Goal: Information Seeking & Learning: Compare options

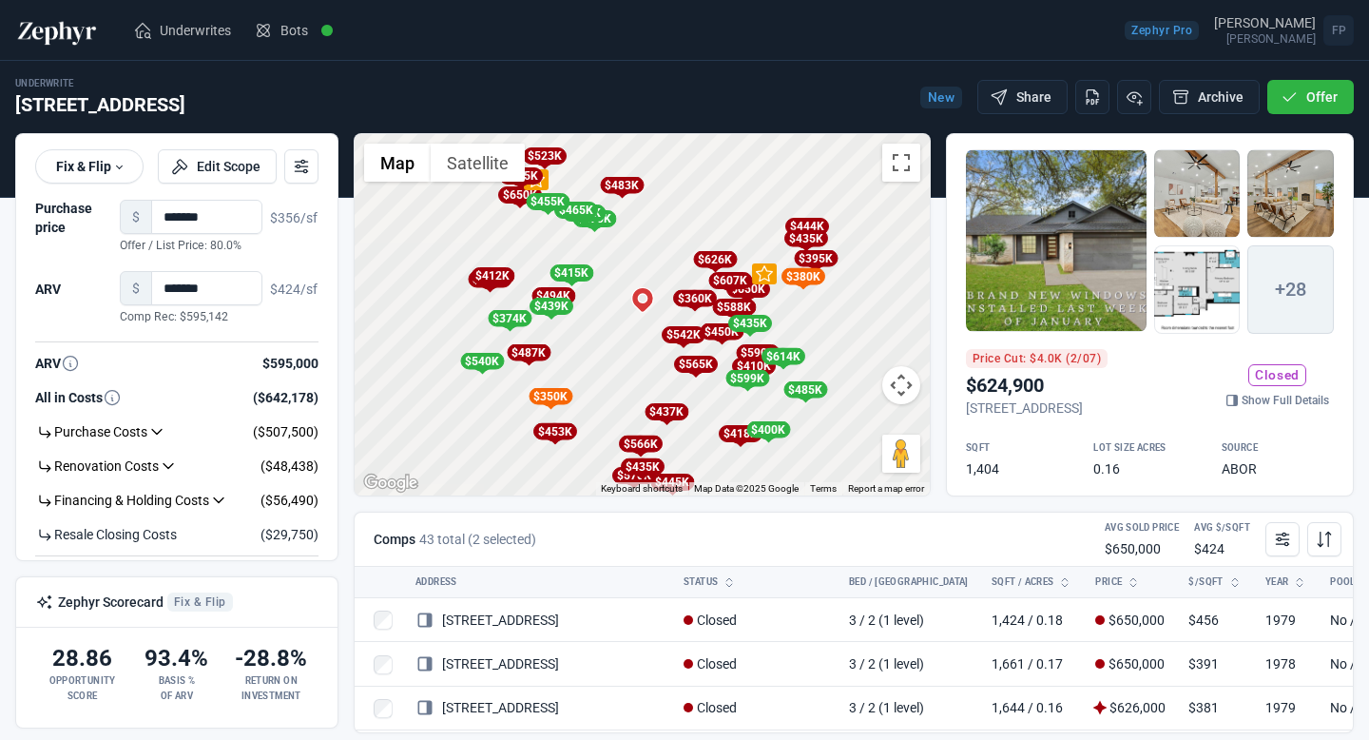
scroll to position [1068, 0]
click at [71, 39] on img at bounding box center [57, 30] width 84 height 30
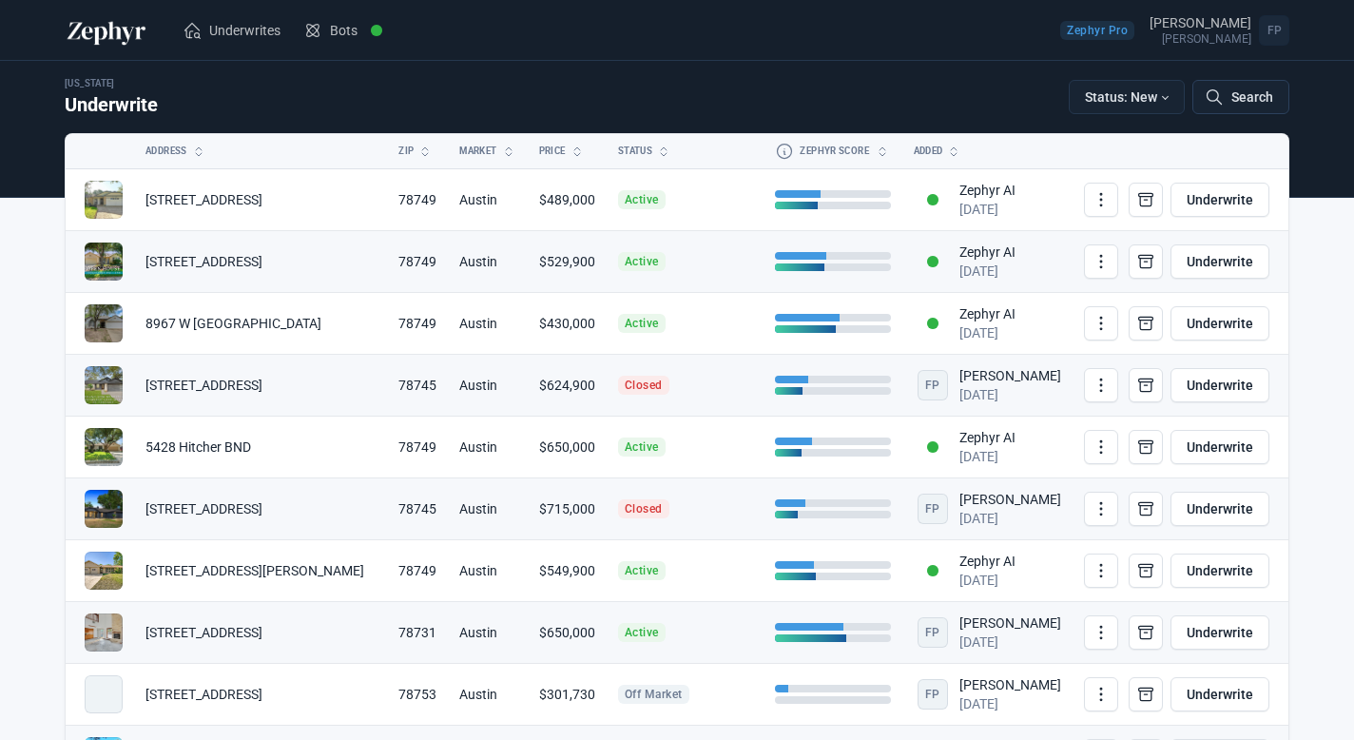
click at [1219, 105] on icon at bounding box center [1214, 96] width 19 height 19
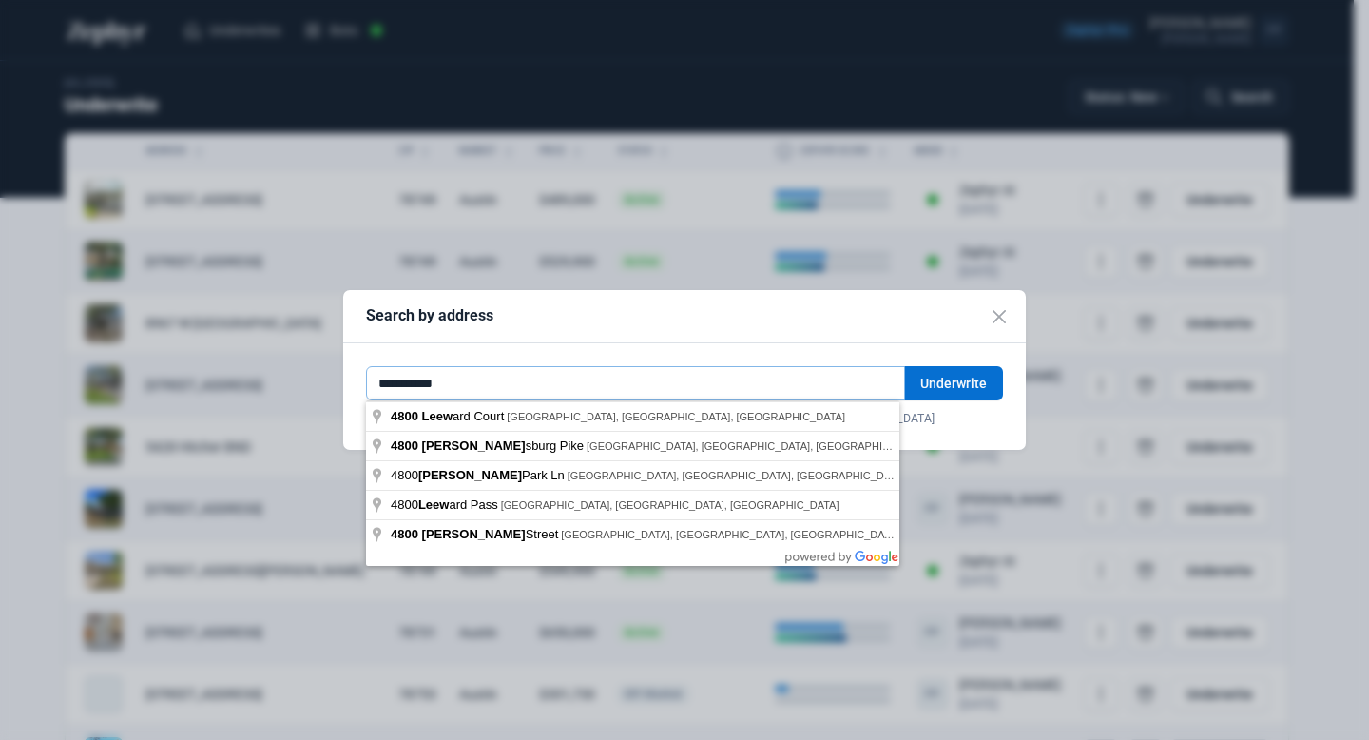
type input "**********"
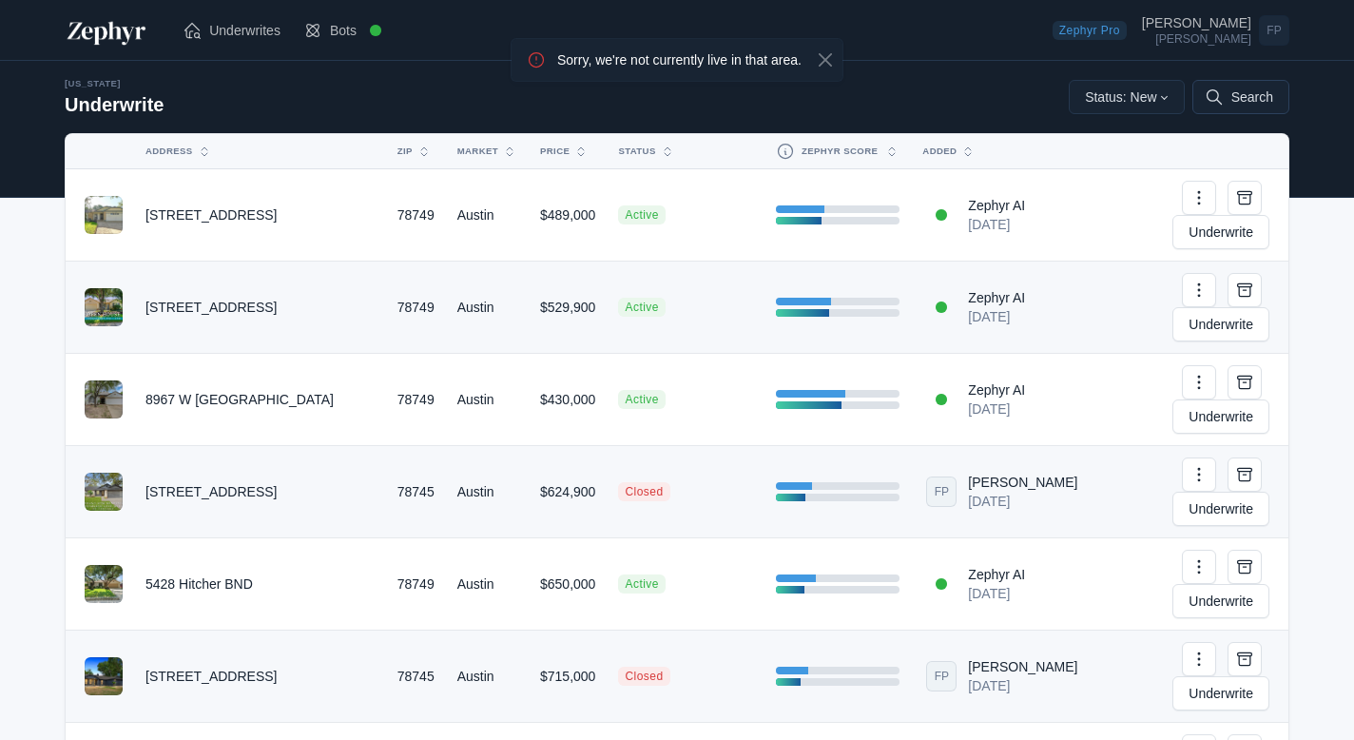
click at [1227, 105] on button "Search" at bounding box center [1240, 97] width 97 height 34
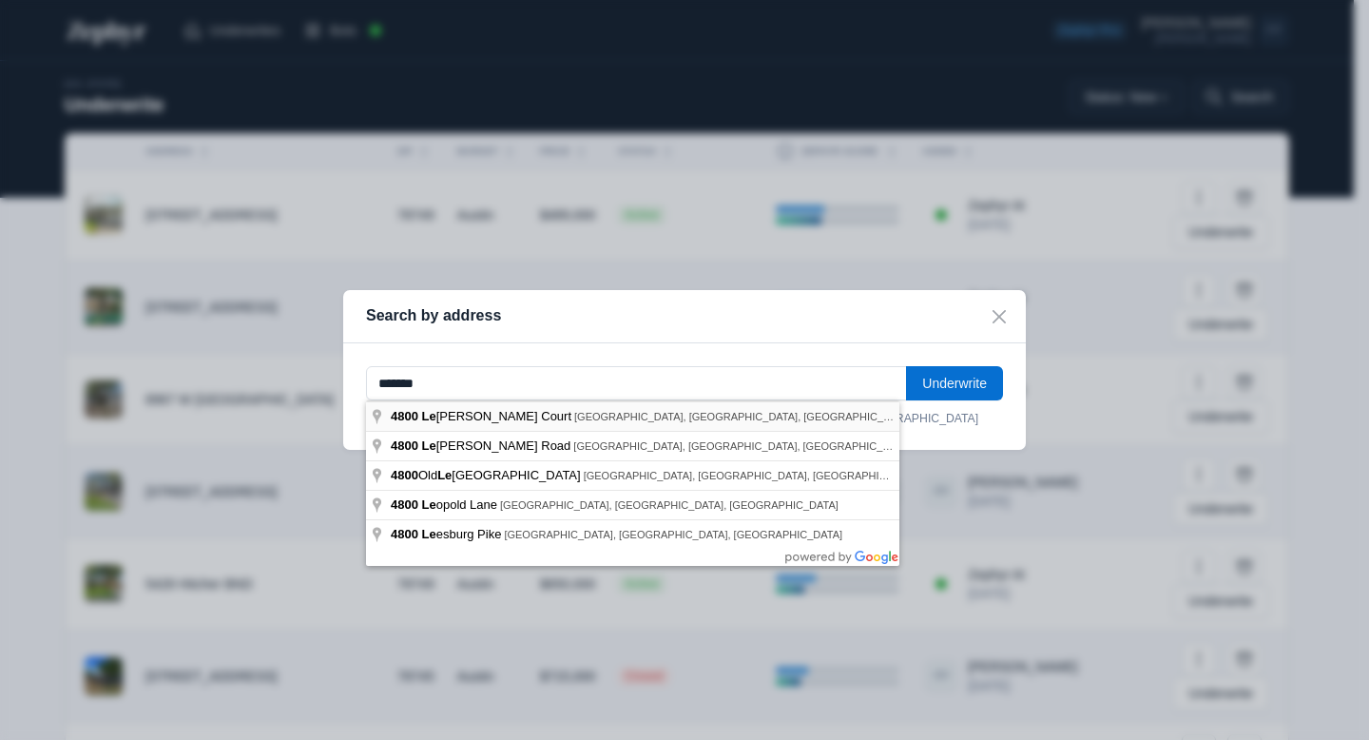
type input "**********"
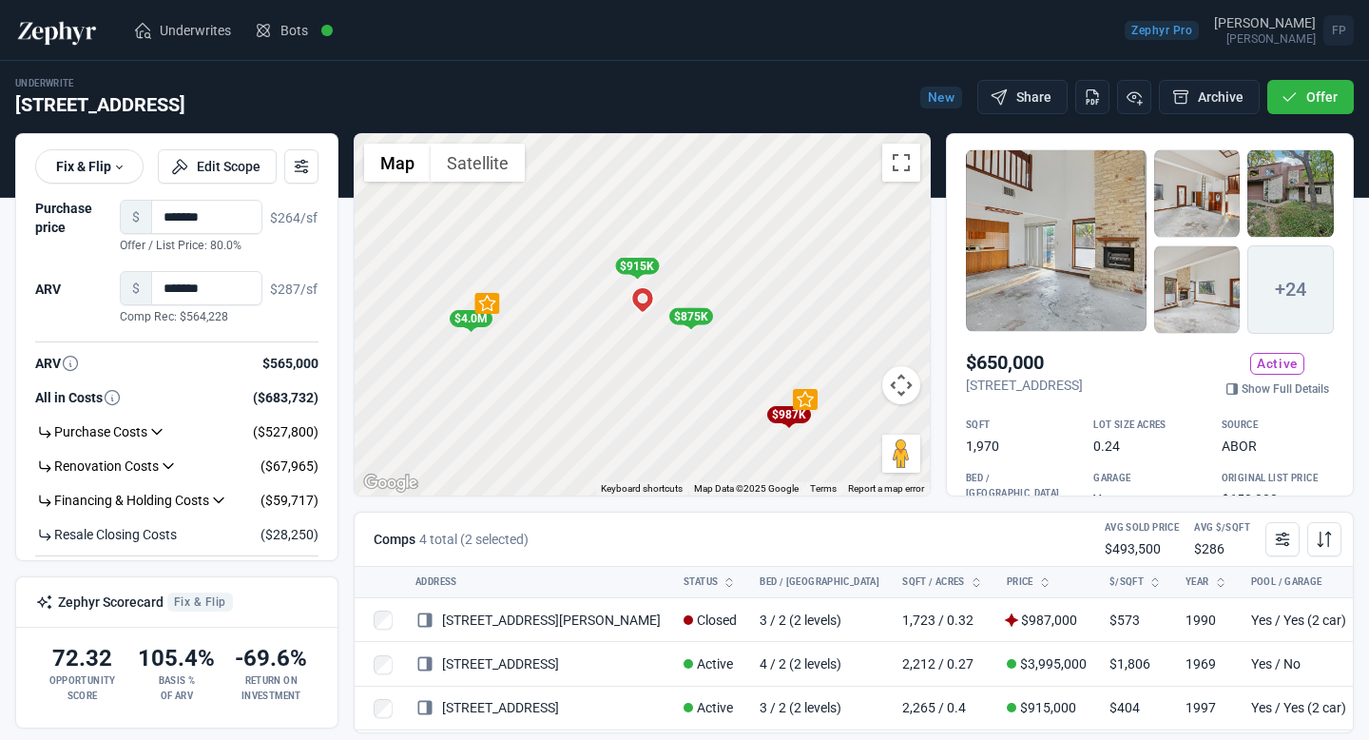
click at [611, 316] on div "To activate drag with keyboard, press Alt + Enter. Once in keyboard drag state,…" at bounding box center [642, 314] width 575 height 361
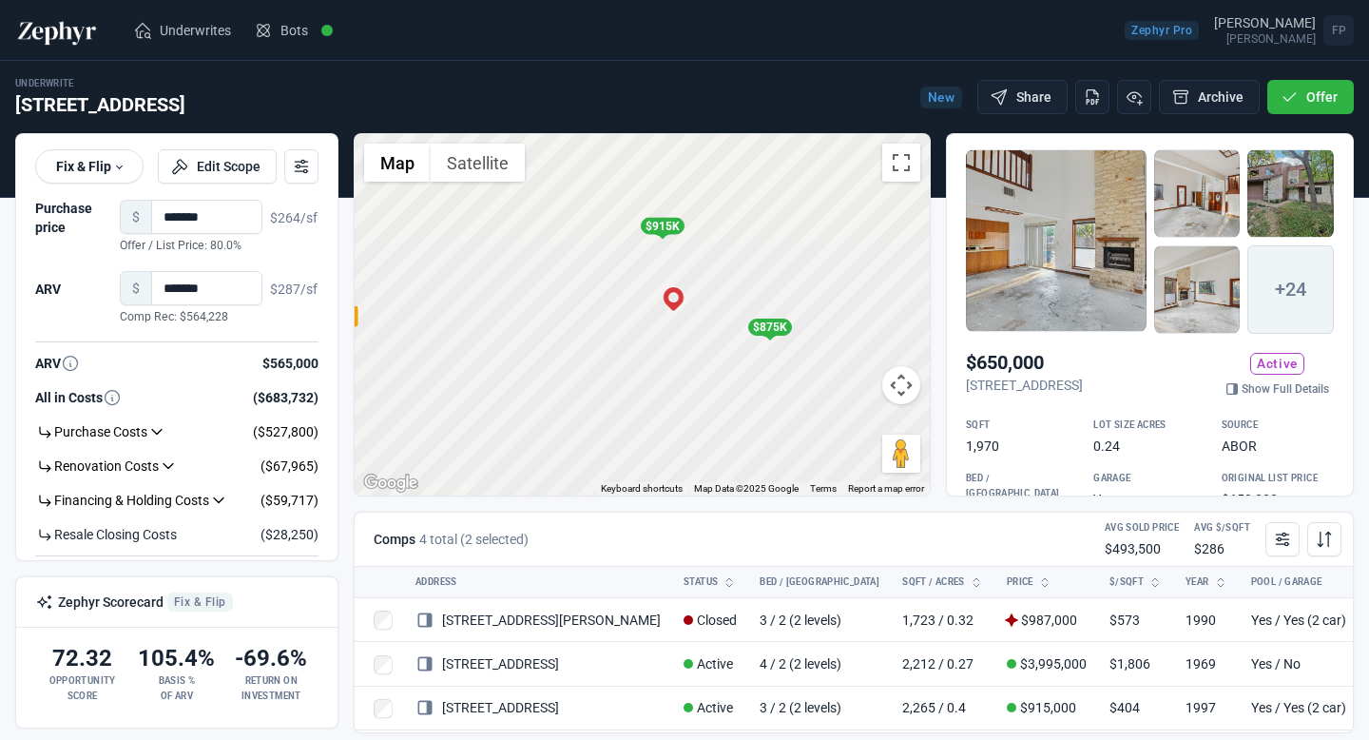
click at [679, 353] on div "To activate drag with keyboard, press Alt + Enter. Once in keyboard drag state,…" at bounding box center [642, 314] width 575 height 361
click at [667, 300] on div "To activate drag with keyboard, press Alt + Enter. Once in keyboard drag state,…" at bounding box center [642, 314] width 575 height 361
drag, startPoint x: 857, startPoint y: 283, endPoint x: 661, endPoint y: 324, distance: 200.1
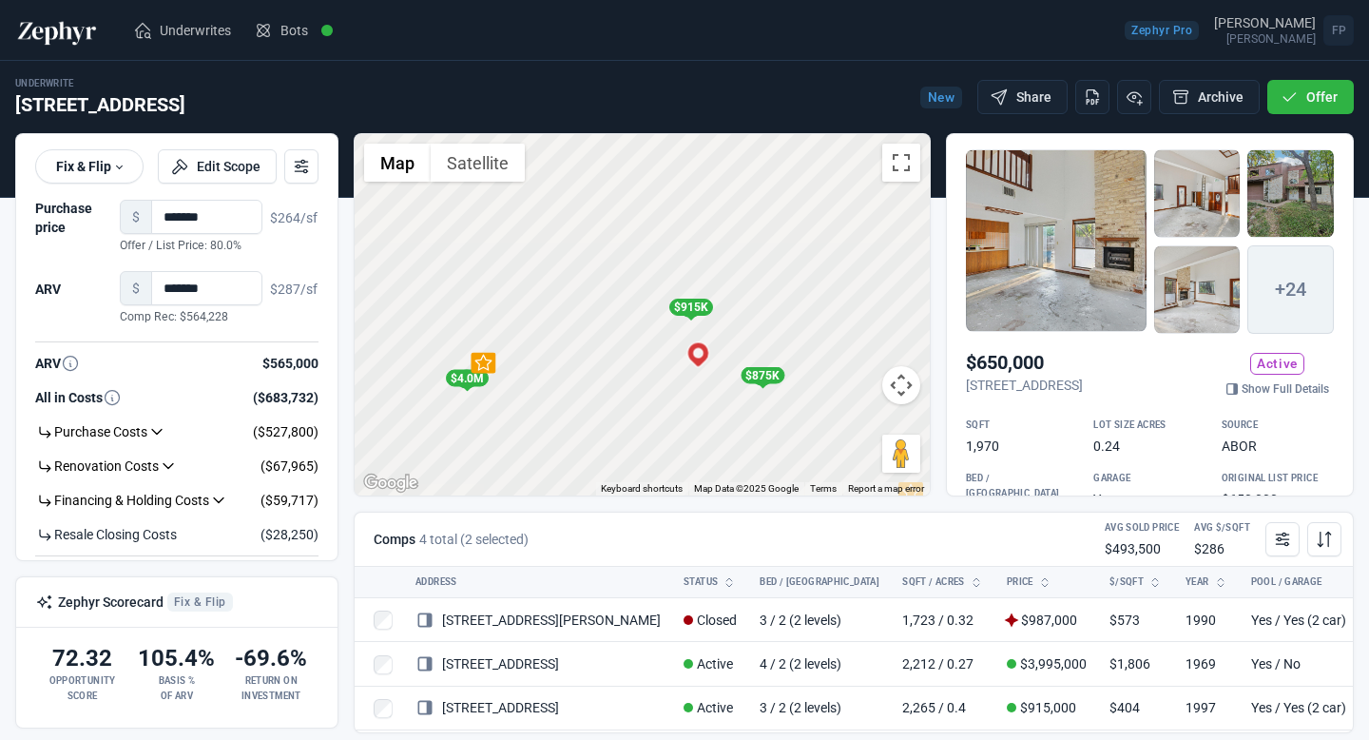
click at [661, 324] on div "To activate drag with keyboard, press Alt + Enter. Once in keyboard drag state,…" at bounding box center [642, 314] width 575 height 361
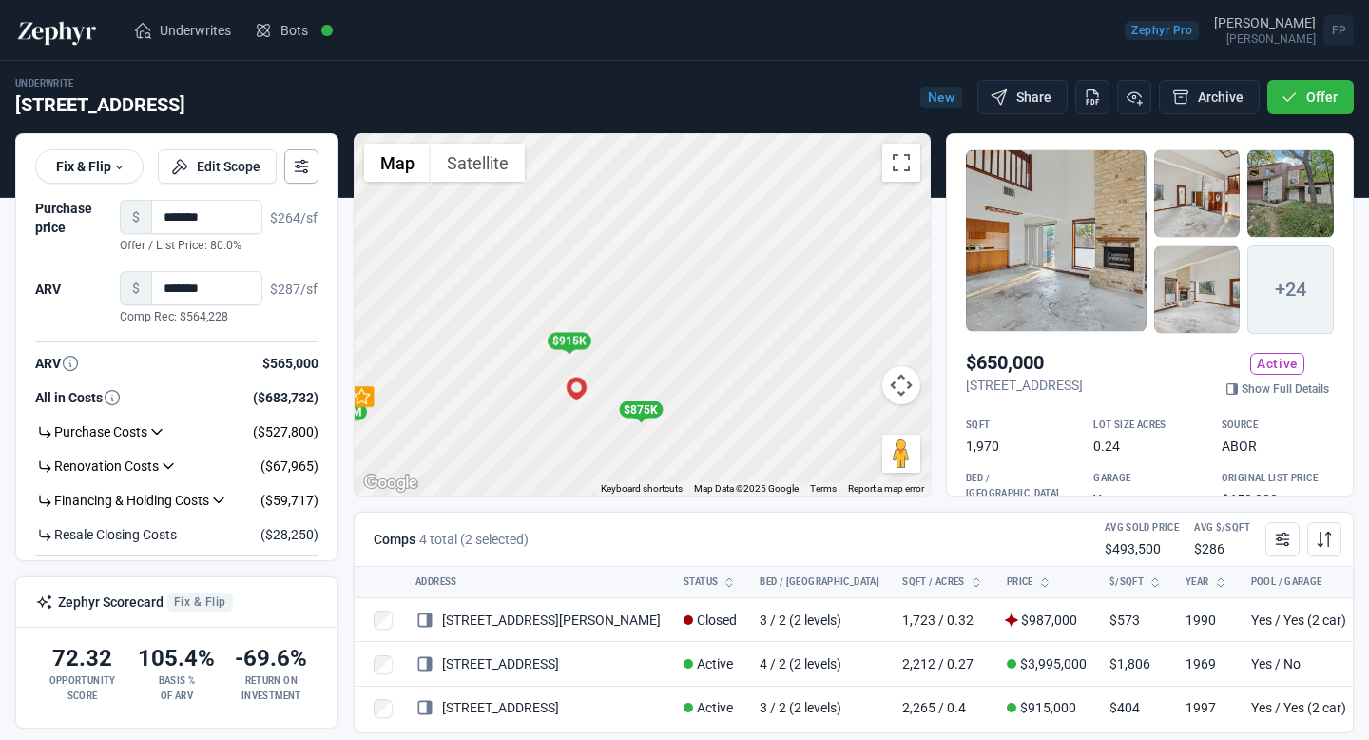
click at [298, 176] on button at bounding box center [301, 166] width 34 height 34
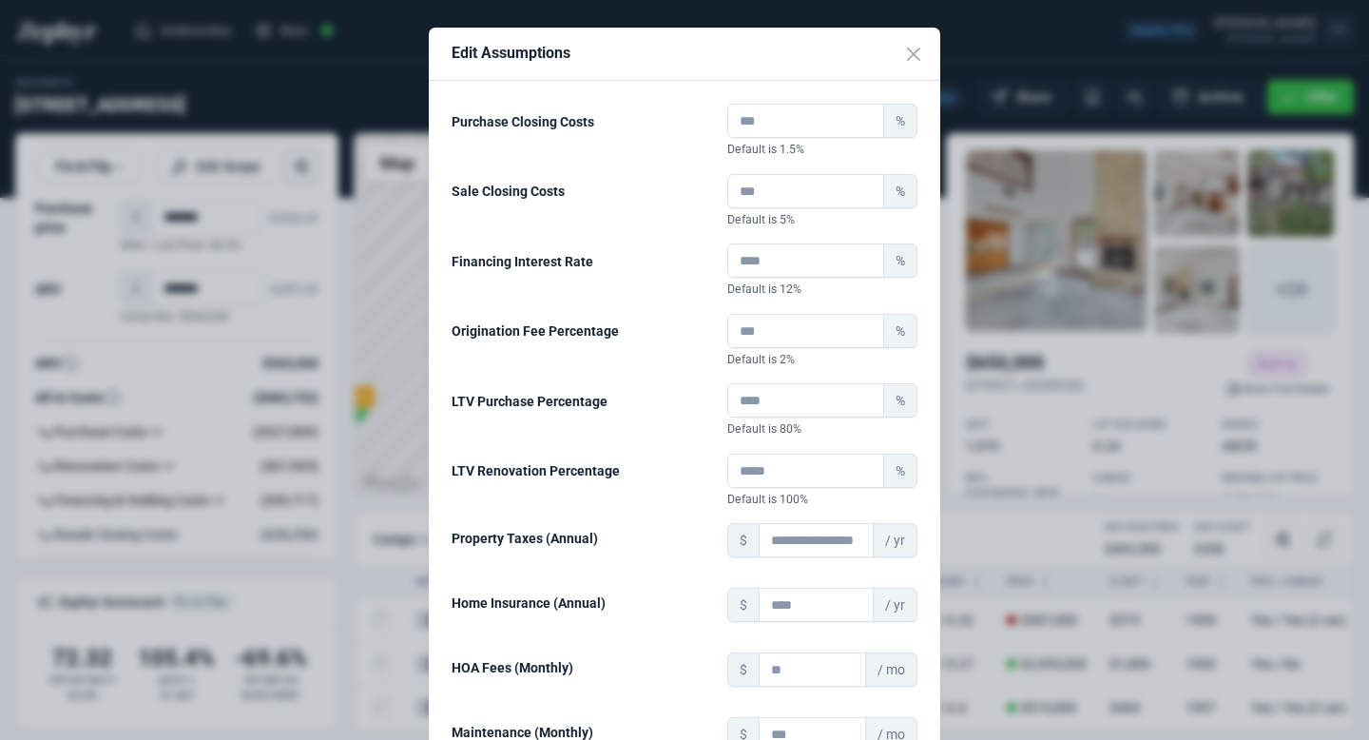
click at [298, 176] on div "Edit Assumptions Purchase Closing Costs % Default is 1.5% Sale Closing Costs % …" at bounding box center [684, 370] width 1369 height 740
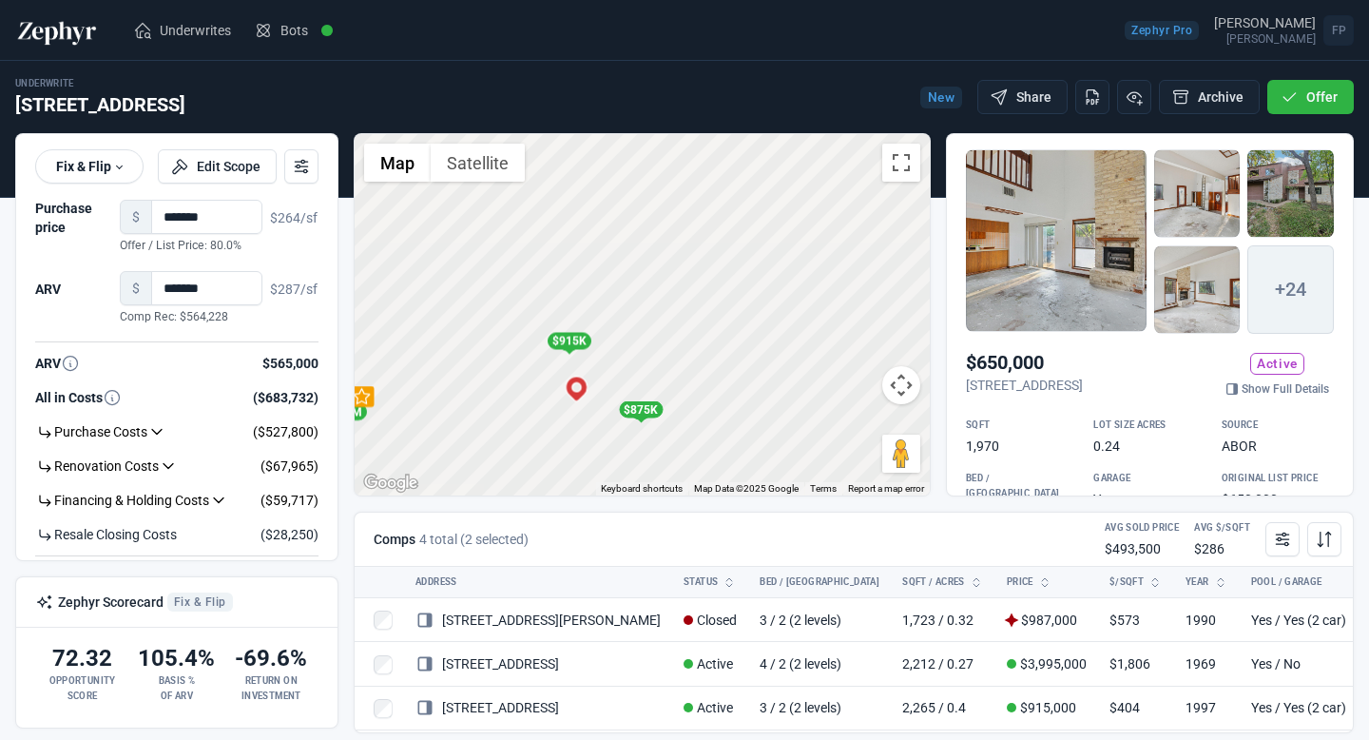
scroll to position [48, 0]
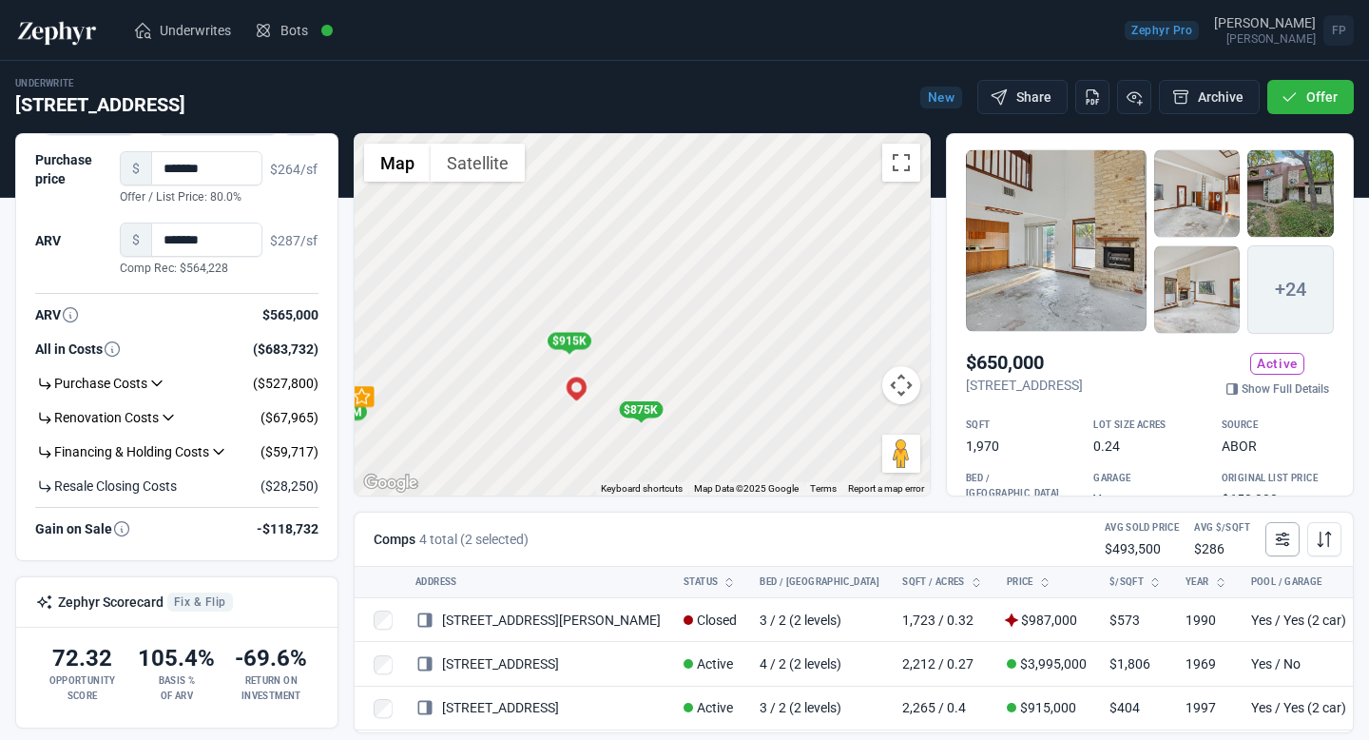
click at [1274, 542] on icon at bounding box center [1282, 539] width 19 height 19
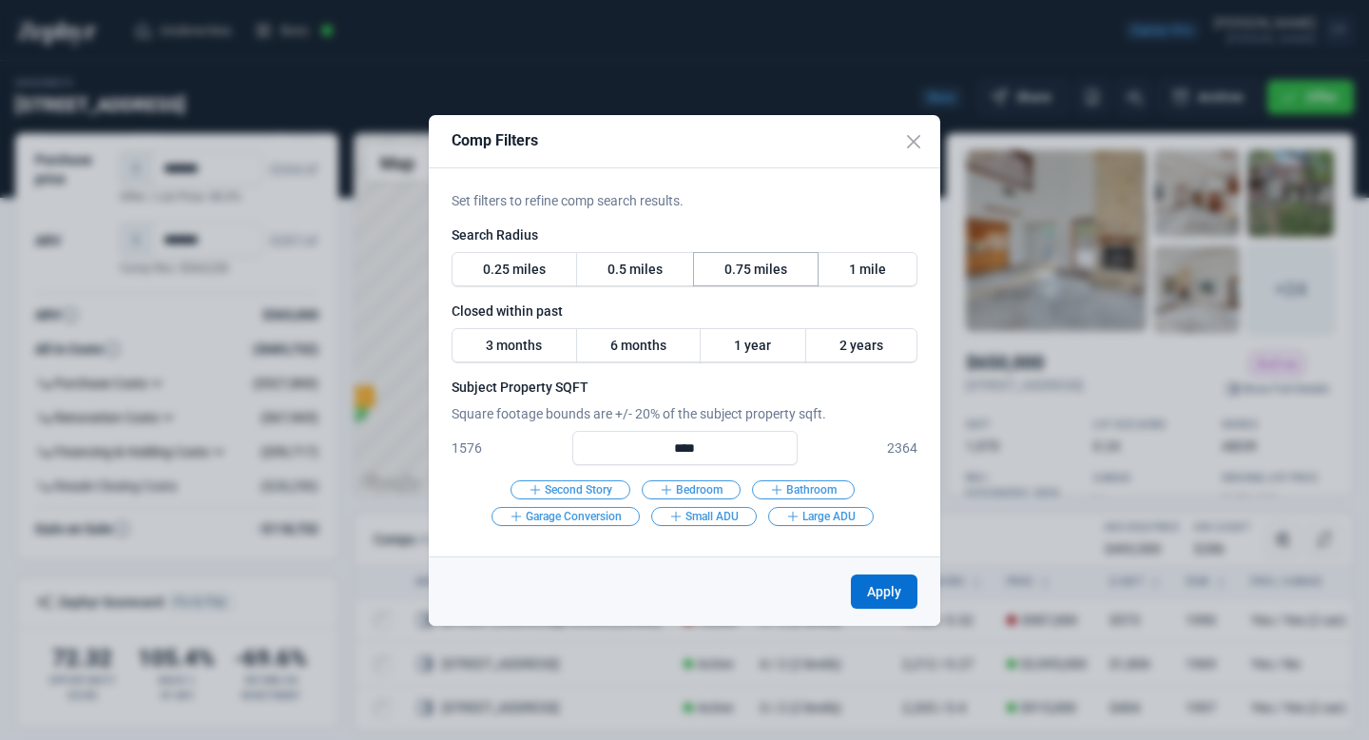
click at [751, 279] on label "0.75 miles" at bounding box center [756, 269] width 126 height 34
click at [776, 343] on label "1 year" at bounding box center [753, 345] width 106 height 34
click at [884, 592] on button "Apply" at bounding box center [884, 591] width 67 height 34
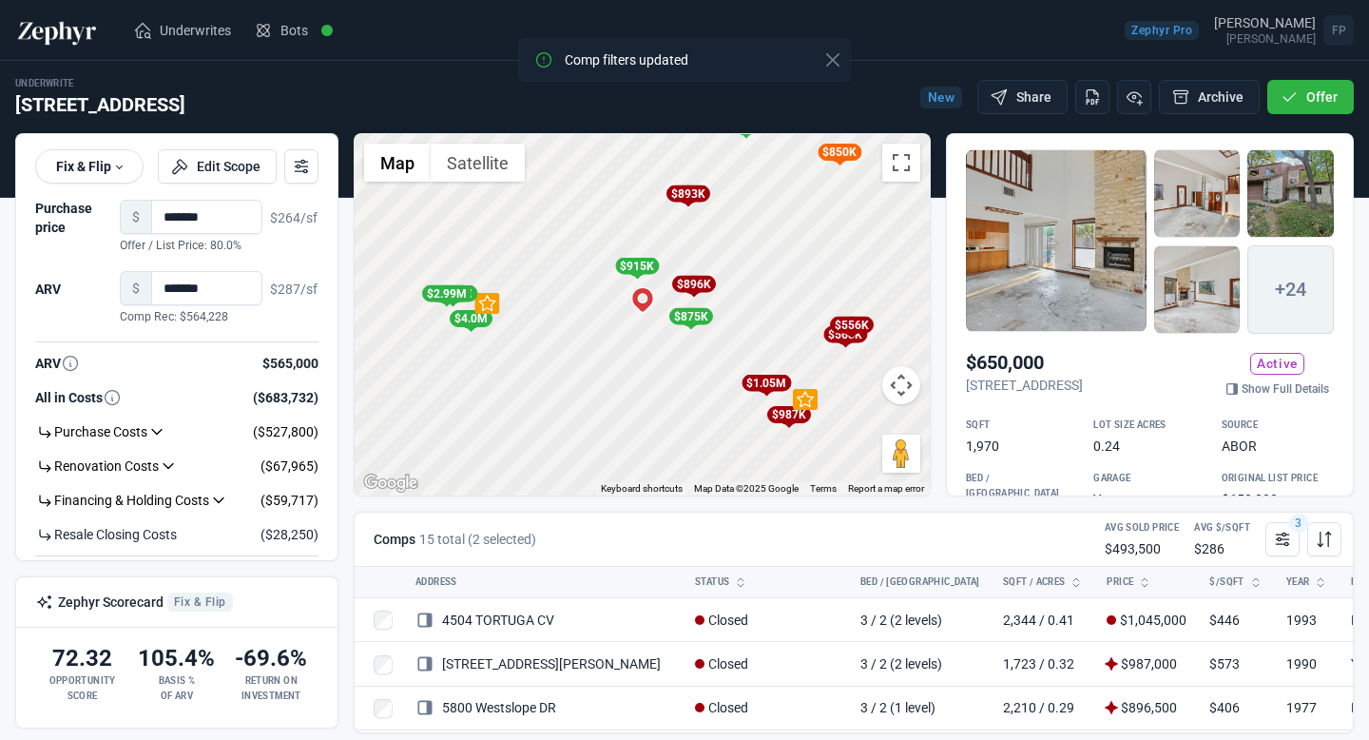
click at [692, 284] on div "$896K" at bounding box center [693, 284] width 44 height 17
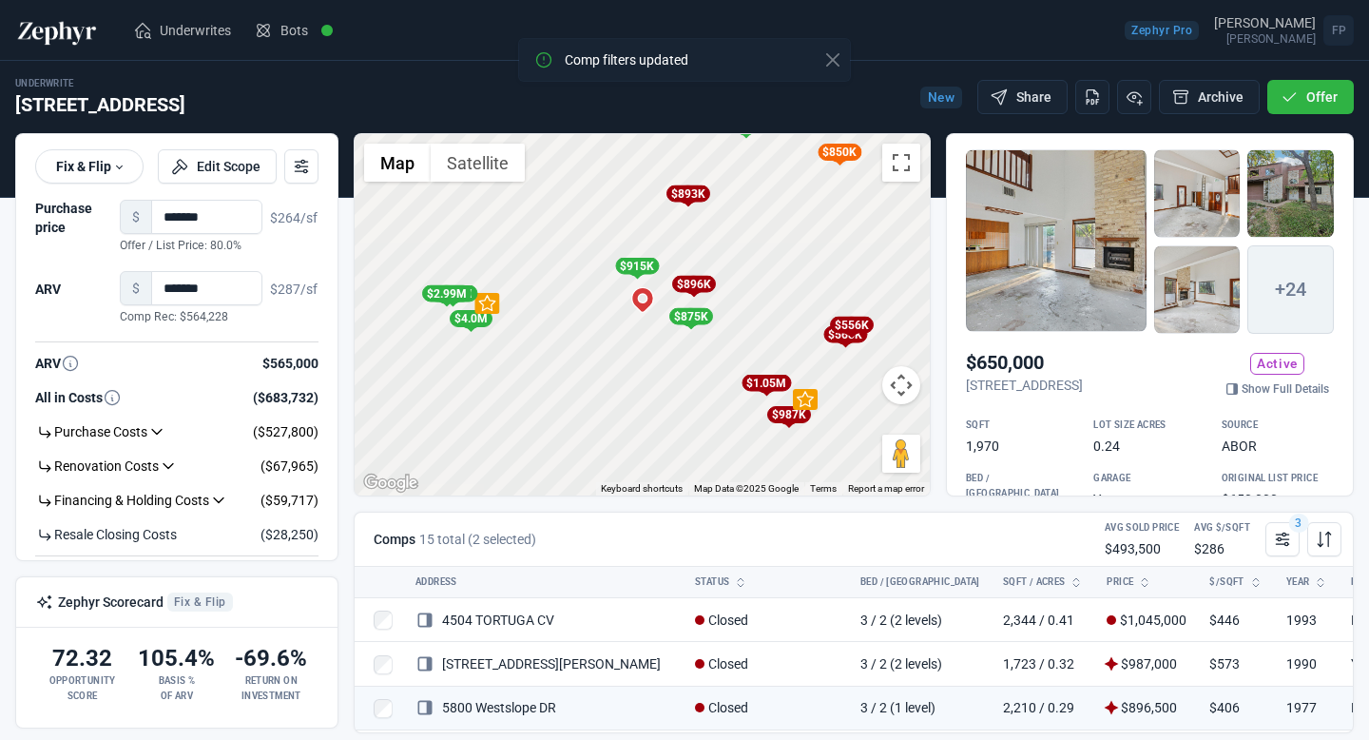
scroll to position [66, 0]
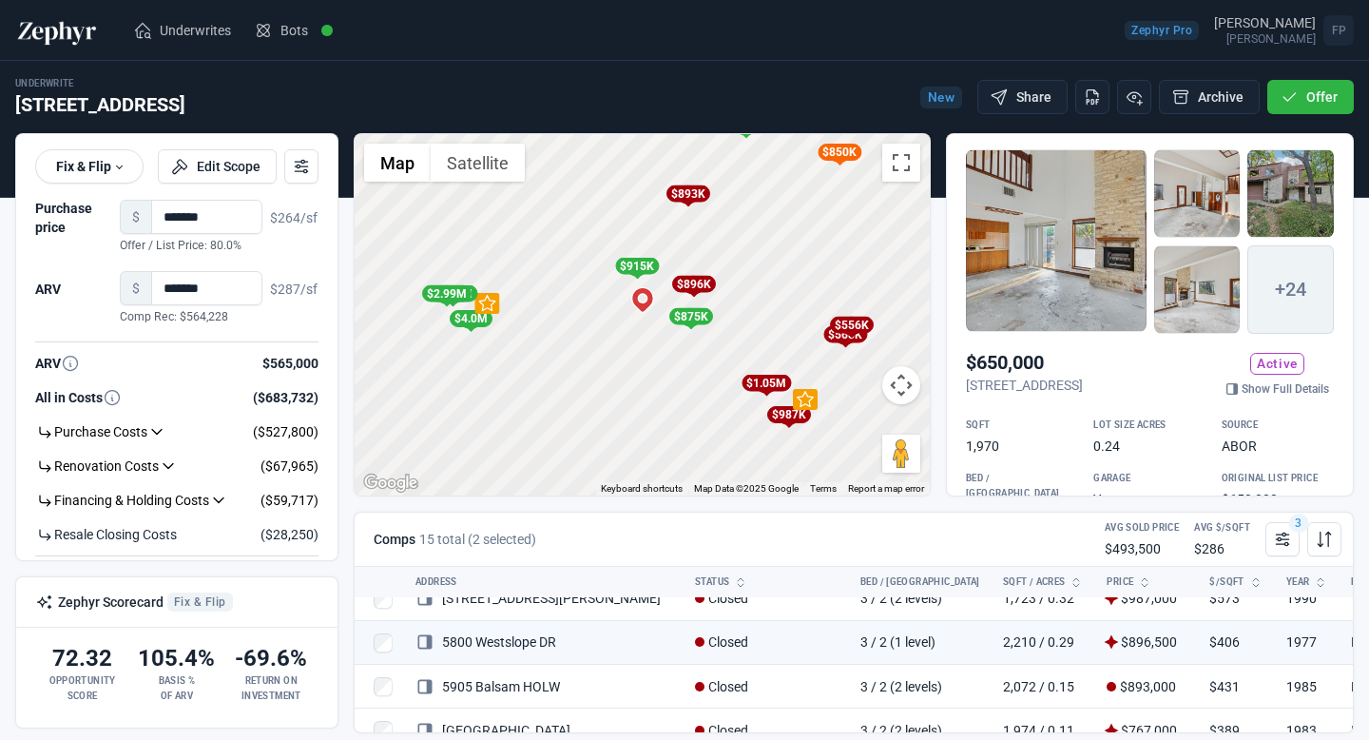
click at [689, 202] on div "$893K" at bounding box center [688, 194] width 24 height 19
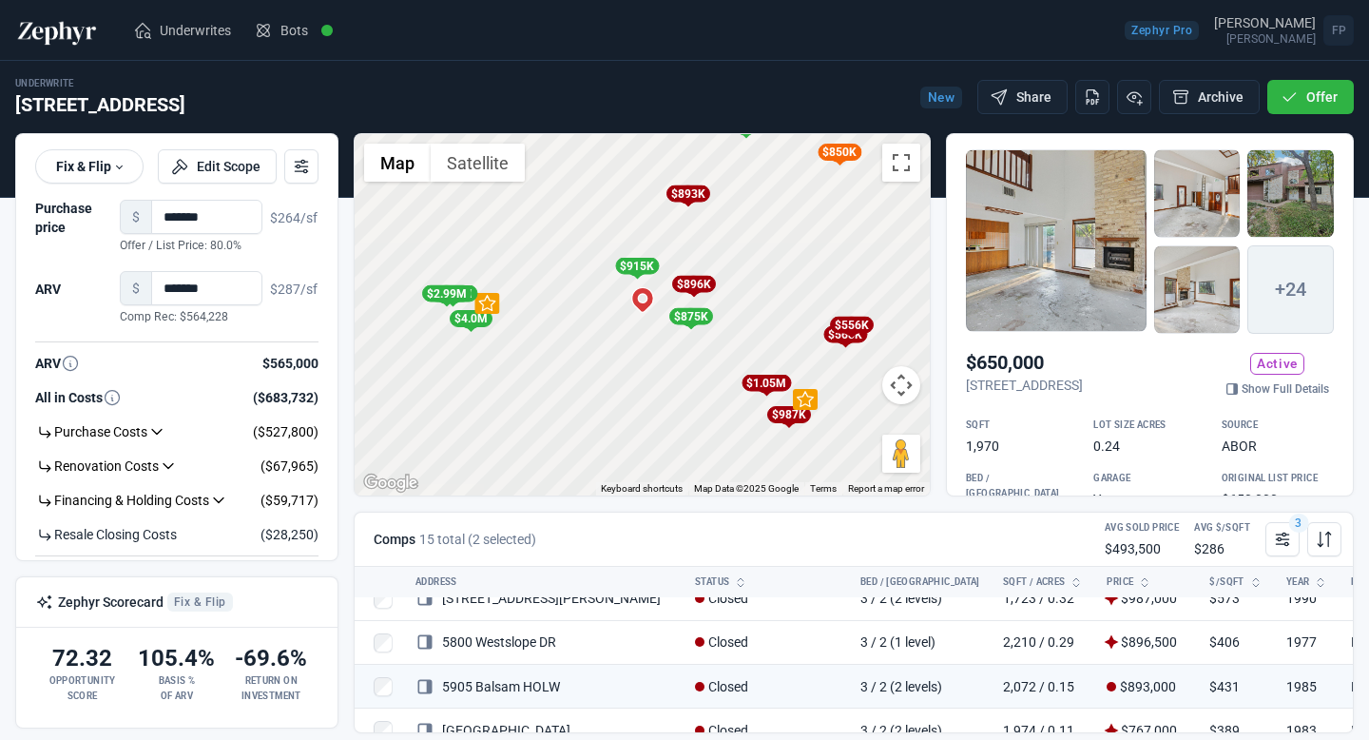
scroll to position [109, 0]
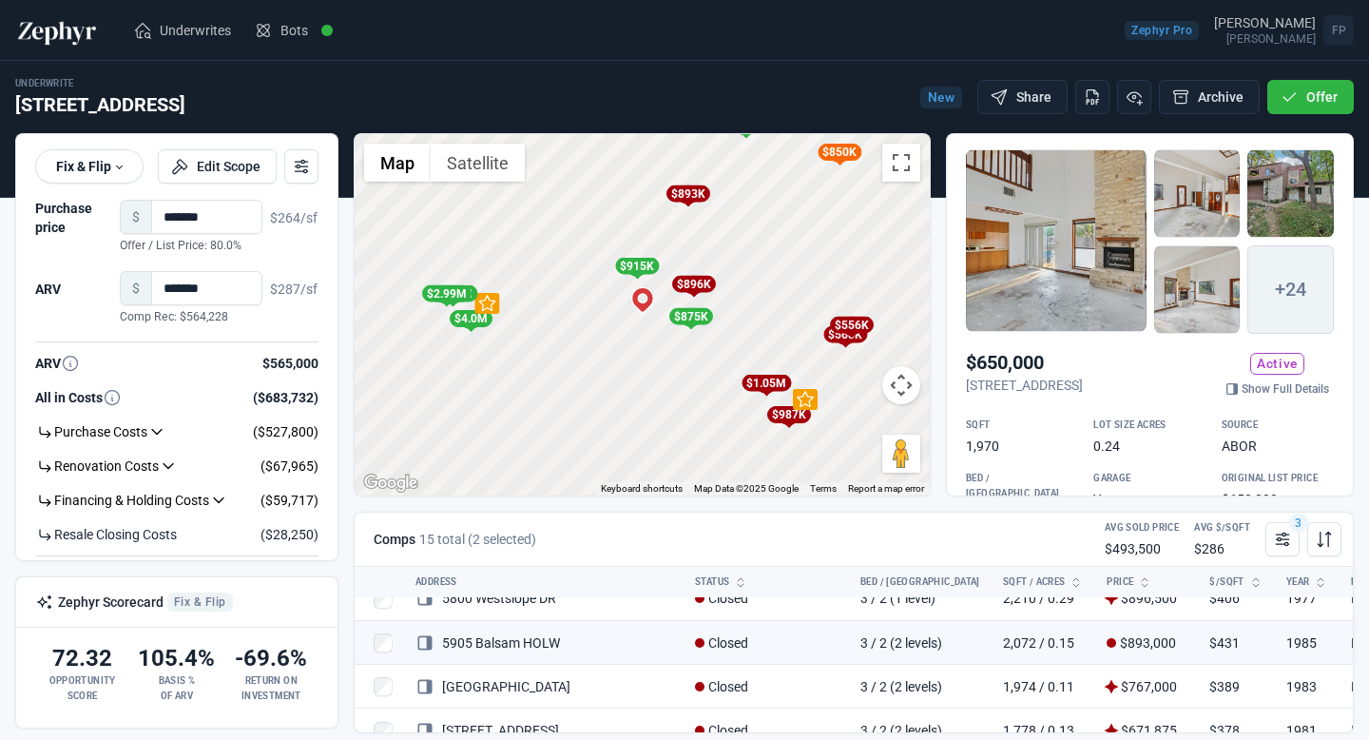
click at [764, 381] on div "$1.05M" at bounding box center [766, 383] width 49 height 17
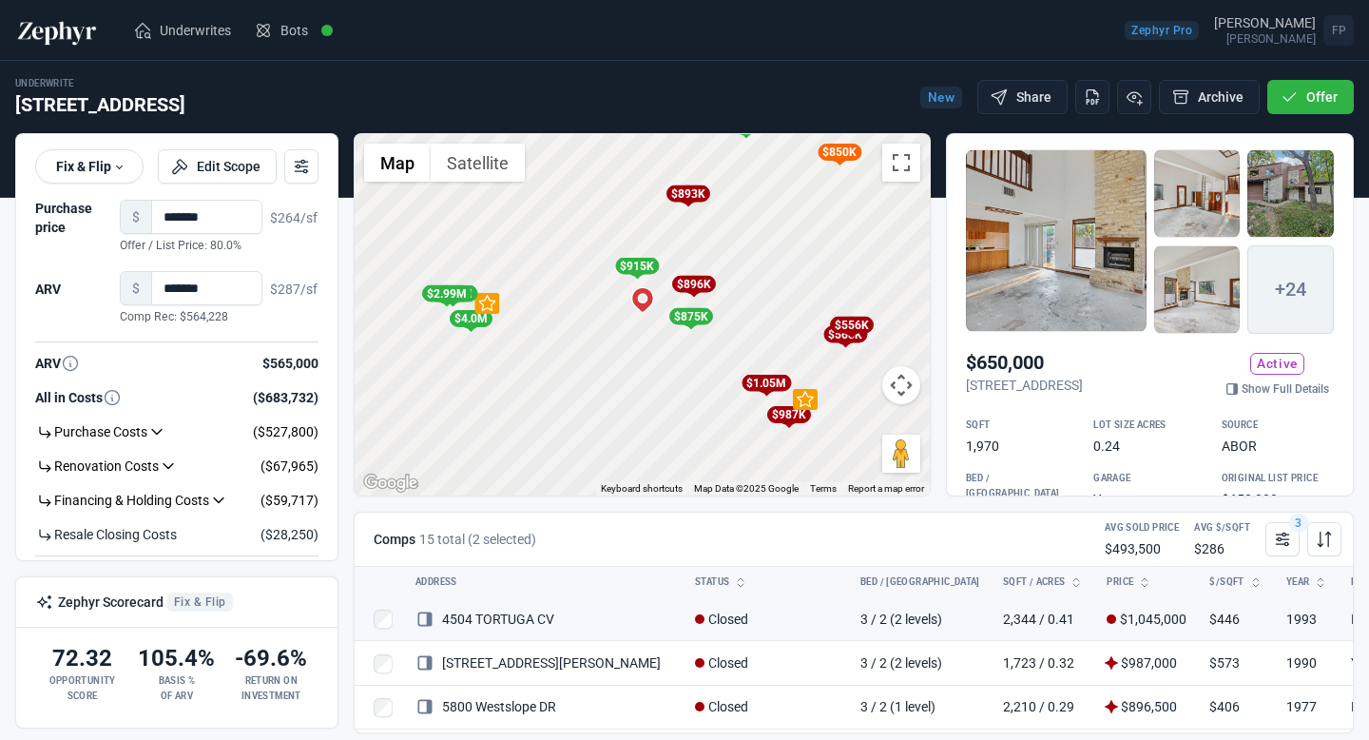
scroll to position [0, 0]
click at [785, 417] on div "$987K" at bounding box center [788, 414] width 44 height 17
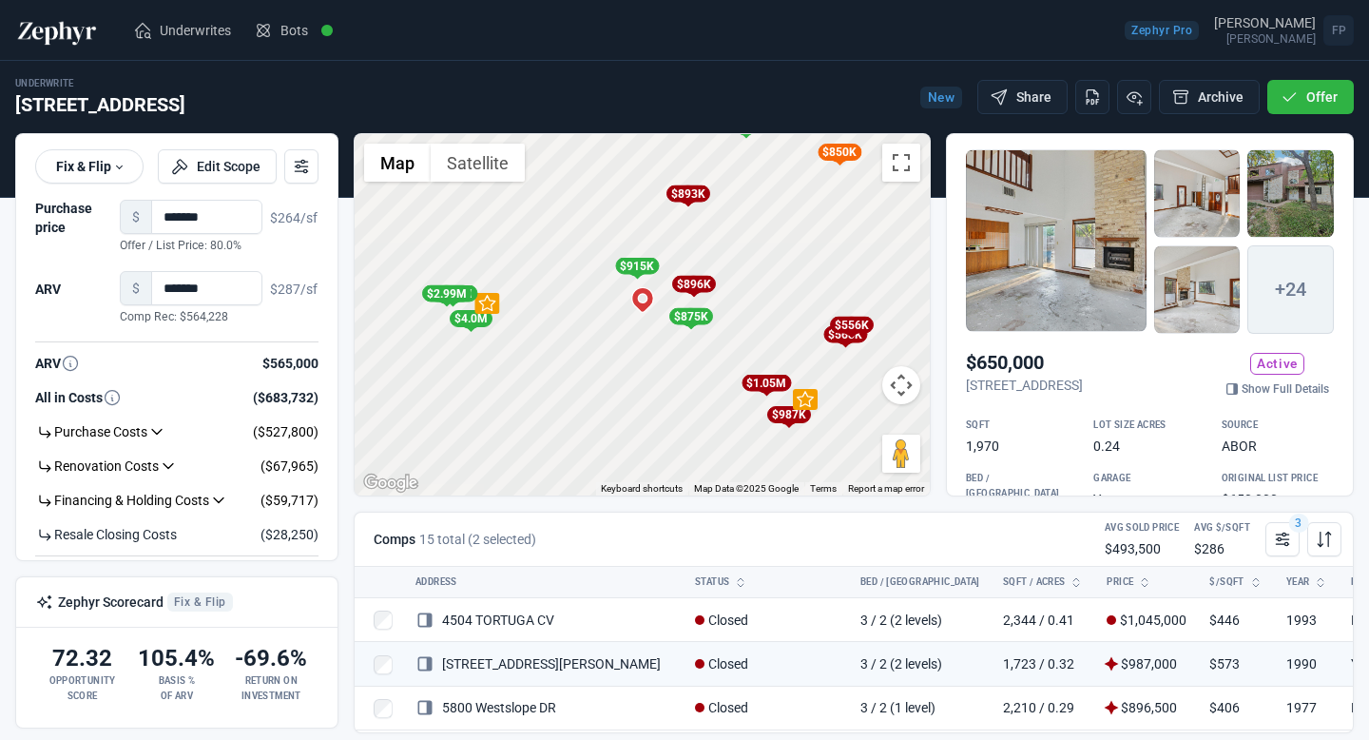
scroll to position [22, 0]
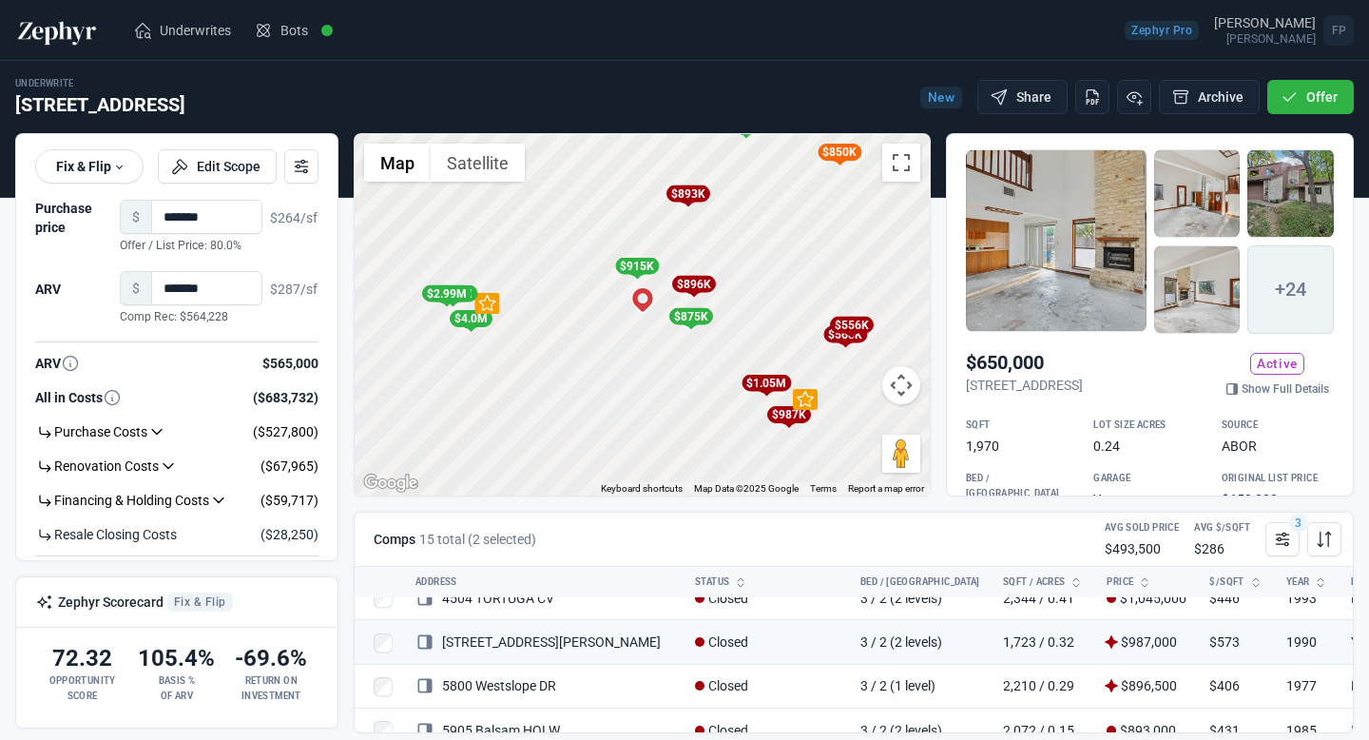
click at [639, 270] on div "$915K" at bounding box center [637, 266] width 44 height 17
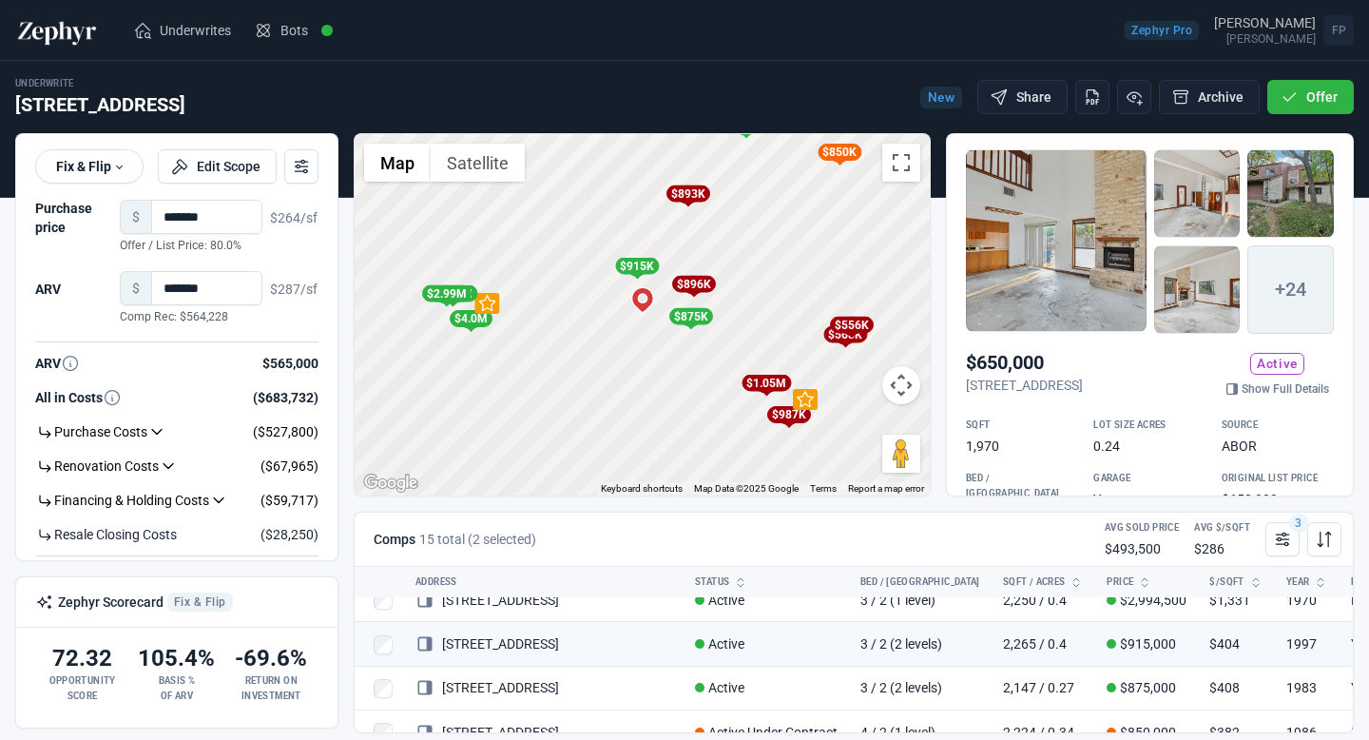
scroll to position [462, 0]
click at [688, 319] on div "$875K" at bounding box center [690, 316] width 44 height 17
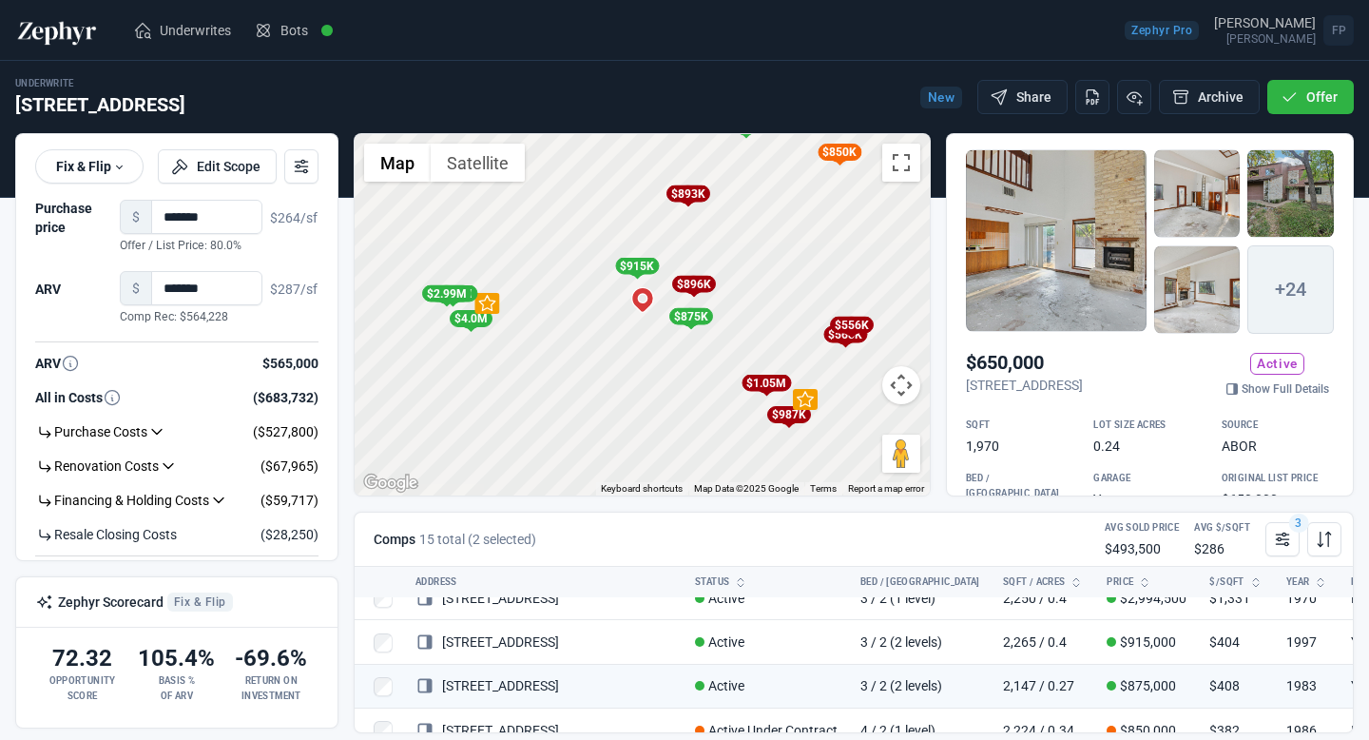
scroll to position [506, 0]
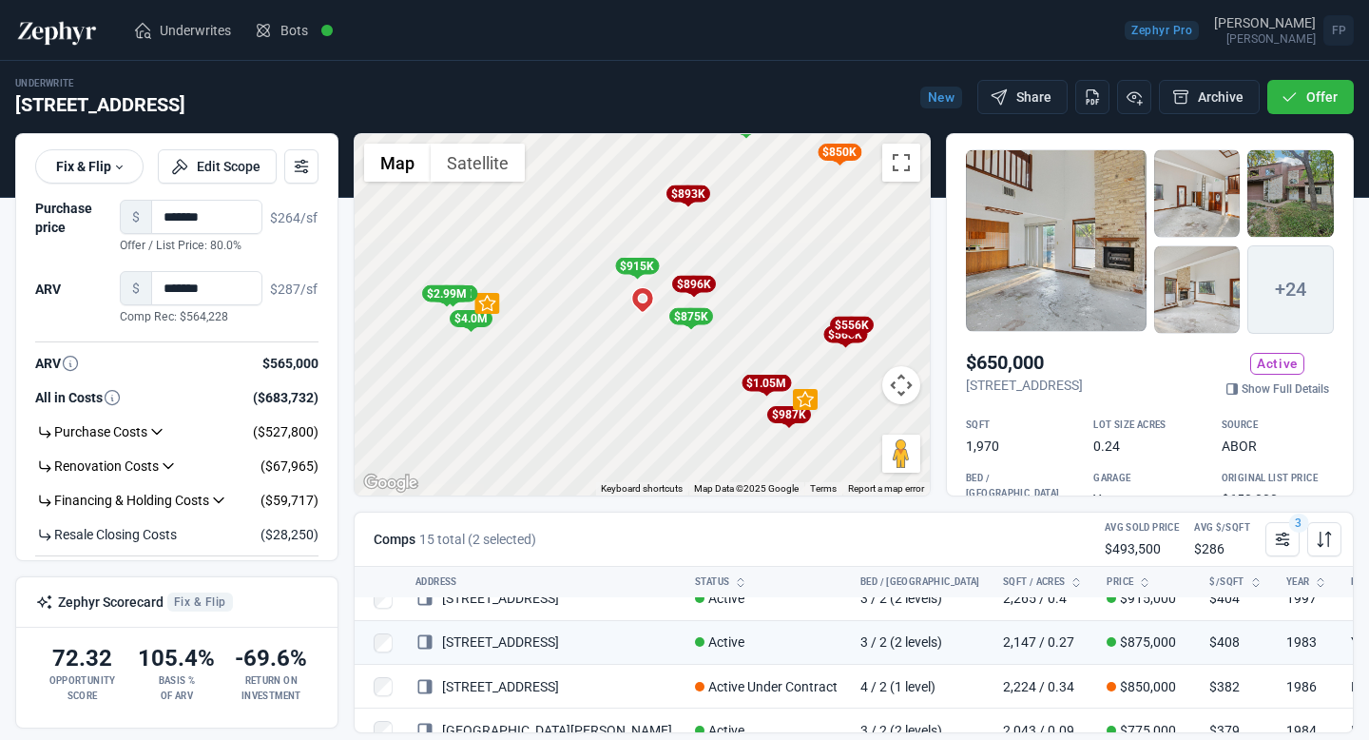
click at [840, 157] on div "$850K" at bounding box center [840, 152] width 44 height 17
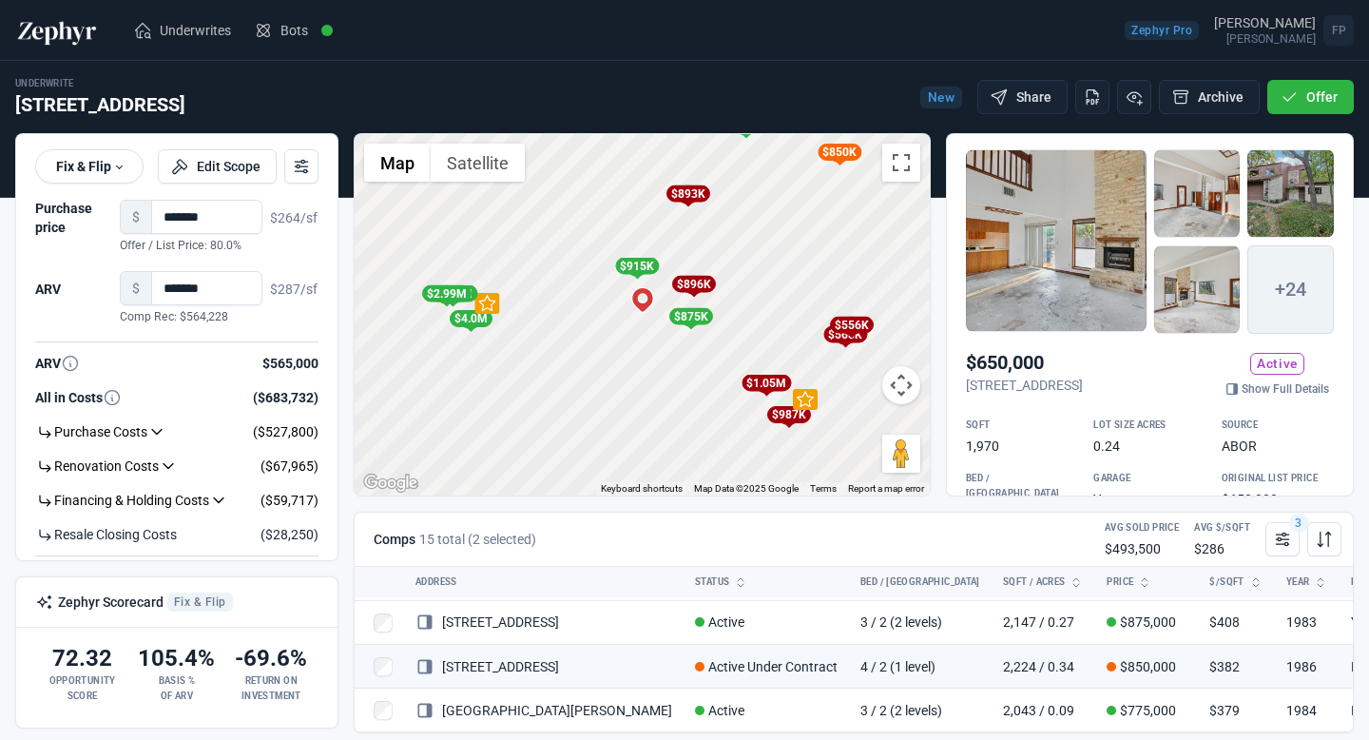
scroll to position [541, 0]
click at [858, 322] on div "$556K" at bounding box center [851, 325] width 44 height 17
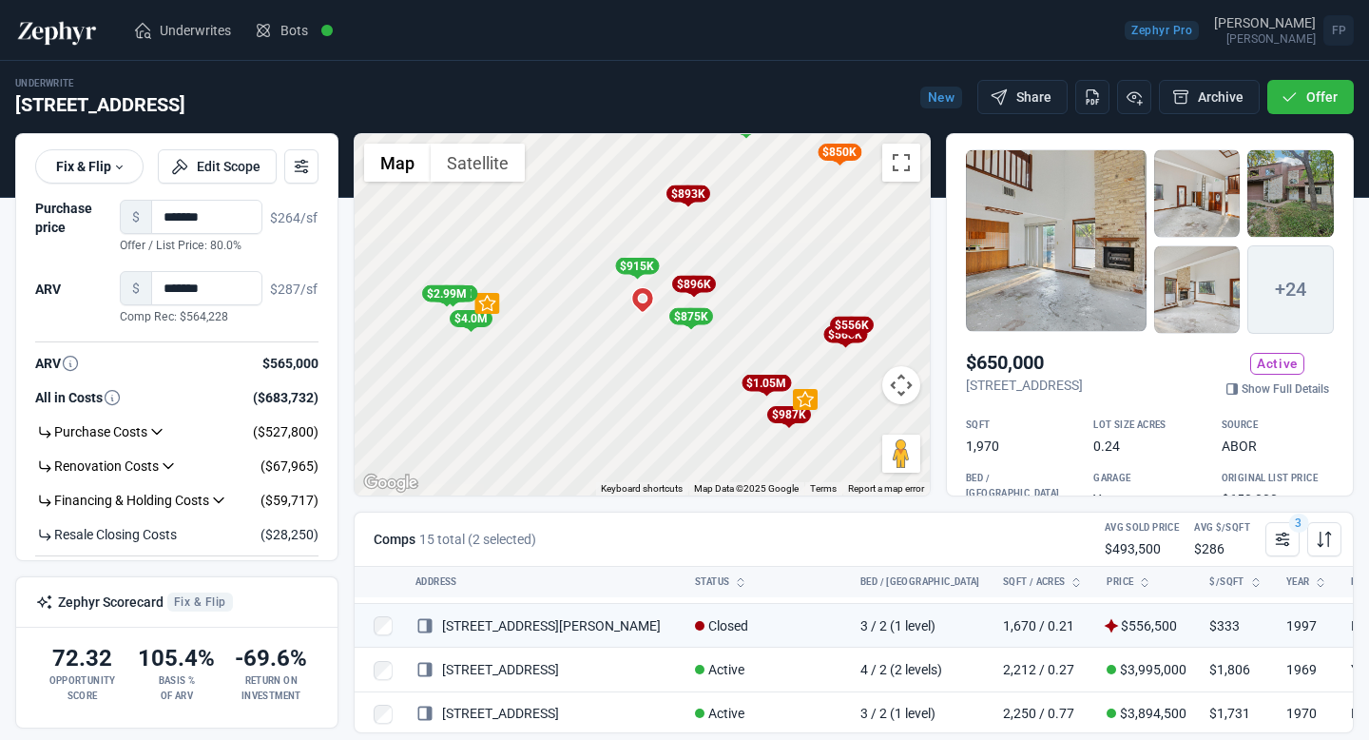
scroll to position [286, 0]
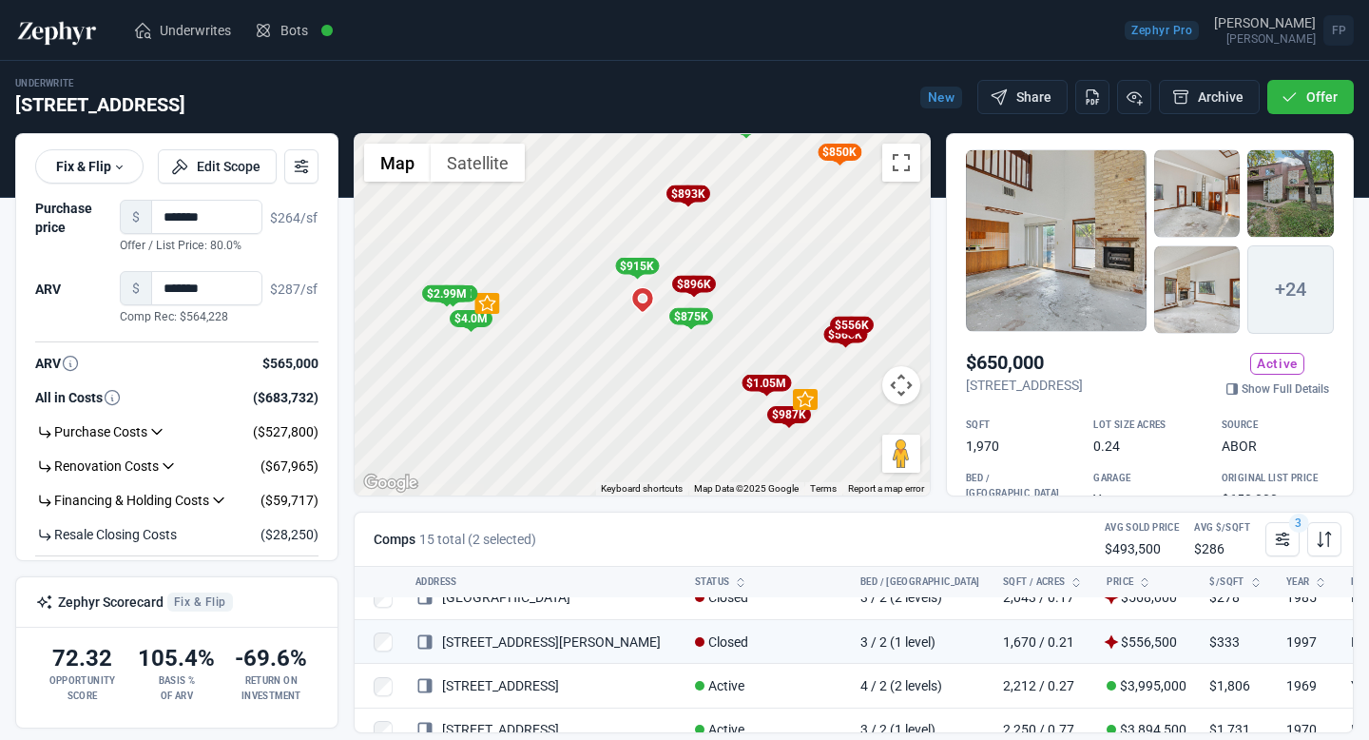
click at [847, 357] on div "To navigate, press the arrow keys. To activate drag with keyboard, press Alt + …" at bounding box center [642, 314] width 575 height 361
click at [847, 357] on div "To activate drag with keyboard, press Alt + Enter. Once in keyboard drag state,…" at bounding box center [642, 314] width 575 height 361
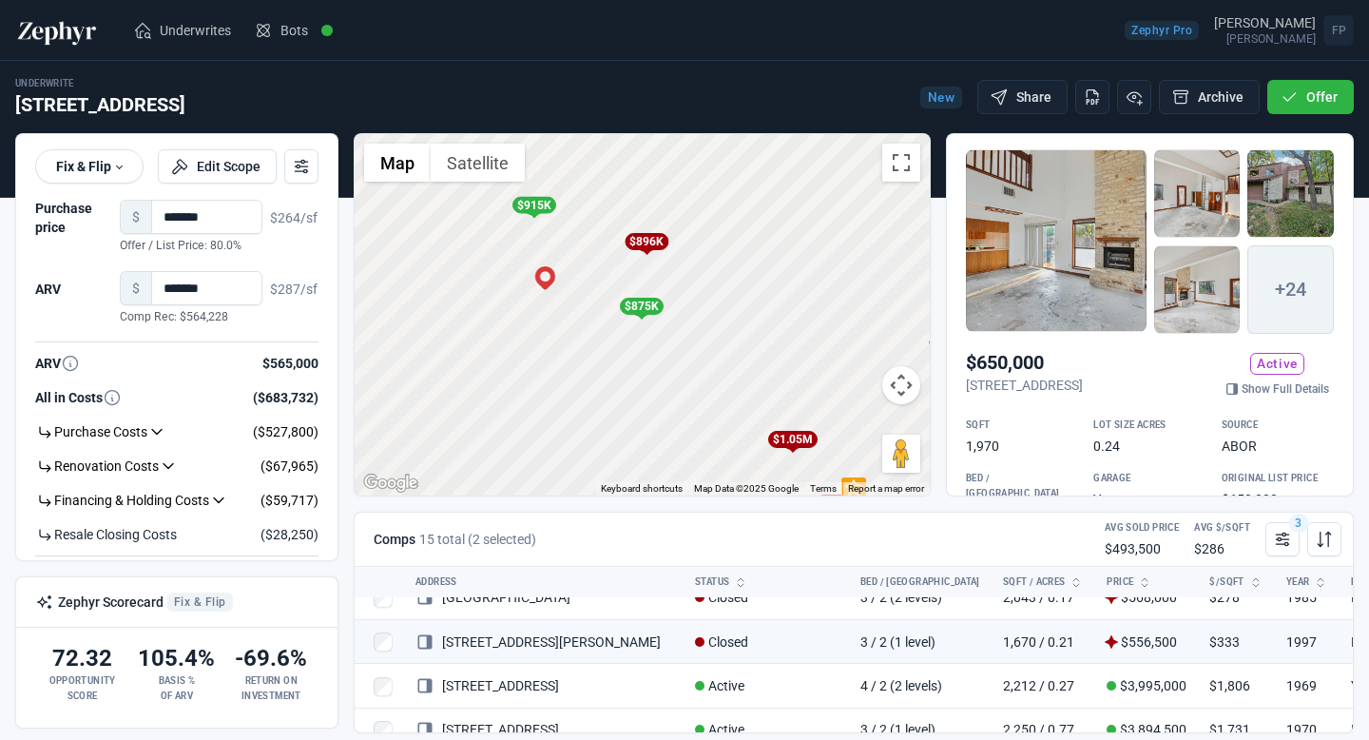
drag, startPoint x: 636, startPoint y: 357, endPoint x: 743, endPoint y: 375, distance: 108.0
click at [743, 375] on div "To activate drag with keyboard, press Alt + Enter. Once in keyboard drag state,…" at bounding box center [642, 314] width 575 height 361
click at [1280, 535] on icon at bounding box center [1282, 539] width 19 height 19
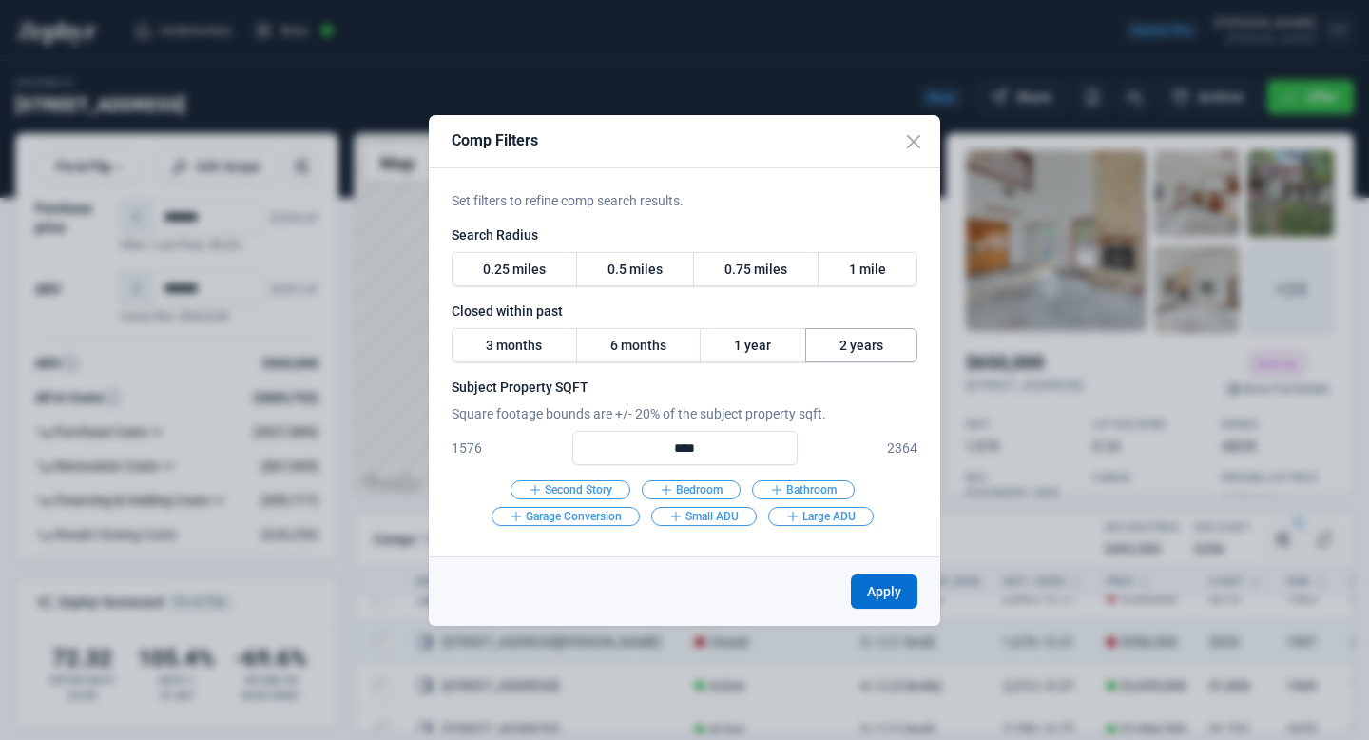
click at [894, 334] on label "2 years" at bounding box center [861, 345] width 113 height 34
click at [888, 599] on button "Apply" at bounding box center [884, 591] width 67 height 34
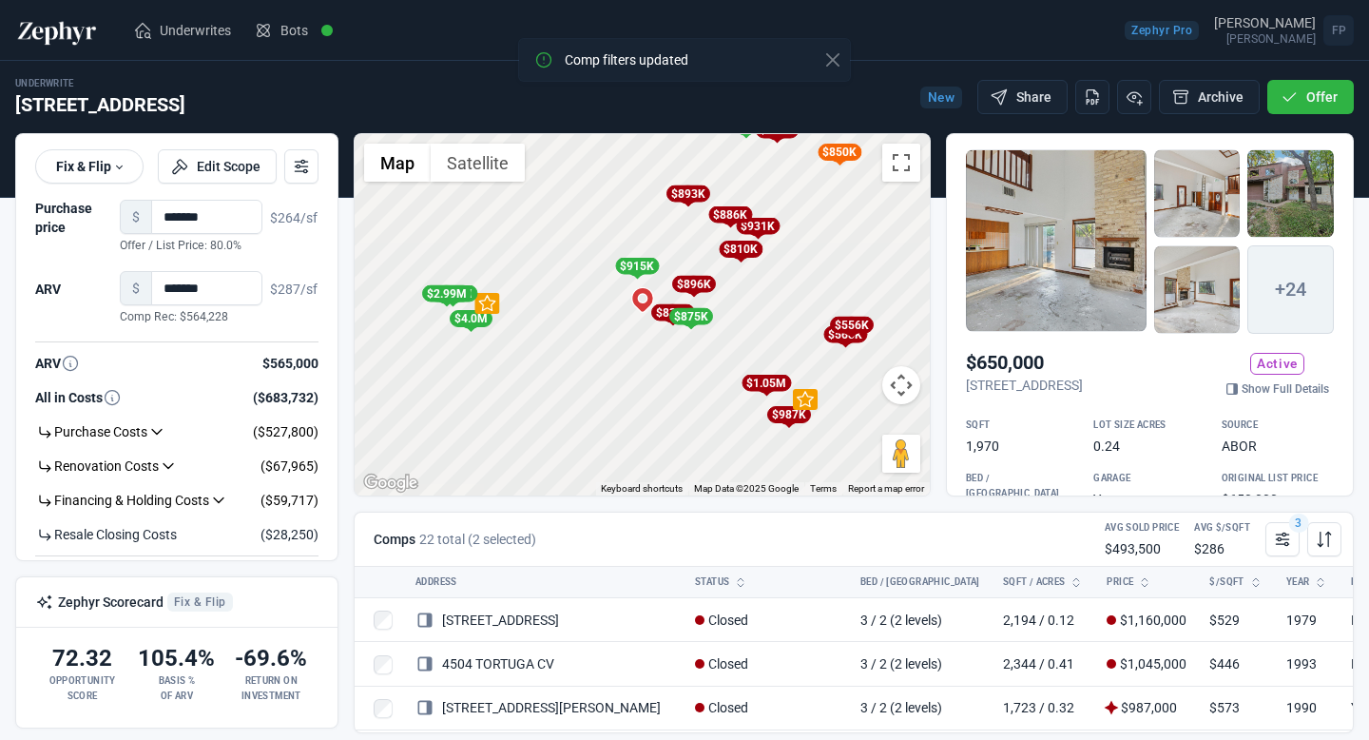
click at [719, 362] on div "To activate drag with keyboard, press Alt + Enter. Once in keyboard drag state,…" at bounding box center [642, 314] width 575 height 361
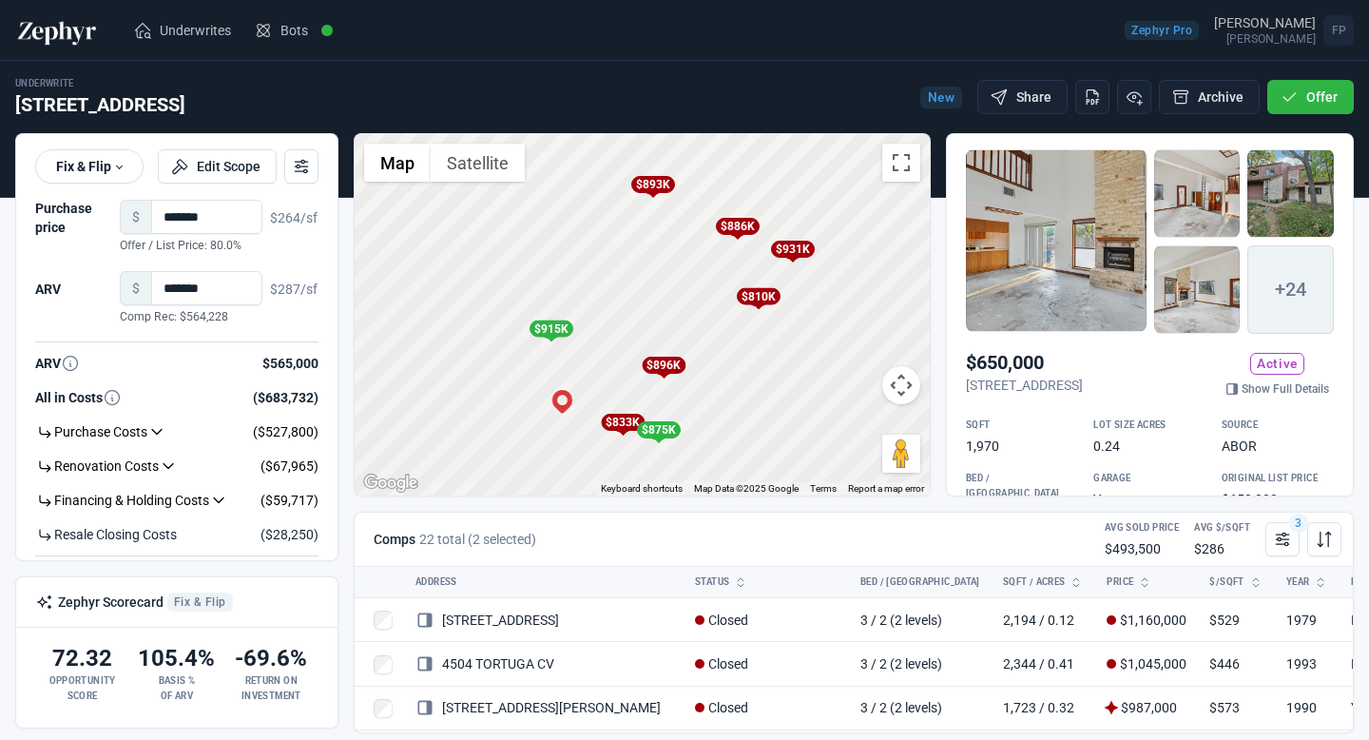
drag, startPoint x: 762, startPoint y: 208, endPoint x: 753, endPoint y: 367, distance: 159.0
click at [754, 369] on div "To activate drag with keyboard, press Alt + Enter. Once in keyboard drag state,…" at bounding box center [642, 314] width 575 height 361
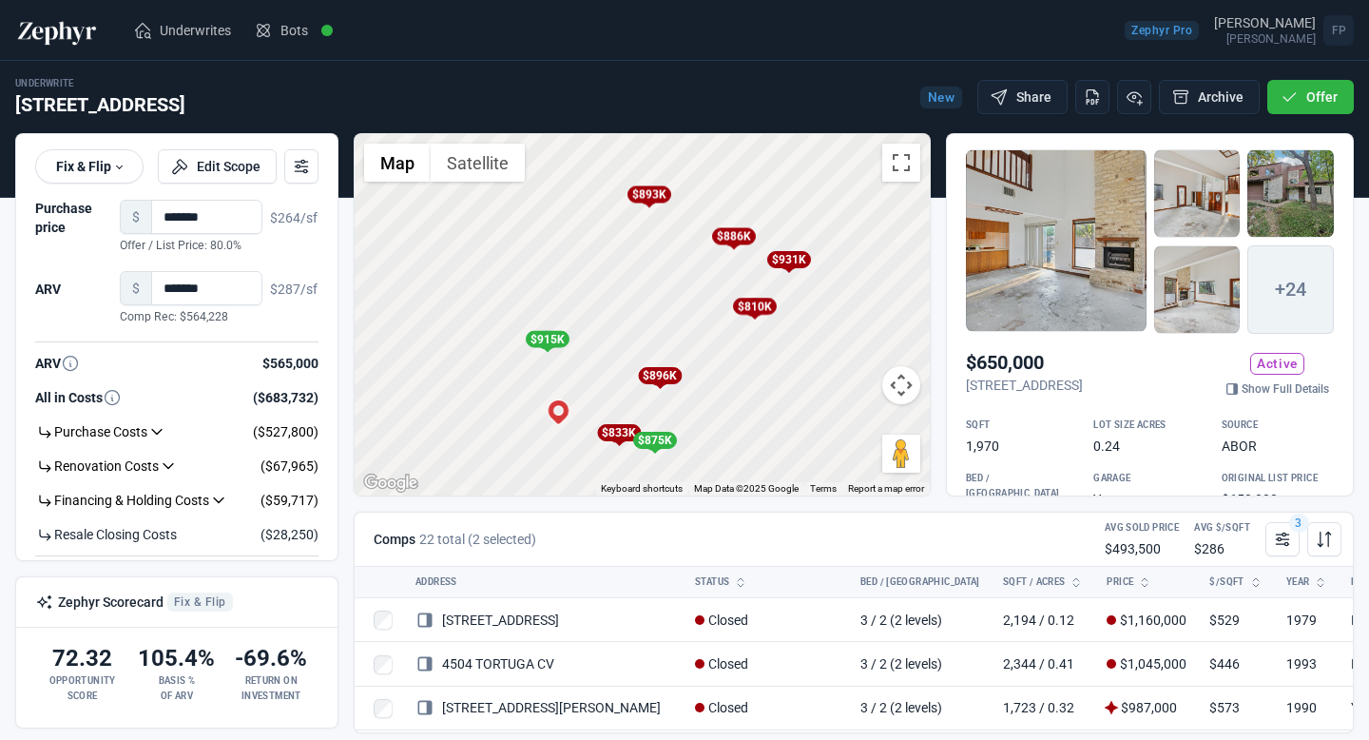
click at [750, 305] on div "$810K" at bounding box center [754, 306] width 44 height 17
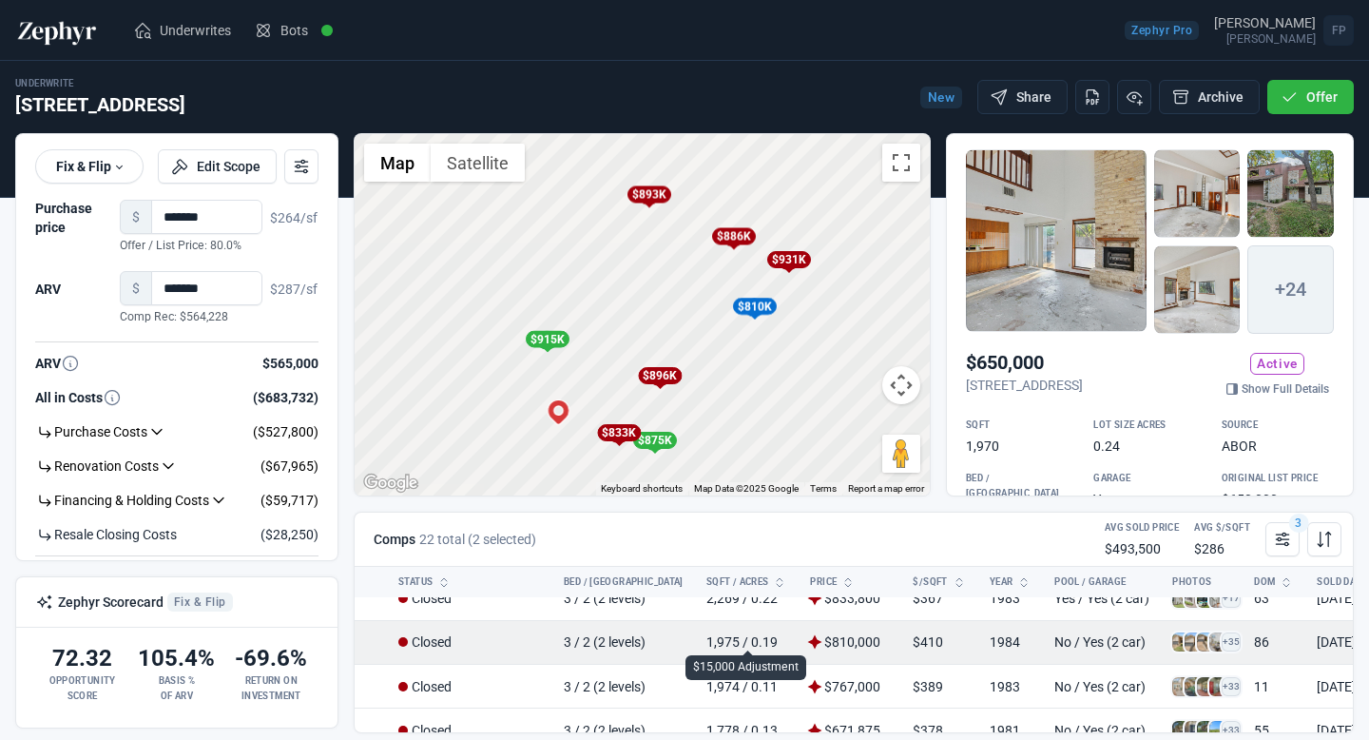
scroll to position [374, 316]
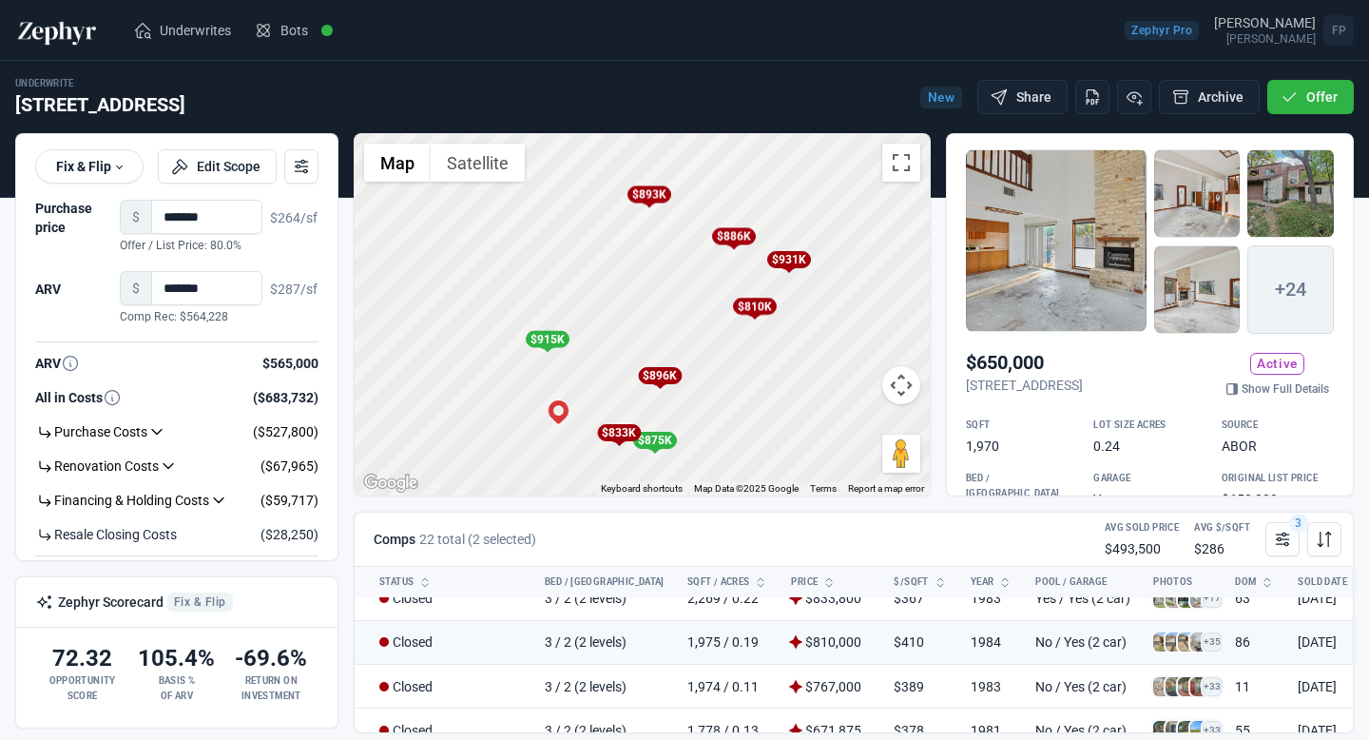
click at [796, 261] on div "$931K" at bounding box center [788, 259] width 44 height 17
click at [760, 306] on div "$810K" at bounding box center [754, 306] width 44 height 17
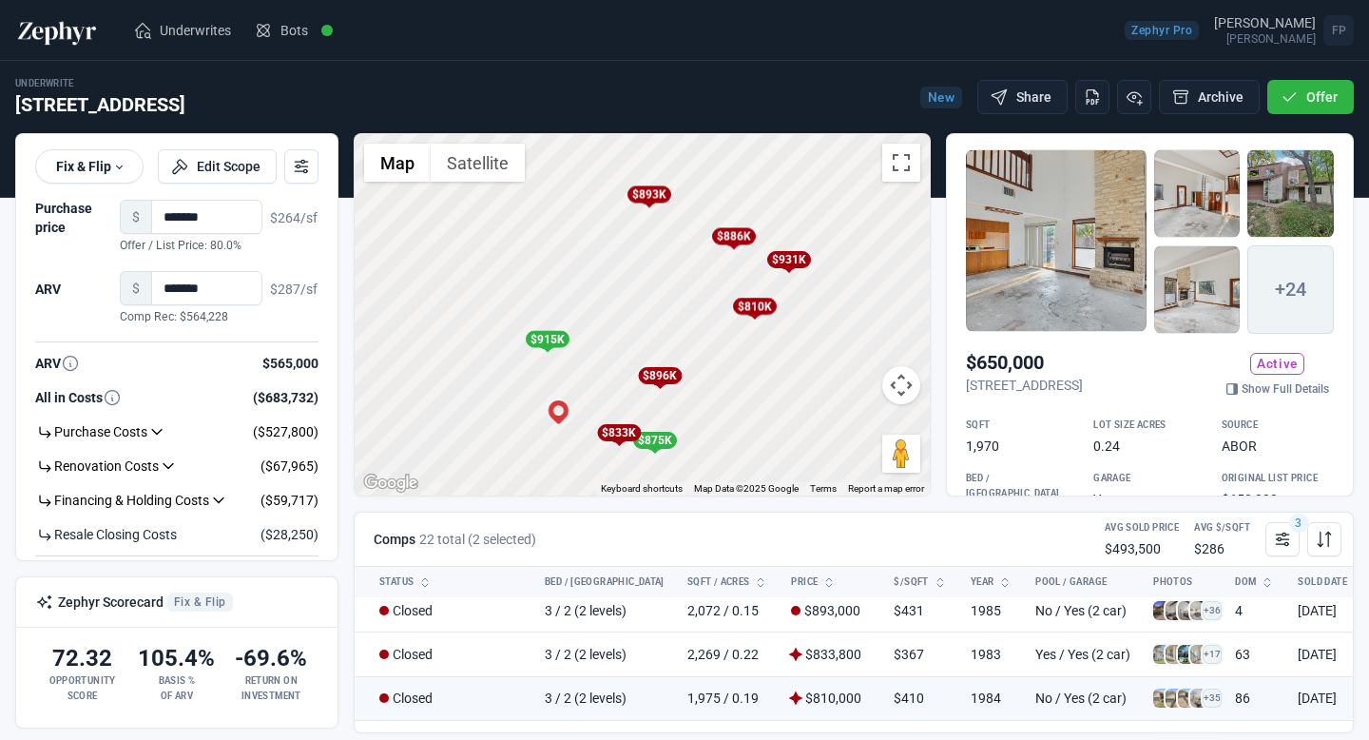
scroll to position [374, 316]
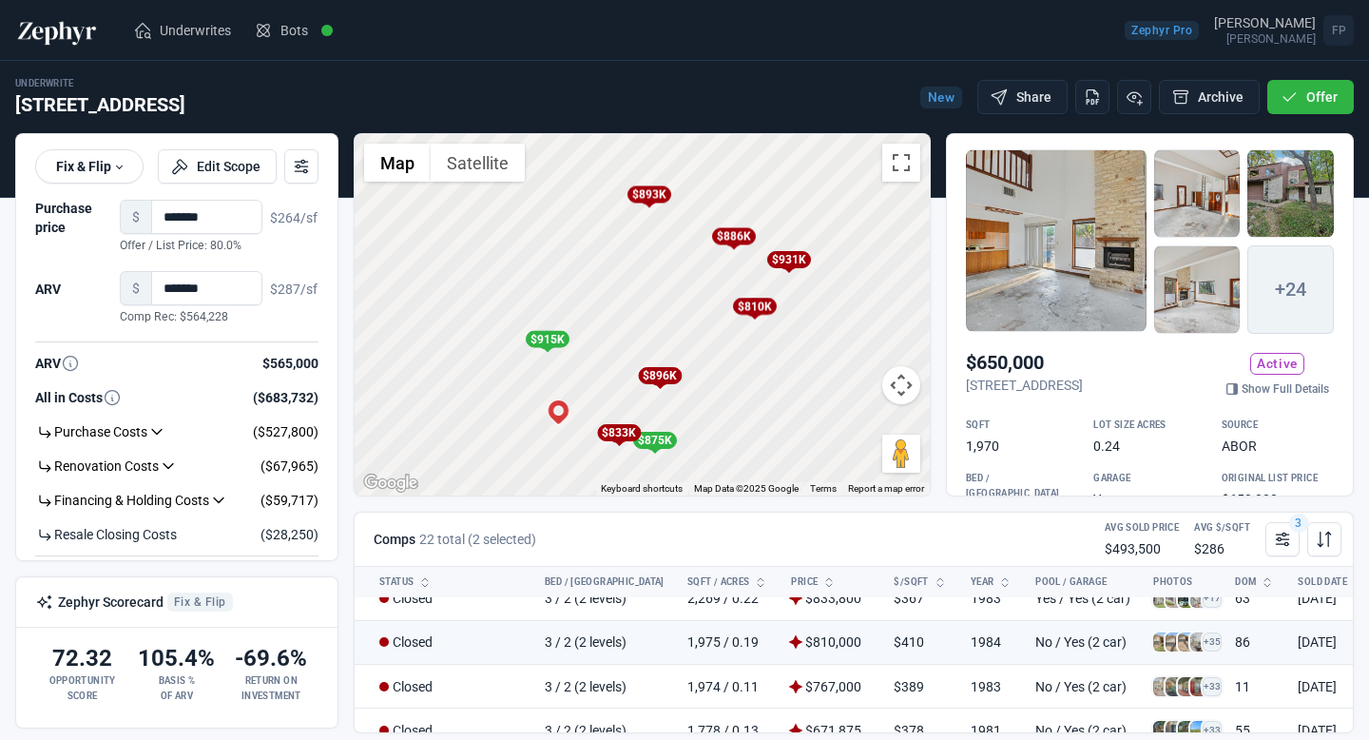
click at [670, 378] on div "$896K" at bounding box center [660, 375] width 44 height 17
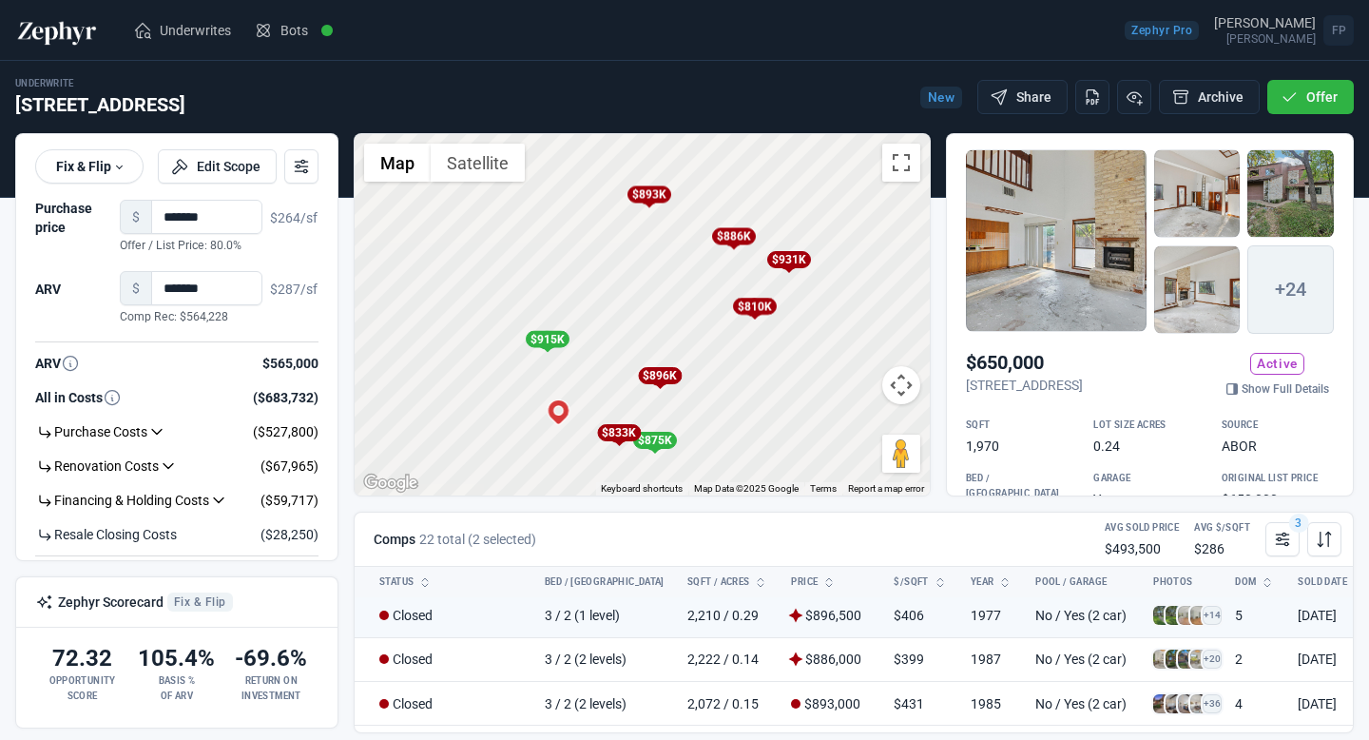
scroll to position [198, 316]
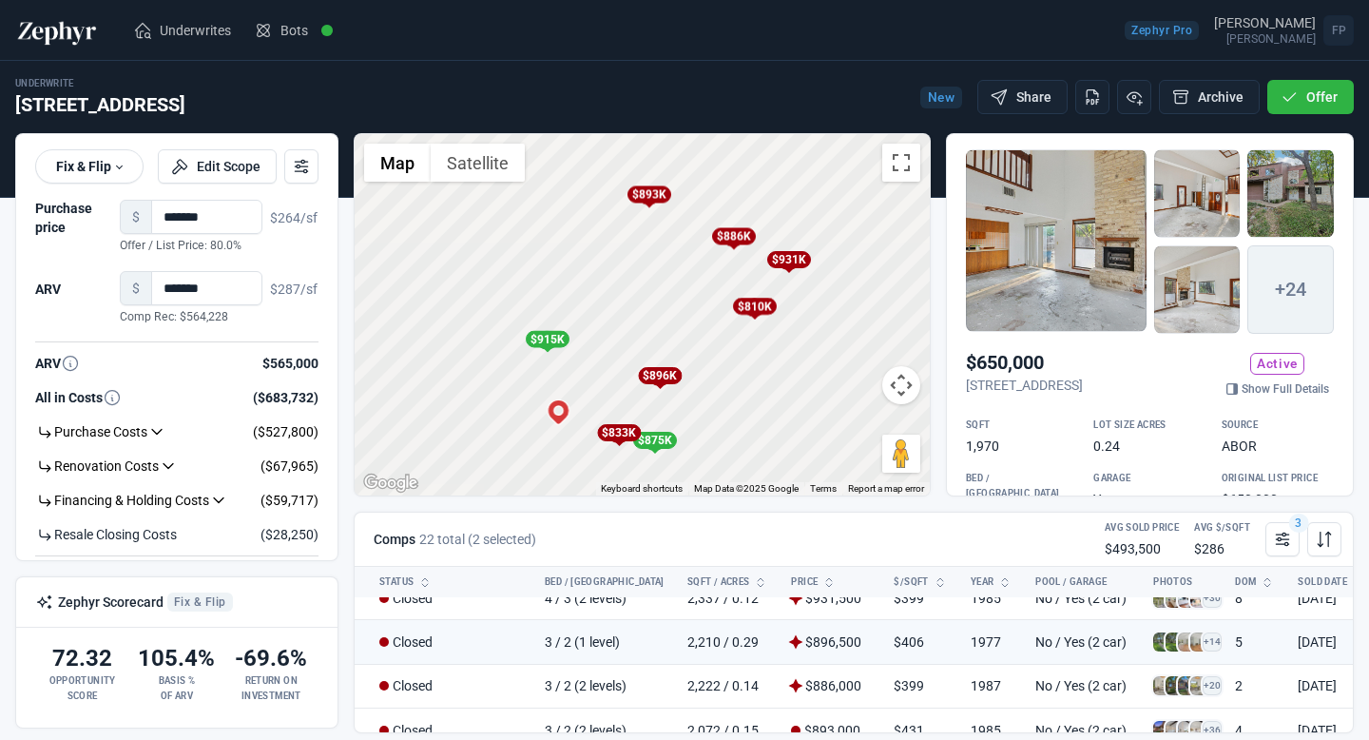
click at [617, 435] on div "$833K" at bounding box center [619, 432] width 44 height 17
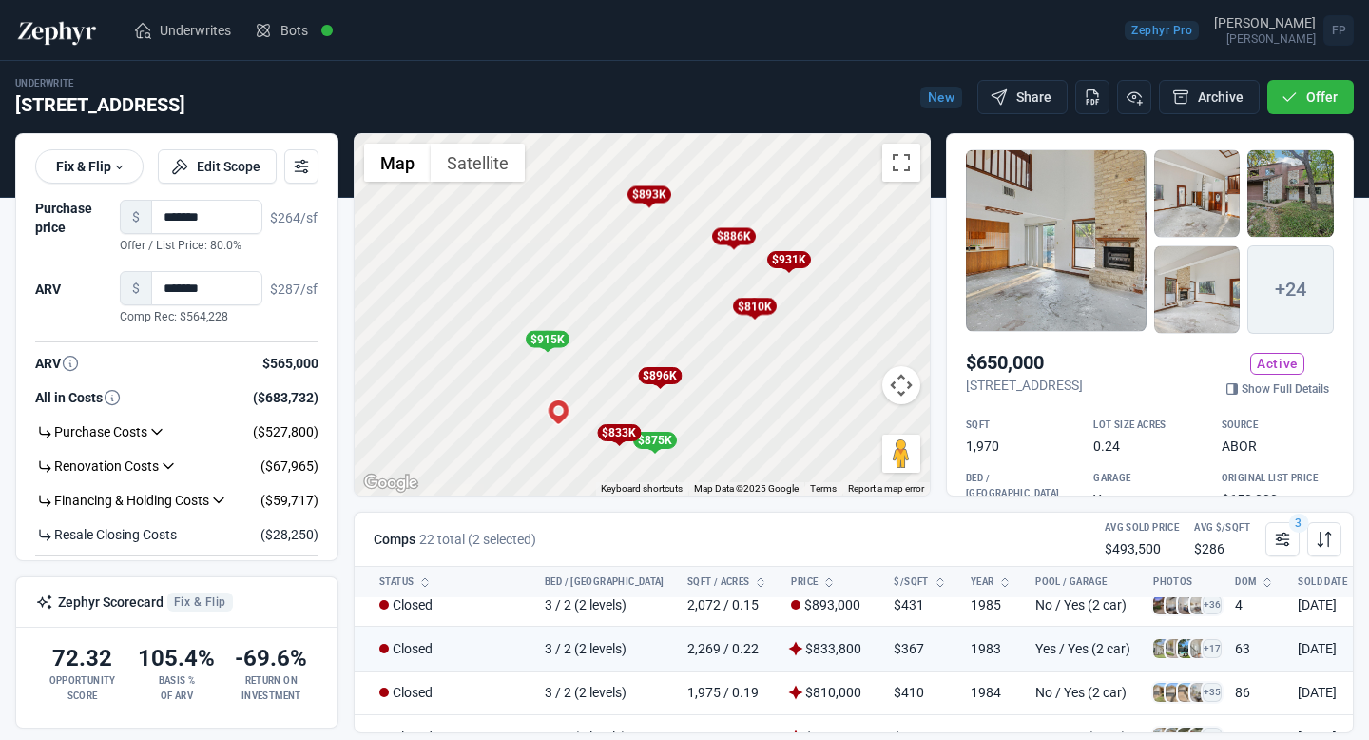
scroll to position [330, 316]
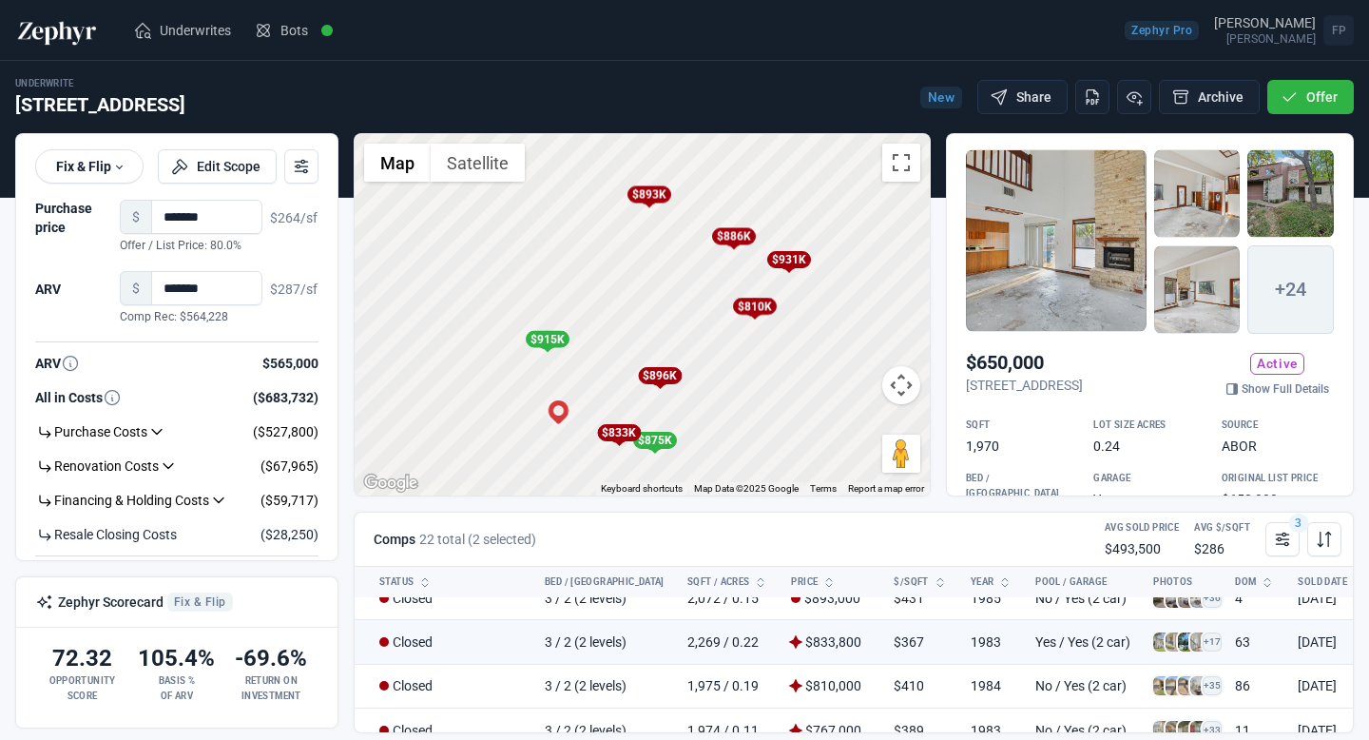
click at [738, 234] on div "$886K" at bounding box center [733, 236] width 44 height 17
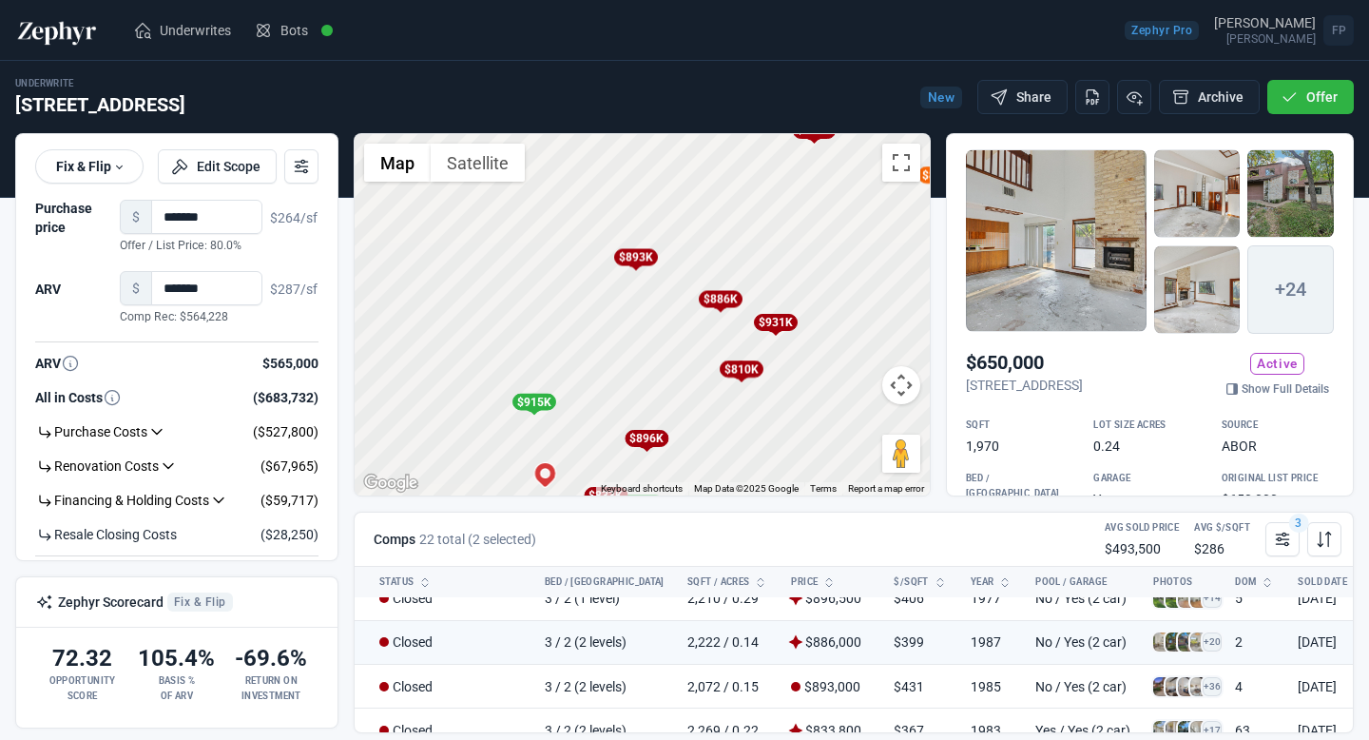
drag, startPoint x: 848, startPoint y: 258, endPoint x: 826, endPoint y: 334, distance: 79.1
click at [826, 334] on div "To activate drag with keyboard, press Alt + Enter. Once in keyboard drag state,…" at bounding box center [642, 314] width 575 height 361
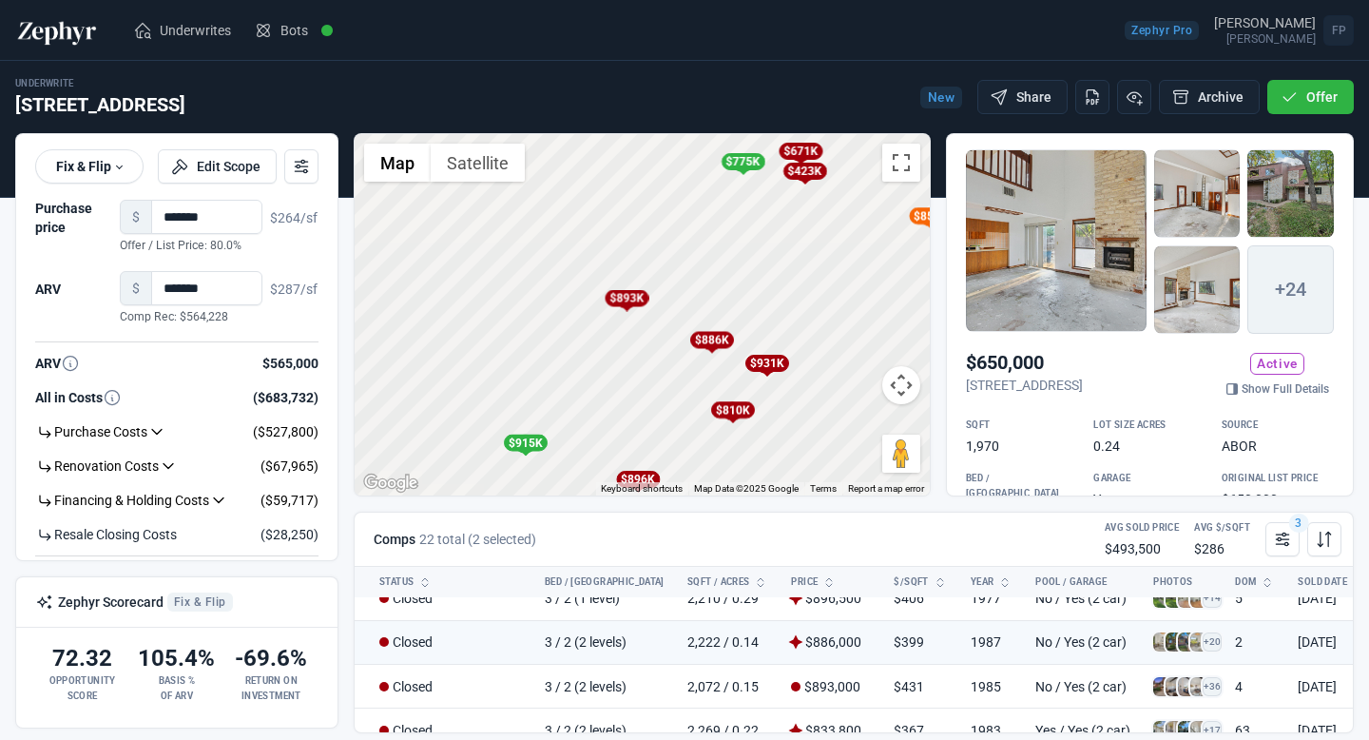
drag, startPoint x: 826, startPoint y: 281, endPoint x: 824, endPoint y: 311, distance: 29.5
click at [825, 313] on div "To activate drag with keyboard, press Alt + Enter. Once in keyboard drag state,…" at bounding box center [642, 314] width 575 height 361
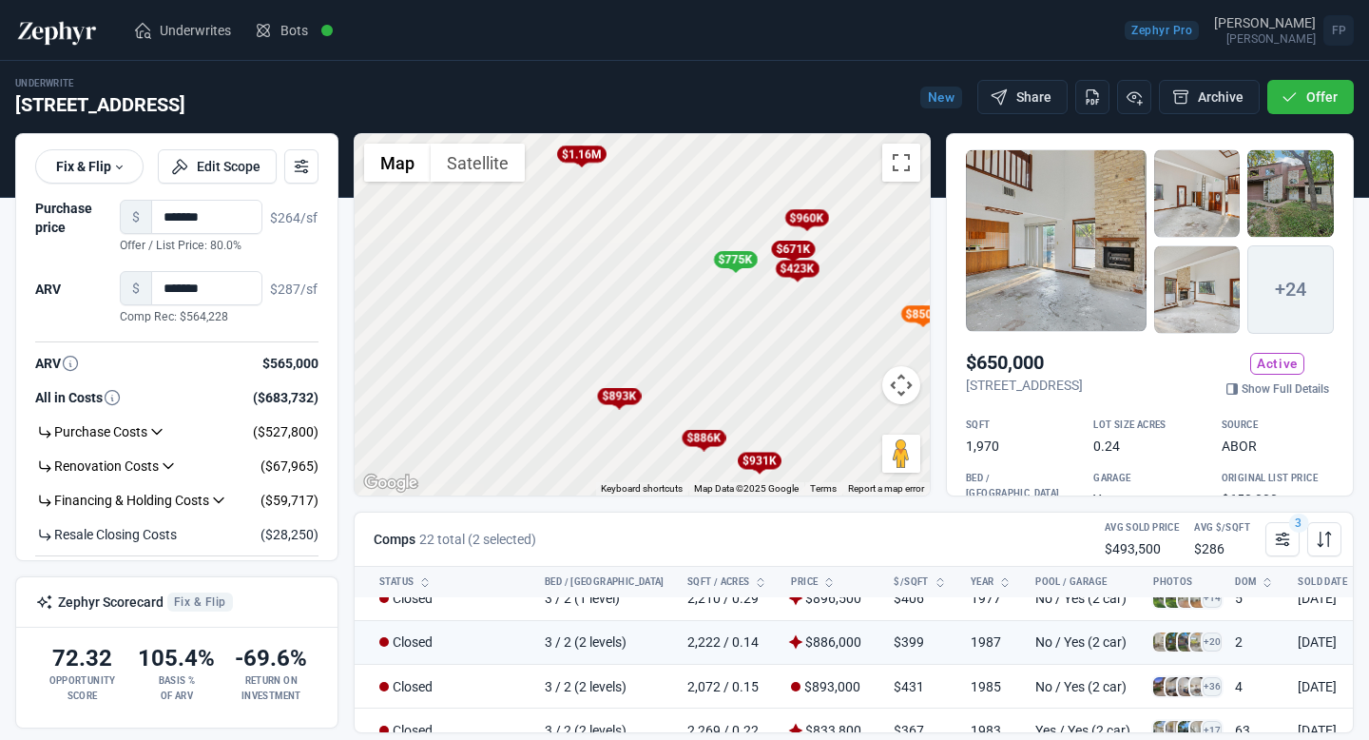
drag, startPoint x: 824, startPoint y: 311, endPoint x: 818, endPoint y: 412, distance: 101.0
click at [818, 412] on div "To activate drag with keyboard, press Alt + Enter. Once in keyboard drag state,…" at bounding box center [642, 314] width 575 height 361
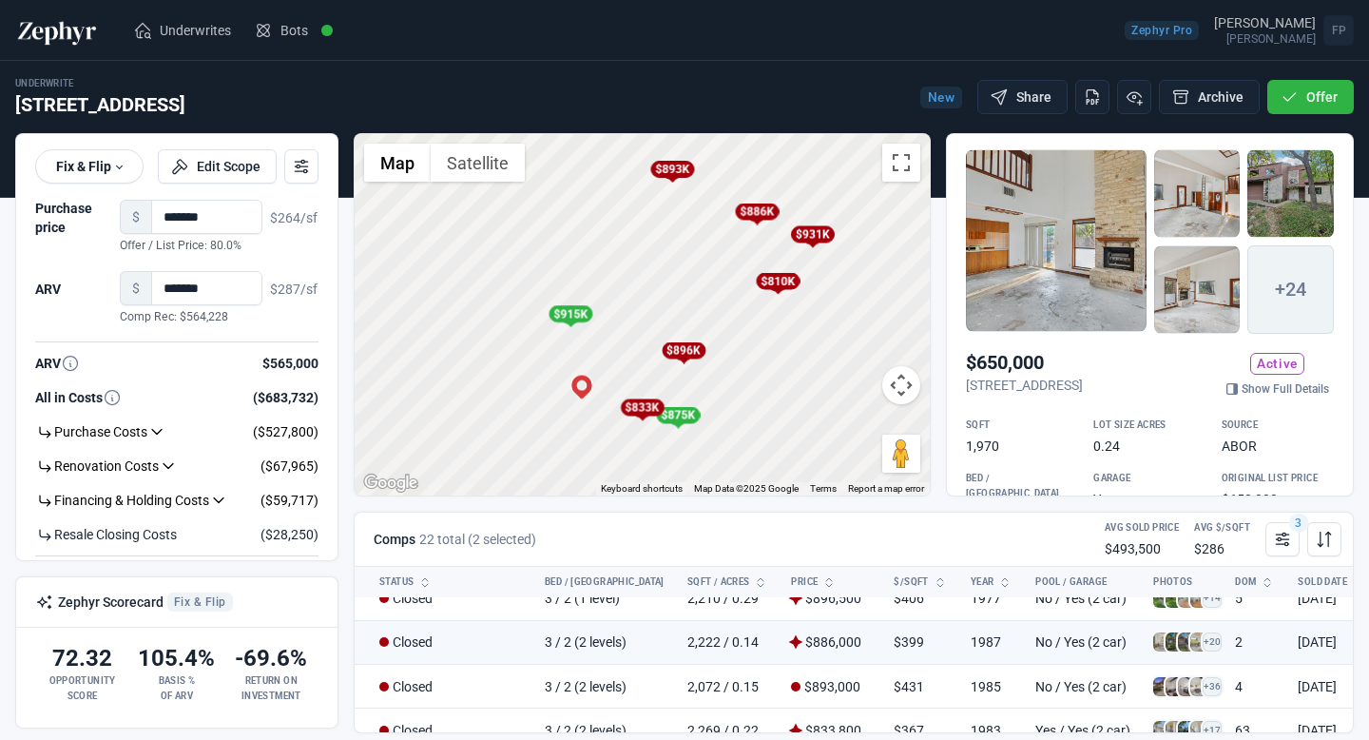
drag, startPoint x: 818, startPoint y: 410, endPoint x: 871, endPoint y: 184, distance: 231.5
click at [871, 184] on div "To activate drag with keyboard, press Alt + Enter. Once in keyboard drag state,…" at bounding box center [642, 314] width 575 height 361
click at [1274, 537] on icon at bounding box center [1282, 539] width 19 height 19
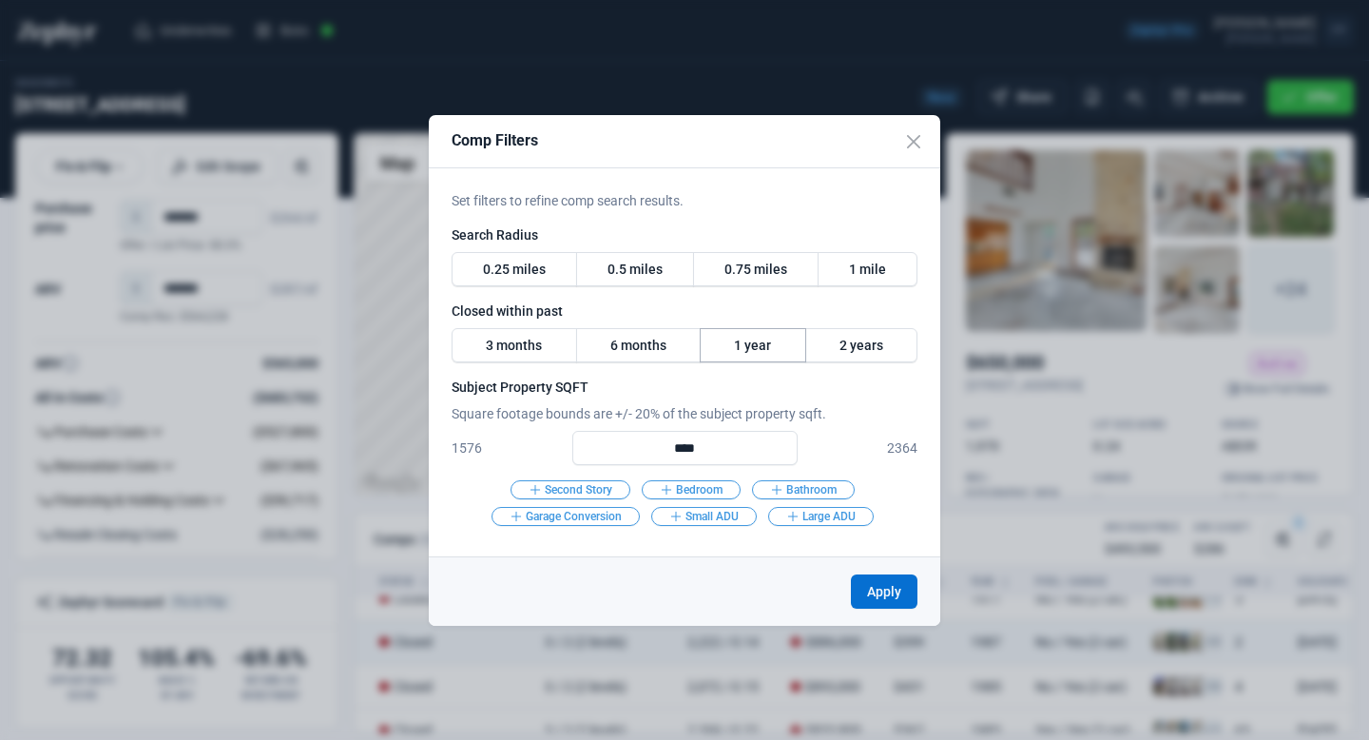
click at [768, 348] on label "1 year" at bounding box center [753, 345] width 106 height 34
click at [879, 589] on button "Apply" at bounding box center [884, 591] width 67 height 34
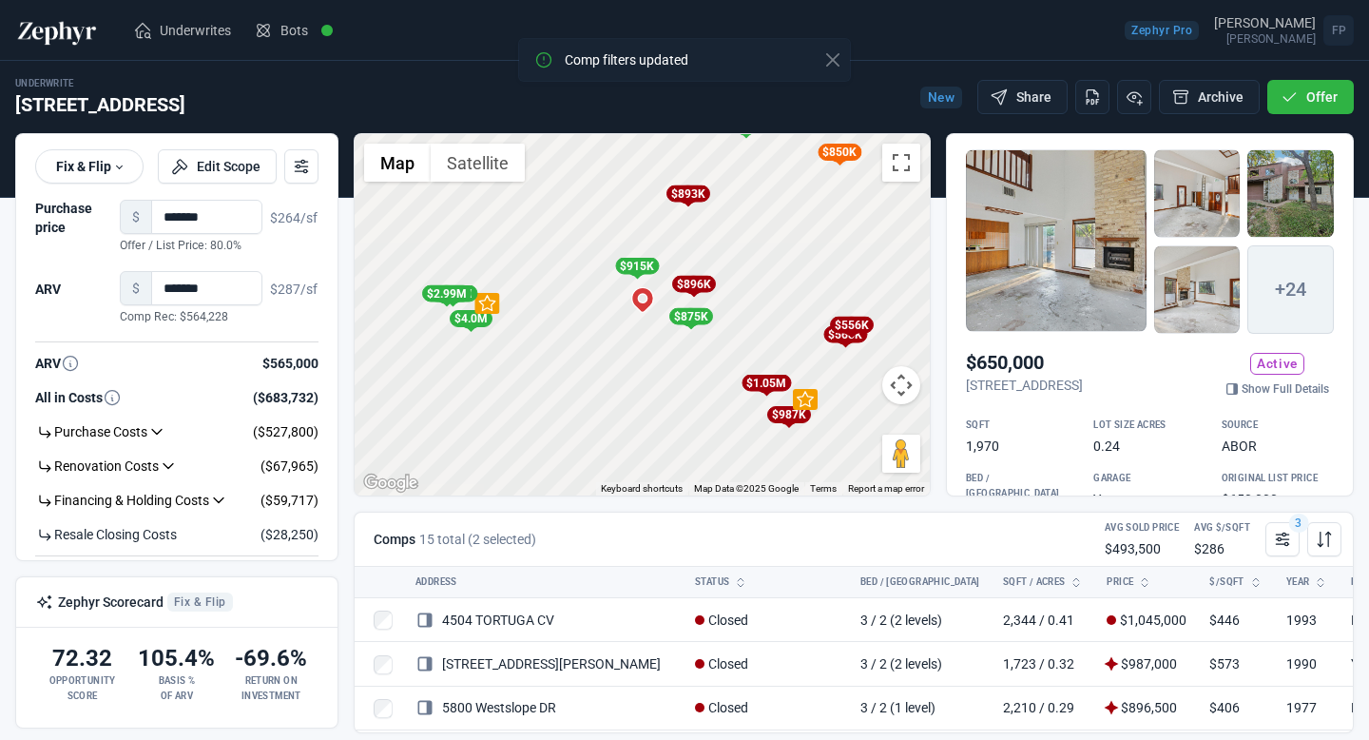
click at [839, 160] on div "$850K" at bounding box center [839, 153] width 24 height 19
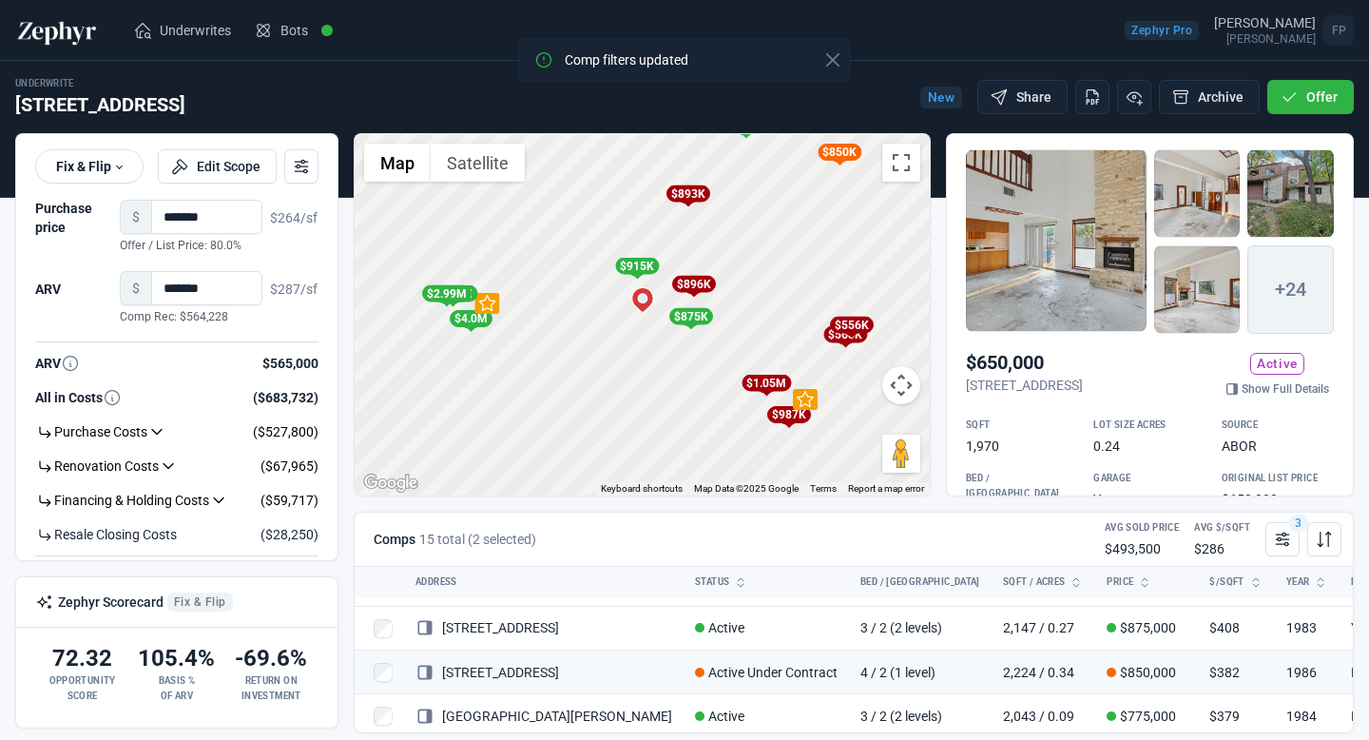
scroll to position [541, 0]
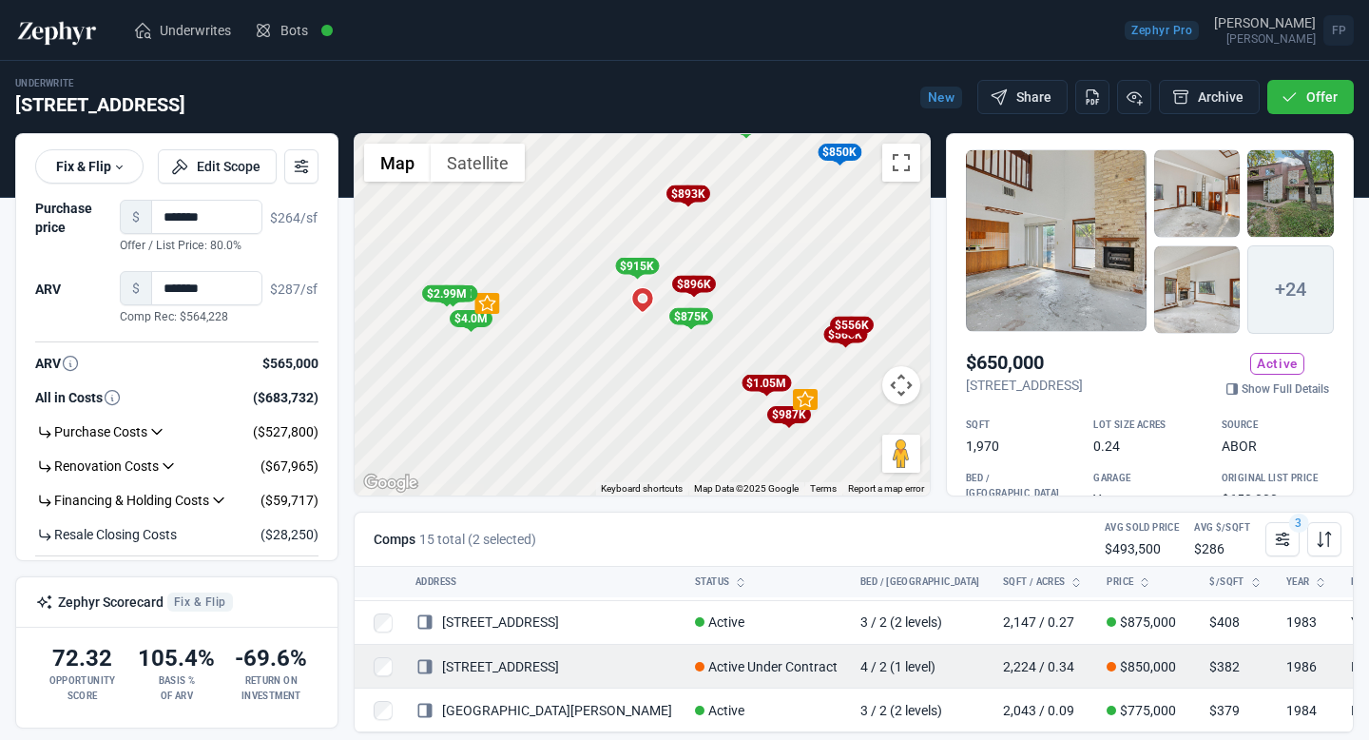
click at [517, 659] on link "[STREET_ADDRESS]" at bounding box center [487, 666] width 144 height 15
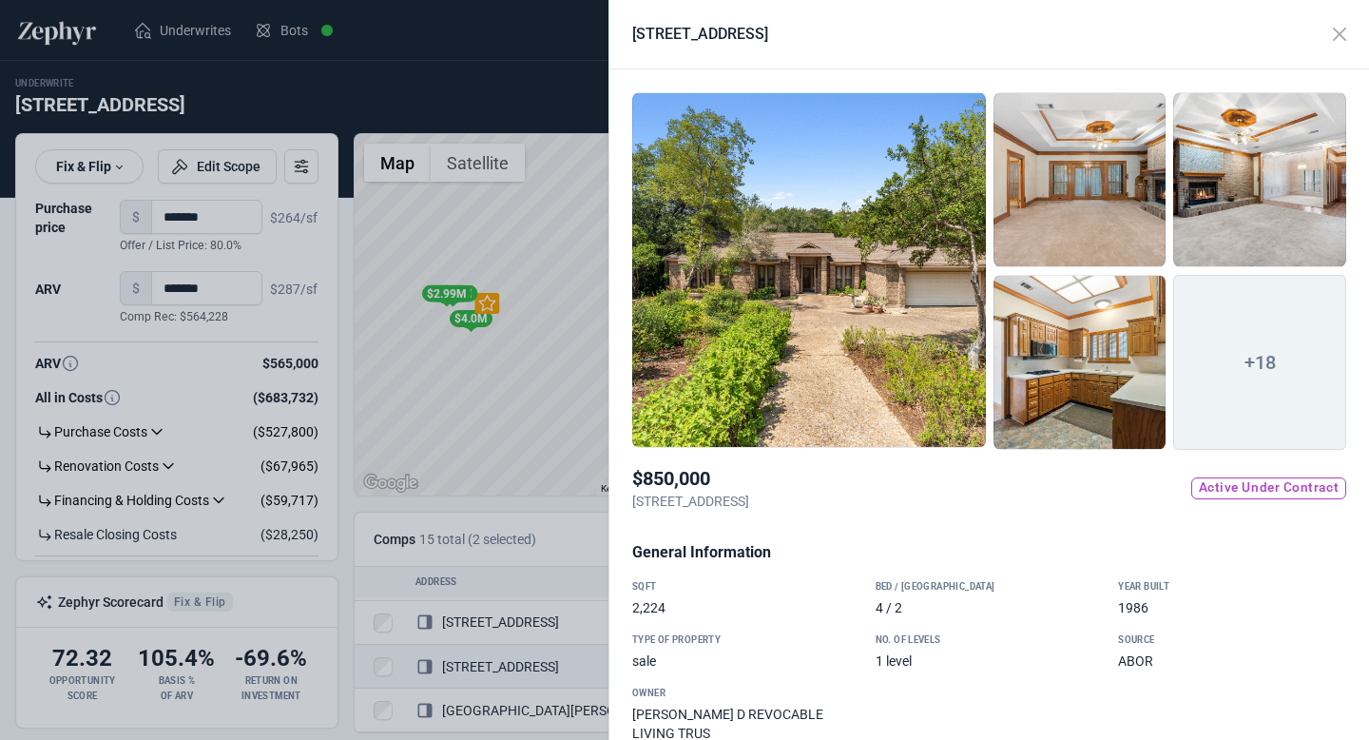
click at [880, 347] on div at bounding box center [809, 270] width 354 height 356
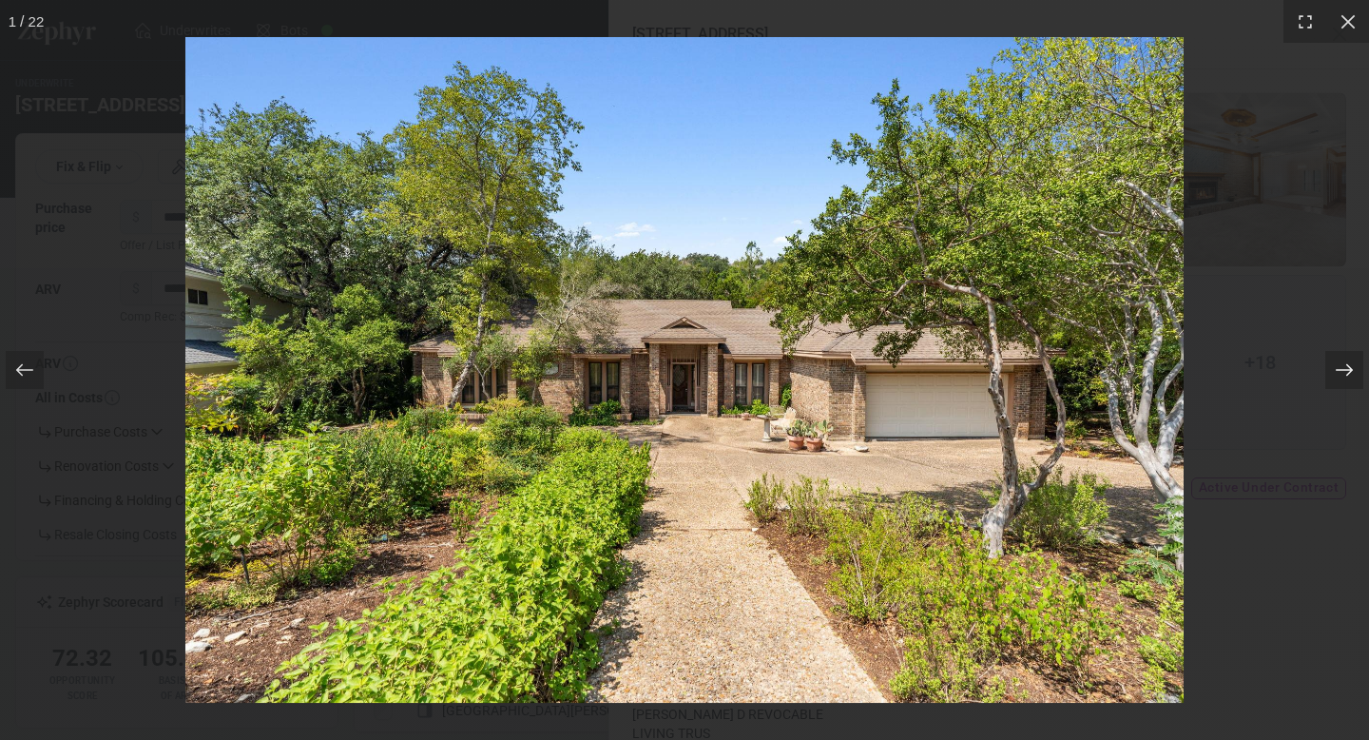
click at [1345, 365] on icon at bounding box center [1344, 369] width 19 height 19
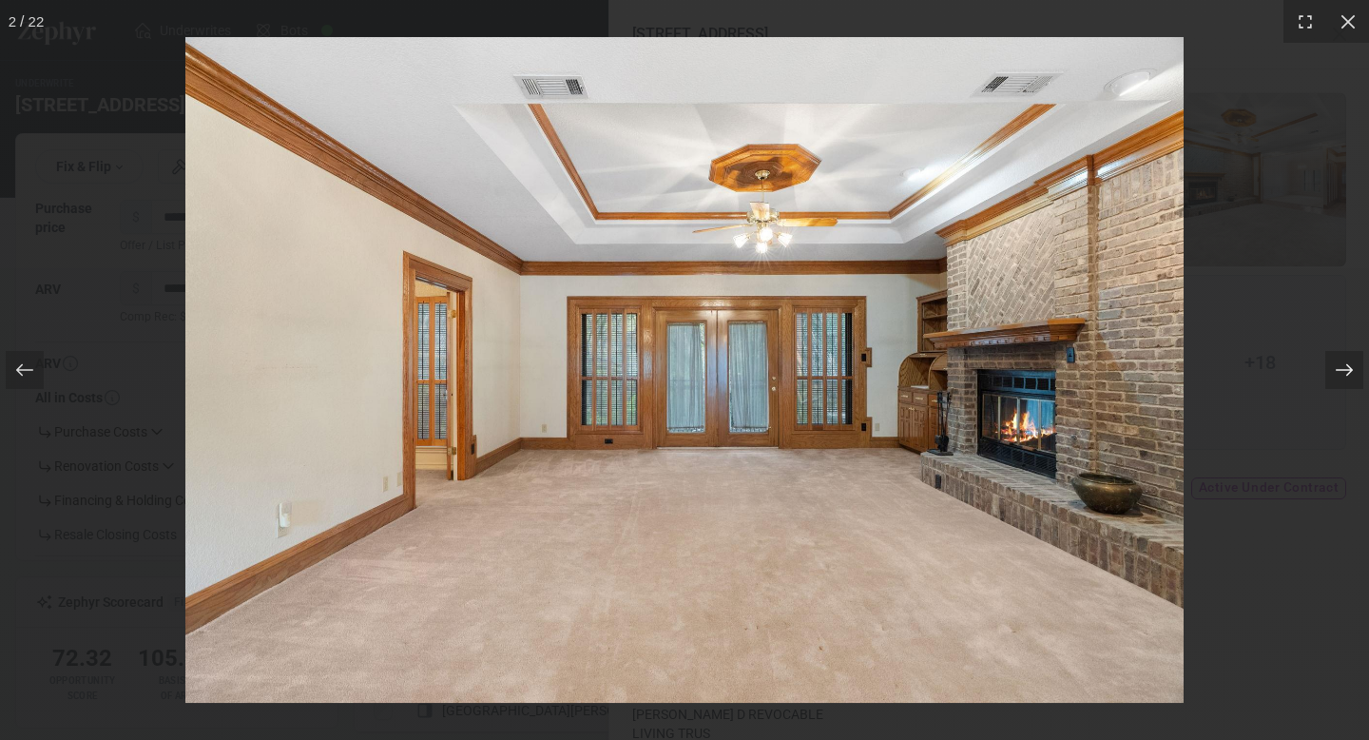
click at [1345, 366] on icon at bounding box center [1344, 369] width 19 height 19
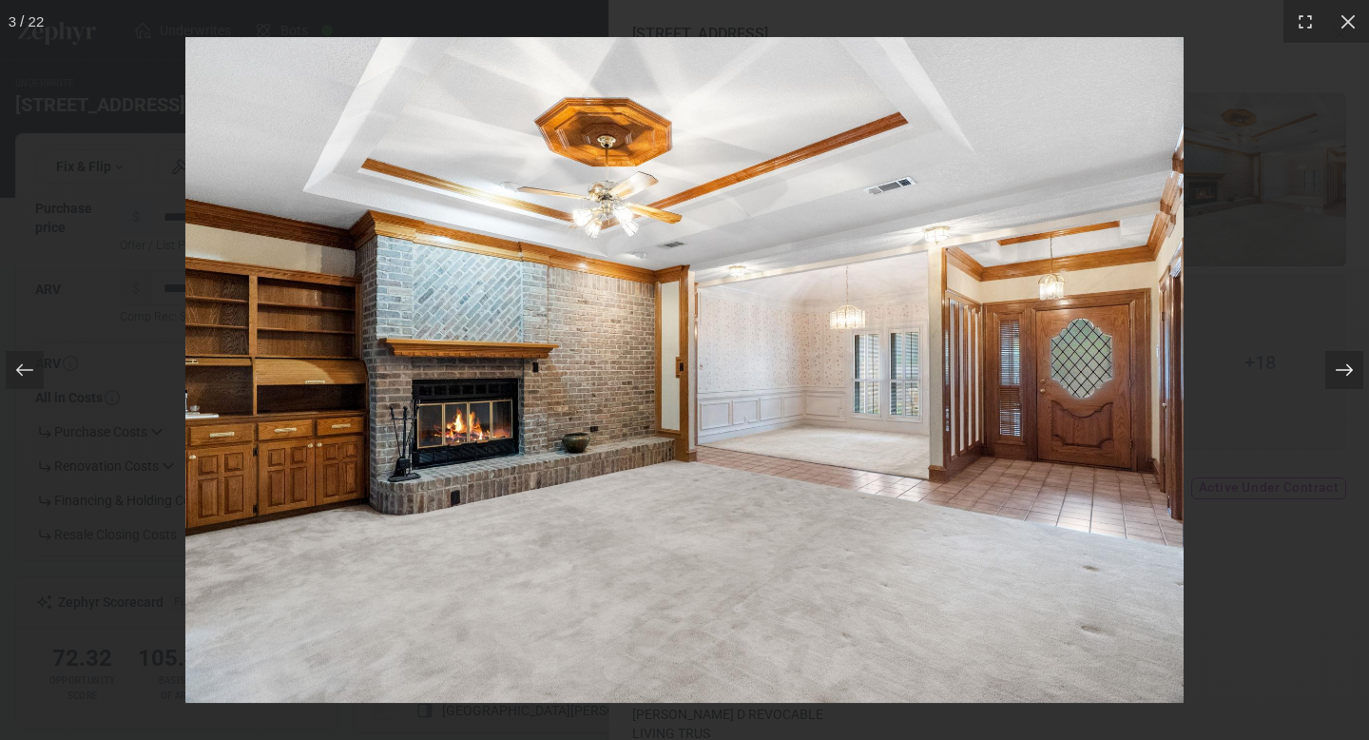
click at [1345, 366] on icon at bounding box center [1344, 369] width 19 height 19
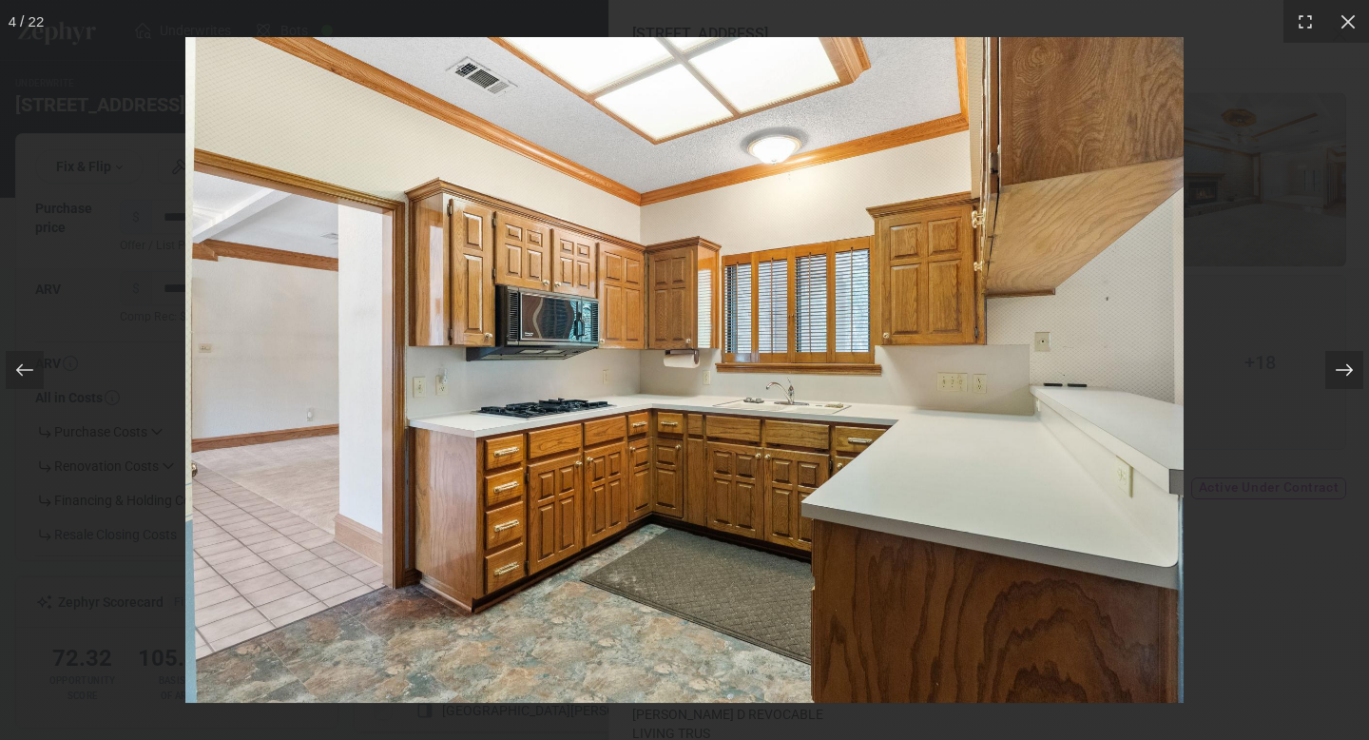
click at [1345, 366] on icon at bounding box center [1344, 369] width 19 height 19
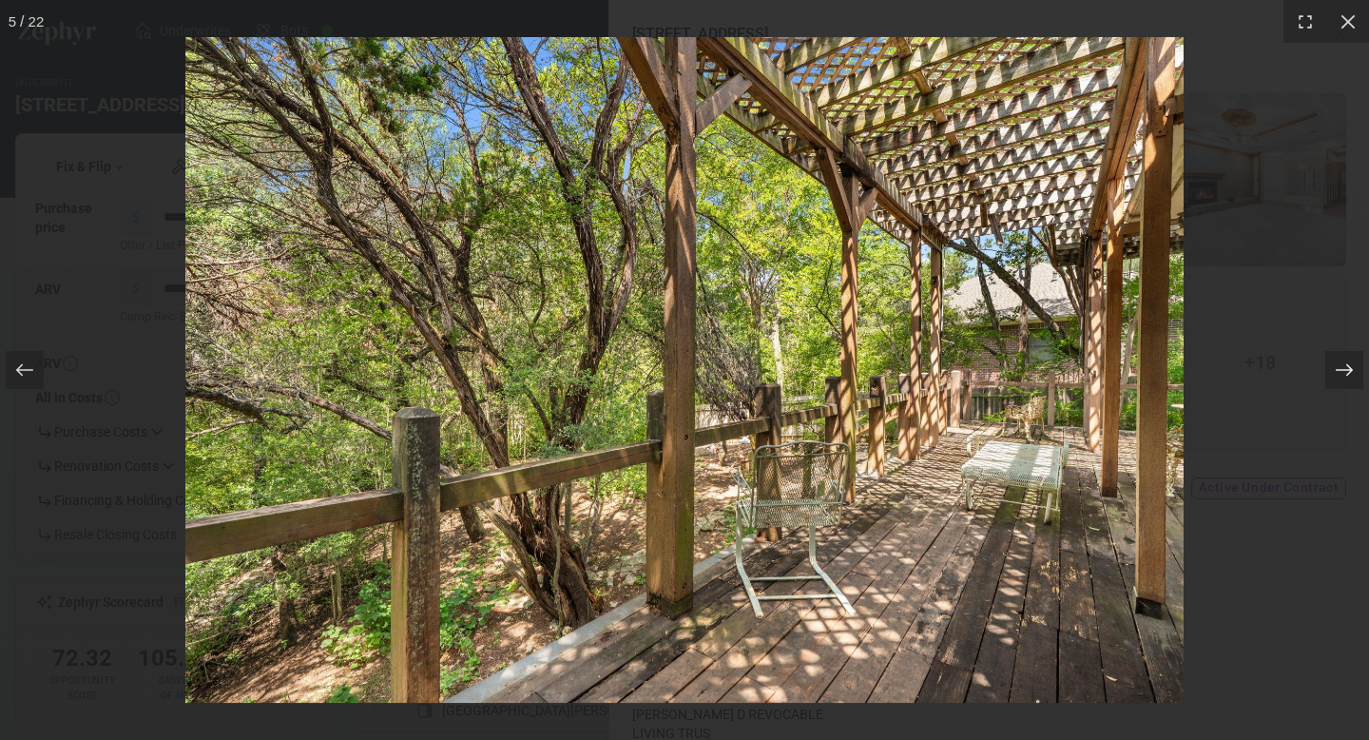
click at [1345, 366] on icon at bounding box center [1344, 369] width 19 height 19
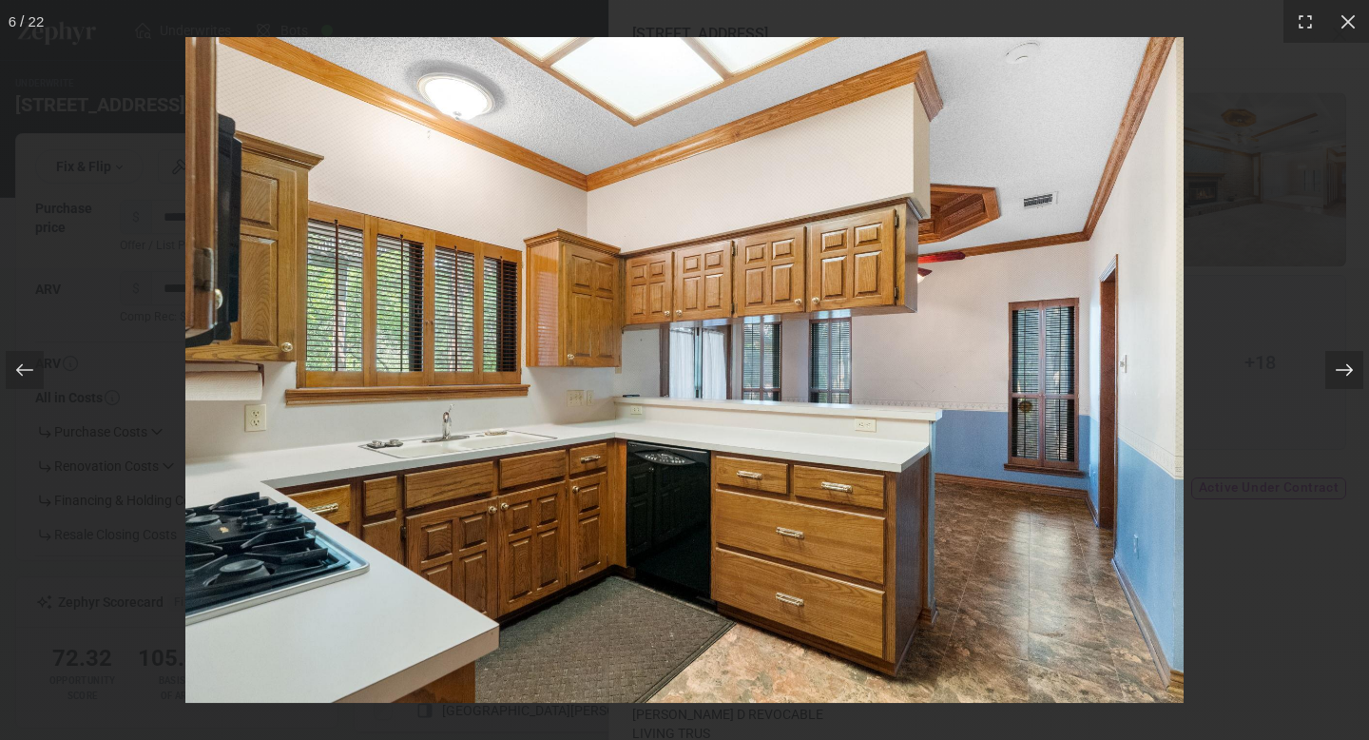
click at [1345, 366] on icon at bounding box center [1344, 369] width 19 height 19
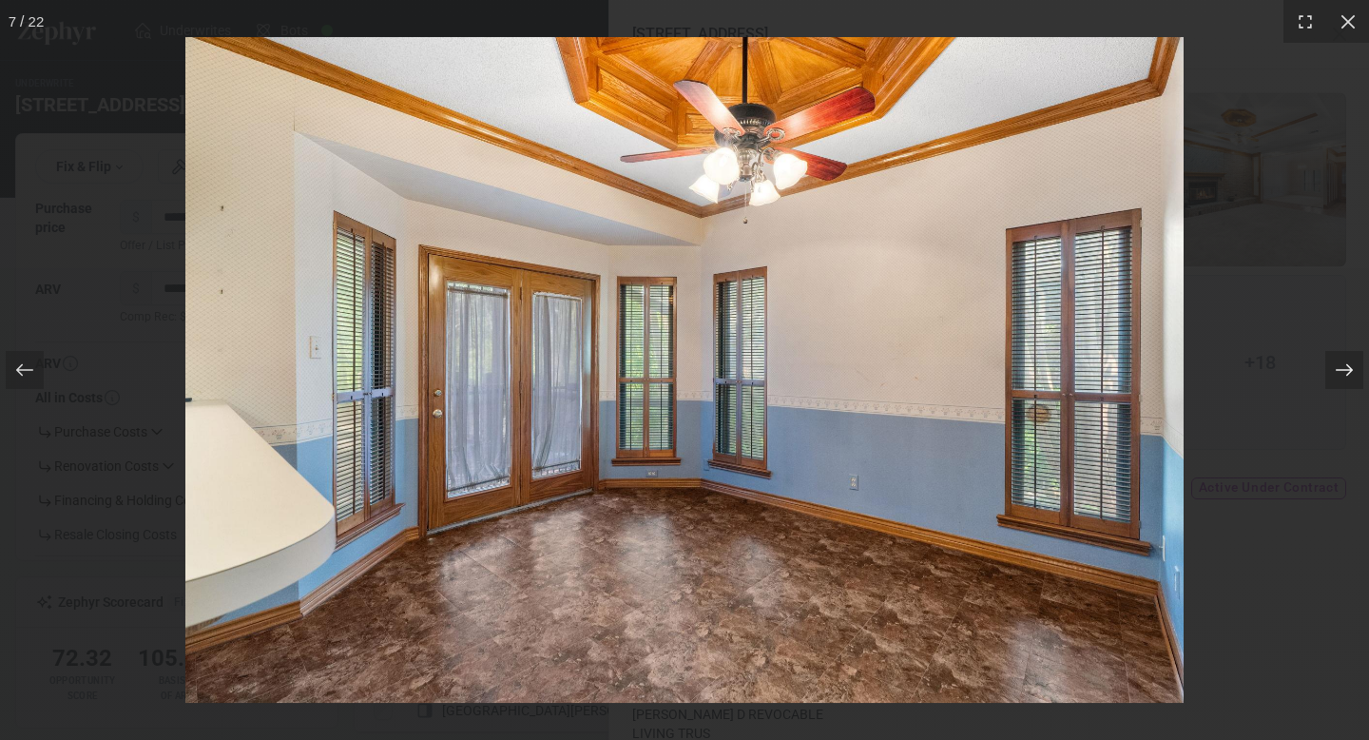
click at [1345, 366] on icon at bounding box center [1344, 369] width 19 height 19
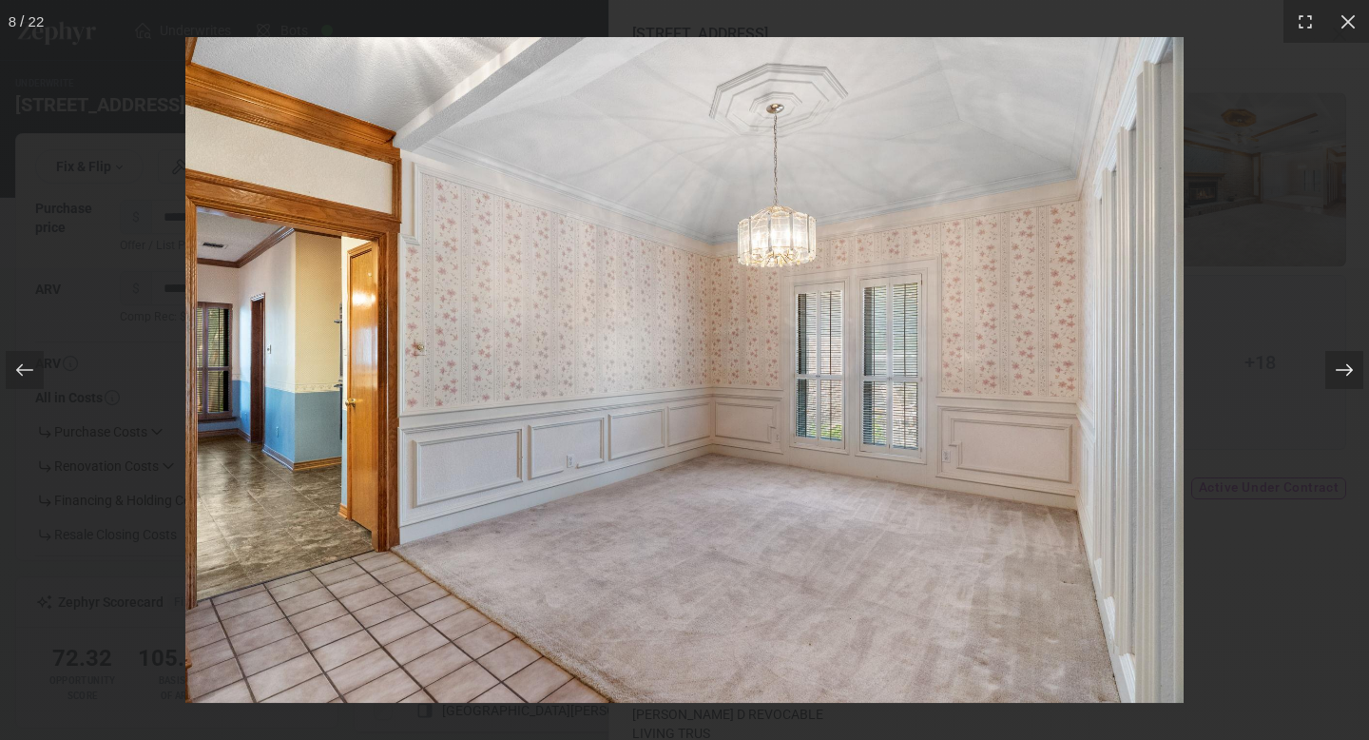
click at [1345, 366] on icon at bounding box center [1344, 369] width 19 height 19
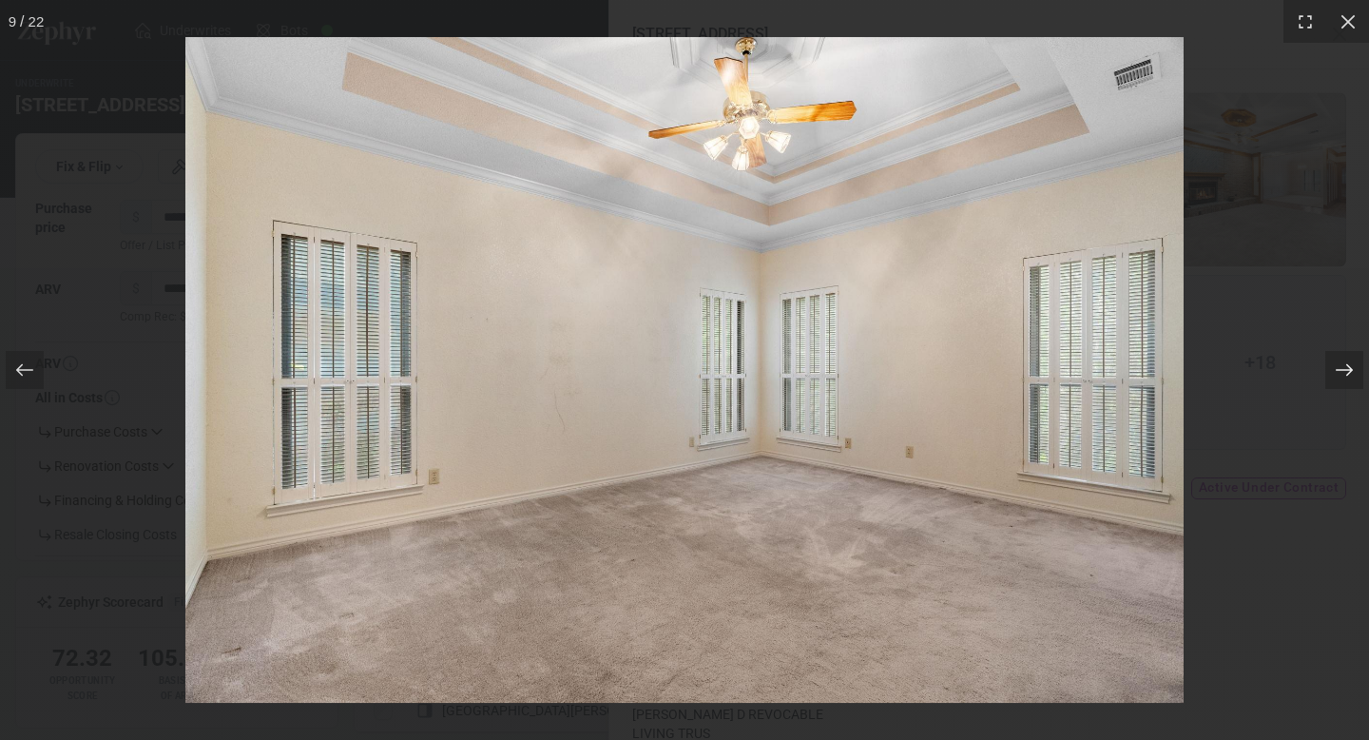
click at [1345, 366] on icon at bounding box center [1344, 369] width 19 height 19
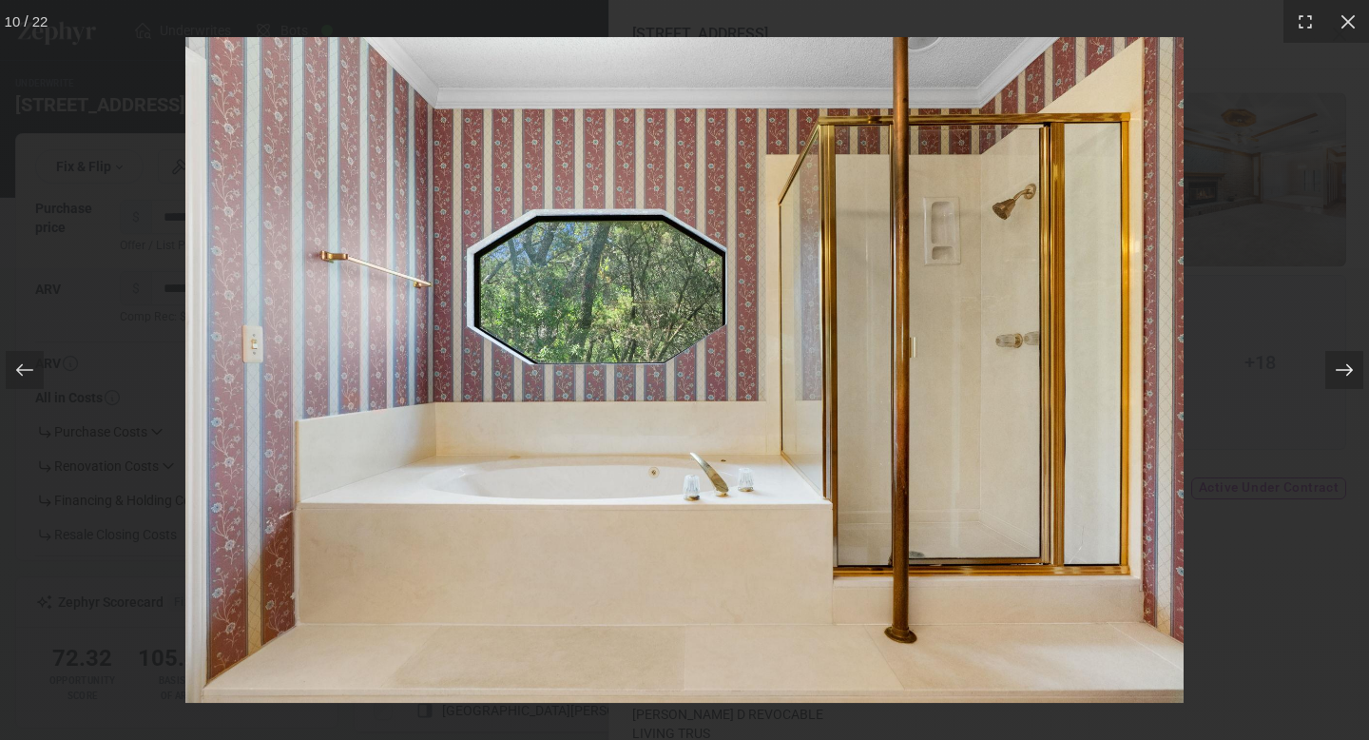
click at [1345, 366] on icon at bounding box center [1344, 369] width 19 height 19
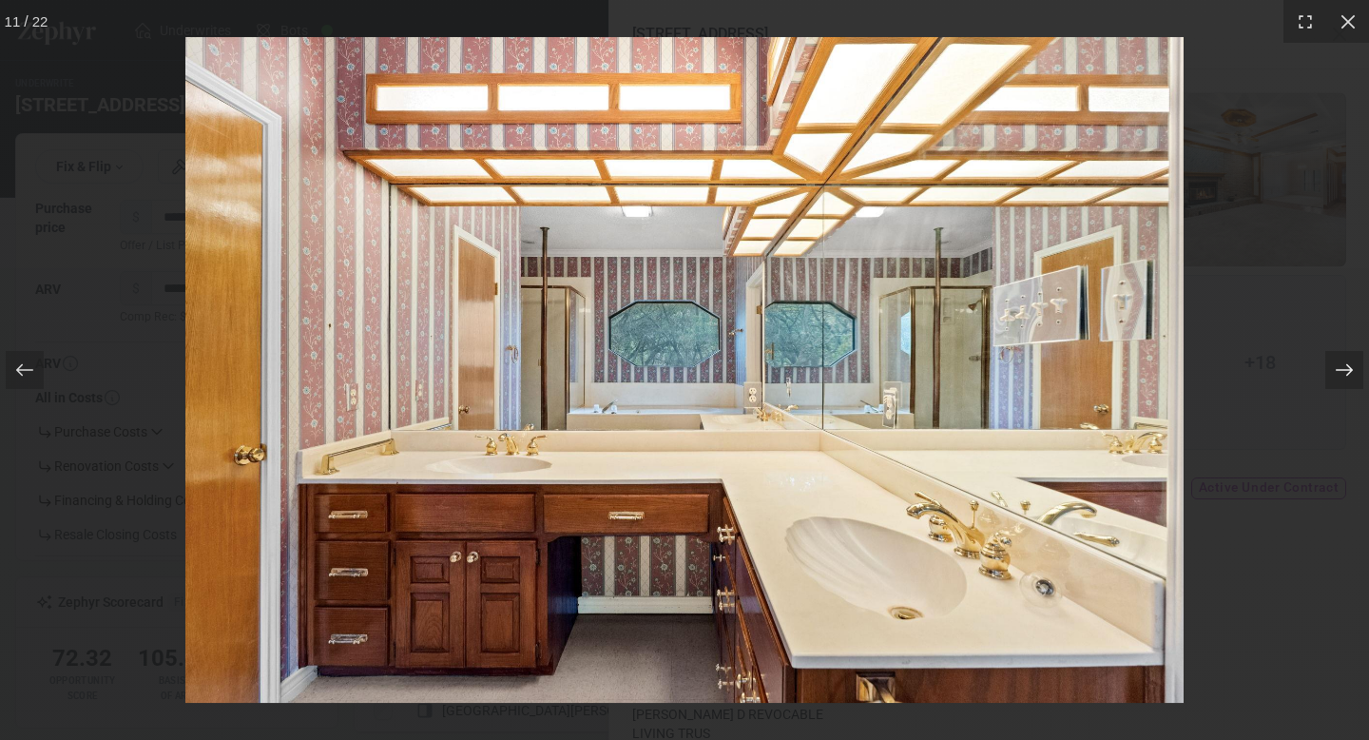
click at [1345, 366] on icon at bounding box center [1344, 369] width 19 height 19
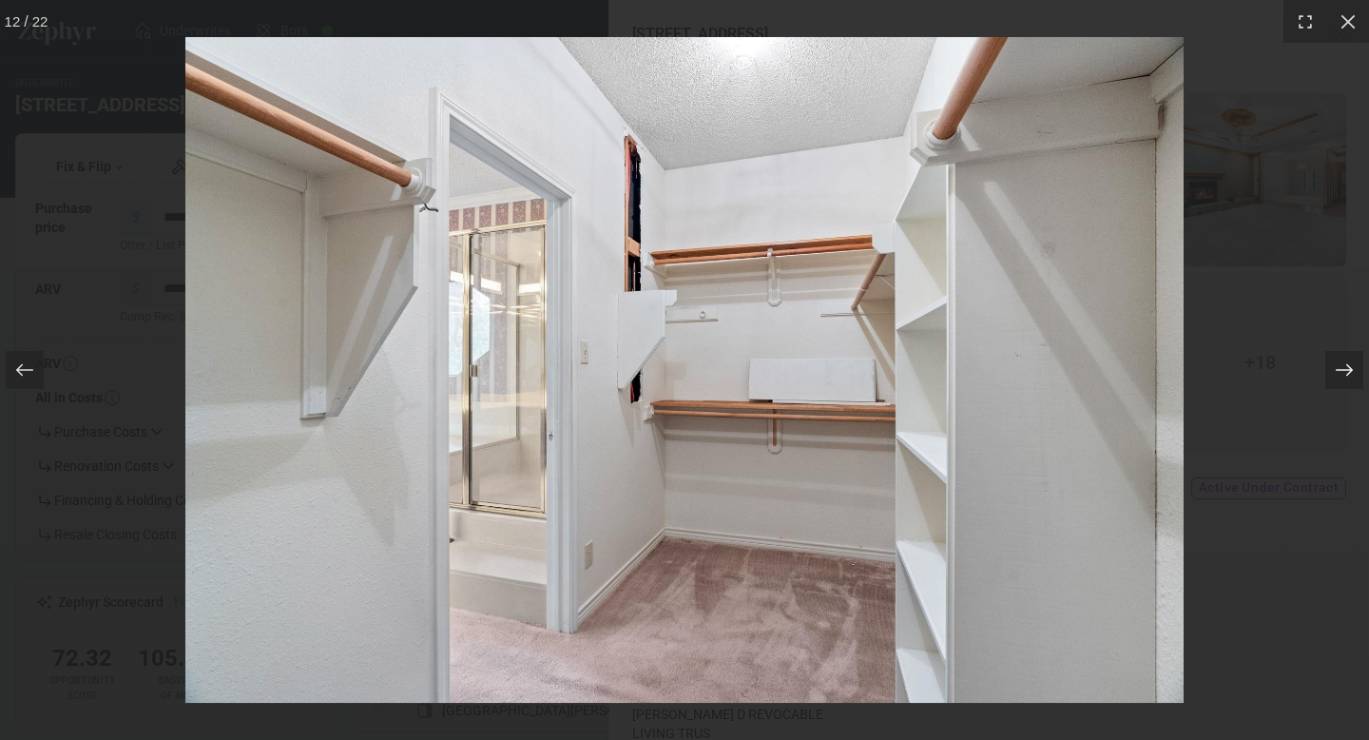
click at [1345, 366] on icon at bounding box center [1344, 369] width 19 height 19
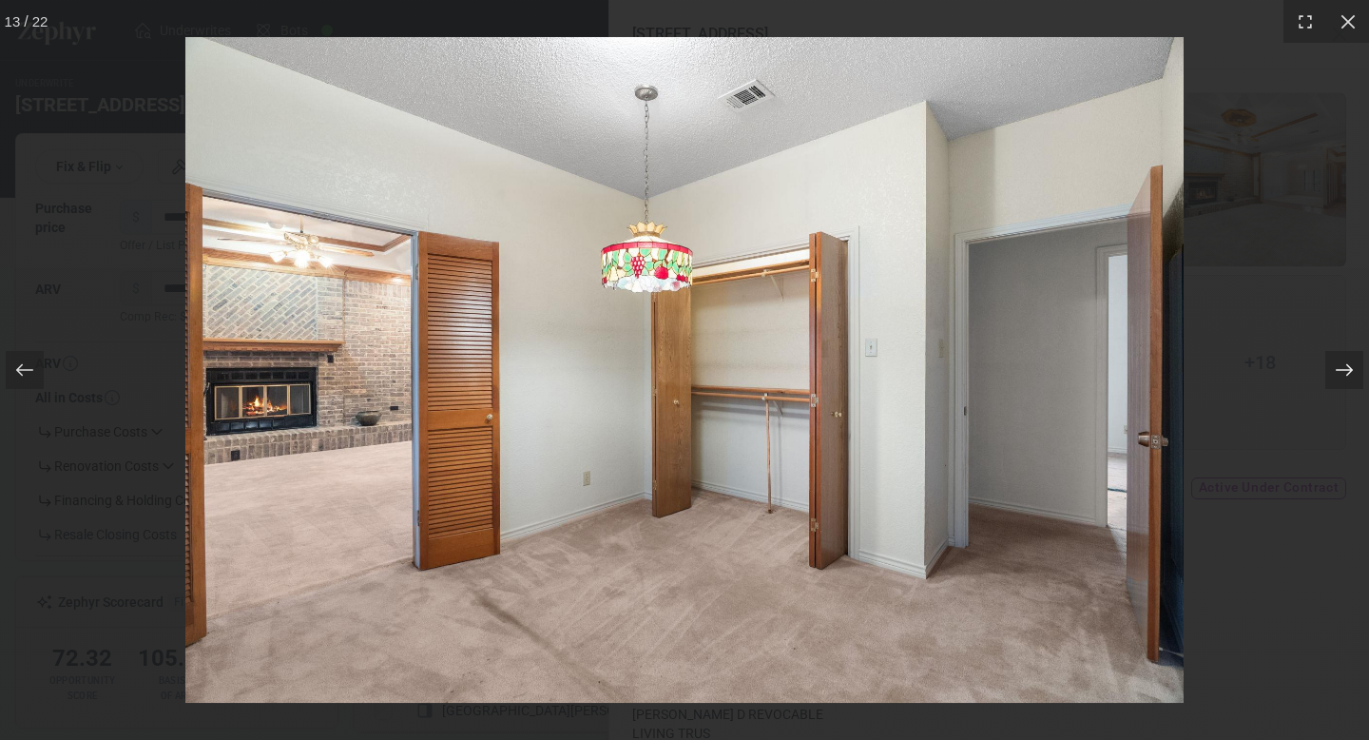
click at [1345, 366] on icon at bounding box center [1344, 369] width 19 height 19
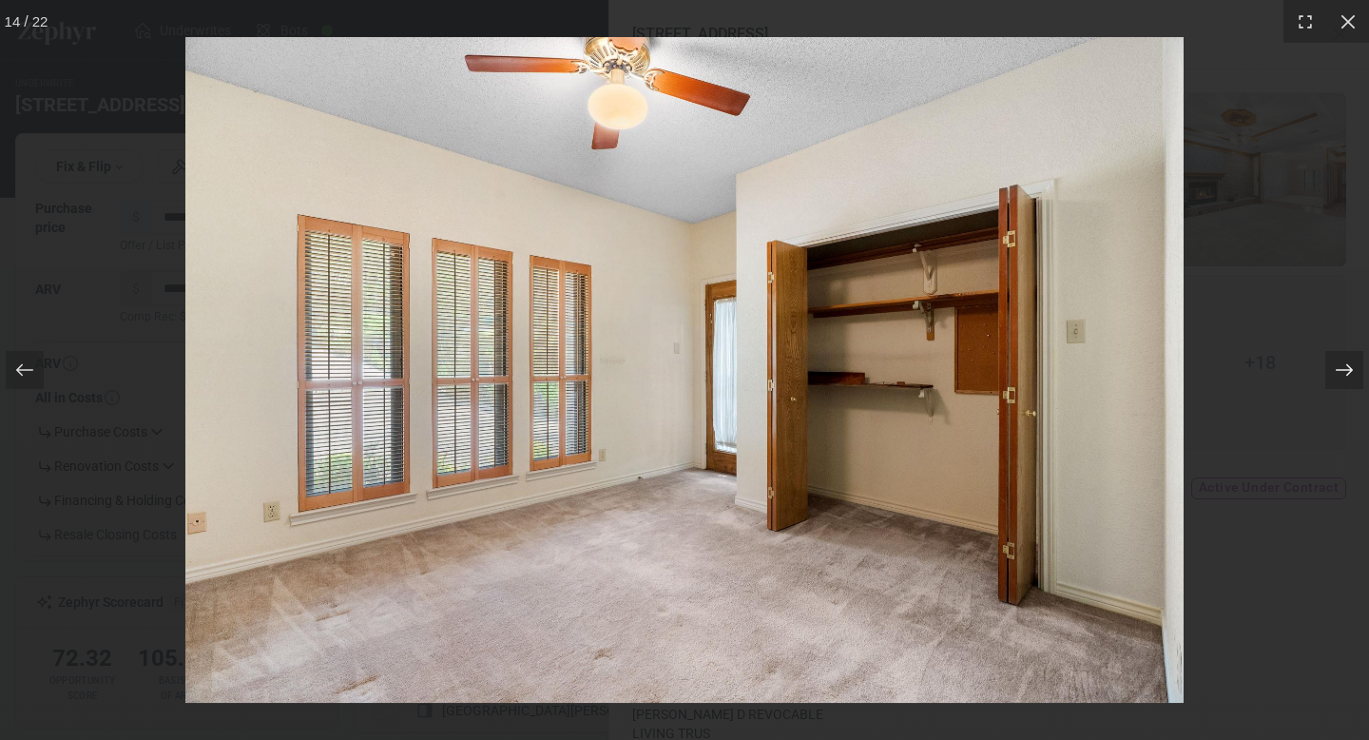
click at [1345, 366] on icon at bounding box center [1344, 369] width 19 height 19
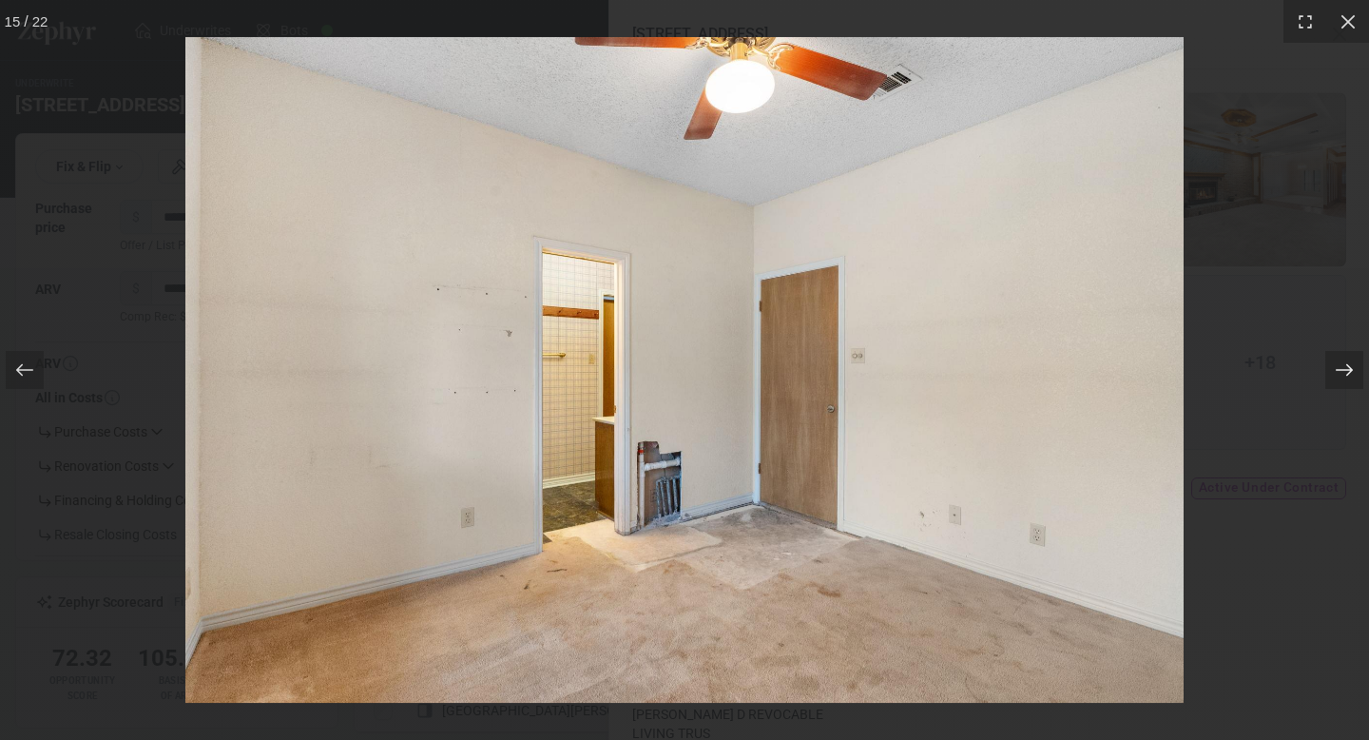
click at [1345, 366] on icon at bounding box center [1344, 369] width 19 height 19
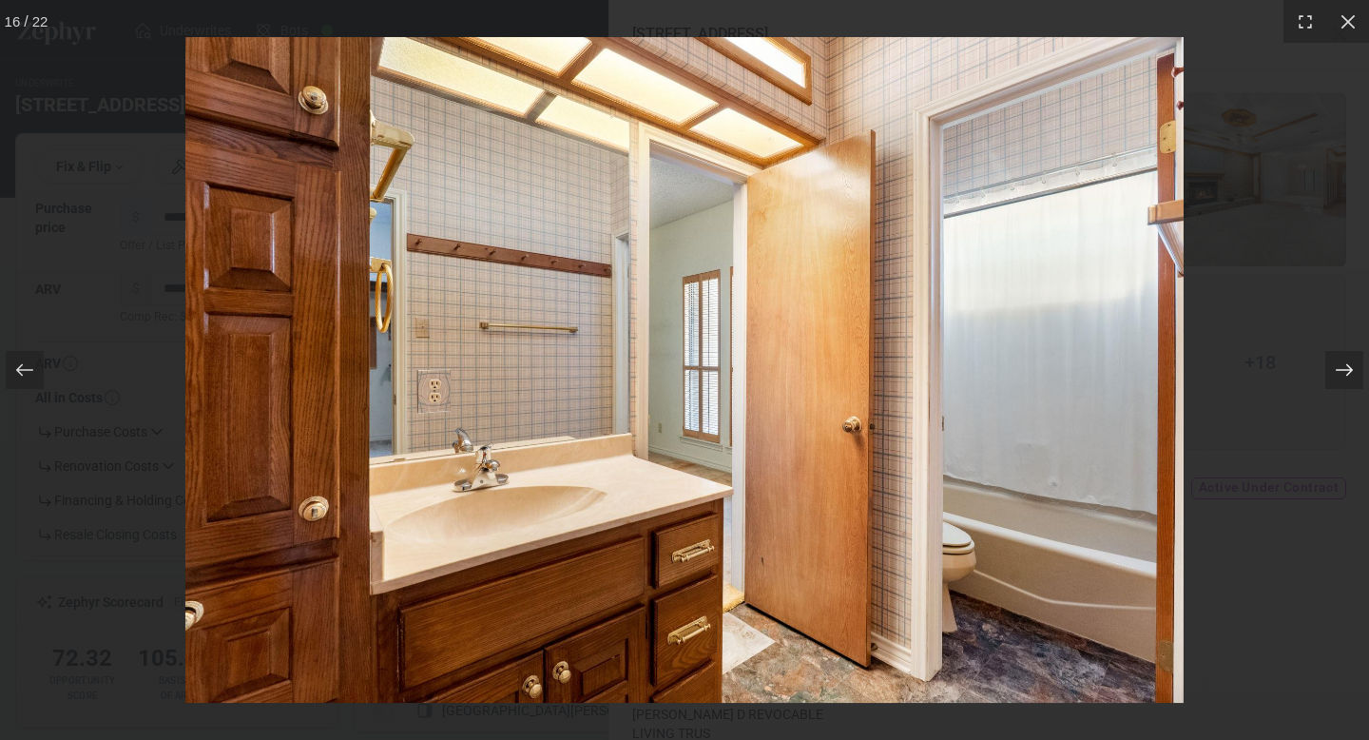
click at [1345, 366] on icon at bounding box center [1344, 369] width 19 height 19
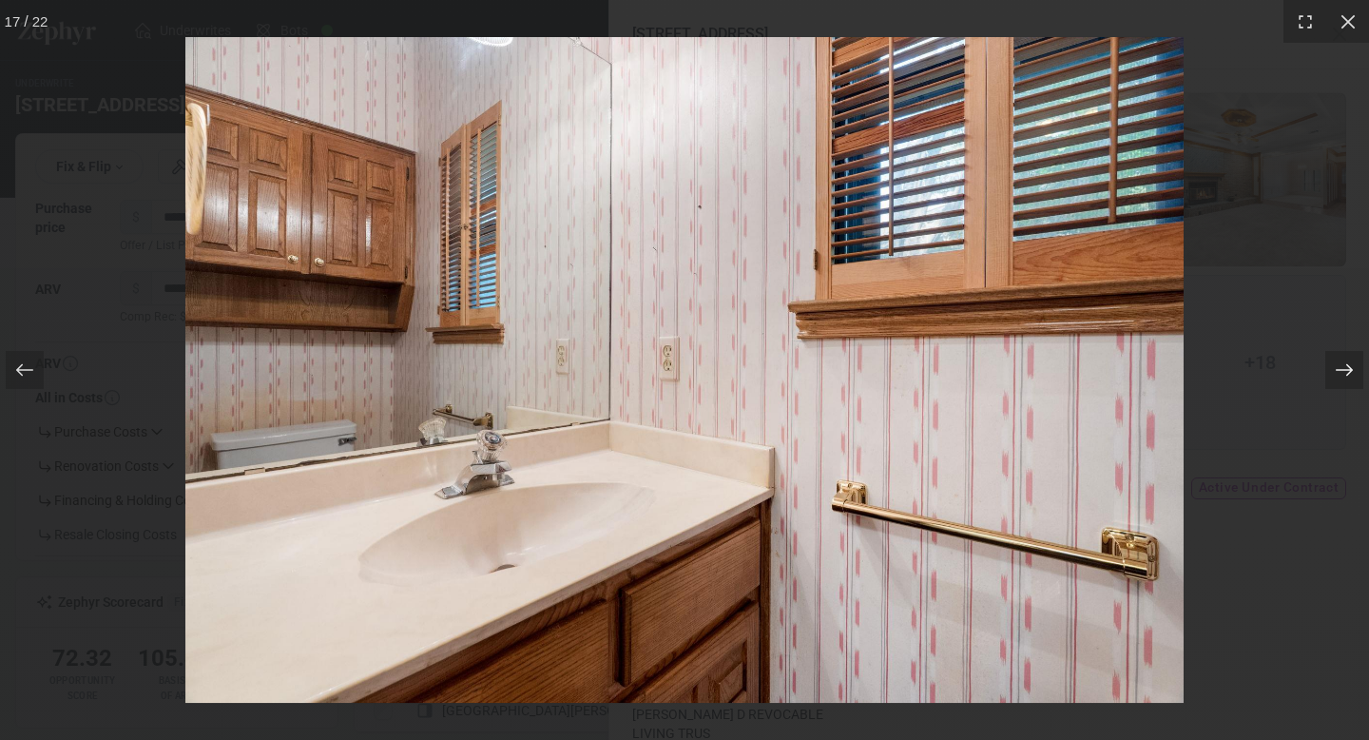
click at [1345, 366] on icon at bounding box center [1344, 369] width 19 height 19
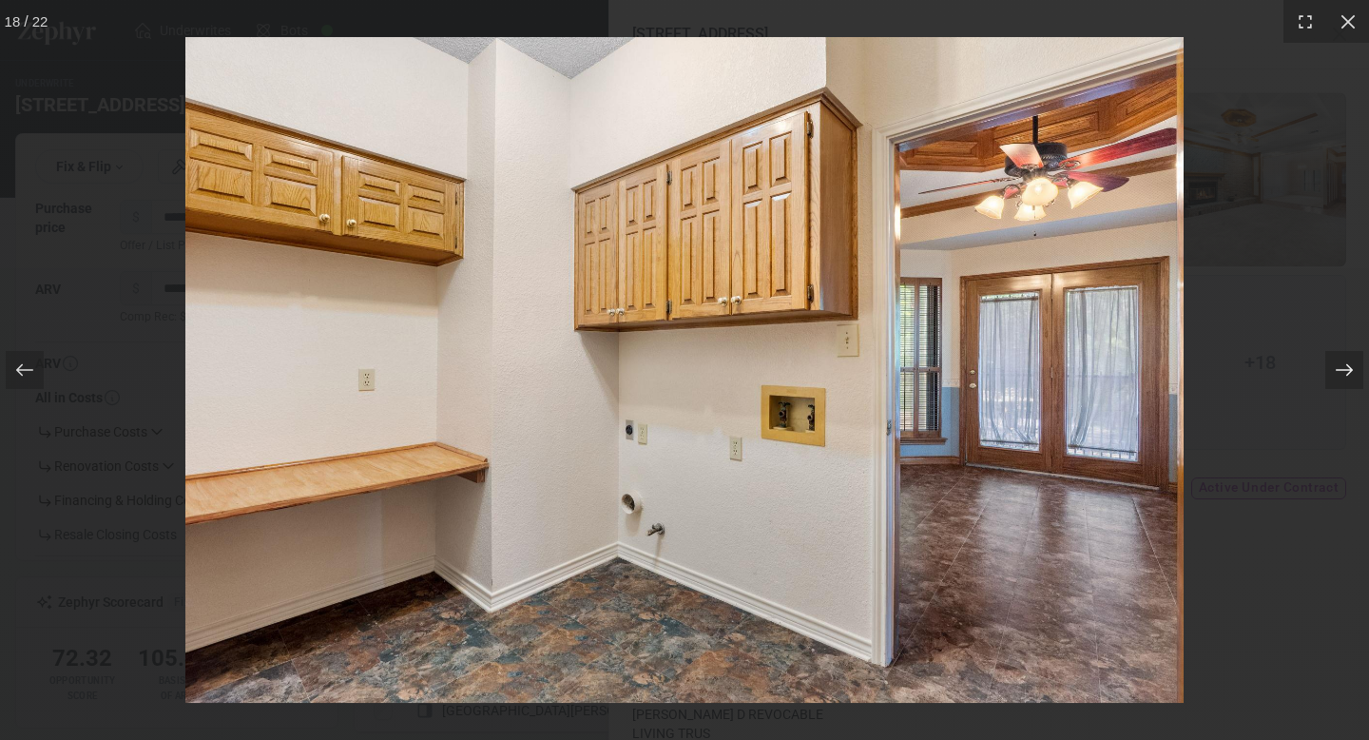
click at [1345, 366] on icon at bounding box center [1344, 369] width 19 height 19
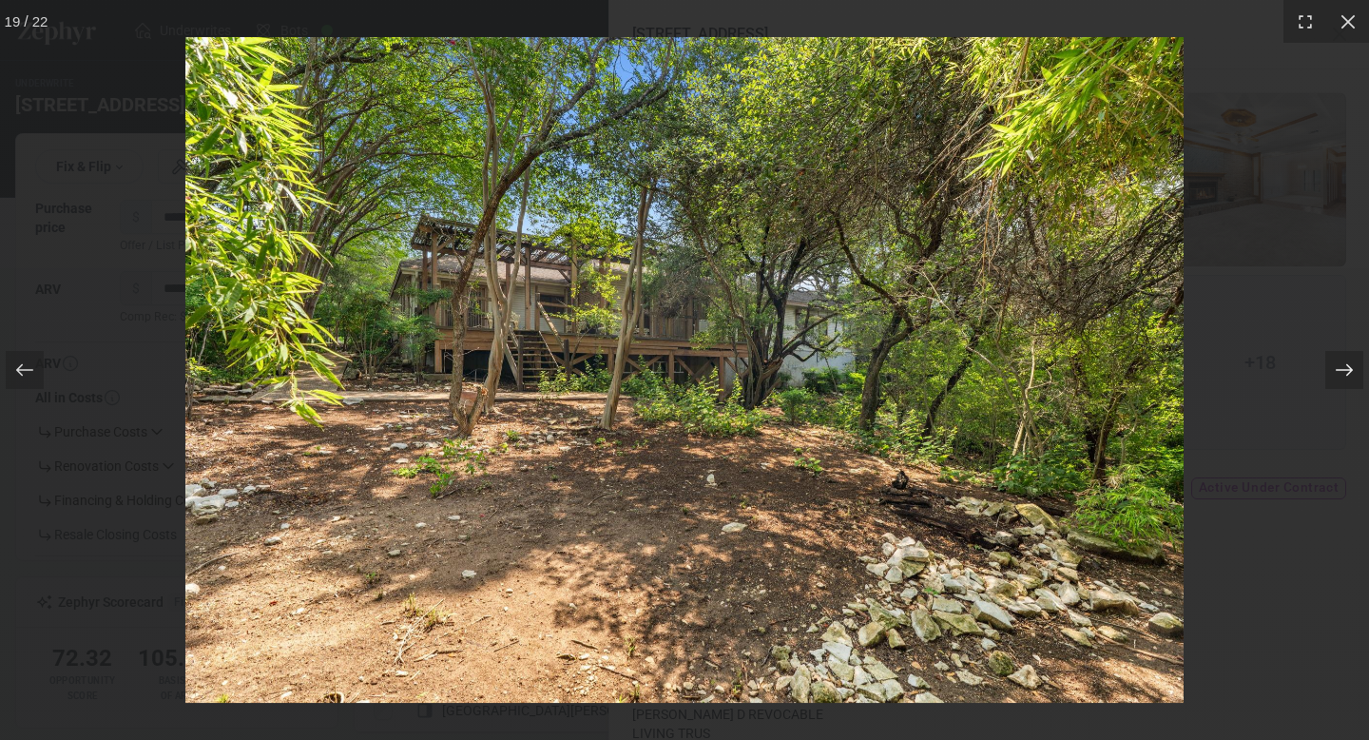
click at [1345, 366] on icon at bounding box center [1344, 369] width 19 height 19
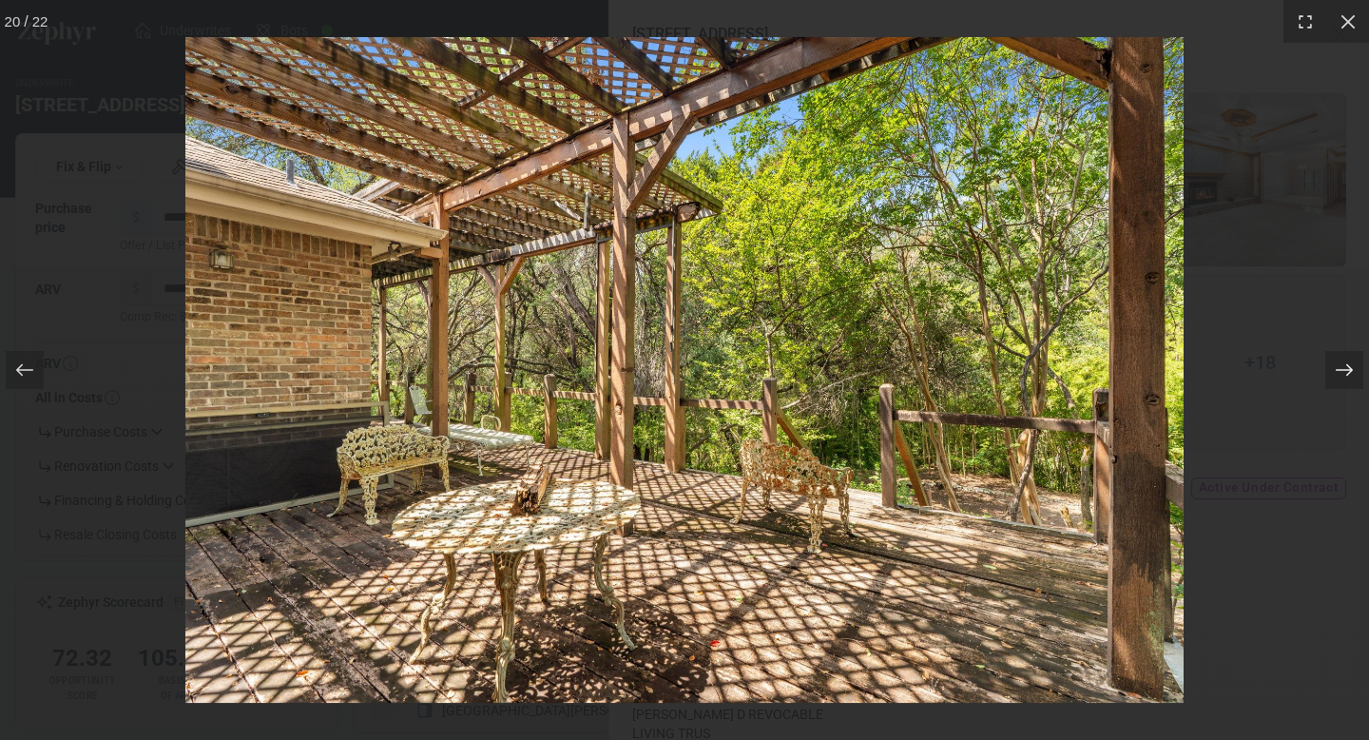
click at [1345, 366] on icon at bounding box center [1344, 369] width 19 height 19
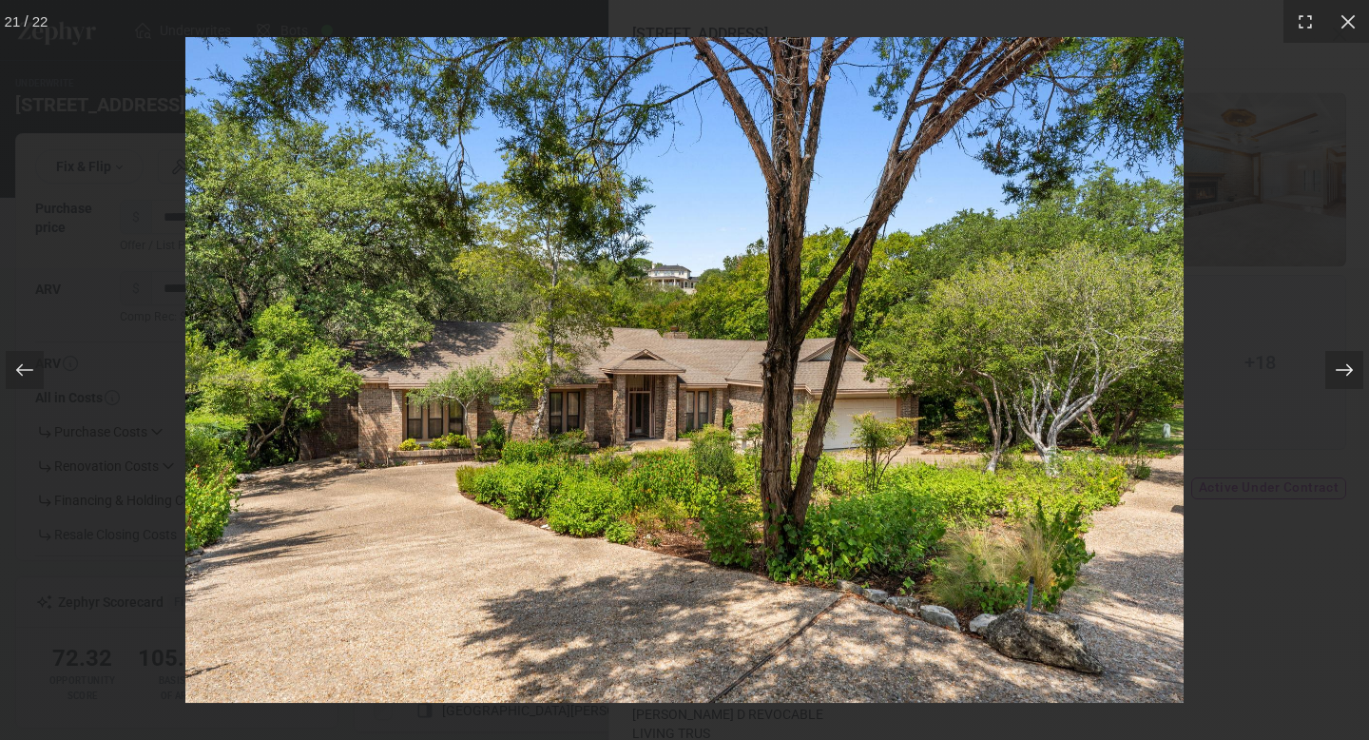
click at [1345, 366] on icon at bounding box center [1344, 369] width 19 height 19
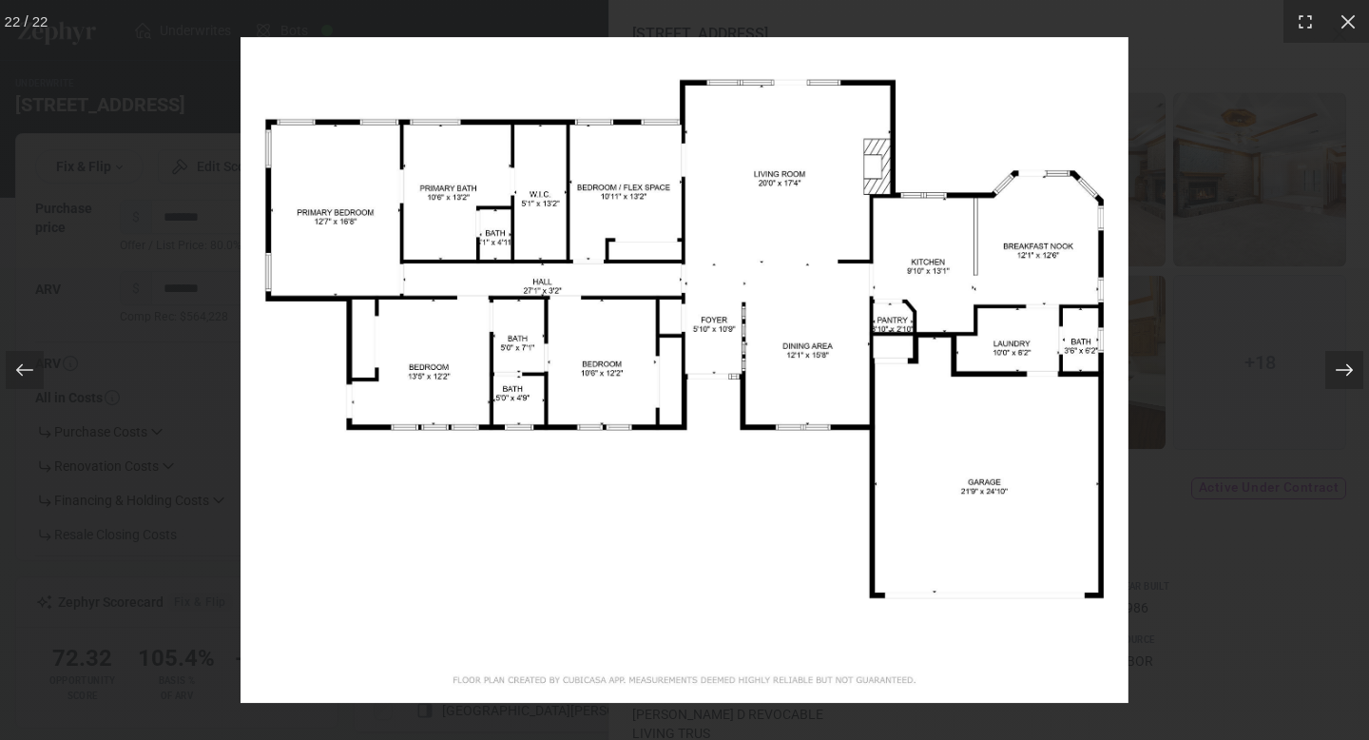
click at [1345, 366] on icon at bounding box center [1344, 369] width 19 height 19
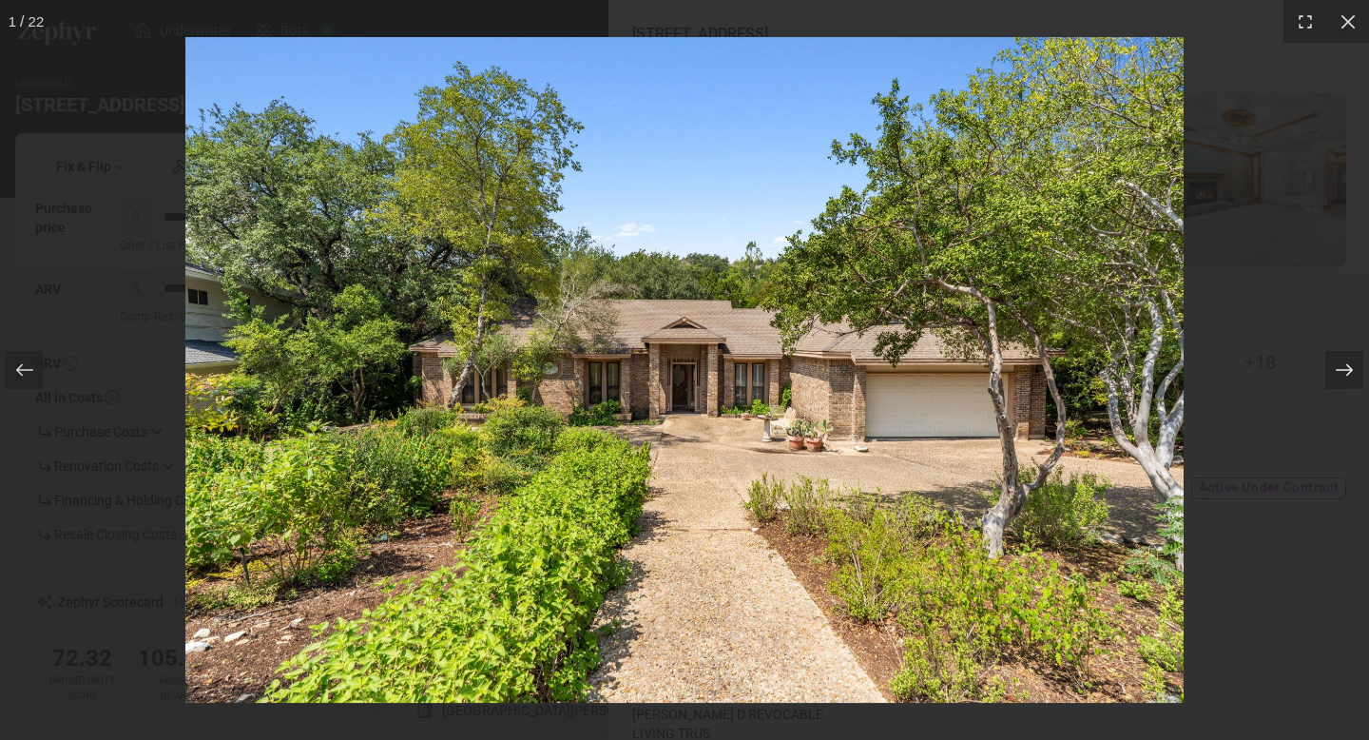
click at [1345, 366] on icon at bounding box center [1344, 369] width 19 height 19
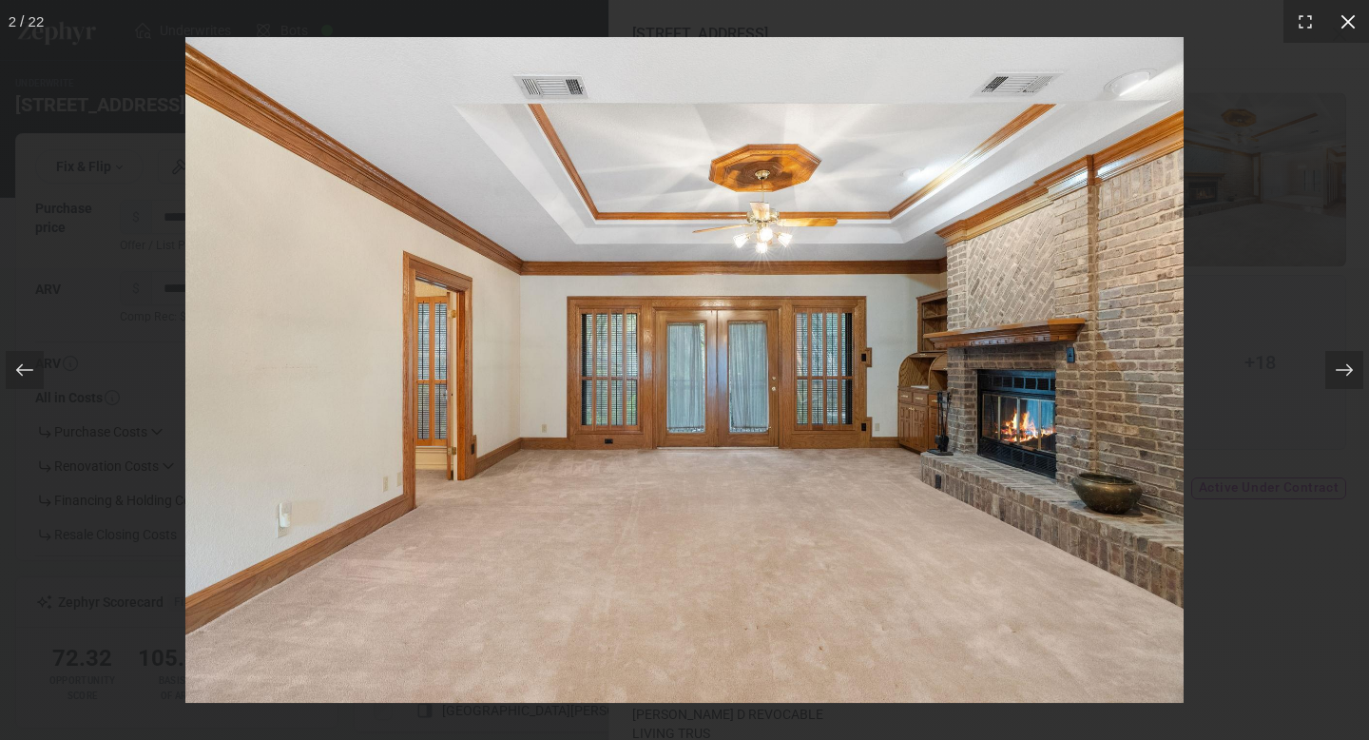
click at [1341, 26] on icon at bounding box center [1348, 21] width 19 height 19
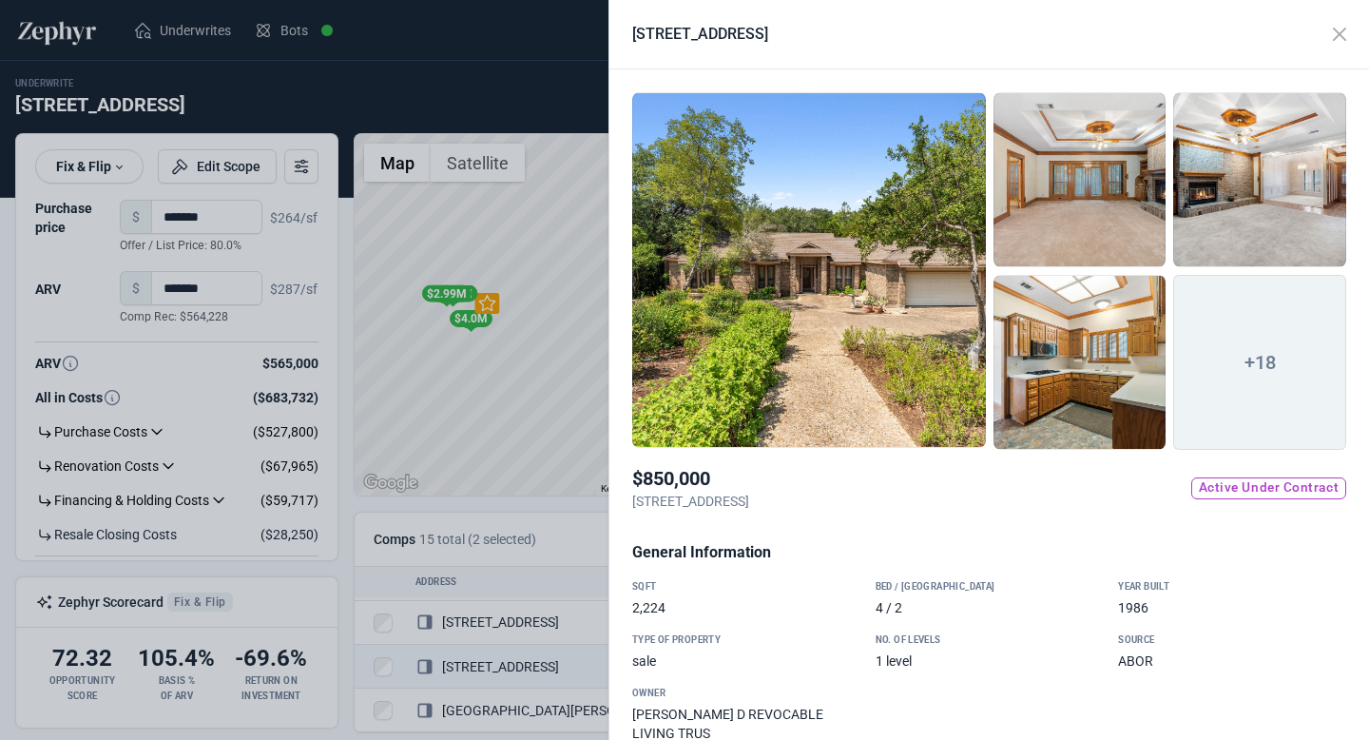
click at [590, 361] on div at bounding box center [684, 370] width 1369 height 740
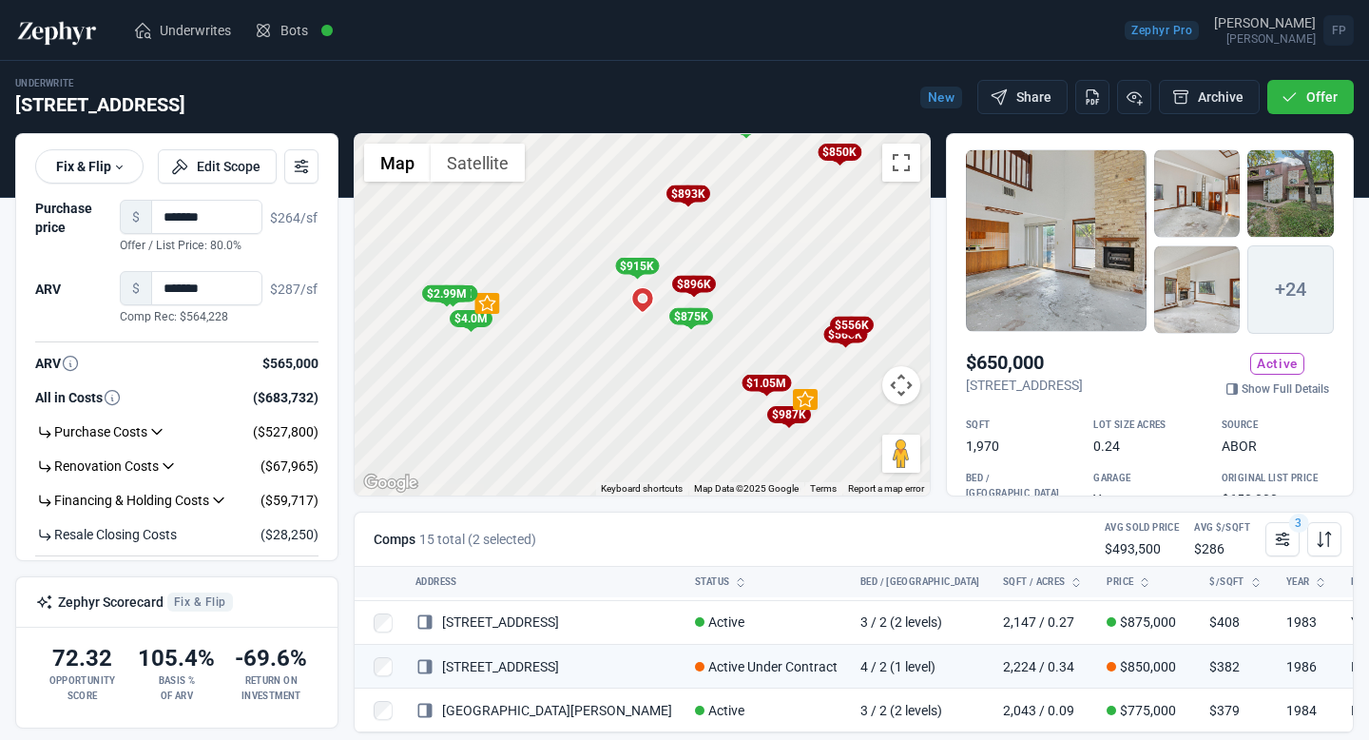
click at [697, 282] on div "$896K" at bounding box center [693, 284] width 44 height 17
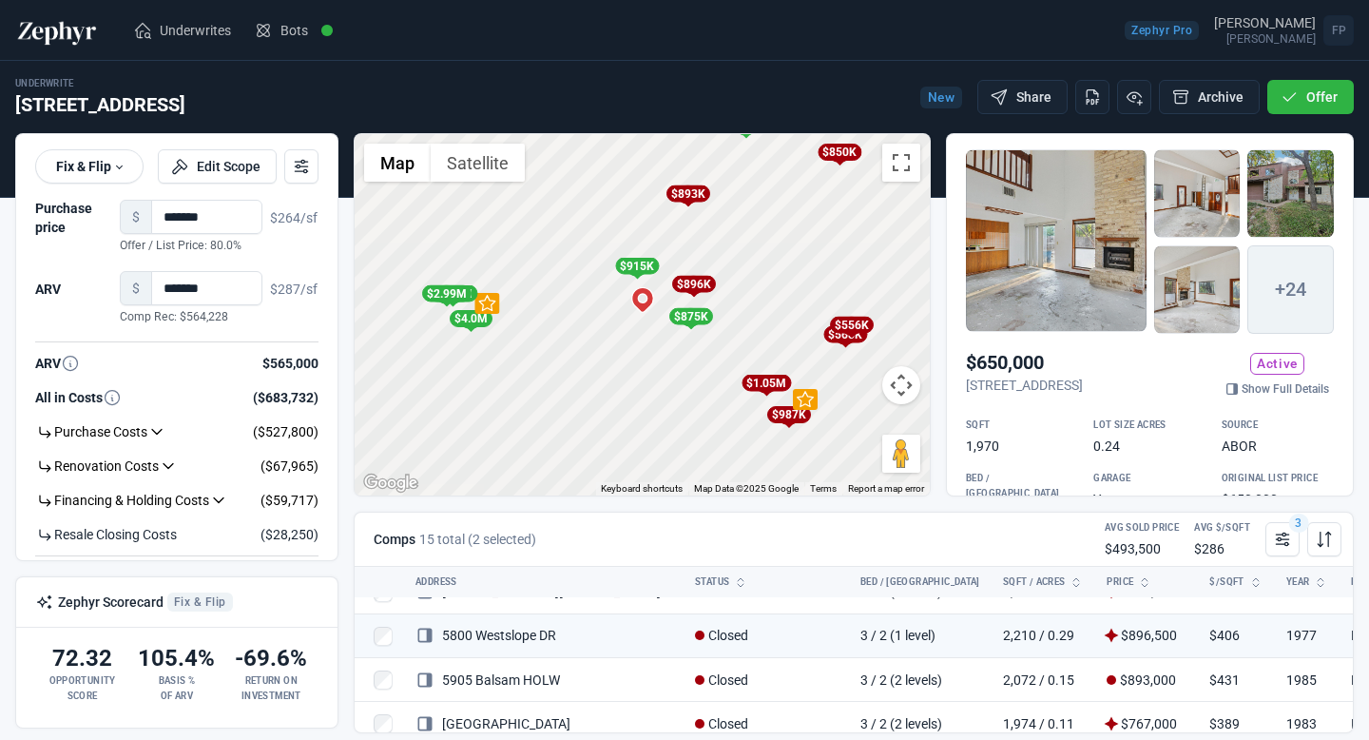
scroll to position [66, 0]
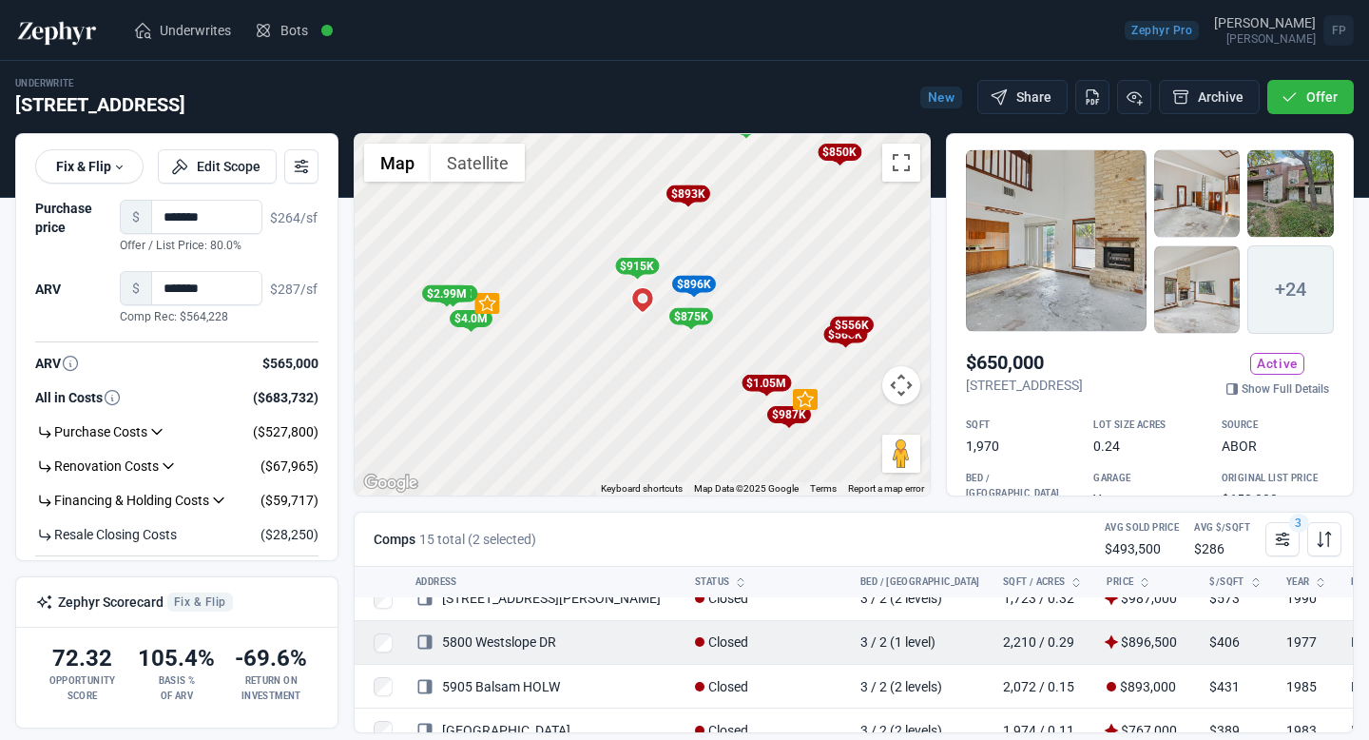
click at [545, 641] on link "5800 Westslope DR" at bounding box center [485, 641] width 141 height 15
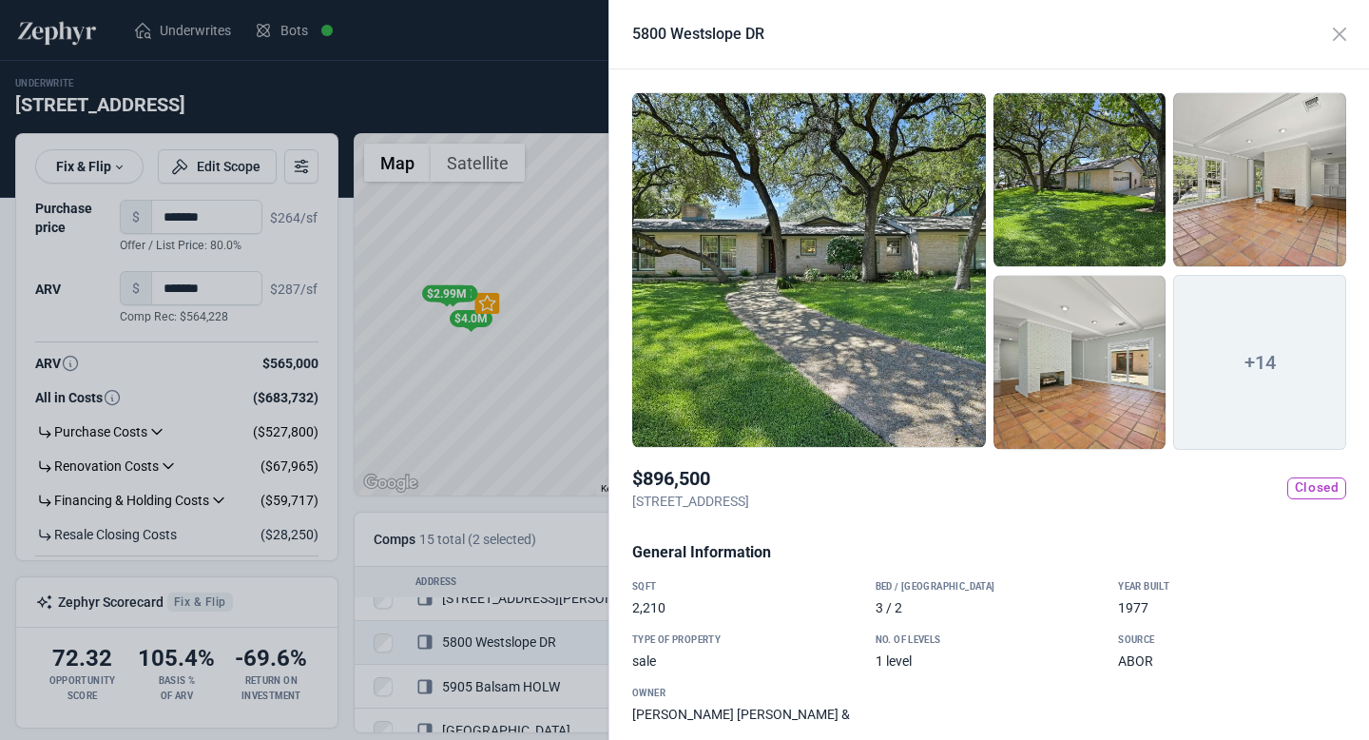
click at [844, 336] on div at bounding box center [809, 270] width 354 height 356
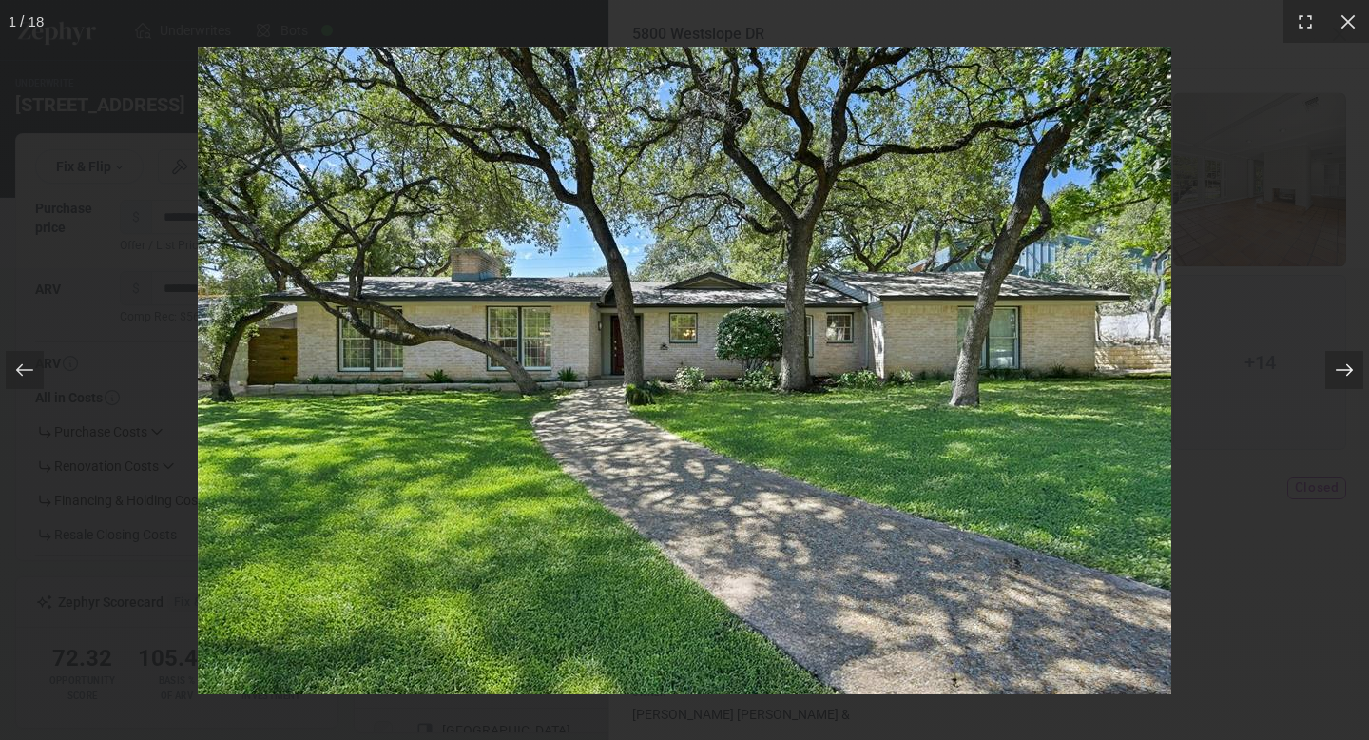
click at [1343, 370] on icon at bounding box center [1344, 370] width 17 height 12
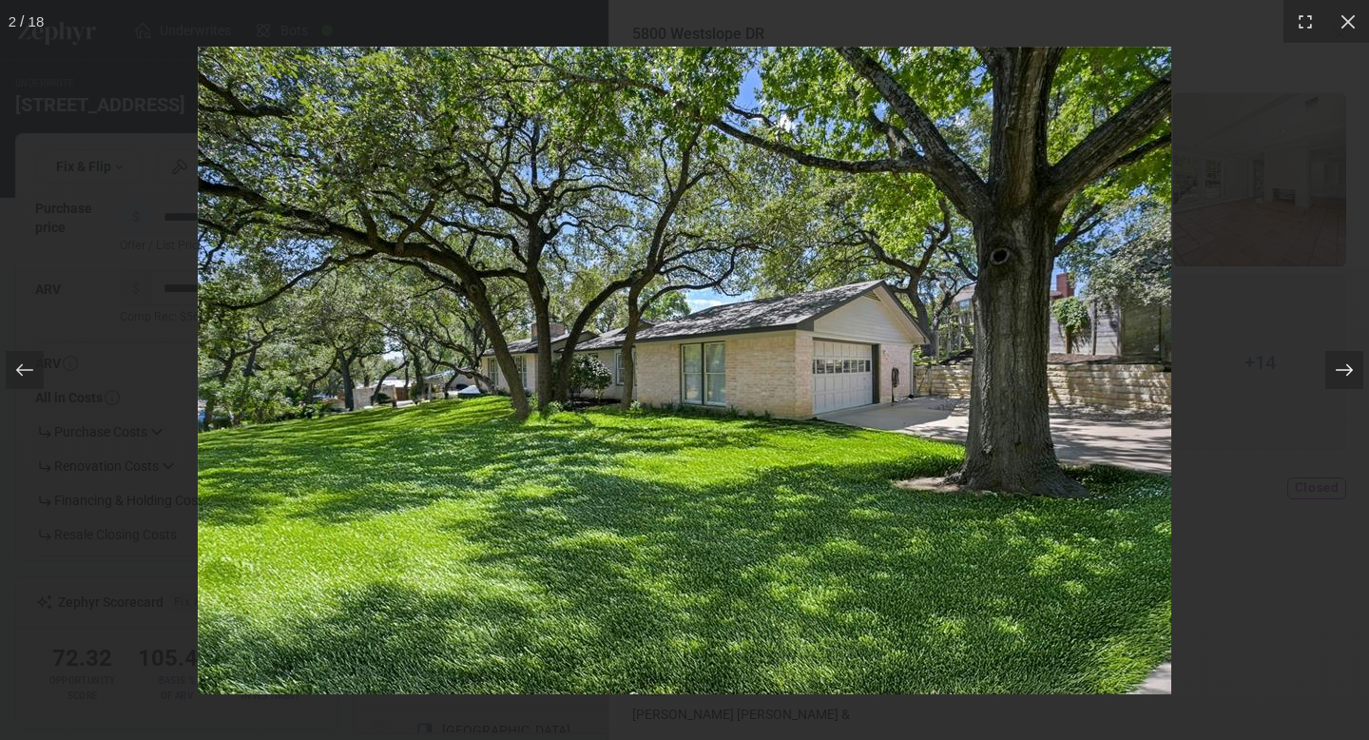
click at [1343, 370] on icon at bounding box center [1344, 370] width 17 height 12
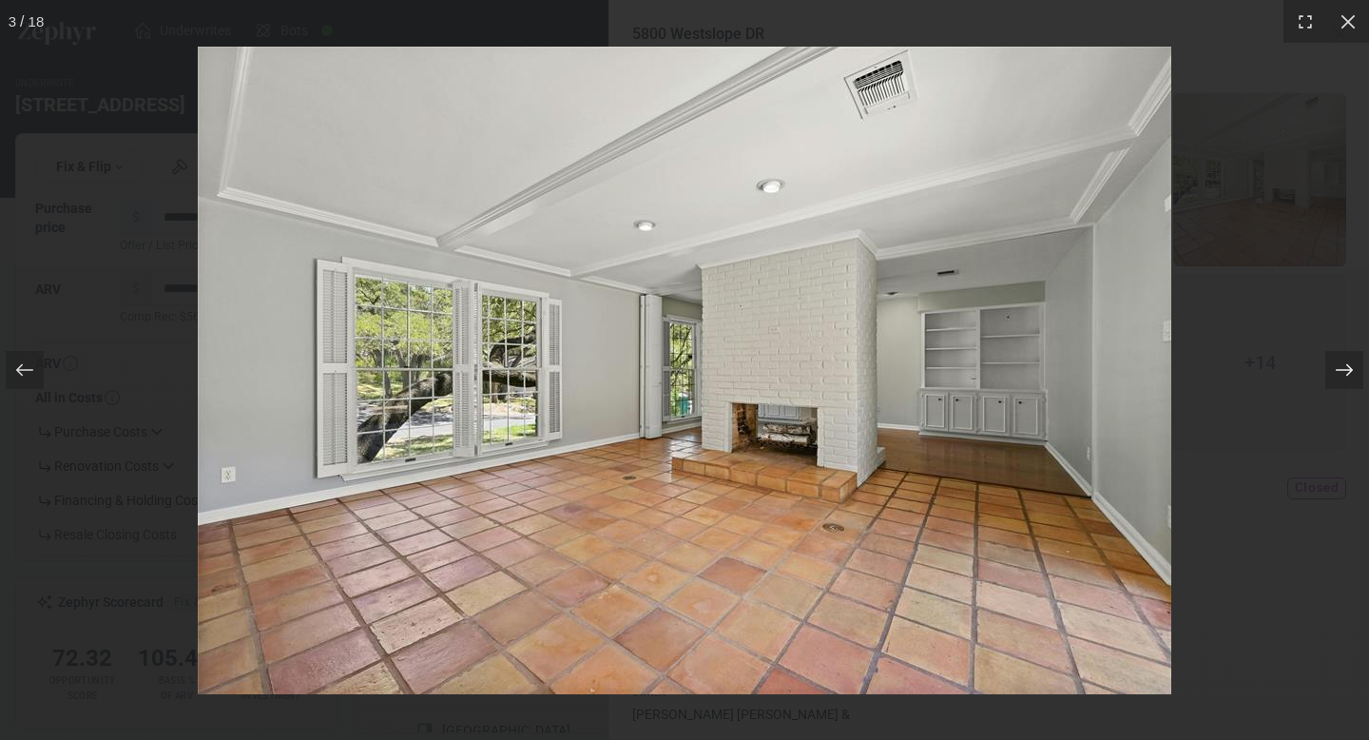
click at [1343, 370] on icon at bounding box center [1344, 370] width 17 height 12
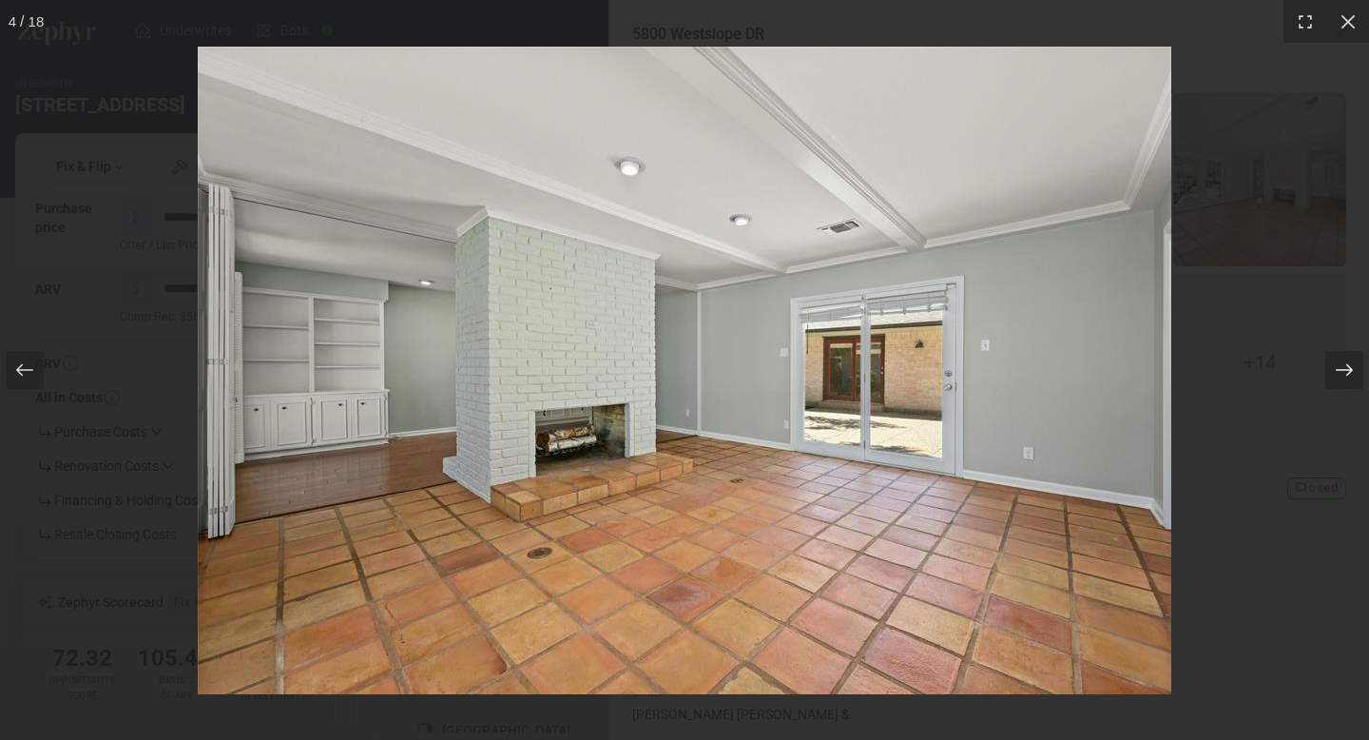
click at [1343, 370] on icon at bounding box center [1344, 370] width 17 height 12
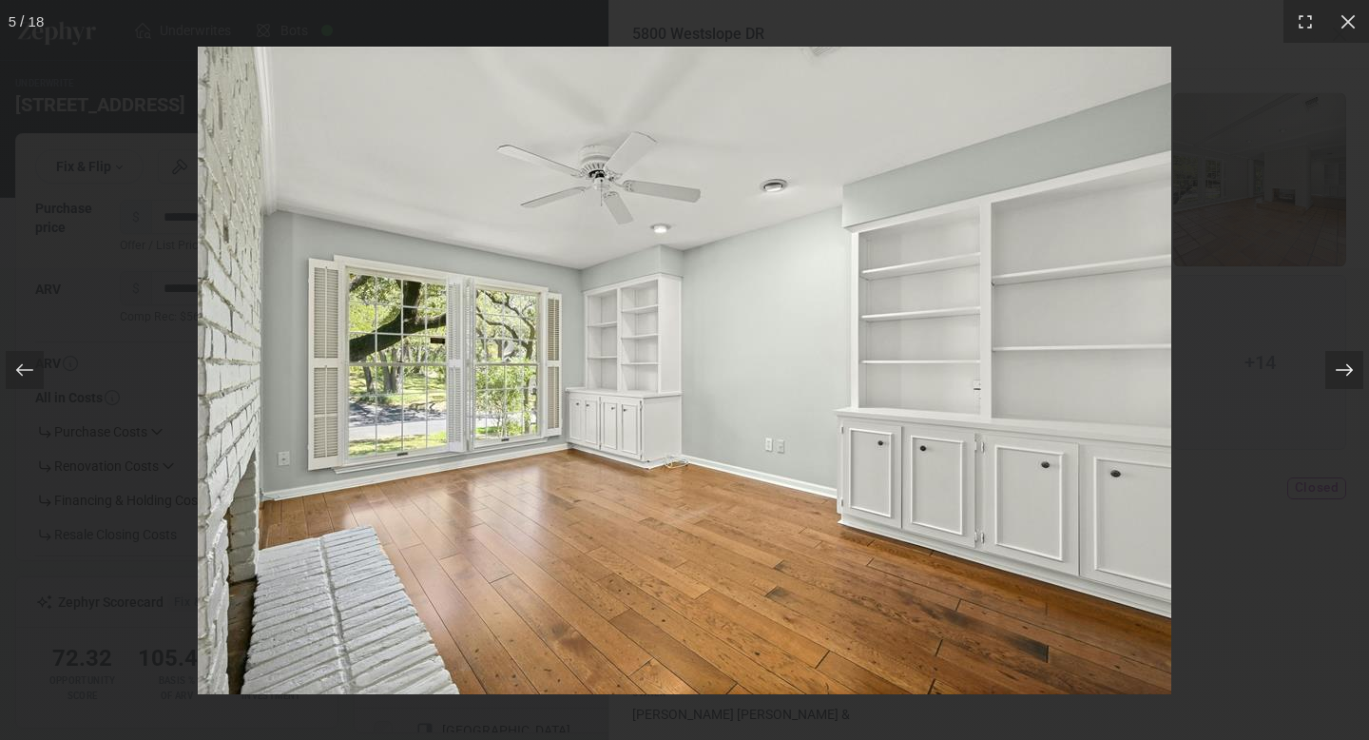
click at [1343, 370] on icon at bounding box center [1344, 370] width 17 height 12
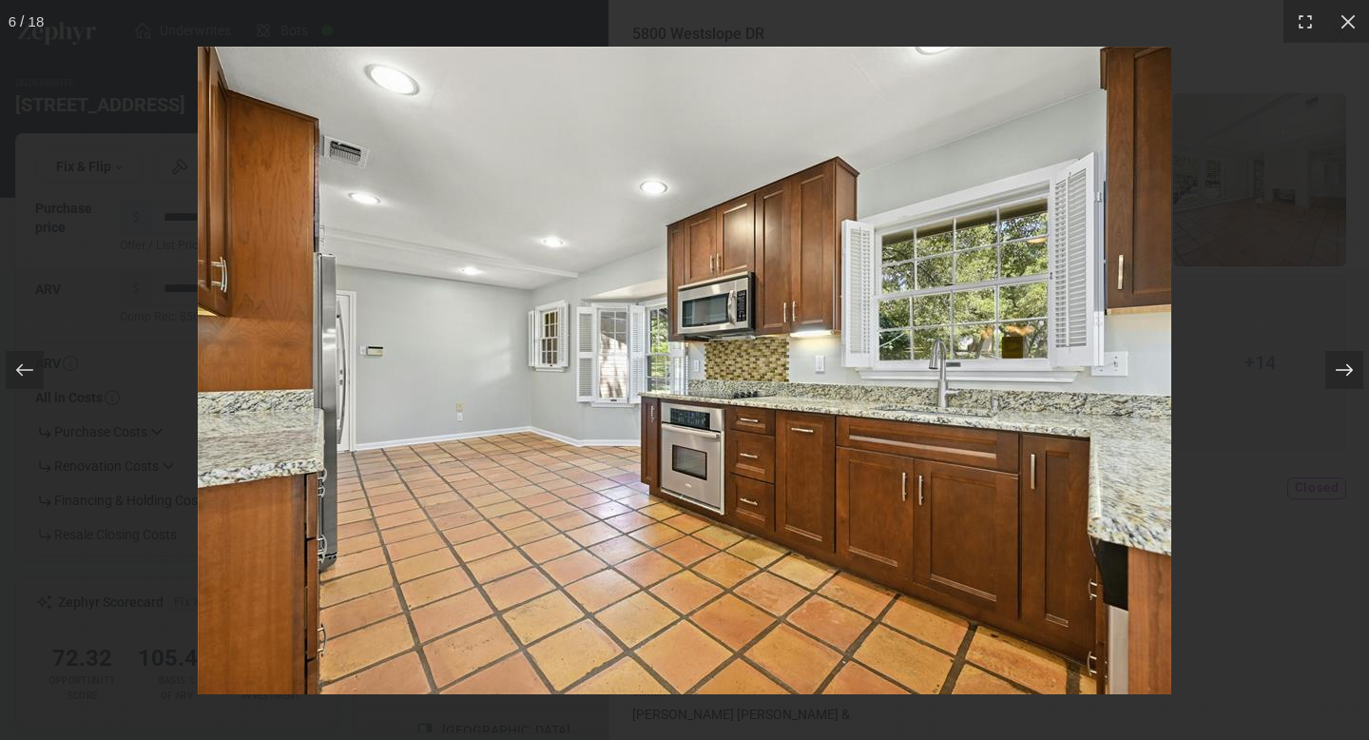
click at [1343, 370] on icon at bounding box center [1344, 370] width 17 height 12
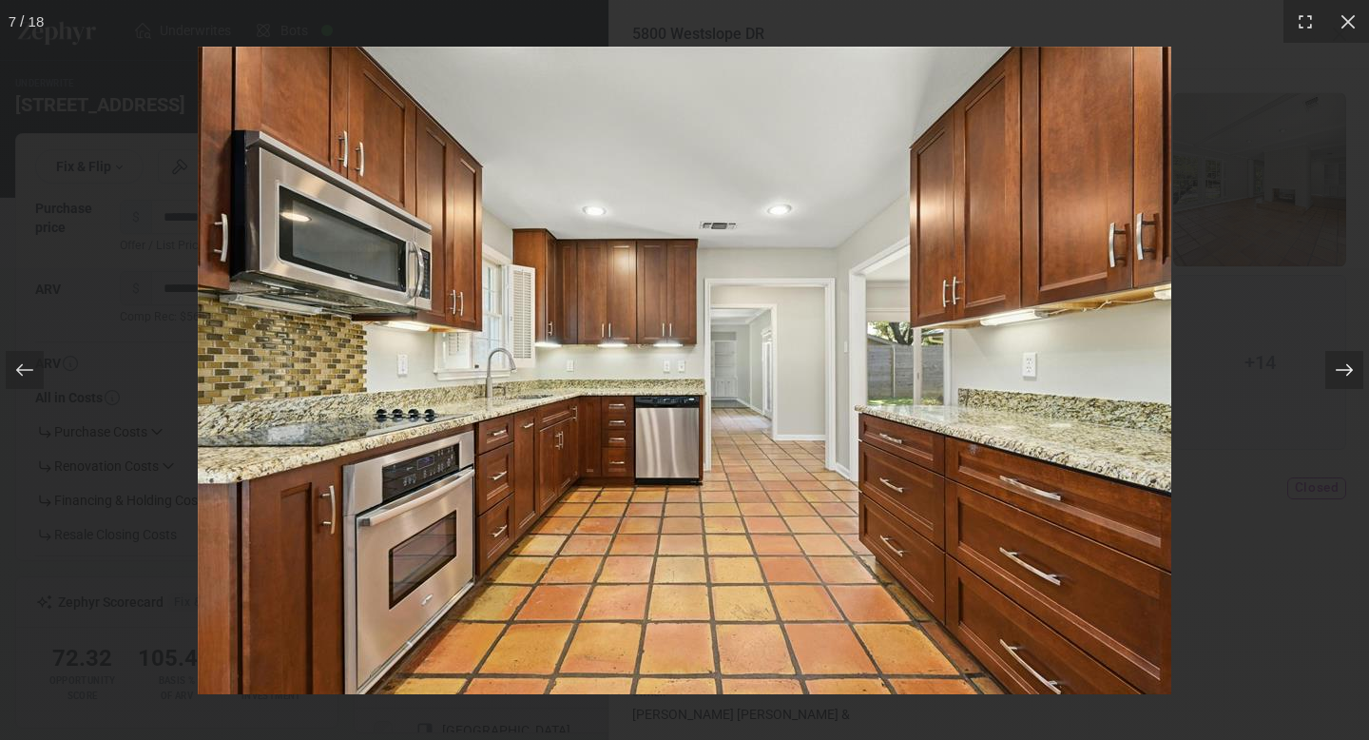
click at [1343, 370] on icon at bounding box center [1344, 370] width 17 height 12
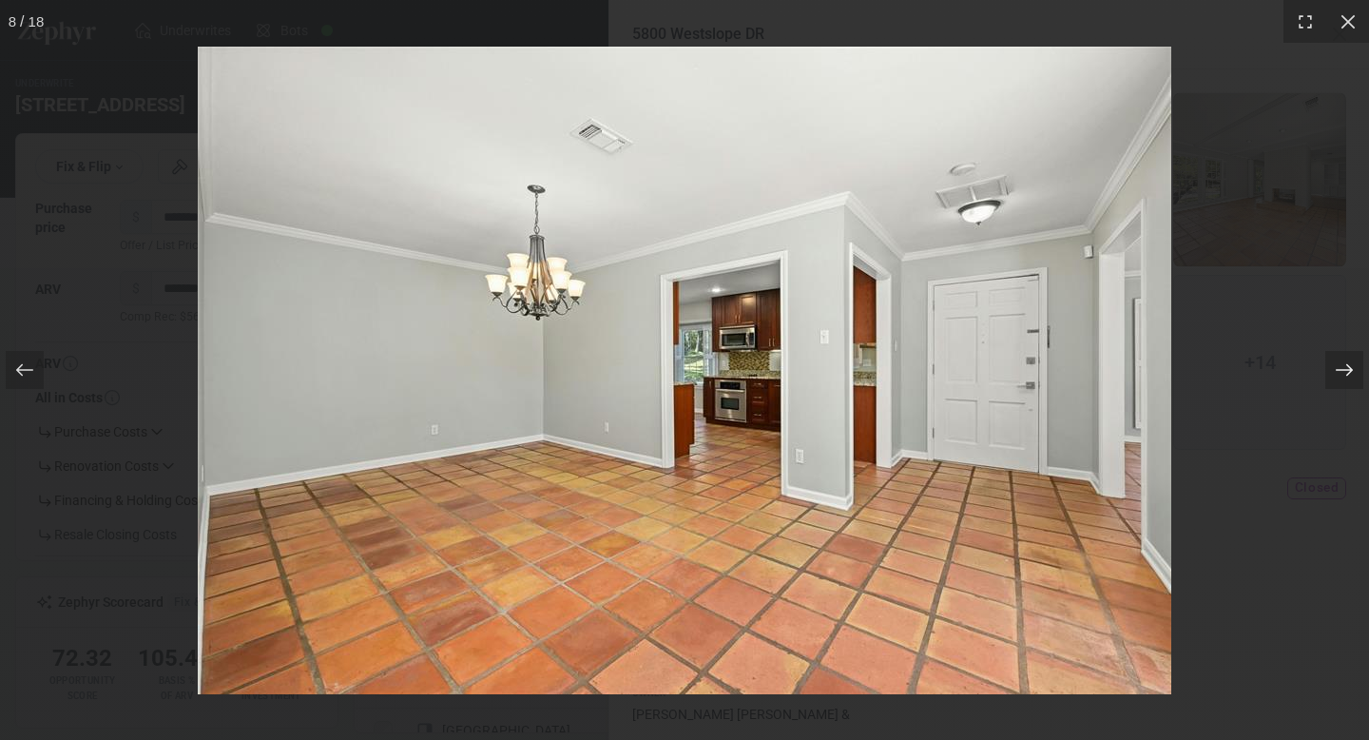
click at [1343, 370] on icon at bounding box center [1344, 370] width 17 height 12
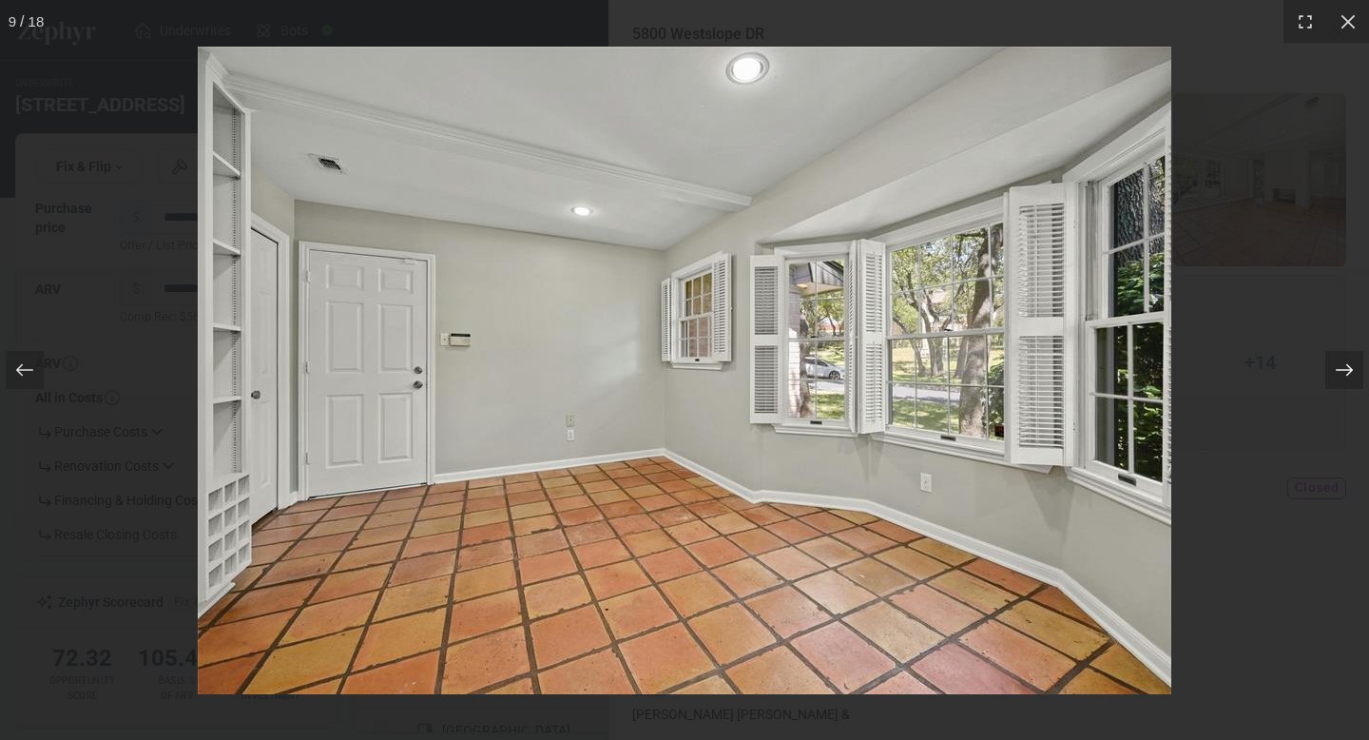
click at [1343, 370] on icon at bounding box center [1344, 370] width 17 height 12
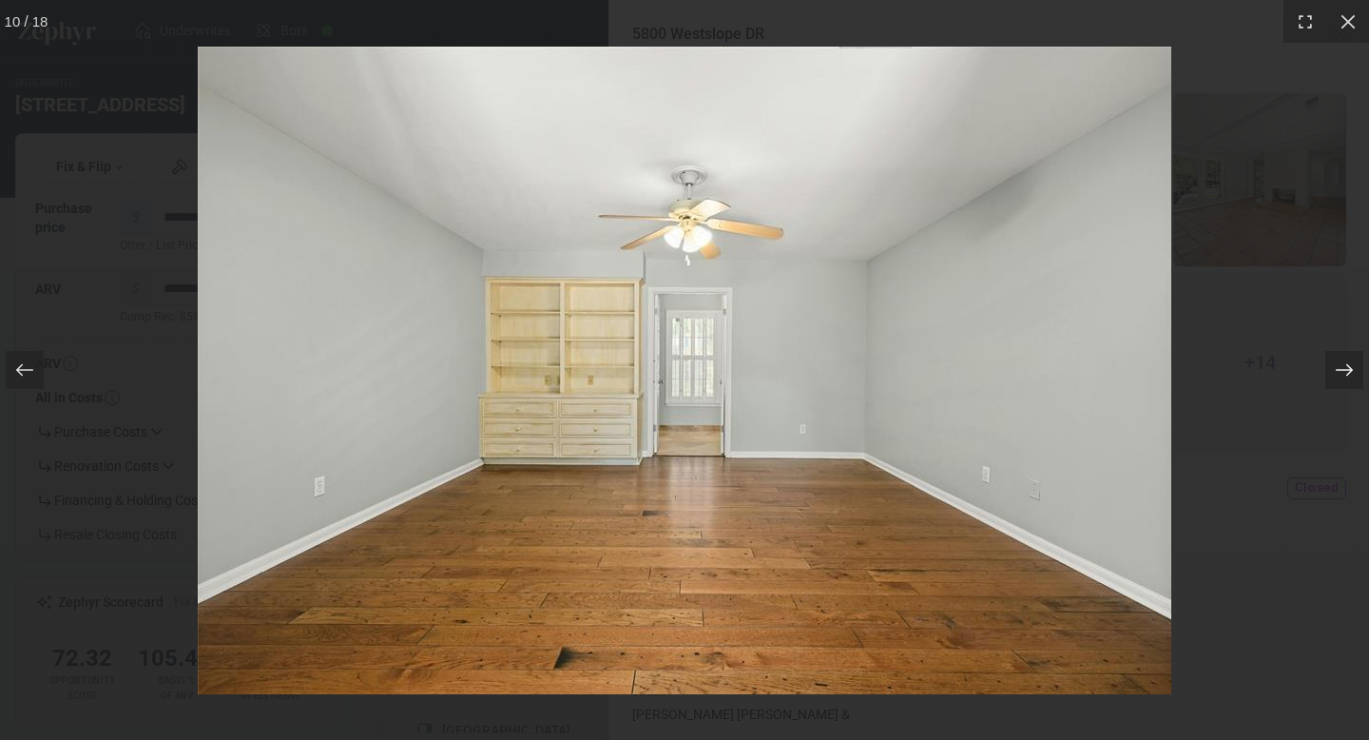
click at [1343, 370] on icon at bounding box center [1344, 370] width 17 height 12
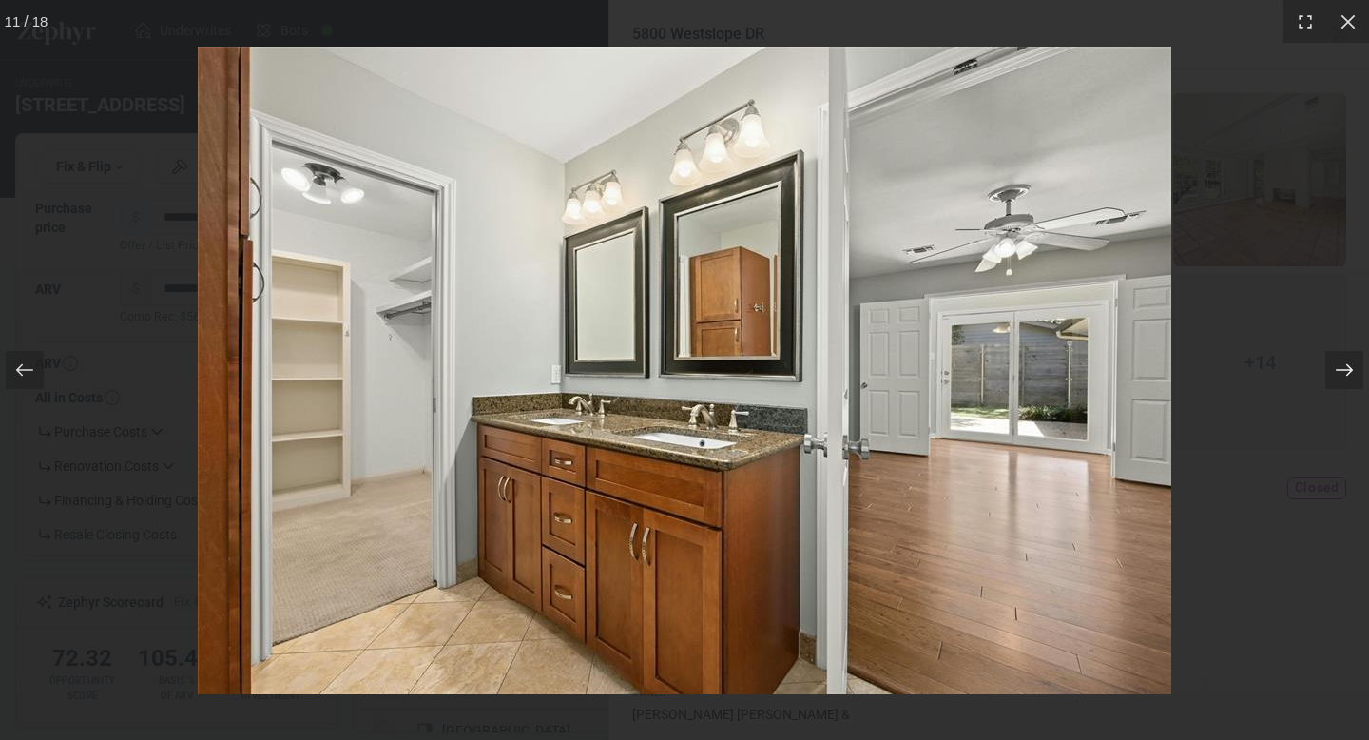
click at [1343, 370] on icon at bounding box center [1344, 370] width 17 height 12
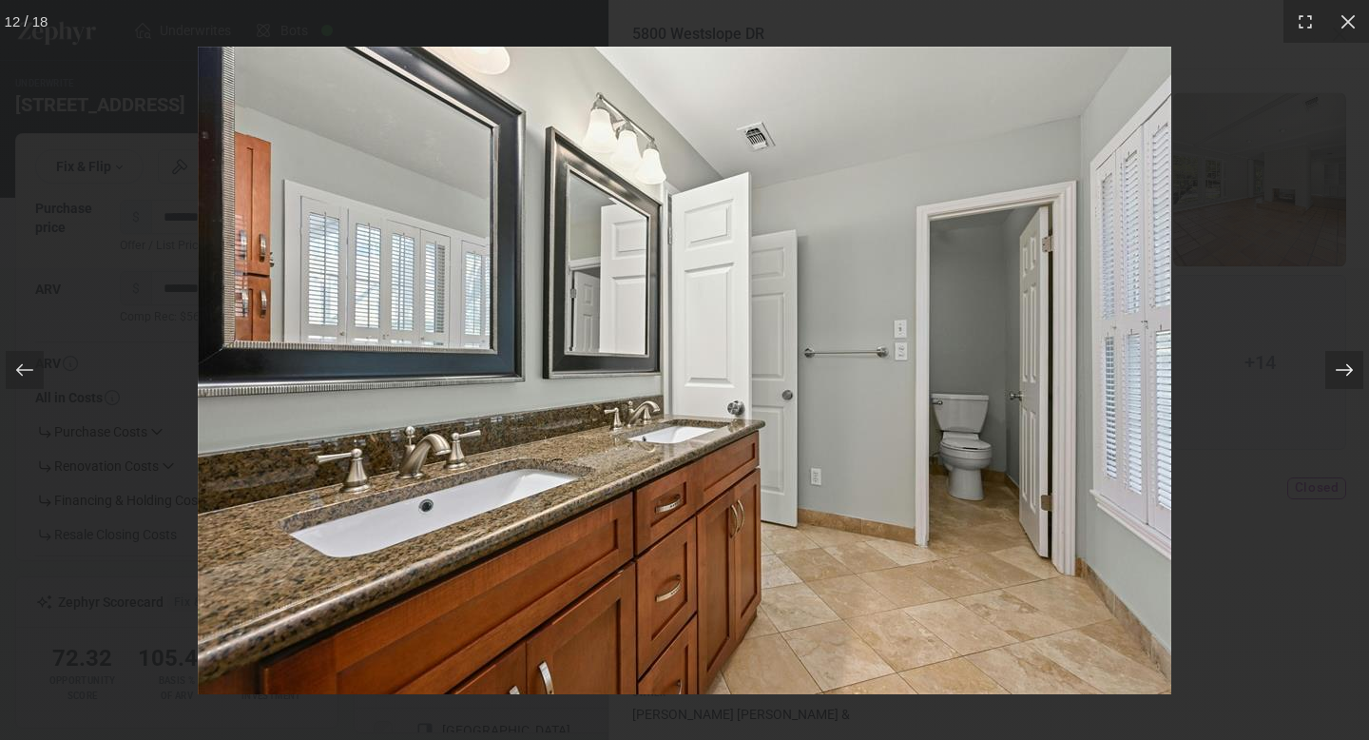
click at [1343, 370] on icon at bounding box center [1344, 370] width 17 height 12
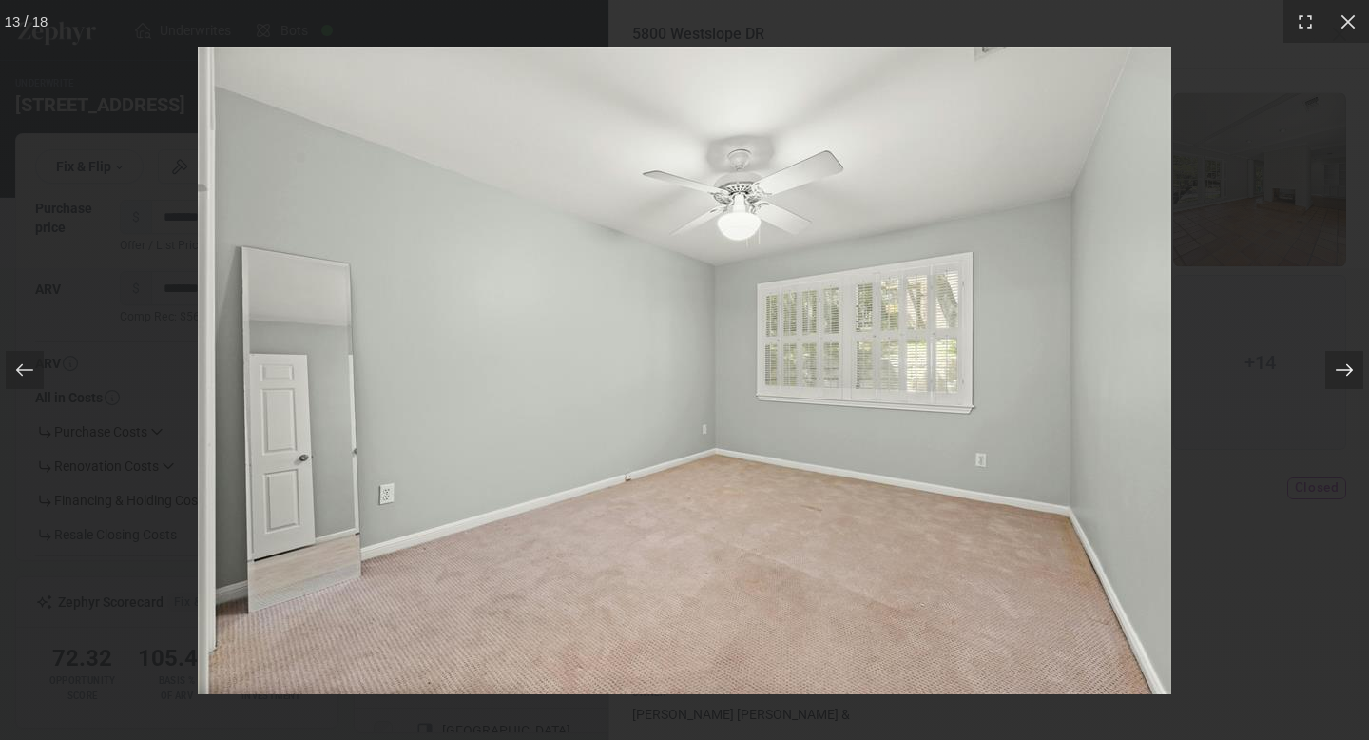
click at [1343, 370] on icon at bounding box center [1344, 370] width 17 height 12
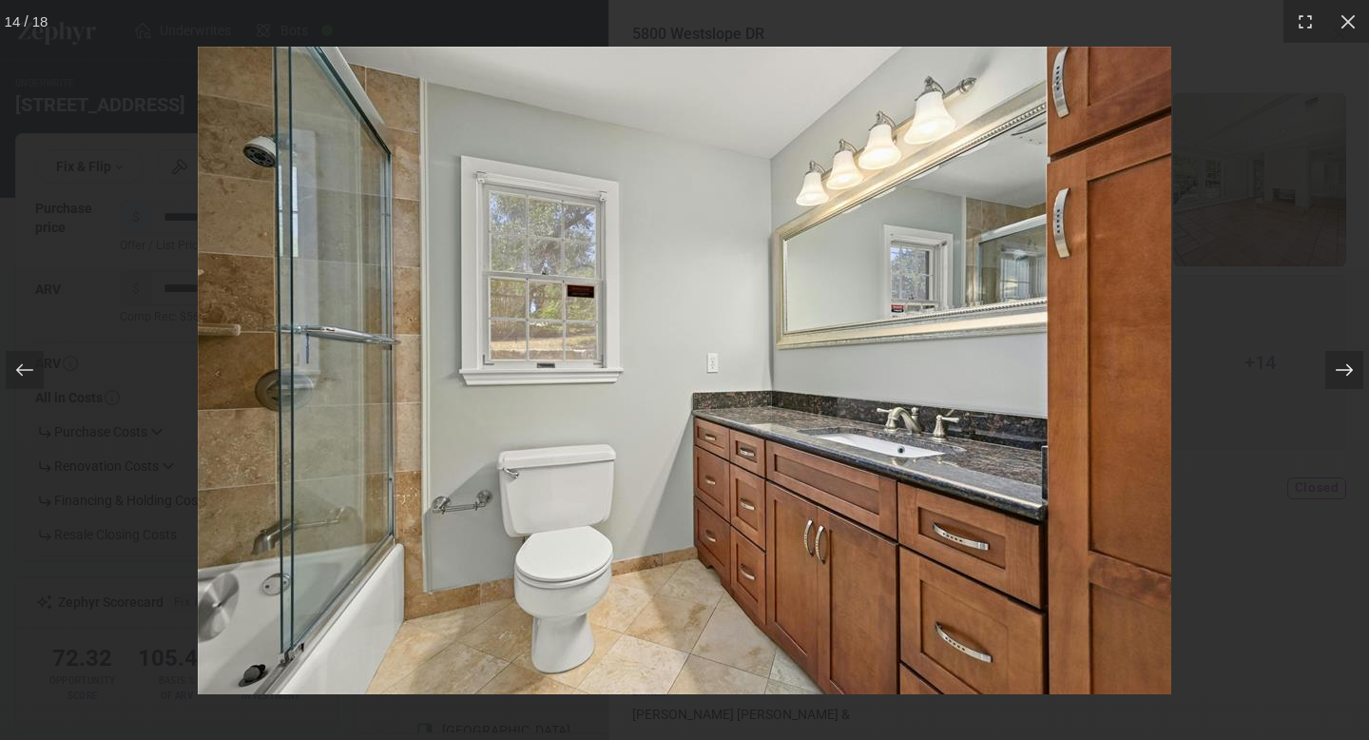
click at [1343, 370] on icon at bounding box center [1344, 370] width 17 height 12
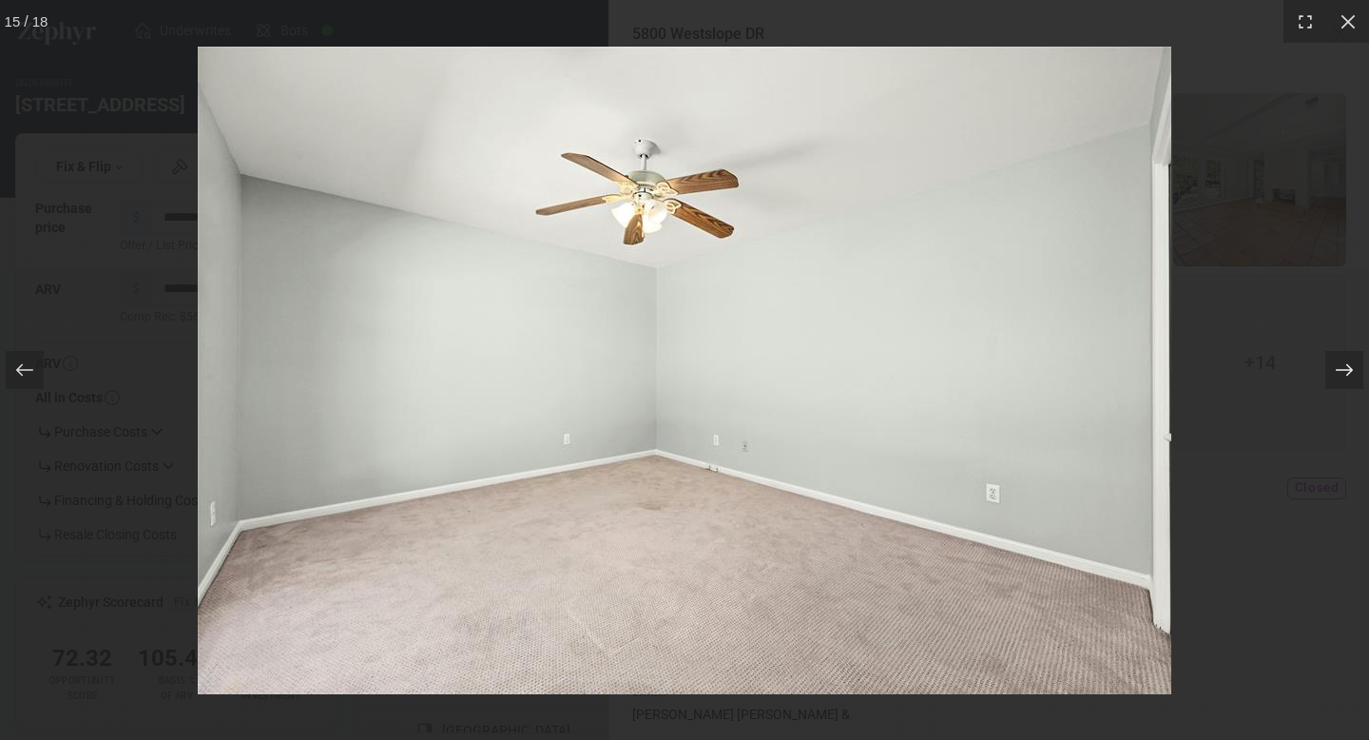
click at [1343, 370] on icon at bounding box center [1344, 370] width 17 height 12
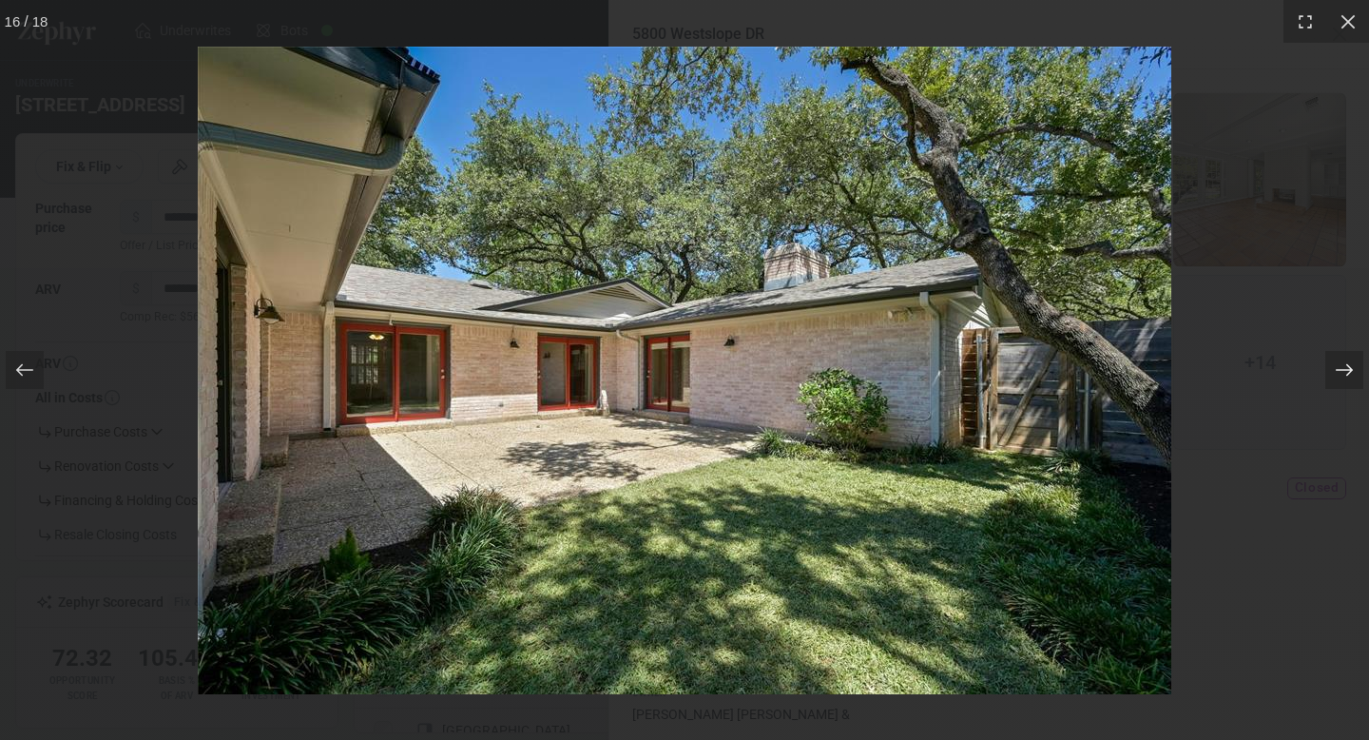
click at [1343, 370] on icon at bounding box center [1344, 370] width 17 height 12
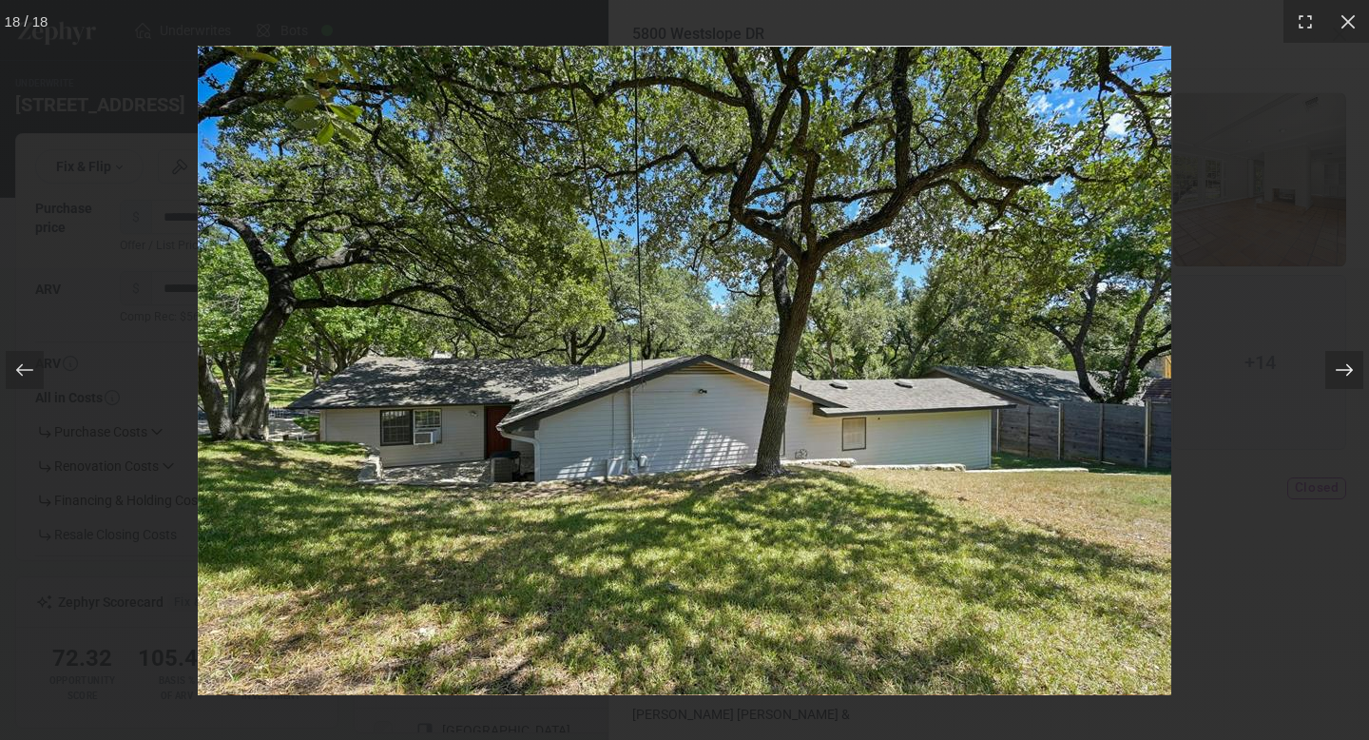
click at [1343, 370] on icon at bounding box center [1344, 370] width 17 height 12
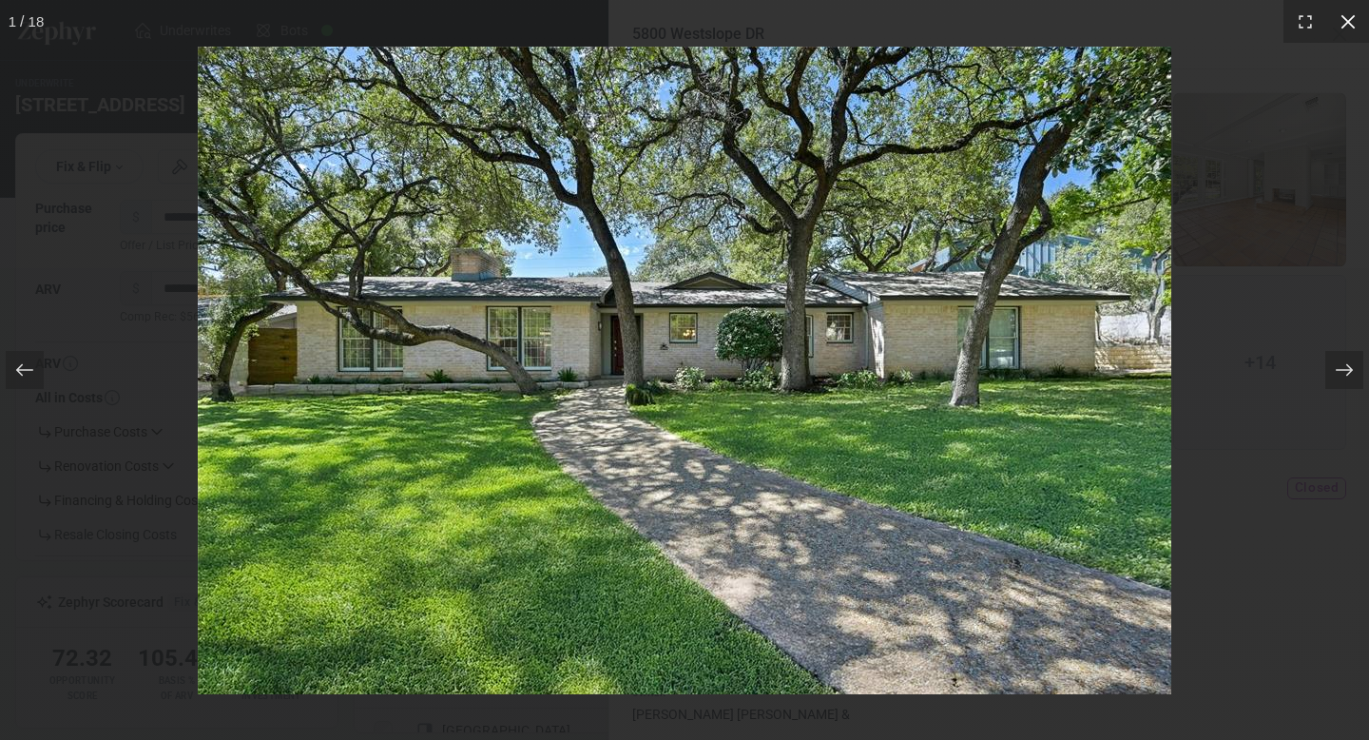
click at [1343, 26] on icon at bounding box center [1348, 21] width 14 height 14
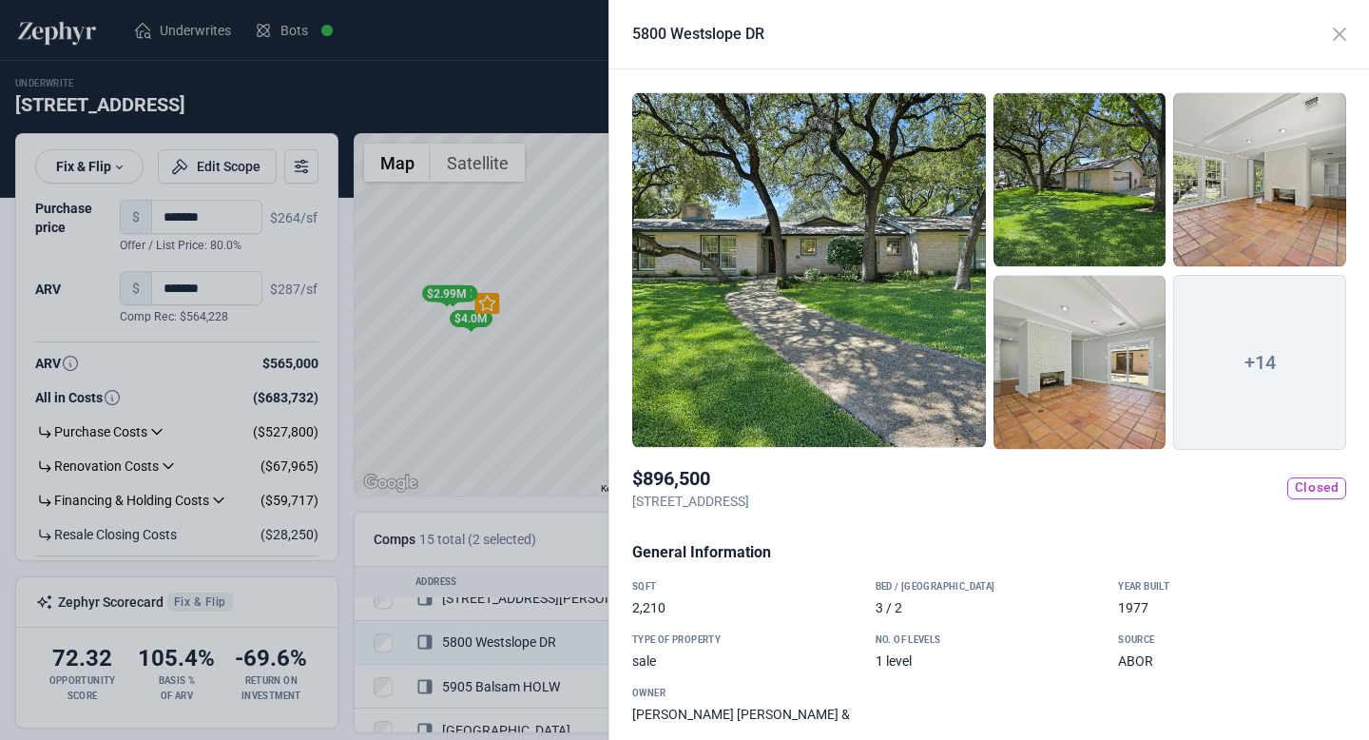
click at [467, 422] on div at bounding box center [684, 370] width 1369 height 740
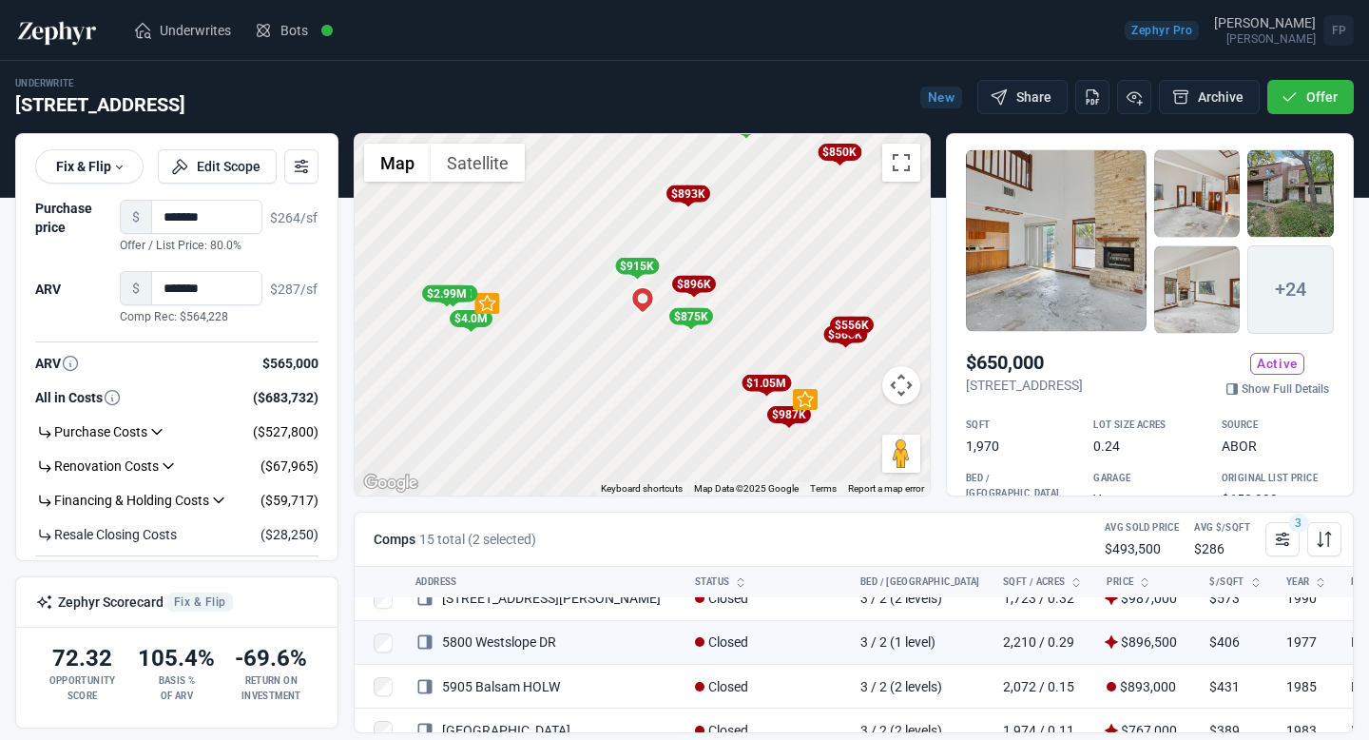
click at [646, 266] on div "$915K" at bounding box center [637, 266] width 44 height 17
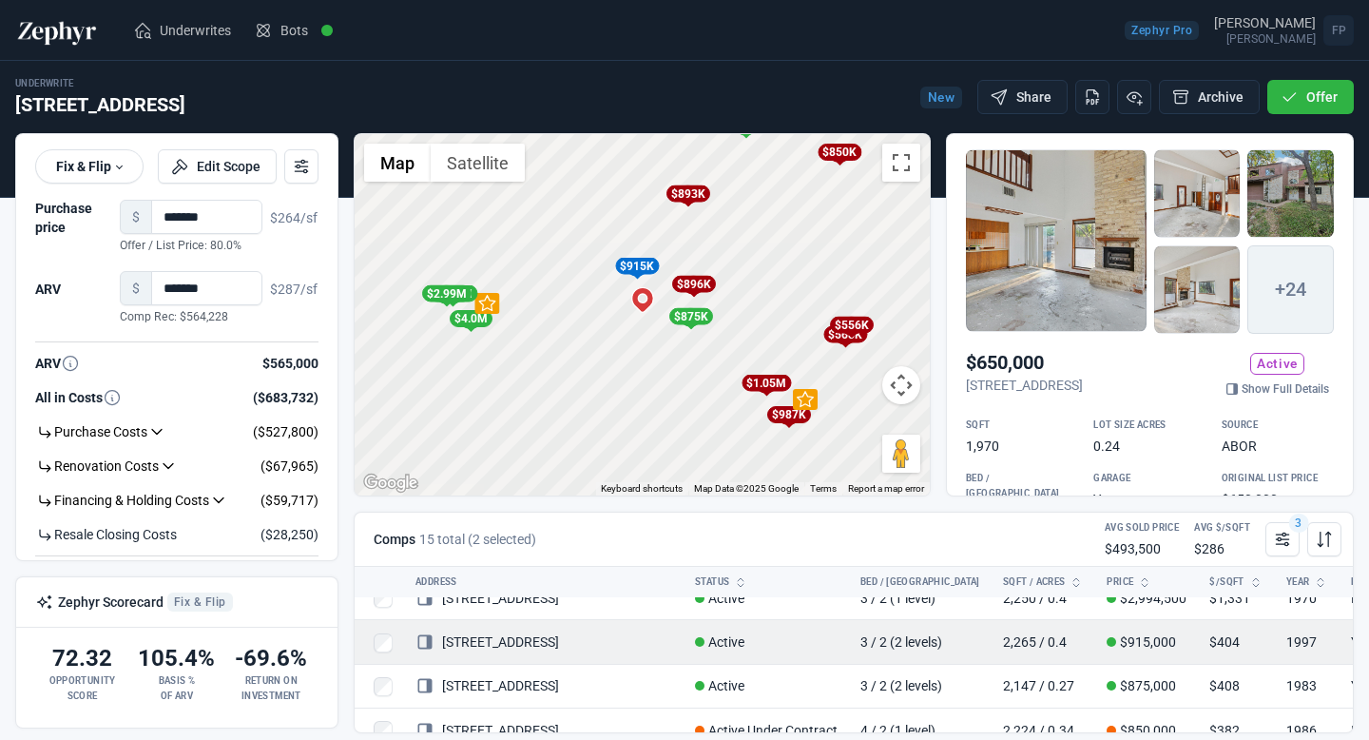
click at [546, 644] on link "[STREET_ADDRESS]" at bounding box center [487, 641] width 144 height 15
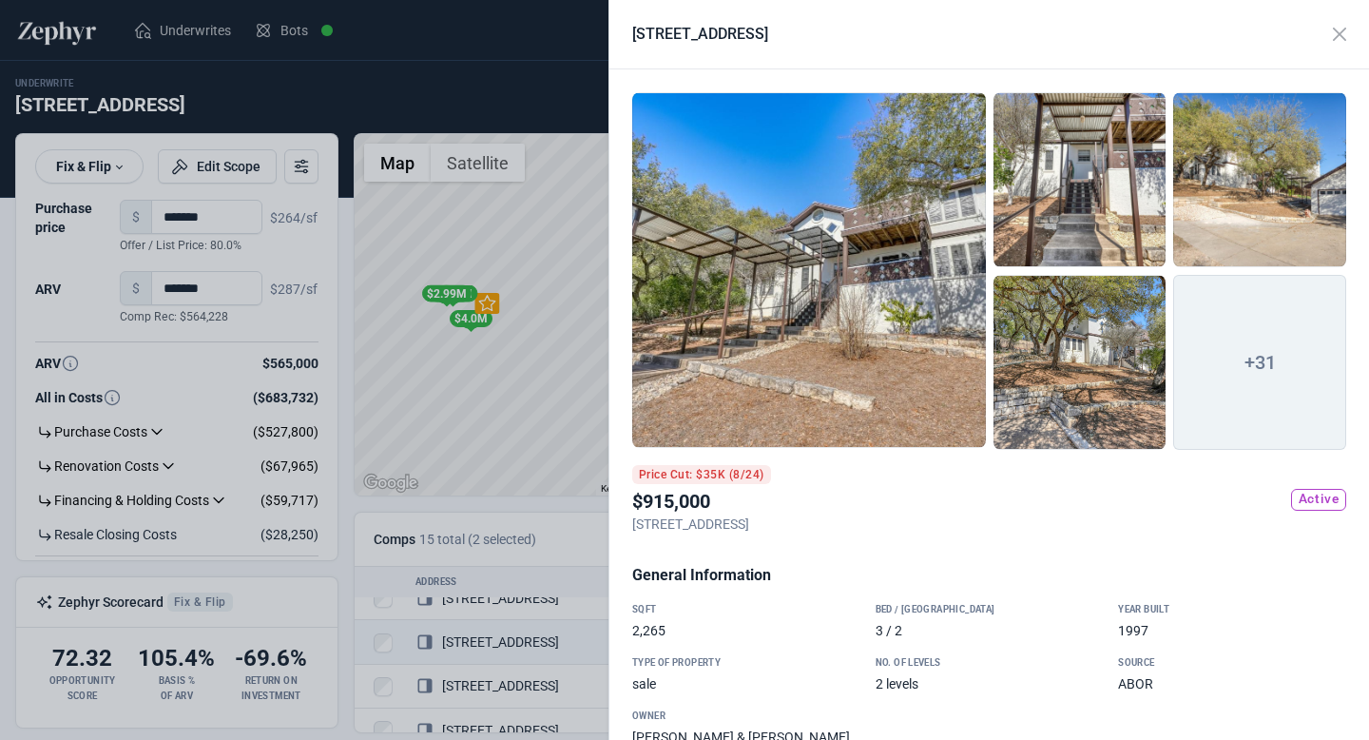
click at [905, 248] on div at bounding box center [809, 270] width 354 height 356
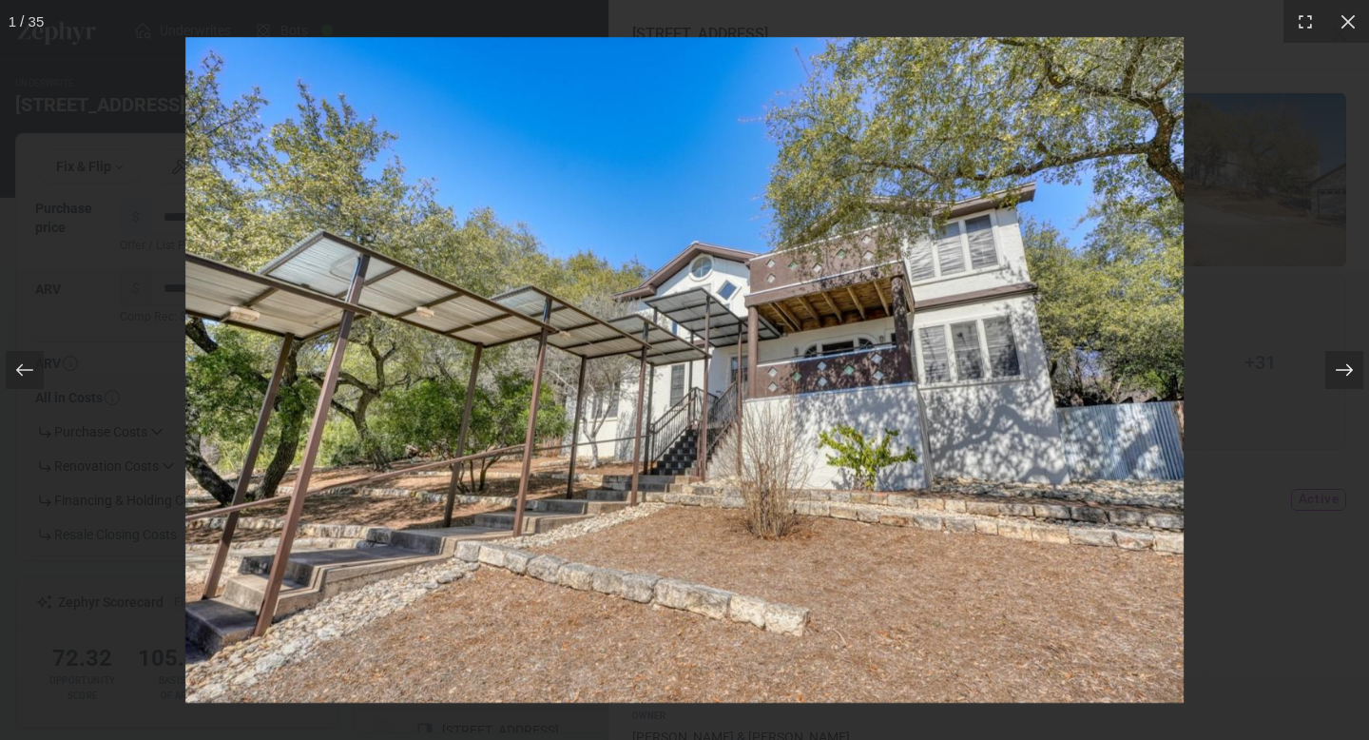
click at [1337, 366] on icon at bounding box center [1344, 369] width 19 height 19
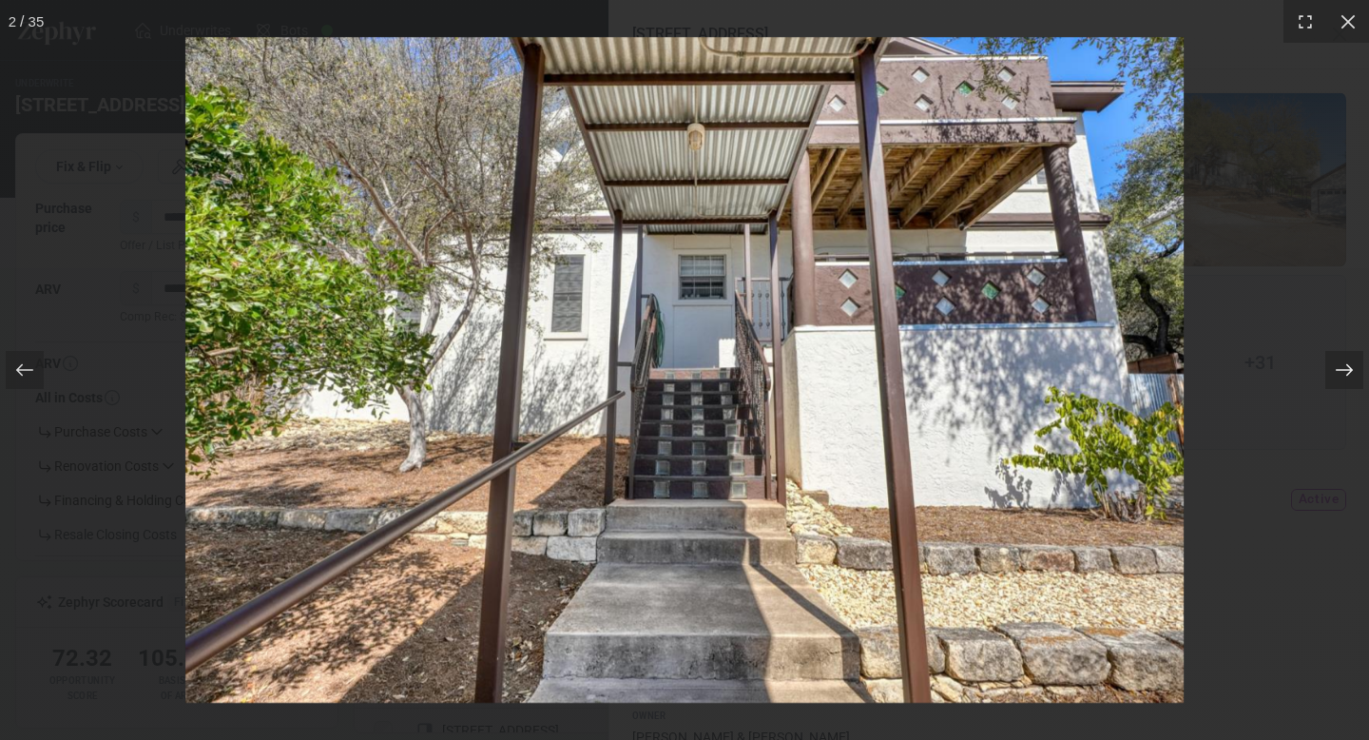
click at [1337, 367] on icon at bounding box center [1344, 369] width 19 height 19
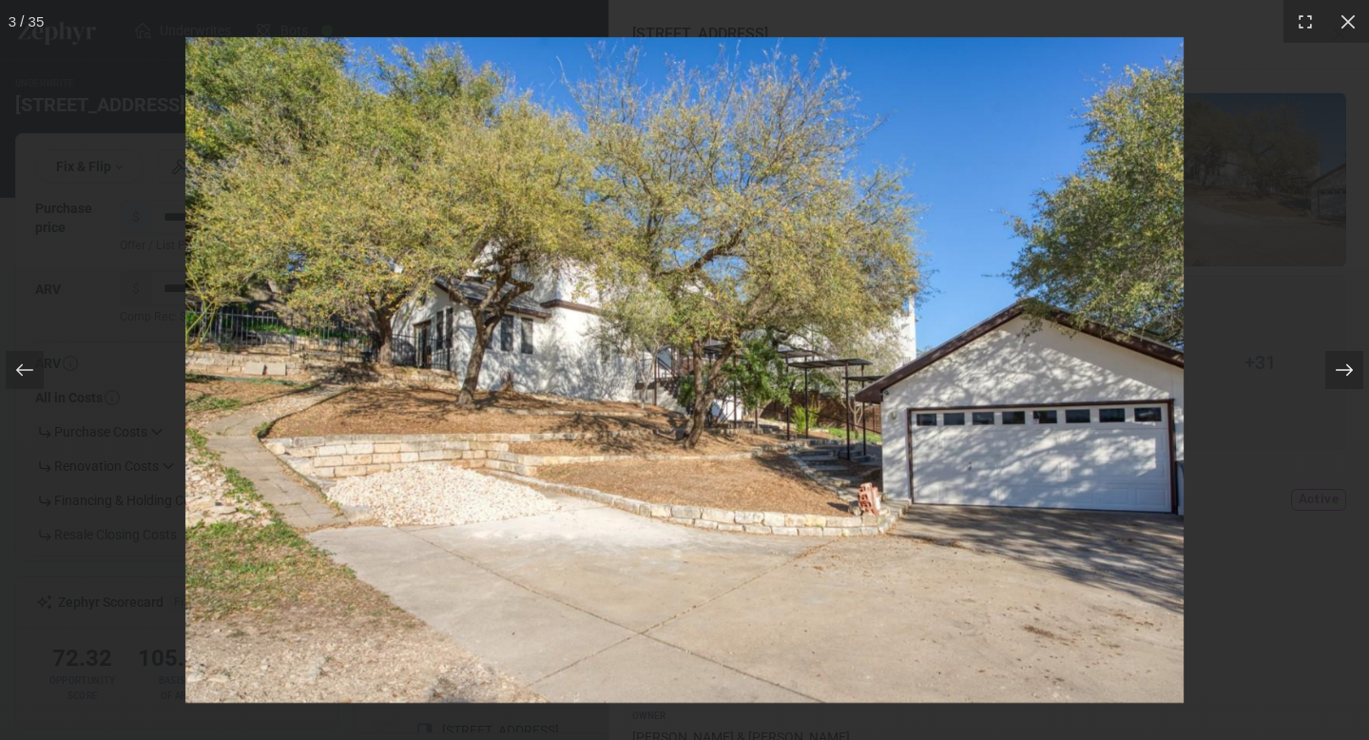
click at [1337, 367] on icon at bounding box center [1344, 369] width 19 height 19
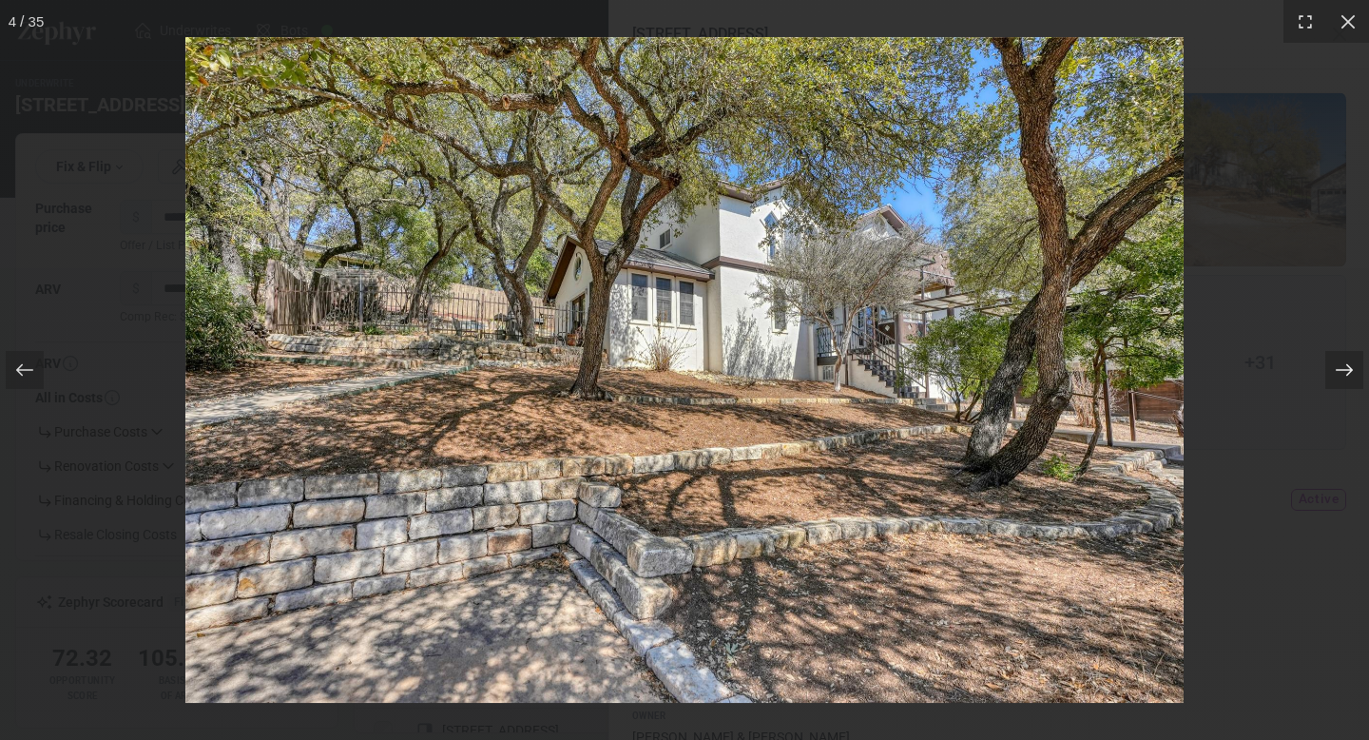
click at [1337, 367] on icon at bounding box center [1344, 369] width 19 height 19
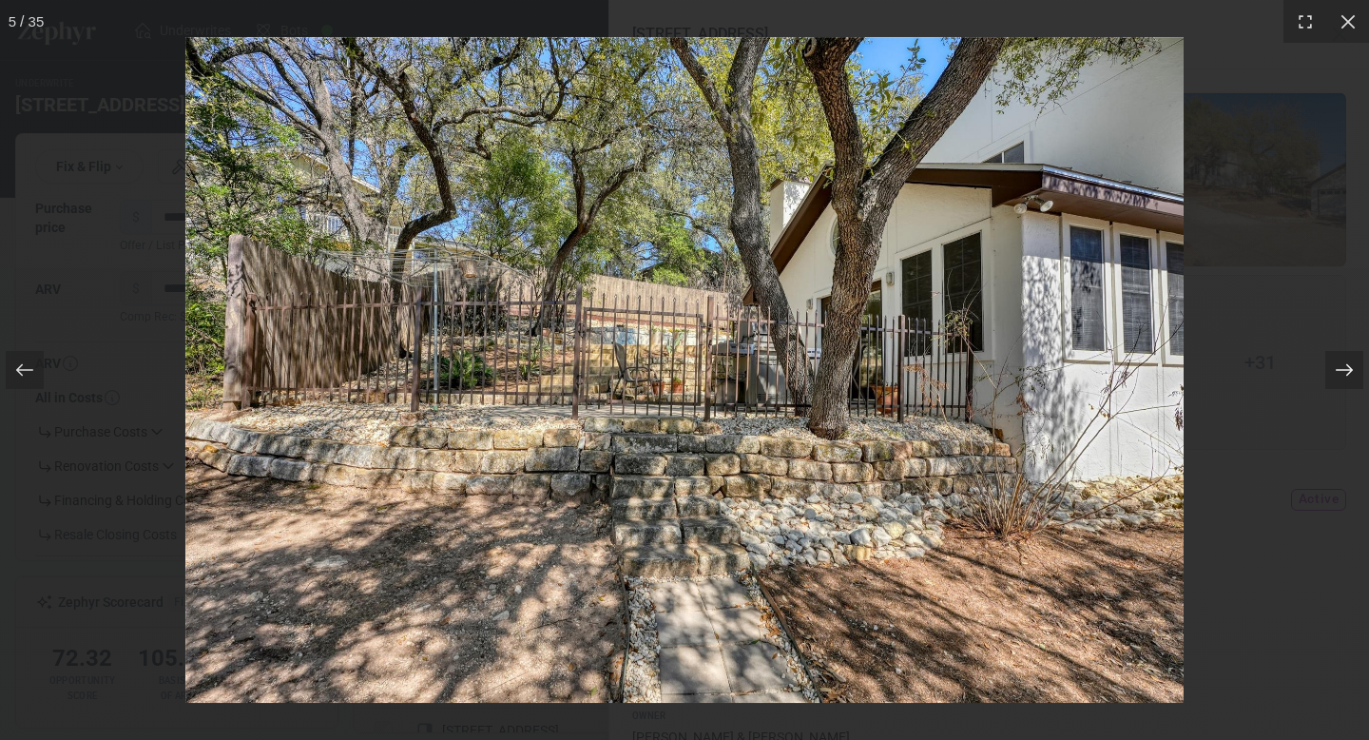
click at [1337, 367] on icon at bounding box center [1344, 369] width 19 height 19
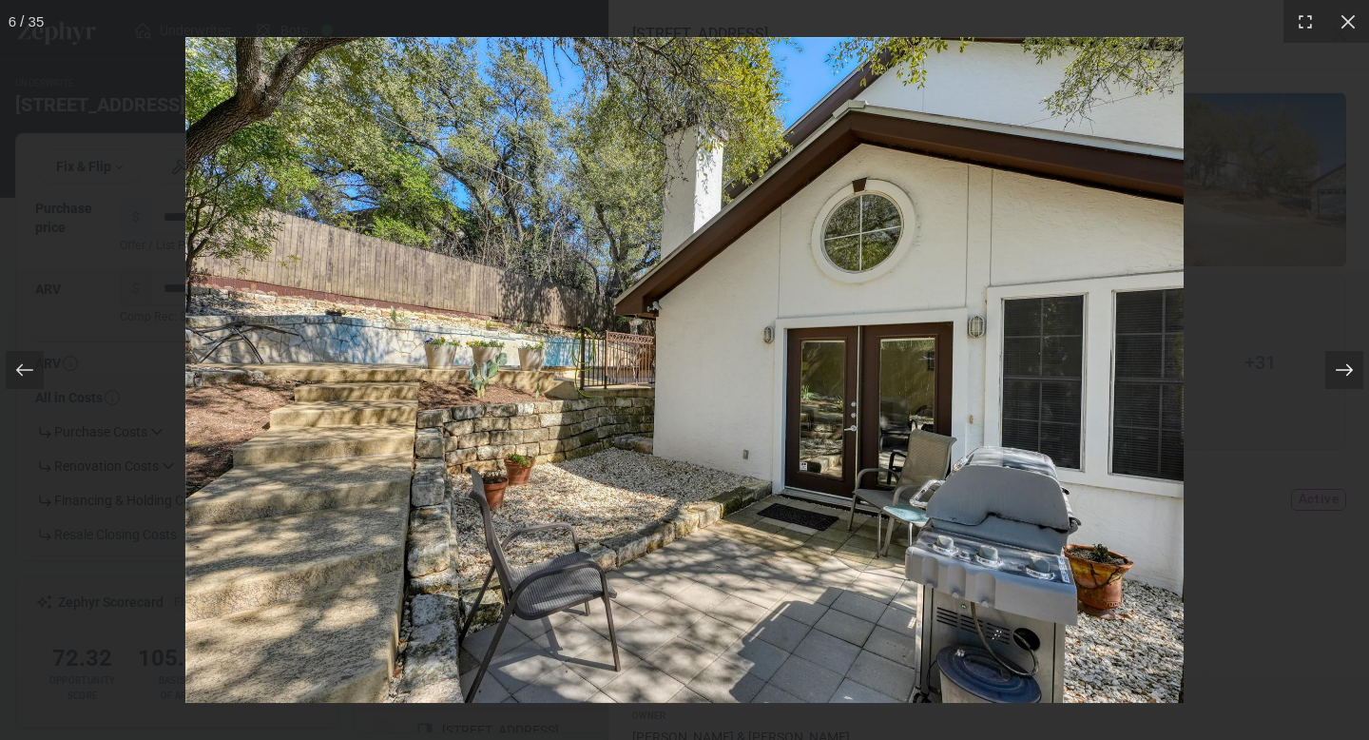
click at [1337, 367] on icon at bounding box center [1344, 369] width 19 height 19
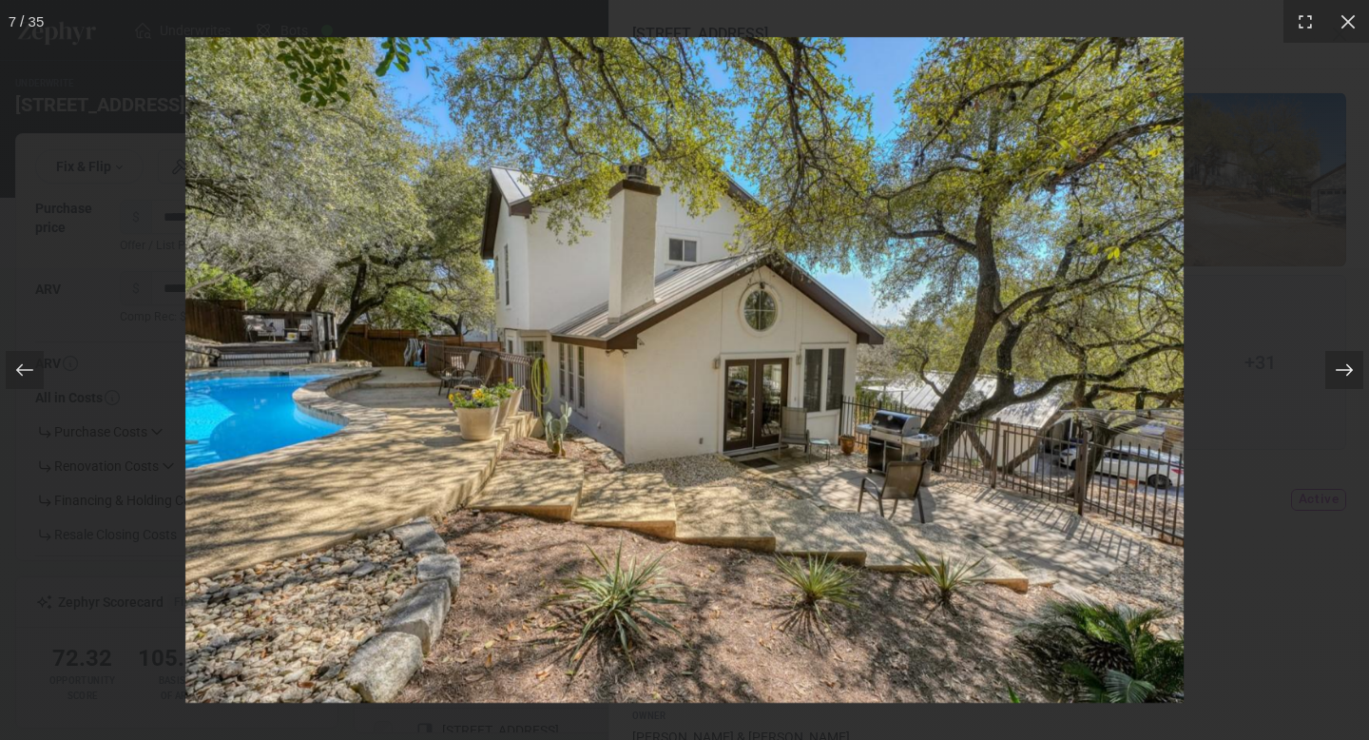
click at [1337, 367] on icon at bounding box center [1344, 369] width 19 height 19
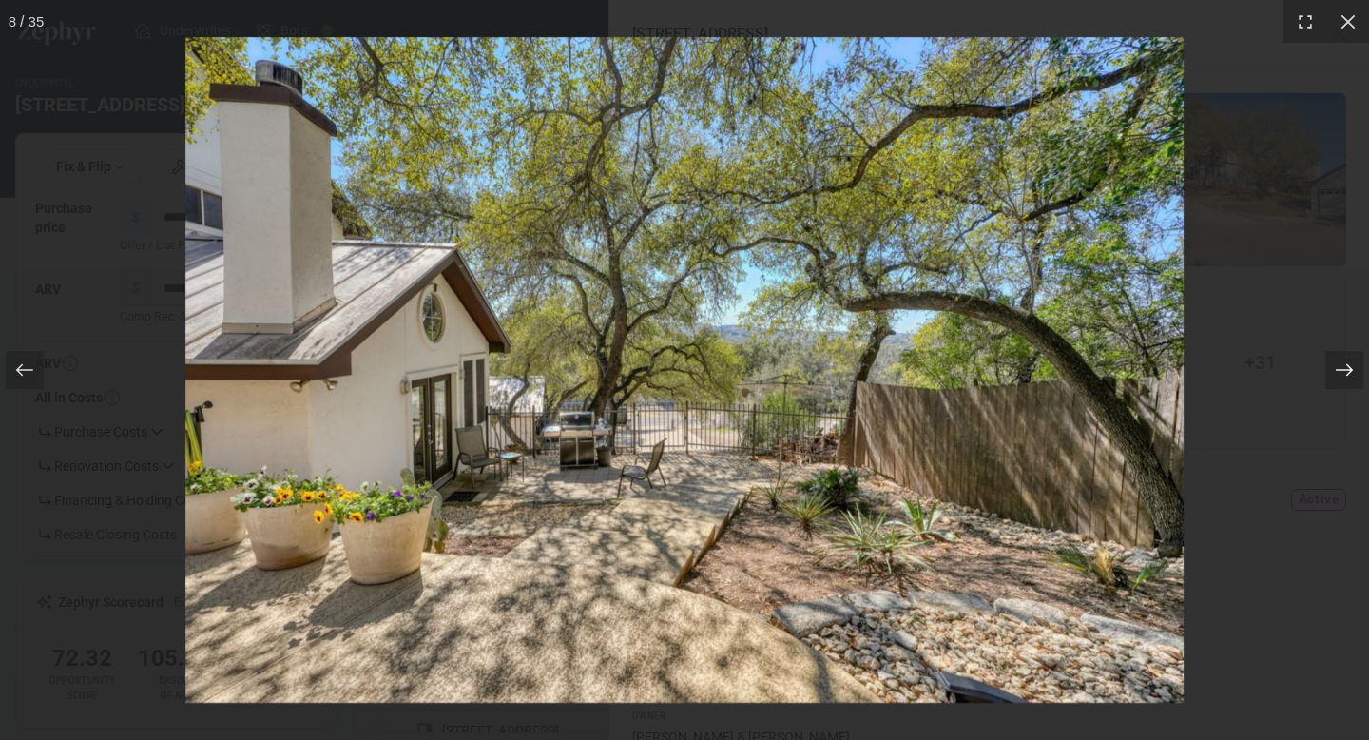
click at [1337, 367] on icon at bounding box center [1344, 369] width 19 height 19
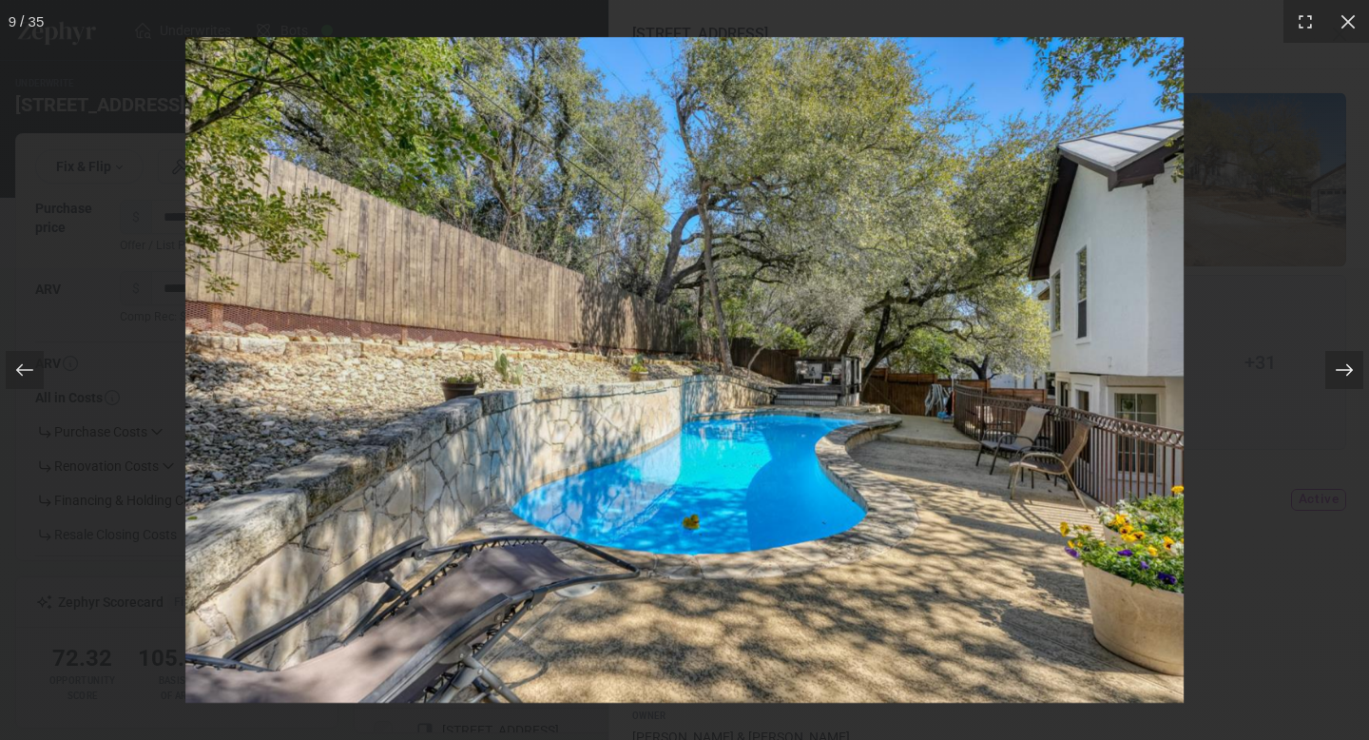
click at [1337, 367] on icon at bounding box center [1344, 369] width 19 height 19
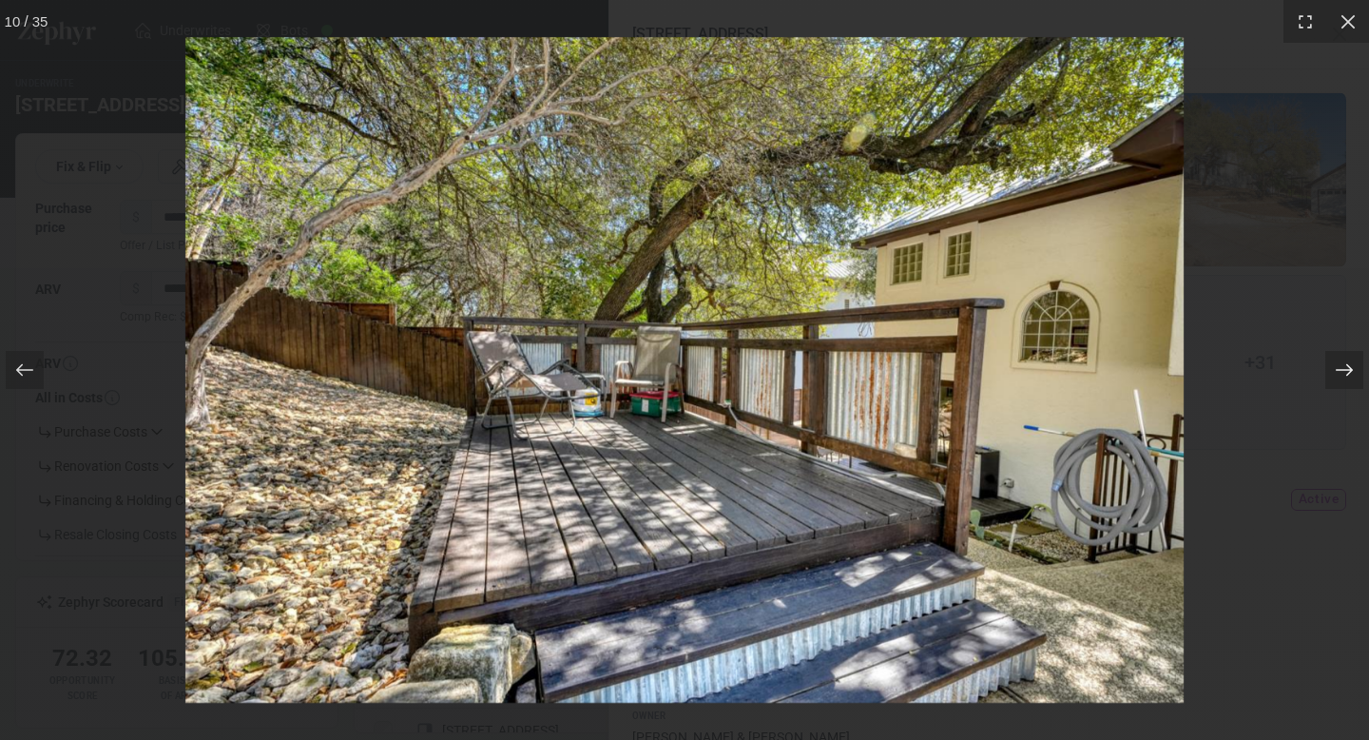
click at [1337, 367] on icon at bounding box center [1344, 369] width 19 height 19
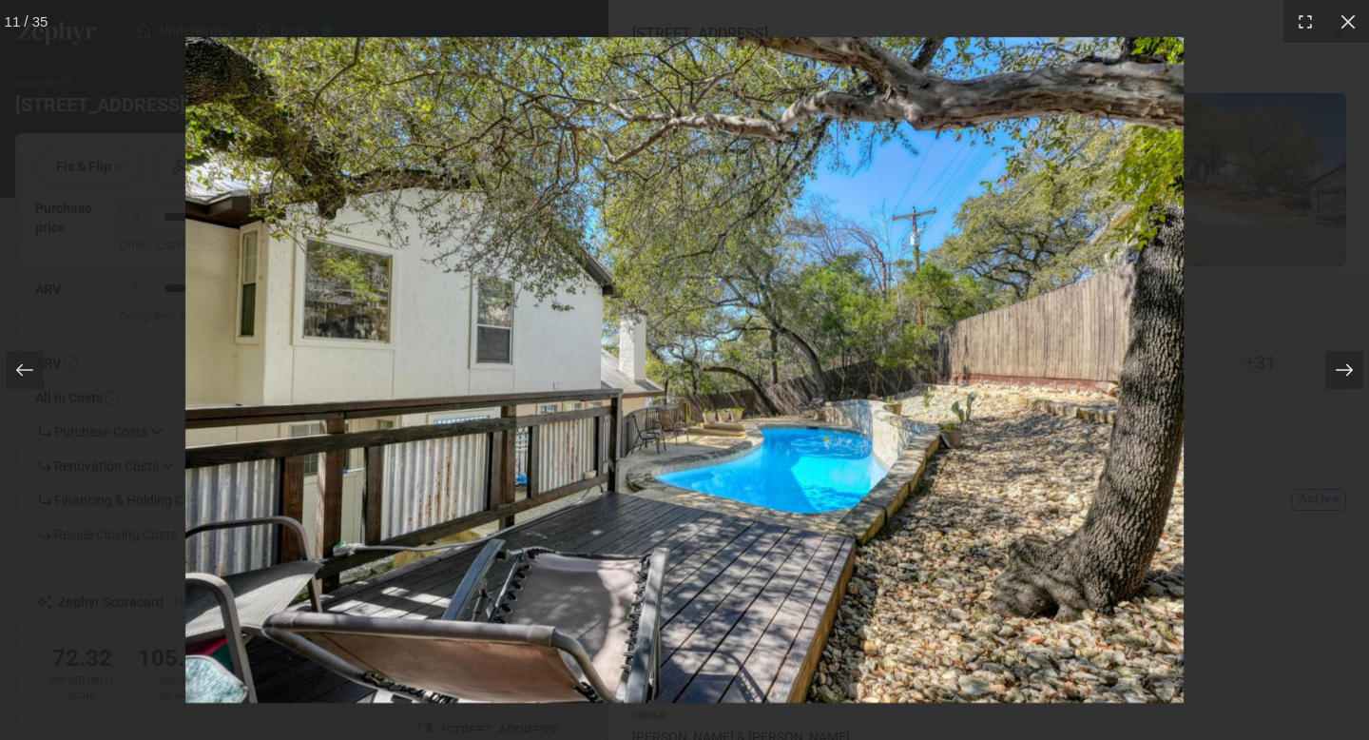
click at [1337, 367] on icon at bounding box center [1344, 369] width 19 height 19
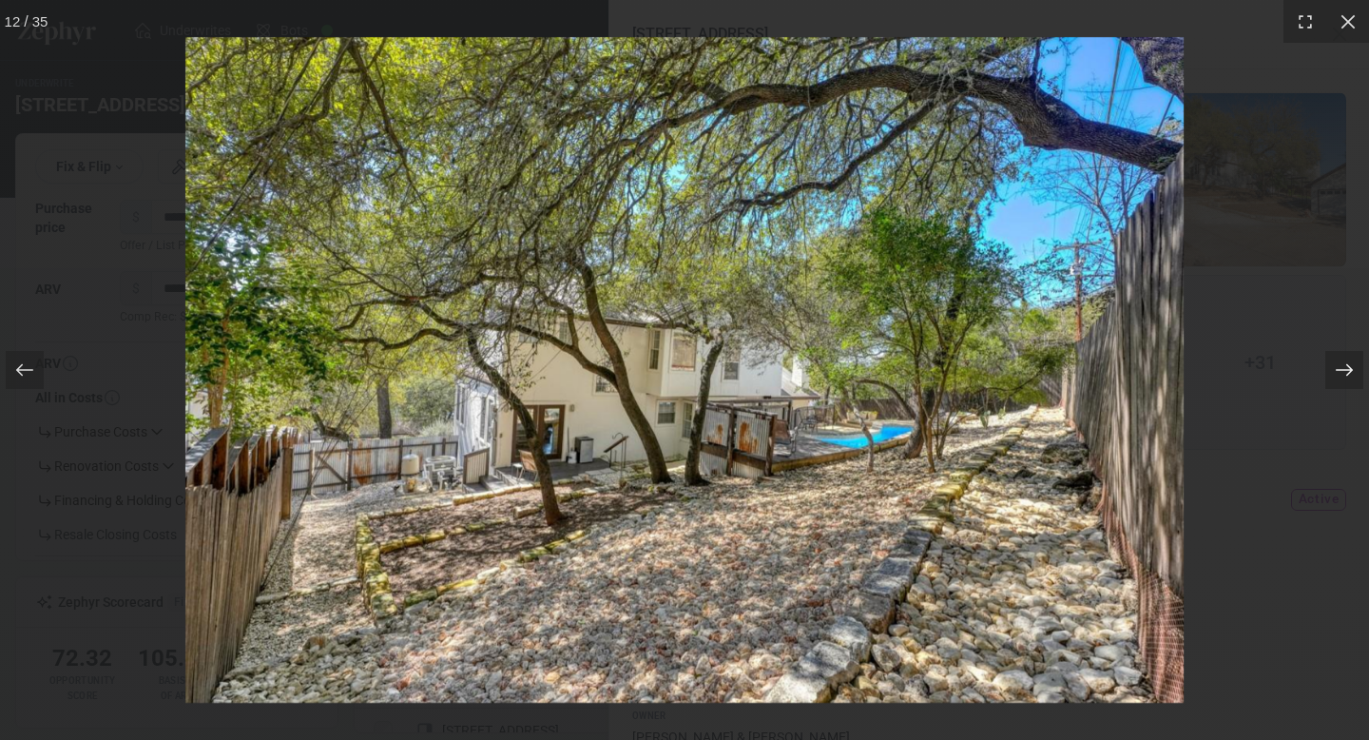
click at [1337, 367] on icon at bounding box center [1344, 369] width 19 height 19
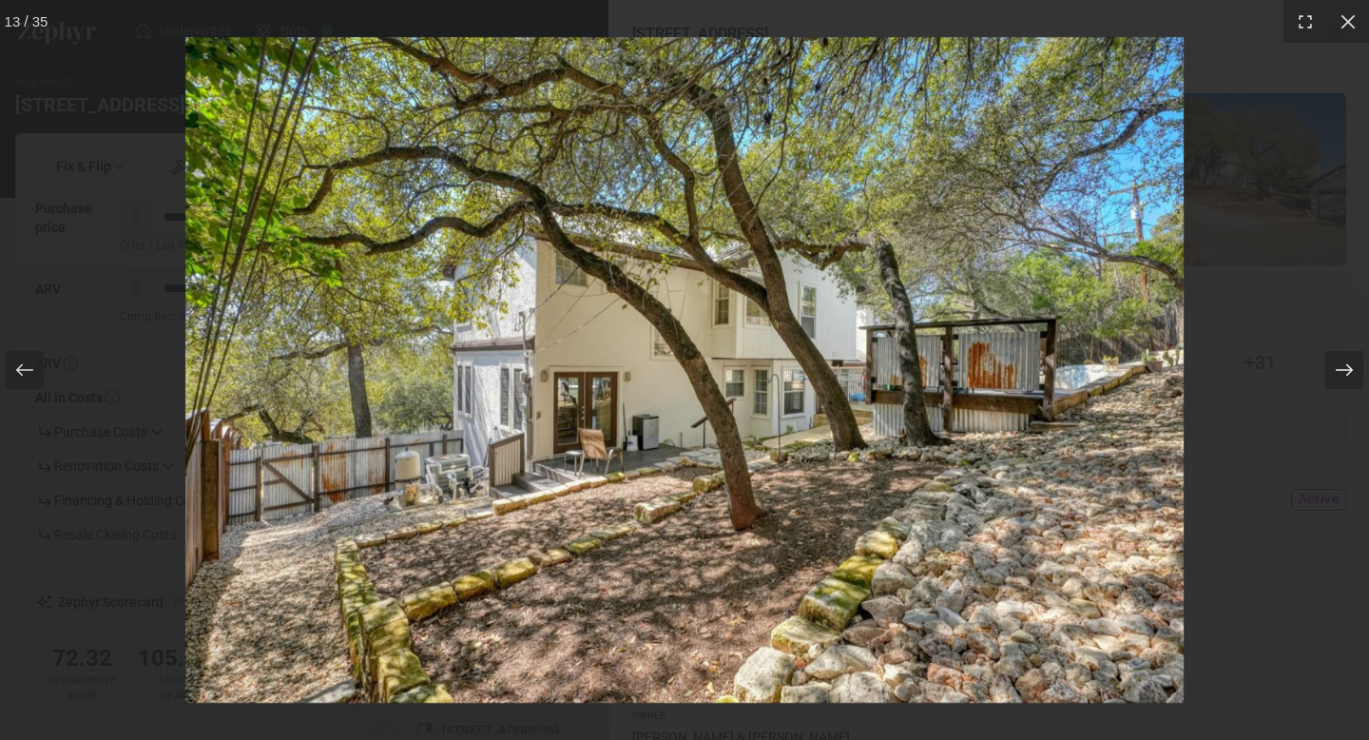
click at [1337, 367] on icon at bounding box center [1344, 369] width 19 height 19
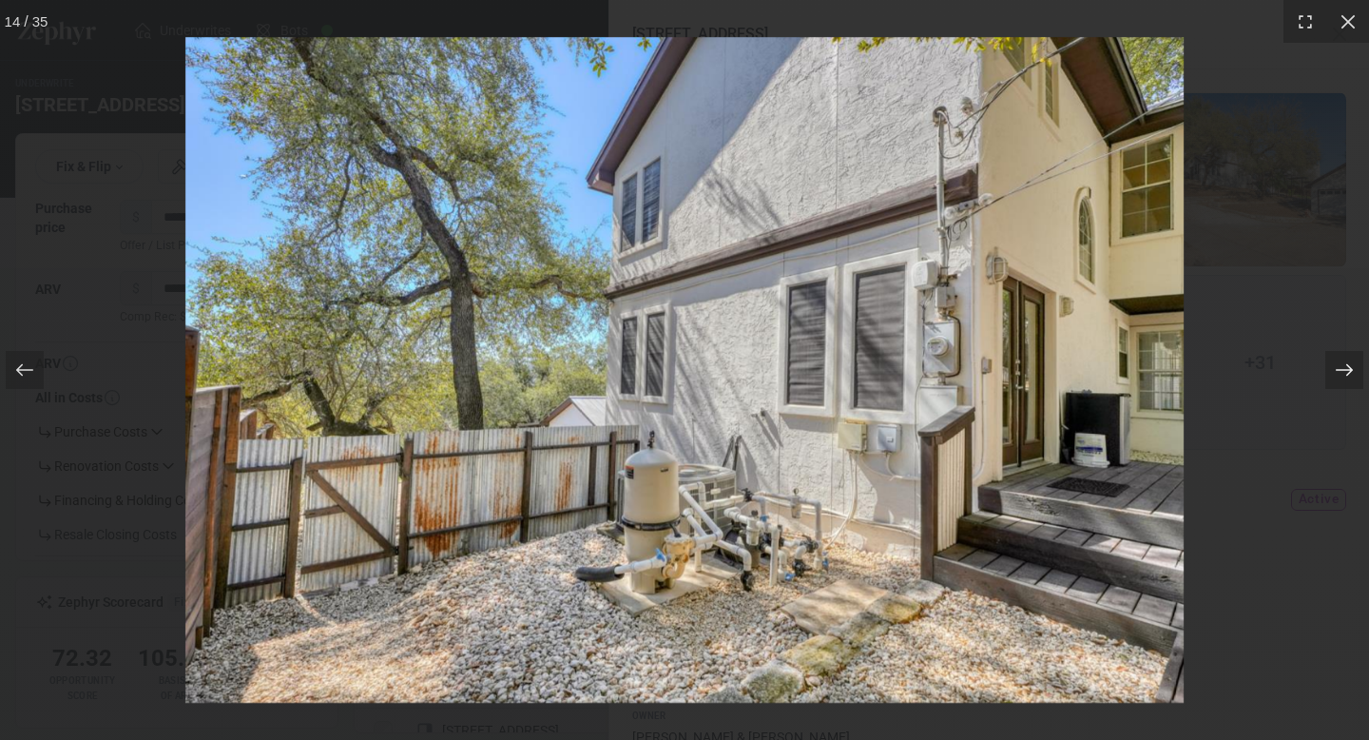
click at [1337, 367] on icon at bounding box center [1344, 369] width 19 height 19
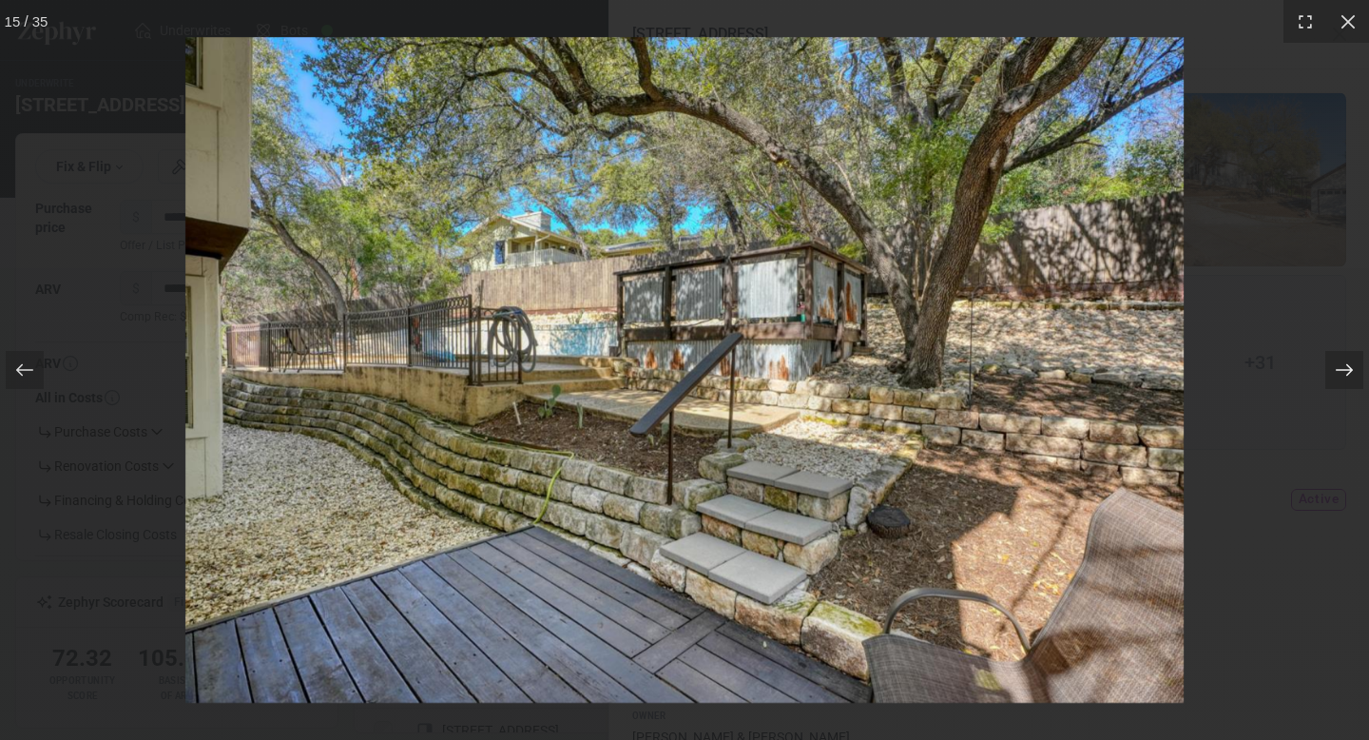
click at [1337, 367] on icon at bounding box center [1344, 369] width 19 height 19
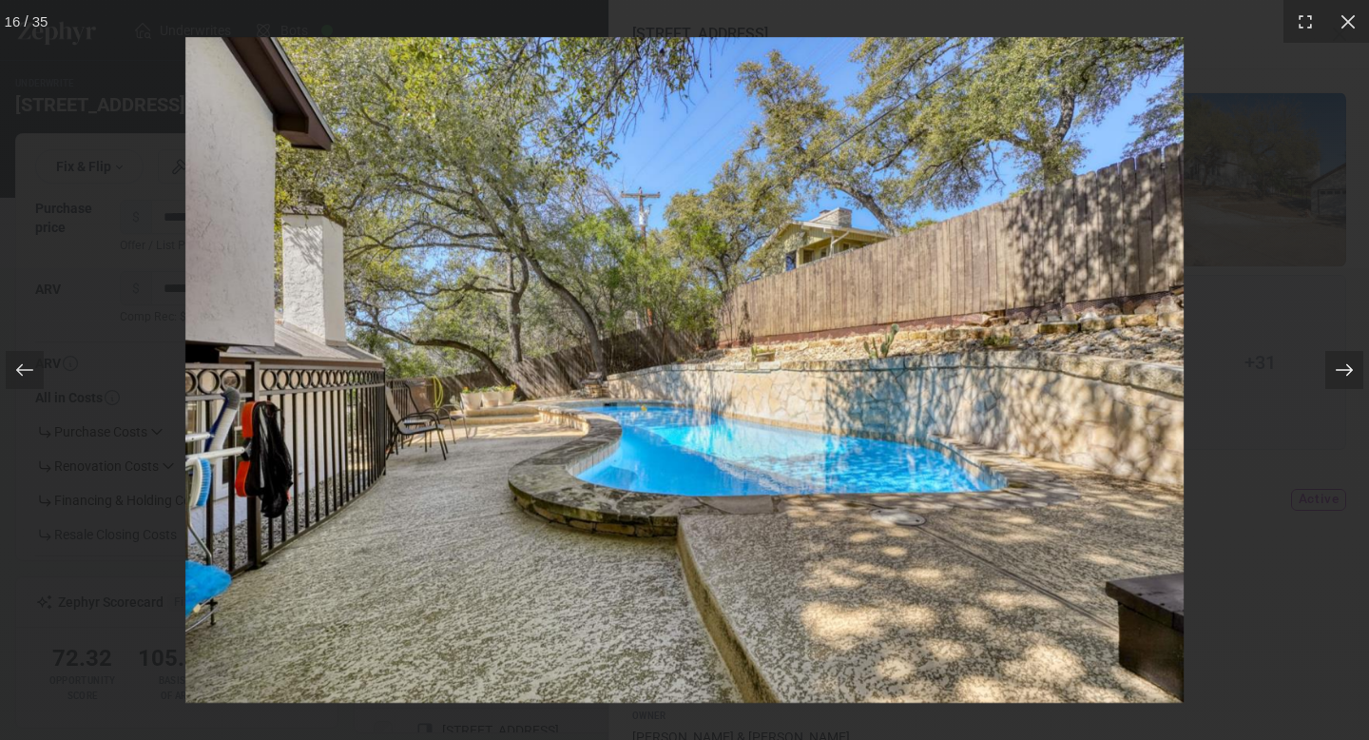
click at [1337, 367] on icon at bounding box center [1344, 369] width 19 height 19
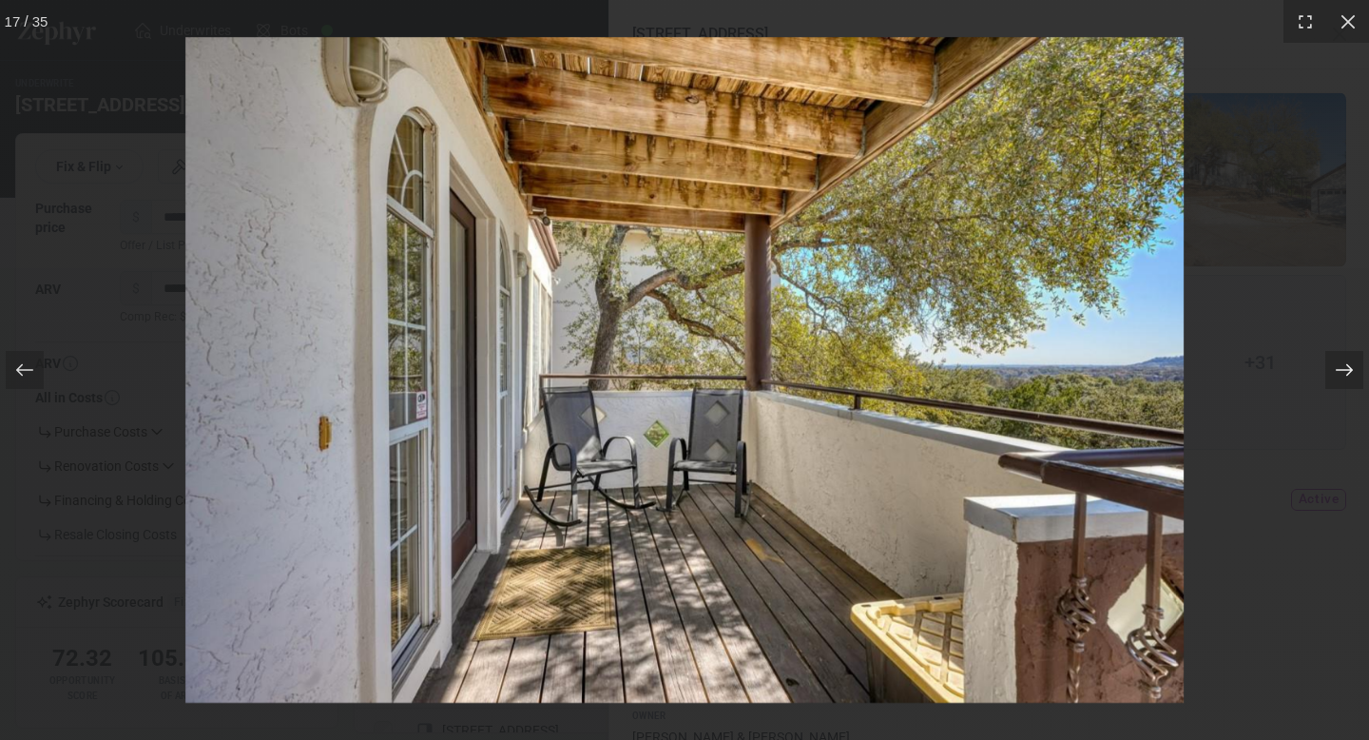
click at [1337, 367] on icon at bounding box center [1344, 369] width 19 height 19
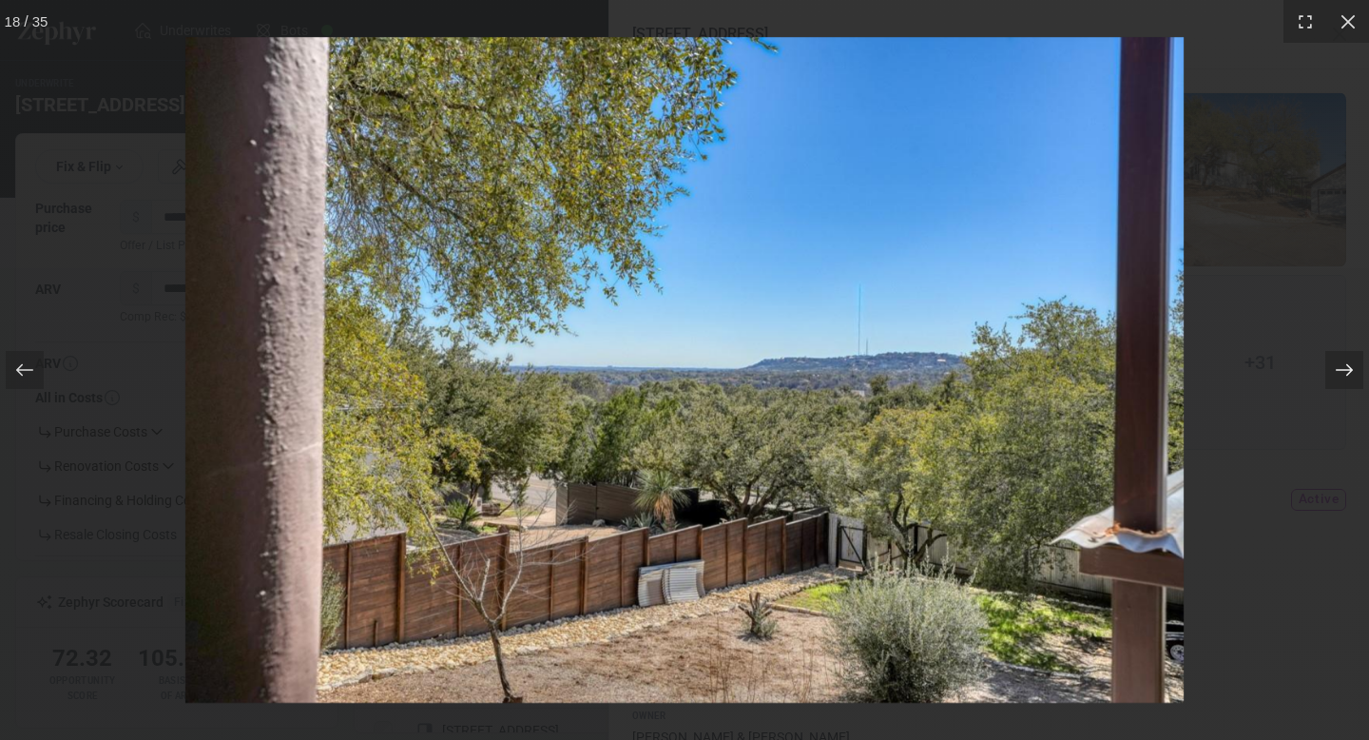
click at [1337, 367] on icon at bounding box center [1344, 369] width 19 height 19
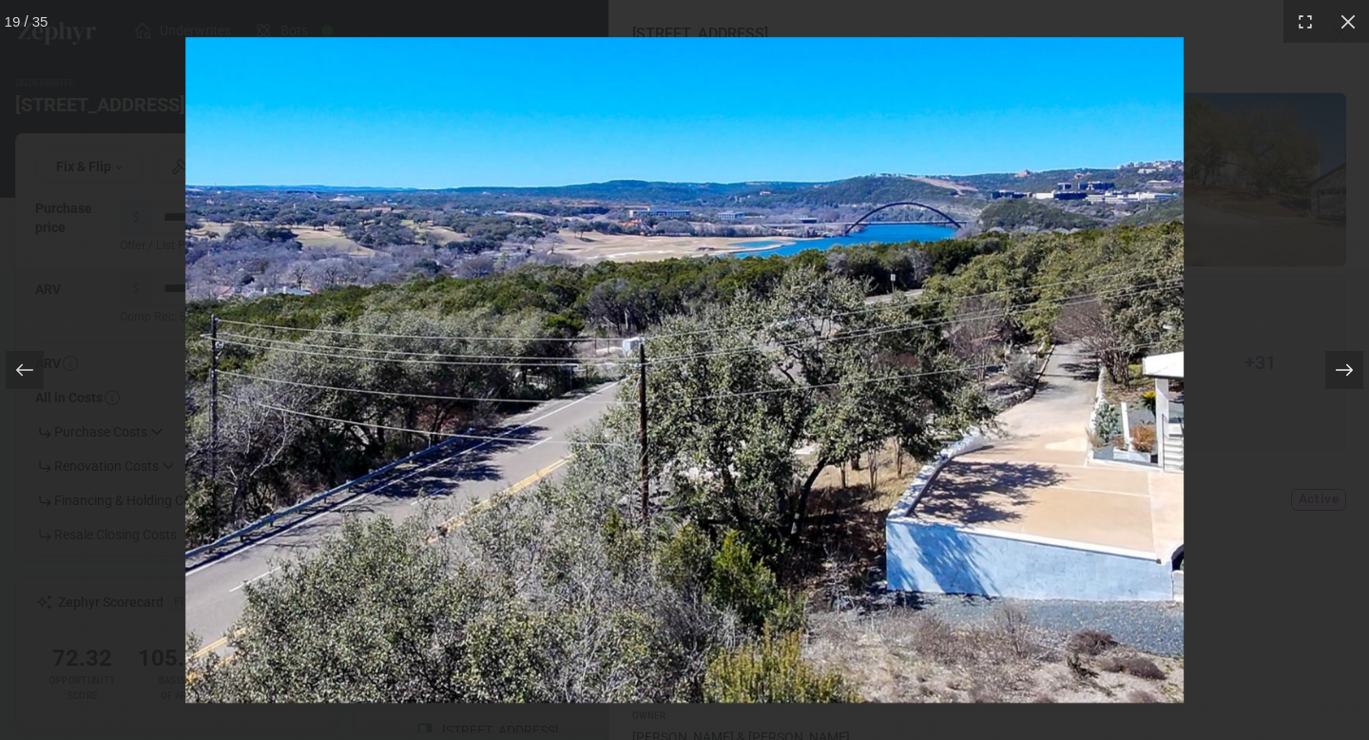
click at [1337, 367] on icon at bounding box center [1344, 369] width 19 height 19
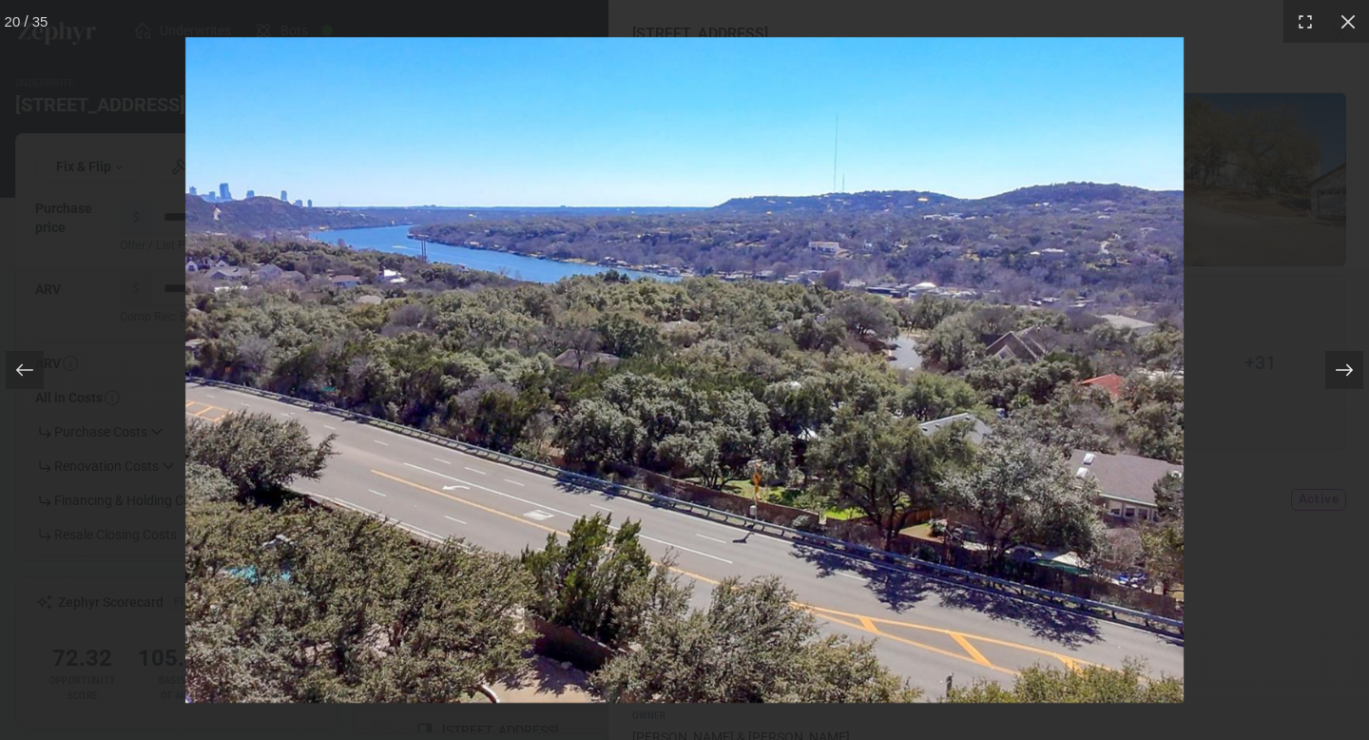
click at [1337, 368] on icon at bounding box center [1344, 369] width 19 height 19
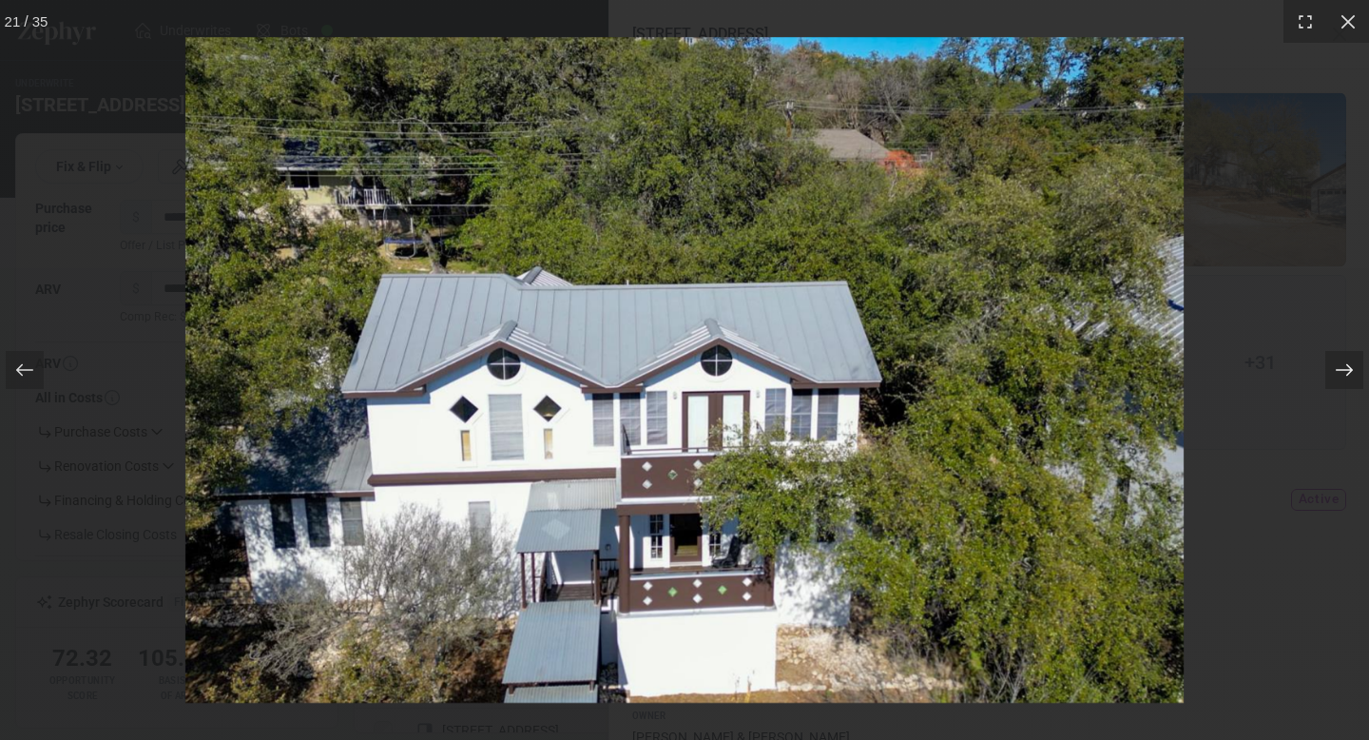
click at [1337, 368] on icon at bounding box center [1344, 369] width 19 height 19
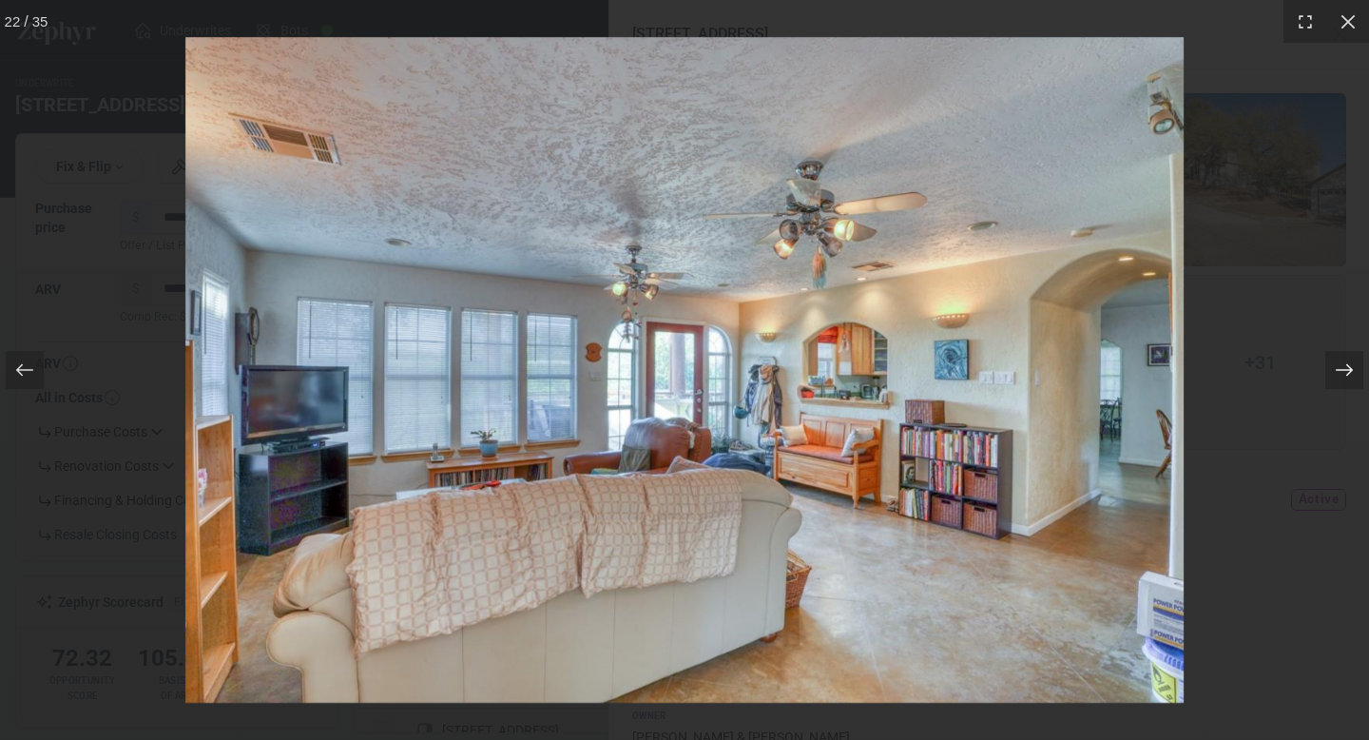
click at [1337, 369] on icon at bounding box center [1344, 370] width 17 height 12
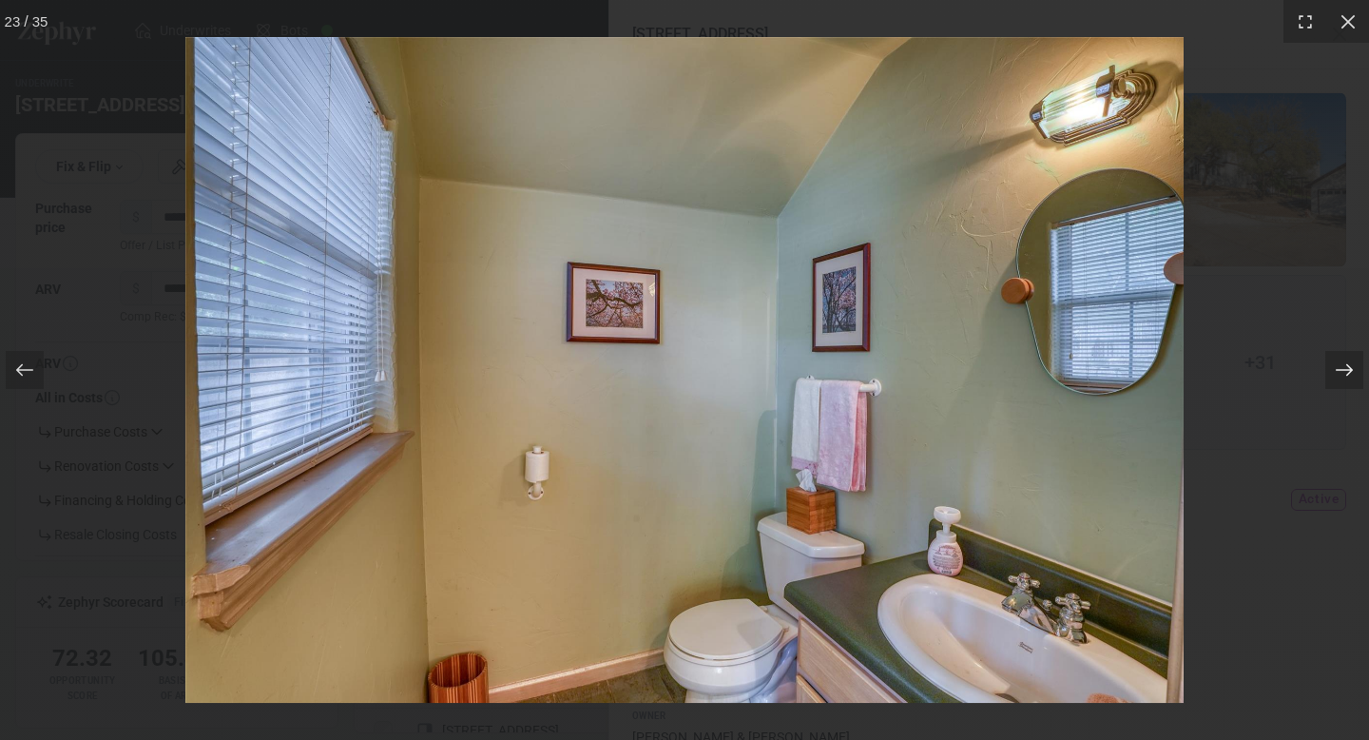
click at [1337, 370] on icon at bounding box center [1344, 370] width 17 height 12
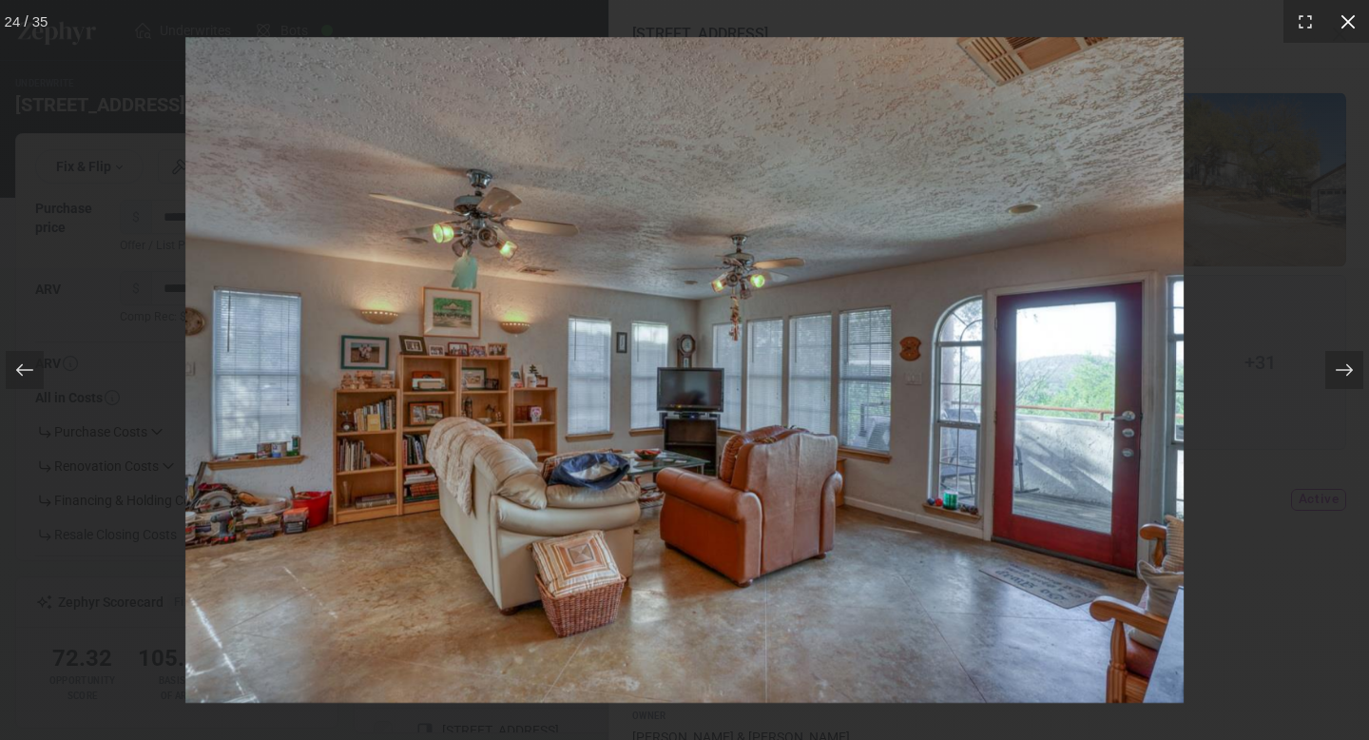
click at [1352, 22] on icon at bounding box center [1348, 21] width 19 height 19
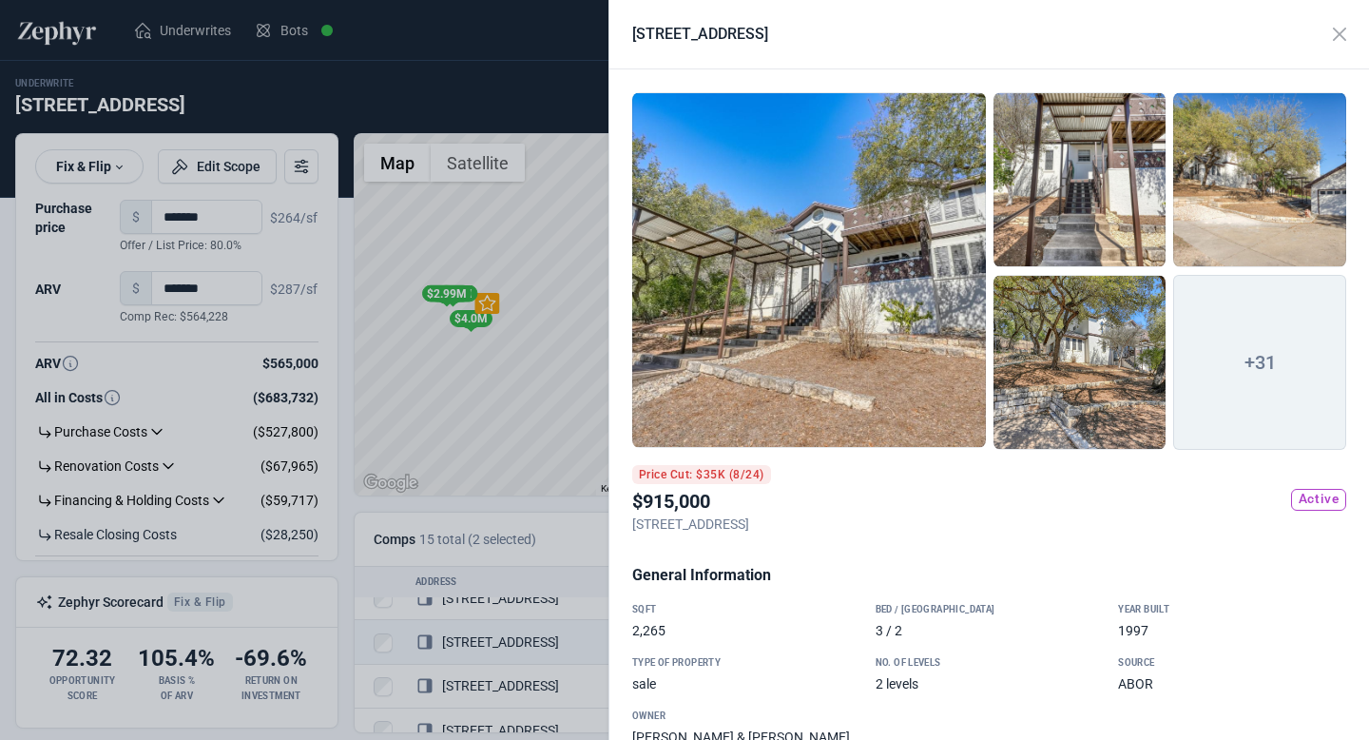
click at [557, 239] on div at bounding box center [684, 370] width 1369 height 740
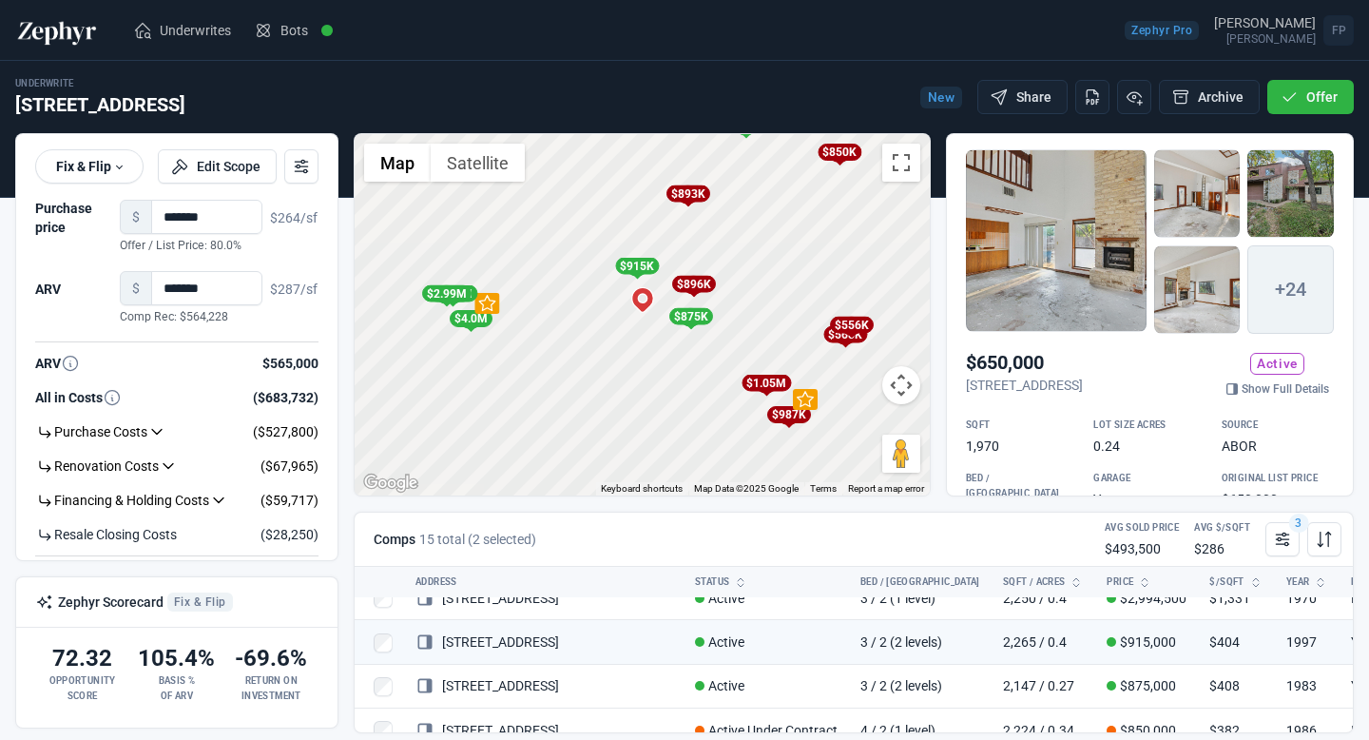
click at [695, 320] on div "$875K" at bounding box center [690, 316] width 44 height 17
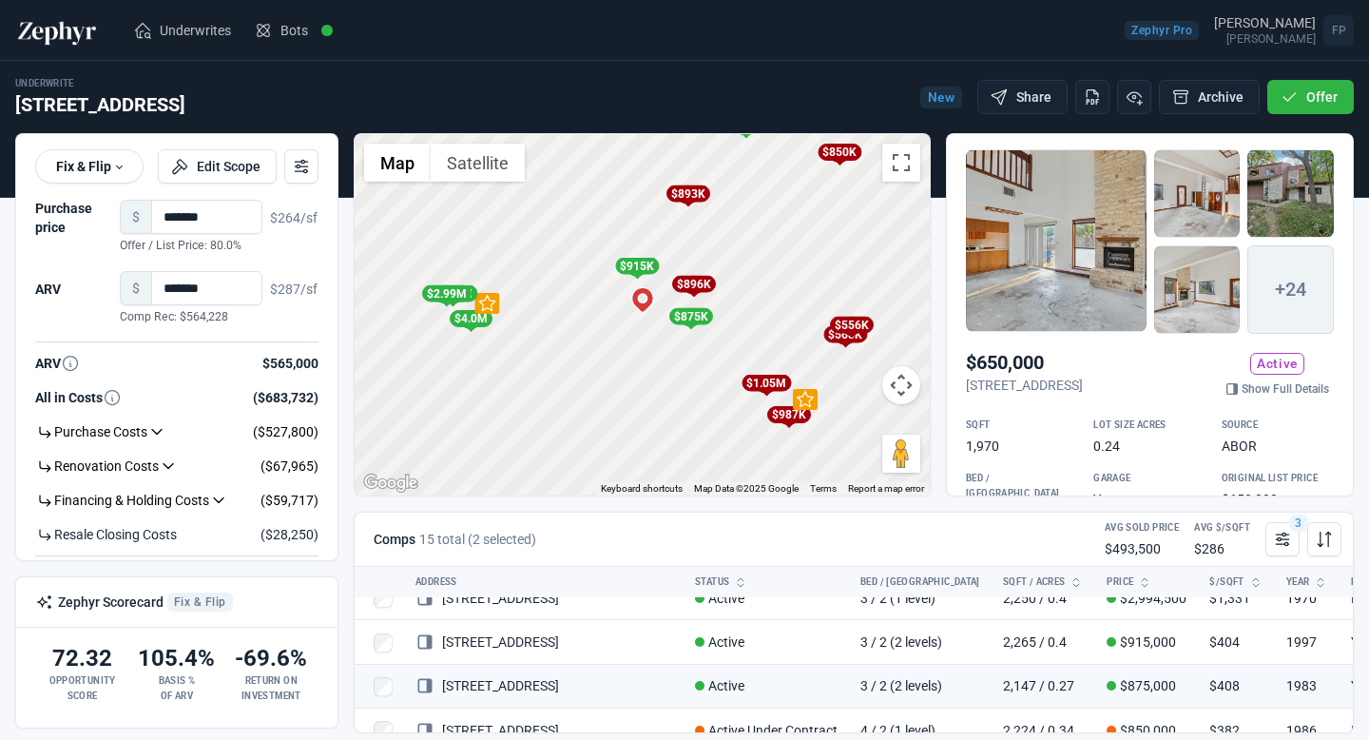
scroll to position [506, 0]
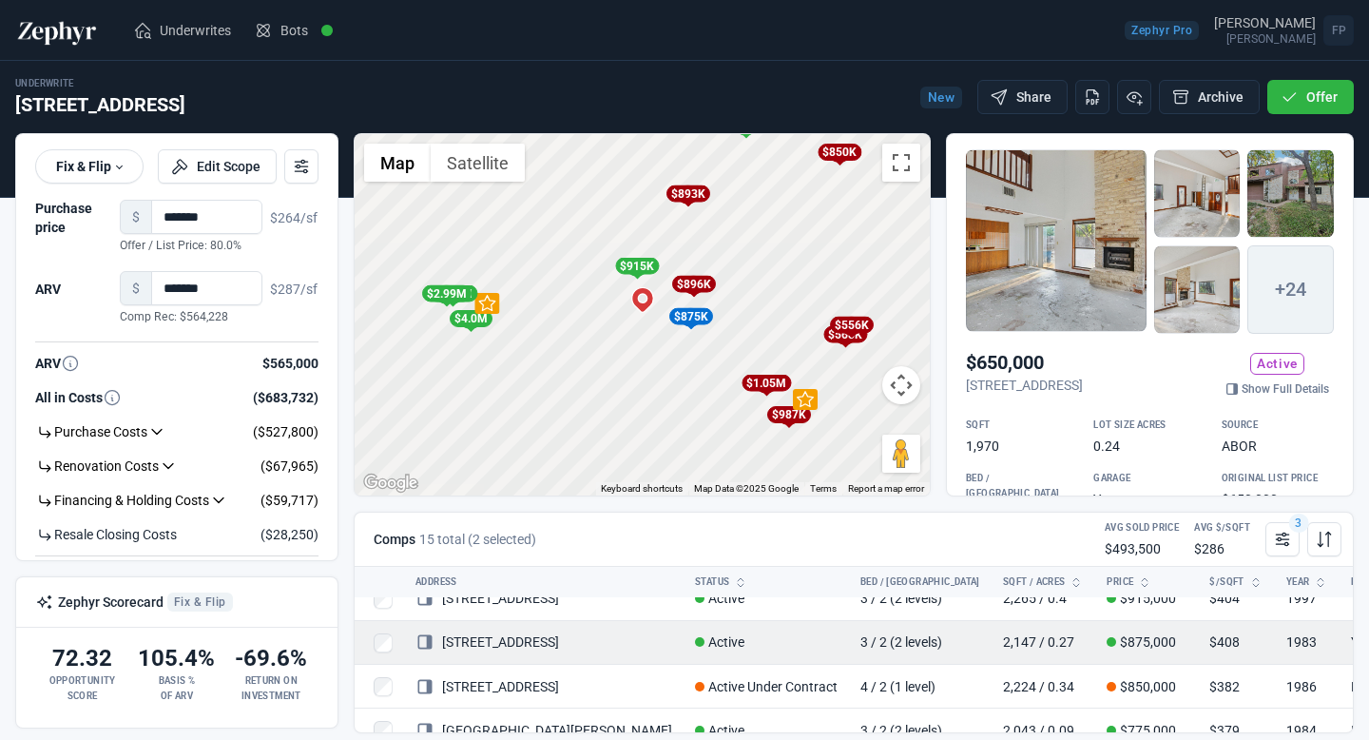
click at [504, 646] on link "[STREET_ADDRESS]" at bounding box center [487, 641] width 144 height 15
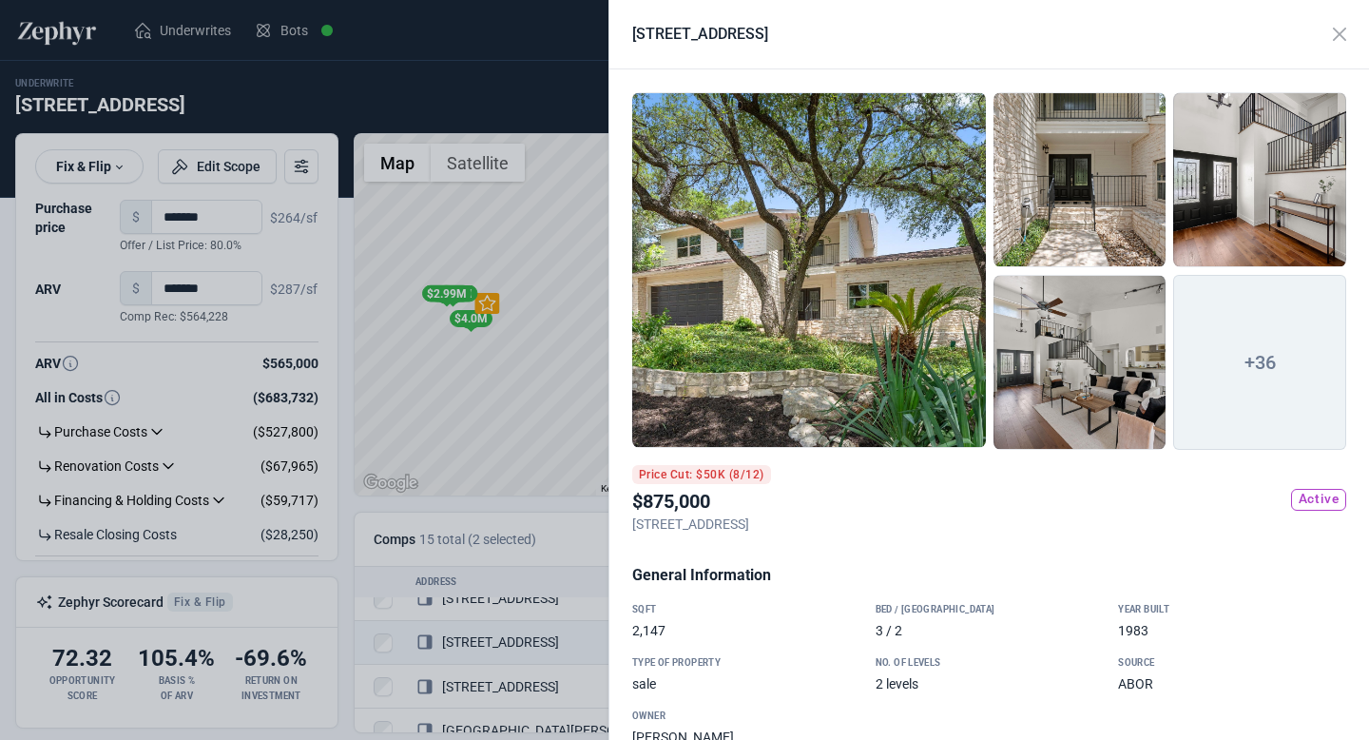
click at [804, 338] on div at bounding box center [809, 270] width 354 height 356
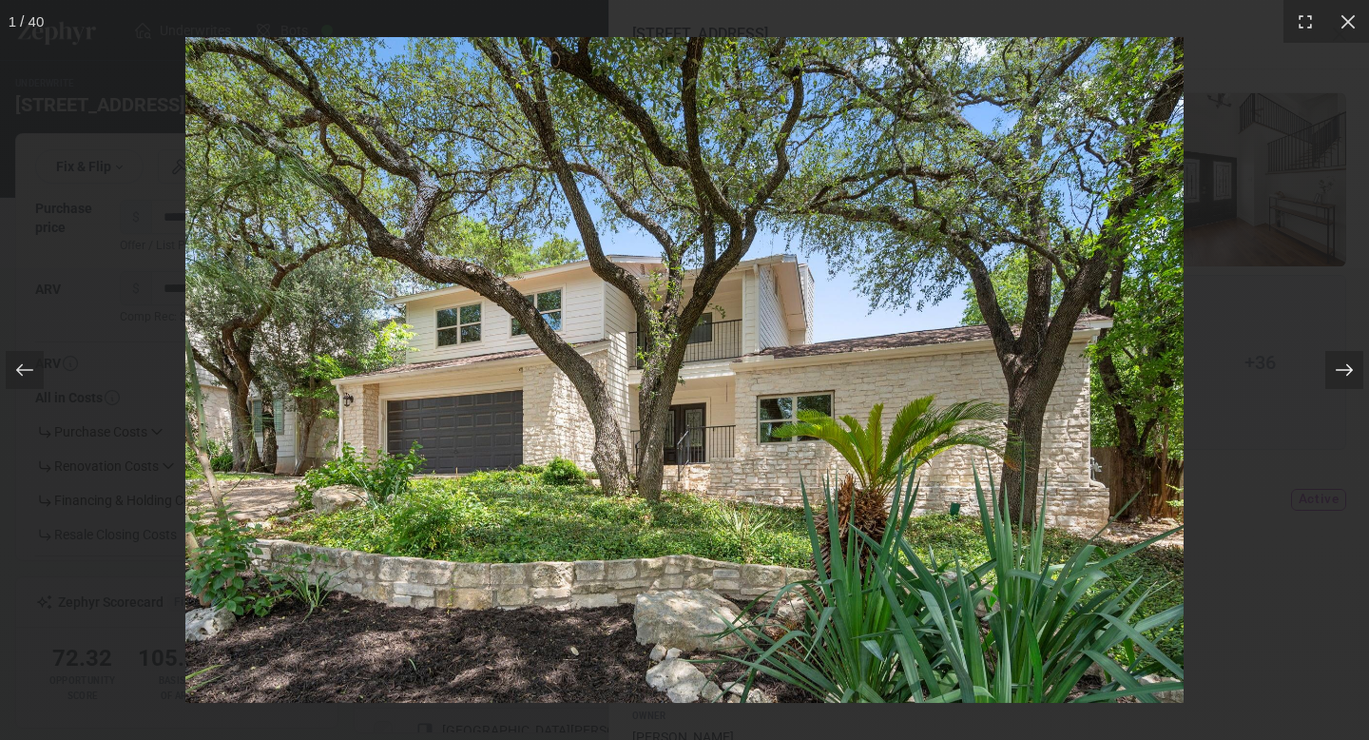
click at [1340, 374] on icon at bounding box center [1344, 369] width 19 height 19
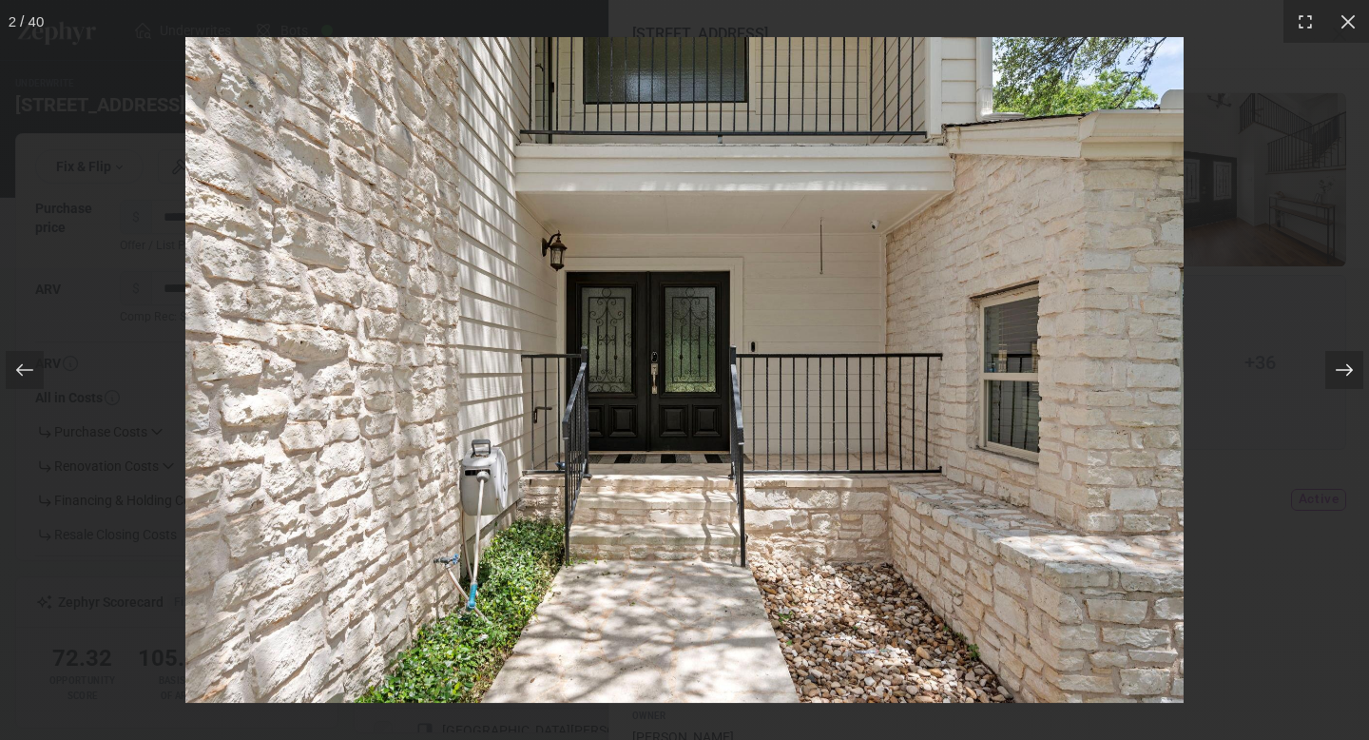
click at [1340, 374] on icon at bounding box center [1344, 369] width 19 height 19
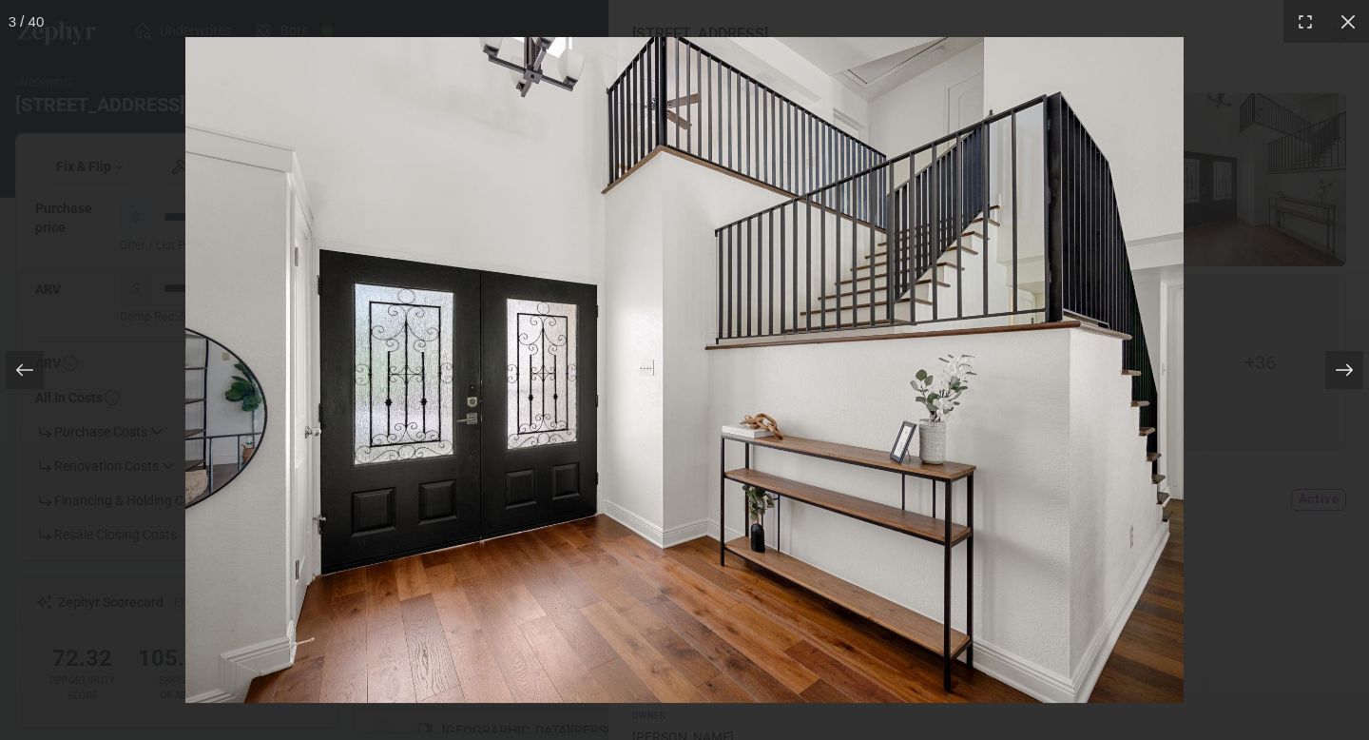
click at [1340, 374] on icon at bounding box center [1344, 369] width 19 height 19
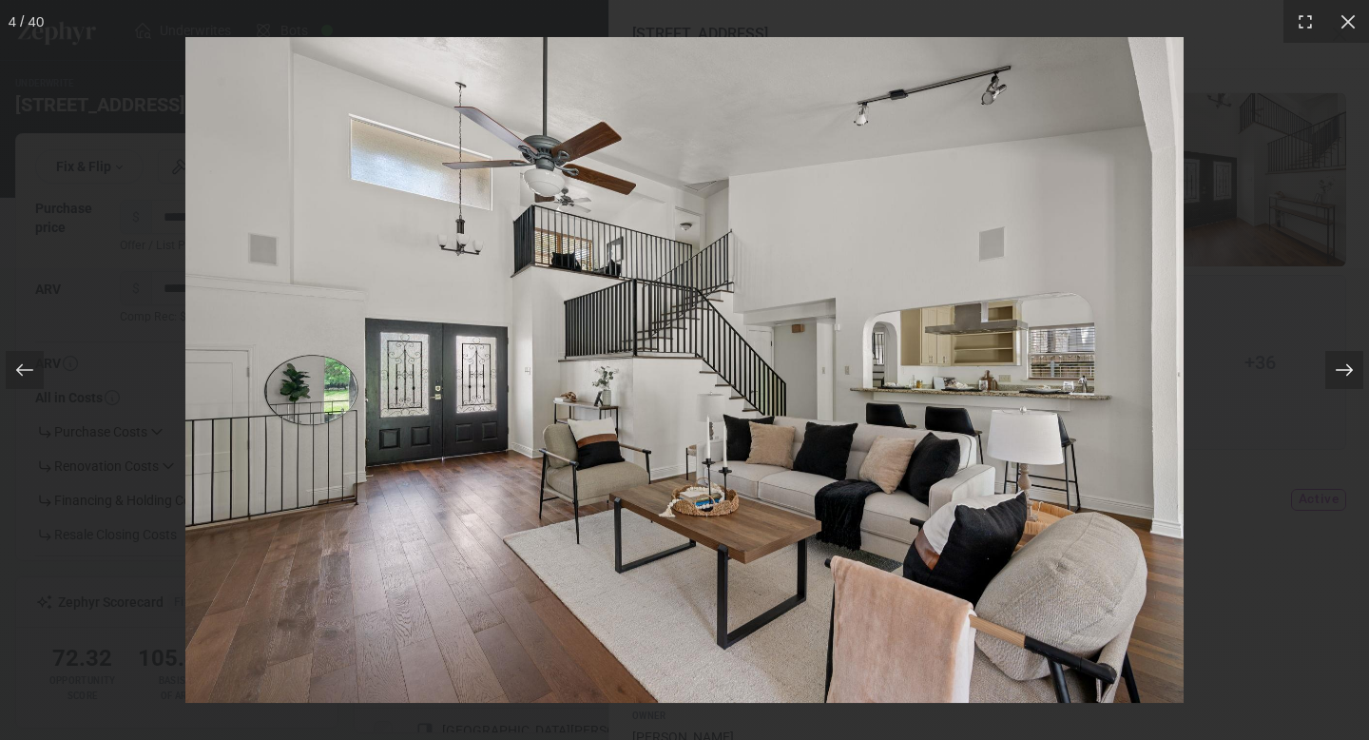
click at [1340, 376] on icon at bounding box center [1344, 369] width 19 height 19
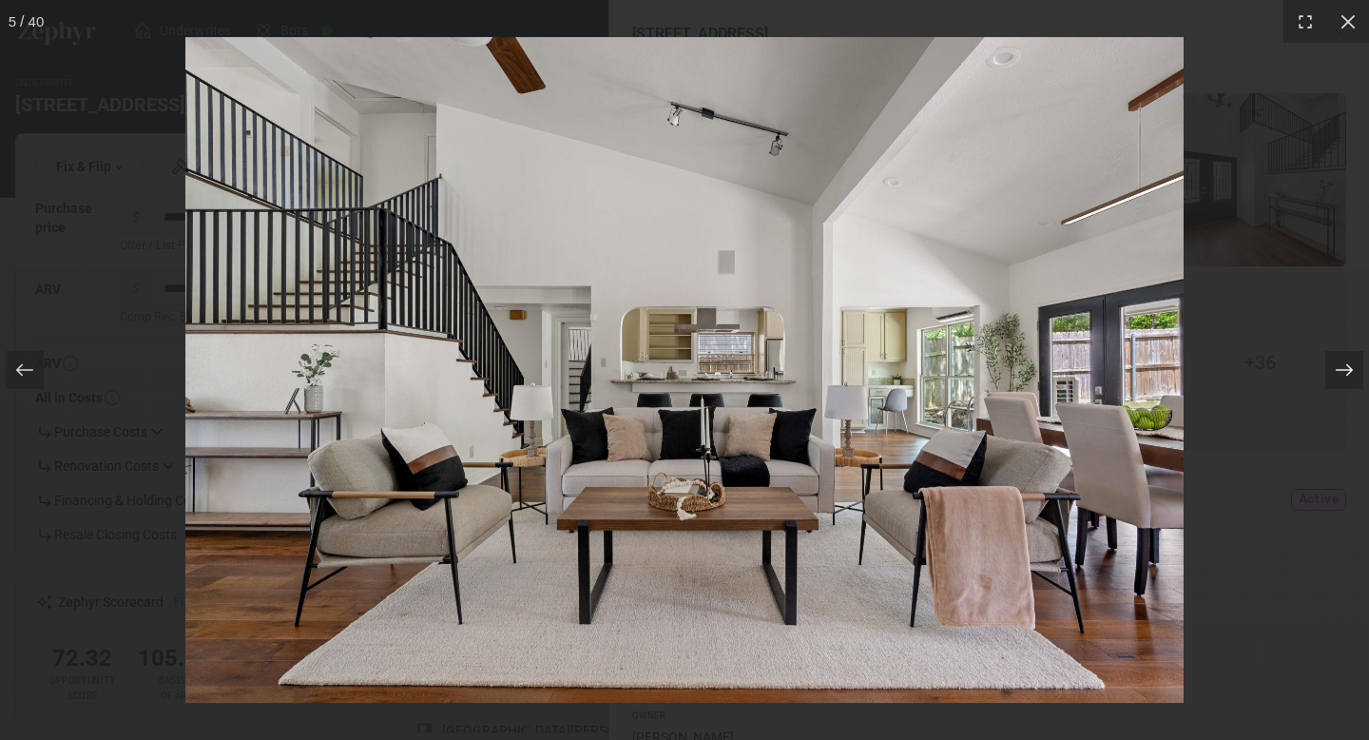
click at [1340, 376] on icon at bounding box center [1344, 369] width 19 height 19
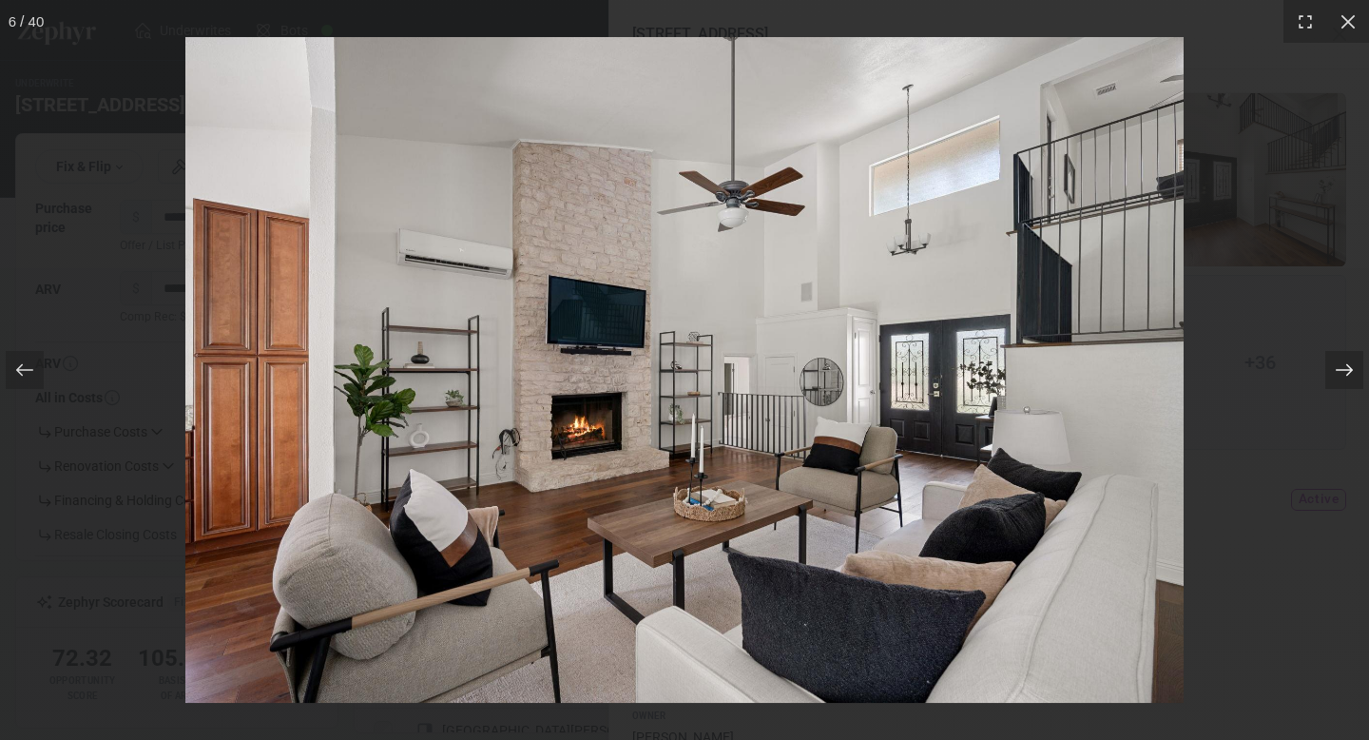
click at [1340, 376] on icon at bounding box center [1344, 369] width 19 height 19
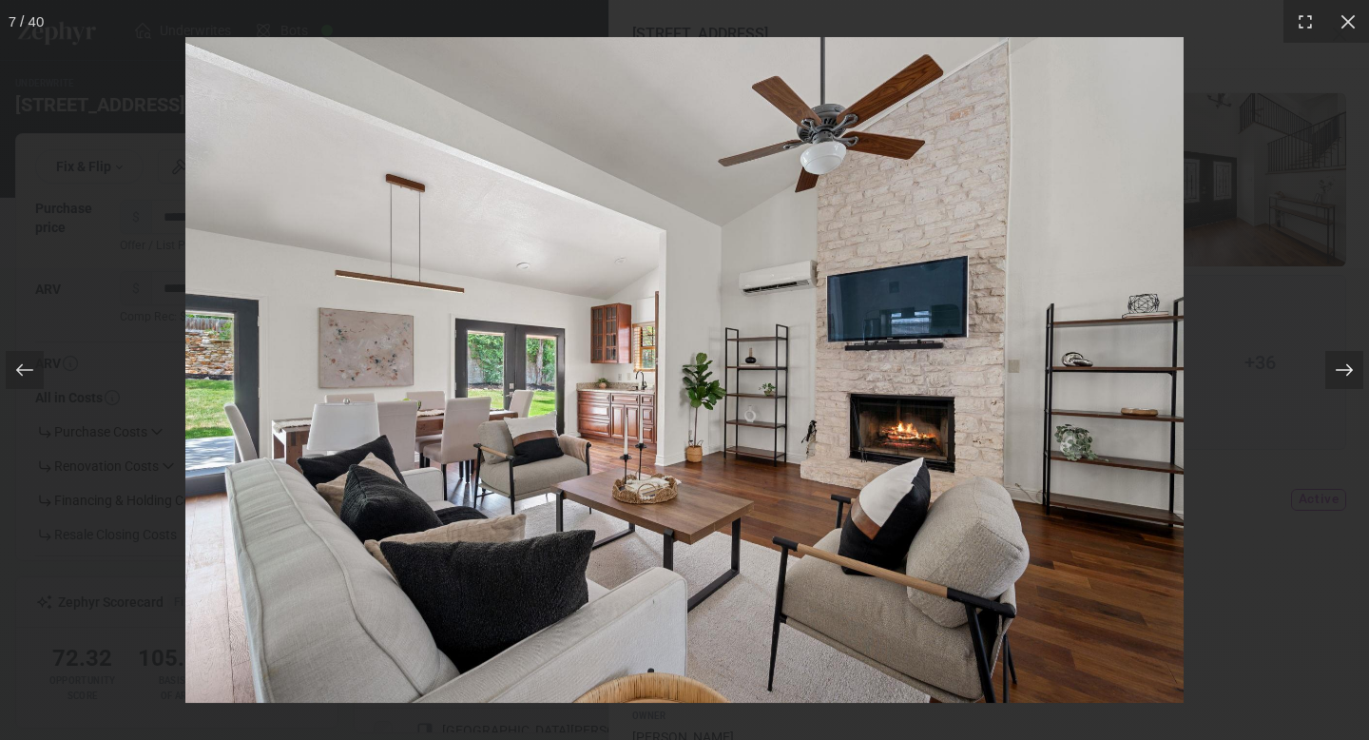
click at [1340, 376] on icon at bounding box center [1344, 369] width 19 height 19
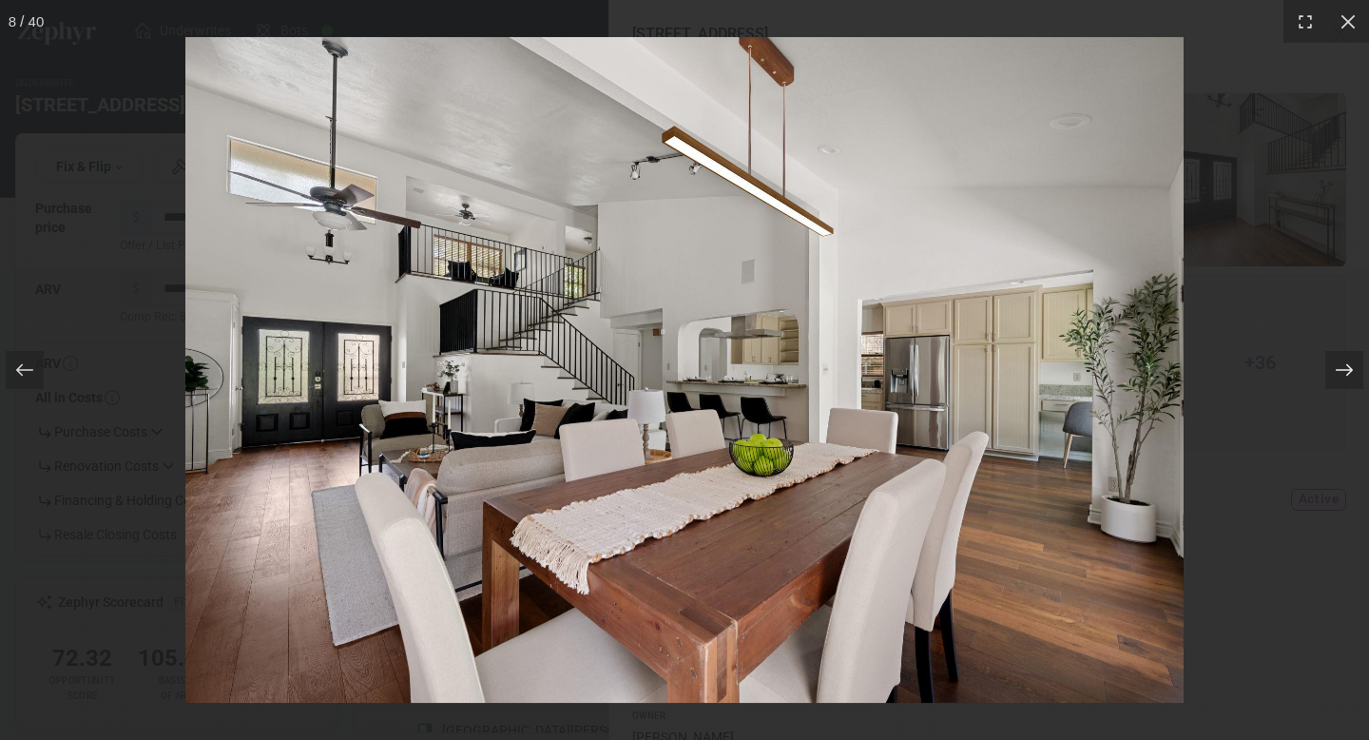
click at [1340, 376] on icon at bounding box center [1344, 369] width 19 height 19
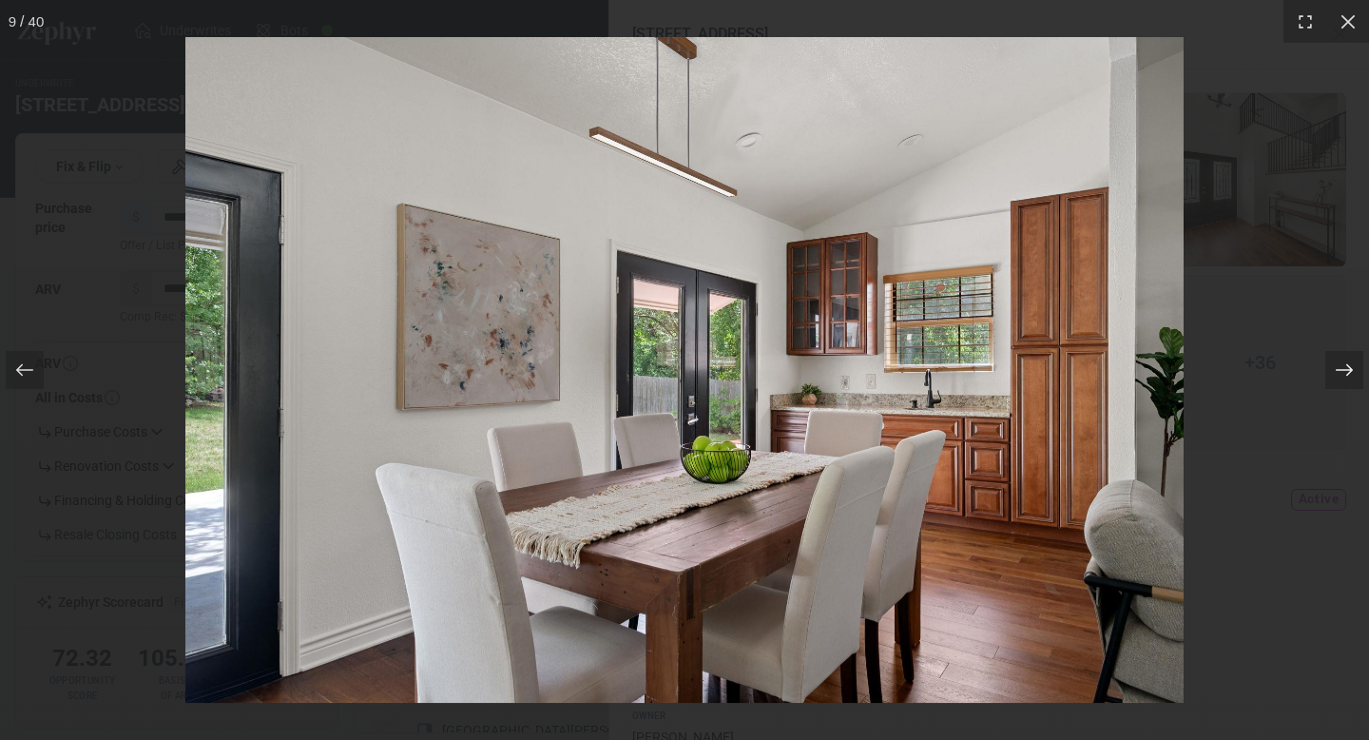
click at [1340, 376] on icon at bounding box center [1344, 369] width 19 height 19
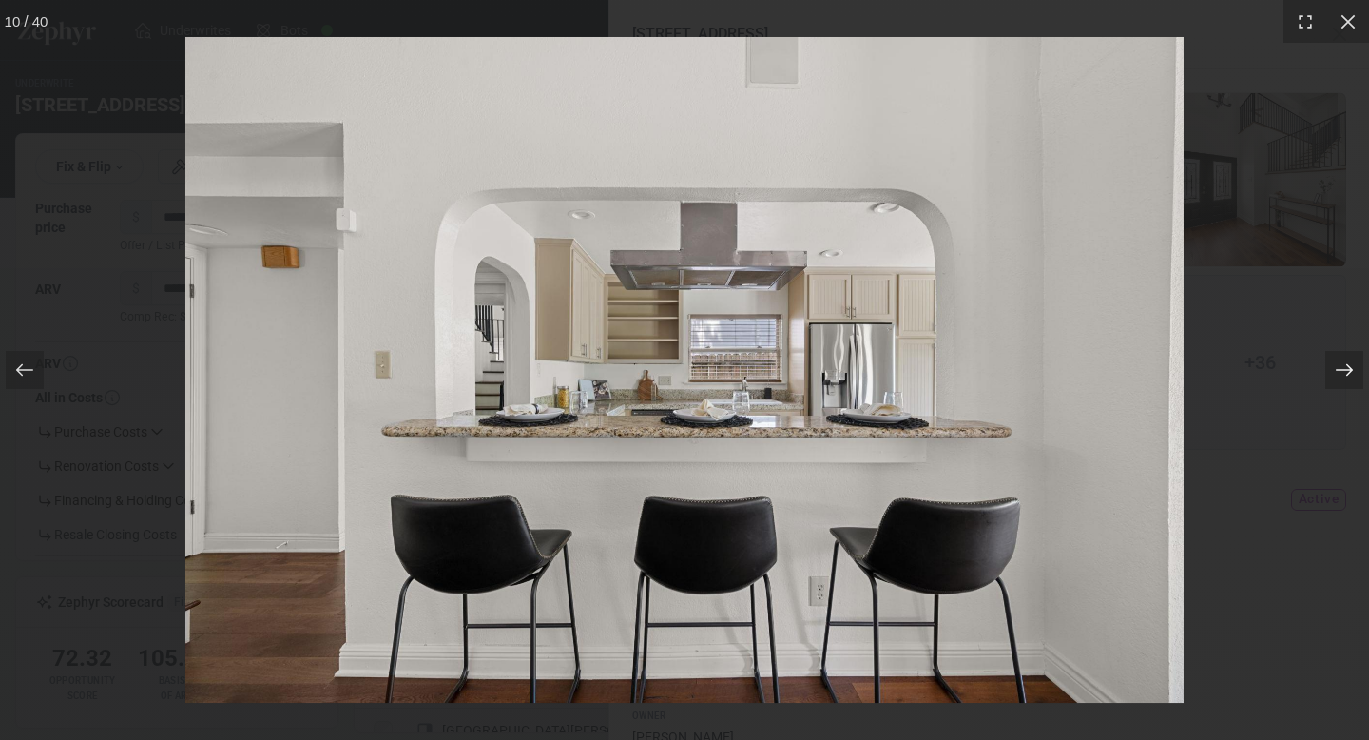
click at [1340, 376] on icon at bounding box center [1344, 369] width 19 height 19
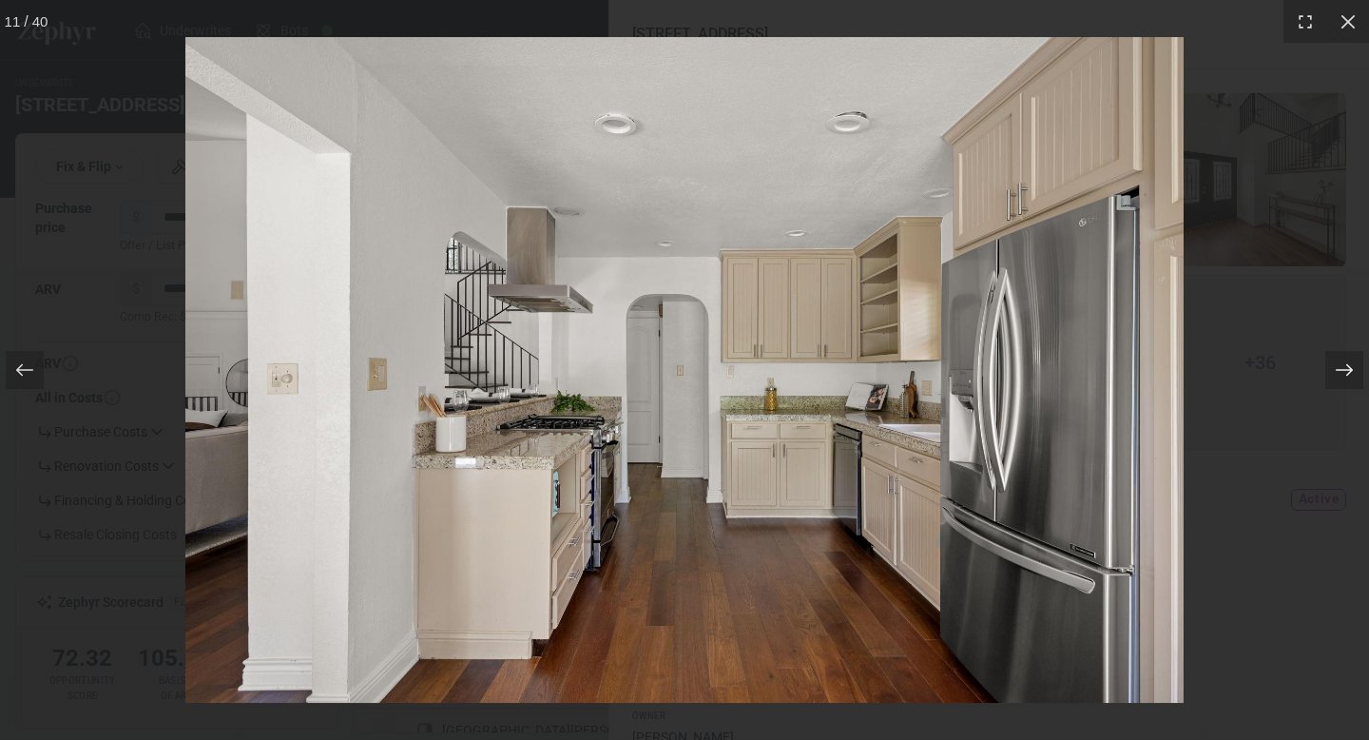
click at [1340, 376] on icon at bounding box center [1344, 369] width 19 height 19
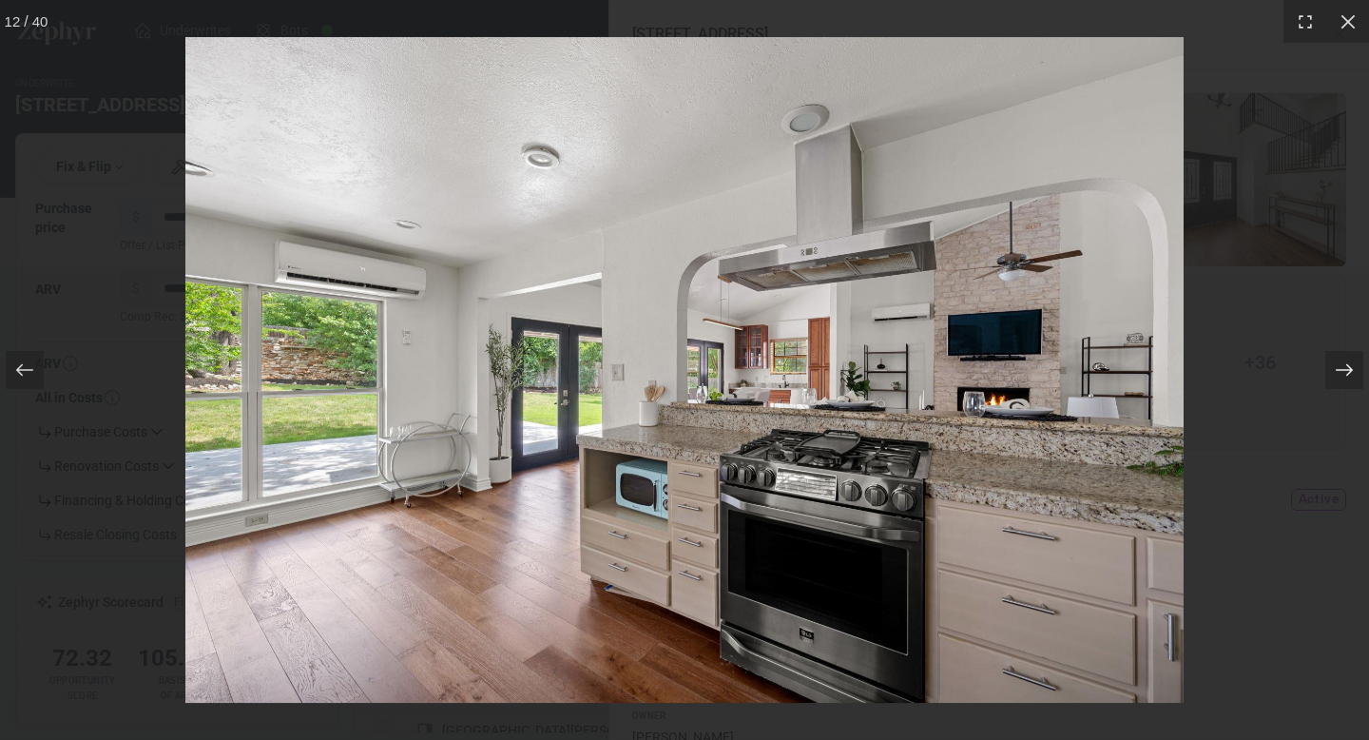
click at [1340, 376] on icon at bounding box center [1344, 369] width 19 height 19
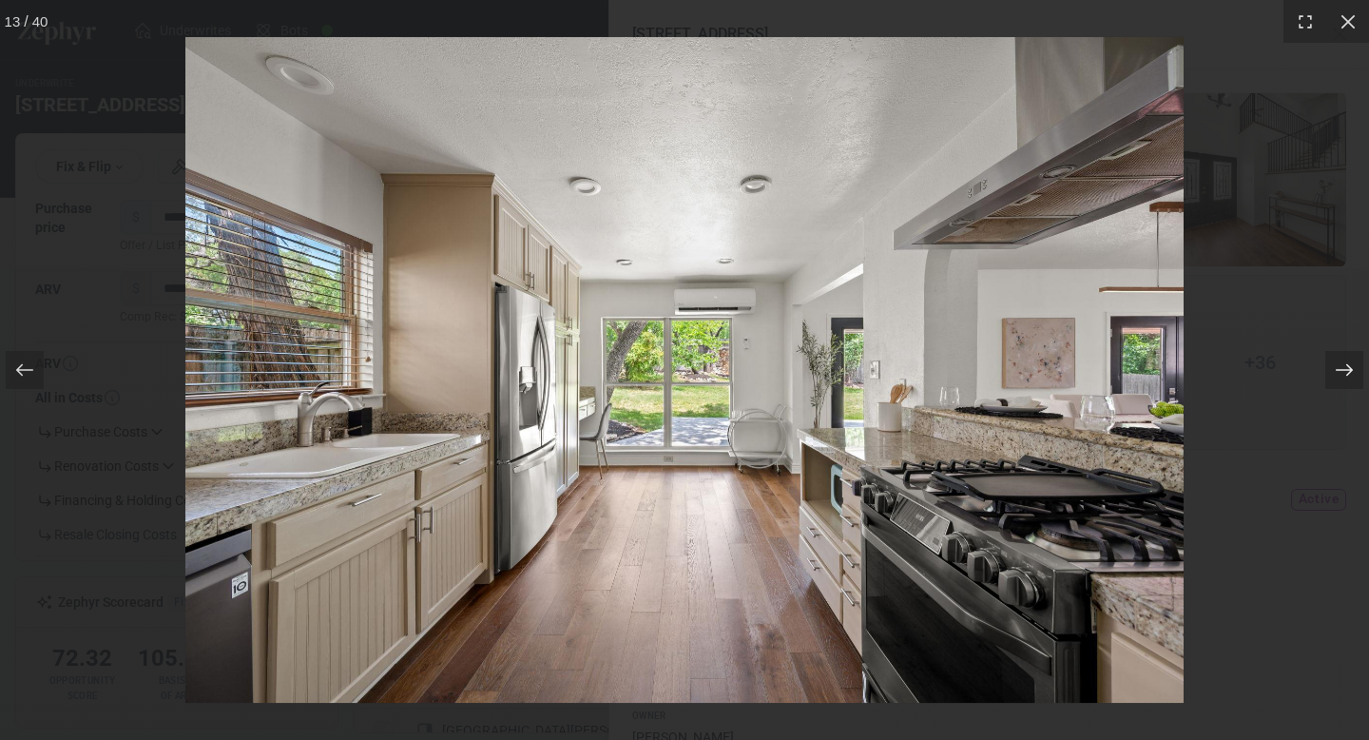
click at [1340, 376] on icon at bounding box center [1344, 369] width 19 height 19
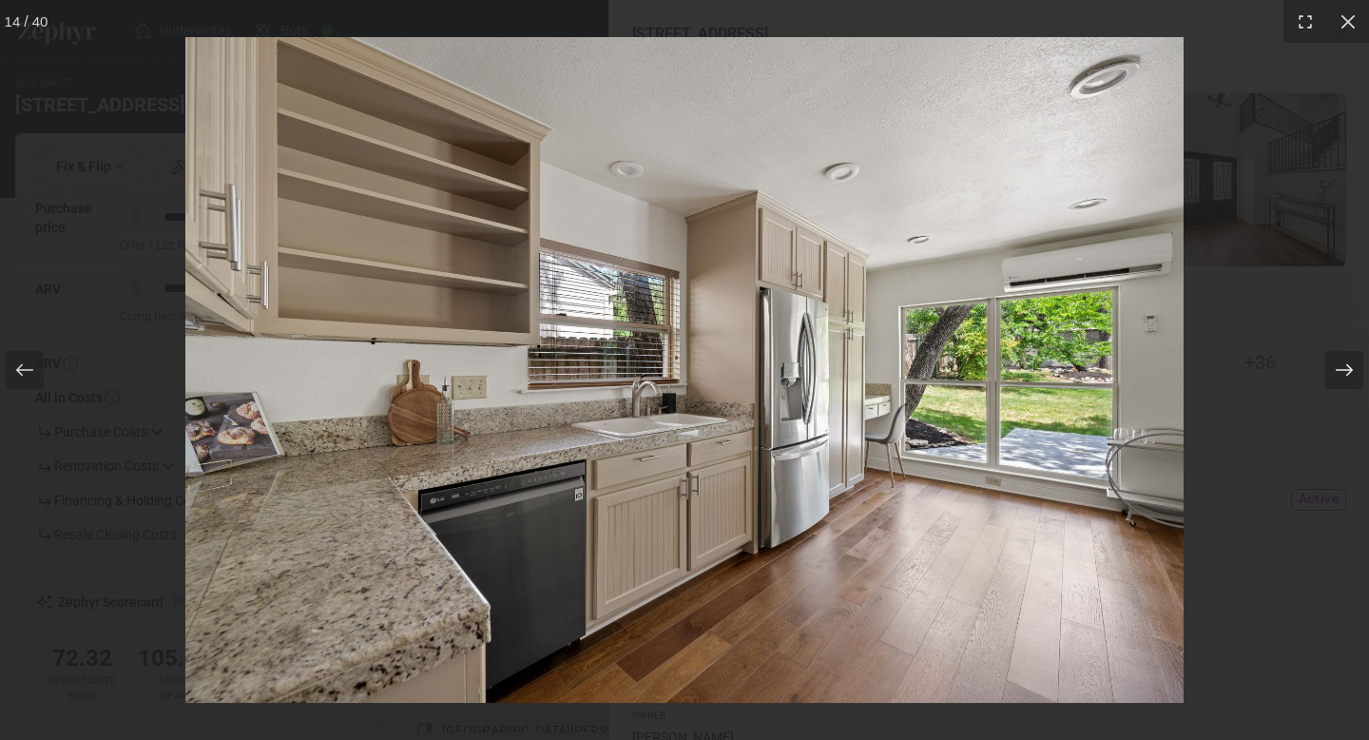
click at [1340, 376] on icon at bounding box center [1344, 369] width 19 height 19
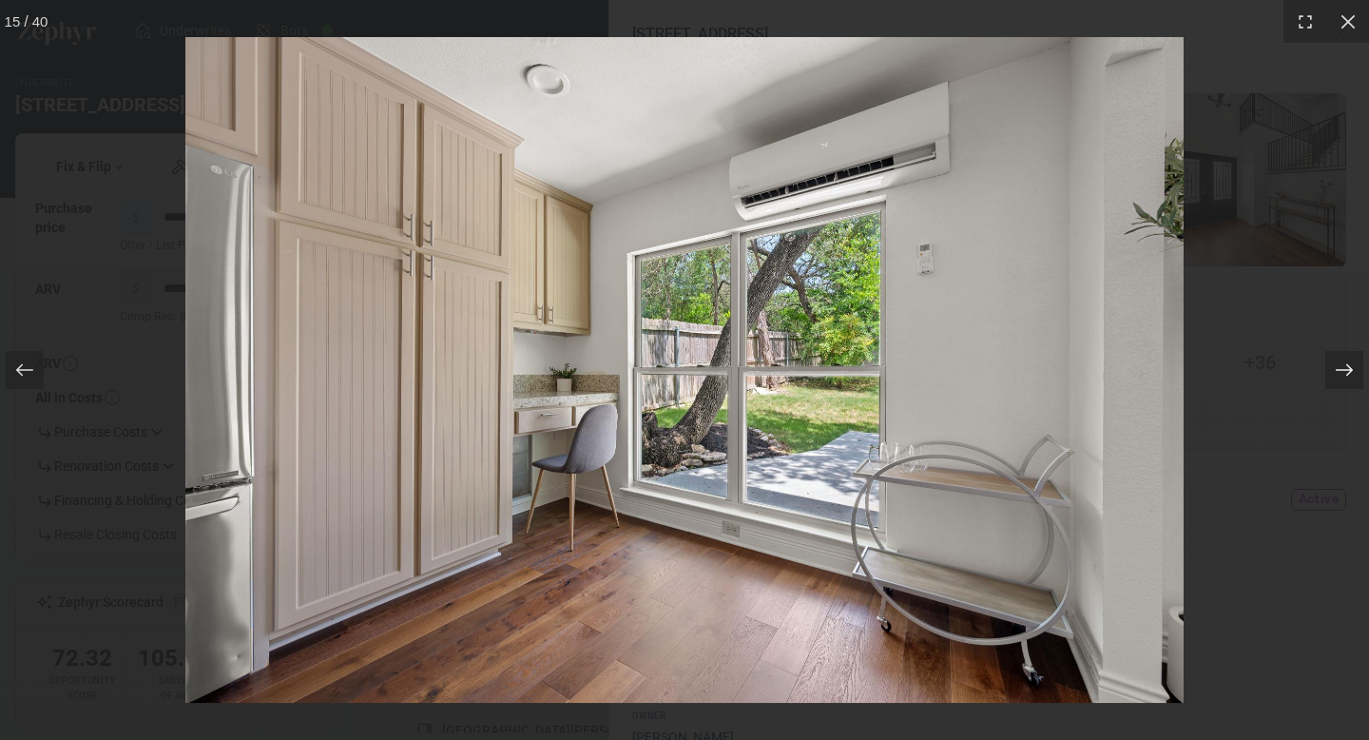
click at [1340, 376] on icon at bounding box center [1344, 369] width 19 height 19
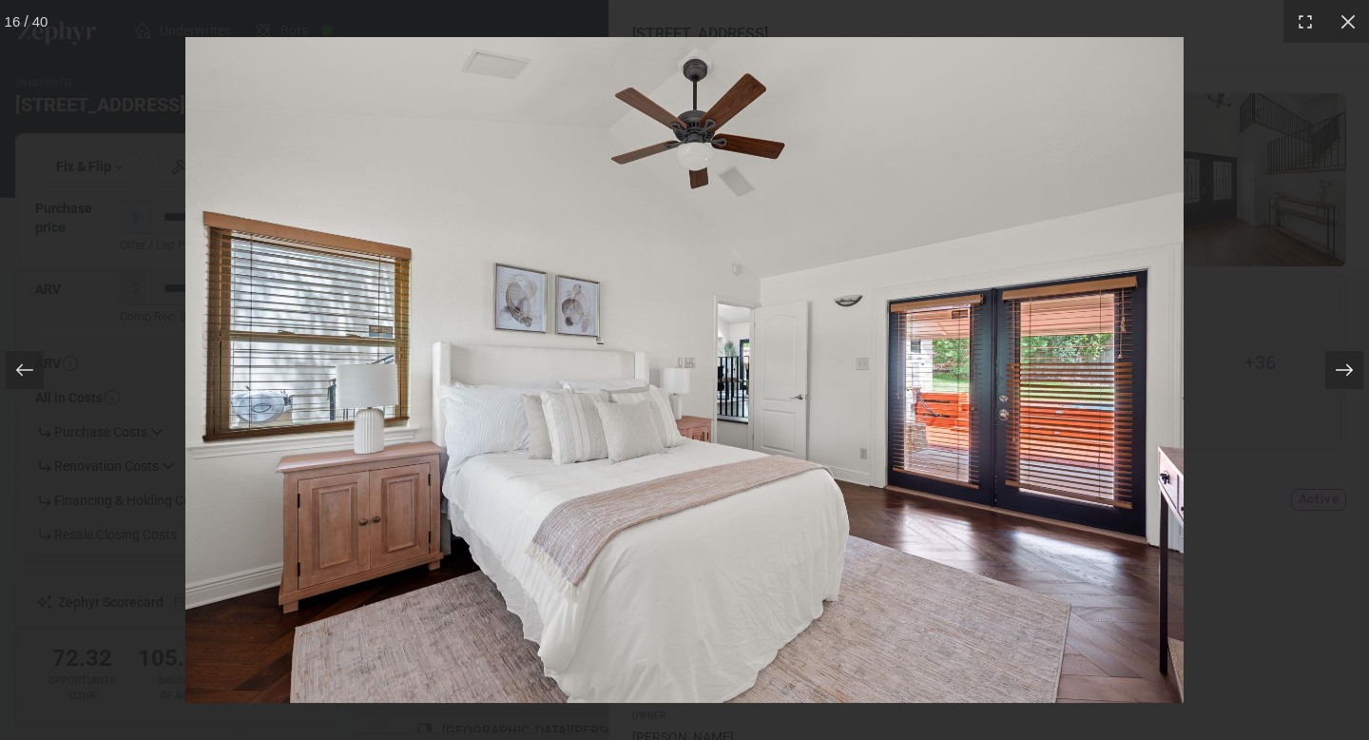
click at [1340, 376] on icon at bounding box center [1344, 369] width 19 height 19
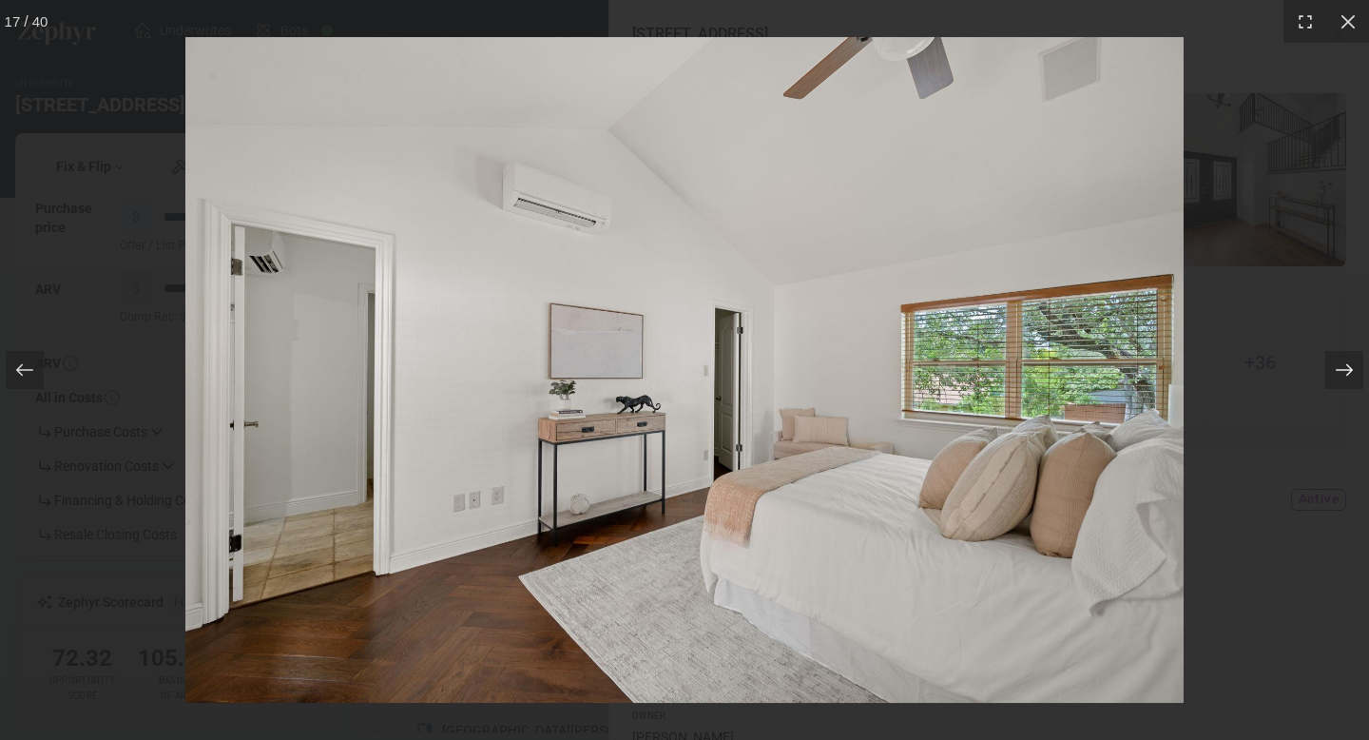
click at [1340, 376] on icon at bounding box center [1344, 369] width 19 height 19
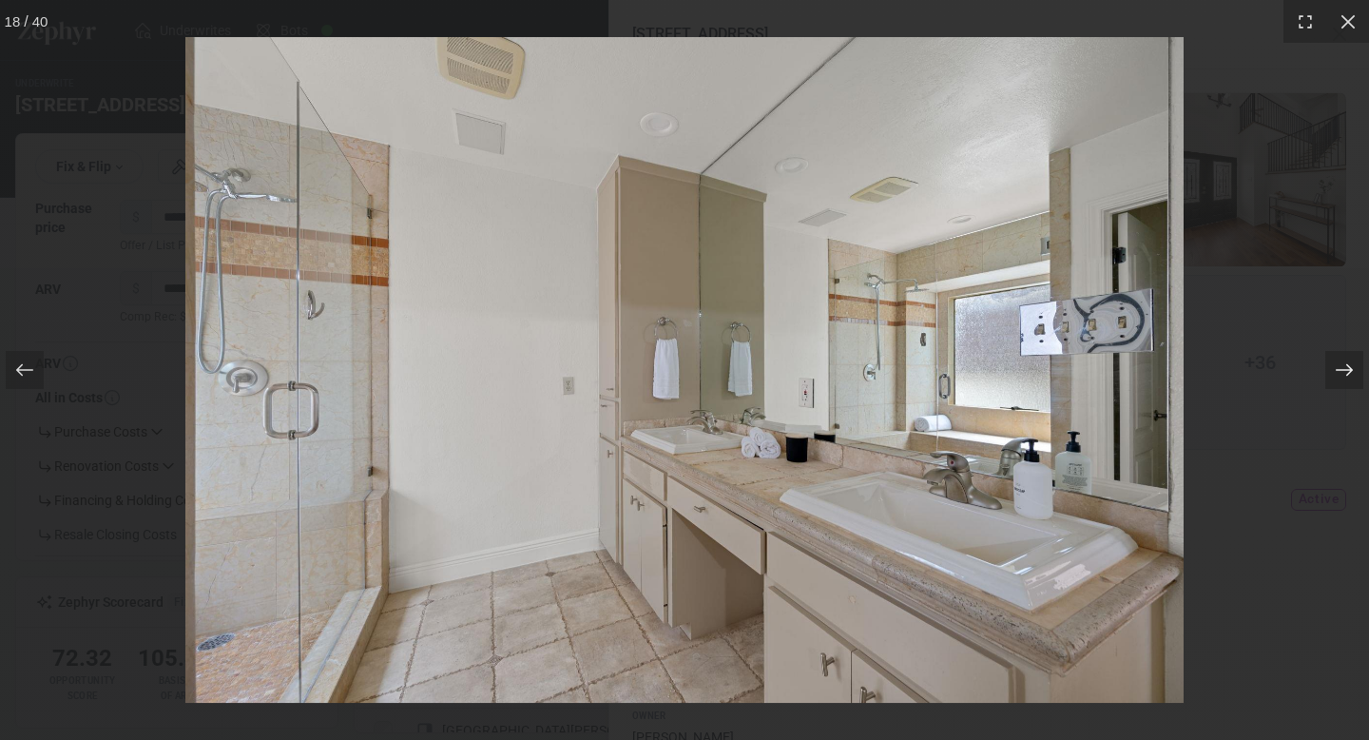
click at [1340, 376] on icon at bounding box center [1344, 369] width 19 height 19
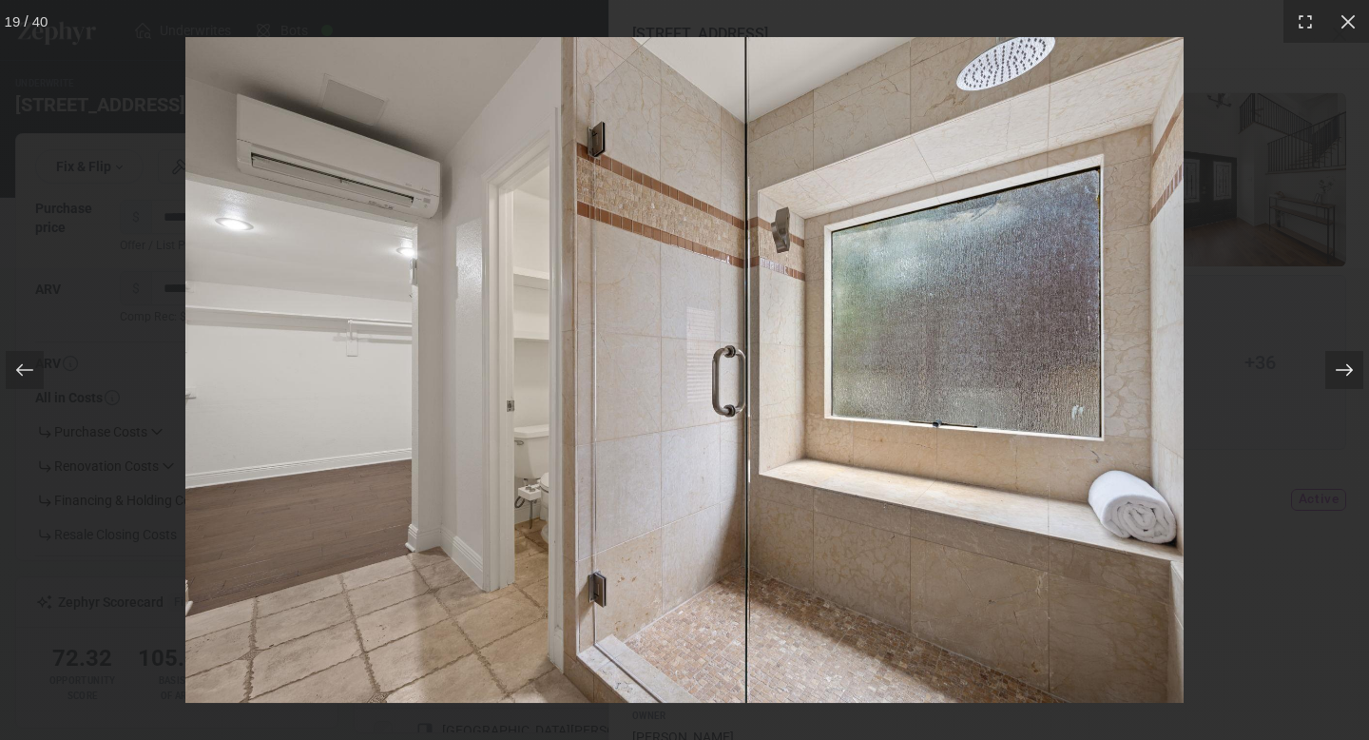
click at [1340, 376] on icon at bounding box center [1344, 369] width 19 height 19
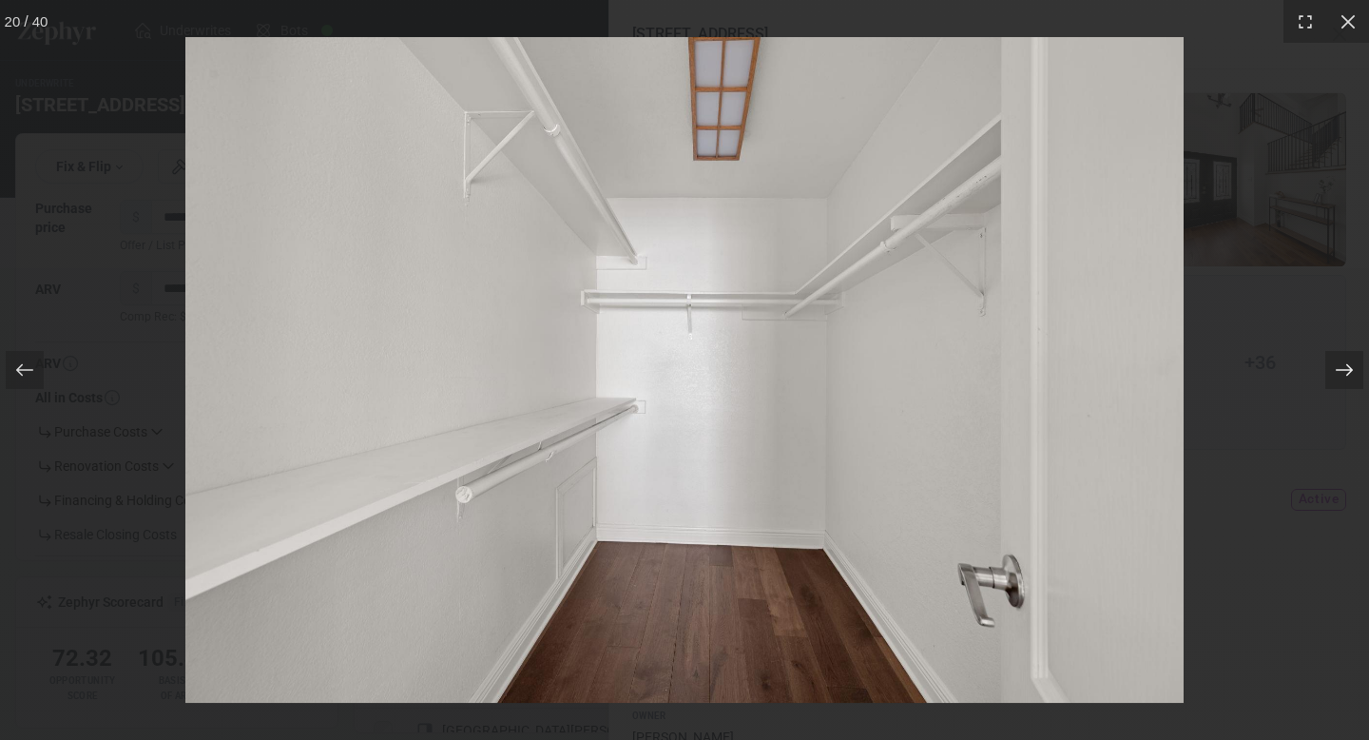
click at [1340, 376] on icon at bounding box center [1344, 369] width 19 height 19
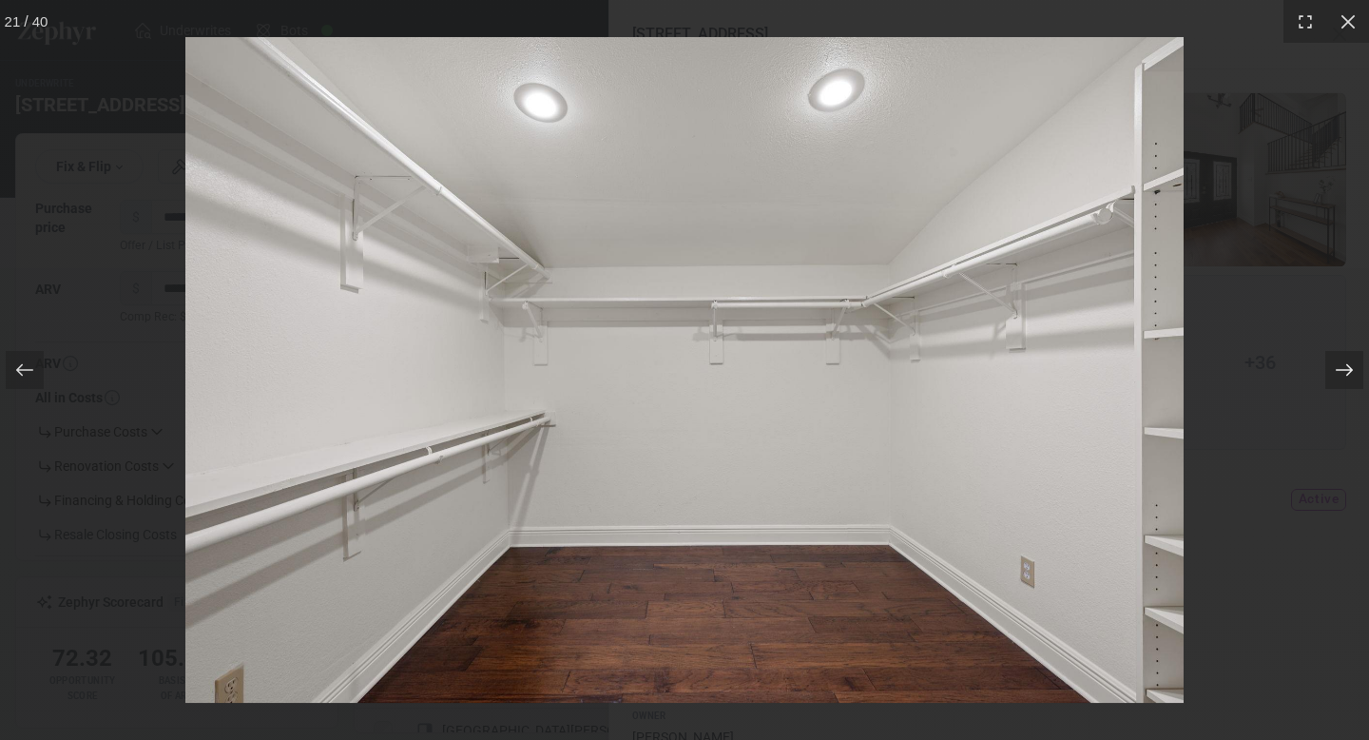
click at [1340, 376] on icon at bounding box center [1344, 369] width 19 height 19
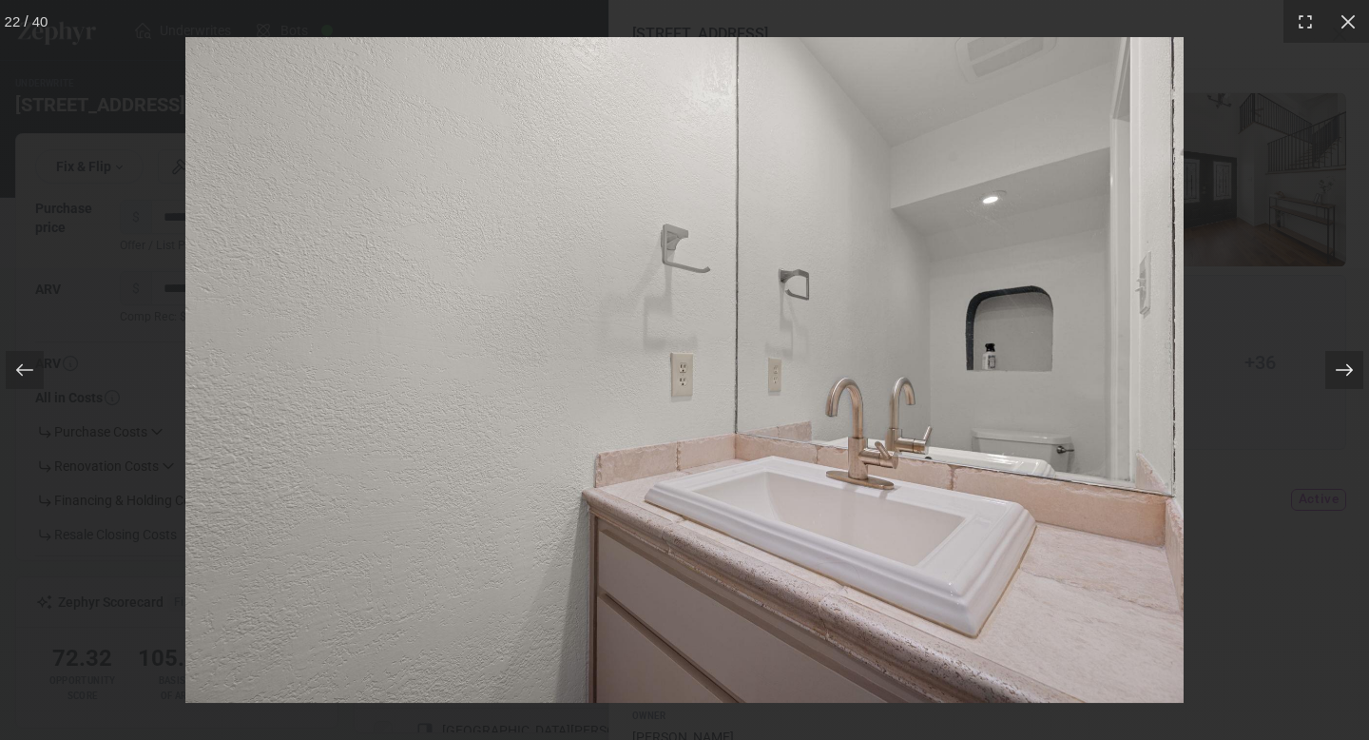
click at [1340, 376] on icon at bounding box center [1344, 369] width 19 height 19
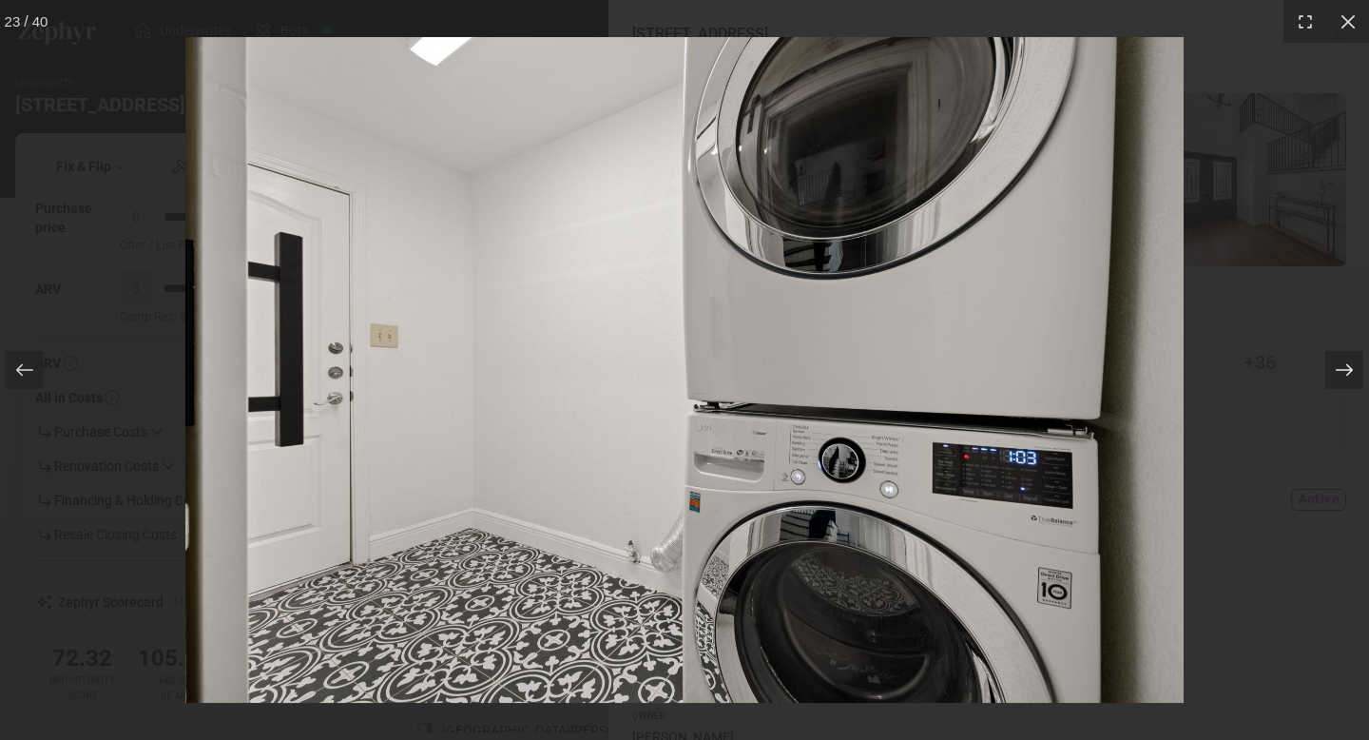
click at [1340, 376] on icon at bounding box center [1344, 369] width 19 height 19
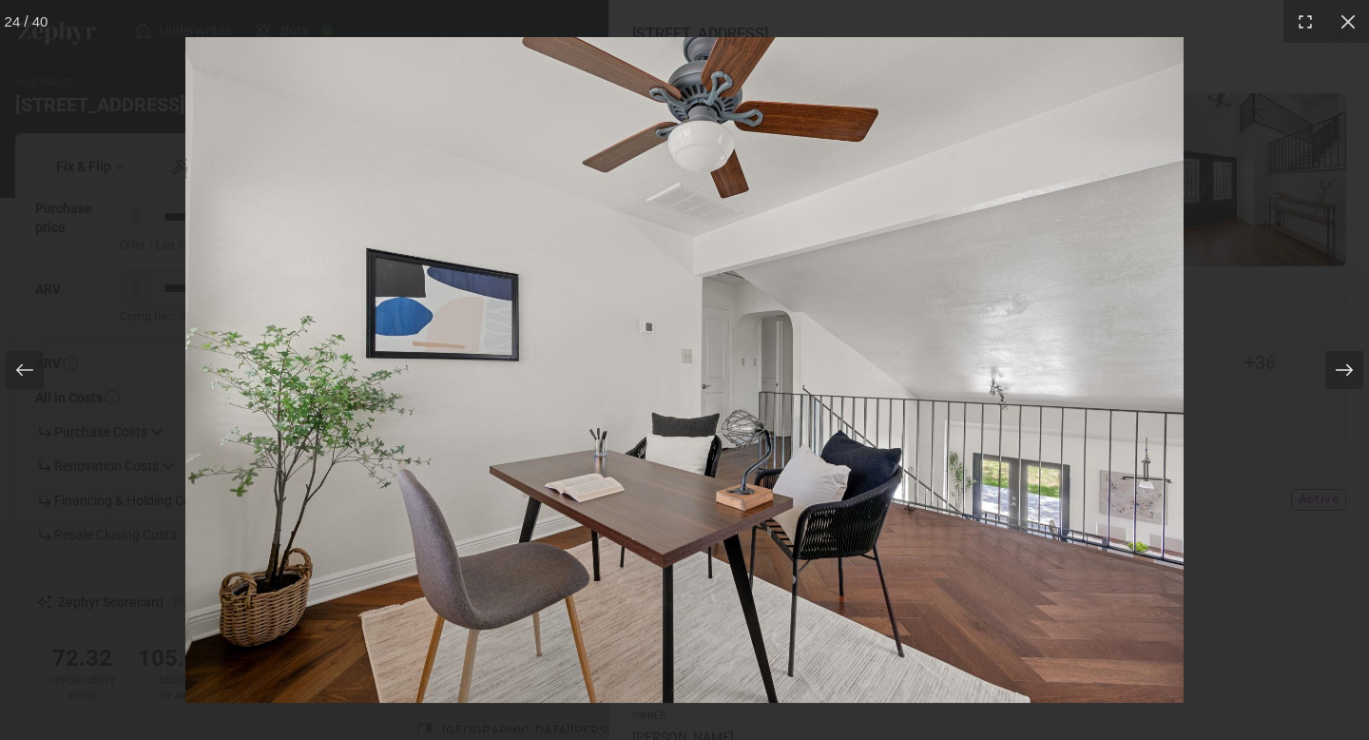
click at [1340, 376] on icon at bounding box center [1344, 369] width 19 height 19
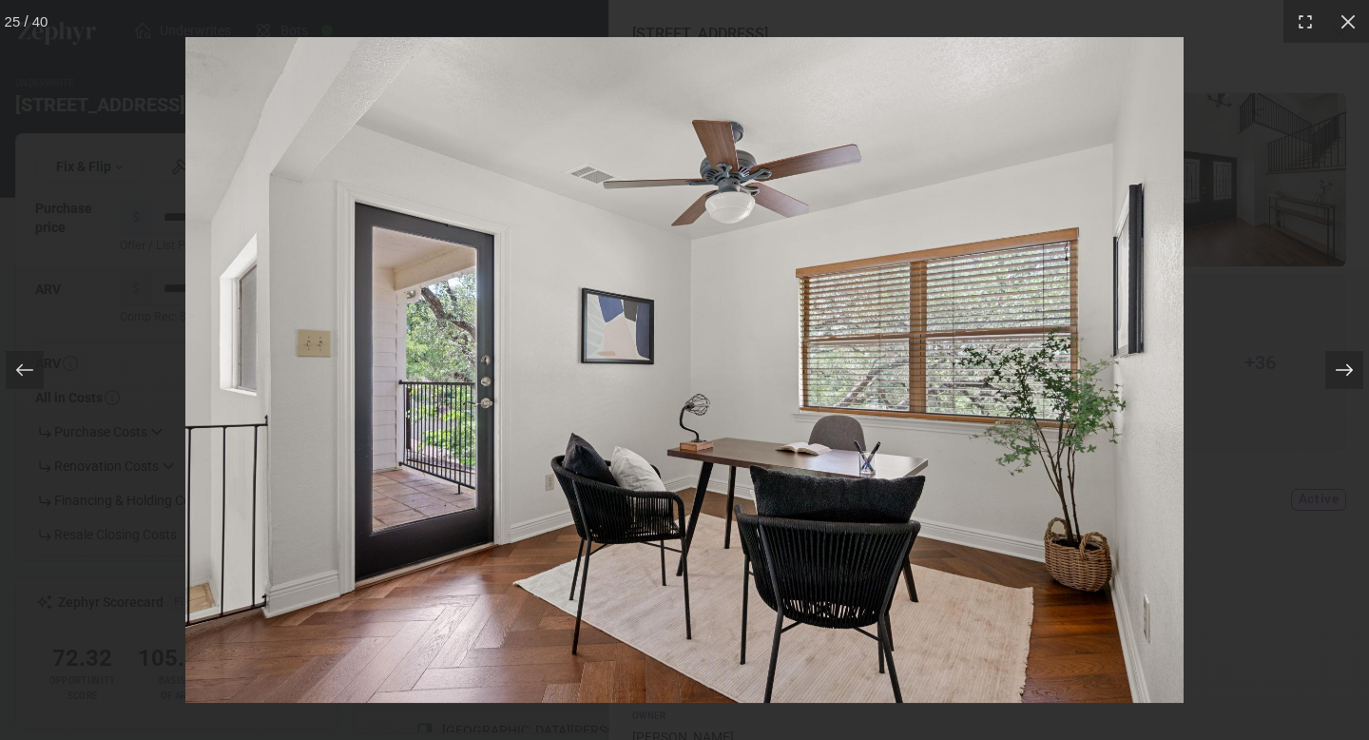
click at [1340, 371] on icon at bounding box center [1344, 369] width 19 height 19
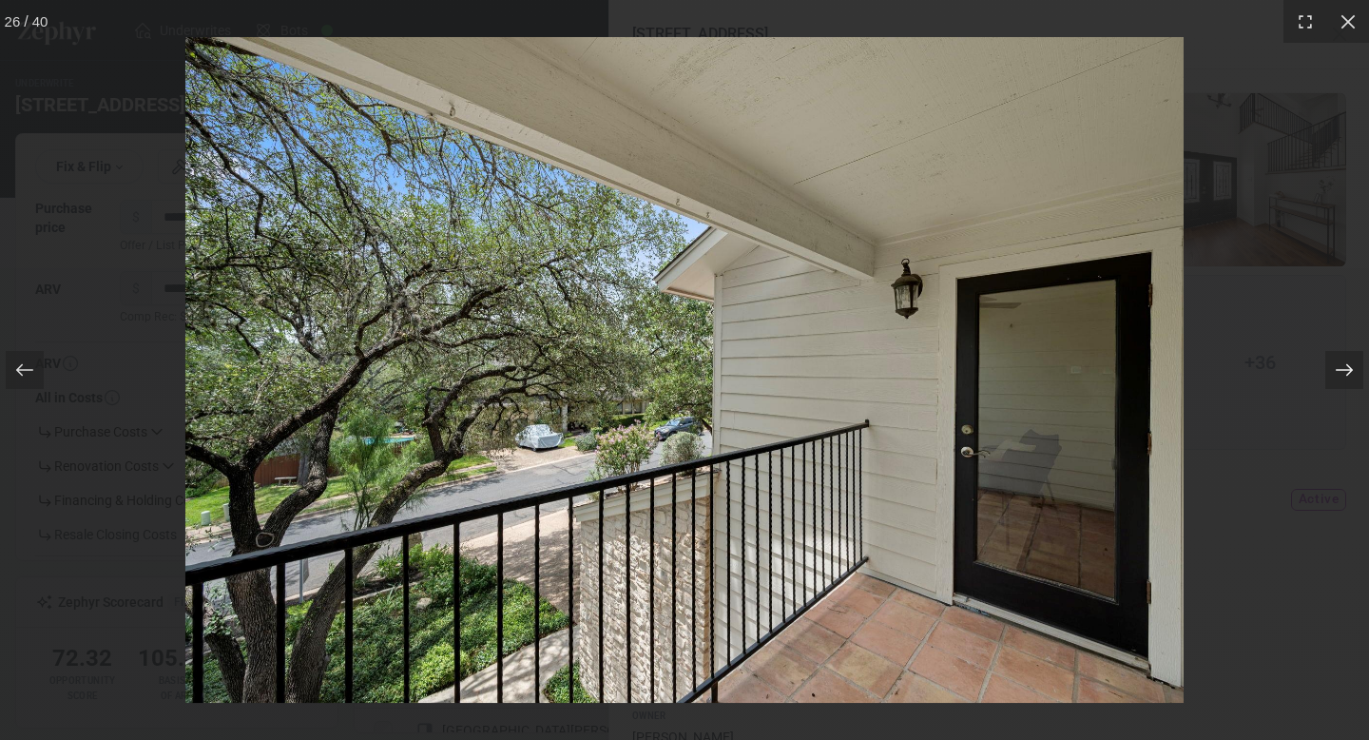
click at [1340, 371] on icon at bounding box center [1344, 369] width 19 height 19
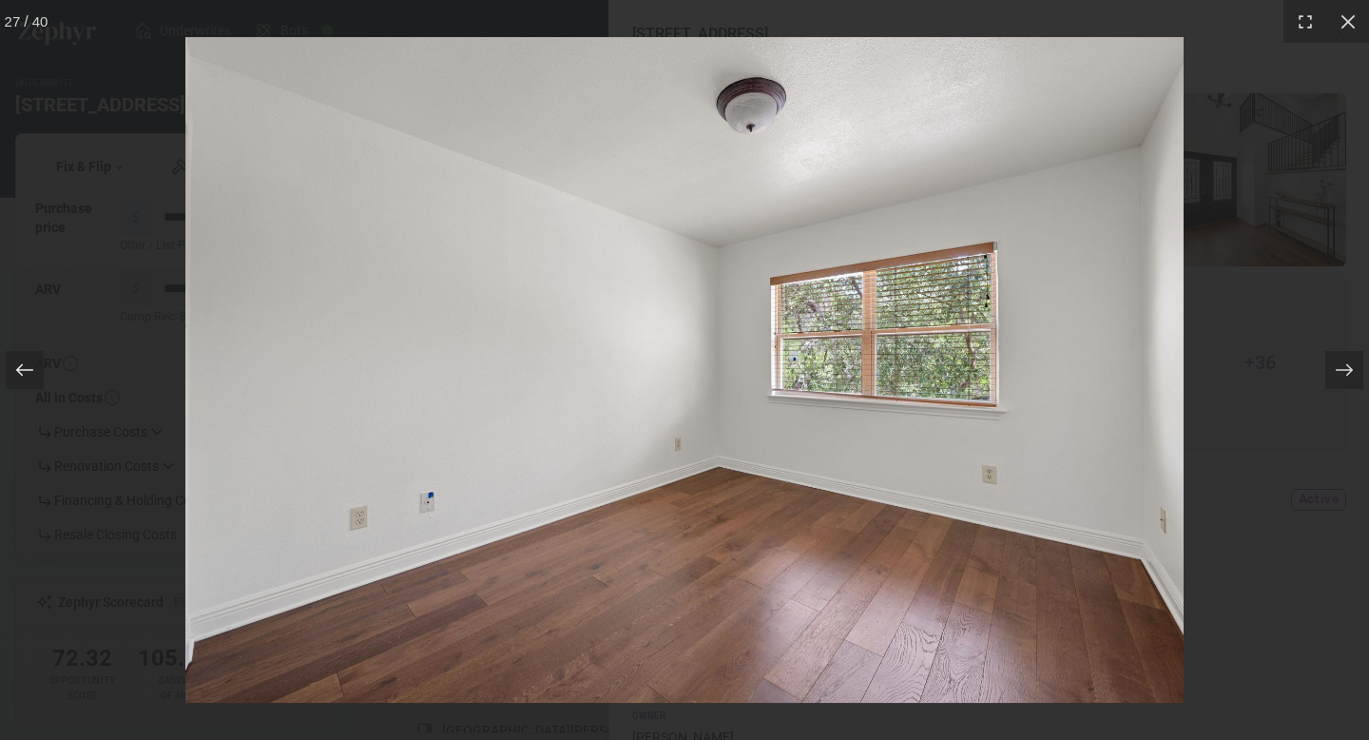
click at [39, 364] on div at bounding box center [25, 370] width 38 height 38
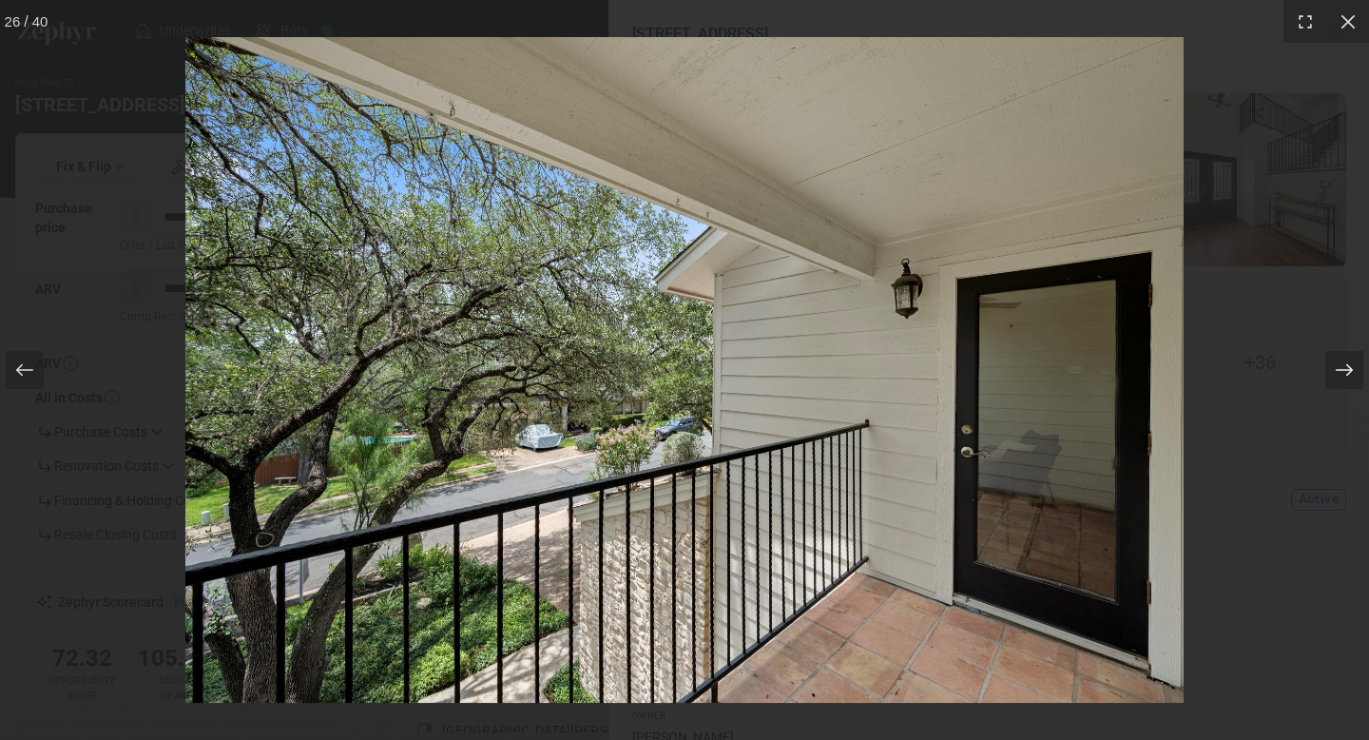
click at [1331, 371] on div at bounding box center [1344, 370] width 38 height 38
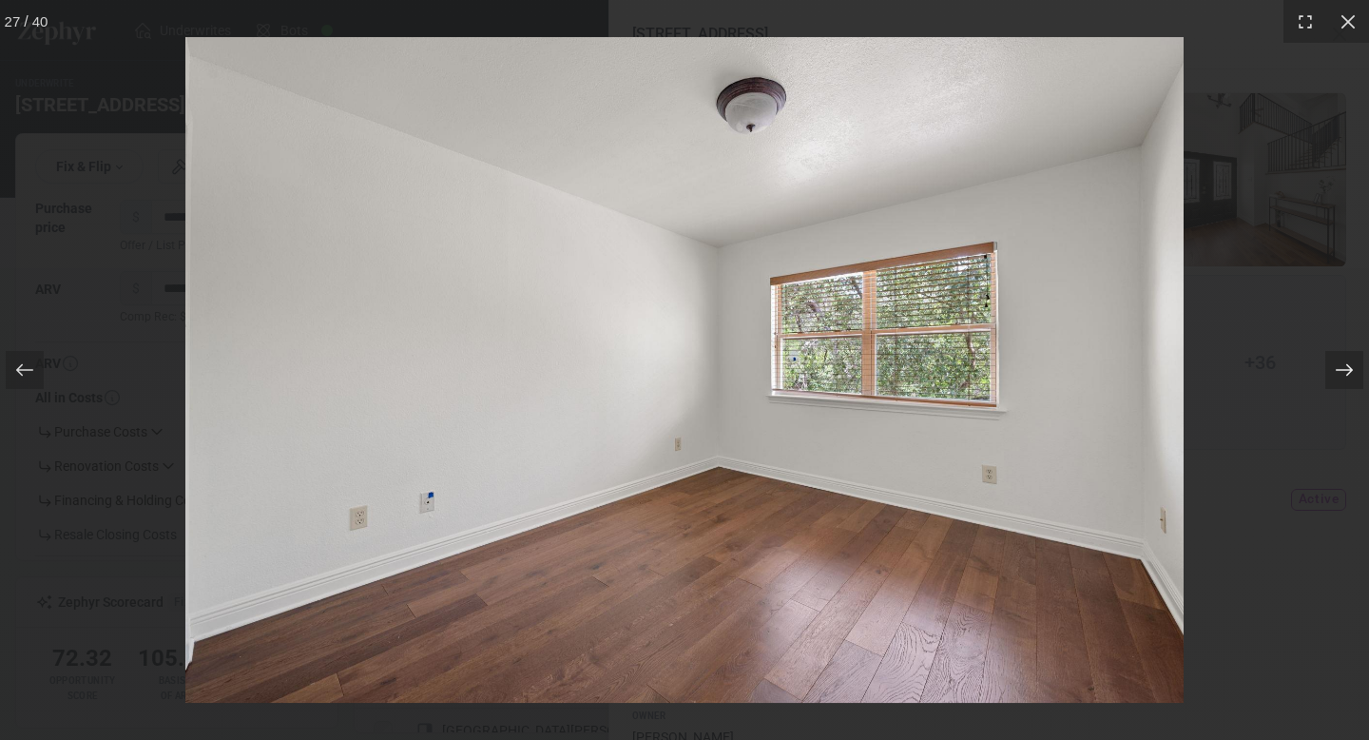
click at [1331, 373] on div at bounding box center [1344, 370] width 38 height 38
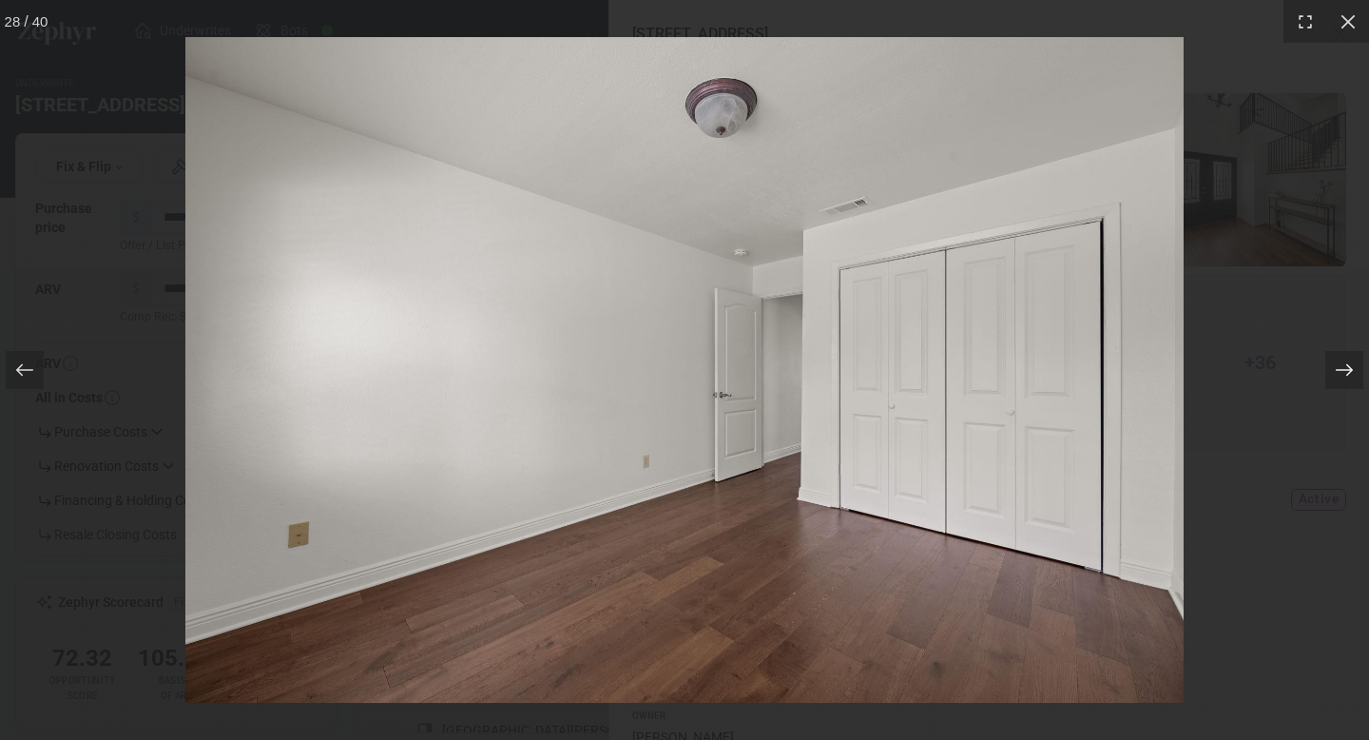
click at [1331, 373] on div at bounding box center [1344, 370] width 38 height 38
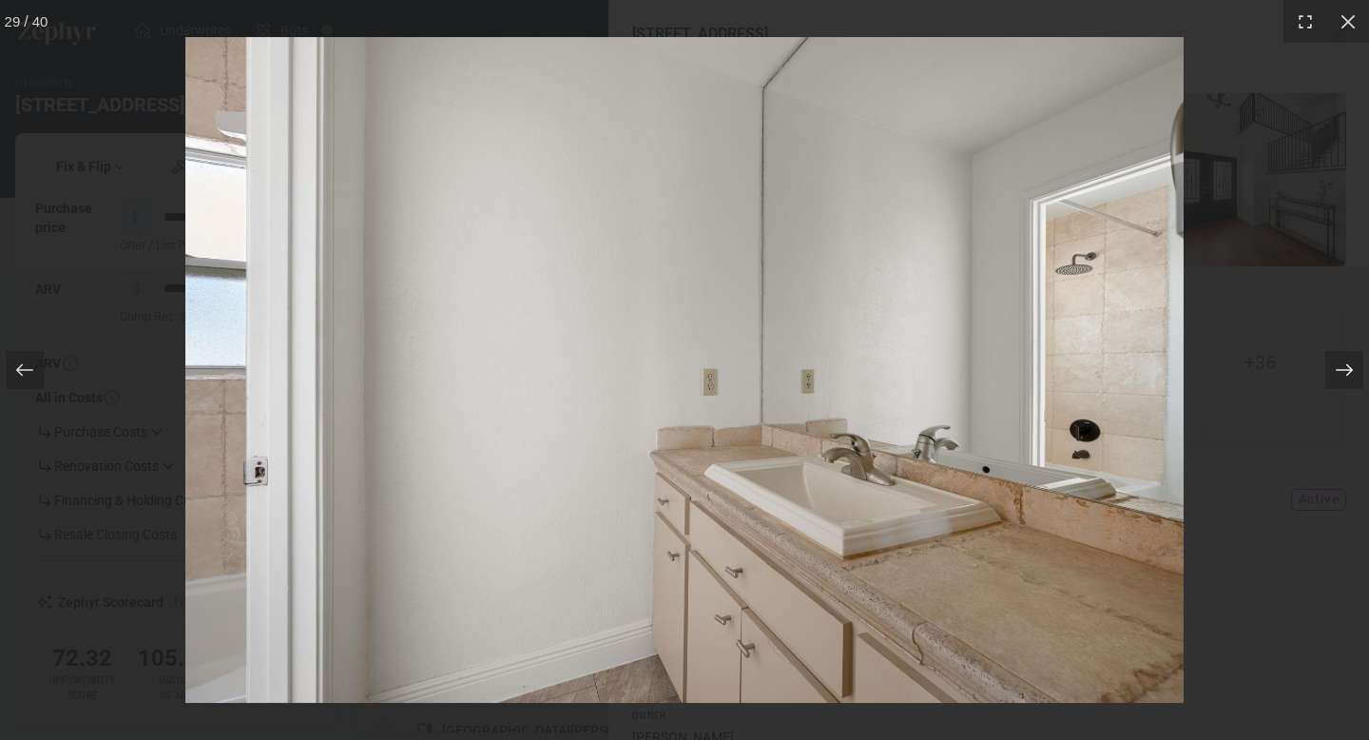
click at [1331, 373] on div at bounding box center [1344, 370] width 38 height 38
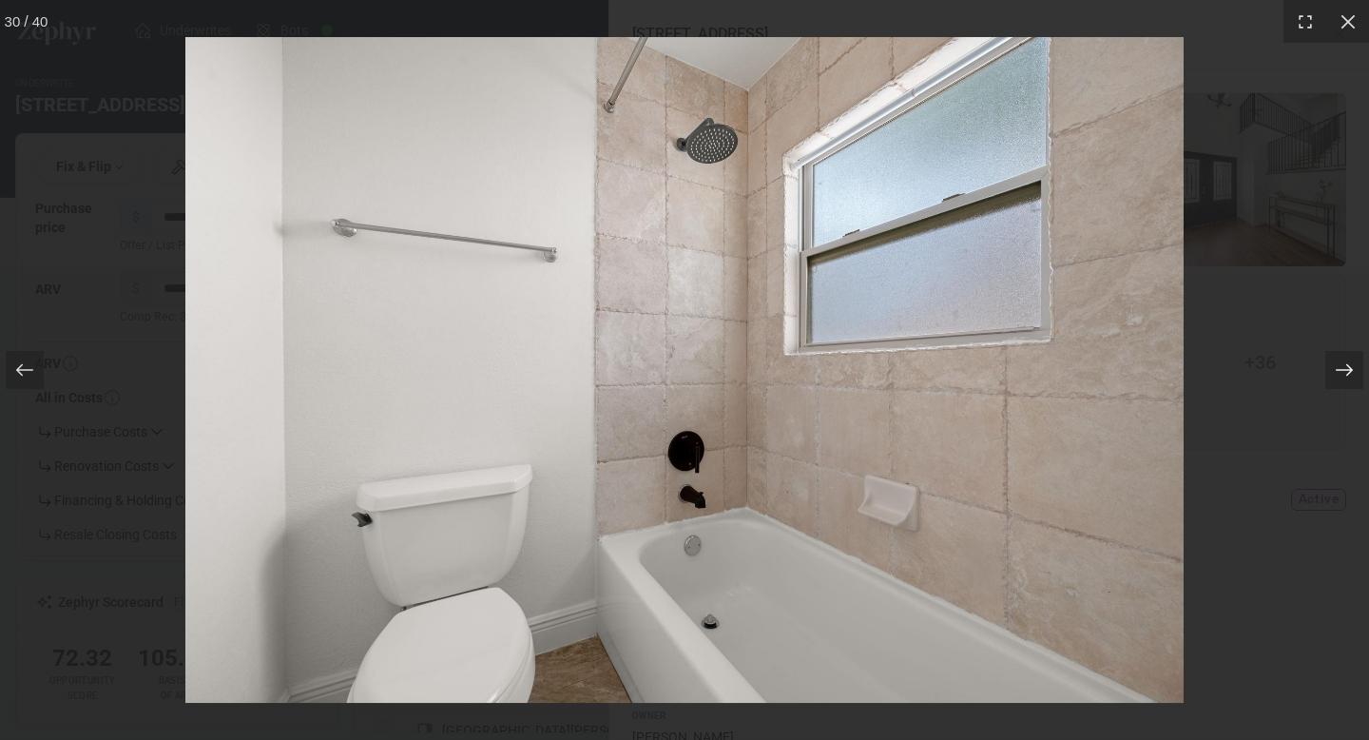
click at [1331, 373] on div at bounding box center [1344, 370] width 38 height 38
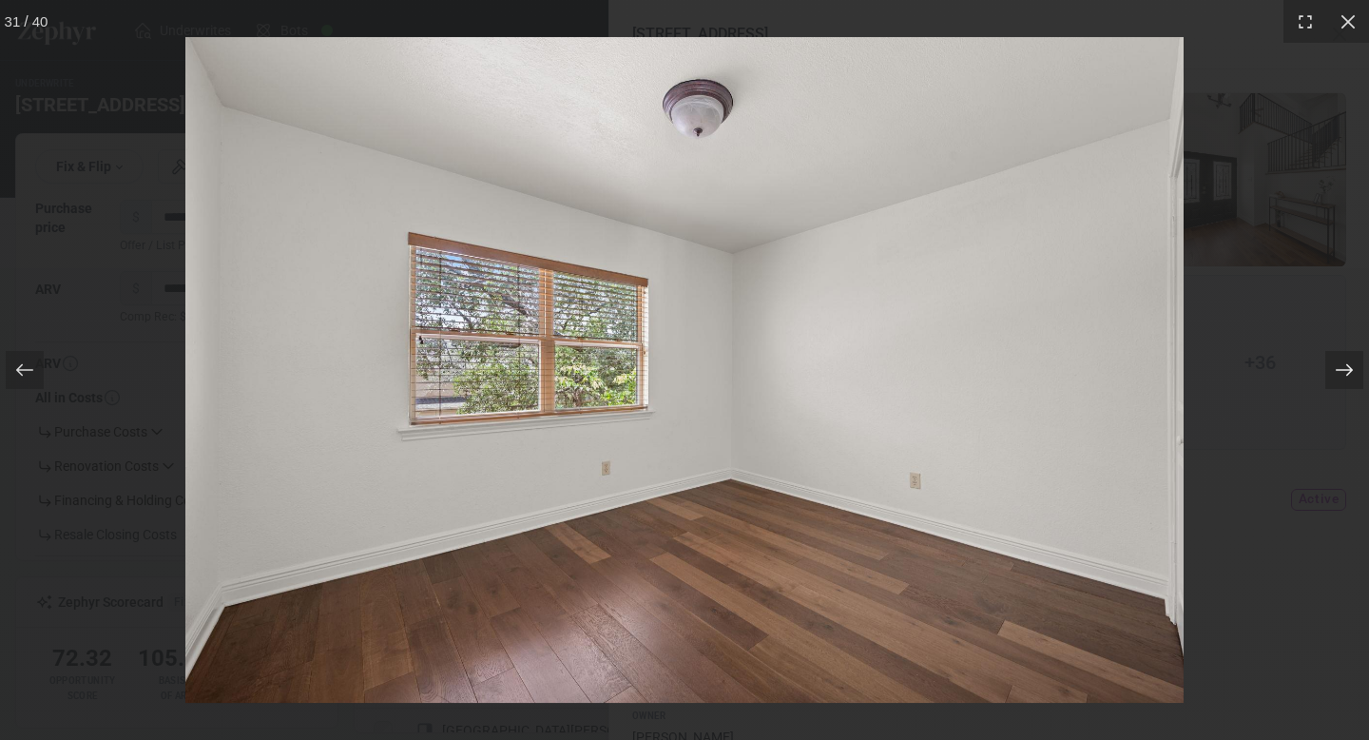
click at [1331, 373] on div at bounding box center [1344, 370] width 38 height 38
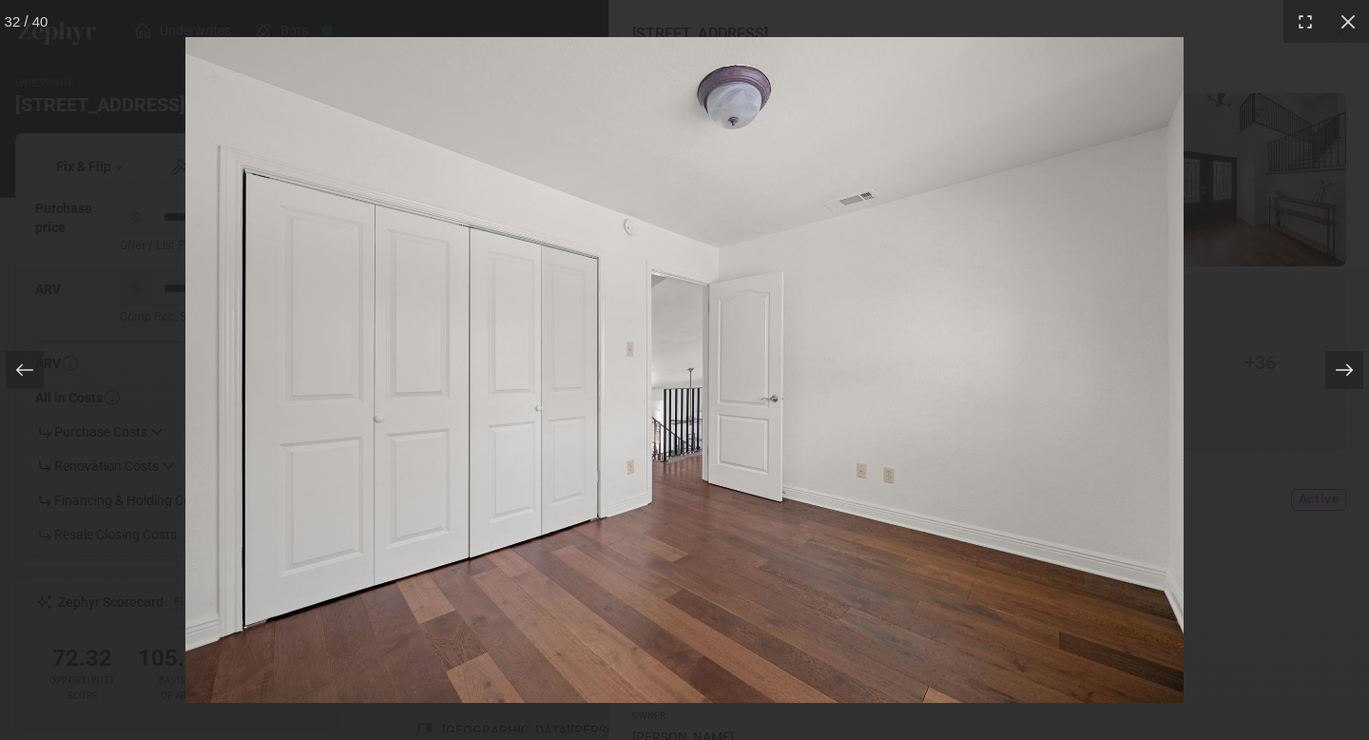
click at [1331, 373] on div at bounding box center [1344, 370] width 38 height 38
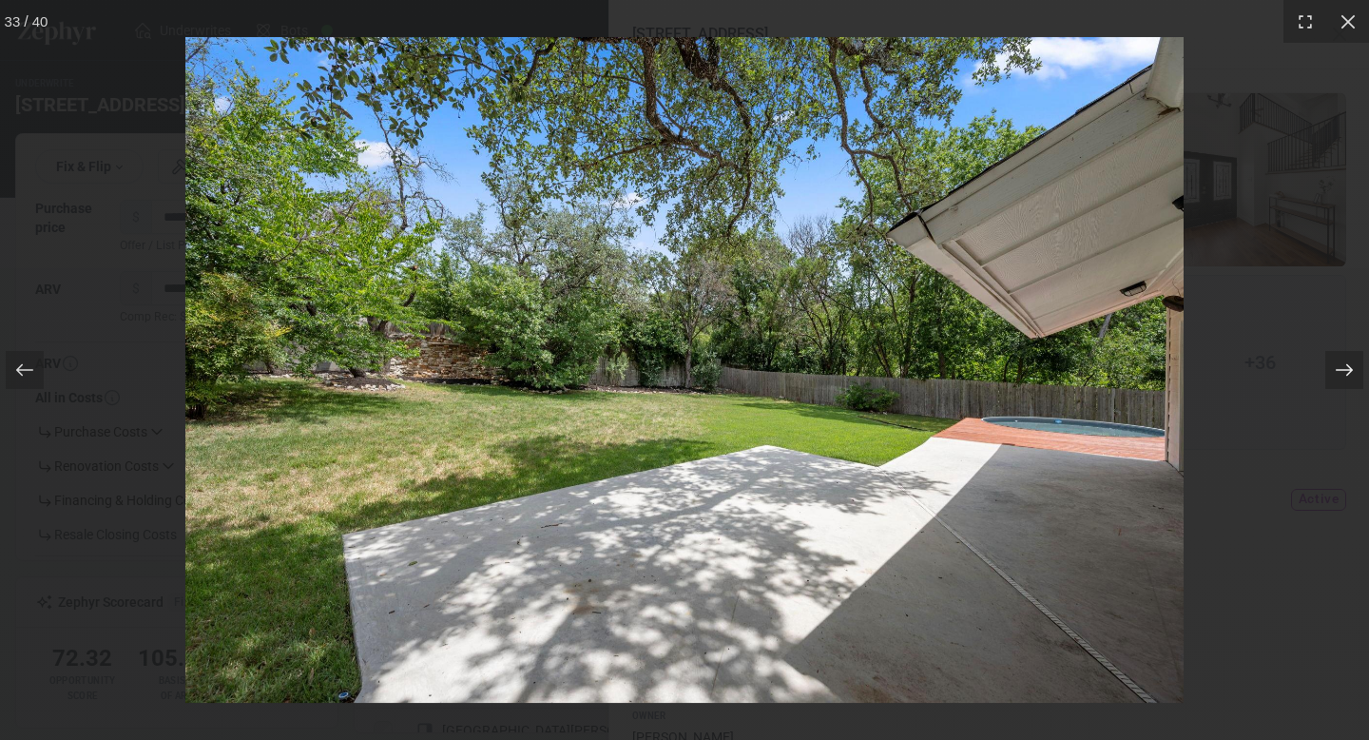
click at [1331, 373] on div at bounding box center [1344, 370] width 38 height 38
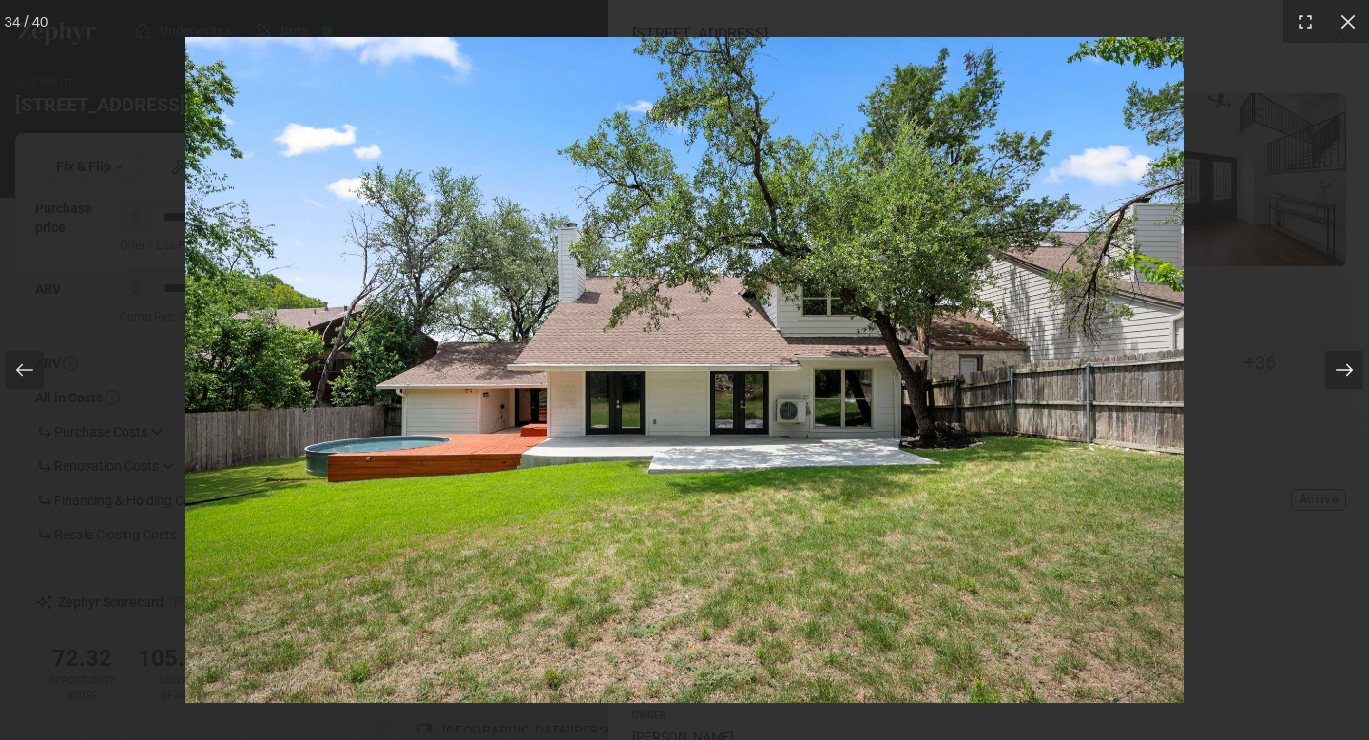
click at [1331, 373] on div at bounding box center [1344, 370] width 38 height 38
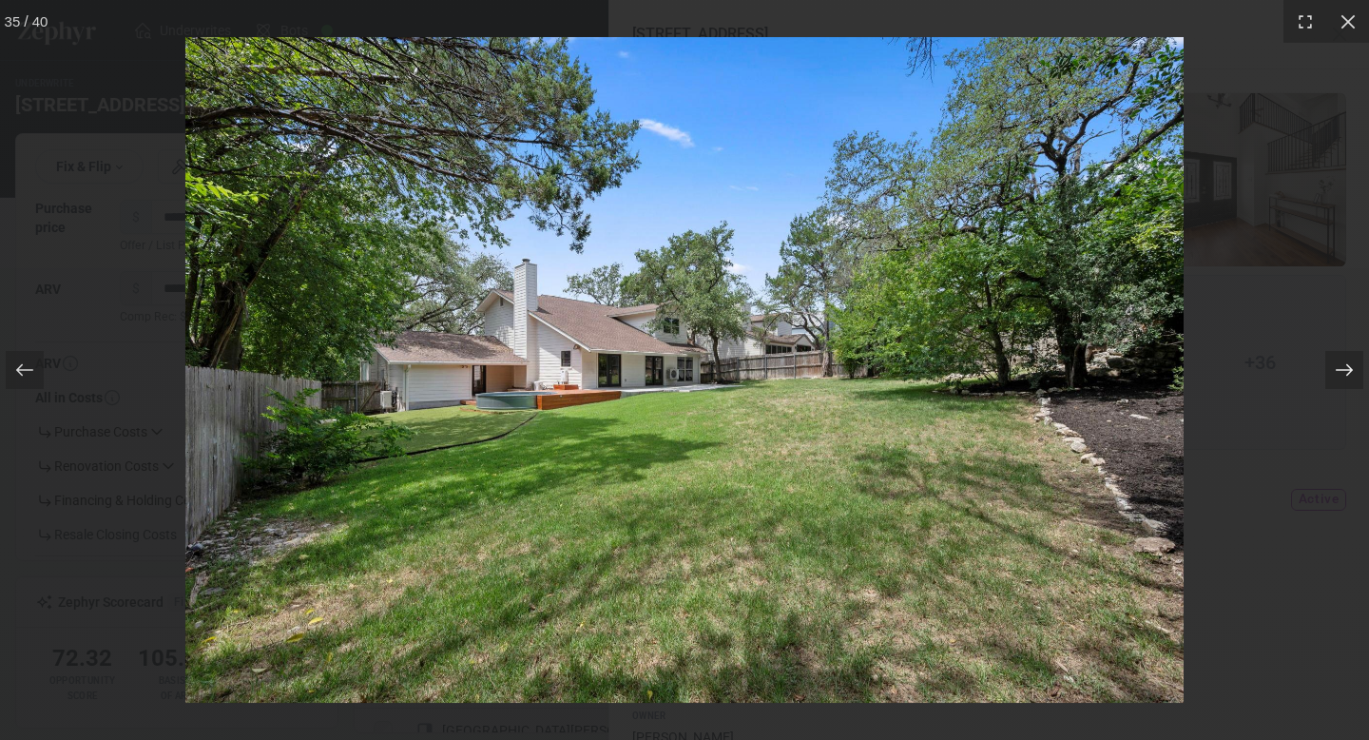
click at [1331, 373] on div at bounding box center [1344, 370] width 38 height 38
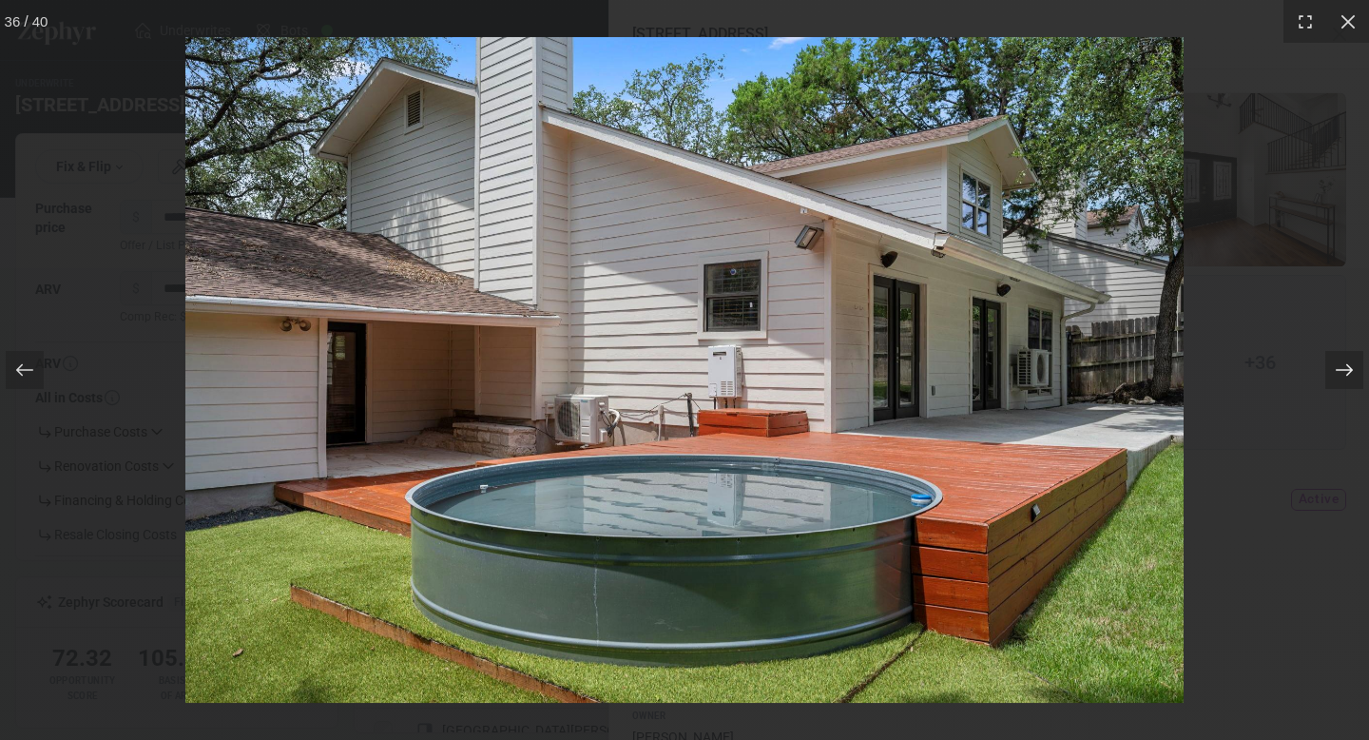
click at [1331, 373] on div at bounding box center [1344, 370] width 38 height 38
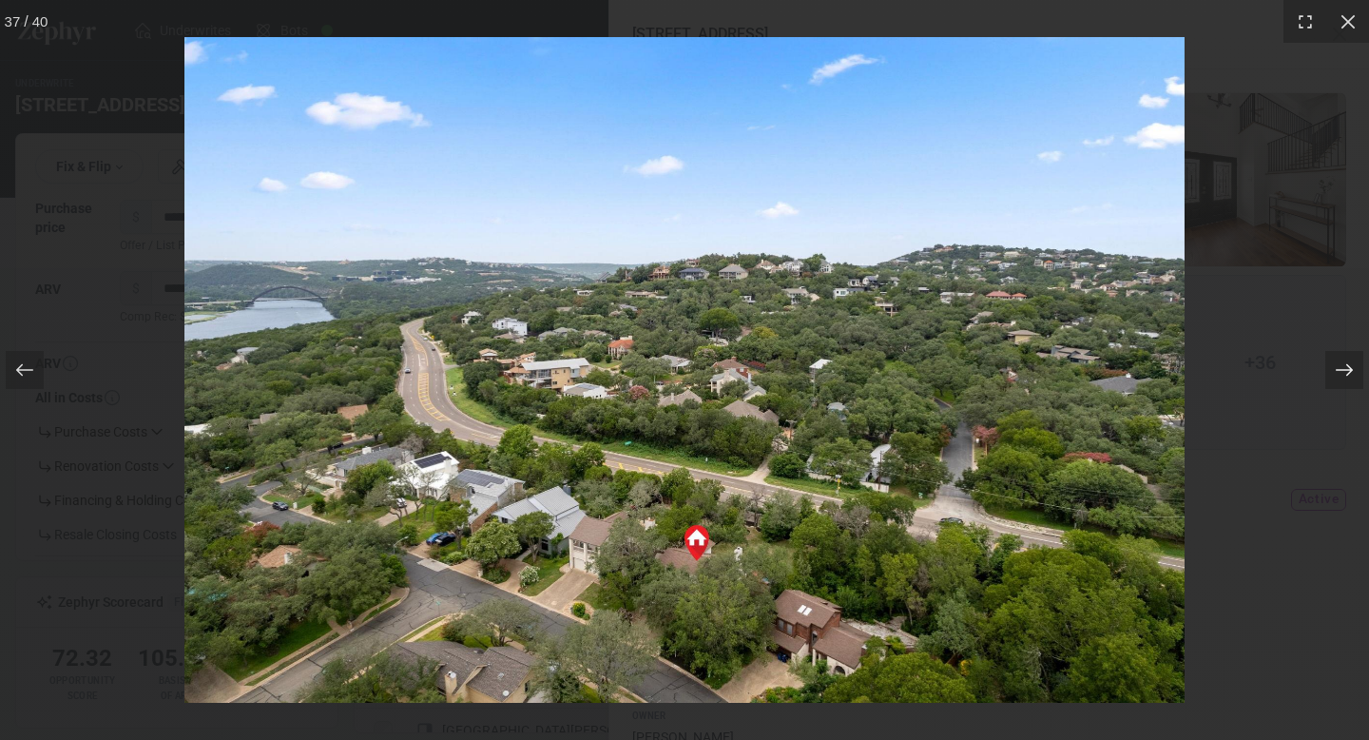
click at [1330, 373] on div at bounding box center [1344, 370] width 38 height 38
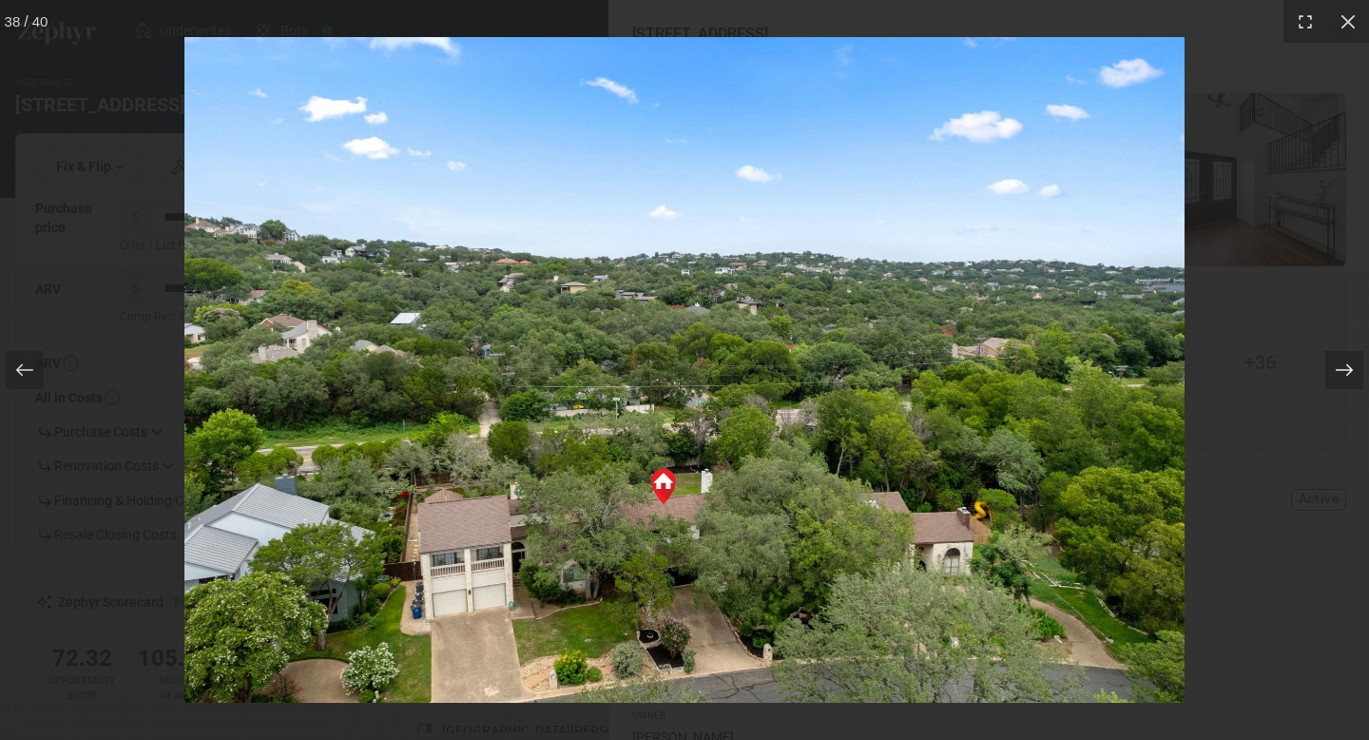
click at [1330, 373] on div at bounding box center [1344, 370] width 38 height 38
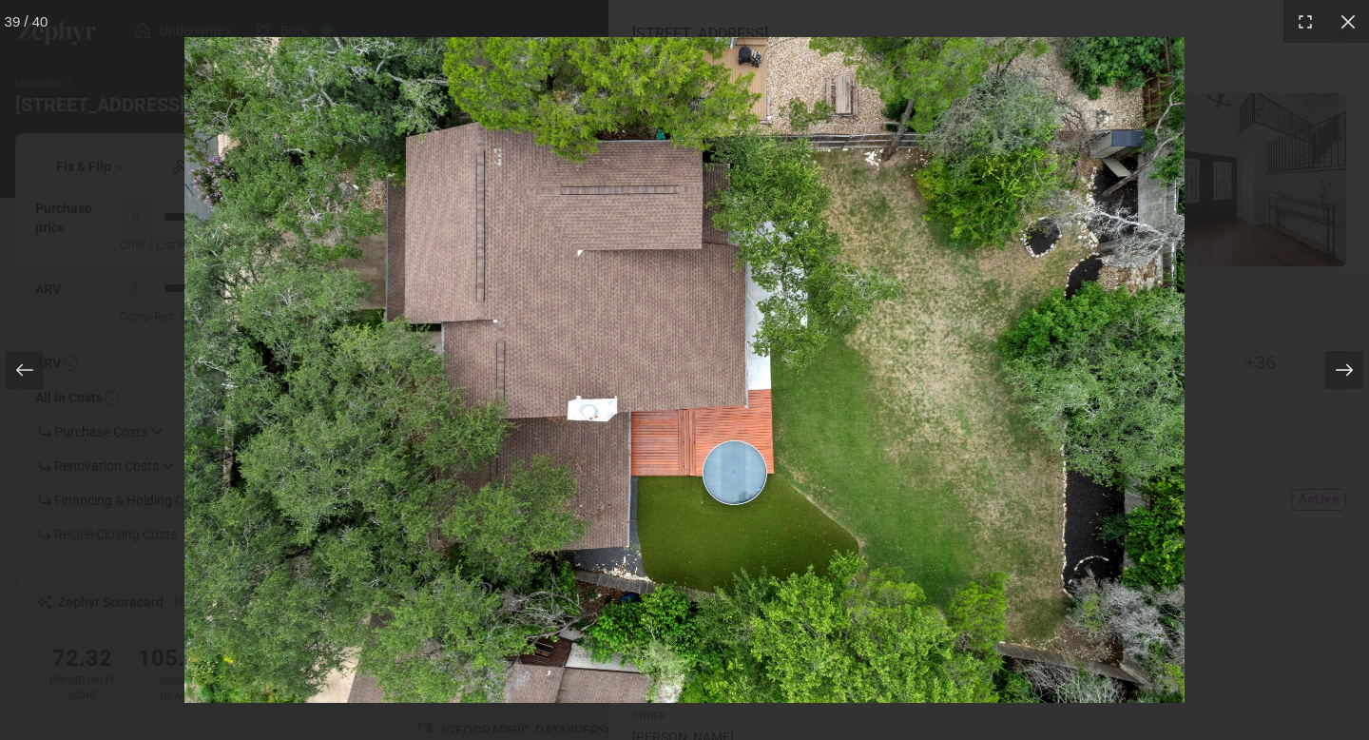
click at [1330, 373] on div at bounding box center [1344, 370] width 38 height 38
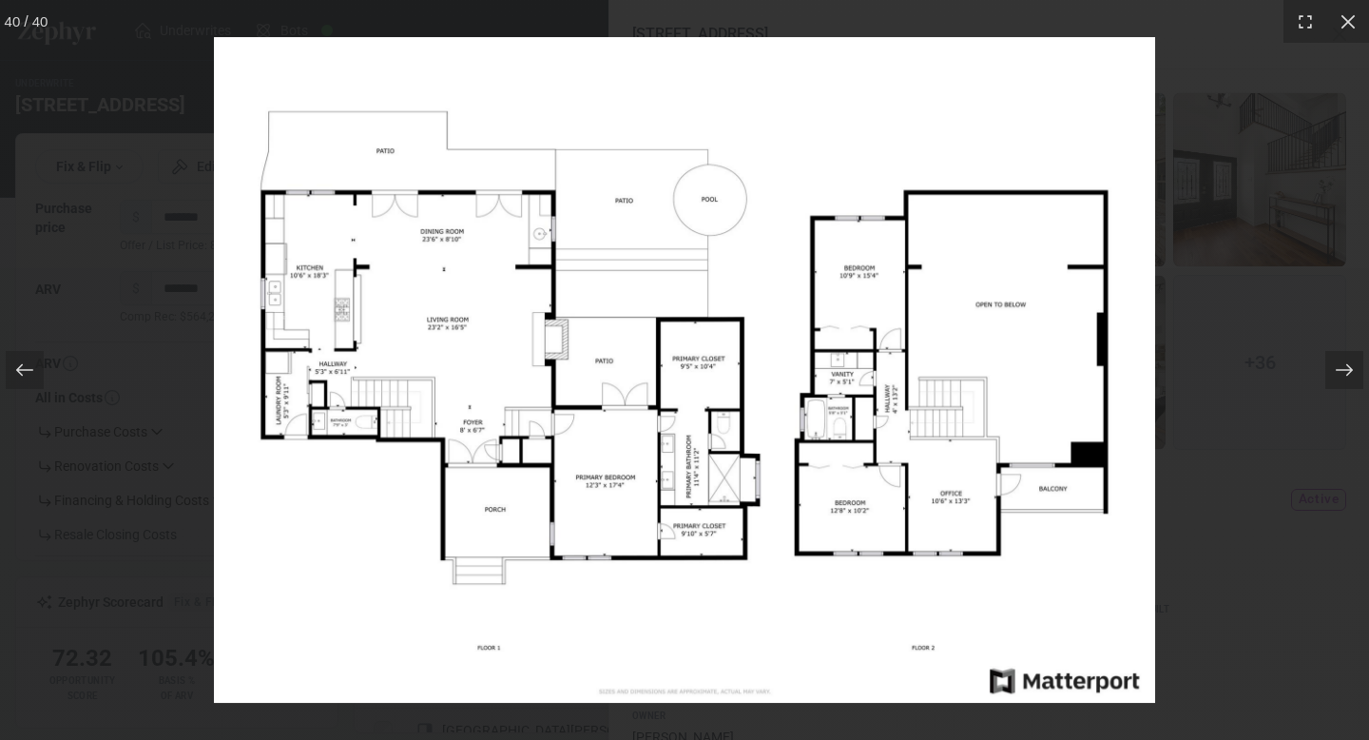
click at [1275, 211] on div at bounding box center [684, 370] width 1369 height 740
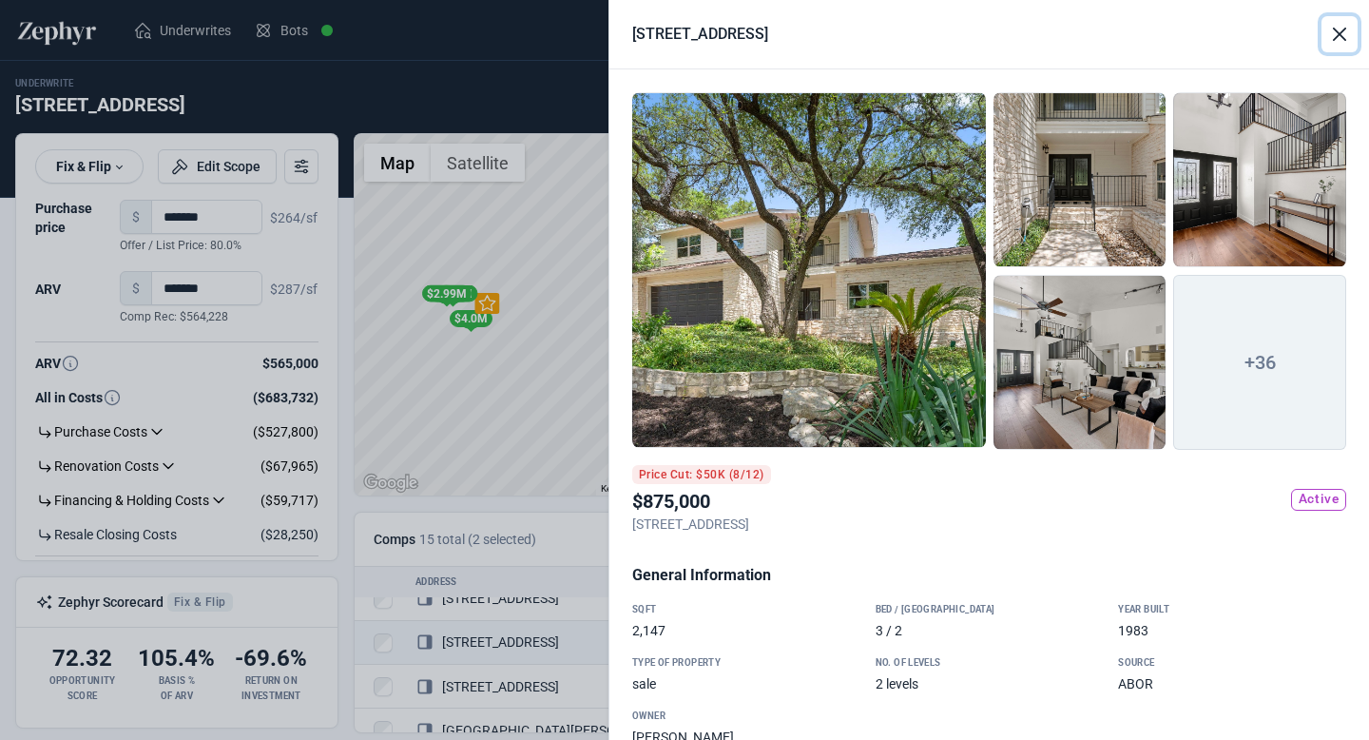
click at [1338, 30] on button "Close" at bounding box center [1340, 34] width 36 height 36
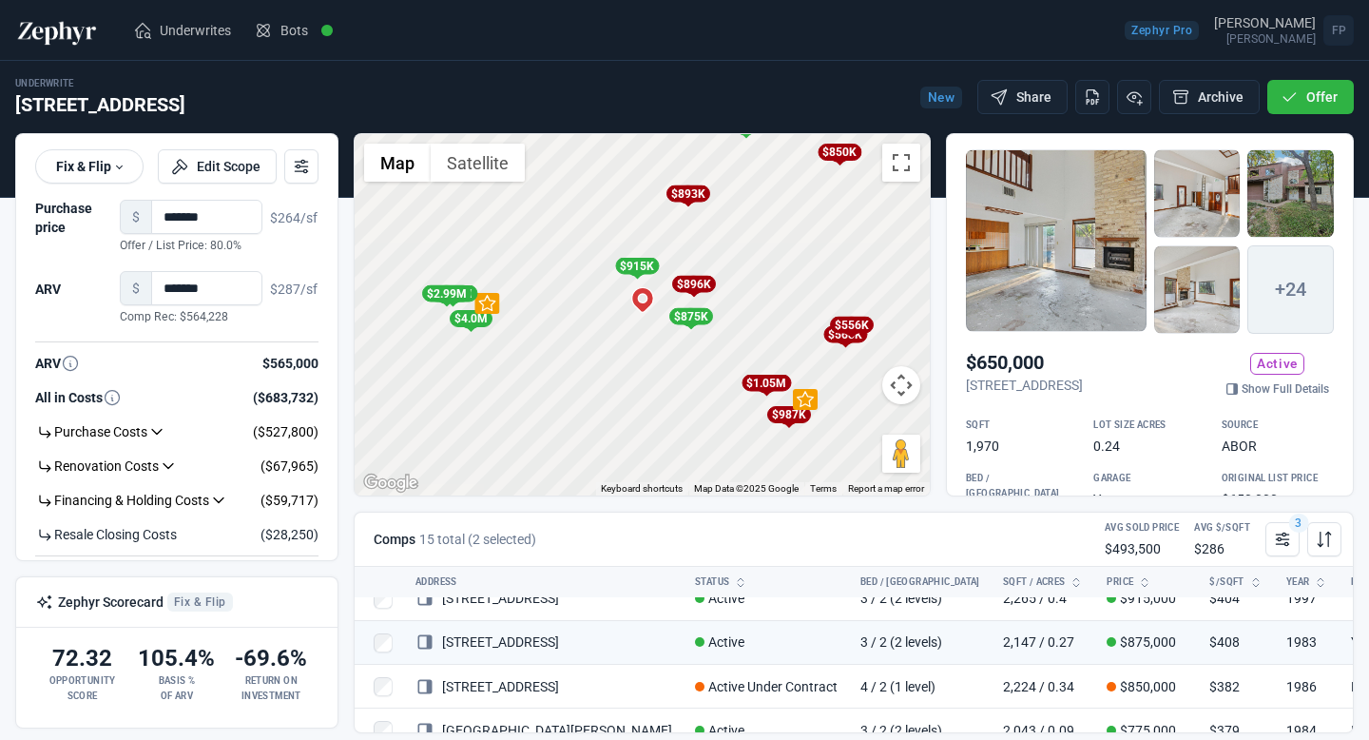
click at [637, 327] on div "To activate drag with keyboard, press Alt + Enter. Once in keyboard drag state,…" at bounding box center [642, 314] width 575 height 361
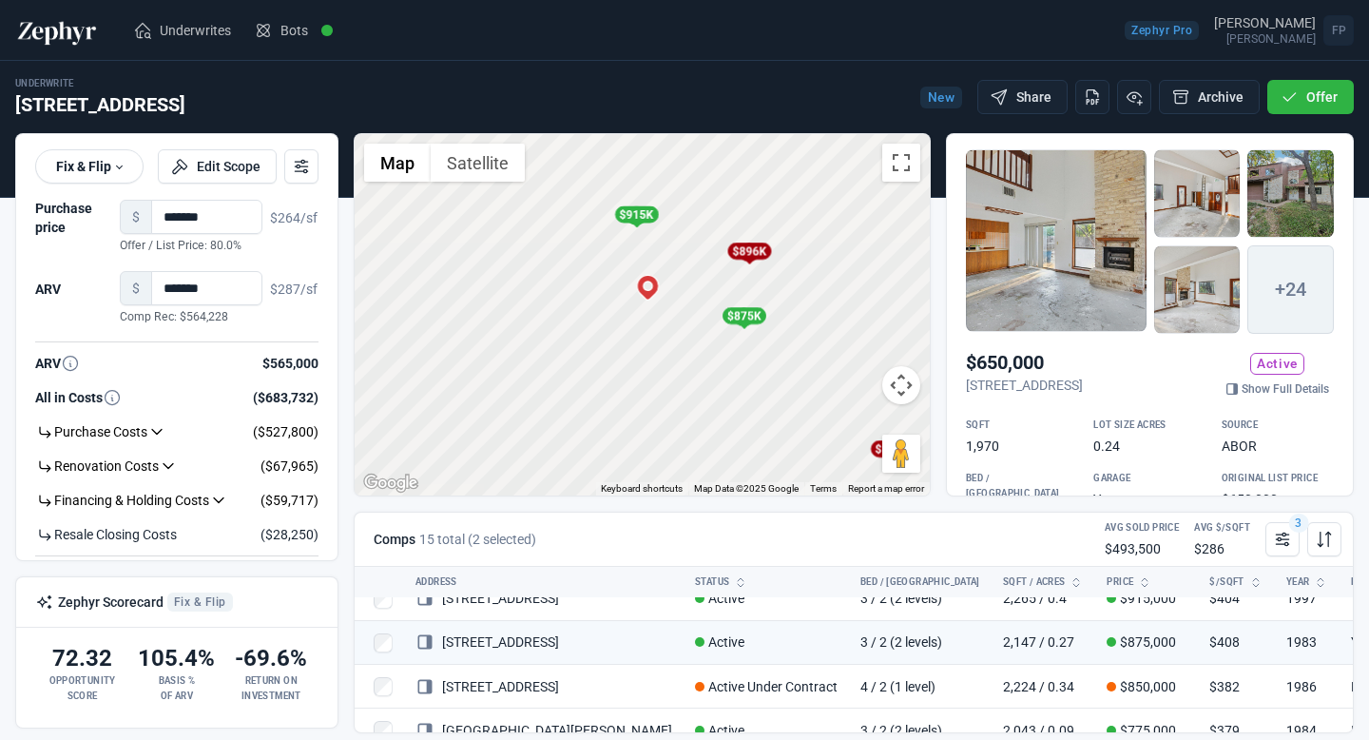
click at [652, 327] on div "To activate drag with keyboard, press Alt + Enter. Once in keyboard drag state,…" at bounding box center [642, 314] width 575 height 361
click at [640, 252] on icon at bounding box center [643, 262] width 22 height 25
click at [680, 262] on div "To activate drag with keyboard, press Alt + Enter. Once in keyboard drag state,…" at bounding box center [642, 314] width 575 height 361
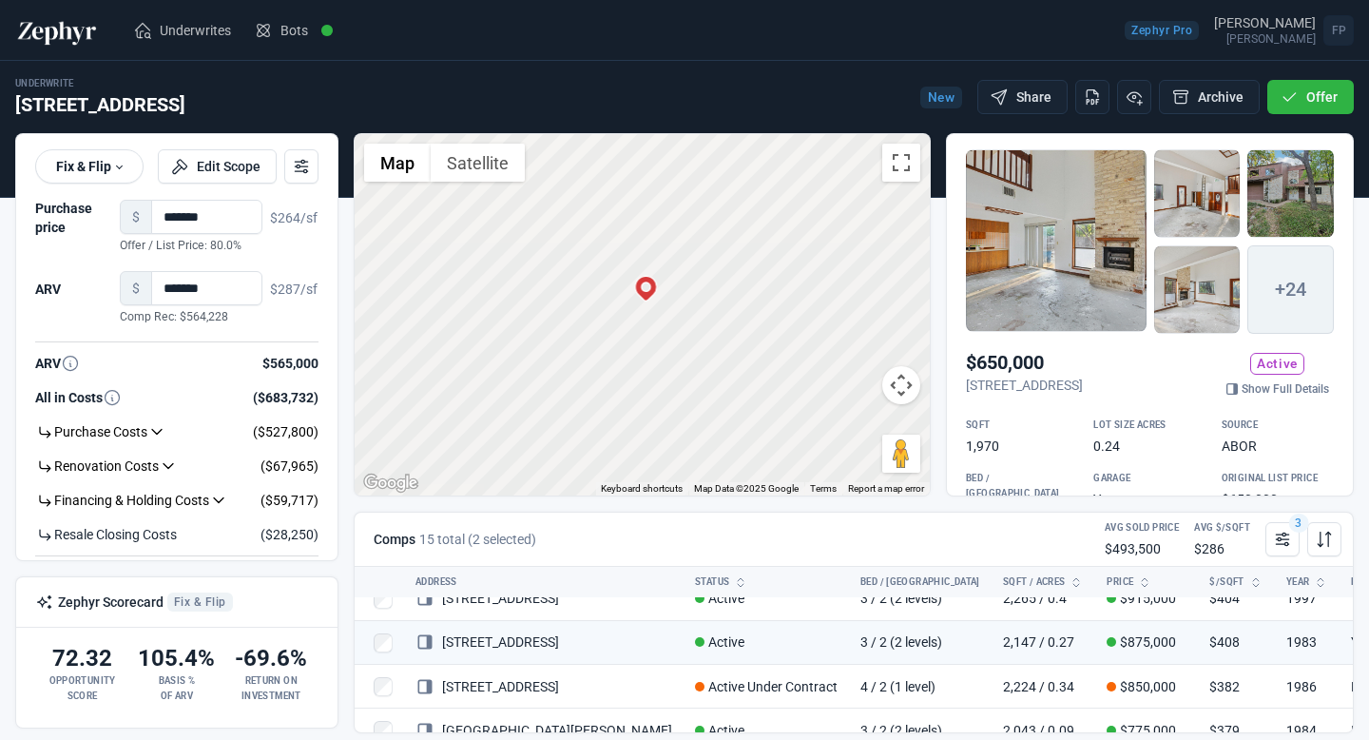
click at [680, 263] on div "To activate drag with keyboard, press Alt + Enter. Once in keyboard drag state,…" at bounding box center [642, 314] width 575 height 361
drag, startPoint x: 907, startPoint y: 454, endPoint x: 489, endPoint y: 326, distance: 437.3
click at [489, 326] on div "To activate drag with keyboard, press Alt + Enter. Once in keyboard drag state,…" at bounding box center [642, 314] width 575 height 361
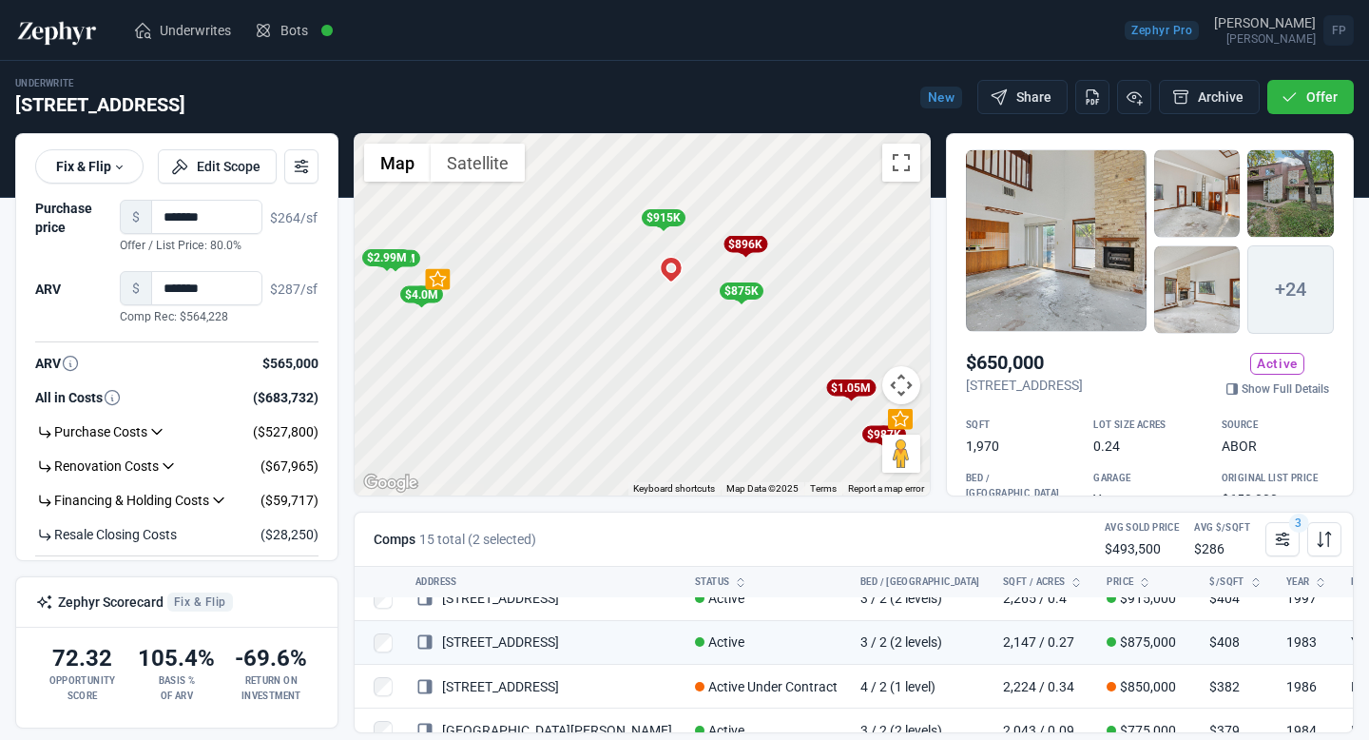
drag, startPoint x: 847, startPoint y: 344, endPoint x: 665, endPoint y: 306, distance: 186.5
click at [665, 306] on div "To activate drag with keyboard, press Alt + Enter. Once in keyboard drag state,…" at bounding box center [642, 314] width 575 height 361
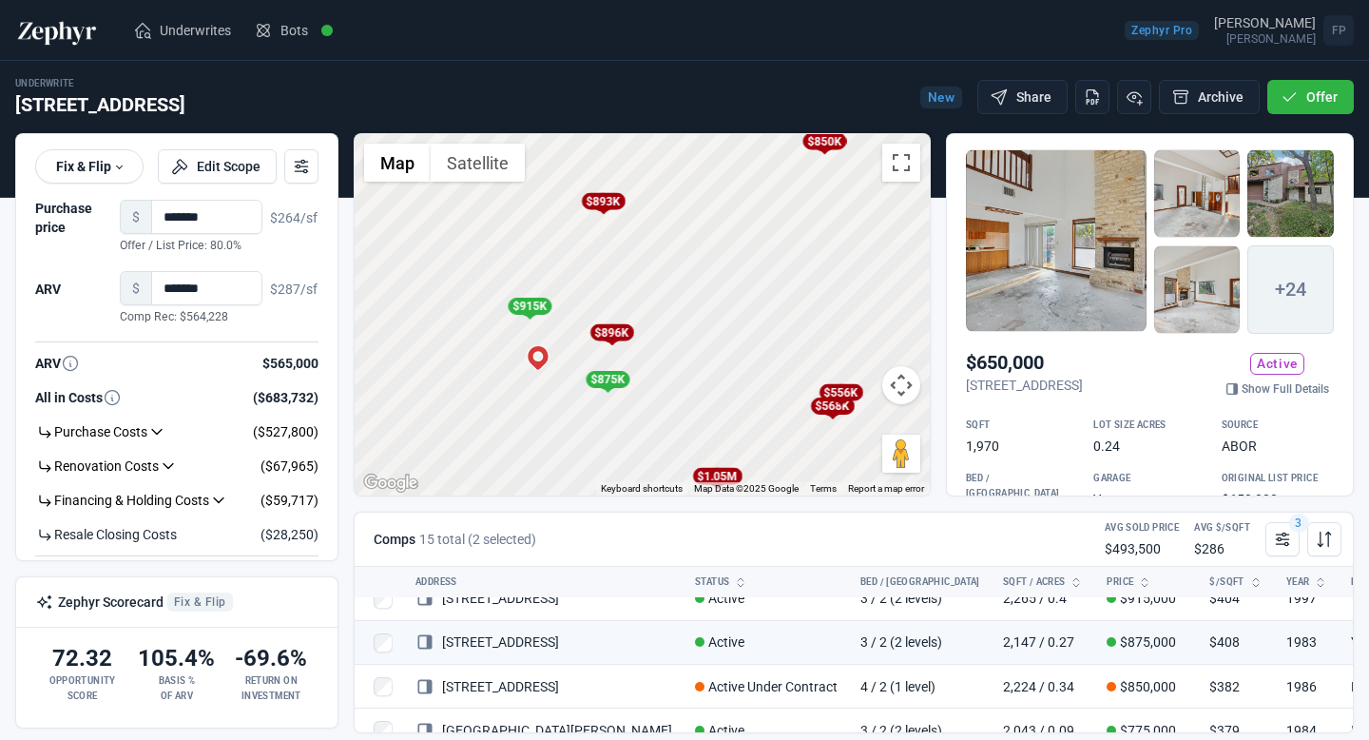
drag, startPoint x: 780, startPoint y: 309, endPoint x: 674, endPoint y: 405, distance: 142.7
click at [674, 405] on div "To activate drag with keyboard, press Alt + Enter. Once in keyboard drag state,…" at bounding box center [642, 314] width 575 height 361
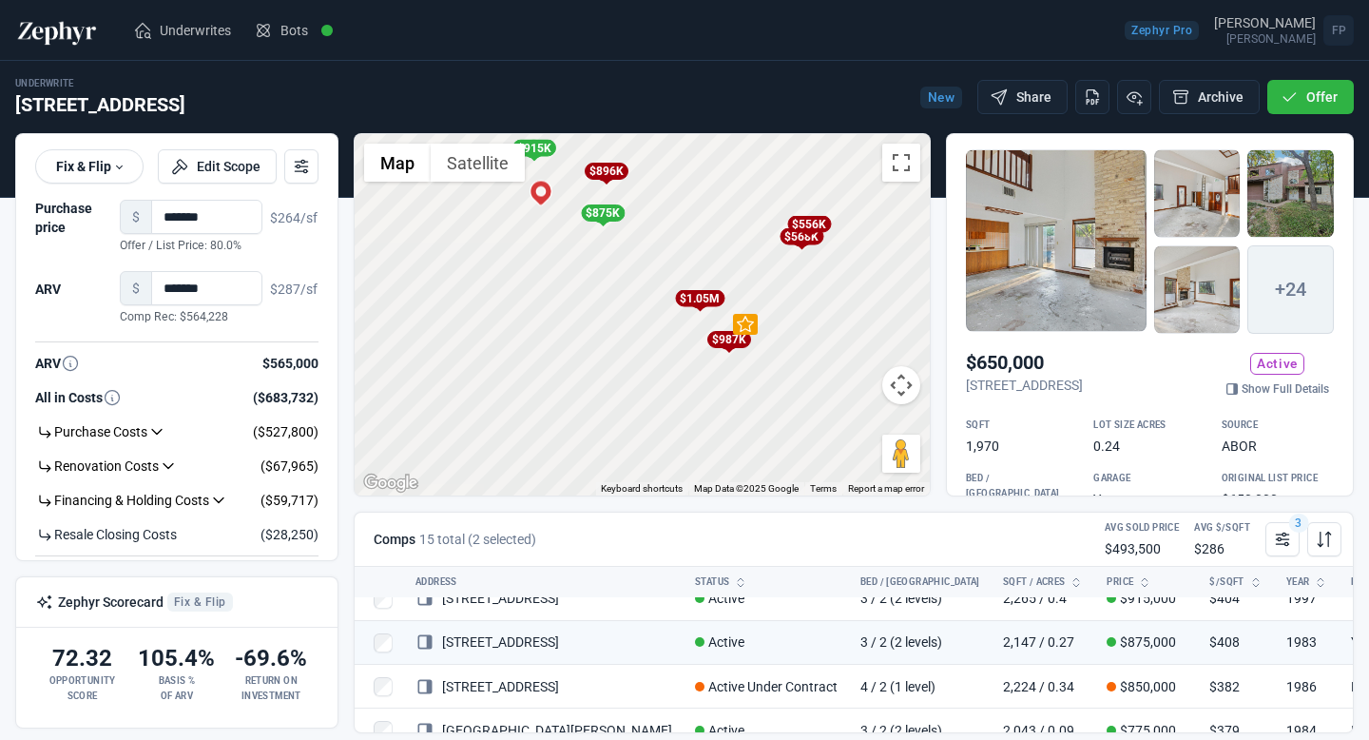
drag, startPoint x: 699, startPoint y: 313, endPoint x: 690, endPoint y: 150, distance: 162.8
click at [691, 150] on div "To activate drag with keyboard, press Alt + Enter. Once in keyboard drag state,…" at bounding box center [642, 314] width 575 height 361
click at [725, 339] on div "$987K" at bounding box center [727, 339] width 44 height 17
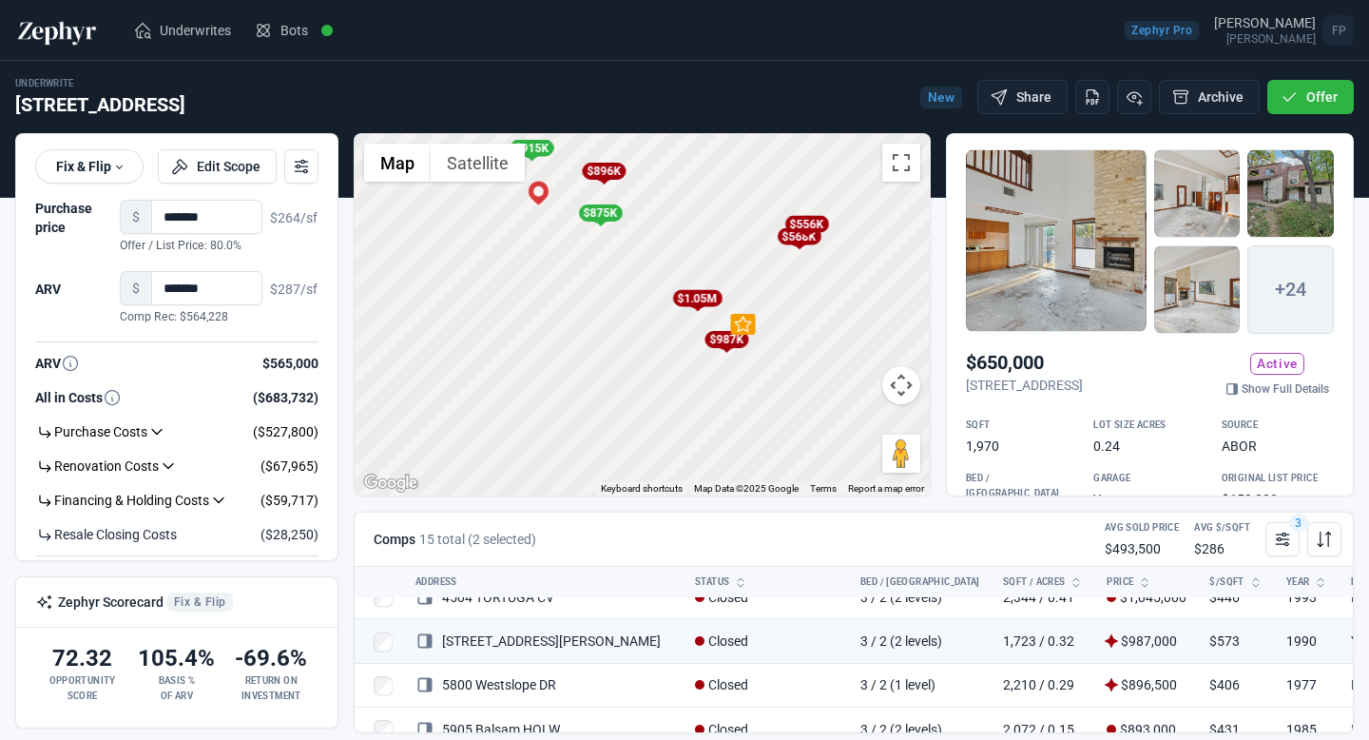
scroll to position [22, 0]
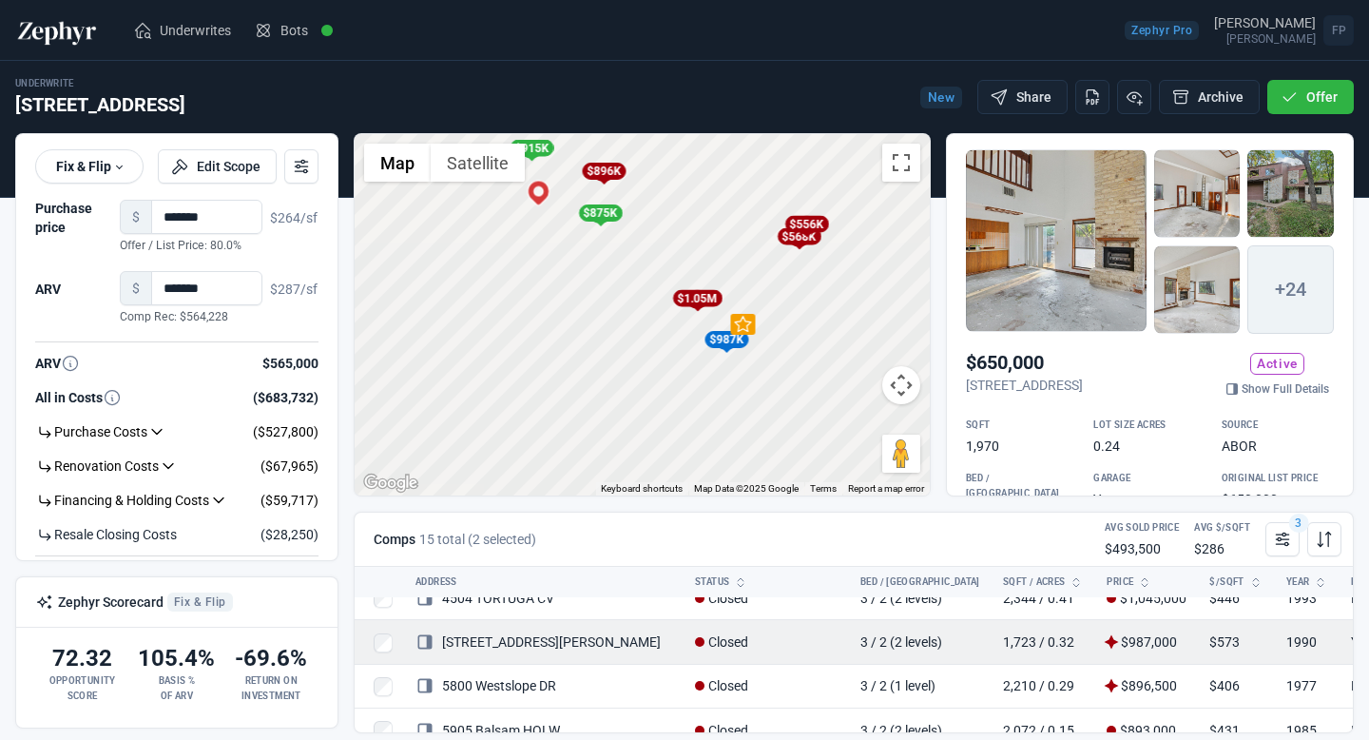
click at [531, 642] on link "[STREET_ADDRESS][PERSON_NAME]" at bounding box center [537, 641] width 245 height 15
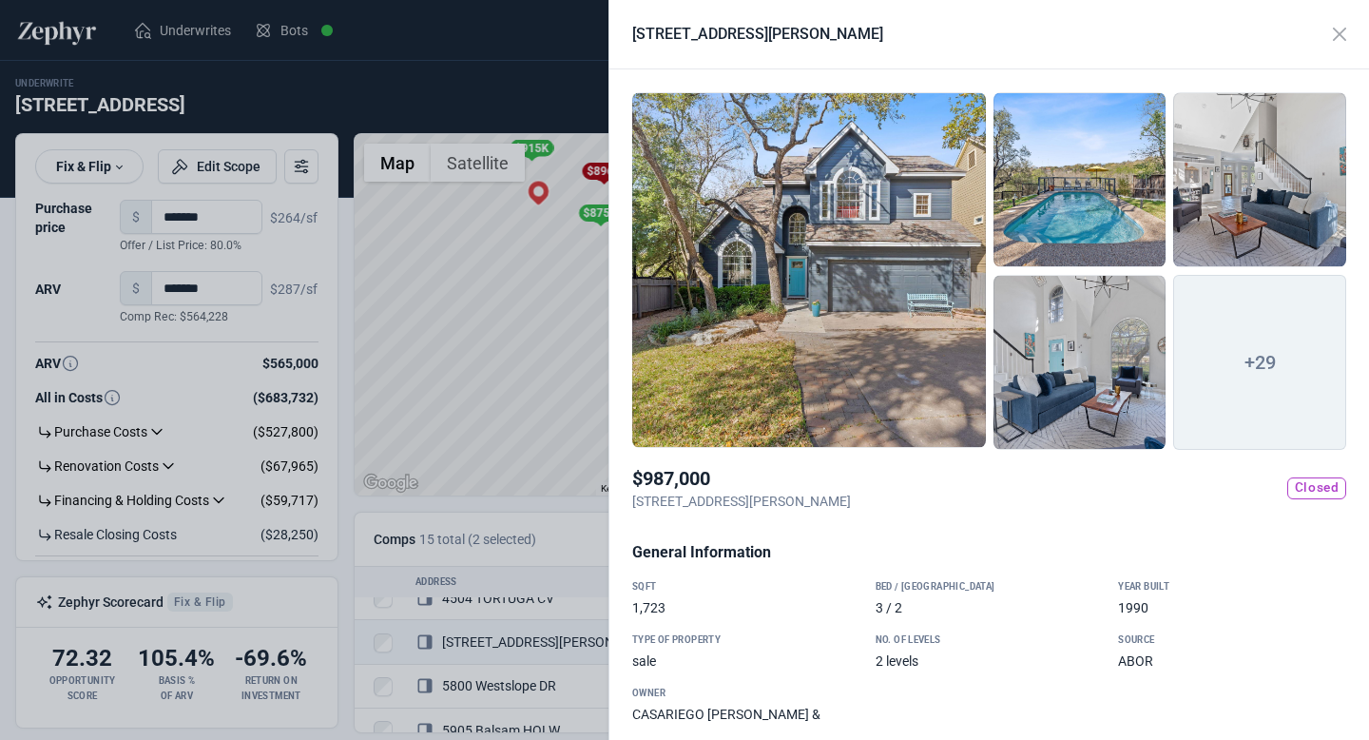
click at [1034, 211] on div at bounding box center [1080, 179] width 173 height 175
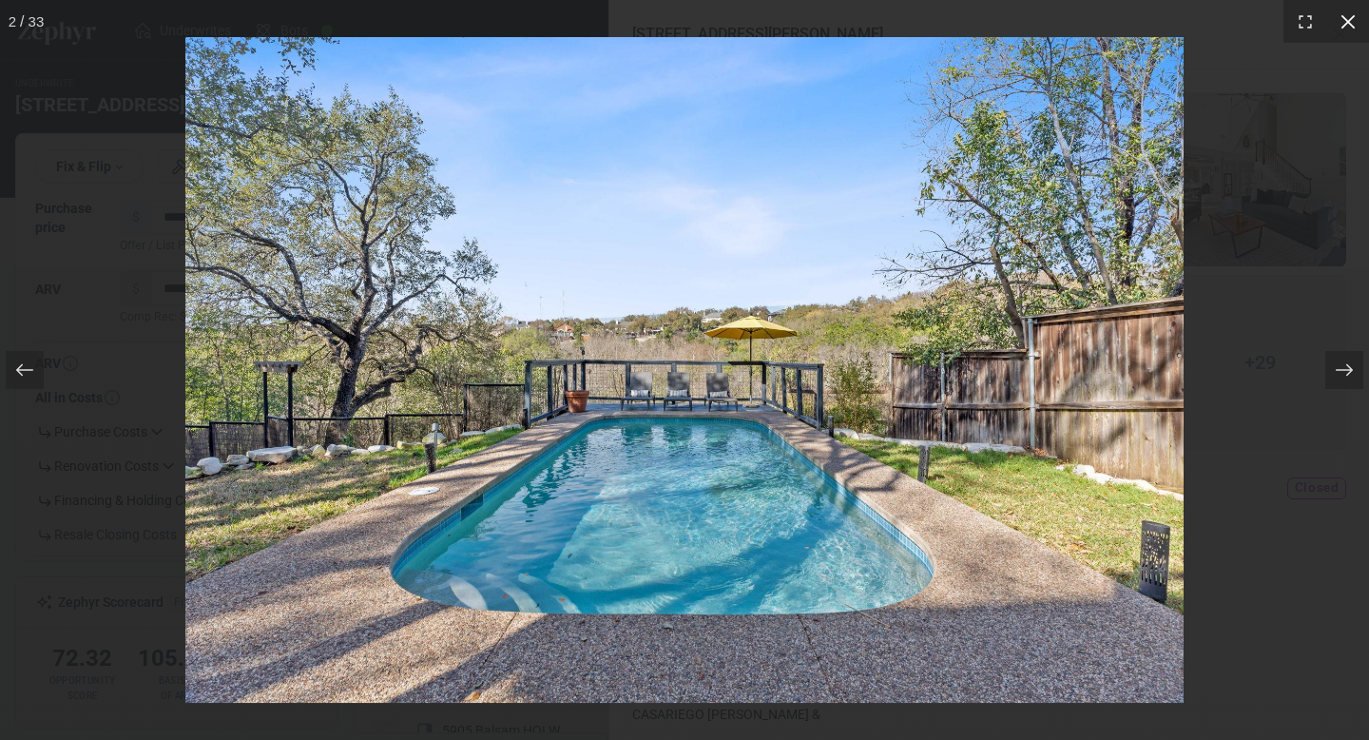
click at [1347, 17] on icon at bounding box center [1348, 21] width 19 height 19
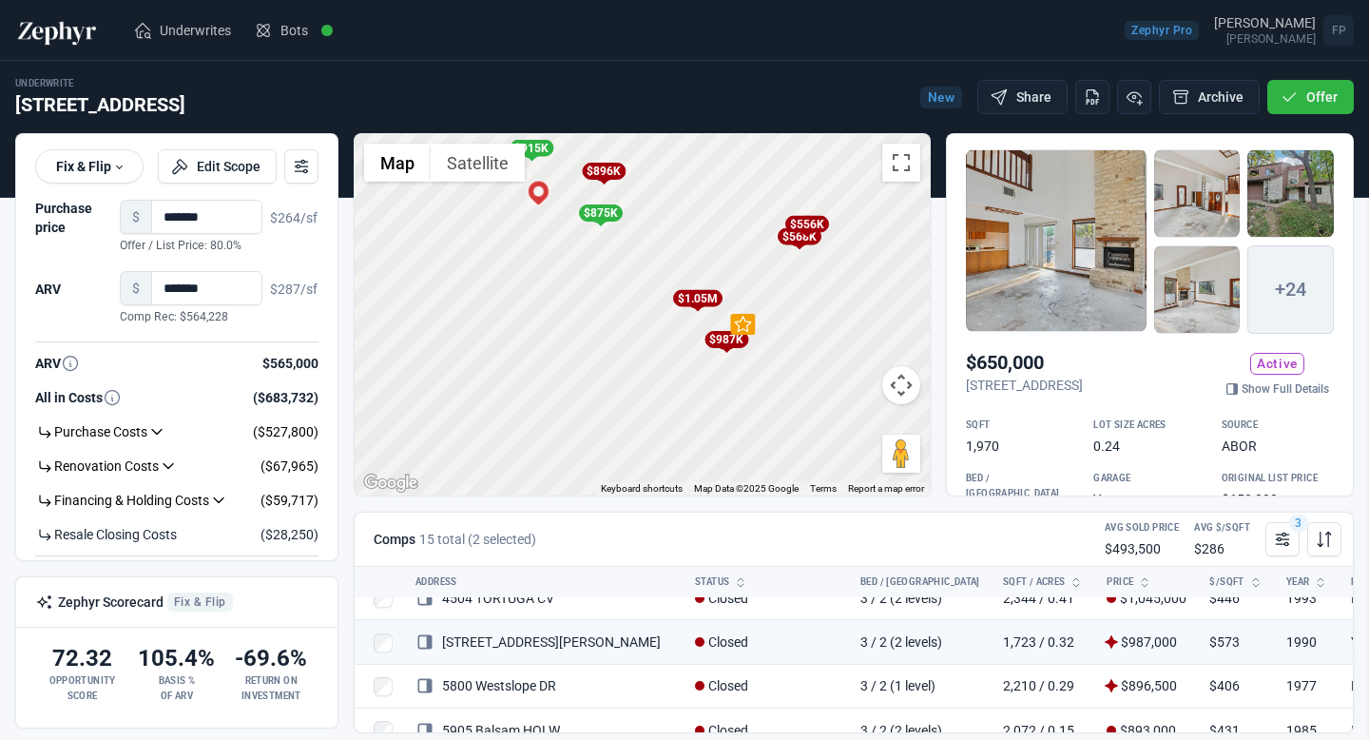
click at [485, 358] on div at bounding box center [684, 370] width 1369 height 740
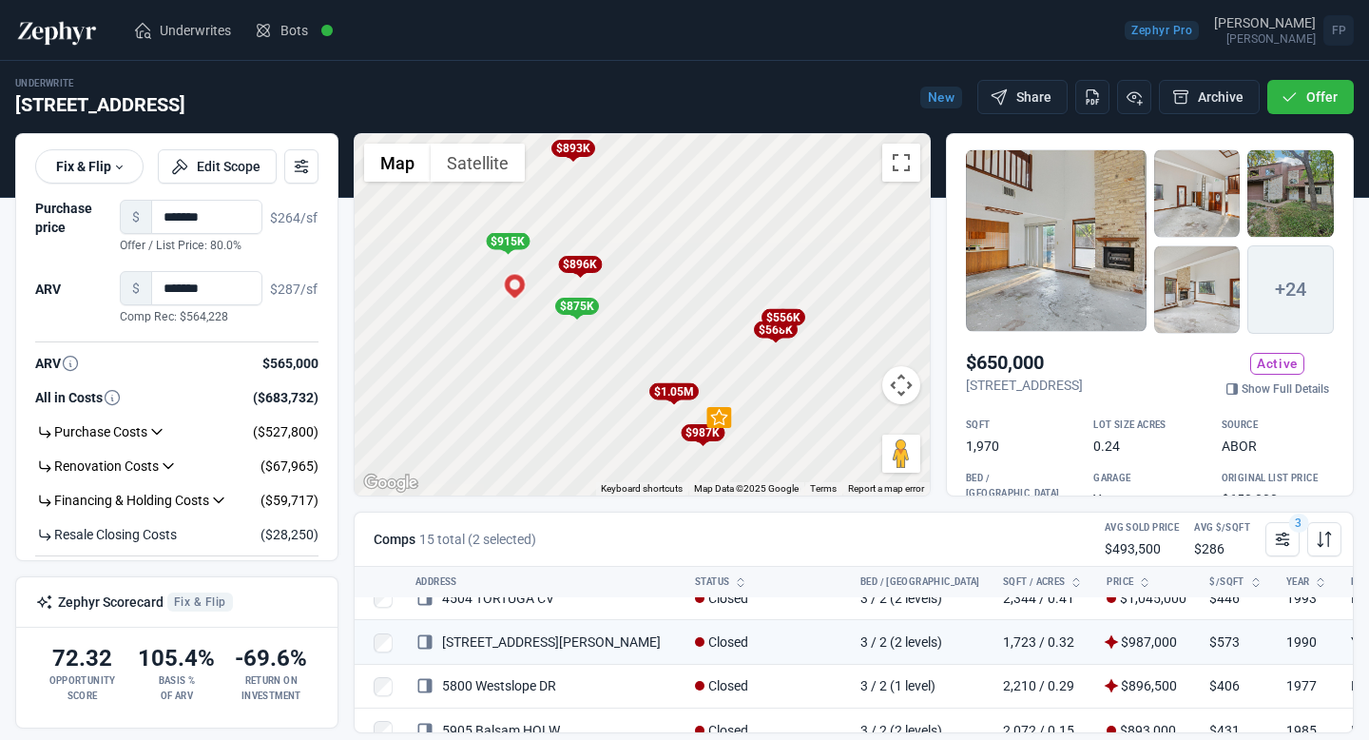
drag, startPoint x: 655, startPoint y: 284, endPoint x: 630, endPoint y: 379, distance: 98.2
click at [630, 379] on div "To activate drag with keyboard, press Alt + Enter. Once in keyboard drag state,…" at bounding box center [642, 314] width 575 height 361
click at [444, 320] on div "To activate drag with keyboard, press Alt + Enter. Once in keyboard drag state,…" at bounding box center [642, 314] width 575 height 361
click at [444, 319] on div "To activate drag with keyboard, press Alt + Enter. Once in keyboard drag state,…" at bounding box center [642, 314] width 575 height 361
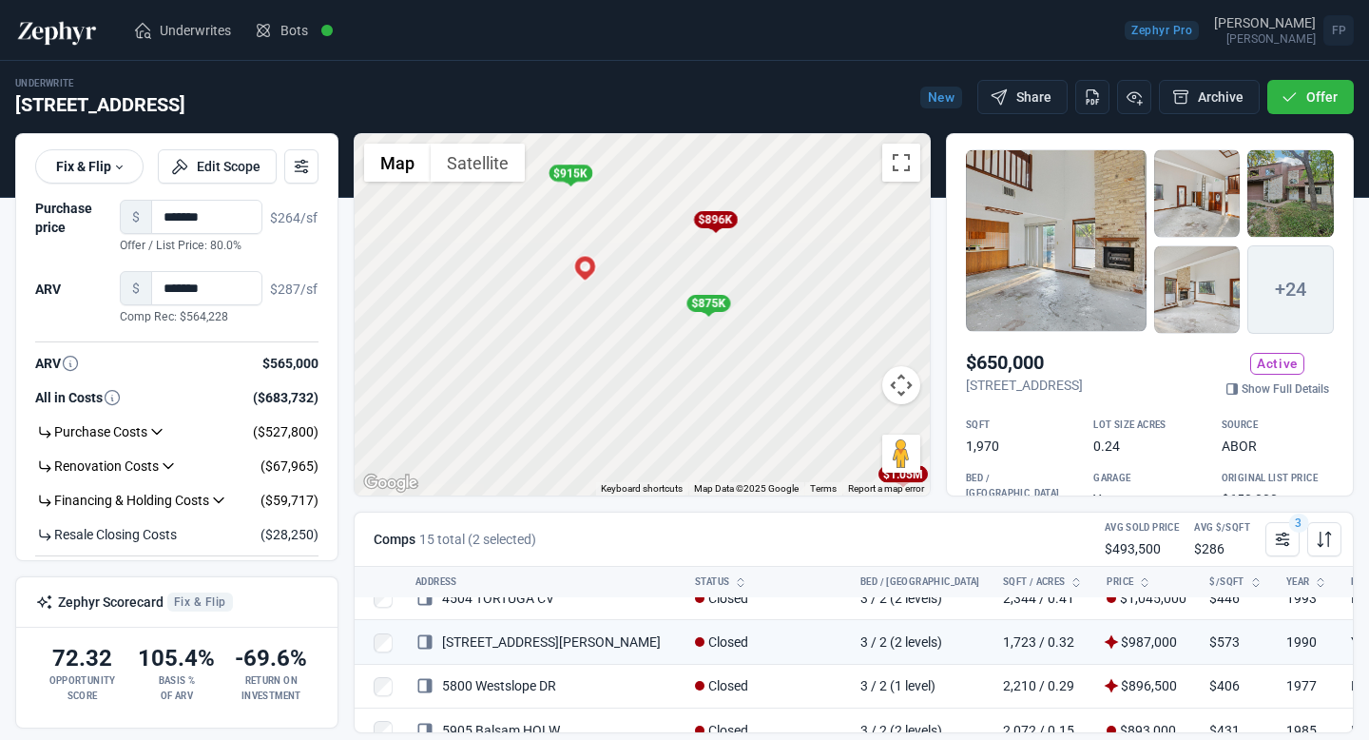
click at [471, 307] on div "To activate drag with keyboard, press Alt + Enter. Once in keyboard drag state,…" at bounding box center [642, 314] width 575 height 361
drag, startPoint x: 470, startPoint y: 265, endPoint x: 451, endPoint y: 280, distance: 24.4
click at [451, 279] on div "To activate drag with keyboard, press Alt + Enter. Once in keyboard drag state,…" at bounding box center [642, 314] width 575 height 361
click at [1048, 254] on div at bounding box center [1056, 240] width 181 height 183
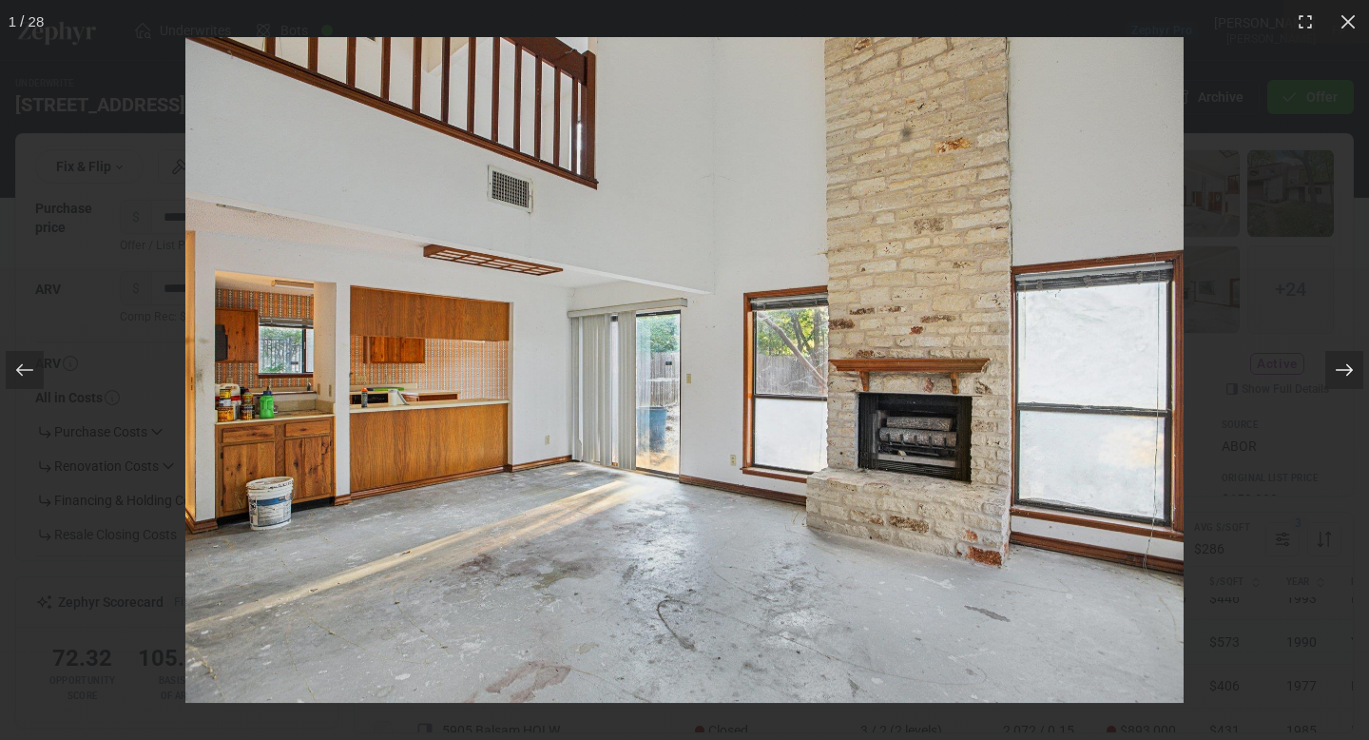
click at [1342, 368] on icon at bounding box center [1344, 369] width 19 height 19
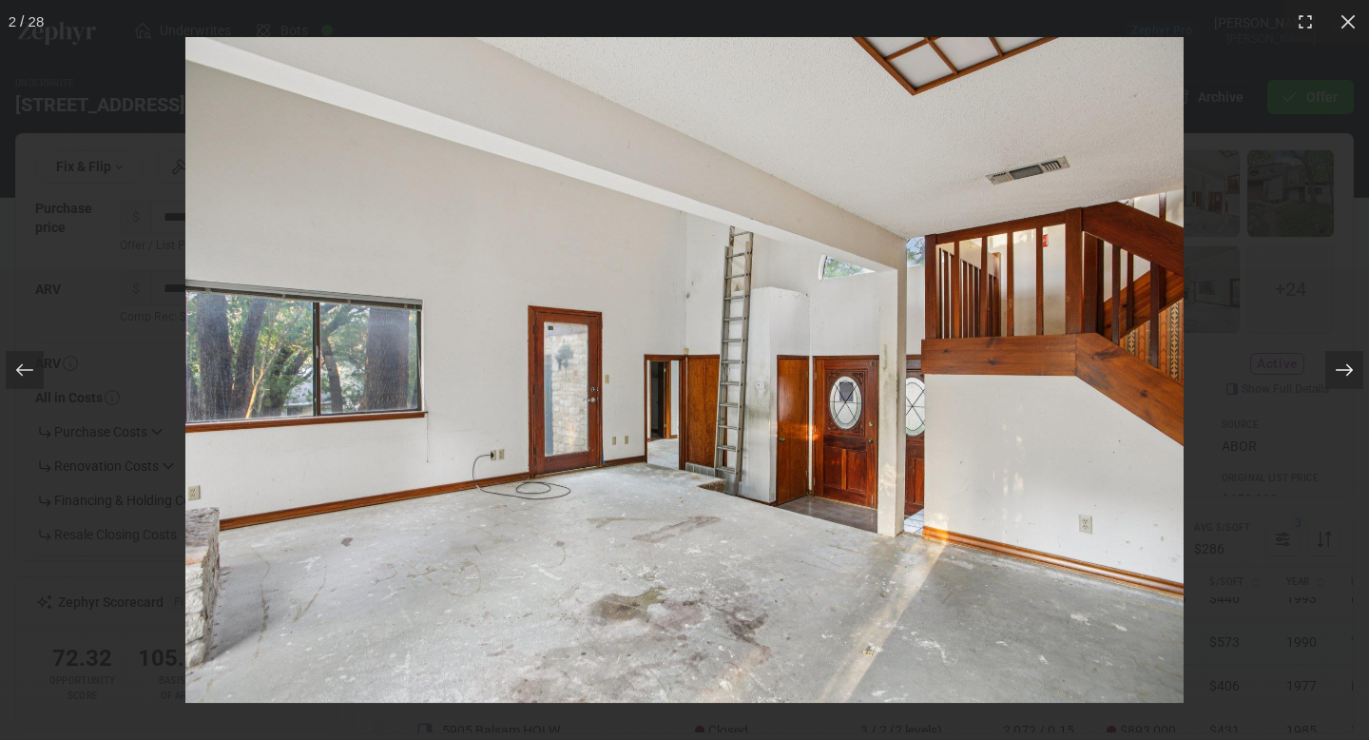
click at [1342, 368] on icon at bounding box center [1344, 369] width 19 height 19
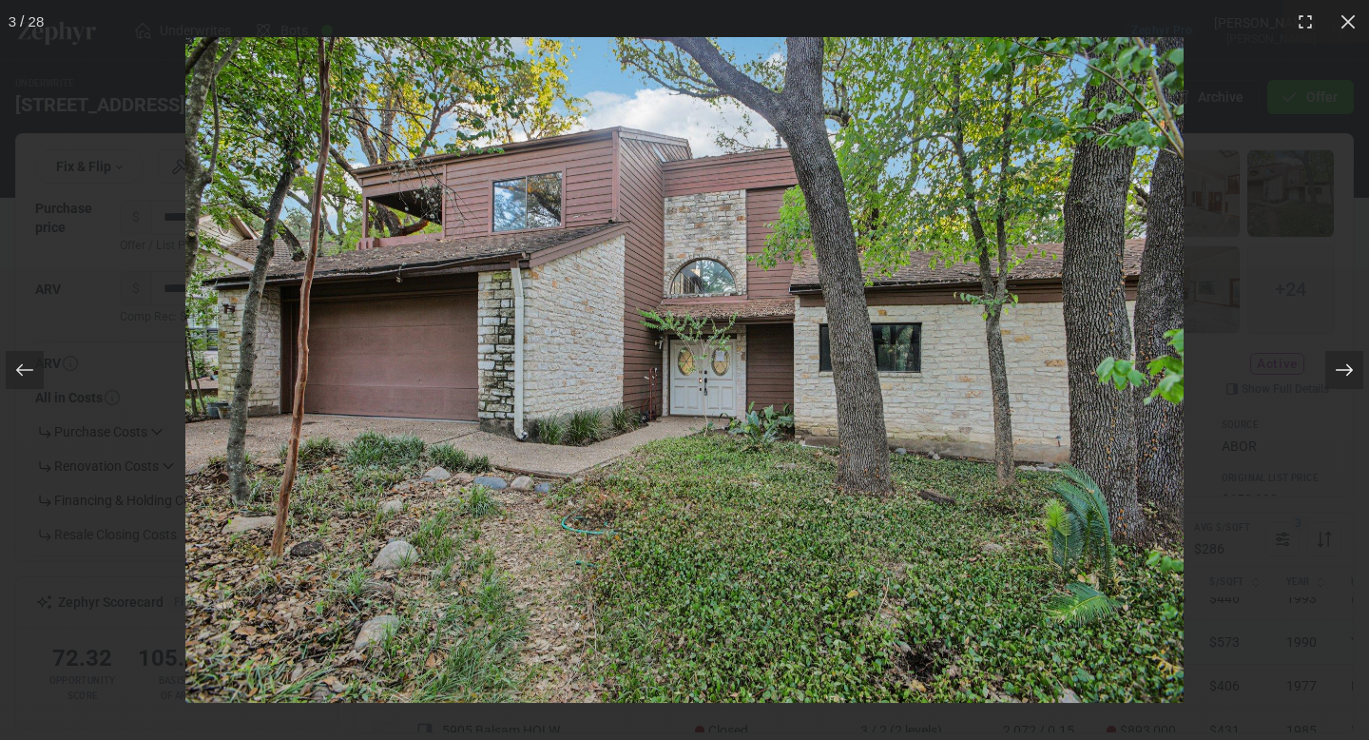
click at [1342, 368] on icon at bounding box center [1344, 369] width 19 height 19
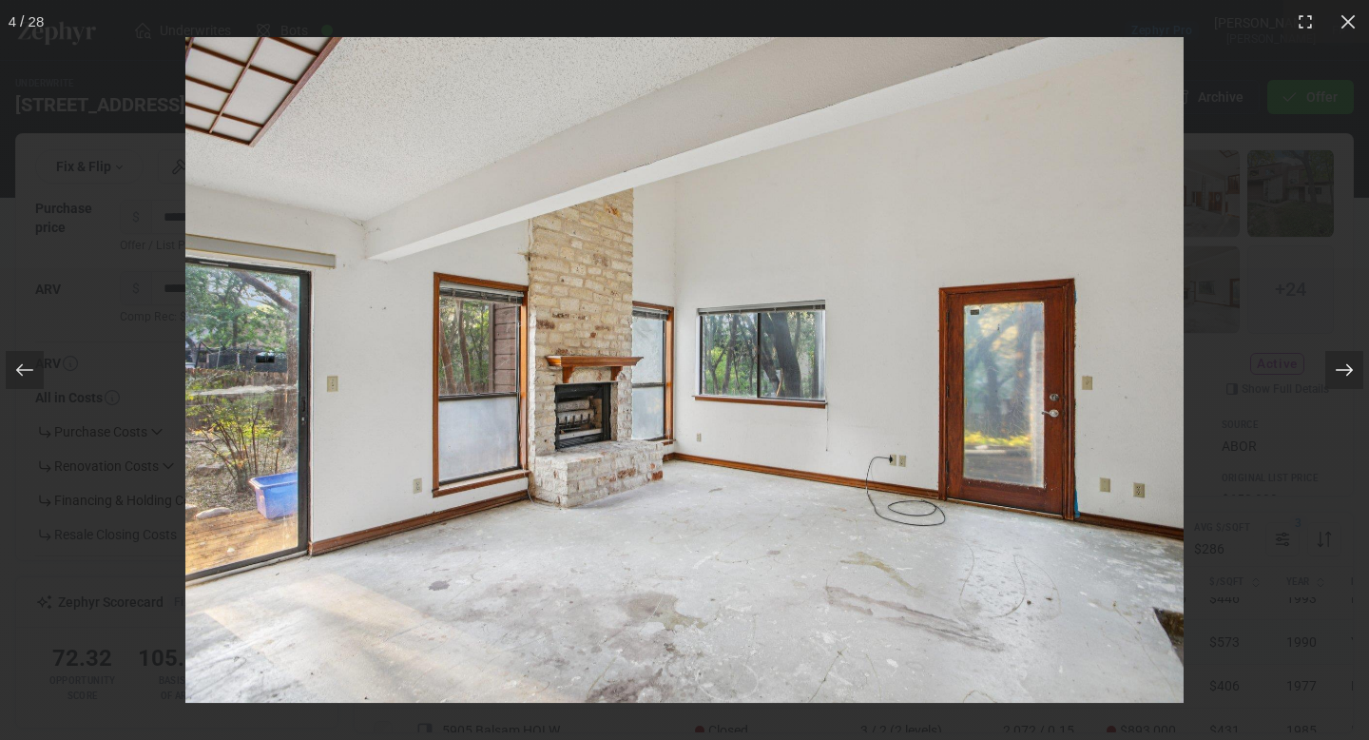
click at [1342, 368] on icon at bounding box center [1344, 369] width 19 height 19
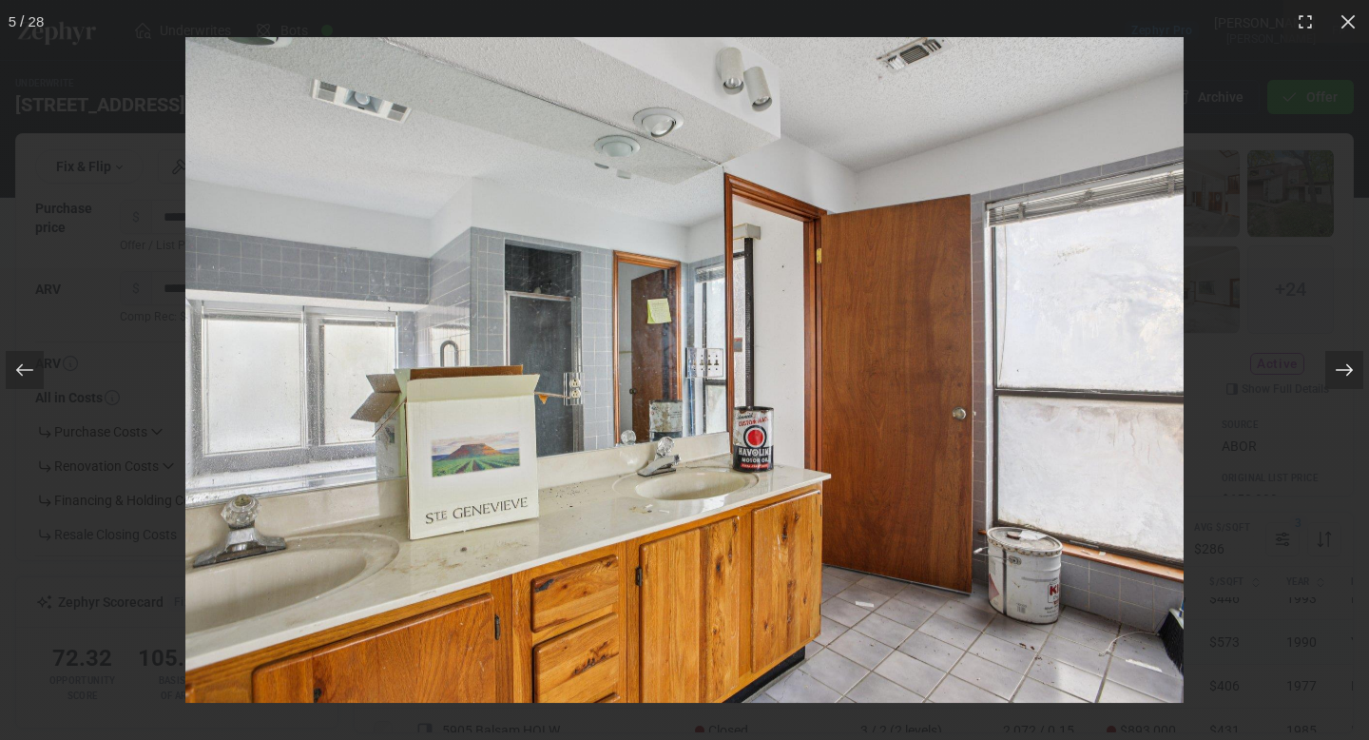
click at [1342, 368] on icon at bounding box center [1344, 369] width 19 height 19
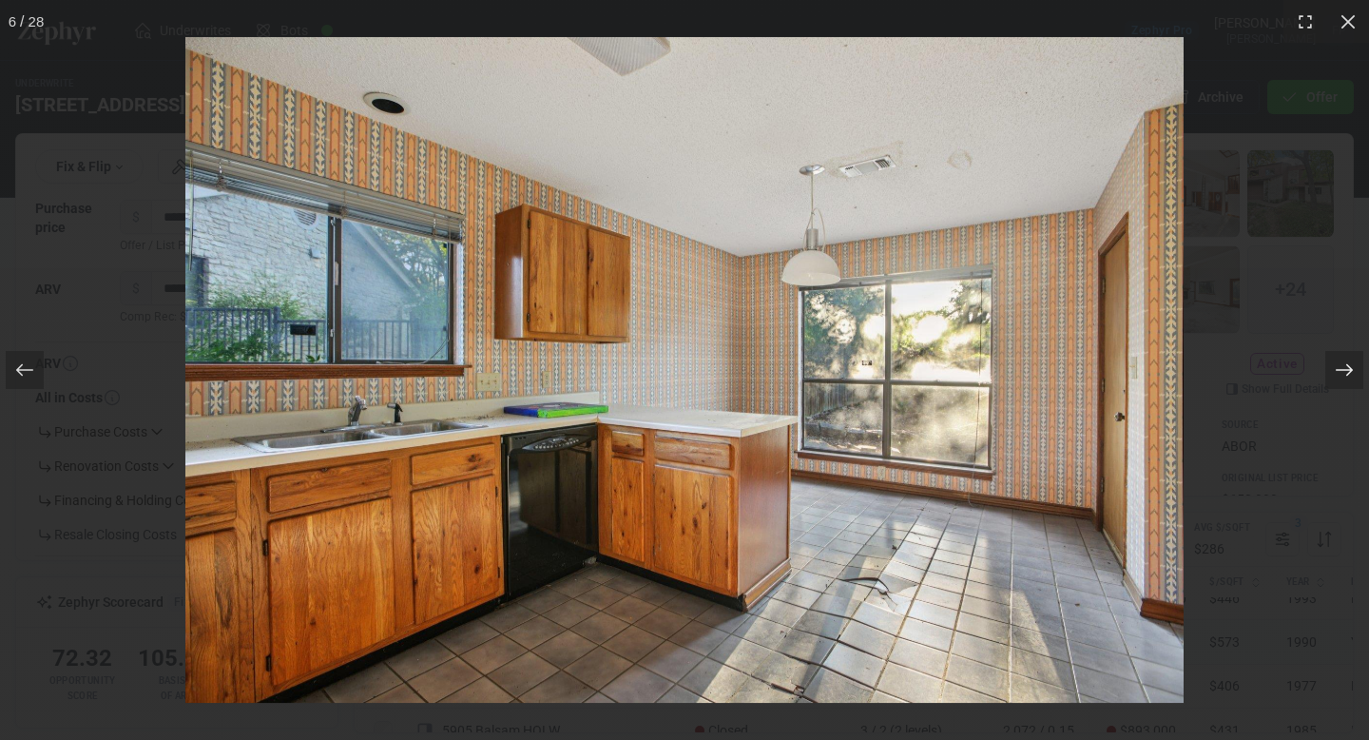
click at [1342, 368] on icon at bounding box center [1344, 369] width 19 height 19
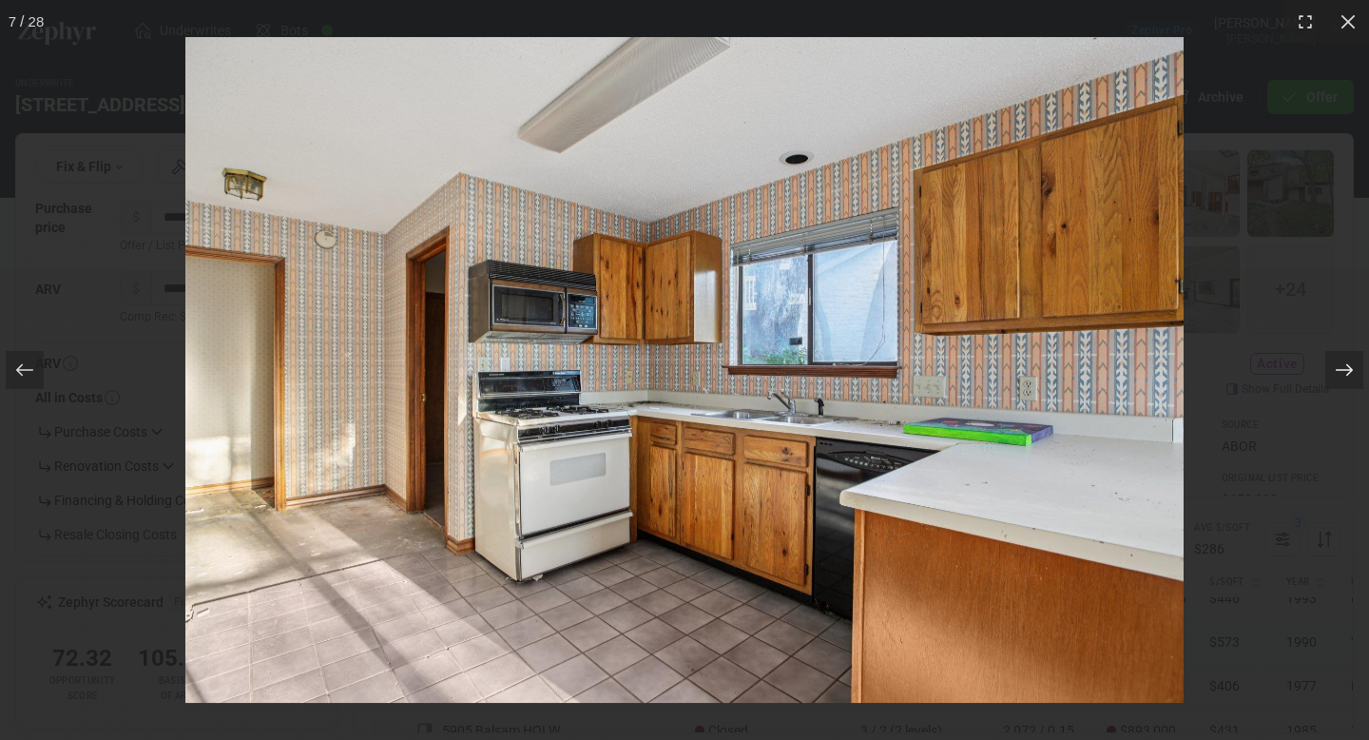
click at [1342, 368] on icon at bounding box center [1344, 369] width 19 height 19
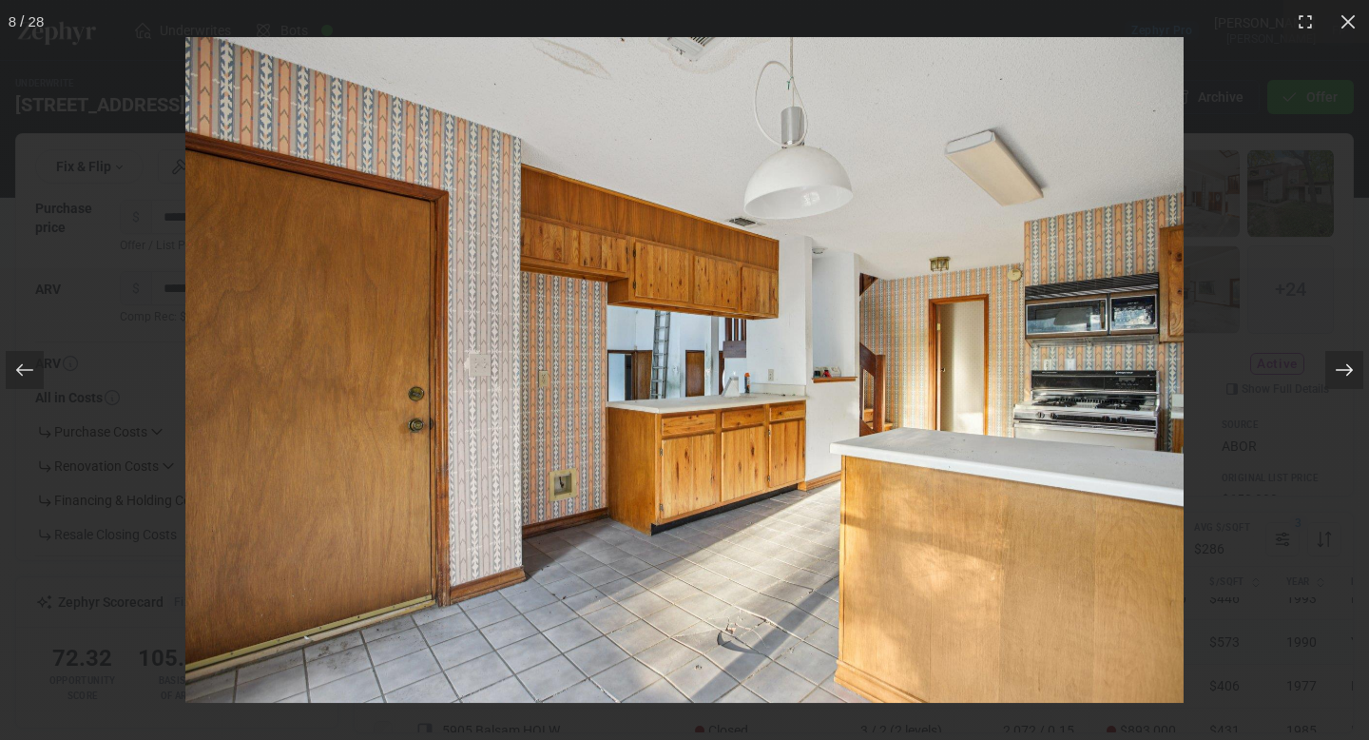
click at [1342, 368] on icon at bounding box center [1344, 369] width 19 height 19
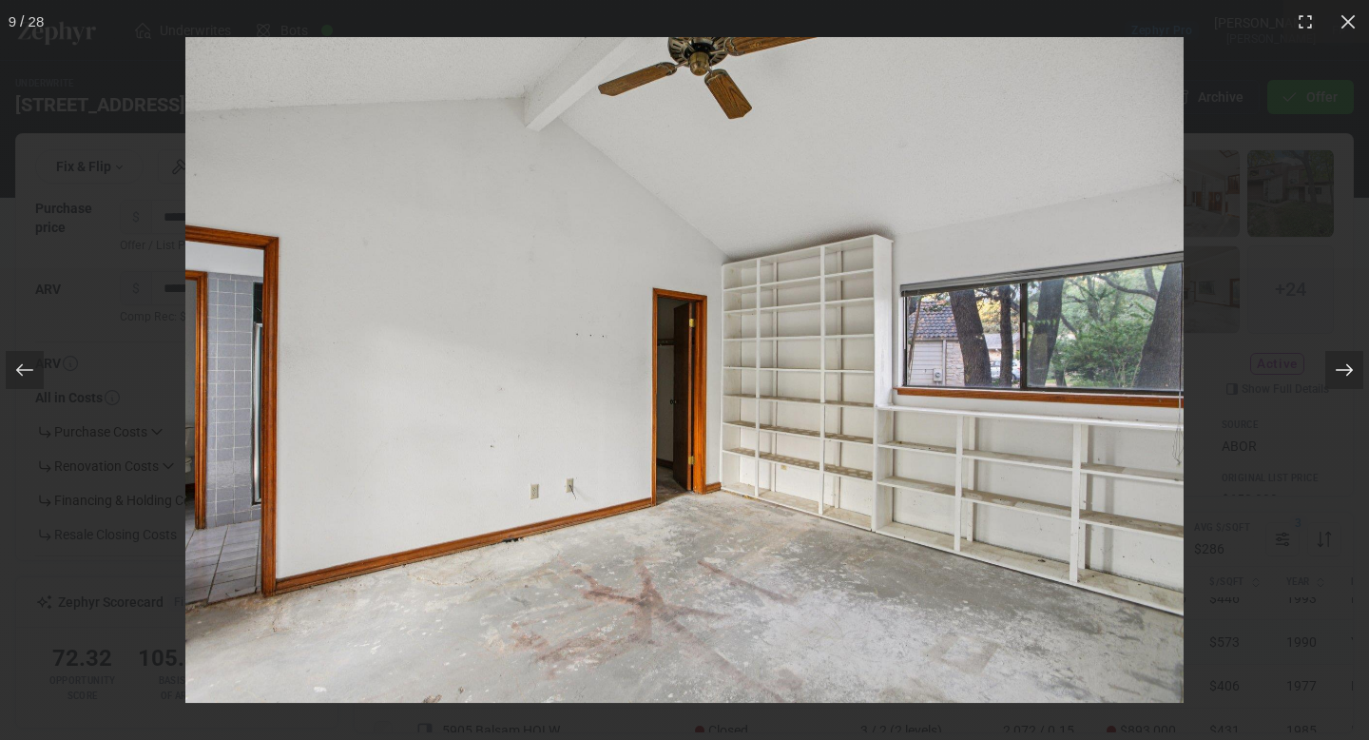
click at [1342, 368] on icon at bounding box center [1344, 369] width 19 height 19
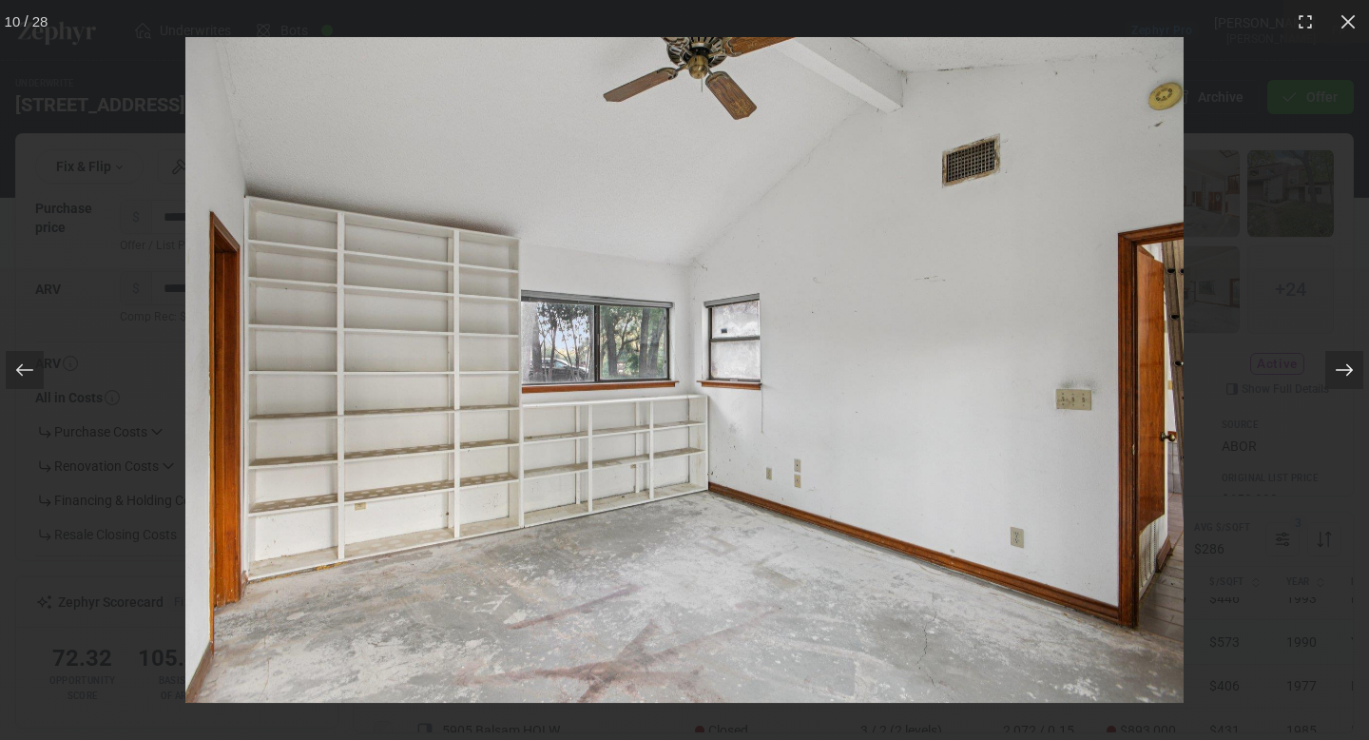
click at [1342, 368] on icon at bounding box center [1344, 369] width 19 height 19
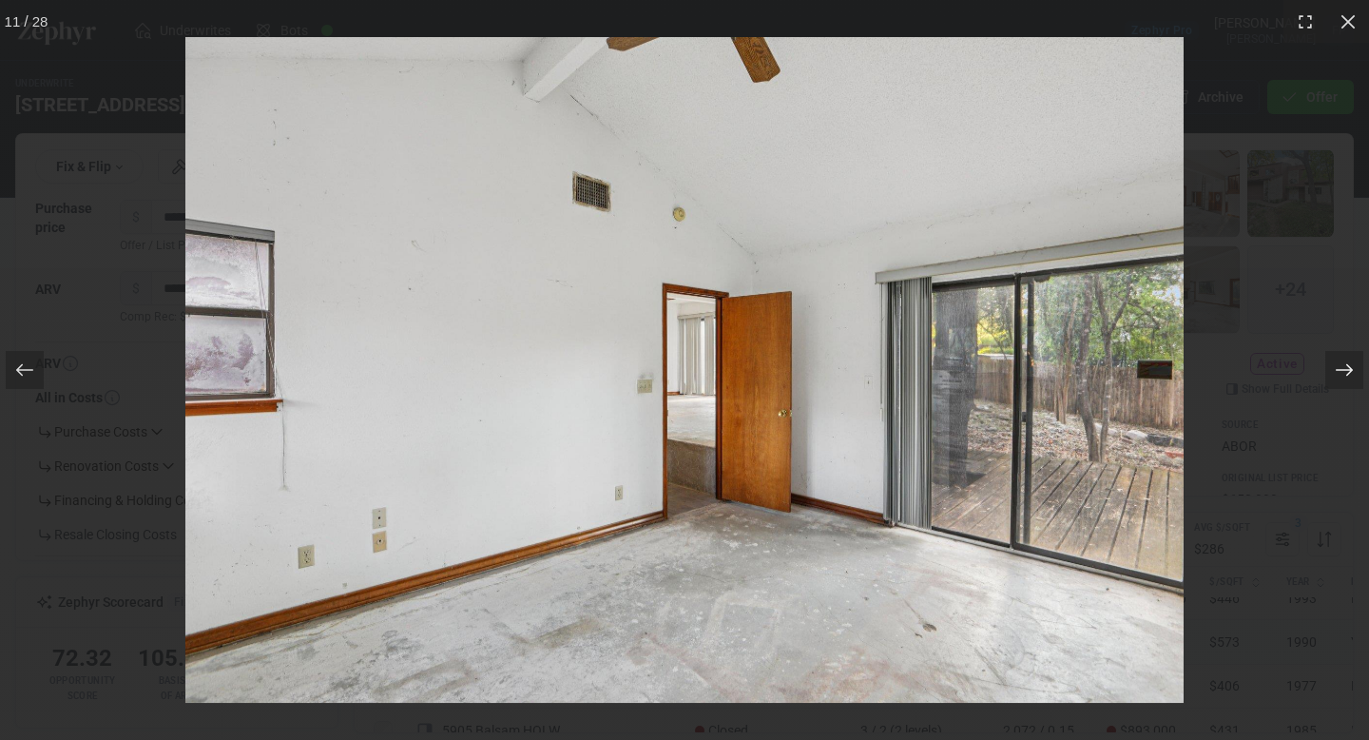
click at [1342, 368] on icon at bounding box center [1344, 369] width 19 height 19
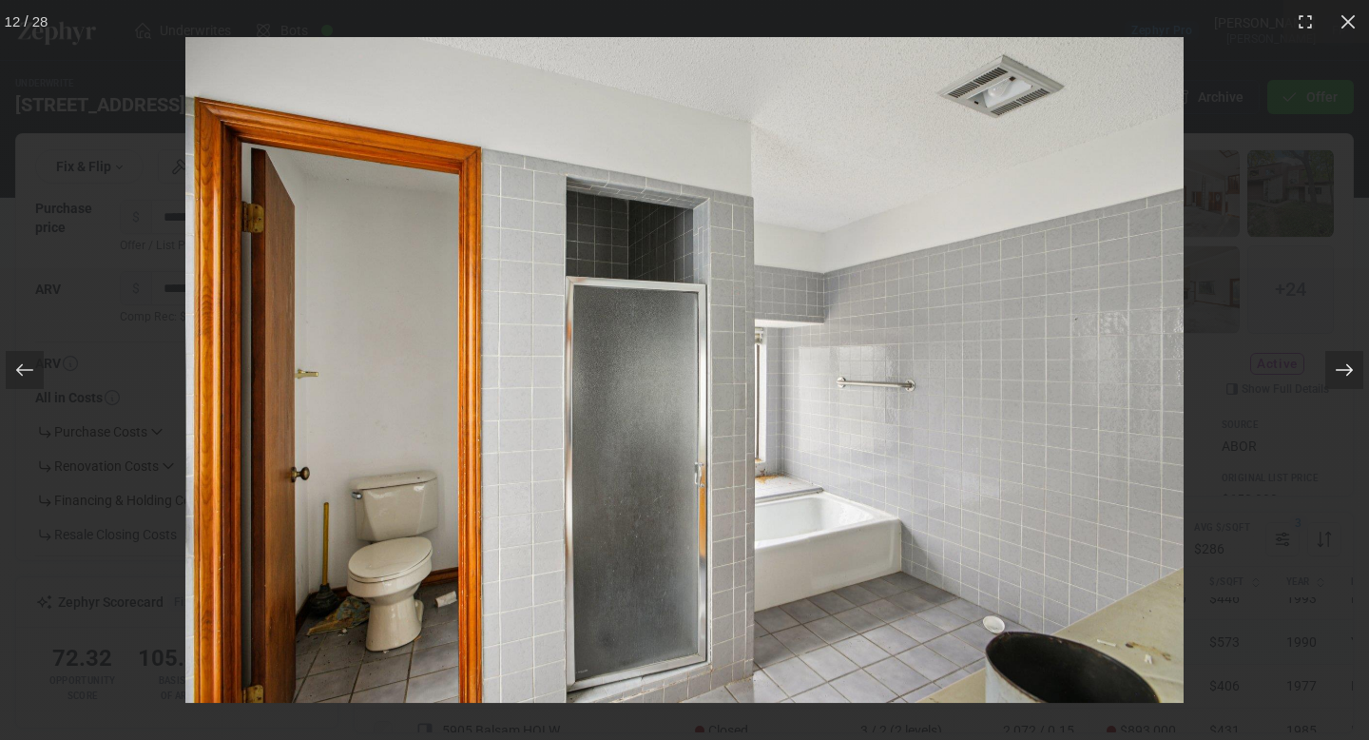
click at [1342, 368] on icon at bounding box center [1344, 369] width 19 height 19
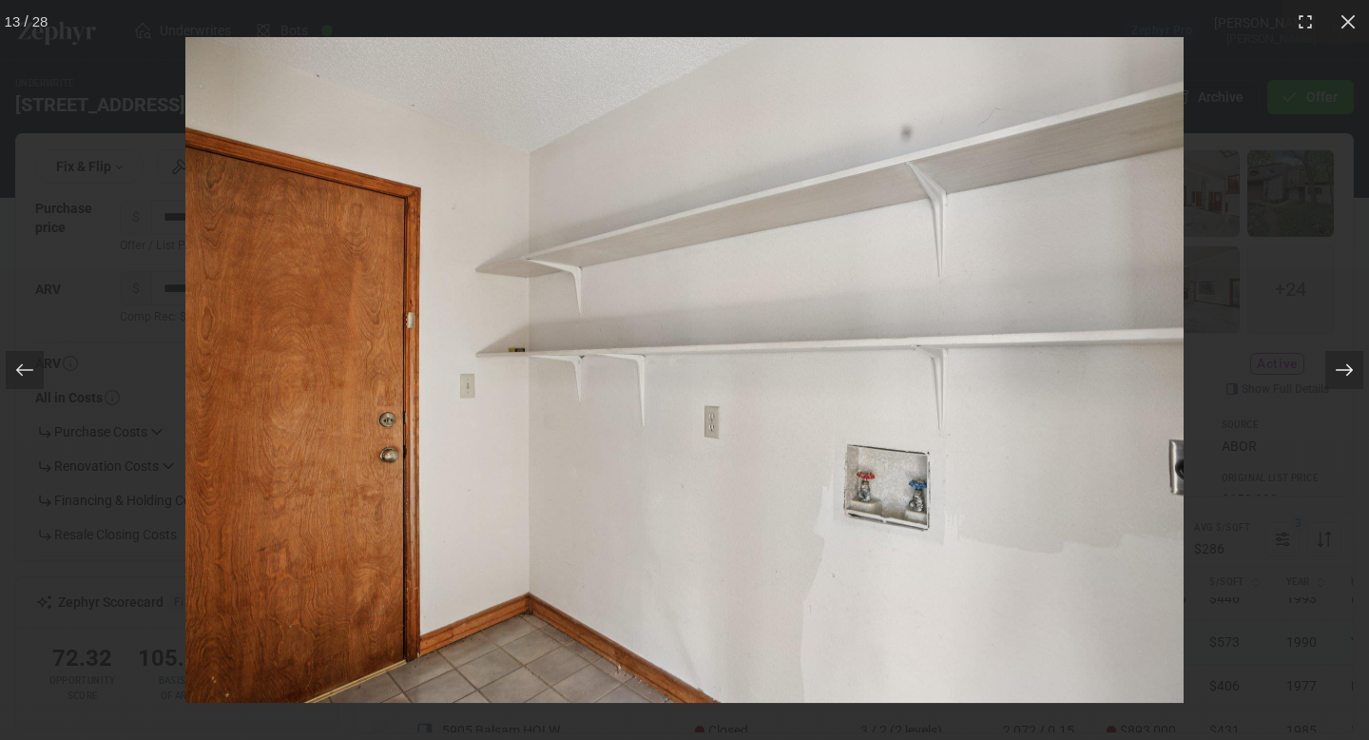
click at [1342, 368] on icon at bounding box center [1344, 369] width 19 height 19
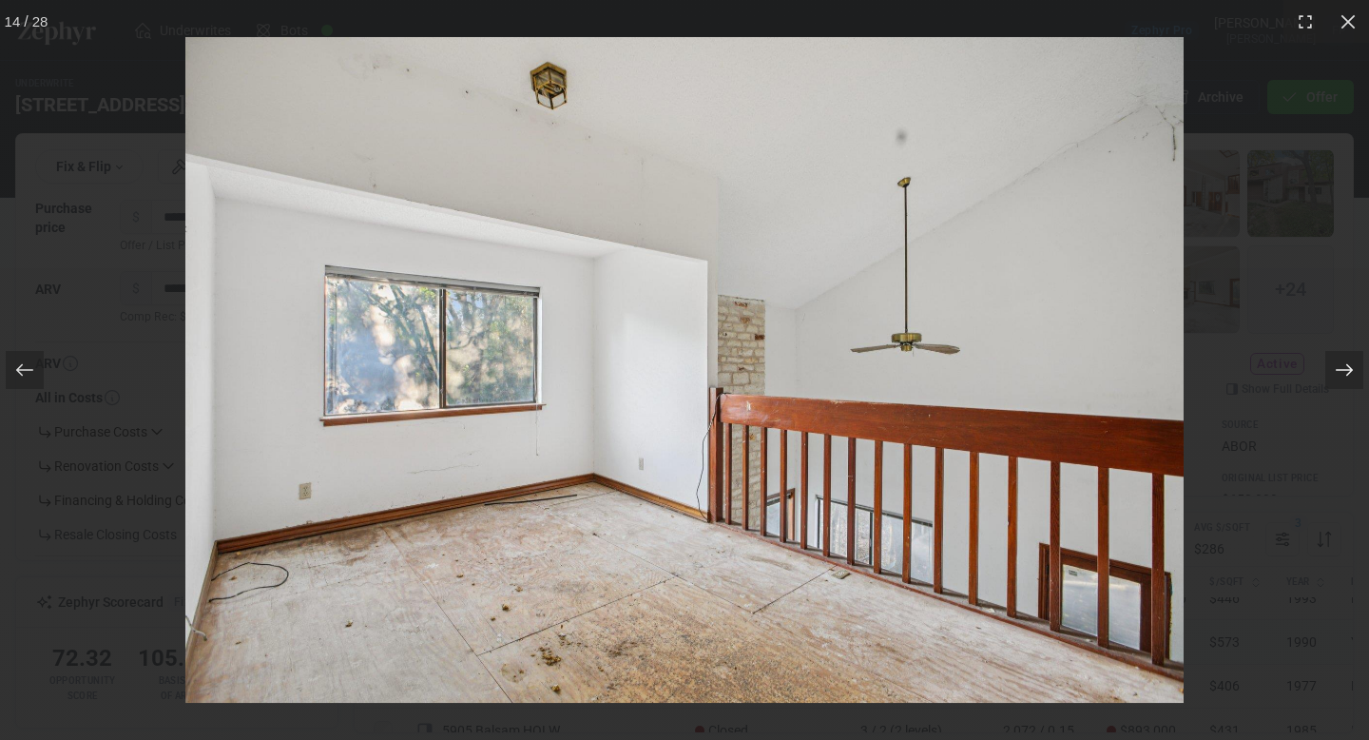
click at [1342, 368] on icon at bounding box center [1344, 369] width 19 height 19
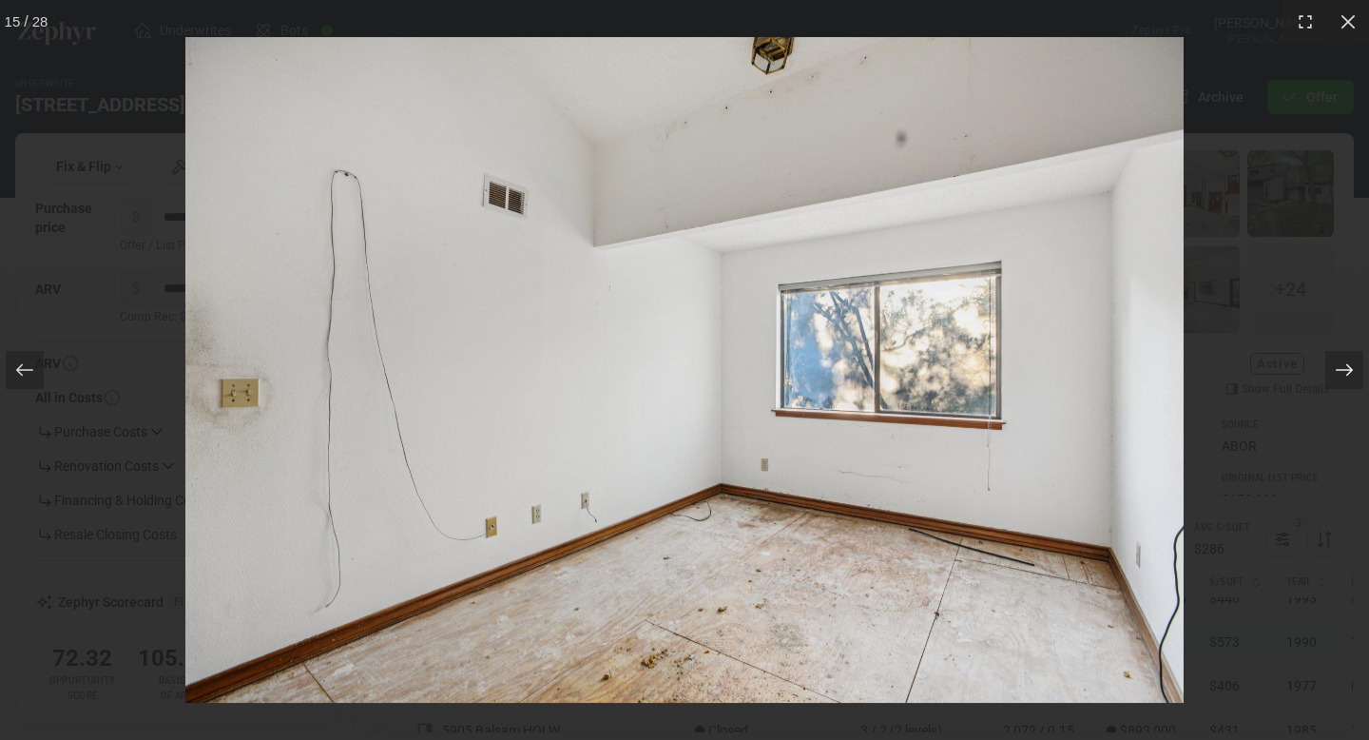
click at [1342, 368] on icon at bounding box center [1344, 369] width 19 height 19
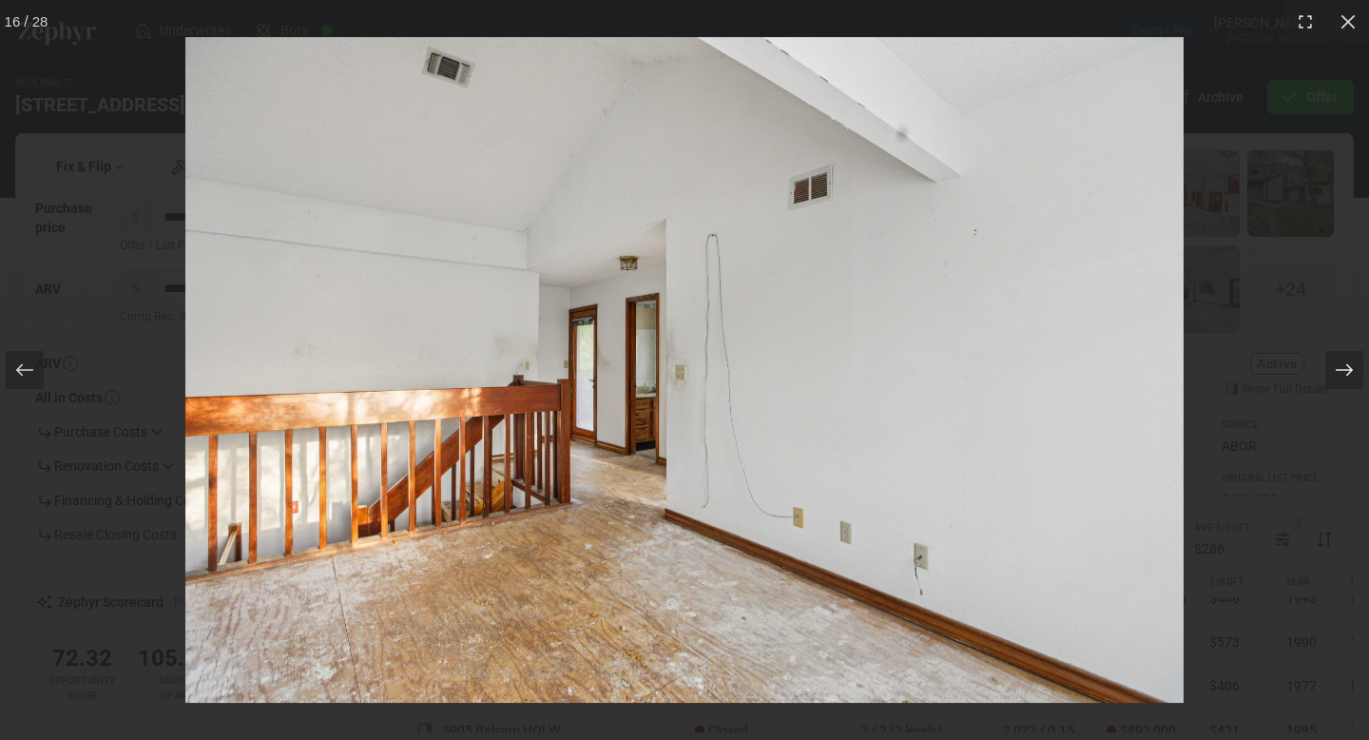
click at [1342, 368] on icon at bounding box center [1344, 369] width 19 height 19
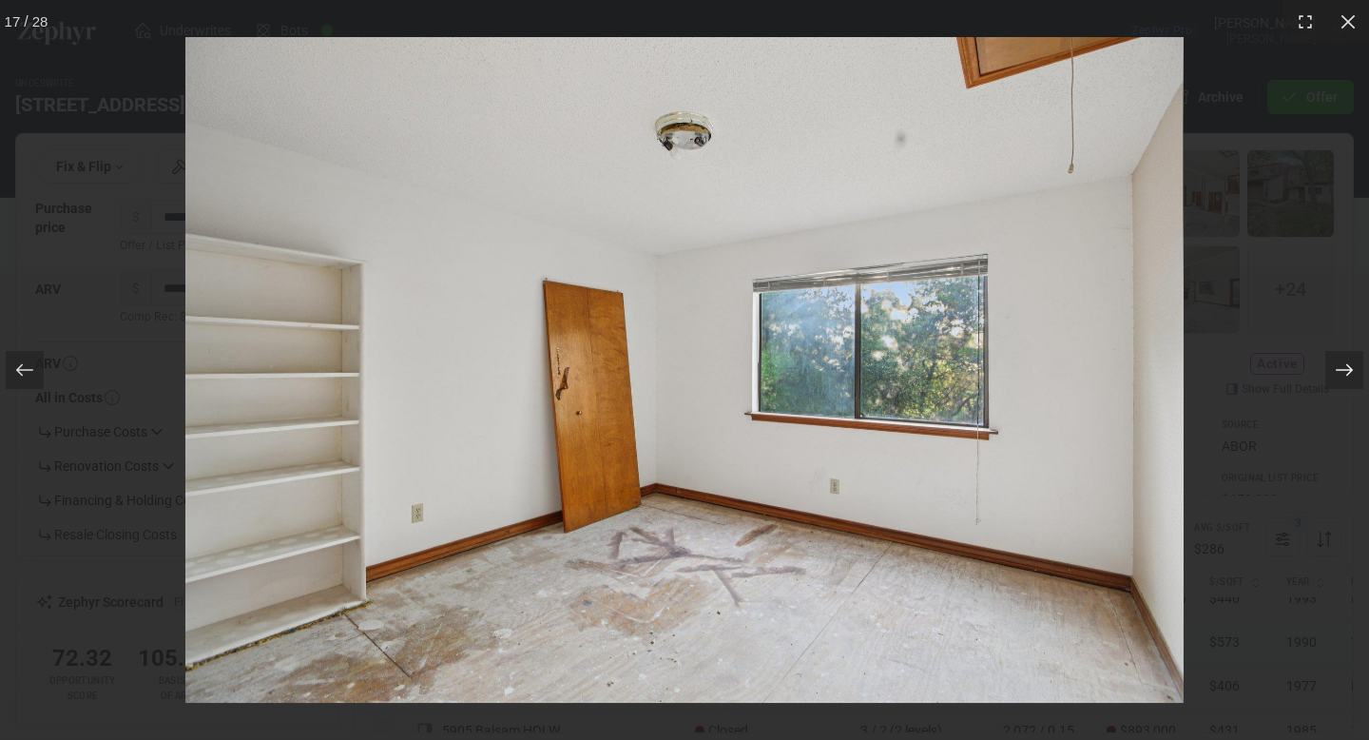
click at [1342, 368] on icon at bounding box center [1344, 369] width 19 height 19
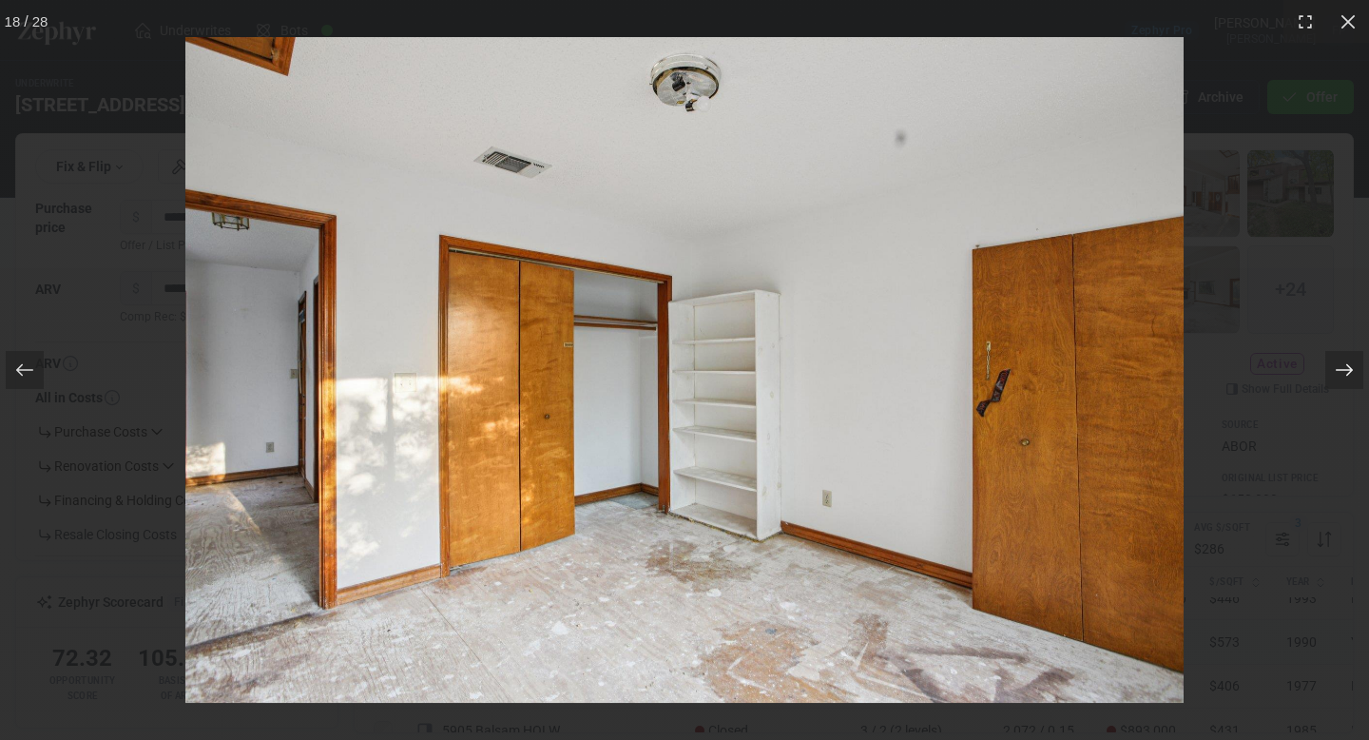
click at [1342, 368] on icon at bounding box center [1344, 369] width 19 height 19
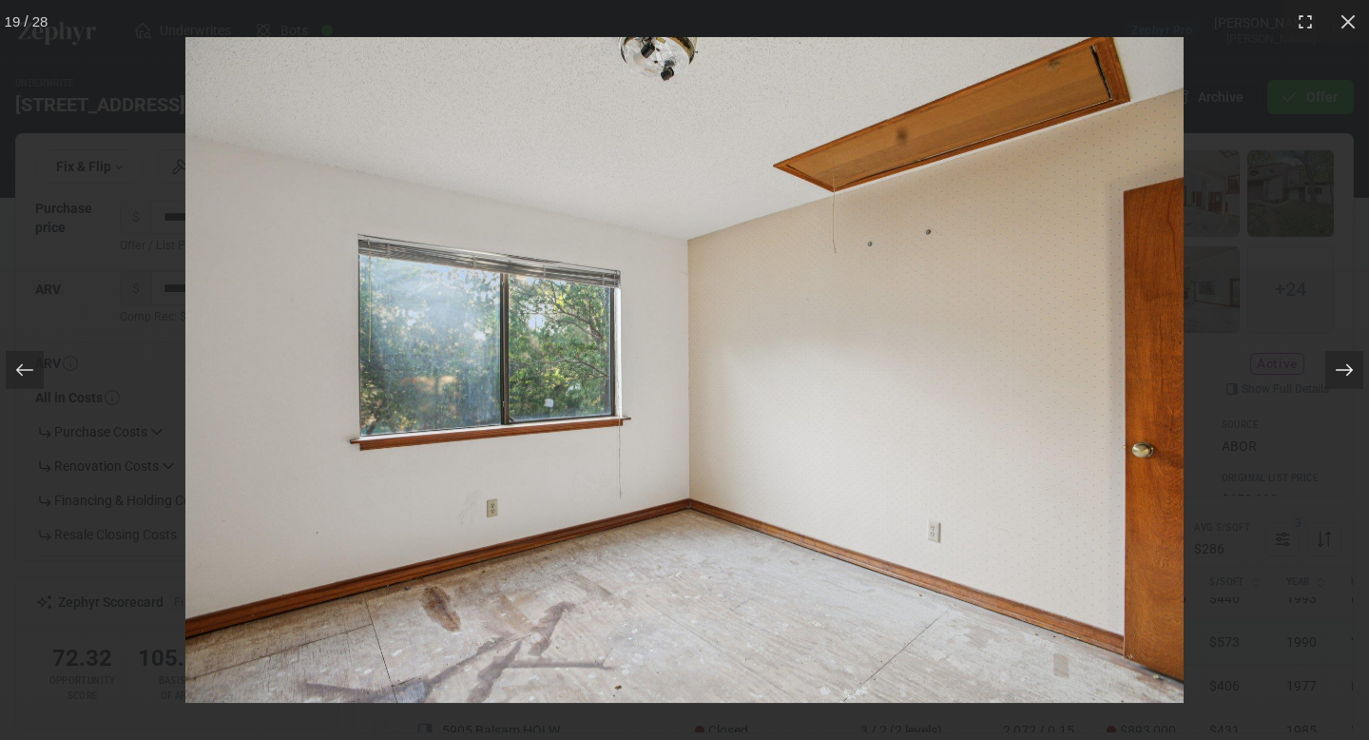
click at [1342, 368] on icon at bounding box center [1344, 369] width 19 height 19
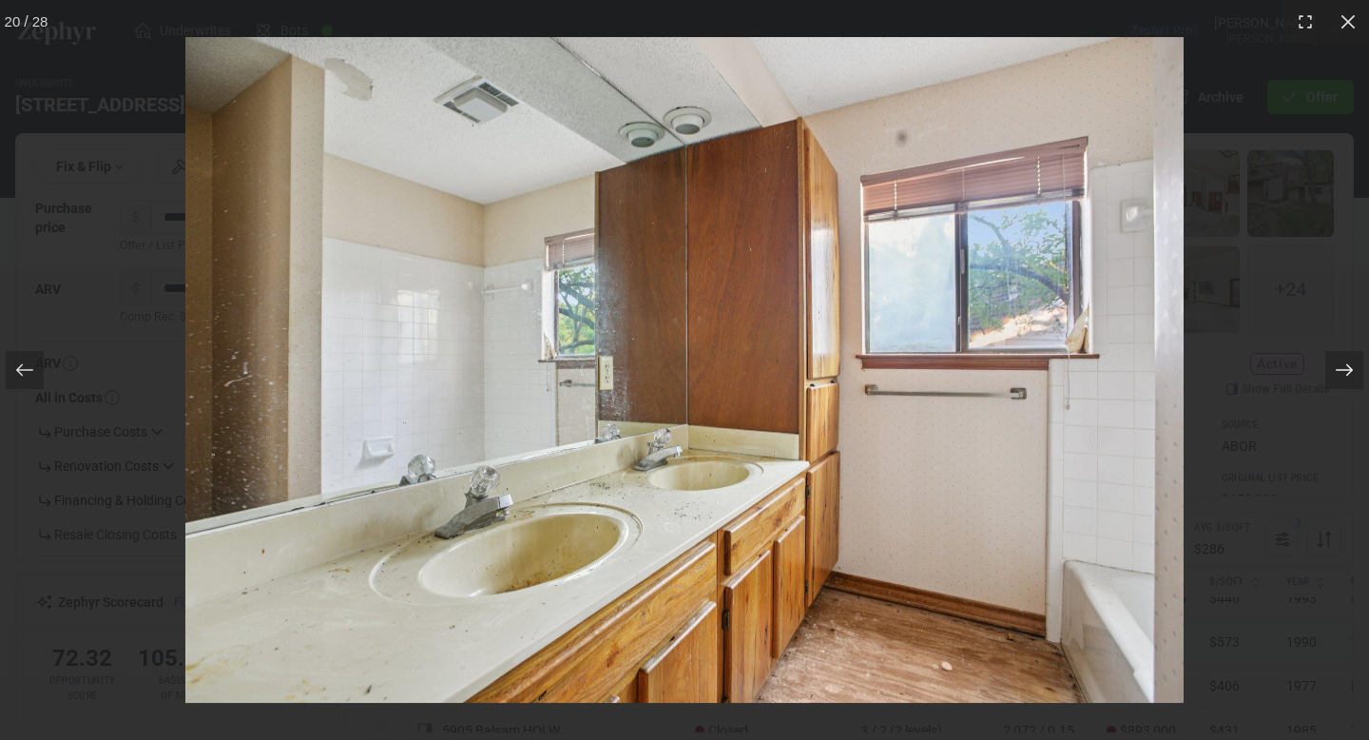
click at [1342, 368] on icon at bounding box center [1344, 369] width 19 height 19
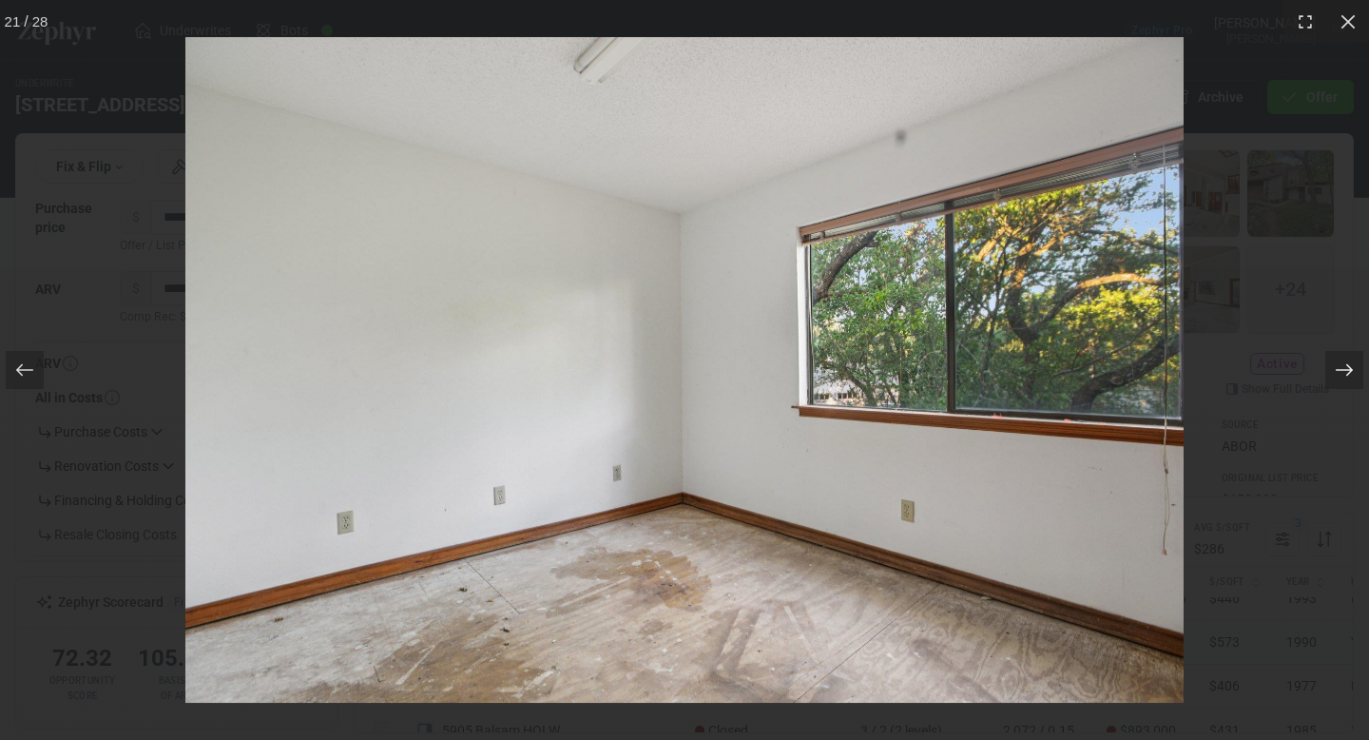
click at [1342, 368] on icon at bounding box center [1344, 369] width 19 height 19
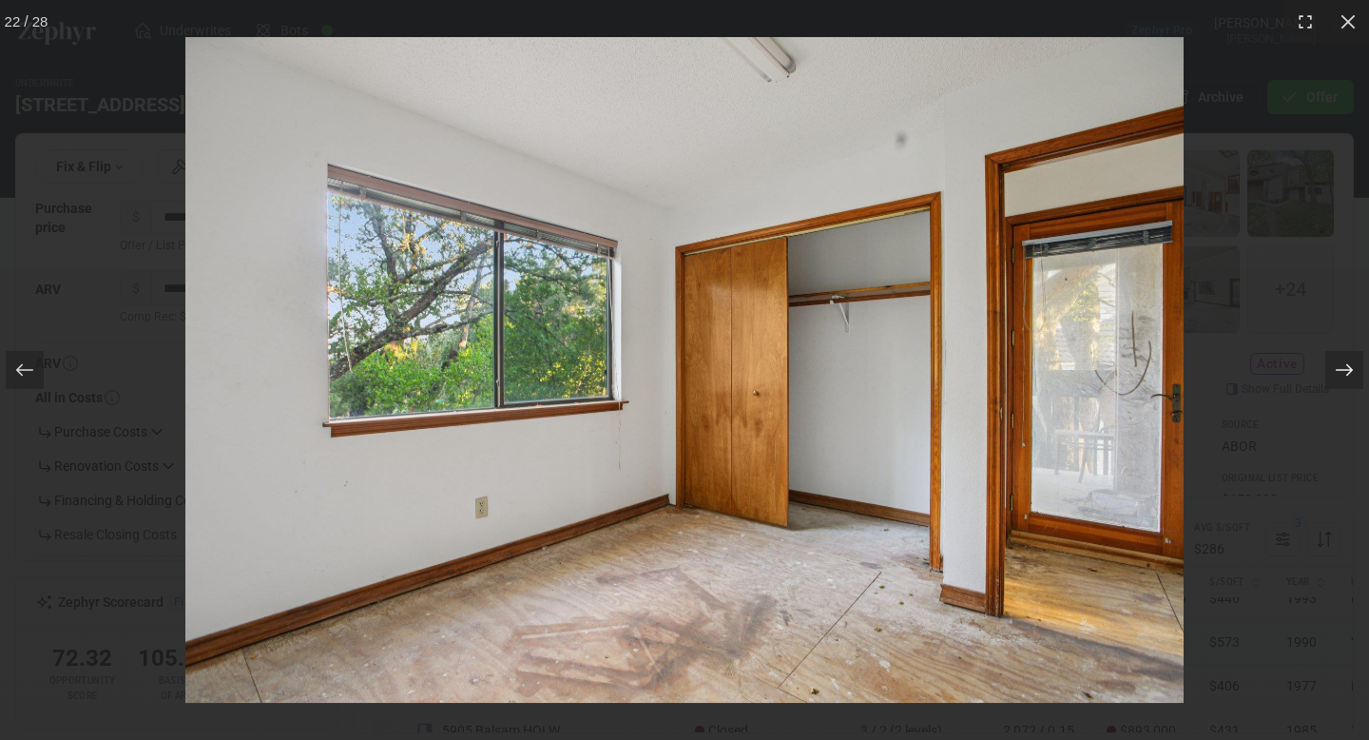
click at [1343, 368] on icon at bounding box center [1344, 369] width 19 height 19
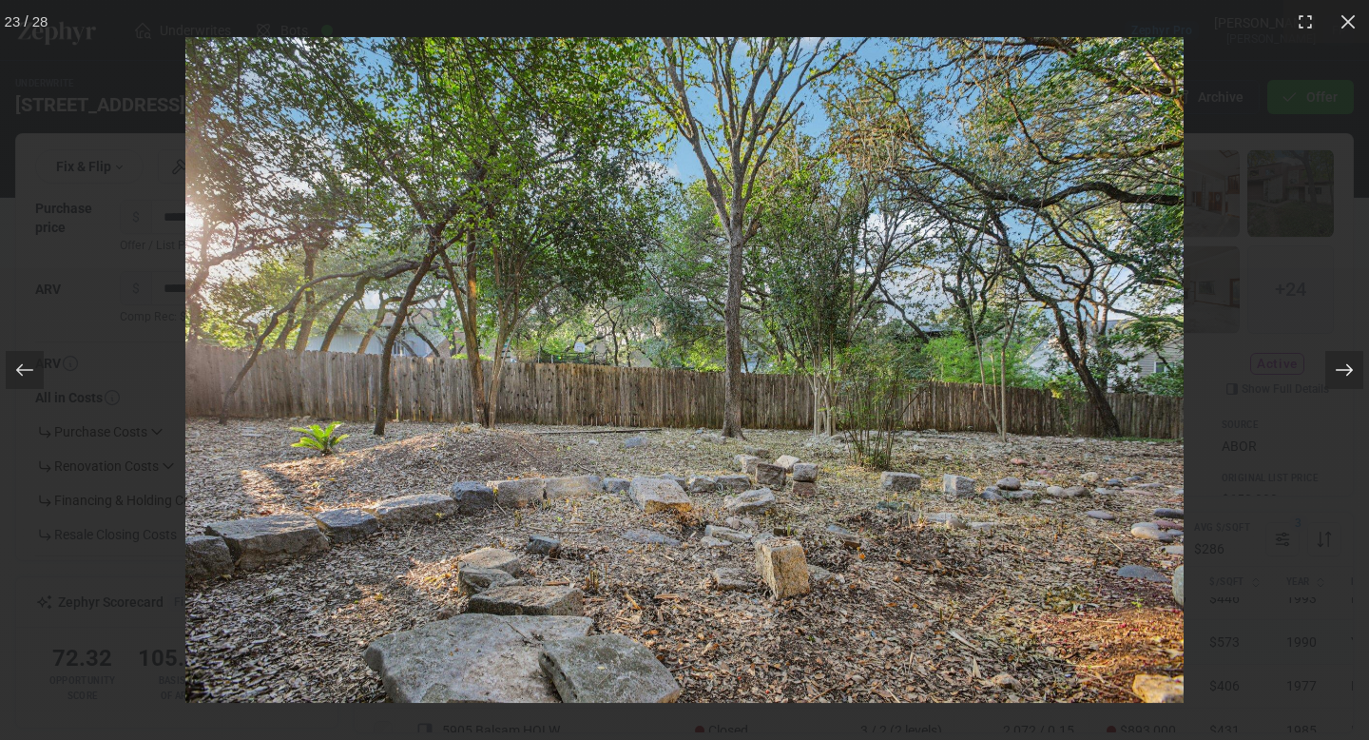
click at [1343, 368] on icon at bounding box center [1344, 369] width 19 height 19
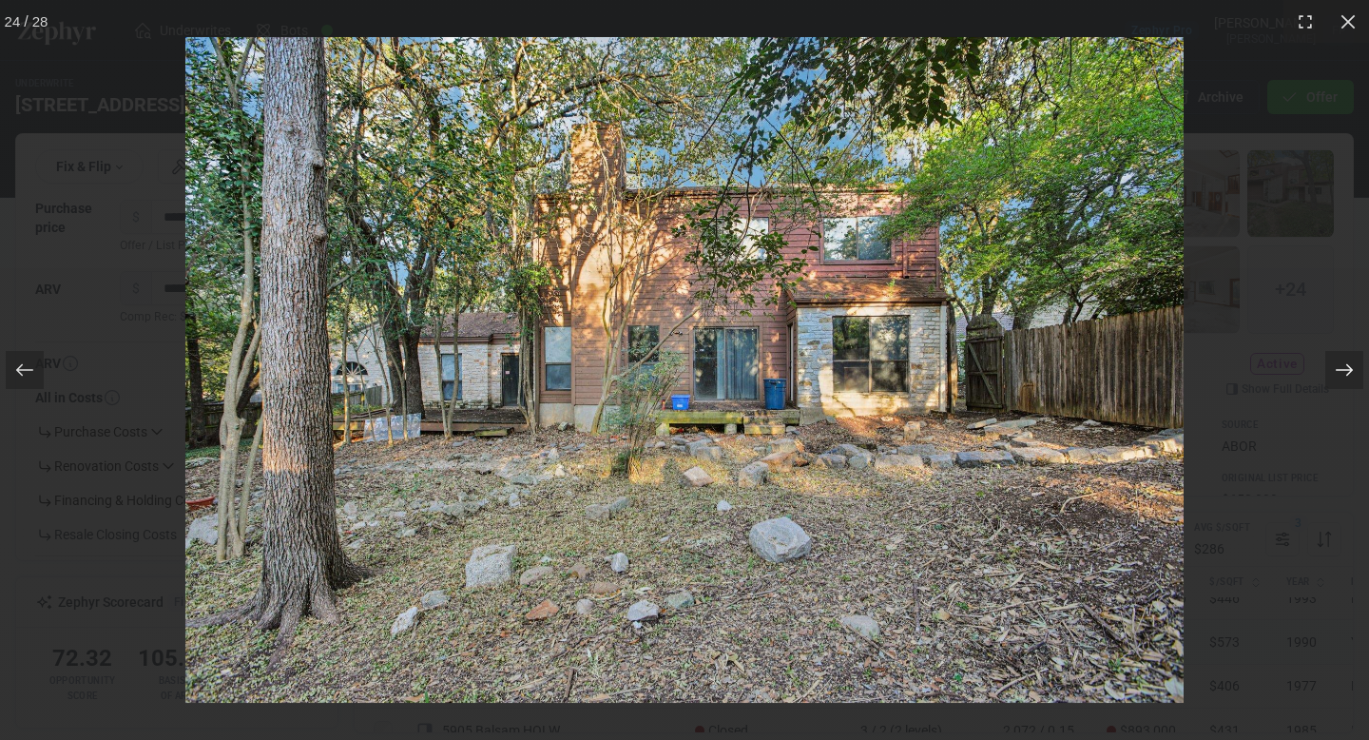
click at [1343, 368] on icon at bounding box center [1344, 369] width 19 height 19
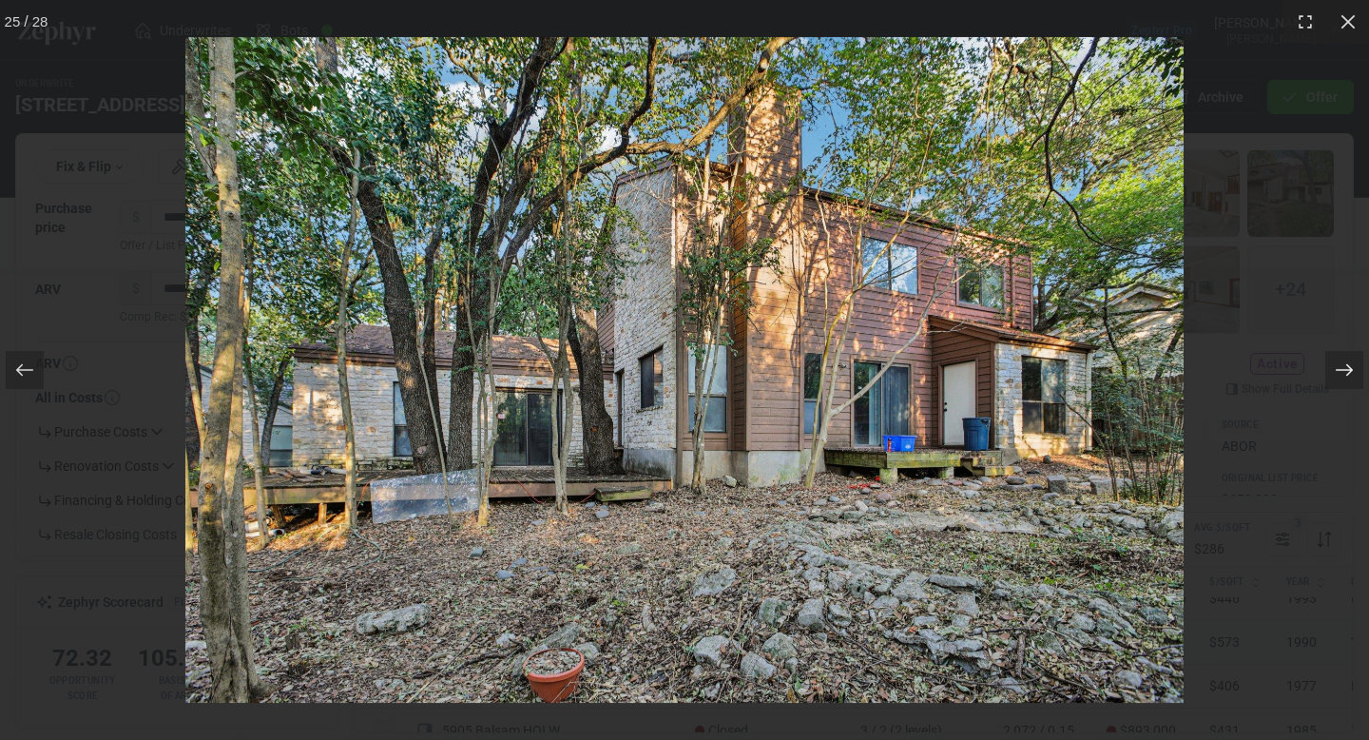
click at [1343, 368] on icon at bounding box center [1344, 369] width 19 height 19
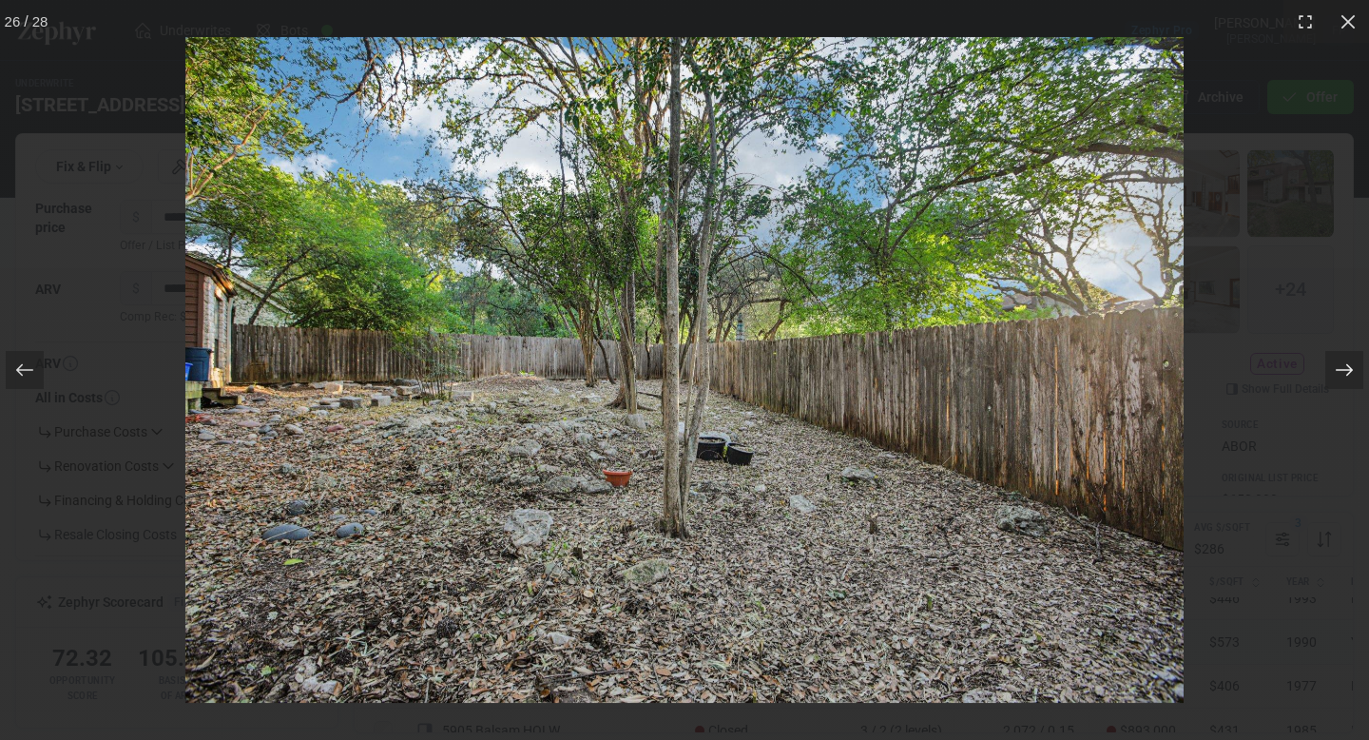
click at [1343, 368] on icon at bounding box center [1344, 369] width 19 height 19
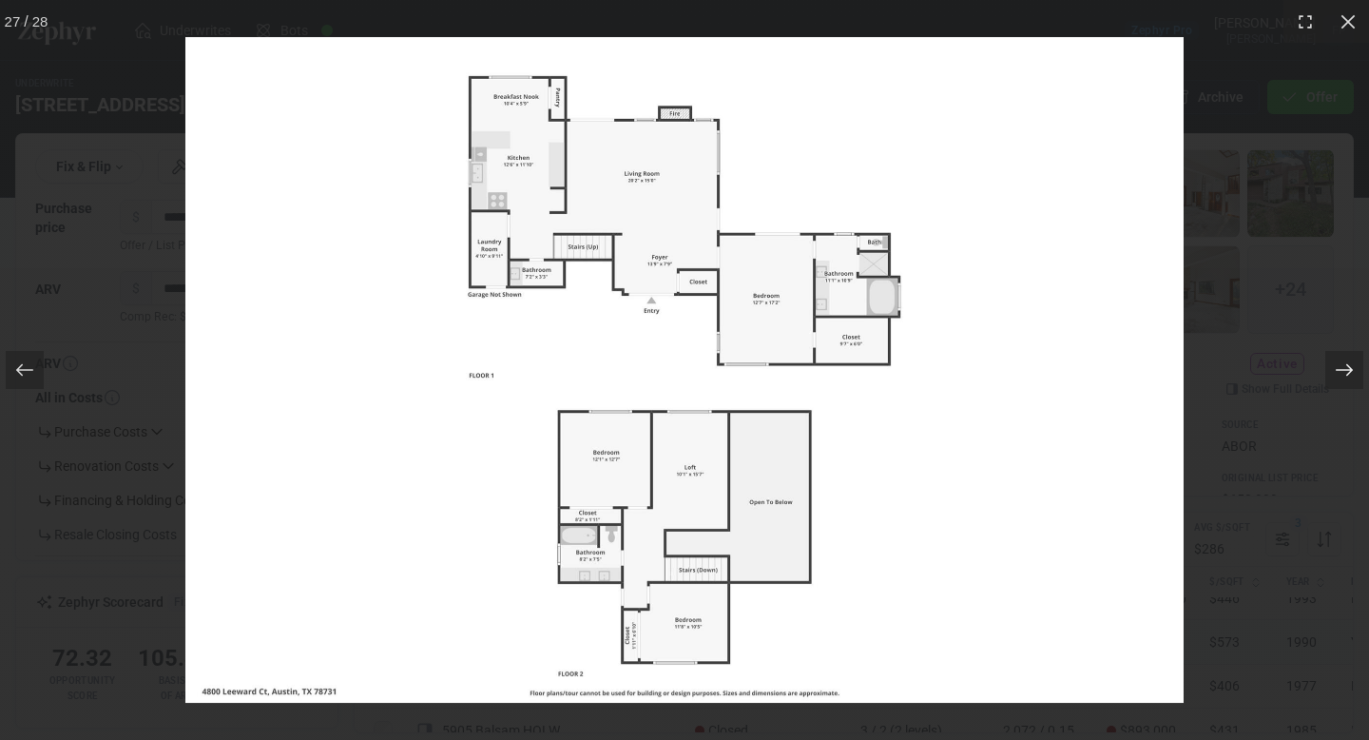
click at [1343, 368] on icon at bounding box center [1344, 369] width 19 height 19
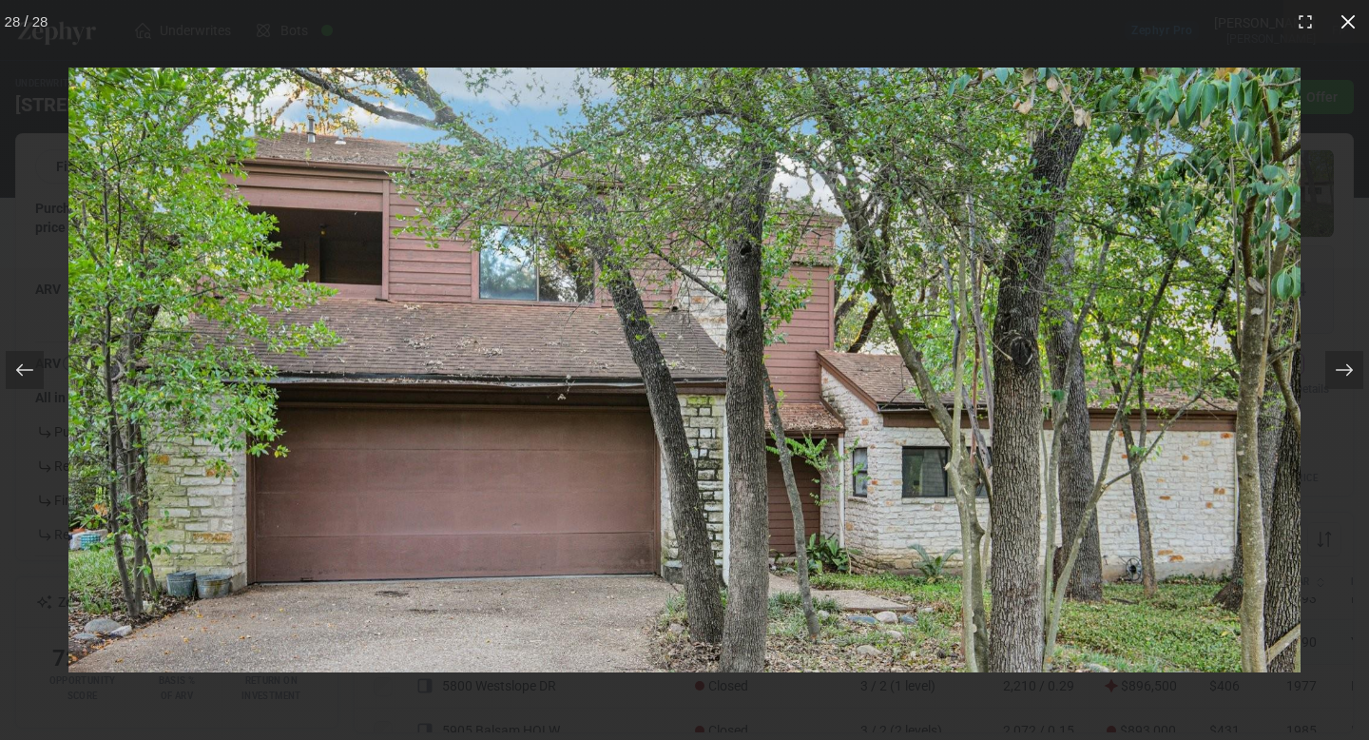
click at [1358, 29] on div at bounding box center [1347, 21] width 43 height 43
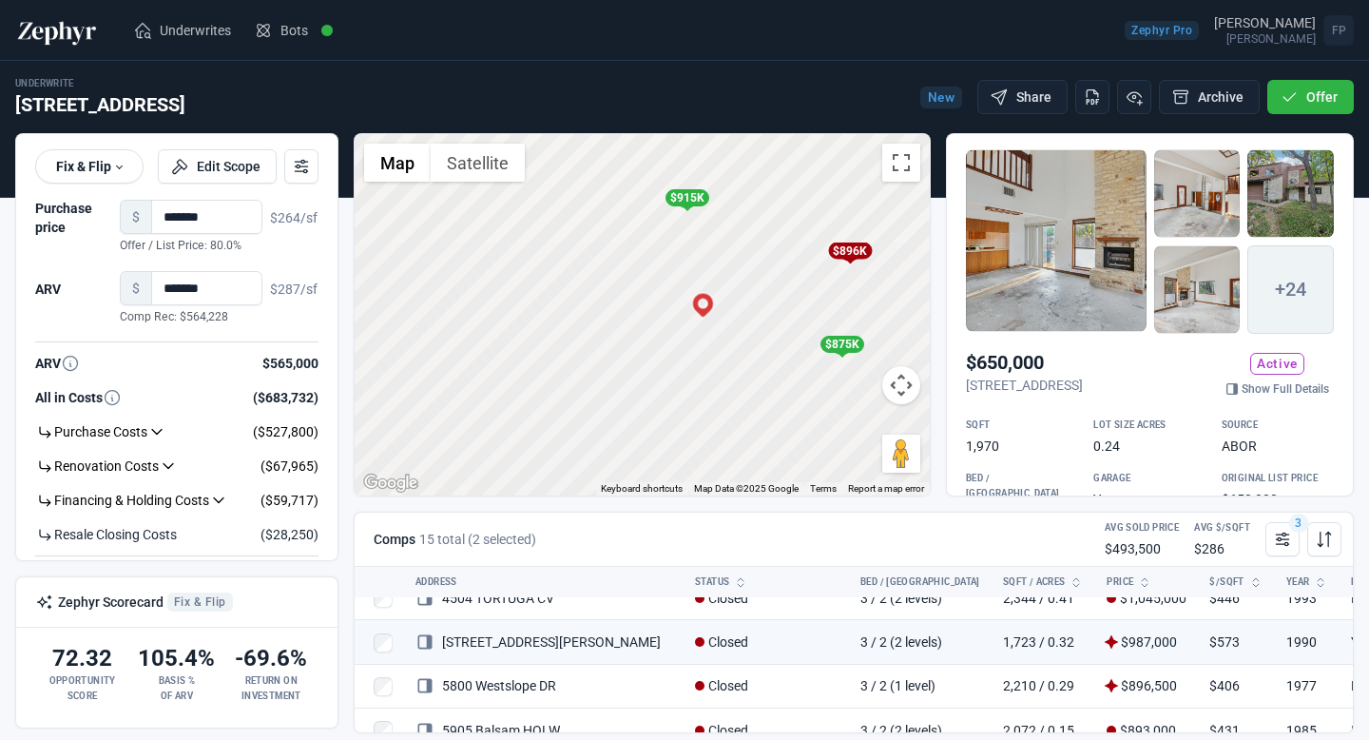
click at [854, 251] on div "$896K" at bounding box center [850, 250] width 44 height 17
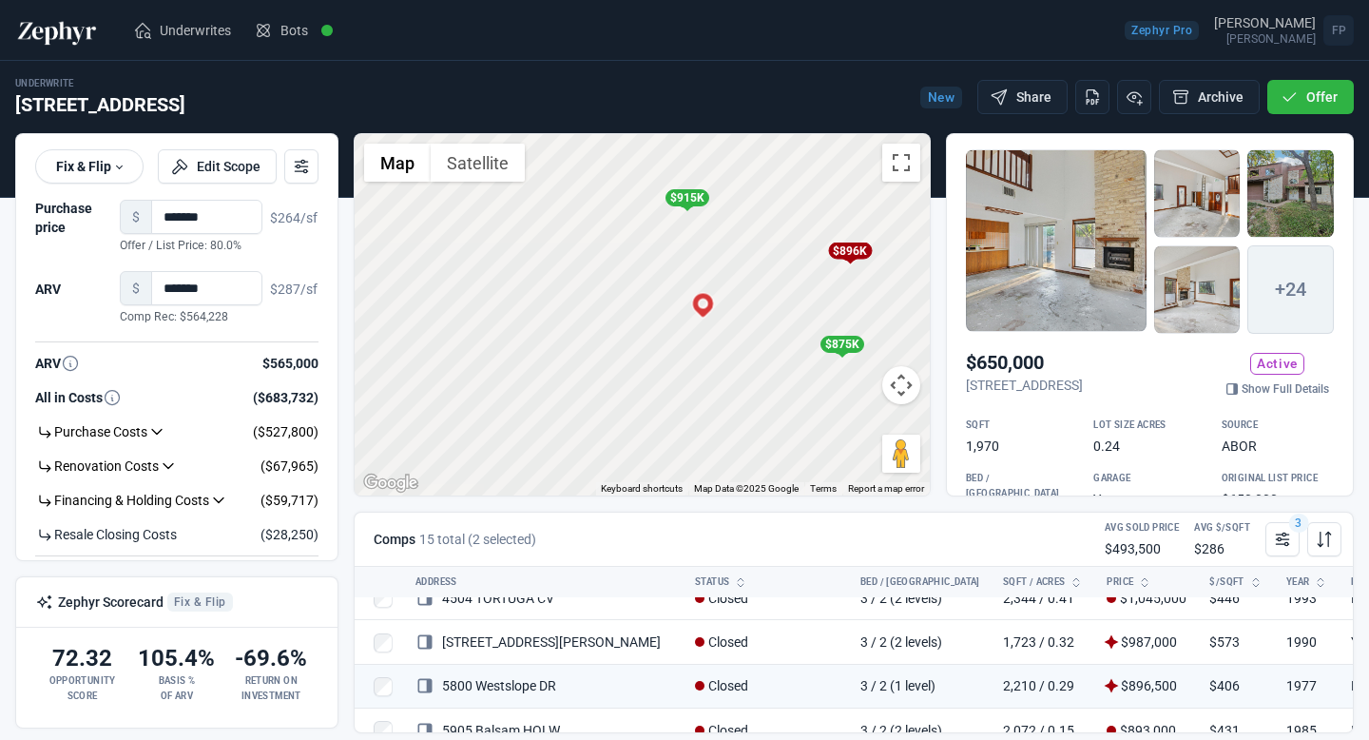
scroll to position [66, 0]
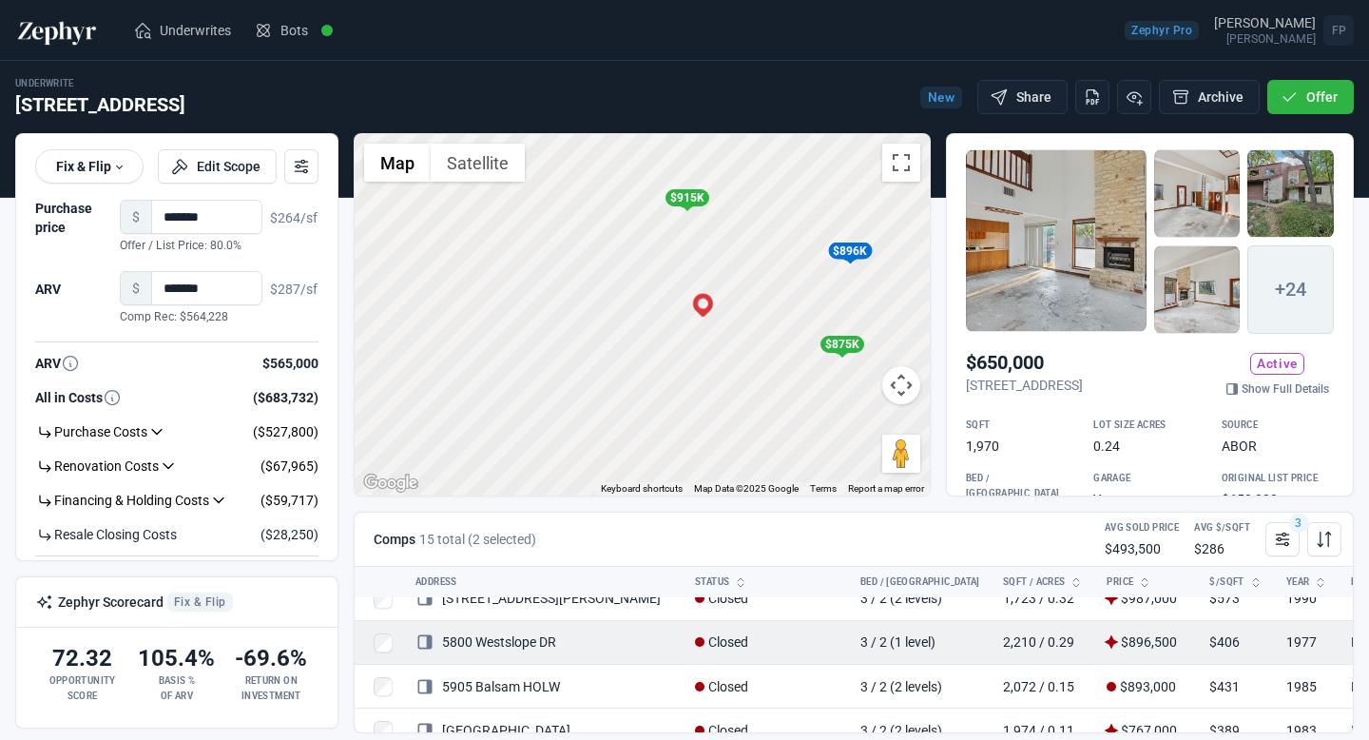
click at [552, 647] on link "5800 Westslope DR" at bounding box center [485, 641] width 141 height 15
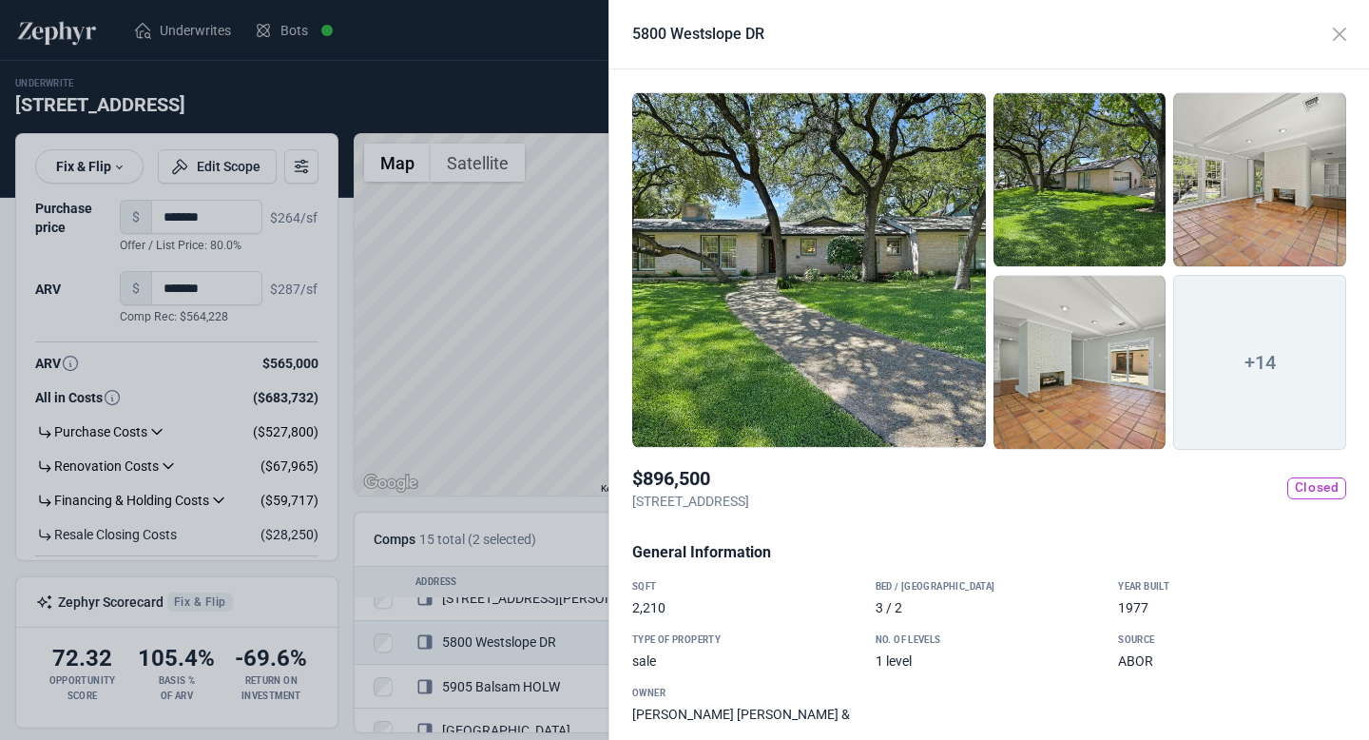
click at [924, 259] on div at bounding box center [809, 270] width 354 height 356
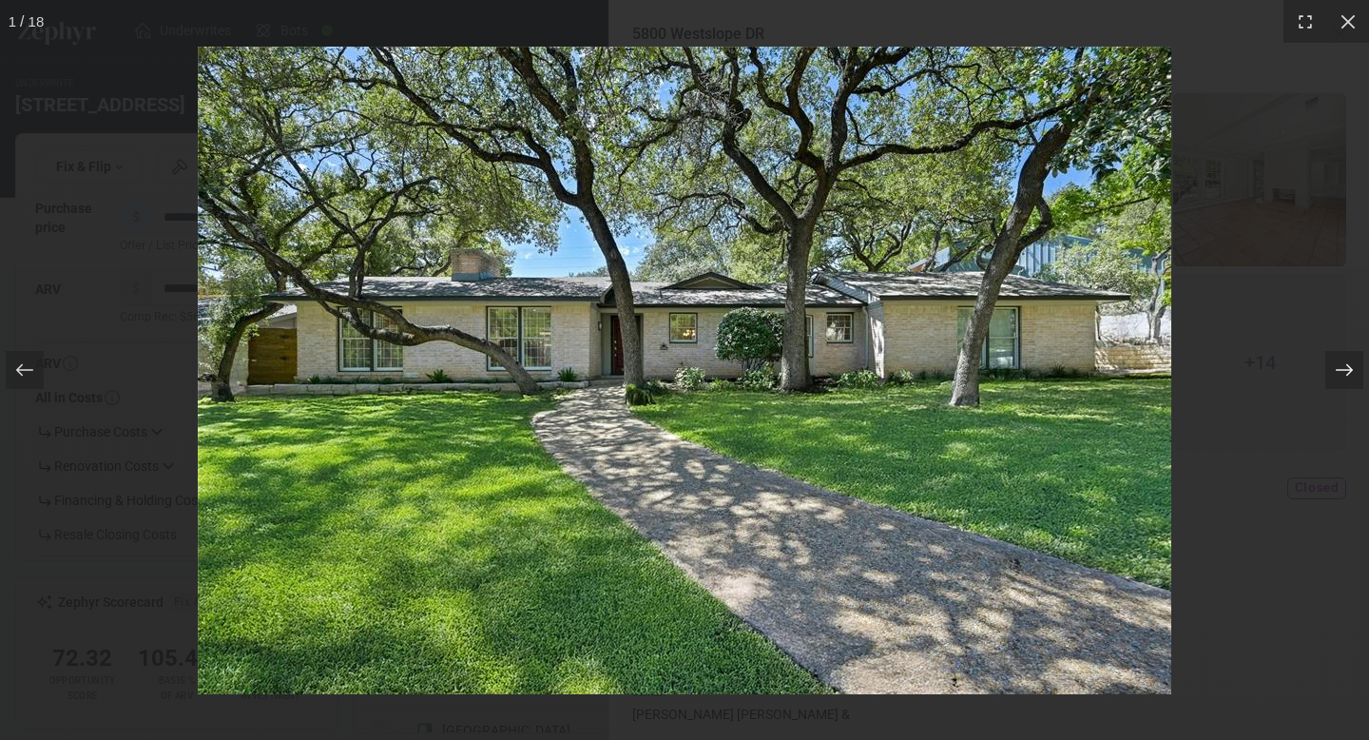
click at [1336, 370] on icon at bounding box center [1344, 370] width 17 height 12
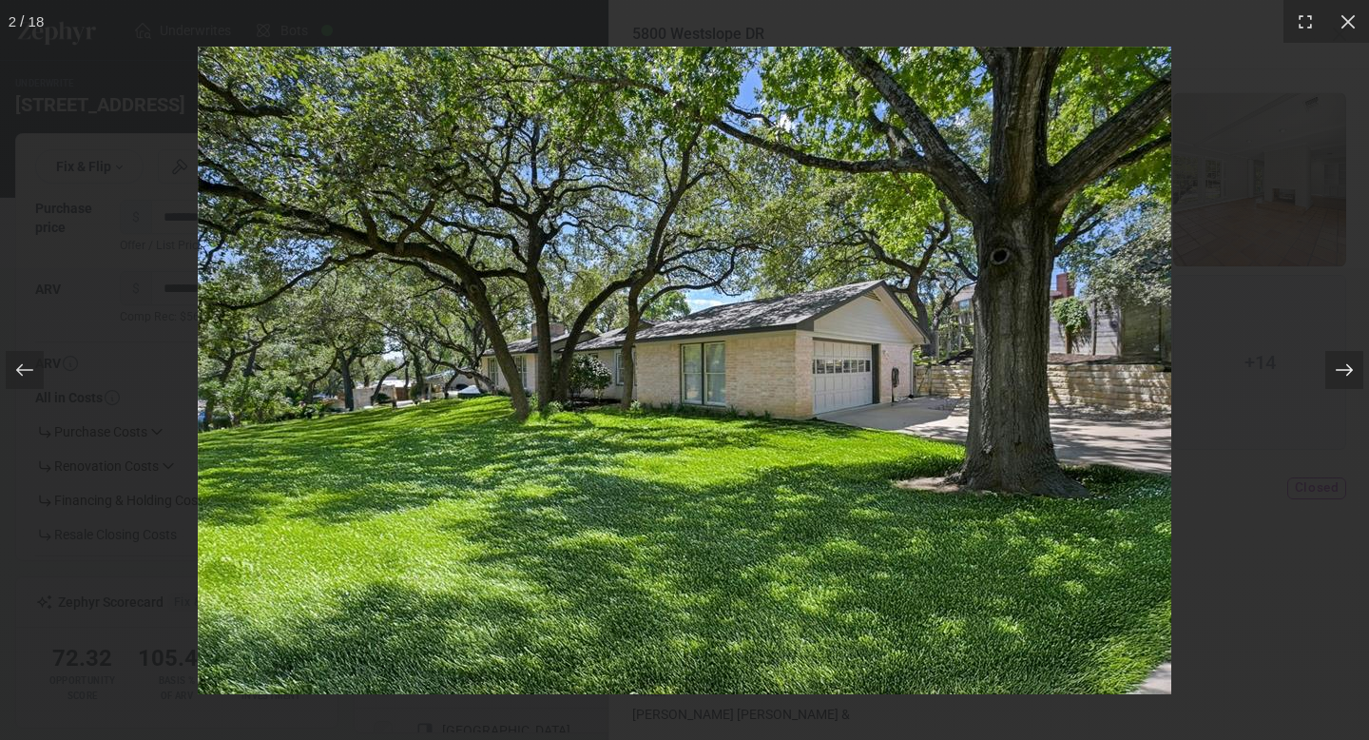
click at [1336, 371] on icon at bounding box center [1344, 369] width 19 height 19
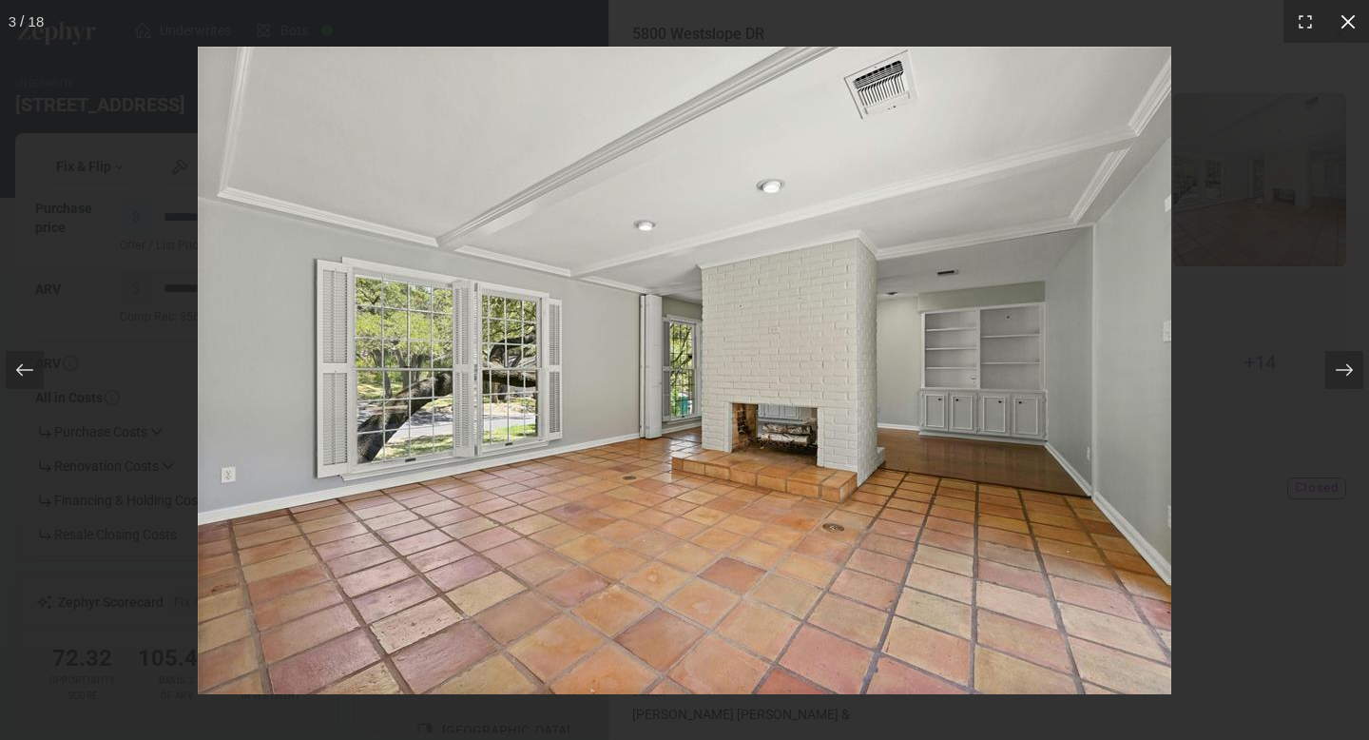
click at [1342, 24] on icon at bounding box center [1348, 21] width 19 height 19
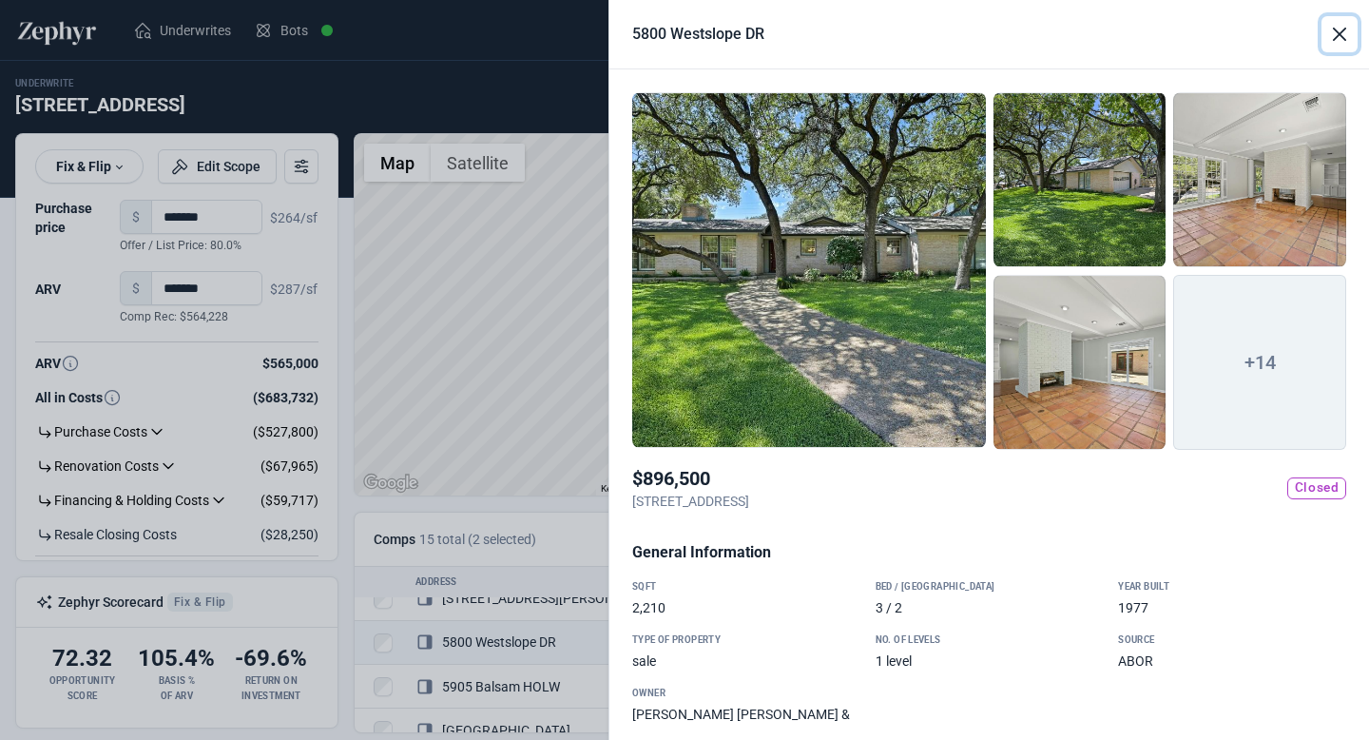
click at [1343, 29] on button "Close" at bounding box center [1340, 34] width 36 height 36
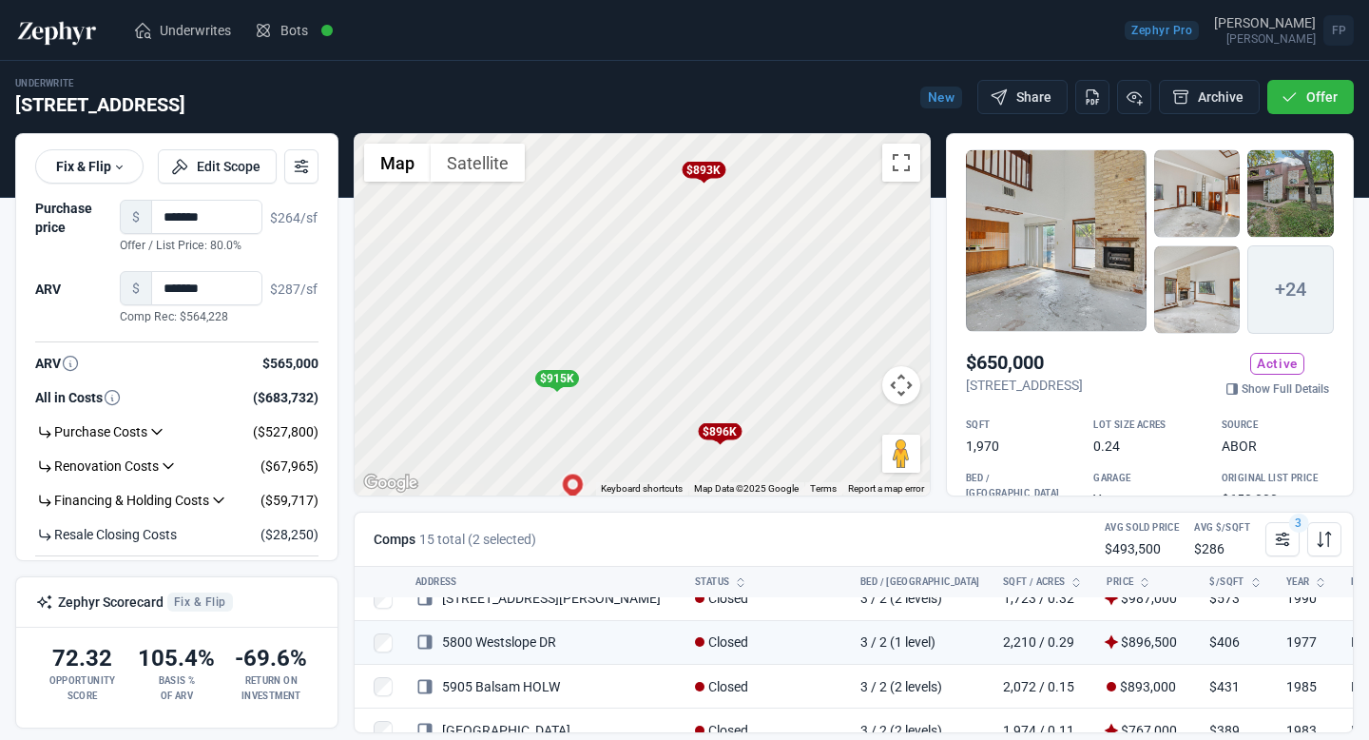
drag, startPoint x: 827, startPoint y: 307, endPoint x: 690, endPoint y: 493, distance: 230.5
click at [690, 493] on div "To activate drag with keyboard, press Alt + Enter. Once in keyboard drag state,…" at bounding box center [642, 314] width 575 height 361
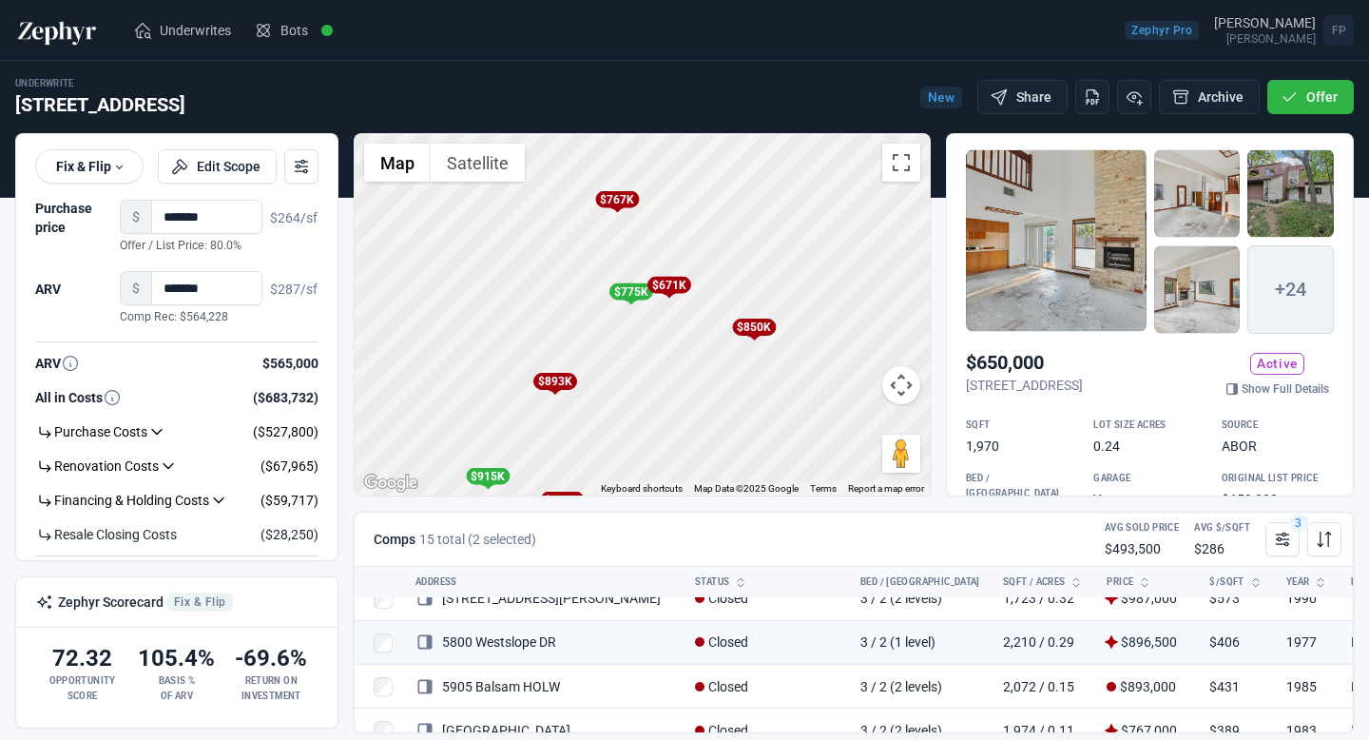
drag, startPoint x: 760, startPoint y: 337, endPoint x: 587, endPoint y: 419, distance: 191.8
click at [587, 419] on div "To activate drag with keyboard, press Alt + Enter. Once in keyboard drag state,…" at bounding box center [642, 314] width 575 height 361
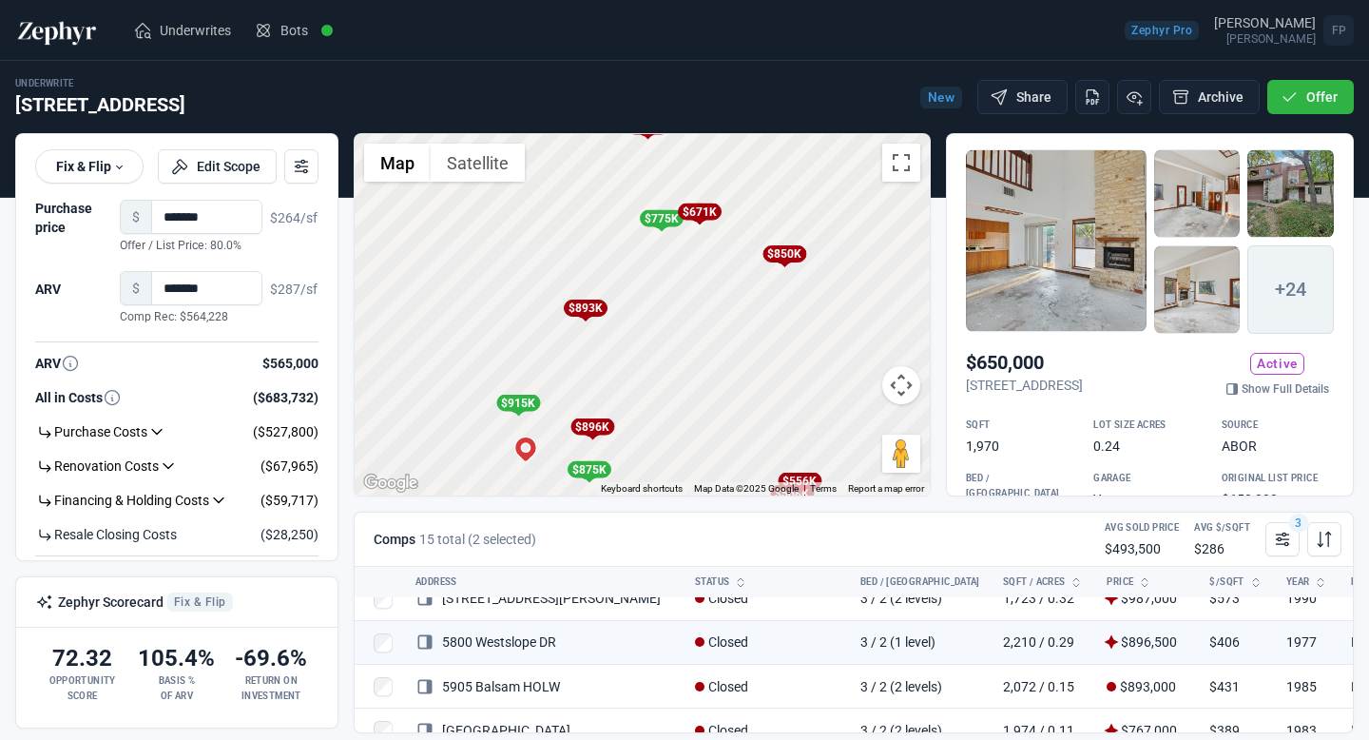
drag, startPoint x: 587, startPoint y: 419, endPoint x: 633, endPoint y: 318, distance: 111.9
click at [633, 318] on div "To activate drag with keyboard, press Alt + Enter. Once in keyboard drag state,…" at bounding box center [642, 314] width 575 height 361
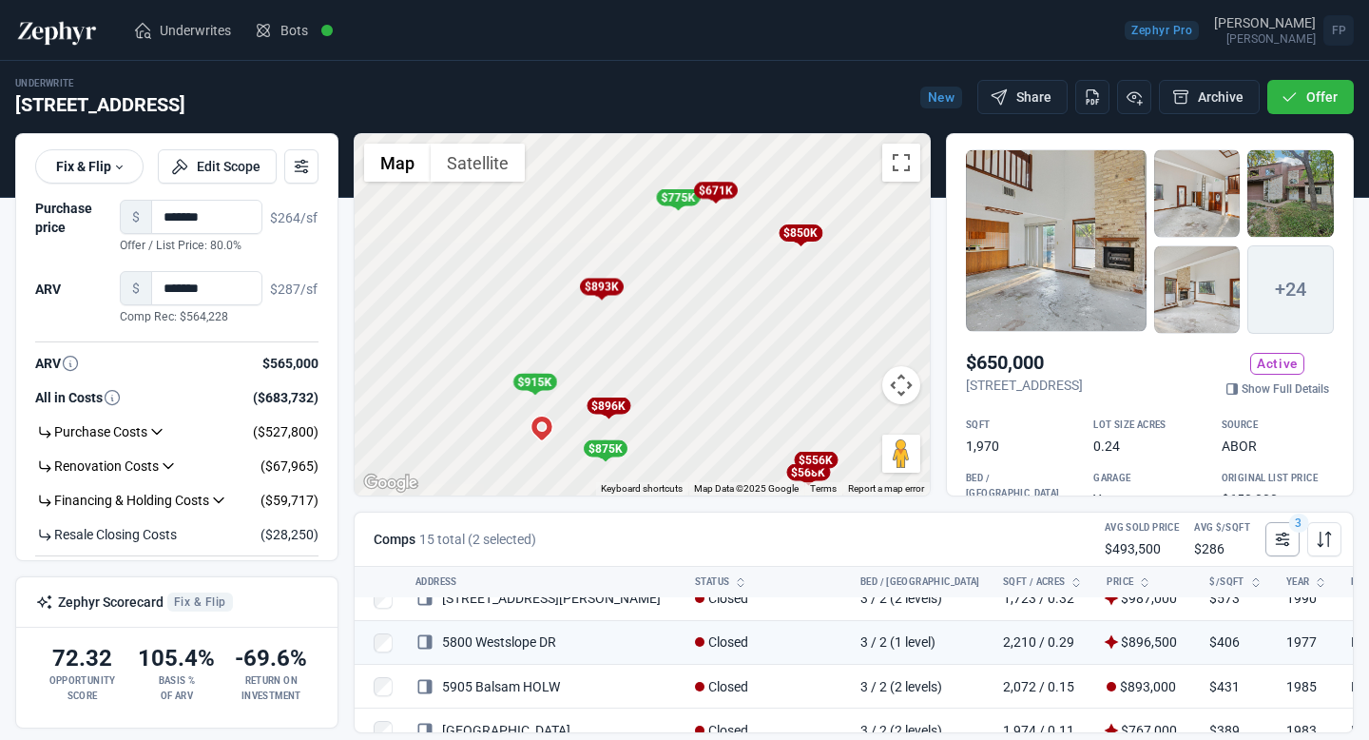
click at [1276, 535] on icon at bounding box center [1282, 539] width 19 height 19
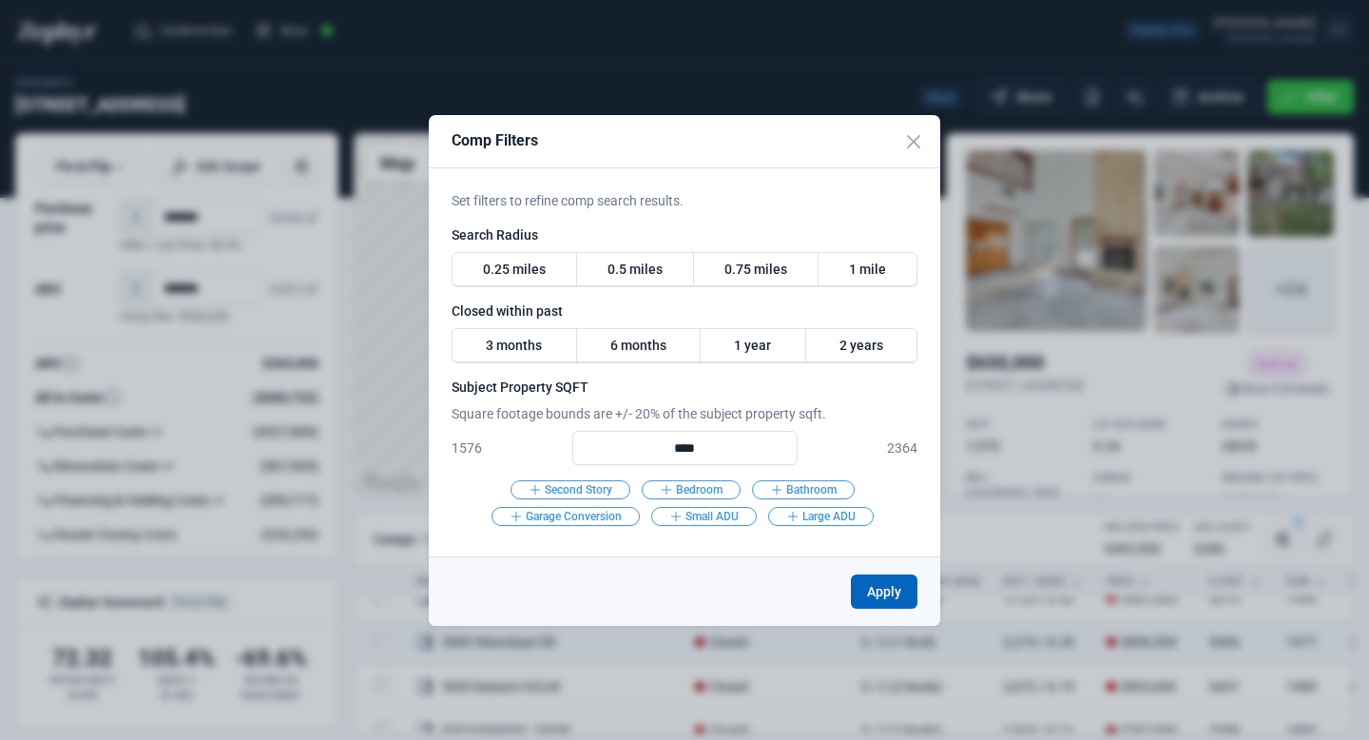
click at [877, 594] on button "Apply" at bounding box center [884, 591] width 67 height 34
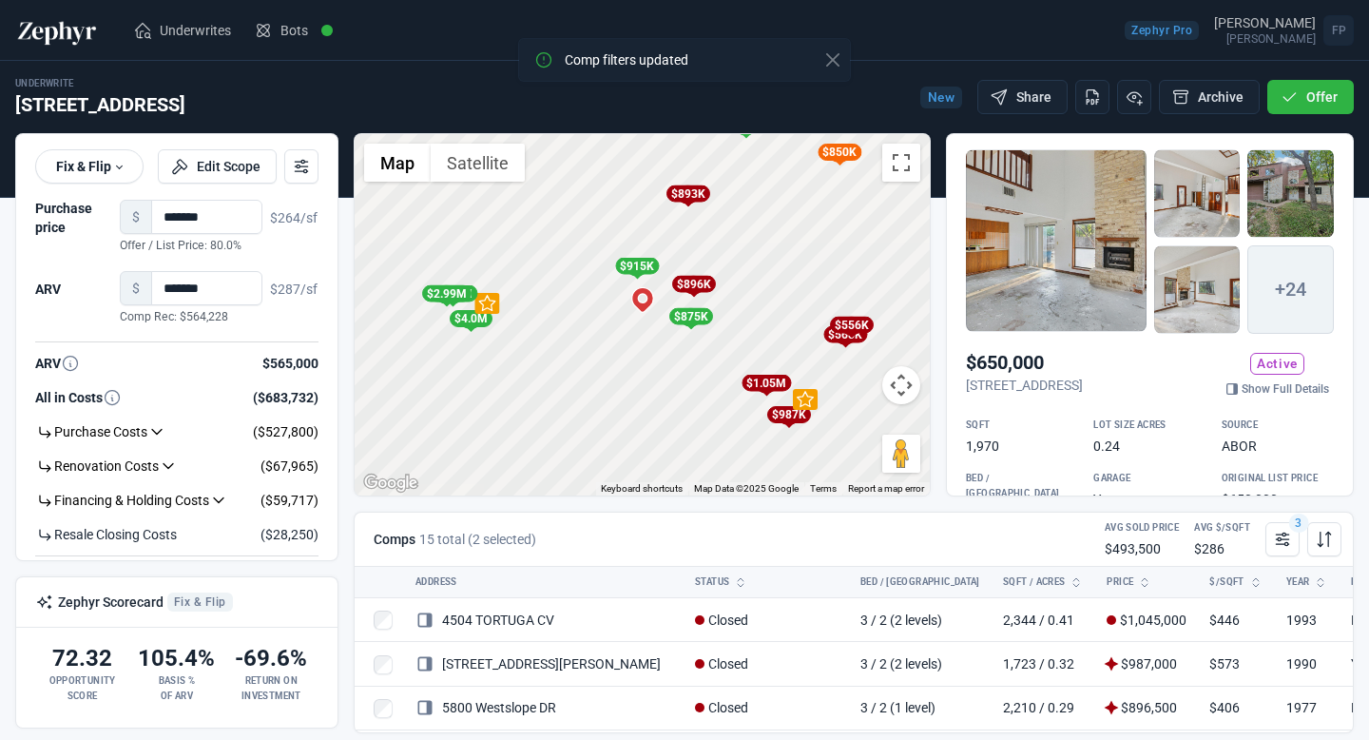
click at [763, 229] on div "To activate drag with keyboard, press Alt + Enter. Once in keyboard drag state,…" at bounding box center [642, 314] width 575 height 361
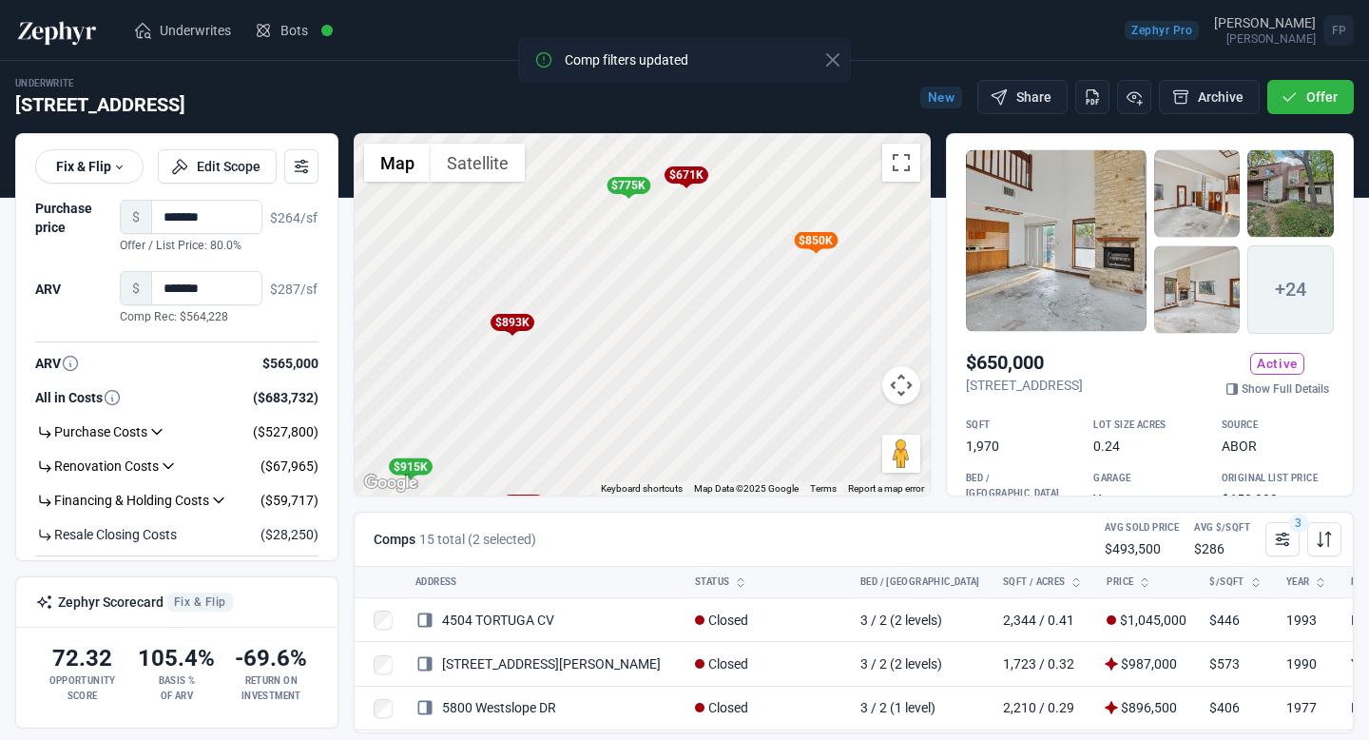
drag, startPoint x: 794, startPoint y: 204, endPoint x: 692, endPoint y: 360, distance: 186.2
click at [692, 360] on div "To activate drag with keyboard, press Alt + Enter. Once in keyboard drag state,…" at bounding box center [642, 314] width 575 height 361
click at [631, 182] on div "$775K" at bounding box center [629, 185] width 44 height 17
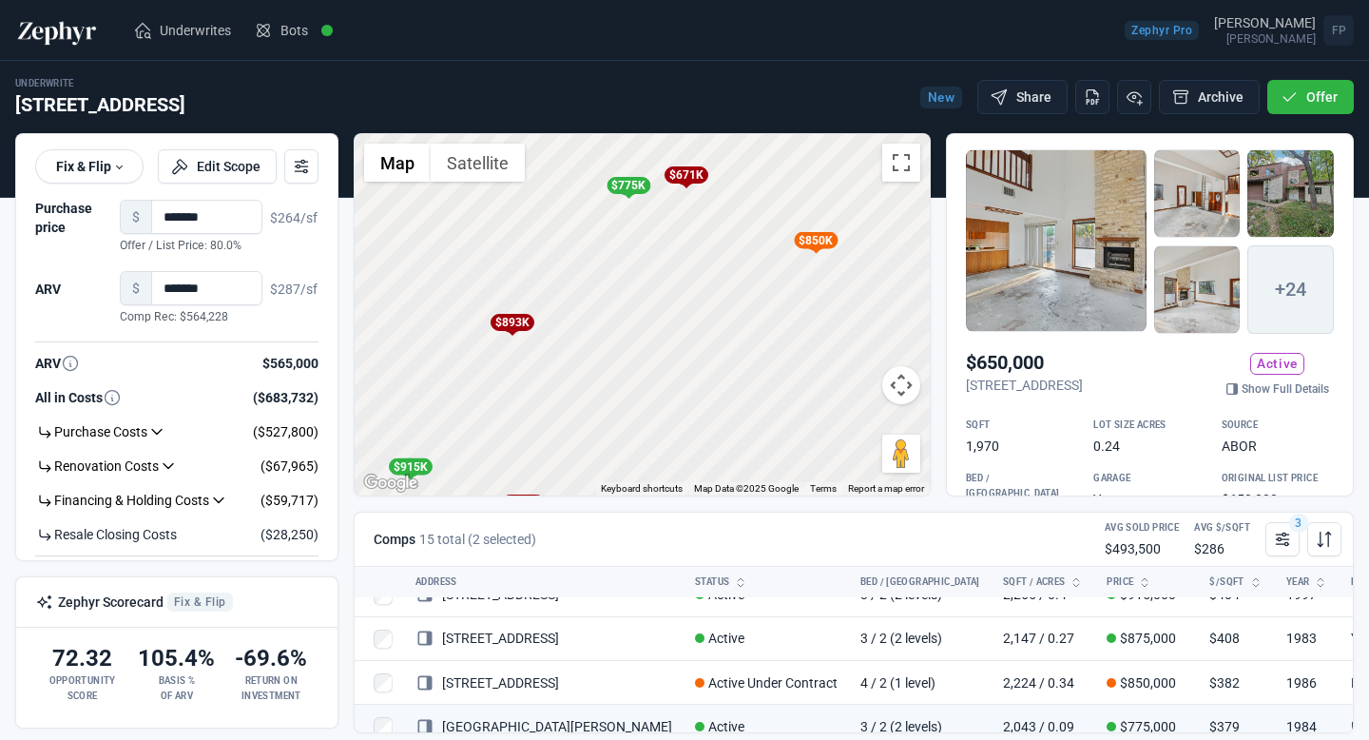
scroll to position [541, 0]
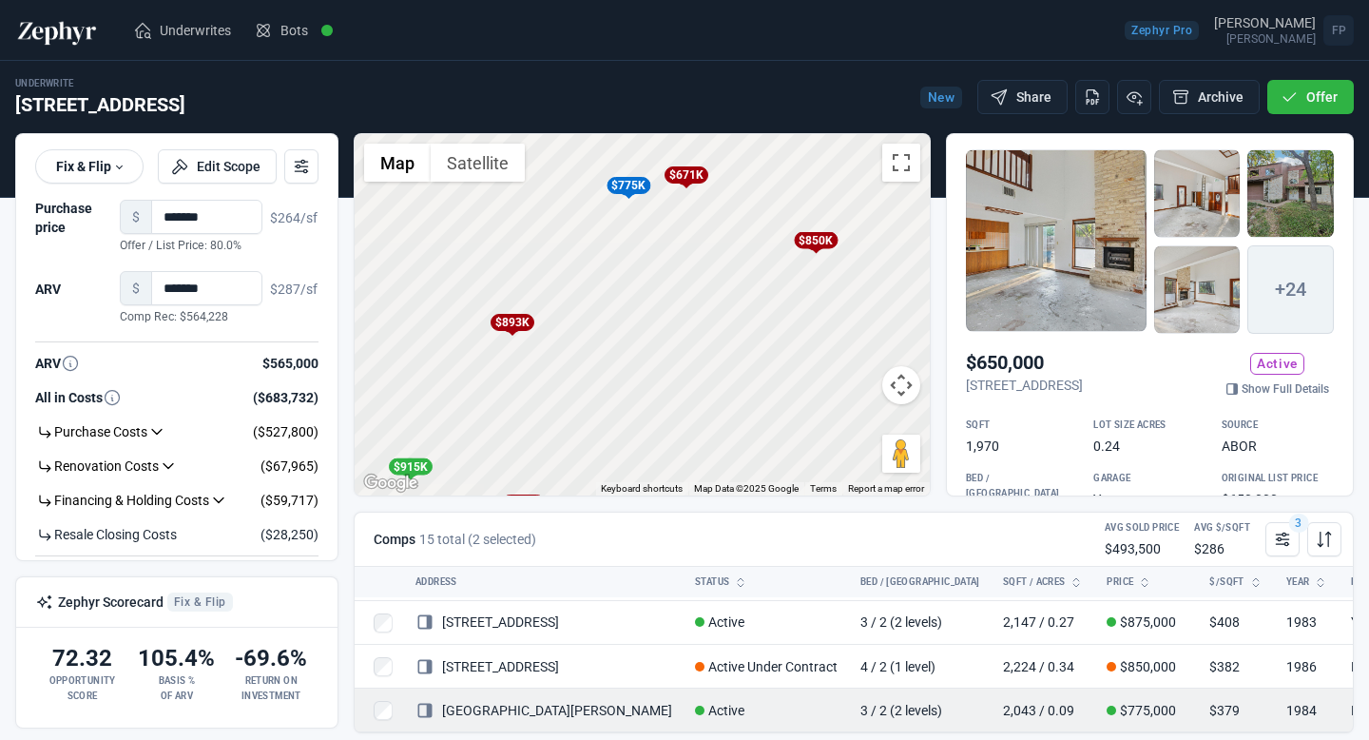
click at [576, 703] on link "[GEOGRAPHIC_DATA][PERSON_NAME]" at bounding box center [543, 710] width 257 height 15
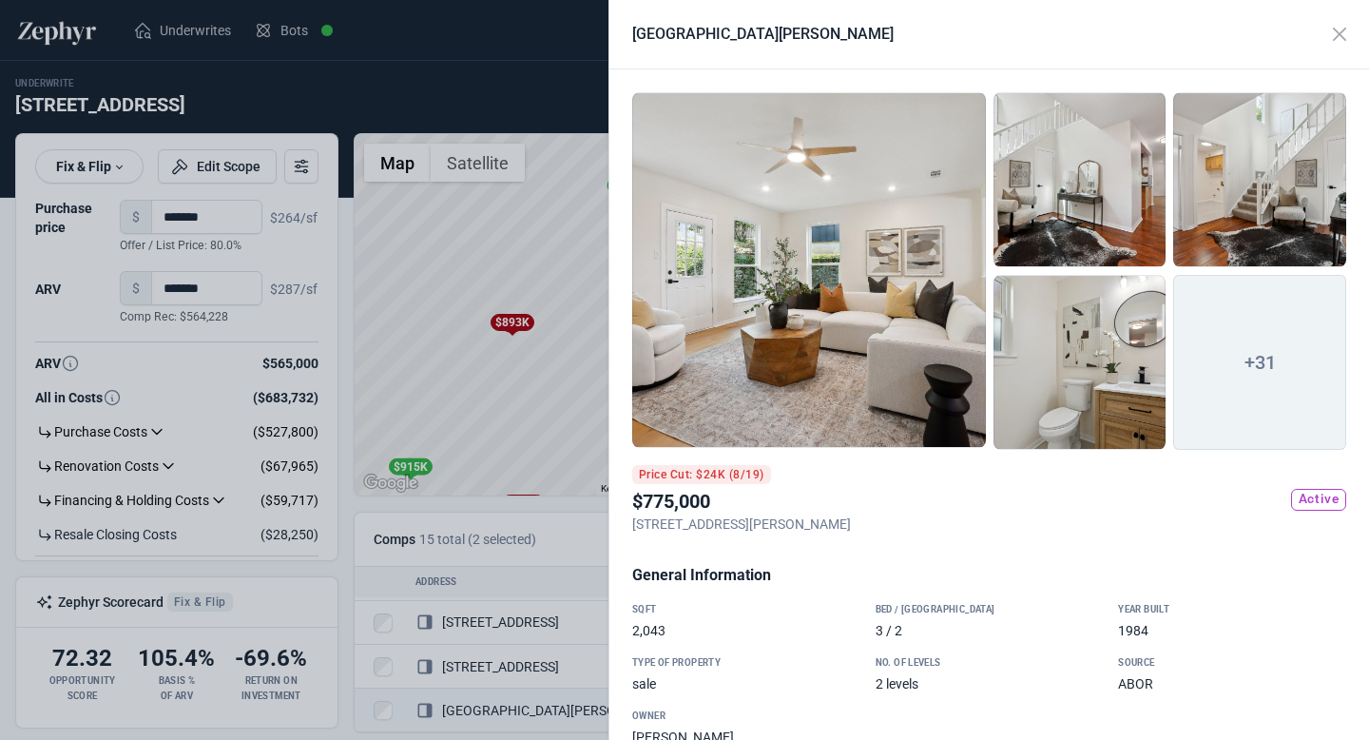
click at [799, 357] on div at bounding box center [809, 270] width 354 height 356
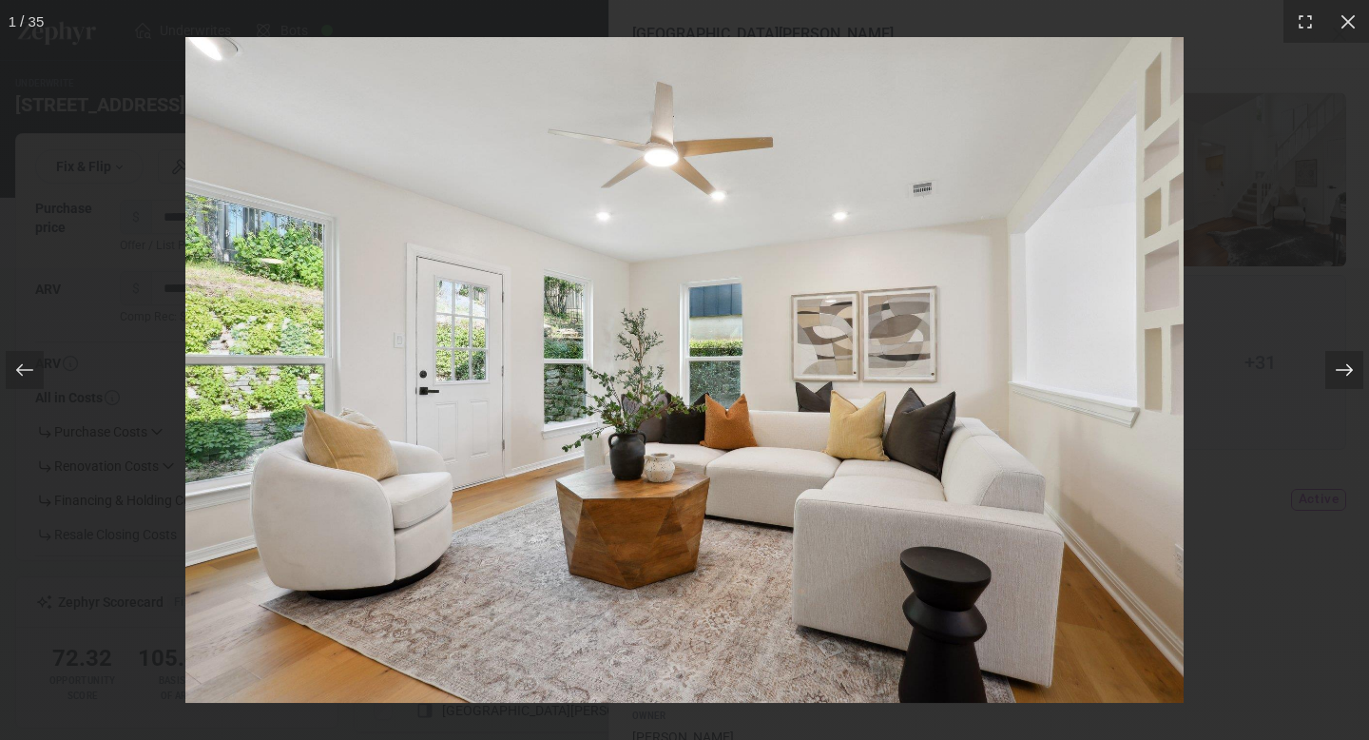
click at [1338, 367] on icon at bounding box center [1344, 369] width 19 height 19
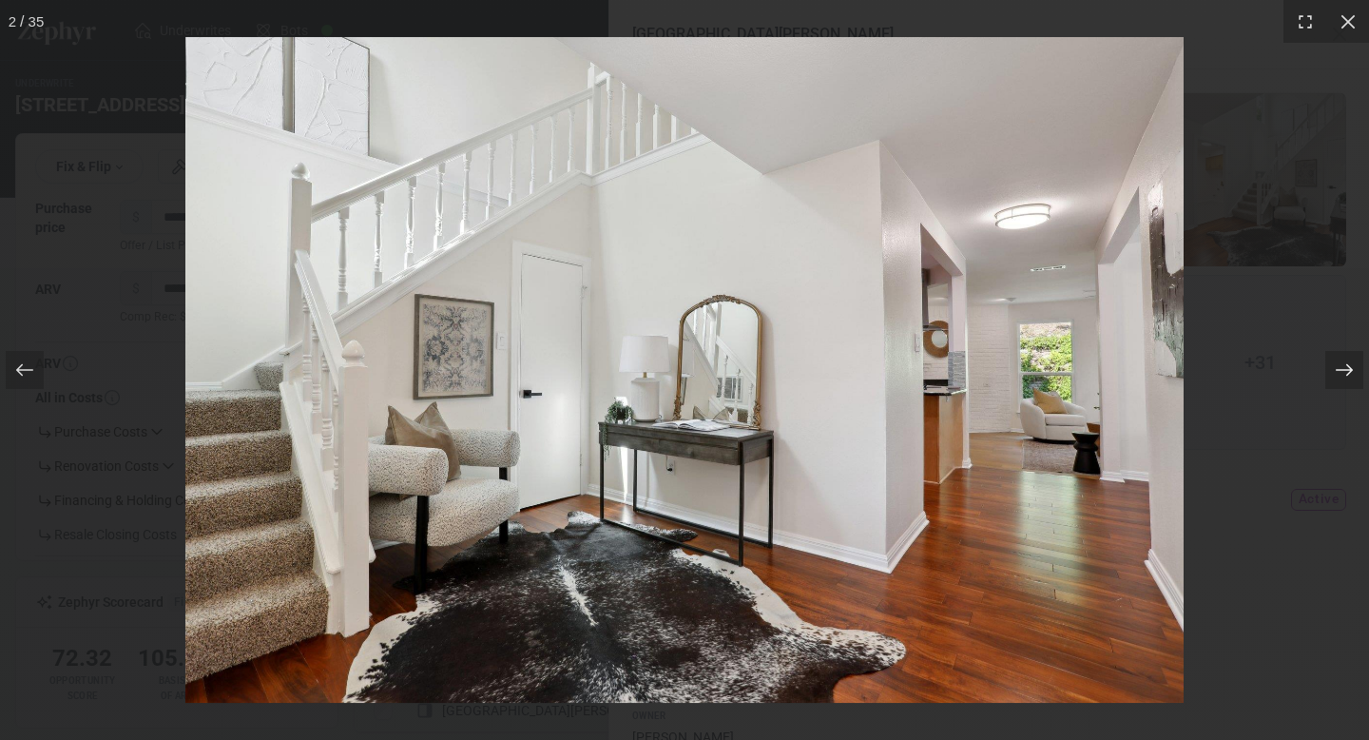
click at [1338, 367] on icon at bounding box center [1344, 369] width 19 height 19
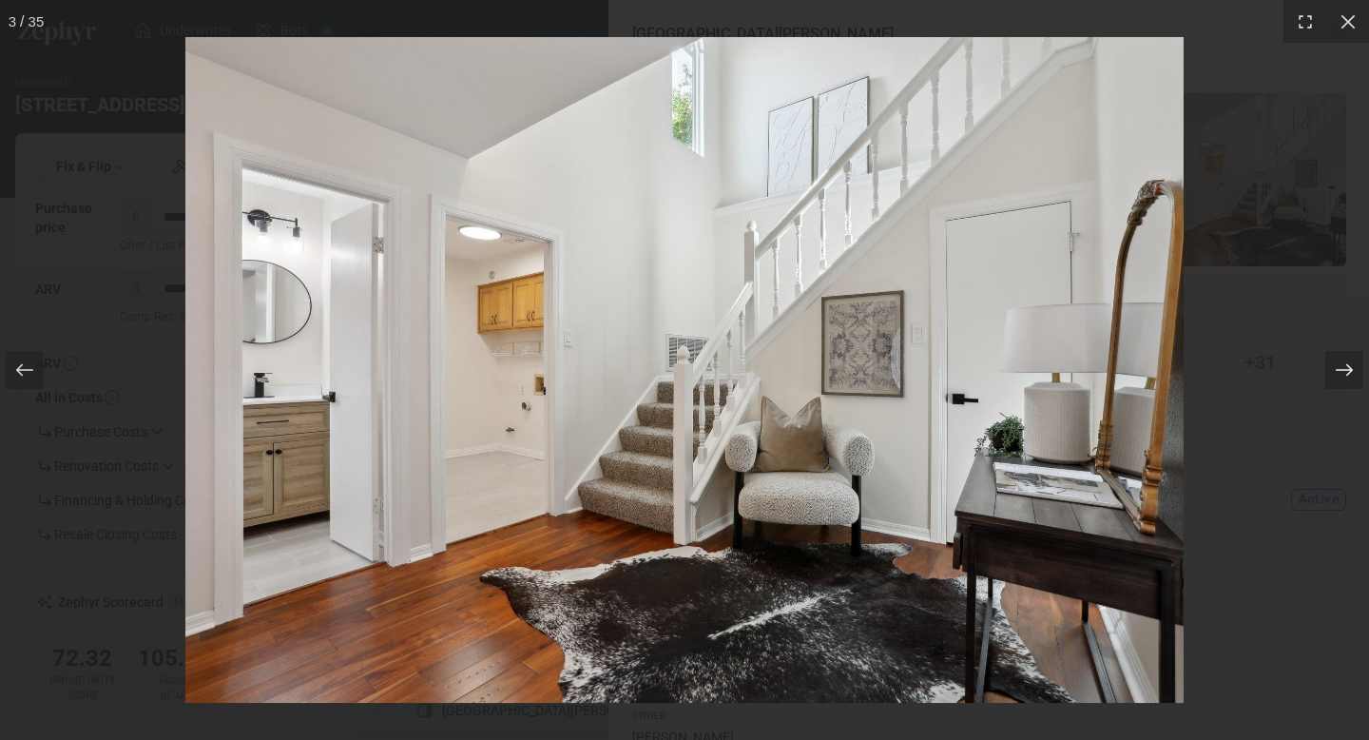
click at [1338, 367] on icon at bounding box center [1344, 369] width 19 height 19
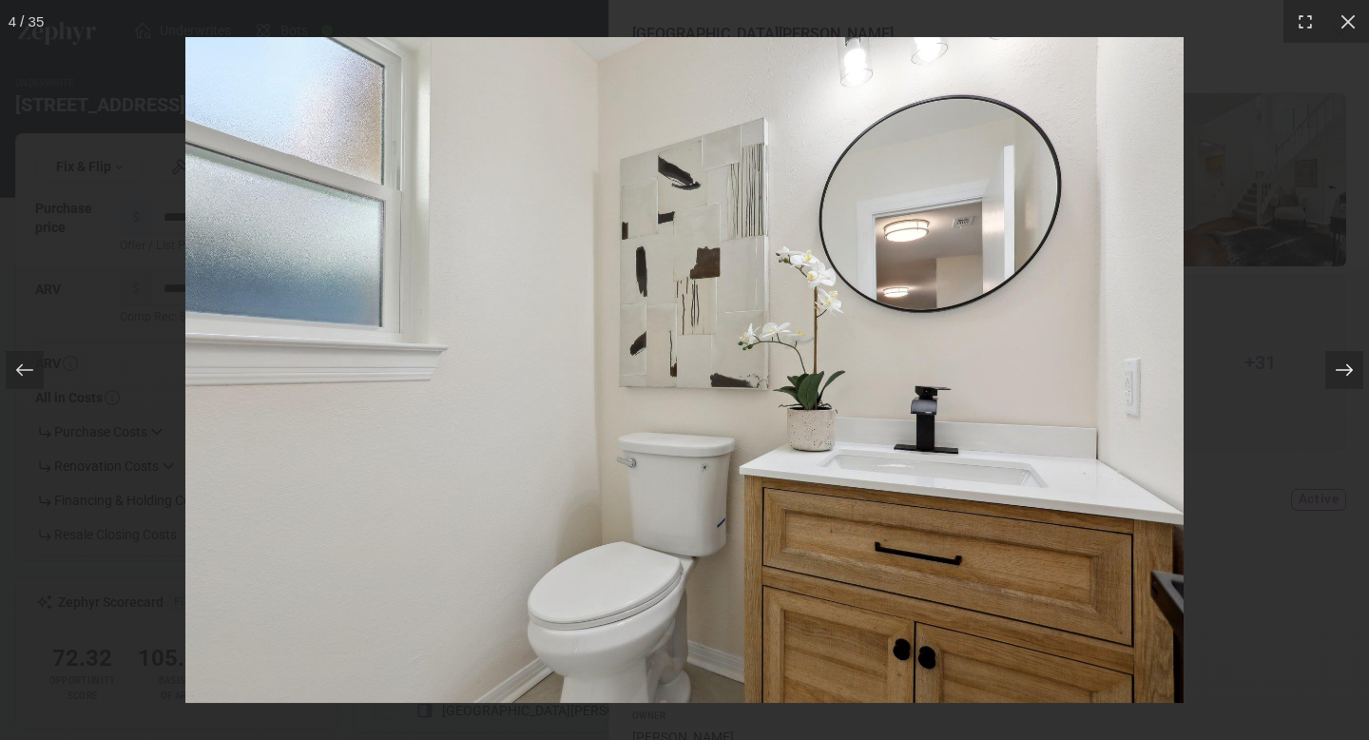
click at [1338, 367] on icon at bounding box center [1344, 369] width 19 height 19
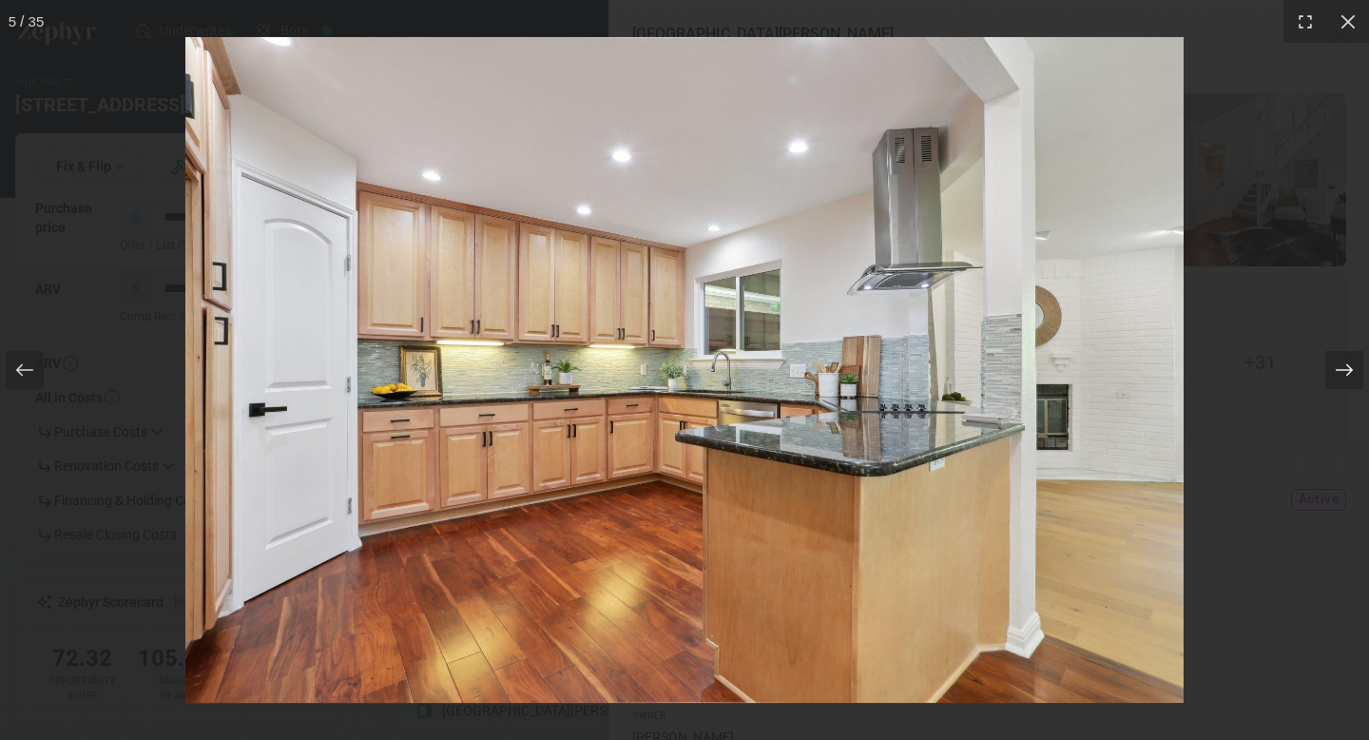
click at [1338, 367] on icon at bounding box center [1344, 369] width 19 height 19
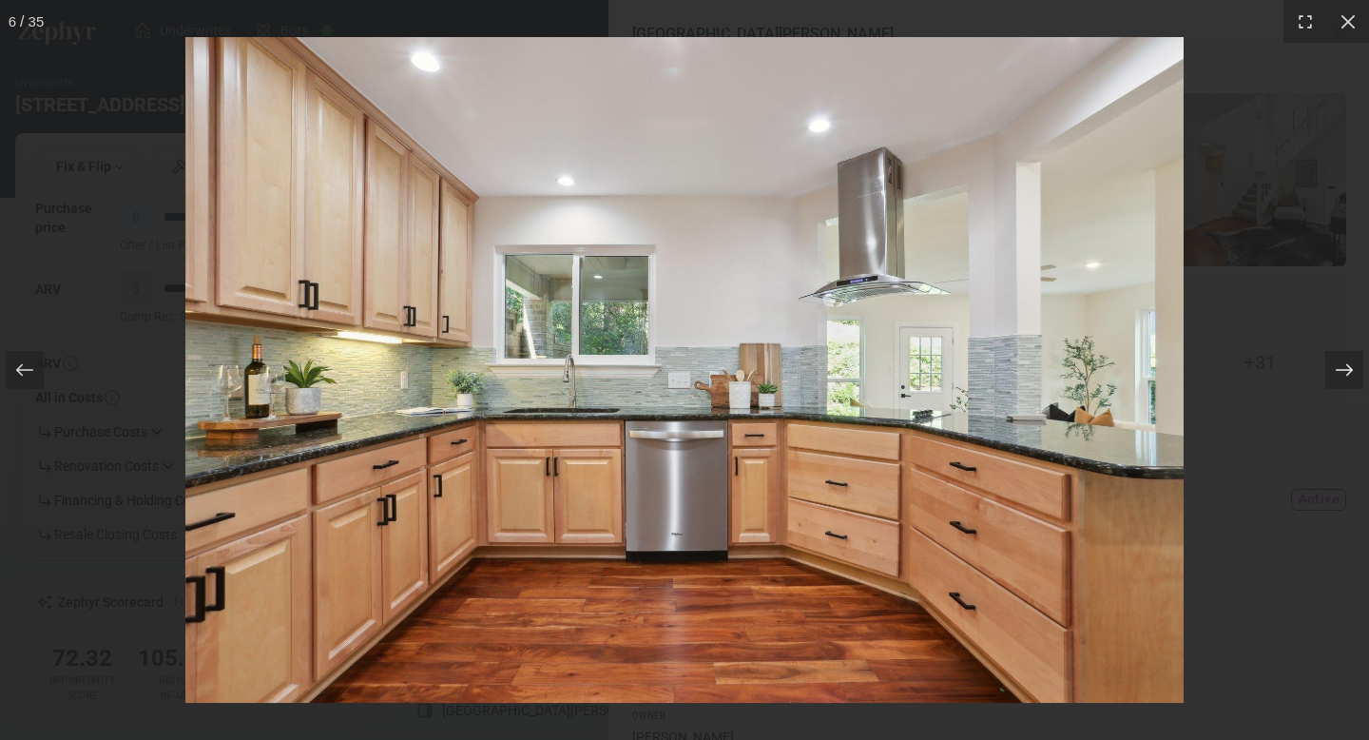
click at [1338, 367] on icon at bounding box center [1344, 369] width 19 height 19
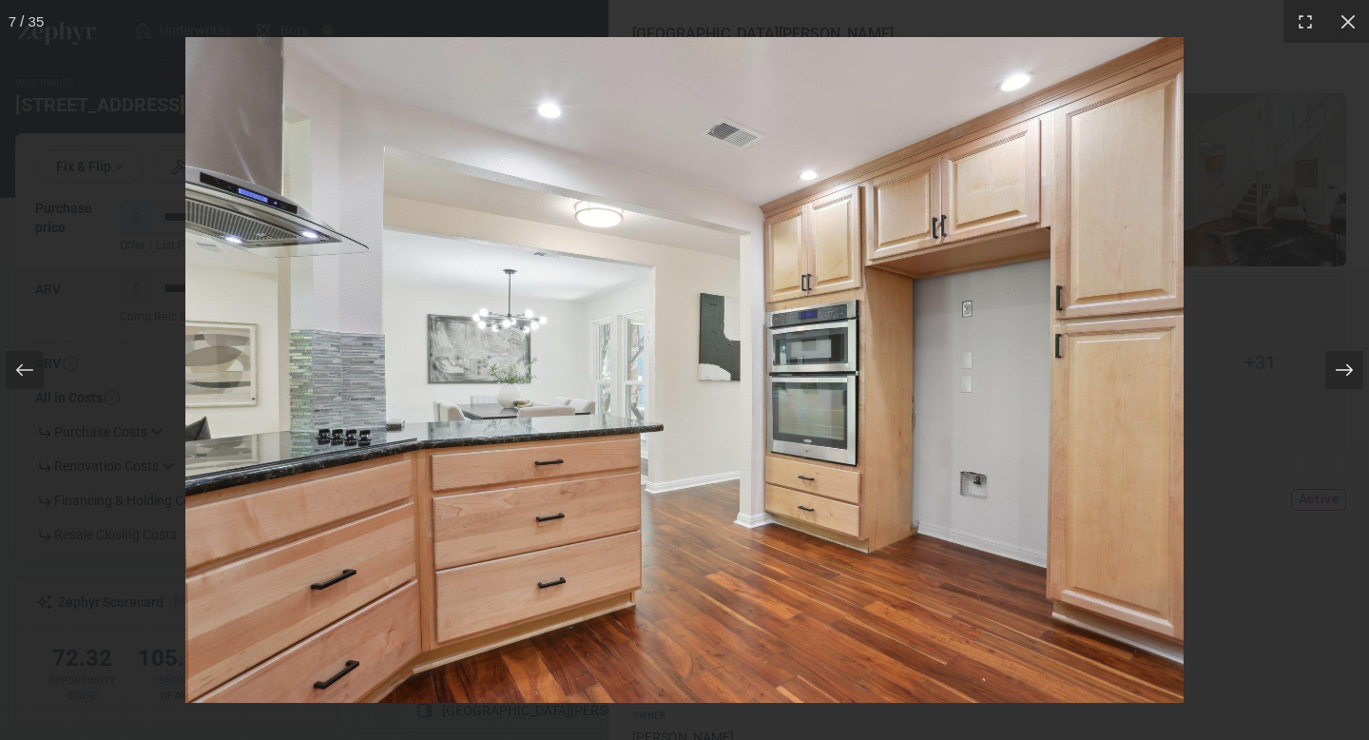
click at [1338, 367] on icon at bounding box center [1344, 369] width 19 height 19
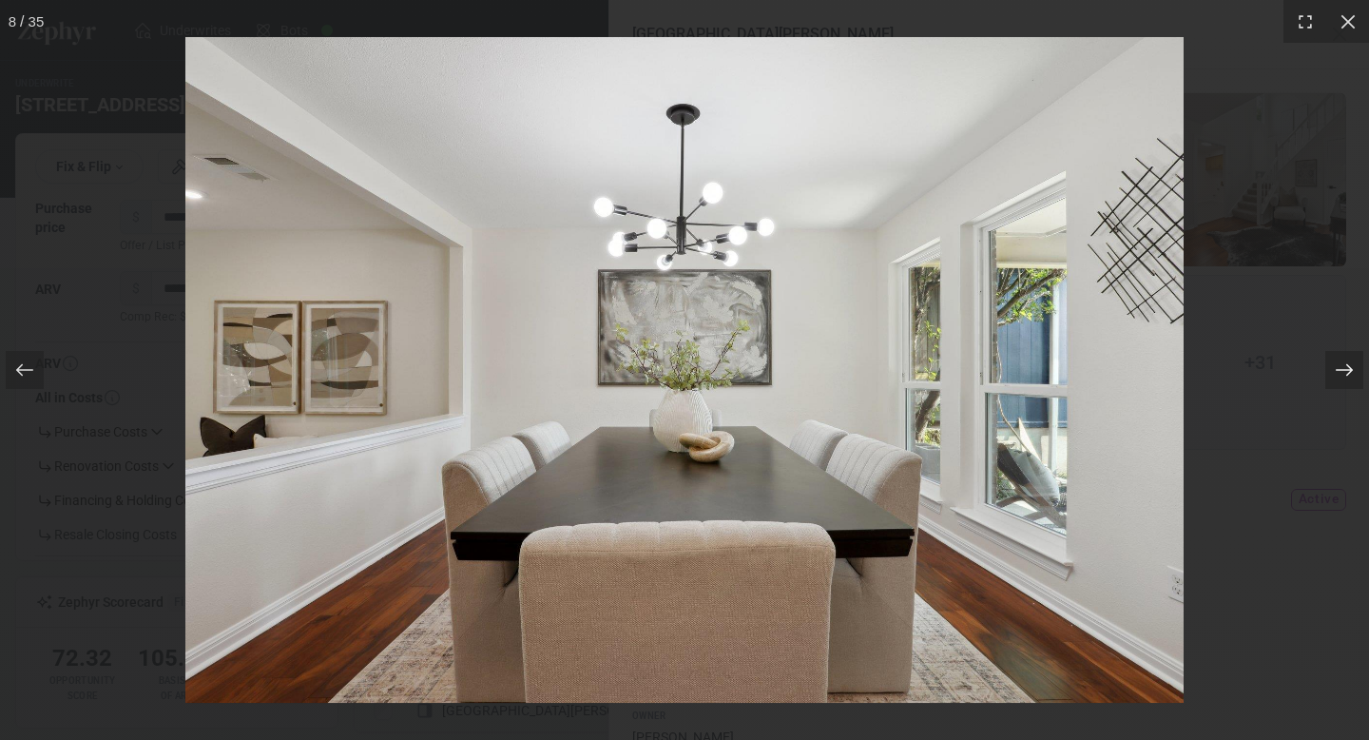
click at [1338, 367] on icon at bounding box center [1344, 369] width 19 height 19
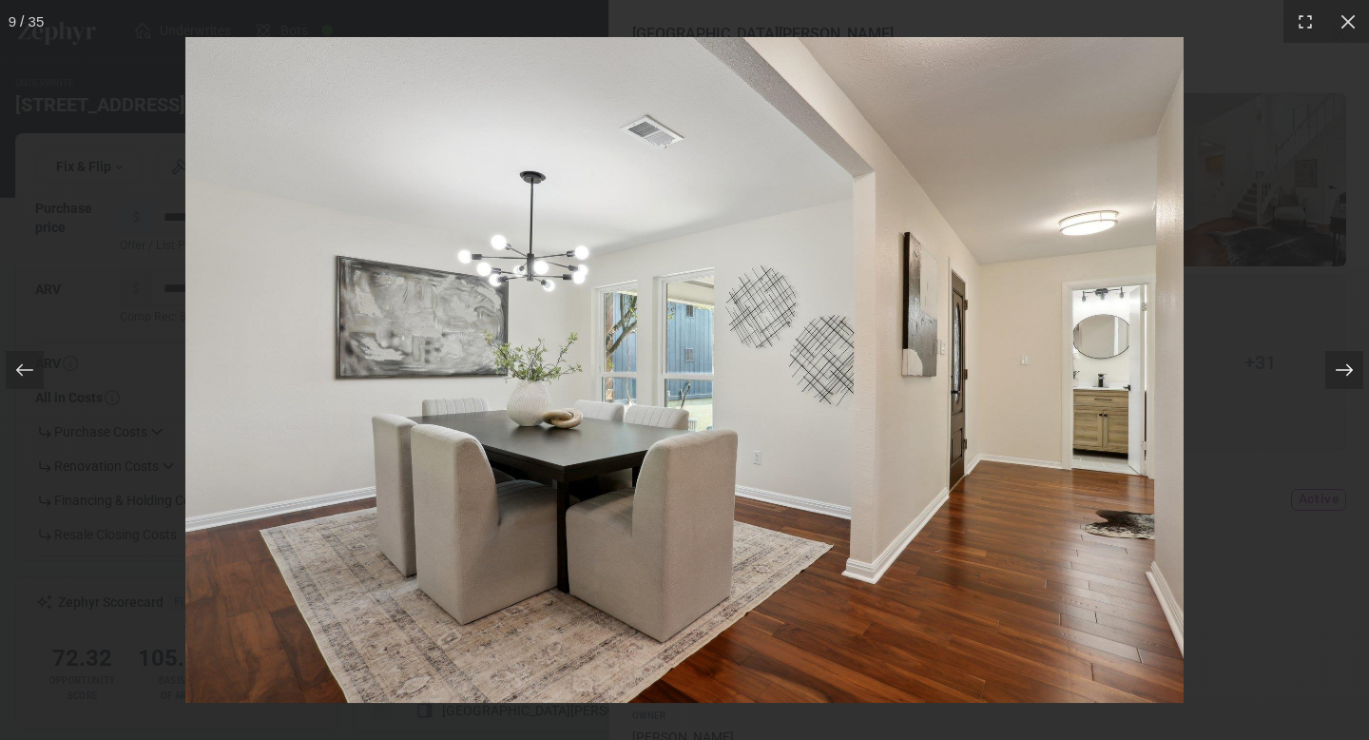
click at [1338, 367] on icon at bounding box center [1344, 369] width 19 height 19
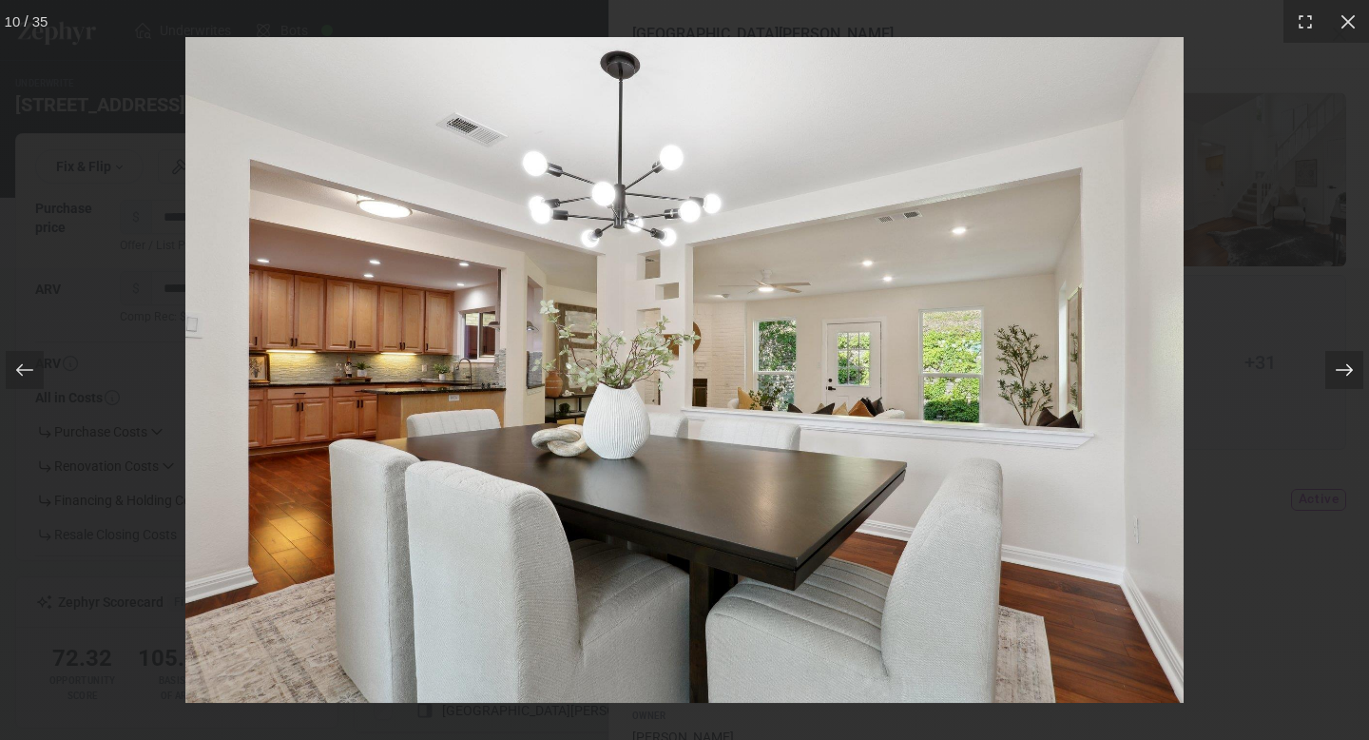
click at [1338, 367] on icon at bounding box center [1344, 369] width 19 height 19
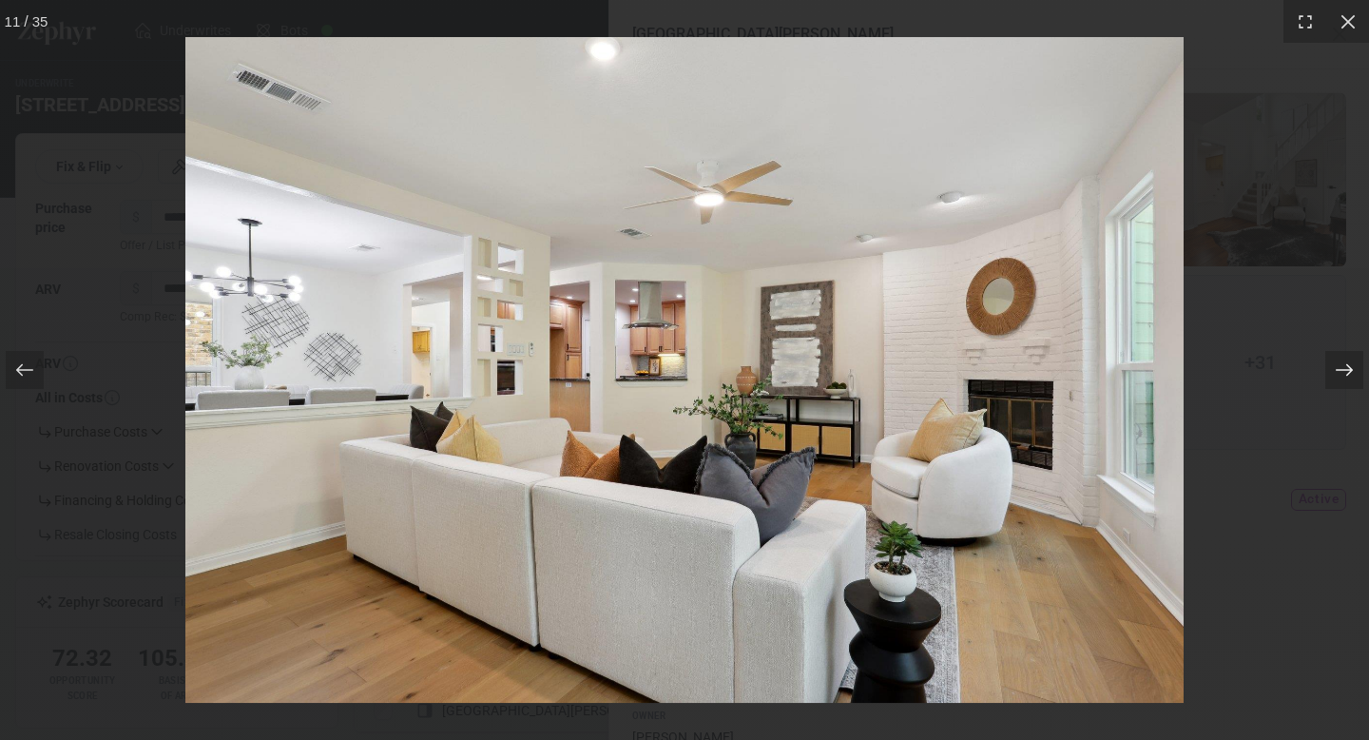
click at [1338, 367] on icon at bounding box center [1344, 369] width 19 height 19
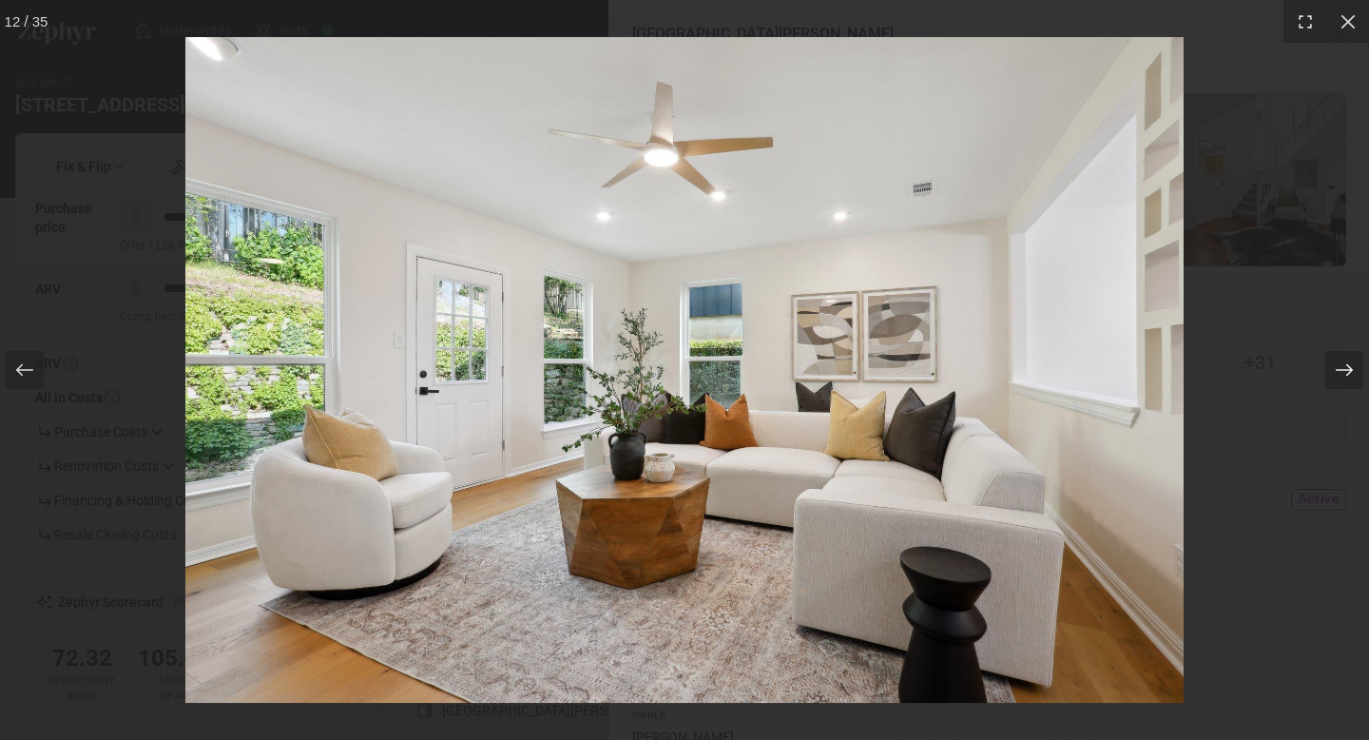
click at [1338, 367] on icon at bounding box center [1344, 369] width 19 height 19
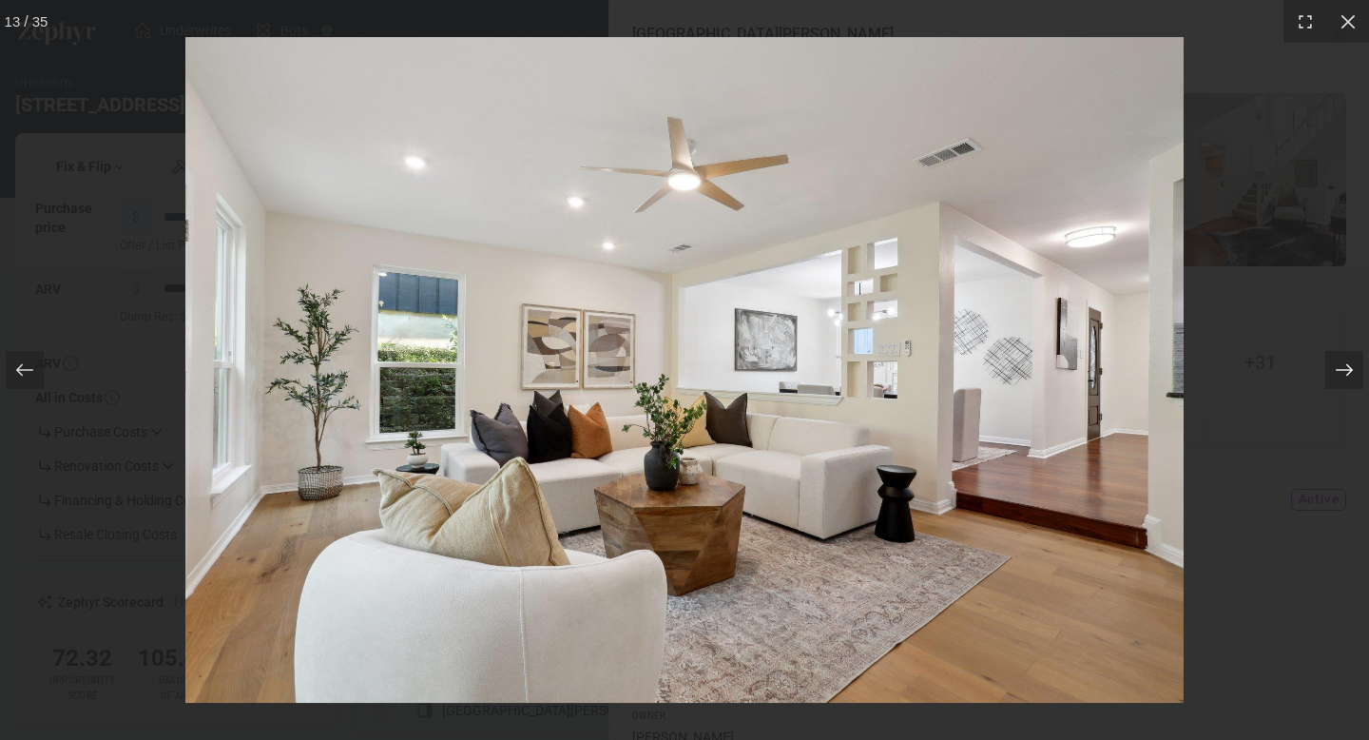
click at [1338, 367] on icon at bounding box center [1344, 369] width 19 height 19
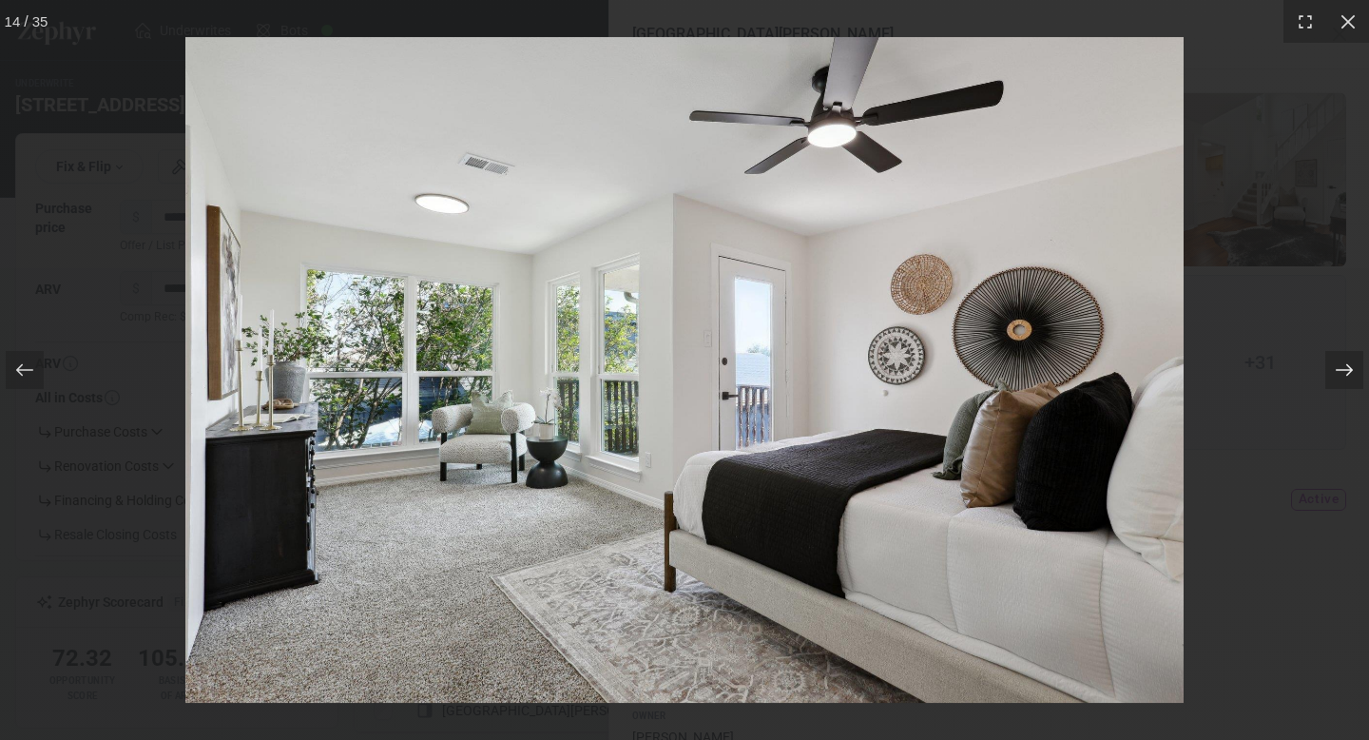
click at [1338, 367] on icon at bounding box center [1344, 369] width 19 height 19
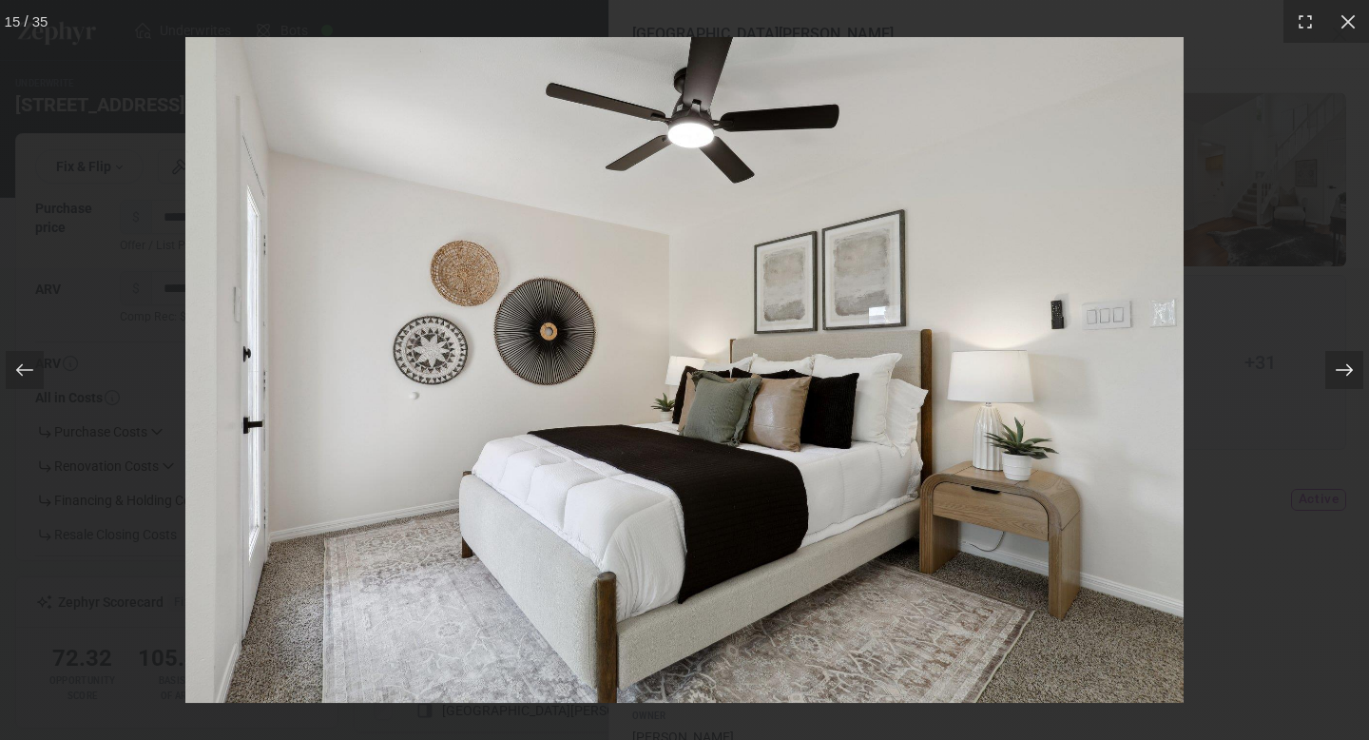
click at [1338, 367] on icon at bounding box center [1344, 369] width 19 height 19
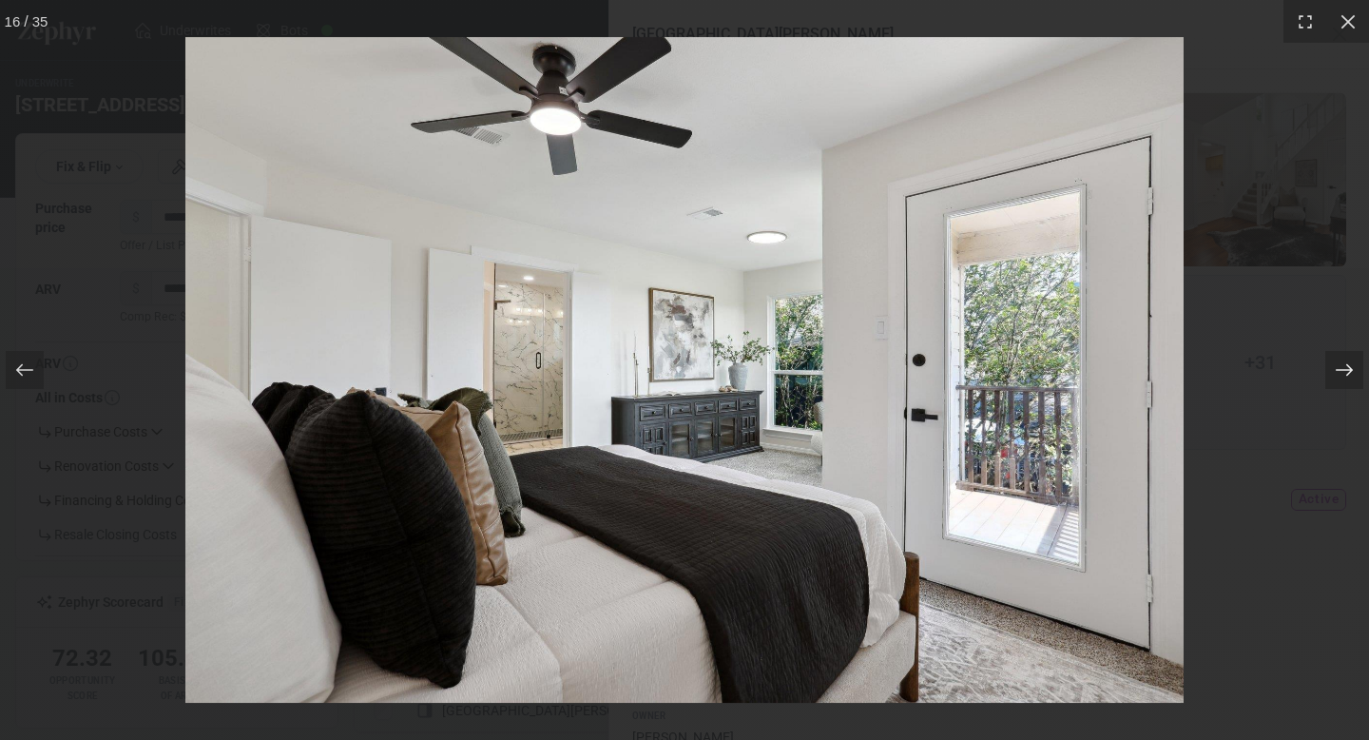
click at [1338, 367] on icon at bounding box center [1344, 369] width 19 height 19
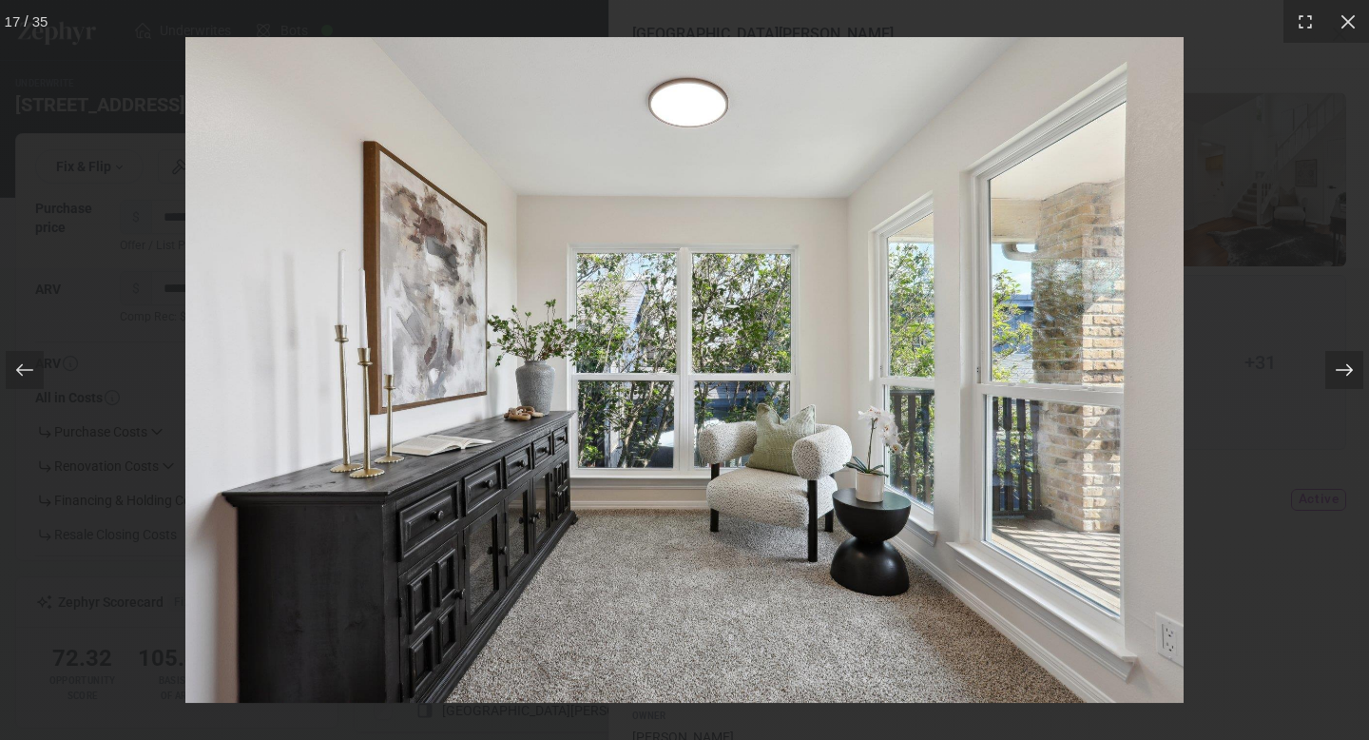
click at [1338, 367] on icon at bounding box center [1344, 369] width 19 height 19
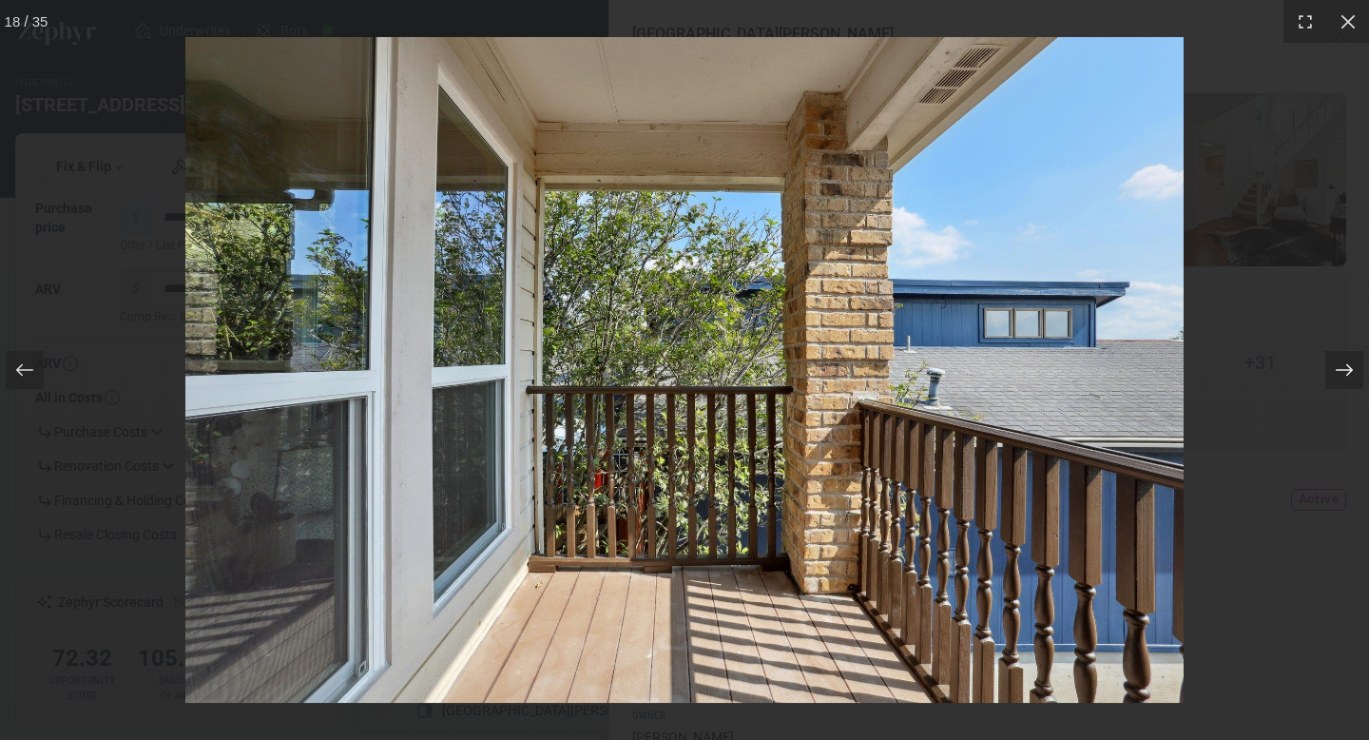
click at [1338, 367] on icon at bounding box center [1344, 369] width 19 height 19
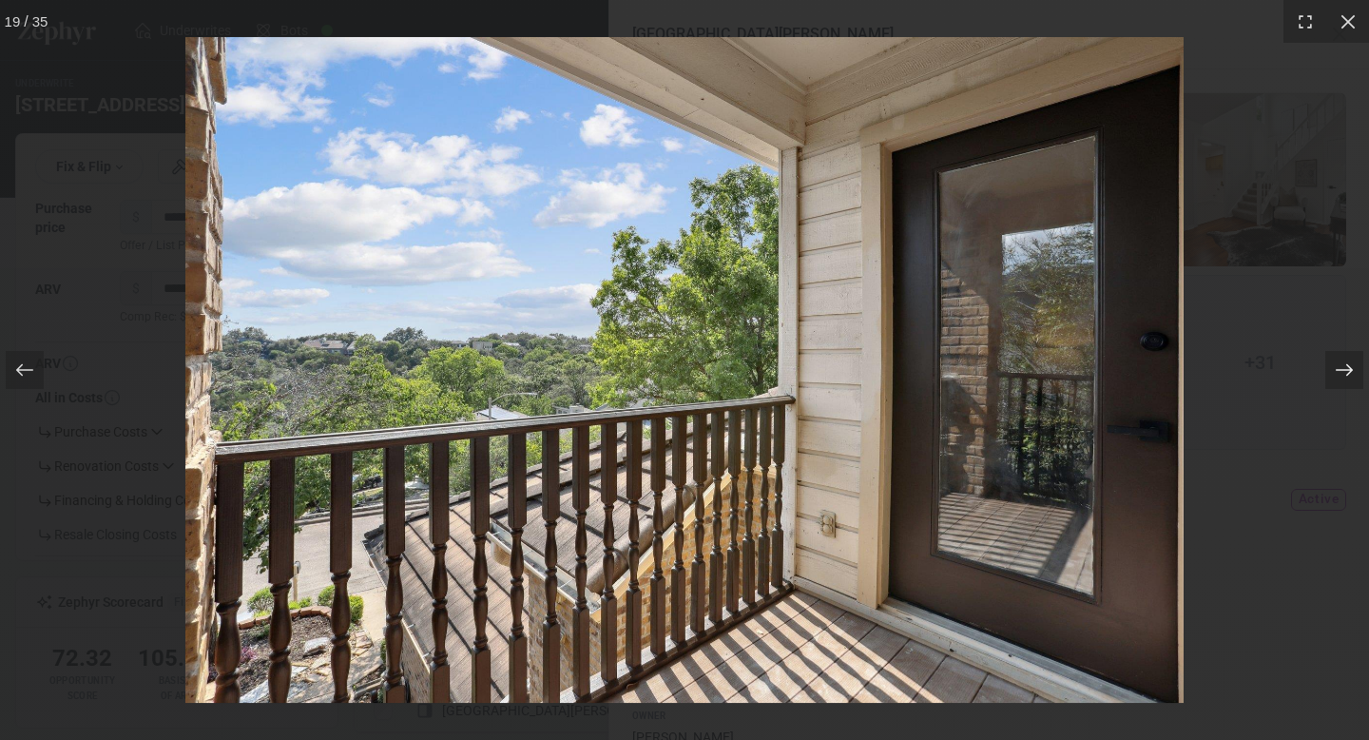
click at [1338, 367] on icon at bounding box center [1344, 369] width 19 height 19
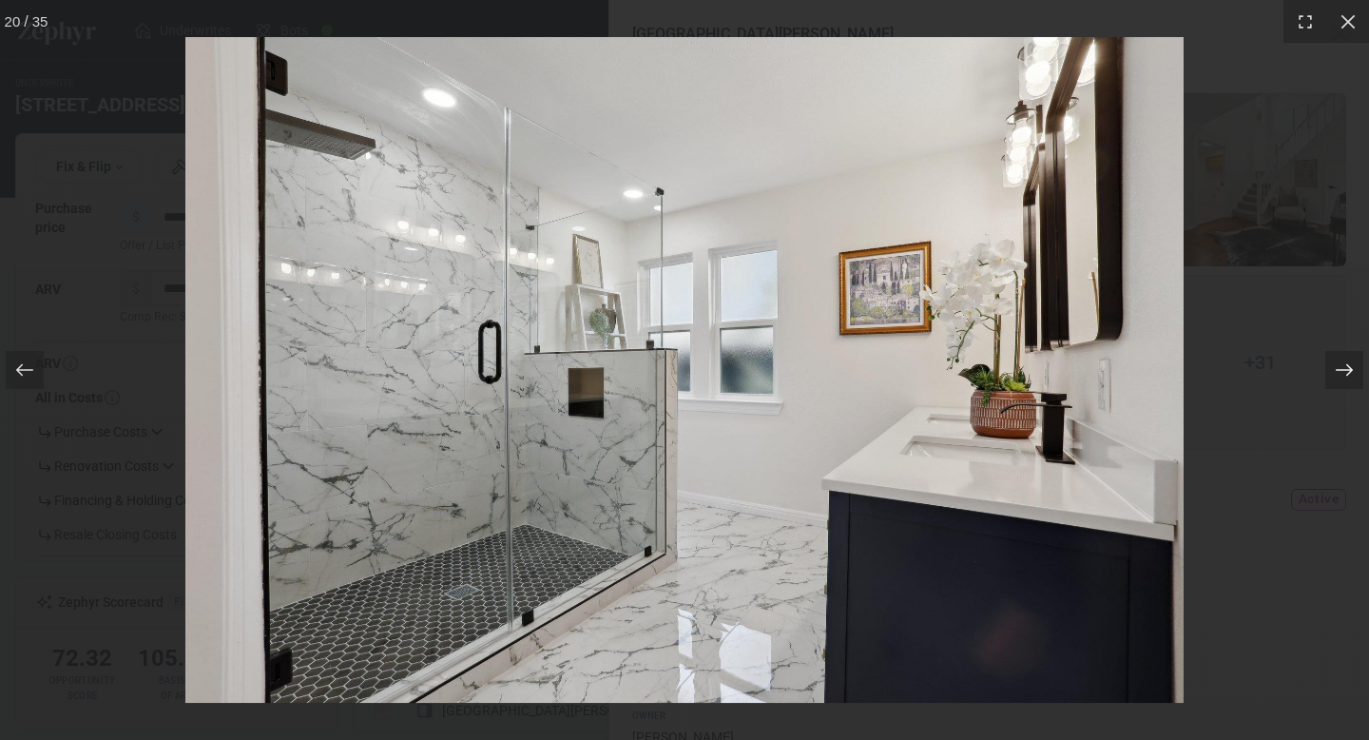
click at [1338, 367] on icon at bounding box center [1344, 369] width 19 height 19
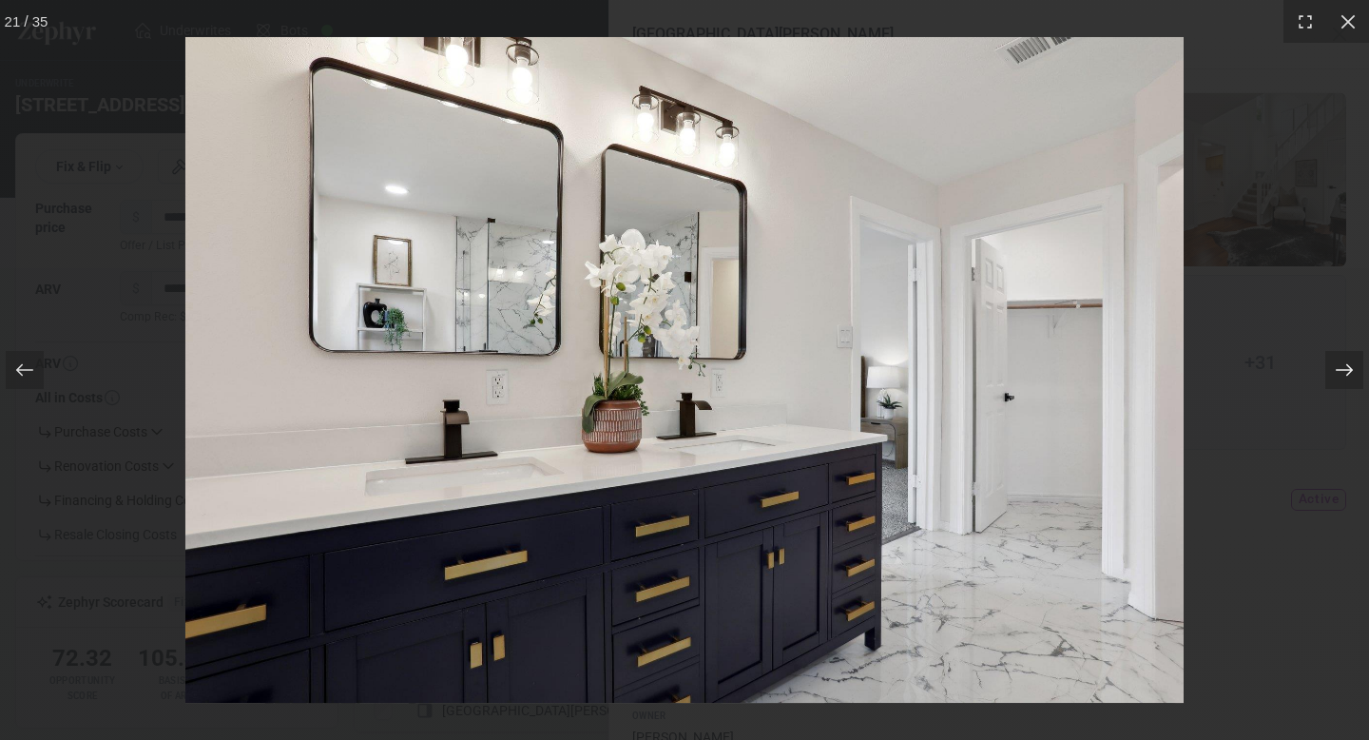
click at [1338, 367] on icon at bounding box center [1344, 369] width 19 height 19
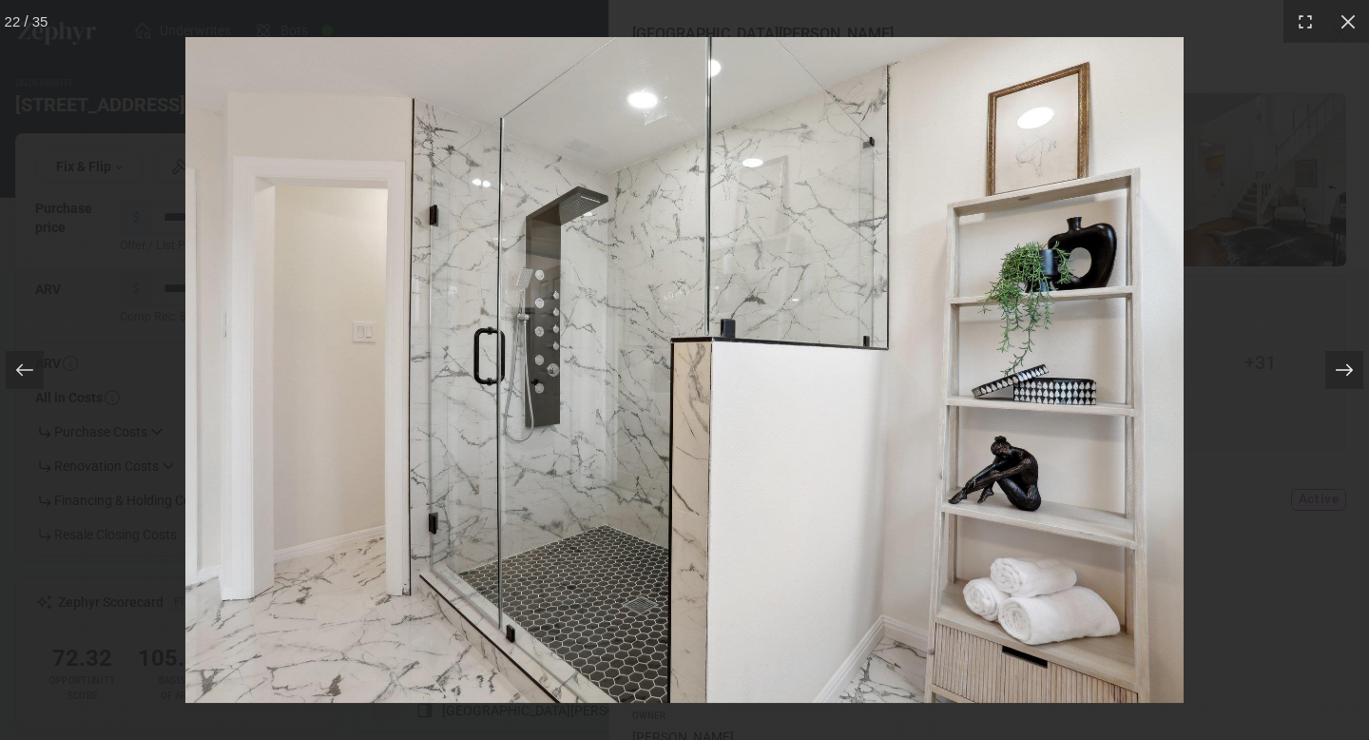
click at [1338, 367] on icon at bounding box center [1344, 369] width 19 height 19
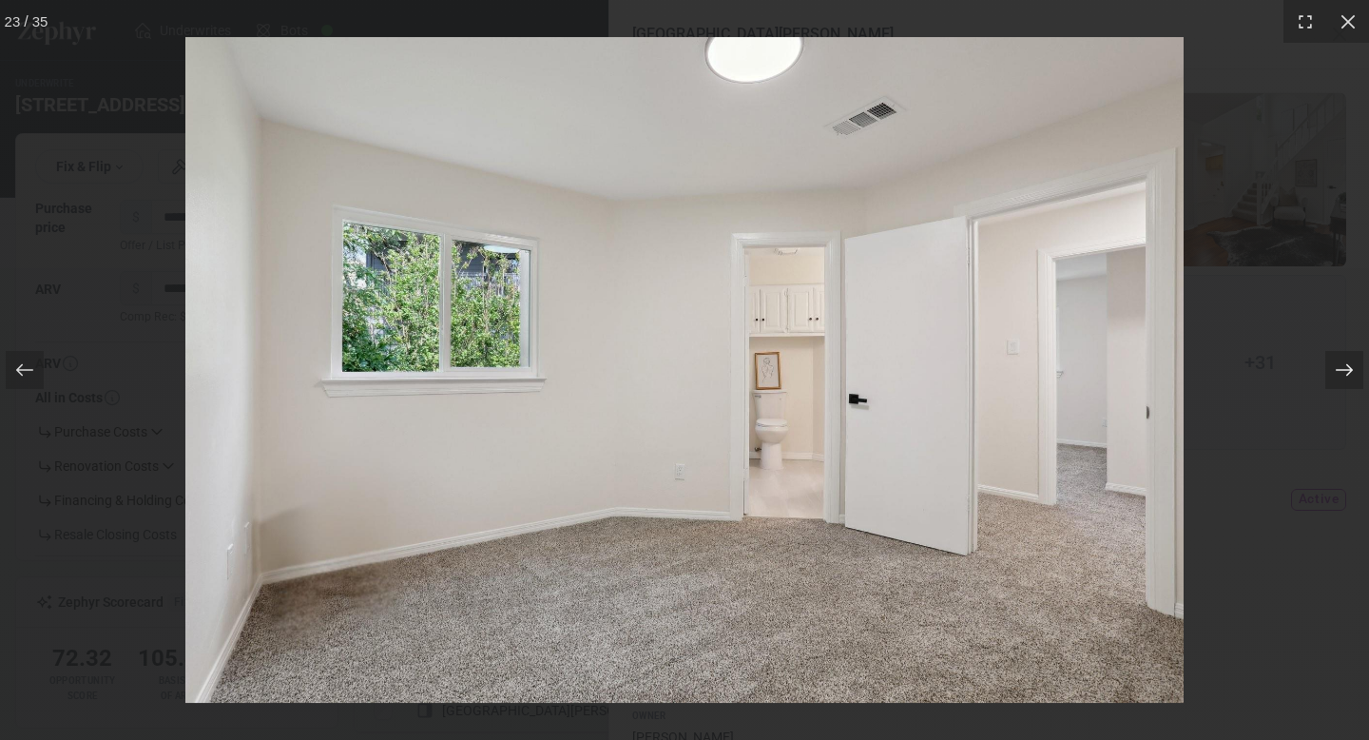
click at [1338, 367] on icon at bounding box center [1344, 369] width 19 height 19
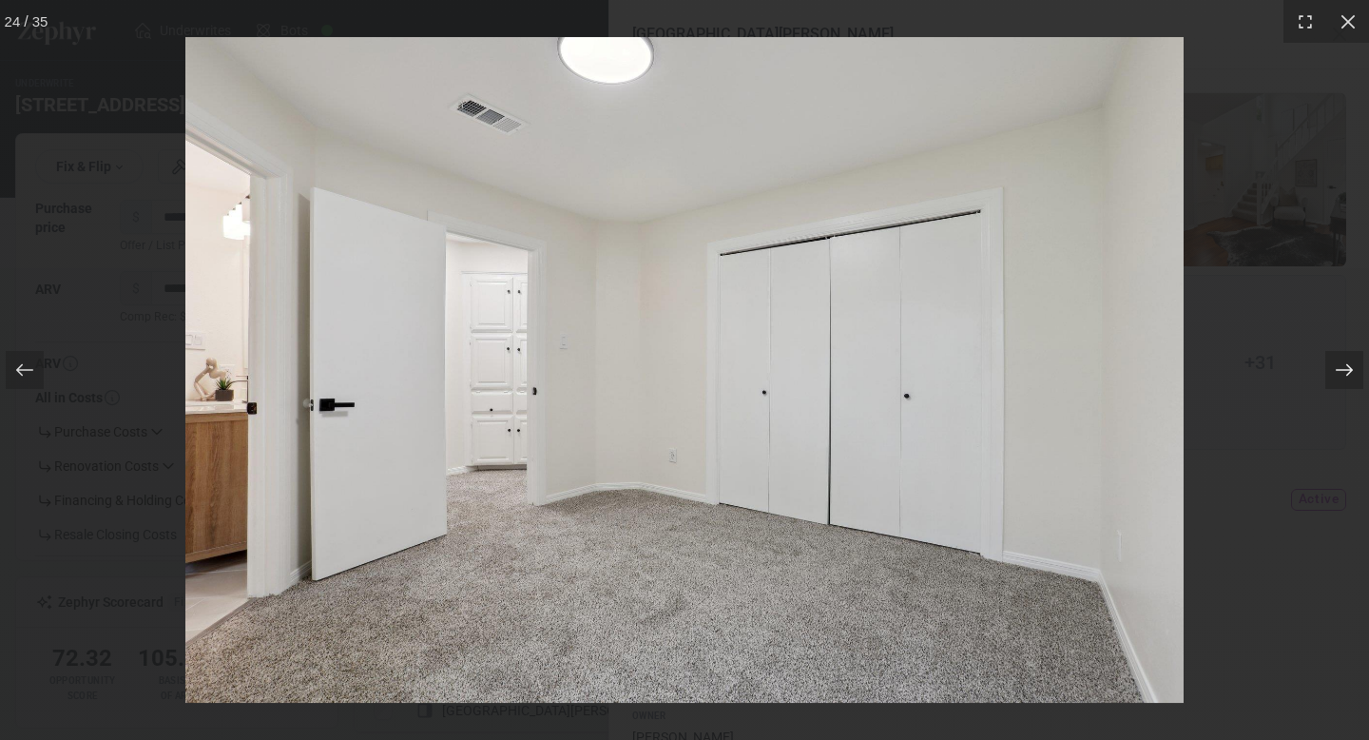
click at [1338, 367] on icon at bounding box center [1344, 369] width 19 height 19
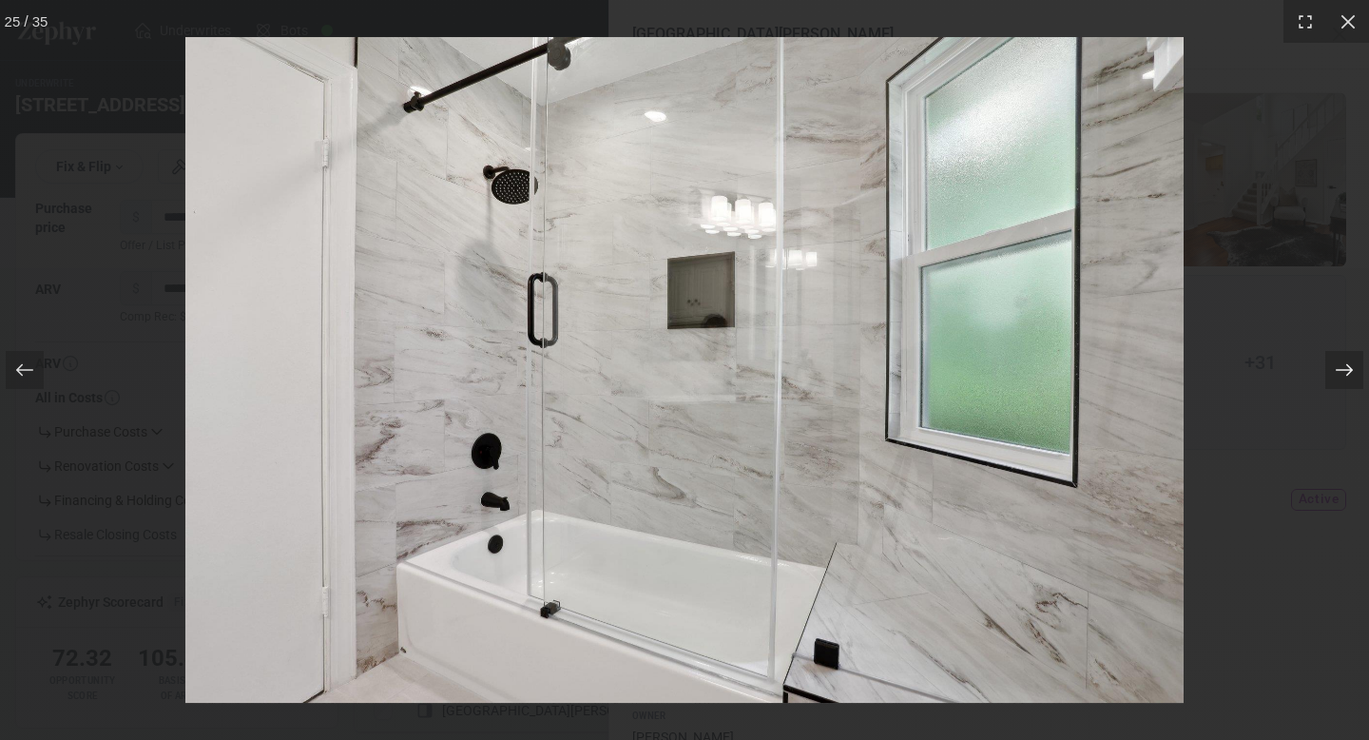
click at [1338, 367] on icon at bounding box center [1344, 369] width 19 height 19
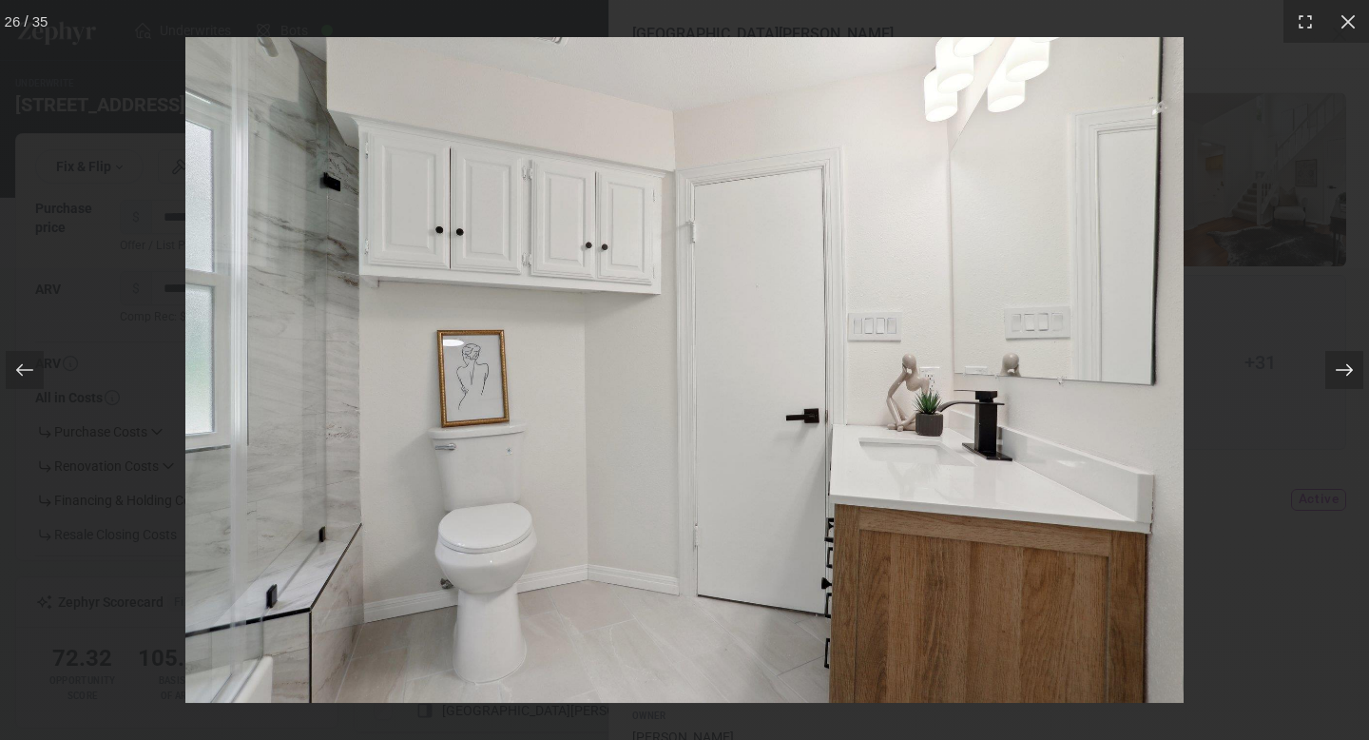
click at [1338, 367] on icon at bounding box center [1344, 369] width 19 height 19
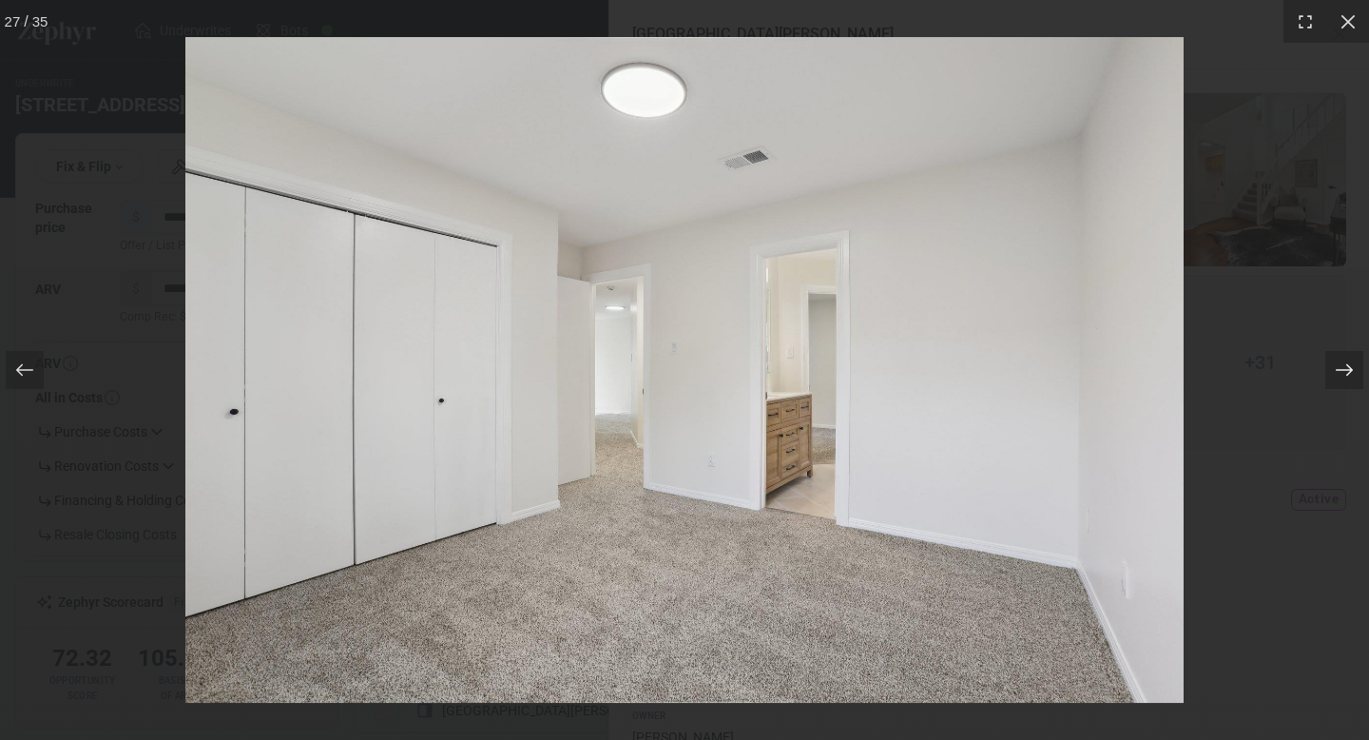
click at [1338, 367] on icon at bounding box center [1344, 369] width 19 height 19
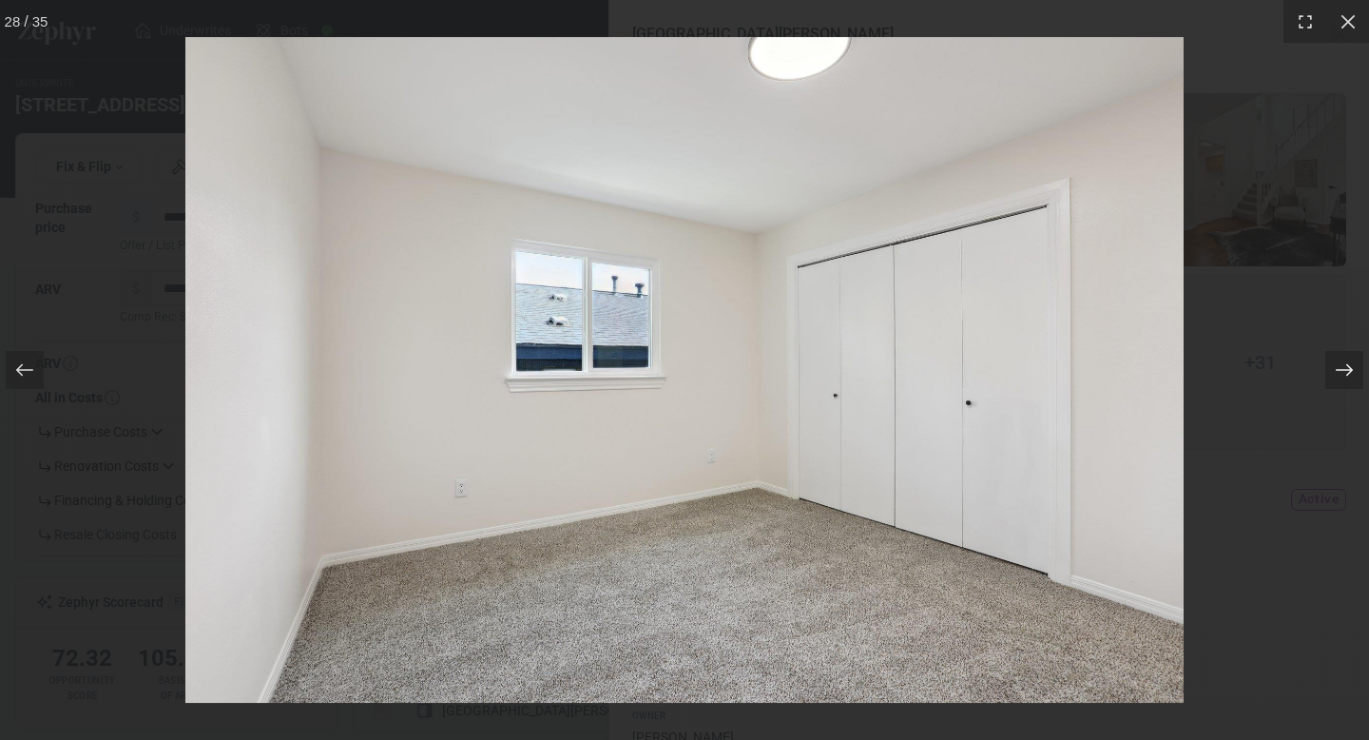
click at [1338, 367] on icon at bounding box center [1344, 369] width 19 height 19
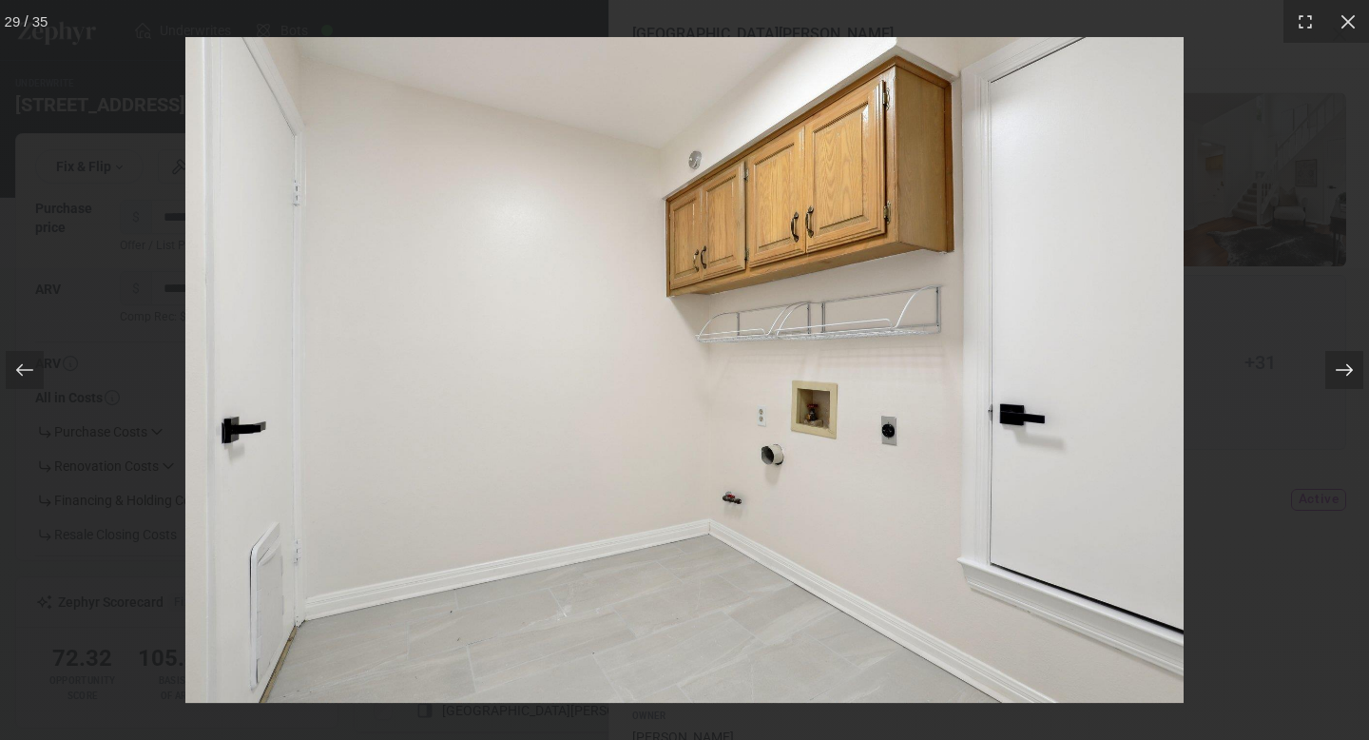
click at [1338, 367] on icon at bounding box center [1344, 369] width 19 height 19
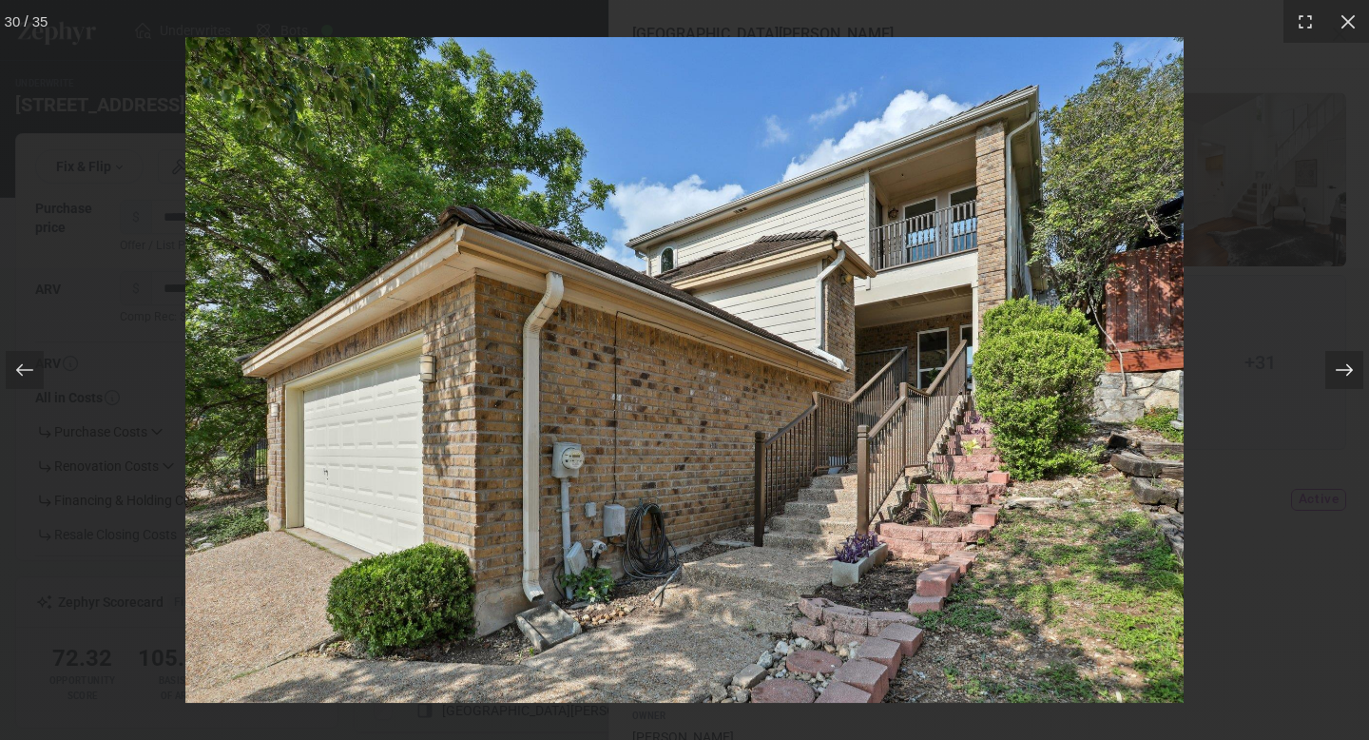
click at [1338, 367] on icon at bounding box center [1344, 369] width 19 height 19
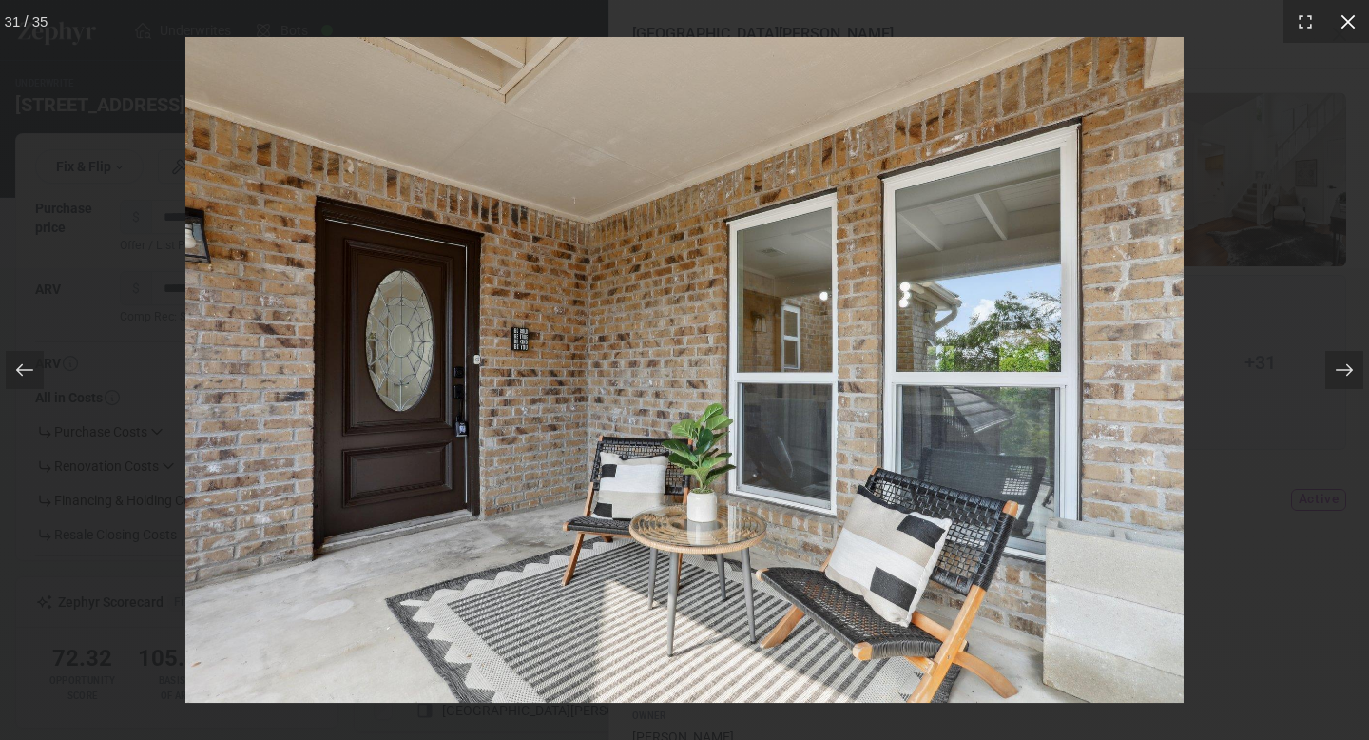
click at [1352, 25] on icon at bounding box center [1348, 21] width 14 height 14
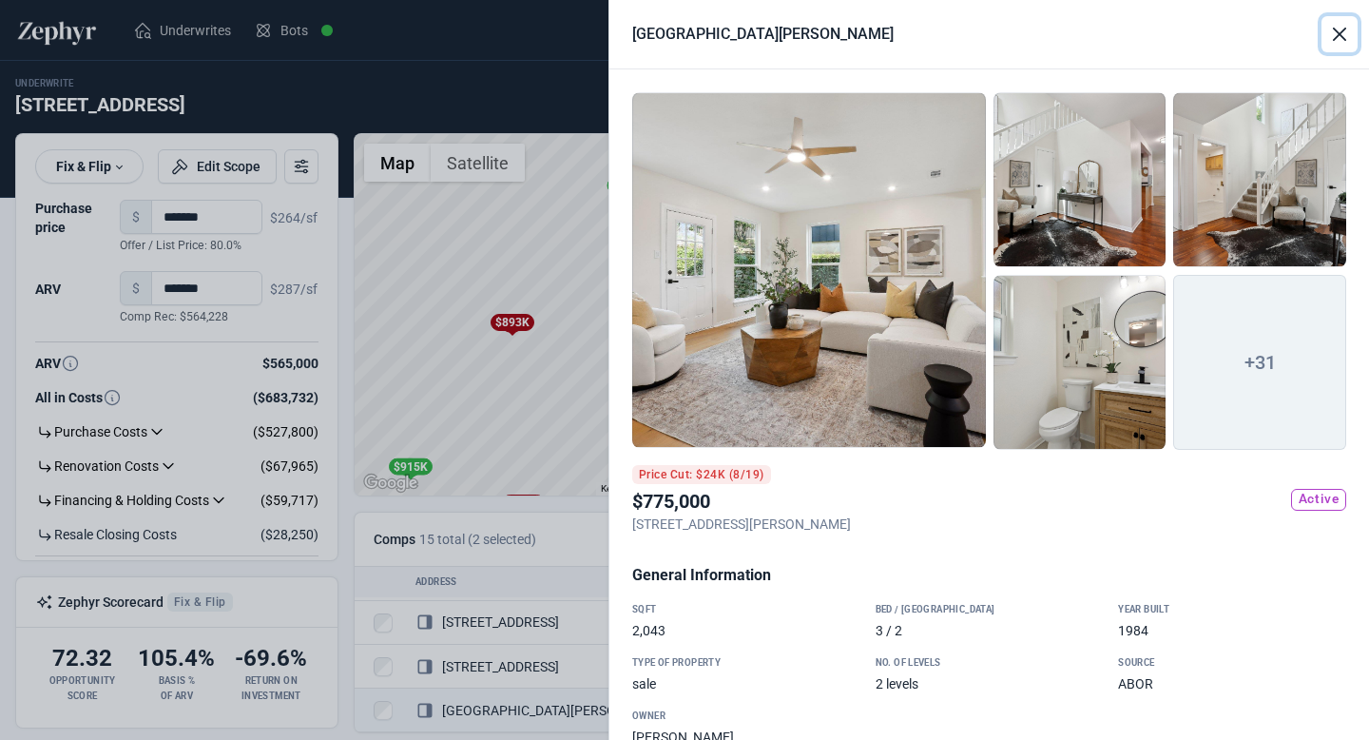
click at [1347, 33] on button "Close" at bounding box center [1340, 34] width 36 height 36
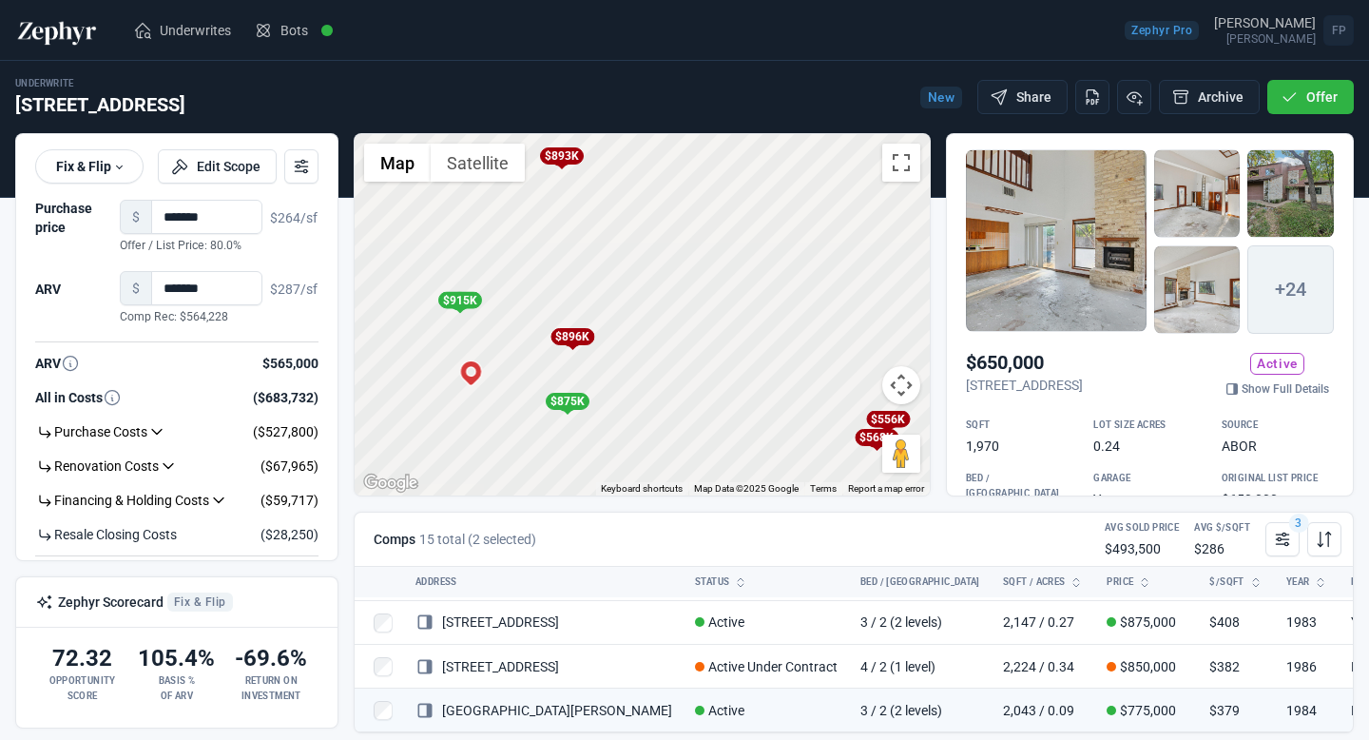
drag, startPoint x: 613, startPoint y: 422, endPoint x: 663, endPoint y: 250, distance: 179.1
click at [663, 250] on div "To activate drag with keyboard, press Alt + Enter. Once in keyboard drag state,…" at bounding box center [642, 314] width 575 height 361
click at [578, 338] on div "$896K" at bounding box center [573, 336] width 44 height 17
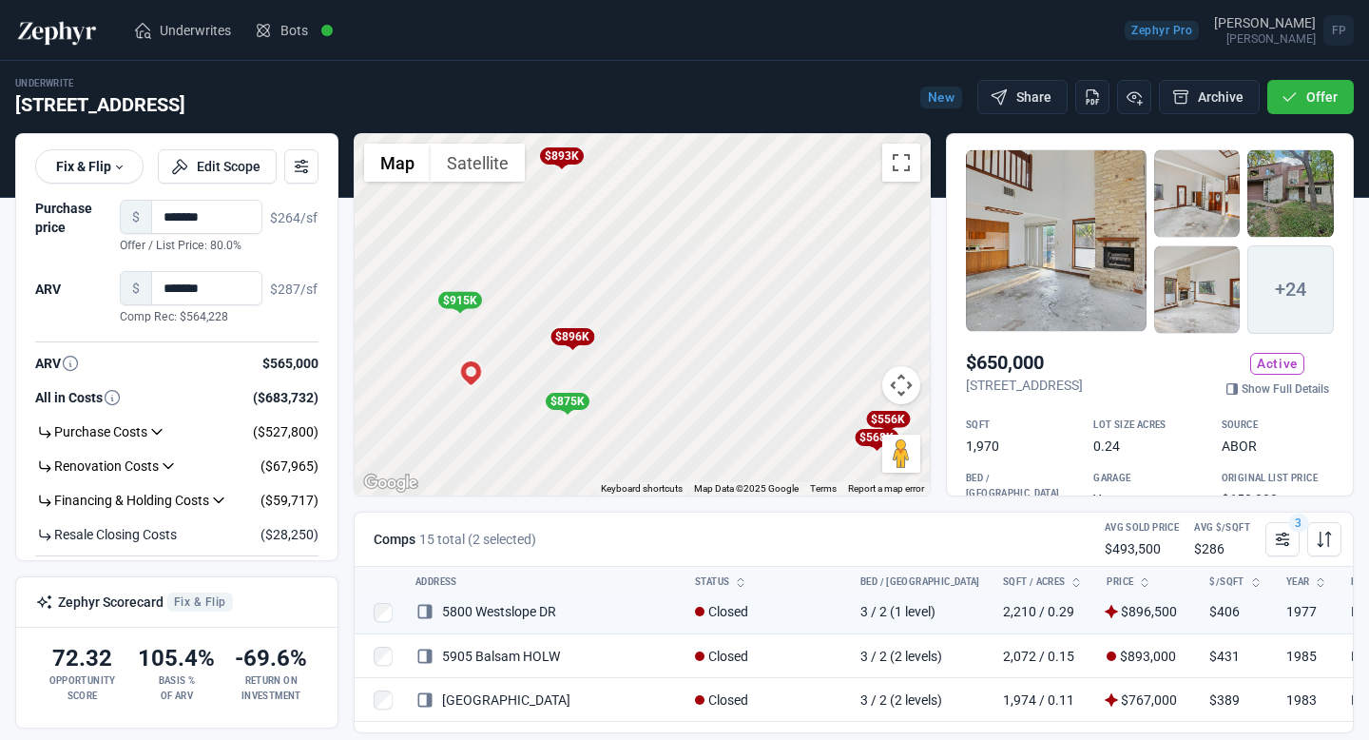
scroll to position [66, 0]
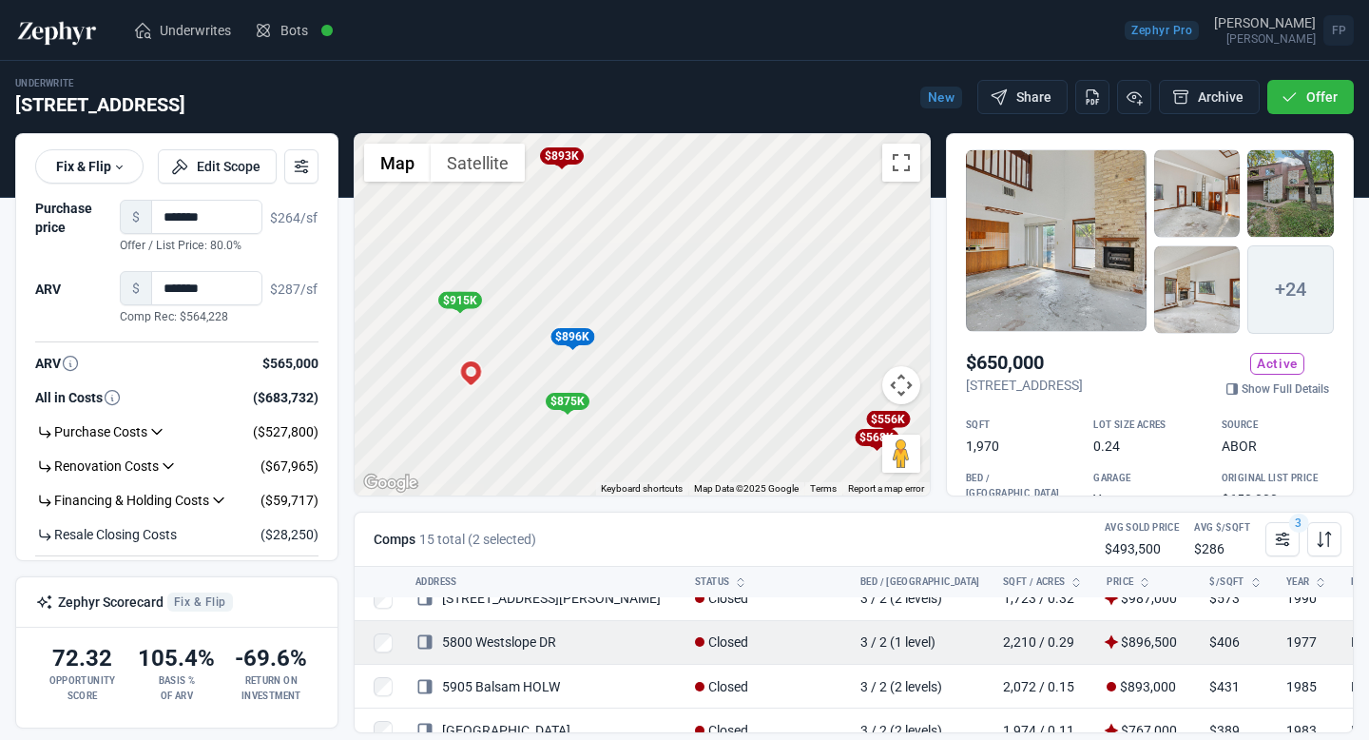
click at [553, 644] on link "5800 Westslope DR" at bounding box center [485, 641] width 141 height 15
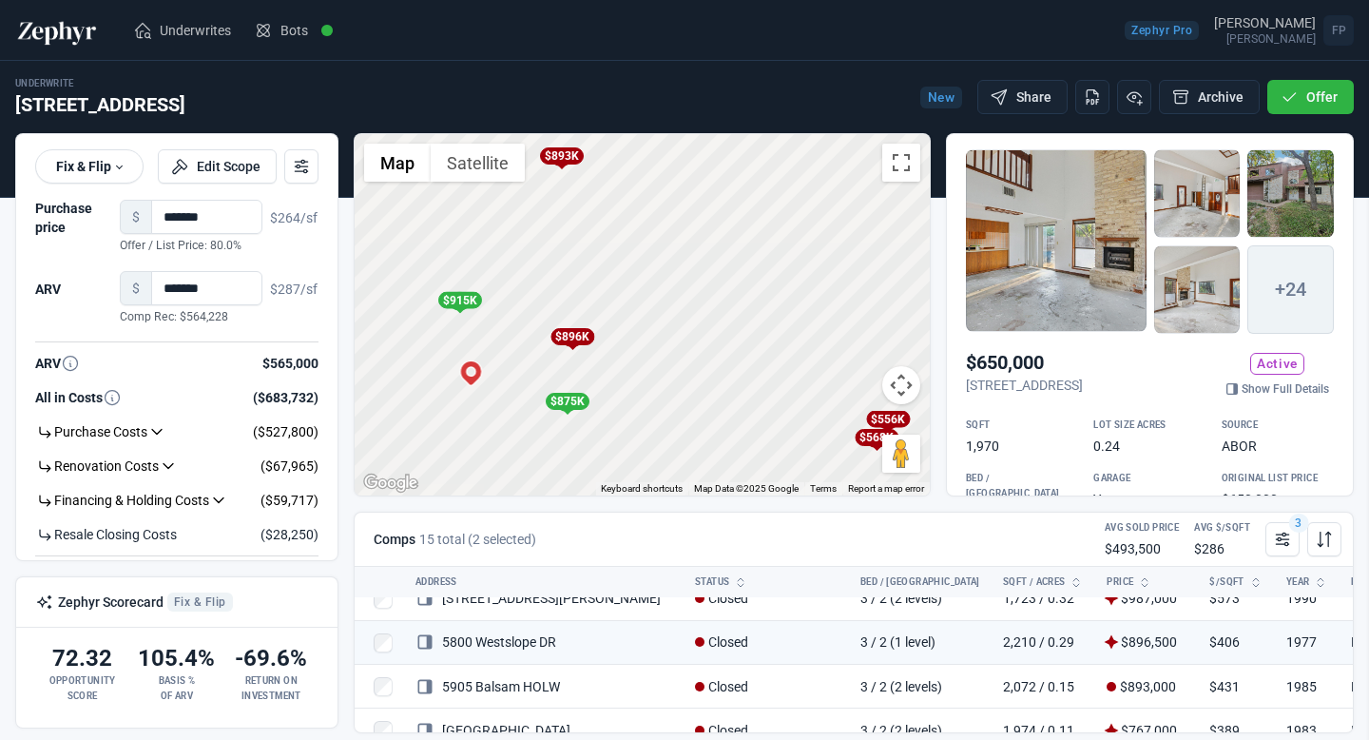
click at [575, 265] on div at bounding box center [684, 370] width 1369 height 740
click at [567, 156] on div "$893K" at bounding box center [561, 155] width 44 height 17
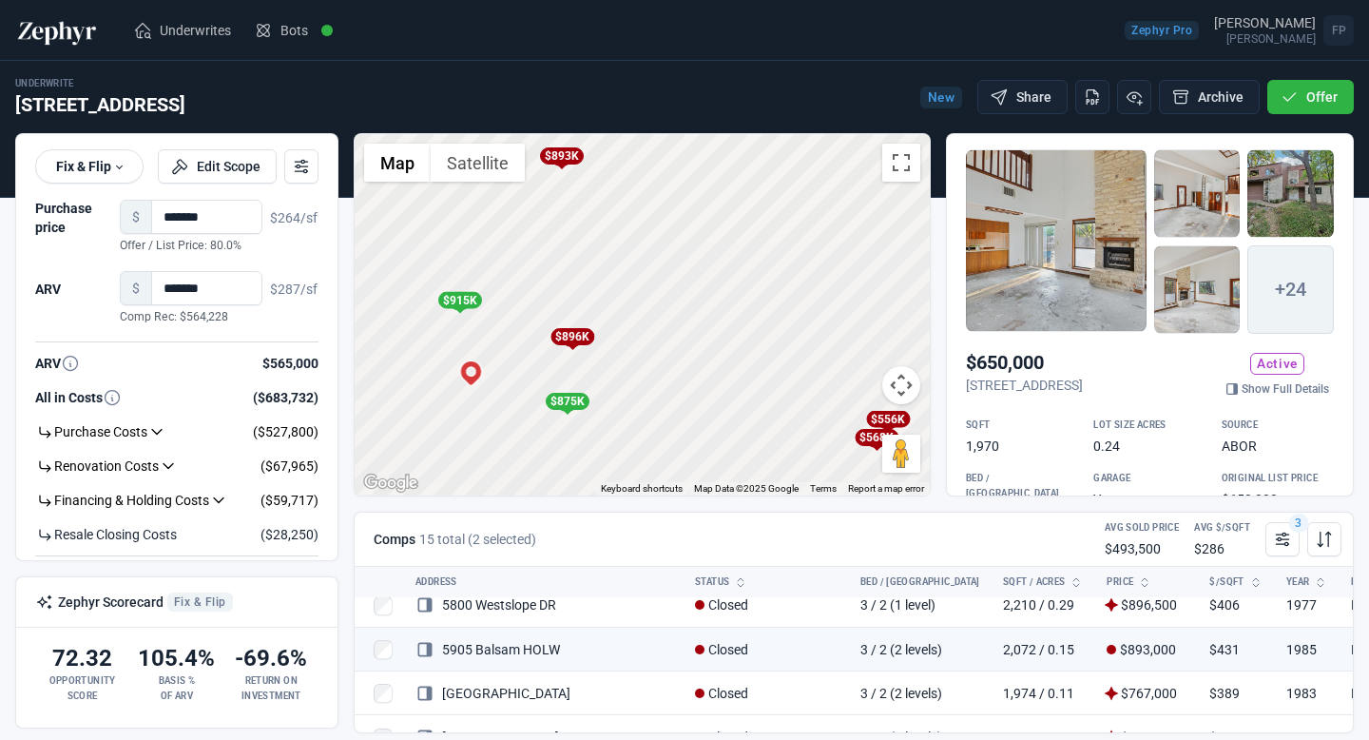
scroll to position [109, 0]
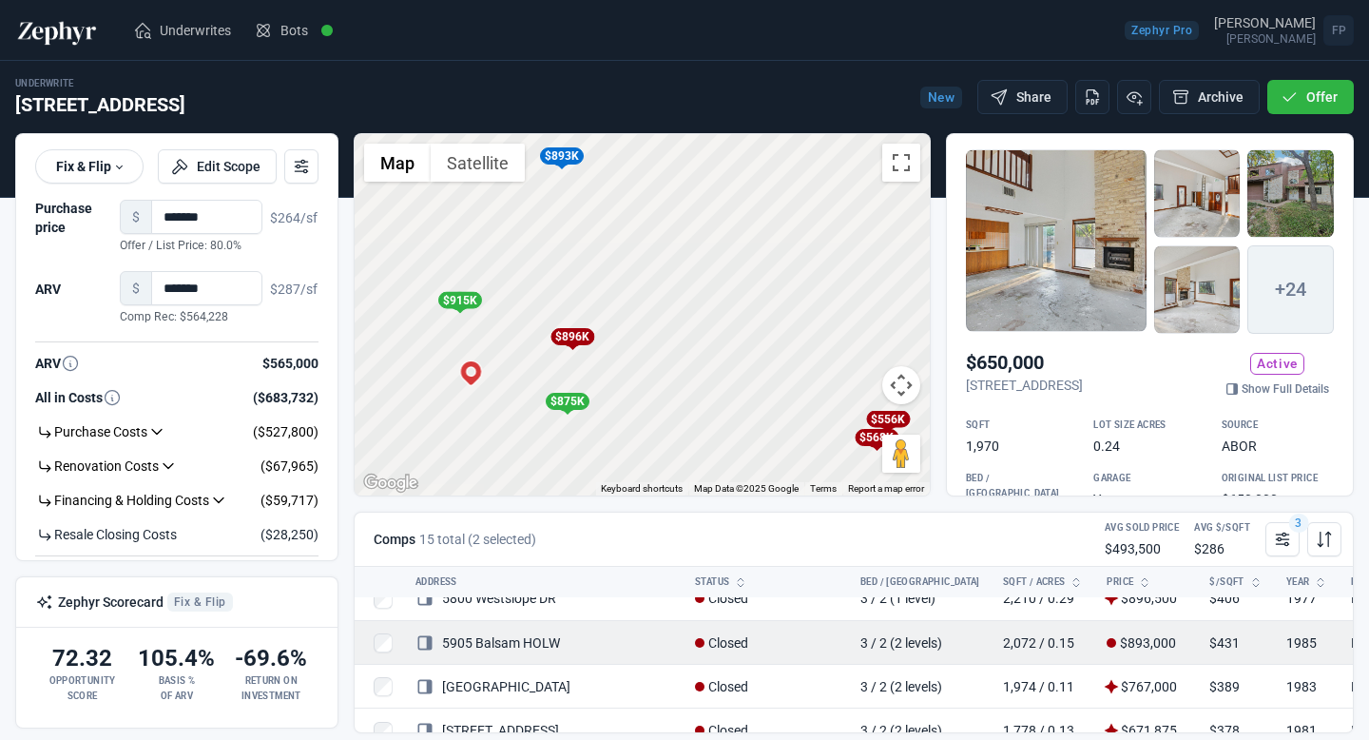
click at [513, 645] on link "5905 Balsam HOLW" at bounding box center [487, 642] width 145 height 15
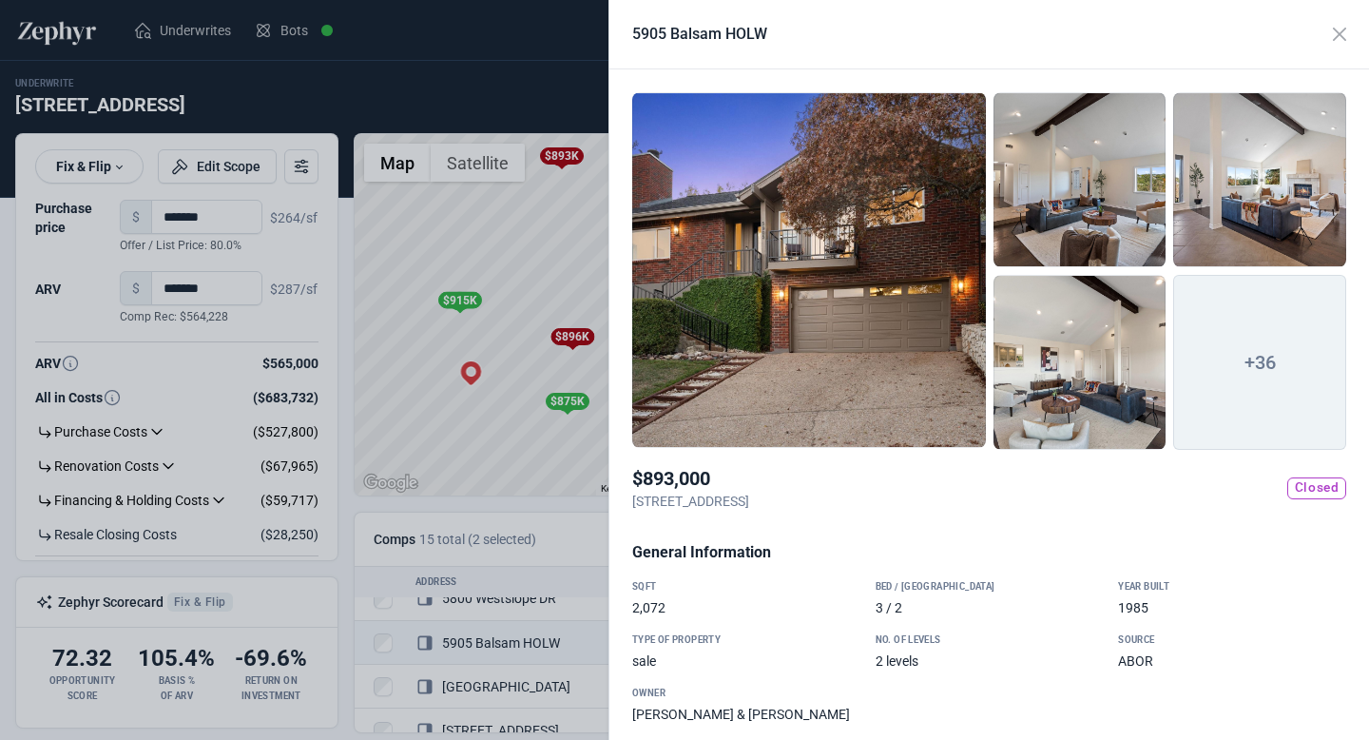
click at [873, 310] on div at bounding box center [809, 270] width 354 height 356
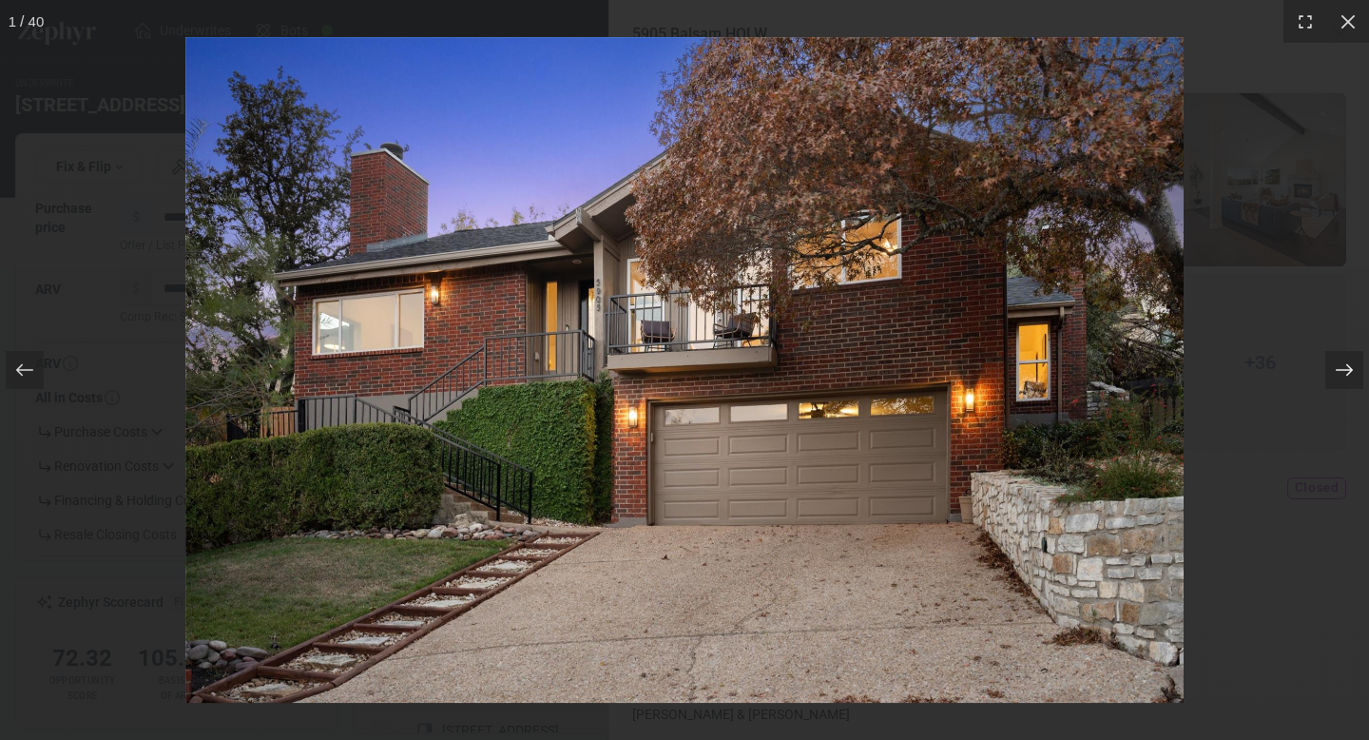
click at [1346, 372] on icon at bounding box center [1344, 369] width 19 height 19
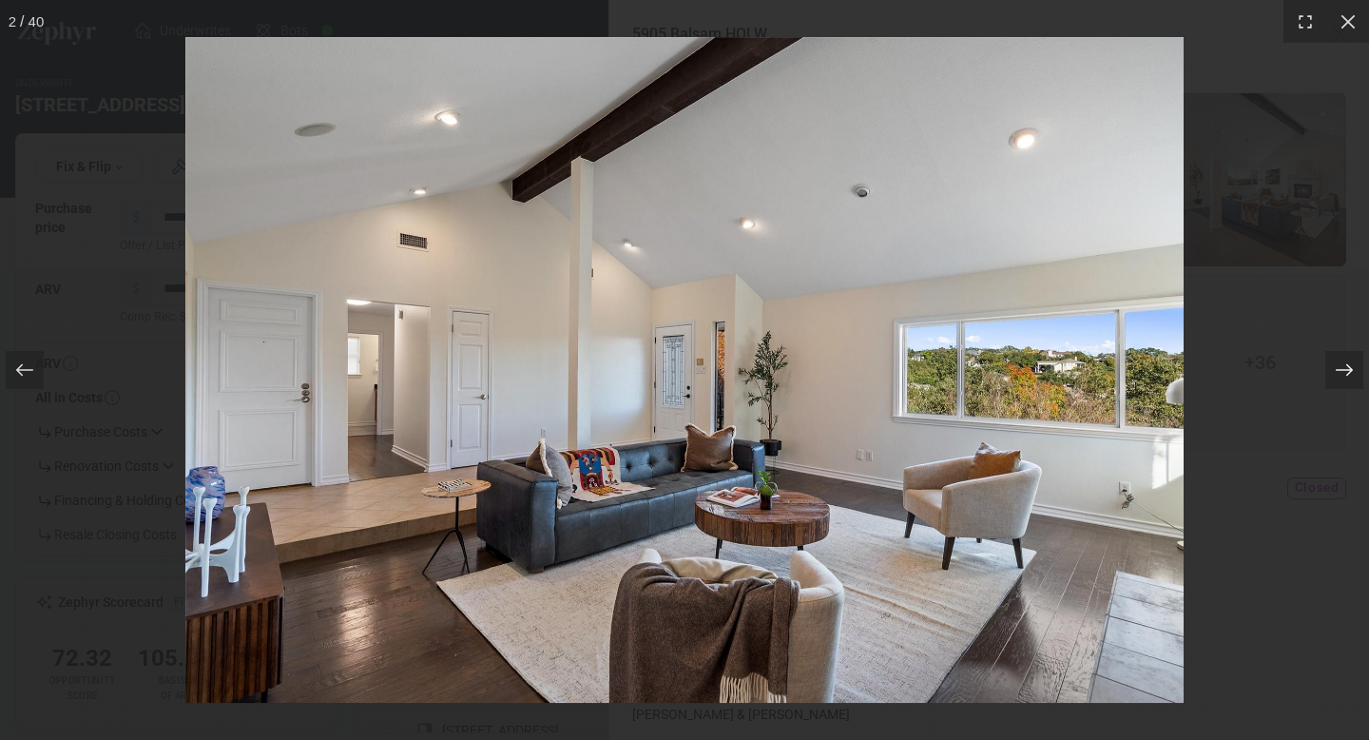
click at [1346, 372] on icon at bounding box center [1344, 369] width 19 height 19
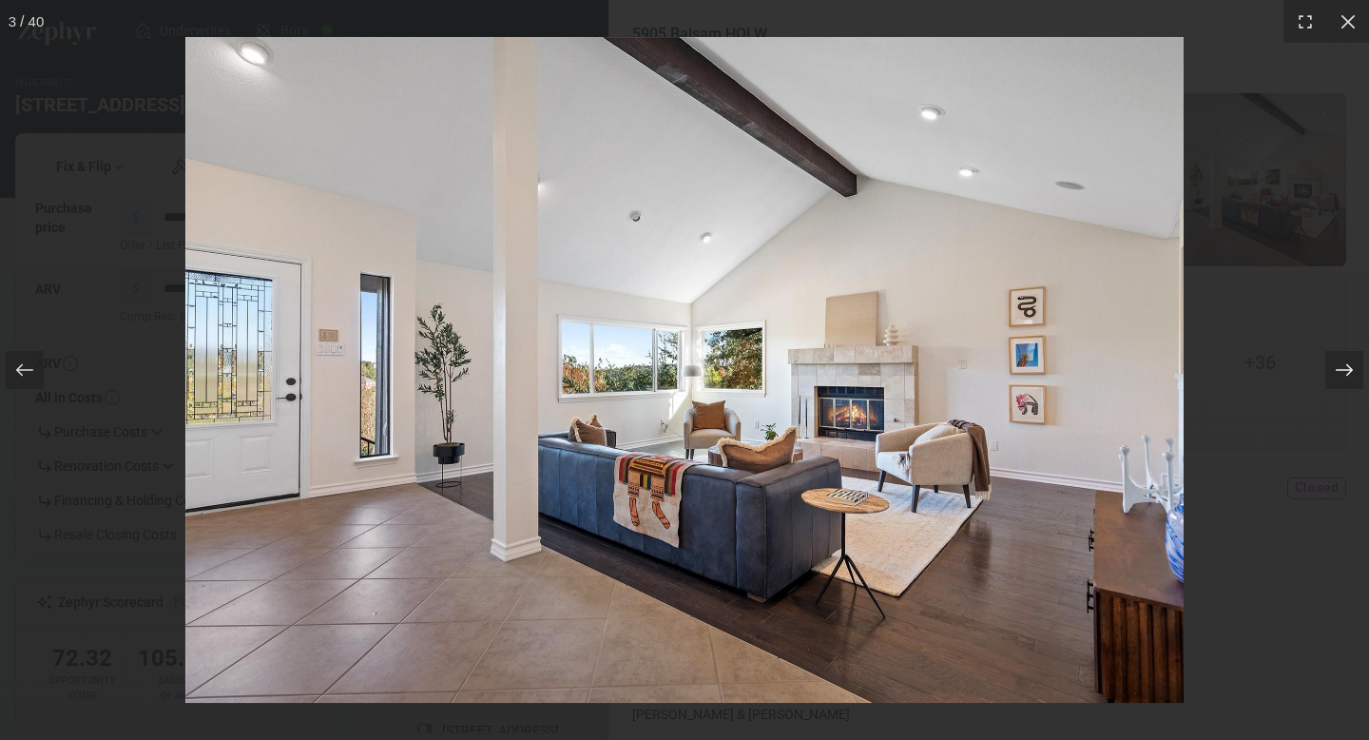
click at [1346, 372] on icon at bounding box center [1344, 369] width 19 height 19
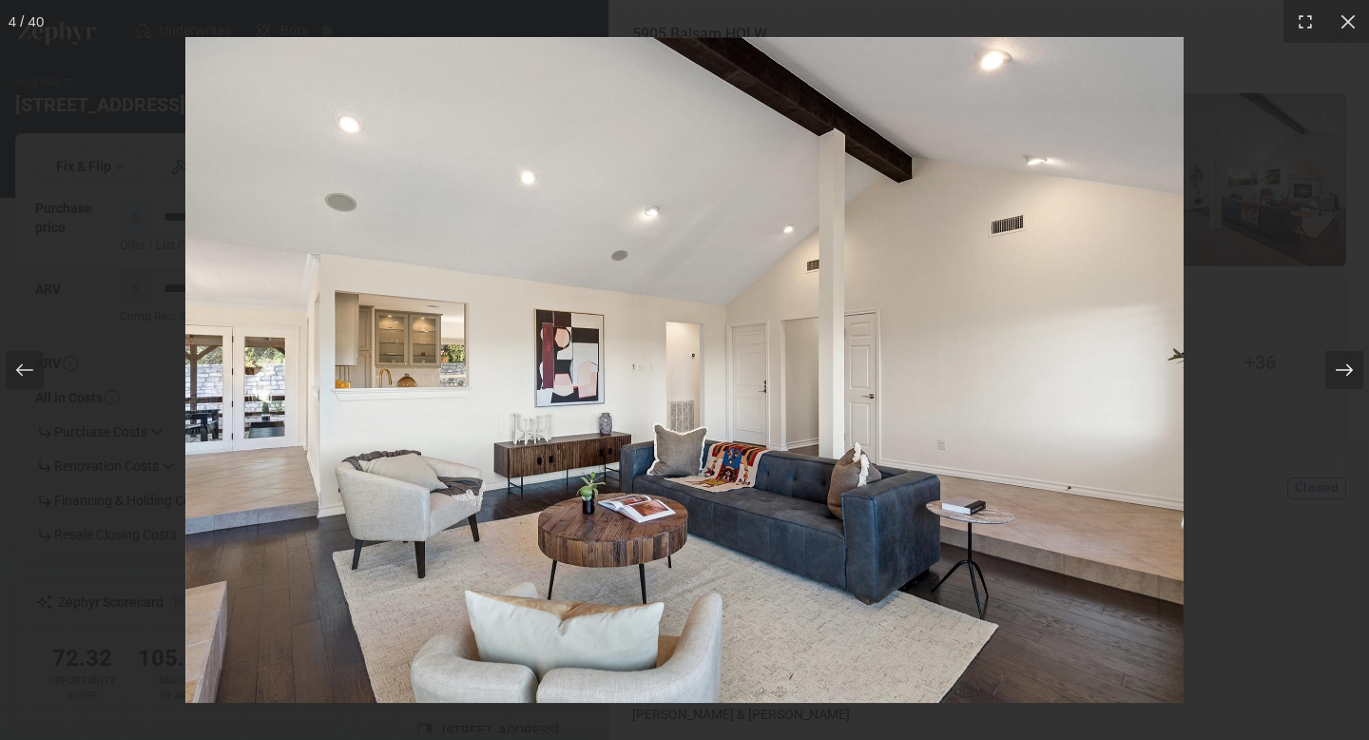
click at [1346, 372] on icon at bounding box center [1344, 369] width 19 height 19
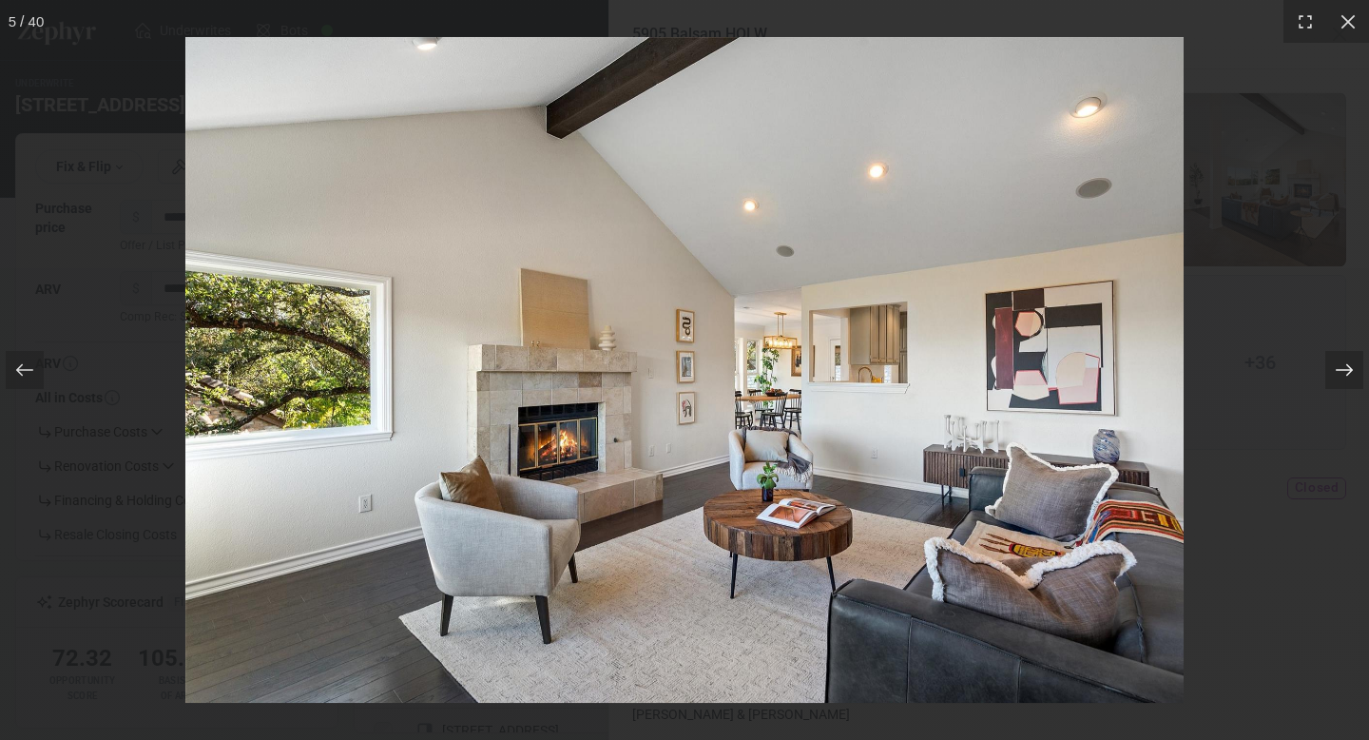
click at [1346, 372] on icon at bounding box center [1344, 369] width 19 height 19
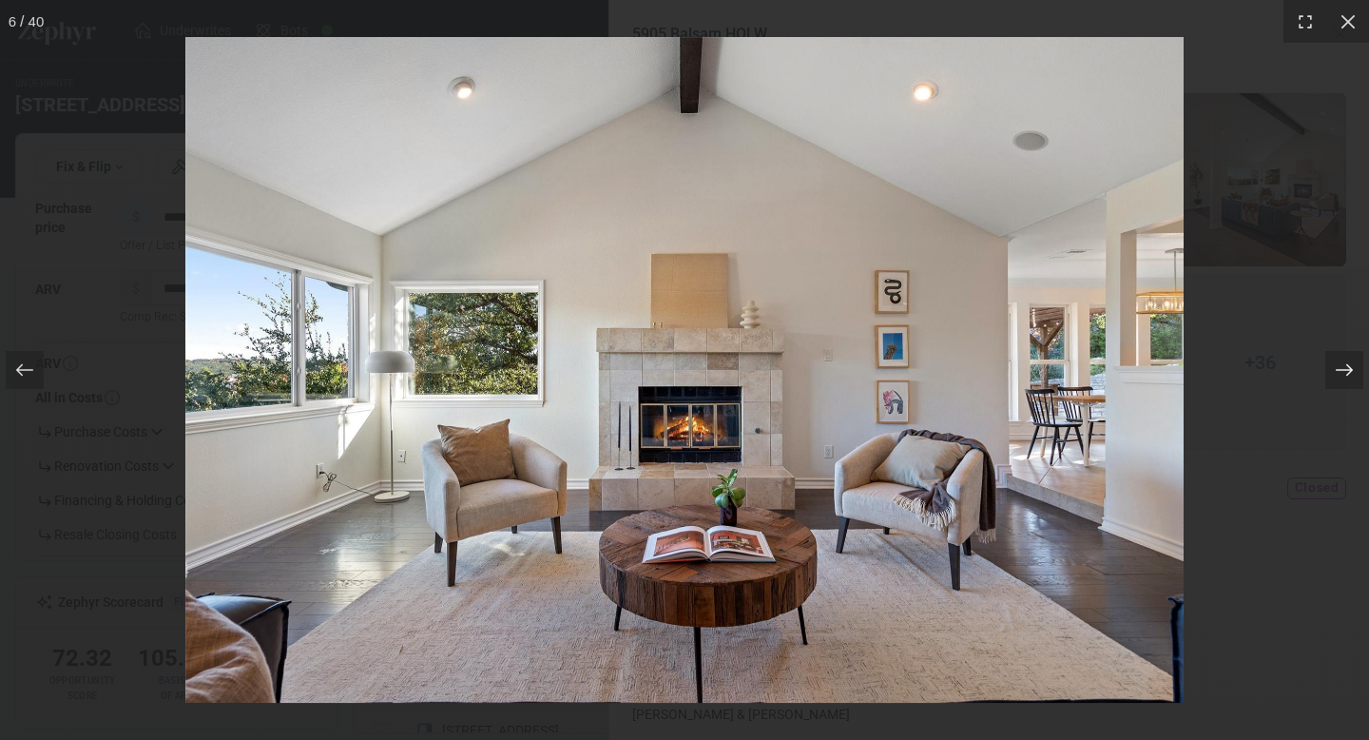
click at [1346, 372] on icon at bounding box center [1344, 369] width 19 height 19
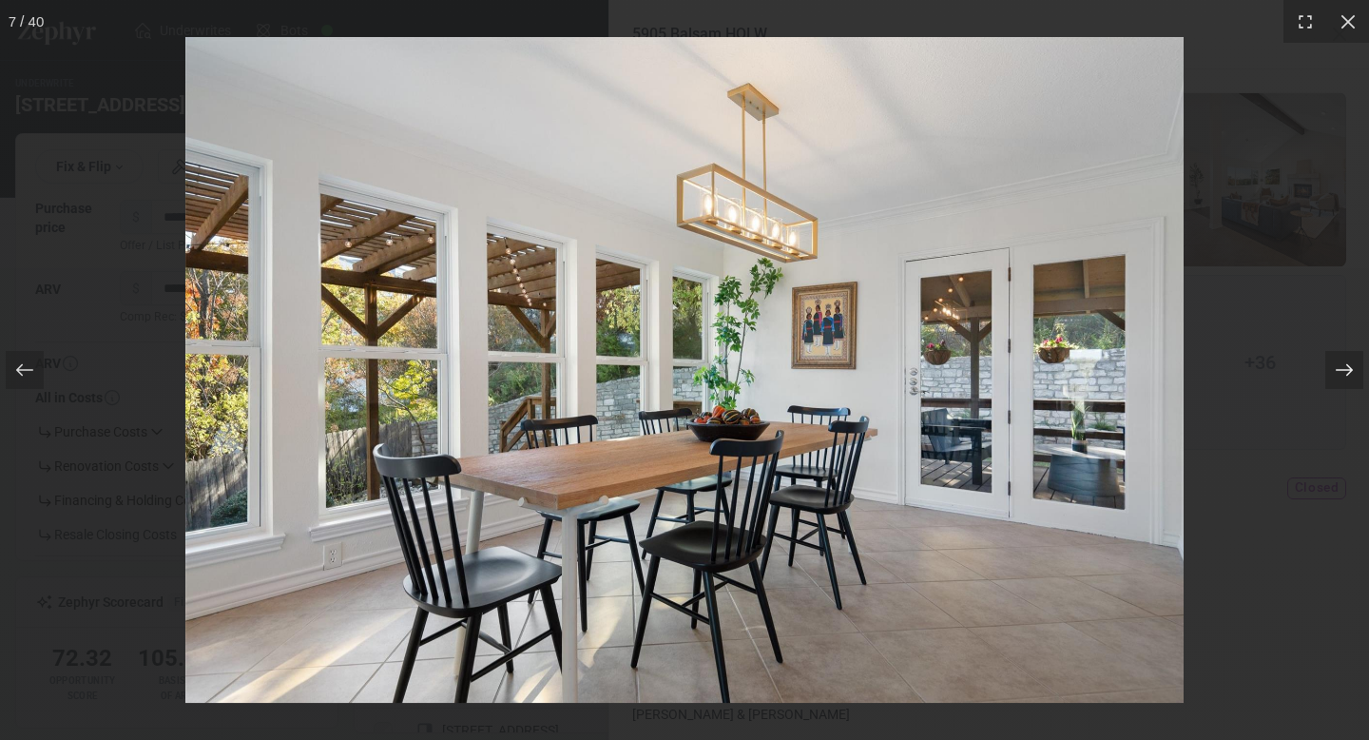
click at [1346, 372] on icon at bounding box center [1344, 369] width 19 height 19
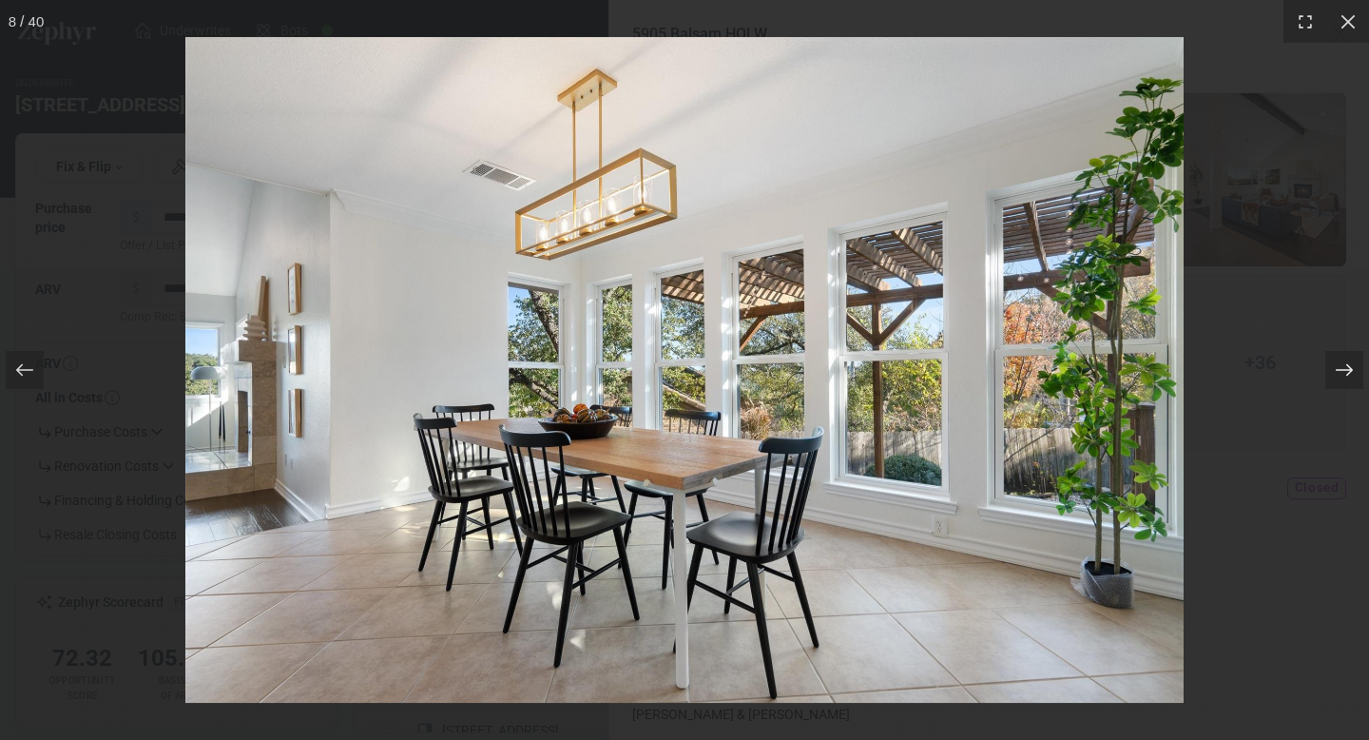
click at [1346, 372] on icon at bounding box center [1344, 369] width 19 height 19
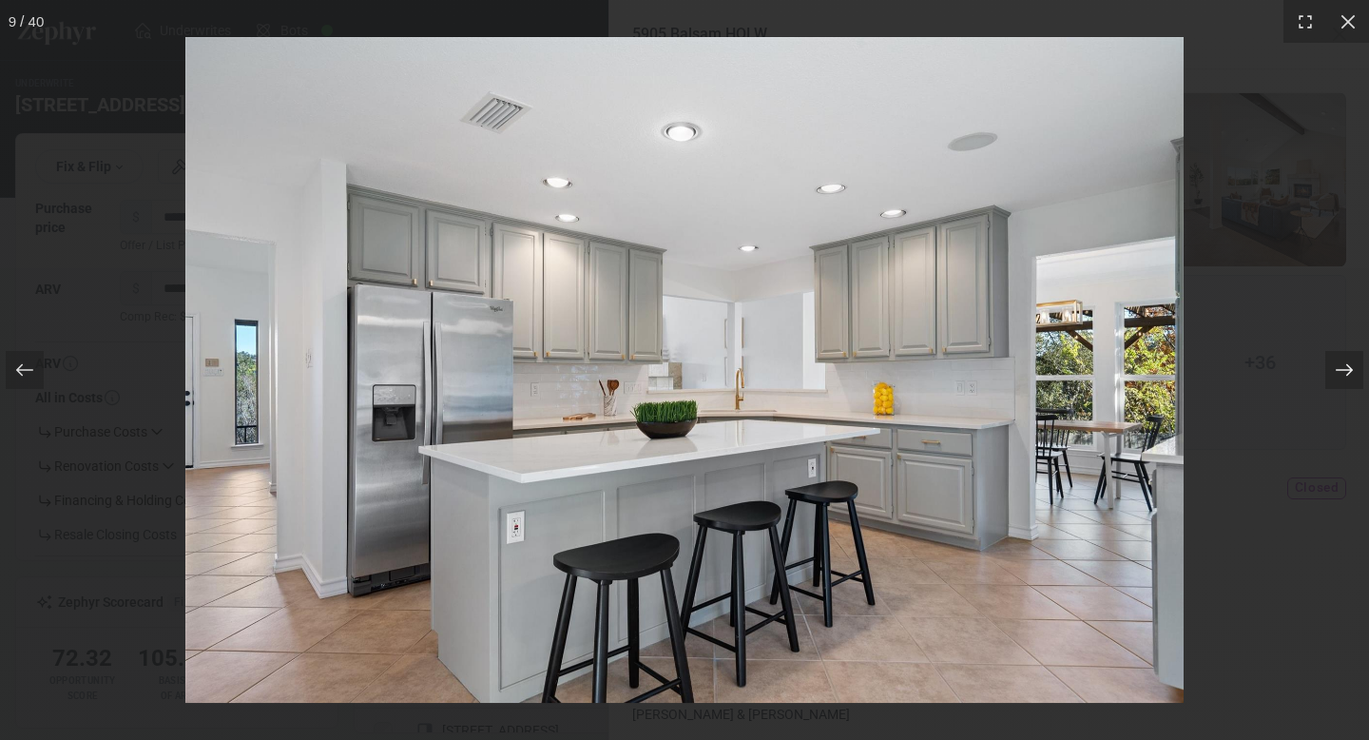
click at [1346, 372] on icon at bounding box center [1344, 369] width 19 height 19
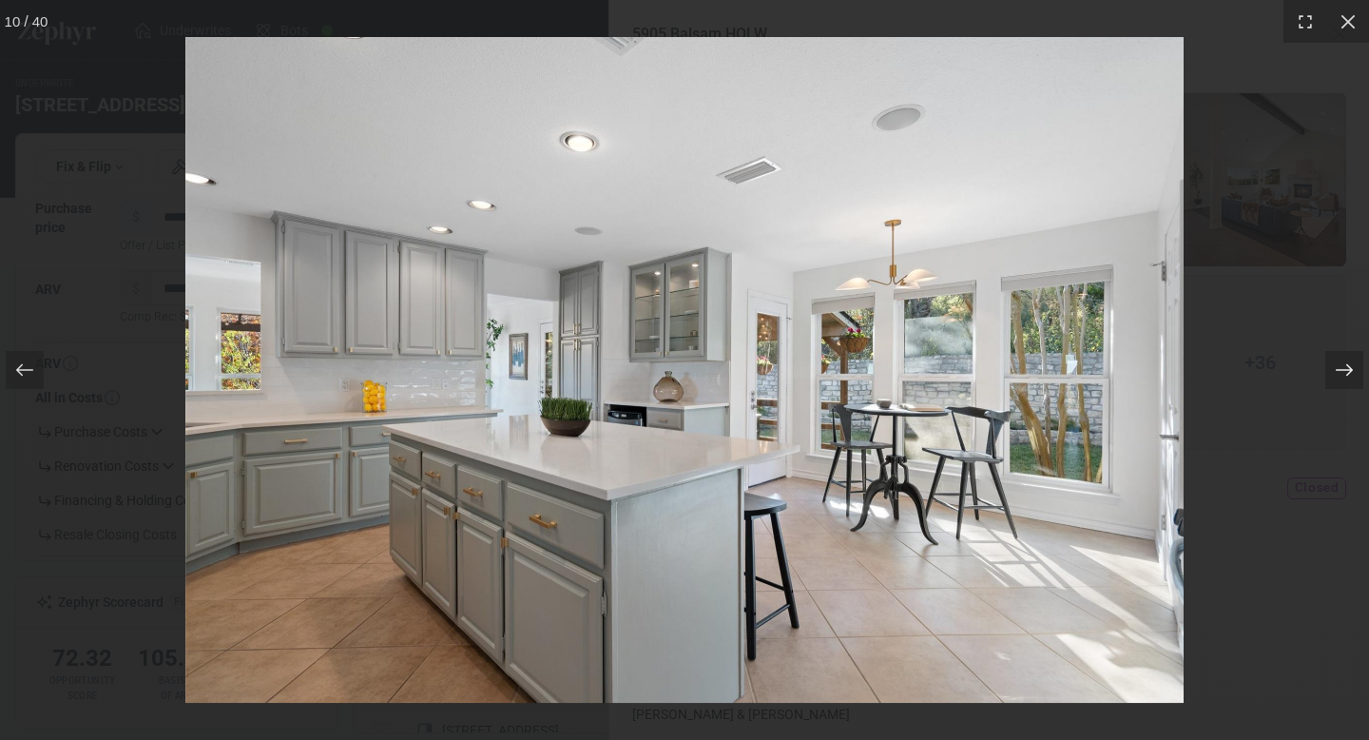
click at [1346, 372] on icon at bounding box center [1344, 369] width 19 height 19
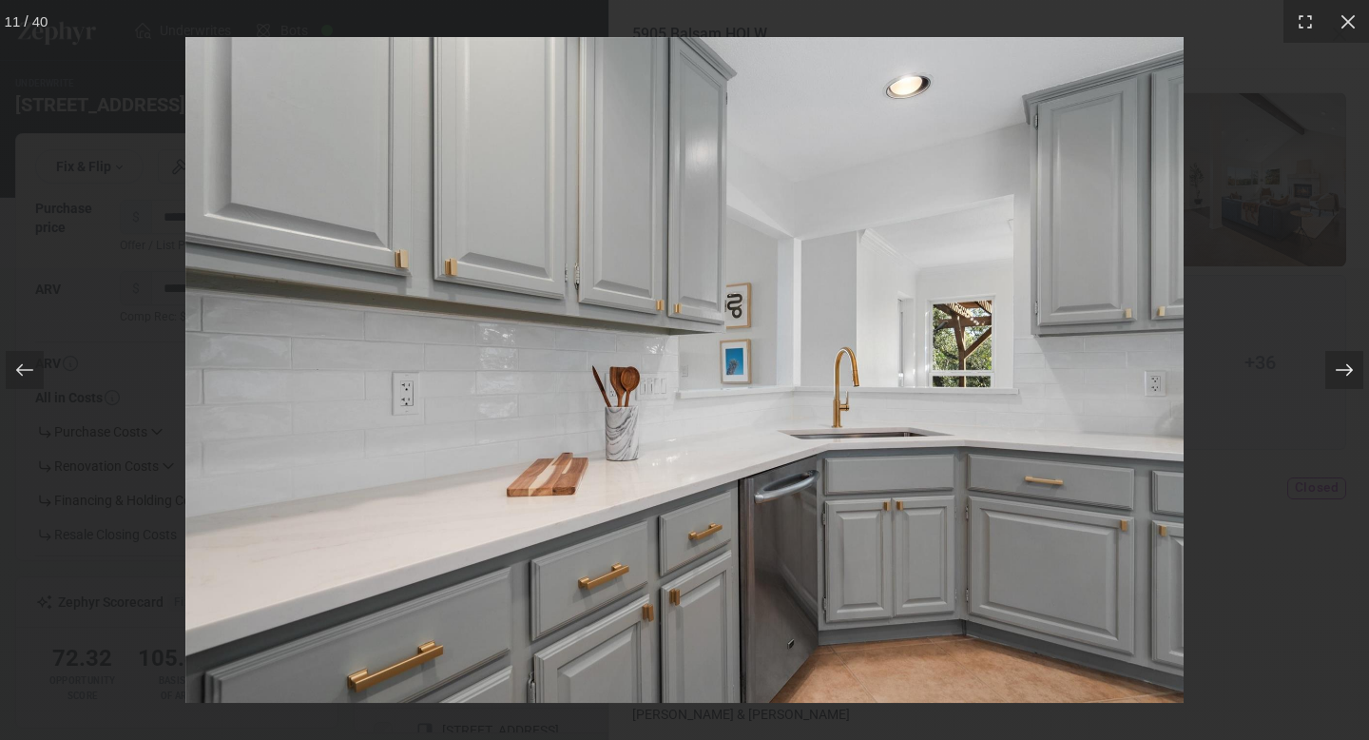
click at [1346, 372] on icon at bounding box center [1344, 369] width 19 height 19
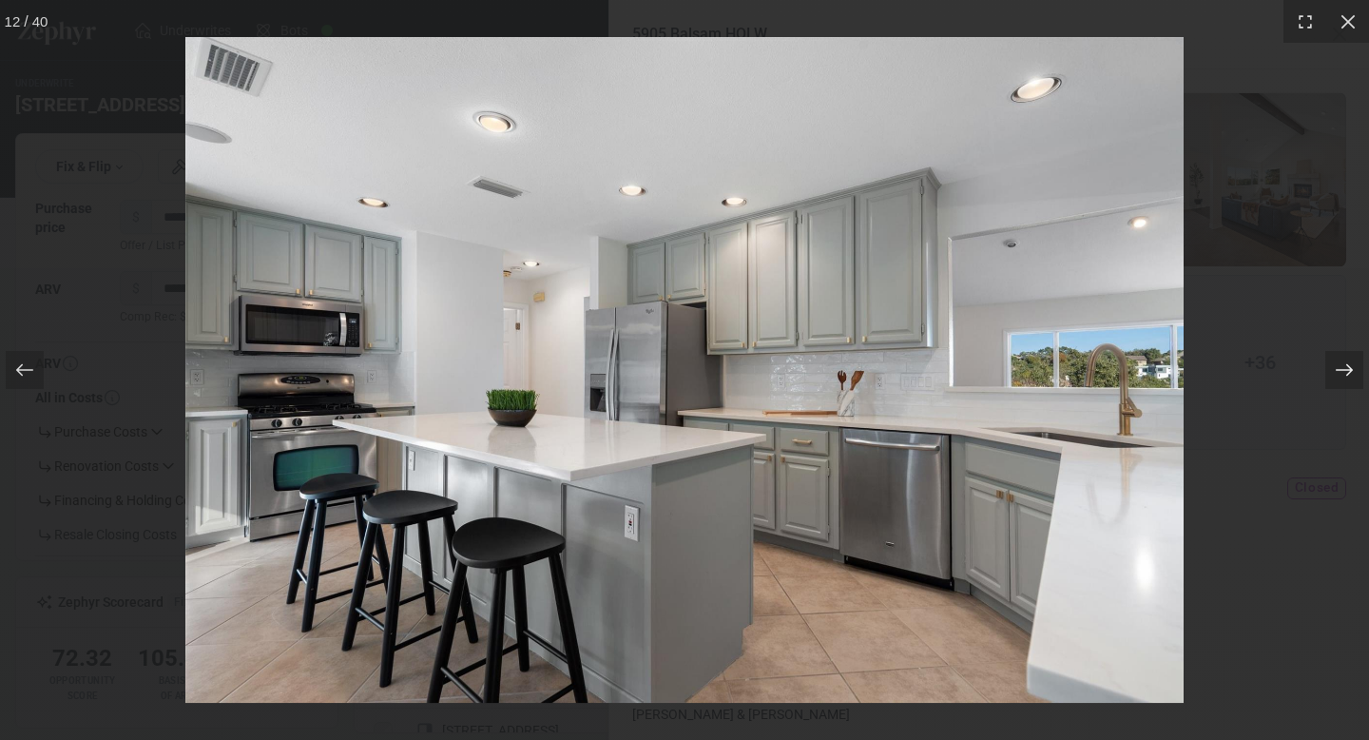
click at [1346, 372] on icon at bounding box center [1344, 369] width 19 height 19
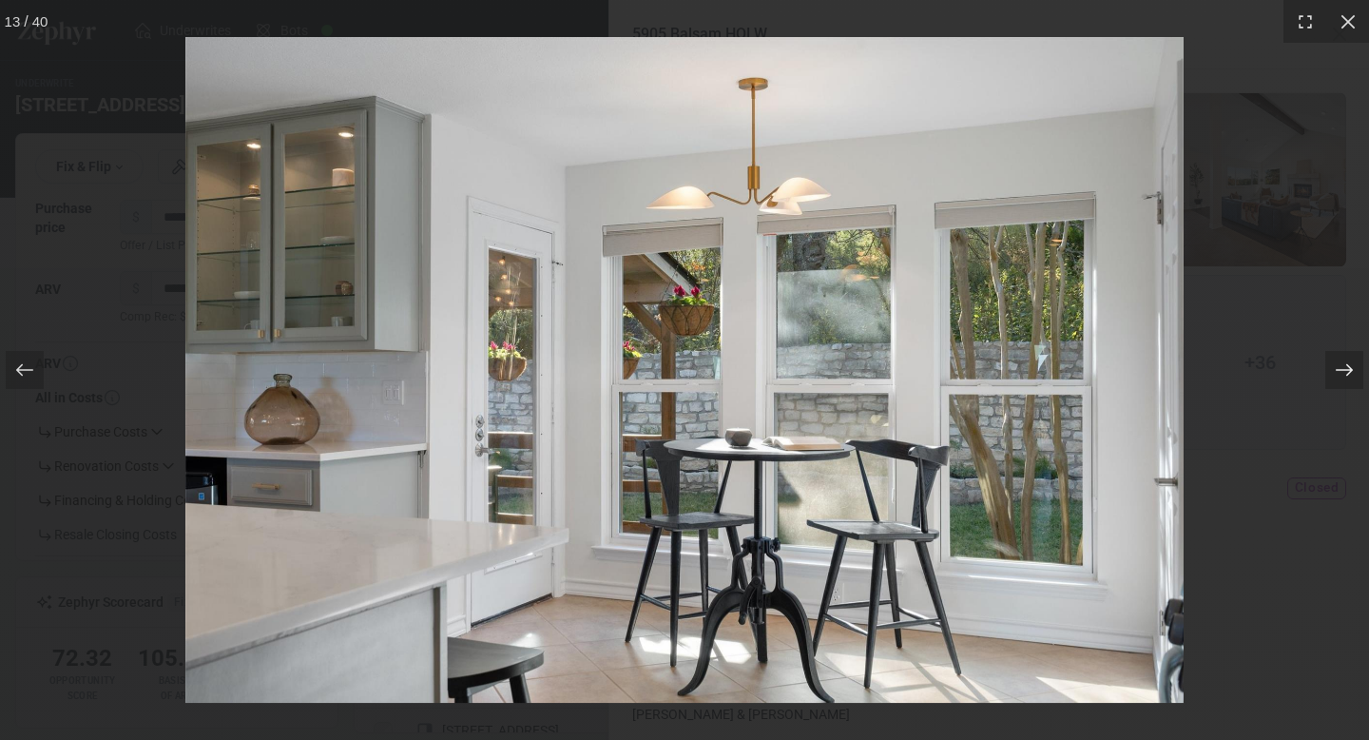
click at [1346, 372] on icon at bounding box center [1344, 369] width 19 height 19
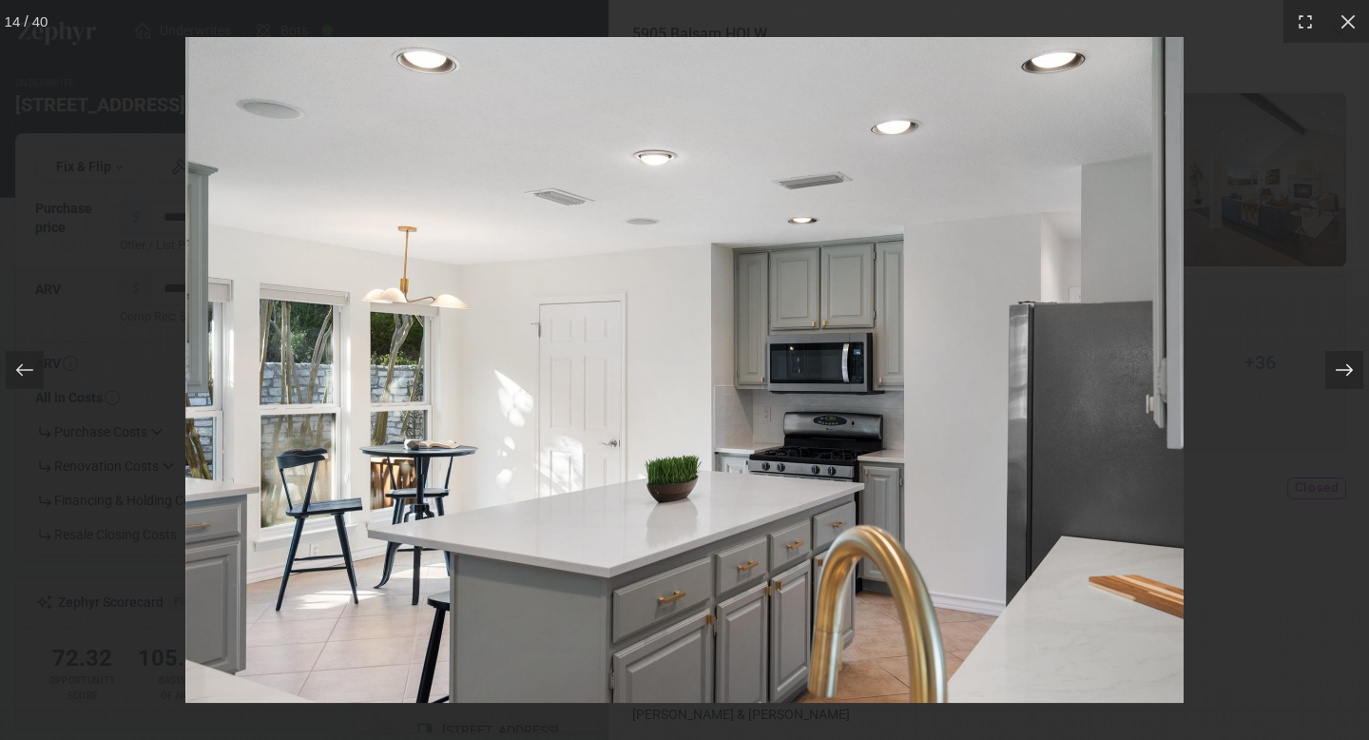
click at [1346, 372] on icon at bounding box center [1344, 369] width 19 height 19
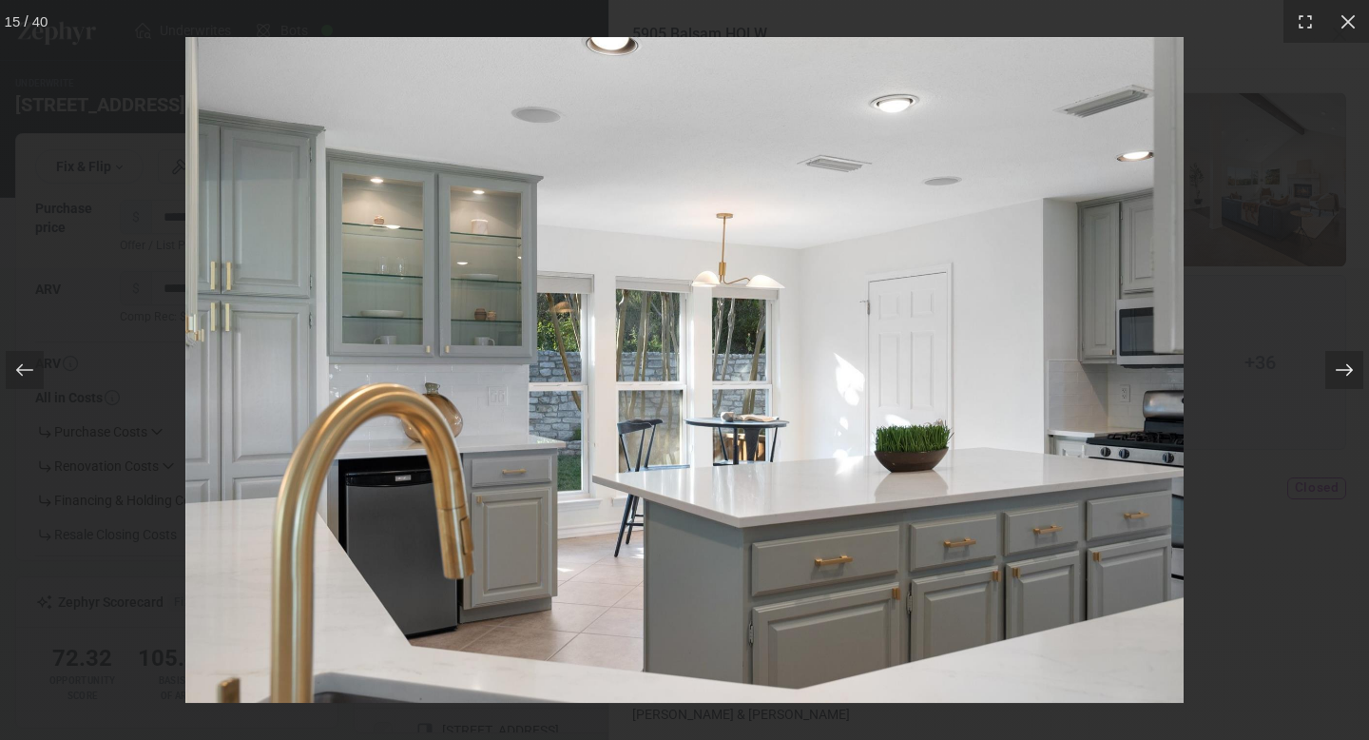
click at [1346, 372] on icon at bounding box center [1344, 369] width 19 height 19
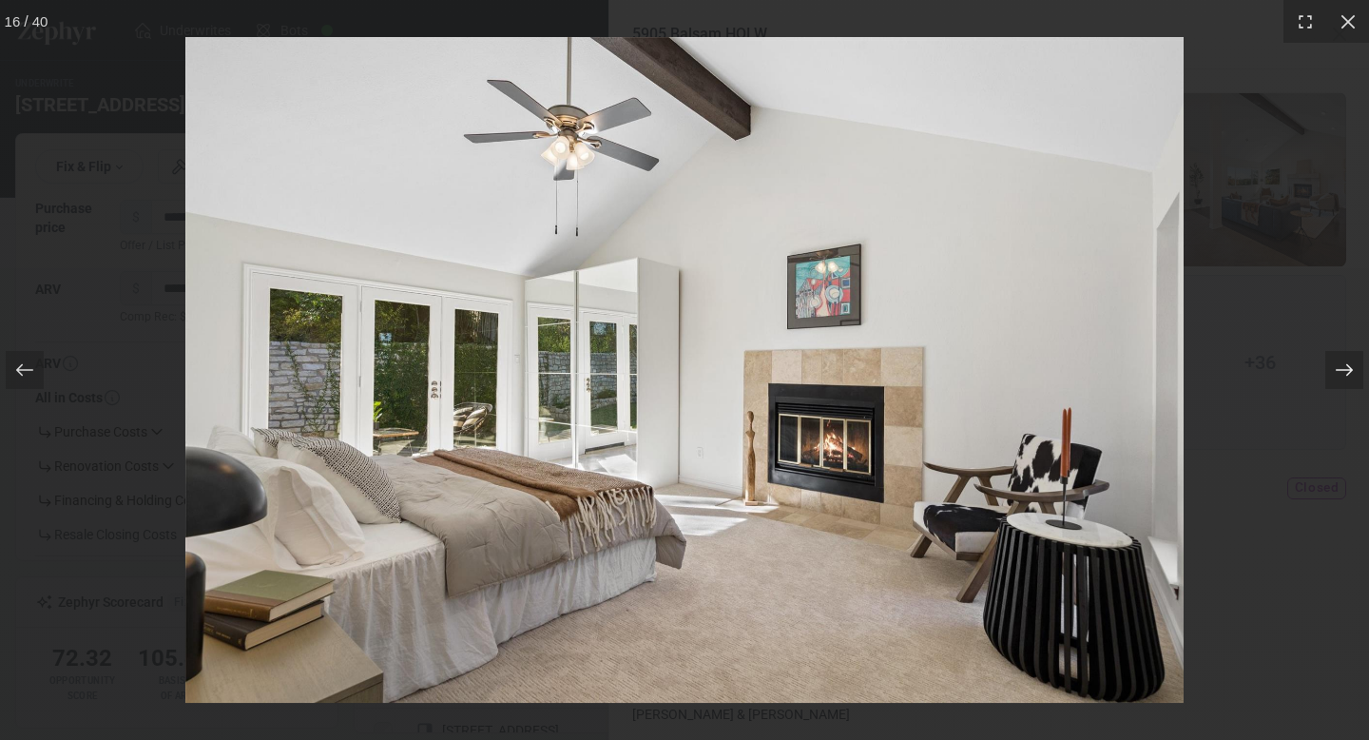
click at [1346, 372] on icon at bounding box center [1344, 369] width 19 height 19
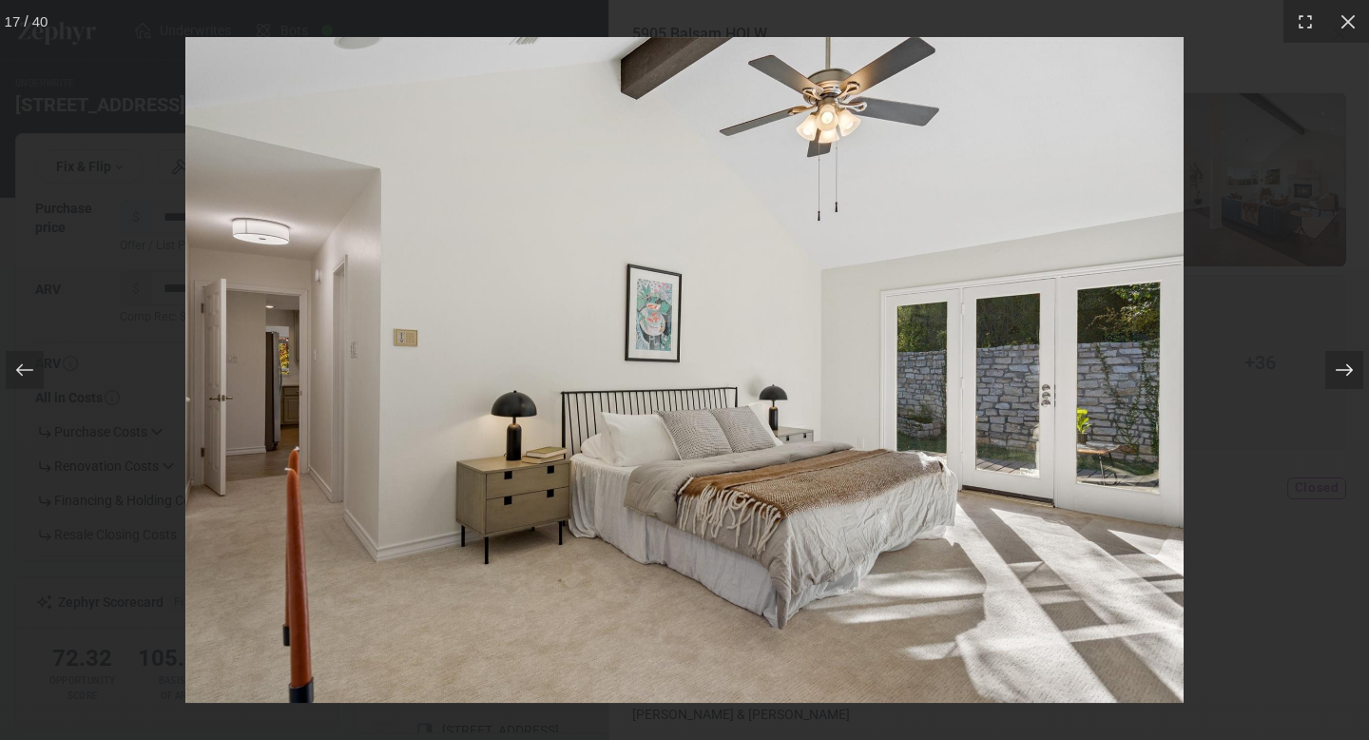
click at [1346, 372] on icon at bounding box center [1344, 369] width 19 height 19
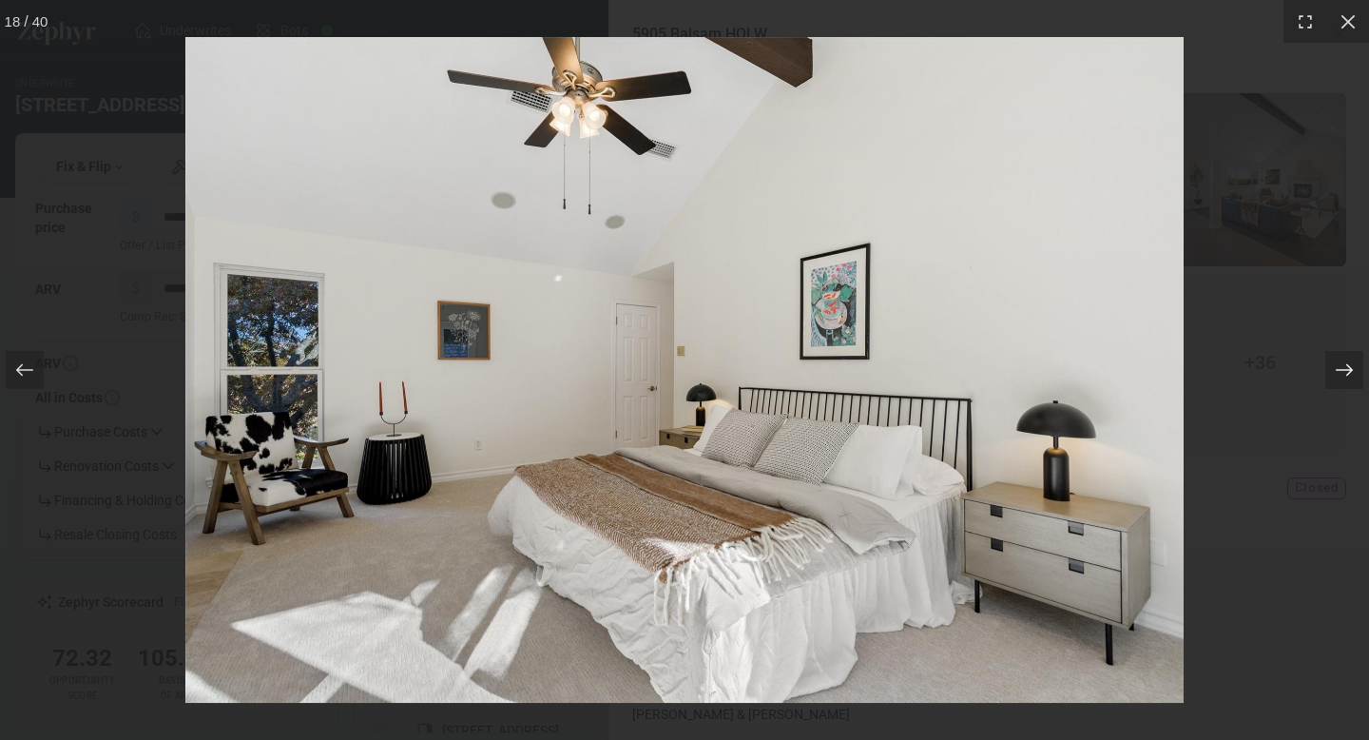
click at [1346, 372] on icon at bounding box center [1344, 369] width 19 height 19
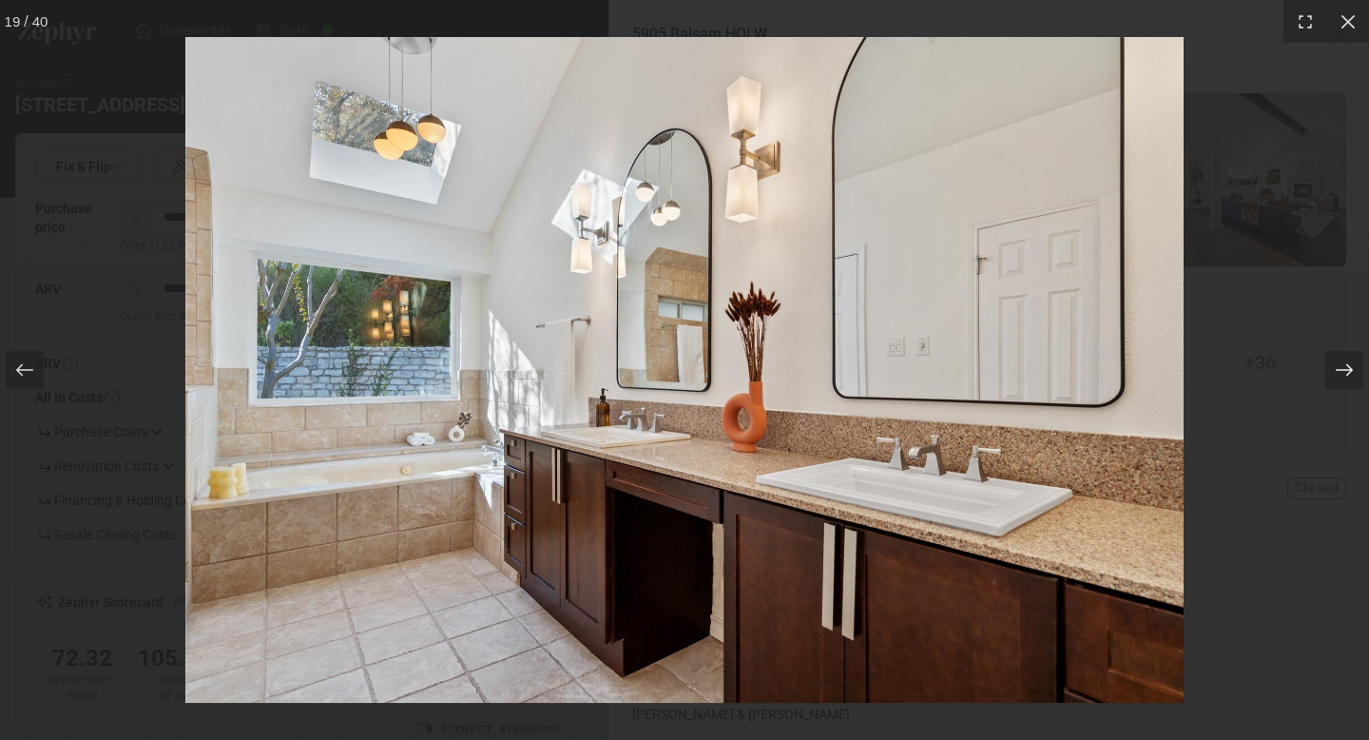
click at [1346, 372] on icon at bounding box center [1344, 369] width 19 height 19
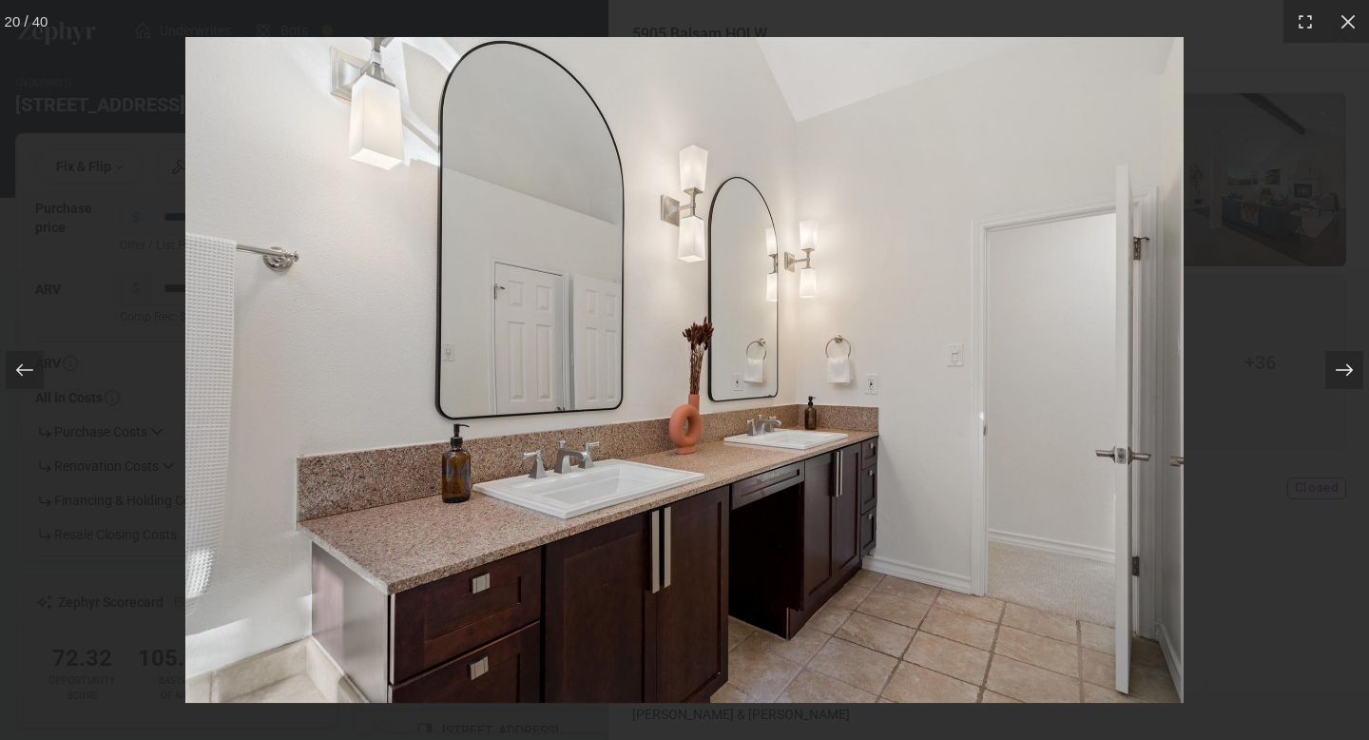
click at [1346, 372] on icon at bounding box center [1344, 369] width 19 height 19
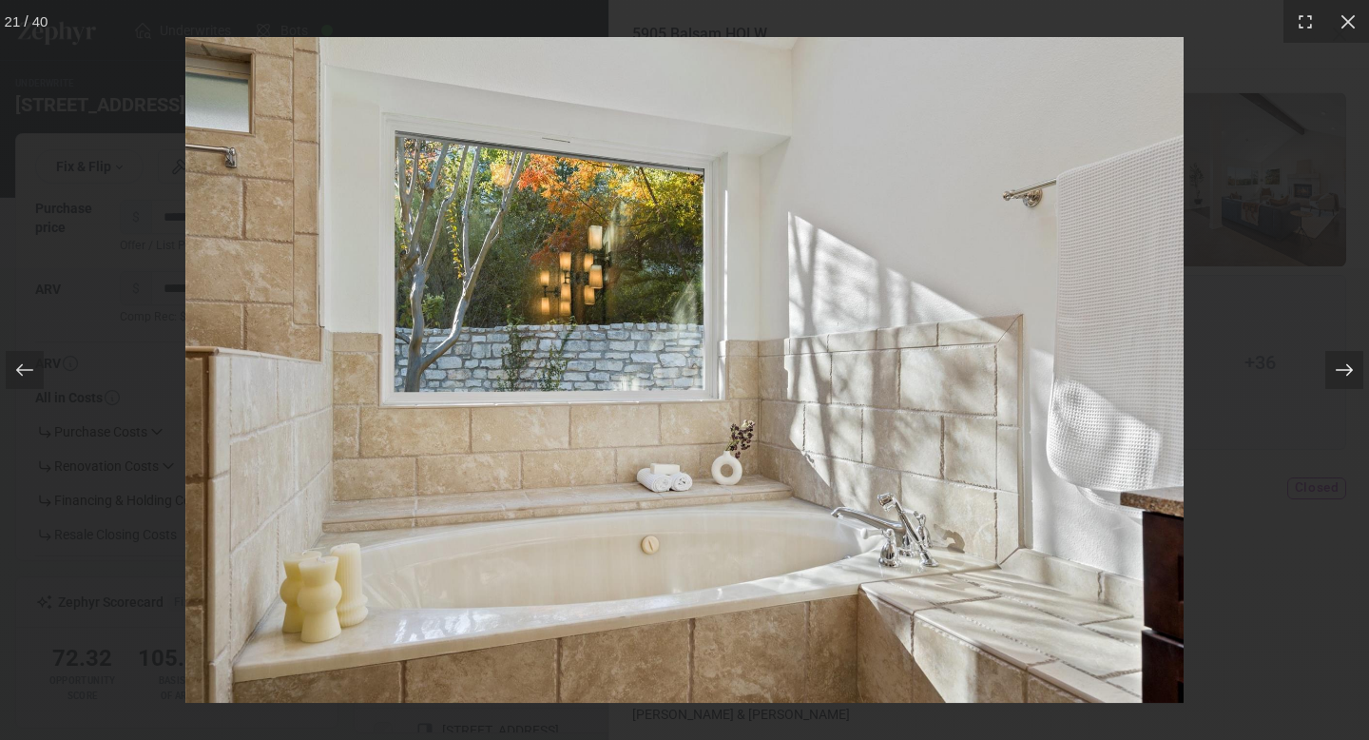
click at [1346, 372] on icon at bounding box center [1344, 369] width 19 height 19
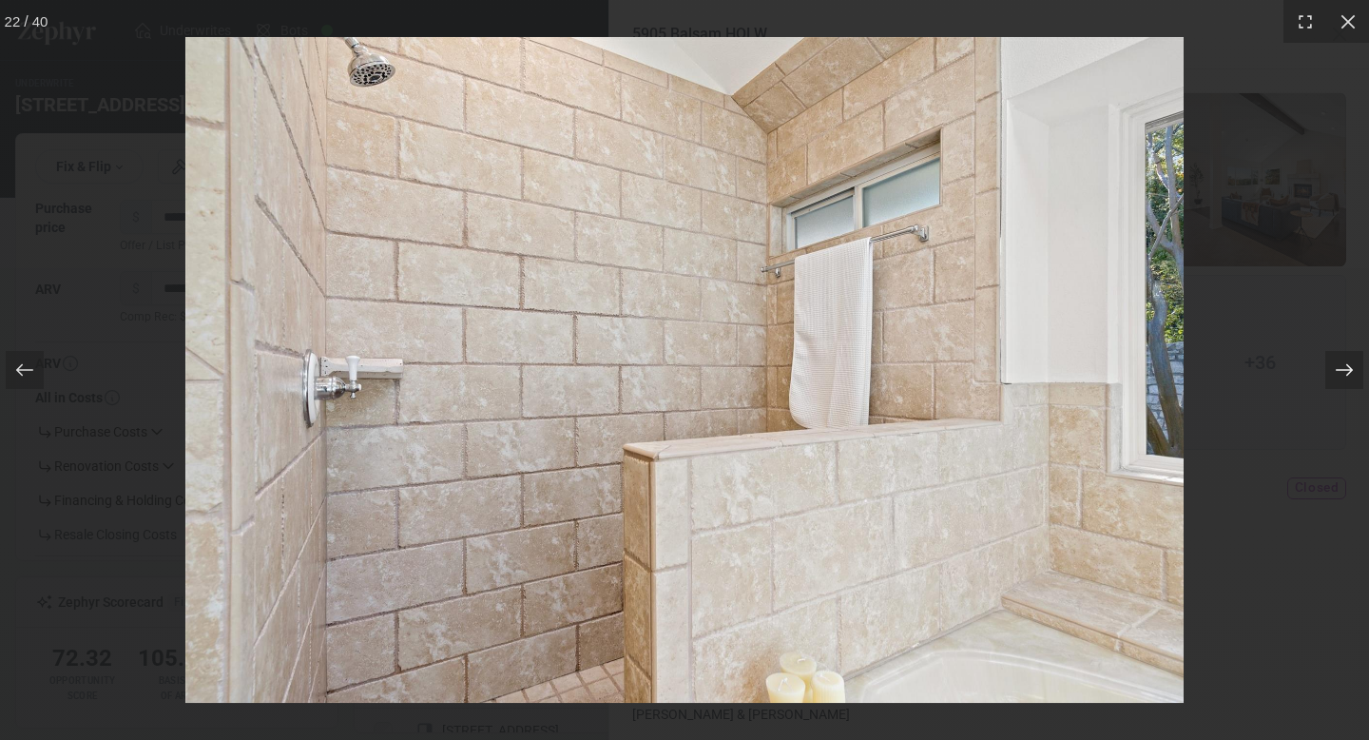
click at [1346, 372] on icon at bounding box center [1344, 369] width 19 height 19
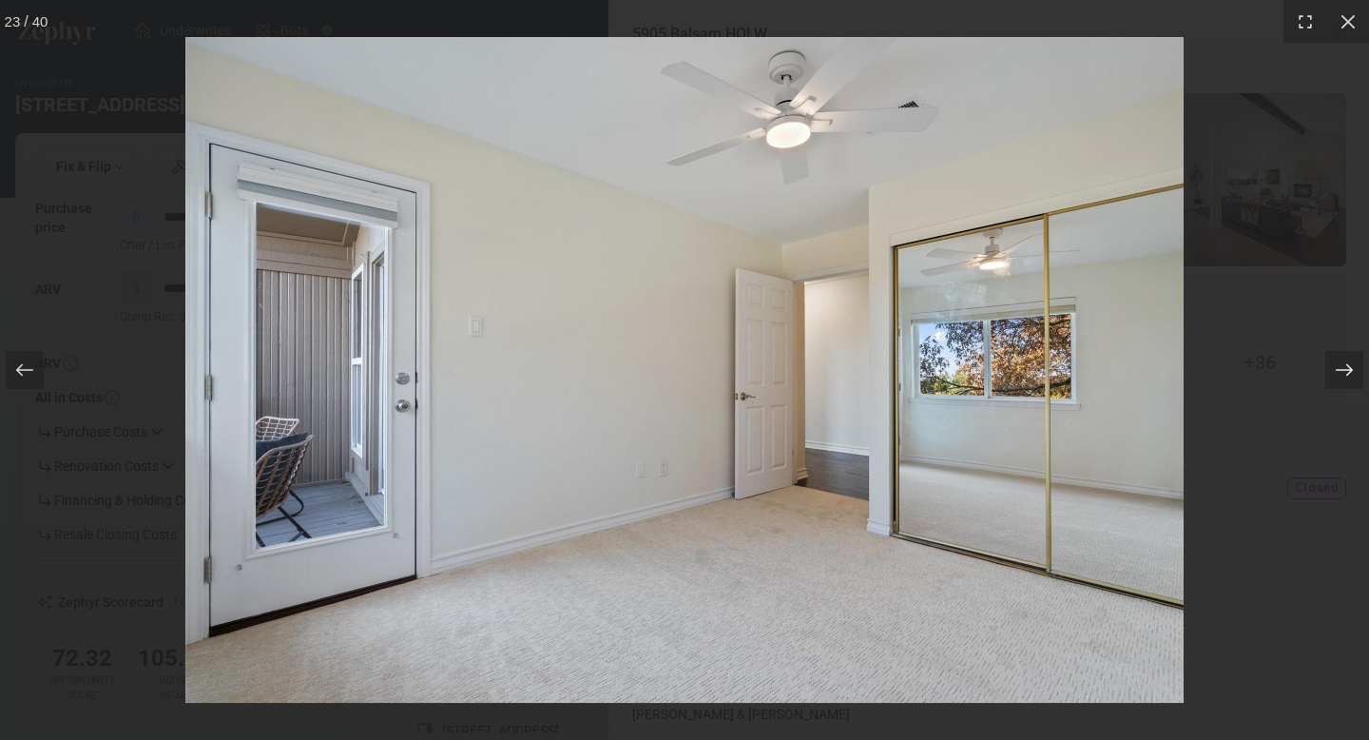
click at [1346, 372] on icon at bounding box center [1344, 369] width 19 height 19
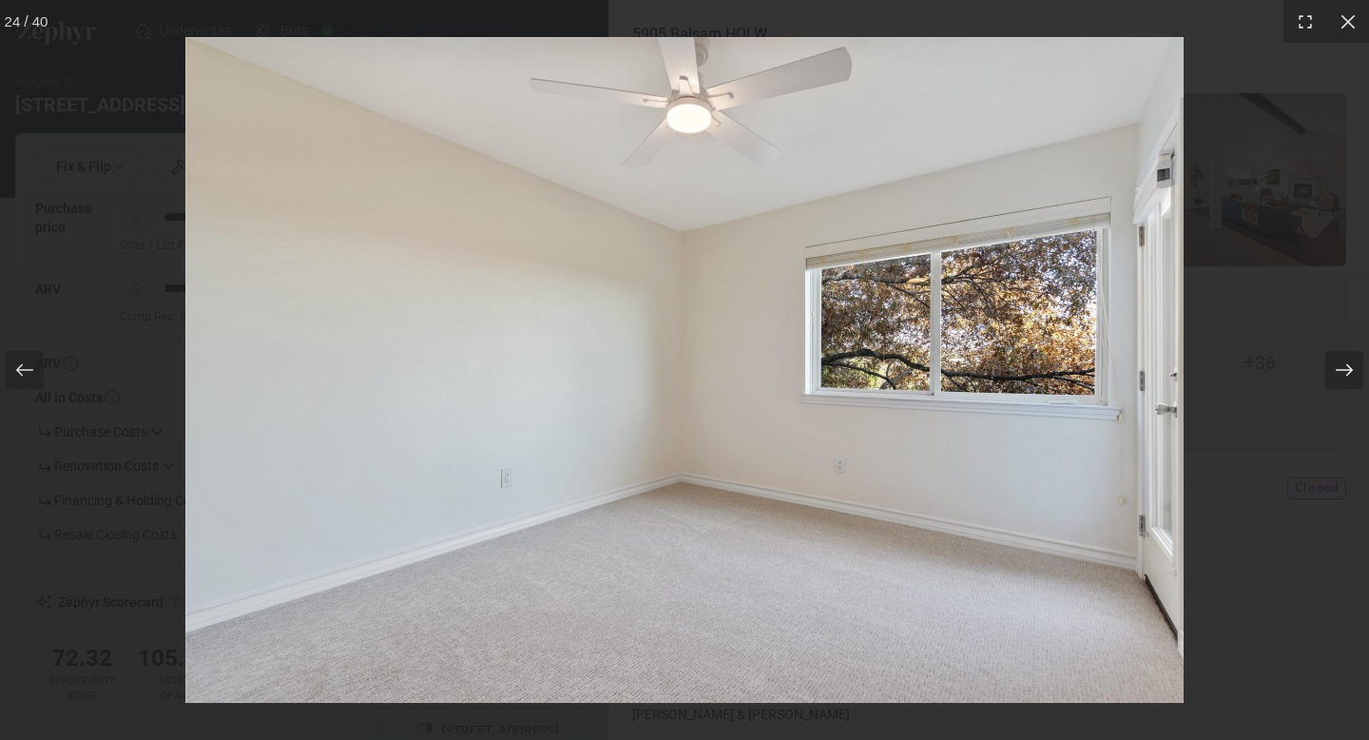
click at [1346, 372] on icon at bounding box center [1344, 369] width 19 height 19
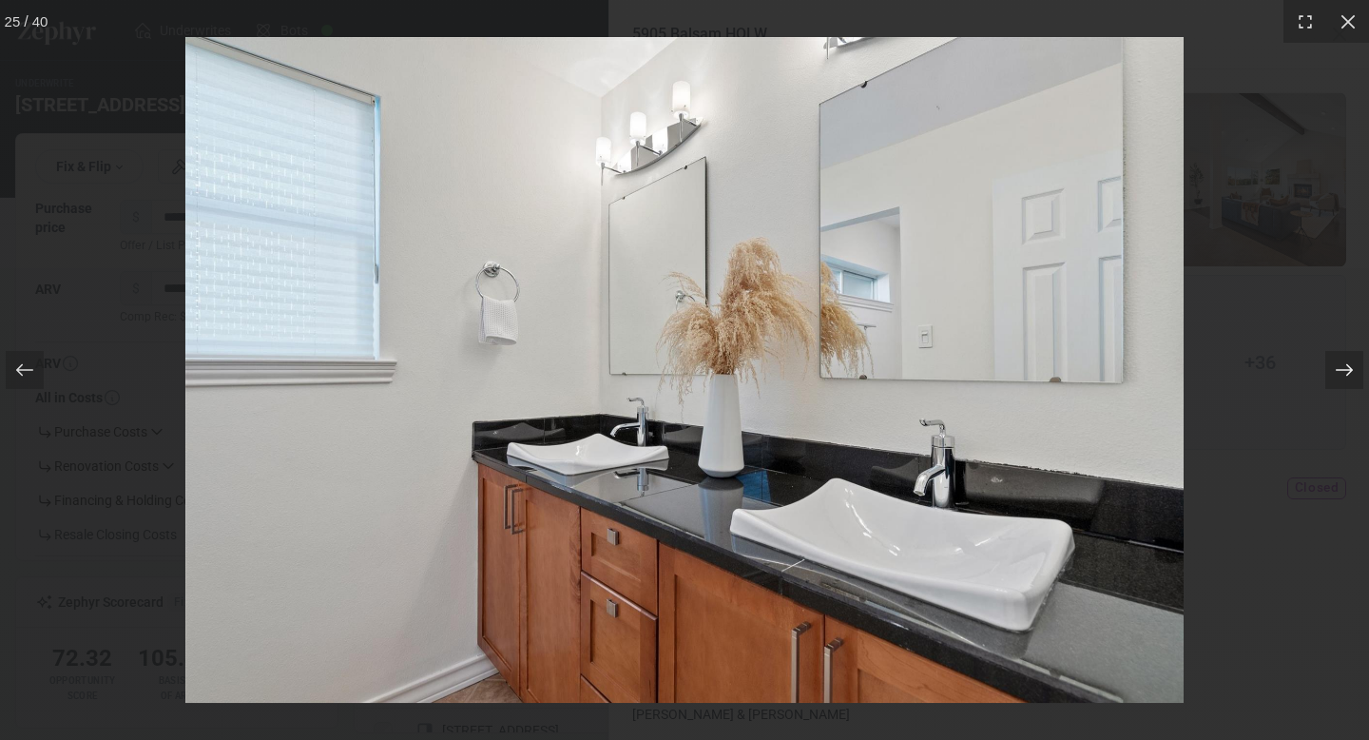
click at [1346, 372] on icon at bounding box center [1344, 369] width 19 height 19
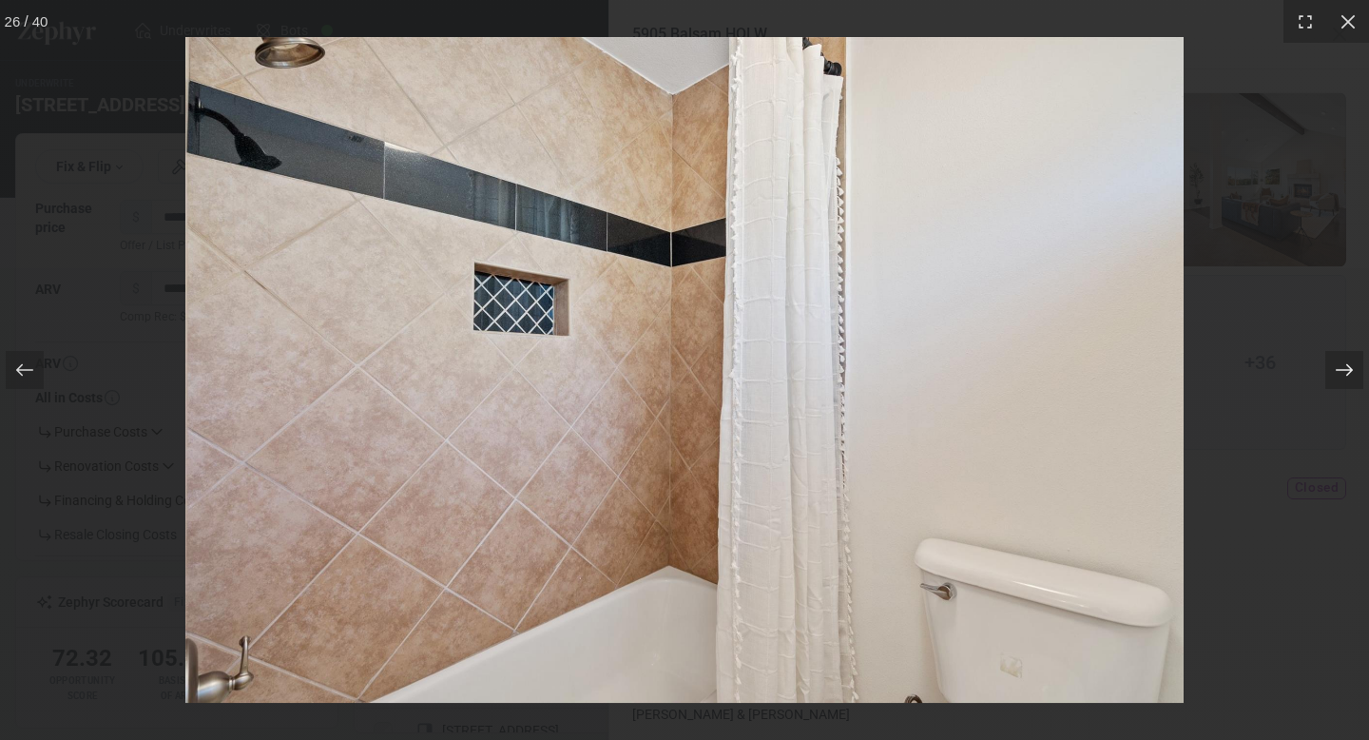
click at [1346, 372] on icon at bounding box center [1344, 369] width 19 height 19
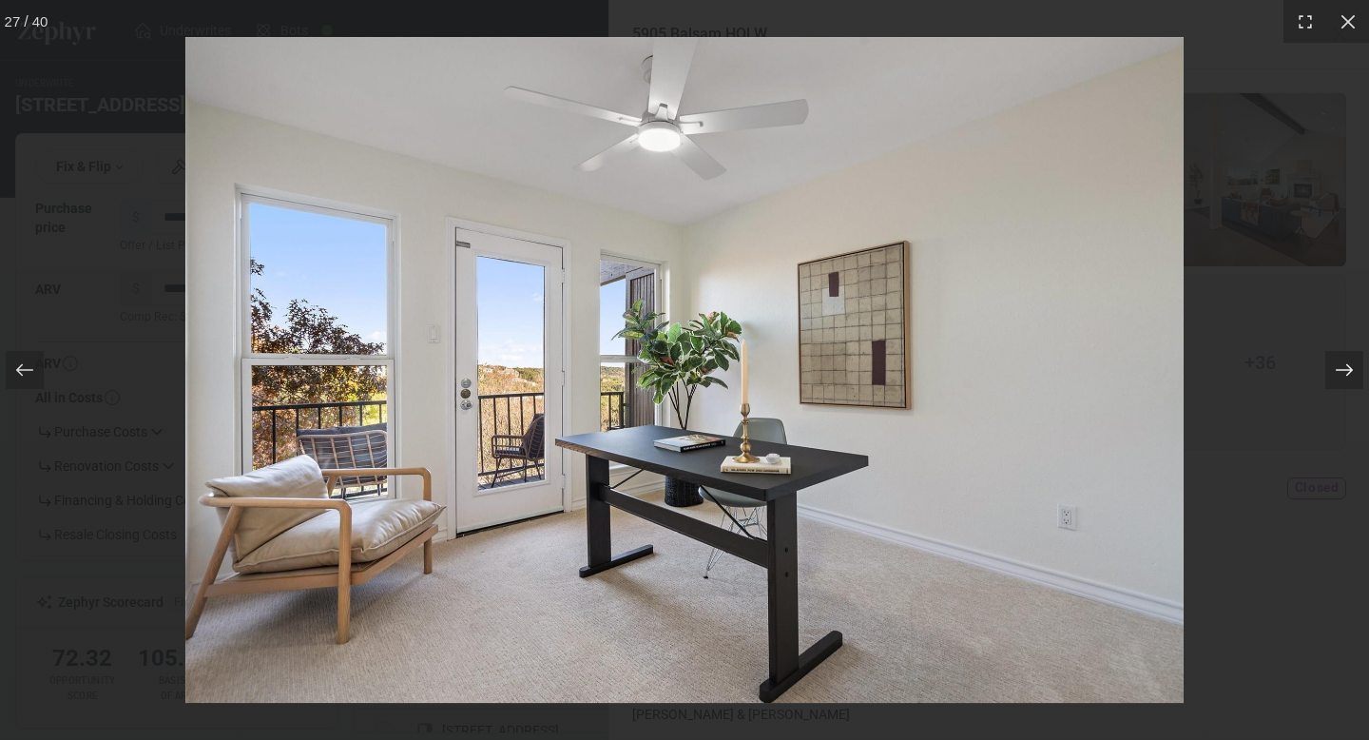
click at [1346, 372] on icon at bounding box center [1344, 369] width 19 height 19
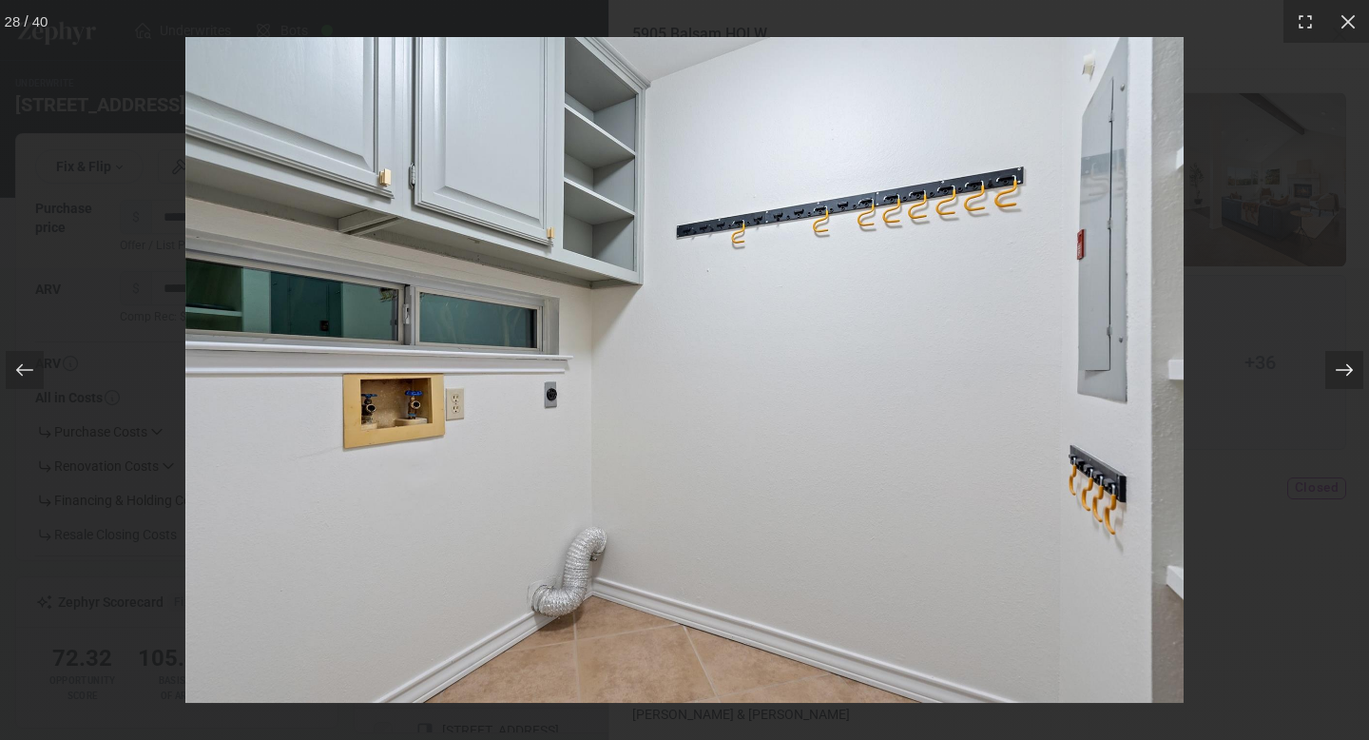
click at [1346, 372] on icon at bounding box center [1344, 369] width 19 height 19
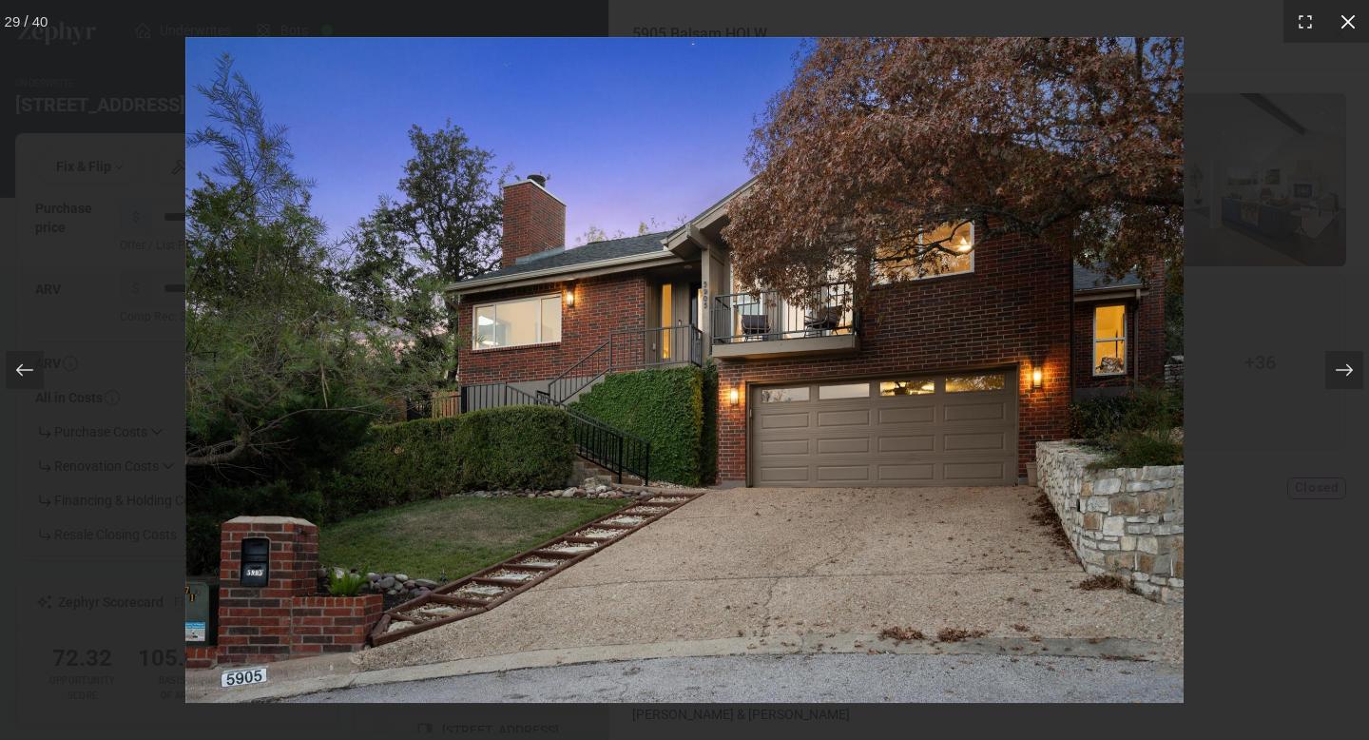
click at [1356, 17] on icon at bounding box center [1348, 21] width 19 height 19
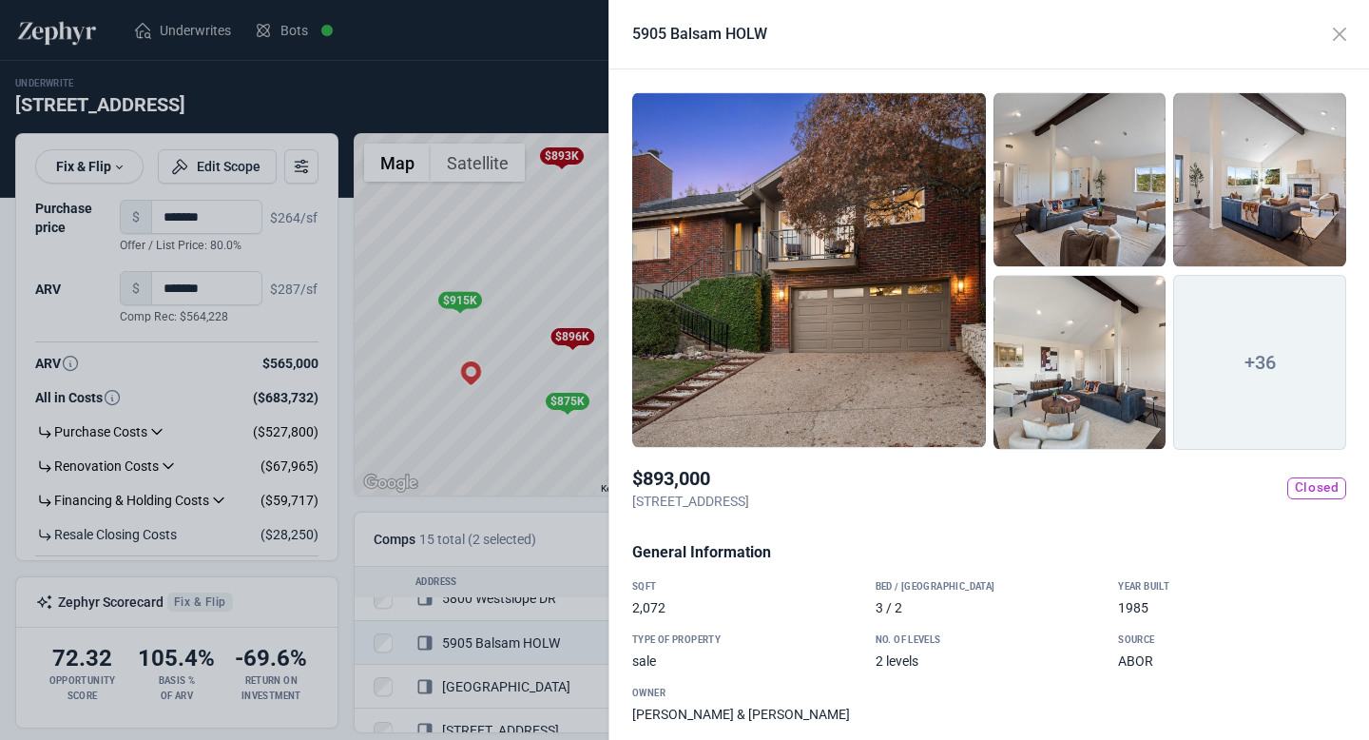
click at [572, 246] on div at bounding box center [684, 370] width 1369 height 740
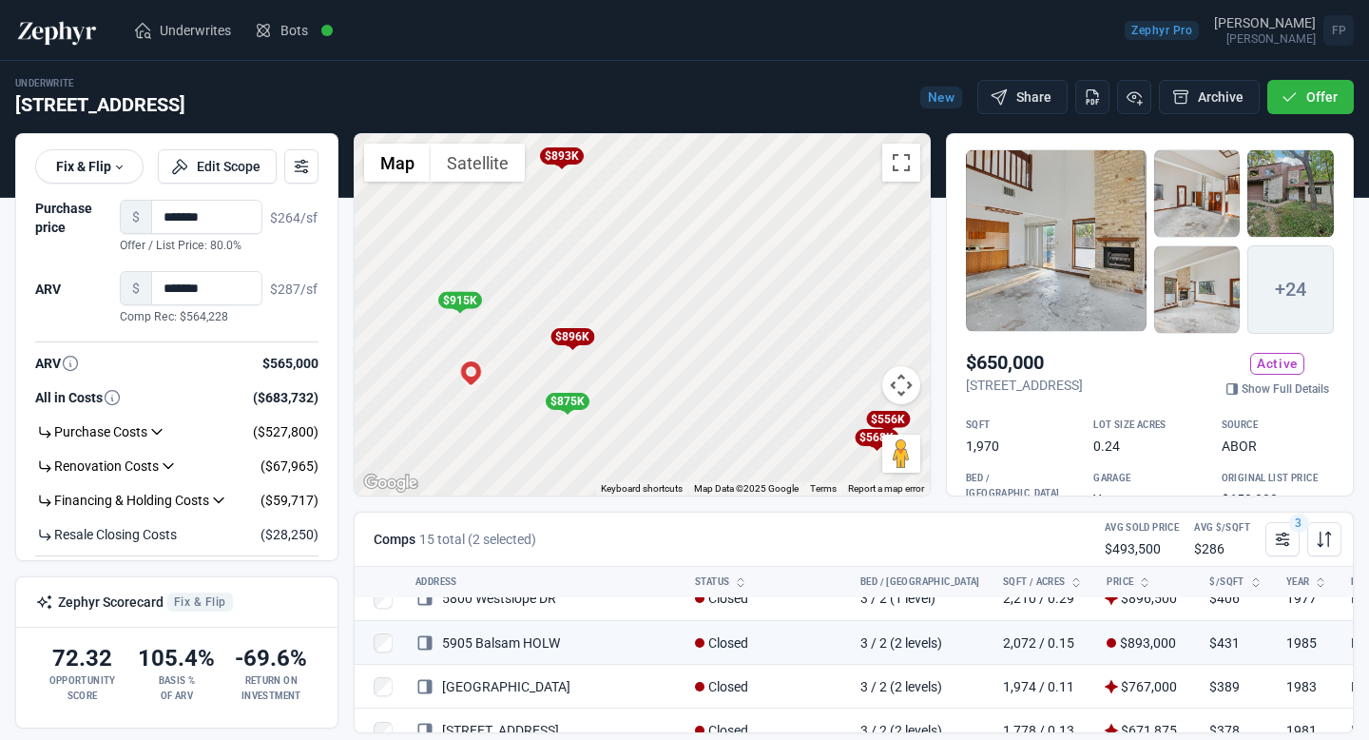
click at [562, 153] on div "$893K" at bounding box center [561, 155] width 44 height 17
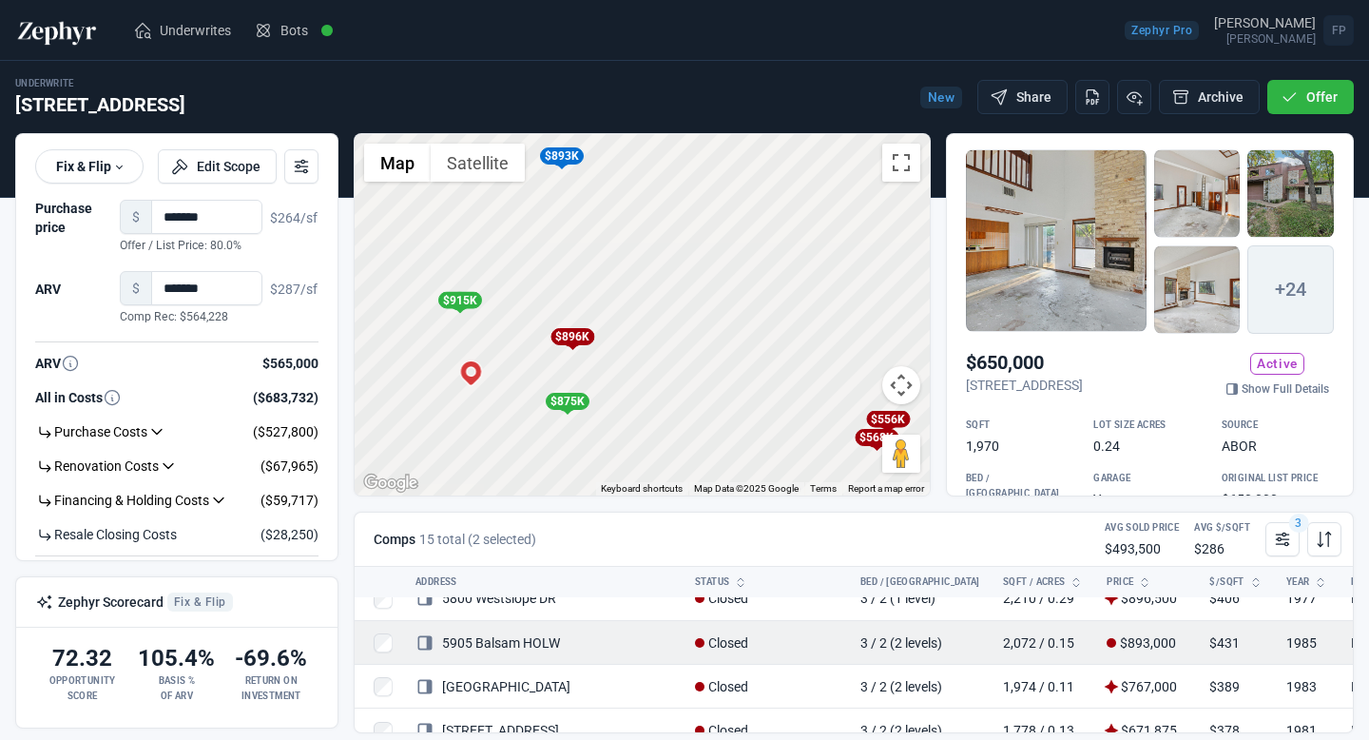
click at [519, 645] on link "5905 Balsam HOLW" at bounding box center [487, 642] width 145 height 15
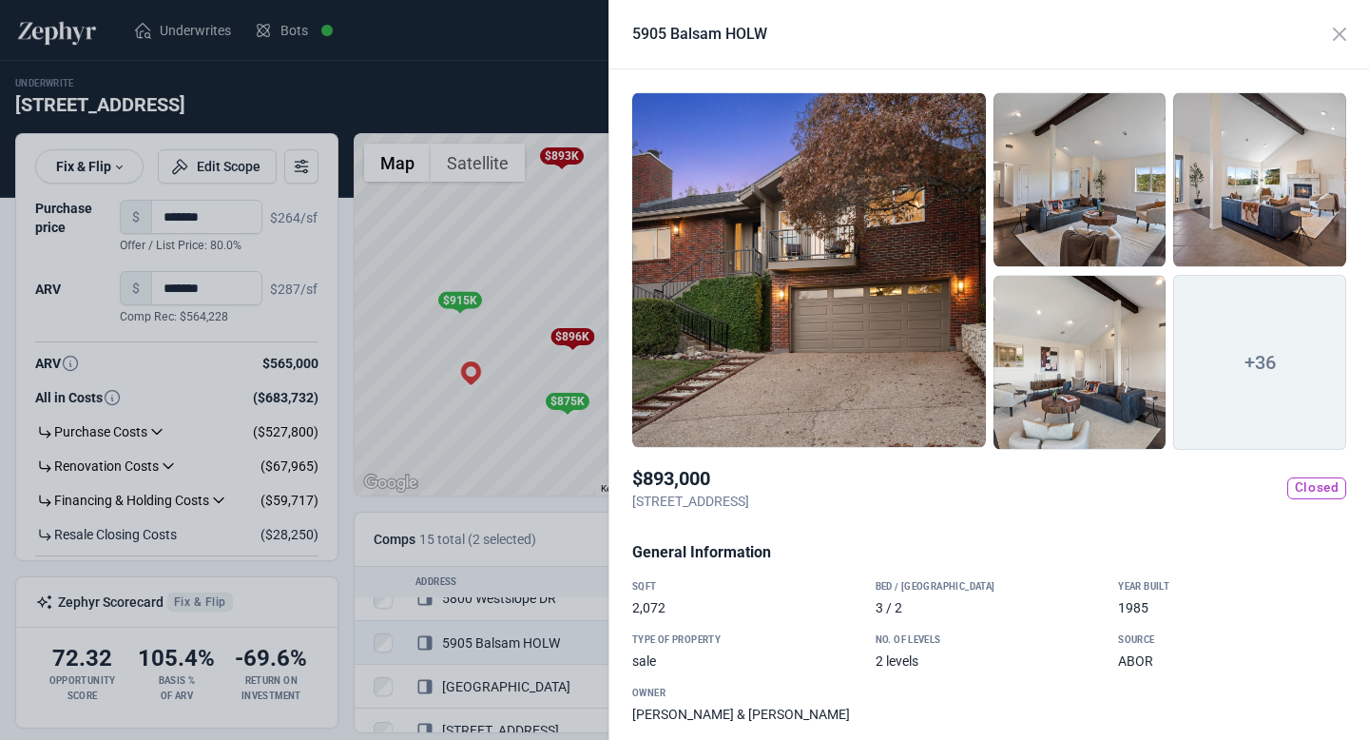
click at [450, 77] on div at bounding box center [684, 370] width 1369 height 740
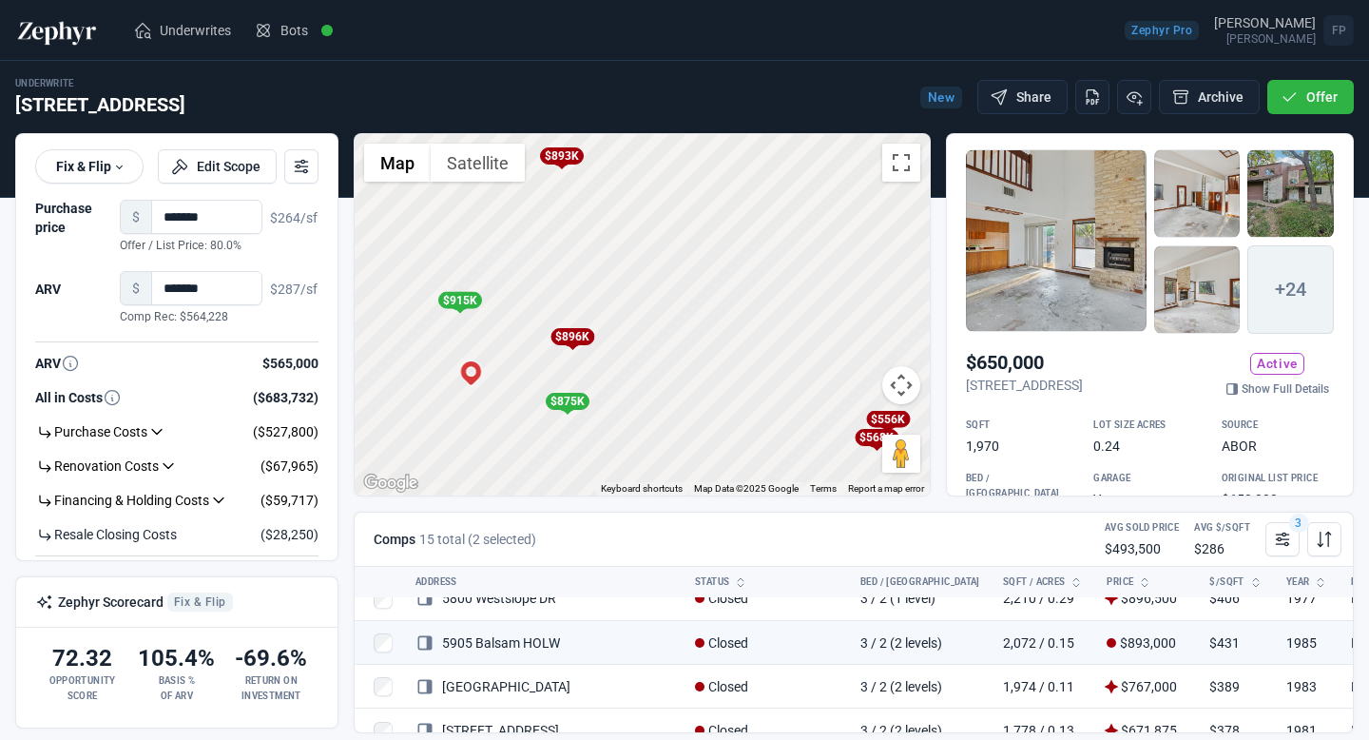
click at [1061, 261] on div at bounding box center [1056, 240] width 181 height 183
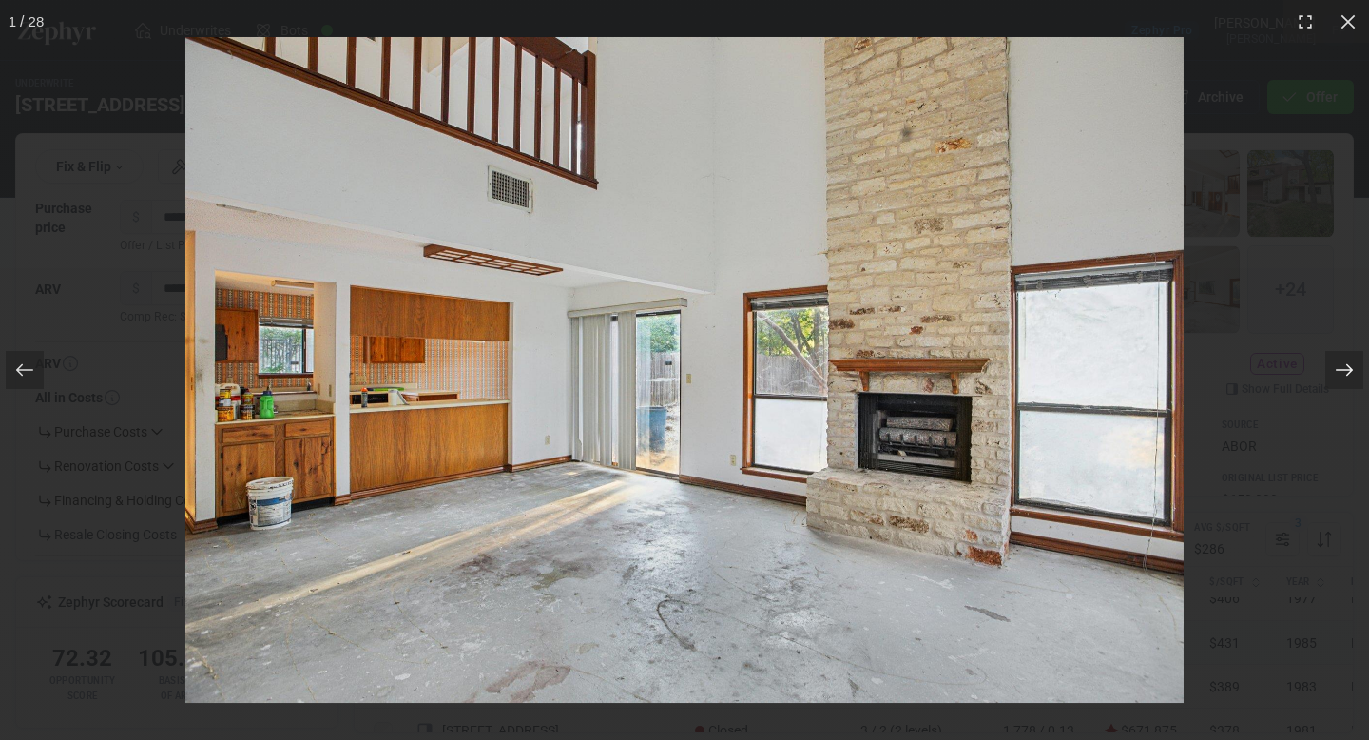
click at [1354, 370] on div at bounding box center [1344, 370] width 38 height 38
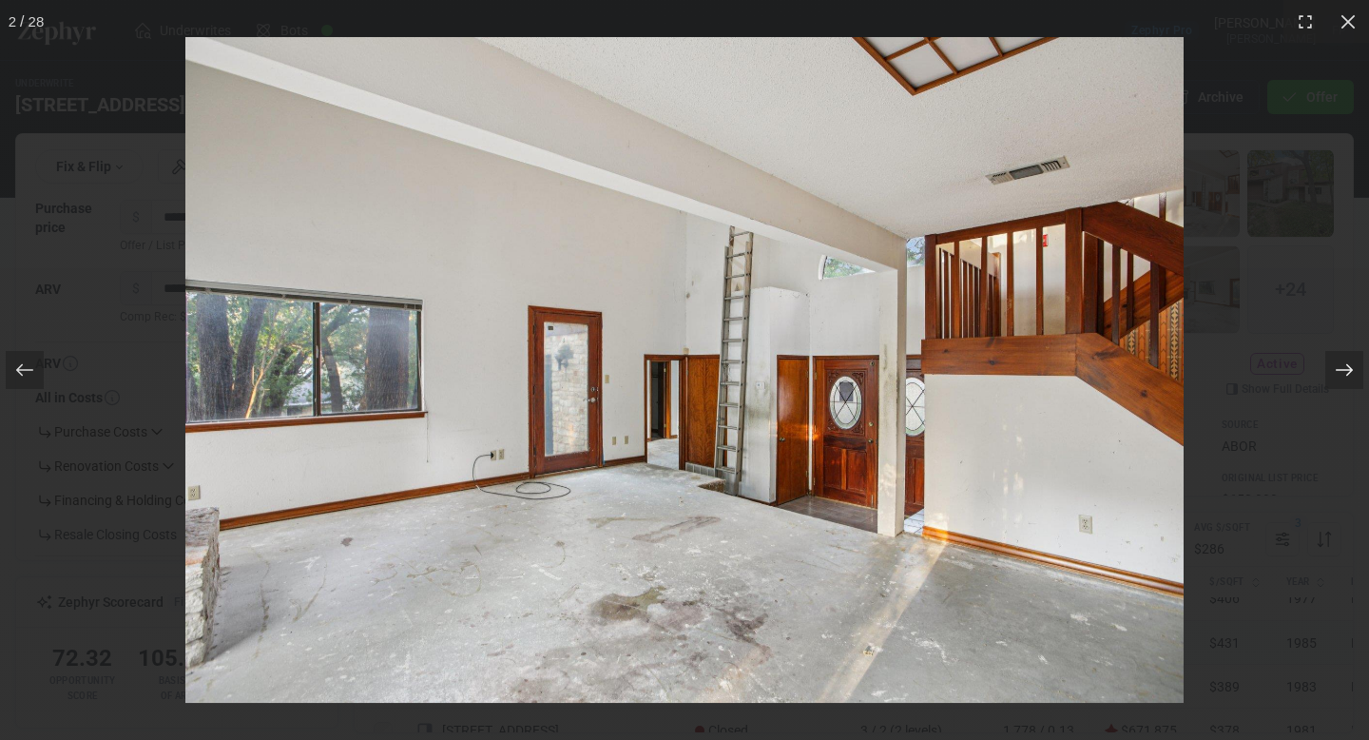
click at [1354, 370] on div at bounding box center [1344, 370] width 38 height 38
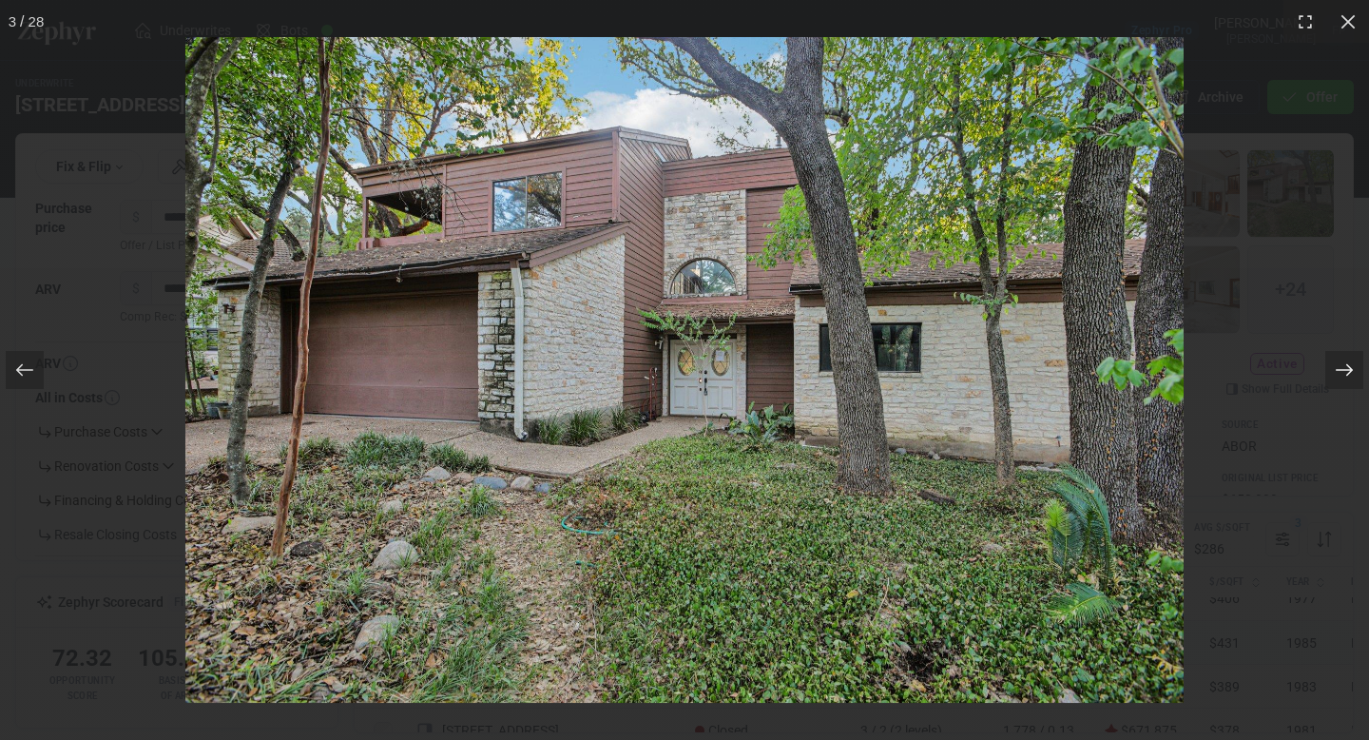
click at [1354, 370] on div at bounding box center [1344, 370] width 38 height 38
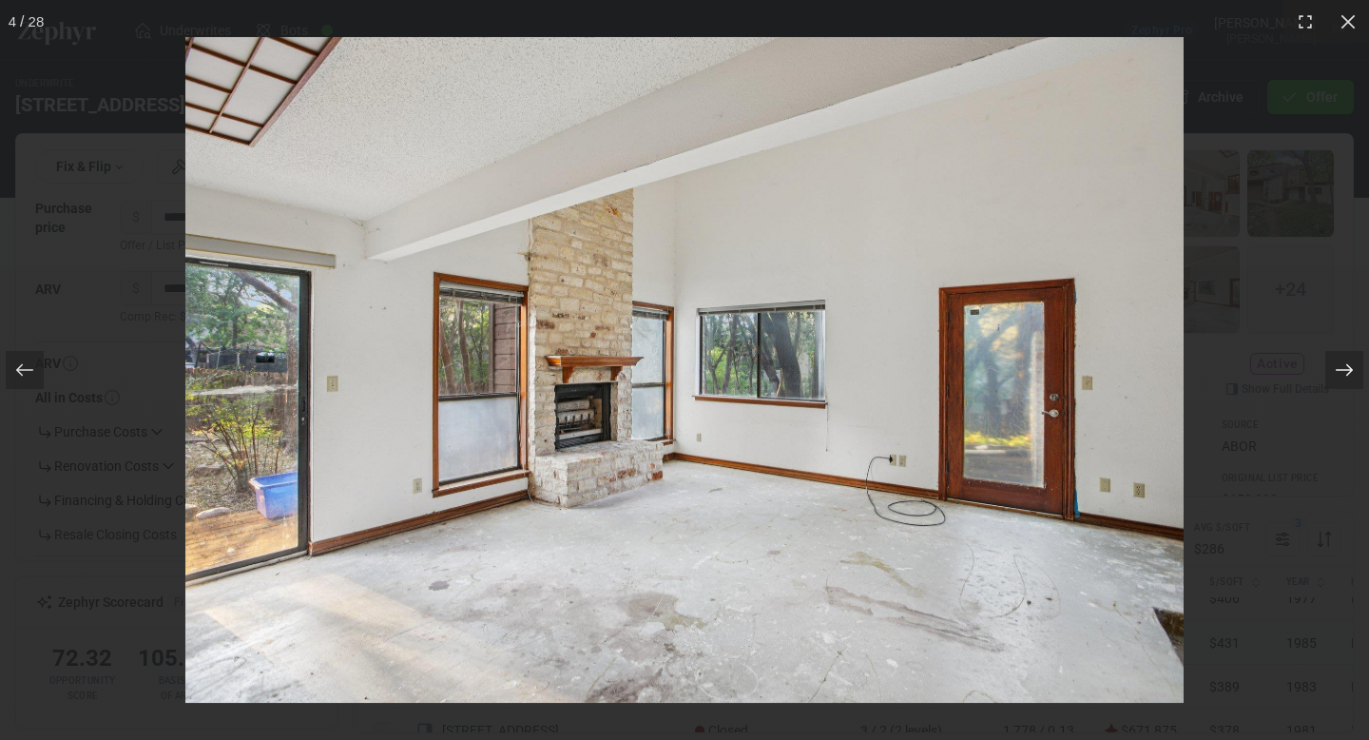
click at [1355, 371] on div at bounding box center [1344, 370] width 38 height 38
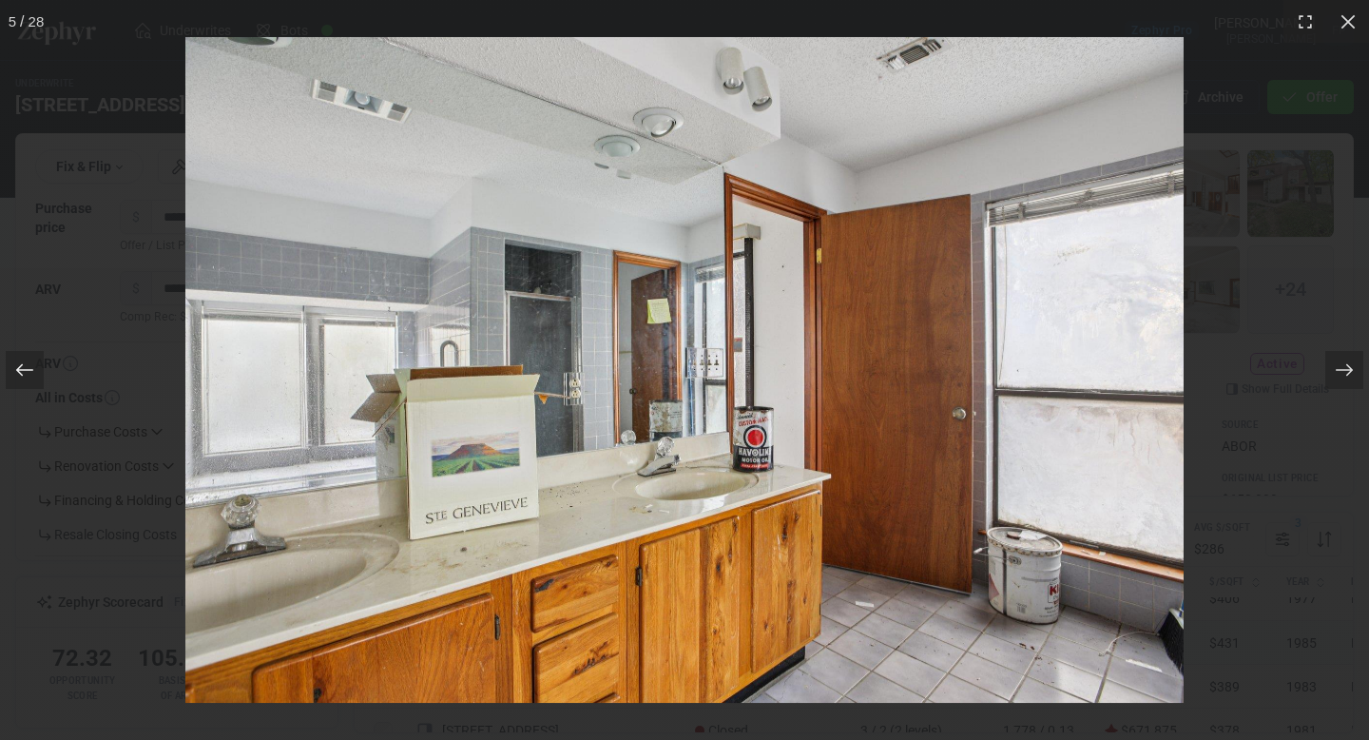
click at [33, 374] on icon at bounding box center [24, 369] width 19 height 19
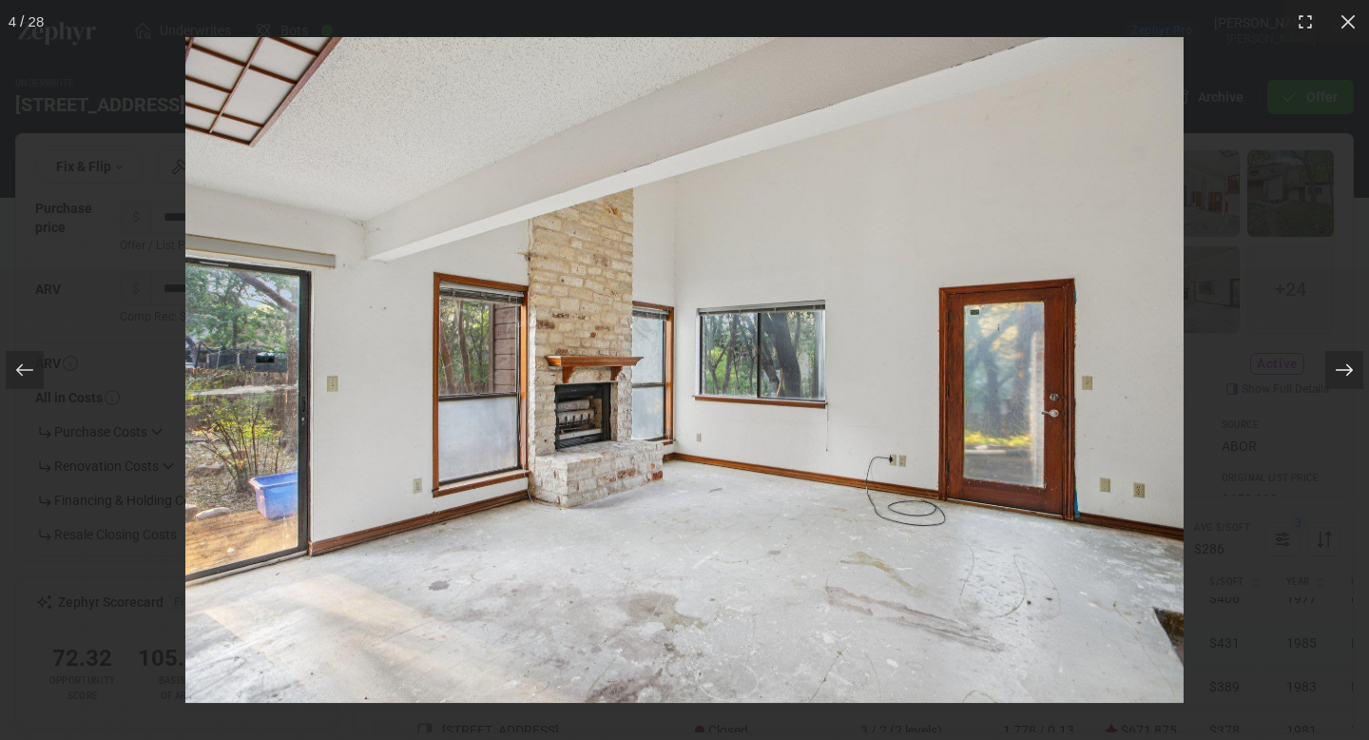
click at [1340, 374] on icon at bounding box center [1344, 369] width 19 height 19
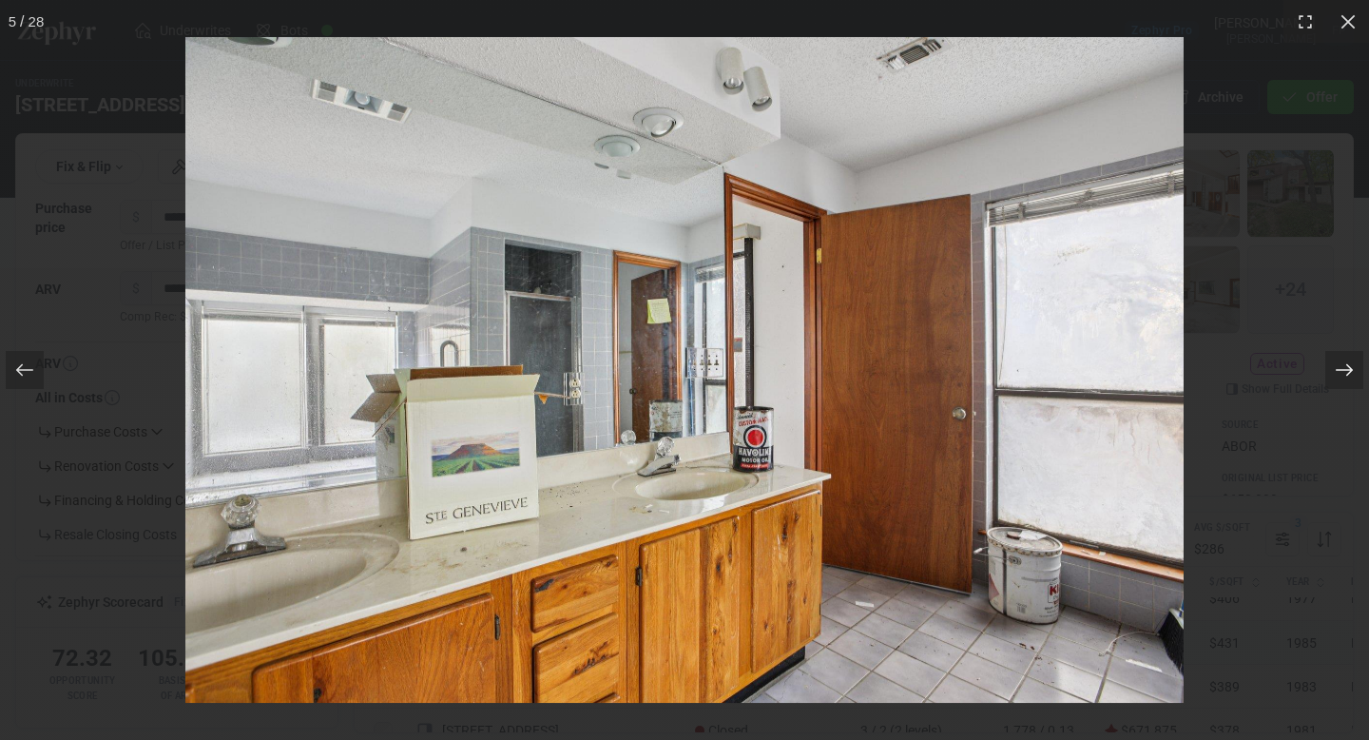
click at [1340, 373] on icon at bounding box center [1344, 369] width 19 height 19
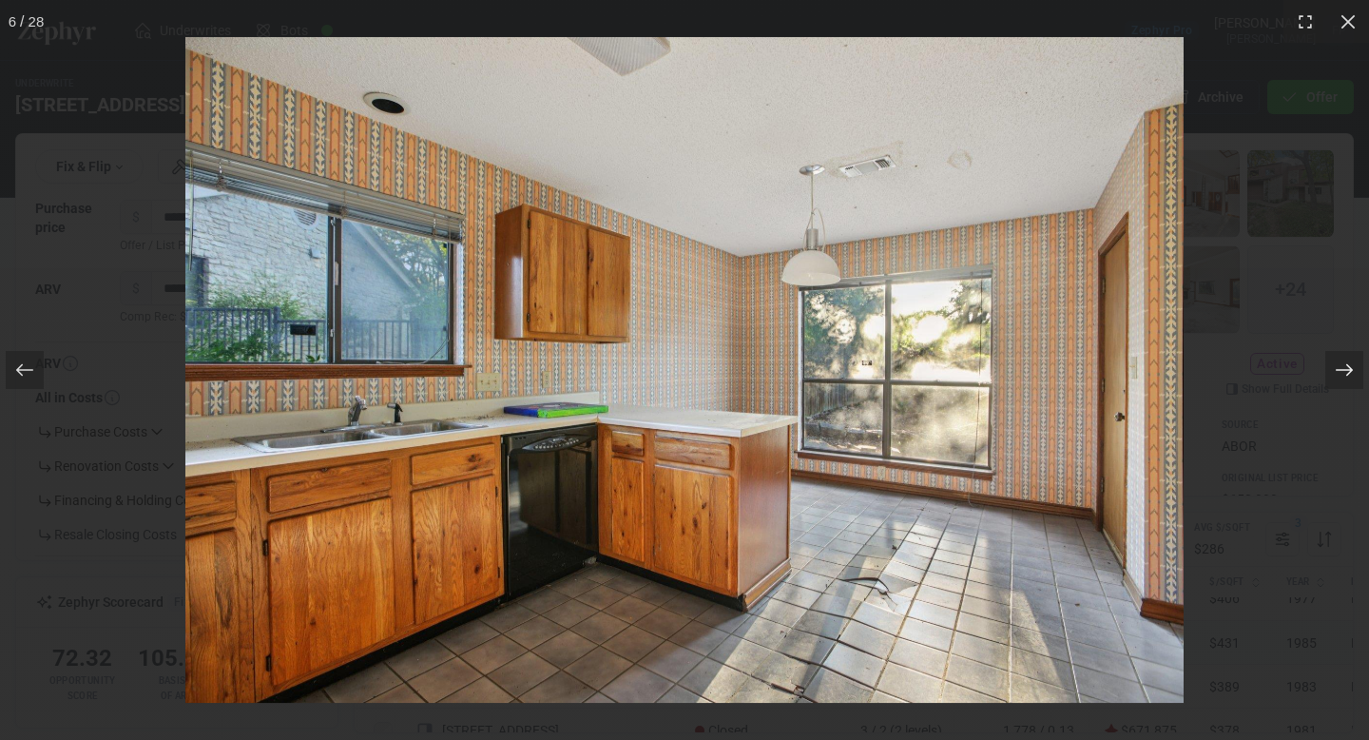
click at [1340, 373] on icon at bounding box center [1344, 369] width 19 height 19
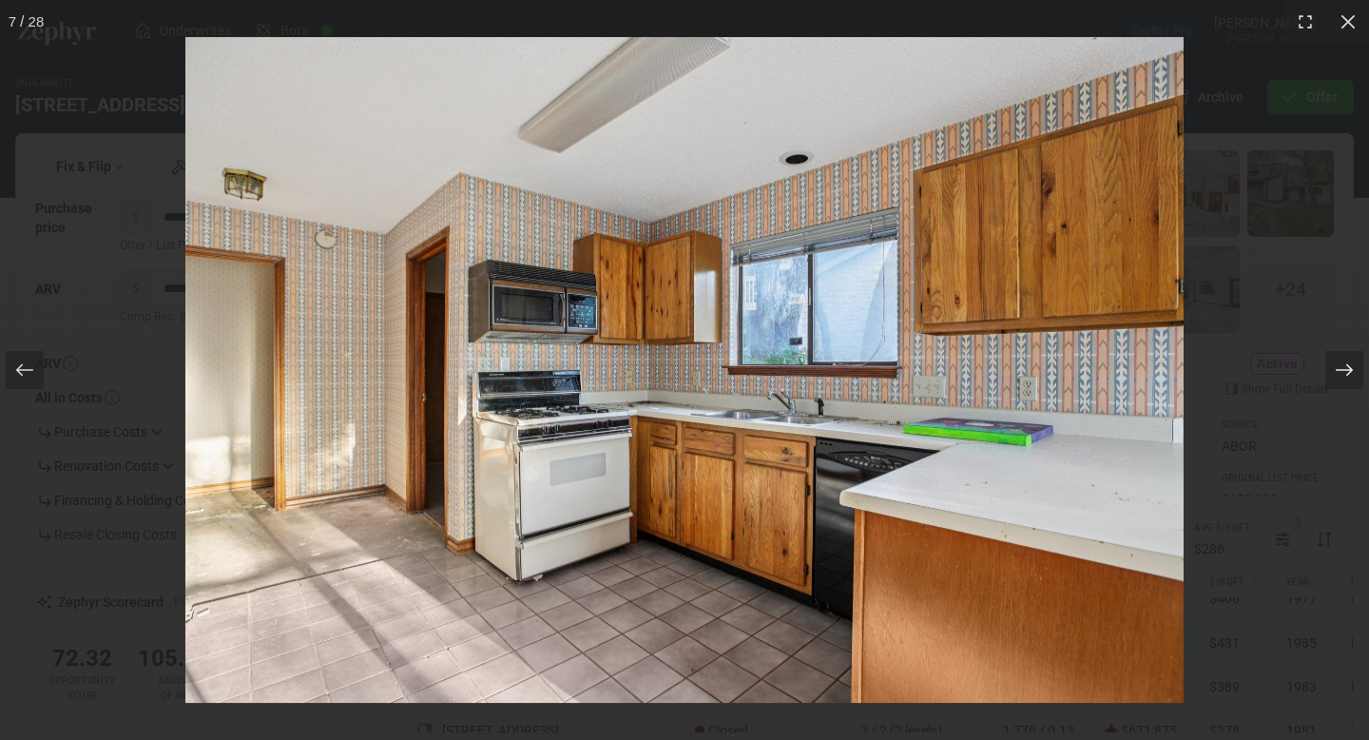
click at [1347, 374] on icon at bounding box center [1344, 370] width 17 height 12
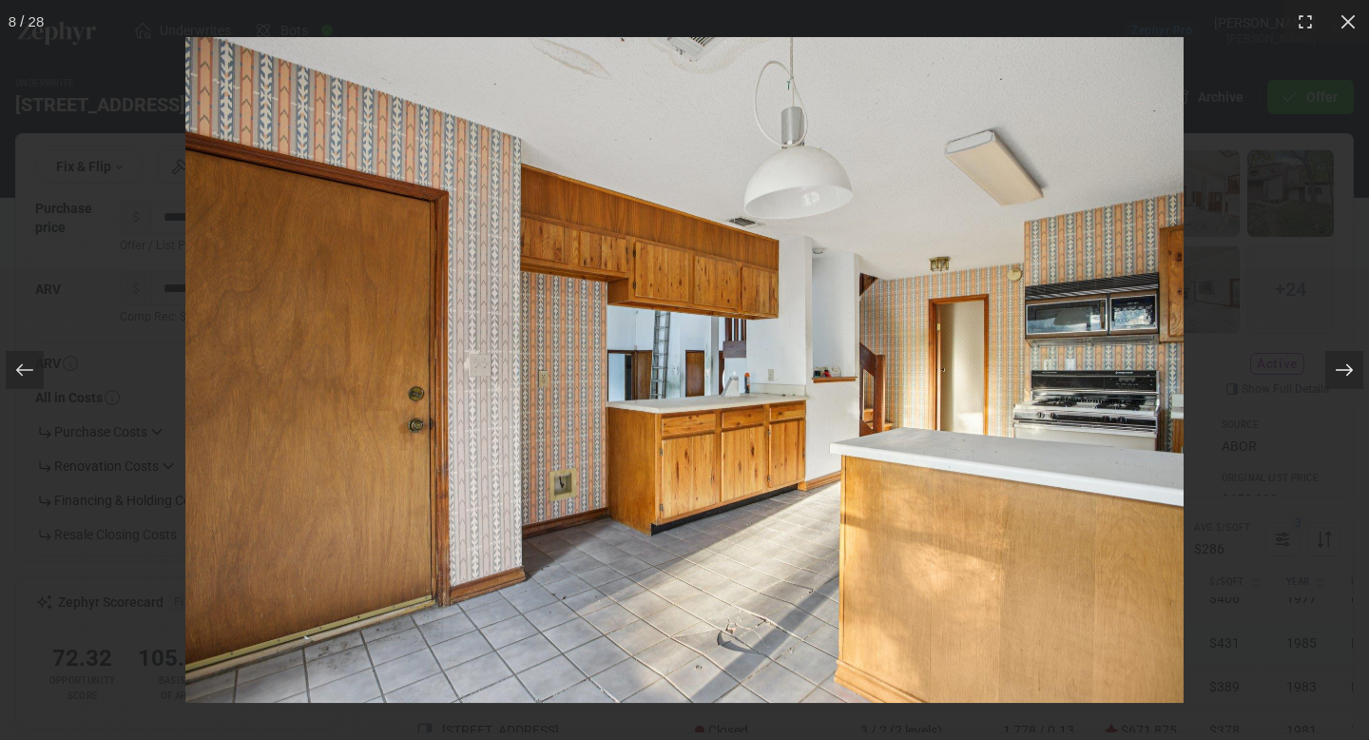
click at [1347, 374] on icon at bounding box center [1344, 370] width 17 height 12
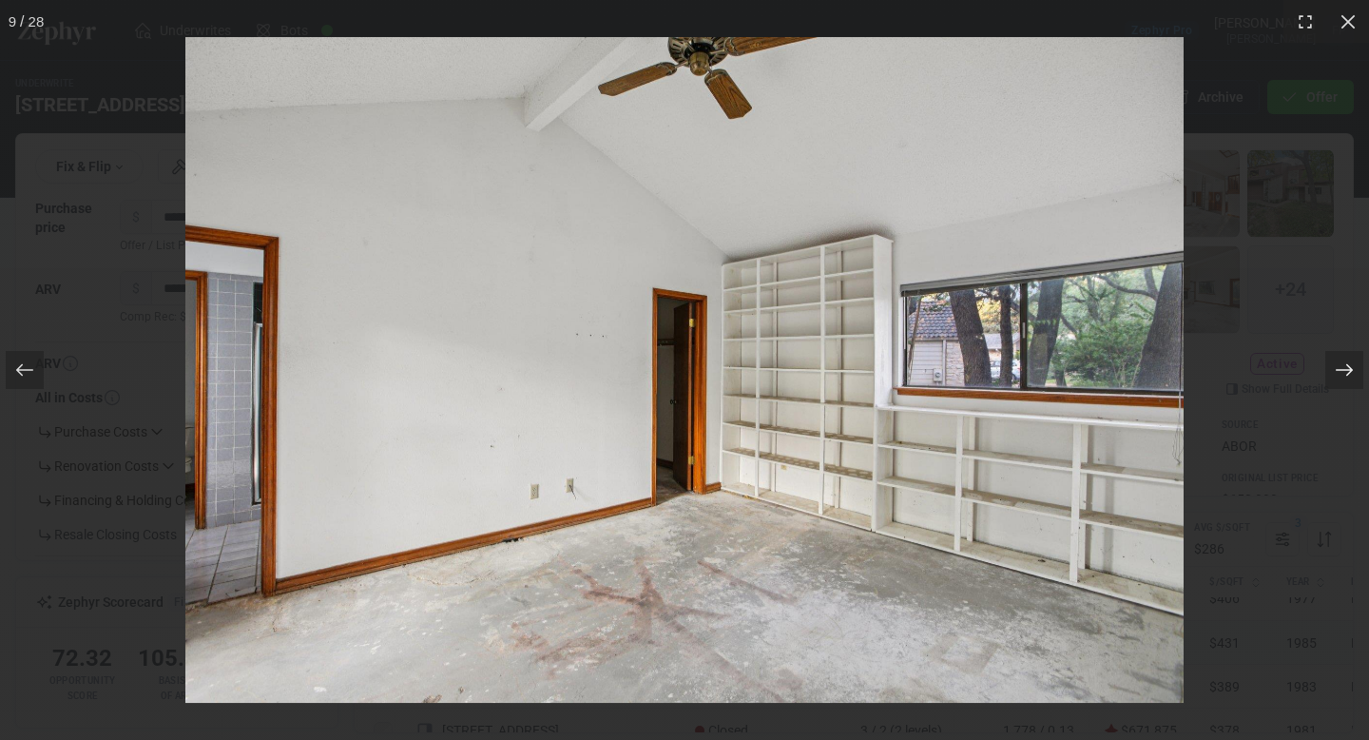
click at [1347, 374] on icon at bounding box center [1344, 370] width 17 height 12
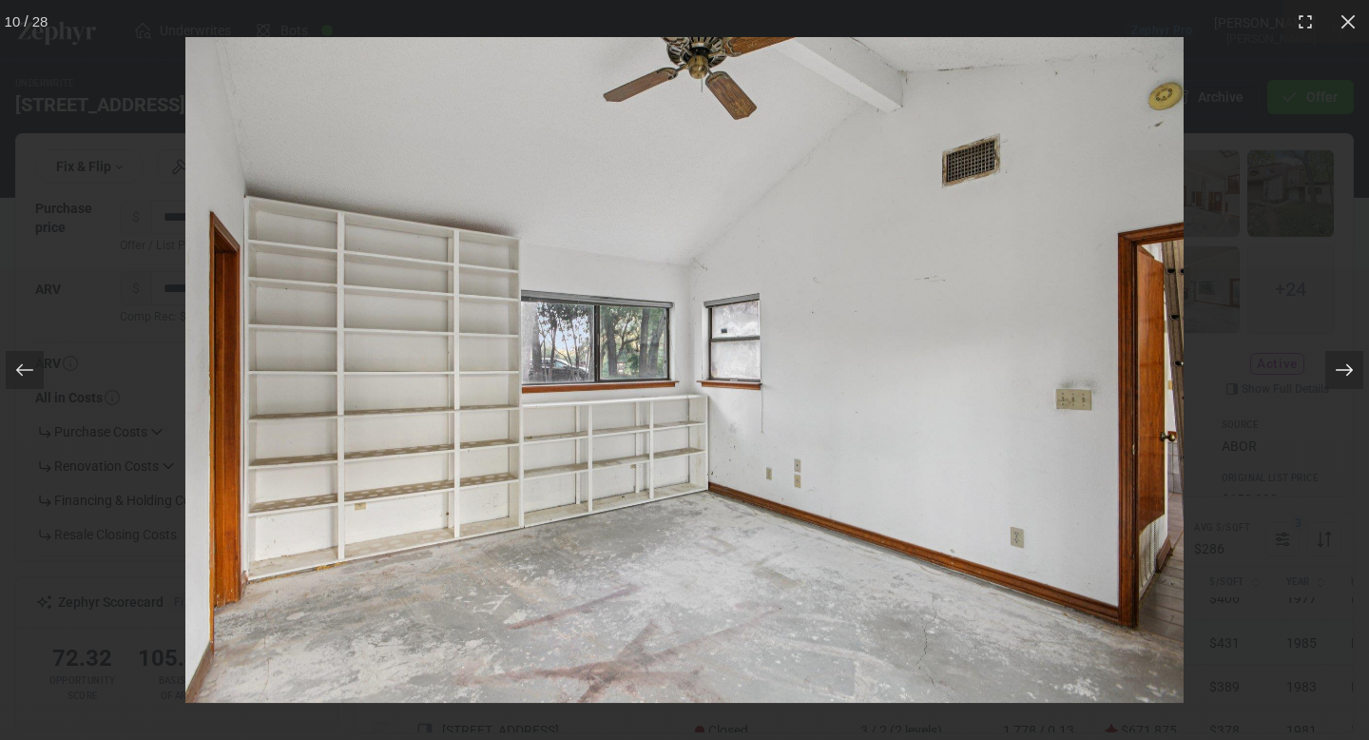
click at [1347, 374] on icon at bounding box center [1344, 370] width 17 height 12
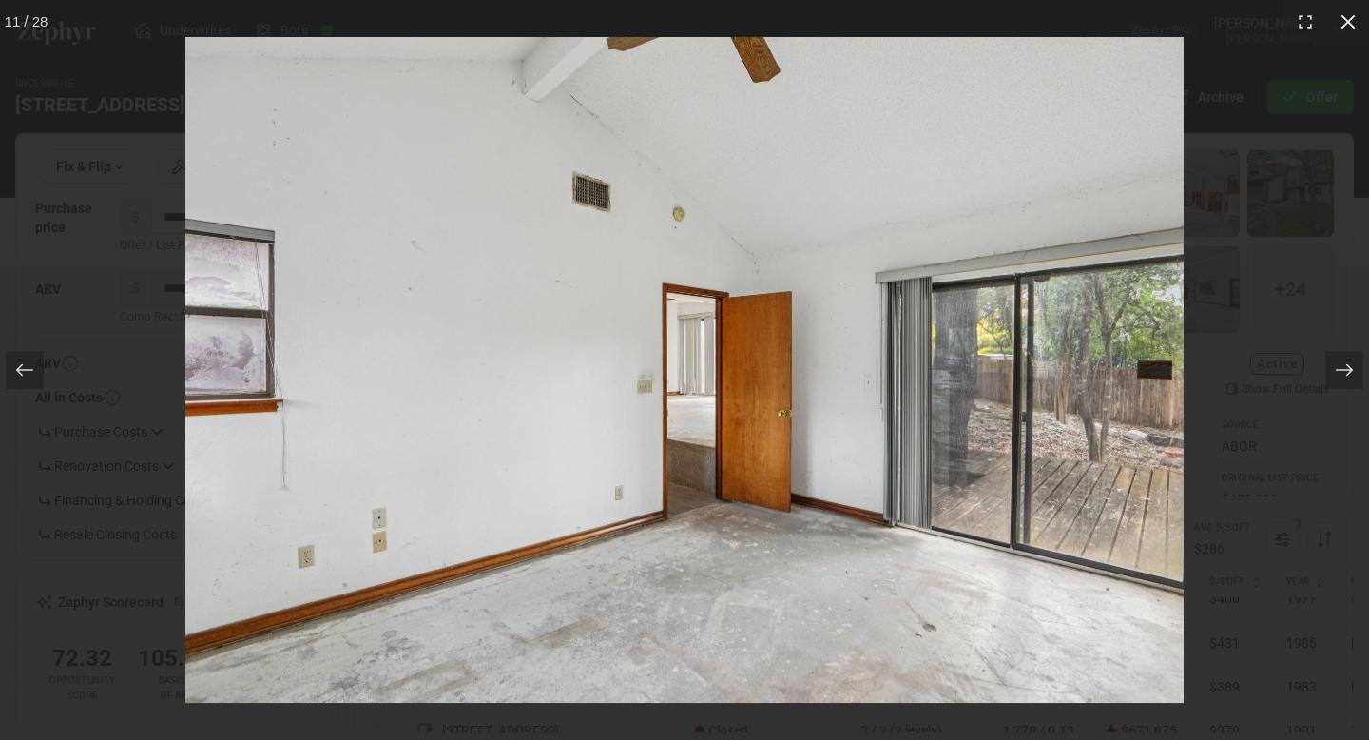
click at [1350, 15] on icon at bounding box center [1348, 21] width 19 height 19
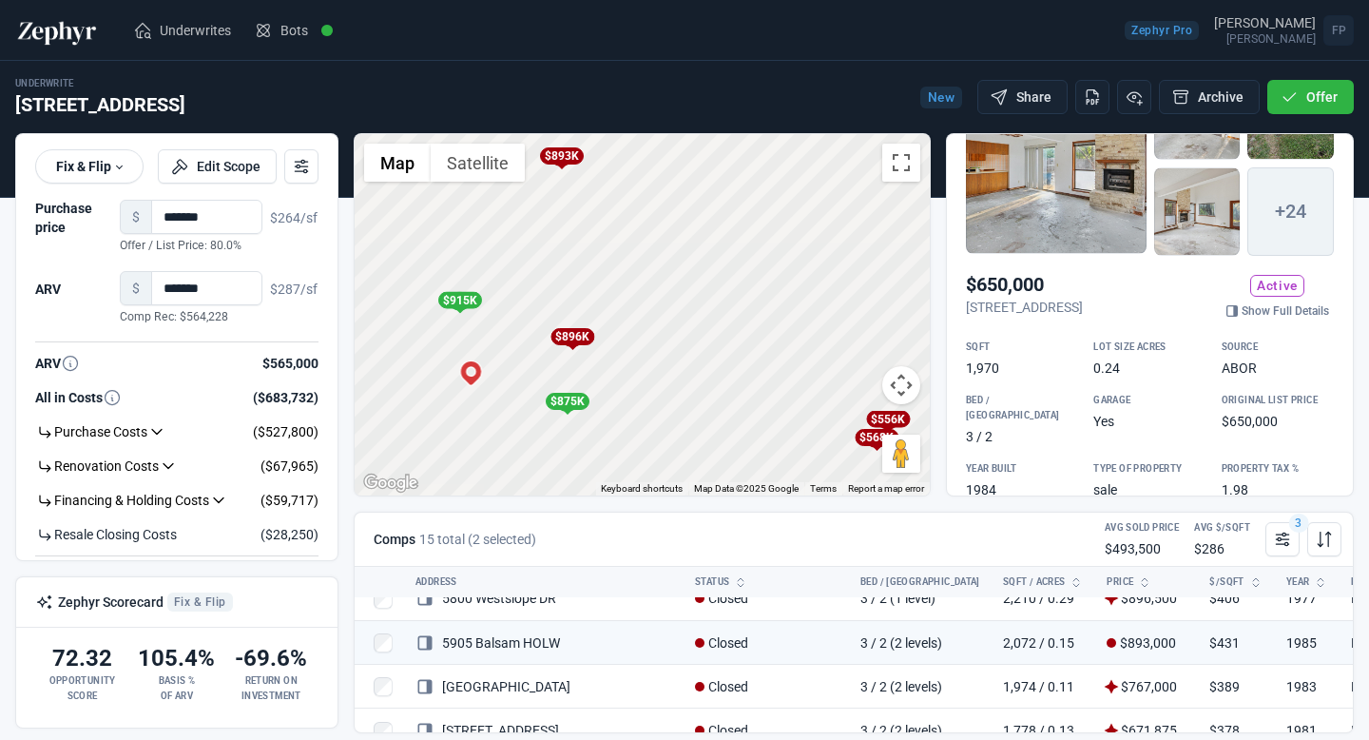
scroll to position [0, 0]
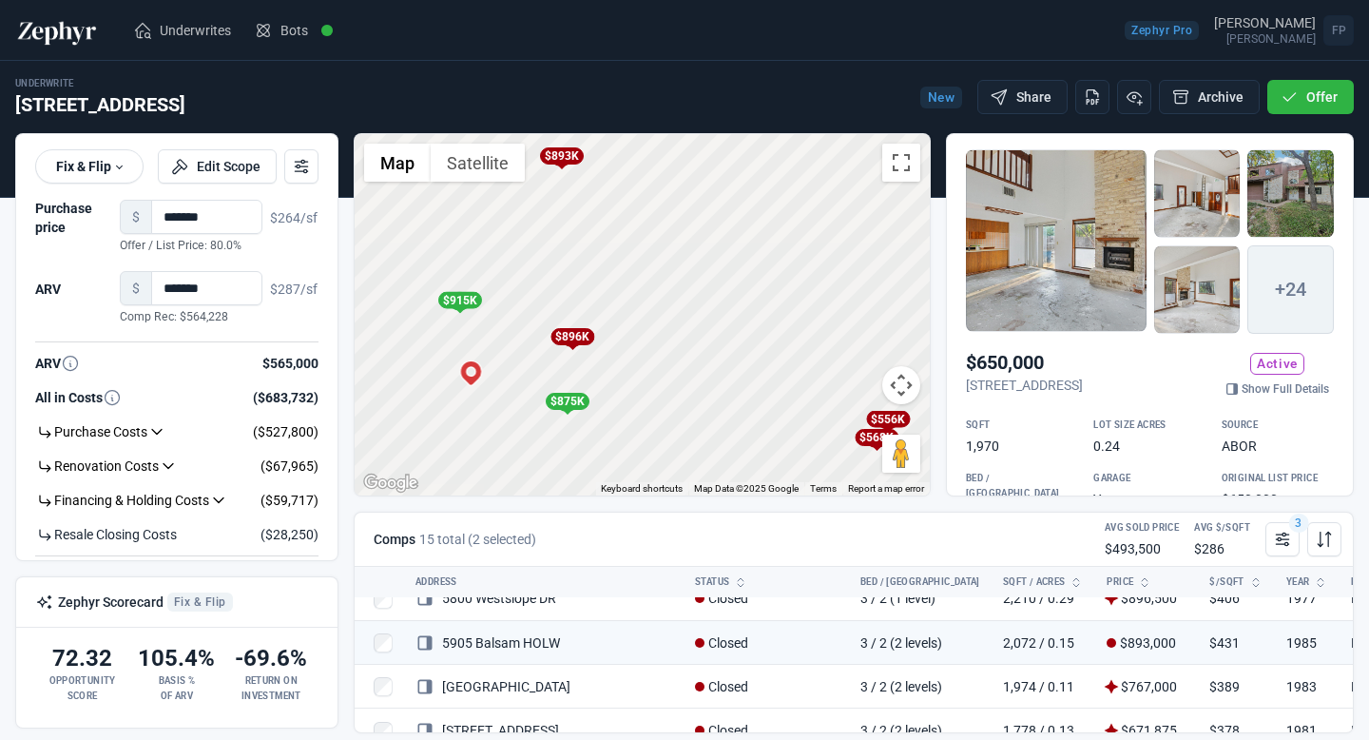
click at [566, 402] on div "$875K" at bounding box center [567, 401] width 44 height 17
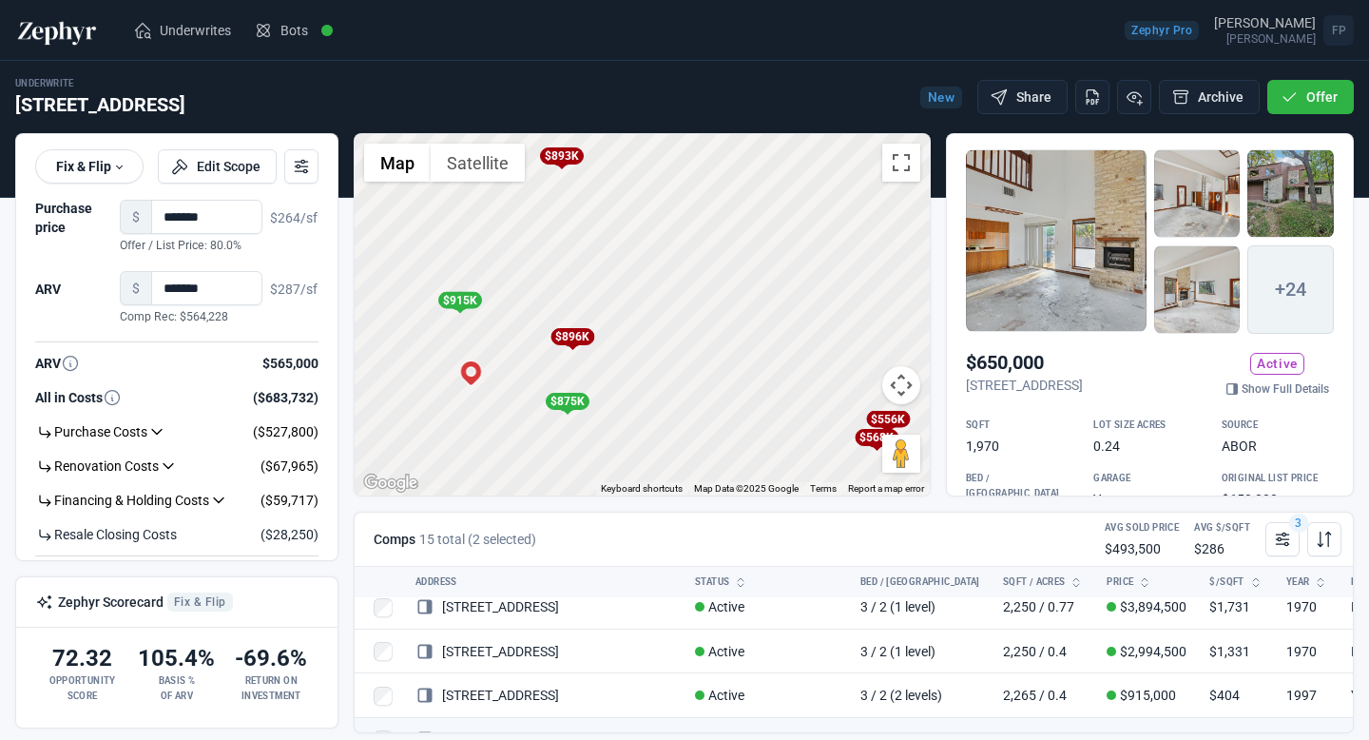
scroll to position [506, 0]
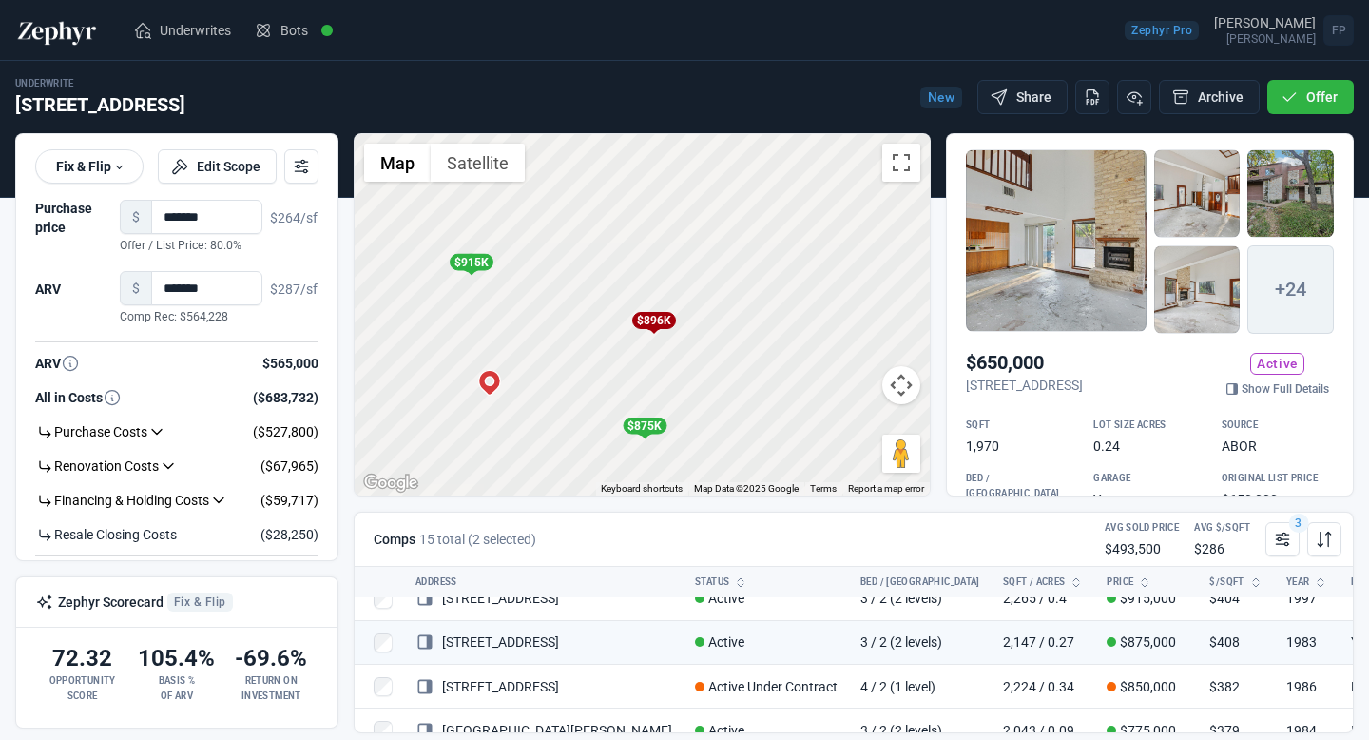
drag, startPoint x: 523, startPoint y: 359, endPoint x: 607, endPoint y: 349, distance: 84.3
click at [605, 350] on div "To activate drag with keyboard, press Alt + Enter. Once in keyboard drag state,…" at bounding box center [642, 314] width 575 height 361
click at [675, 318] on div "$896K" at bounding box center [668, 317] width 44 height 17
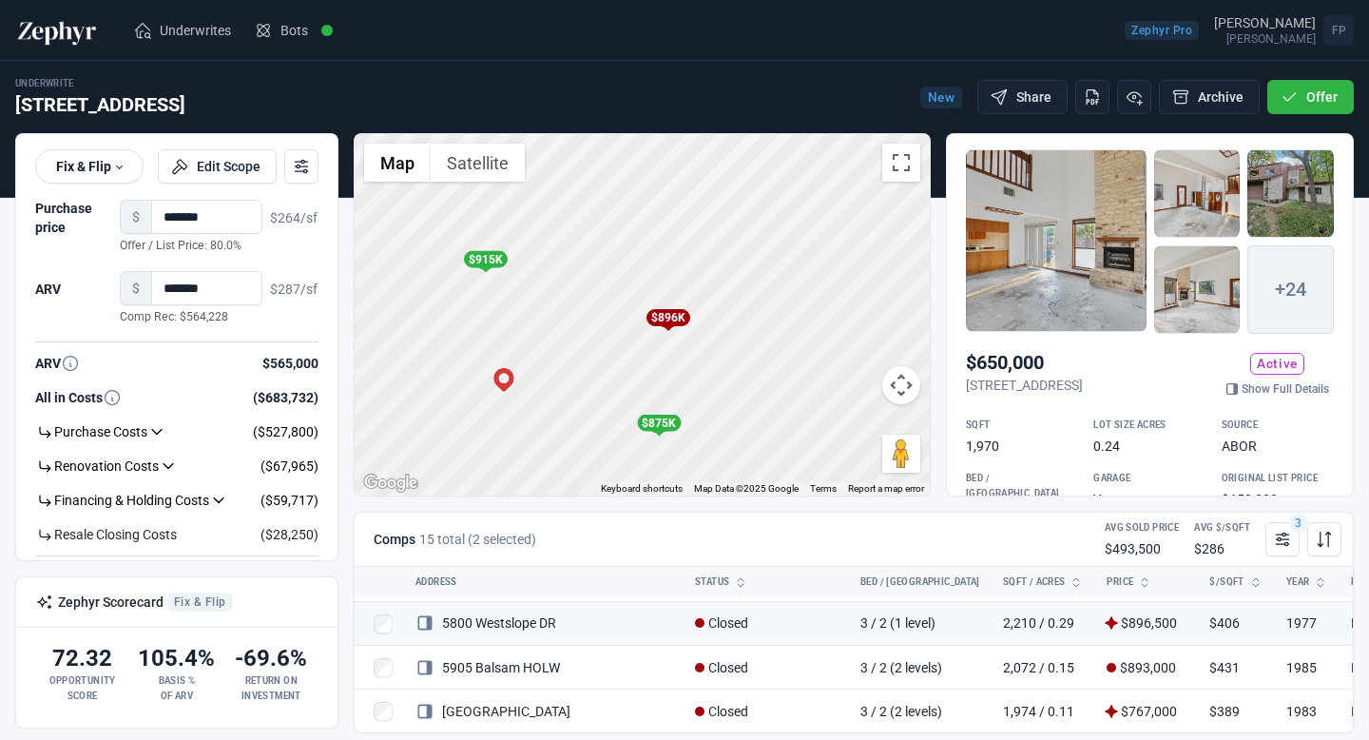
scroll to position [66, 0]
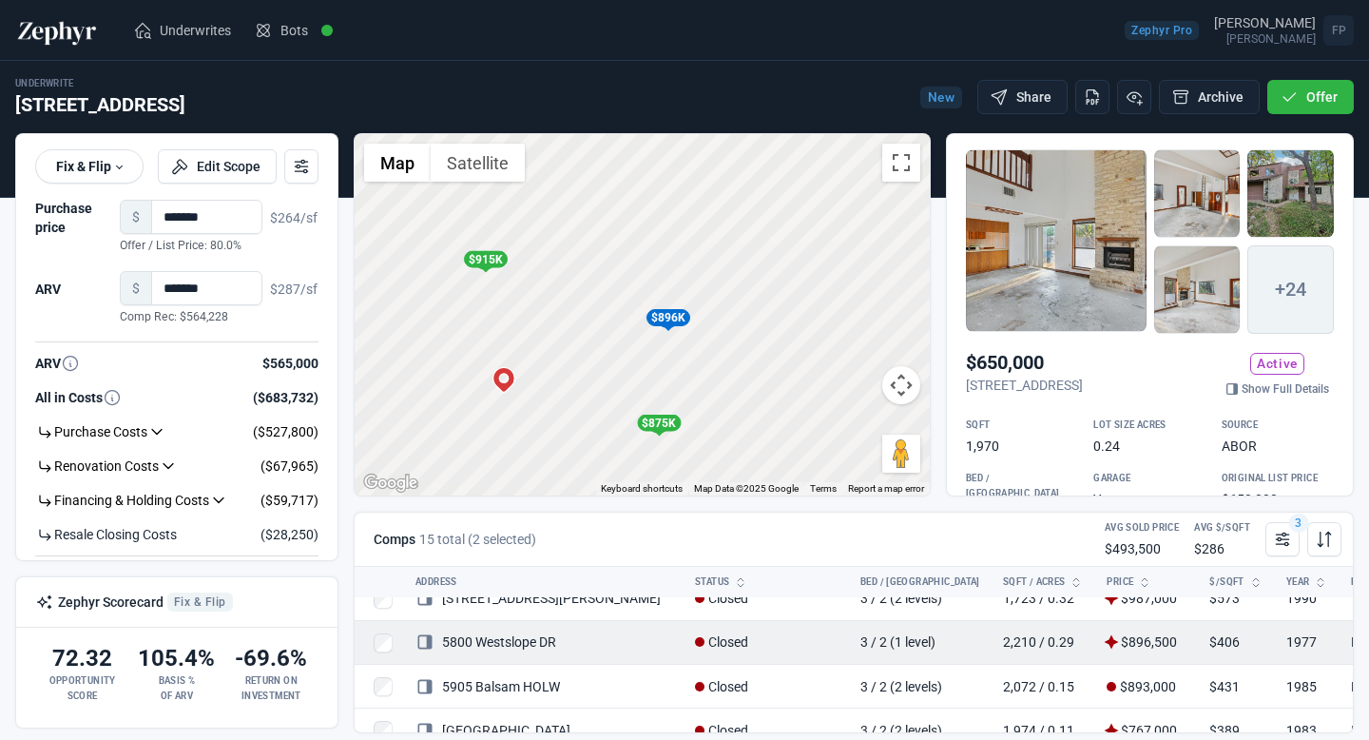
click at [548, 634] on link "5800 Westslope DR" at bounding box center [485, 641] width 141 height 15
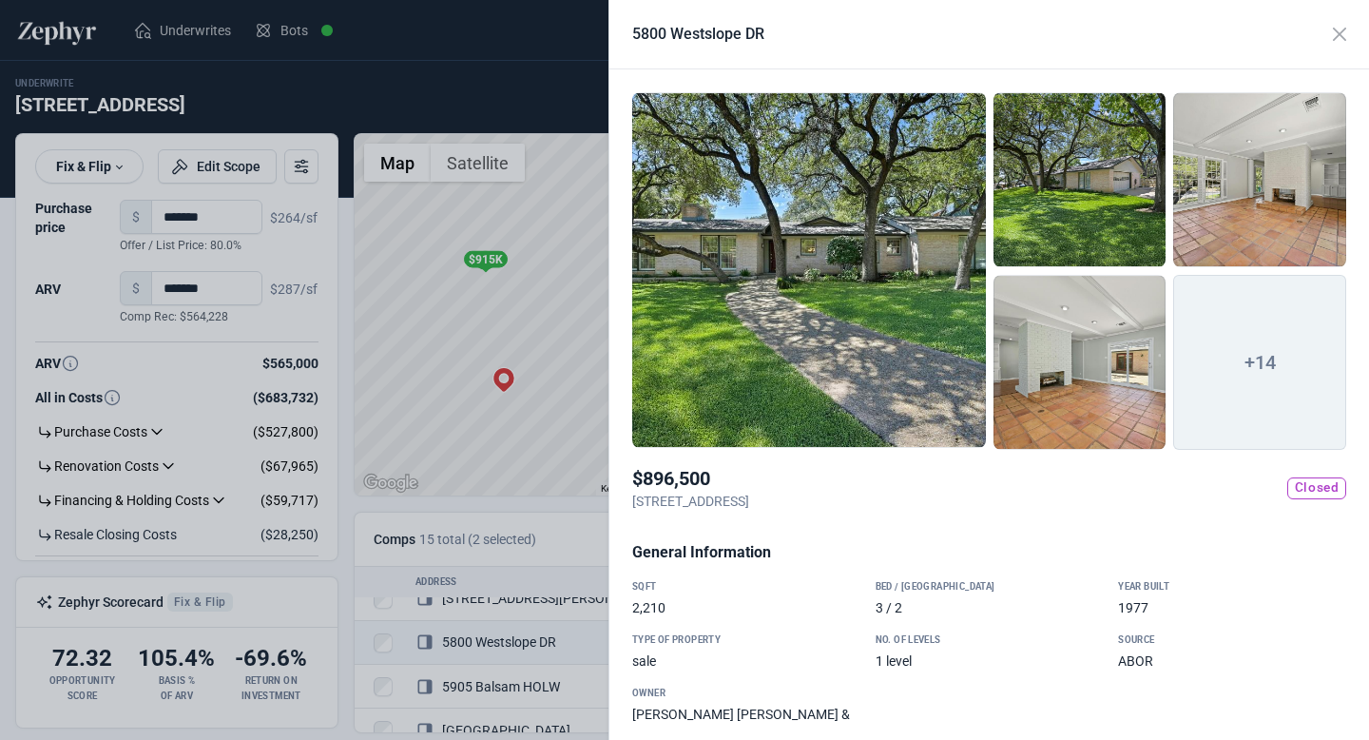
click at [805, 302] on div at bounding box center [809, 270] width 354 height 356
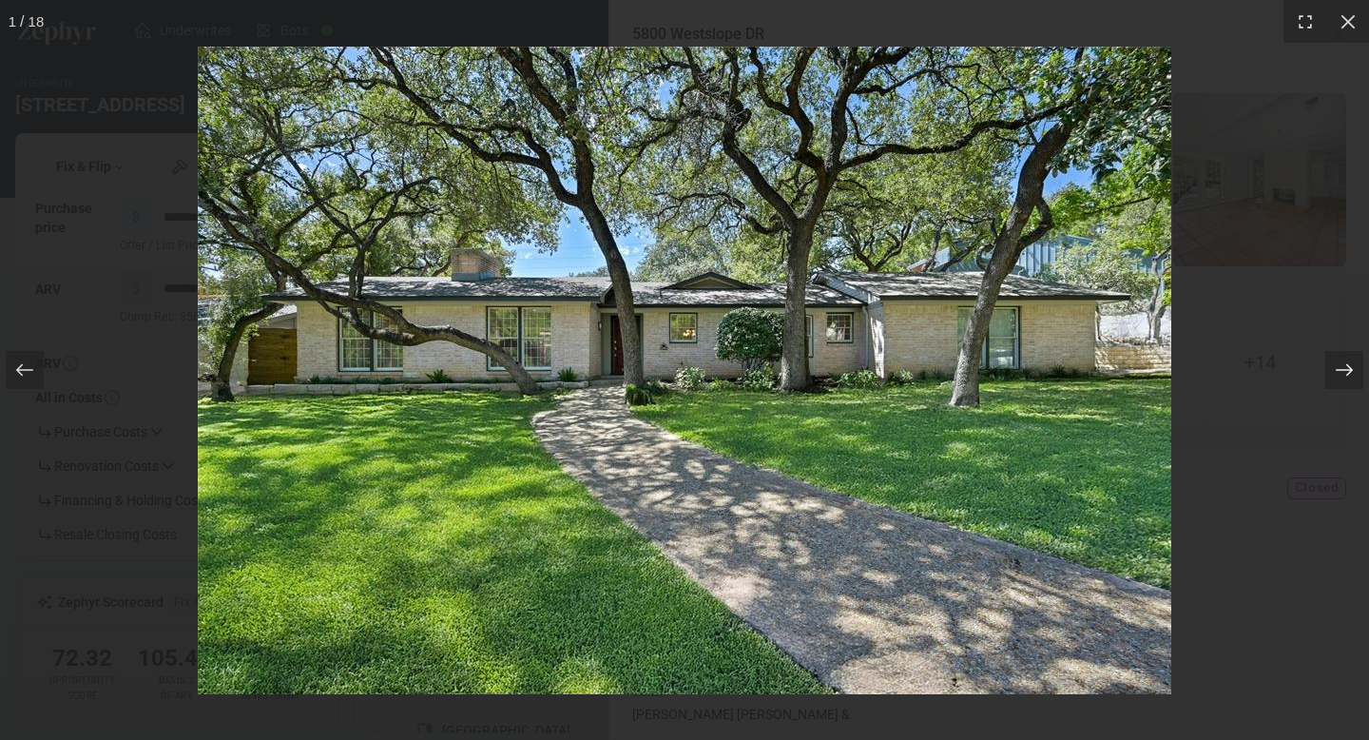
click at [1335, 370] on icon at bounding box center [1344, 369] width 19 height 19
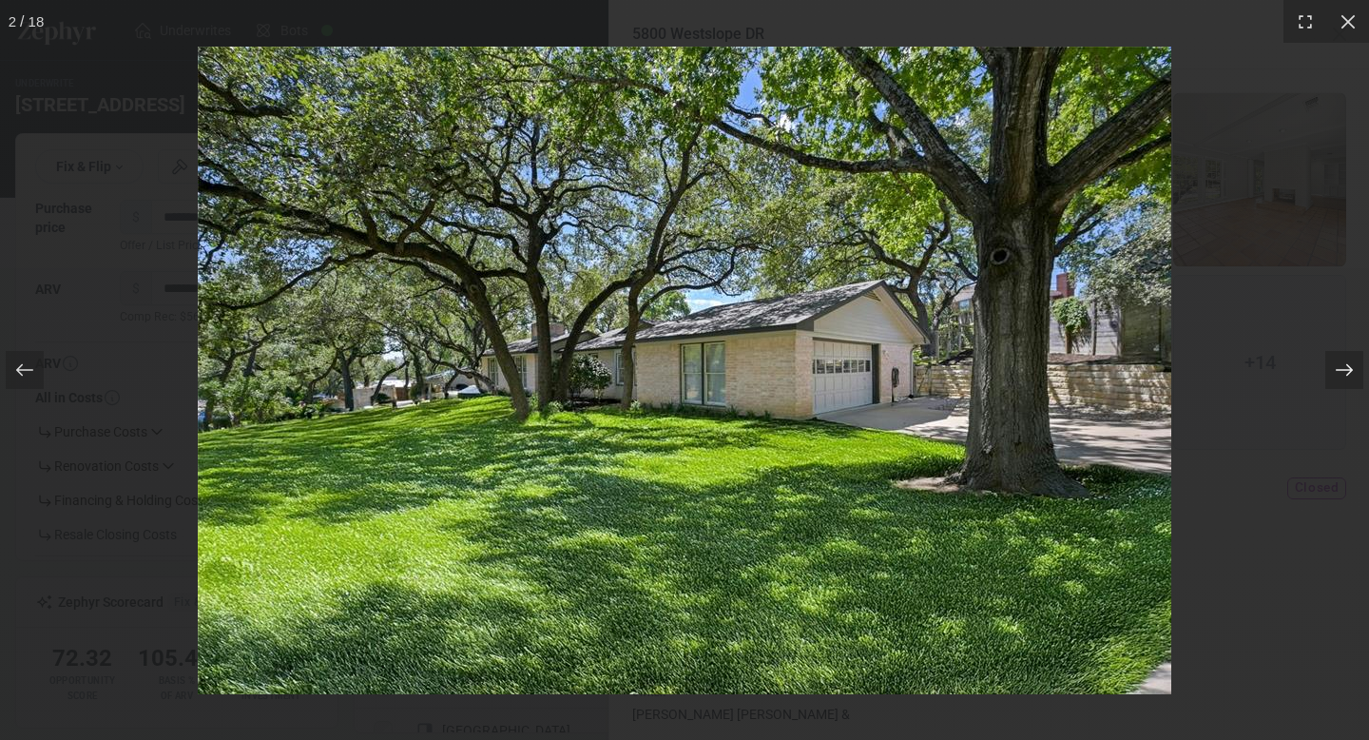
click at [1333, 370] on div at bounding box center [1344, 370] width 38 height 38
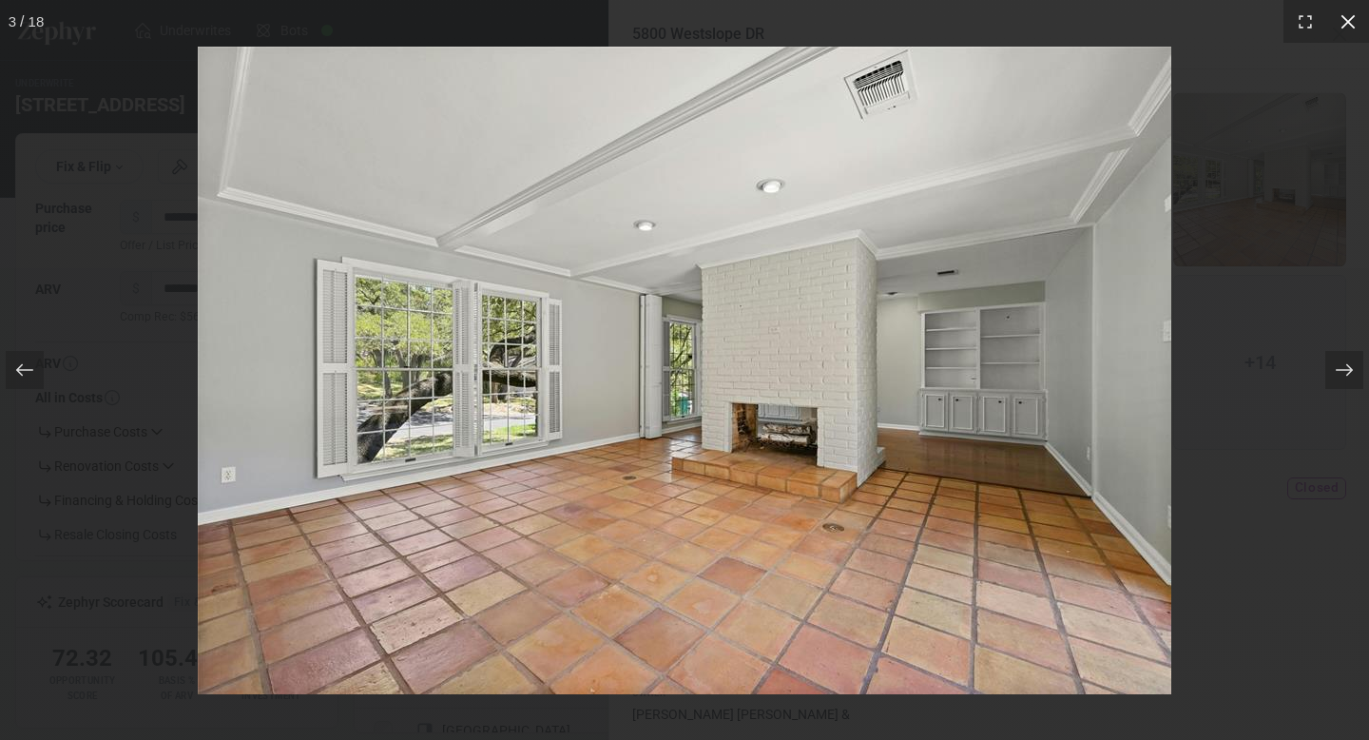
click at [1349, 22] on icon at bounding box center [1348, 21] width 19 height 19
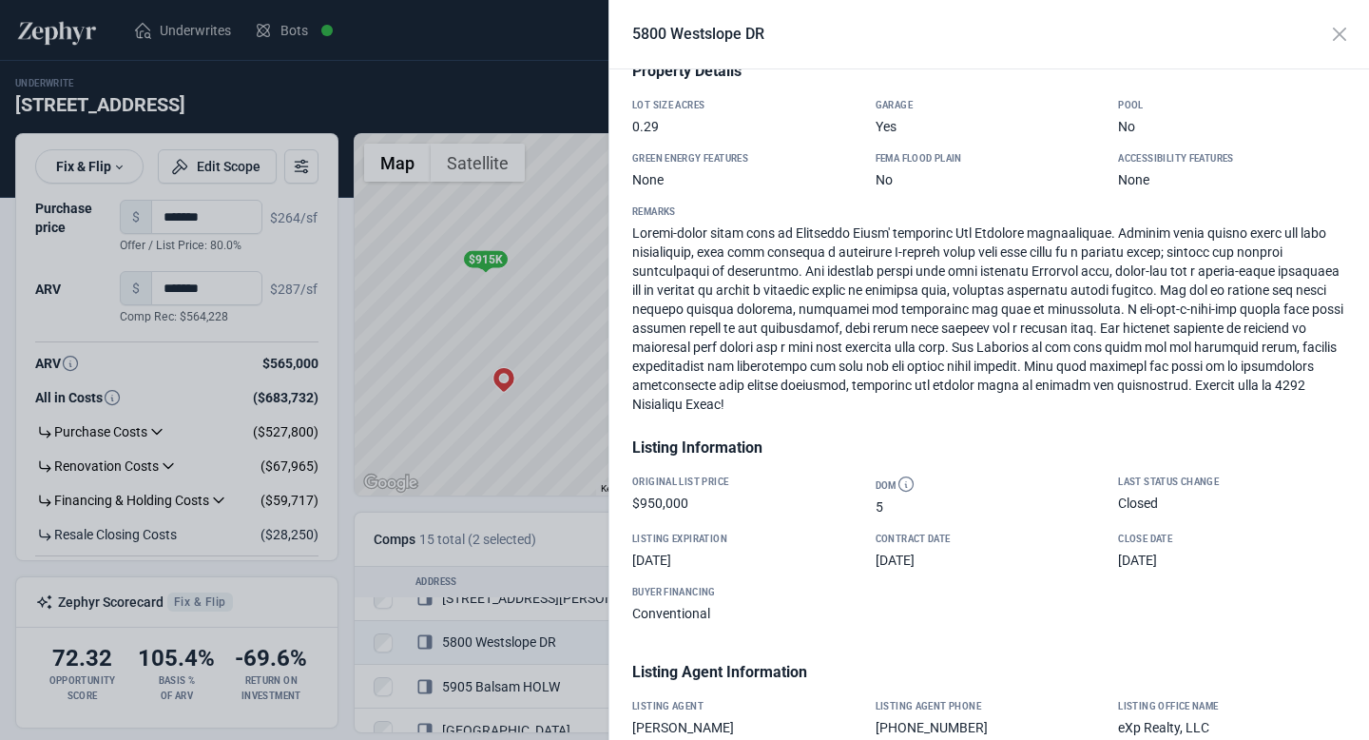
scroll to position [701, 0]
click at [454, 319] on div at bounding box center [684, 370] width 1369 height 740
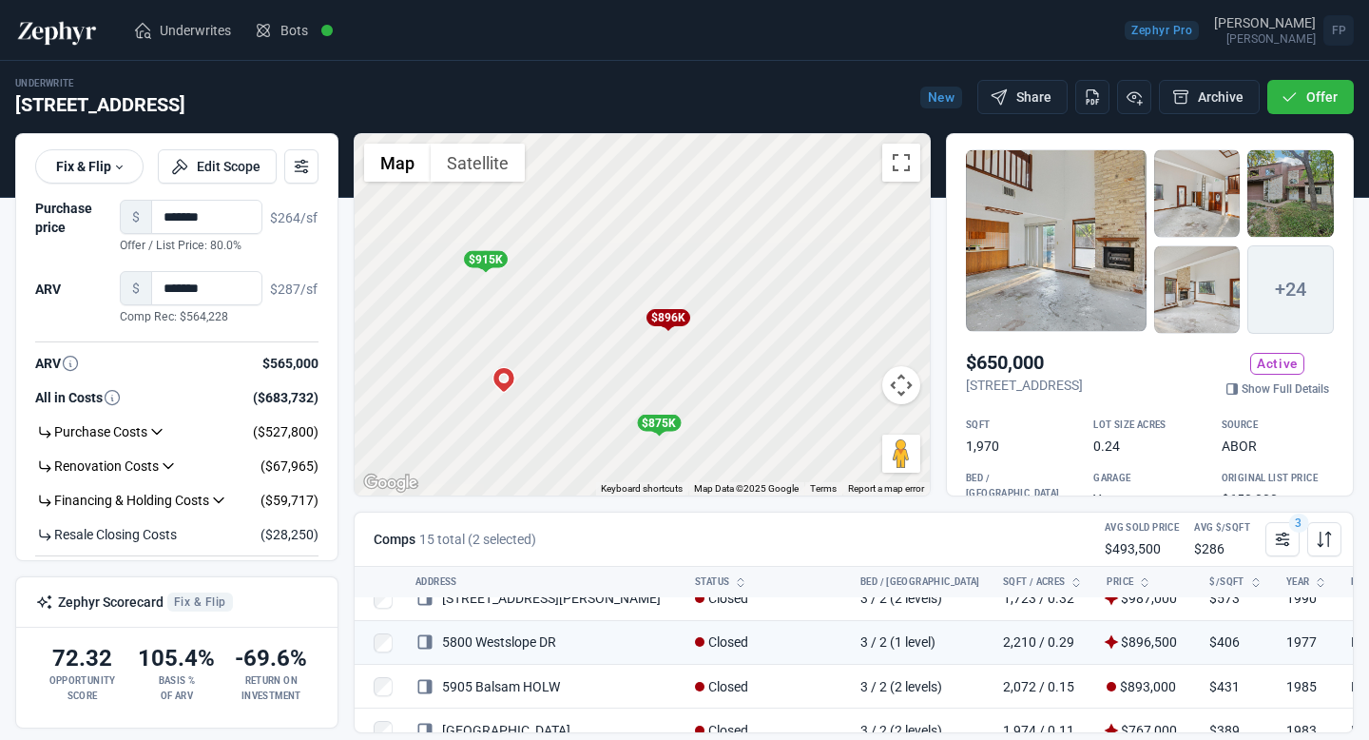
click at [490, 259] on div "$915K" at bounding box center [485, 259] width 44 height 17
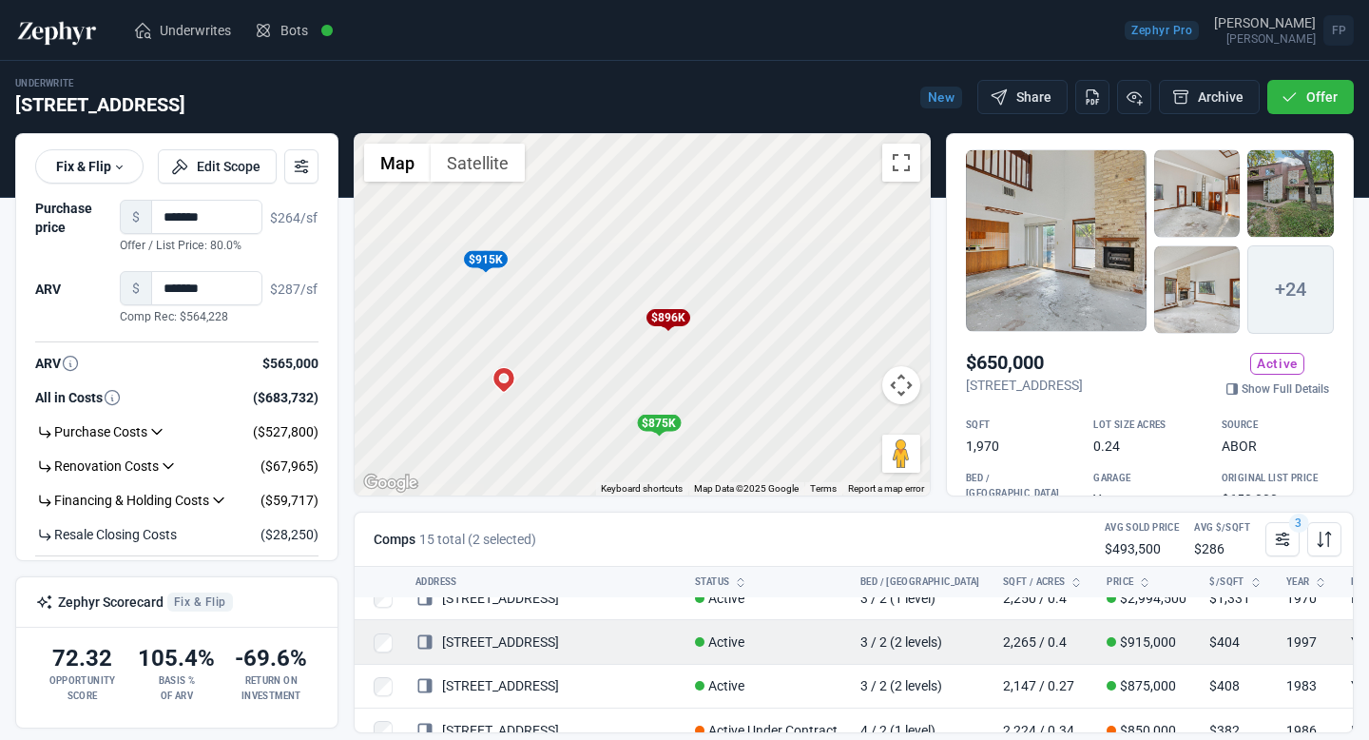
click at [545, 648] on link "[STREET_ADDRESS]" at bounding box center [487, 641] width 144 height 15
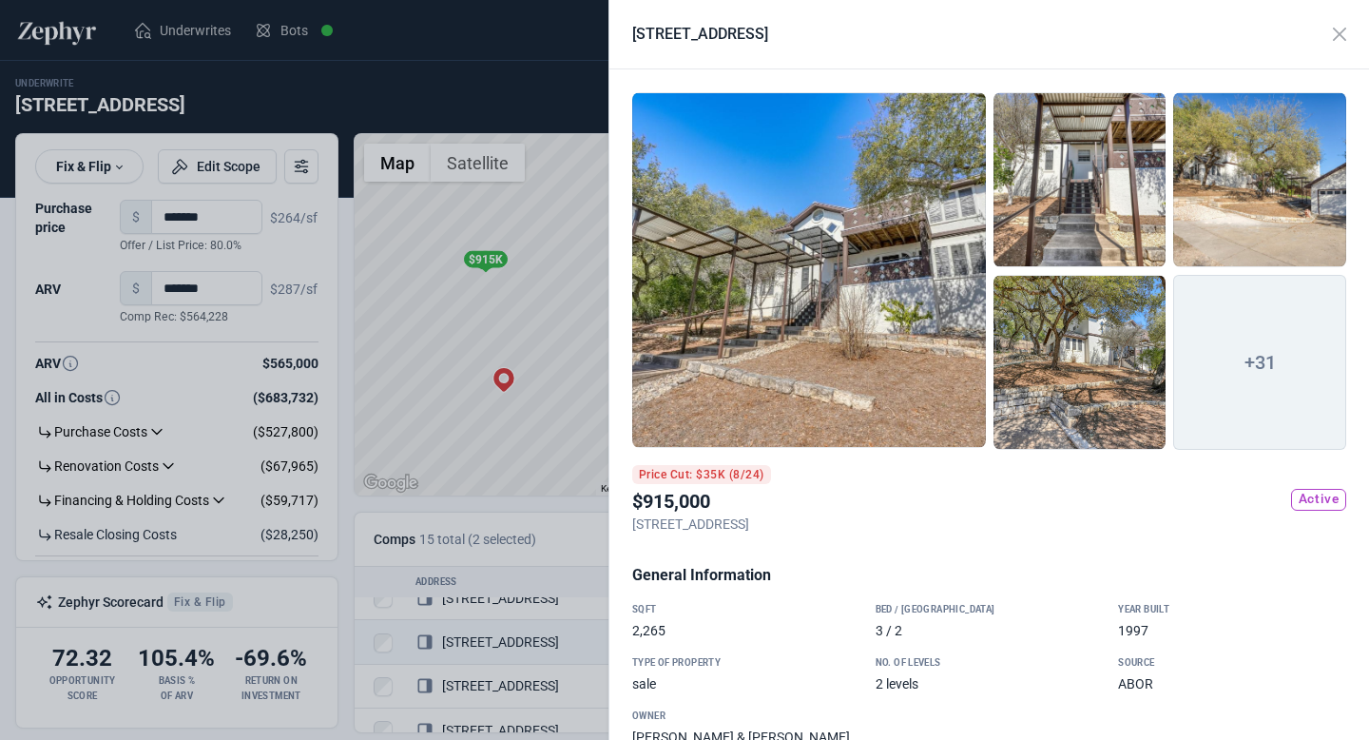
click at [900, 292] on div at bounding box center [809, 270] width 354 height 356
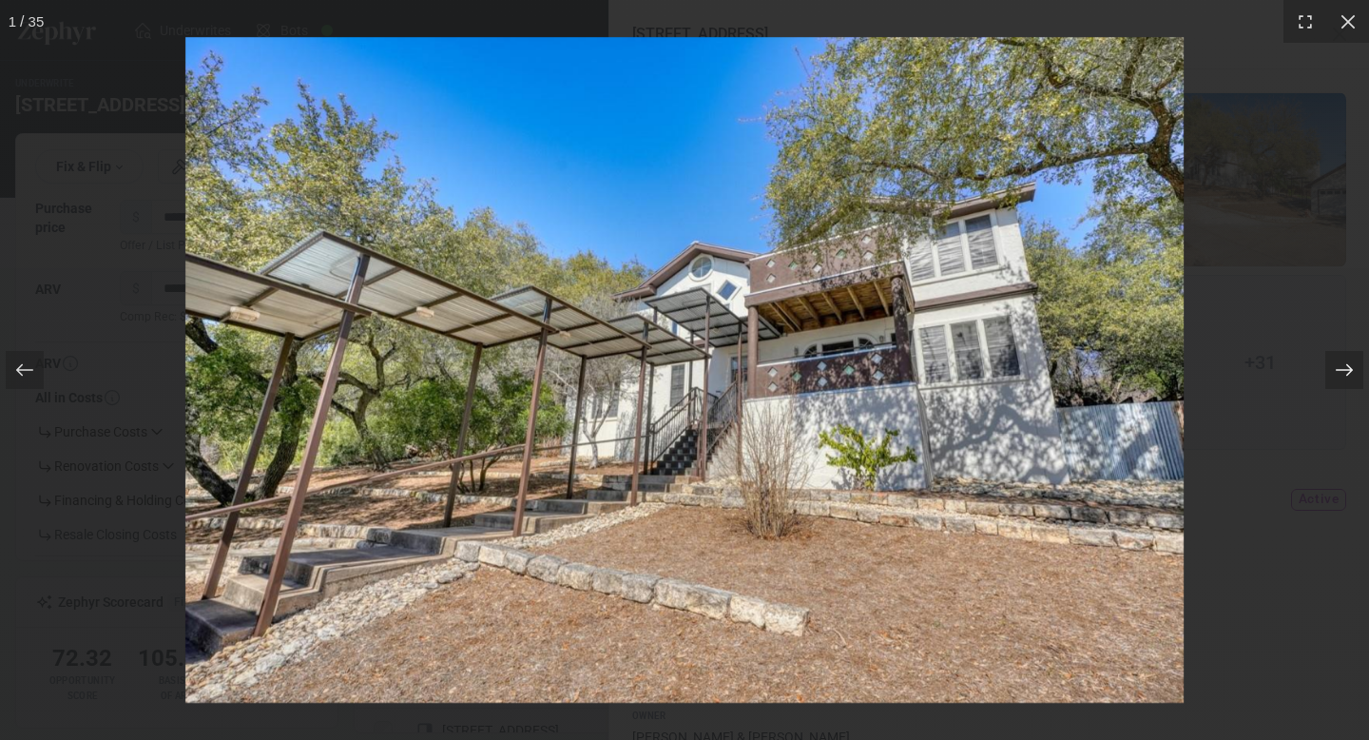
click at [1363, 370] on div at bounding box center [1333, 369] width 72 height 95
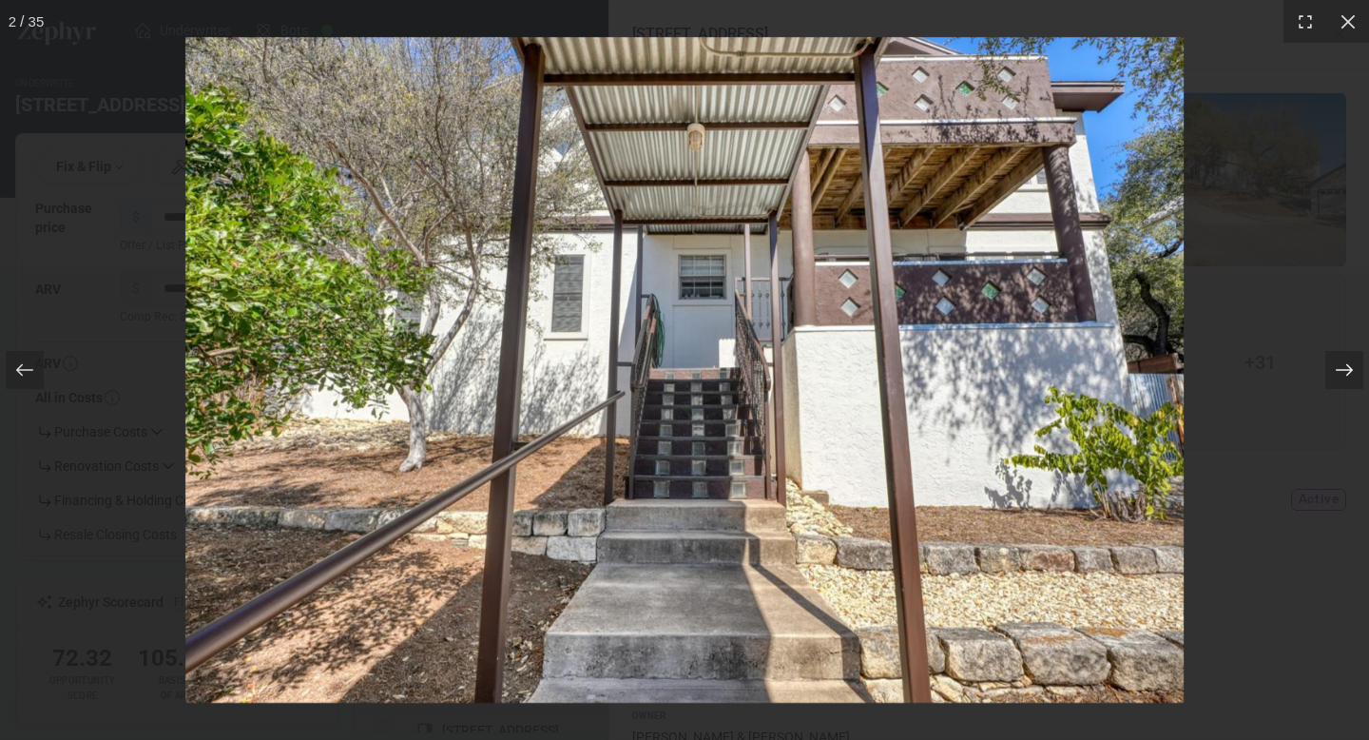
click at [1364, 370] on div at bounding box center [1333, 369] width 72 height 95
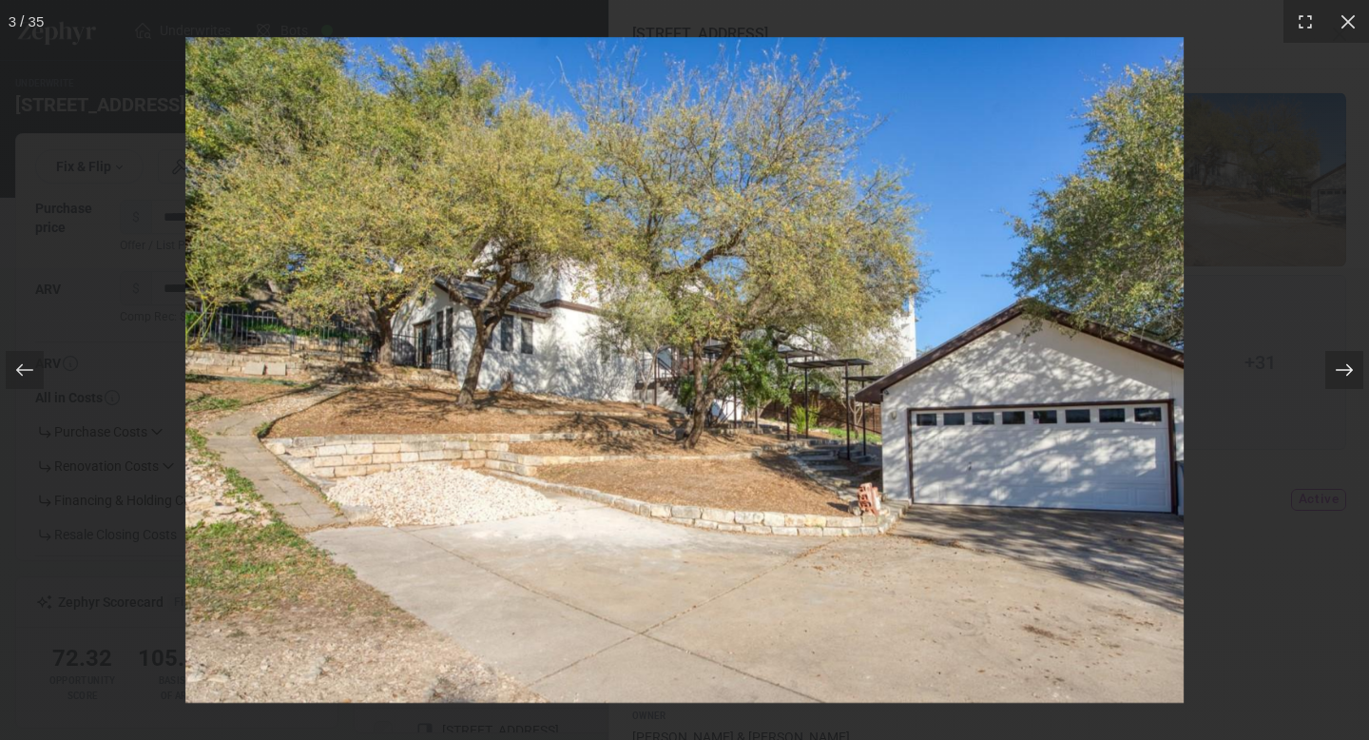
click at [1356, 372] on div at bounding box center [1344, 370] width 38 height 38
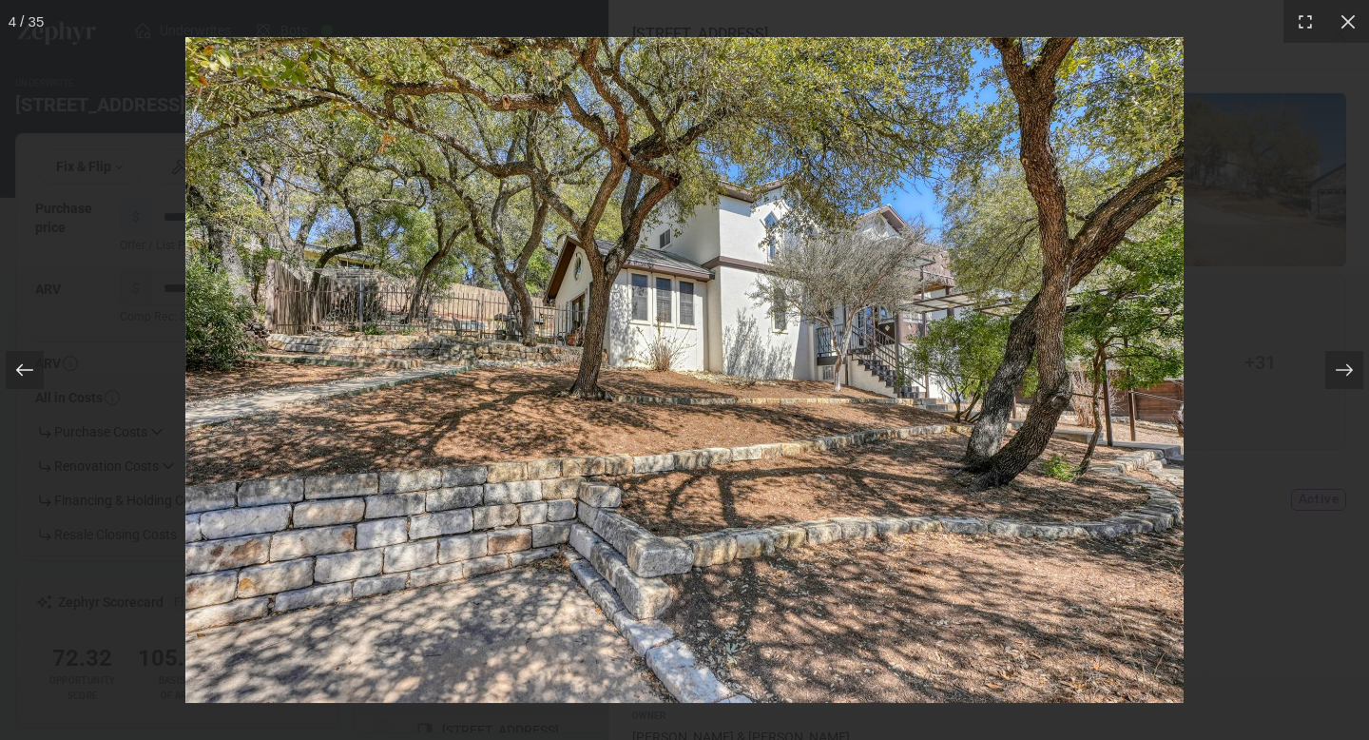
click at [12, 381] on div at bounding box center [25, 370] width 38 height 38
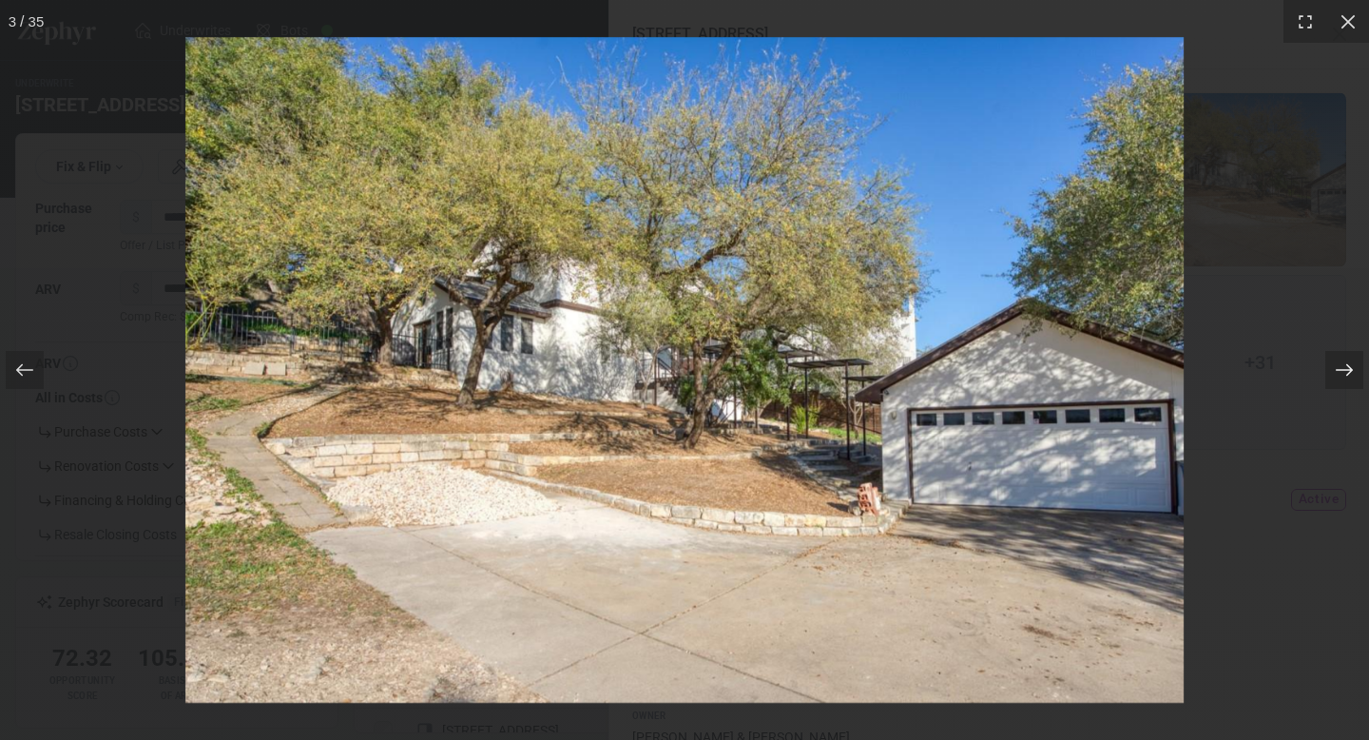
click at [1351, 371] on icon at bounding box center [1344, 370] width 17 height 12
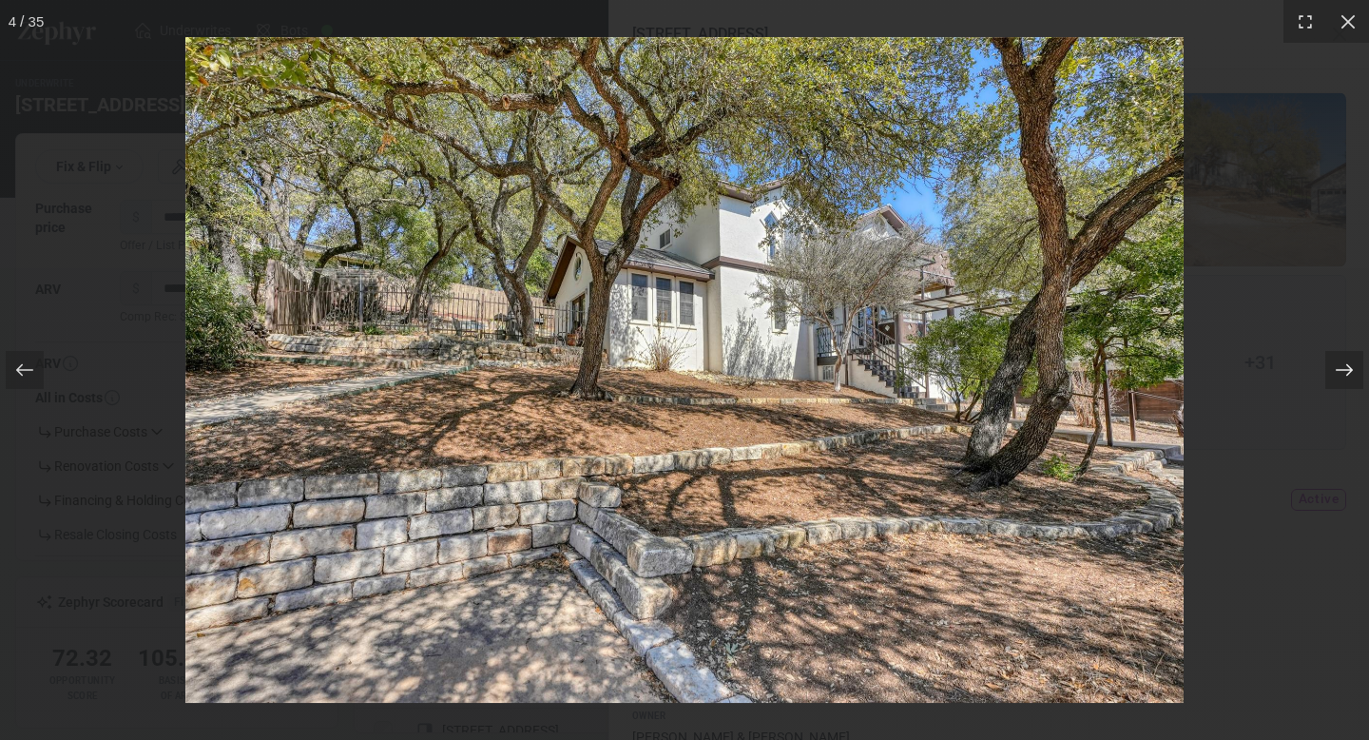
click at [1345, 369] on icon at bounding box center [1344, 370] width 17 height 12
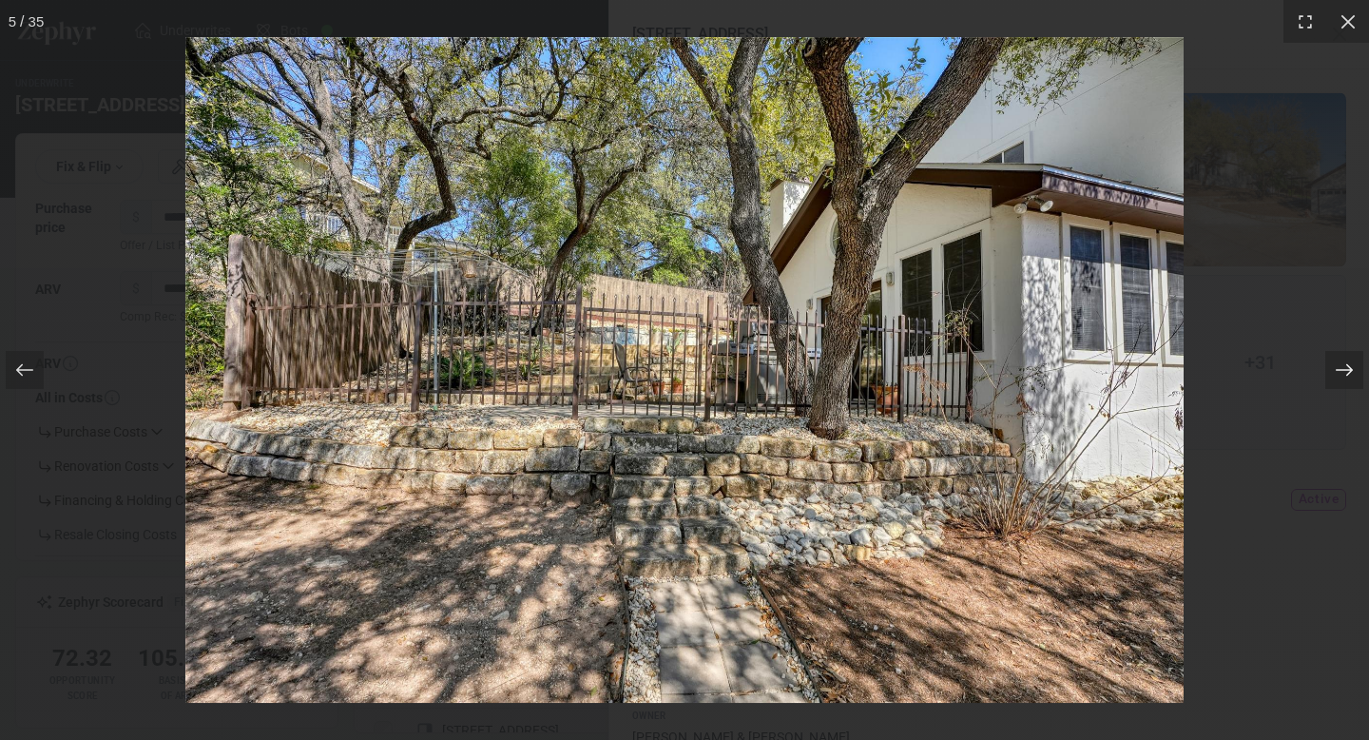
click at [1345, 369] on icon at bounding box center [1344, 370] width 17 height 12
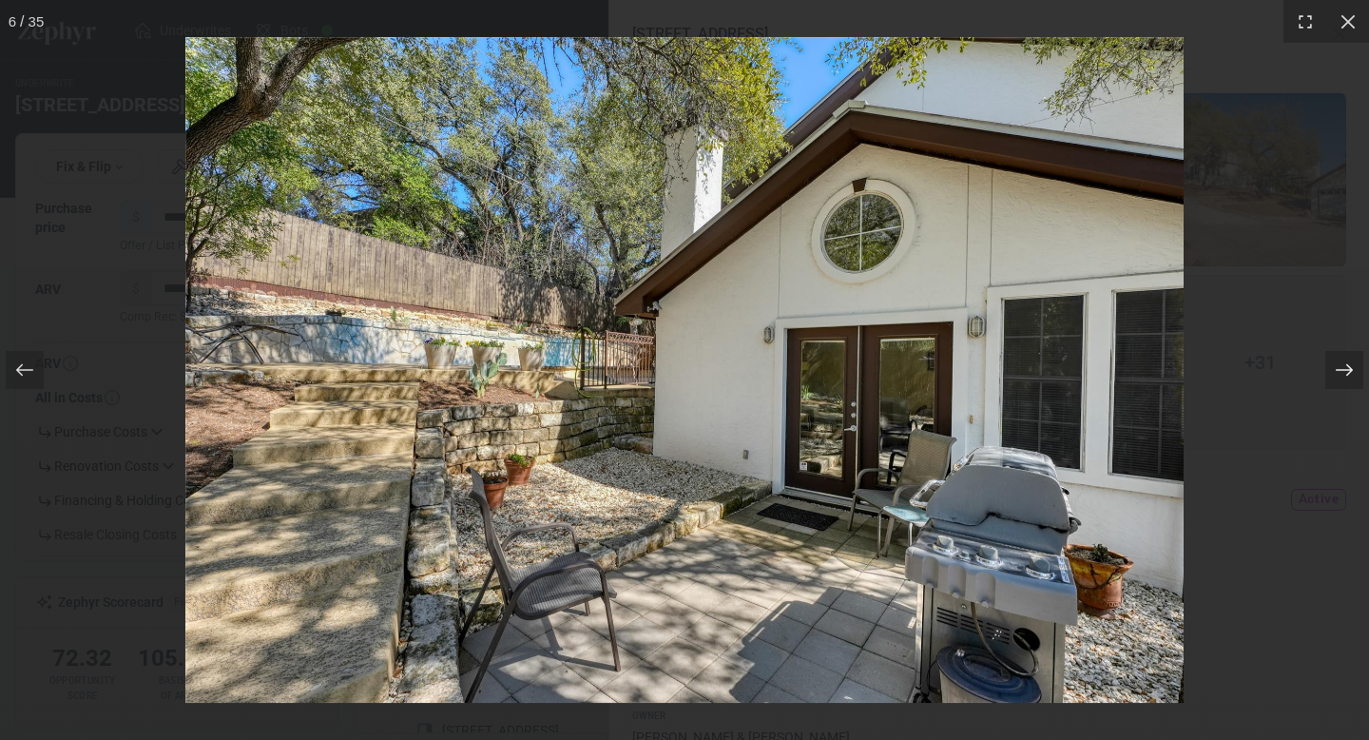
click at [1345, 369] on icon at bounding box center [1344, 370] width 17 height 12
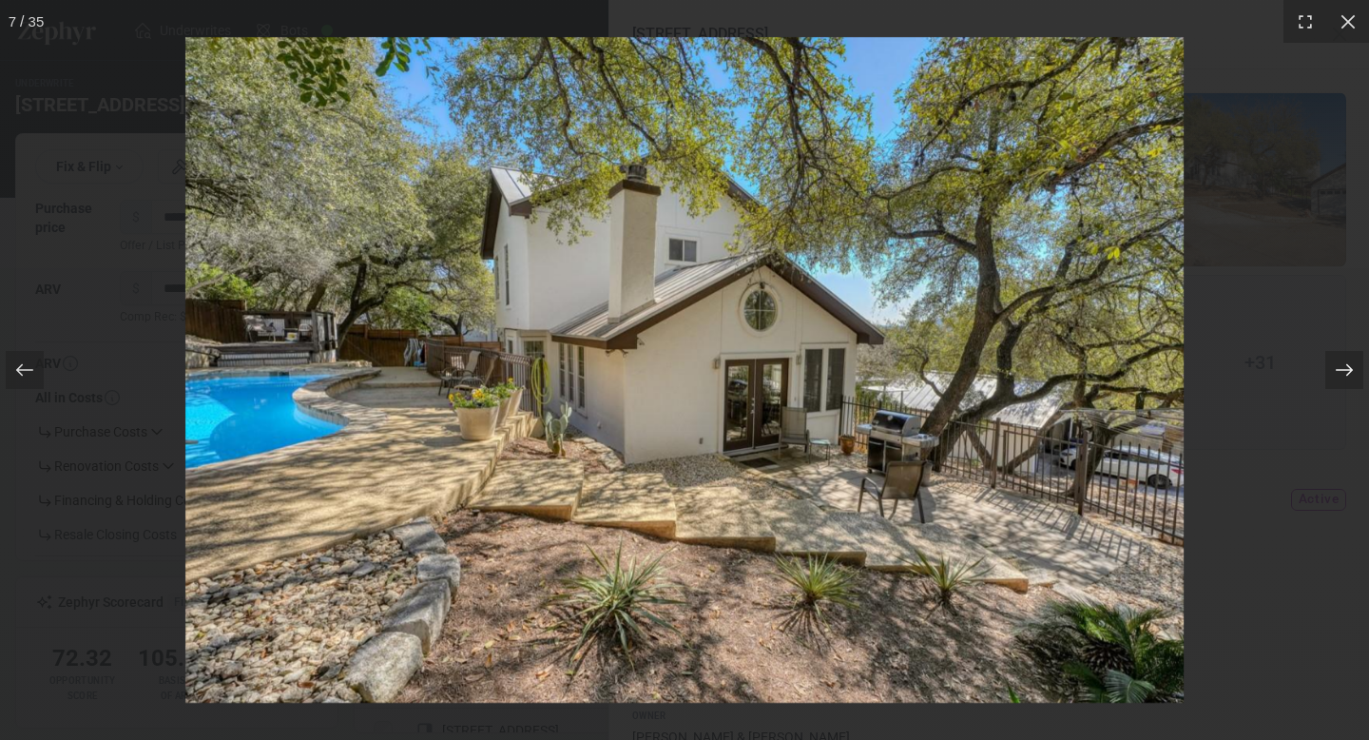
click at [1345, 369] on icon at bounding box center [1344, 370] width 17 height 12
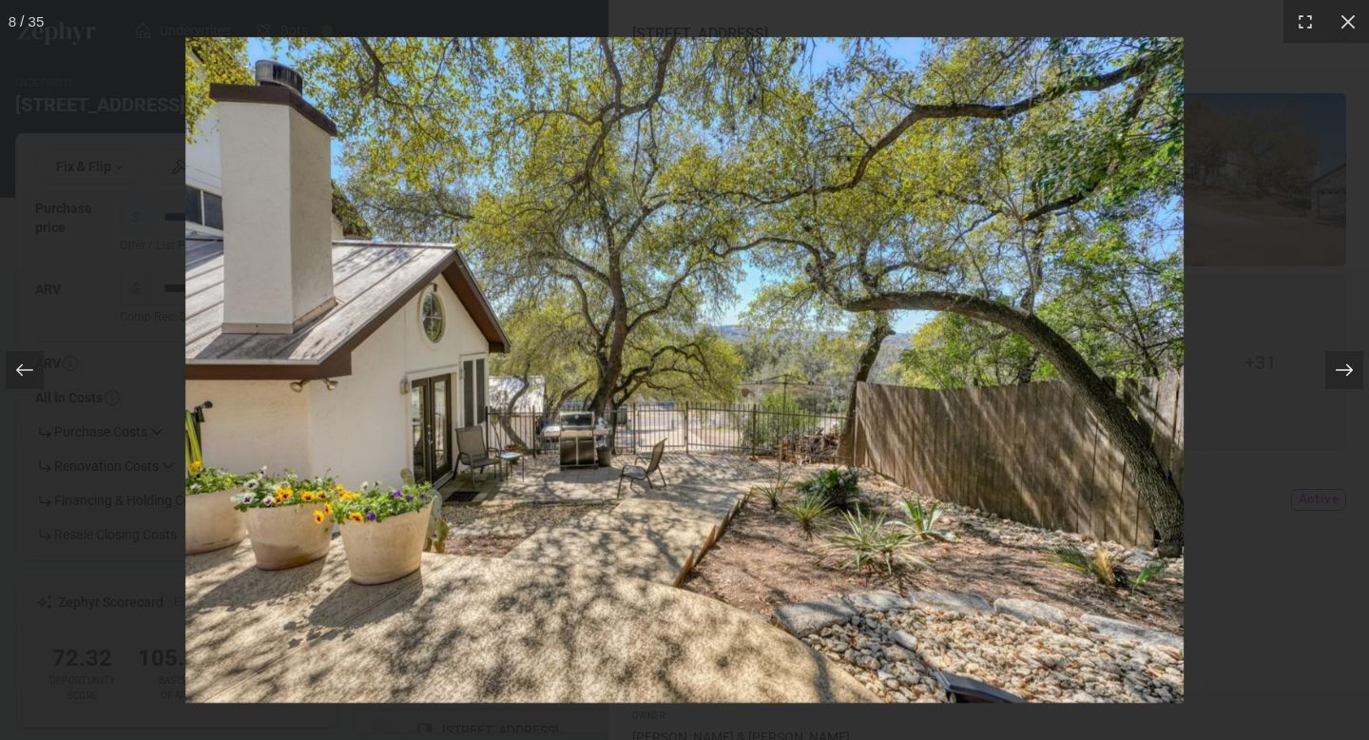
click at [1345, 369] on icon at bounding box center [1344, 370] width 17 height 12
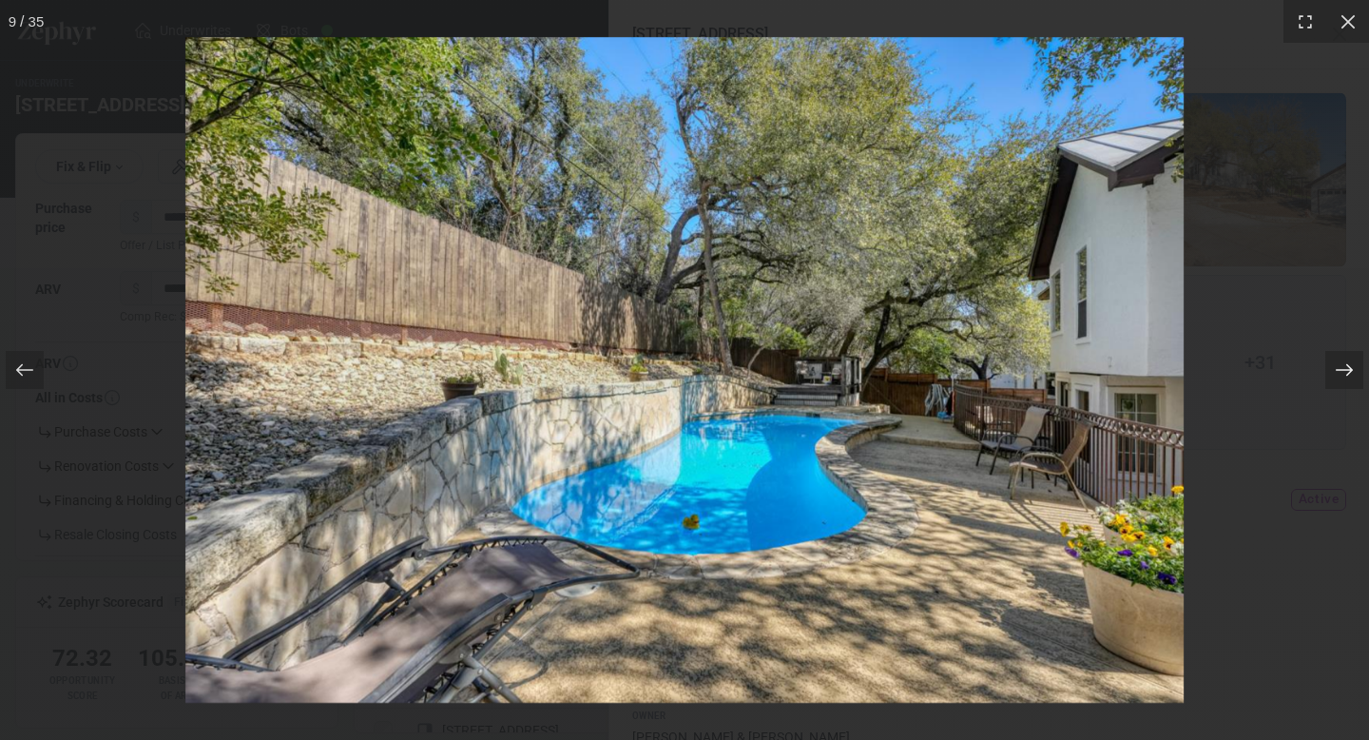
click at [1345, 369] on icon at bounding box center [1344, 370] width 17 height 12
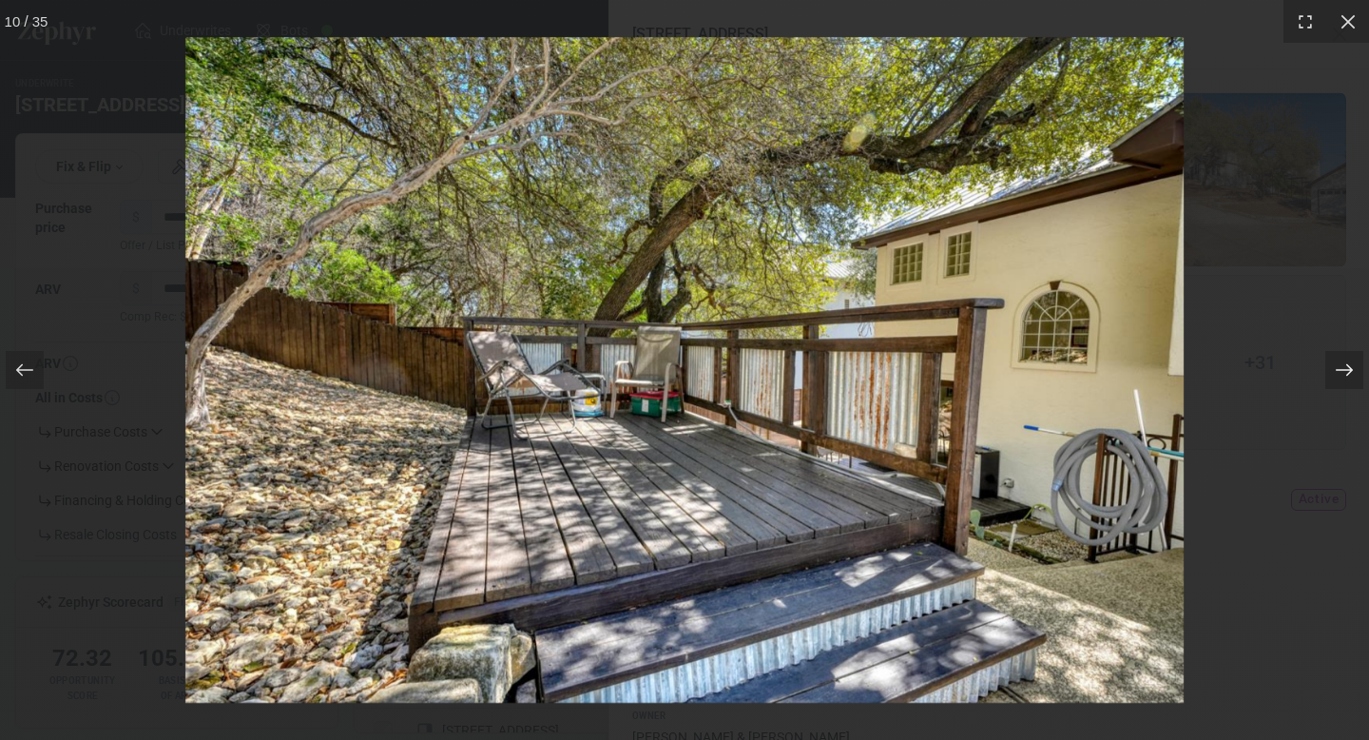
click at [1345, 369] on icon at bounding box center [1344, 370] width 17 height 12
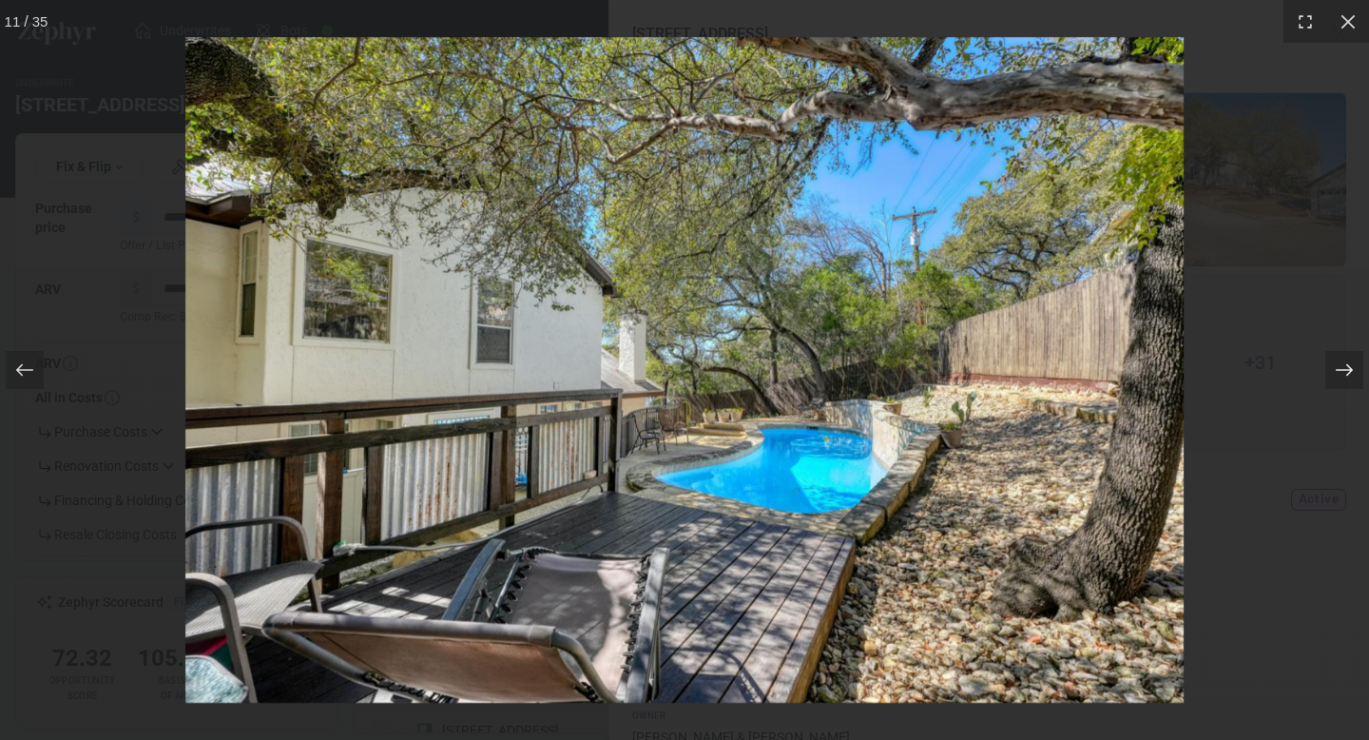
click at [1345, 369] on icon at bounding box center [1344, 370] width 17 height 12
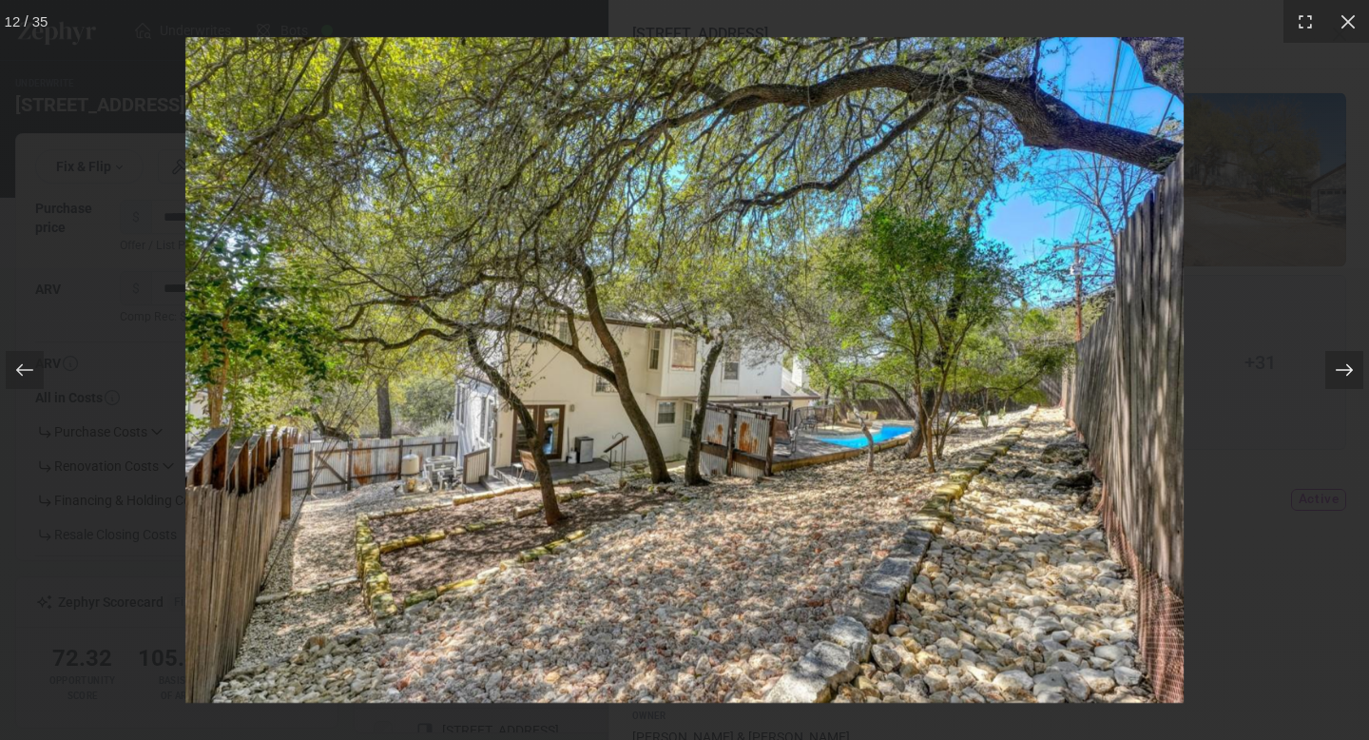
click at [1345, 369] on icon at bounding box center [1344, 370] width 17 height 12
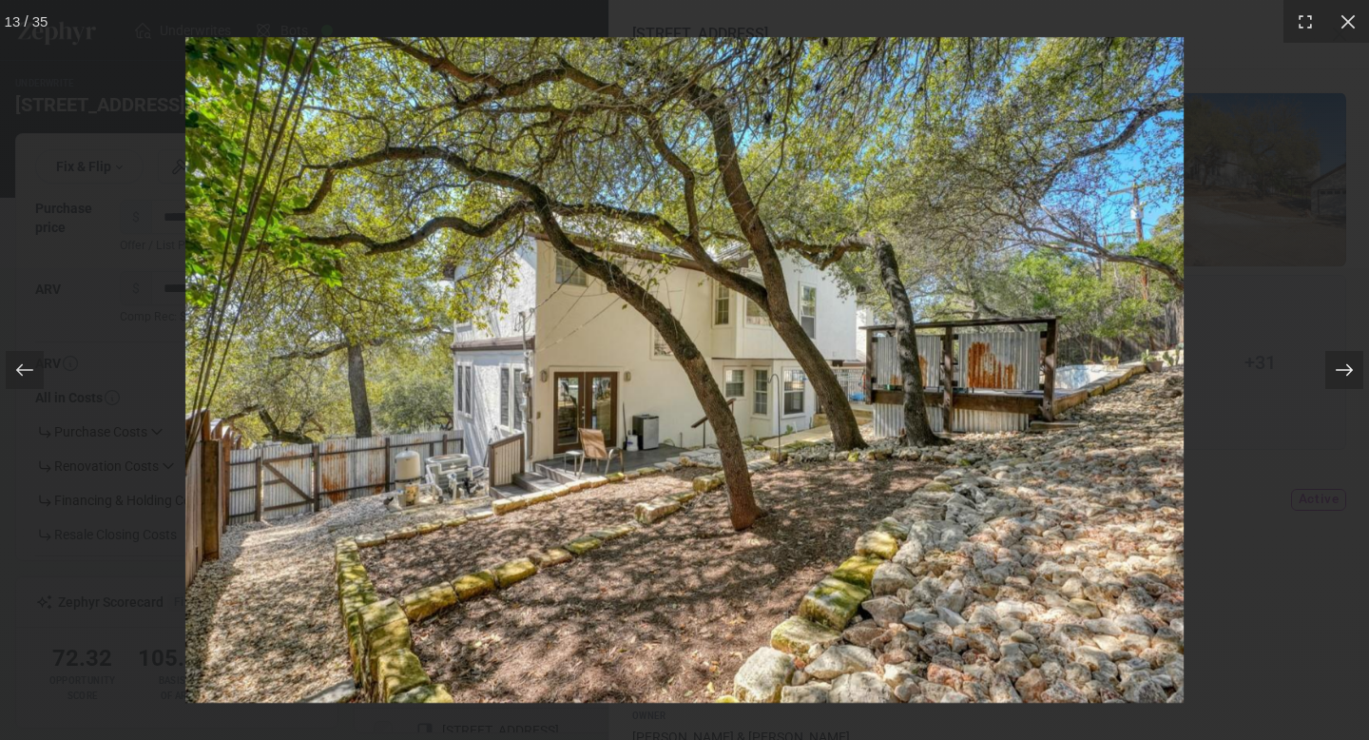
click at [1345, 369] on icon at bounding box center [1344, 370] width 17 height 12
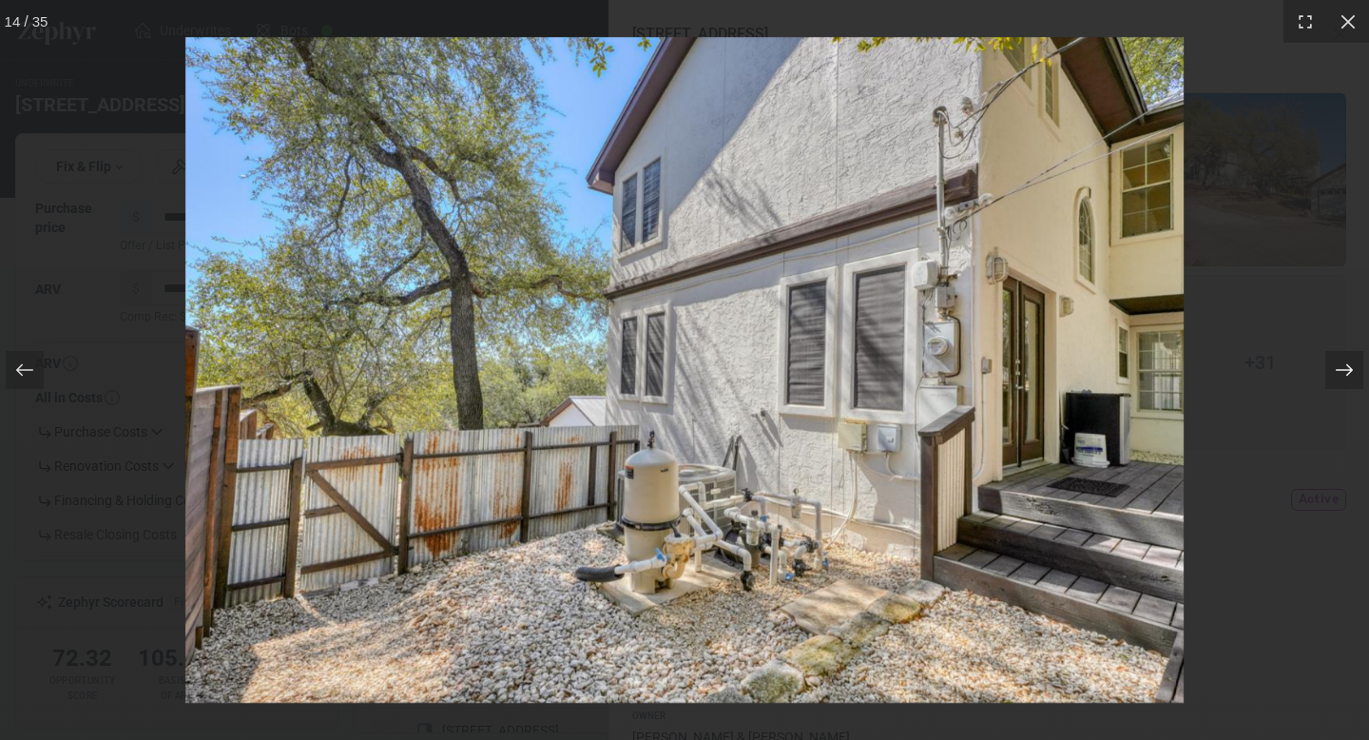
click at [1345, 369] on icon at bounding box center [1344, 370] width 17 height 12
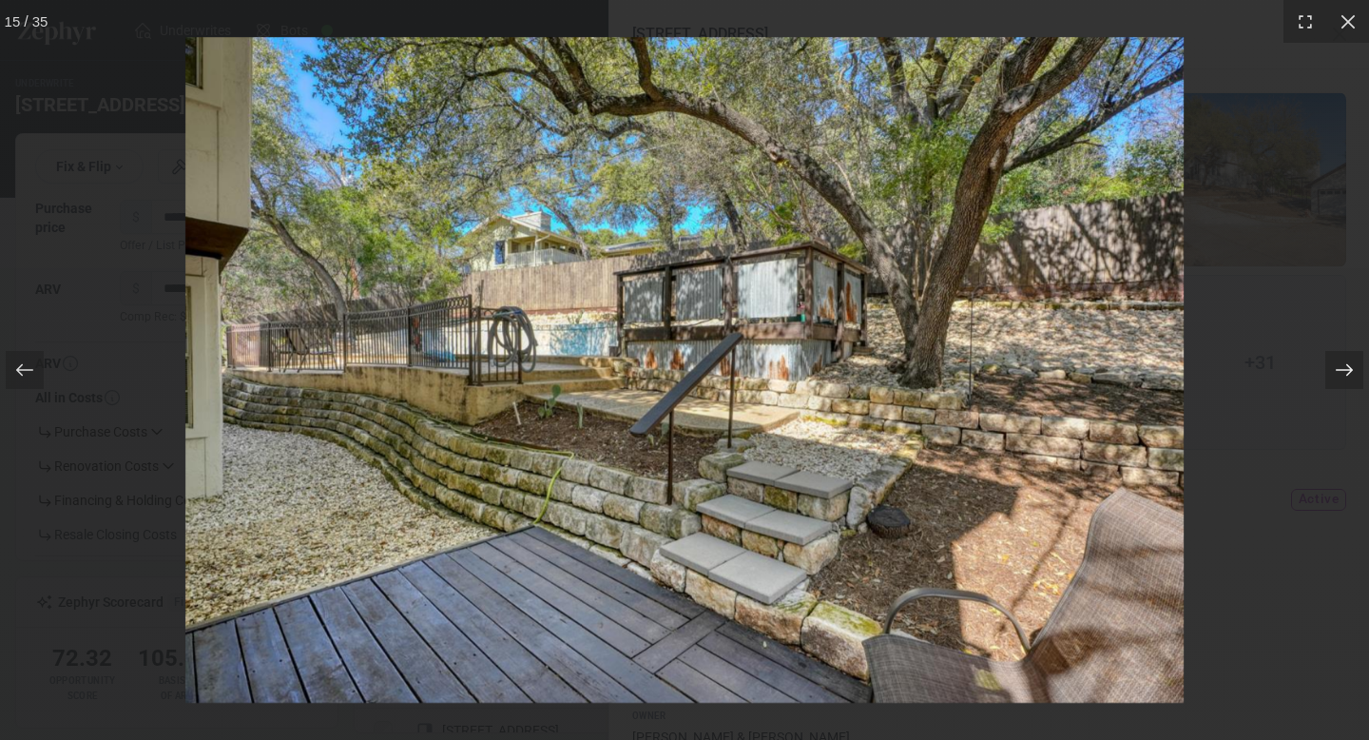
click at [1345, 369] on icon at bounding box center [1344, 370] width 17 height 12
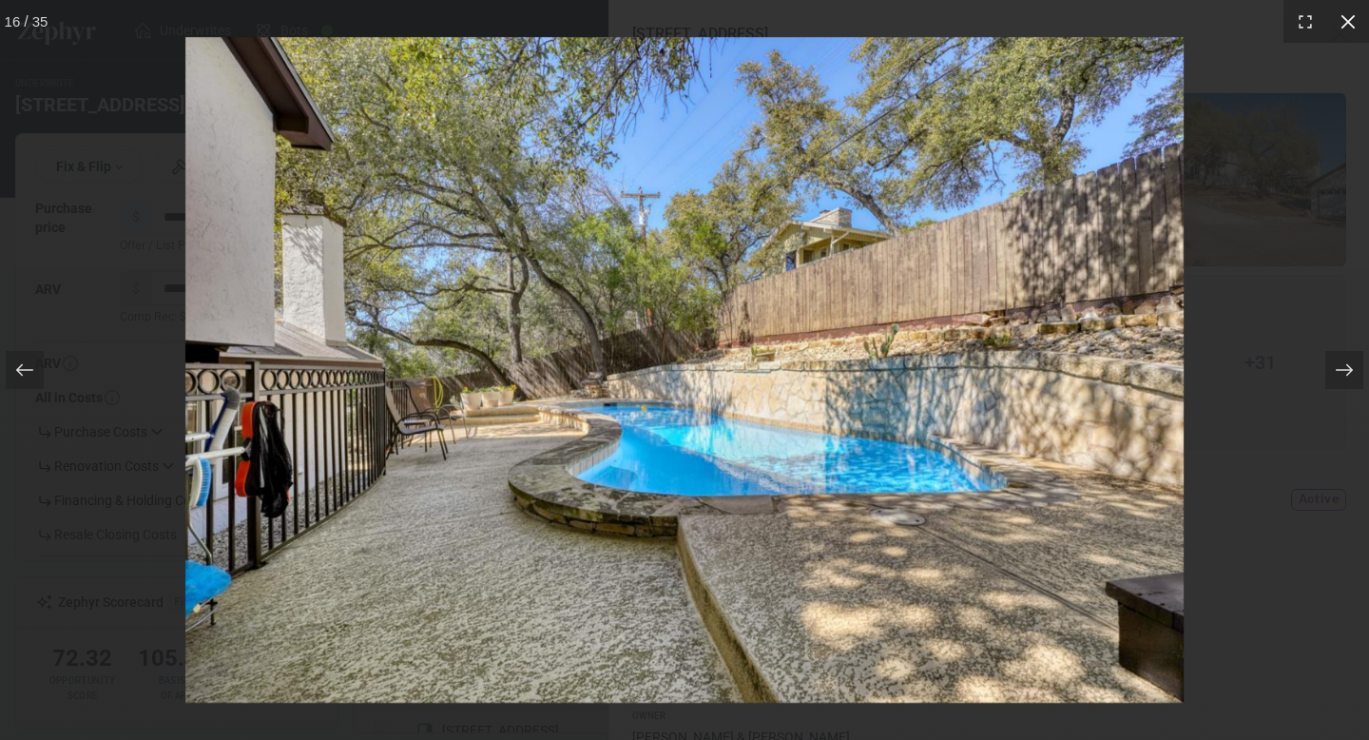
click at [1351, 15] on icon at bounding box center [1348, 21] width 19 height 19
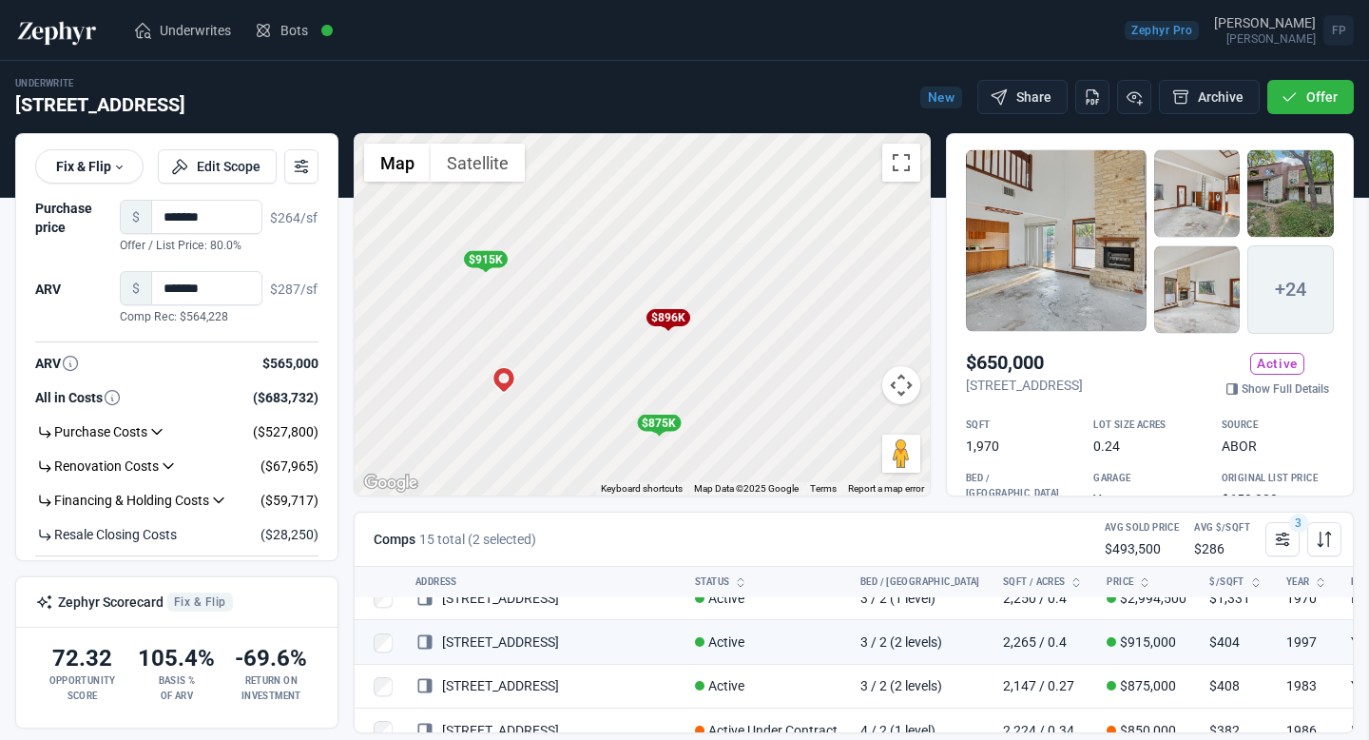
click at [460, 342] on div at bounding box center [684, 370] width 1369 height 740
drag, startPoint x: 706, startPoint y: 290, endPoint x: 691, endPoint y: 396, distance: 107.6
click at [691, 398] on div "To activate drag with keyboard, press Alt + Enter. Once in keyboard drag state,…" at bounding box center [642, 314] width 575 height 361
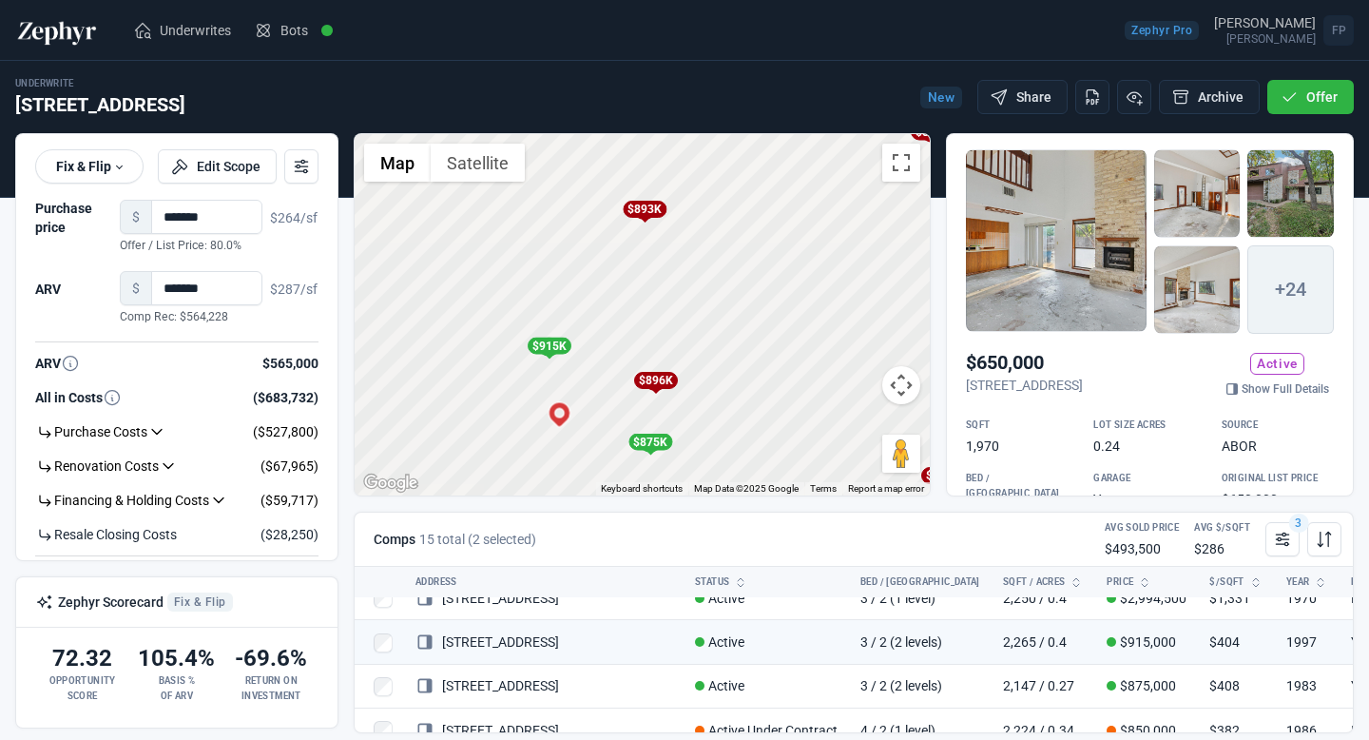
click at [640, 213] on div "$893K" at bounding box center [645, 209] width 44 height 17
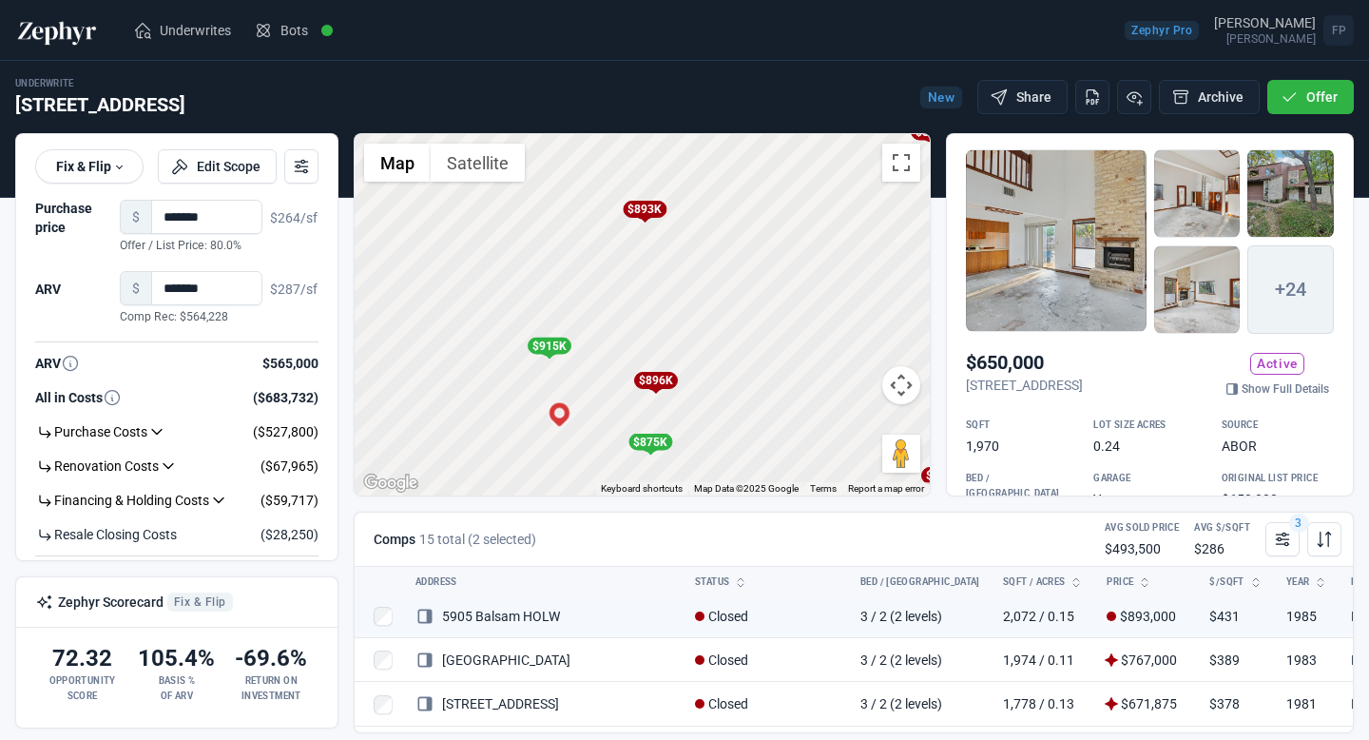
scroll to position [109, 0]
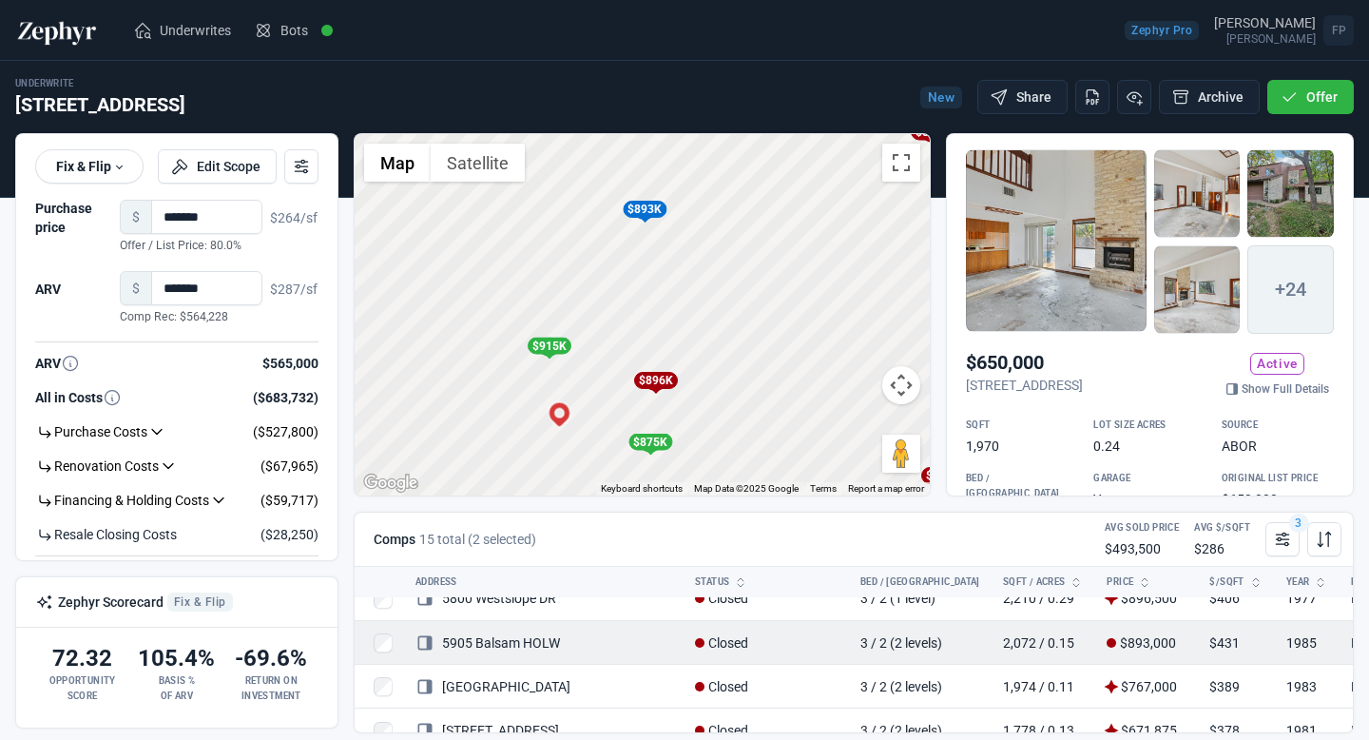
click at [543, 639] on link "5905 Balsam HOLW" at bounding box center [487, 642] width 145 height 15
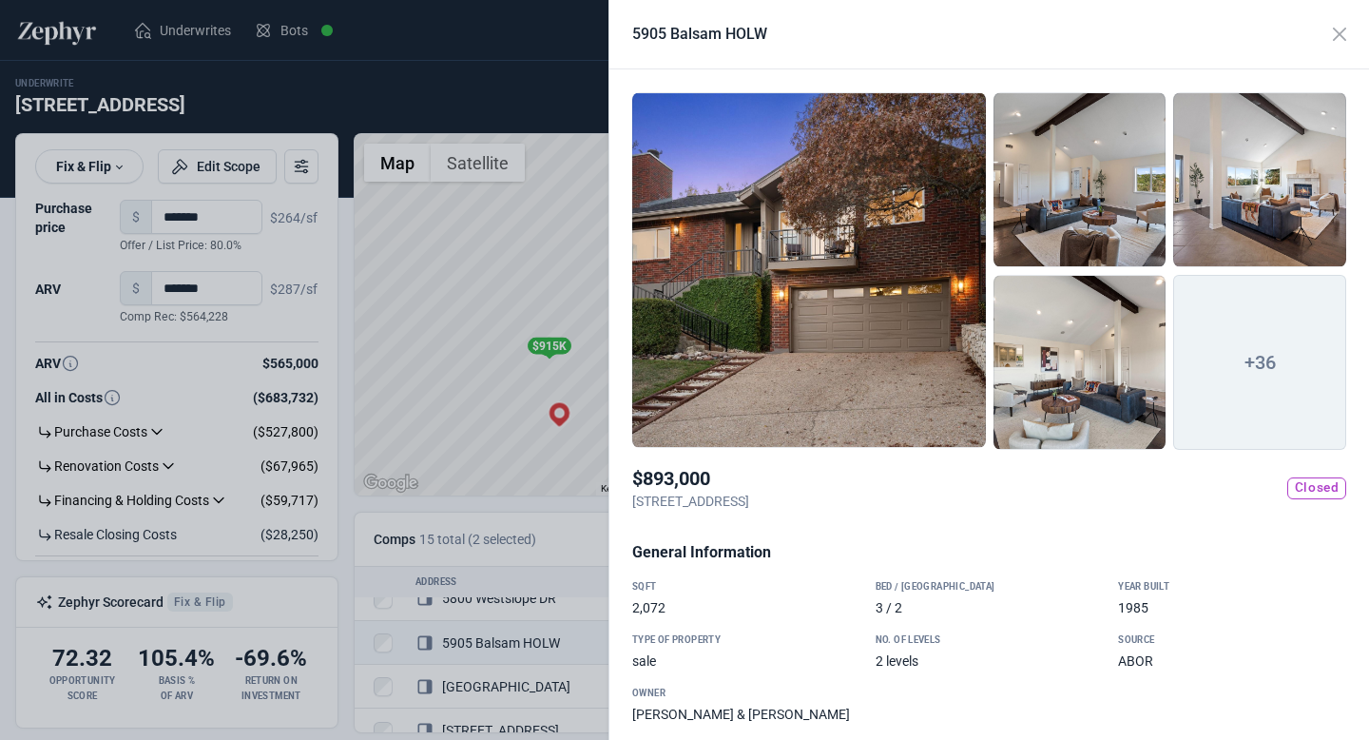
click at [860, 321] on div at bounding box center [809, 270] width 354 height 356
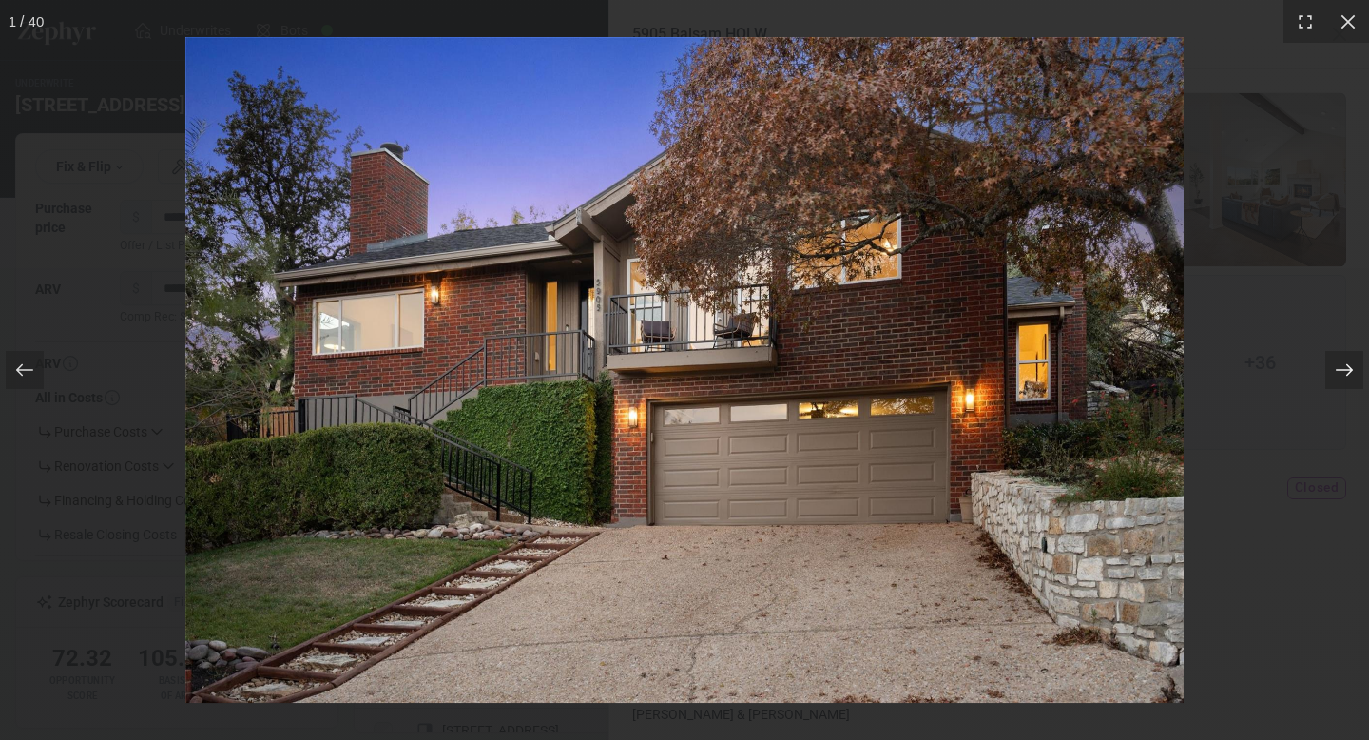
click at [1347, 373] on icon at bounding box center [1344, 369] width 19 height 19
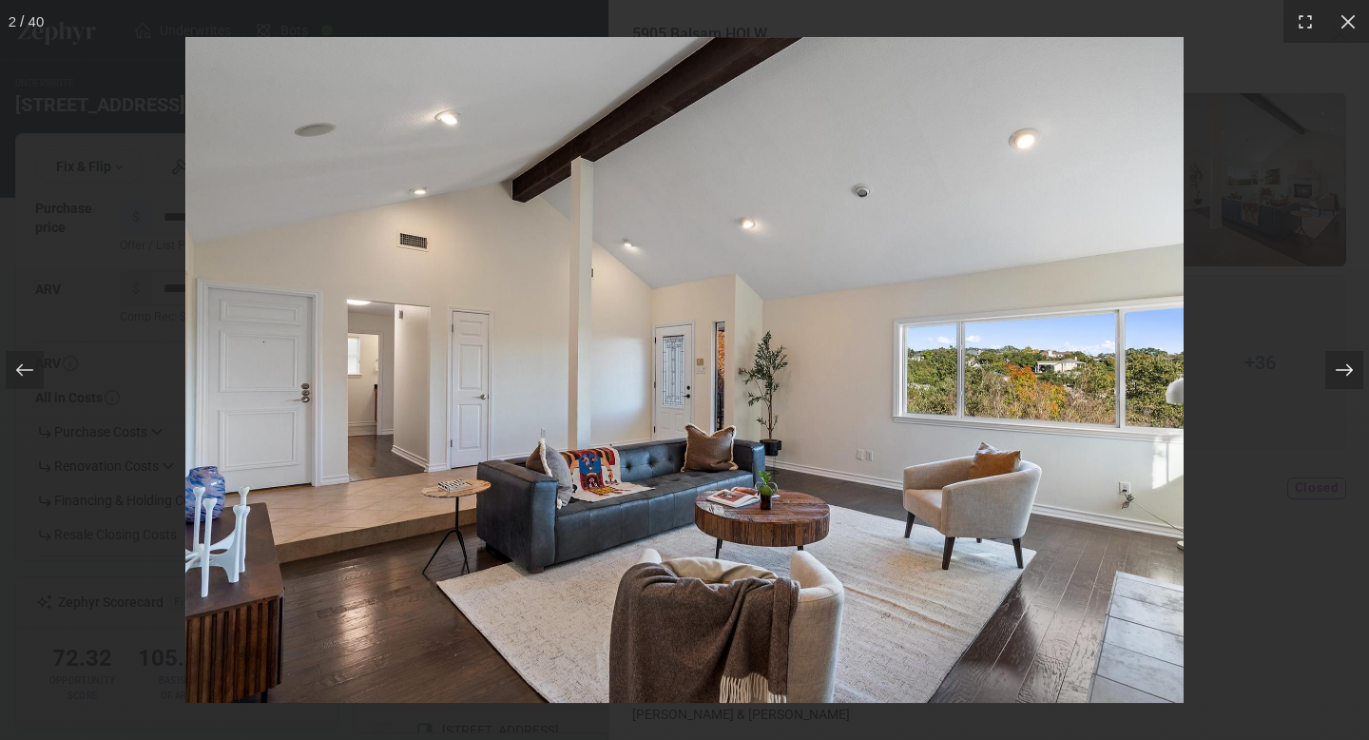
click at [1343, 363] on icon at bounding box center [1344, 369] width 19 height 19
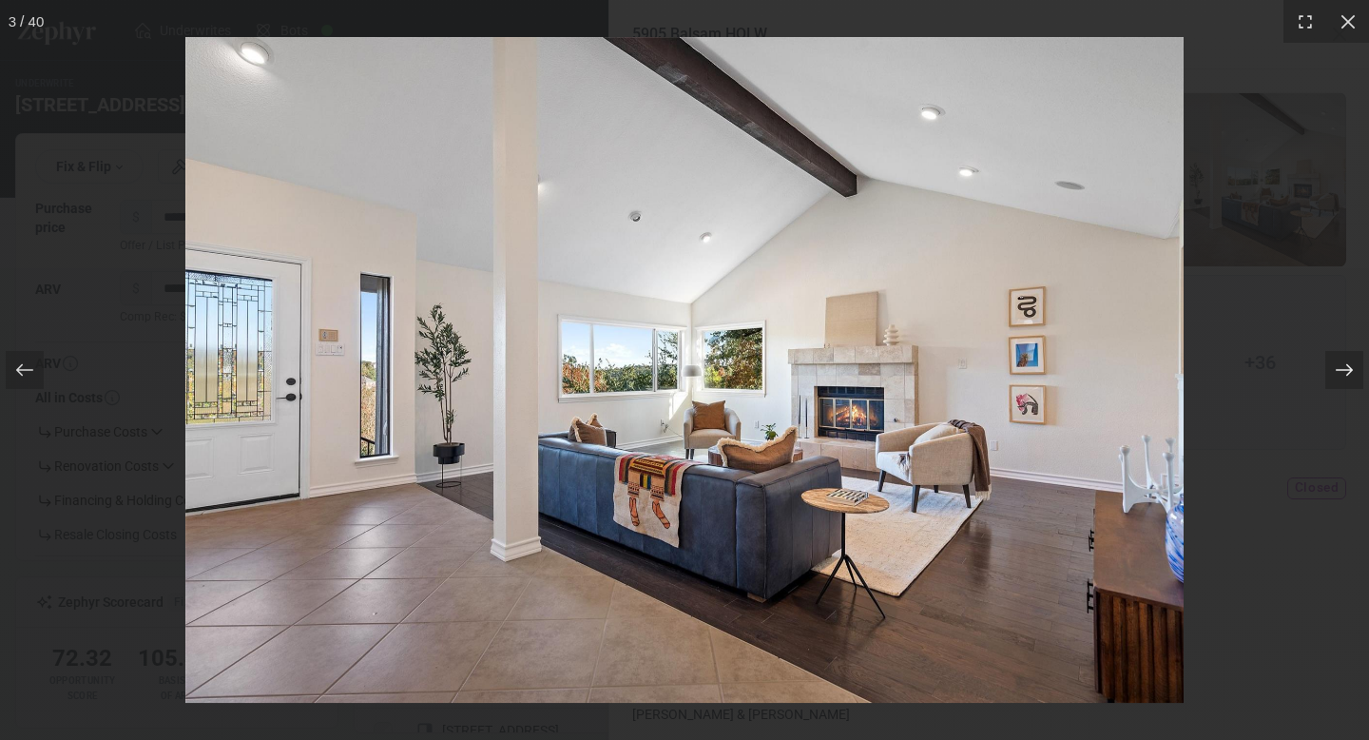
click at [1344, 365] on icon at bounding box center [1344, 369] width 19 height 19
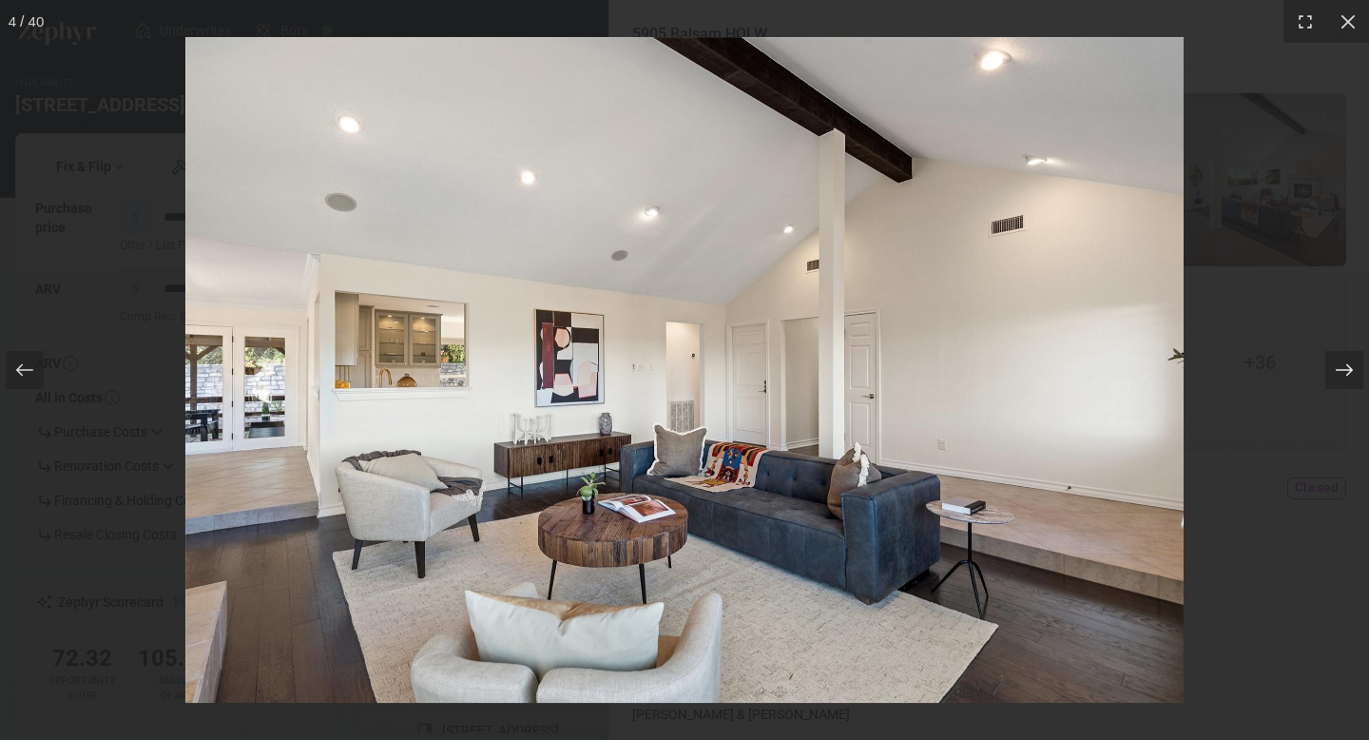
click at [1344, 365] on icon at bounding box center [1344, 369] width 19 height 19
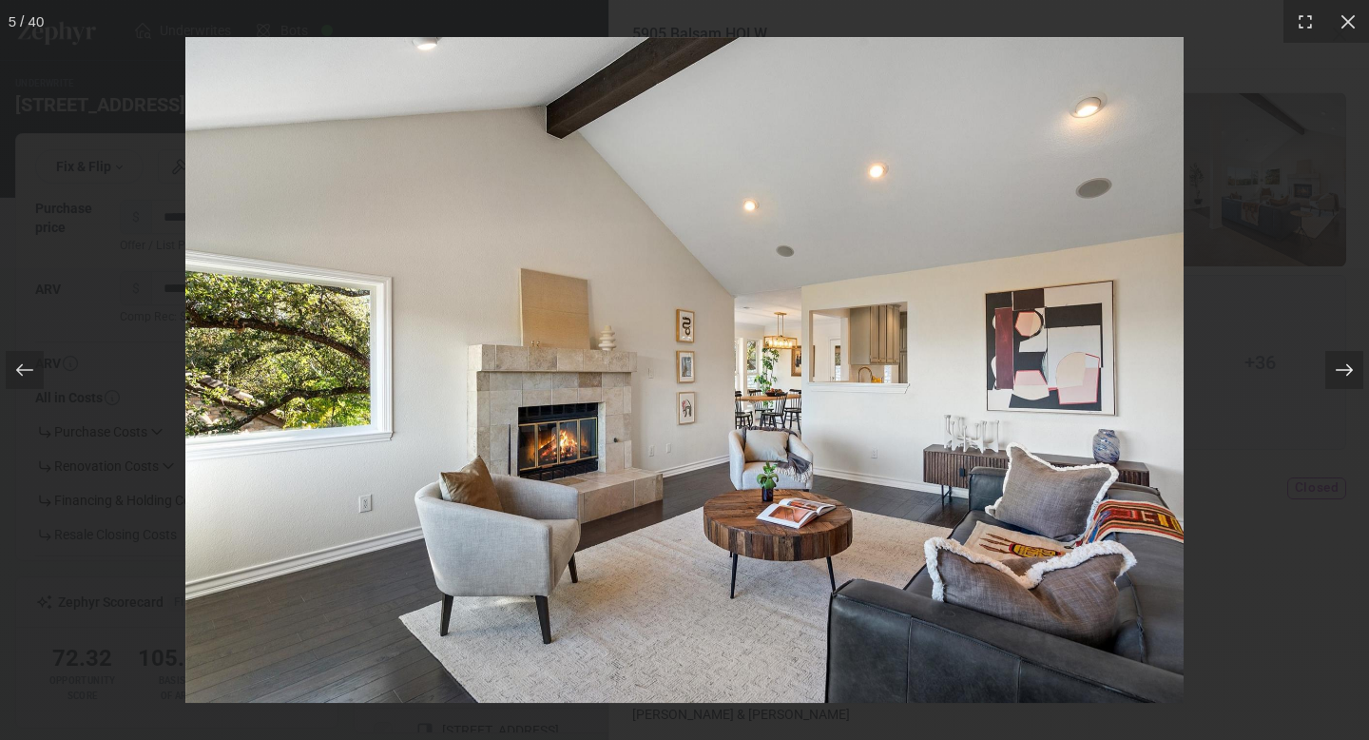
click at [1344, 365] on icon at bounding box center [1344, 369] width 19 height 19
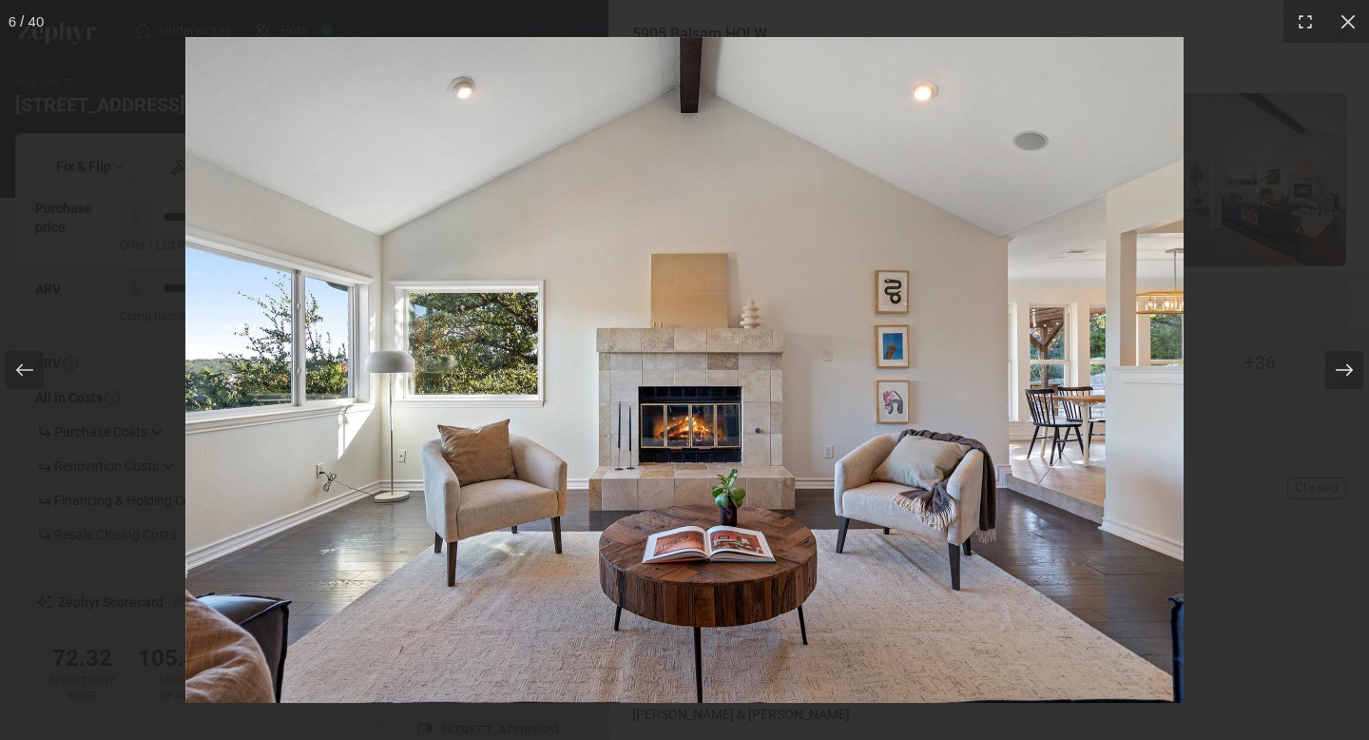
click at [1344, 365] on icon at bounding box center [1344, 369] width 19 height 19
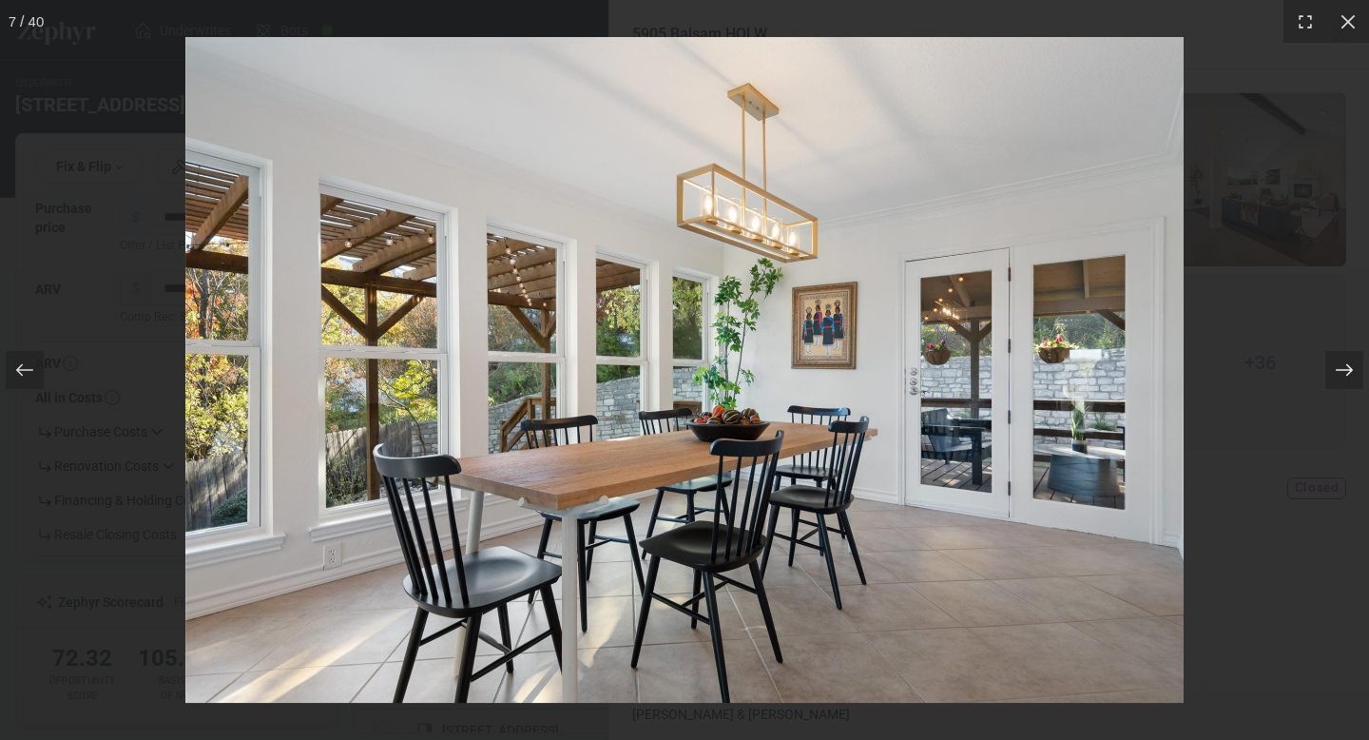
click at [1344, 365] on icon at bounding box center [1344, 369] width 19 height 19
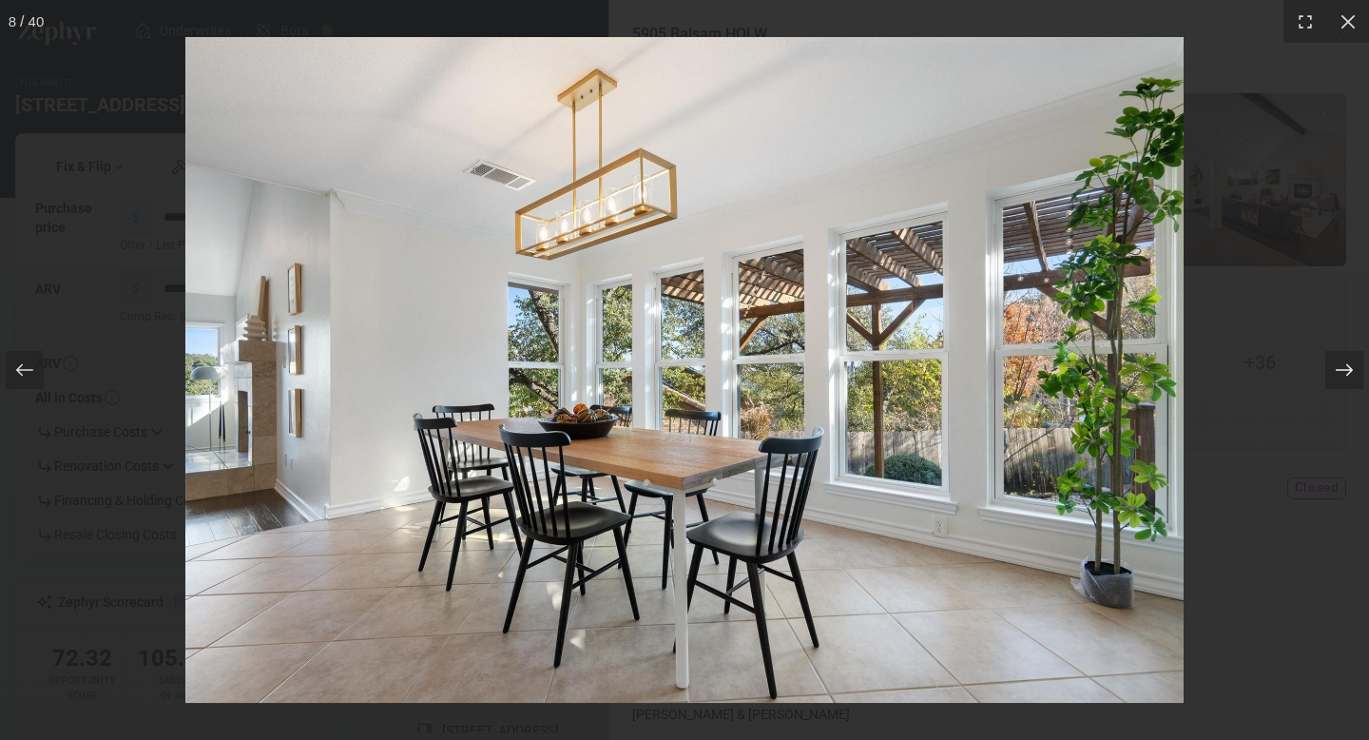
click at [1344, 365] on icon at bounding box center [1344, 369] width 19 height 19
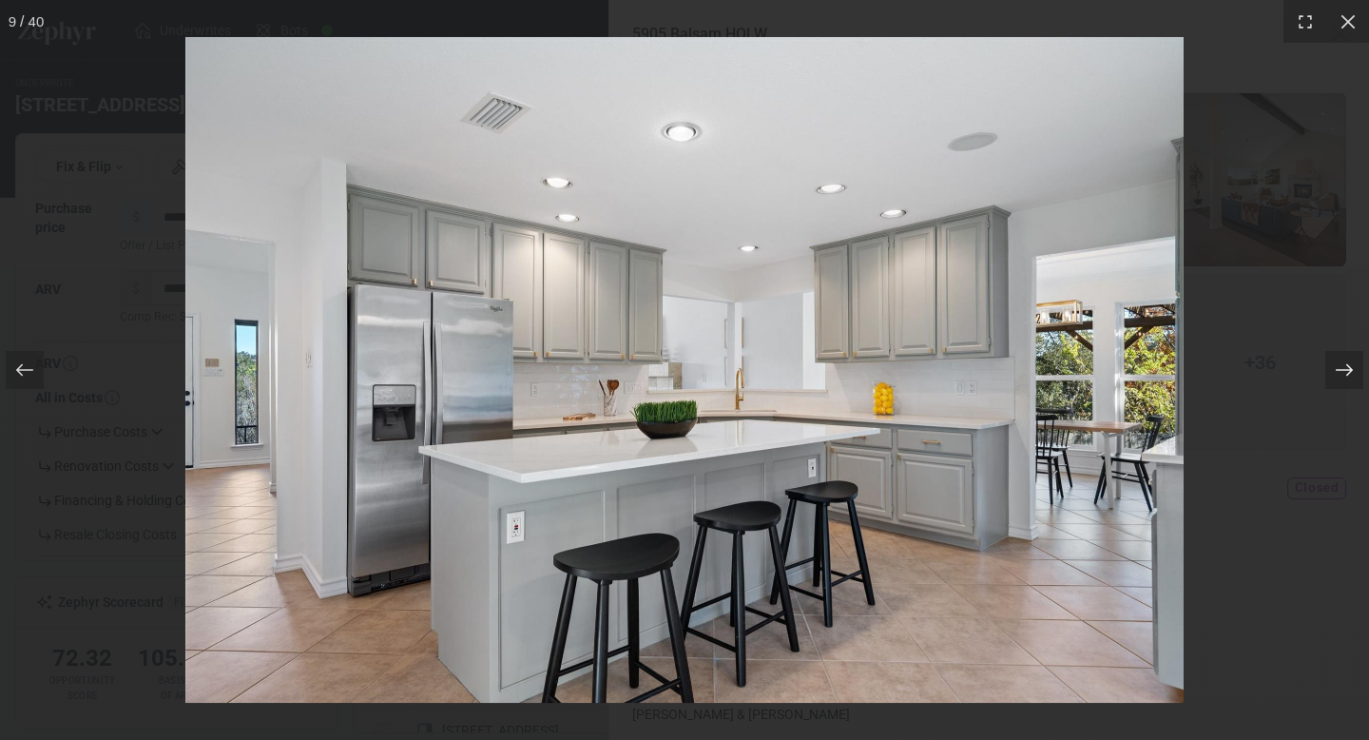
click at [1344, 365] on icon at bounding box center [1344, 369] width 19 height 19
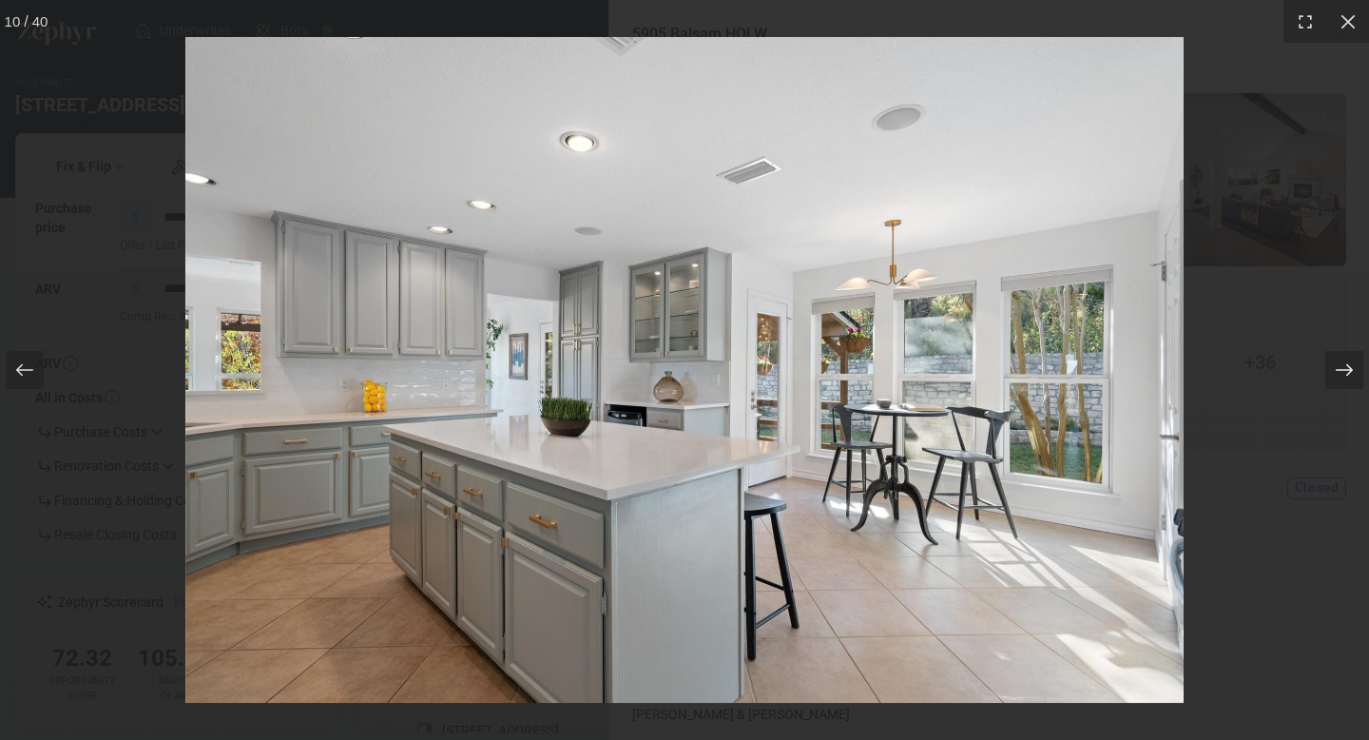
click at [1344, 365] on icon at bounding box center [1344, 369] width 19 height 19
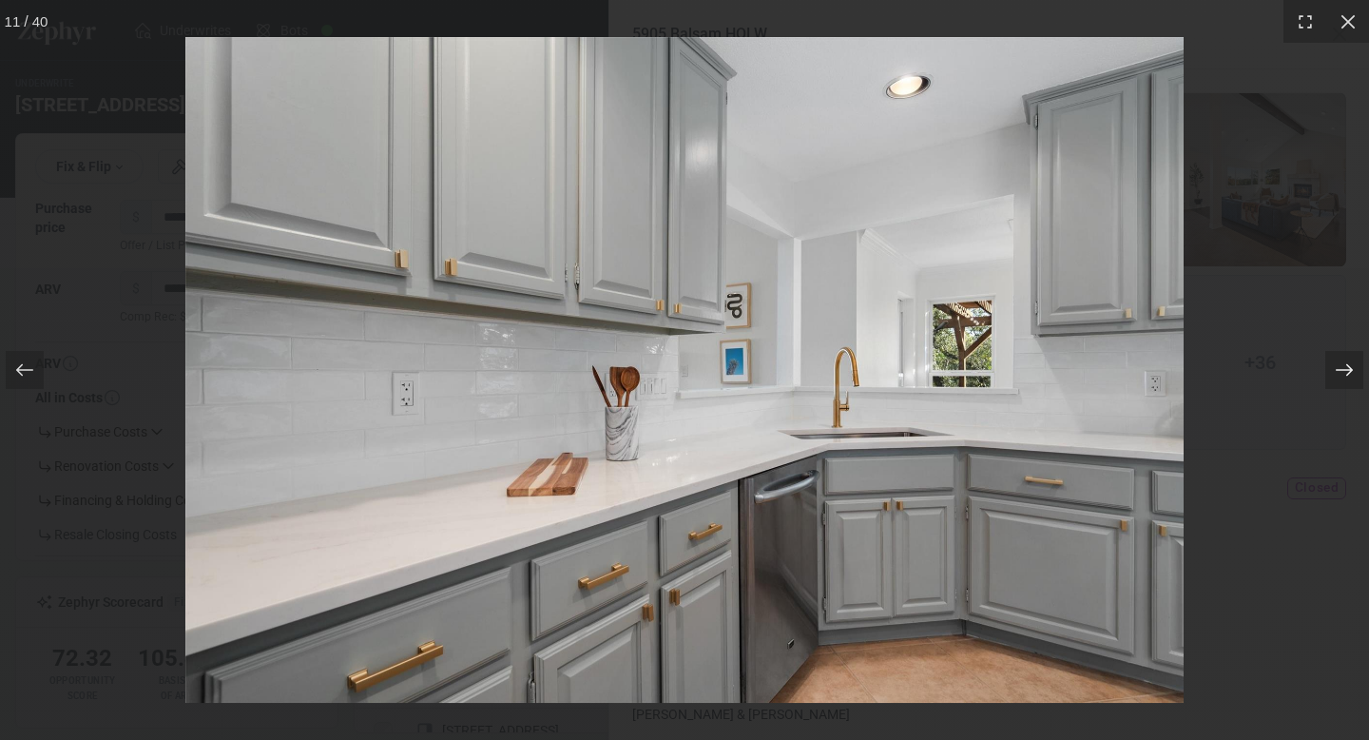
click at [1344, 365] on icon at bounding box center [1344, 369] width 19 height 19
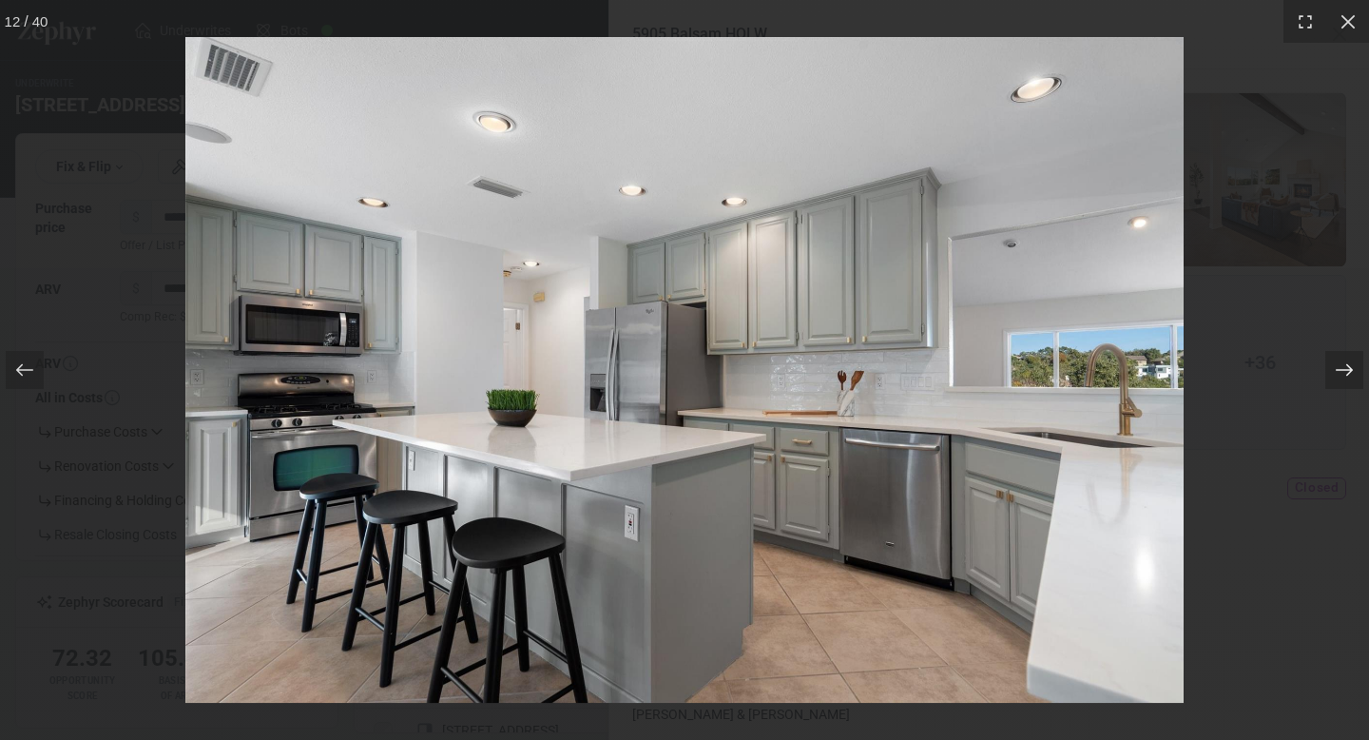
click at [1344, 365] on icon at bounding box center [1344, 369] width 19 height 19
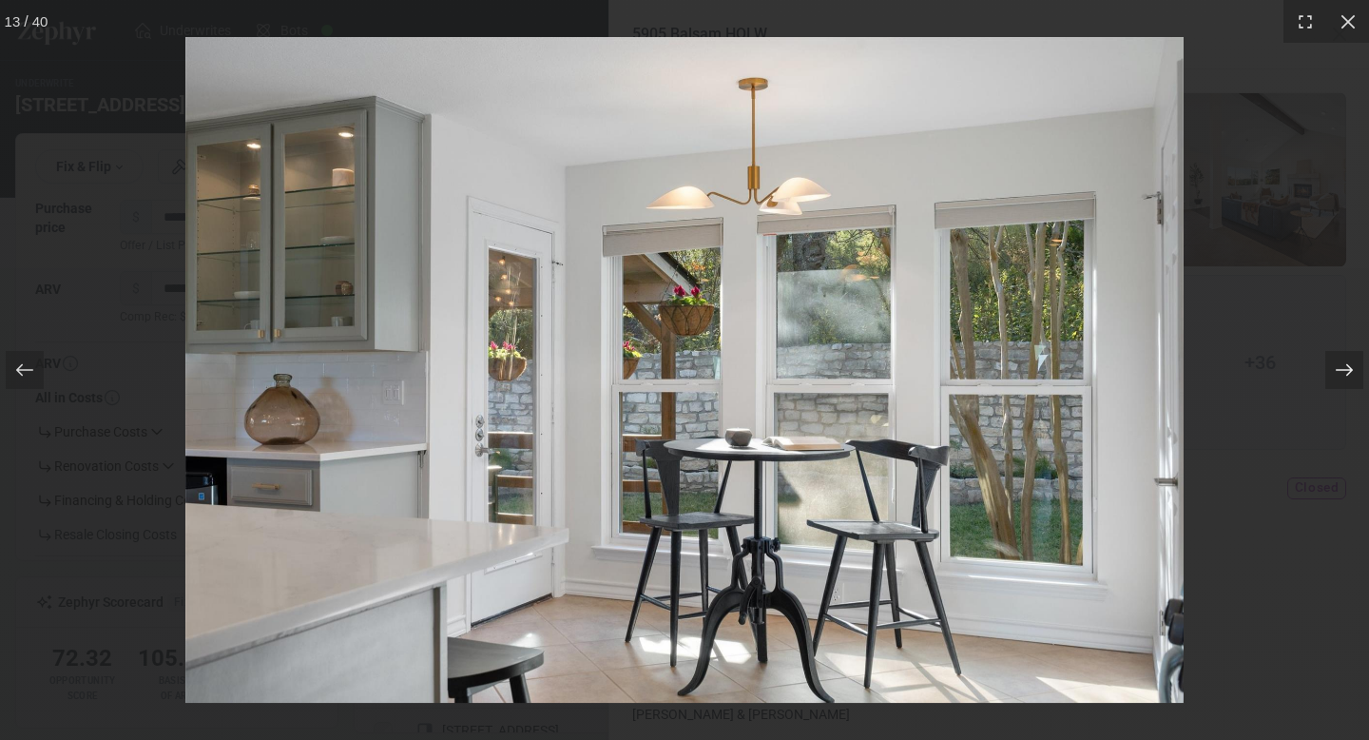
click at [1344, 365] on icon at bounding box center [1344, 369] width 19 height 19
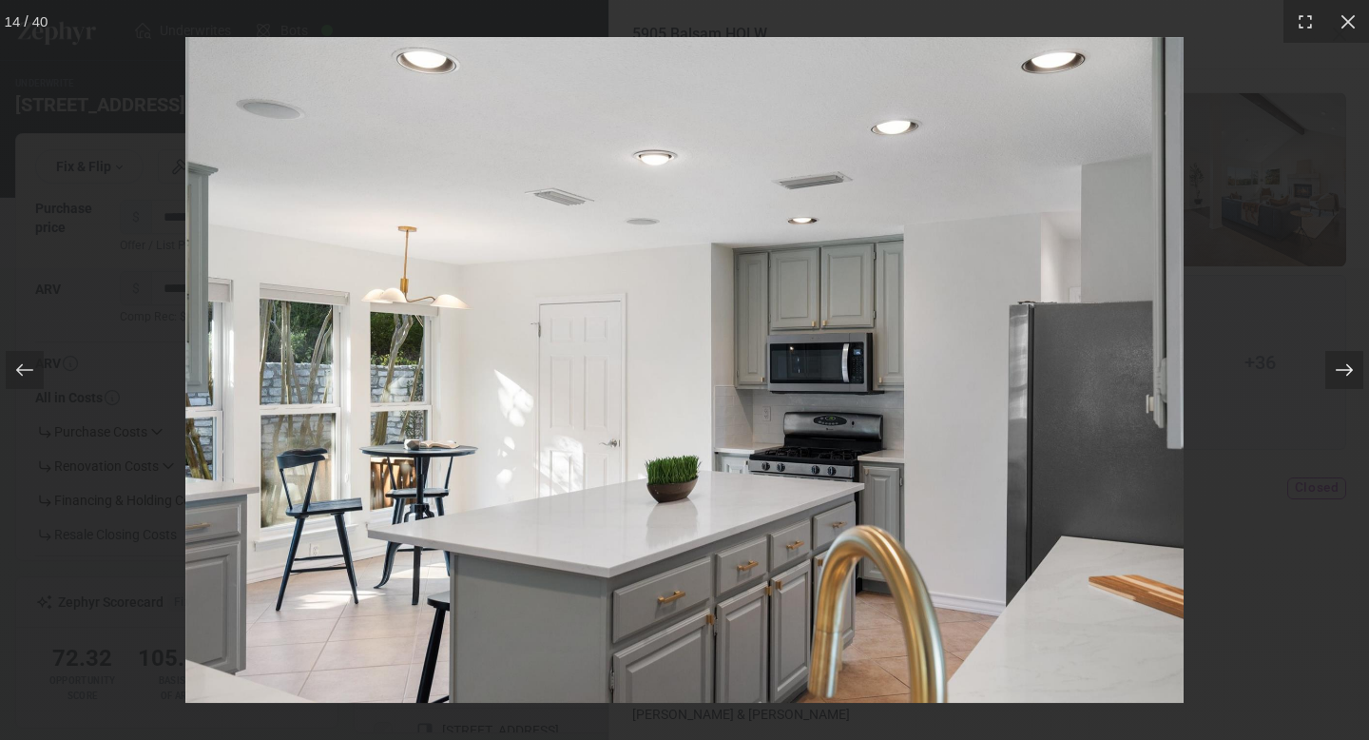
click at [1344, 365] on icon at bounding box center [1344, 369] width 19 height 19
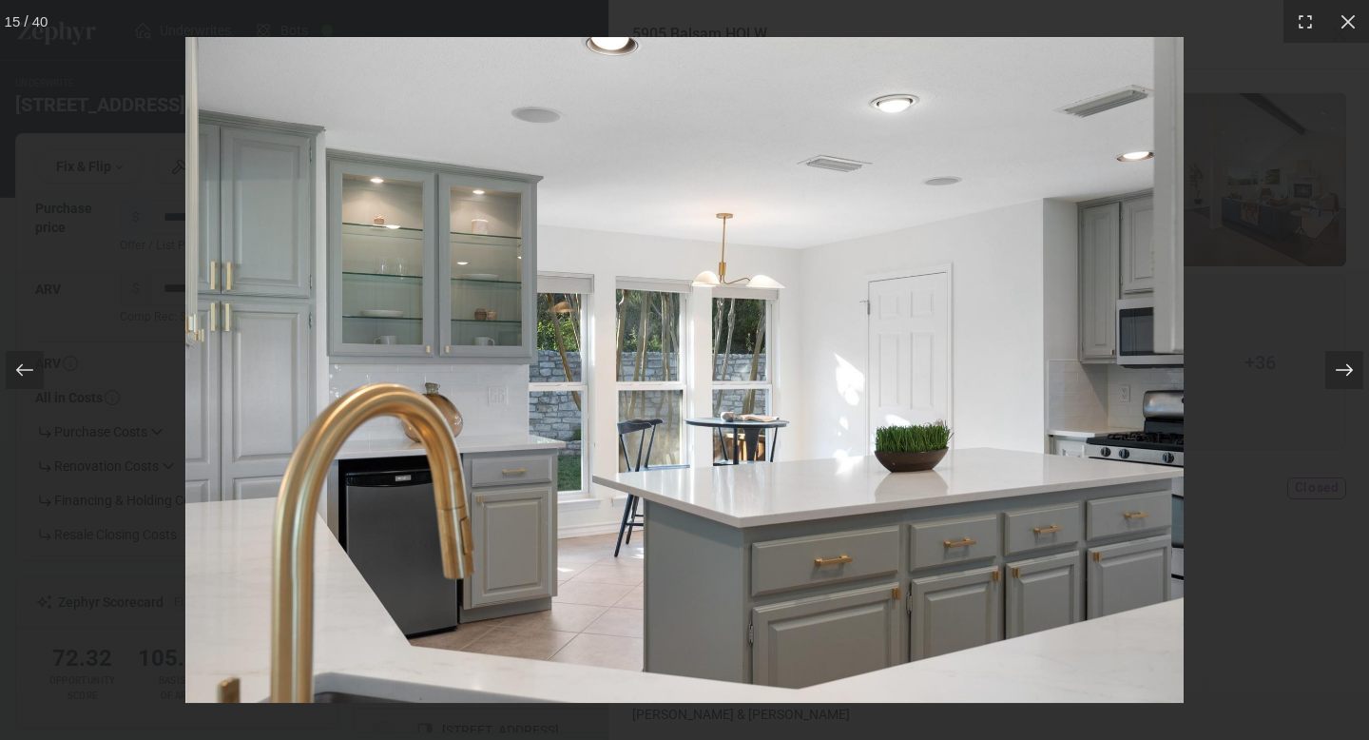
click at [1344, 365] on icon at bounding box center [1344, 369] width 19 height 19
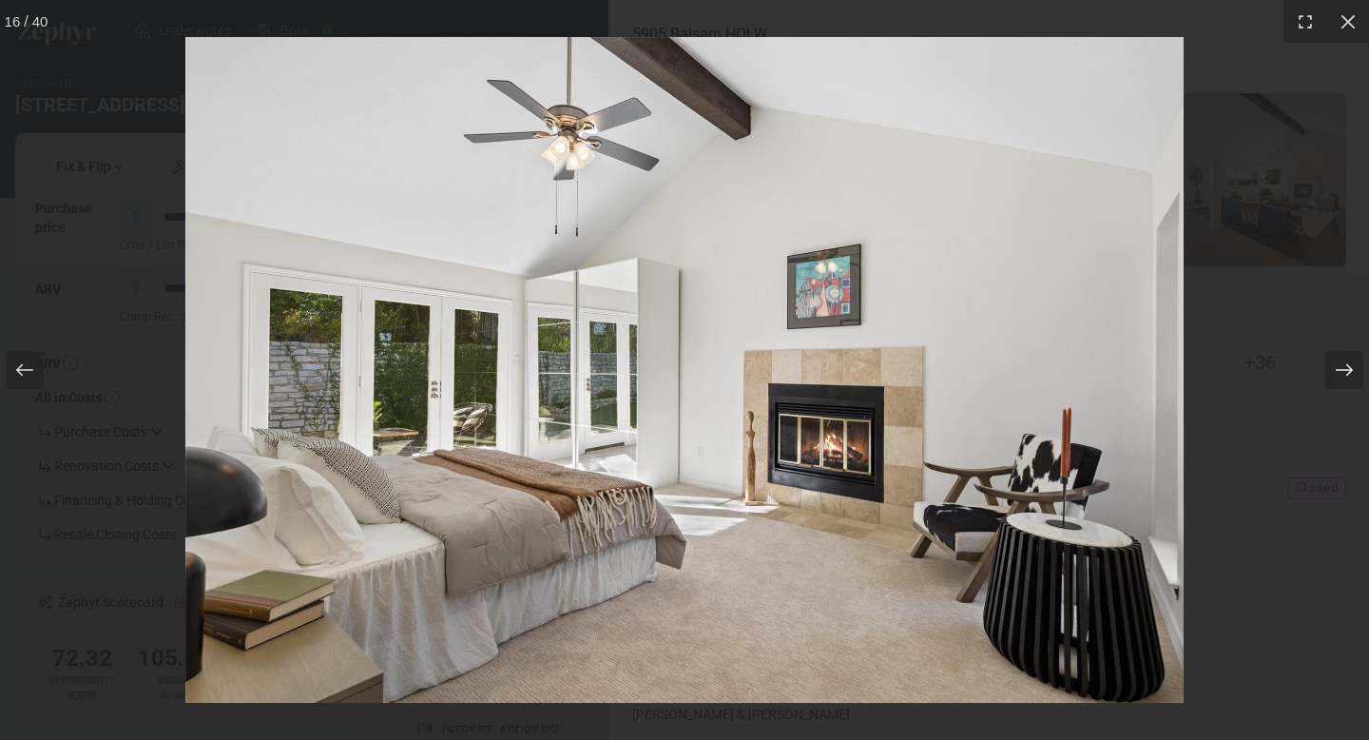
click at [1344, 365] on icon at bounding box center [1344, 369] width 19 height 19
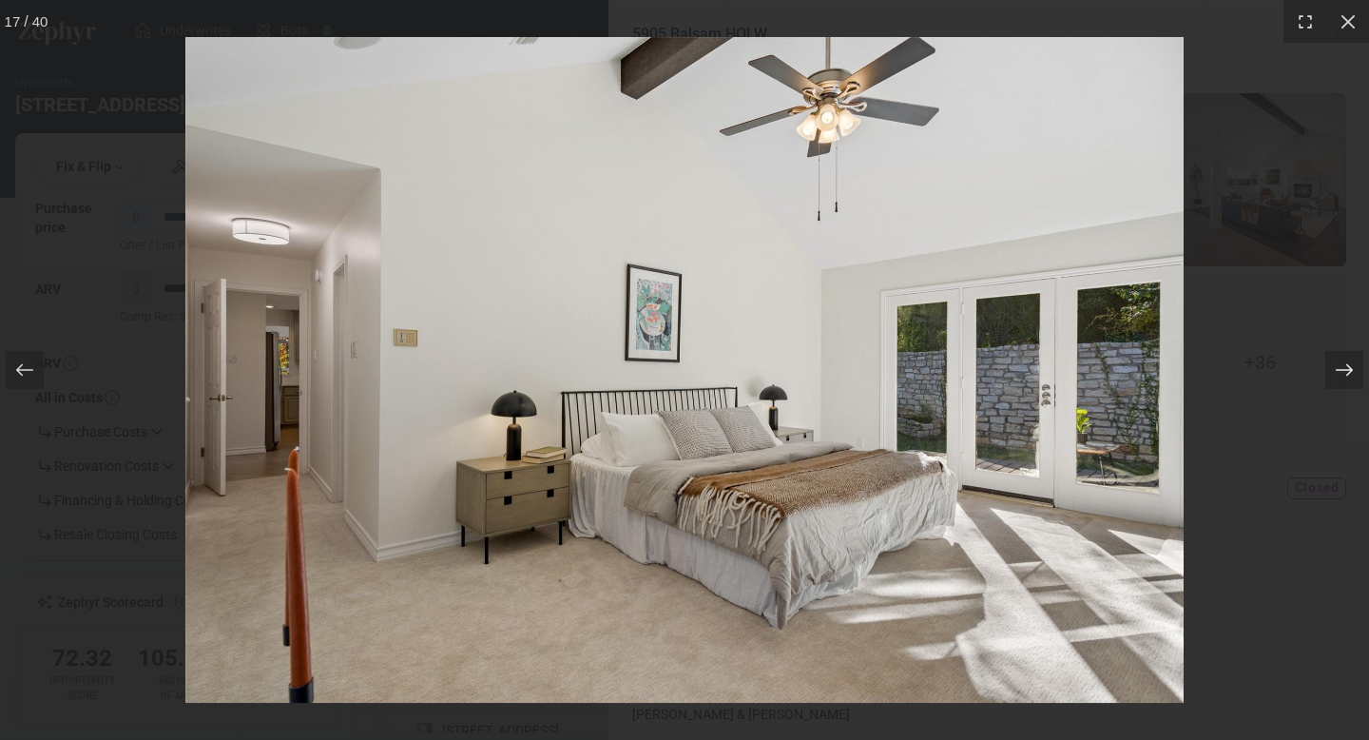
click at [1344, 365] on icon at bounding box center [1344, 369] width 19 height 19
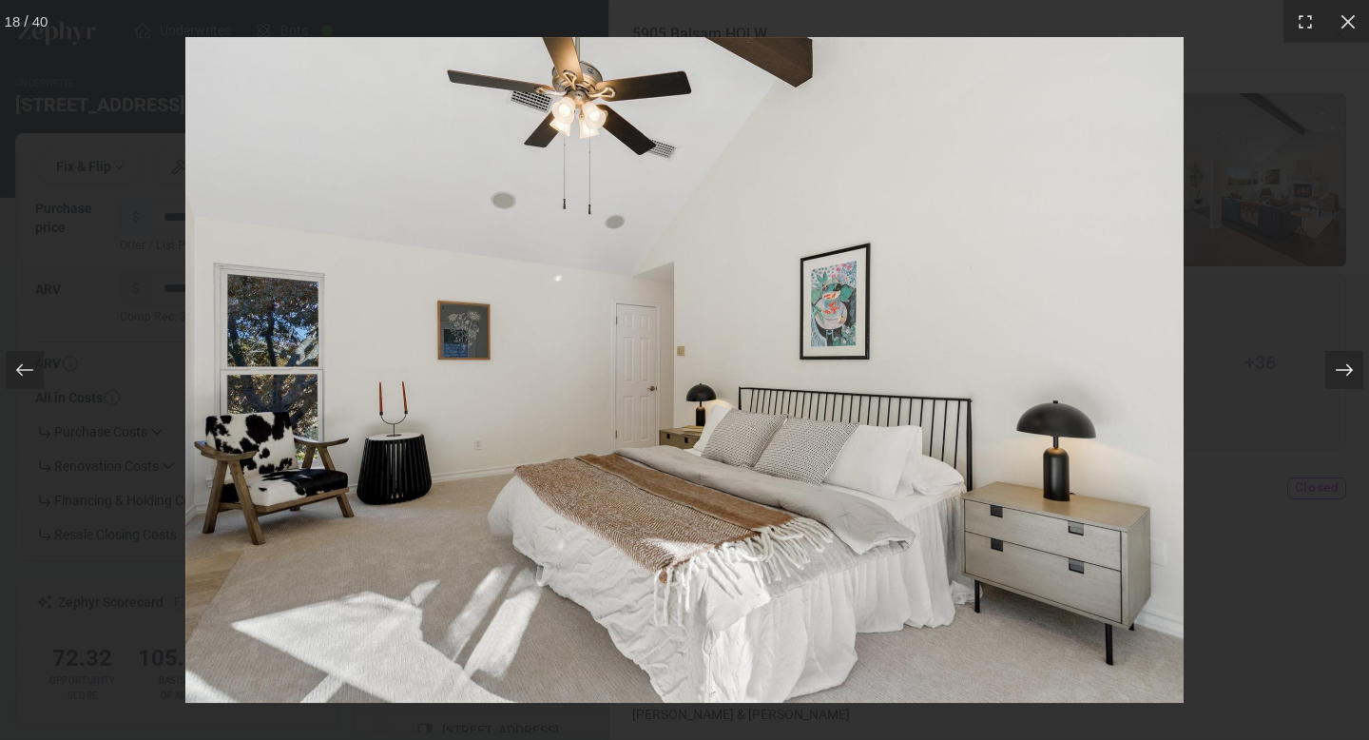
click at [1344, 365] on icon at bounding box center [1344, 369] width 19 height 19
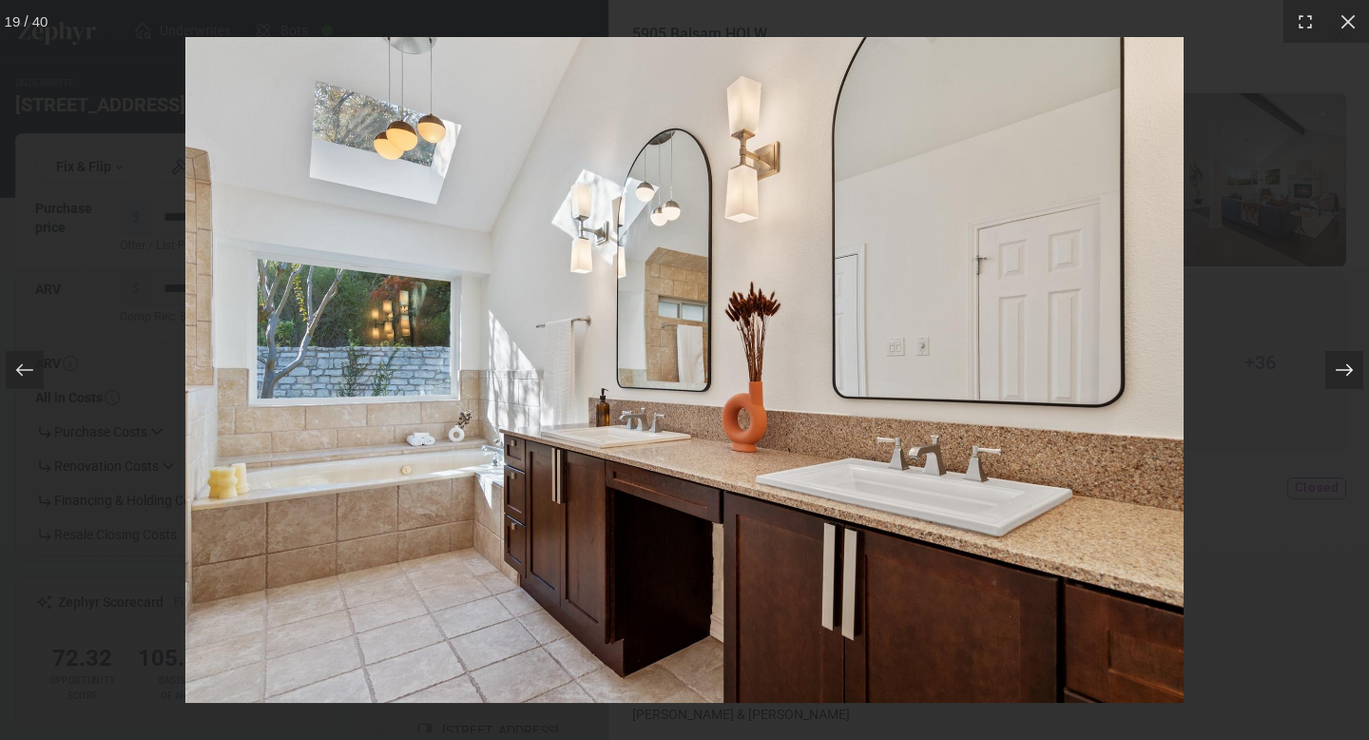
click at [1345, 363] on icon at bounding box center [1344, 369] width 19 height 19
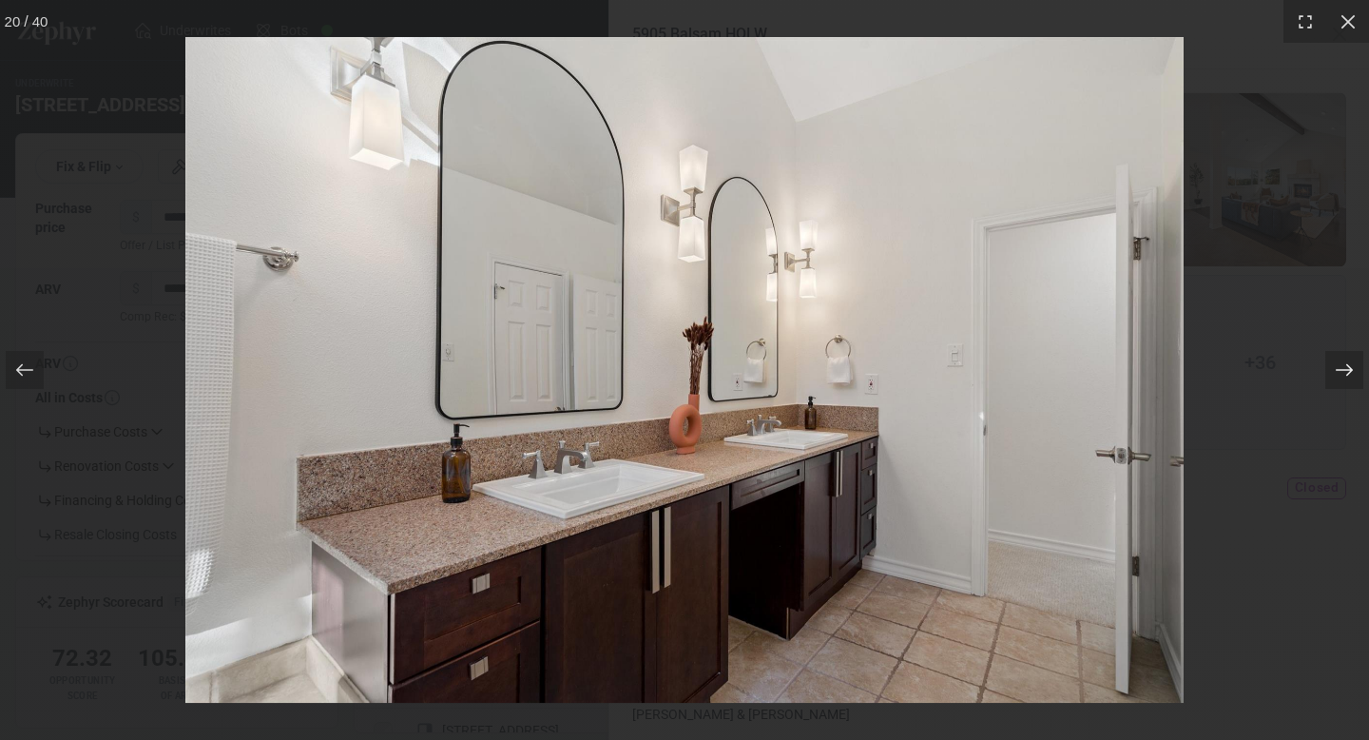
click at [1345, 363] on icon at bounding box center [1344, 369] width 19 height 19
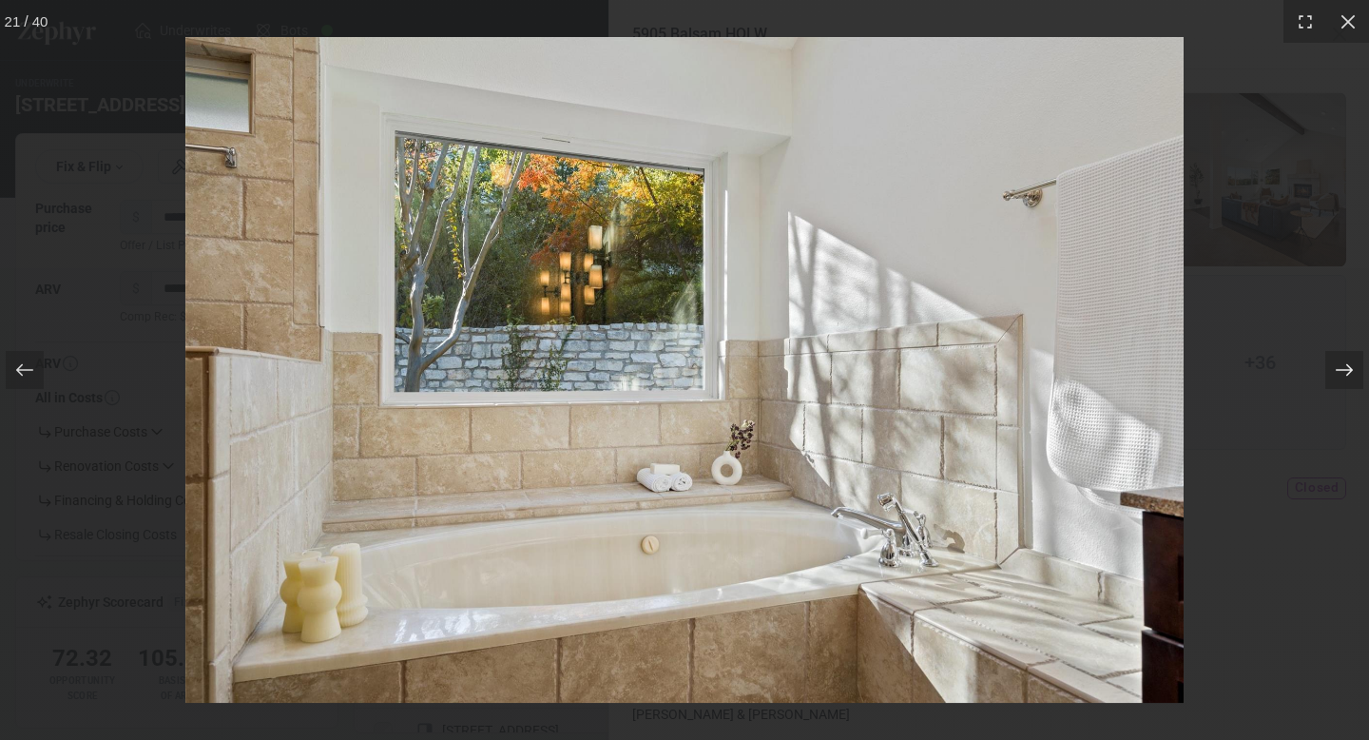
click at [1345, 363] on icon at bounding box center [1344, 369] width 19 height 19
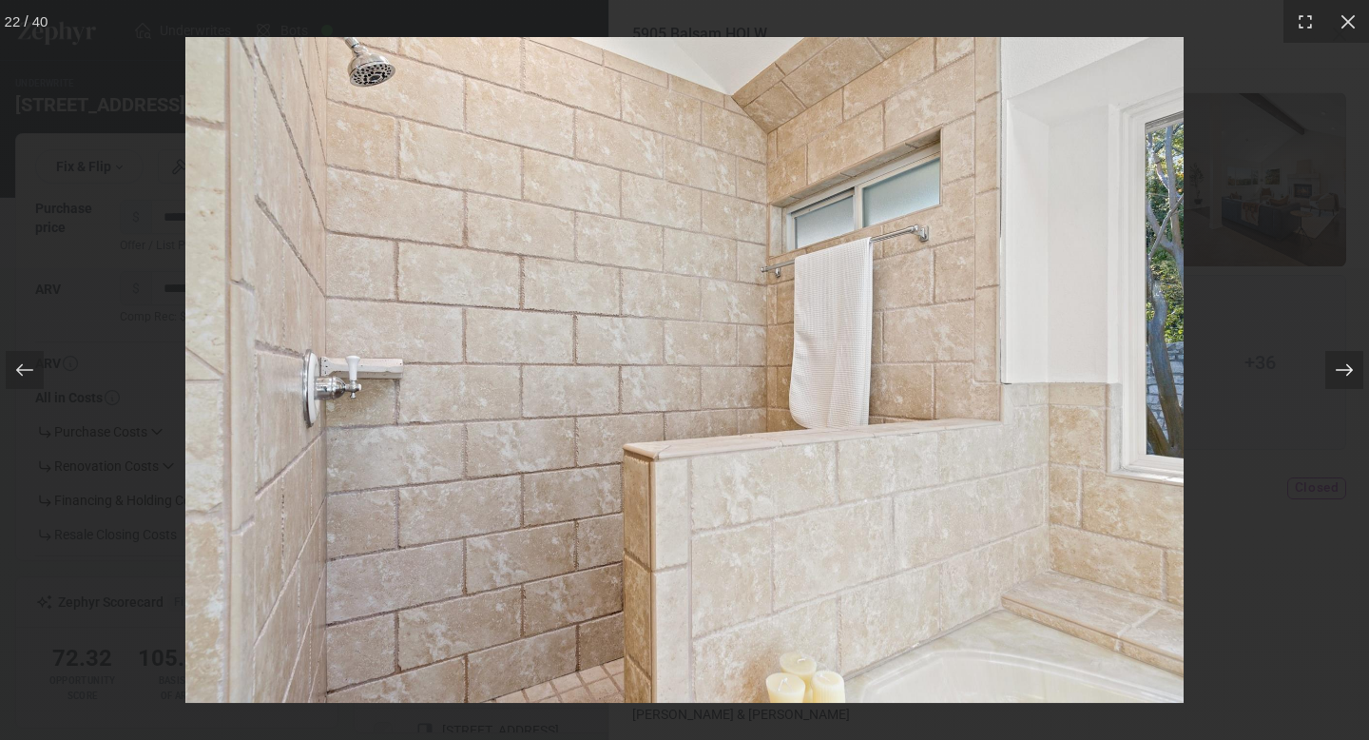
click at [1345, 363] on icon at bounding box center [1344, 369] width 19 height 19
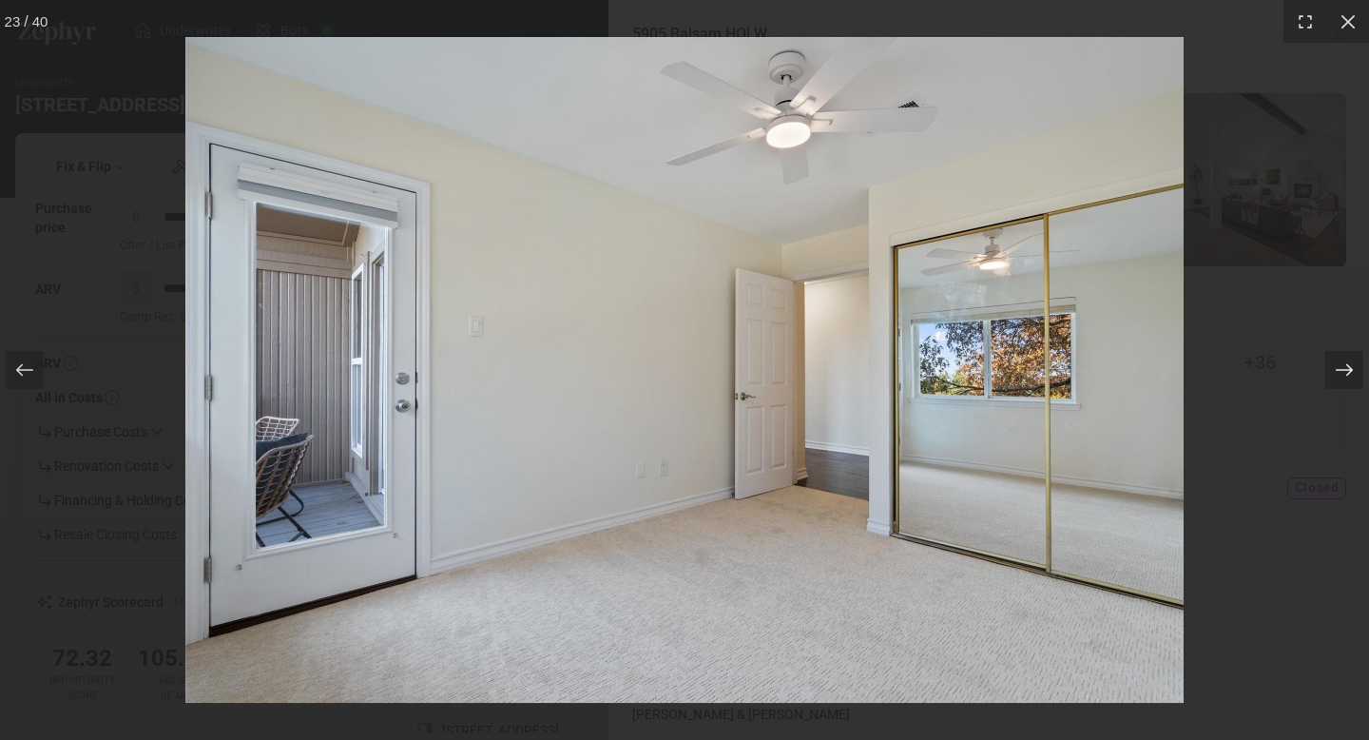
click at [1345, 363] on icon at bounding box center [1344, 369] width 19 height 19
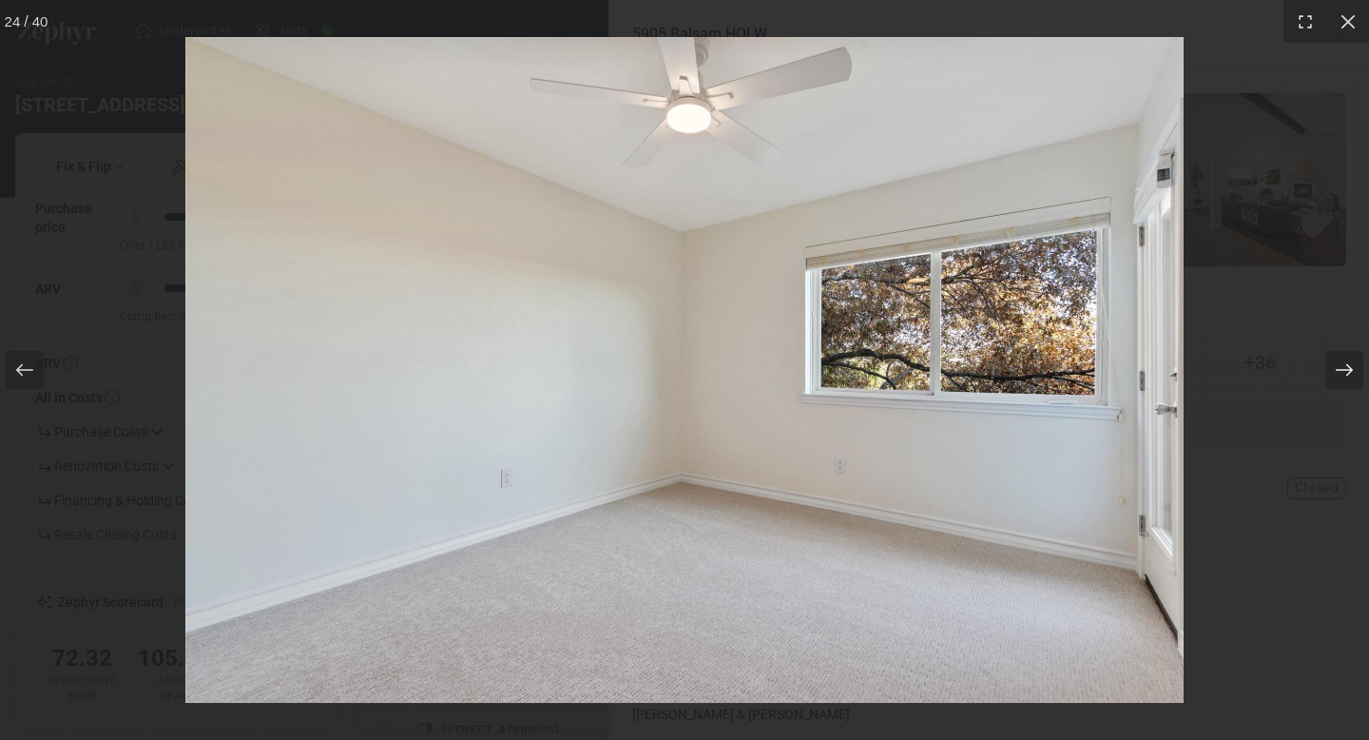
click at [1345, 363] on icon at bounding box center [1344, 369] width 19 height 19
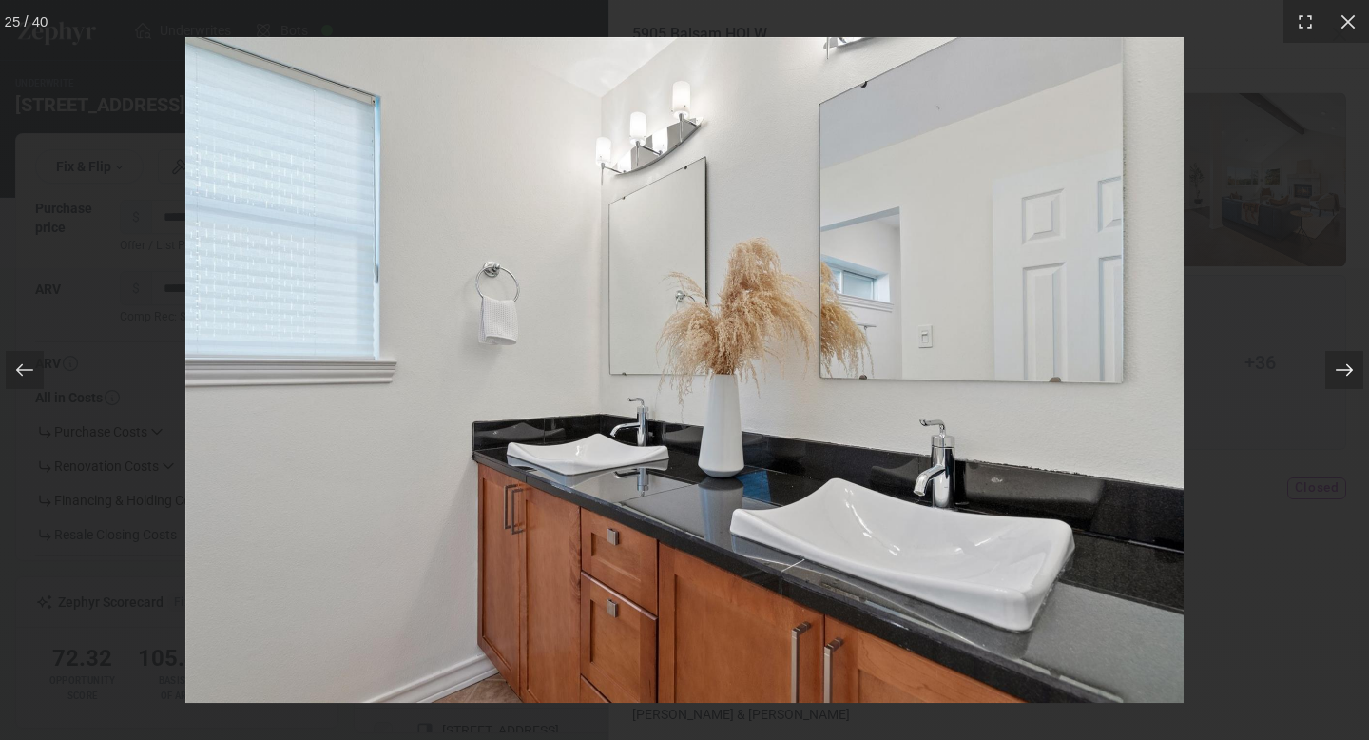
click at [1345, 364] on icon at bounding box center [1344, 369] width 19 height 19
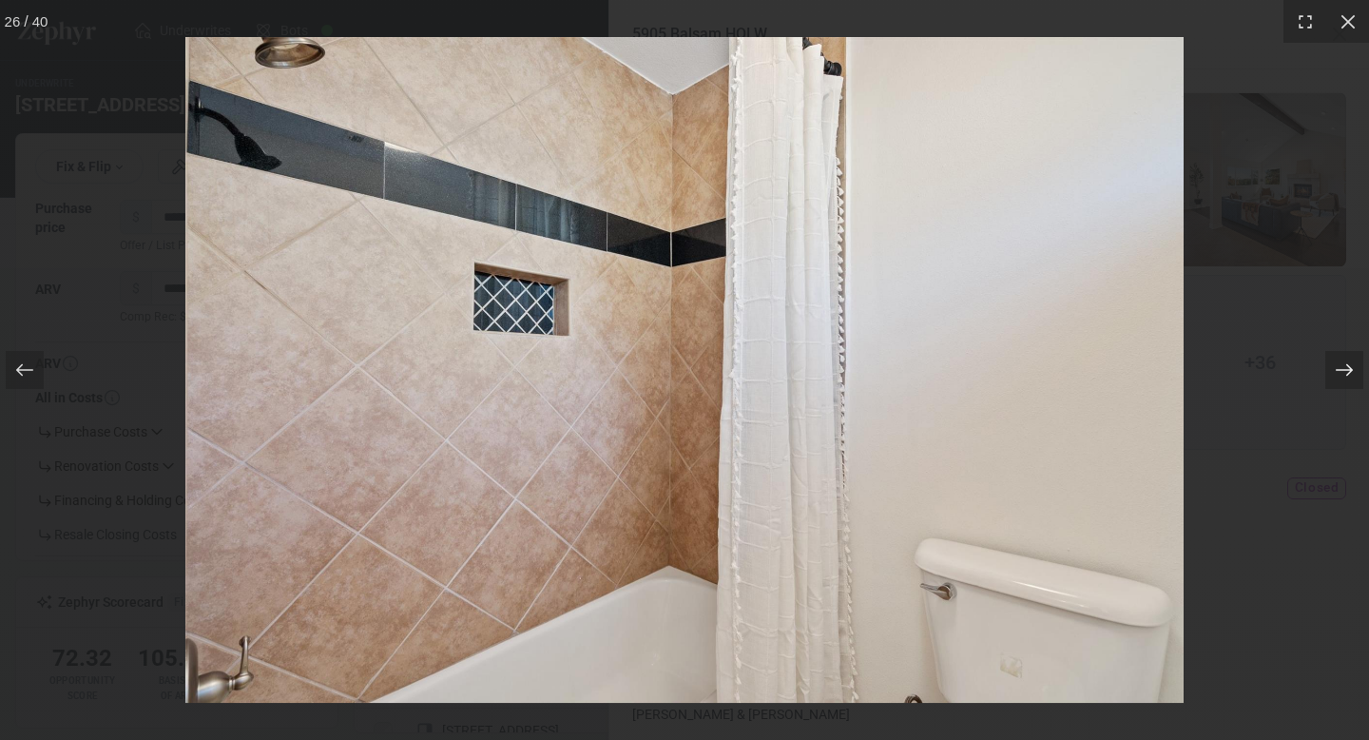
click at [1345, 364] on icon at bounding box center [1344, 369] width 19 height 19
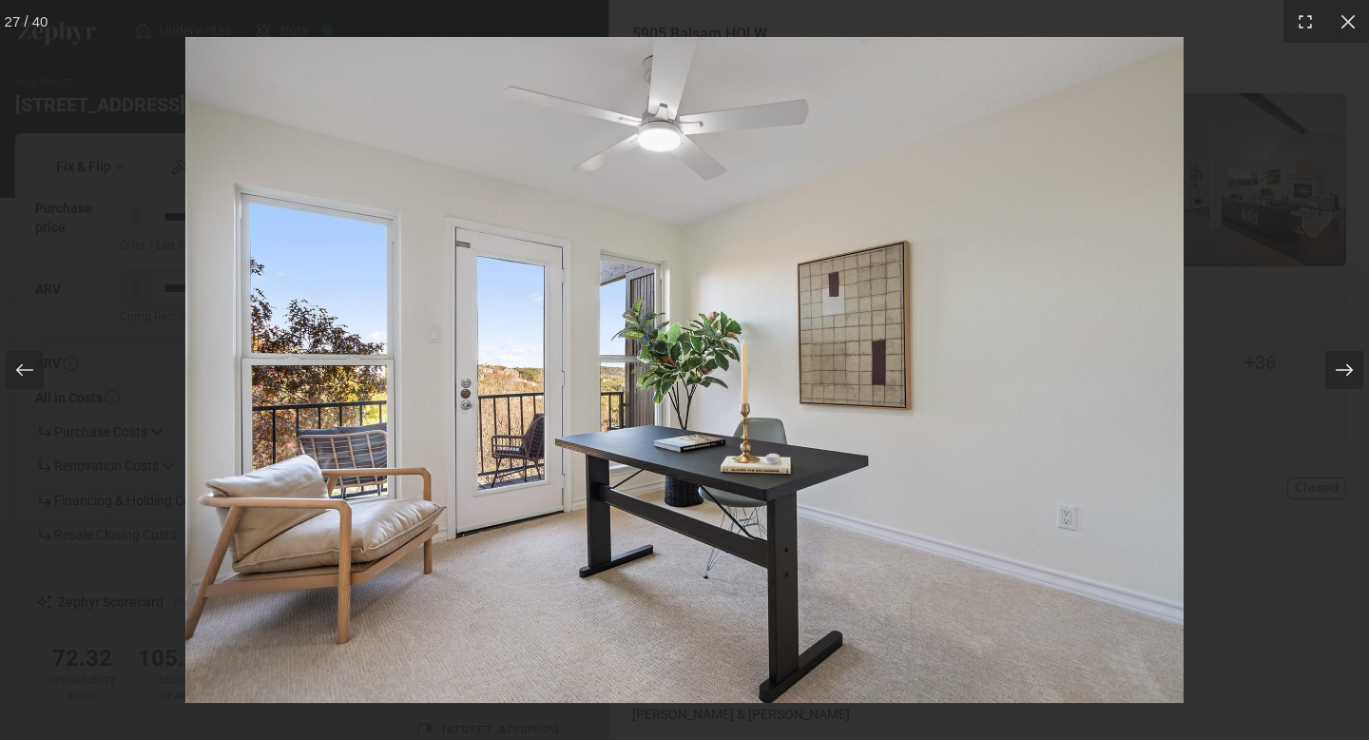
click at [1345, 364] on icon at bounding box center [1344, 369] width 19 height 19
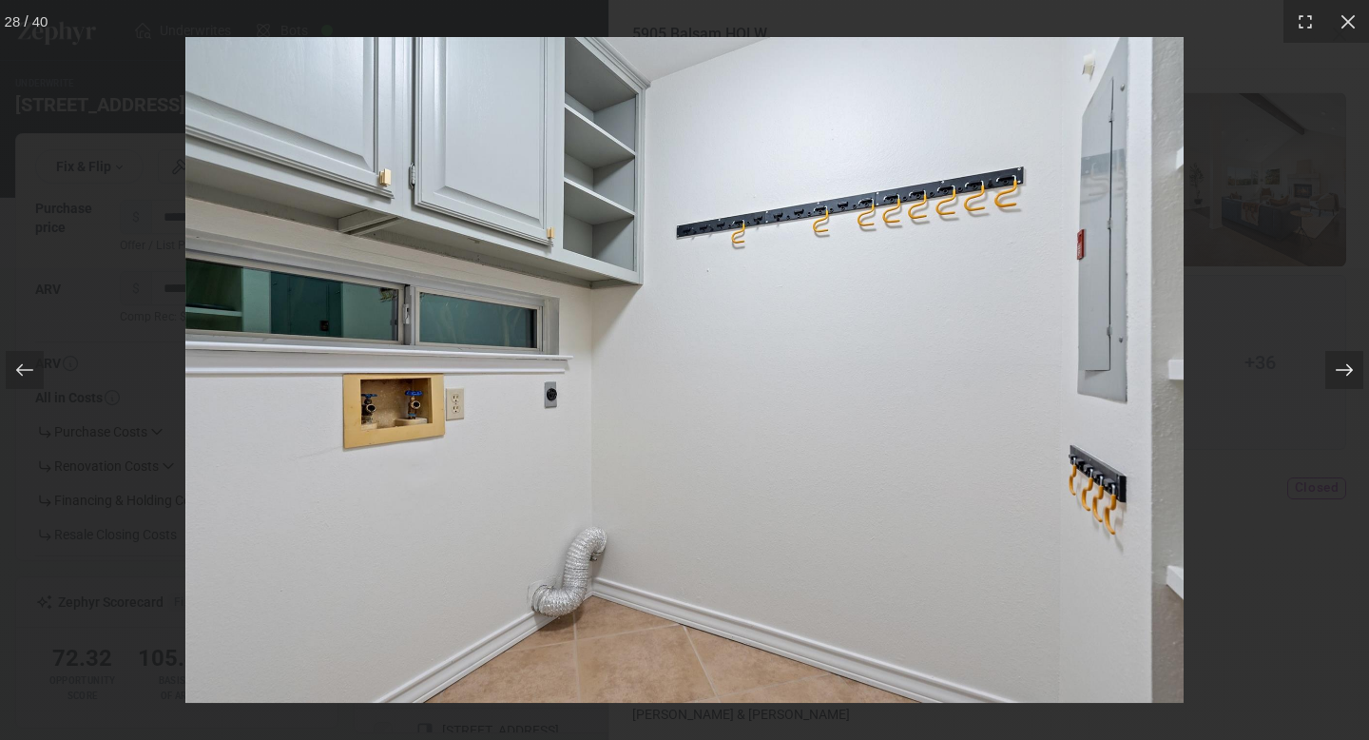
click at [1345, 364] on icon at bounding box center [1344, 369] width 19 height 19
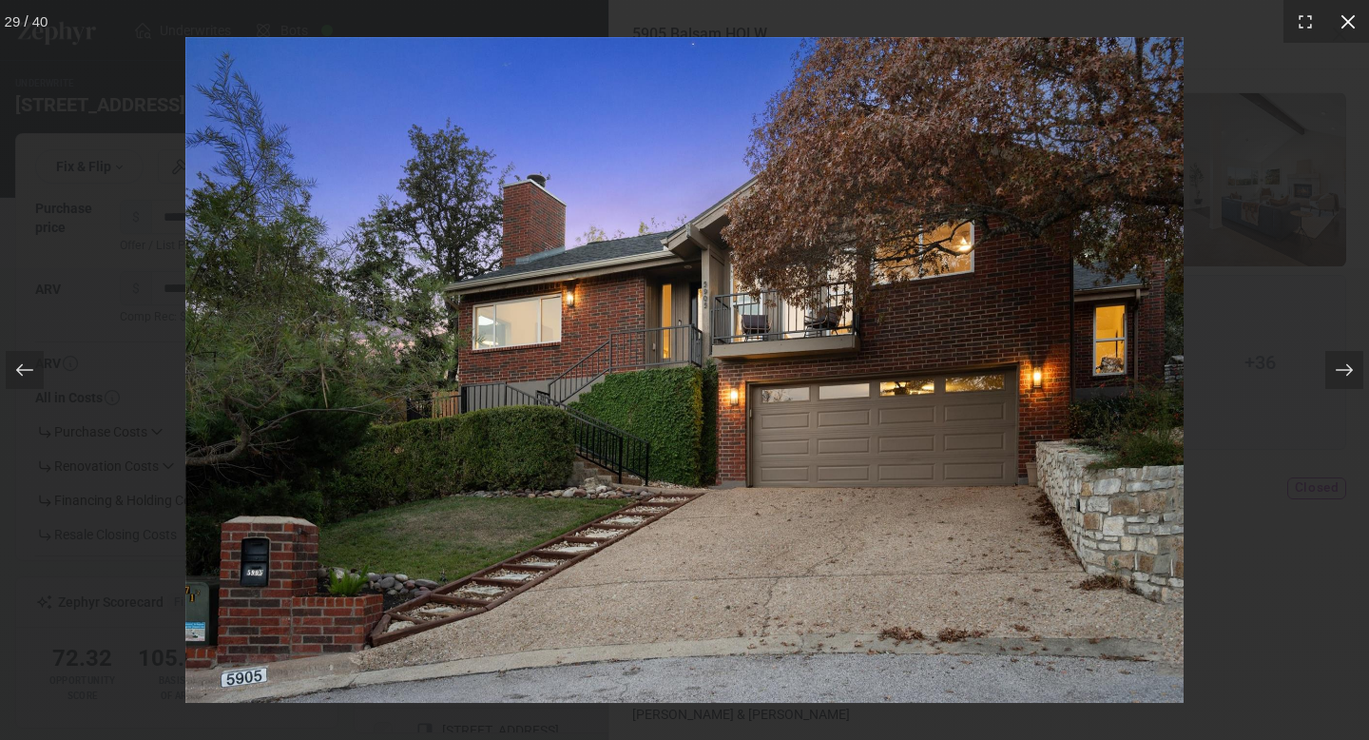
click at [1352, 17] on icon at bounding box center [1348, 21] width 19 height 19
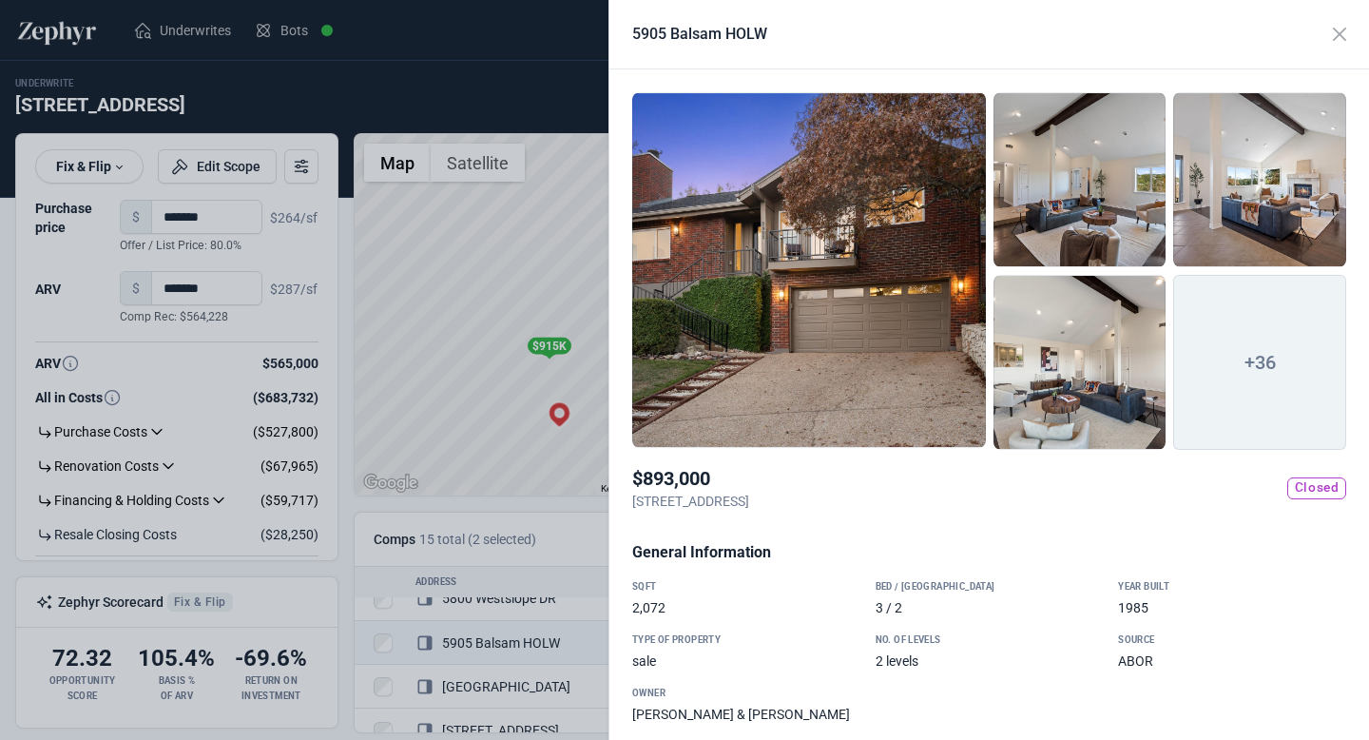
click at [548, 106] on div at bounding box center [684, 370] width 1369 height 740
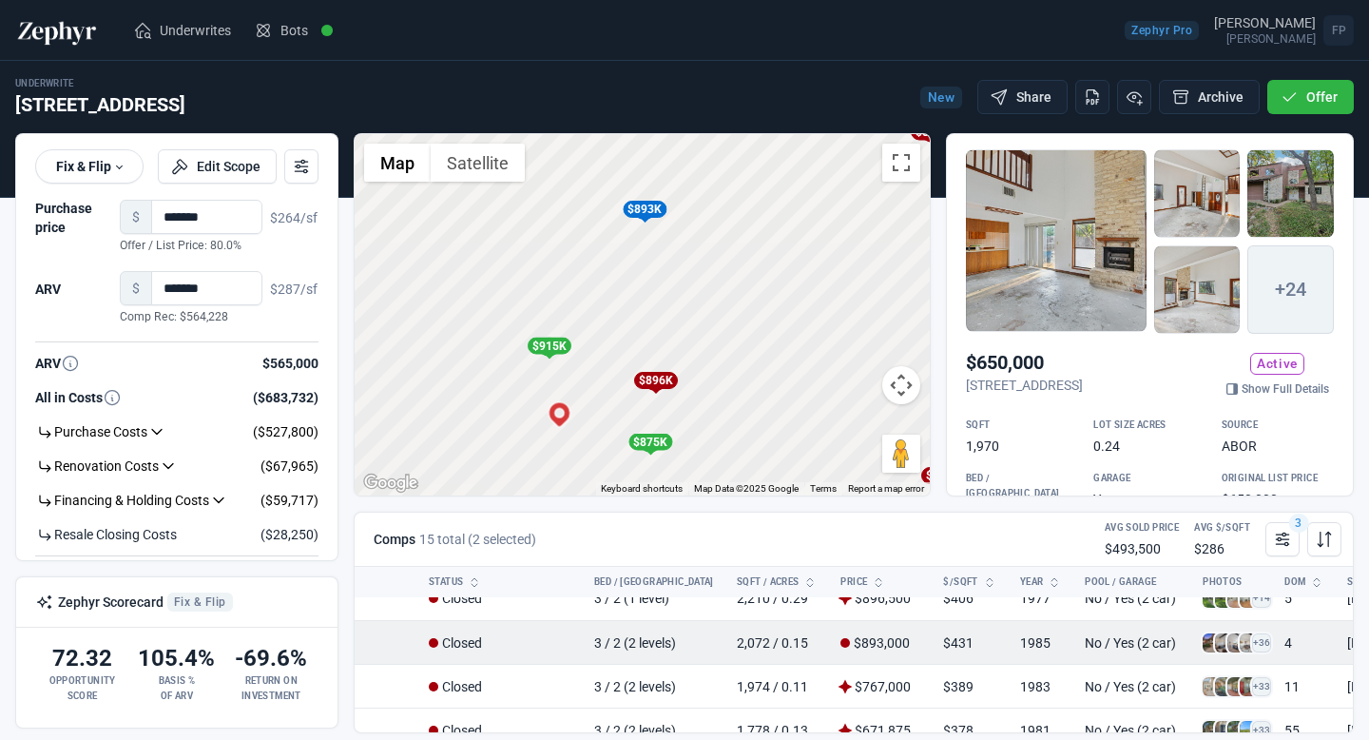
scroll to position [109, 316]
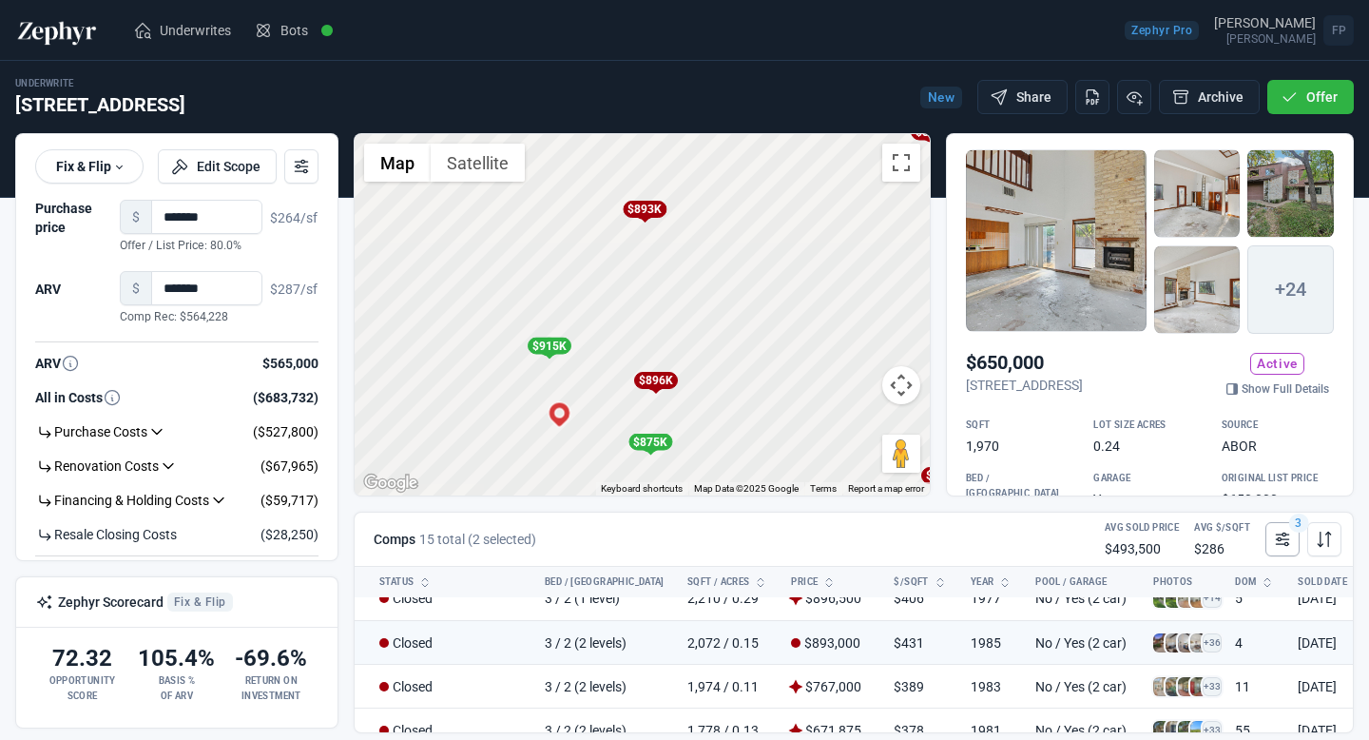
click at [1285, 540] on icon at bounding box center [1282, 539] width 19 height 19
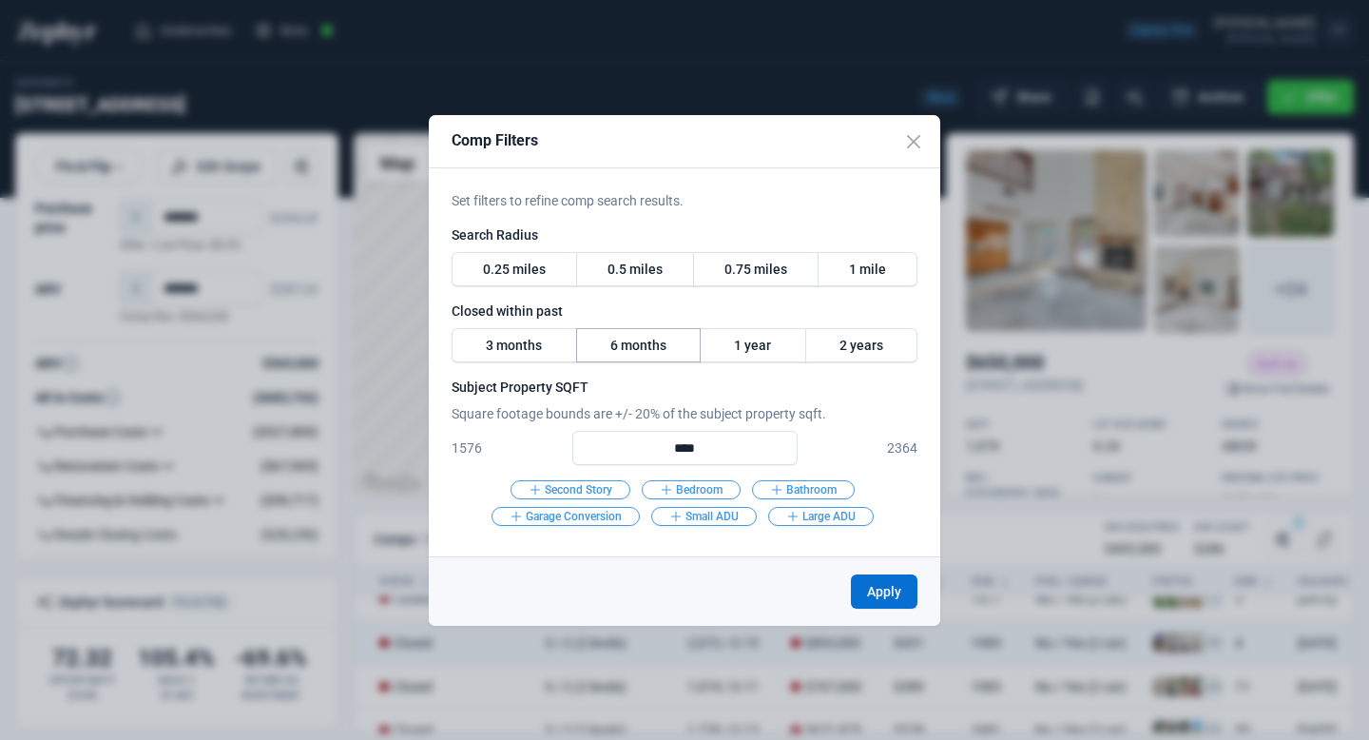
click at [670, 349] on label "6 months" at bounding box center [639, 345] width 126 height 34
click at [871, 269] on label "1 mile" at bounding box center [868, 269] width 100 height 34
click at [879, 593] on button "Apply" at bounding box center [884, 591] width 67 height 34
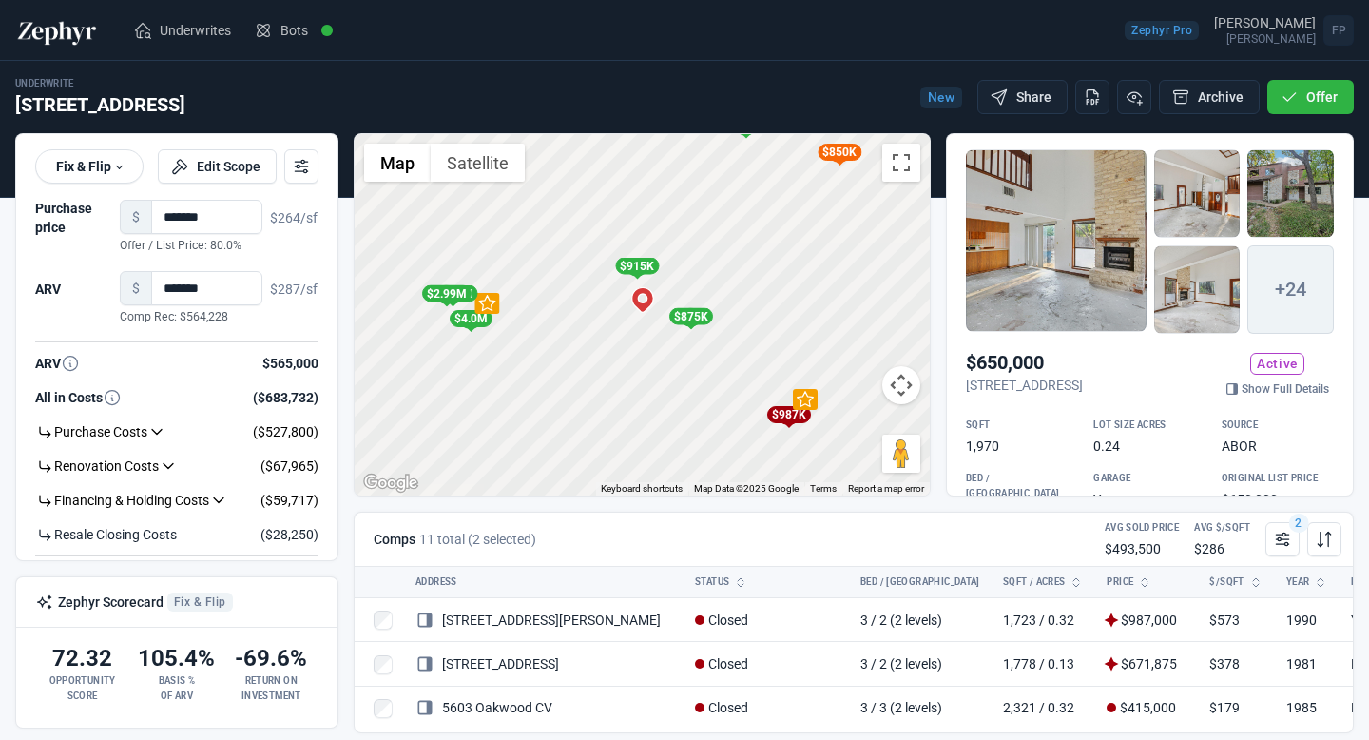
click at [1107, 273] on div at bounding box center [1056, 240] width 181 height 183
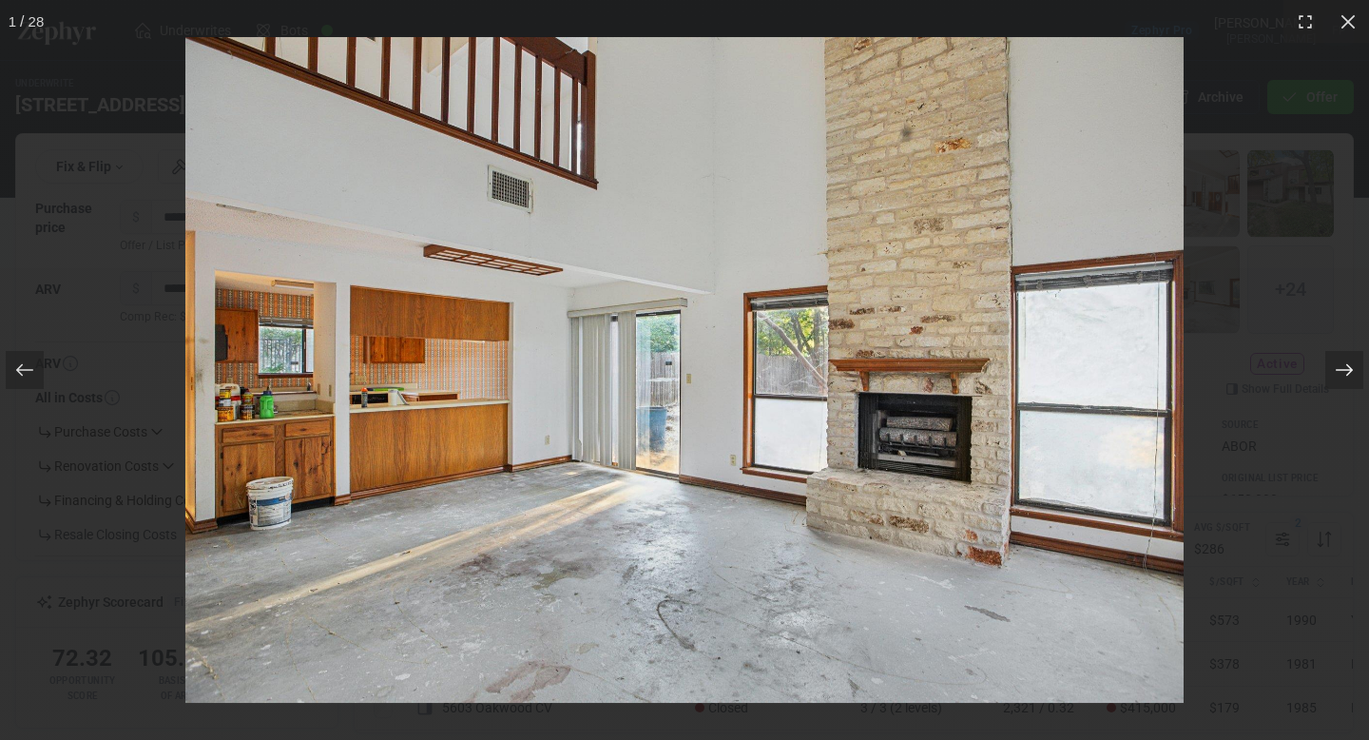
click at [1351, 366] on icon at bounding box center [1344, 369] width 19 height 19
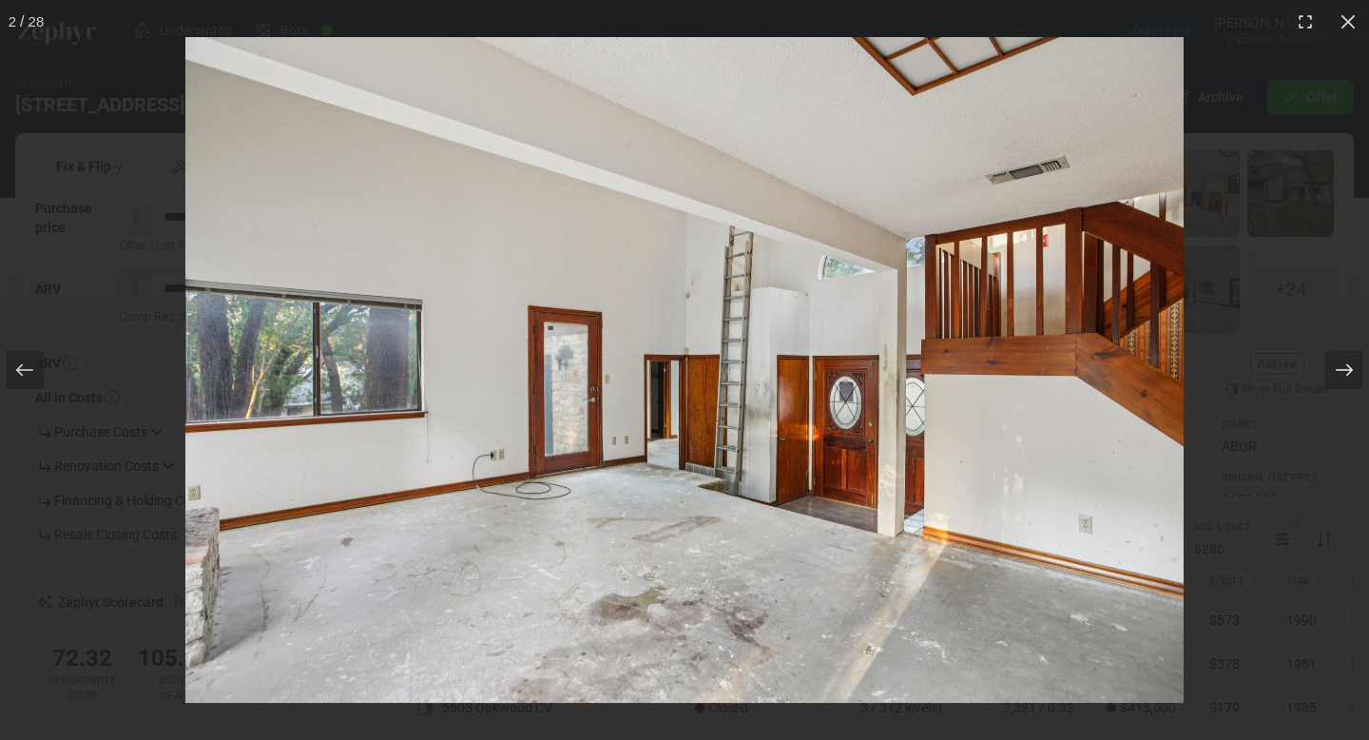
click at [1344, 372] on icon at bounding box center [1344, 369] width 19 height 19
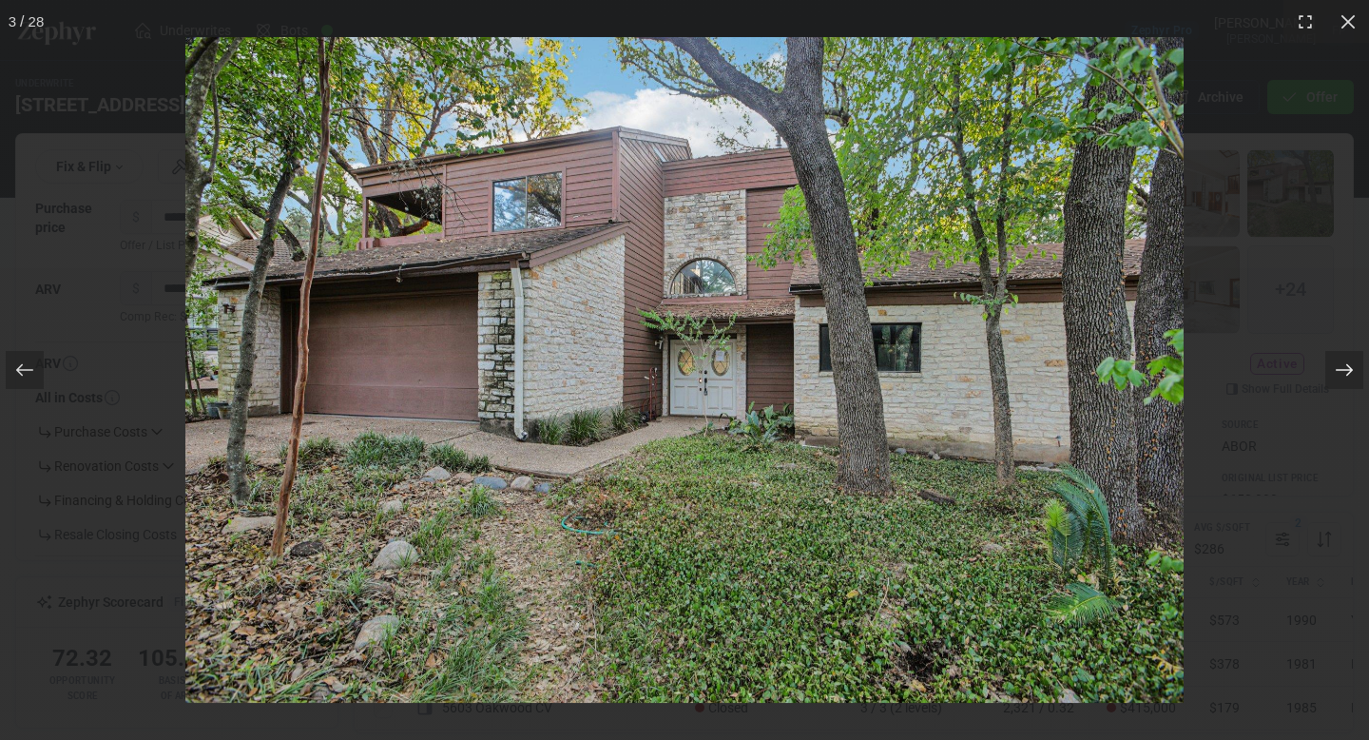
click at [1344, 372] on icon at bounding box center [1344, 369] width 19 height 19
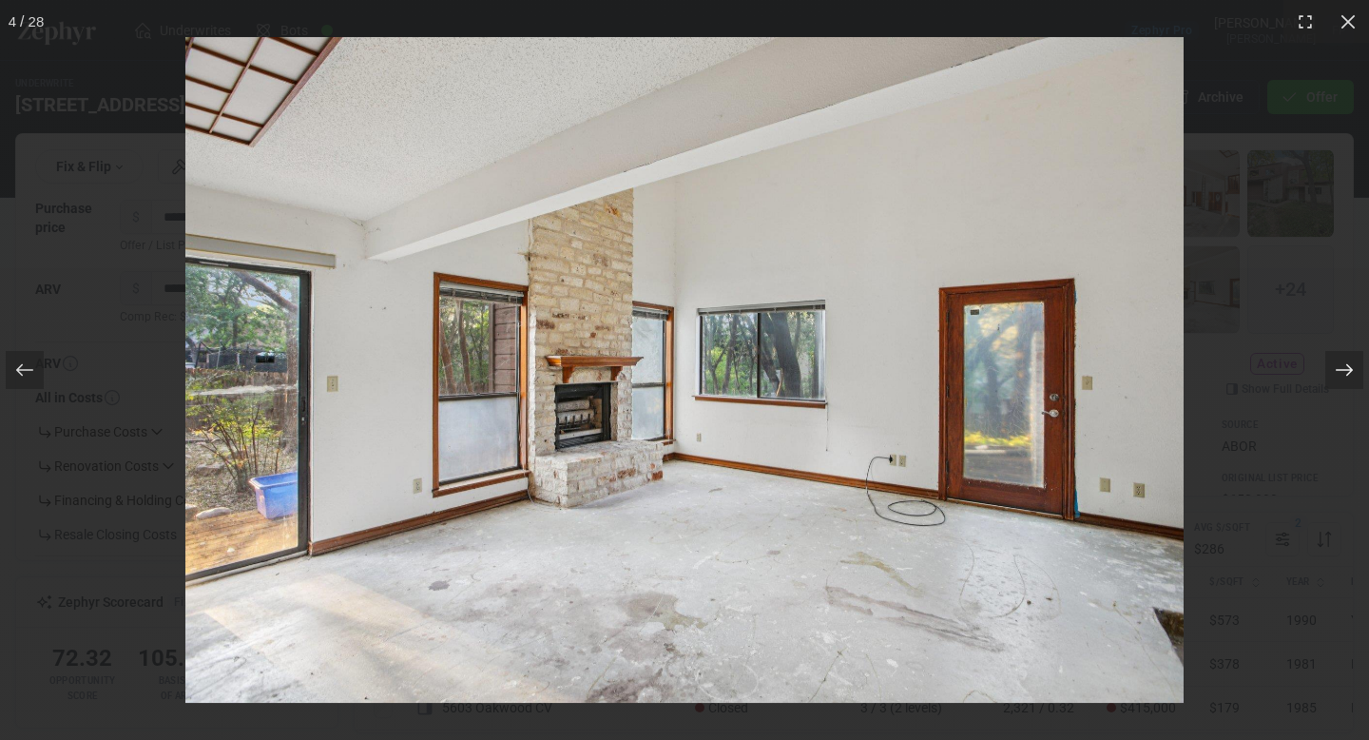
click at [1344, 372] on icon at bounding box center [1344, 369] width 19 height 19
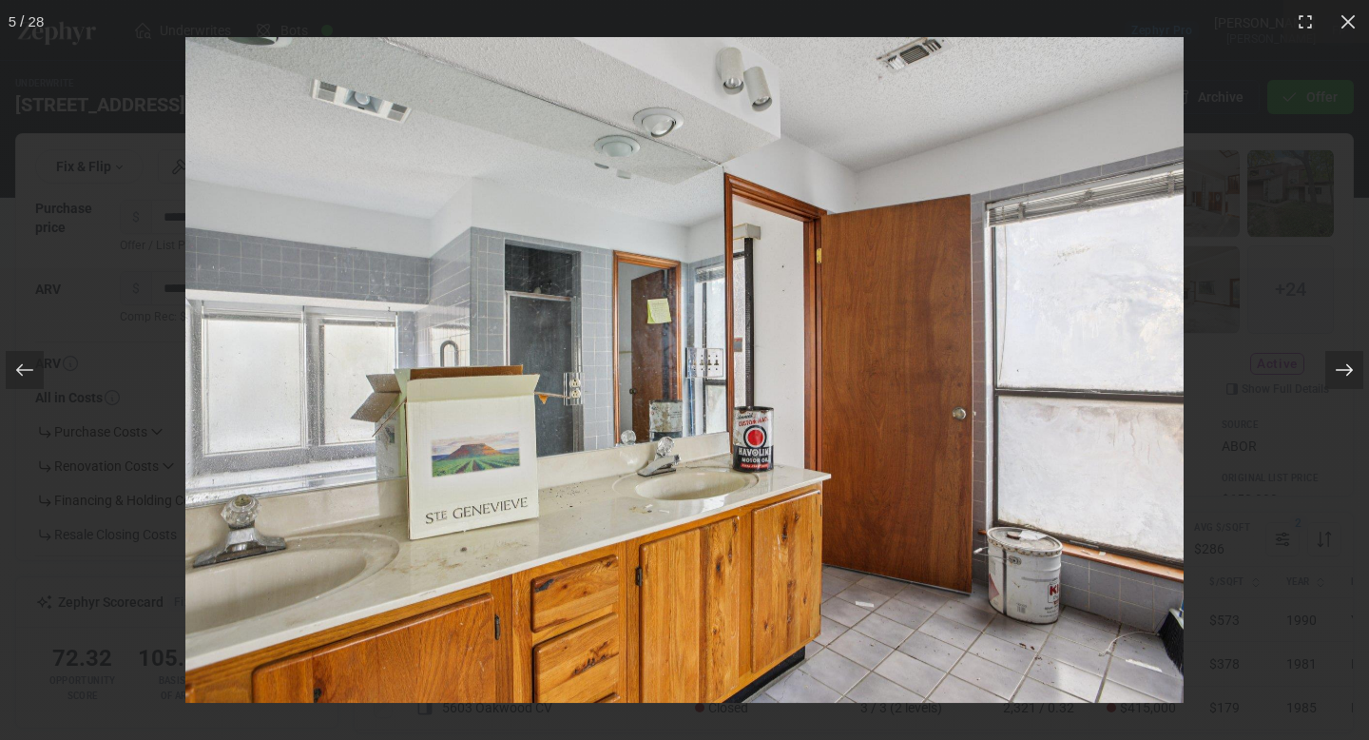
click at [1343, 372] on icon at bounding box center [1344, 369] width 19 height 19
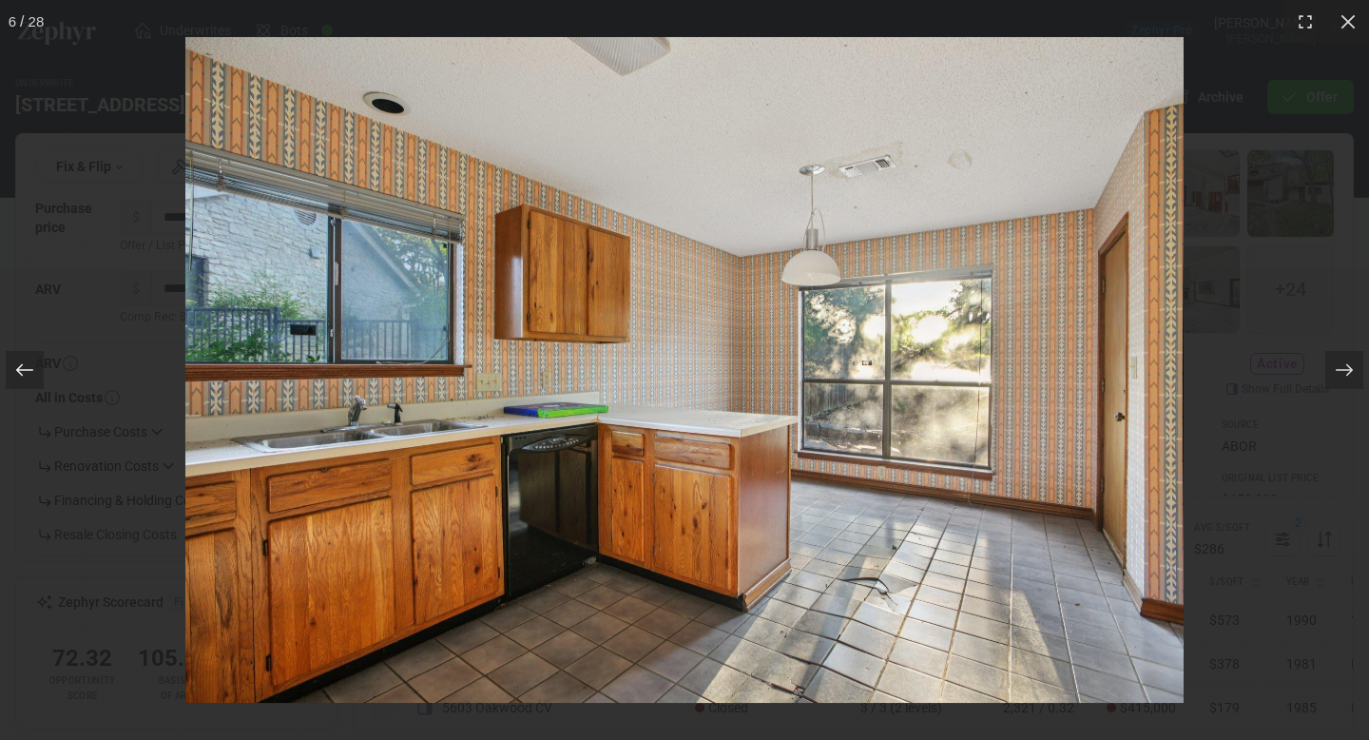
click at [27, 367] on icon at bounding box center [24, 369] width 19 height 19
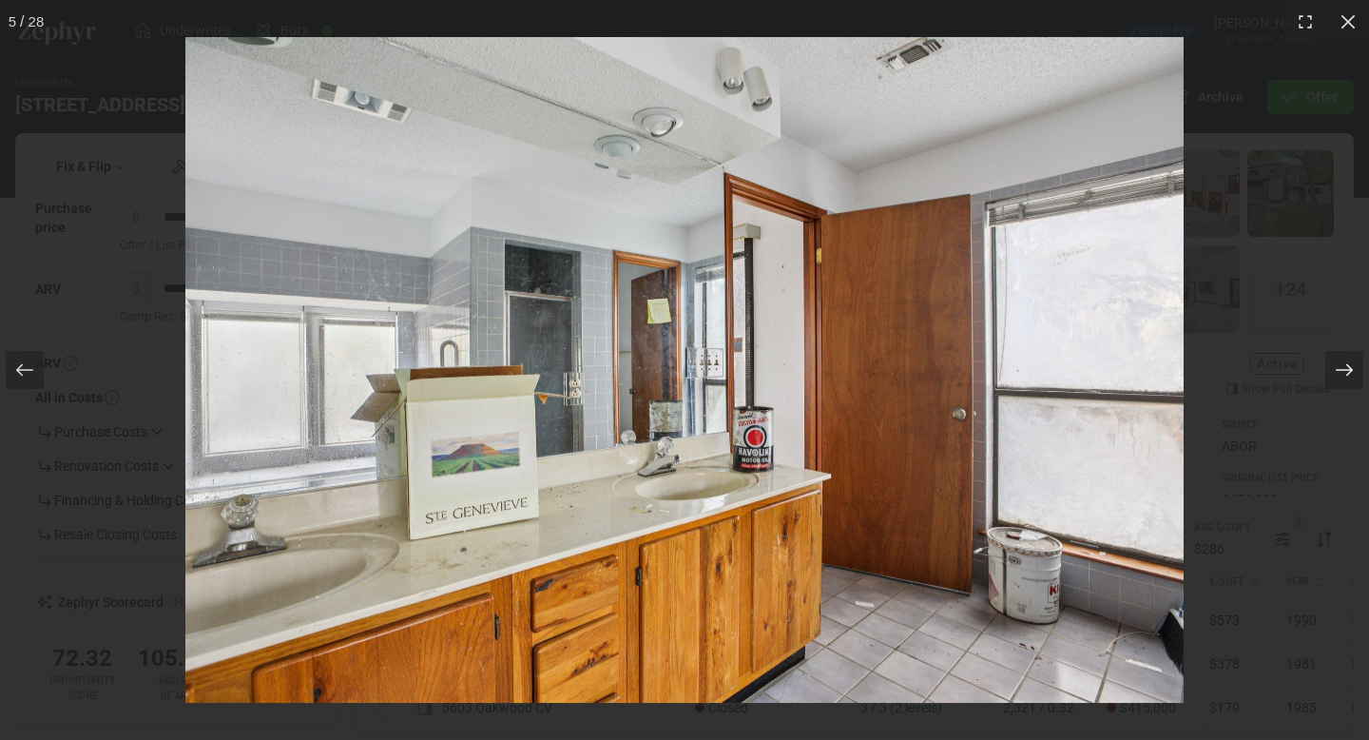
click at [1344, 377] on icon at bounding box center [1344, 369] width 19 height 19
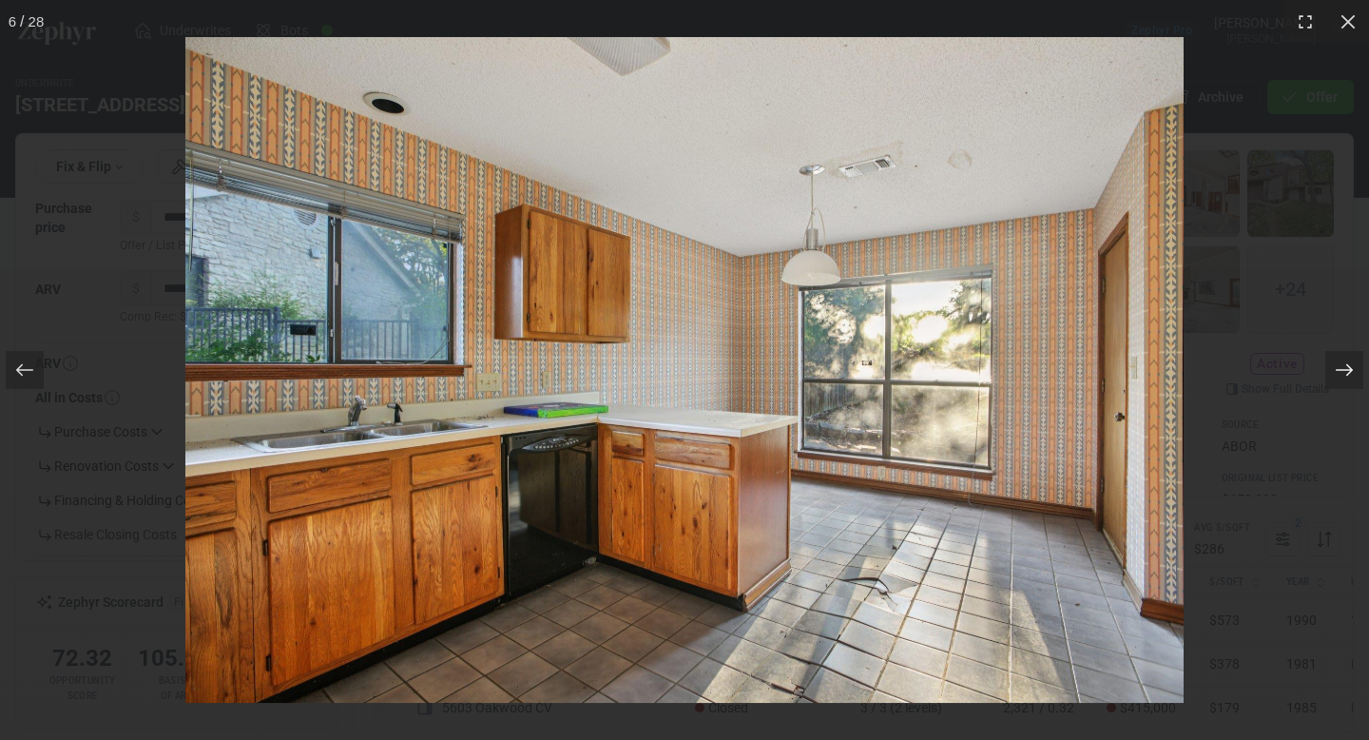
click at [1353, 367] on icon at bounding box center [1344, 369] width 19 height 19
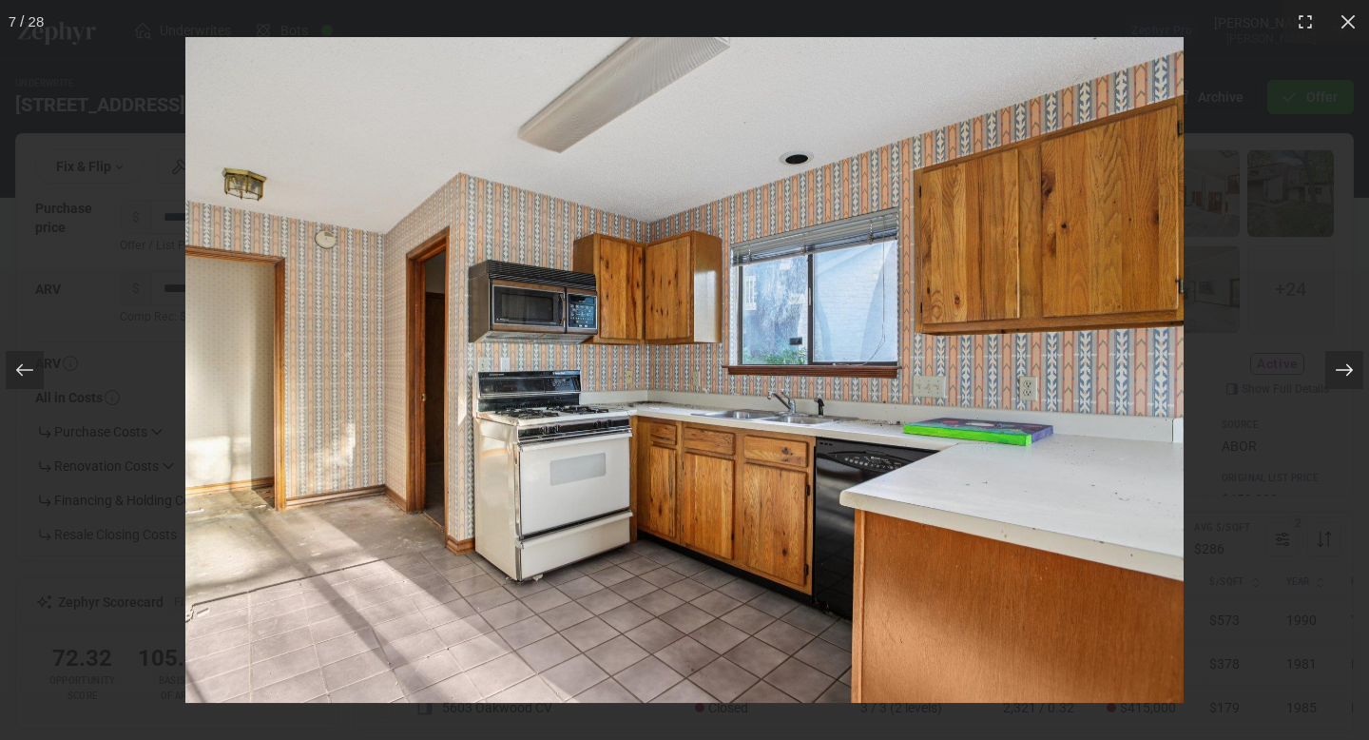
click at [1353, 367] on icon at bounding box center [1344, 369] width 19 height 19
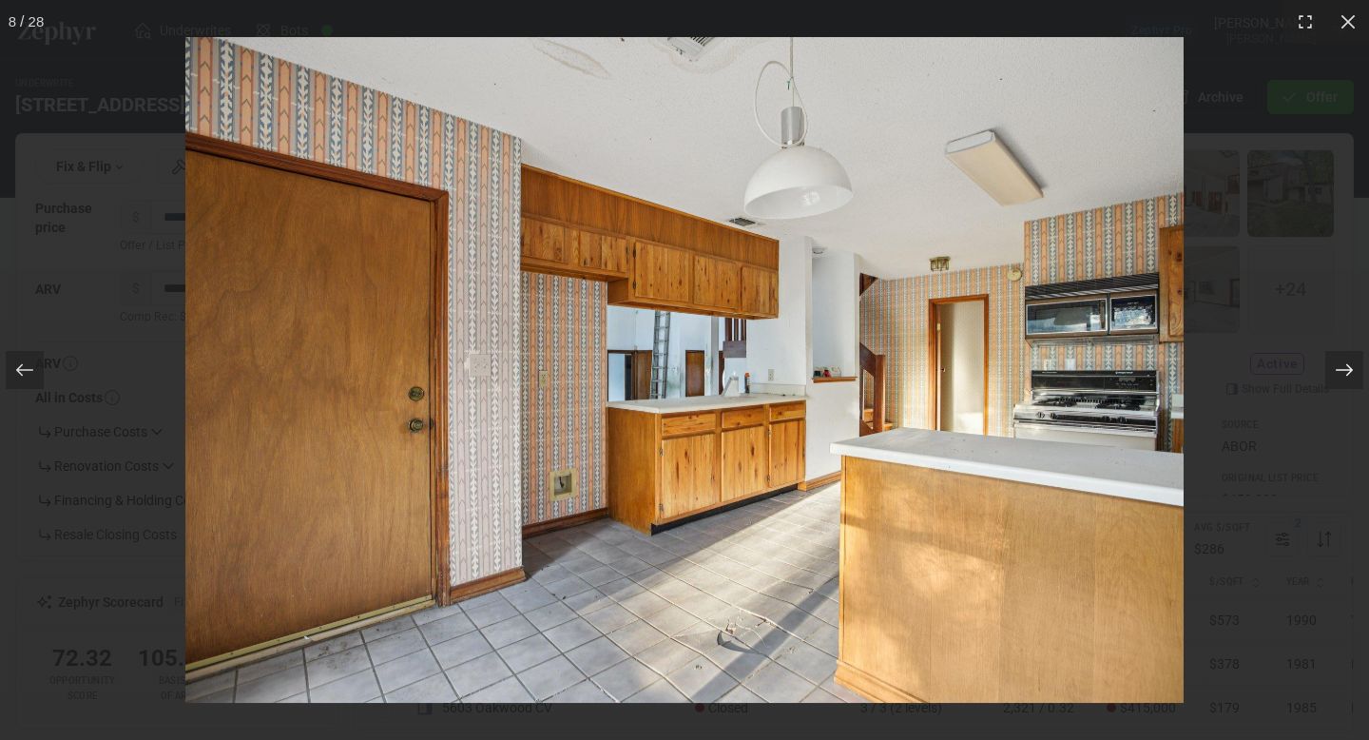
click at [1358, 374] on div at bounding box center [1344, 370] width 38 height 38
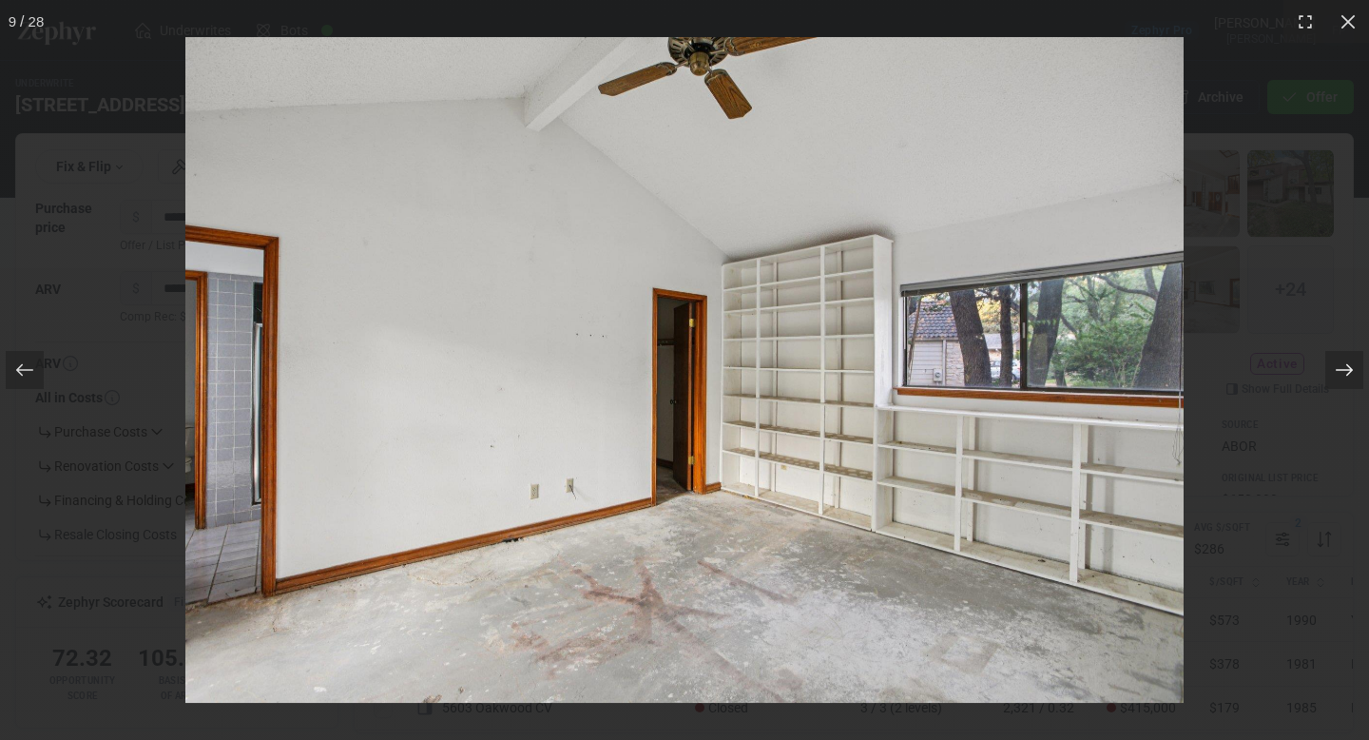
click at [1348, 377] on icon at bounding box center [1344, 369] width 19 height 19
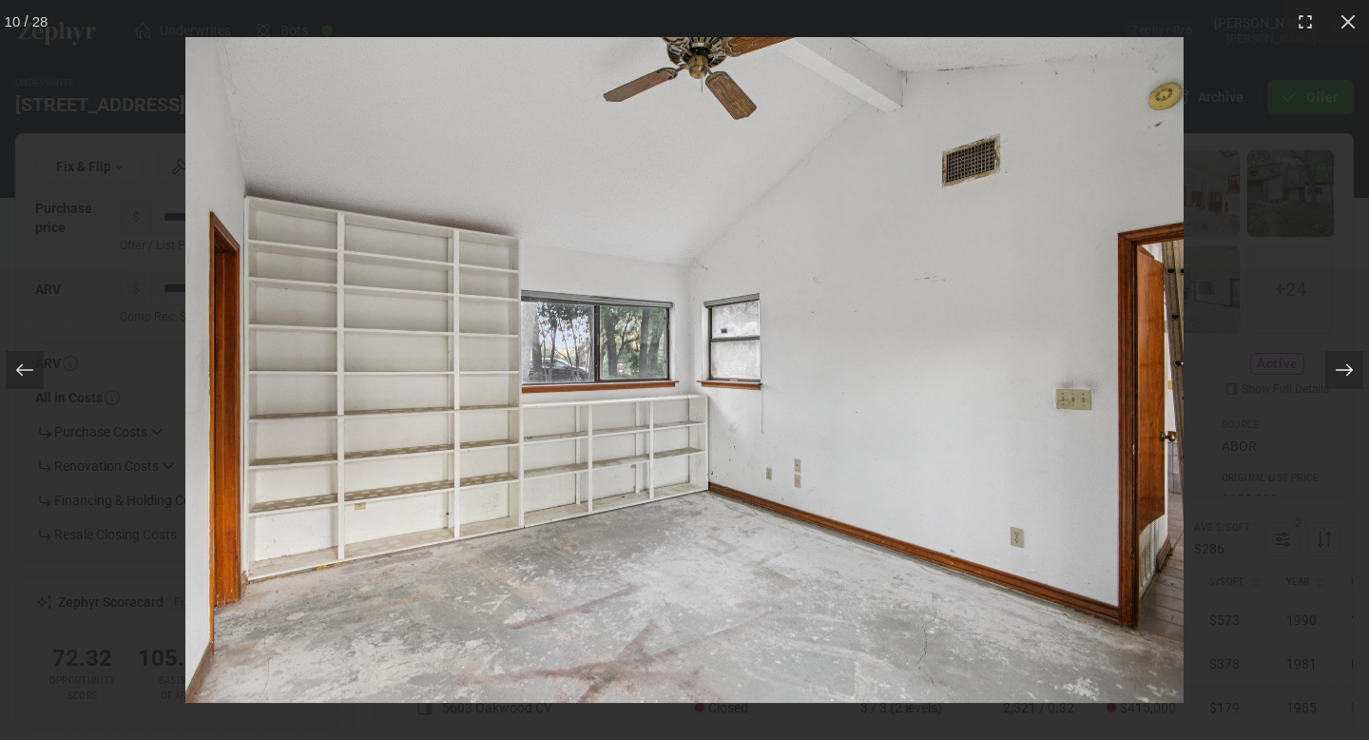
click at [1348, 377] on icon at bounding box center [1344, 369] width 19 height 19
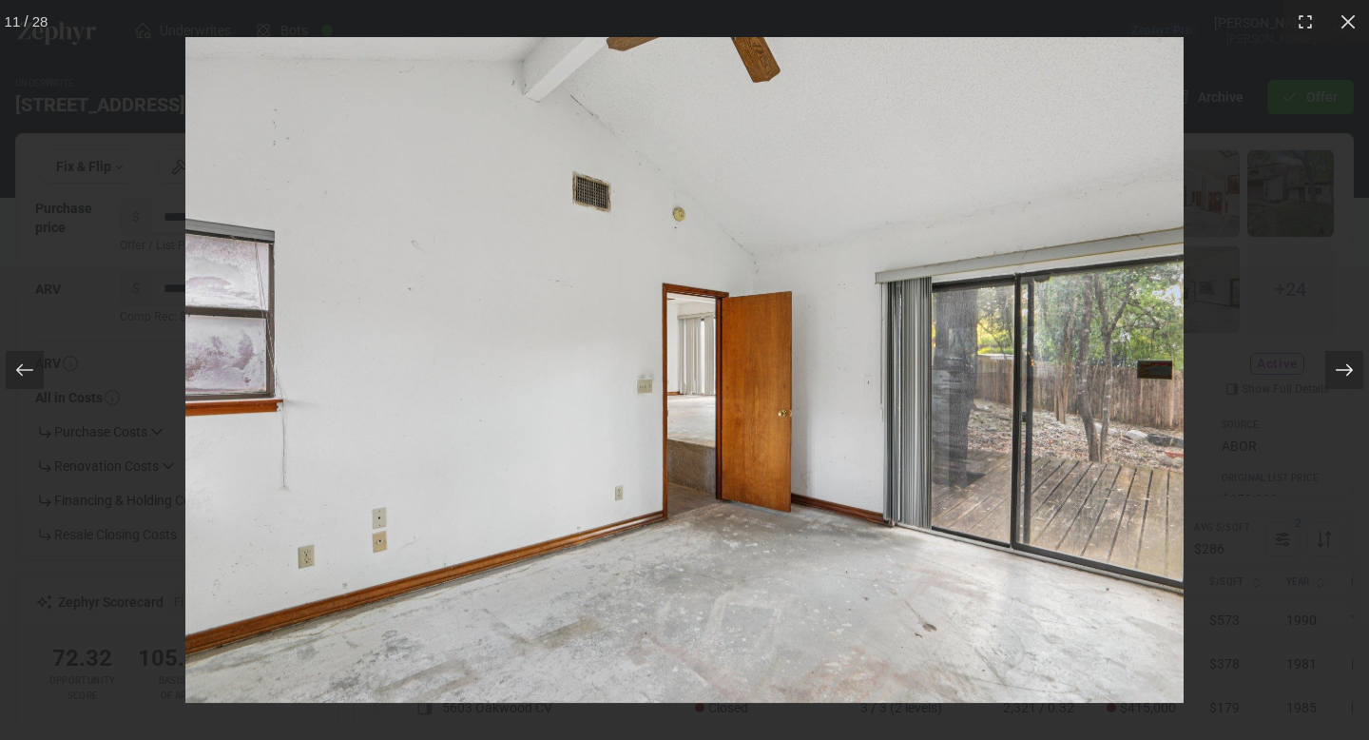
click at [1348, 377] on icon at bounding box center [1344, 369] width 19 height 19
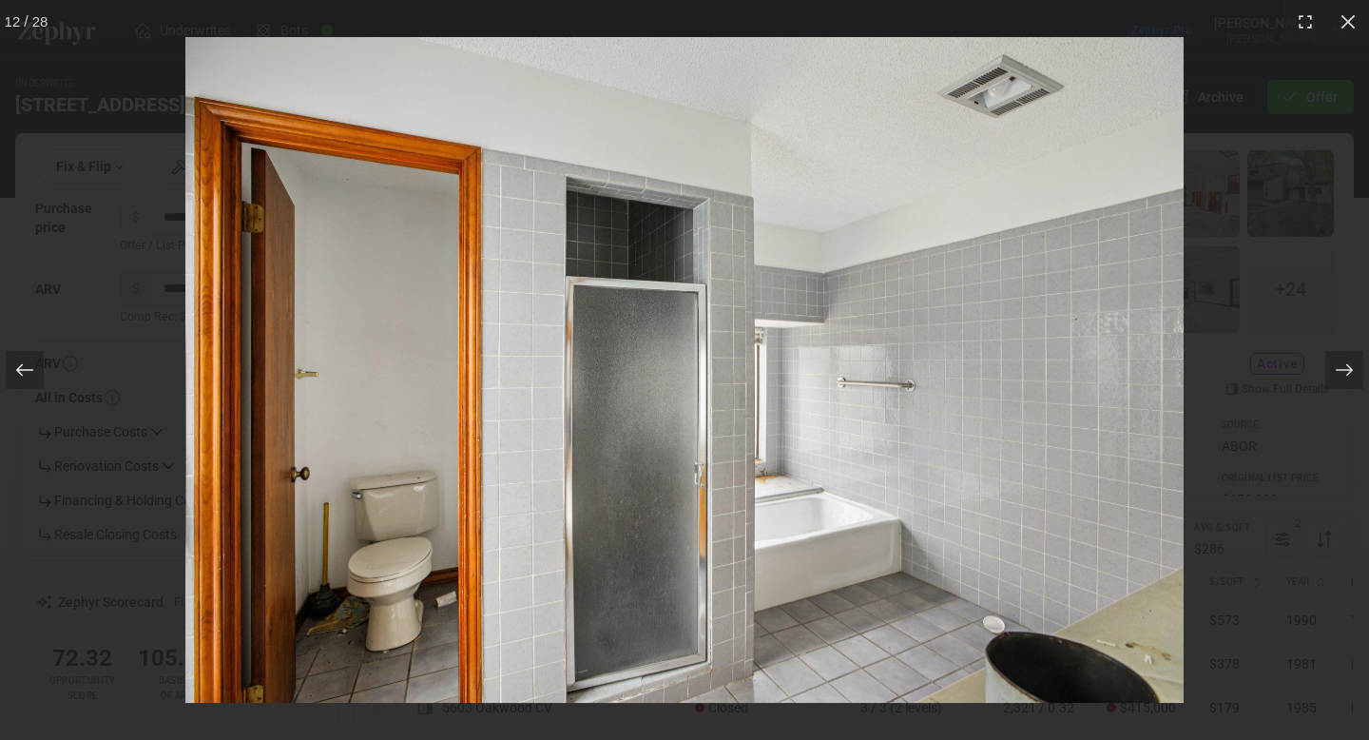
click at [40, 373] on div at bounding box center [25, 370] width 38 height 38
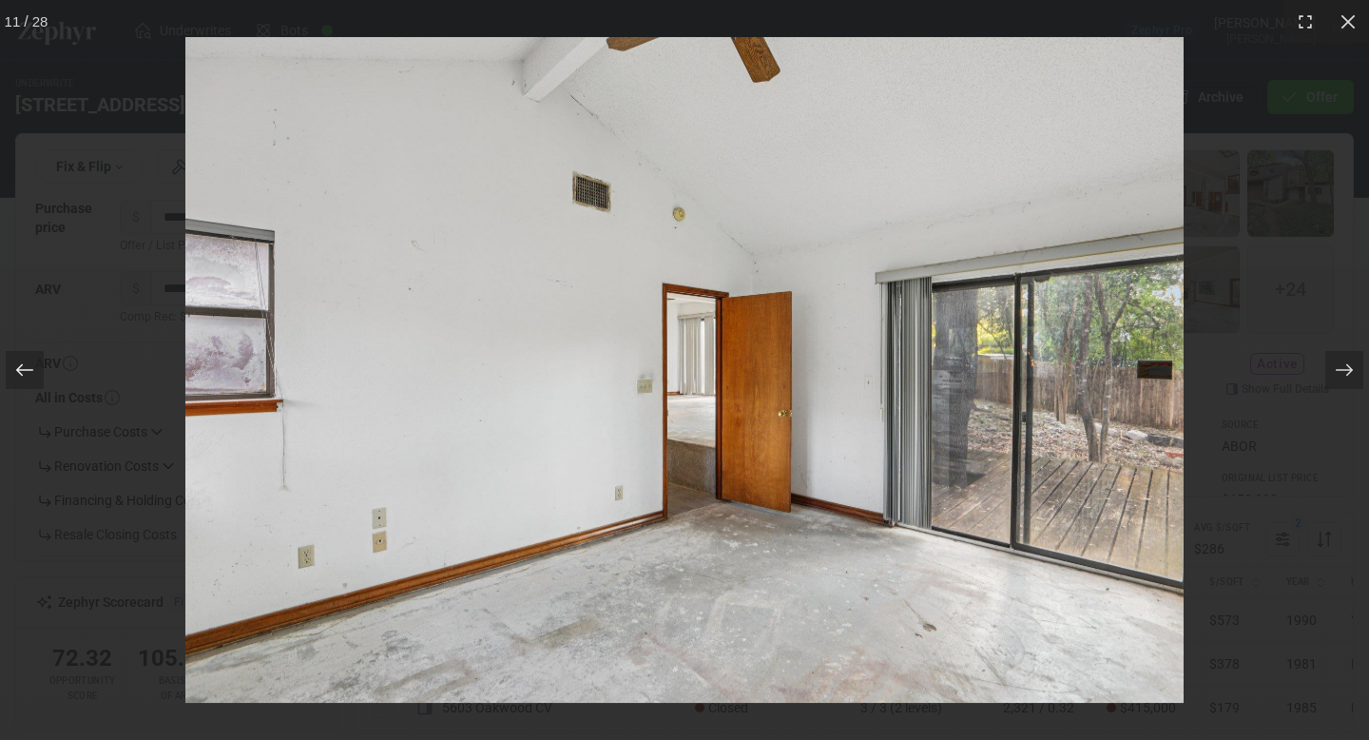
click at [29, 371] on icon at bounding box center [24, 369] width 19 height 19
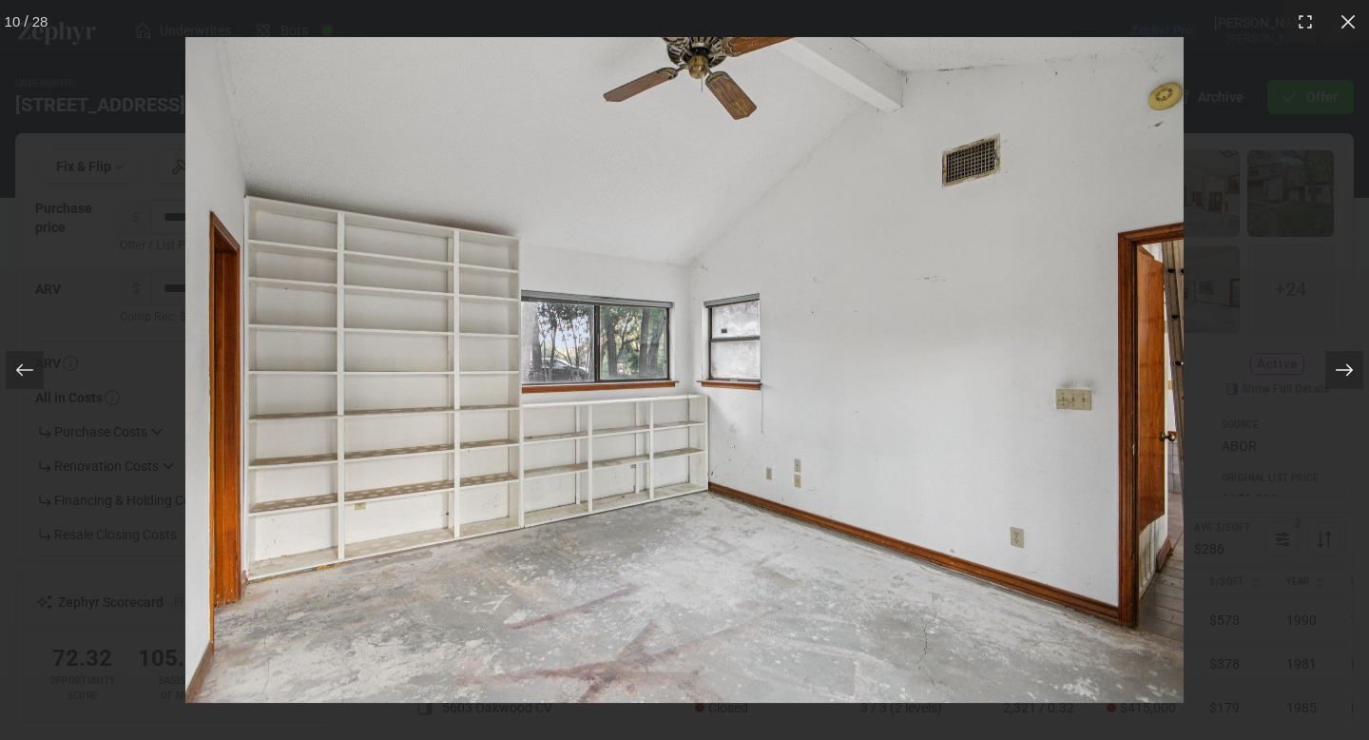
click at [1328, 374] on div at bounding box center [1344, 370] width 38 height 38
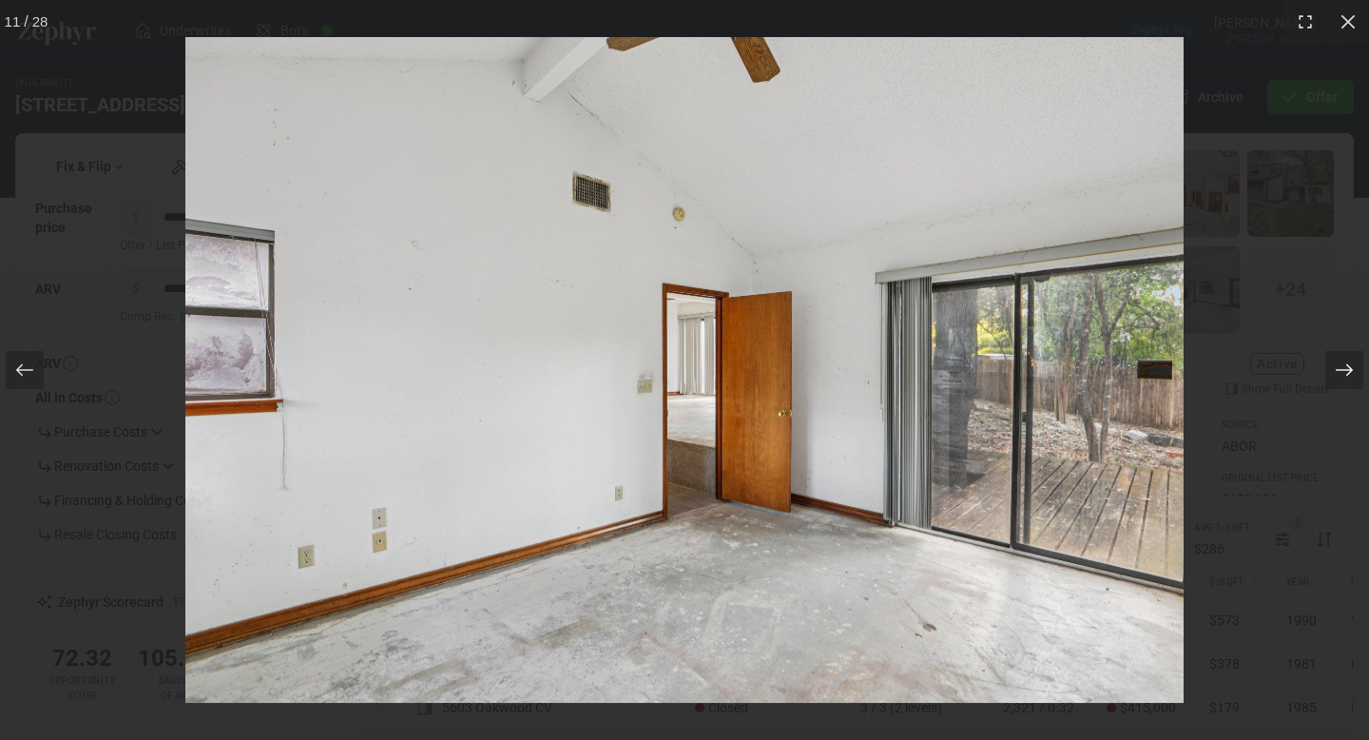
click at [1328, 374] on div at bounding box center [1344, 370] width 38 height 38
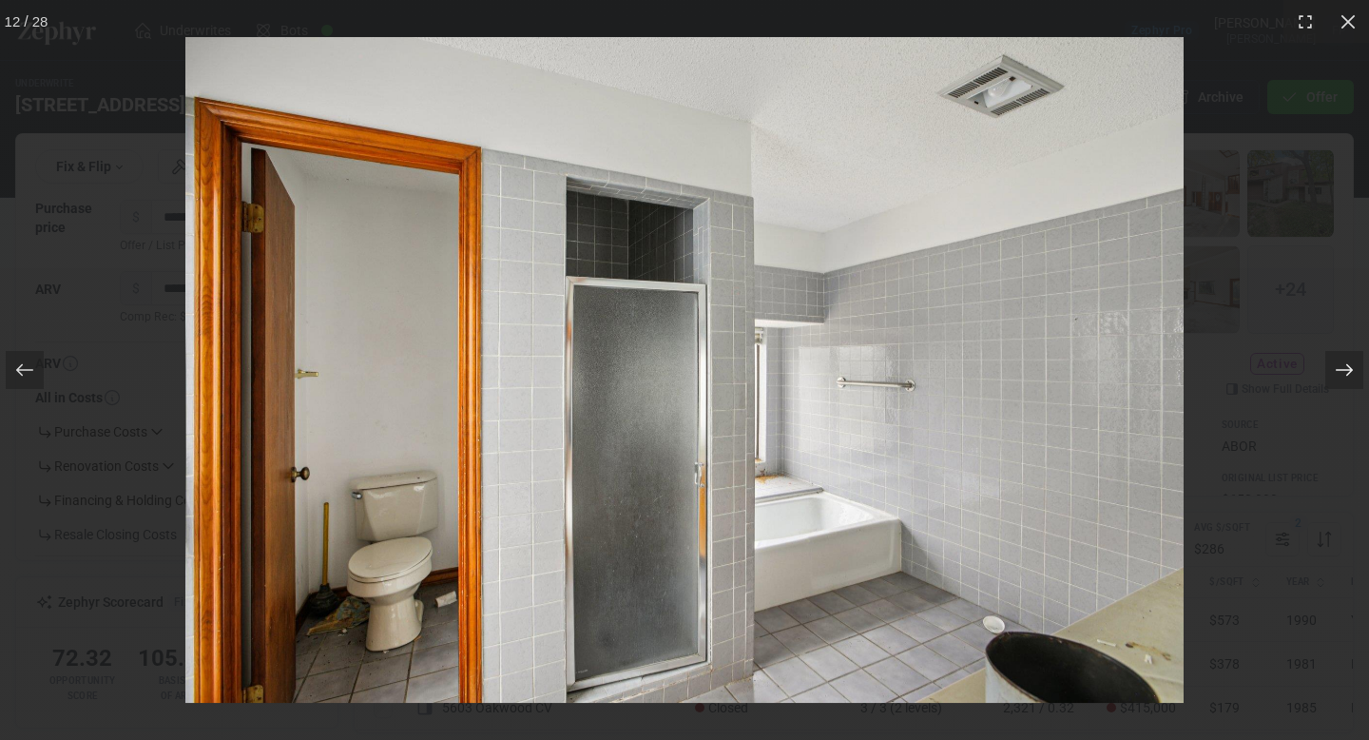
click at [1329, 367] on div at bounding box center [1344, 370] width 38 height 38
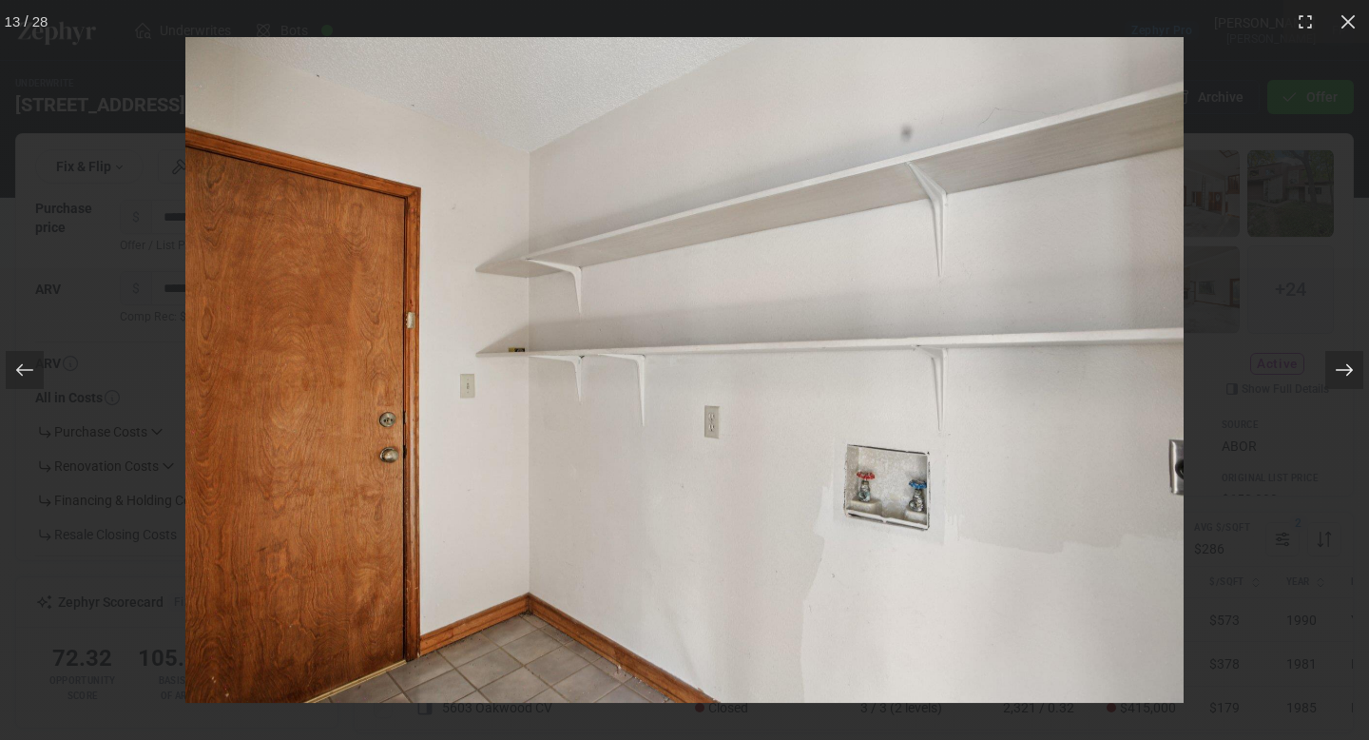
click at [1329, 367] on div at bounding box center [1344, 370] width 38 height 38
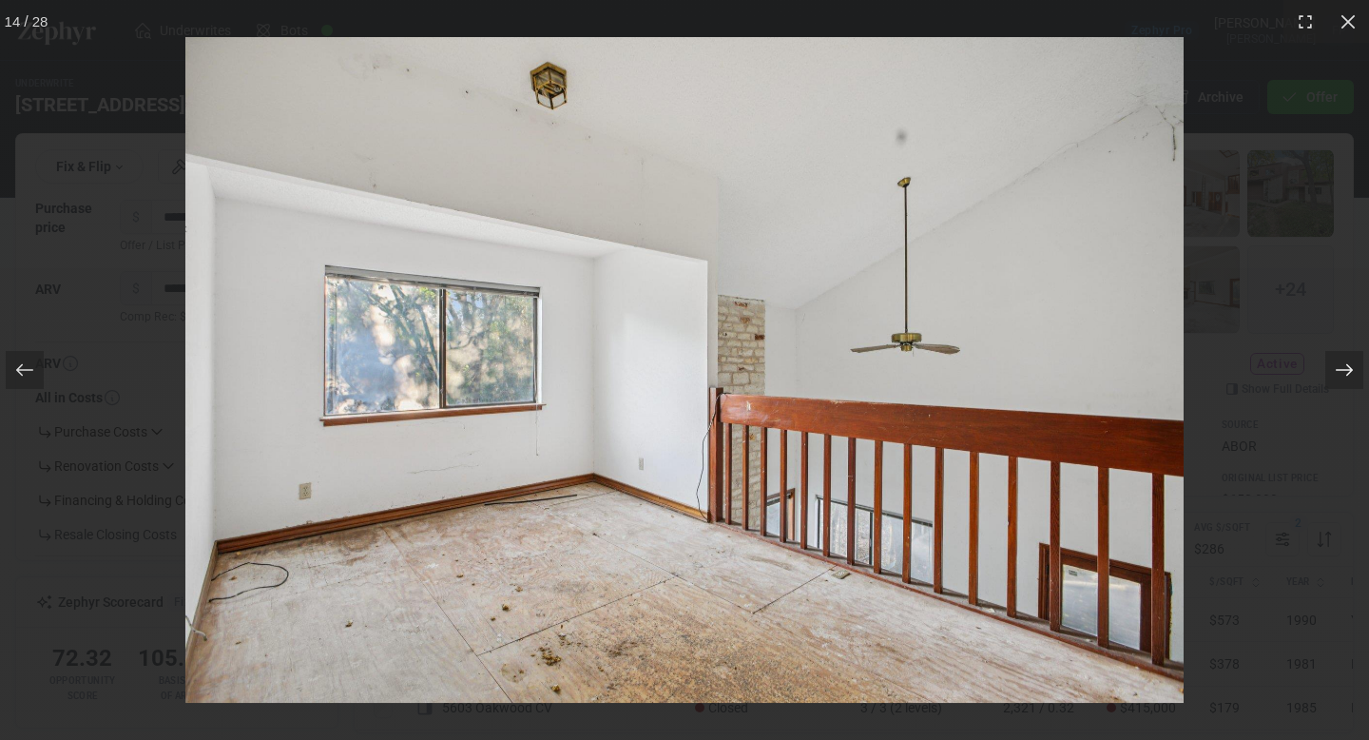
click at [1330, 369] on div at bounding box center [1344, 370] width 38 height 38
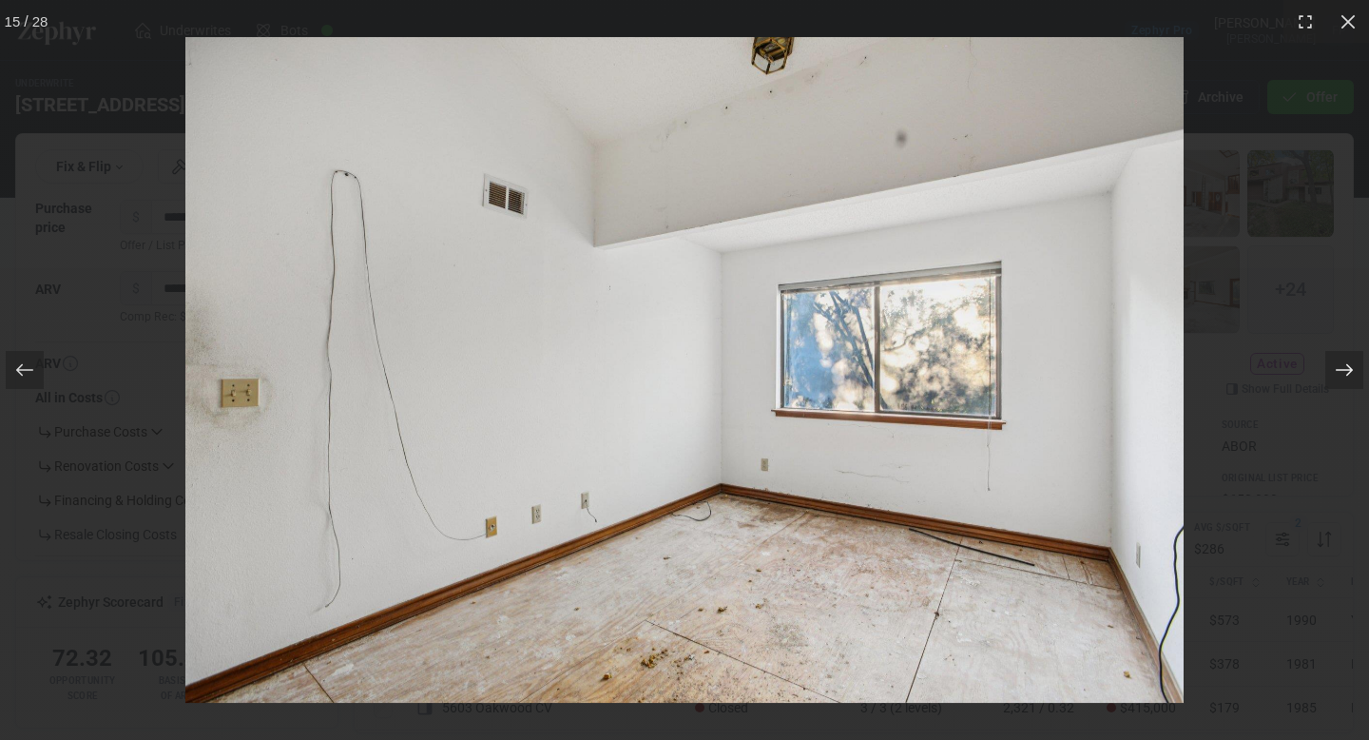
click at [1330, 369] on div at bounding box center [1344, 370] width 38 height 38
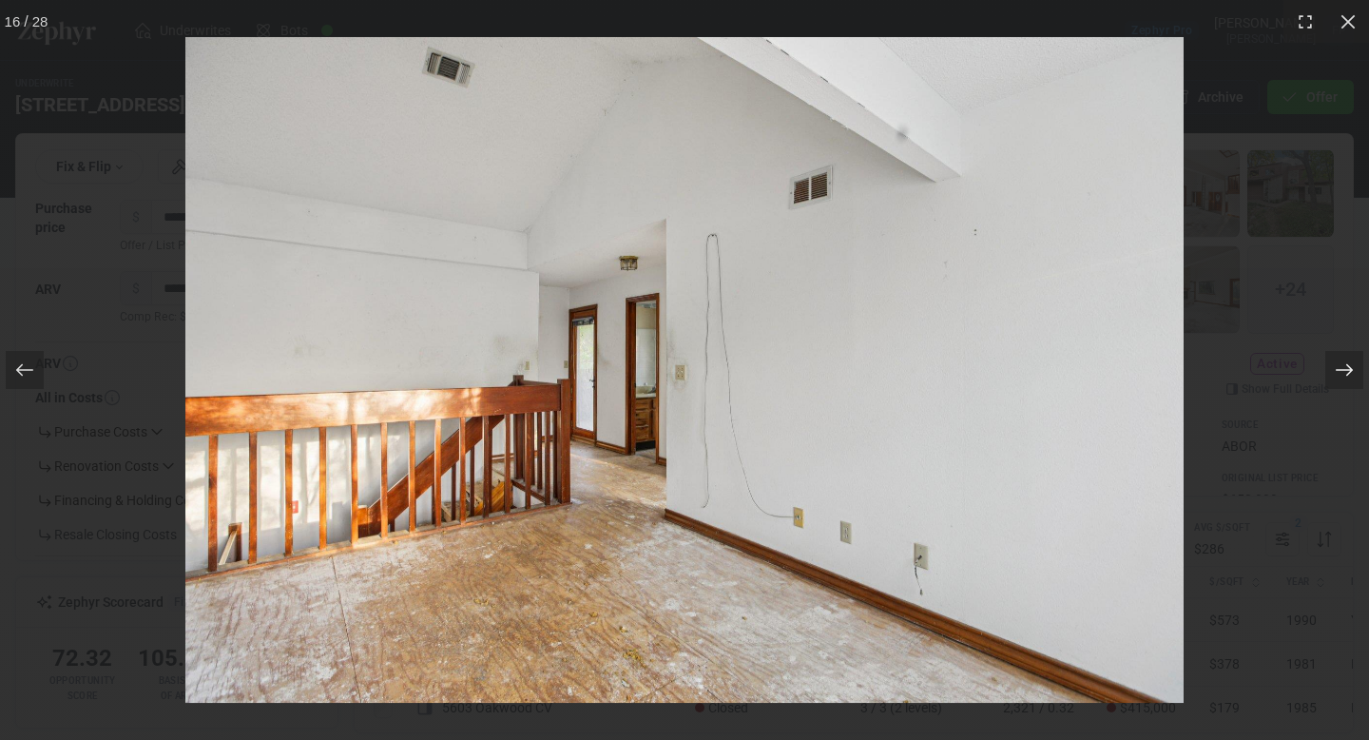
click at [1349, 371] on icon at bounding box center [1344, 369] width 19 height 19
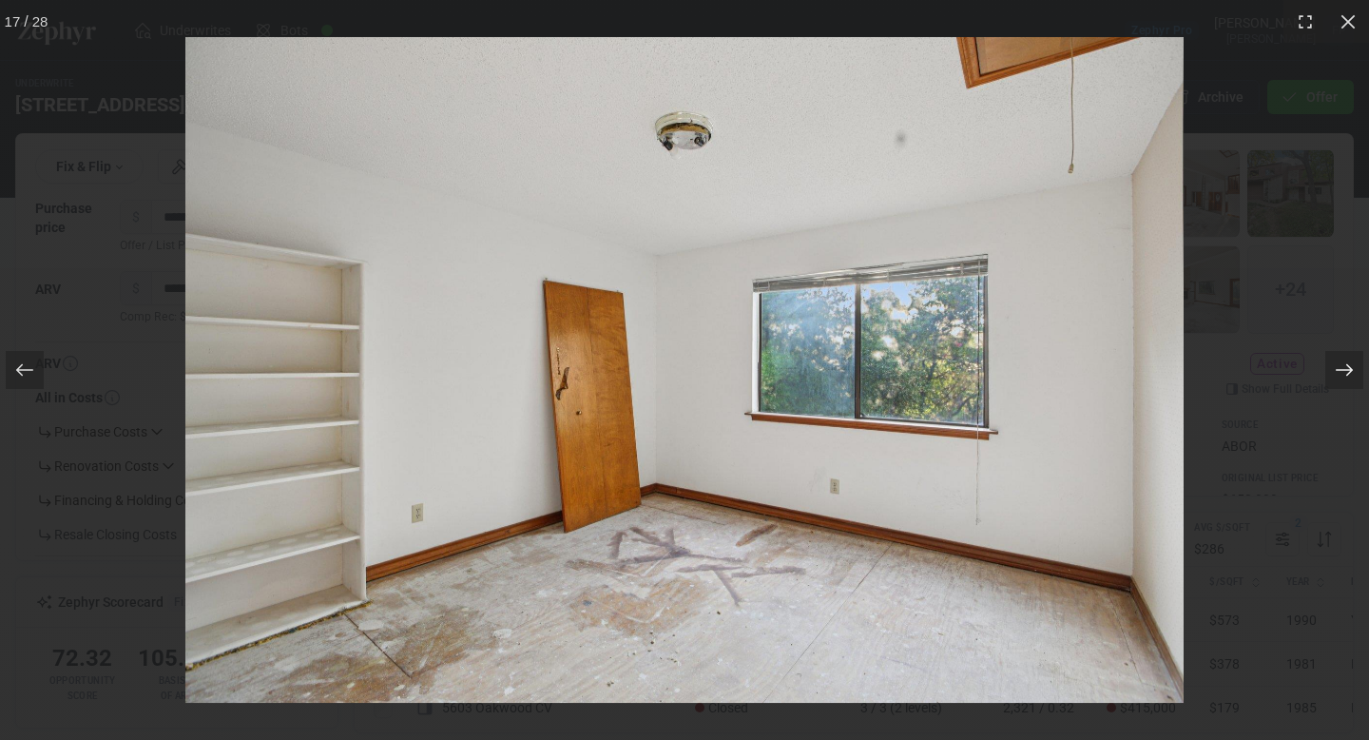
click at [1349, 370] on icon at bounding box center [1344, 370] width 17 height 12
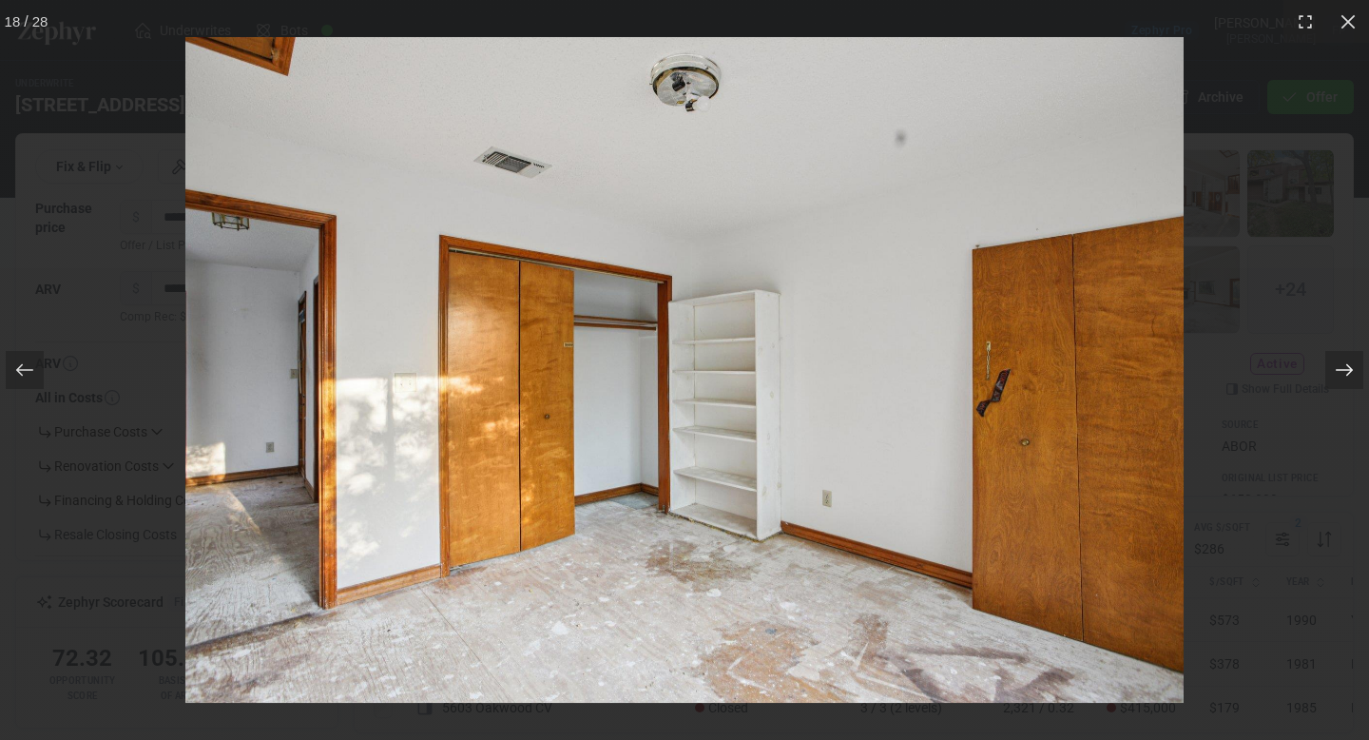
click at [1349, 370] on icon at bounding box center [1344, 370] width 17 height 12
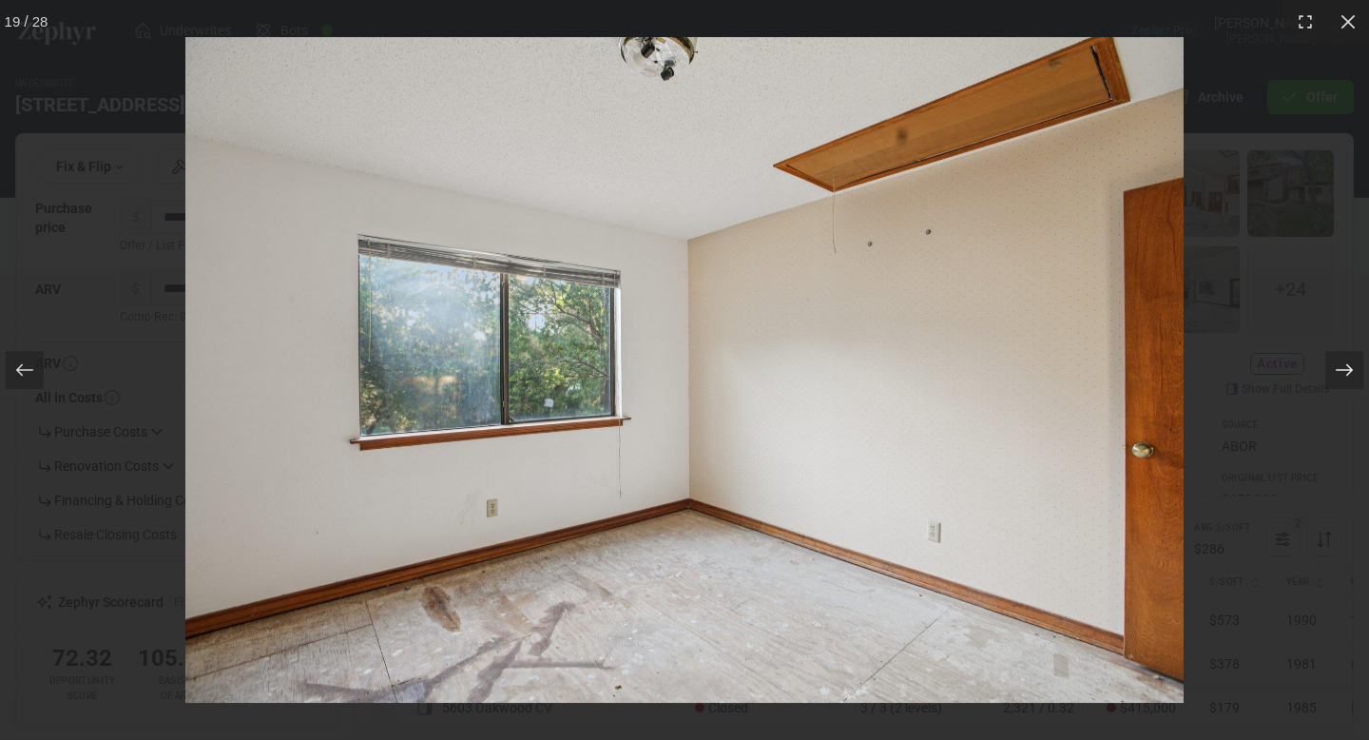
click at [1350, 370] on icon at bounding box center [1344, 370] width 17 height 12
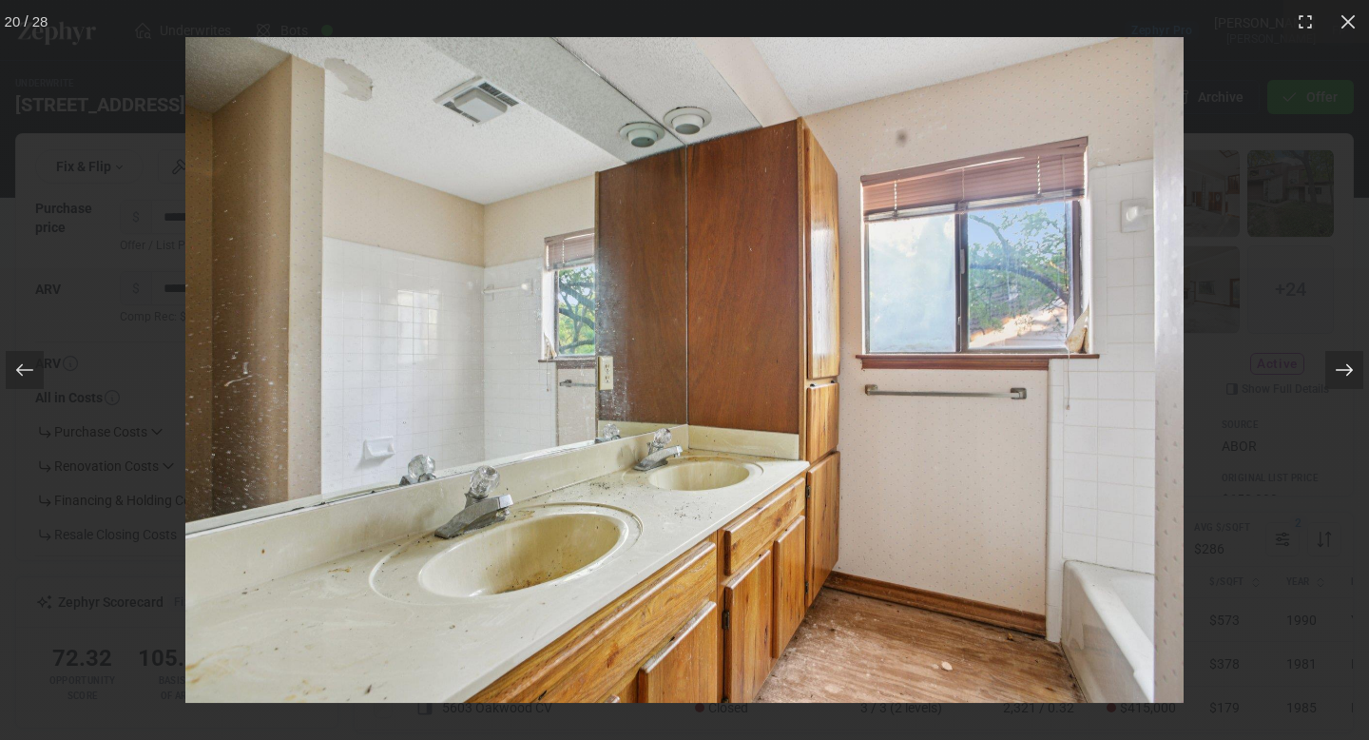
click at [1350, 370] on icon at bounding box center [1344, 370] width 17 height 12
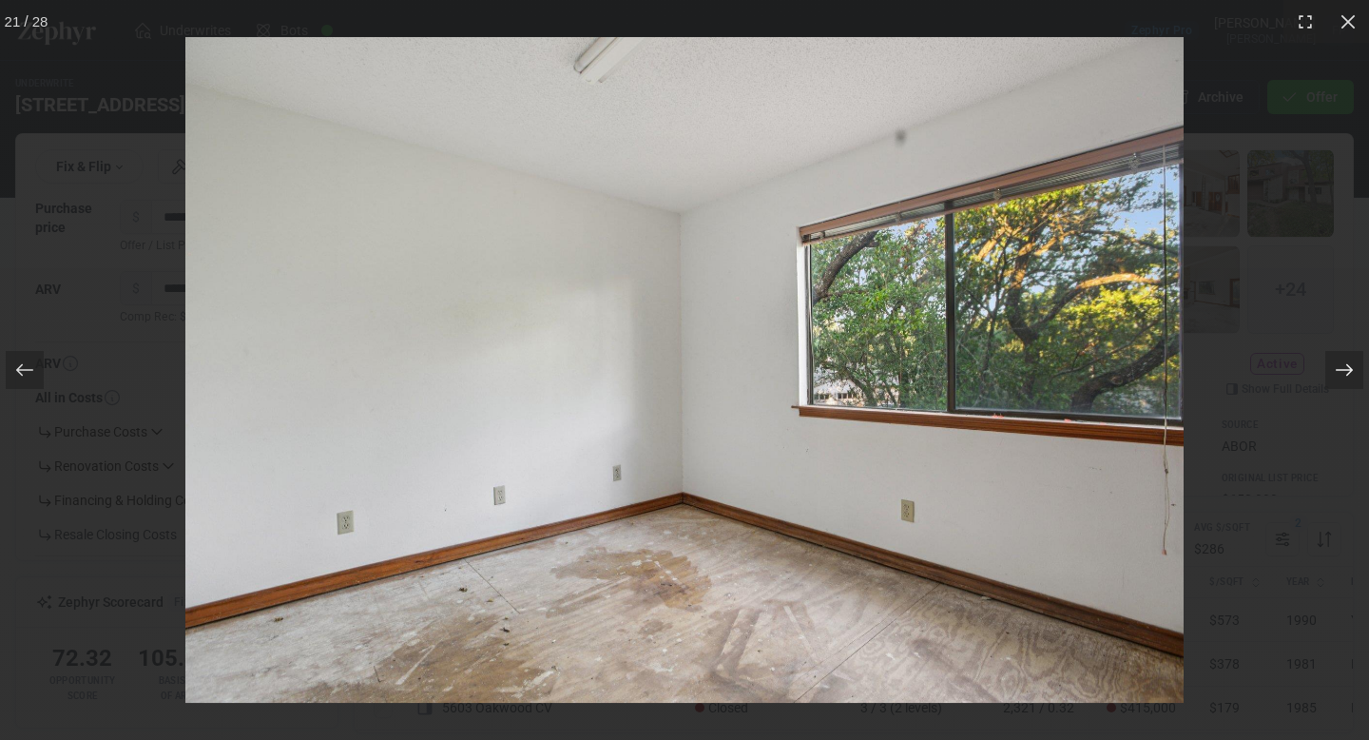
click at [1350, 370] on icon at bounding box center [1344, 370] width 17 height 12
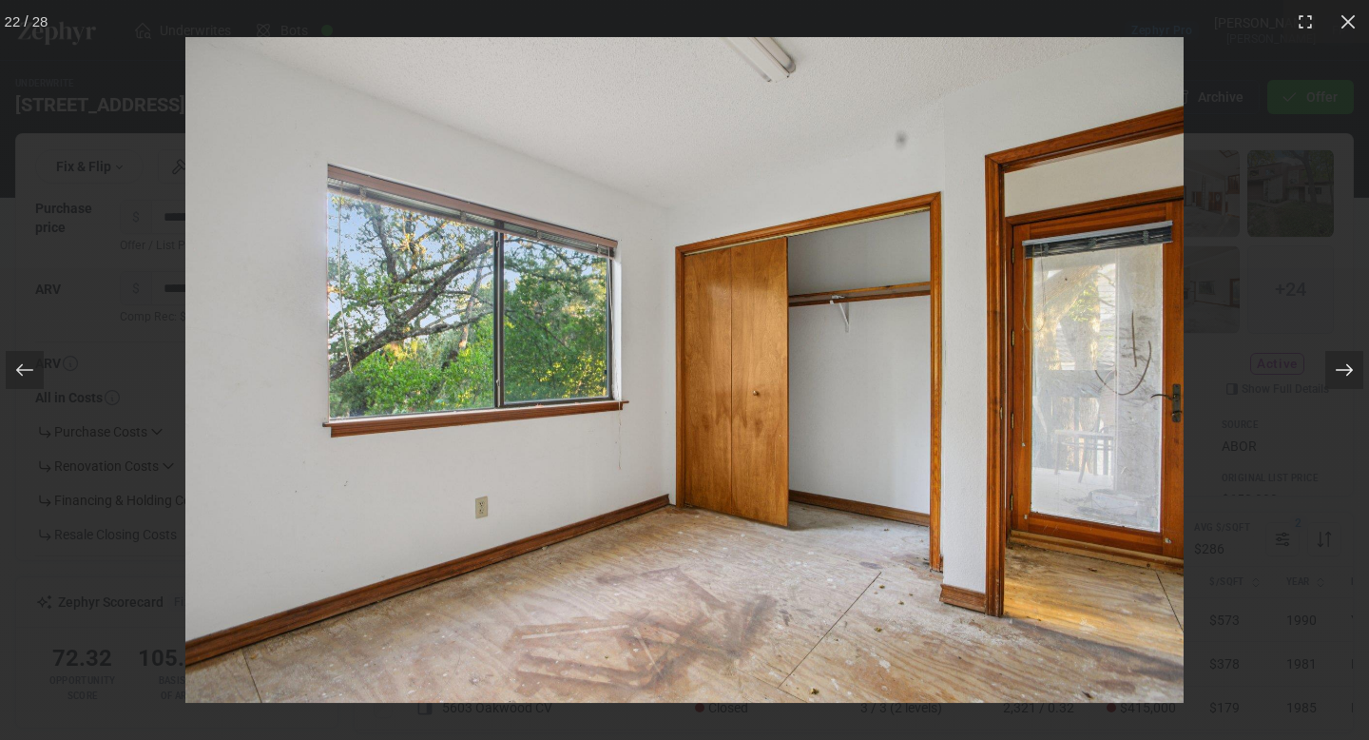
click at [1350, 370] on icon at bounding box center [1344, 370] width 17 height 12
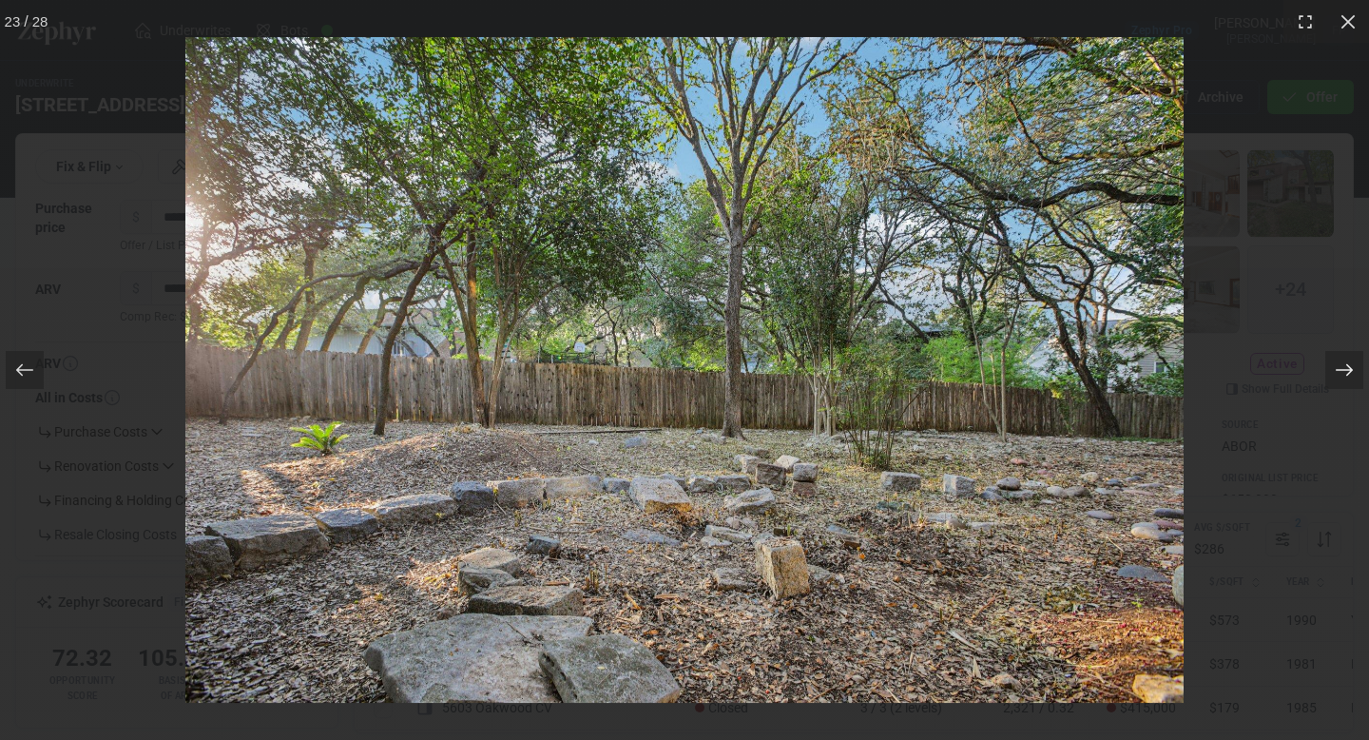
click at [1350, 370] on icon at bounding box center [1344, 370] width 17 height 12
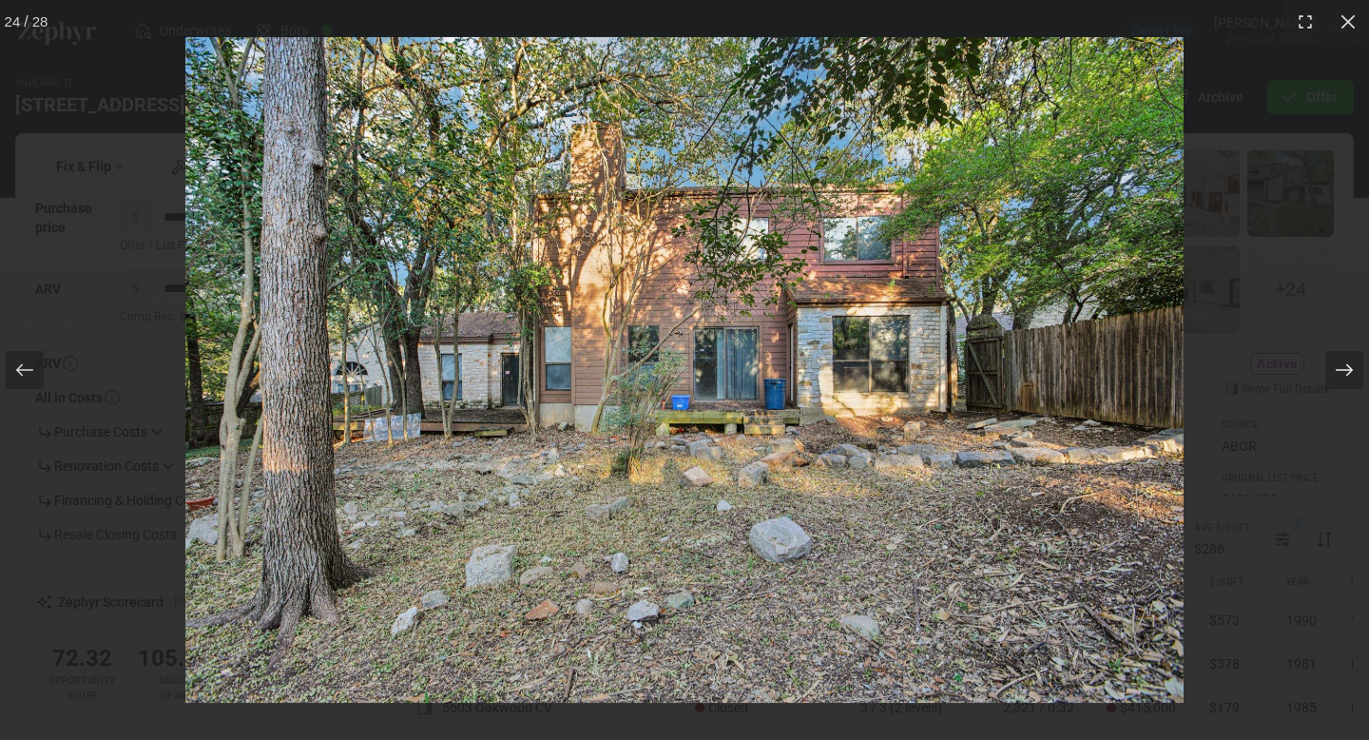
click at [1333, 368] on div at bounding box center [1344, 370] width 38 height 38
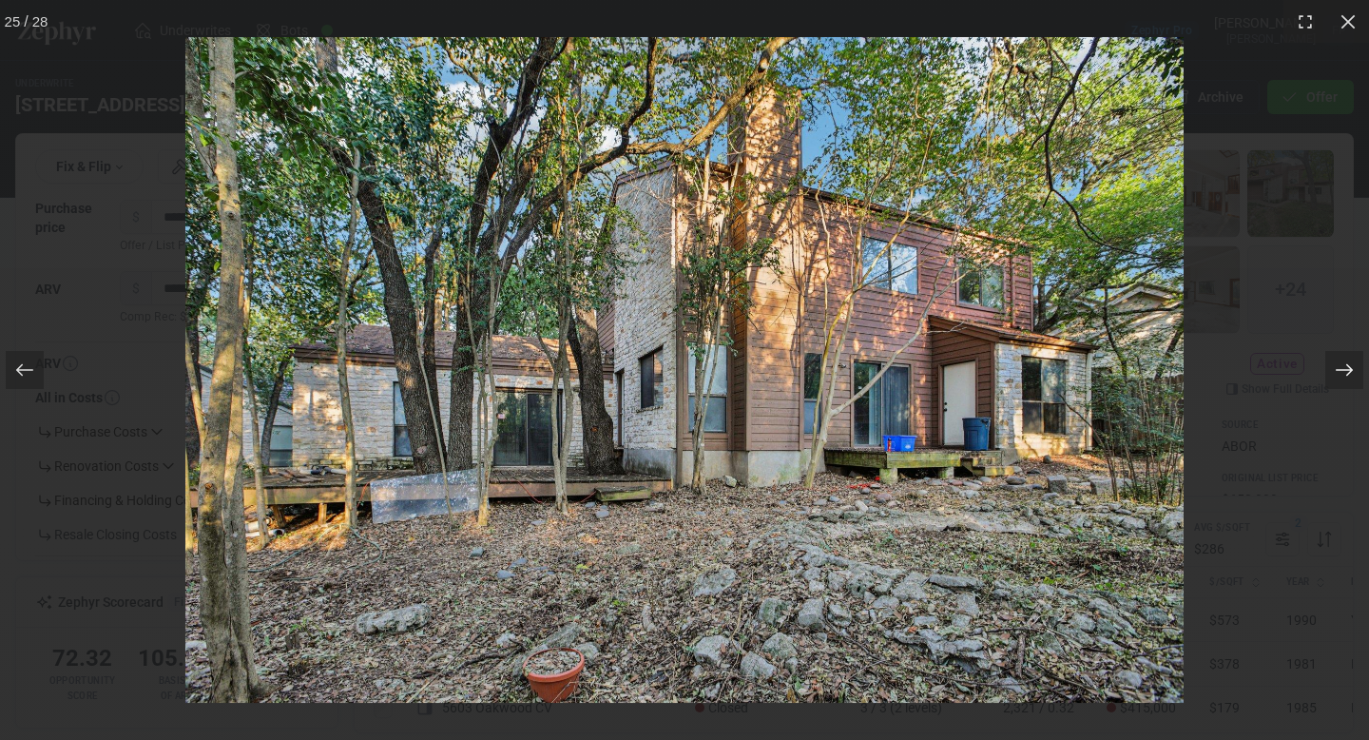
click at [1333, 368] on div at bounding box center [1344, 370] width 38 height 38
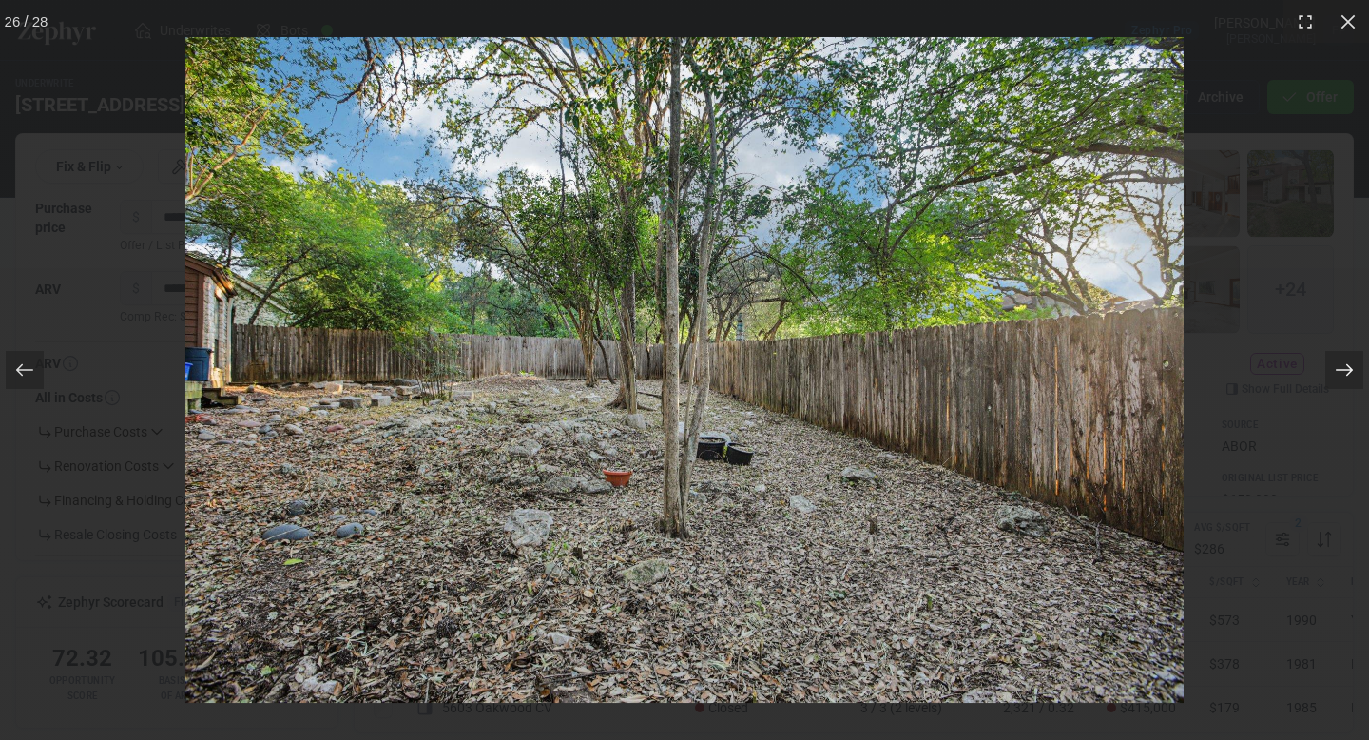
click at [1333, 368] on div at bounding box center [1344, 370] width 38 height 38
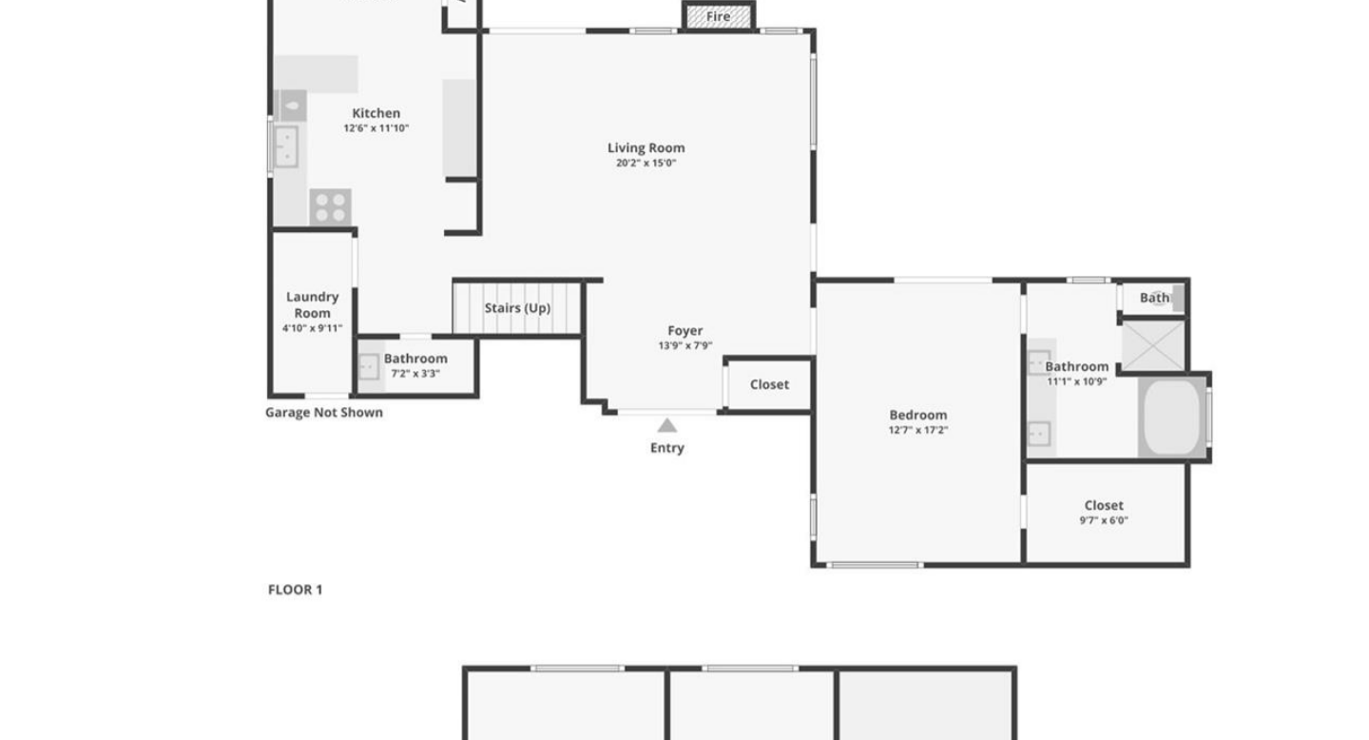
drag, startPoint x: 531, startPoint y: 219, endPoint x: 552, endPoint y: 274, distance: 59.0
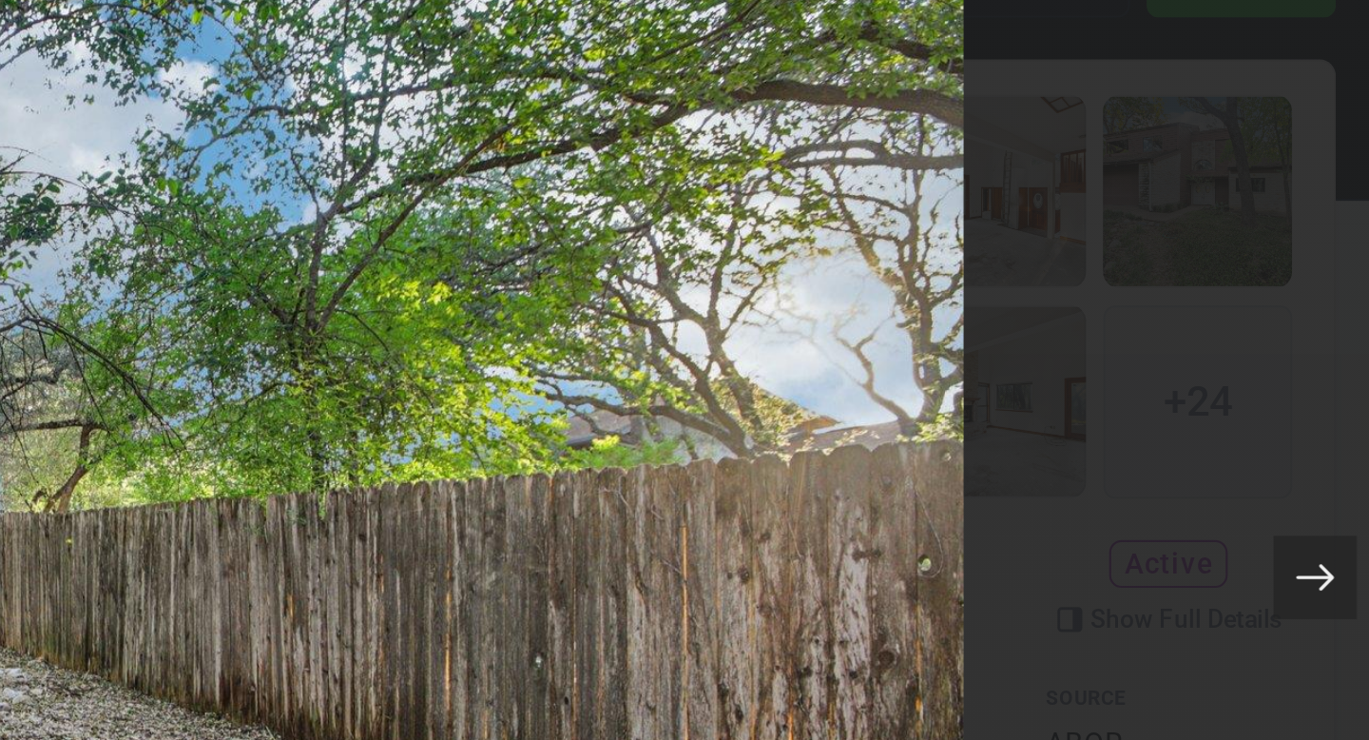
click at [1345, 369] on icon at bounding box center [1344, 369] width 19 height 19
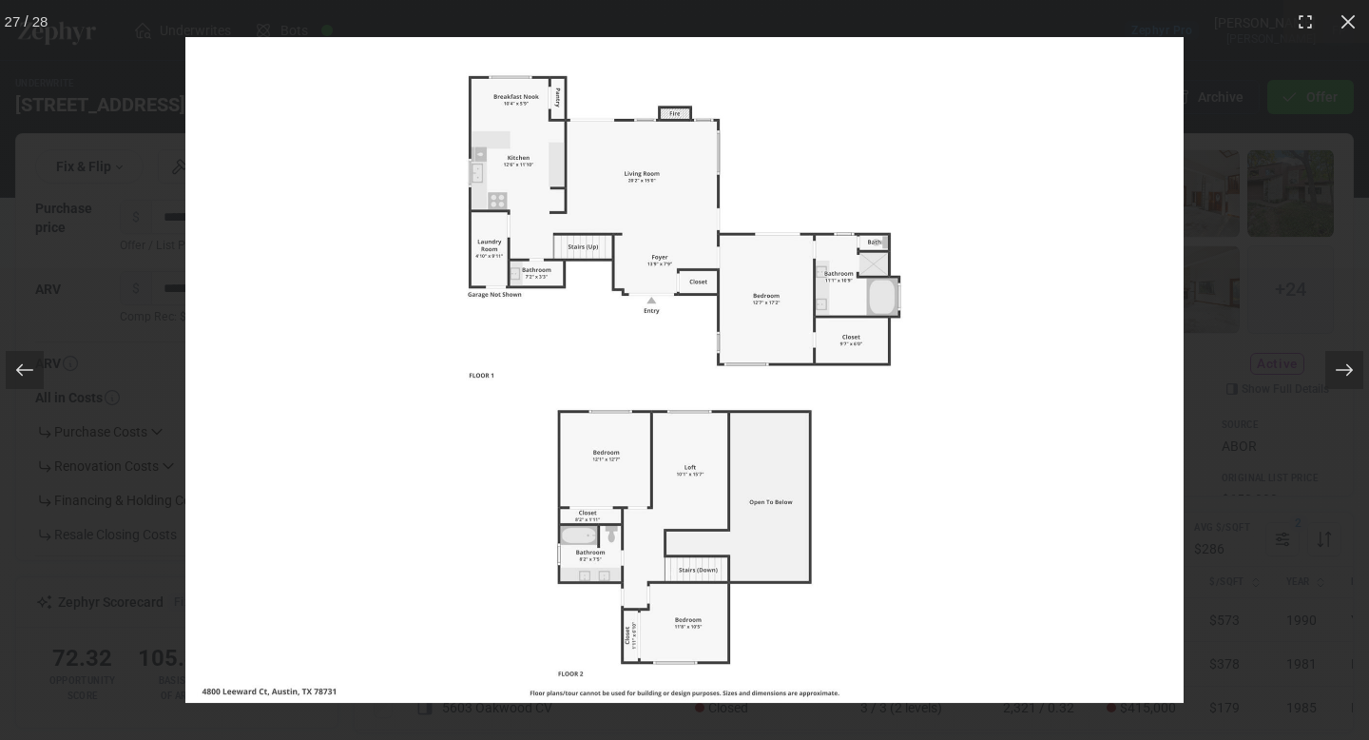
click at [1368, 68] on div at bounding box center [684, 370] width 1369 height 740
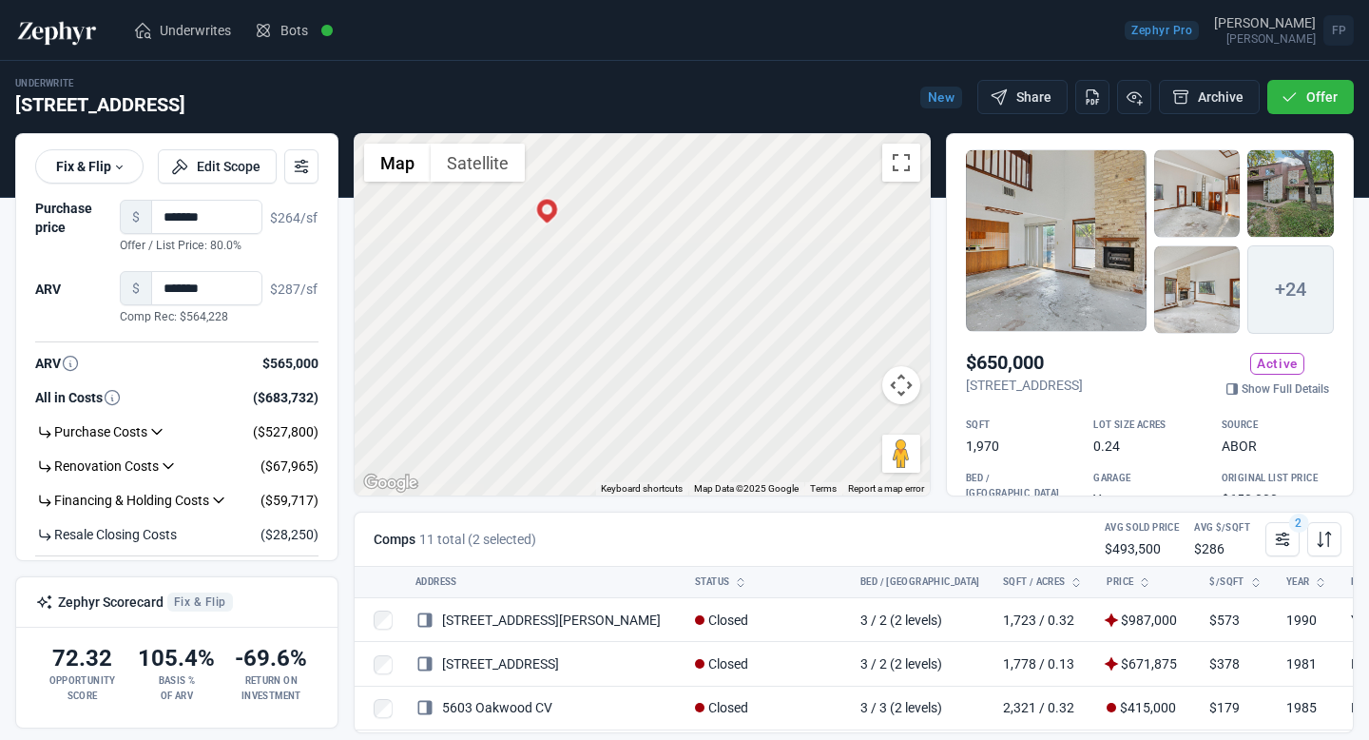
drag, startPoint x: 689, startPoint y: 383, endPoint x: 646, endPoint y: 201, distance: 187.7
click at [647, 197] on div "To activate drag with keyboard, press Alt + Enter. Once in keyboard drag state,…" at bounding box center [642, 314] width 575 height 361
drag, startPoint x: 722, startPoint y: 415, endPoint x: 628, endPoint y: 423, distance: 94.5
click at [630, 420] on div "To activate drag with keyboard, press Alt + Enter. Once in keyboard drag state,…" at bounding box center [642, 314] width 575 height 361
drag, startPoint x: 692, startPoint y: 381, endPoint x: 660, endPoint y: 441, distance: 68.1
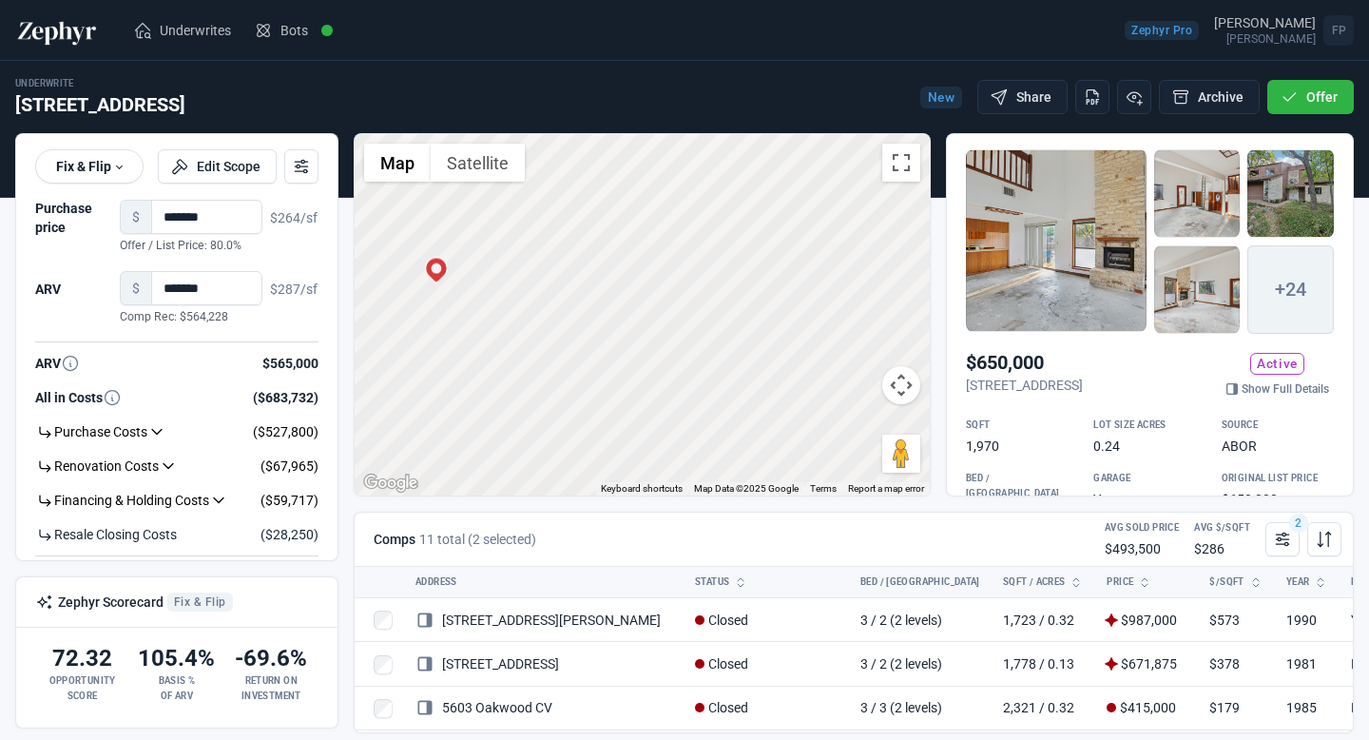
click at [676, 426] on div "To activate drag with keyboard, press Alt + Enter. Once in keyboard drag state,…" at bounding box center [642, 314] width 575 height 361
drag, startPoint x: 747, startPoint y: 323, endPoint x: 895, endPoint y: 188, distance: 199.9
click at [896, 187] on div "To activate drag with keyboard, press Alt + Enter. Once in keyboard drag state,…" at bounding box center [642, 314] width 575 height 361
drag, startPoint x: 735, startPoint y: 211, endPoint x: 713, endPoint y: 395, distance: 184.8
click at [713, 395] on div "To activate drag with keyboard, press Alt + Enter. Once in keyboard drag state,…" at bounding box center [642, 314] width 575 height 361
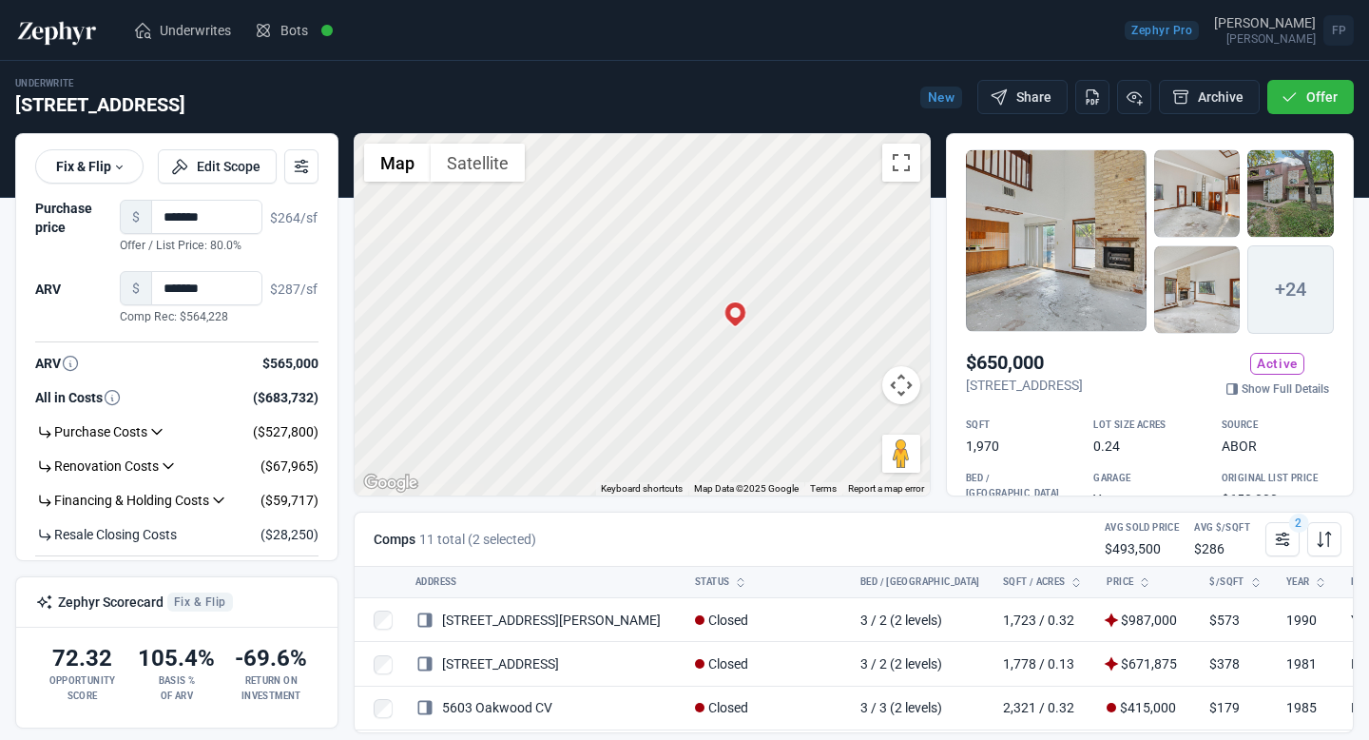
drag, startPoint x: 690, startPoint y: 258, endPoint x: 813, endPoint y: 247, distance: 123.1
click at [813, 247] on div "To activate drag with keyboard, press Alt + Enter. Once in keyboard drag state,…" at bounding box center [642, 314] width 575 height 361
drag, startPoint x: 782, startPoint y: 347, endPoint x: 683, endPoint y: 372, distance: 101.9
click at [683, 372] on div "To activate drag with keyboard, press Alt + Enter. Once in keyboard drag state,…" at bounding box center [642, 314] width 575 height 361
click at [494, 172] on button "Satellite" at bounding box center [478, 163] width 94 height 38
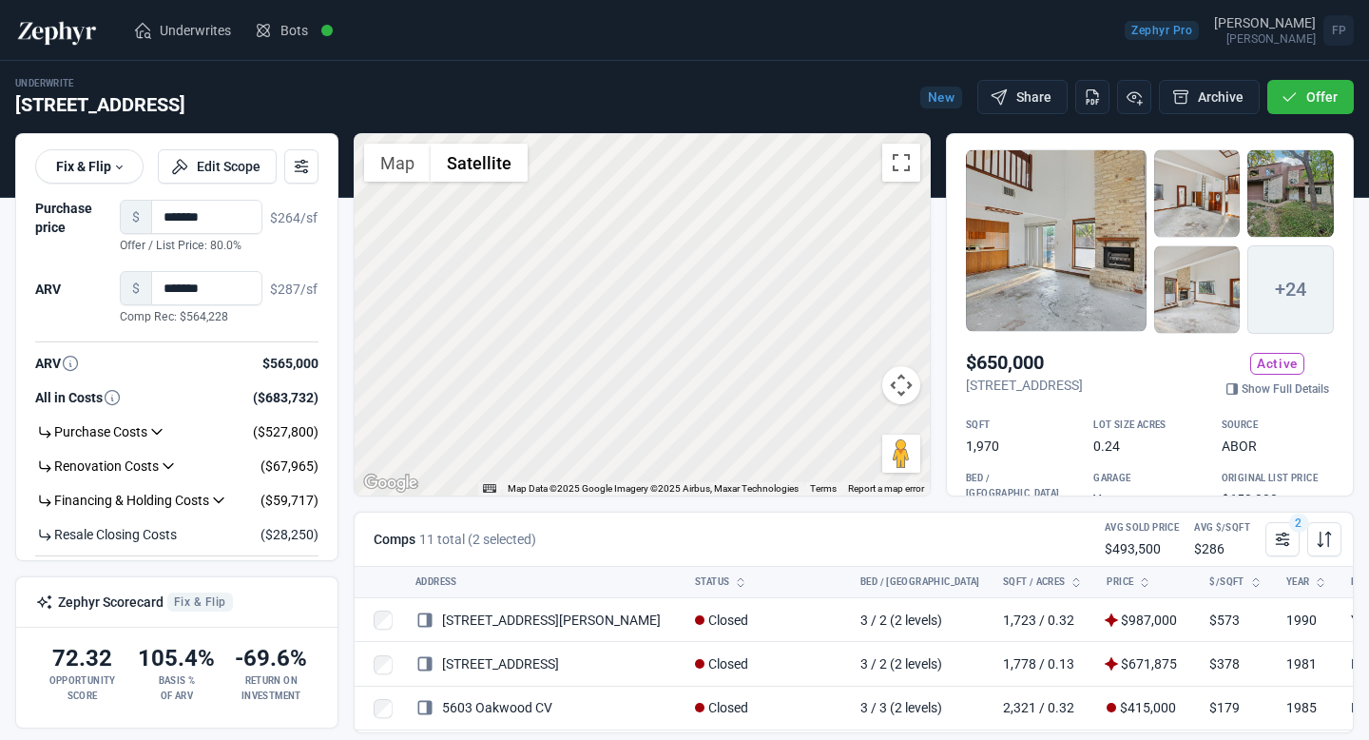
drag, startPoint x: 632, startPoint y: 251, endPoint x: 464, endPoint y: 249, distance: 168.3
click at [465, 250] on div "To activate drag with keyboard, press Alt + Enter. Once in keyboard drag state,…" at bounding box center [642, 314] width 575 height 361
drag, startPoint x: 614, startPoint y: 332, endPoint x: 596, endPoint y: 240, distance: 94.0
click at [598, 240] on div "To activate drag with keyboard, press Alt + Enter. Once in keyboard drag state,…" at bounding box center [642, 314] width 575 height 361
click at [394, 166] on button "Map" at bounding box center [397, 163] width 67 height 38
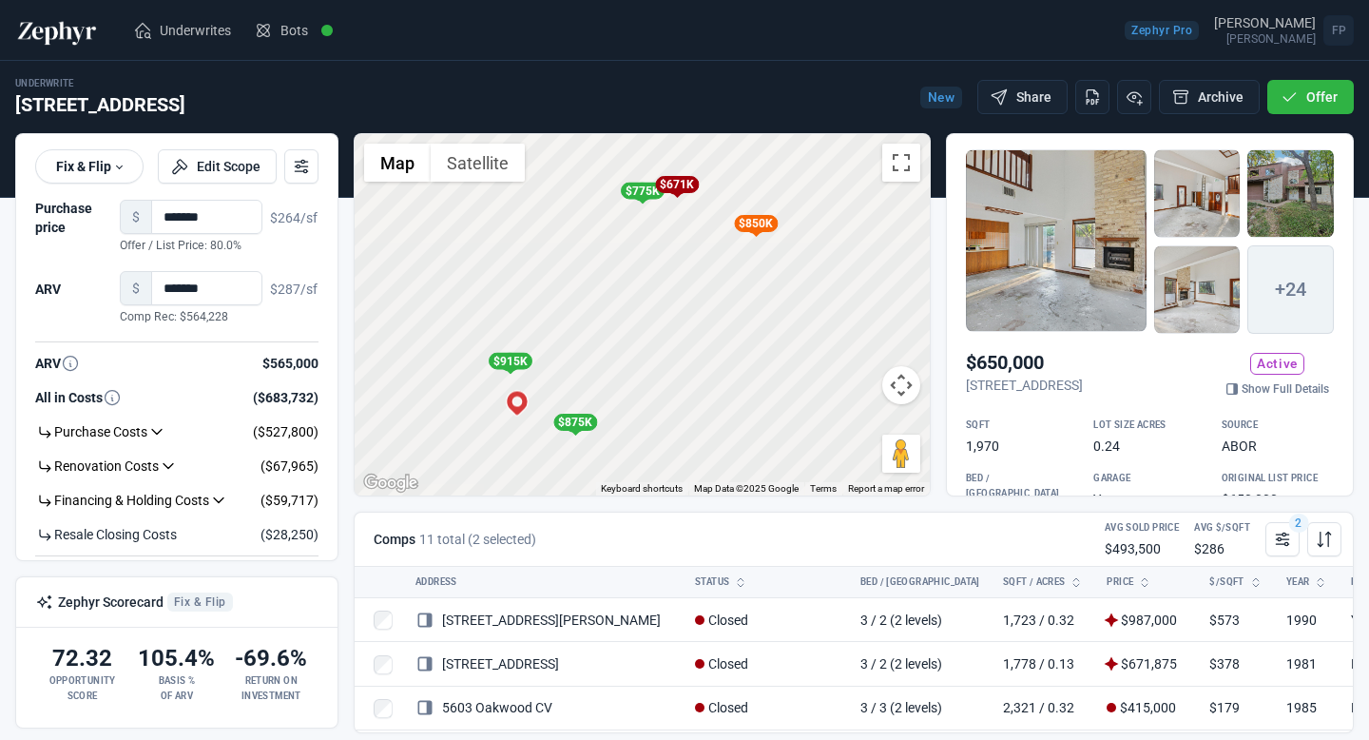
drag, startPoint x: 714, startPoint y: 242, endPoint x: 628, endPoint y: 381, distance: 163.9
click at [629, 381] on div "To activate drag with keyboard, press Alt + Enter. Once in keyboard drag state,…" at bounding box center [642, 314] width 575 height 361
click at [748, 235] on div "$850K" at bounding box center [747, 232] width 44 height 17
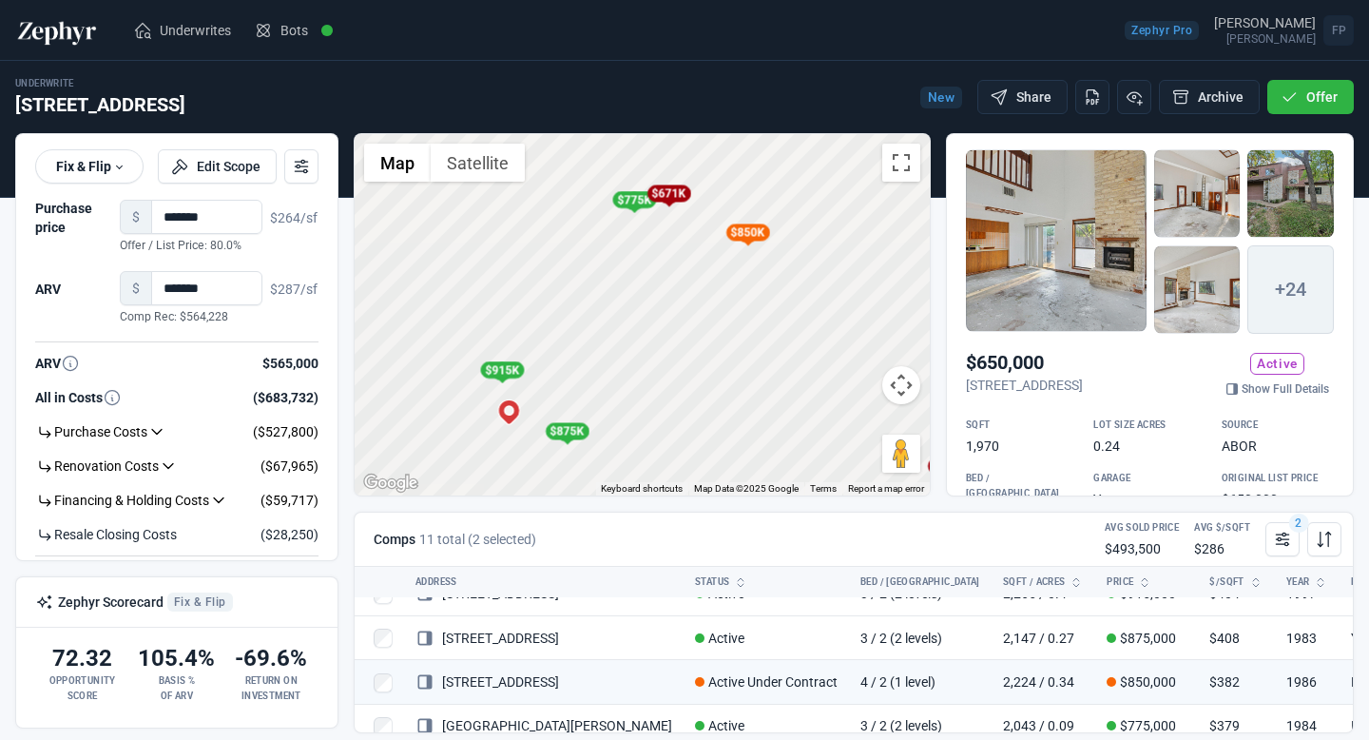
scroll to position [330, 0]
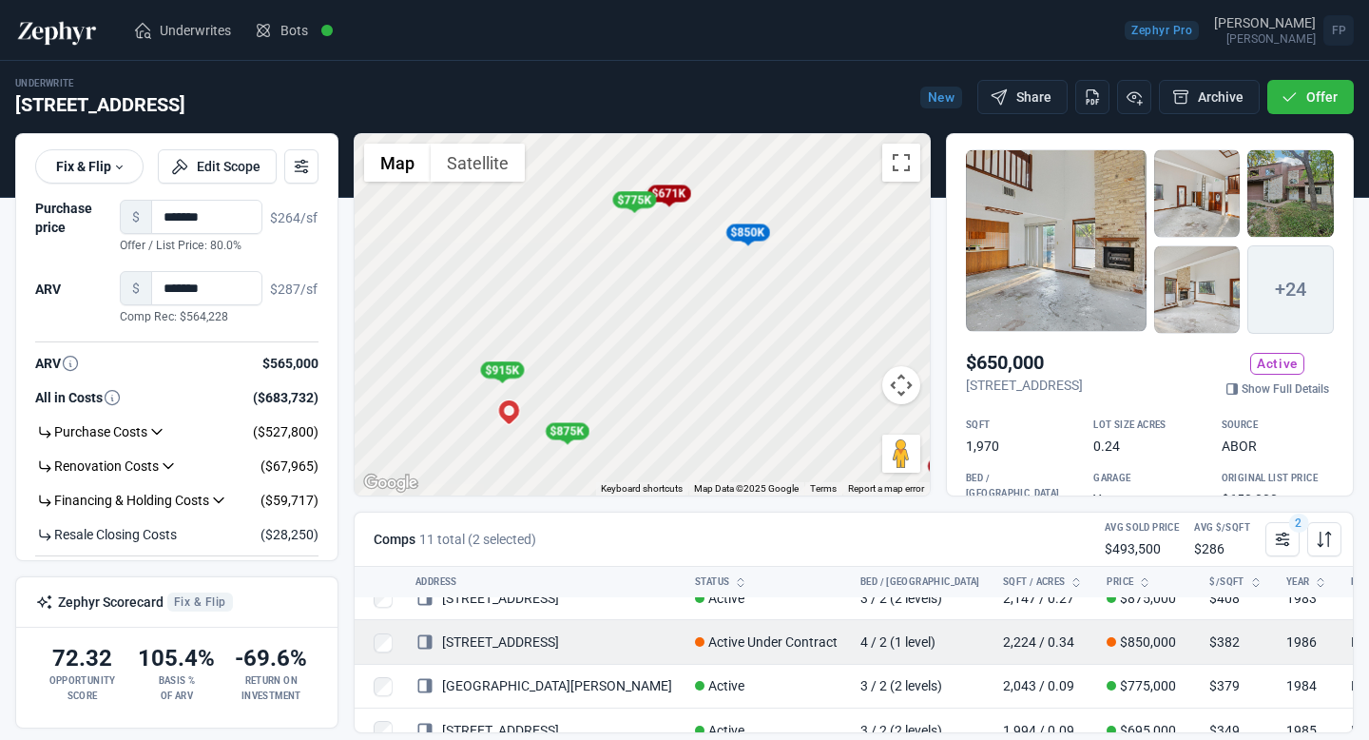
click at [559, 634] on link "[STREET_ADDRESS]" at bounding box center [487, 641] width 144 height 15
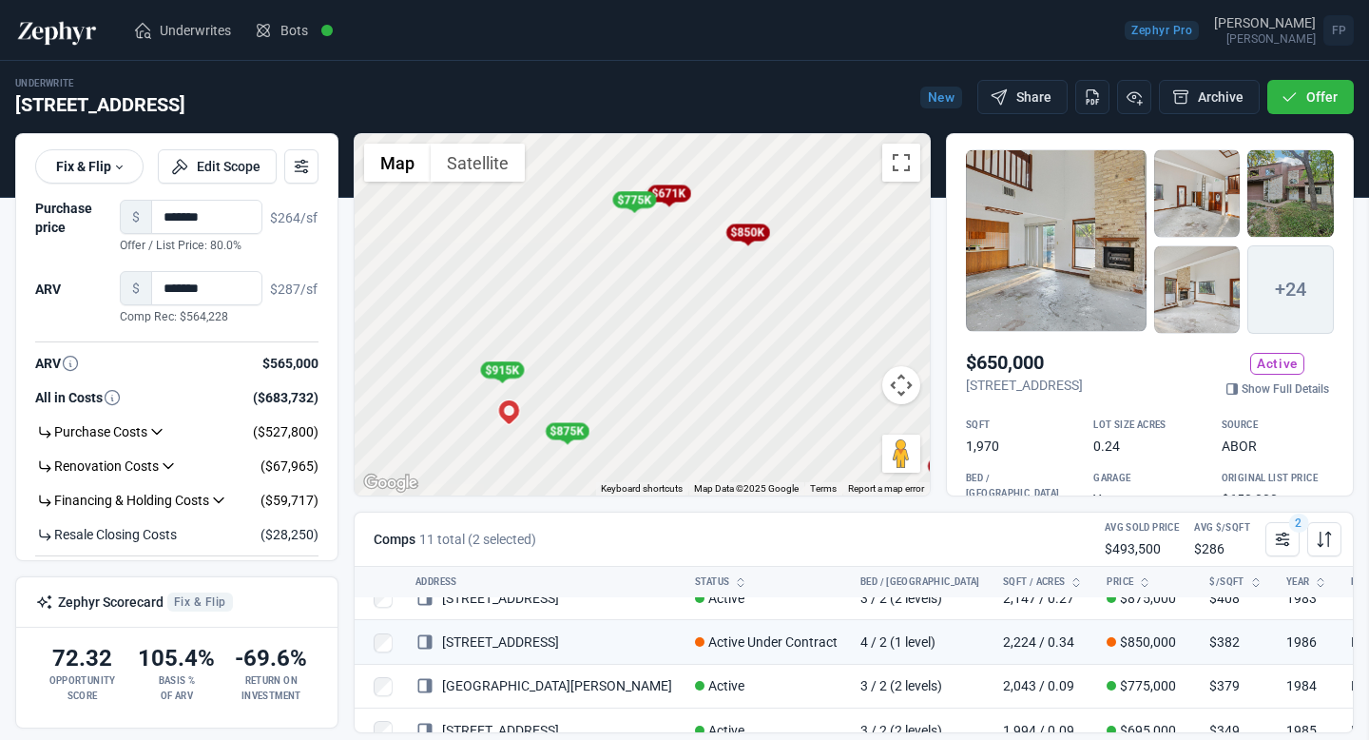
click at [552, 276] on div at bounding box center [684, 370] width 1369 height 740
click at [749, 236] on div "$850K" at bounding box center [747, 232] width 44 height 17
click at [686, 201] on div "To navigate, press the arrow keys. To activate drag with keyboard, press Alt + …" at bounding box center [642, 314] width 575 height 361
click at [681, 203] on div "To activate drag with keyboard, press Alt + Enter. Once in keyboard drag state,…" at bounding box center [642, 314] width 575 height 361
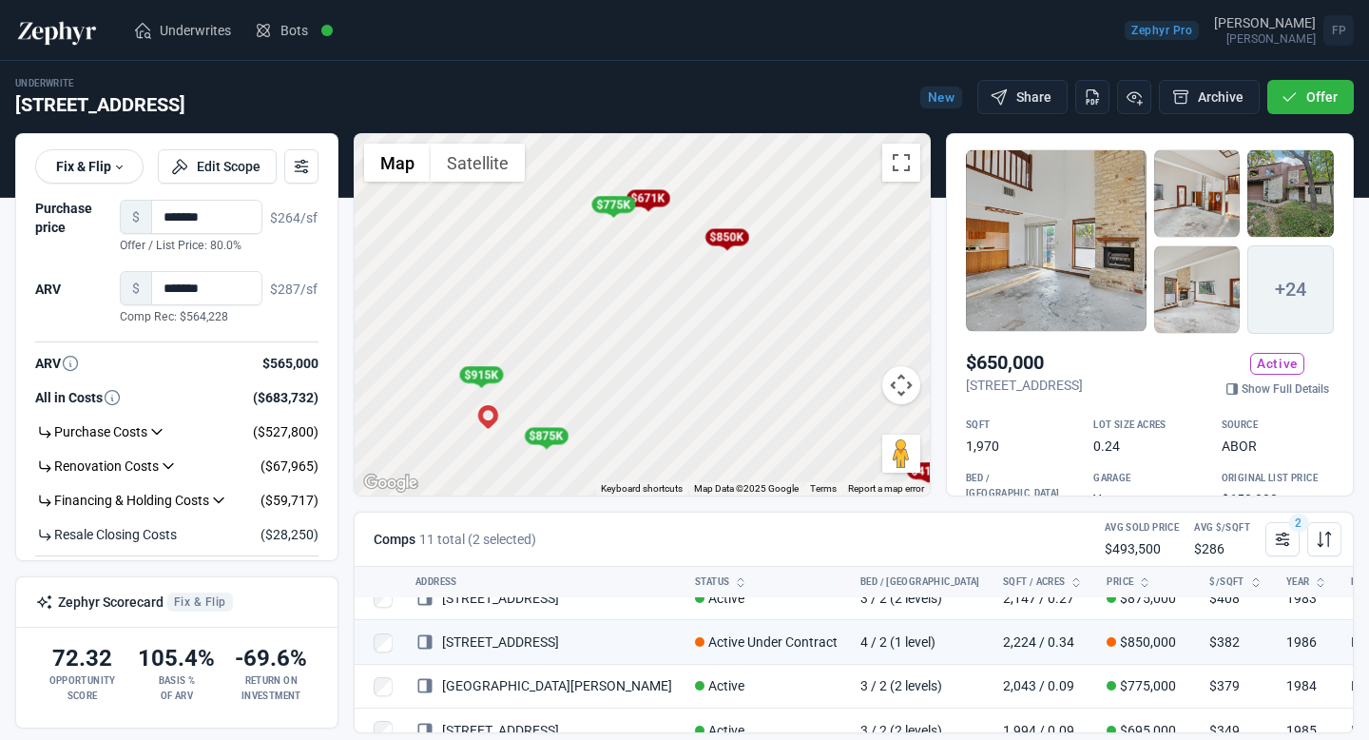
drag, startPoint x: 696, startPoint y: 320, endPoint x: 675, endPoint y: 328, distance: 22.3
click at [675, 328] on div "To activate drag with keyboard, press Alt + Enter. Once in keyboard drag state,…" at bounding box center [642, 314] width 575 height 361
click at [607, 210] on div "$775K" at bounding box center [612, 204] width 44 height 17
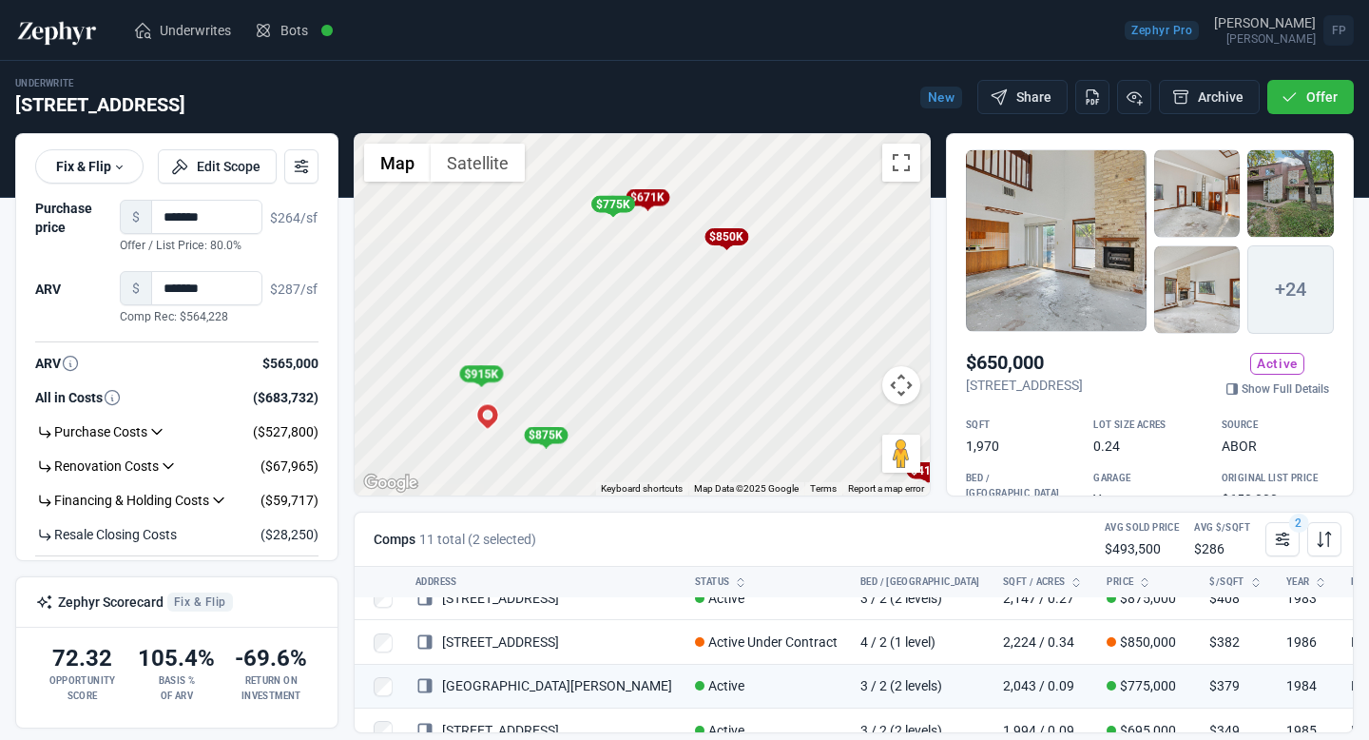
scroll to position [365, 0]
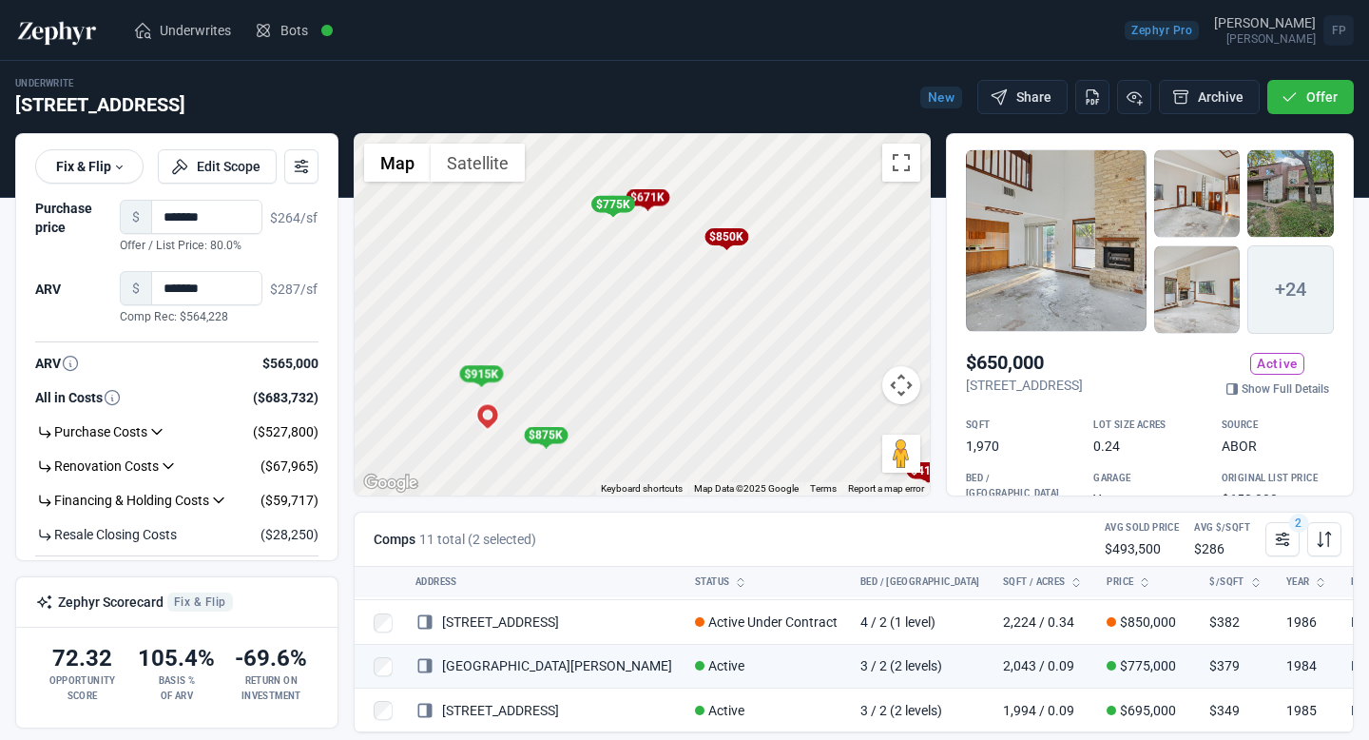
click at [728, 238] on div "$850K" at bounding box center [727, 236] width 44 height 17
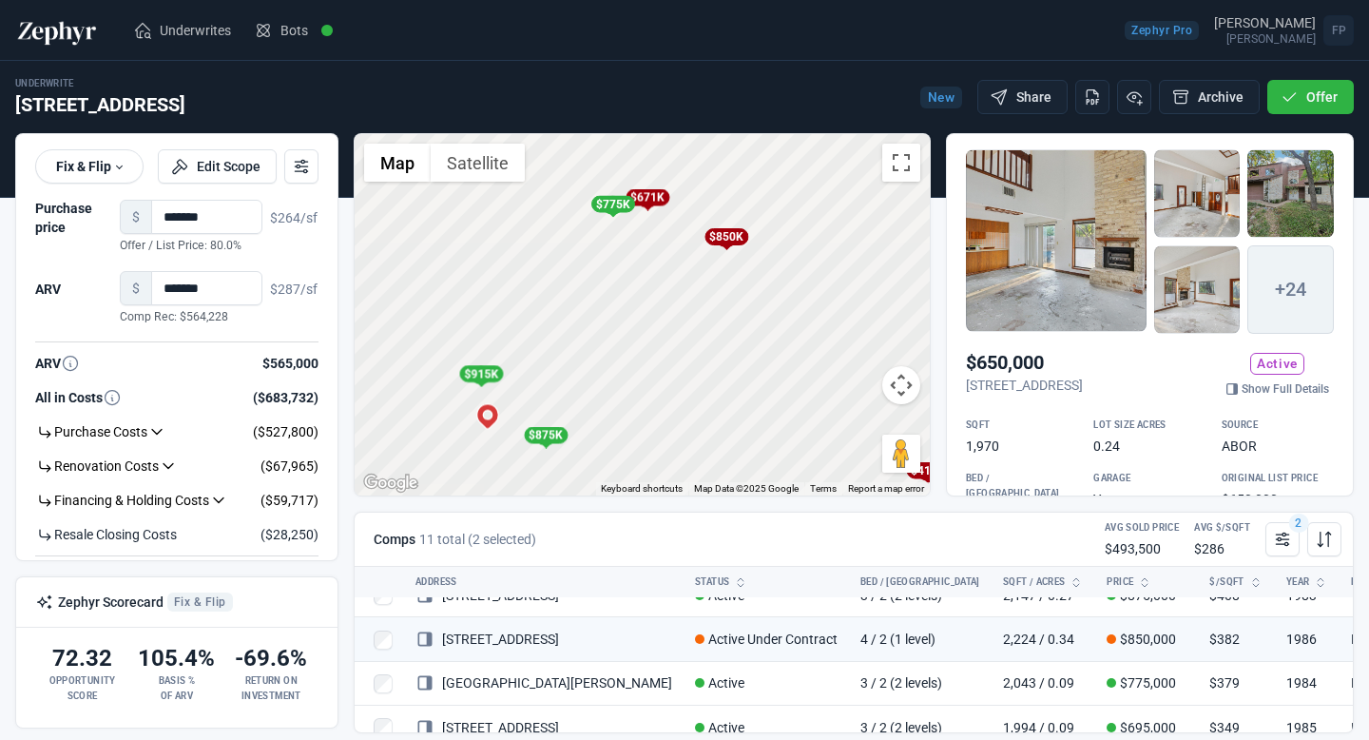
scroll to position [330, 0]
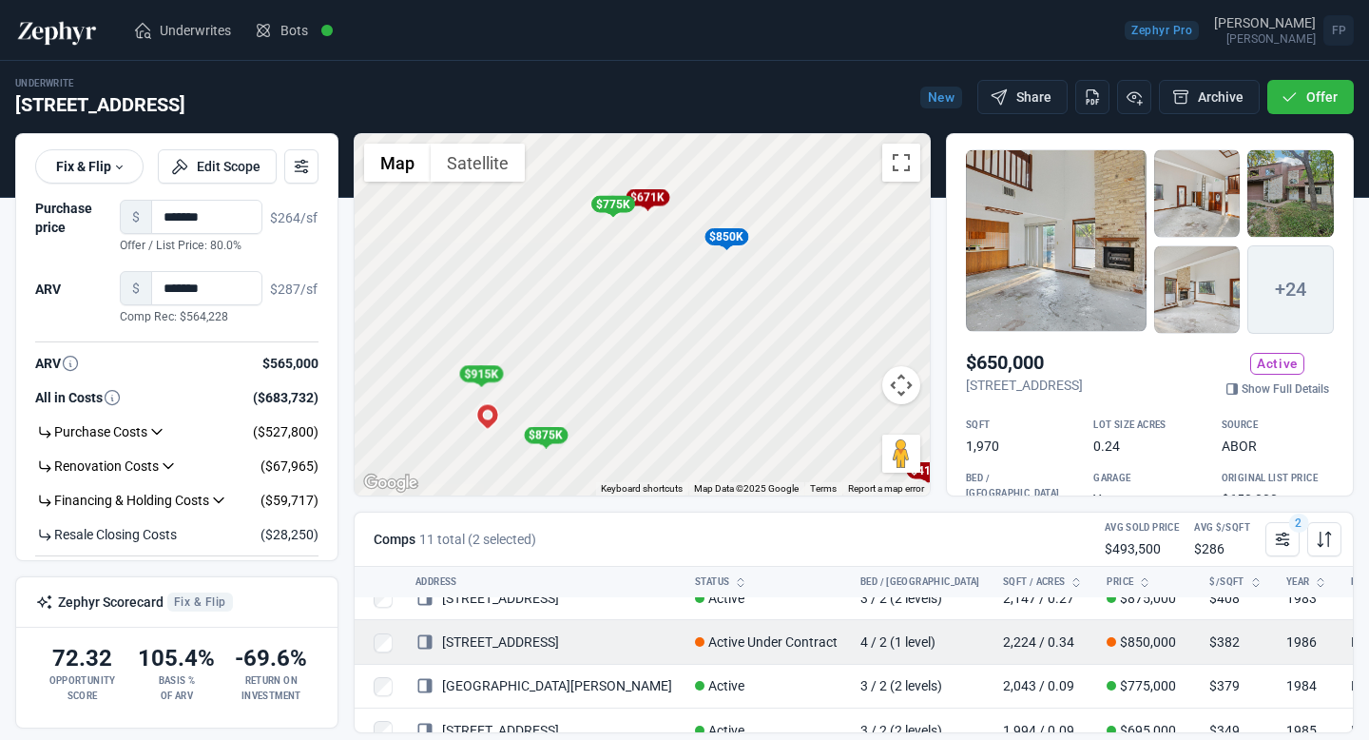
click at [559, 641] on link "[STREET_ADDRESS]" at bounding box center [487, 641] width 144 height 15
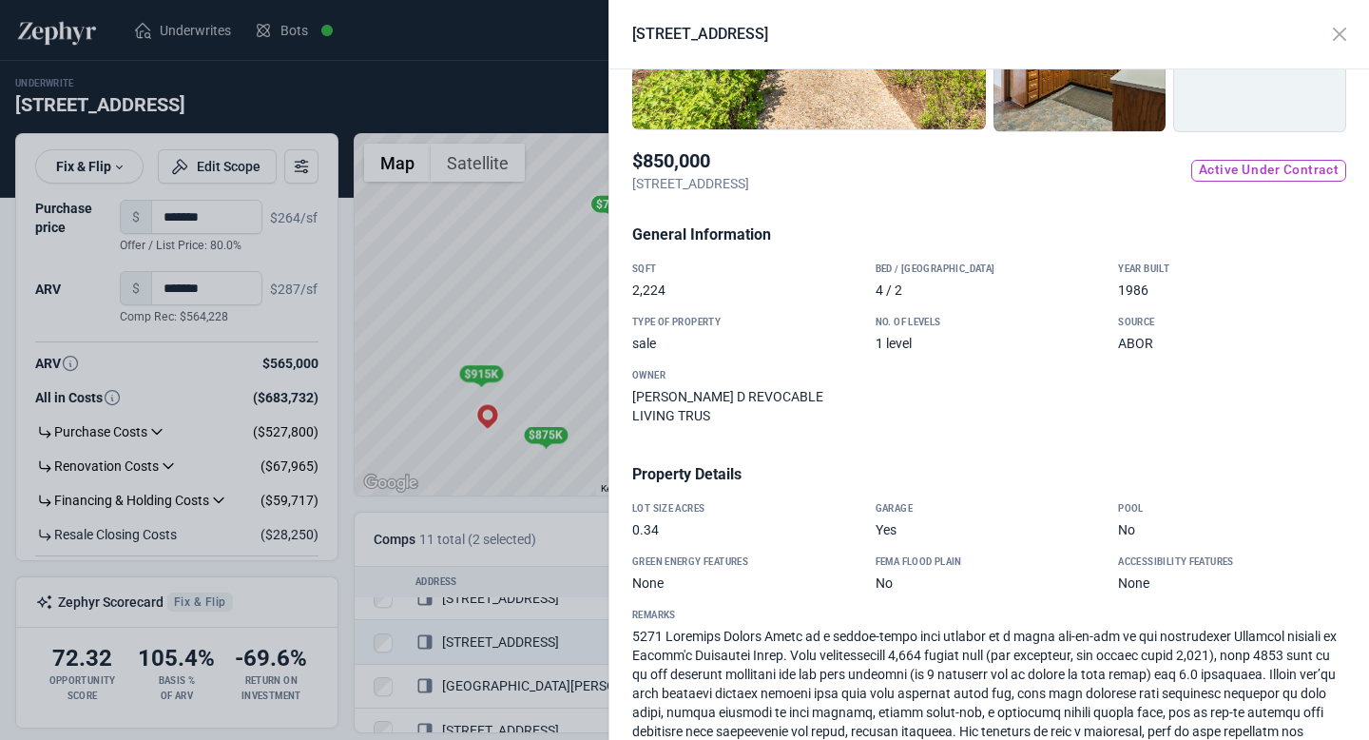
scroll to position [0, 0]
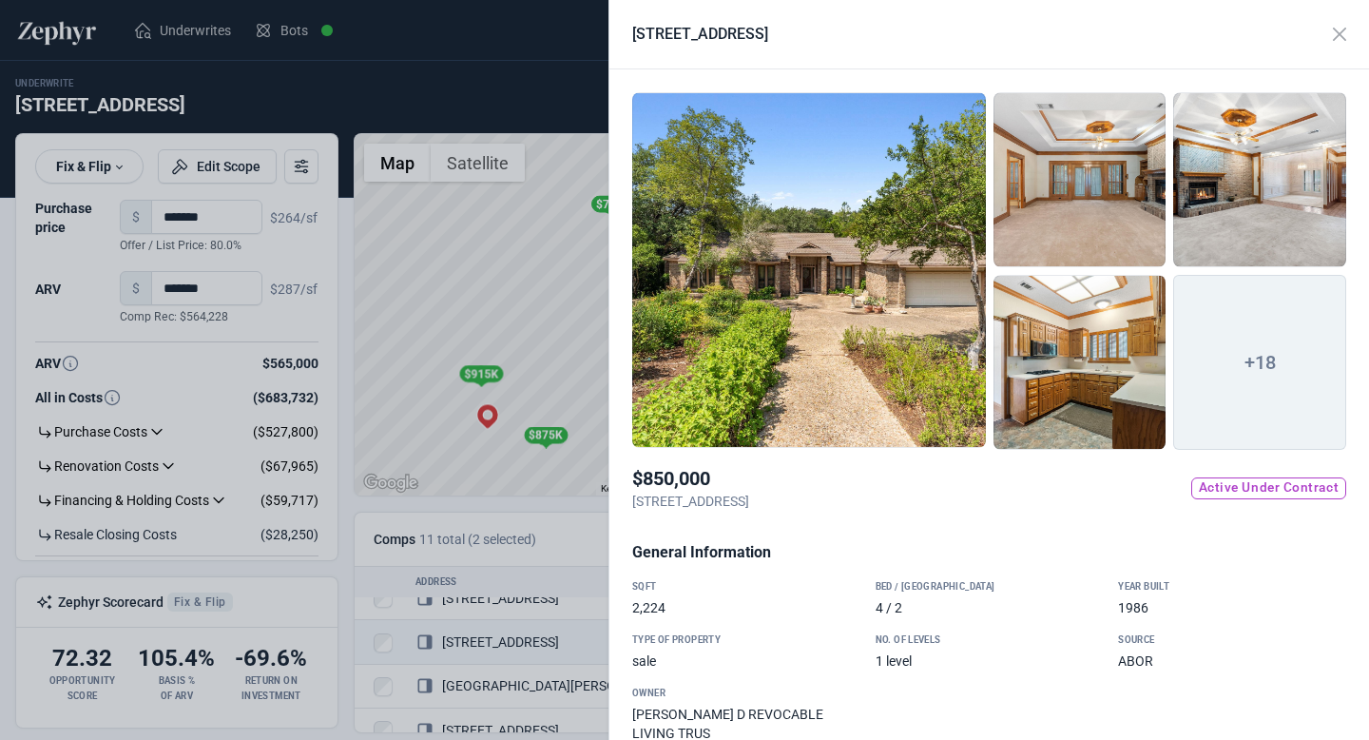
click at [884, 326] on div at bounding box center [809, 270] width 354 height 356
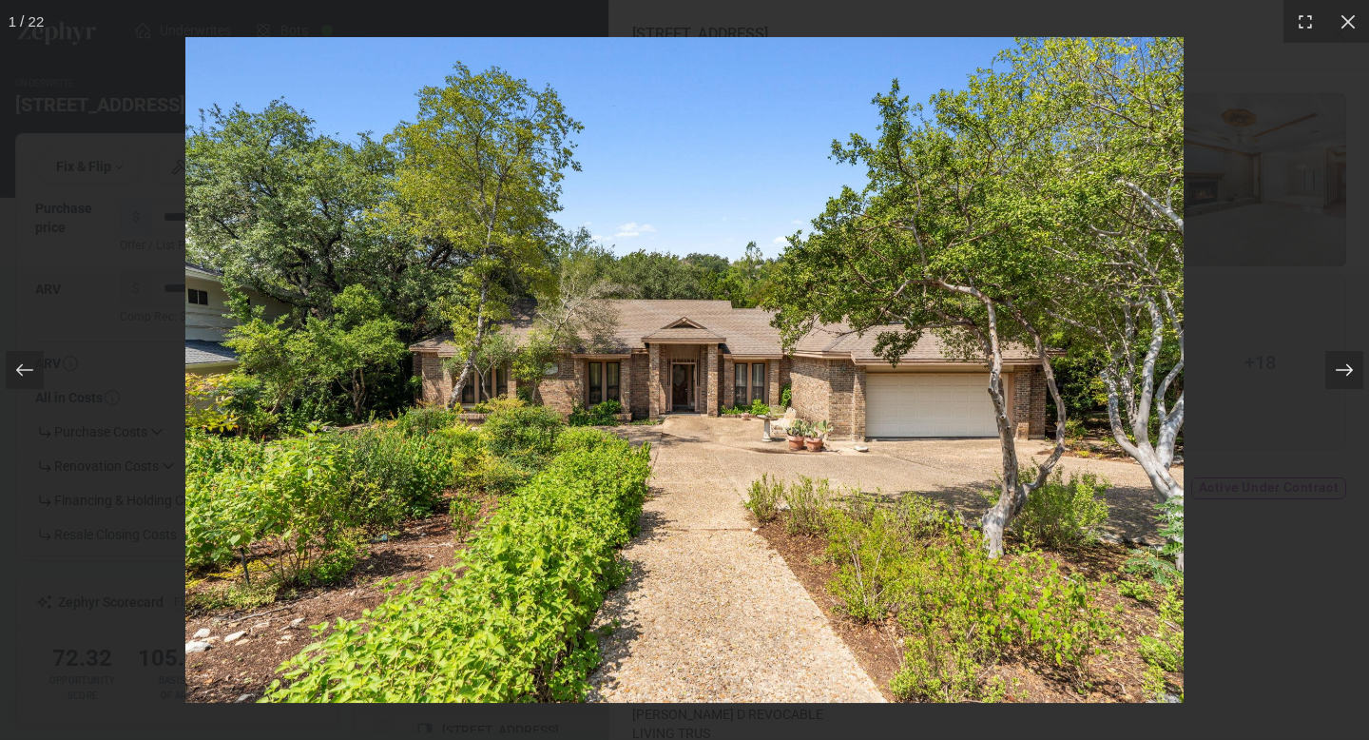
click at [1350, 365] on icon at bounding box center [1344, 369] width 19 height 19
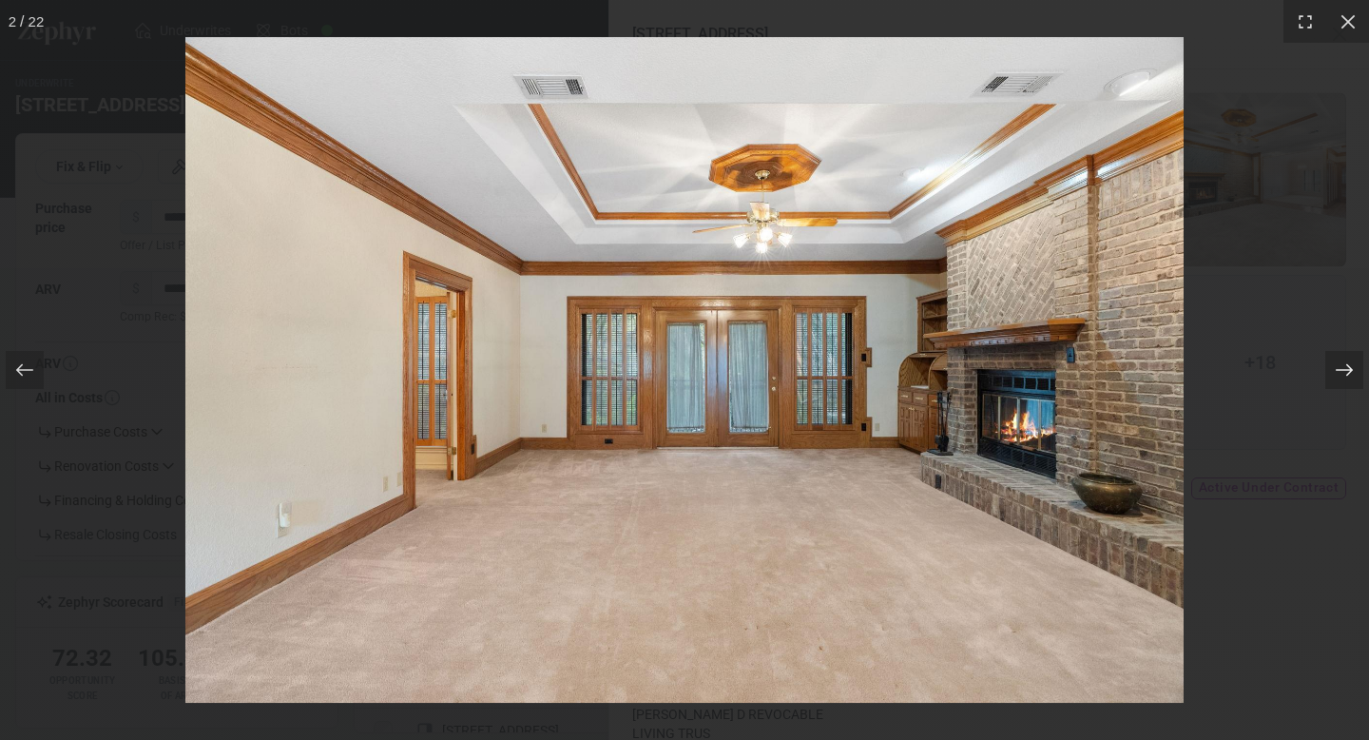
click at [1351, 367] on icon at bounding box center [1344, 369] width 19 height 19
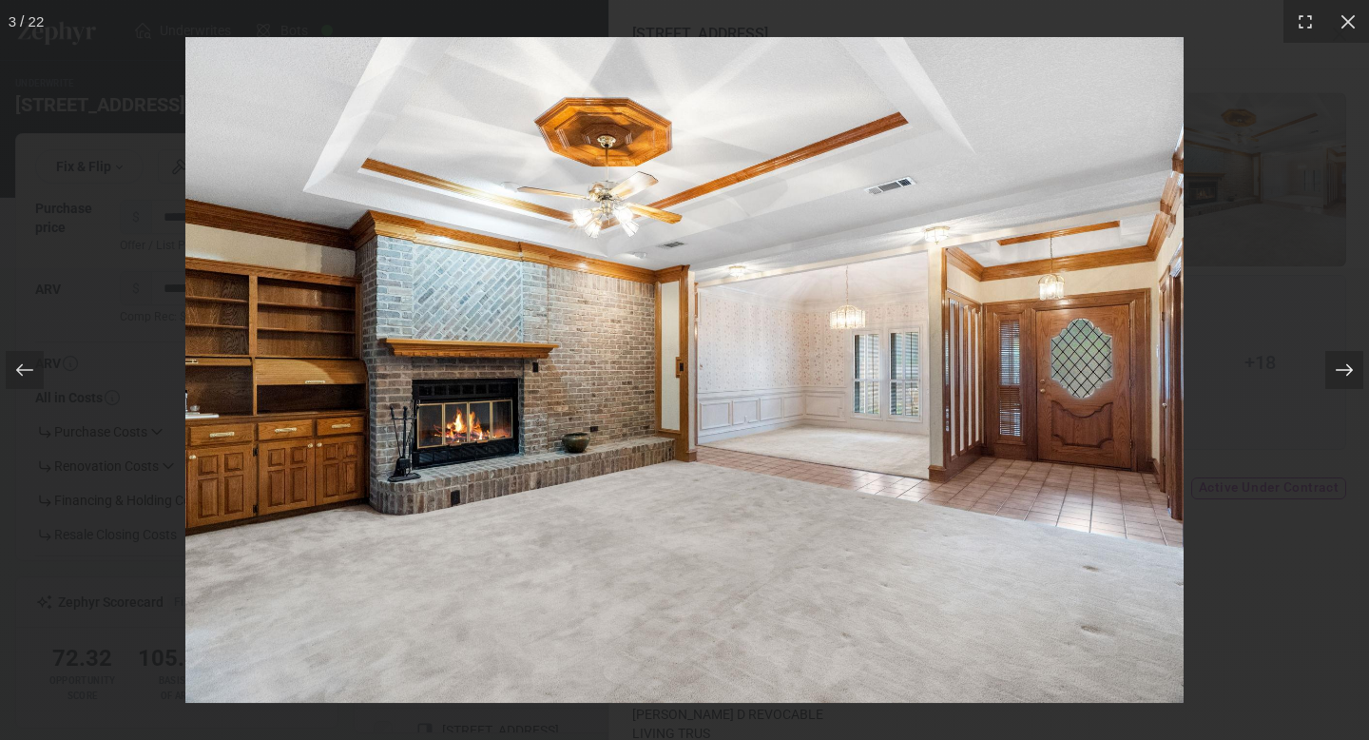
click at [1351, 367] on icon at bounding box center [1344, 369] width 19 height 19
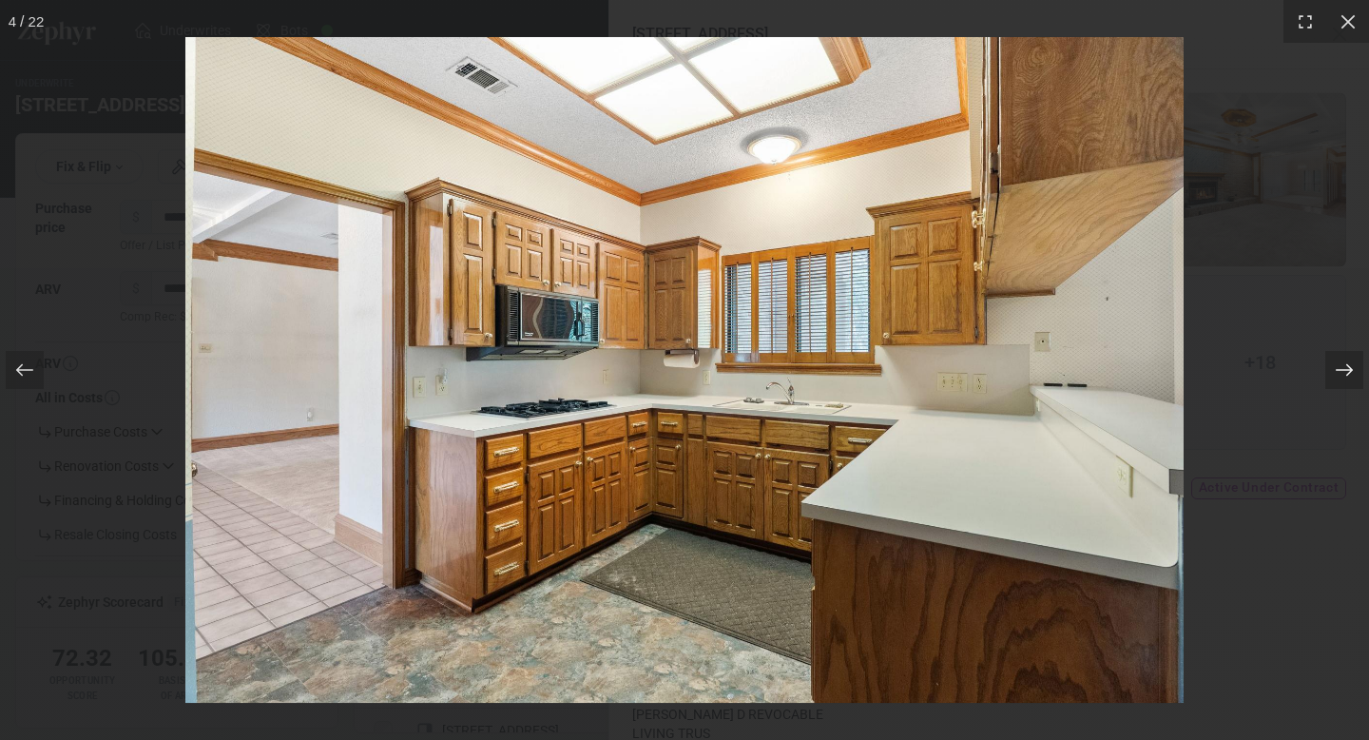
click at [1351, 367] on icon at bounding box center [1344, 369] width 19 height 19
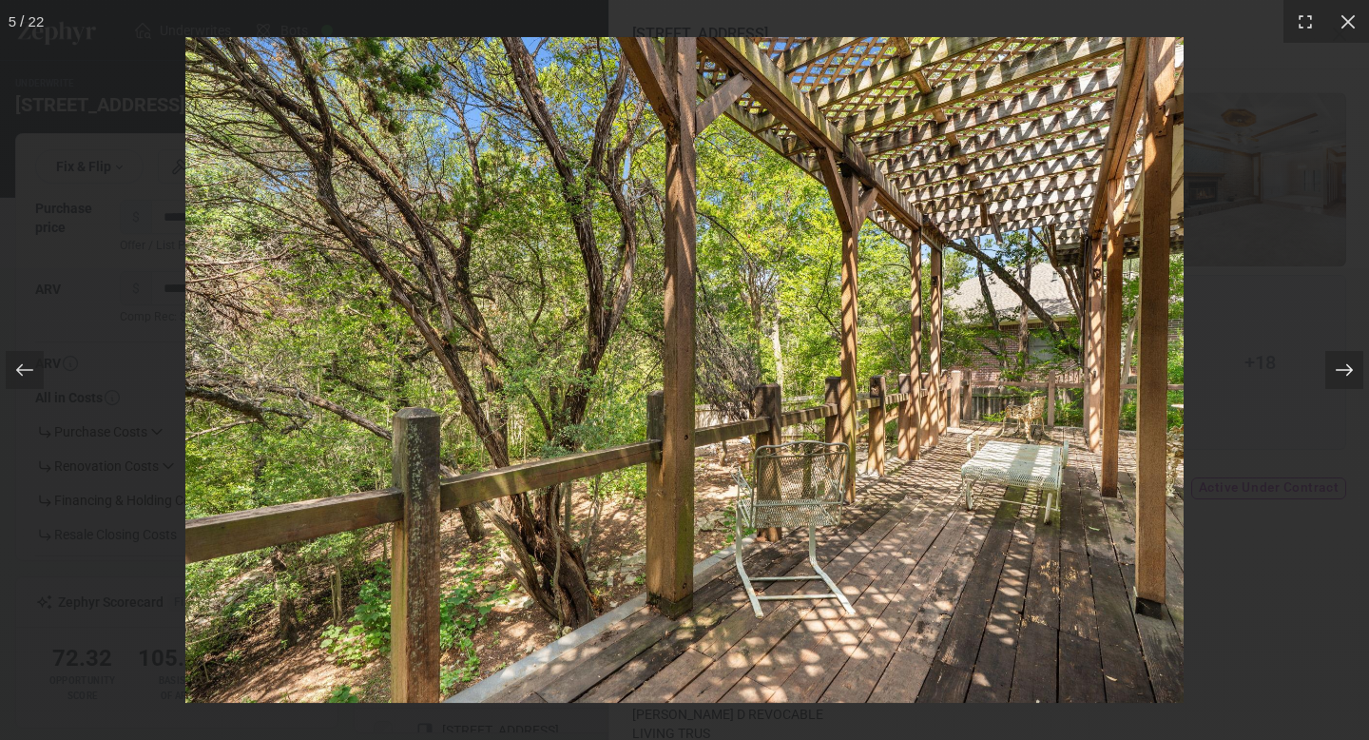
click at [1351, 367] on icon at bounding box center [1344, 369] width 19 height 19
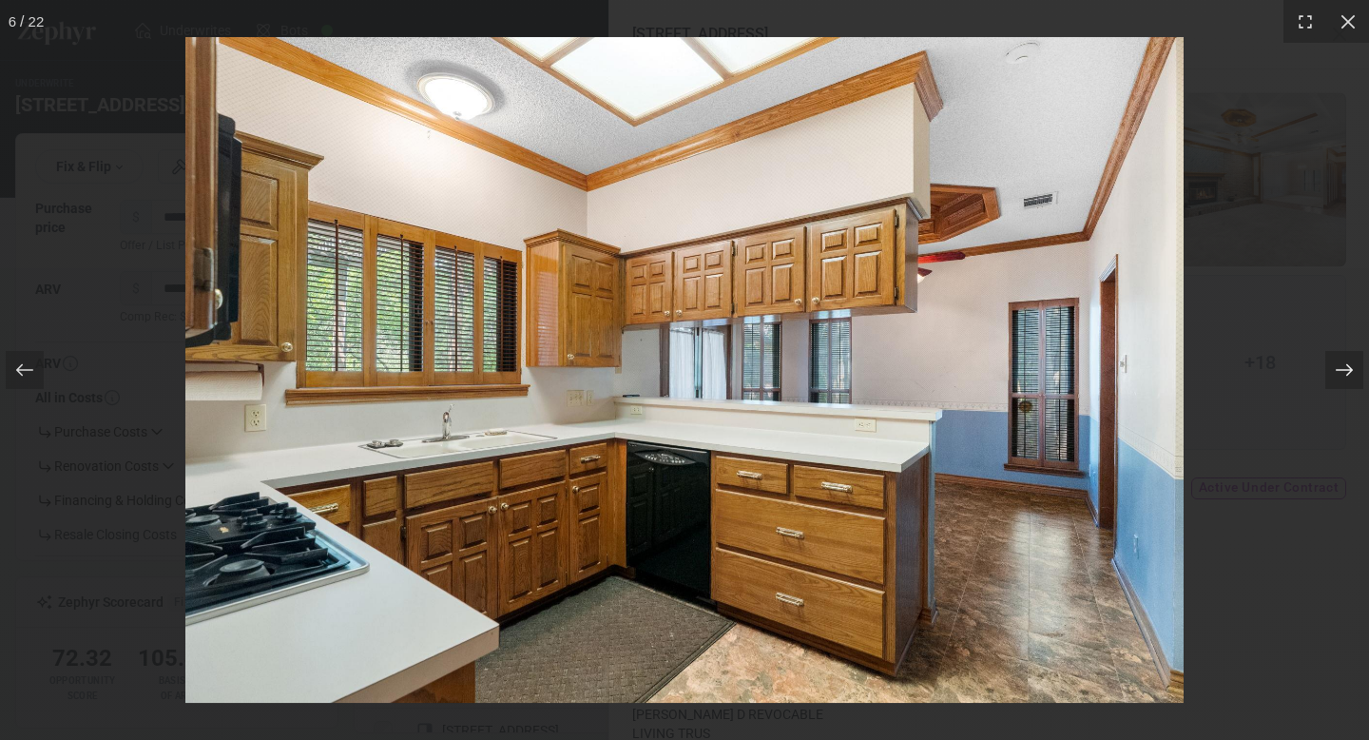
click at [1351, 367] on icon at bounding box center [1344, 369] width 19 height 19
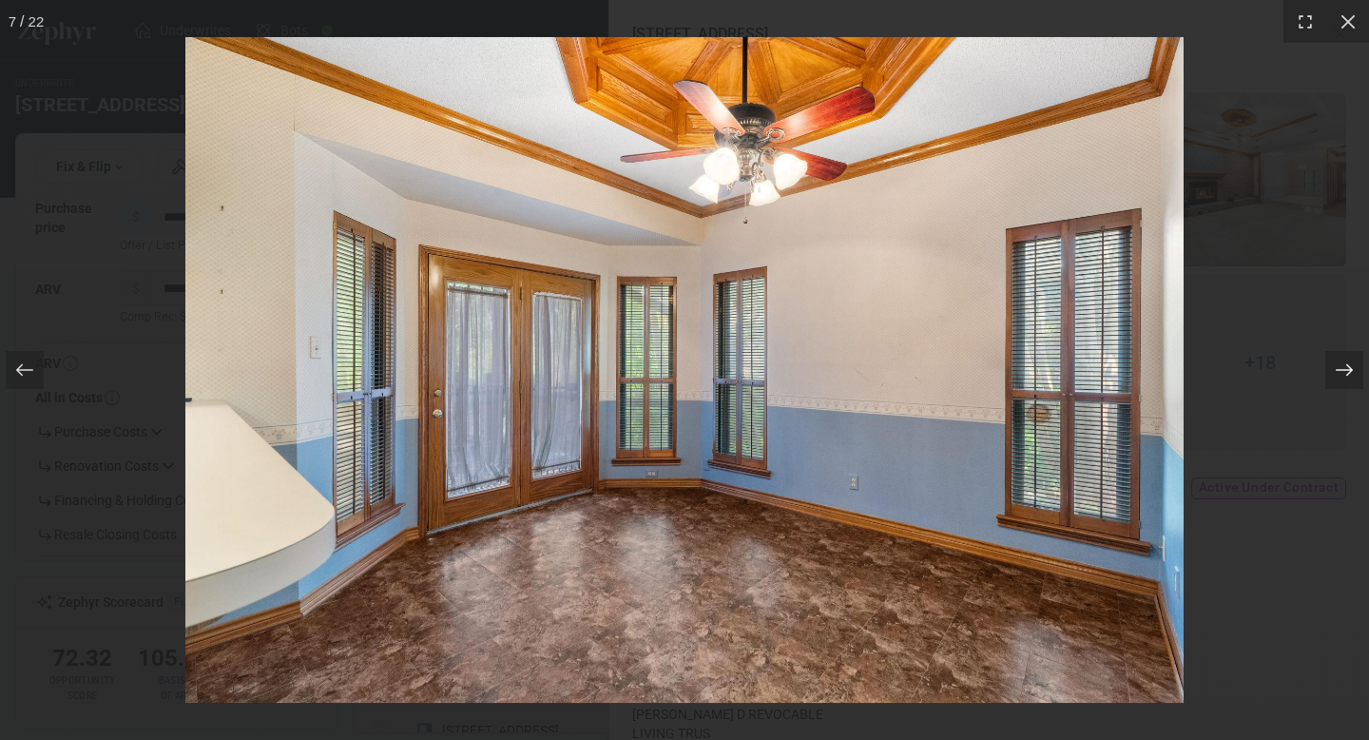
click at [1351, 367] on icon at bounding box center [1344, 369] width 19 height 19
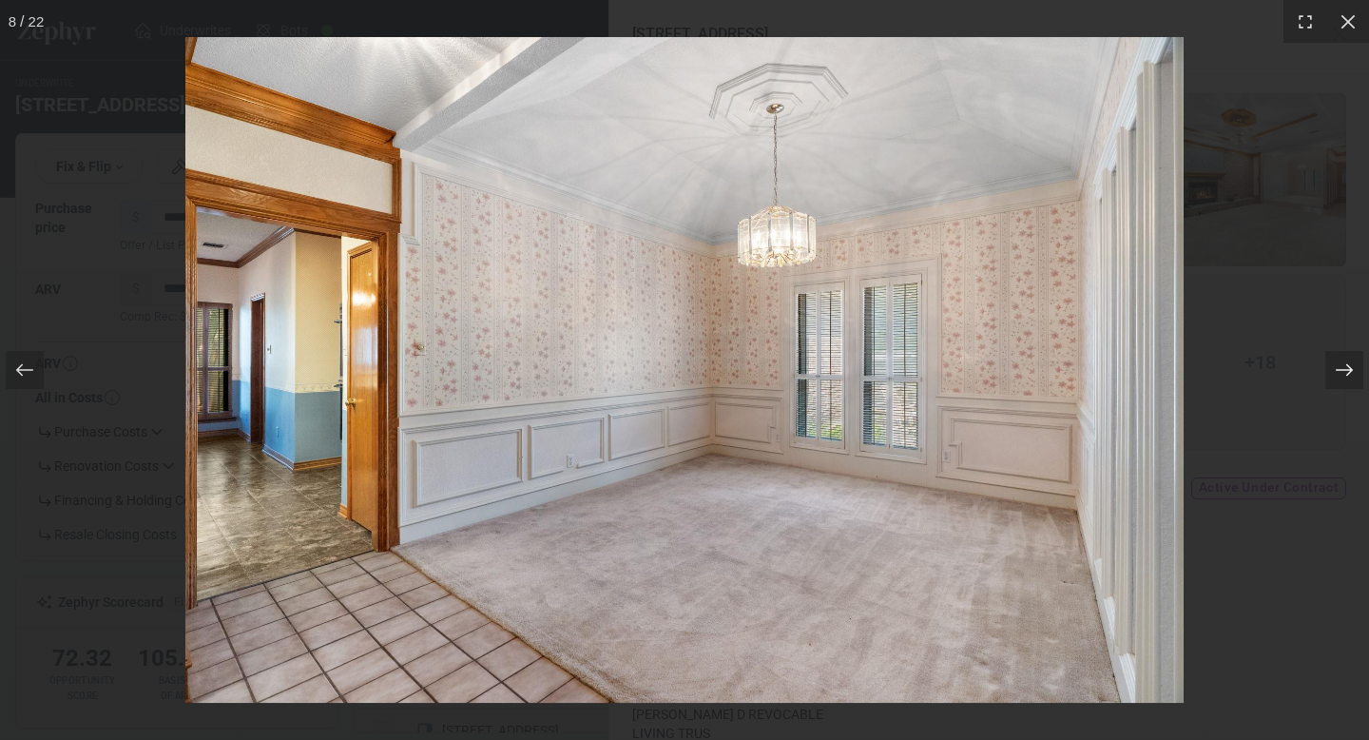
click at [1351, 367] on icon at bounding box center [1344, 369] width 19 height 19
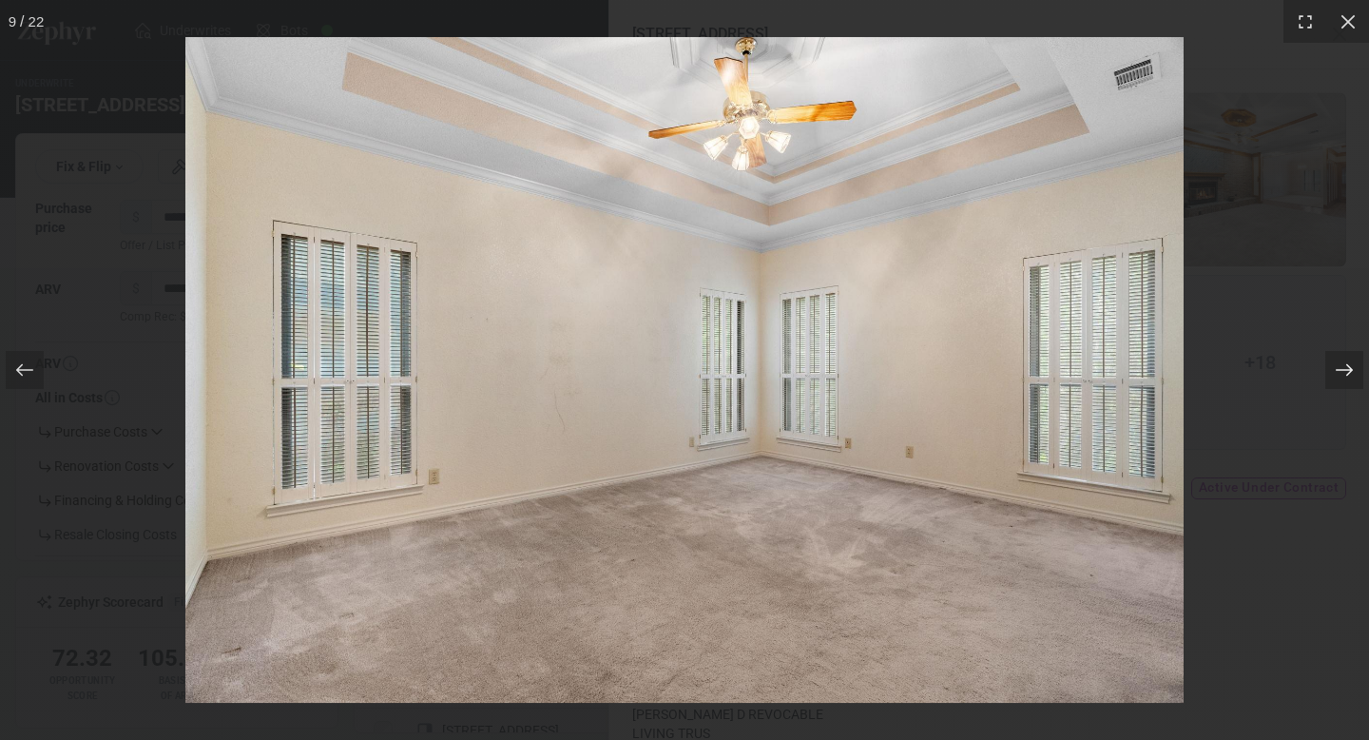
click at [1351, 367] on icon at bounding box center [1344, 369] width 19 height 19
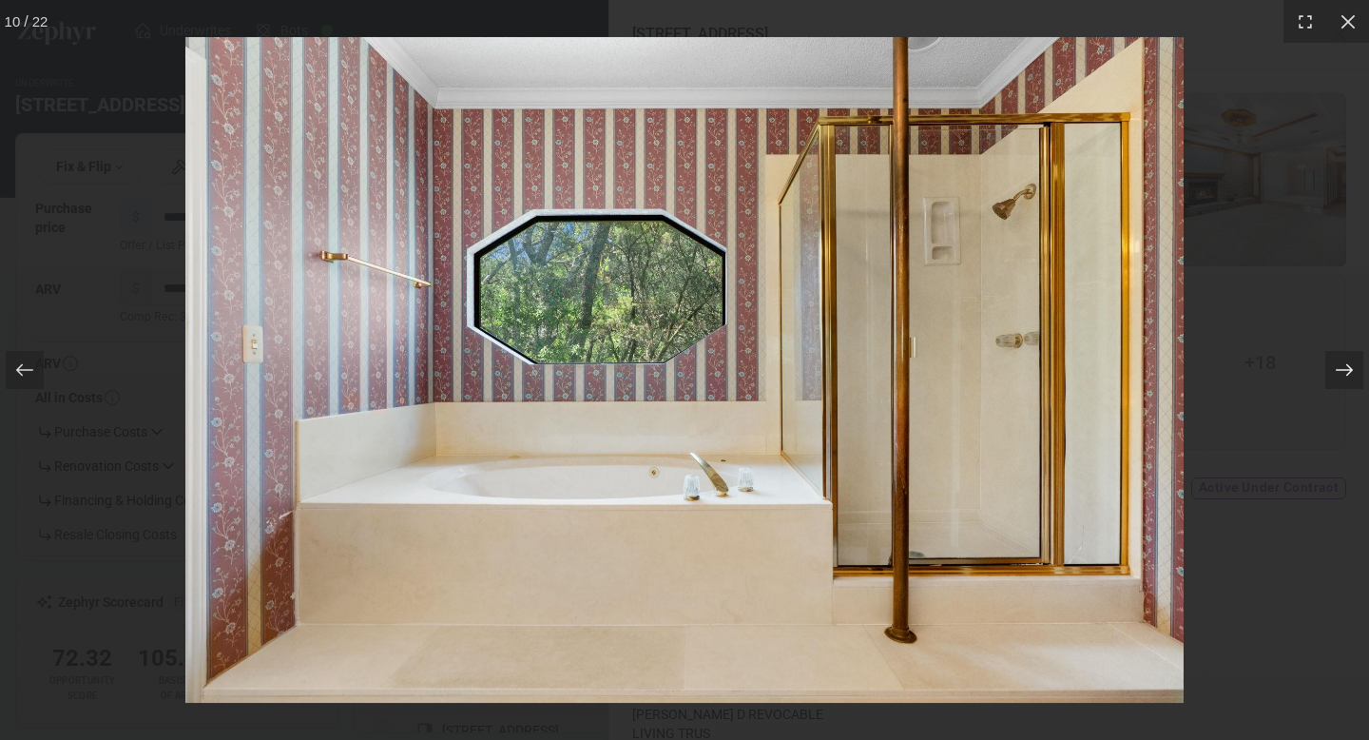
click at [1351, 367] on icon at bounding box center [1344, 369] width 19 height 19
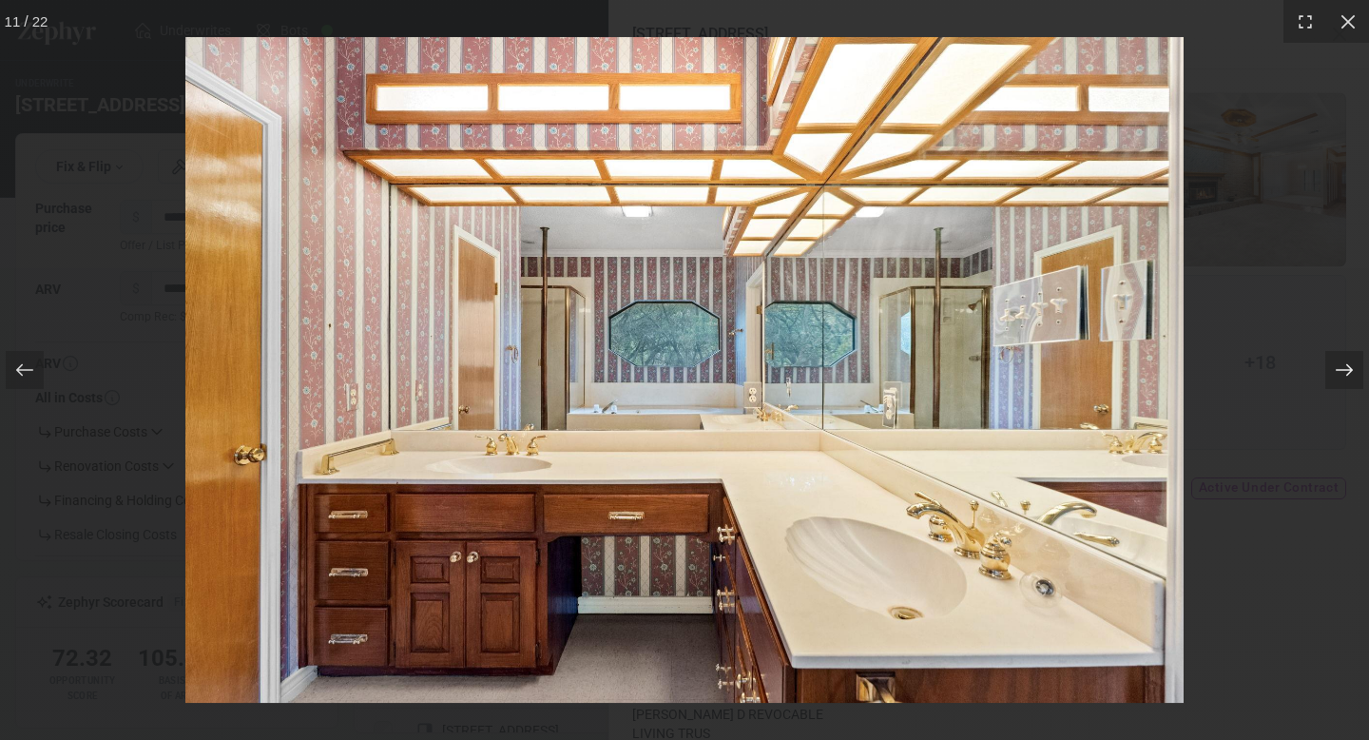
click at [1352, 367] on icon at bounding box center [1344, 369] width 19 height 19
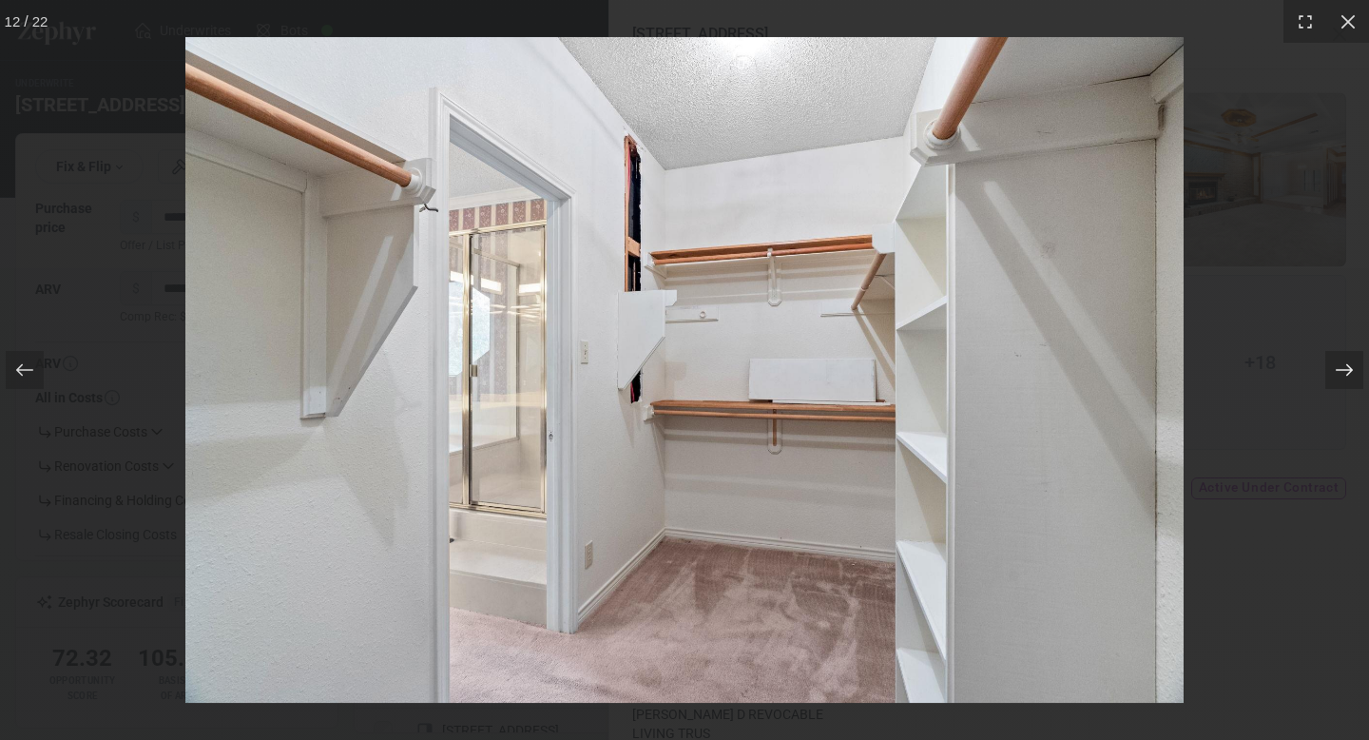
click at [1352, 367] on icon at bounding box center [1344, 369] width 19 height 19
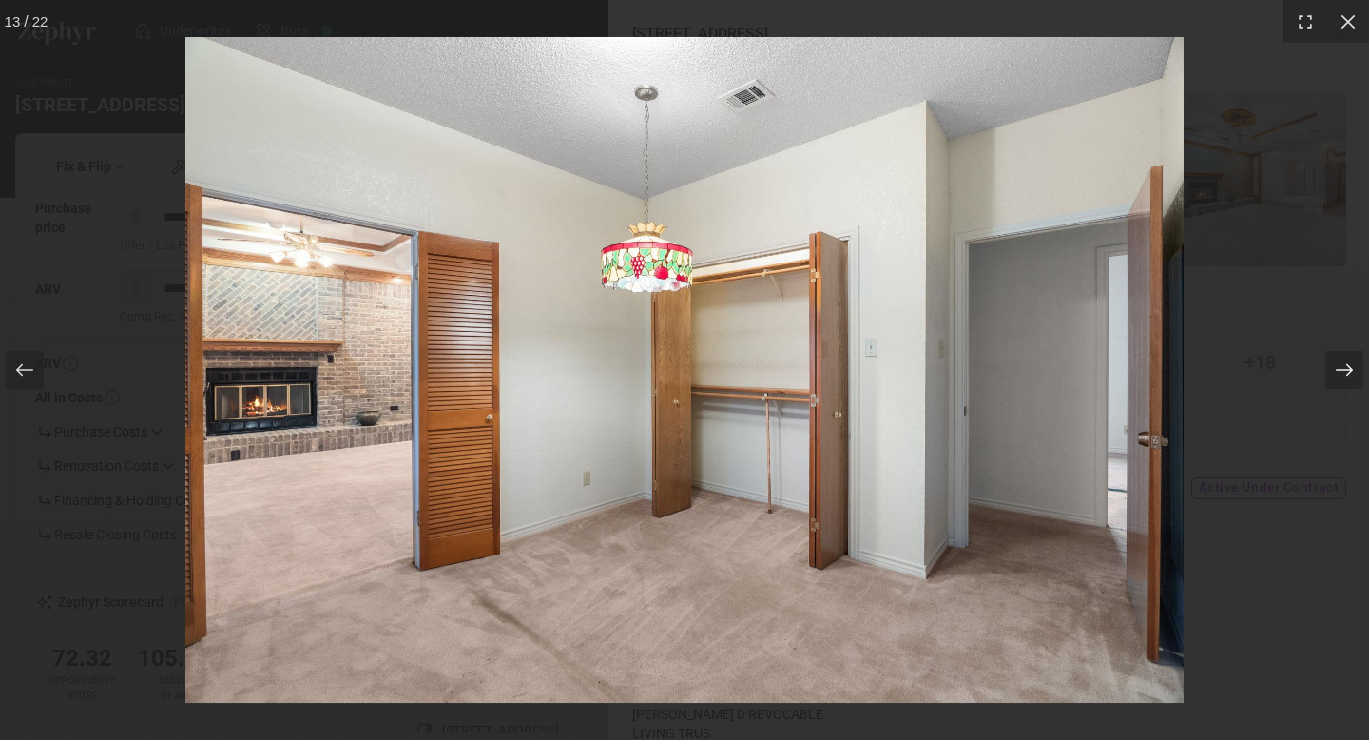
click at [1352, 367] on icon at bounding box center [1344, 369] width 19 height 19
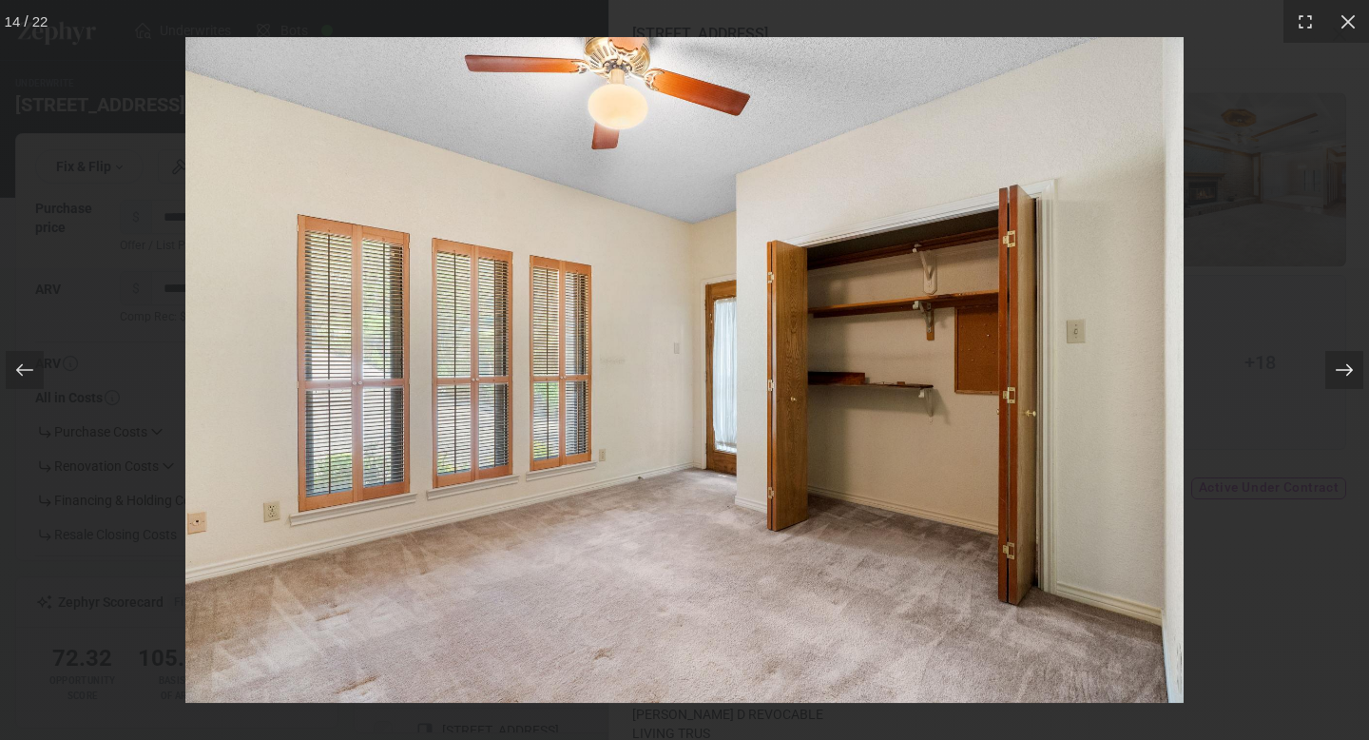
click at [1352, 367] on icon at bounding box center [1344, 369] width 19 height 19
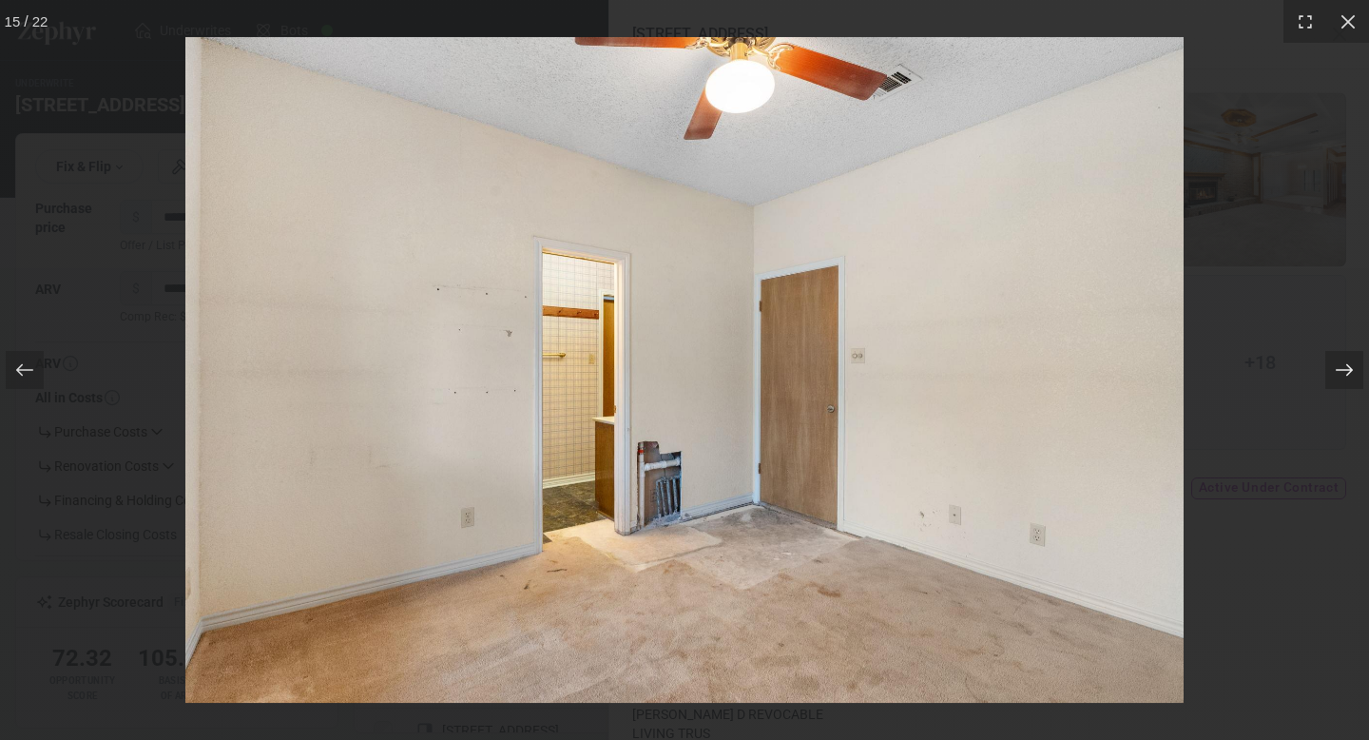
click at [1352, 367] on icon at bounding box center [1344, 369] width 19 height 19
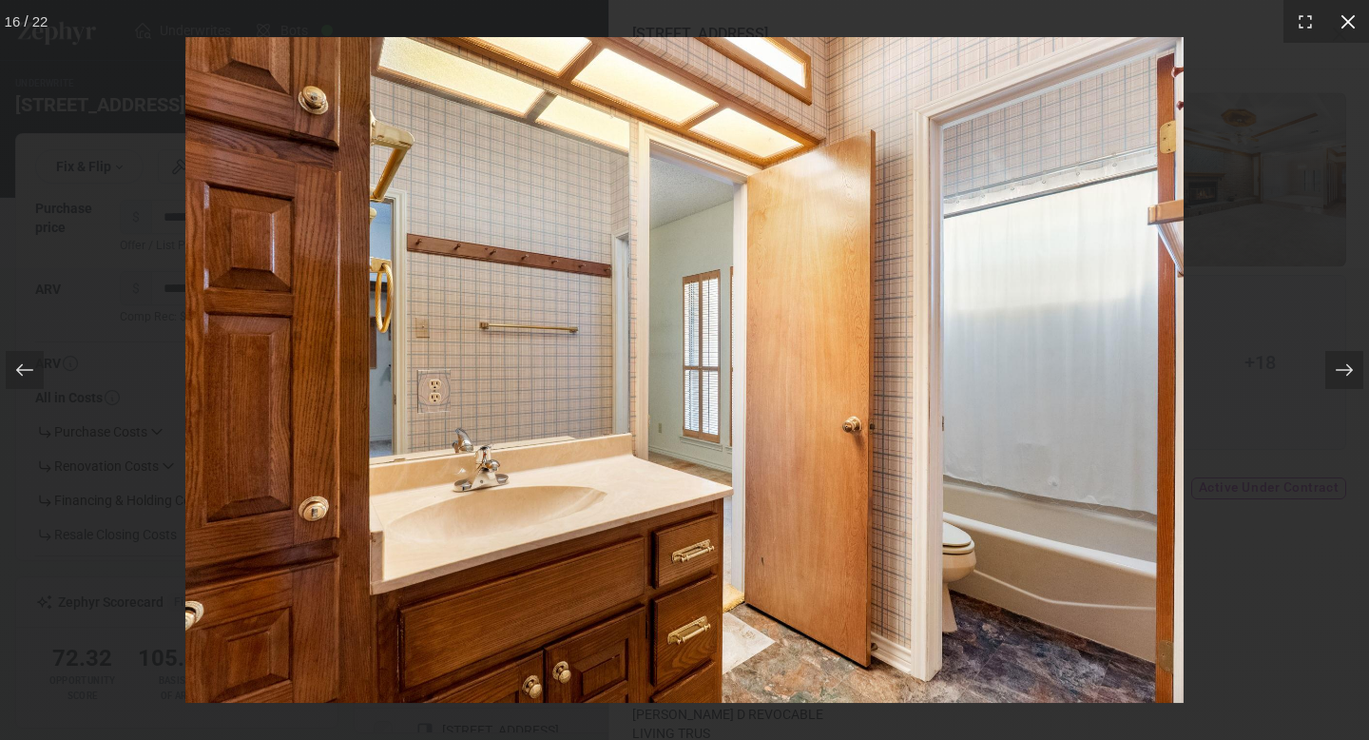
click at [1354, 28] on icon at bounding box center [1348, 21] width 19 height 19
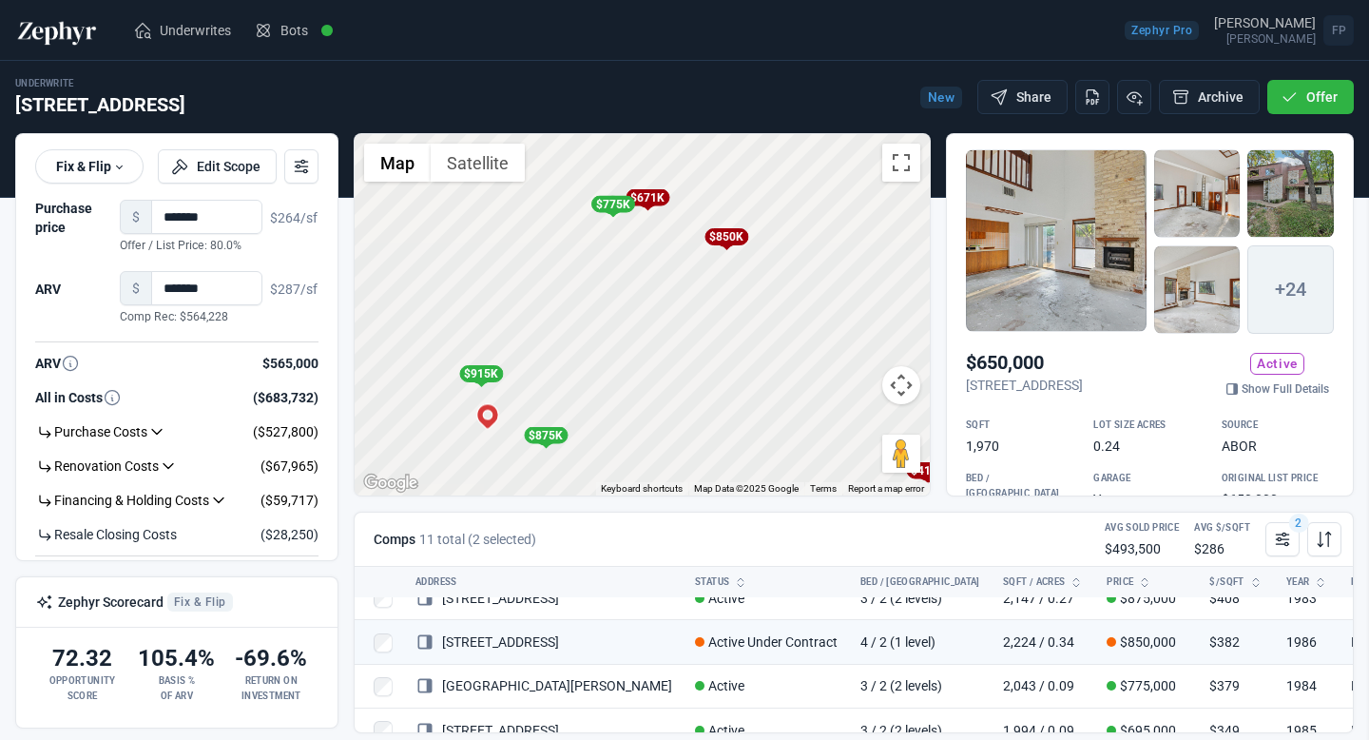
click at [517, 311] on div at bounding box center [684, 370] width 1369 height 740
click at [1281, 537] on icon at bounding box center [1282, 539] width 19 height 19
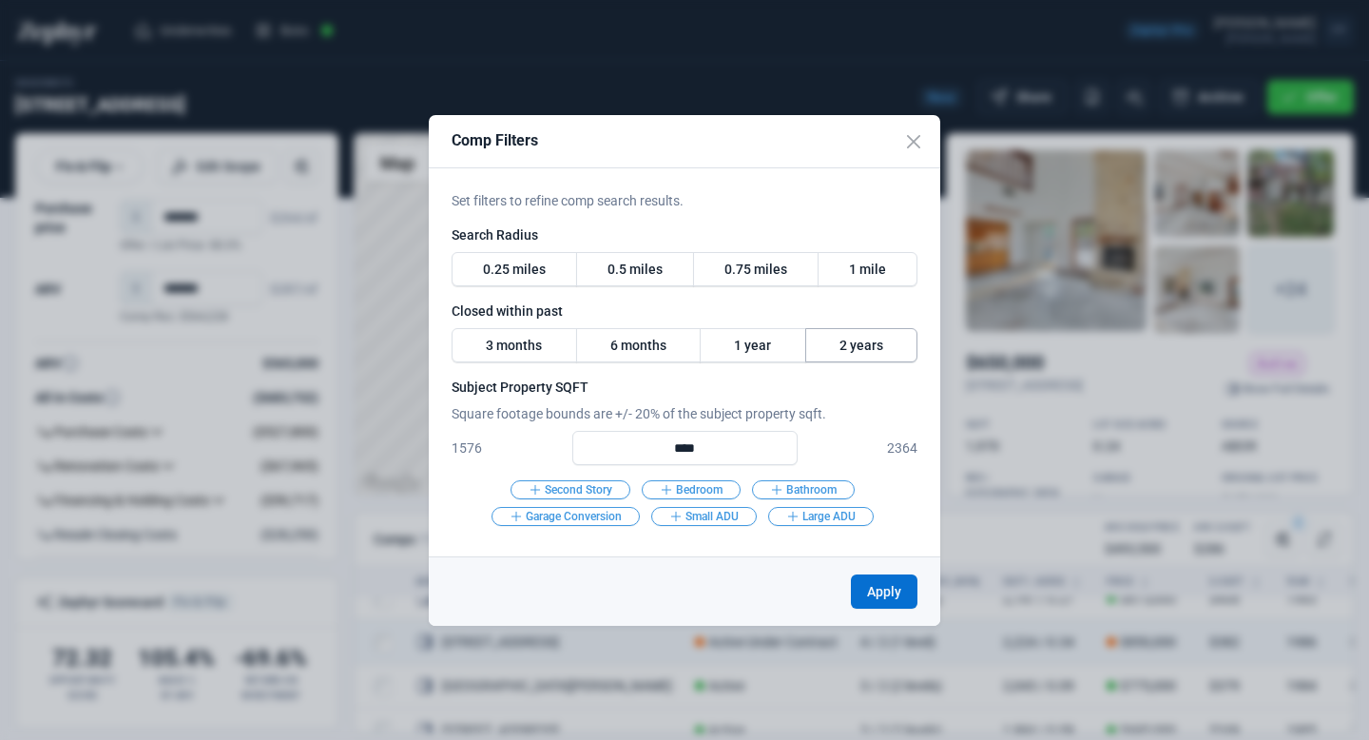
click at [839, 347] on label "2 years" at bounding box center [861, 345] width 113 height 34
click at [871, 583] on button "Apply" at bounding box center [884, 591] width 67 height 34
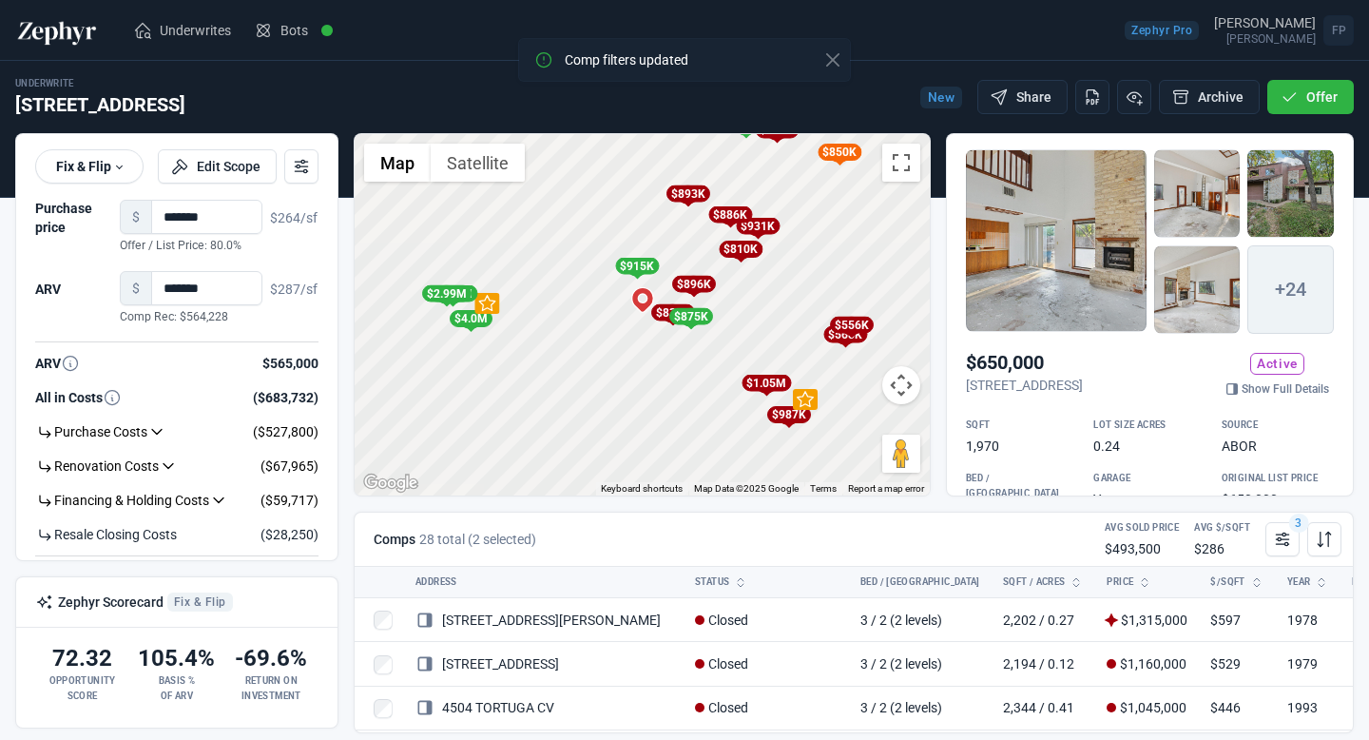
click at [655, 336] on div "To activate drag with keyboard, press Alt + Enter. Once in keyboard drag state,…" at bounding box center [642, 314] width 575 height 361
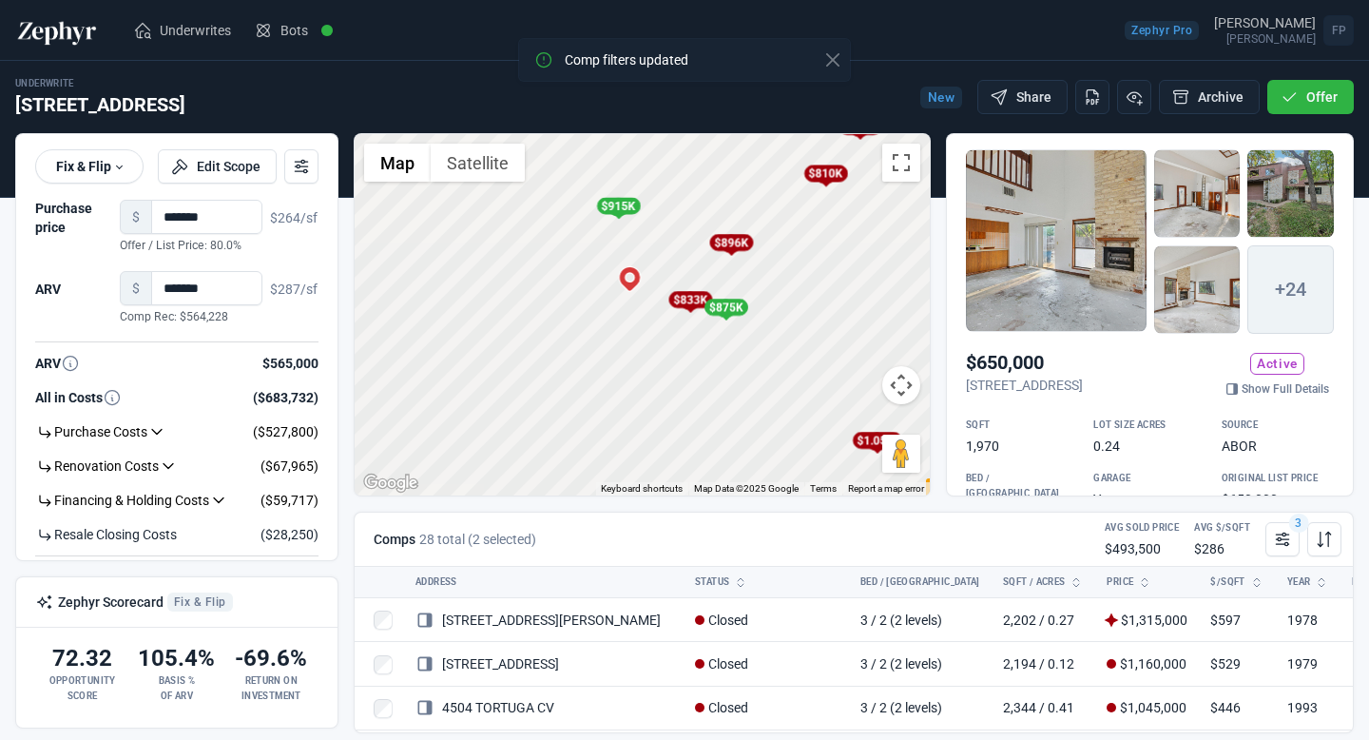
click at [653, 305] on div "To activate drag with keyboard, press Alt + Enter. Once in keyboard drag state,…" at bounding box center [642, 314] width 575 height 361
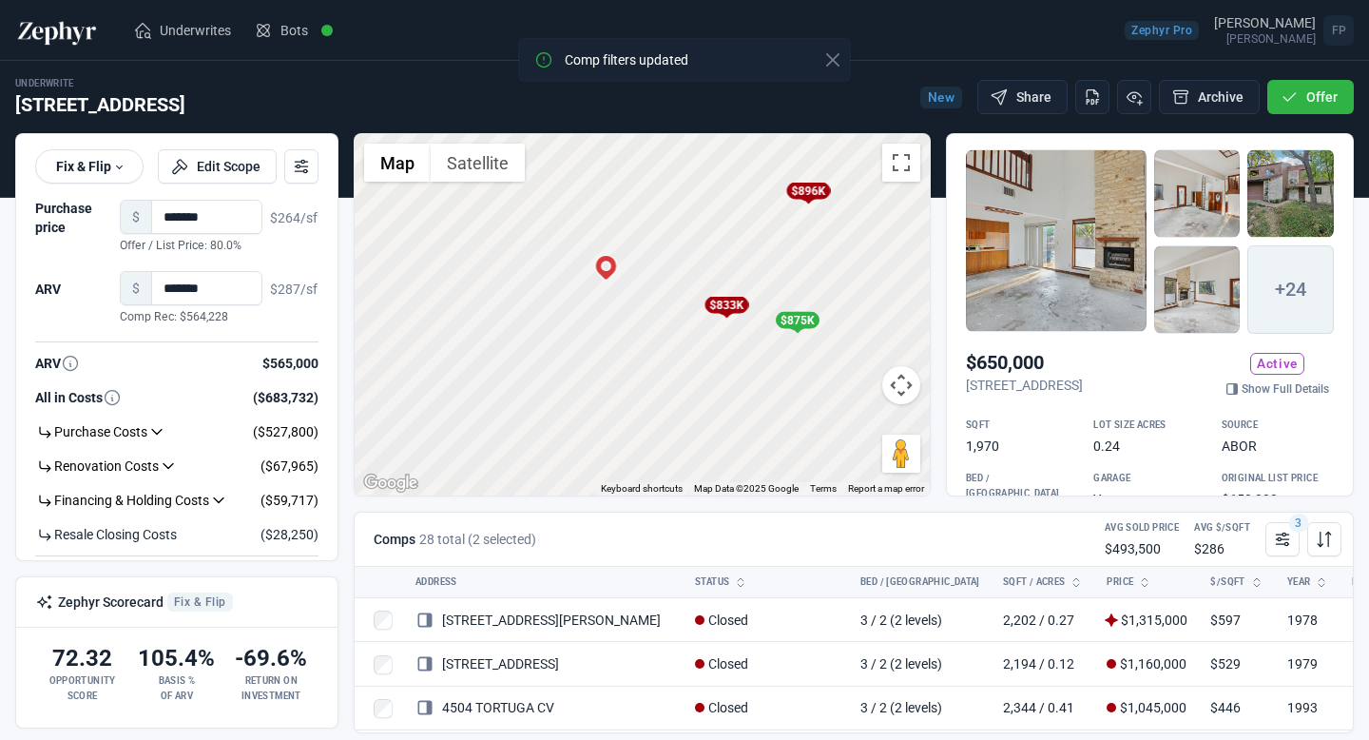
click at [703, 339] on div "To activate drag with keyboard, press Alt + Enter. Once in keyboard drag state,…" at bounding box center [642, 314] width 575 height 361
click at [704, 339] on div "To activate drag with keyboard, press Alt + Enter. Once in keyboard drag state,…" at bounding box center [642, 314] width 575 height 361
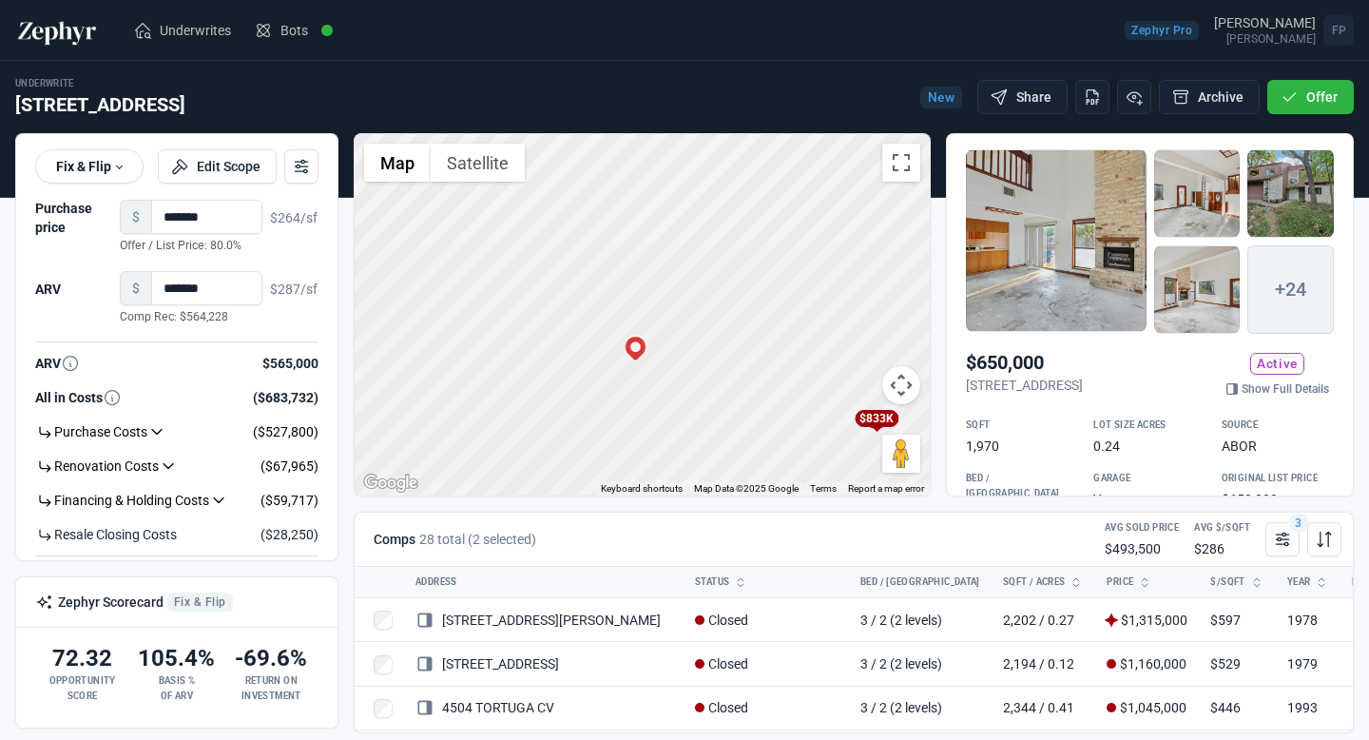
drag, startPoint x: 573, startPoint y: 286, endPoint x: 763, endPoint y: 453, distance: 252.0
click at [751, 461] on div "To activate drag with keyboard, press Alt + Enter. Once in keyboard drag state,…" at bounding box center [642, 314] width 575 height 361
drag, startPoint x: 512, startPoint y: 390, endPoint x: 420, endPoint y: 331, distance: 108.7
click at [420, 331] on div "To activate drag with keyboard, press Alt + Enter. Once in keyboard drag state,…" at bounding box center [642, 314] width 575 height 361
drag, startPoint x: 682, startPoint y: 392, endPoint x: 540, endPoint y: 355, distance: 146.4
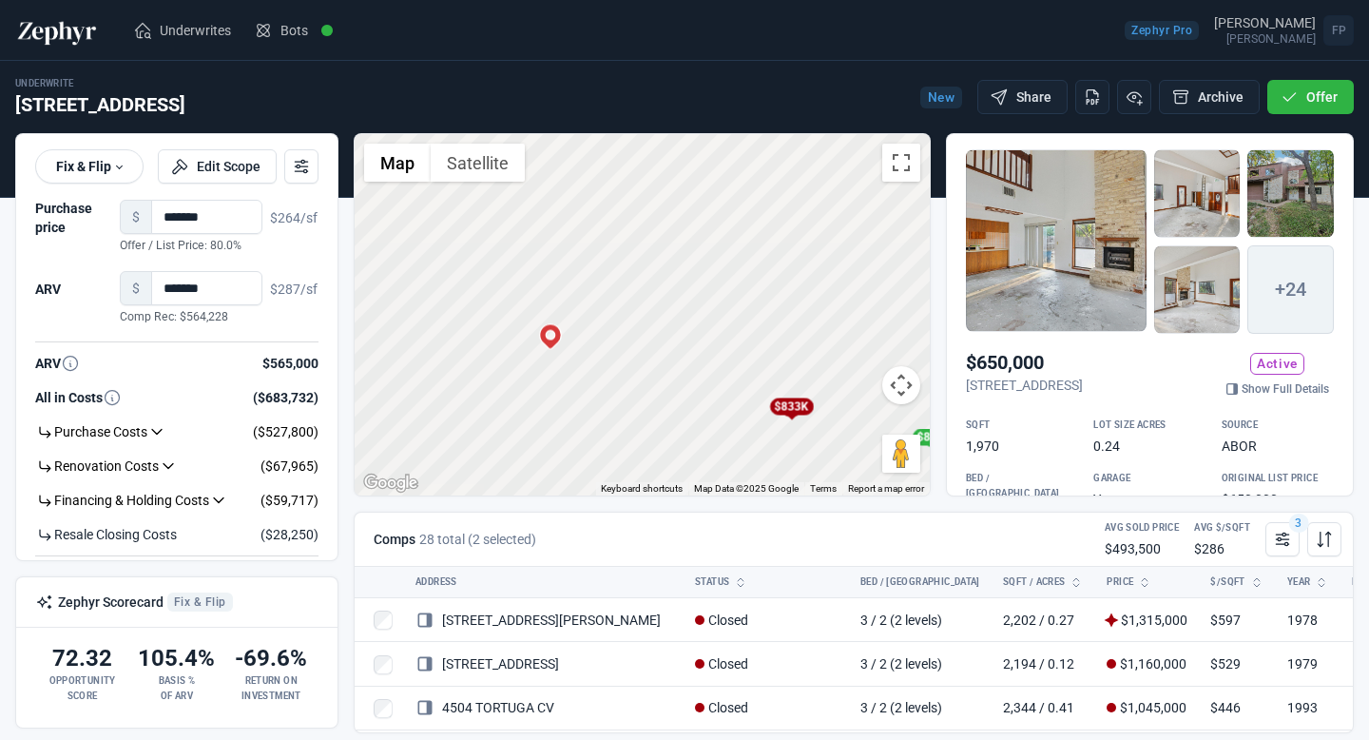
click at [542, 355] on div "To activate drag with keyboard, press Alt + Enter. Once in keyboard drag state,…" at bounding box center [642, 314] width 575 height 361
drag, startPoint x: 481, startPoint y: 350, endPoint x: 722, endPoint y: 349, distance: 240.6
click at [720, 350] on div "To activate drag with keyboard, press Alt + Enter. Once in keyboard drag state,…" at bounding box center [642, 314] width 575 height 361
drag, startPoint x: 851, startPoint y: 354, endPoint x: 557, endPoint y: 333, distance: 294.5
click at [564, 333] on div "To activate drag with keyboard, press Alt + Enter. Once in keyboard drag state,…" at bounding box center [642, 314] width 575 height 361
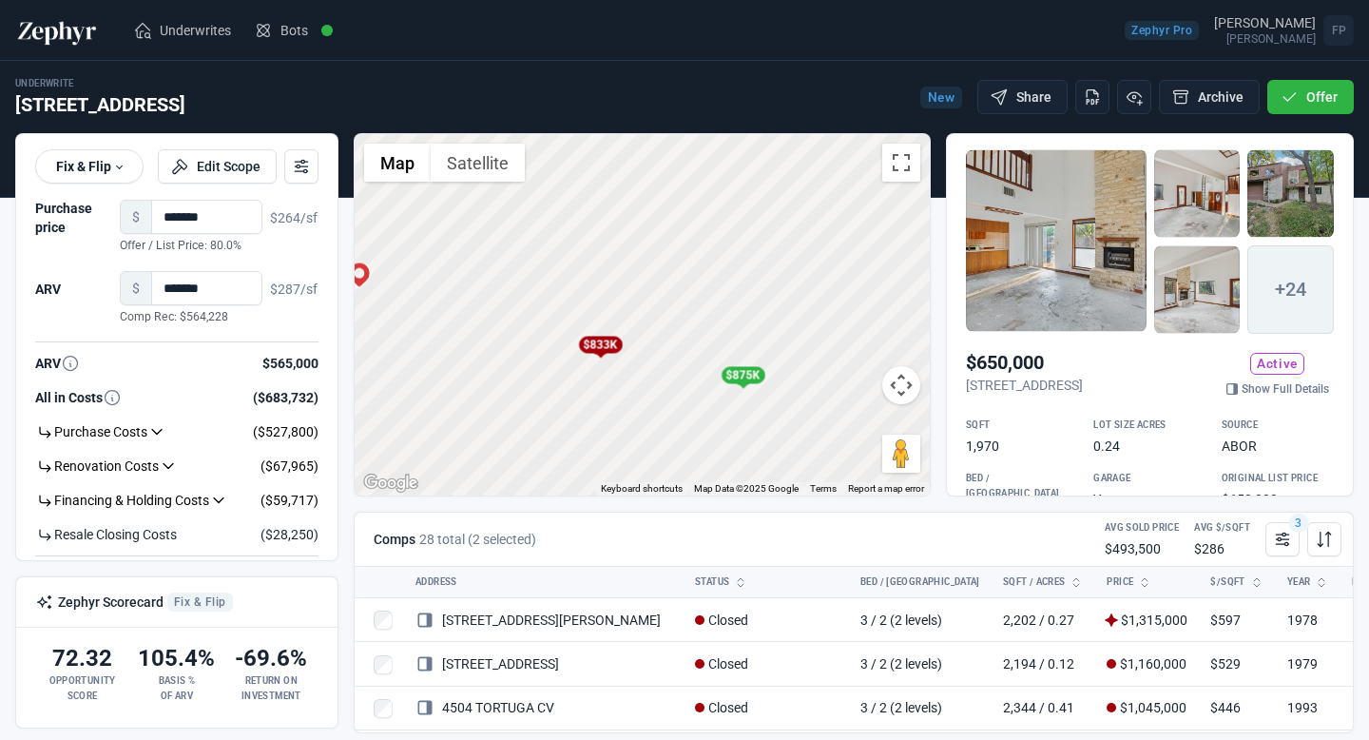
click at [750, 377] on div "$875K" at bounding box center [743, 375] width 44 height 17
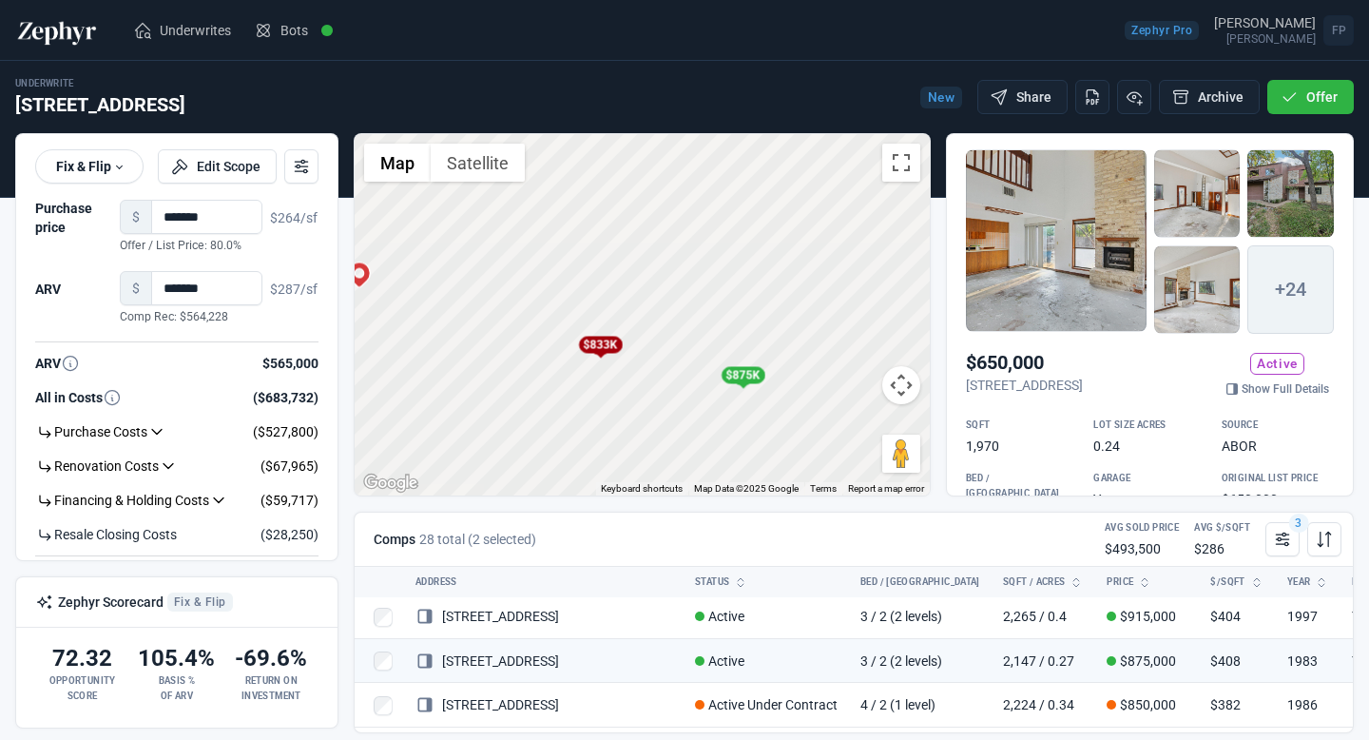
scroll to position [1034, 0]
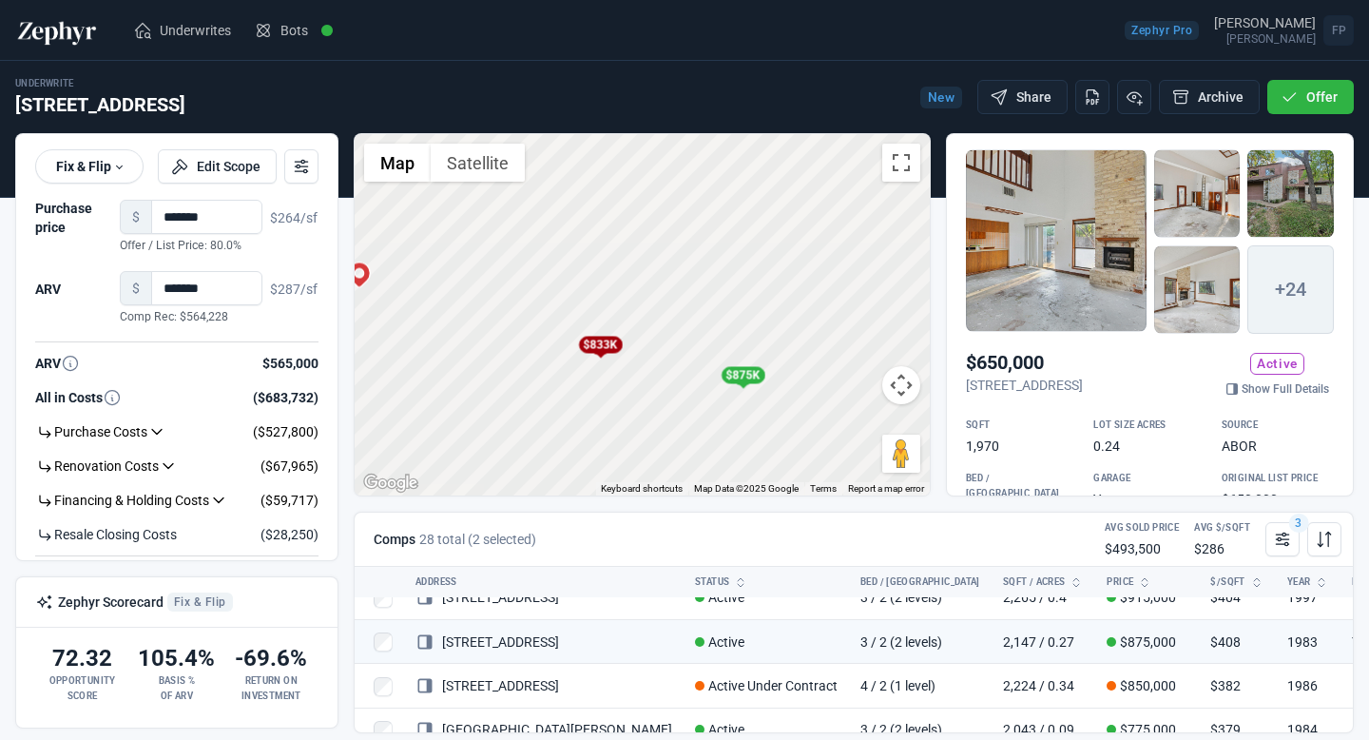
click at [601, 343] on div "$833K" at bounding box center [600, 345] width 44 height 17
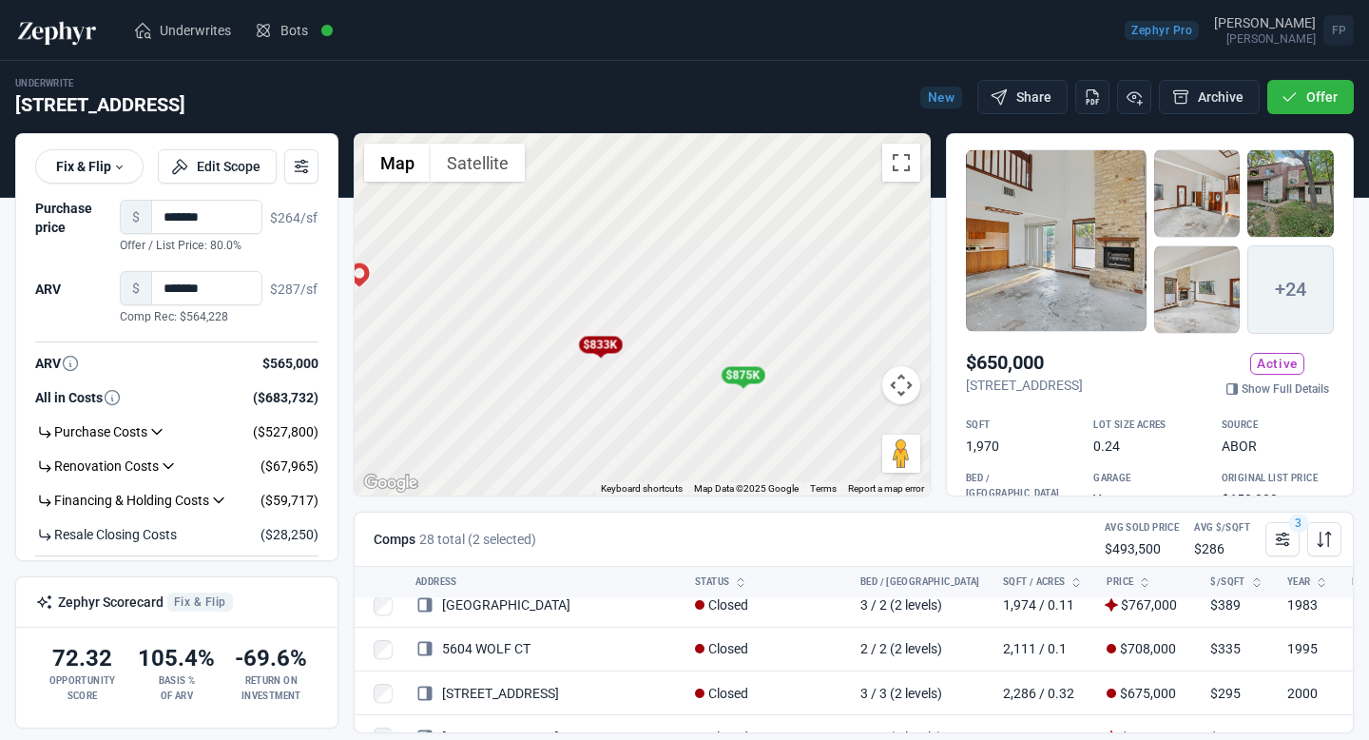
scroll to position [374, 0]
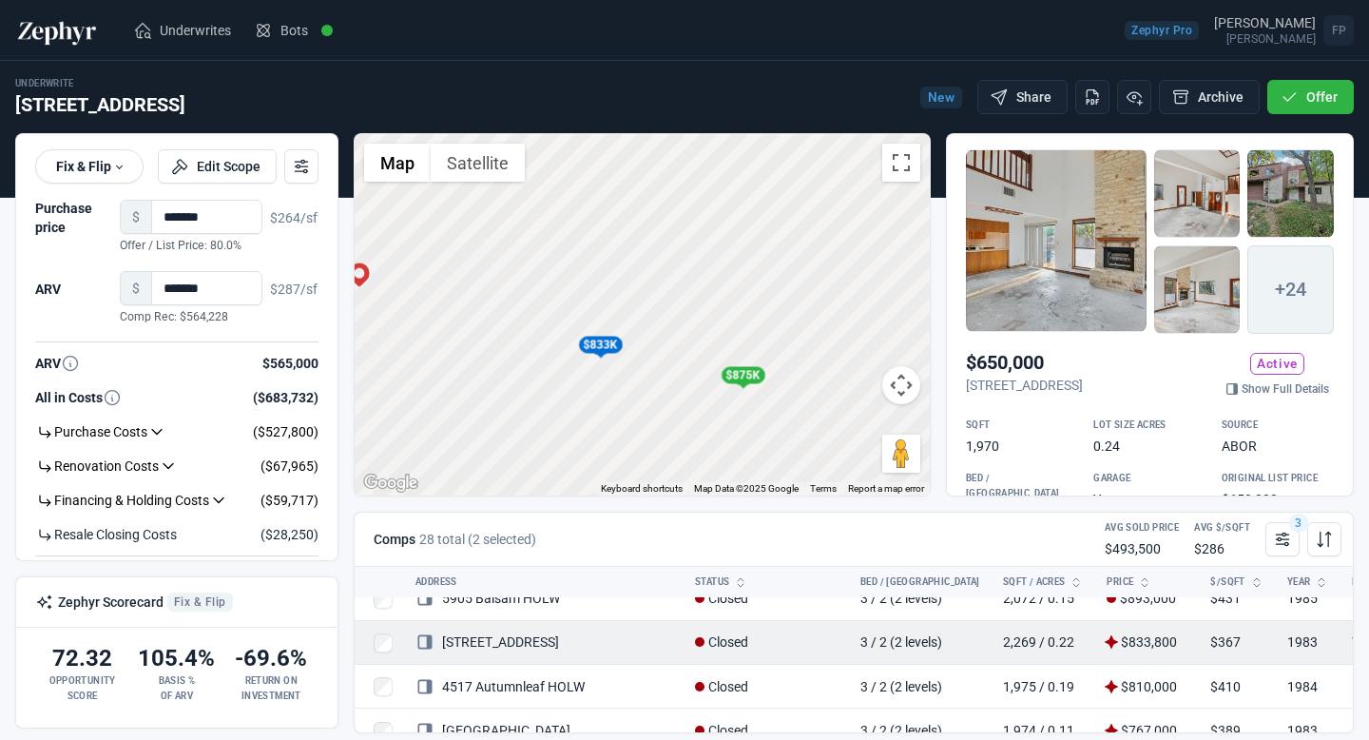
click at [498, 632] on td "[STREET_ADDRESS]" at bounding box center [544, 642] width 280 height 44
click at [502, 639] on link "[STREET_ADDRESS]" at bounding box center [487, 641] width 144 height 15
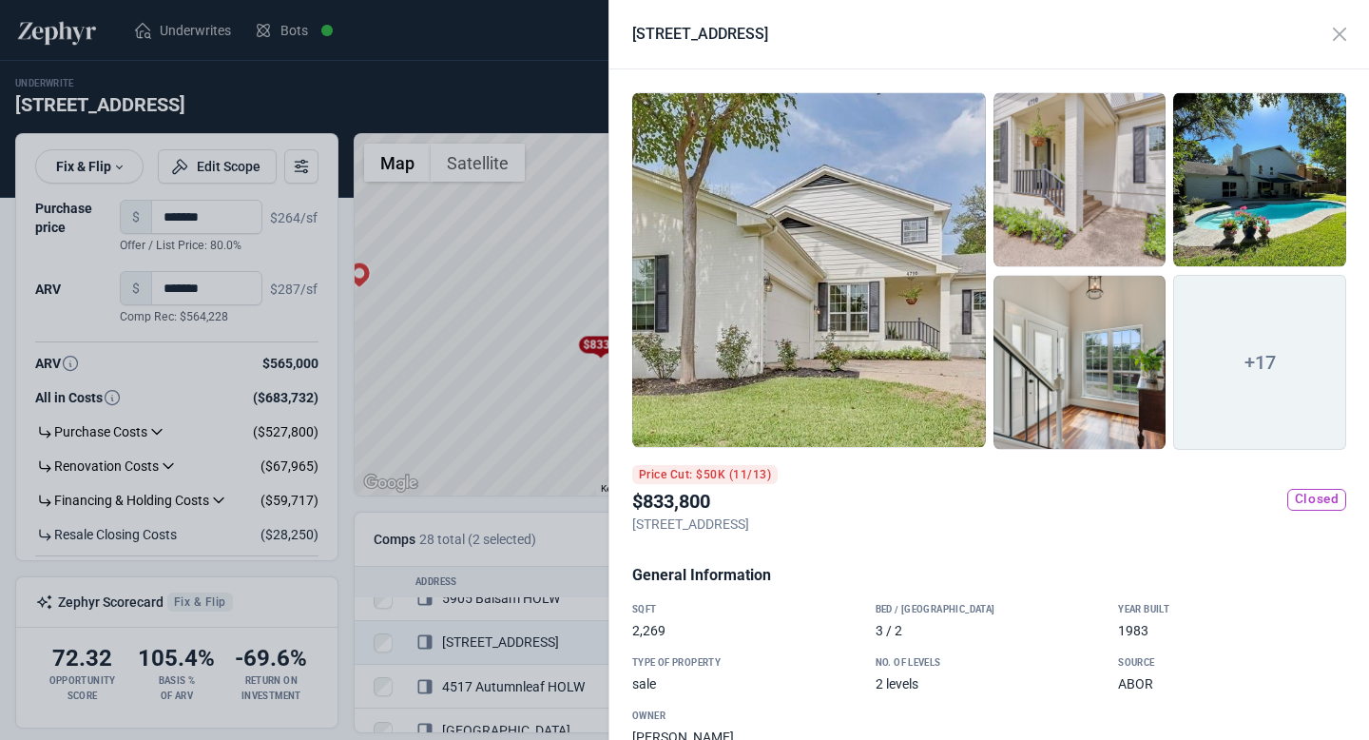
click at [889, 320] on div at bounding box center [809, 270] width 354 height 356
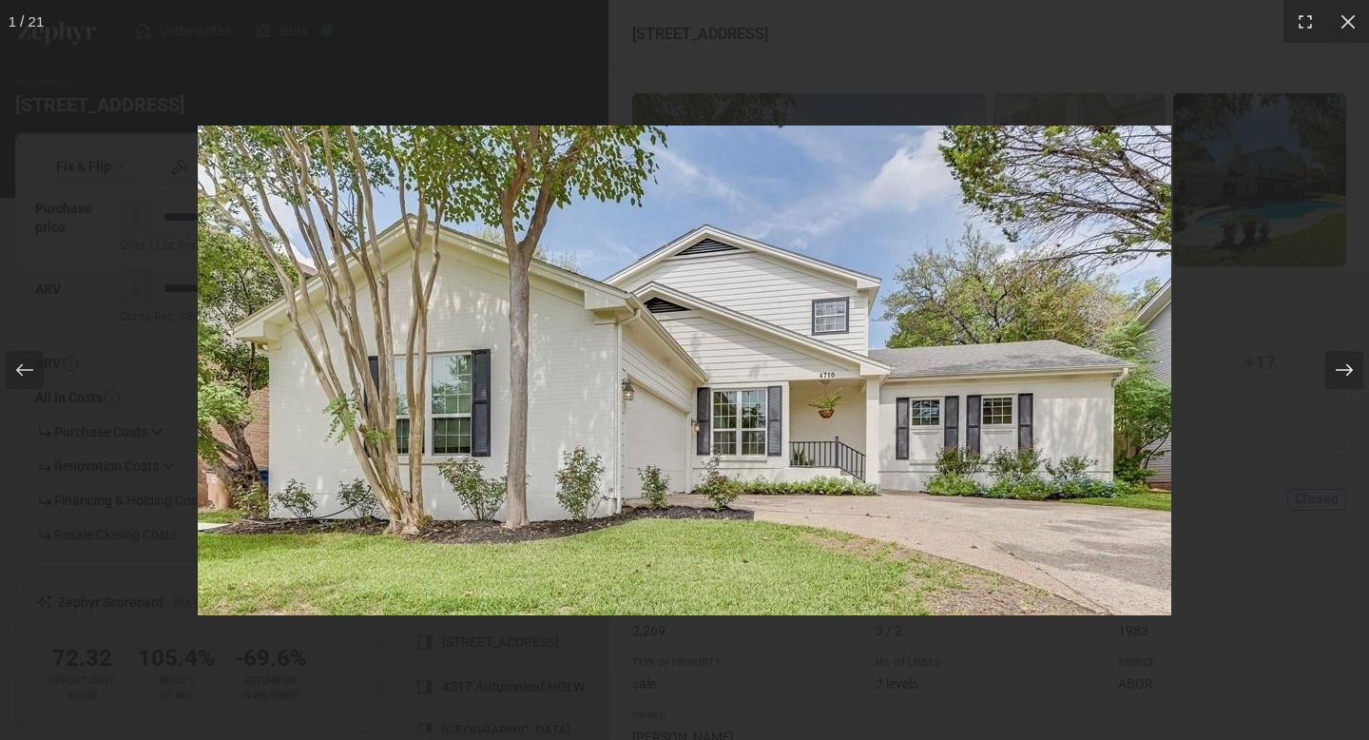
click at [1340, 372] on icon at bounding box center [1344, 369] width 19 height 19
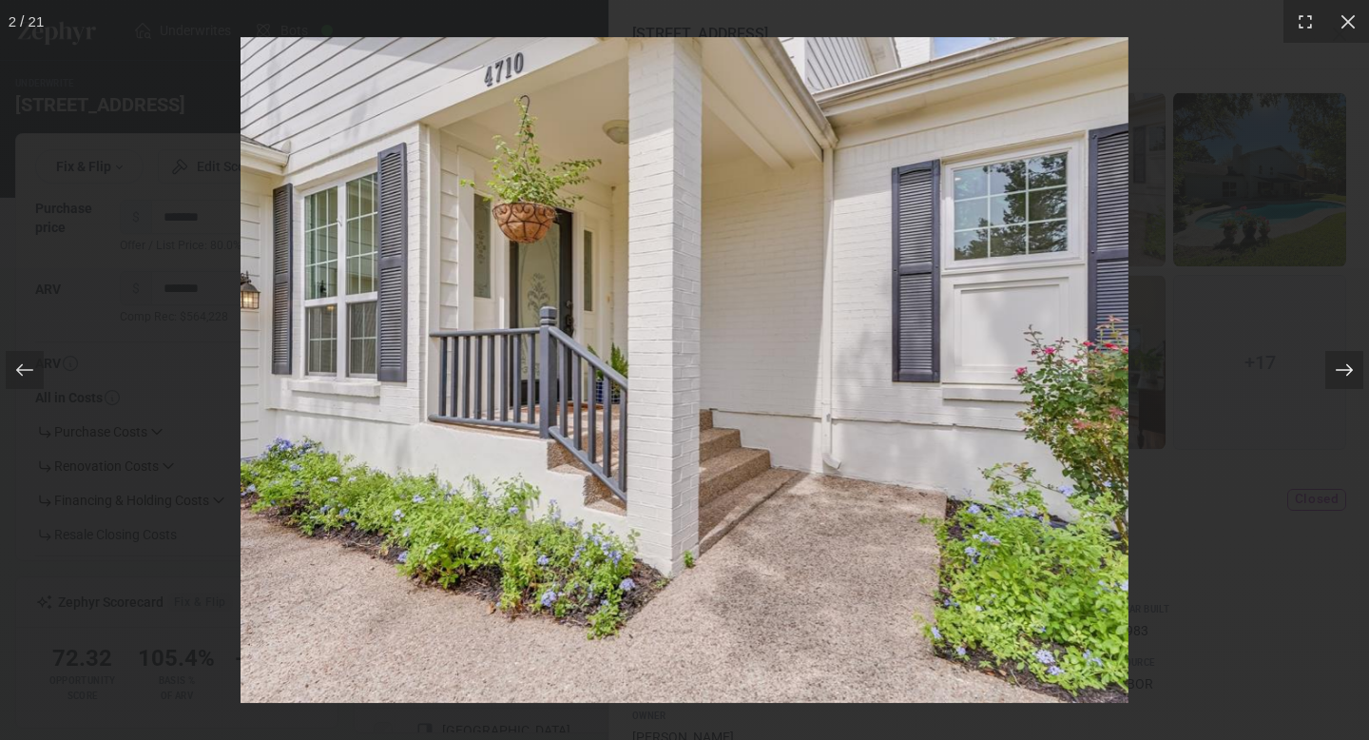
click at [1340, 372] on icon at bounding box center [1344, 369] width 19 height 19
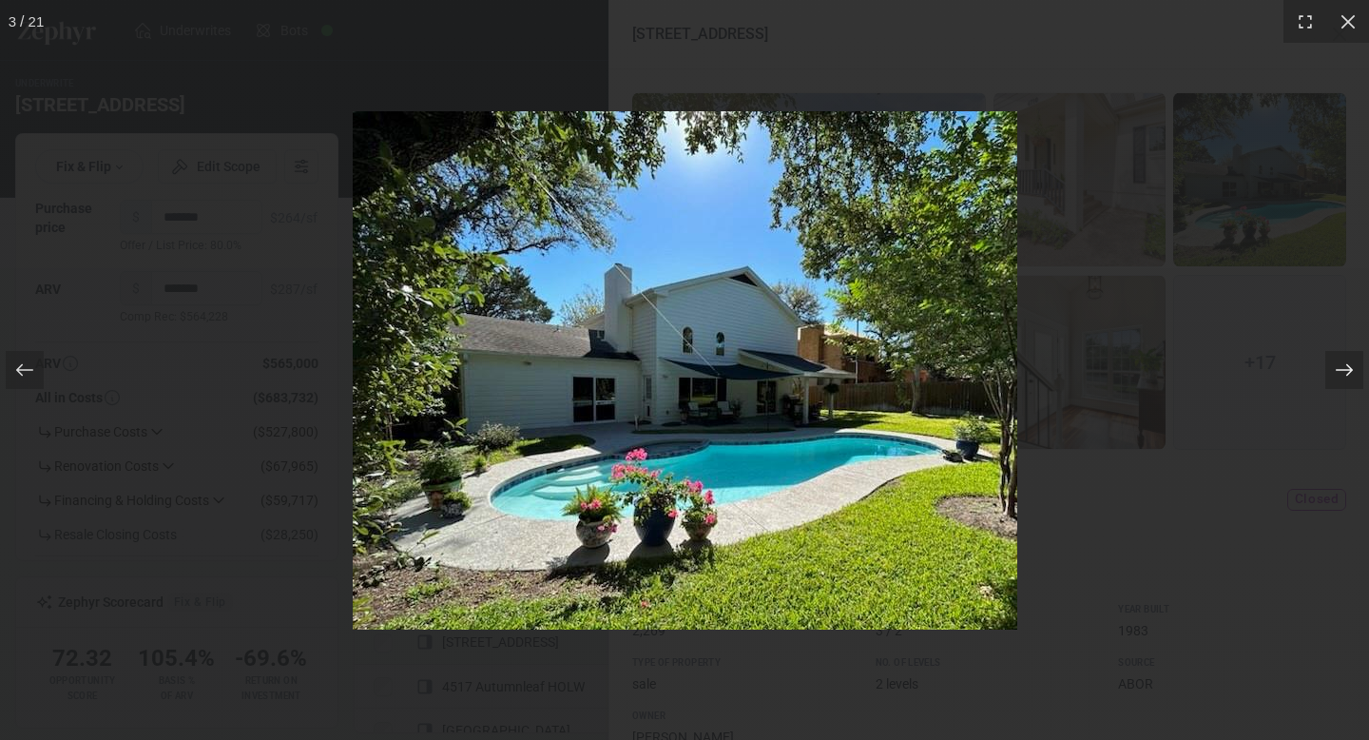
click at [1340, 372] on icon at bounding box center [1344, 369] width 19 height 19
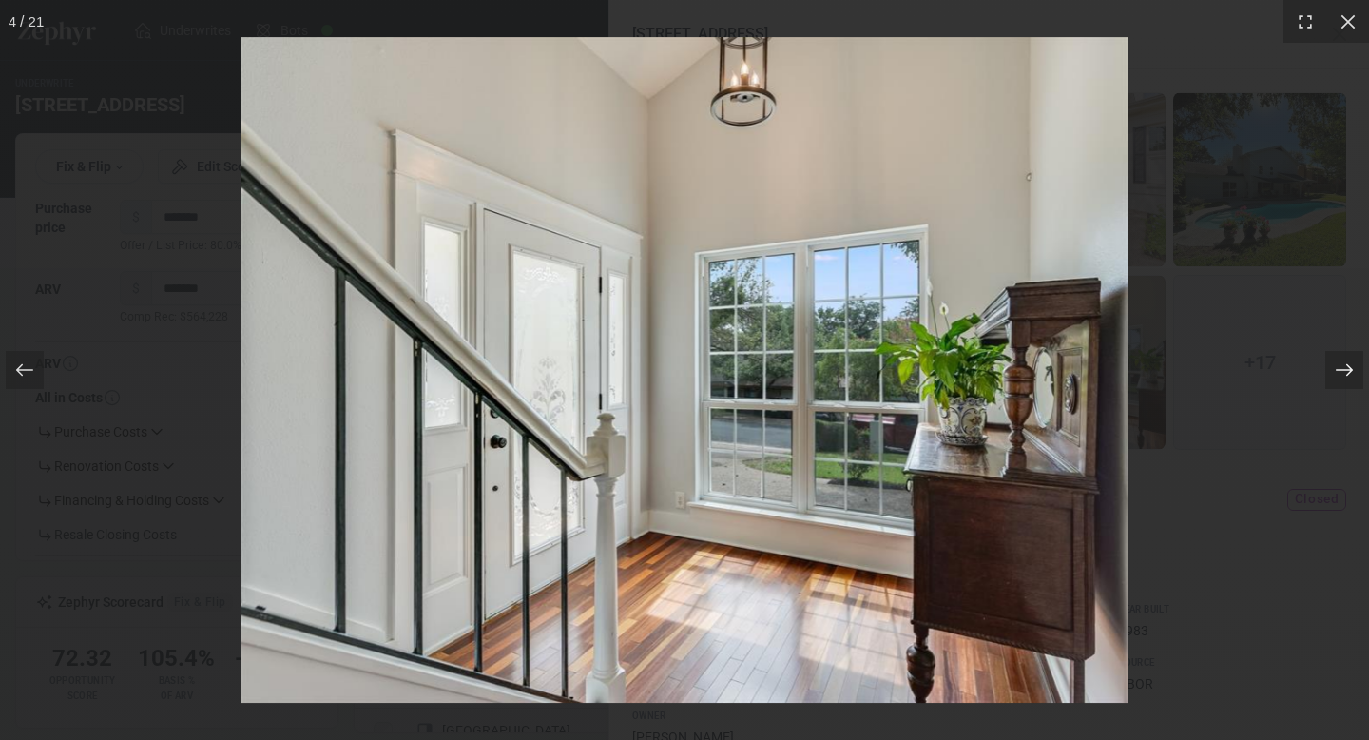
click at [1340, 372] on icon at bounding box center [1344, 369] width 19 height 19
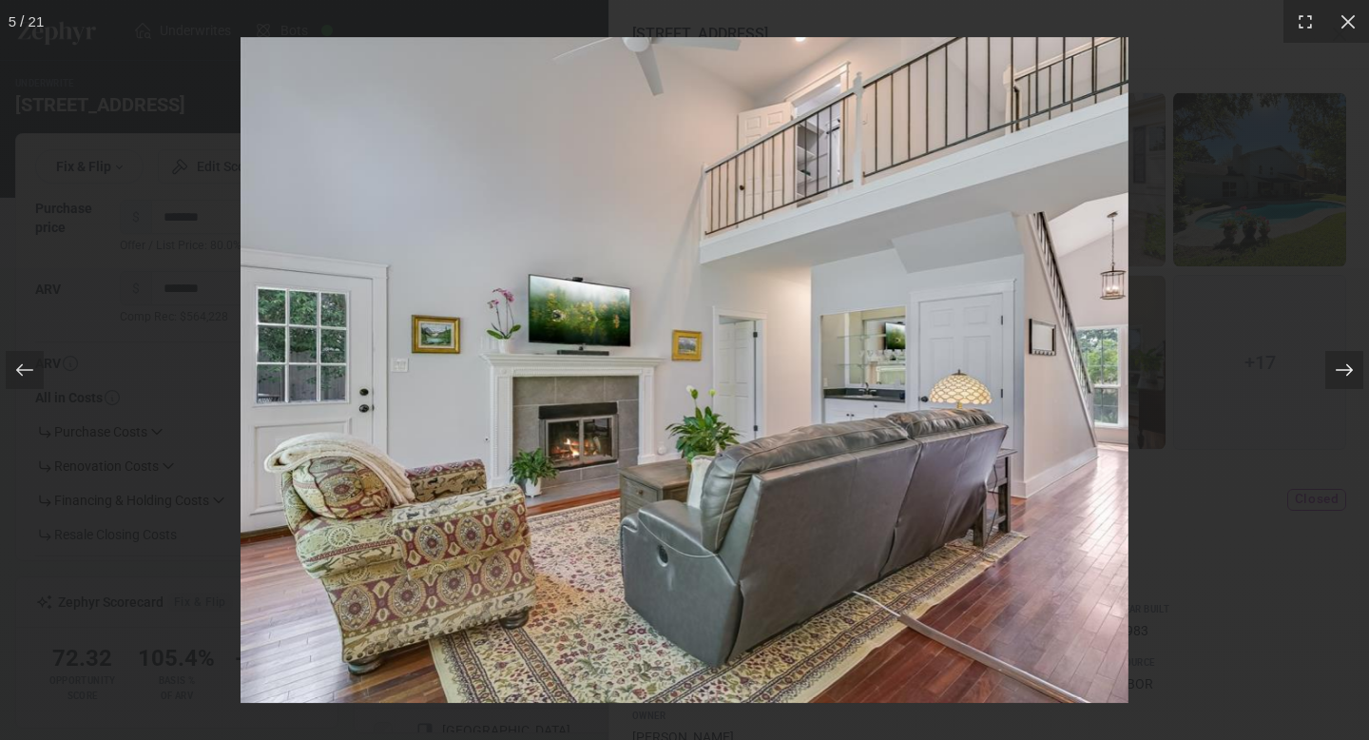
click at [1340, 372] on icon at bounding box center [1344, 369] width 19 height 19
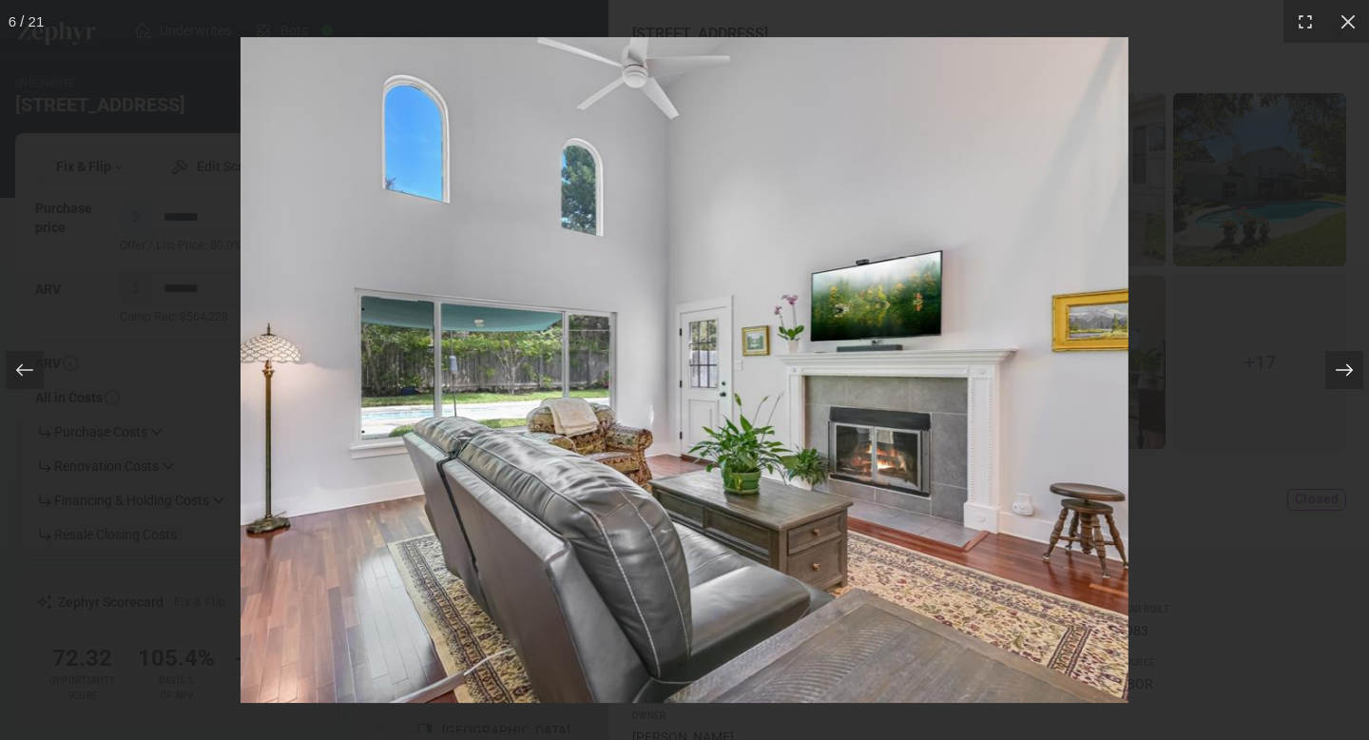
click at [1340, 372] on icon at bounding box center [1344, 369] width 19 height 19
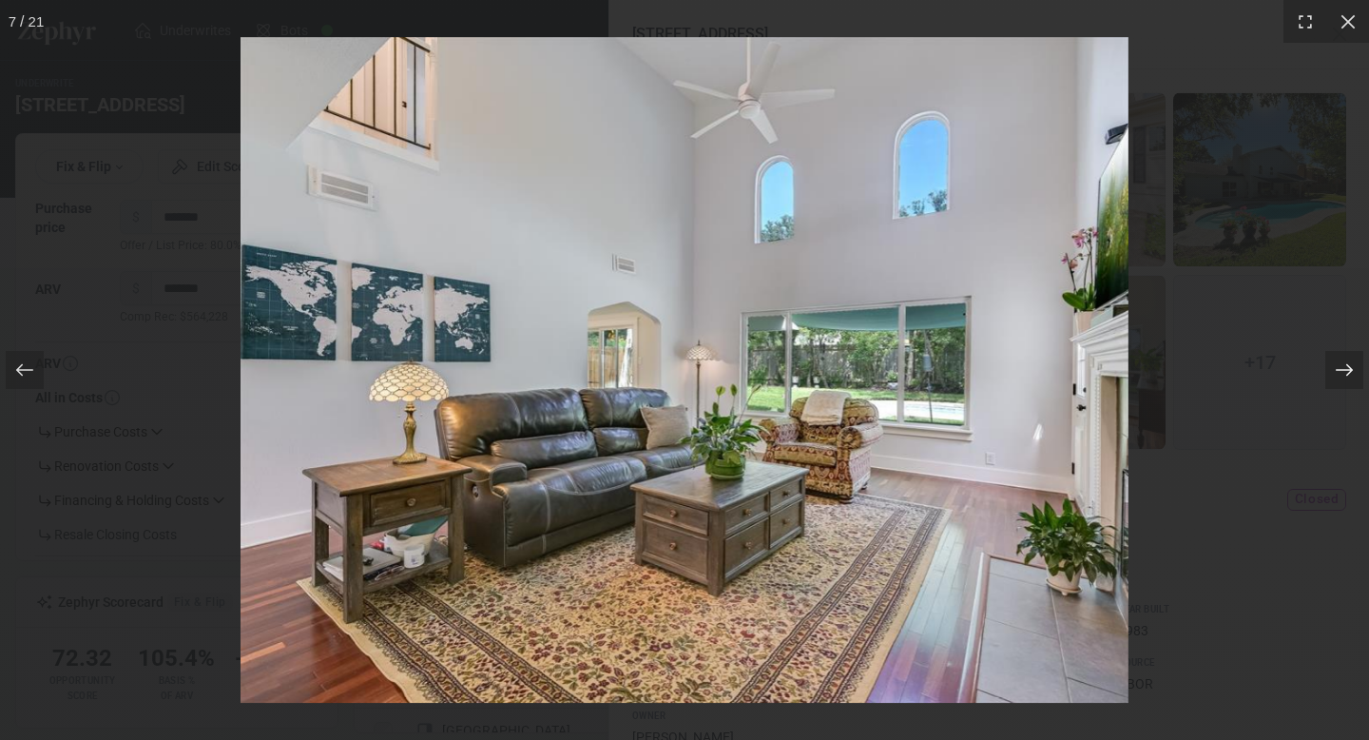
click at [1340, 372] on icon at bounding box center [1344, 369] width 19 height 19
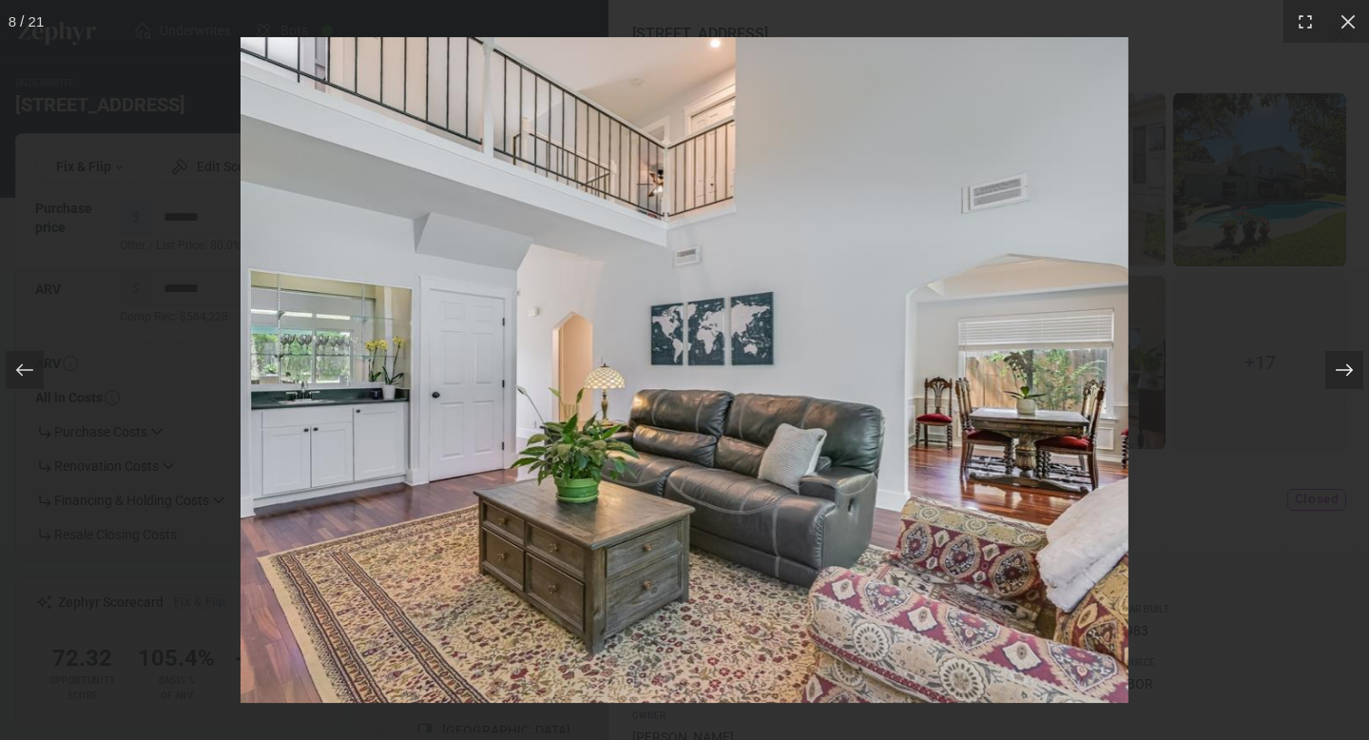
click at [1340, 372] on icon at bounding box center [1344, 369] width 19 height 19
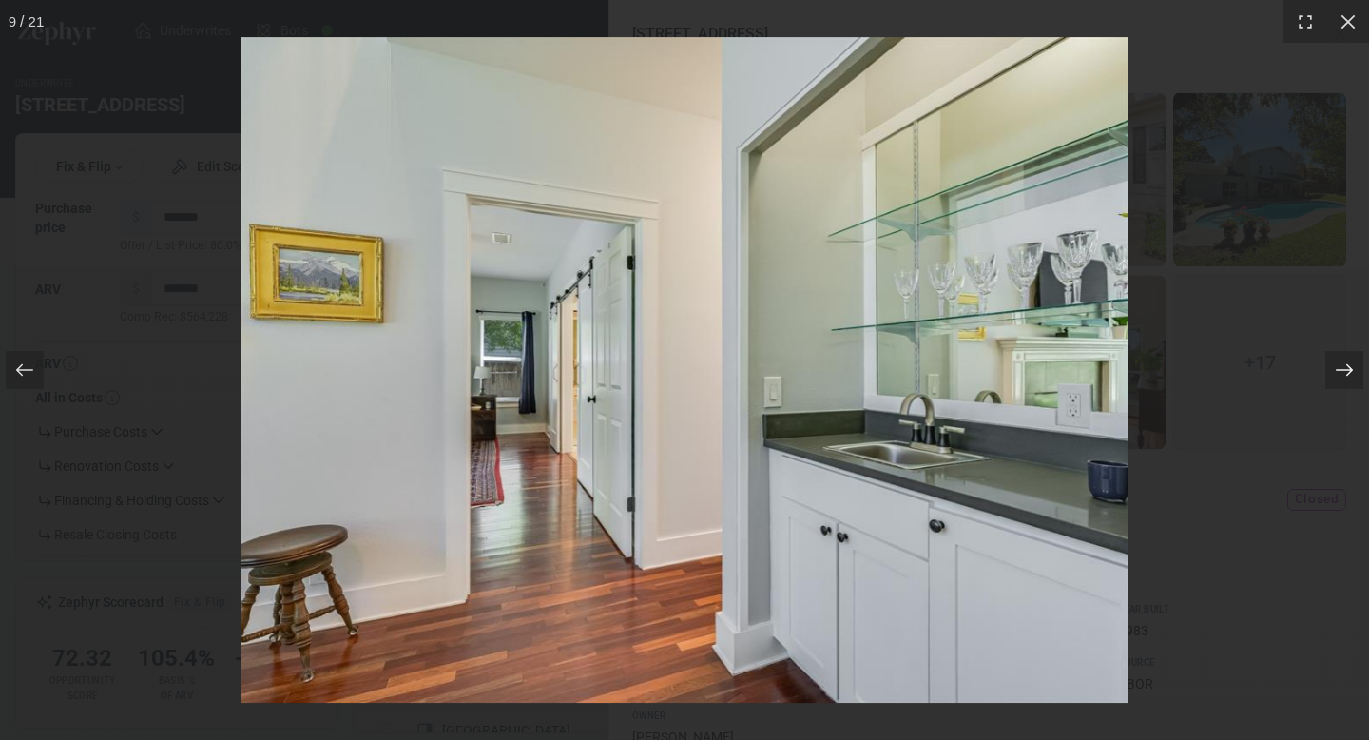
click at [1340, 373] on icon at bounding box center [1344, 369] width 19 height 19
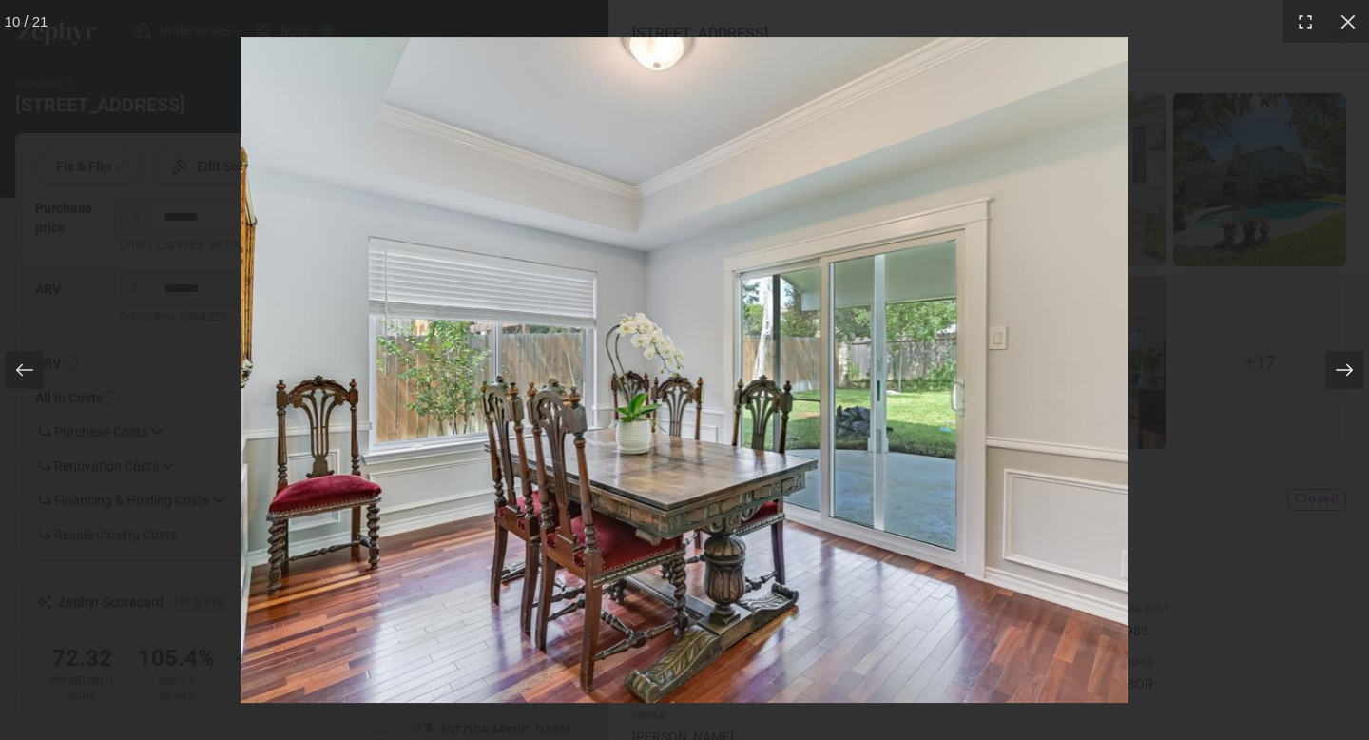
click at [1340, 373] on icon at bounding box center [1344, 369] width 19 height 19
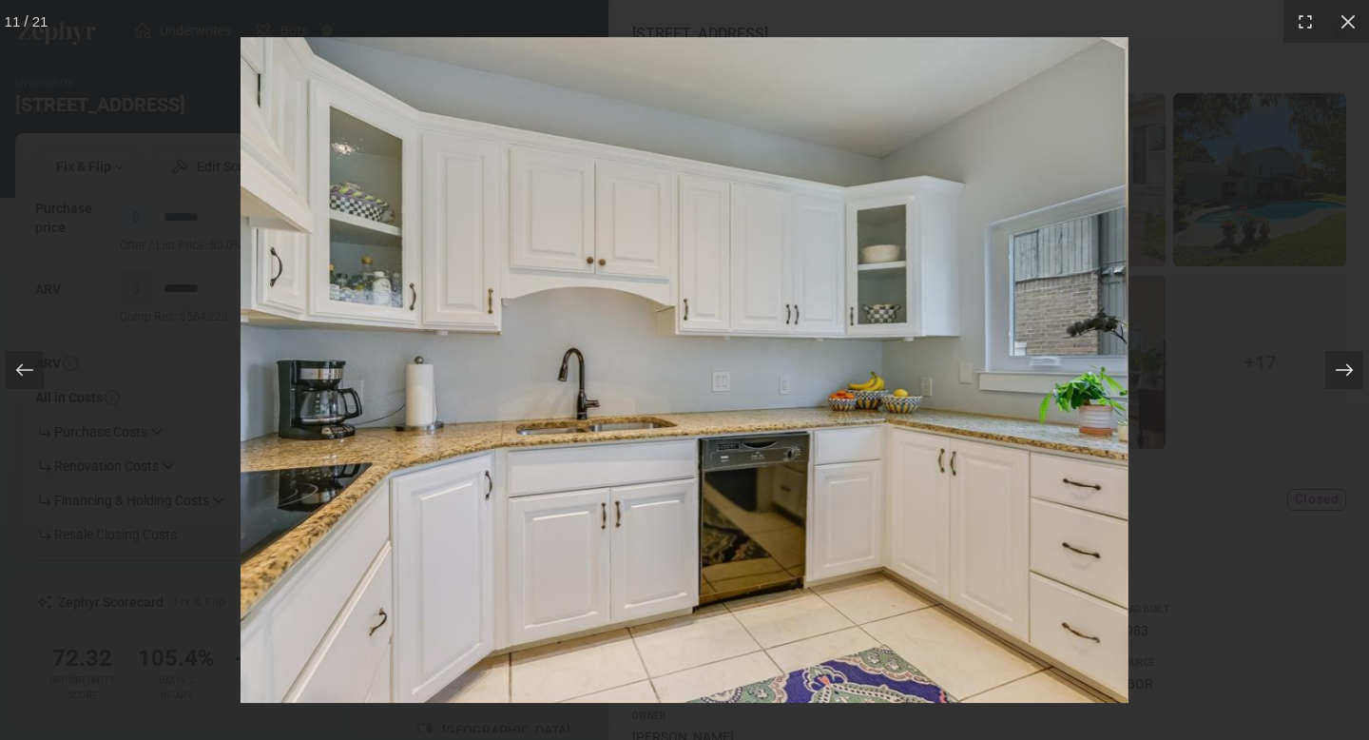
click at [1340, 373] on icon at bounding box center [1344, 369] width 19 height 19
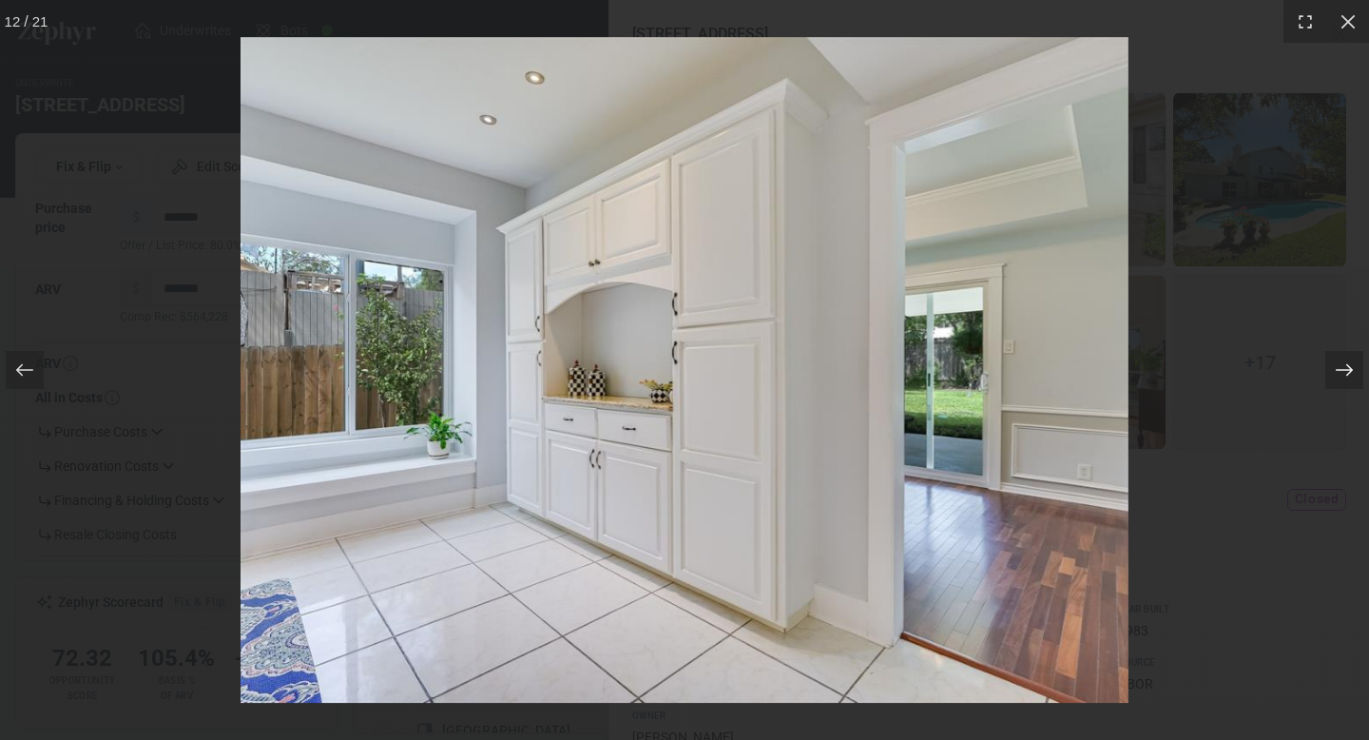
click at [1340, 373] on icon at bounding box center [1344, 369] width 19 height 19
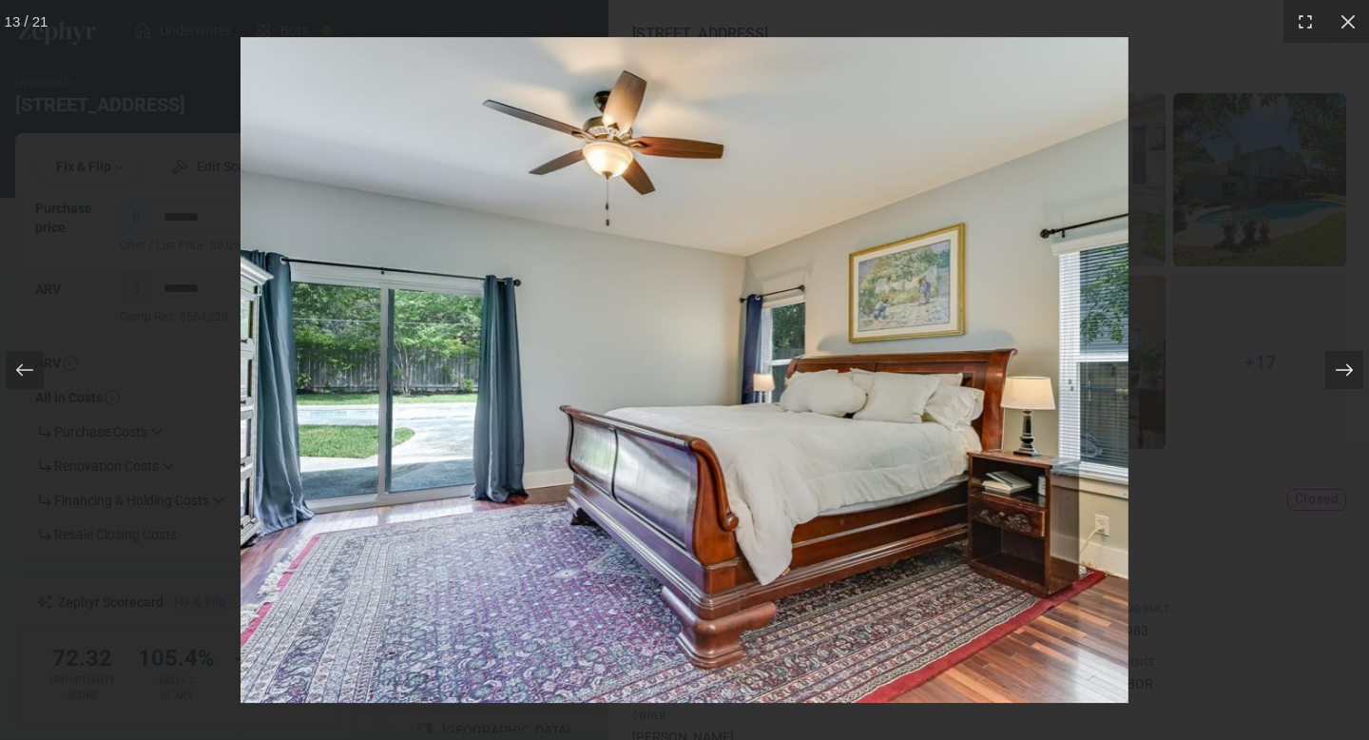
click at [1340, 373] on icon at bounding box center [1344, 369] width 19 height 19
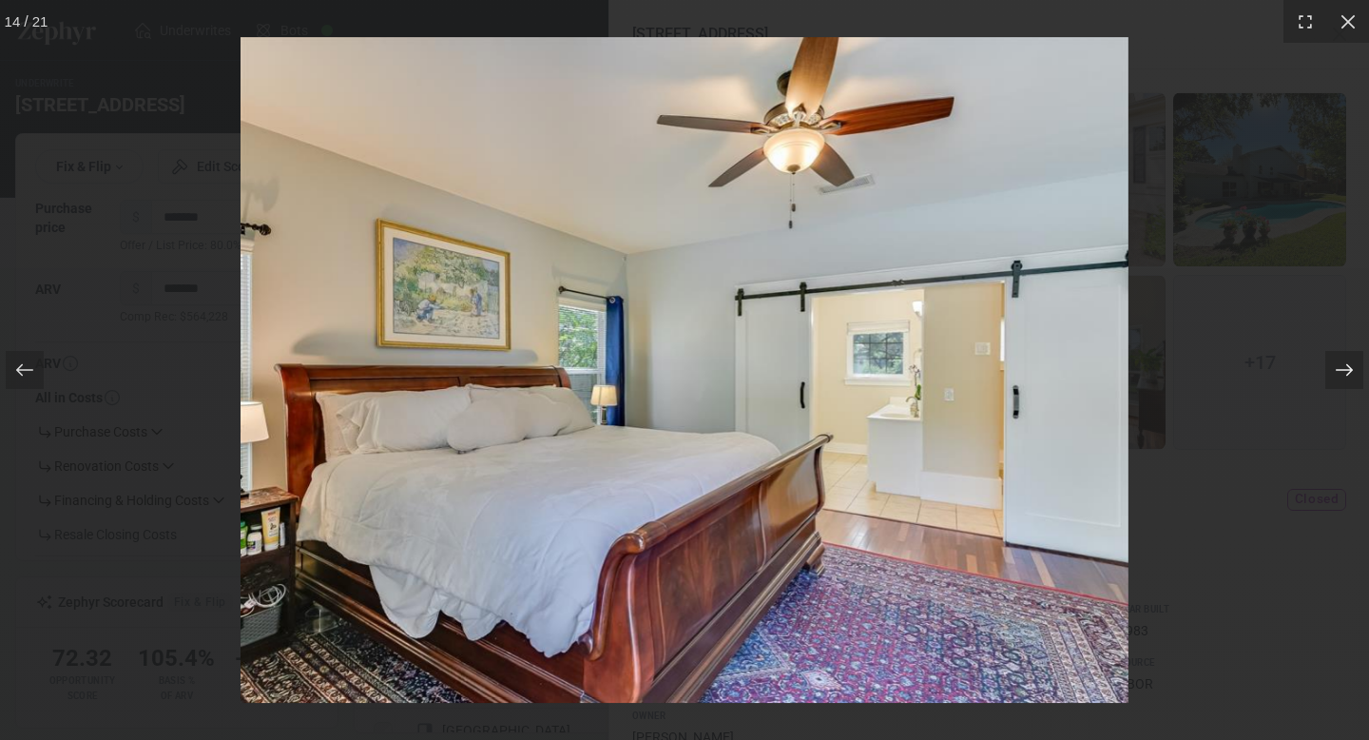
click at [1340, 373] on icon at bounding box center [1344, 369] width 19 height 19
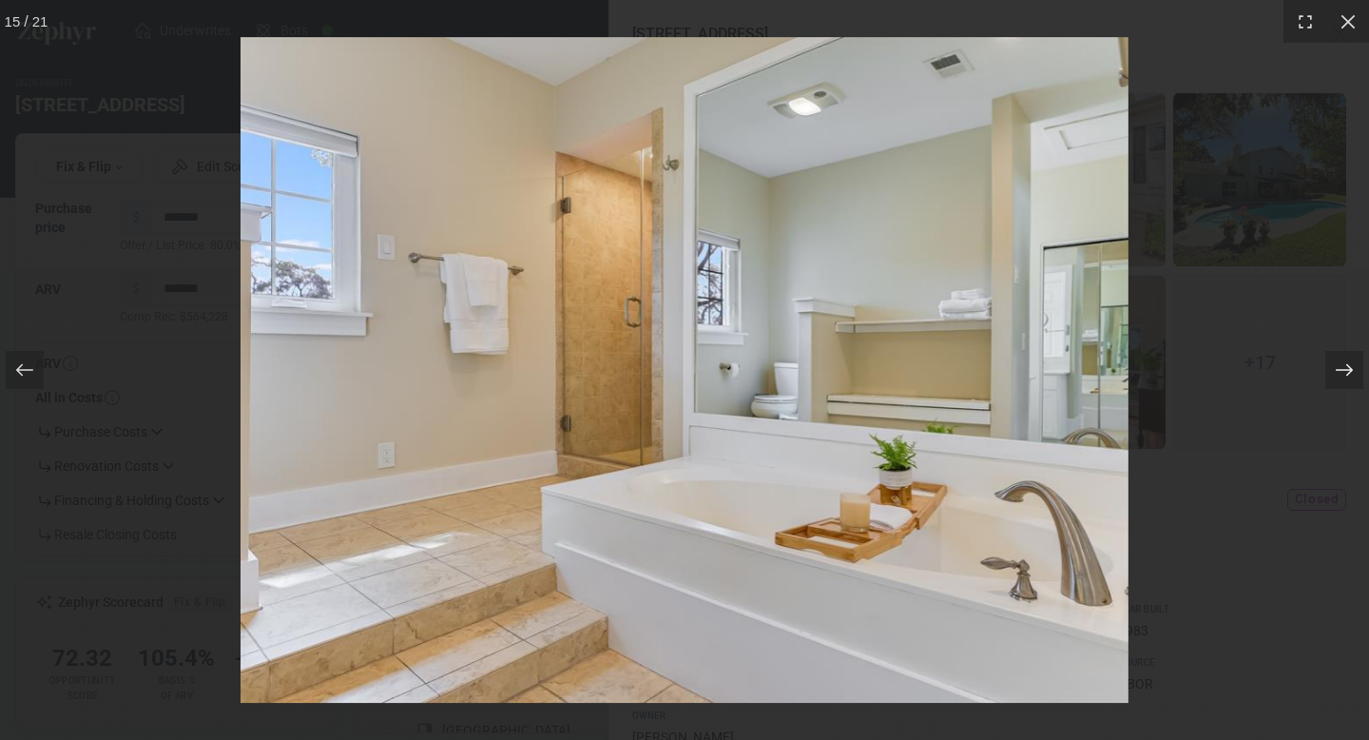
click at [1340, 373] on icon at bounding box center [1344, 369] width 19 height 19
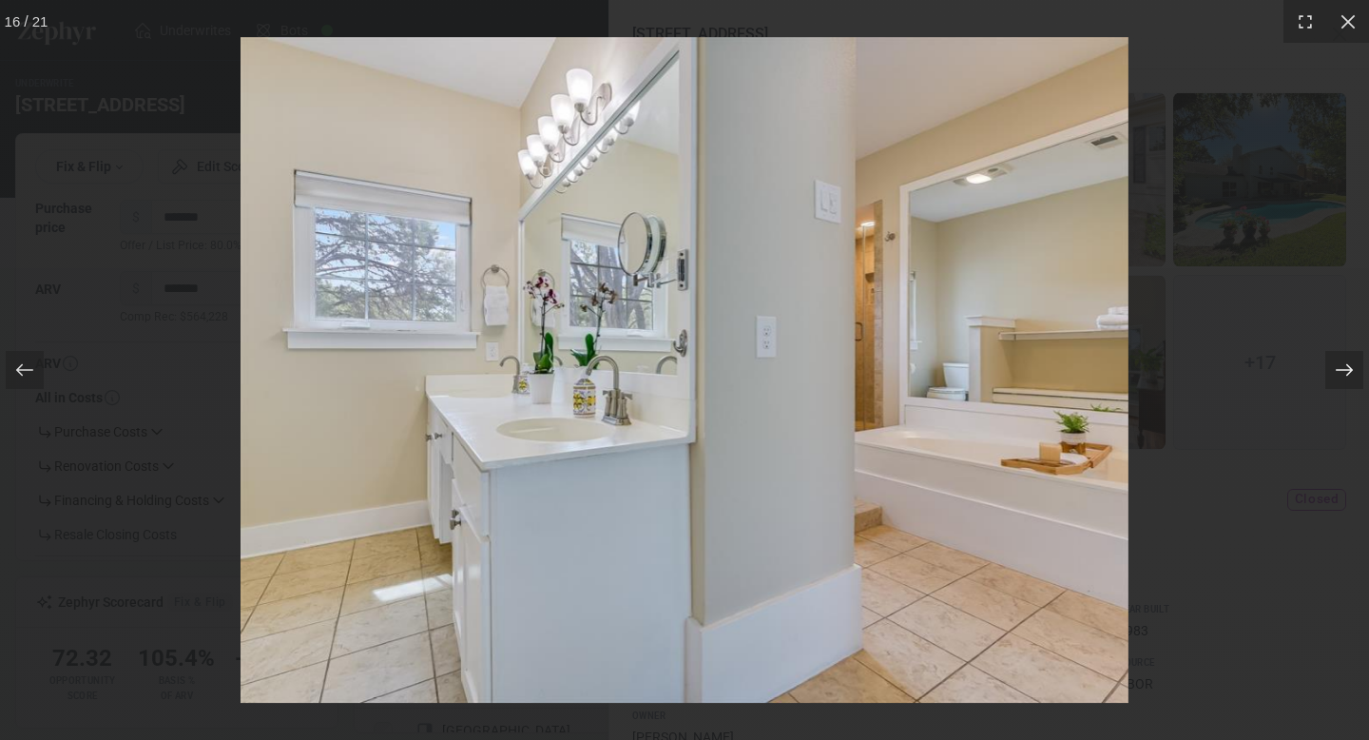
click at [1340, 373] on icon at bounding box center [1344, 369] width 19 height 19
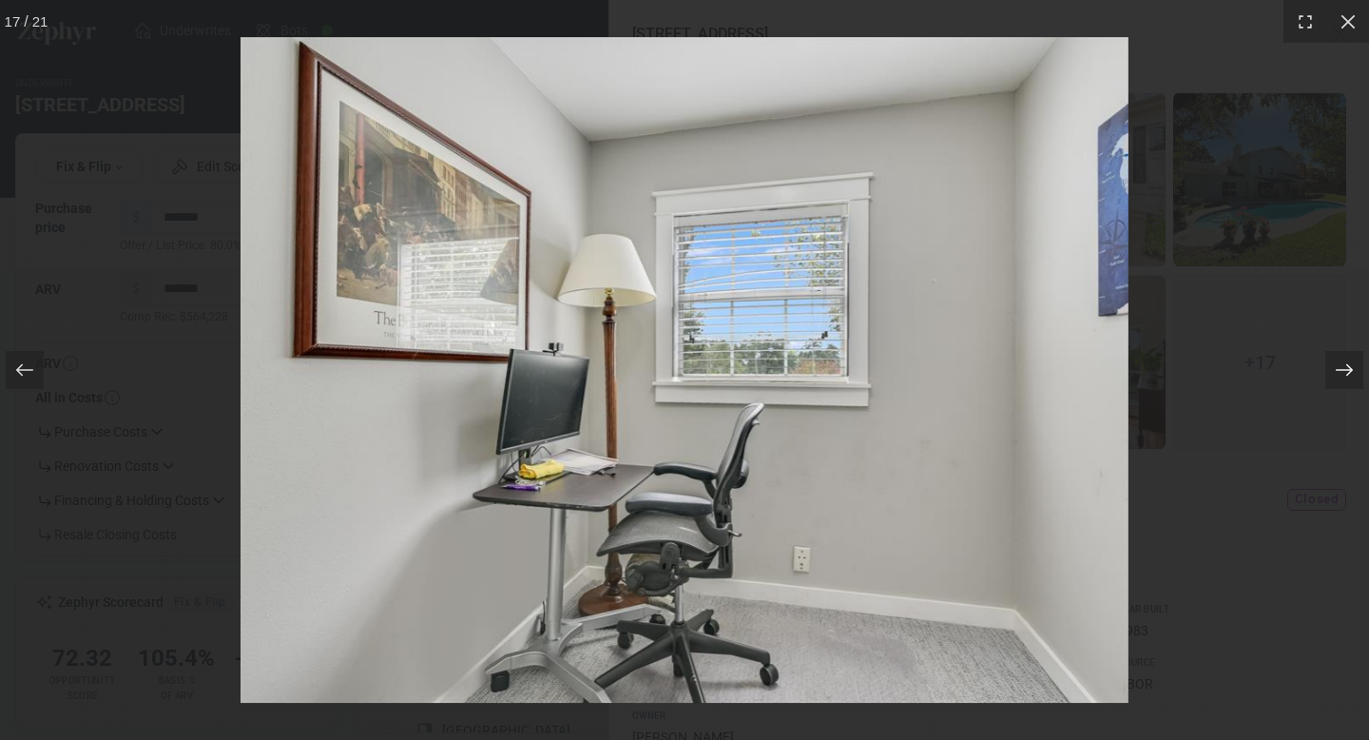
click at [1340, 373] on icon at bounding box center [1344, 369] width 19 height 19
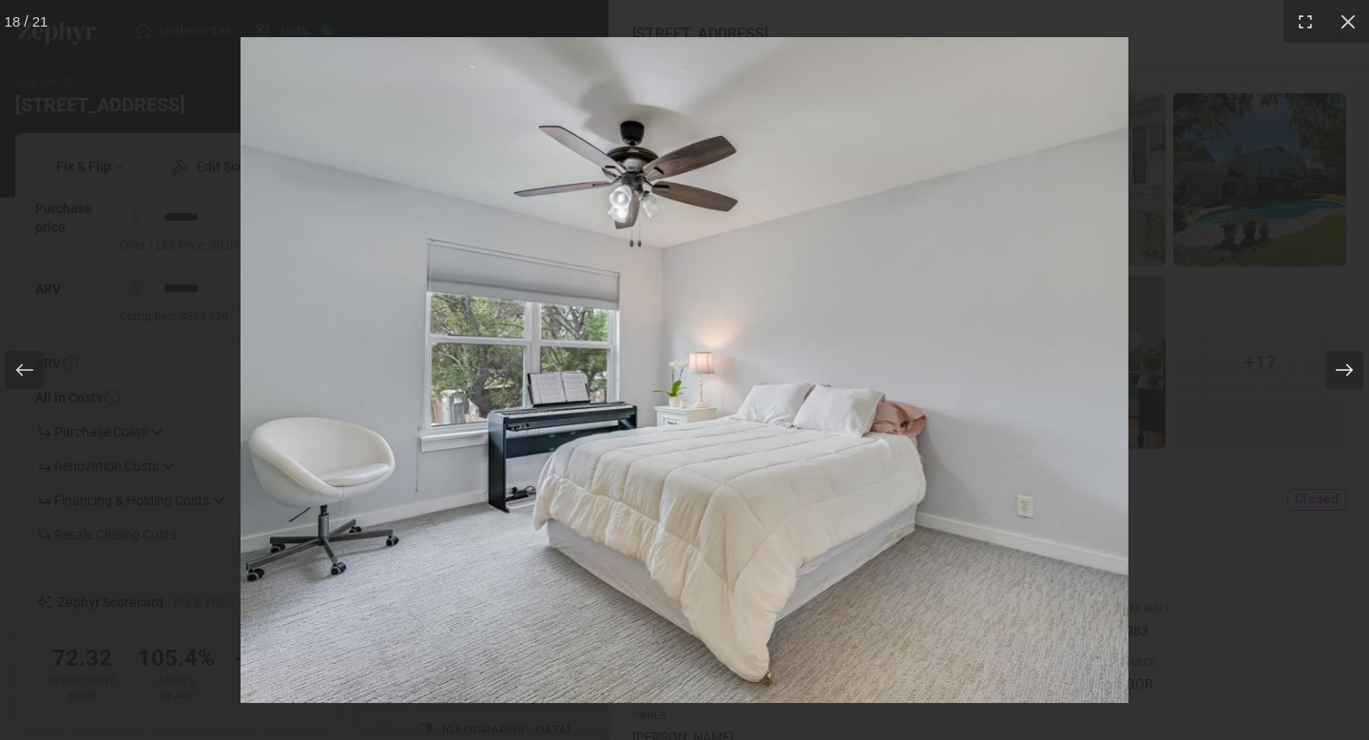
click at [1340, 373] on icon at bounding box center [1344, 369] width 19 height 19
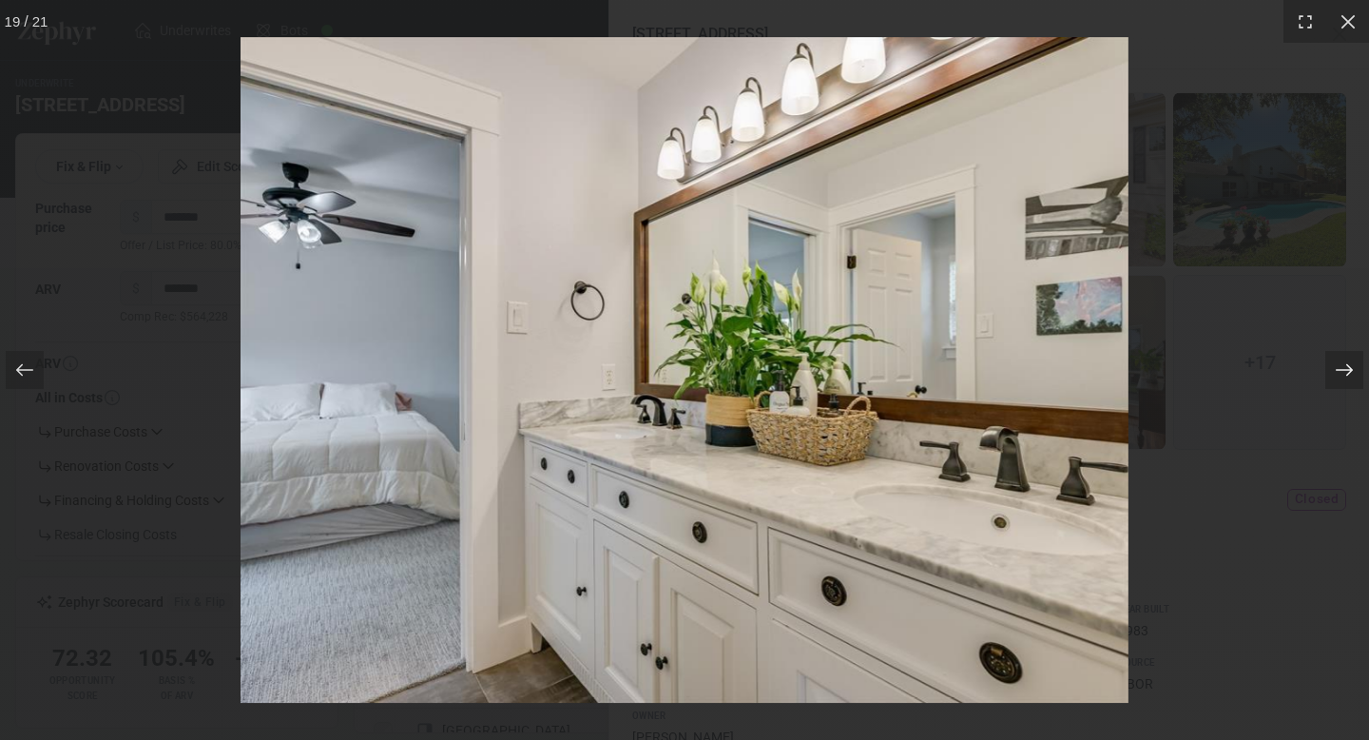
click at [1340, 373] on icon at bounding box center [1344, 369] width 19 height 19
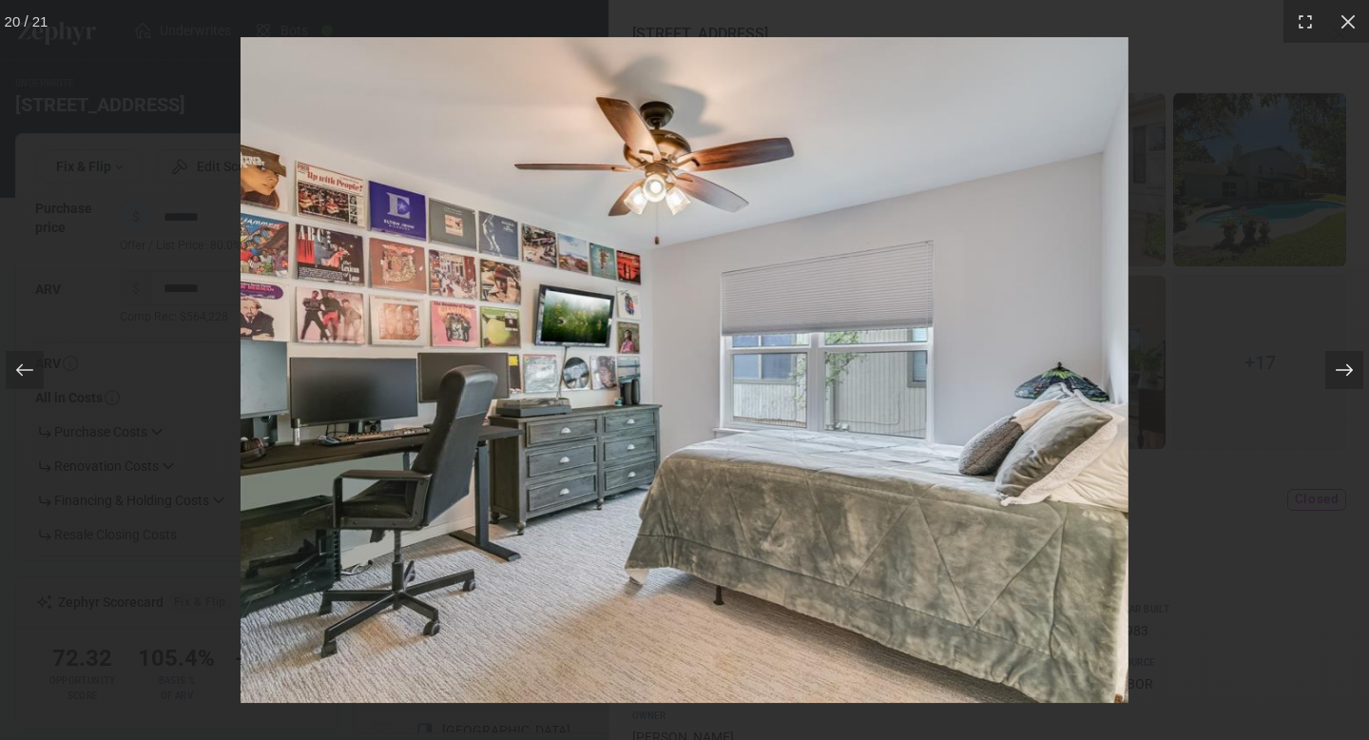
click at [1340, 373] on icon at bounding box center [1344, 369] width 19 height 19
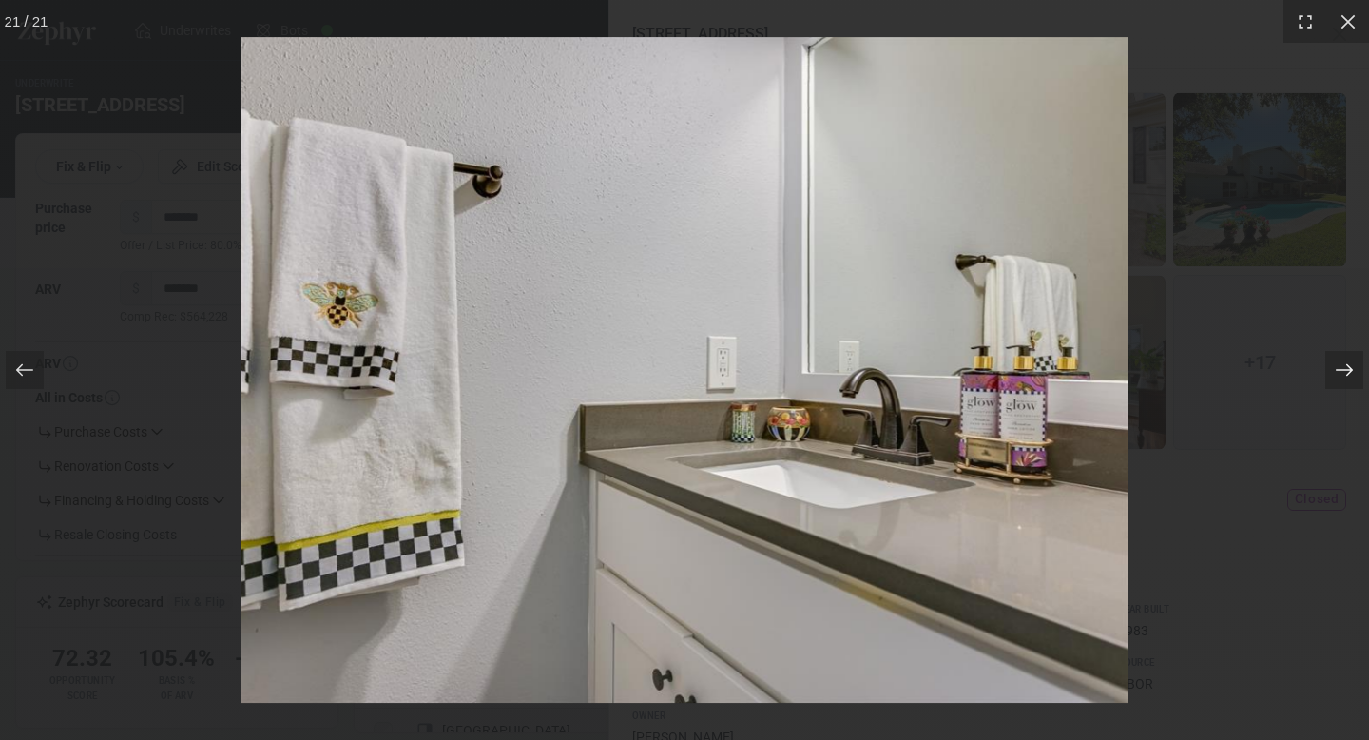
click at [1340, 373] on icon at bounding box center [1344, 369] width 19 height 19
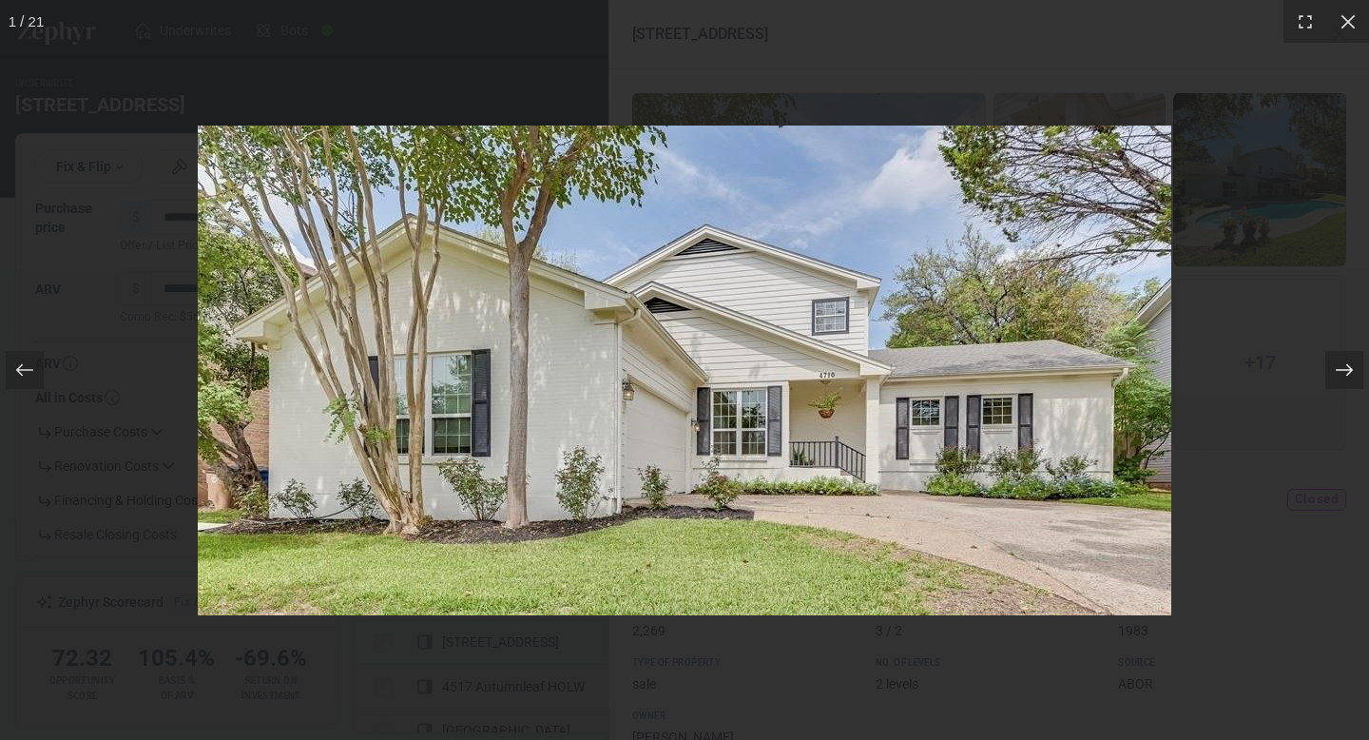
click at [1340, 374] on icon at bounding box center [1344, 369] width 19 height 19
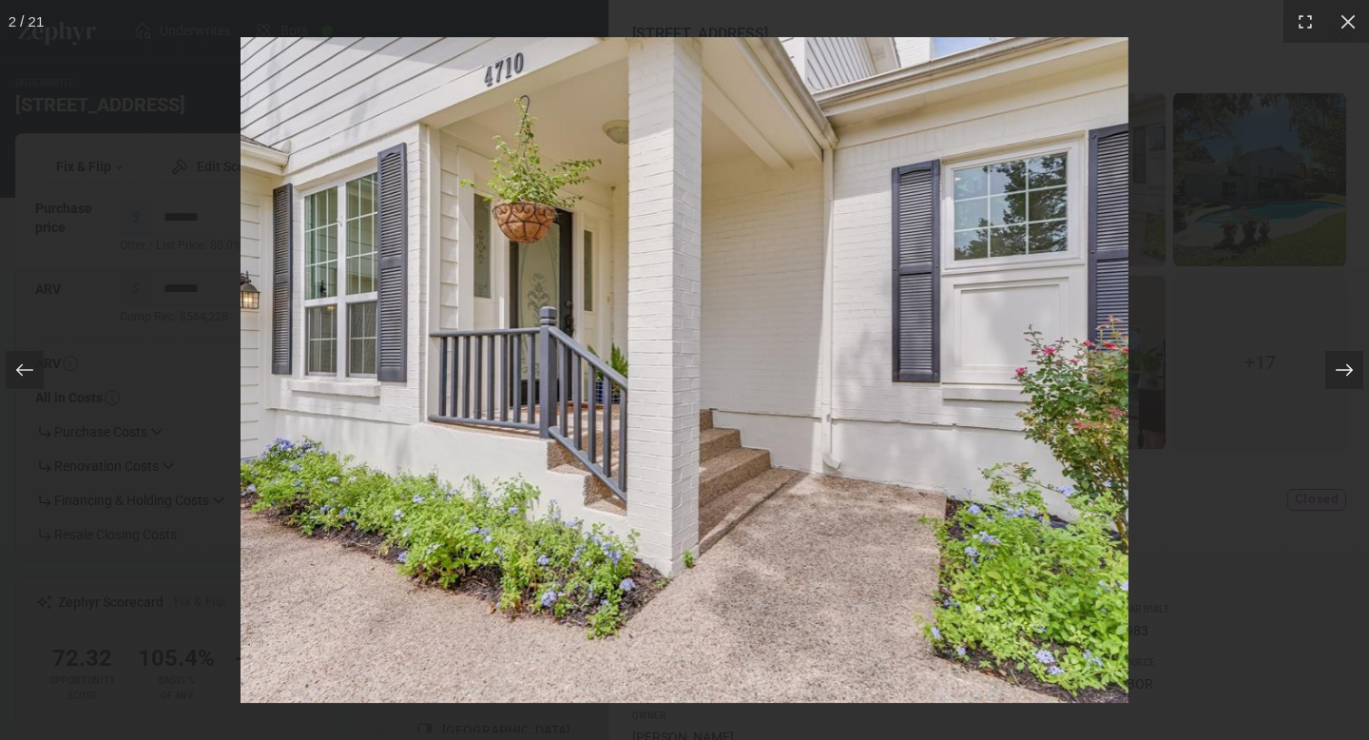
click at [1340, 374] on icon at bounding box center [1344, 369] width 19 height 19
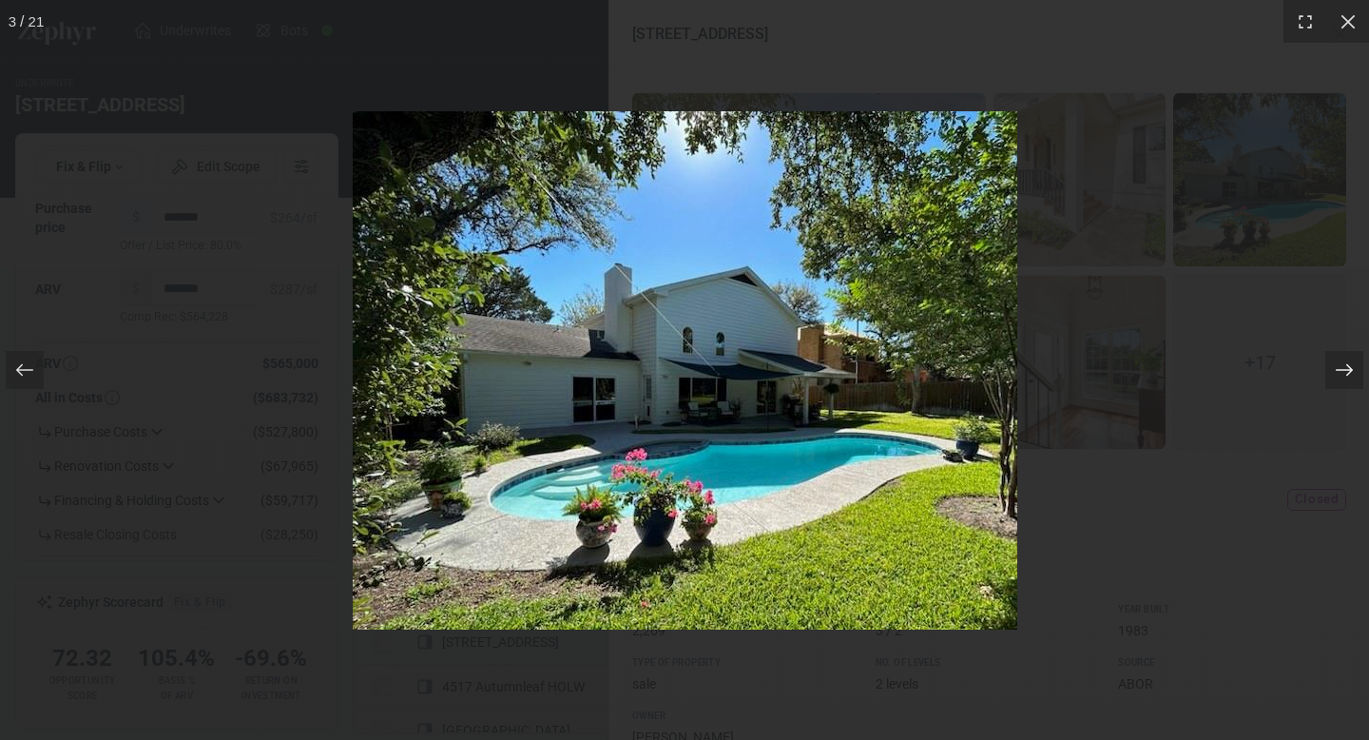
click at [1340, 375] on icon at bounding box center [1344, 369] width 19 height 19
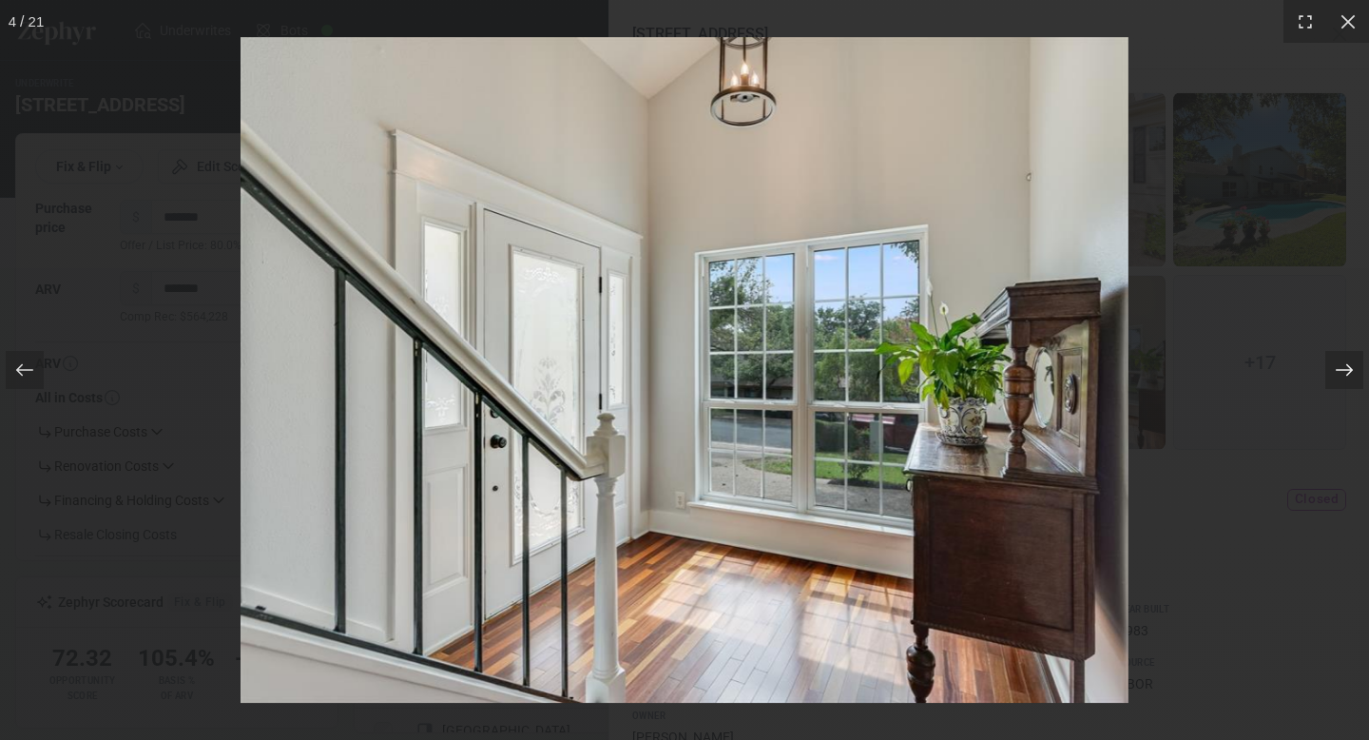
click at [1339, 375] on icon at bounding box center [1344, 369] width 19 height 19
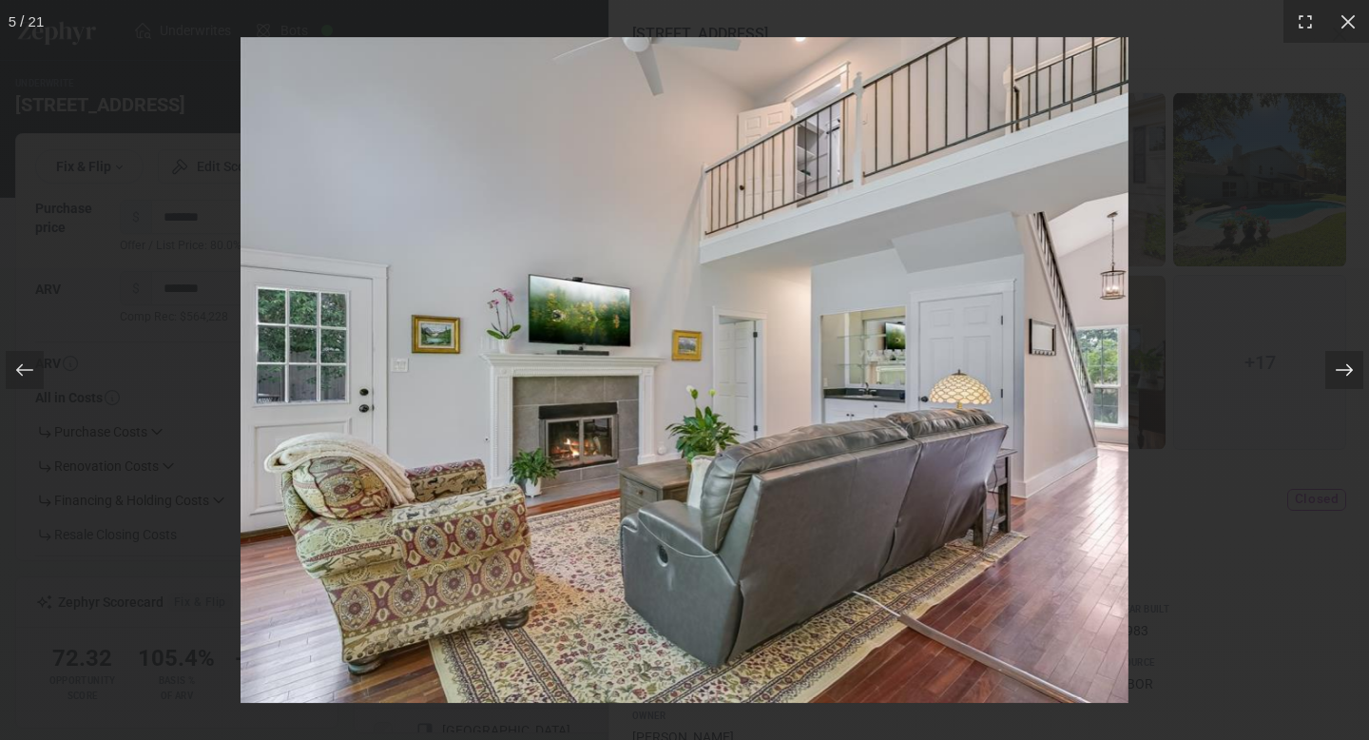
click at [1339, 375] on icon at bounding box center [1344, 369] width 19 height 19
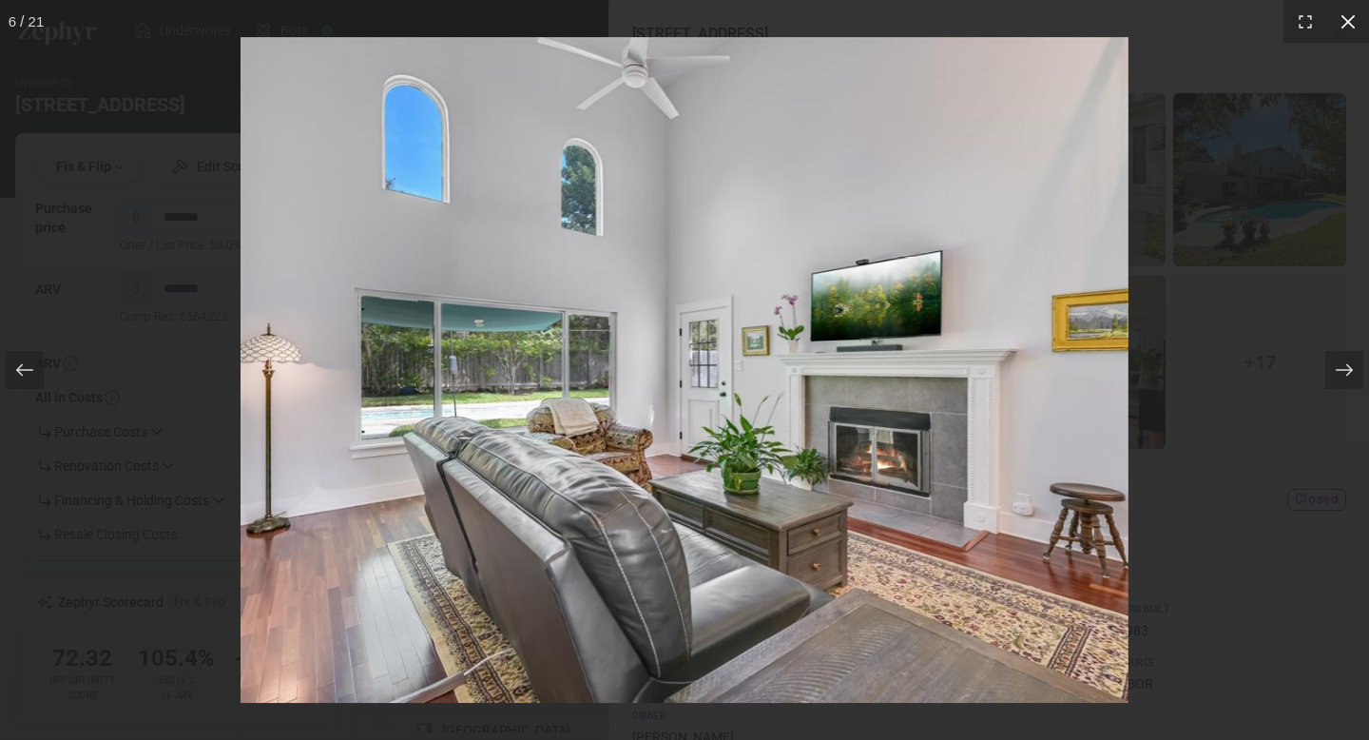
click at [1350, 19] on icon at bounding box center [1348, 21] width 14 height 14
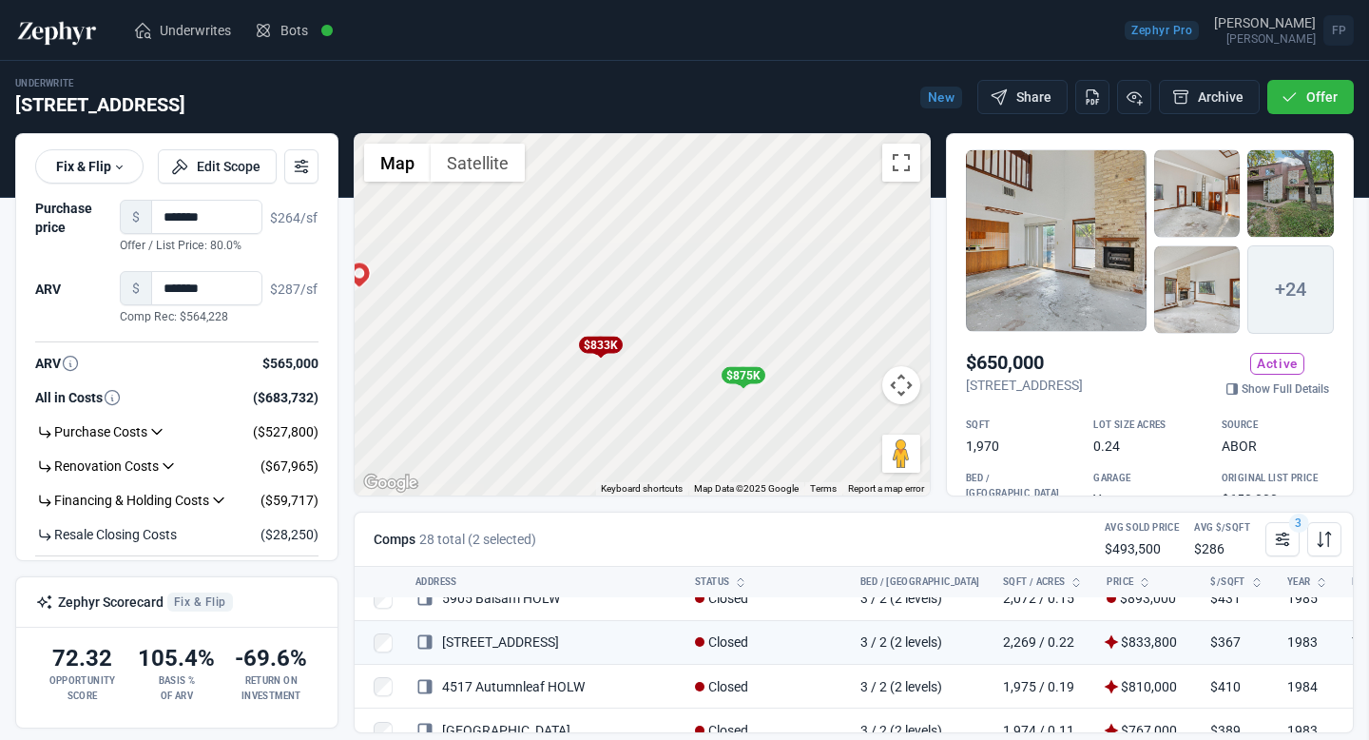
click at [472, 342] on div at bounding box center [684, 370] width 1369 height 740
drag, startPoint x: 493, startPoint y: 287, endPoint x: 790, endPoint y: 303, distance: 298.0
click at [790, 304] on div "To activate drag with keyboard, press Alt + Enter. Once in keyboard drag state,…" at bounding box center [642, 314] width 575 height 361
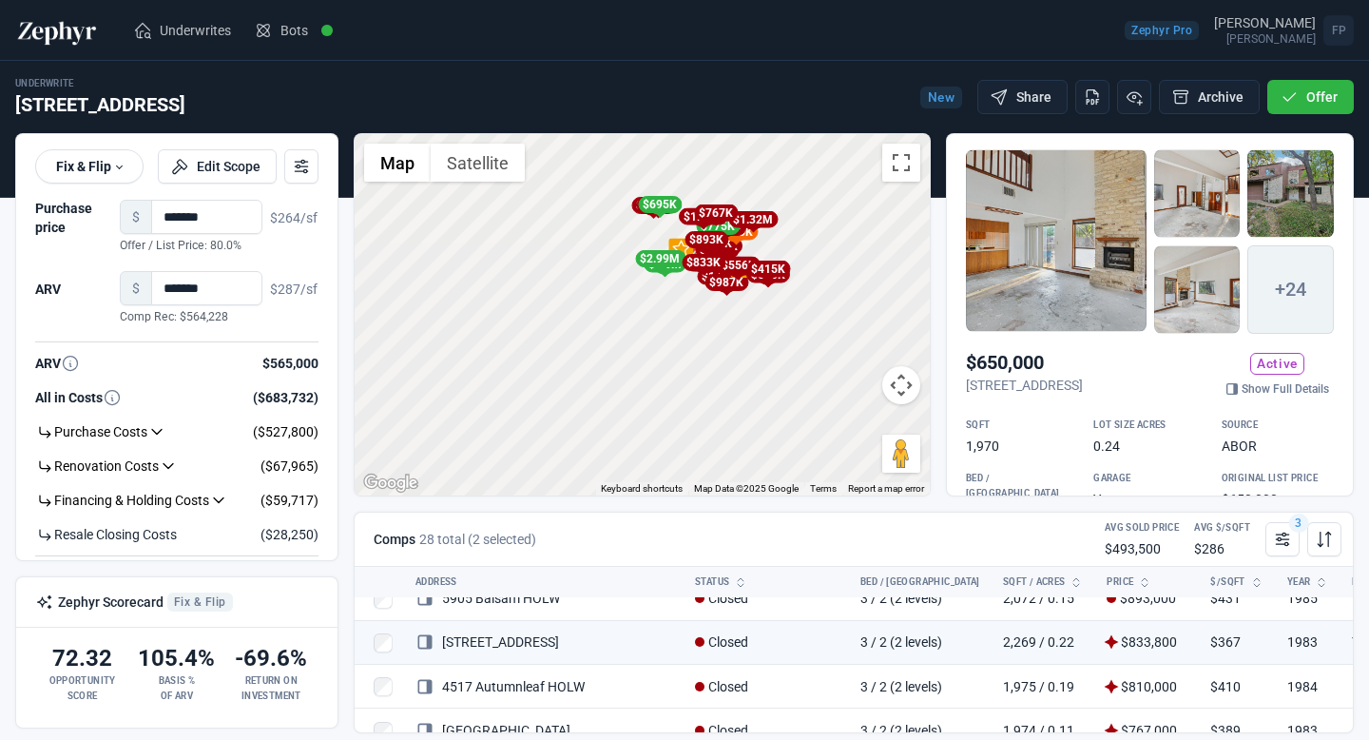
drag, startPoint x: 778, startPoint y: 299, endPoint x: 502, endPoint y: 223, distance: 285.8
click at [502, 223] on div "To activate drag with keyboard, press Alt + Enter. Once in keyboard drag state,…" at bounding box center [642, 314] width 575 height 361
click at [663, 339] on div "To activate drag with keyboard, press Alt + Enter. Once in keyboard drag state,…" at bounding box center [642, 314] width 575 height 361
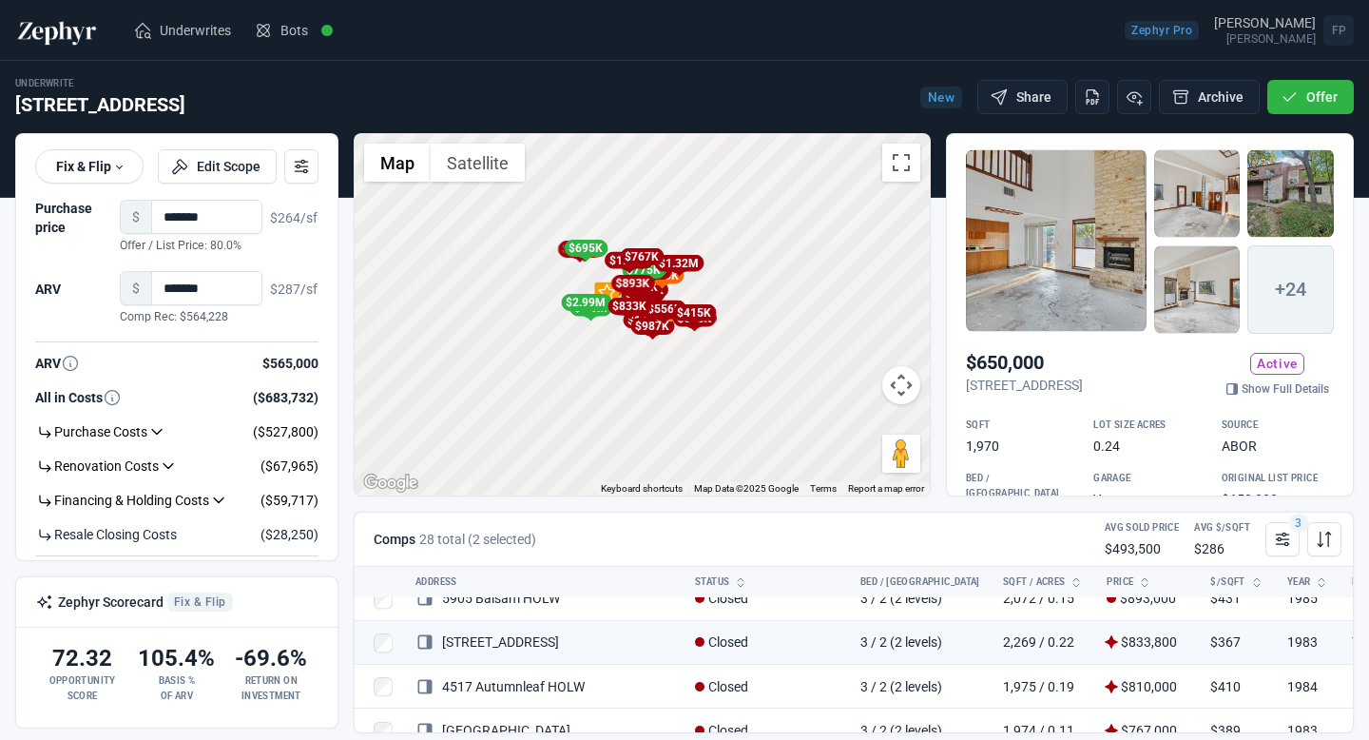
drag, startPoint x: 663, startPoint y: 338, endPoint x: 597, endPoint y: 383, distance: 79.4
click at [597, 383] on div "To activate drag with keyboard, press Alt + Enter. Once in keyboard drag state,…" at bounding box center [642, 314] width 575 height 361
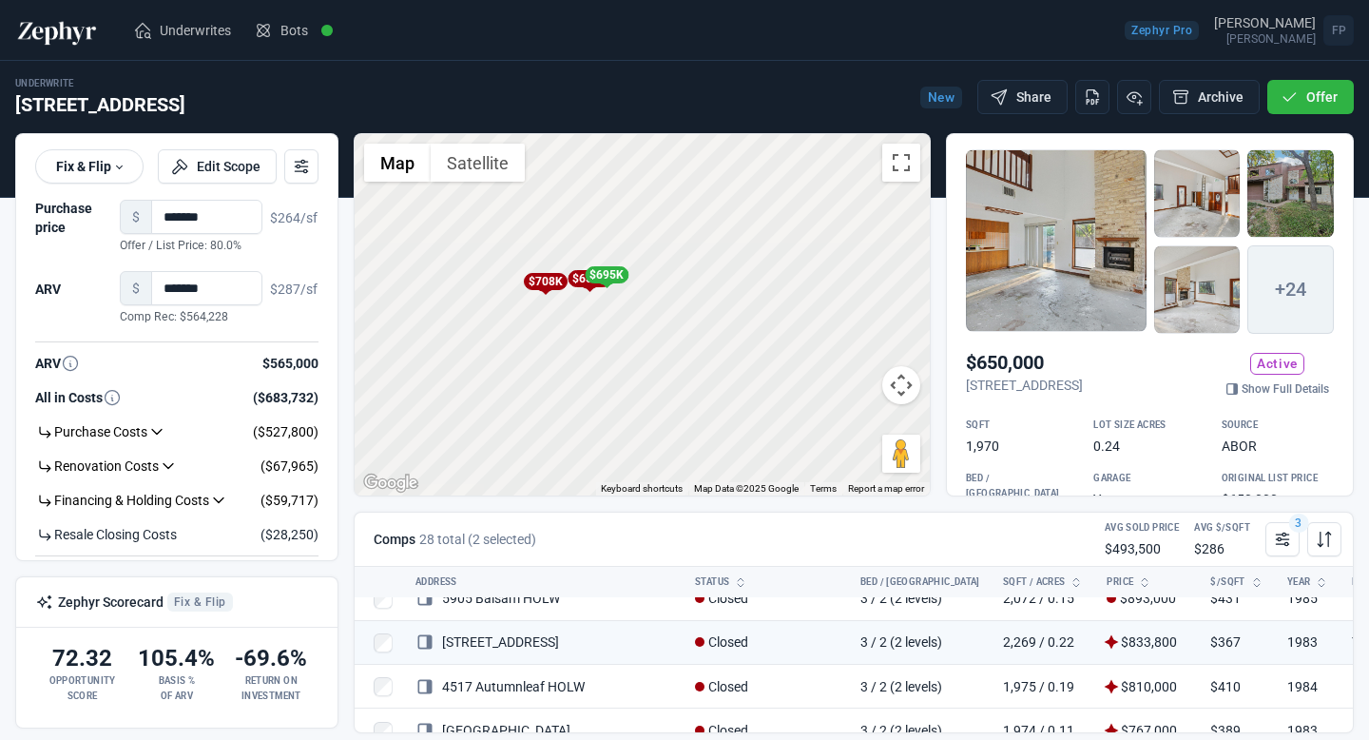
drag, startPoint x: 526, startPoint y: 264, endPoint x: 621, endPoint y: 372, distance: 143.5
click at [621, 372] on div "To activate drag with keyboard, press Alt + Enter. Once in keyboard drag state,…" at bounding box center [642, 314] width 575 height 361
click at [579, 276] on div "$708K" at bounding box center [570, 269] width 44 height 17
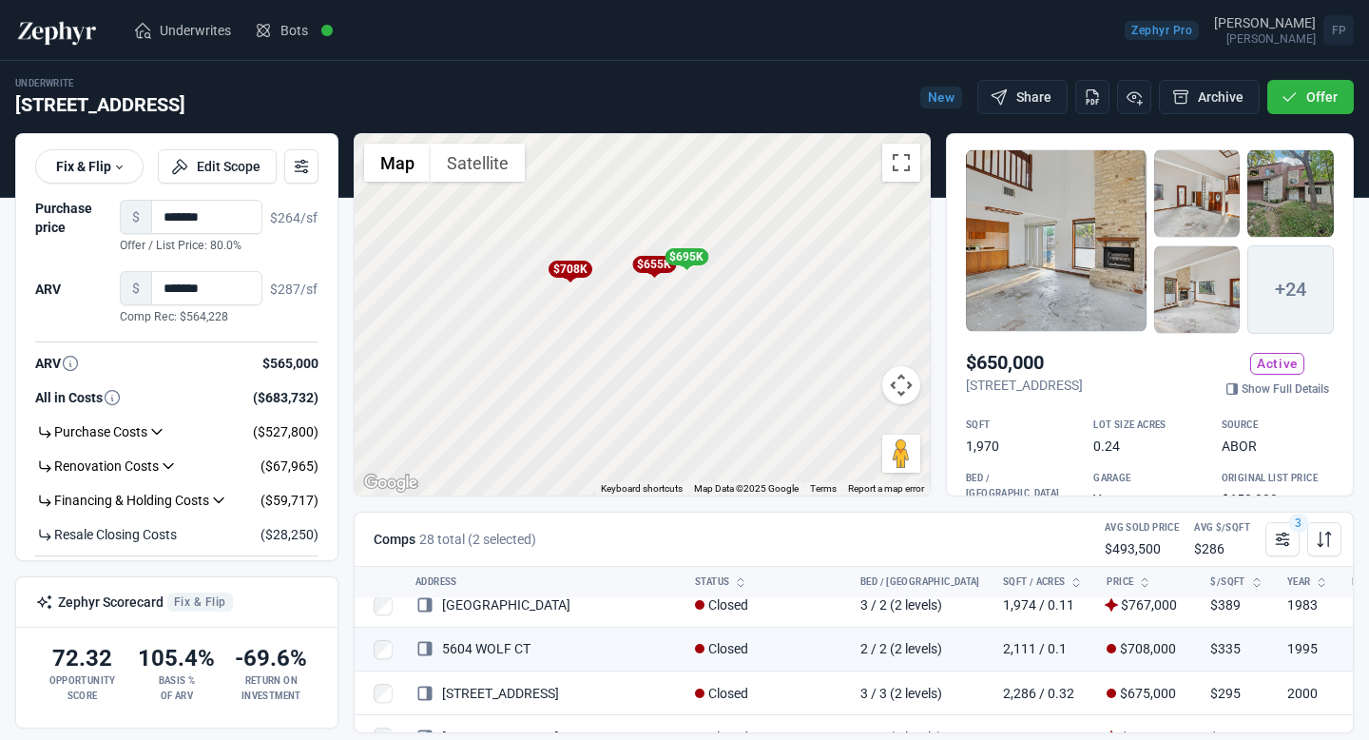
scroll to position [506, 0]
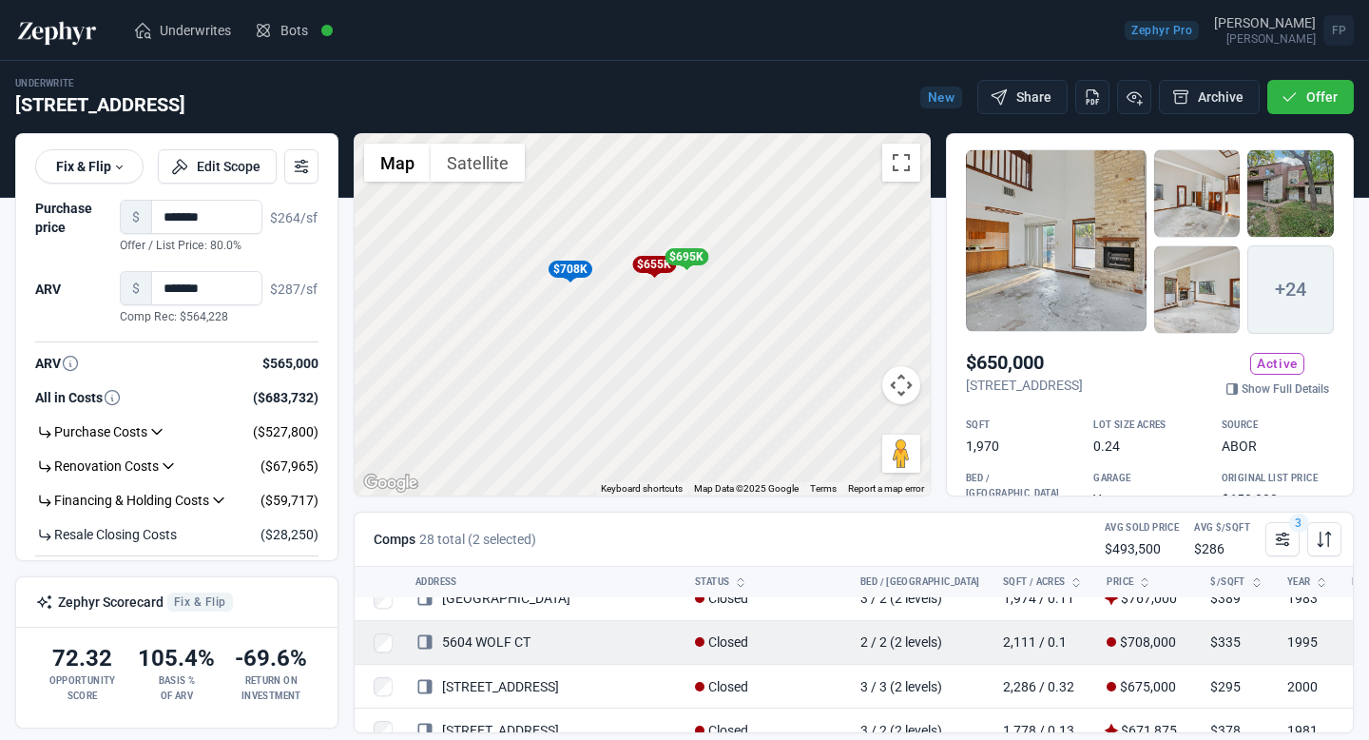
click at [516, 638] on link "5604 WOLF CT" at bounding box center [472, 641] width 115 height 15
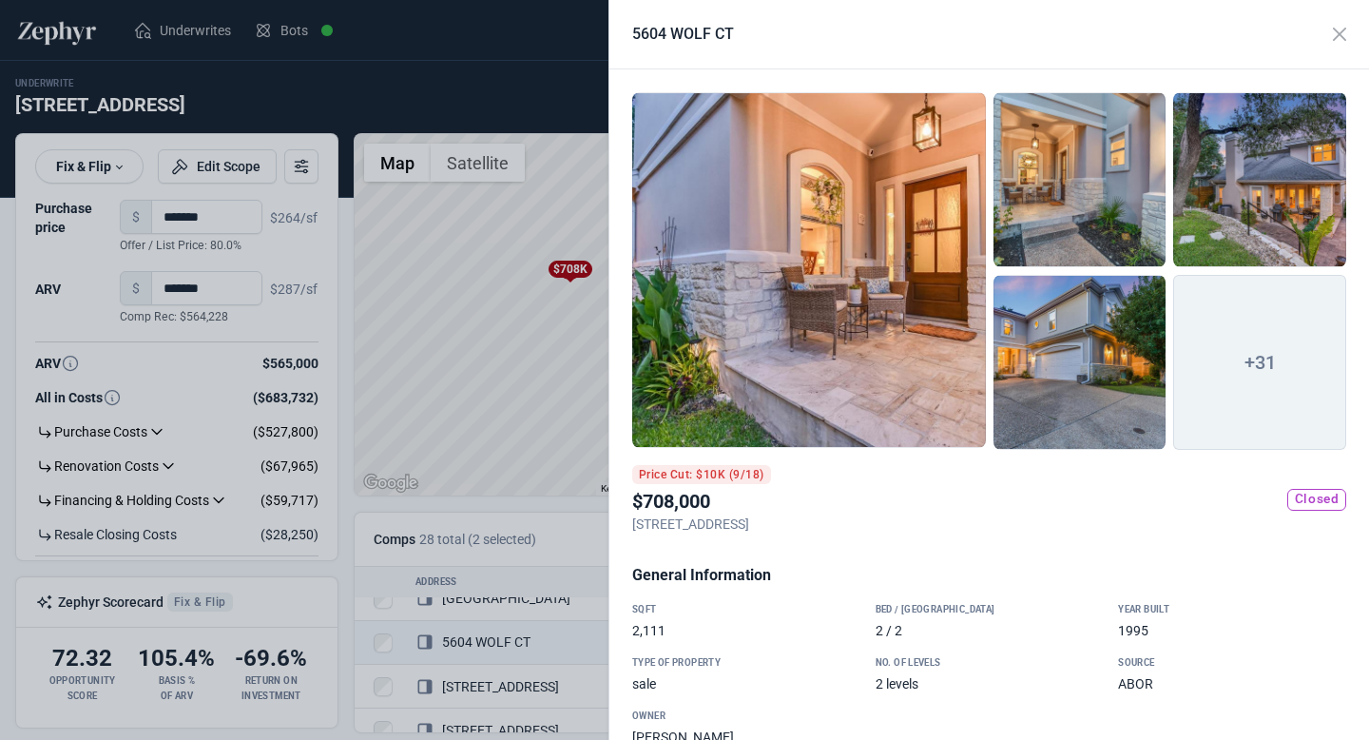
click at [898, 348] on div at bounding box center [809, 270] width 354 height 356
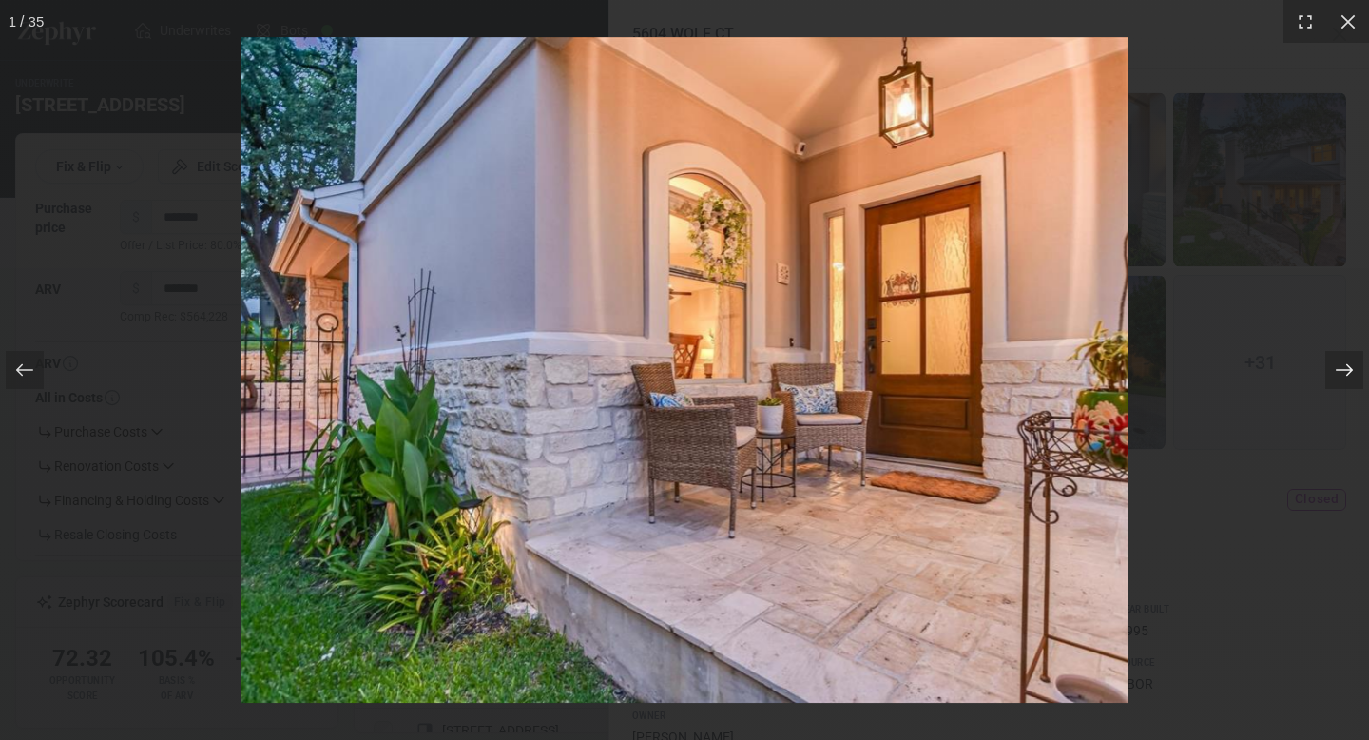
click at [1346, 372] on icon at bounding box center [1344, 369] width 19 height 19
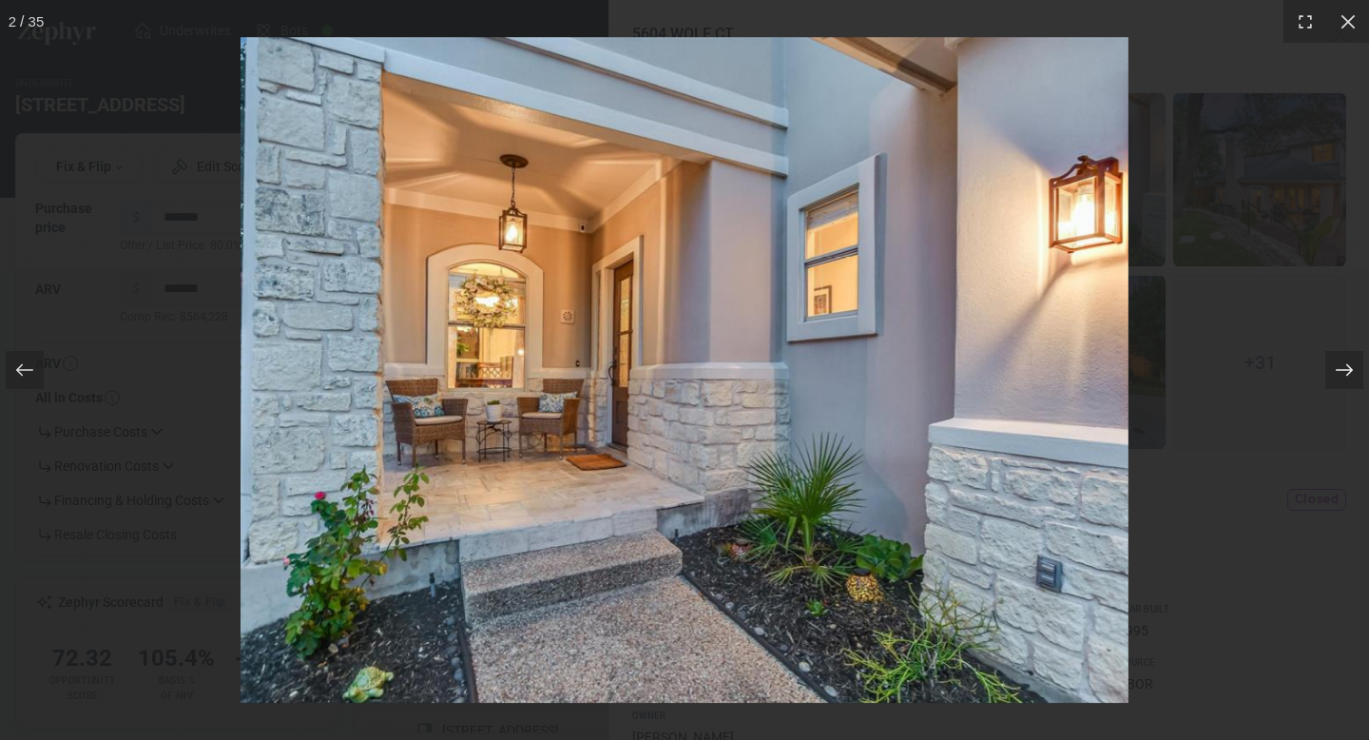
click at [1346, 372] on icon at bounding box center [1344, 369] width 19 height 19
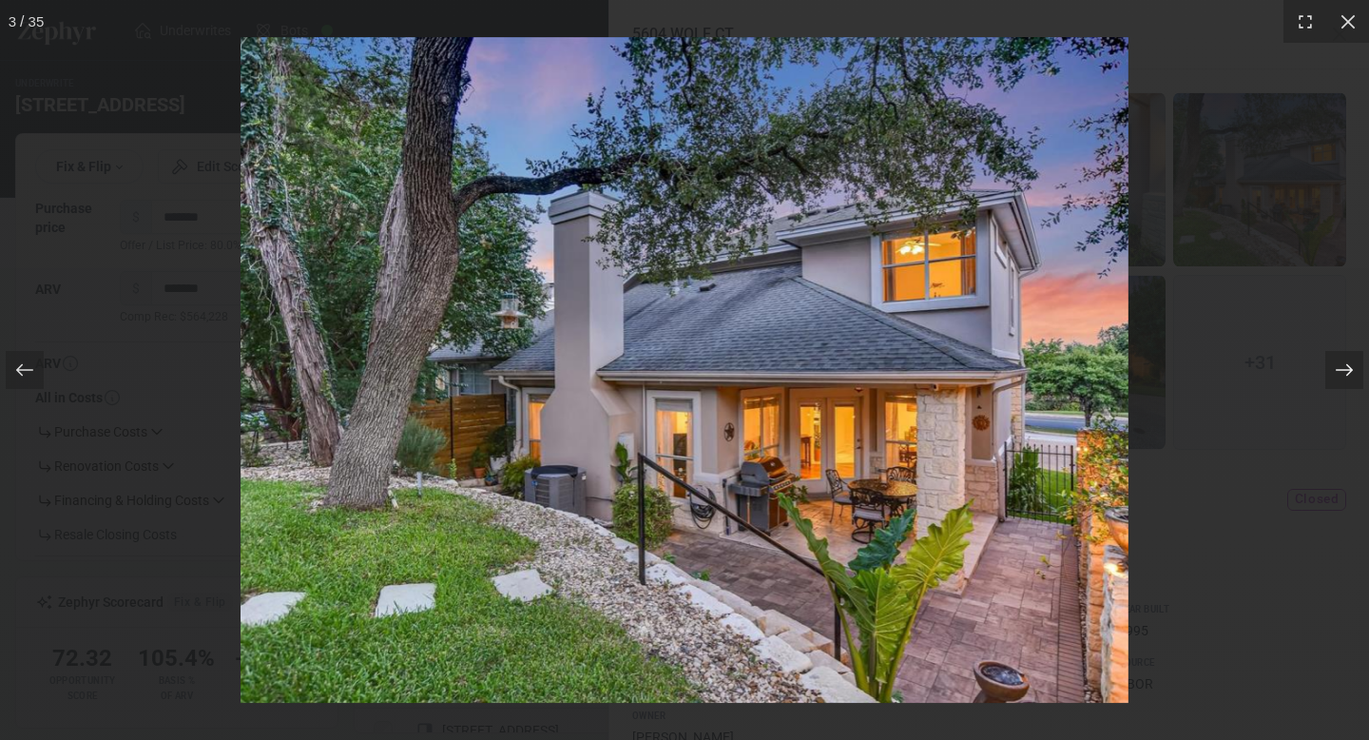
click at [1346, 372] on icon at bounding box center [1344, 369] width 19 height 19
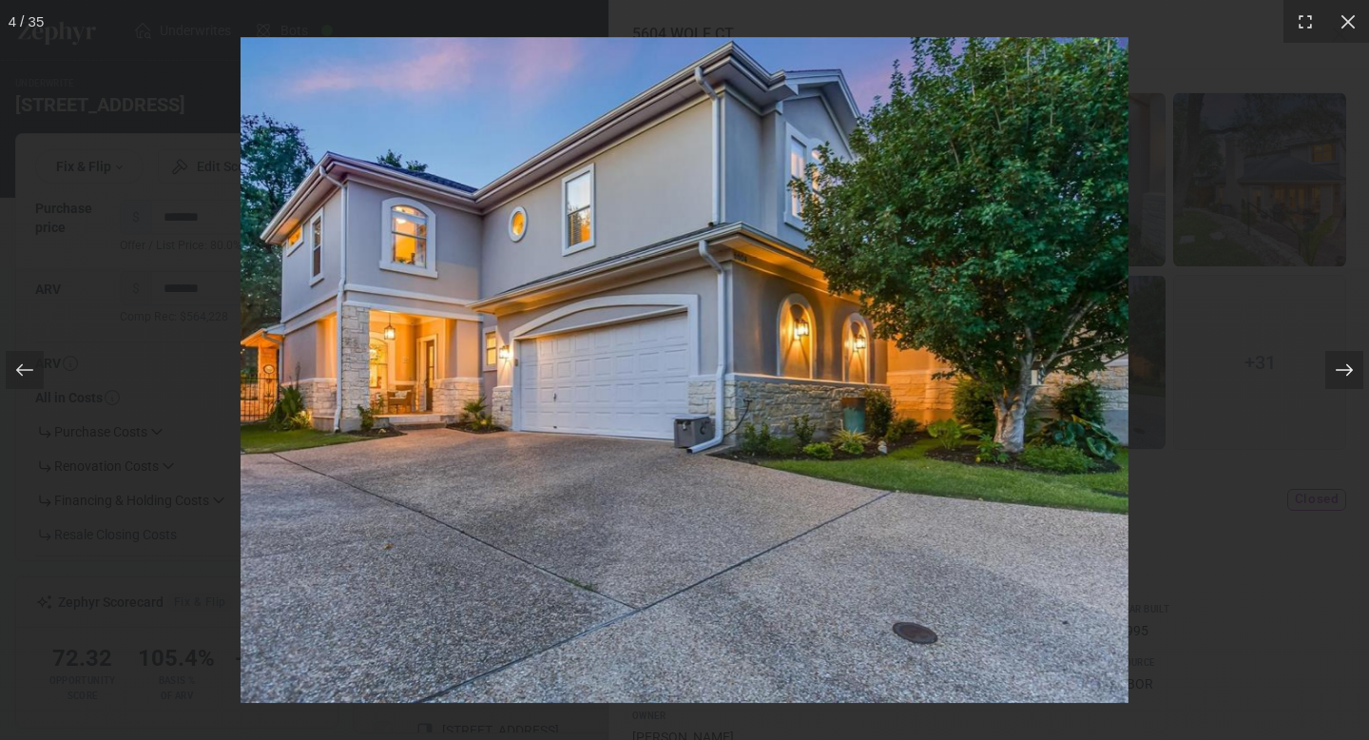
click at [1336, 371] on icon at bounding box center [1344, 369] width 19 height 19
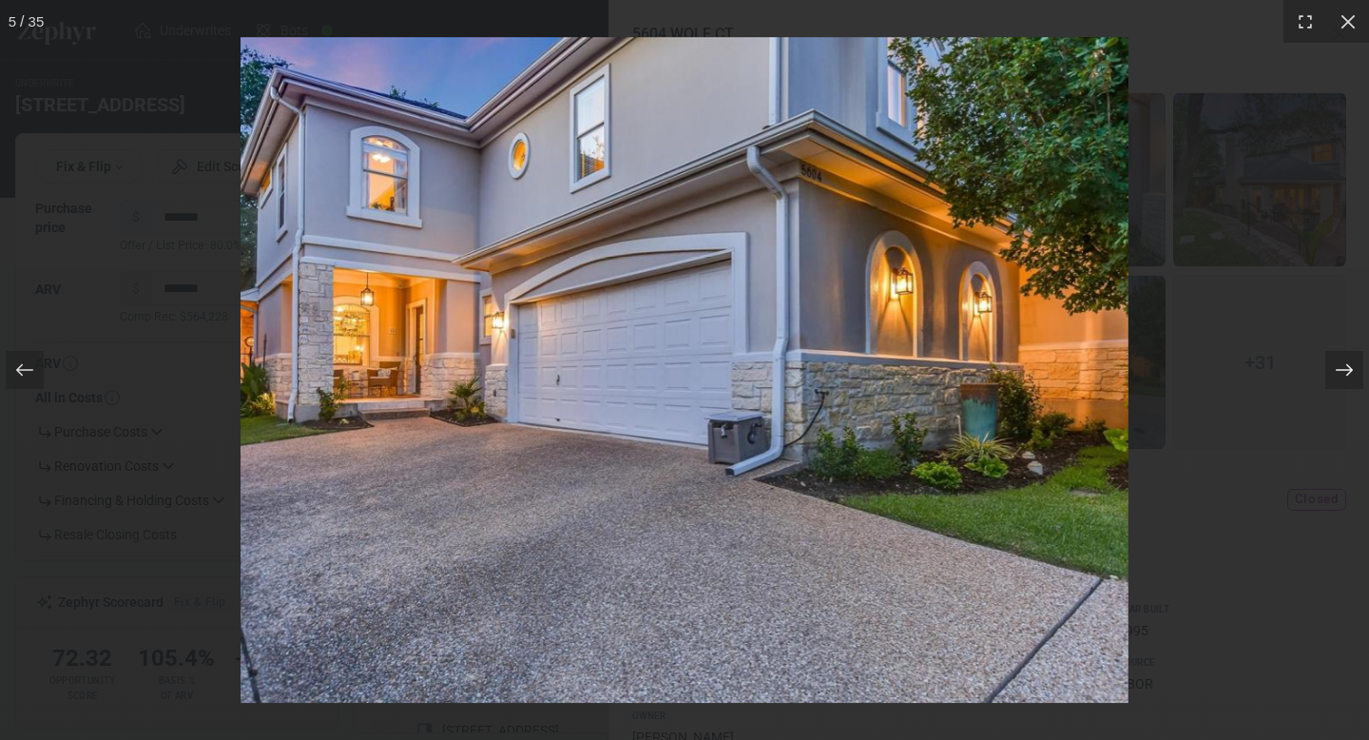
click at [1336, 371] on icon at bounding box center [1344, 369] width 19 height 19
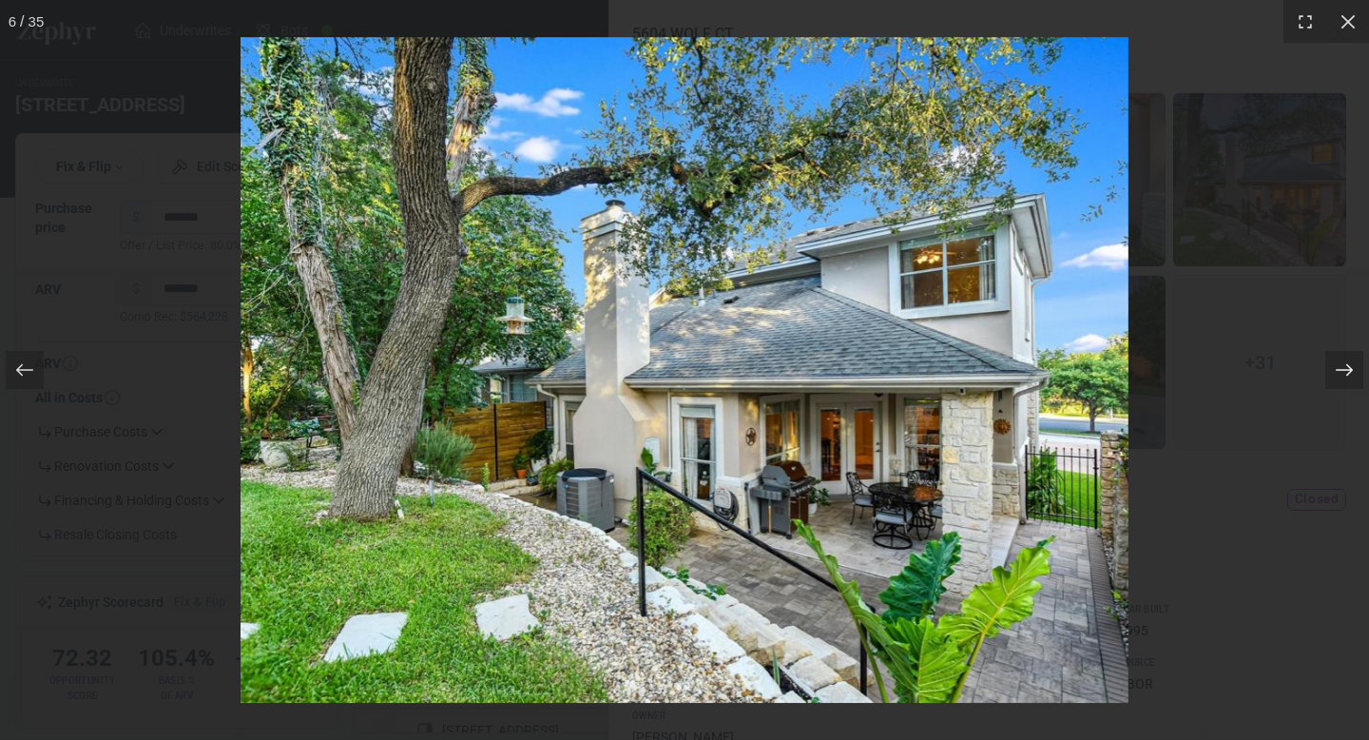
click at [1336, 371] on icon at bounding box center [1344, 369] width 19 height 19
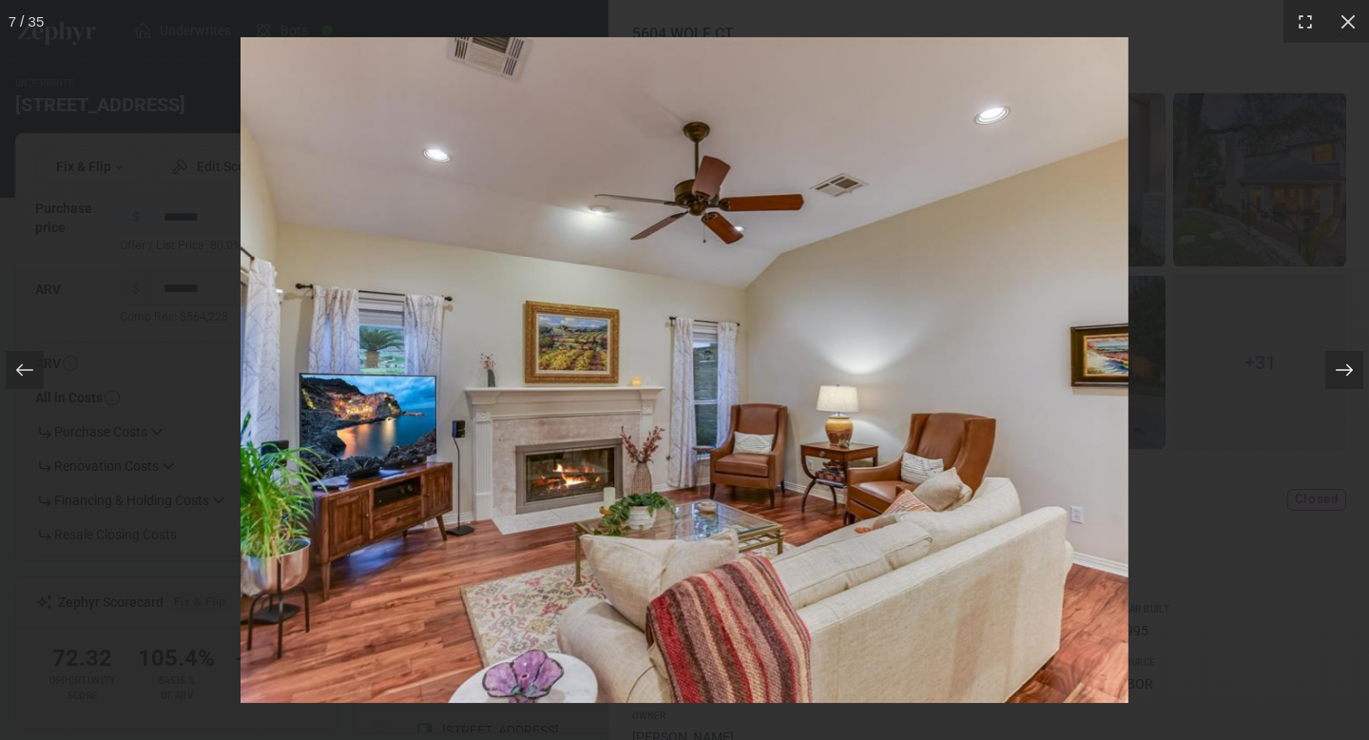
click at [1336, 371] on icon at bounding box center [1344, 369] width 19 height 19
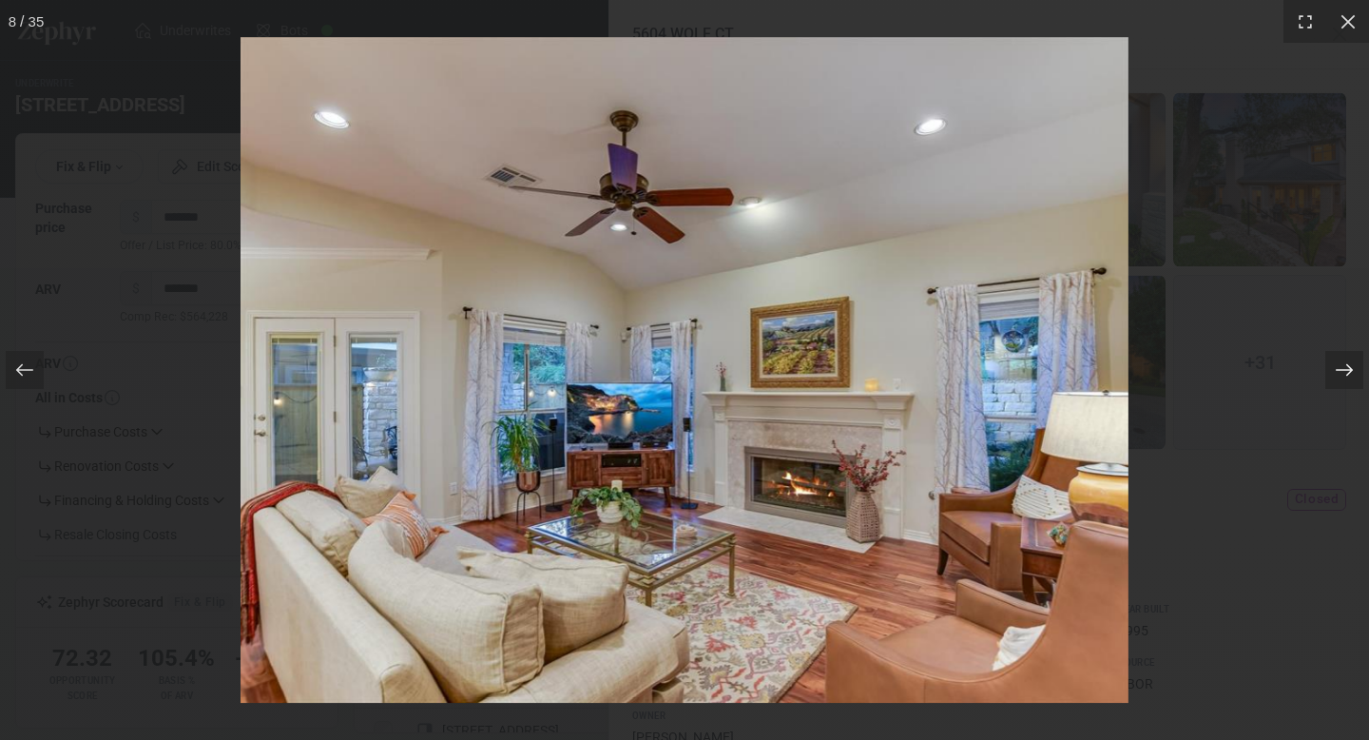
click at [1336, 371] on icon at bounding box center [1344, 369] width 19 height 19
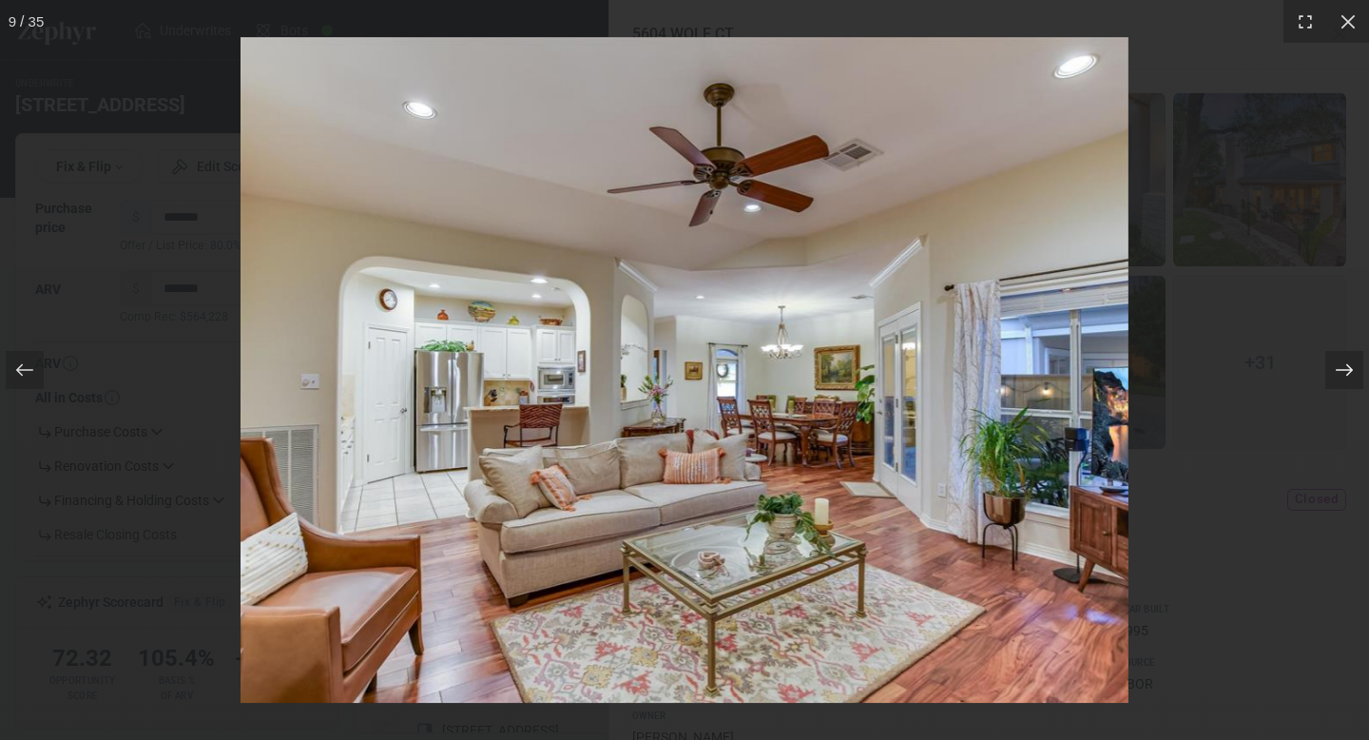
click at [1336, 371] on icon at bounding box center [1344, 369] width 19 height 19
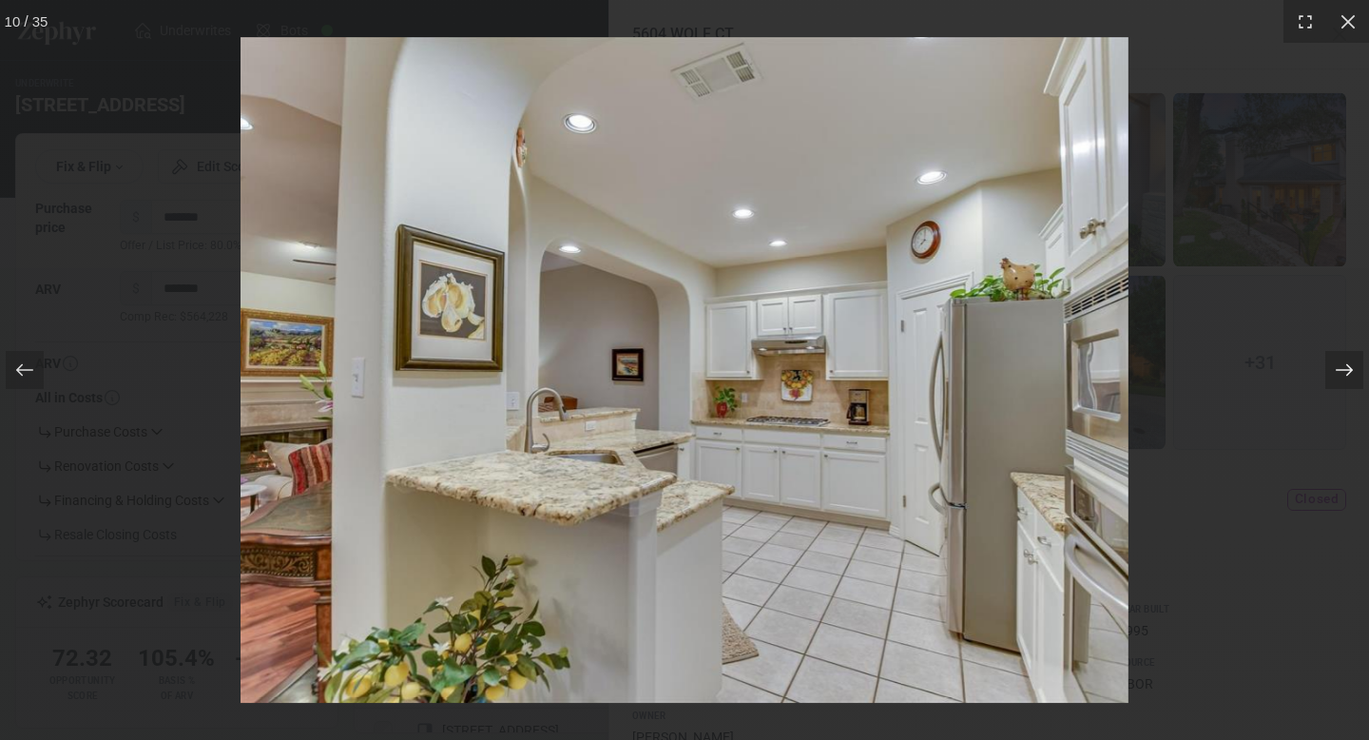
click at [1336, 371] on icon at bounding box center [1344, 369] width 19 height 19
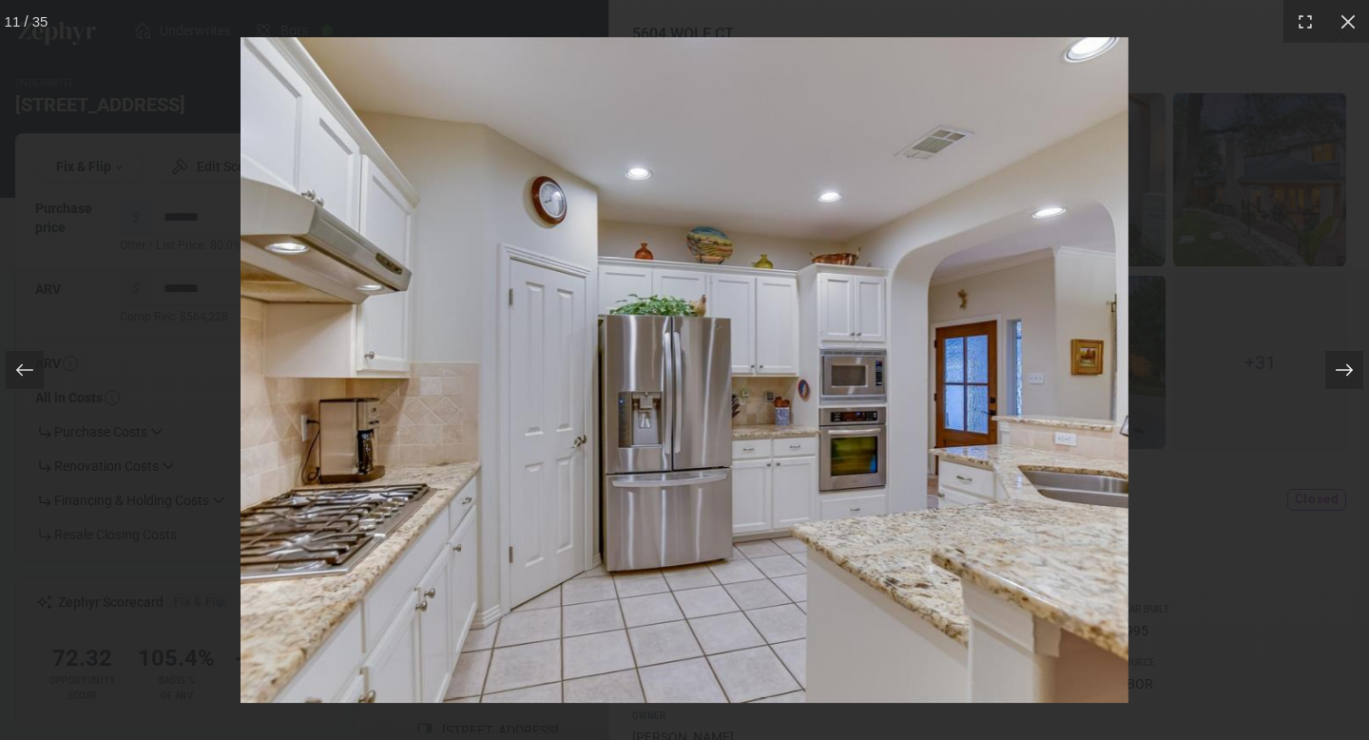
click at [1336, 371] on icon at bounding box center [1344, 369] width 19 height 19
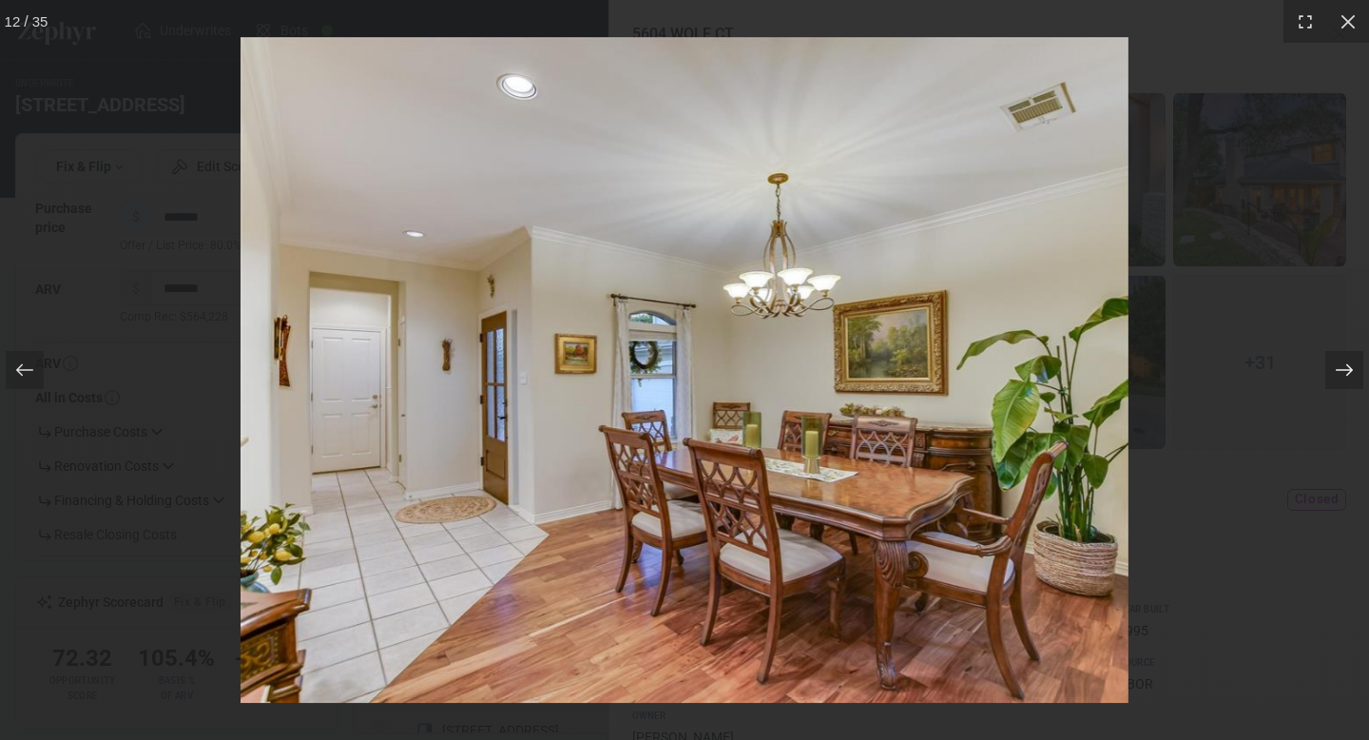
click at [1336, 371] on icon at bounding box center [1344, 369] width 19 height 19
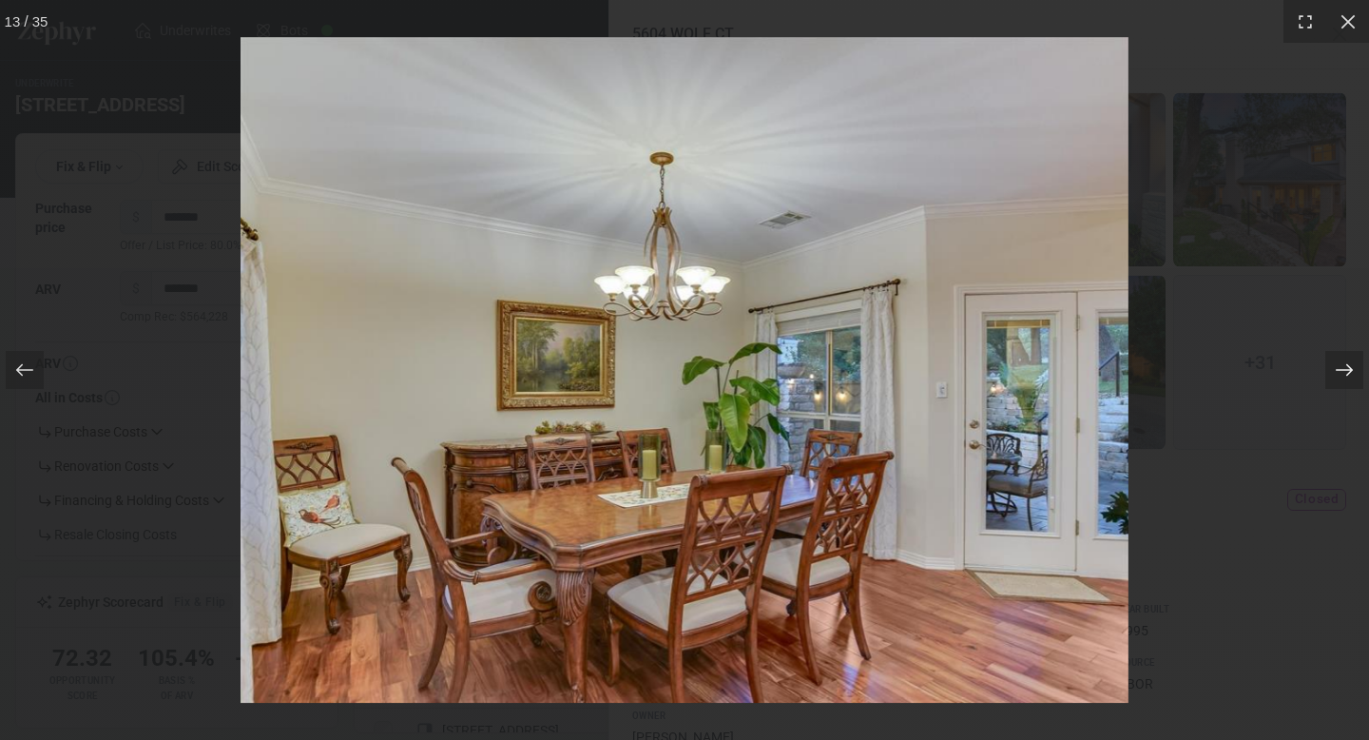
click at [1336, 371] on icon at bounding box center [1344, 369] width 19 height 19
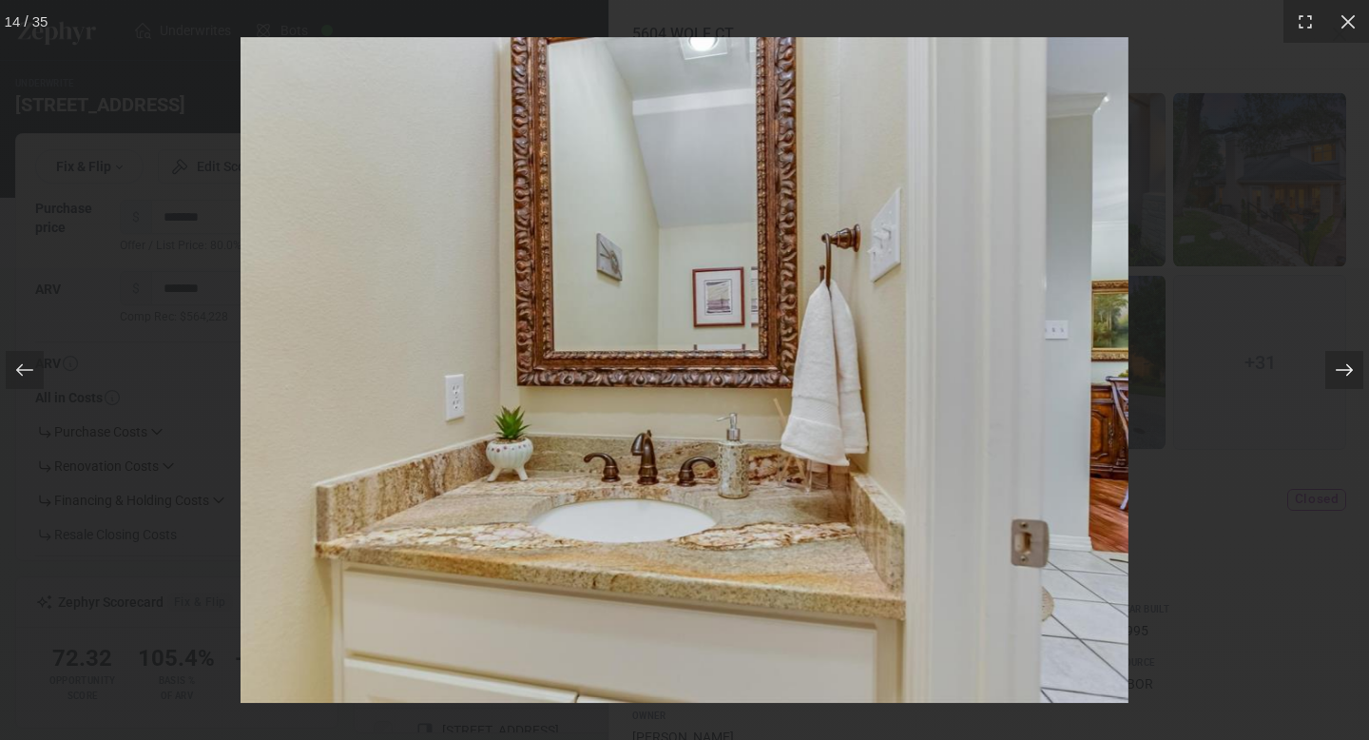
click at [1336, 371] on icon at bounding box center [1344, 369] width 19 height 19
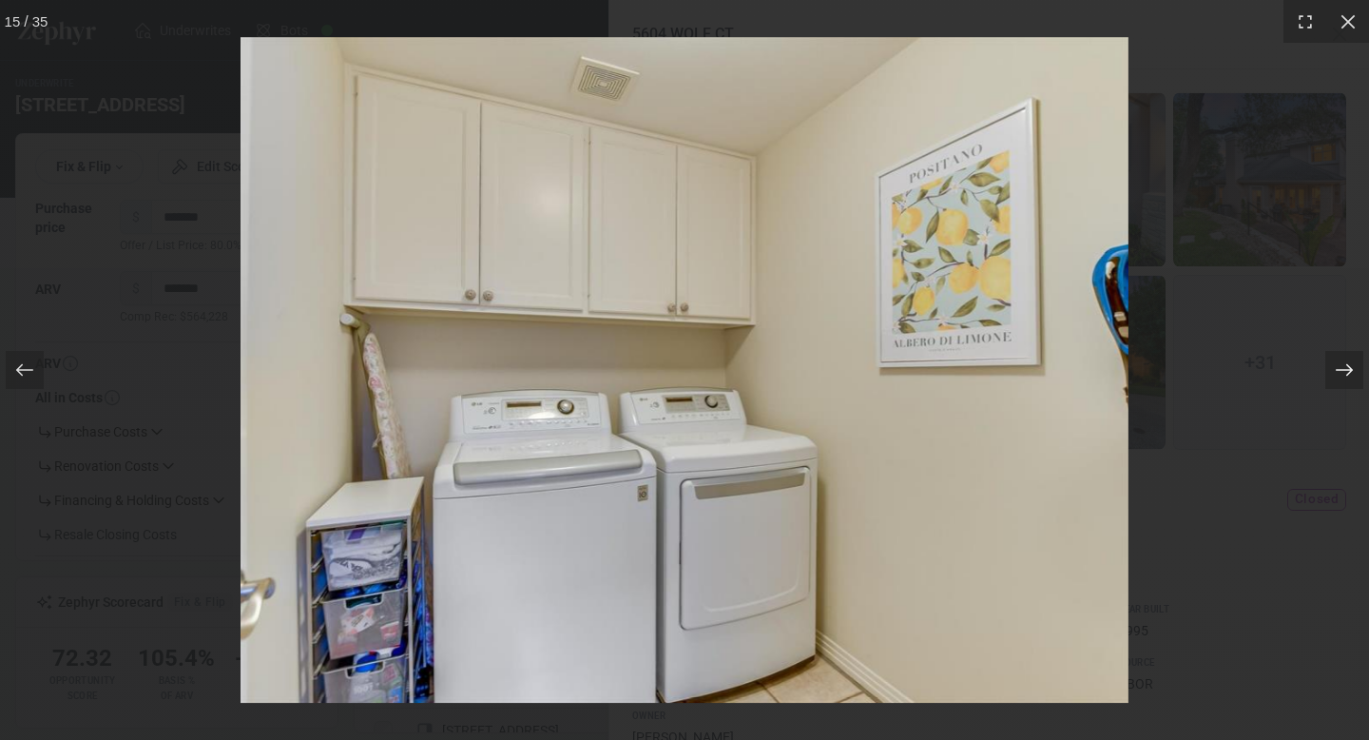
click at [1336, 371] on icon at bounding box center [1344, 369] width 19 height 19
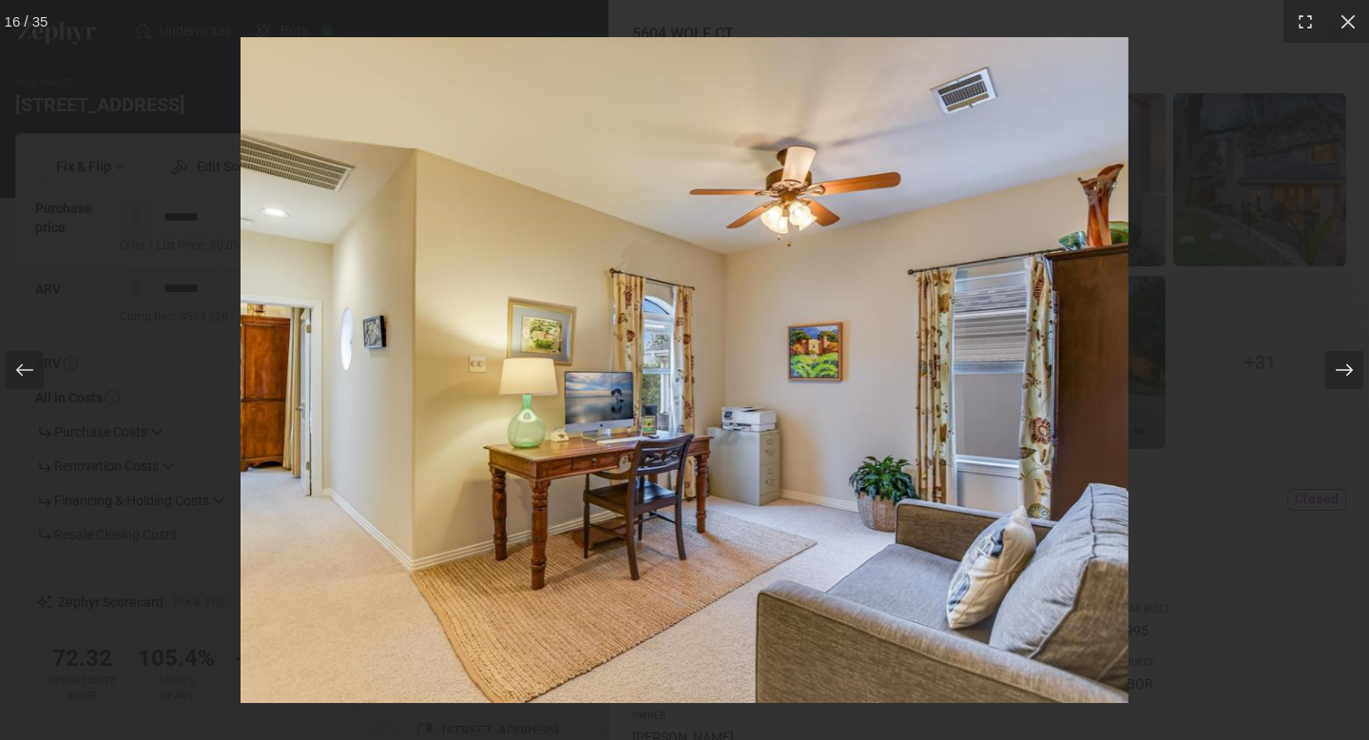
click at [1336, 371] on icon at bounding box center [1344, 369] width 19 height 19
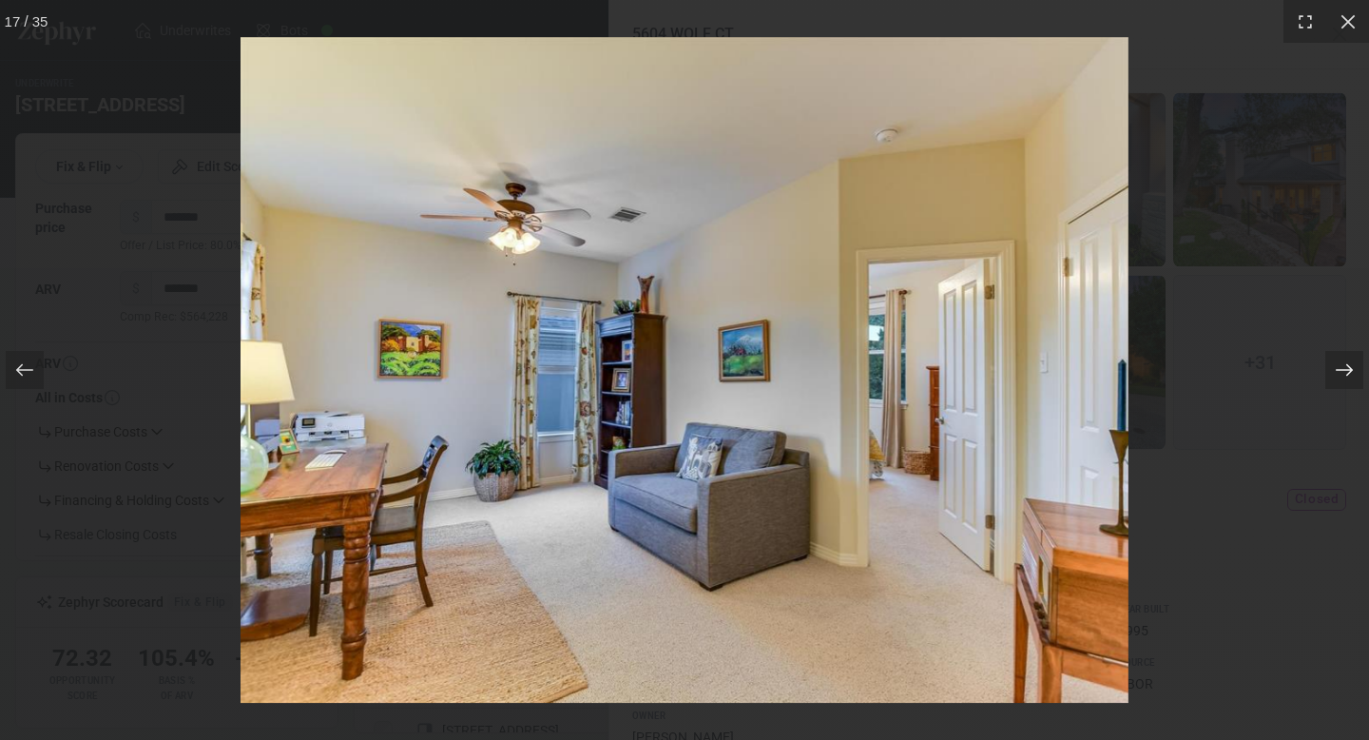
click at [1336, 371] on icon at bounding box center [1344, 369] width 19 height 19
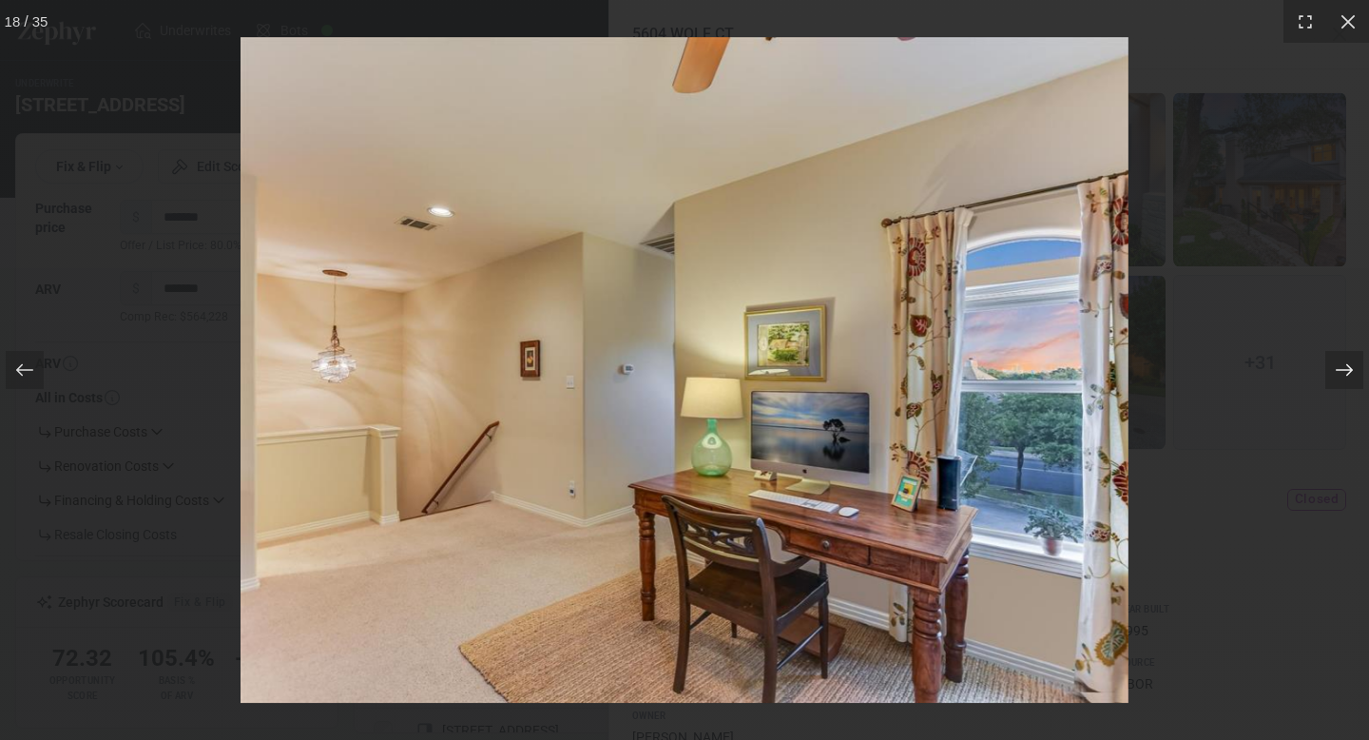
click at [1336, 371] on icon at bounding box center [1344, 369] width 19 height 19
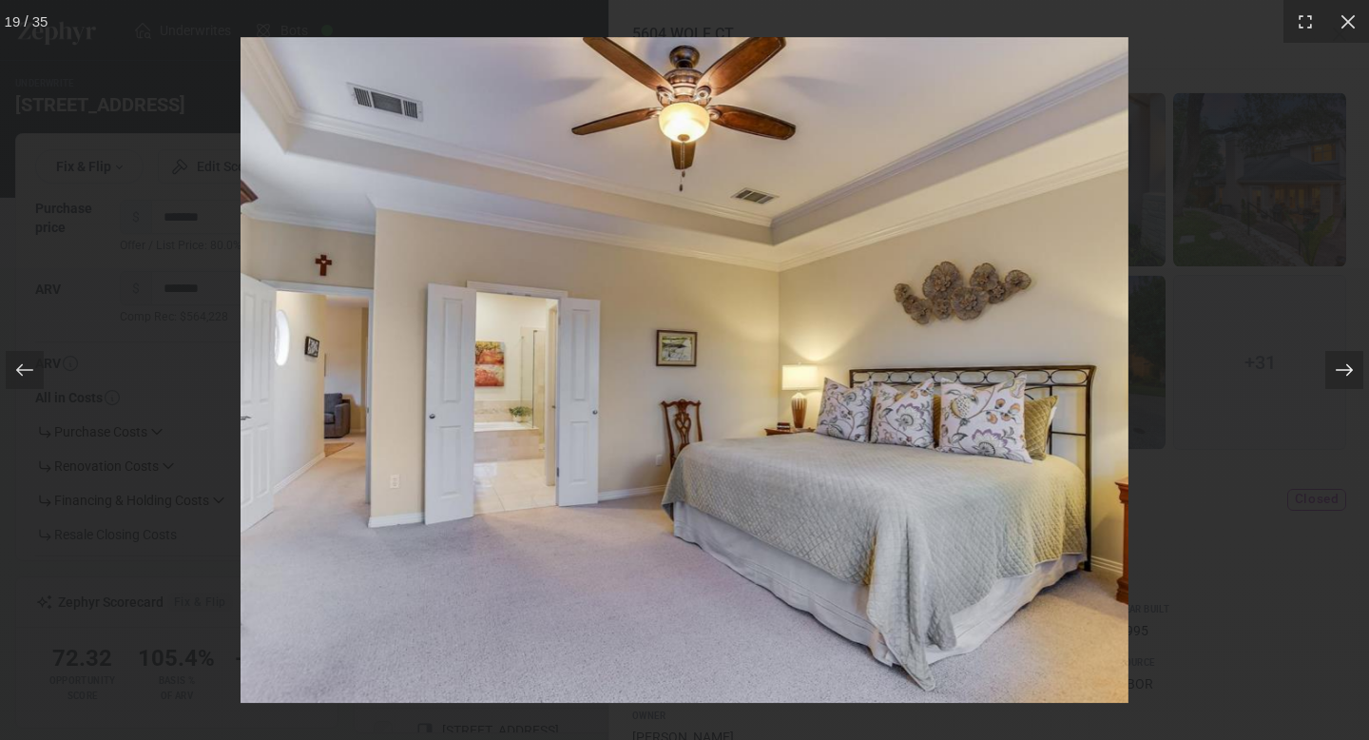
click at [1336, 371] on icon at bounding box center [1344, 369] width 19 height 19
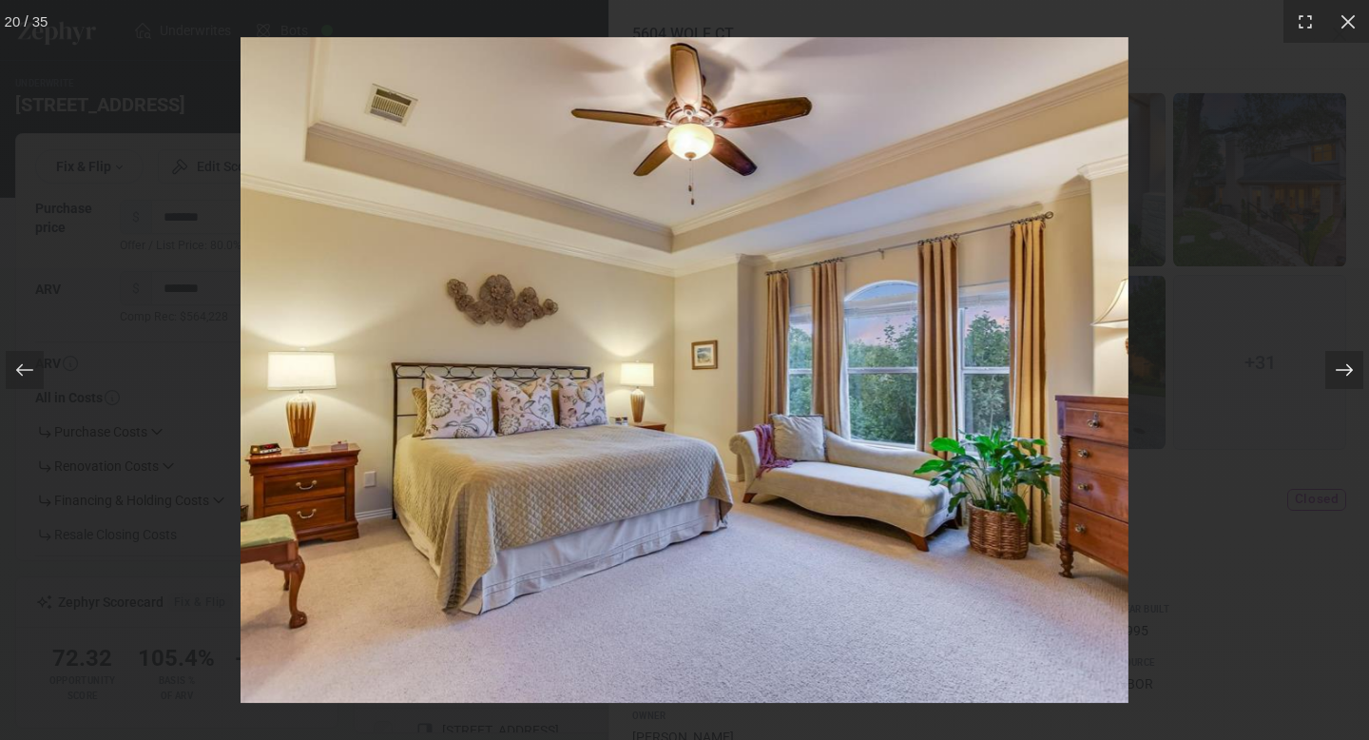
click at [1336, 371] on icon at bounding box center [1344, 369] width 19 height 19
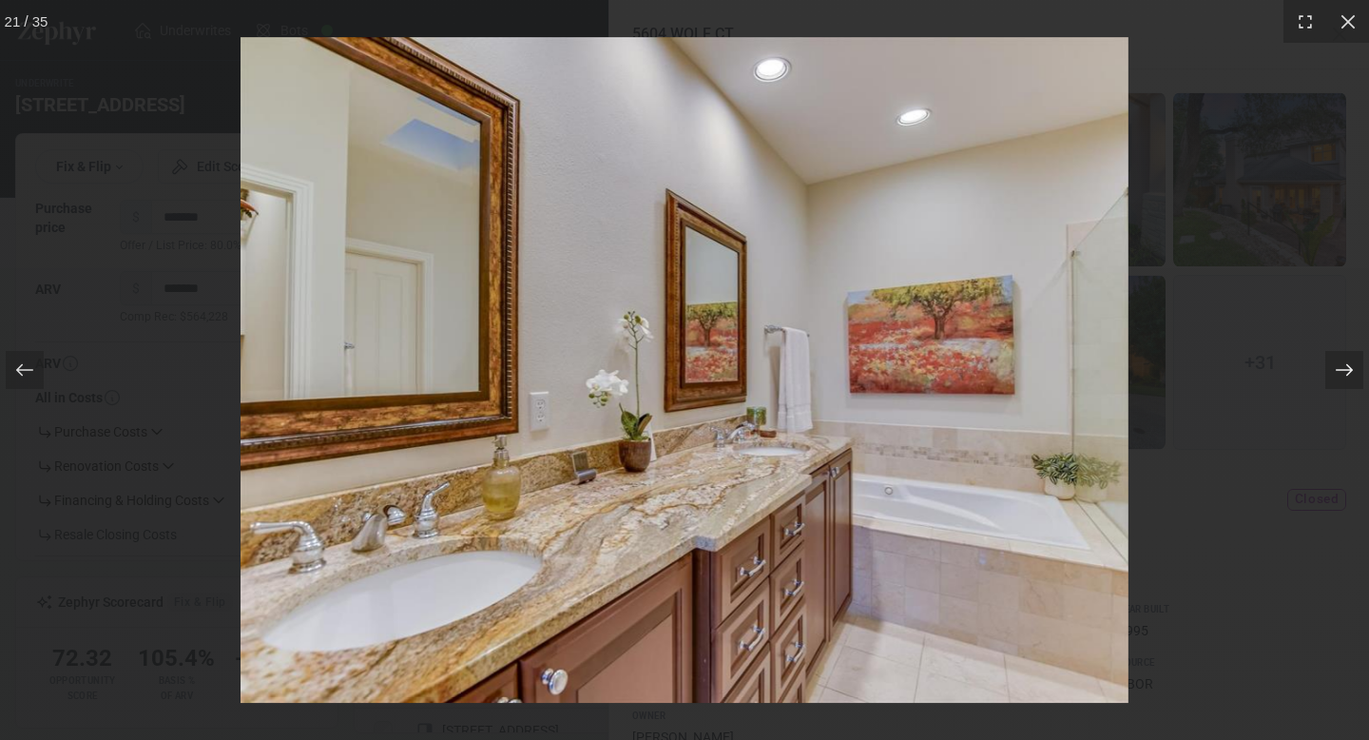
click at [1336, 371] on icon at bounding box center [1344, 369] width 19 height 19
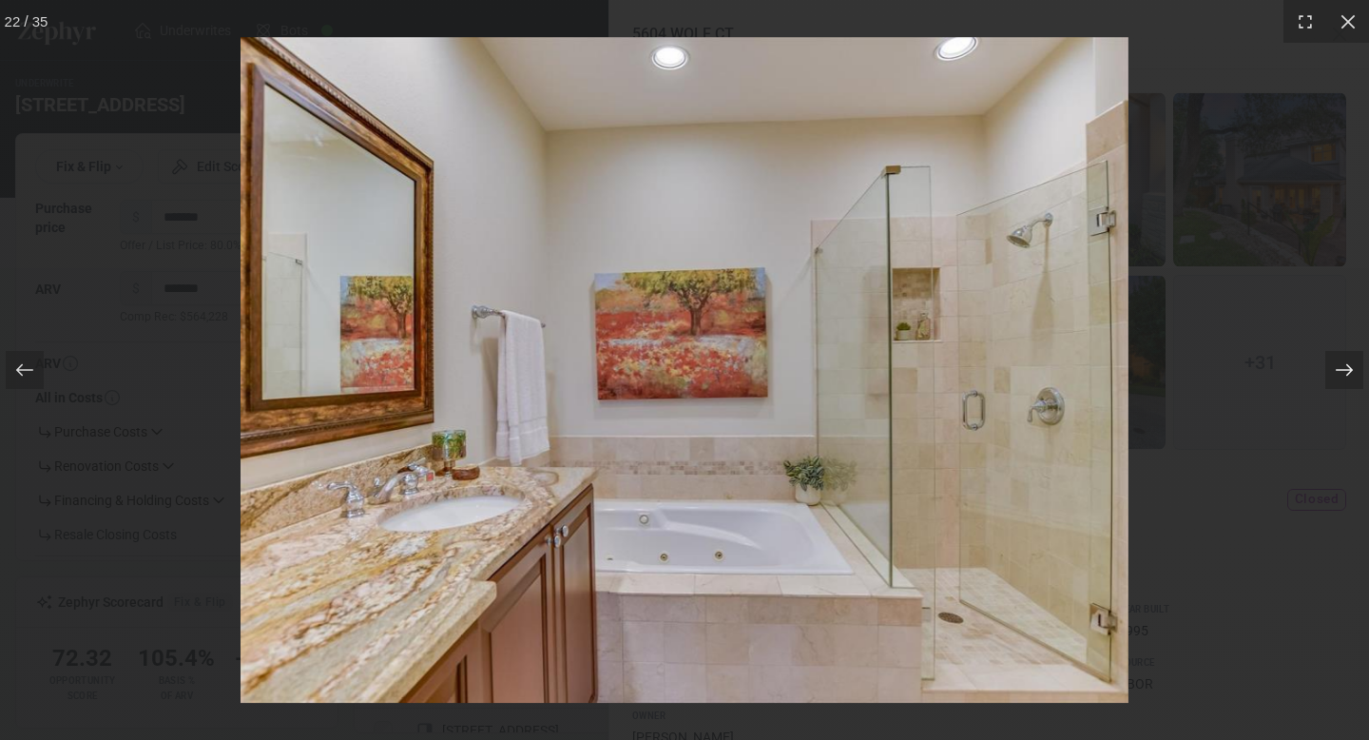
click at [1336, 371] on icon at bounding box center [1344, 369] width 19 height 19
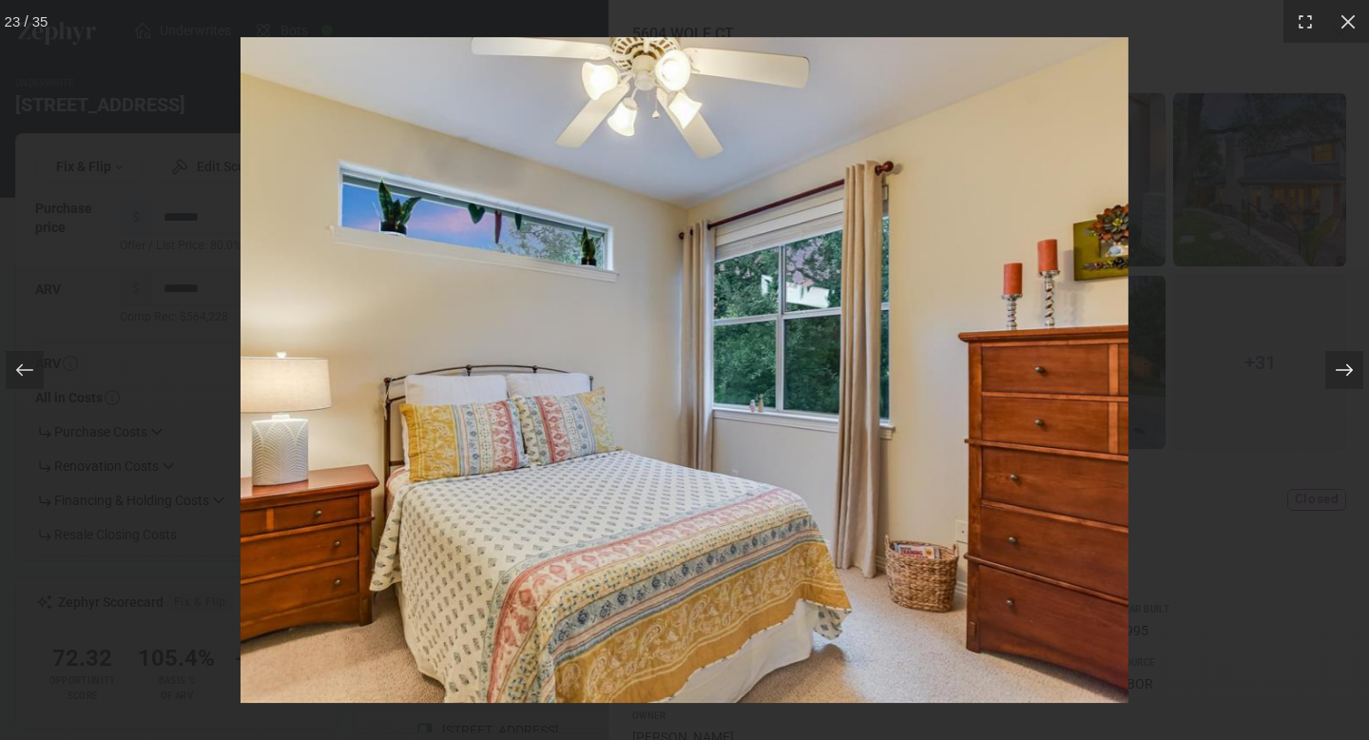
click at [1336, 371] on icon at bounding box center [1344, 369] width 19 height 19
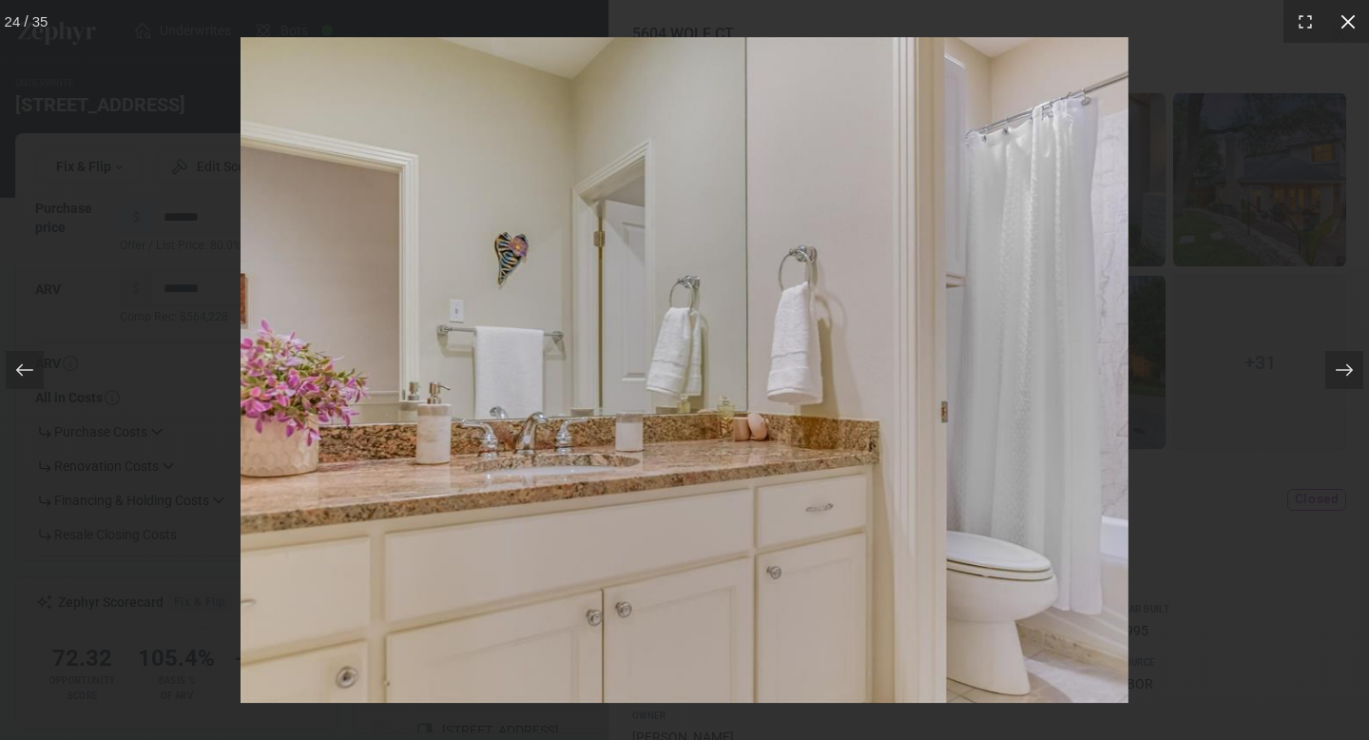
click at [1355, 23] on icon at bounding box center [1348, 21] width 19 height 19
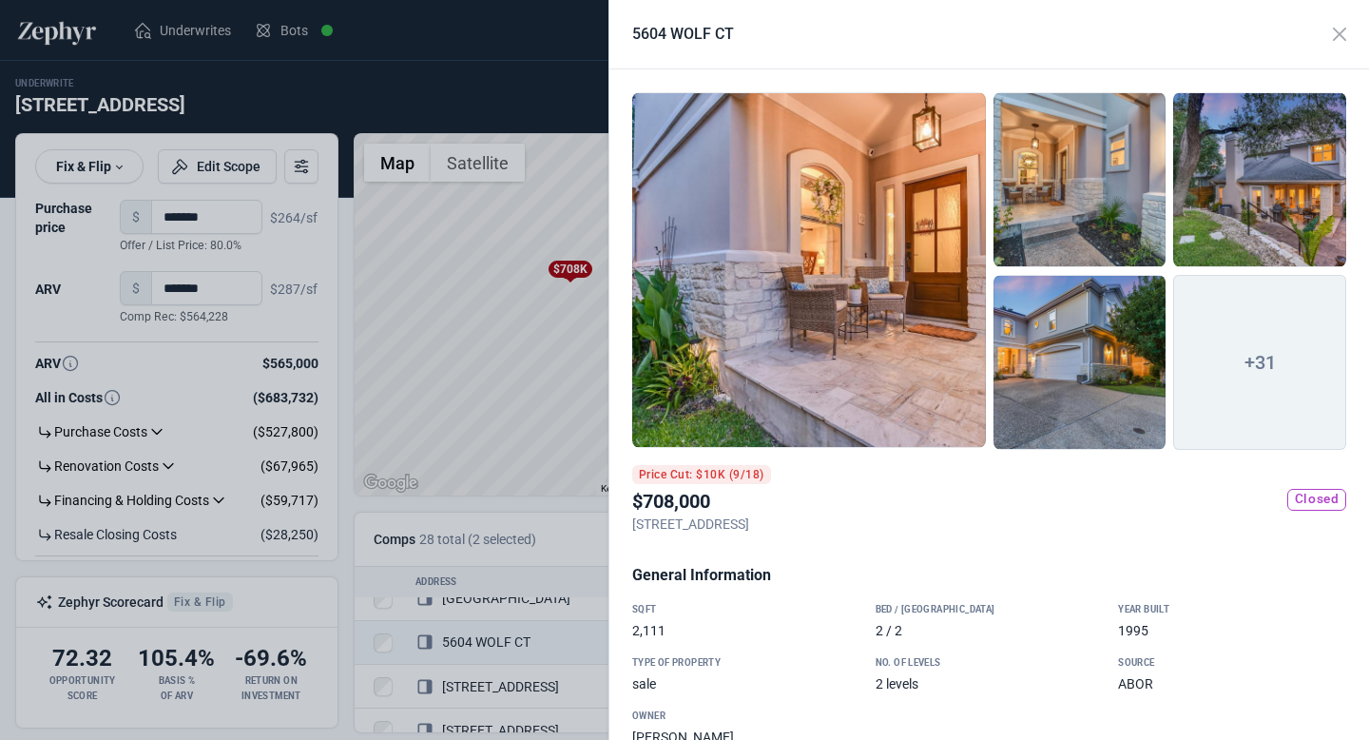
click at [518, 353] on div at bounding box center [684, 370] width 1369 height 740
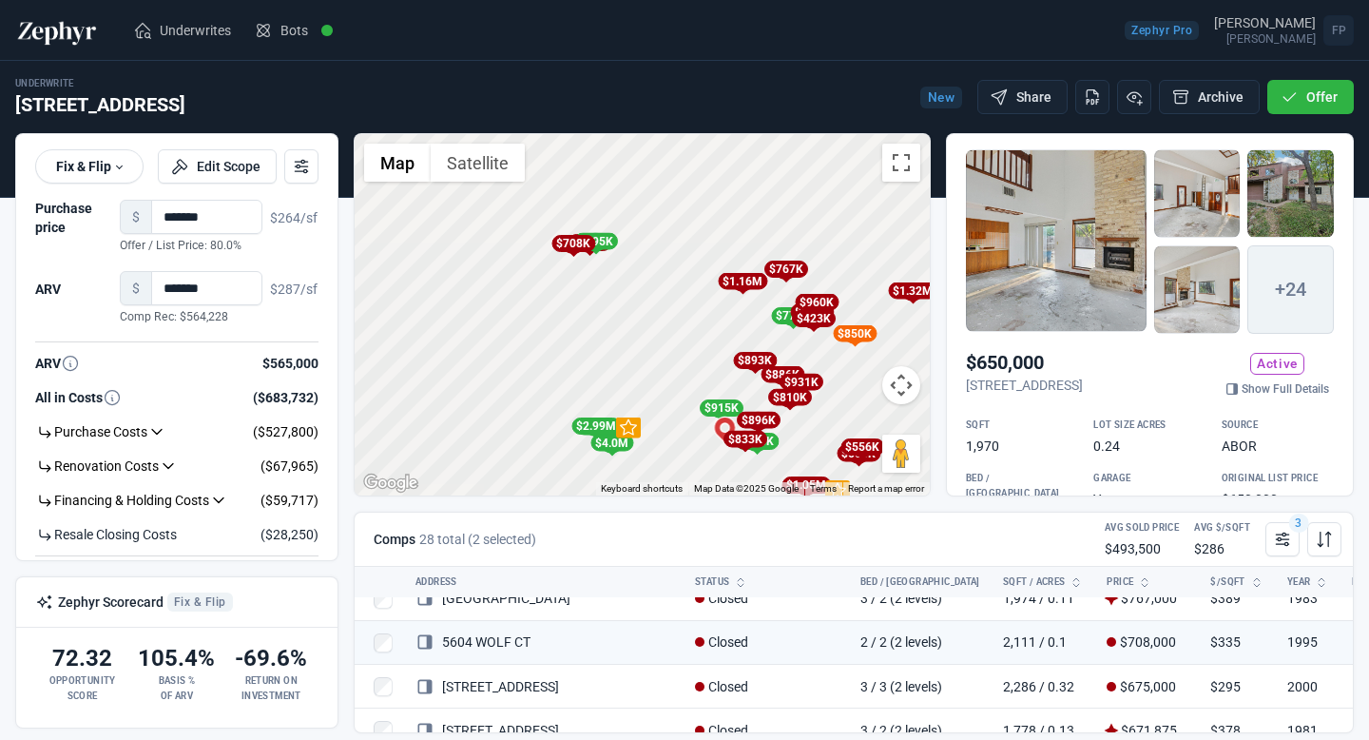
drag, startPoint x: 724, startPoint y: 436, endPoint x: 625, endPoint y: 306, distance: 163.5
click at [627, 306] on div "To activate drag with keyboard, press Alt + Enter. Once in keyboard drag state,…" at bounding box center [642, 314] width 575 height 361
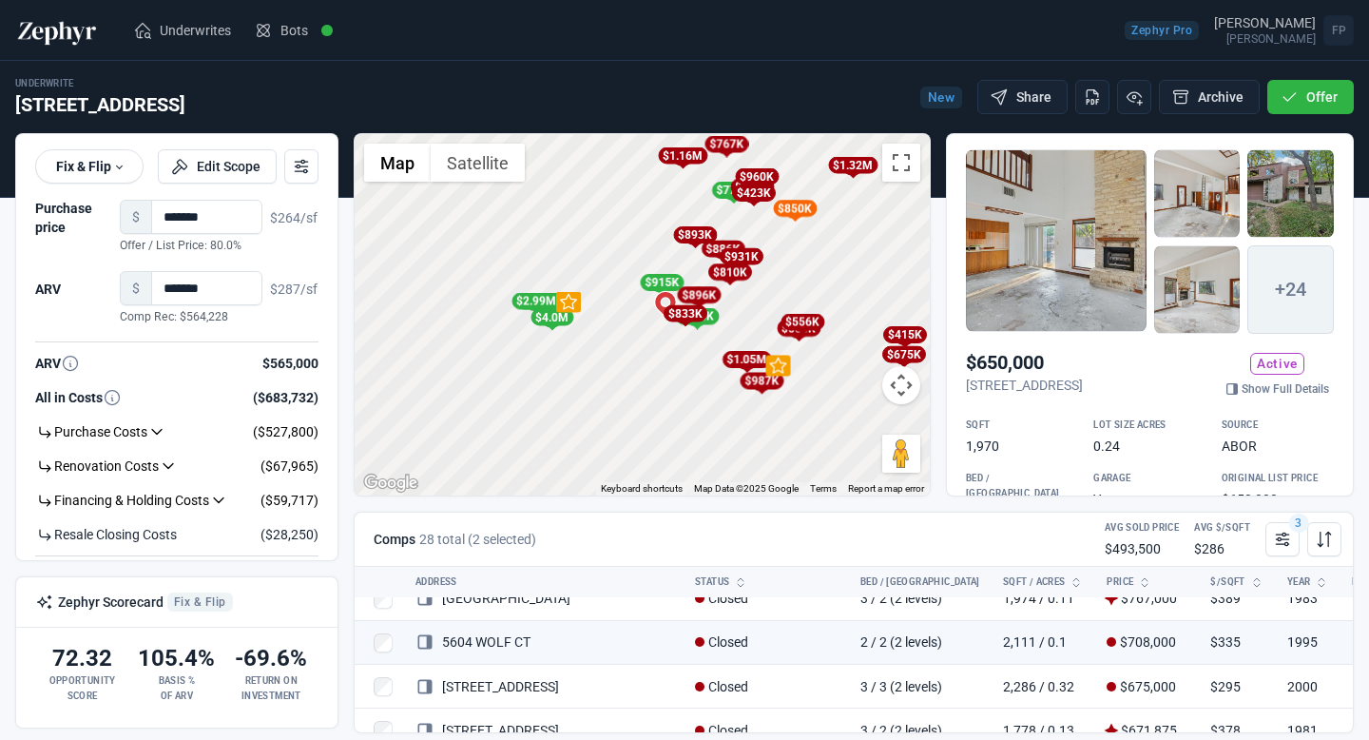
drag, startPoint x: 845, startPoint y: 364, endPoint x: 809, endPoint y: 262, distance: 108.0
click at [809, 262] on div "To activate drag with keyboard, press Alt + Enter. Once in keyboard drag state,…" at bounding box center [642, 314] width 575 height 361
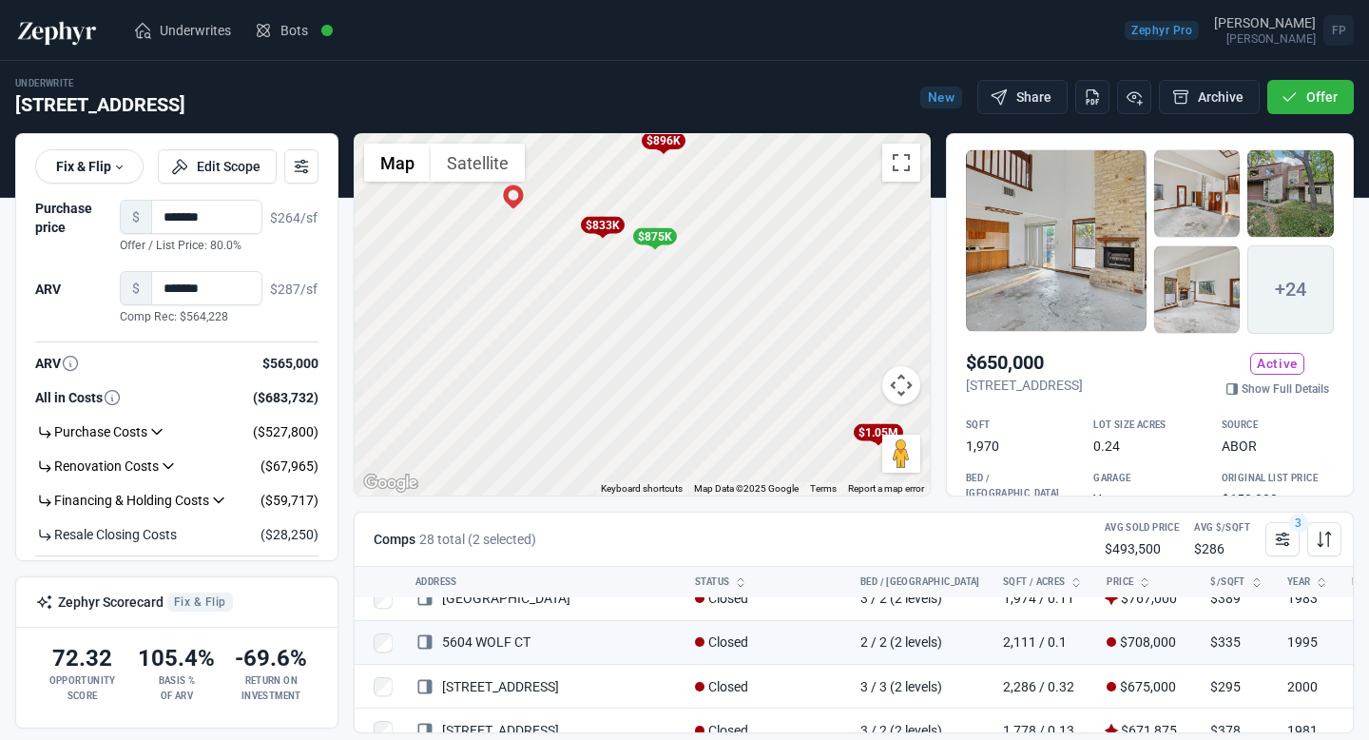
click at [599, 224] on div "$833K" at bounding box center [602, 225] width 44 height 17
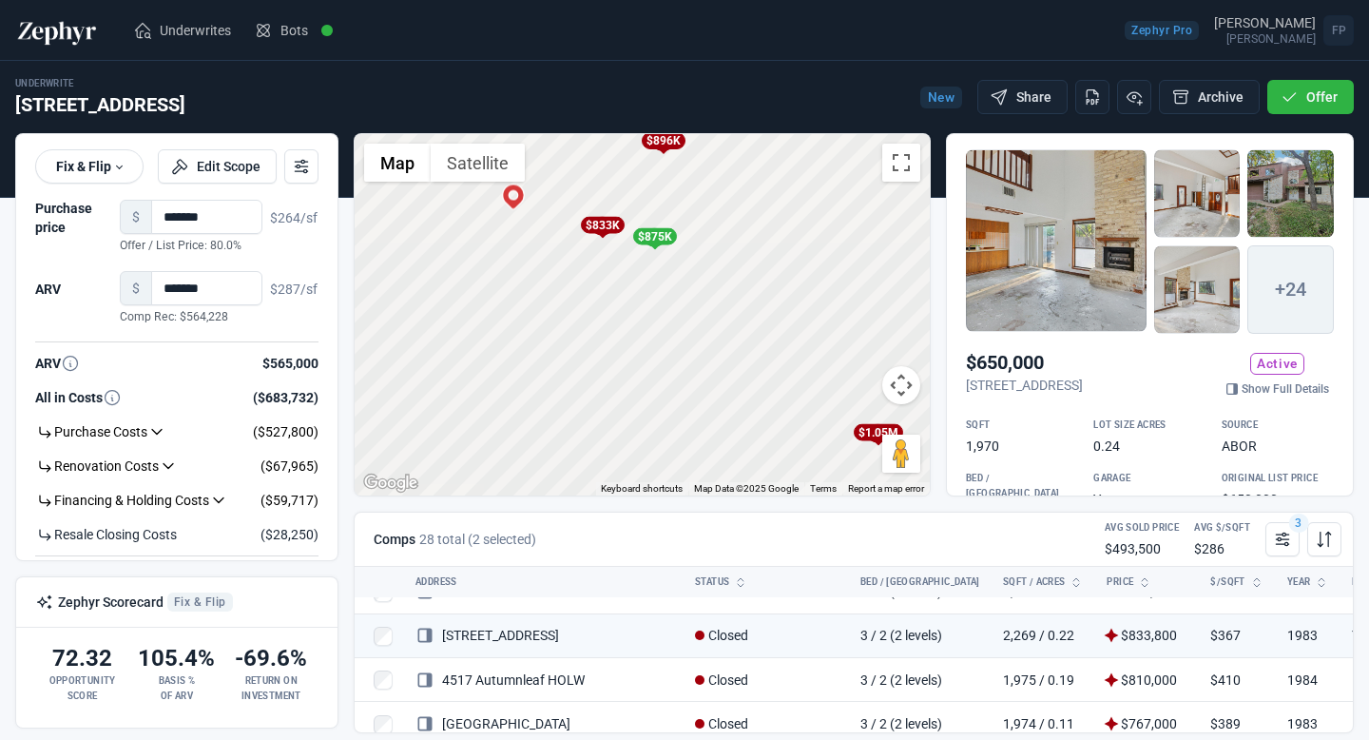
scroll to position [374, 0]
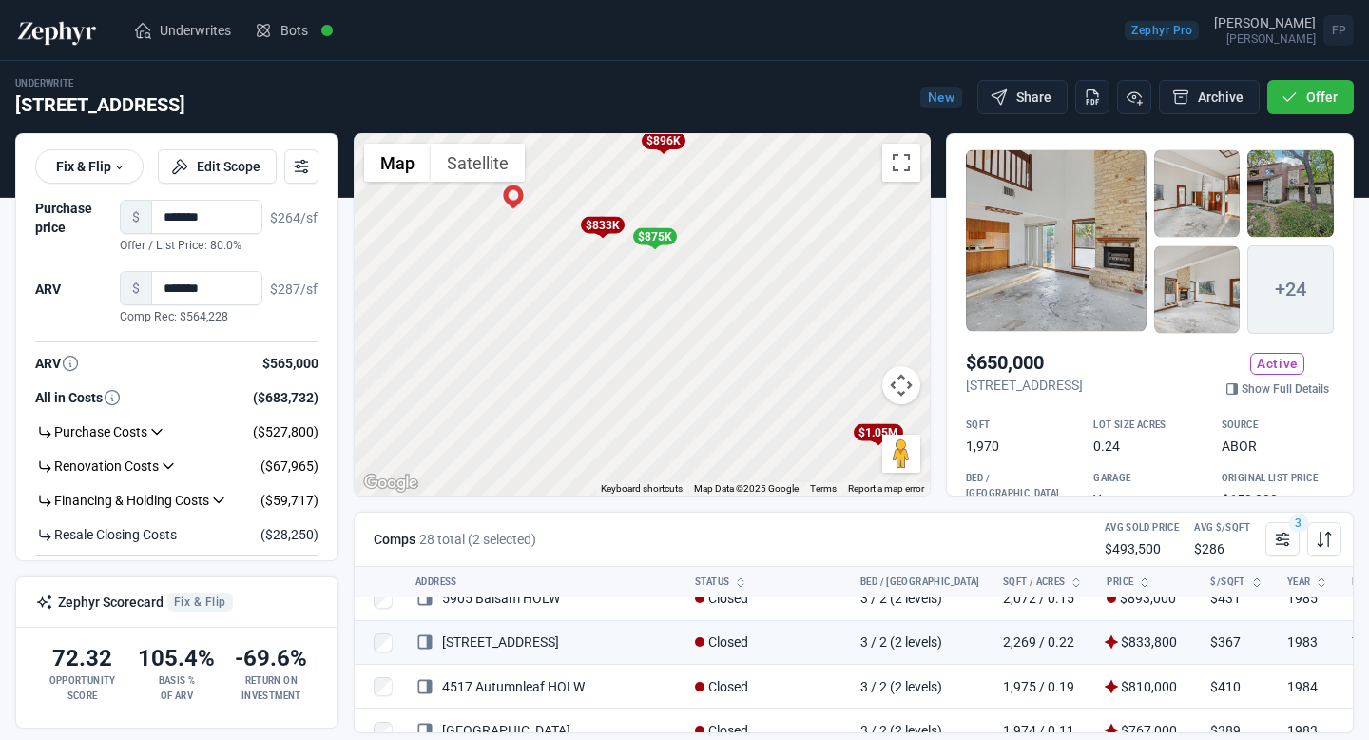
click at [665, 239] on div "$875K" at bounding box center [654, 236] width 44 height 17
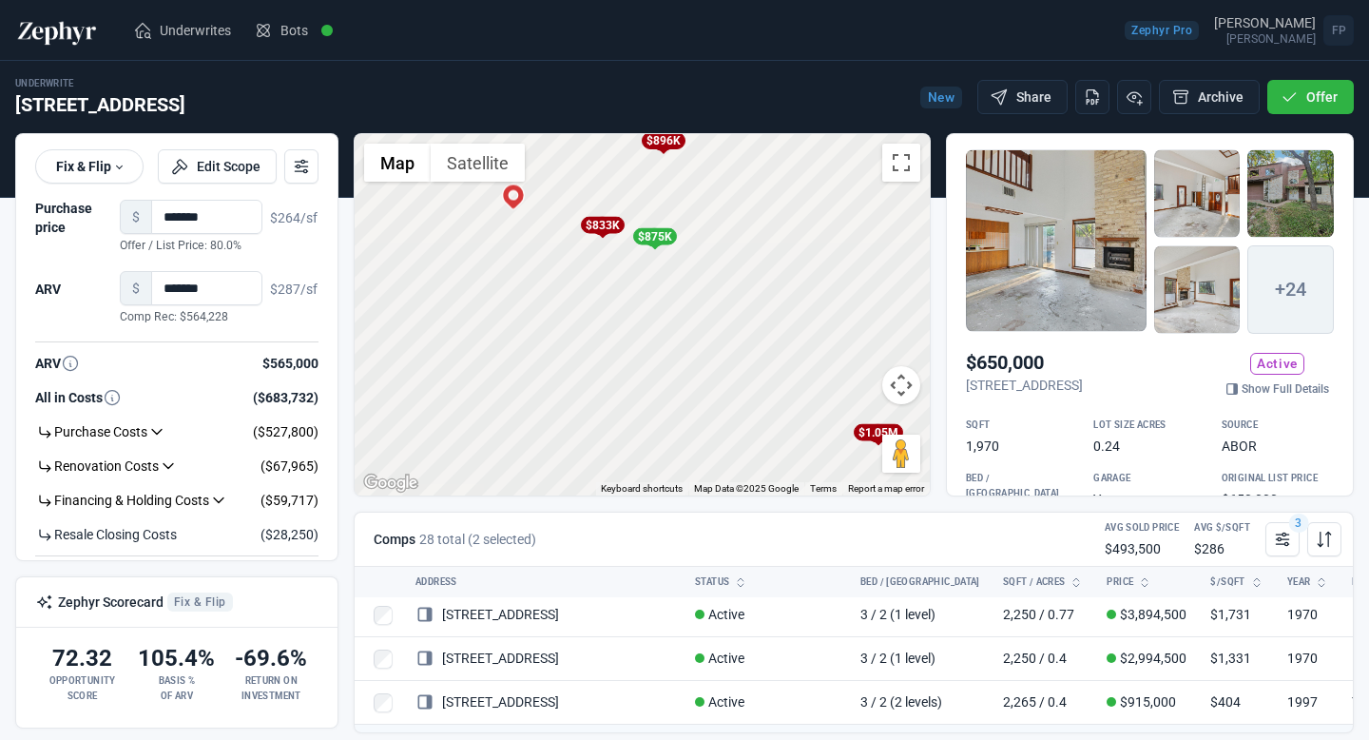
scroll to position [1034, 0]
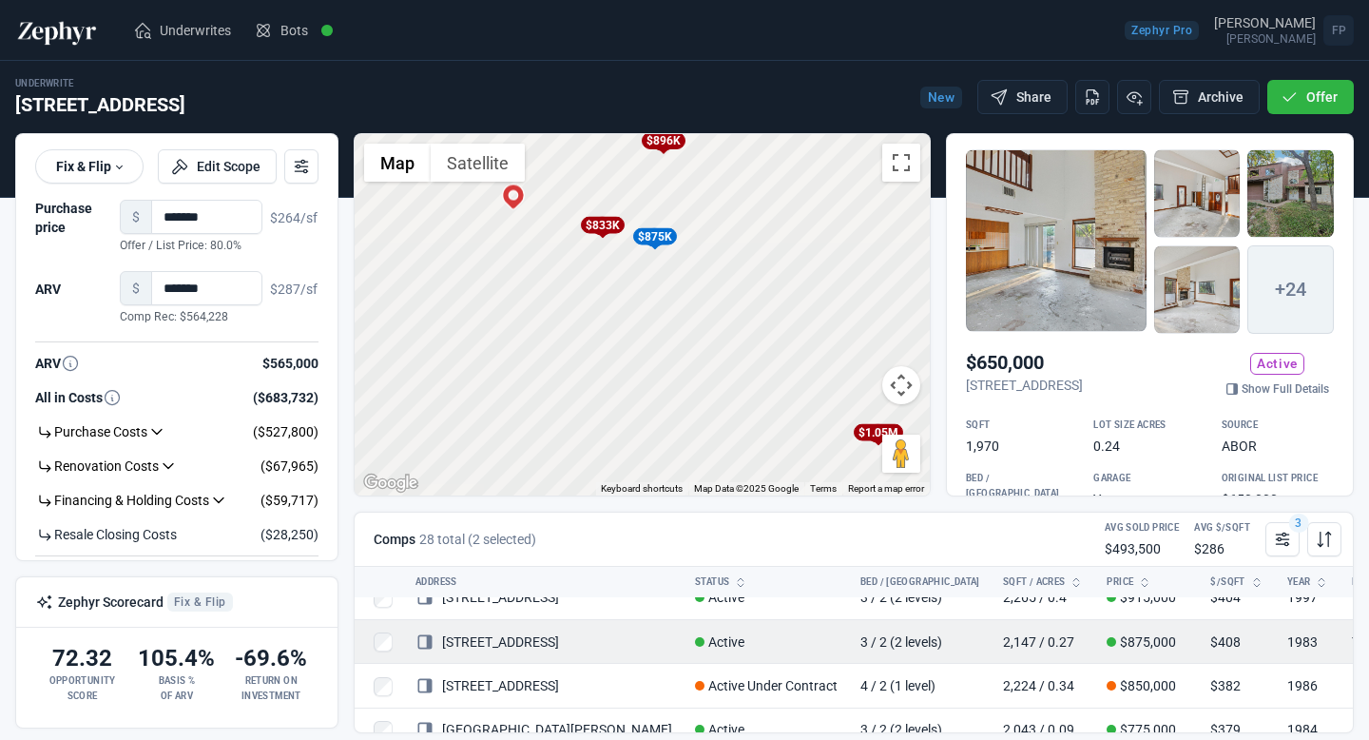
click at [511, 636] on link "[STREET_ADDRESS]" at bounding box center [487, 641] width 144 height 15
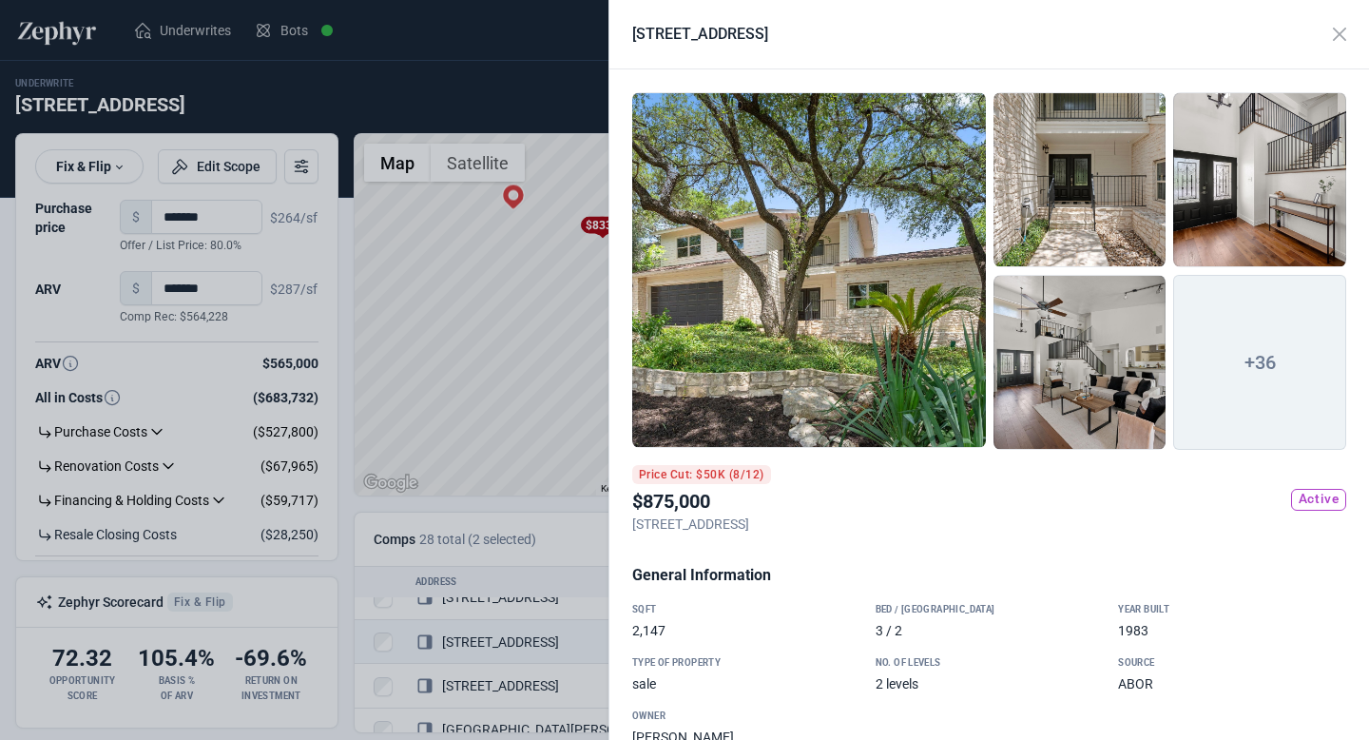
click at [815, 358] on div at bounding box center [809, 270] width 354 height 356
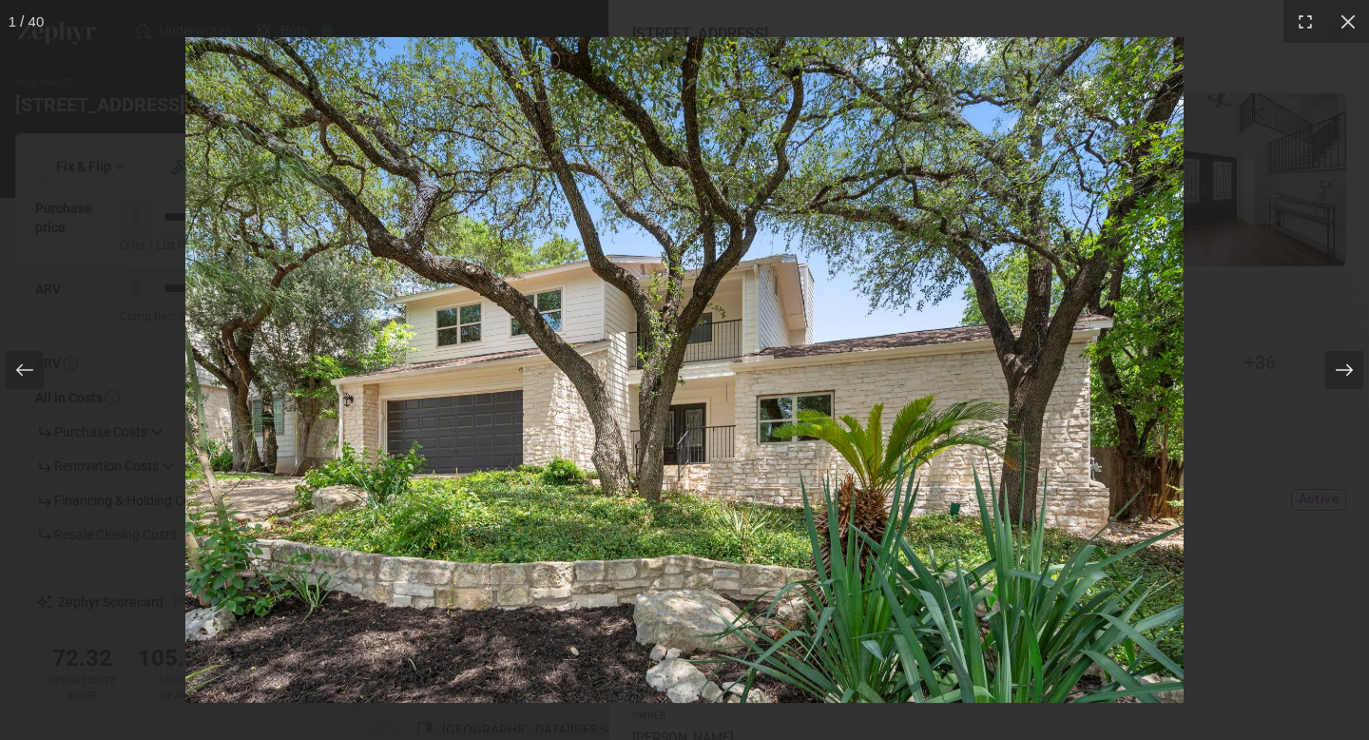
click at [1346, 366] on icon at bounding box center [1344, 369] width 19 height 19
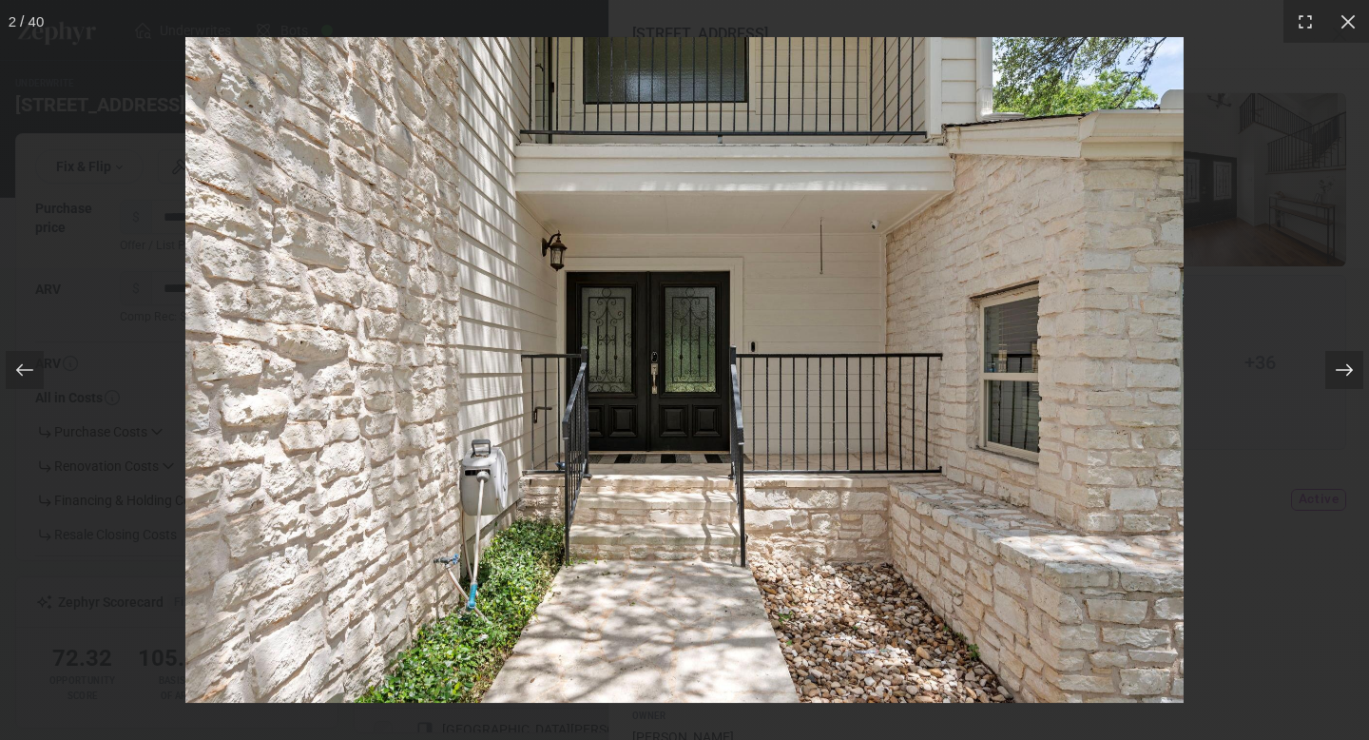
click at [1346, 366] on icon at bounding box center [1344, 369] width 19 height 19
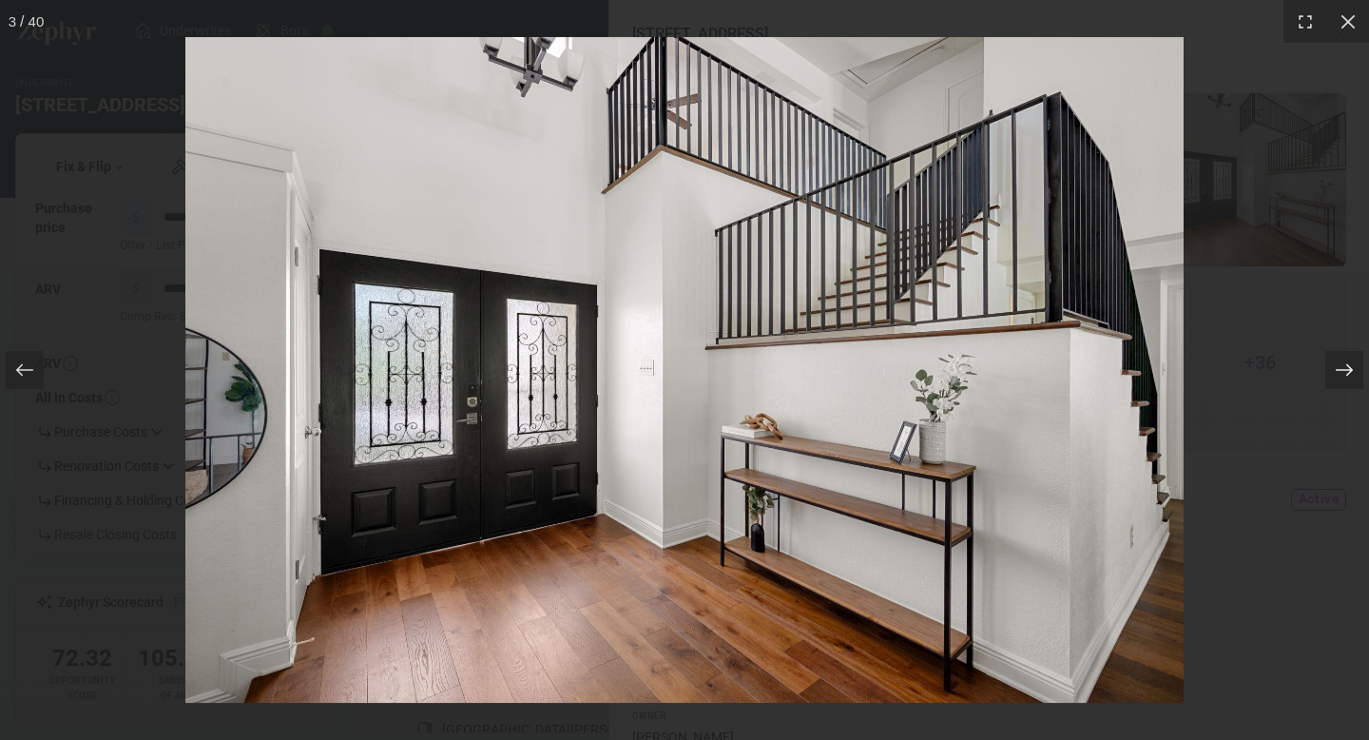
click at [1346, 366] on icon at bounding box center [1344, 369] width 19 height 19
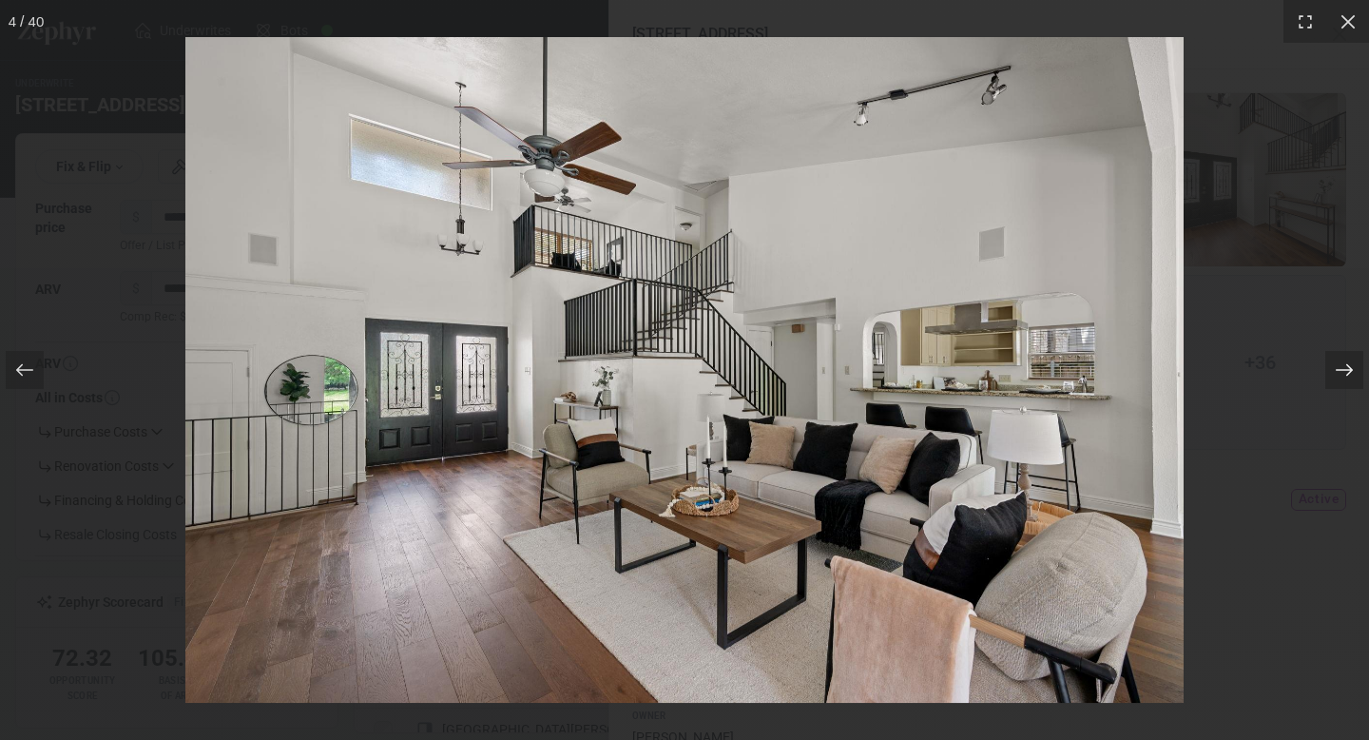
click at [1346, 366] on icon at bounding box center [1344, 369] width 19 height 19
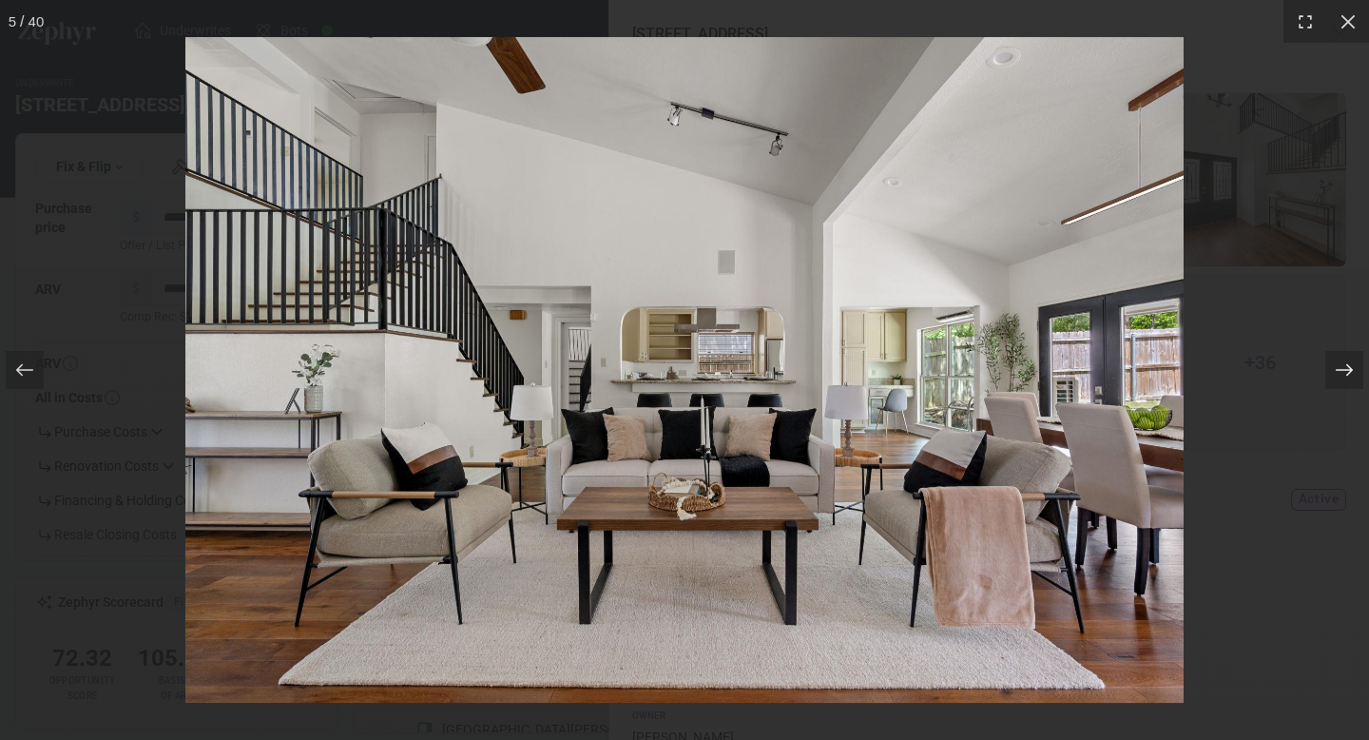
click at [1346, 366] on icon at bounding box center [1344, 369] width 19 height 19
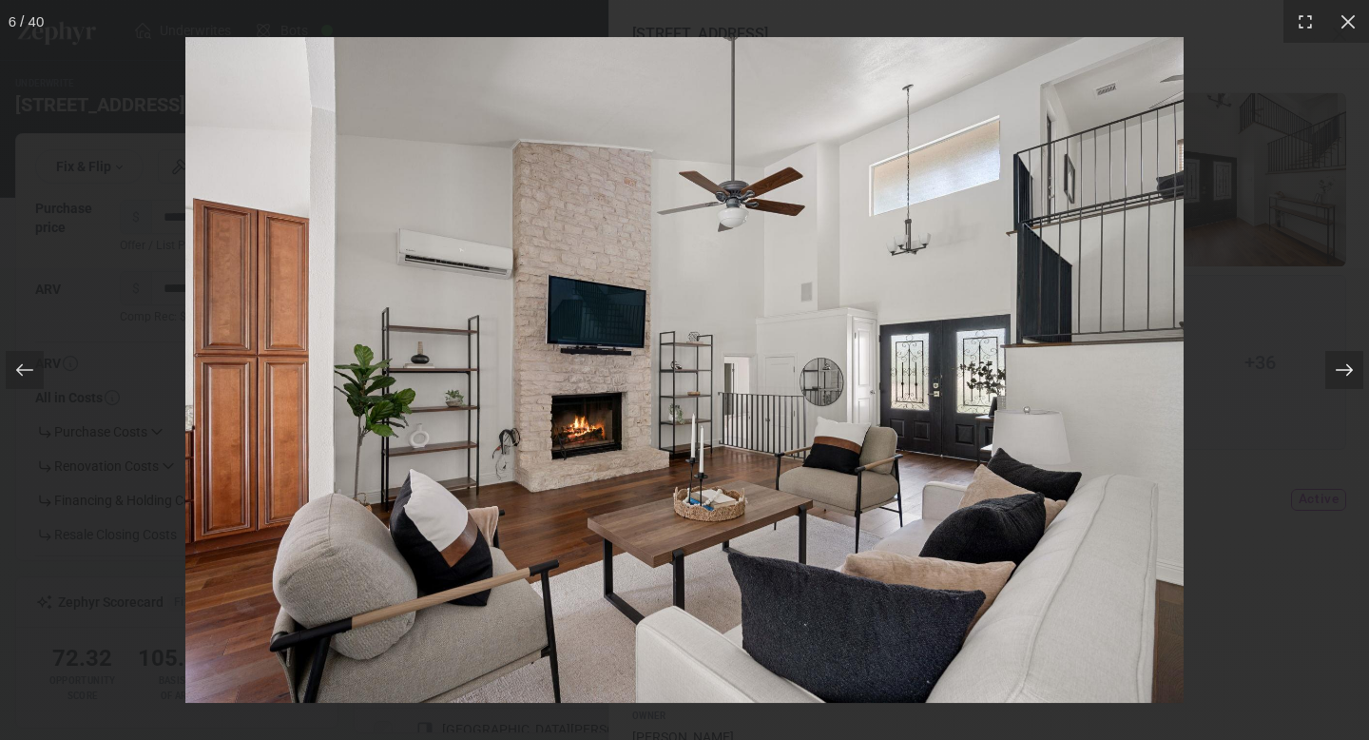
click at [1346, 366] on icon at bounding box center [1344, 369] width 19 height 19
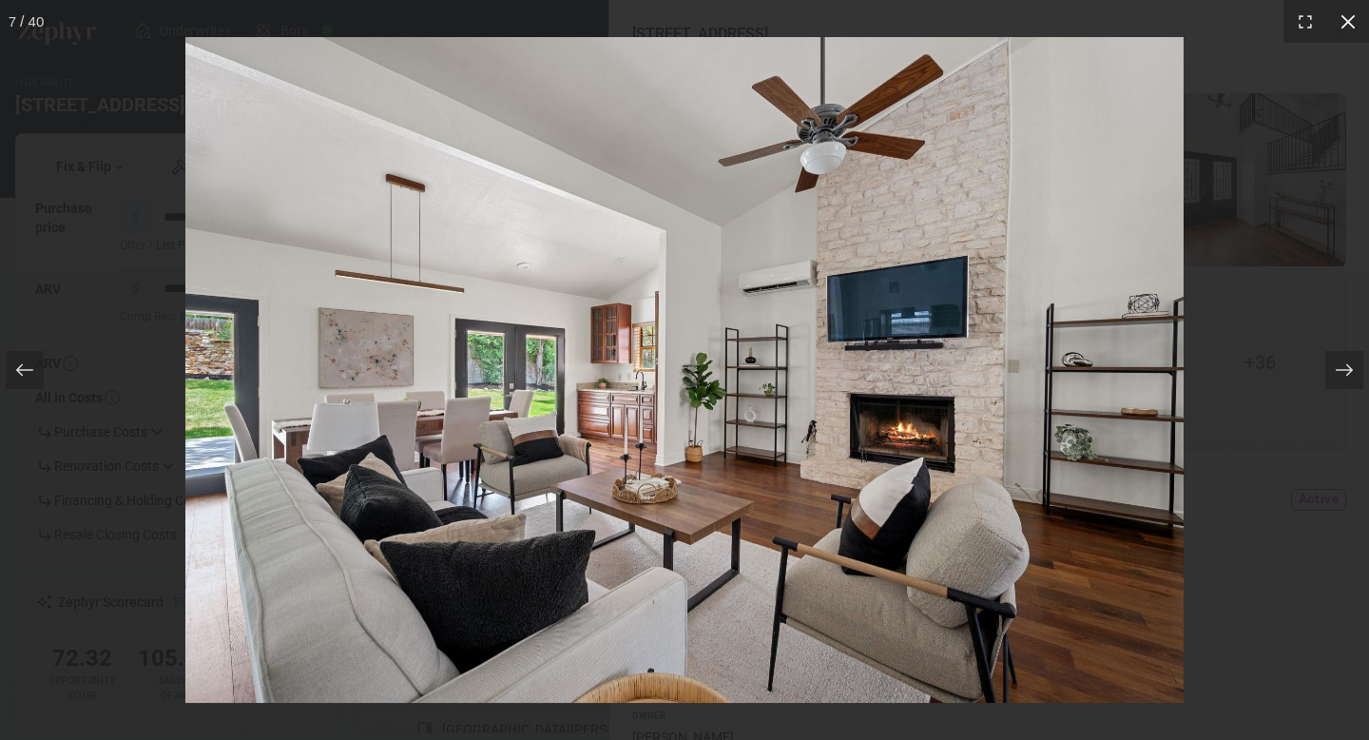
click at [1355, 22] on icon at bounding box center [1348, 21] width 19 height 19
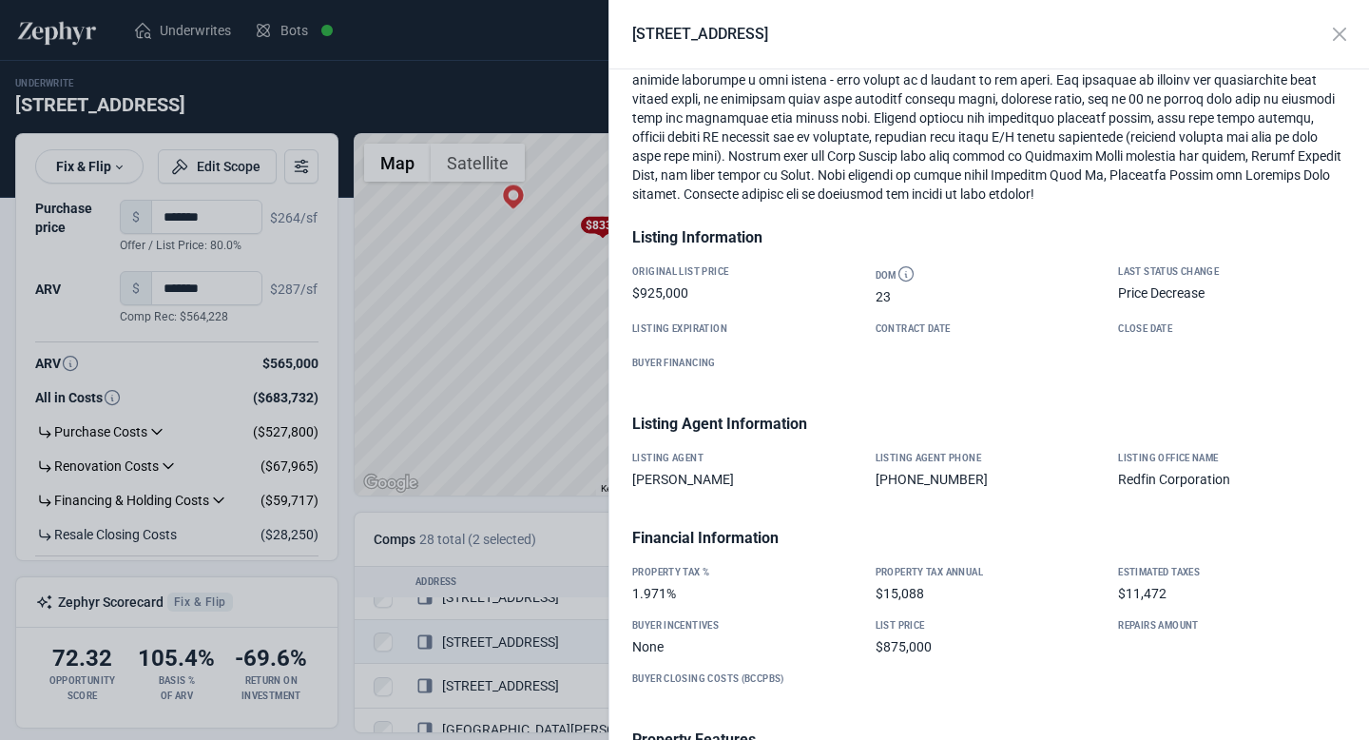
scroll to position [0, 0]
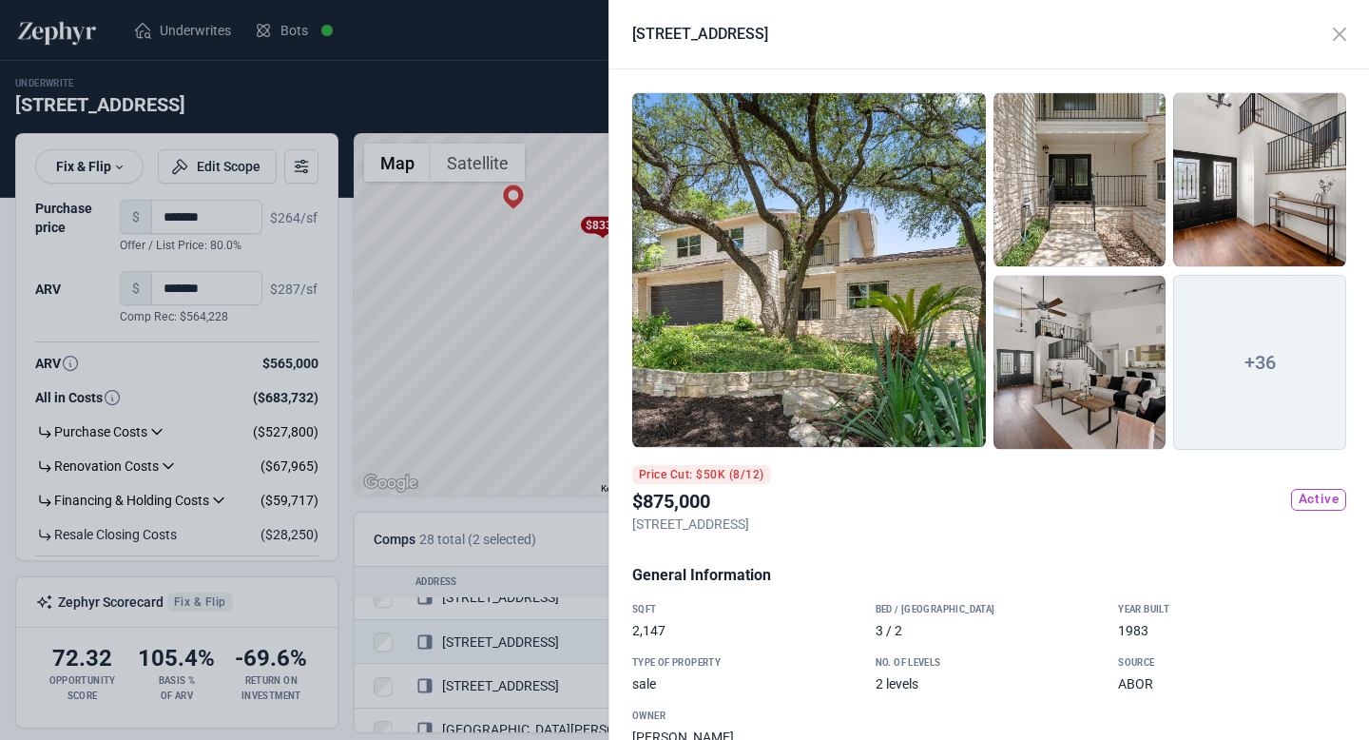
click at [860, 340] on div at bounding box center [809, 270] width 354 height 356
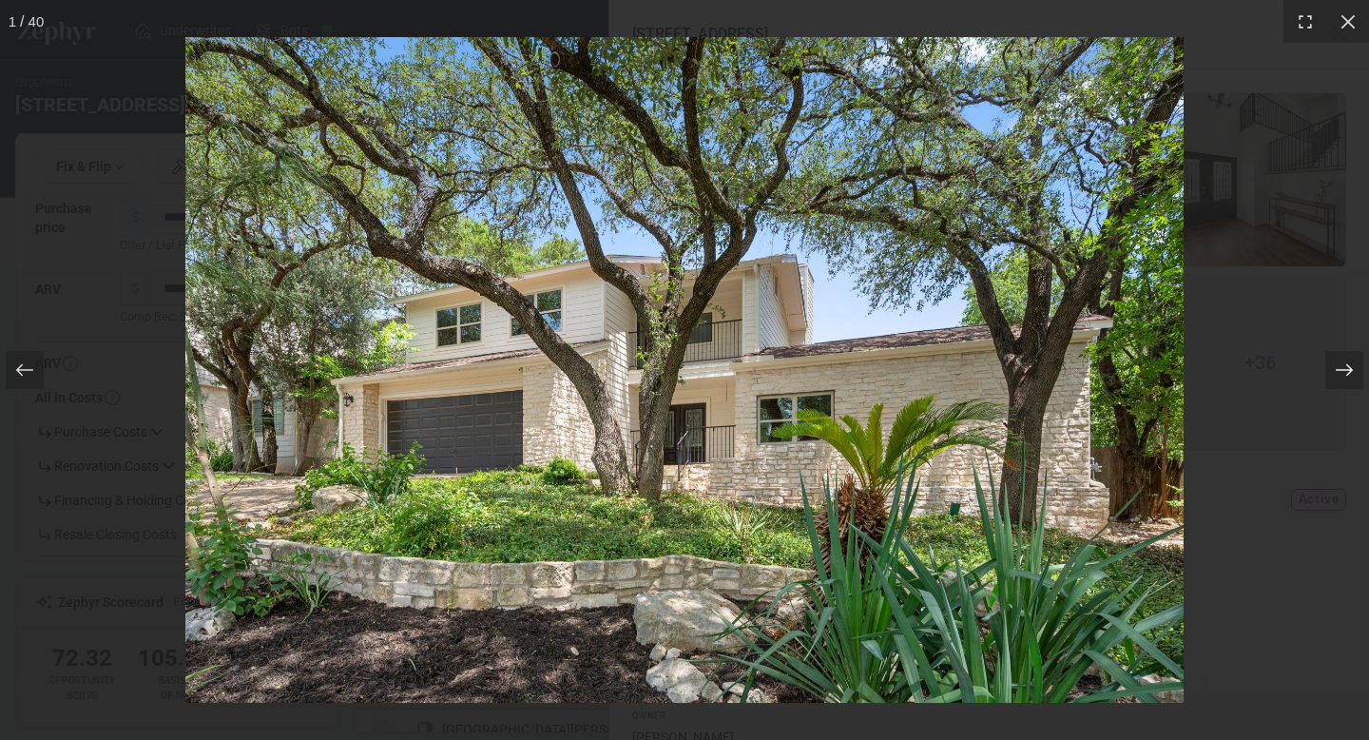
click at [1350, 362] on icon at bounding box center [1344, 369] width 19 height 19
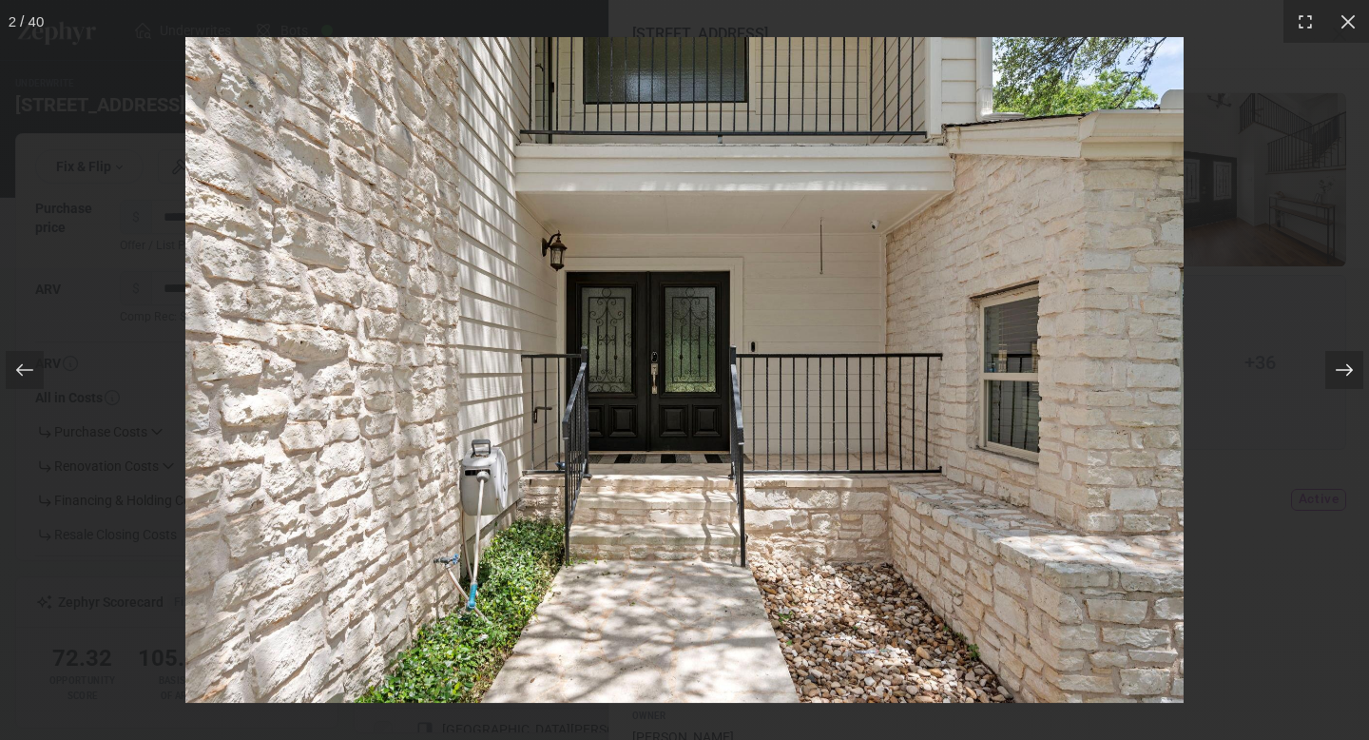
click at [1350, 362] on icon at bounding box center [1344, 369] width 19 height 19
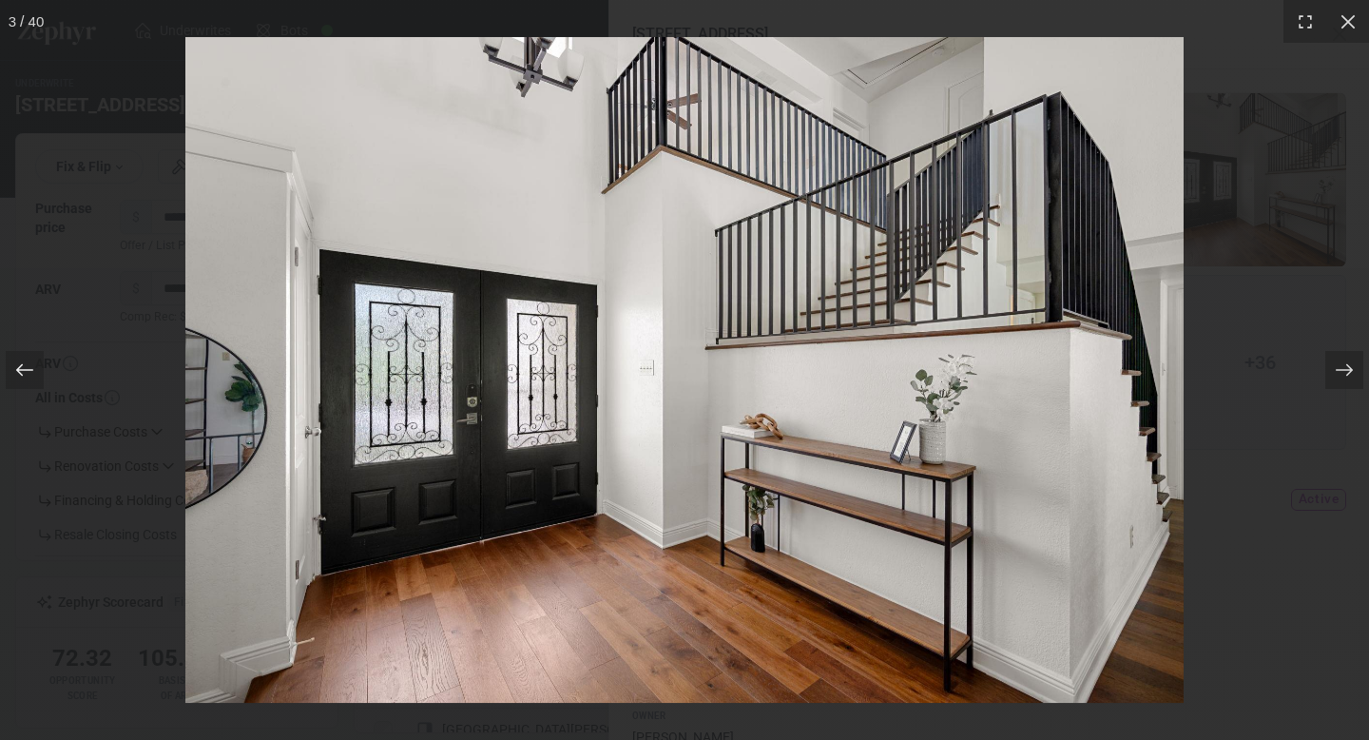
click at [21, 379] on div at bounding box center [25, 370] width 38 height 38
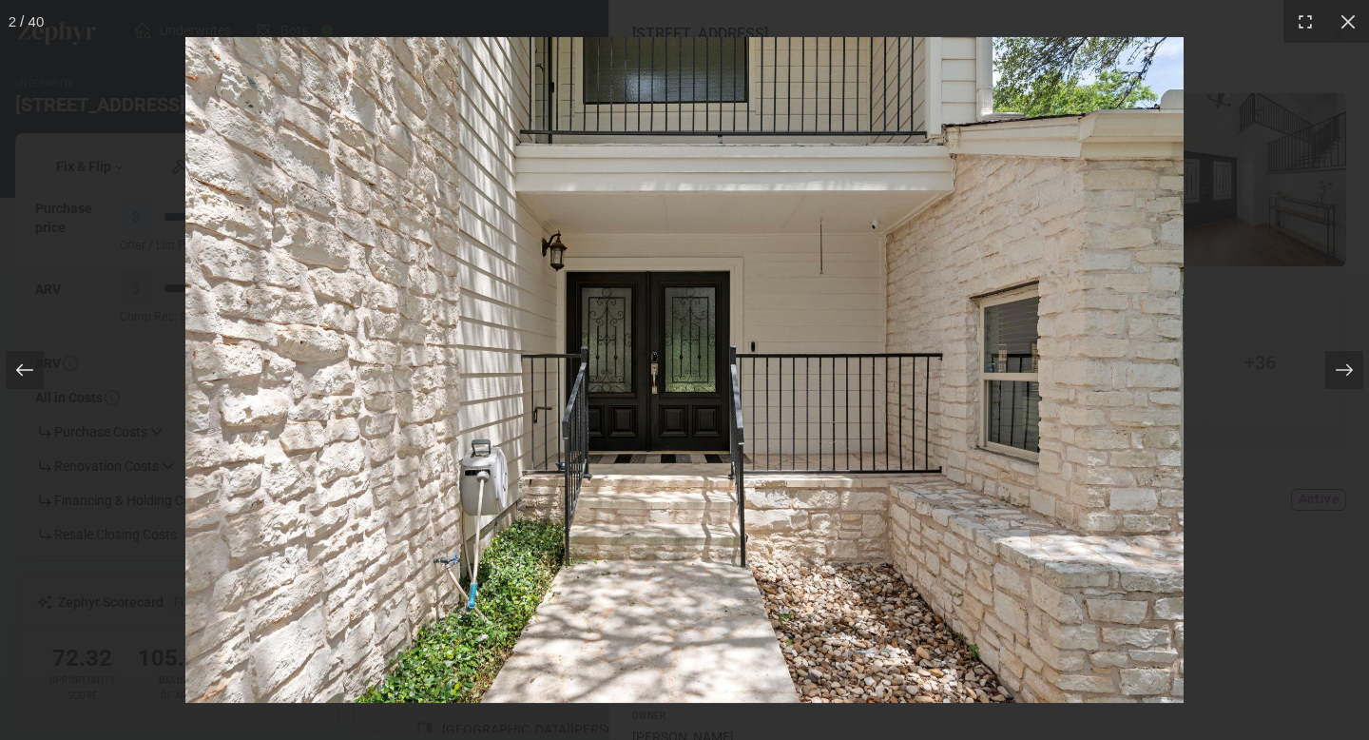
click at [21, 379] on div at bounding box center [25, 370] width 38 height 38
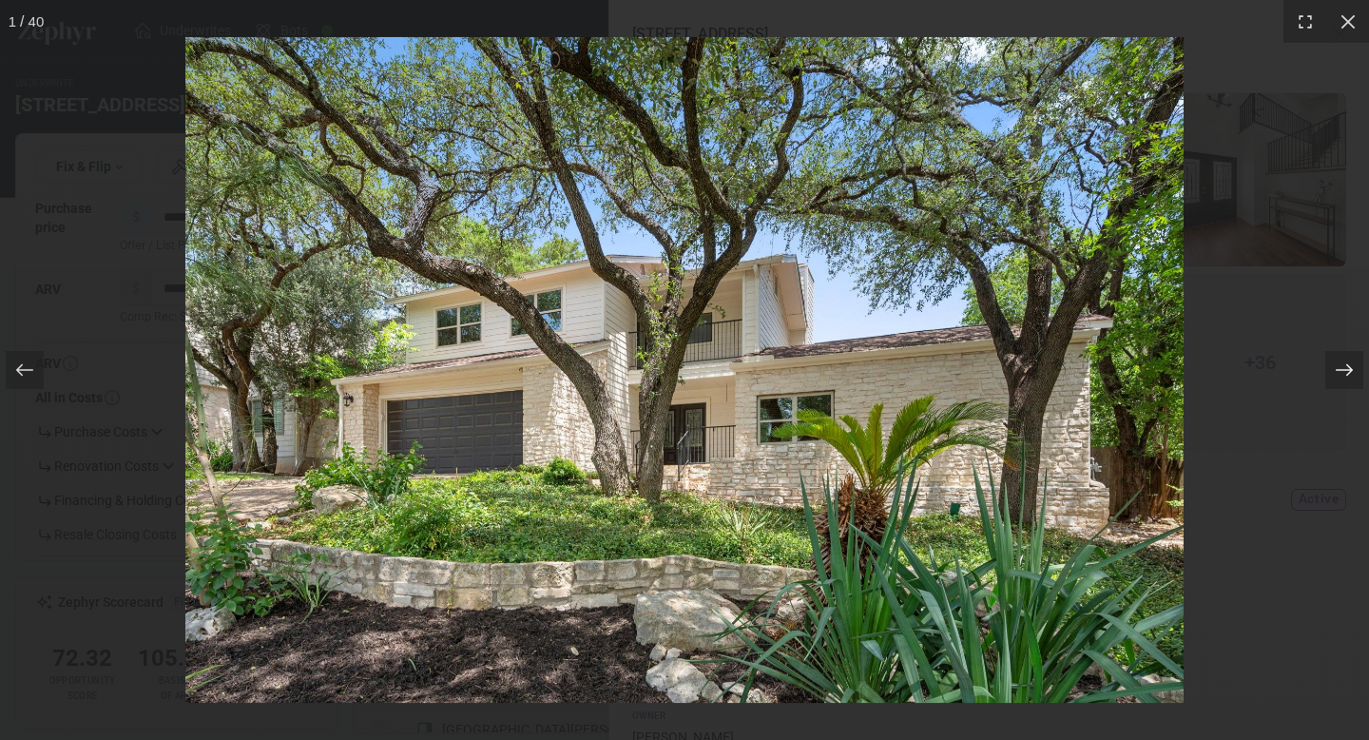
click at [1356, 367] on div at bounding box center [1344, 370] width 38 height 38
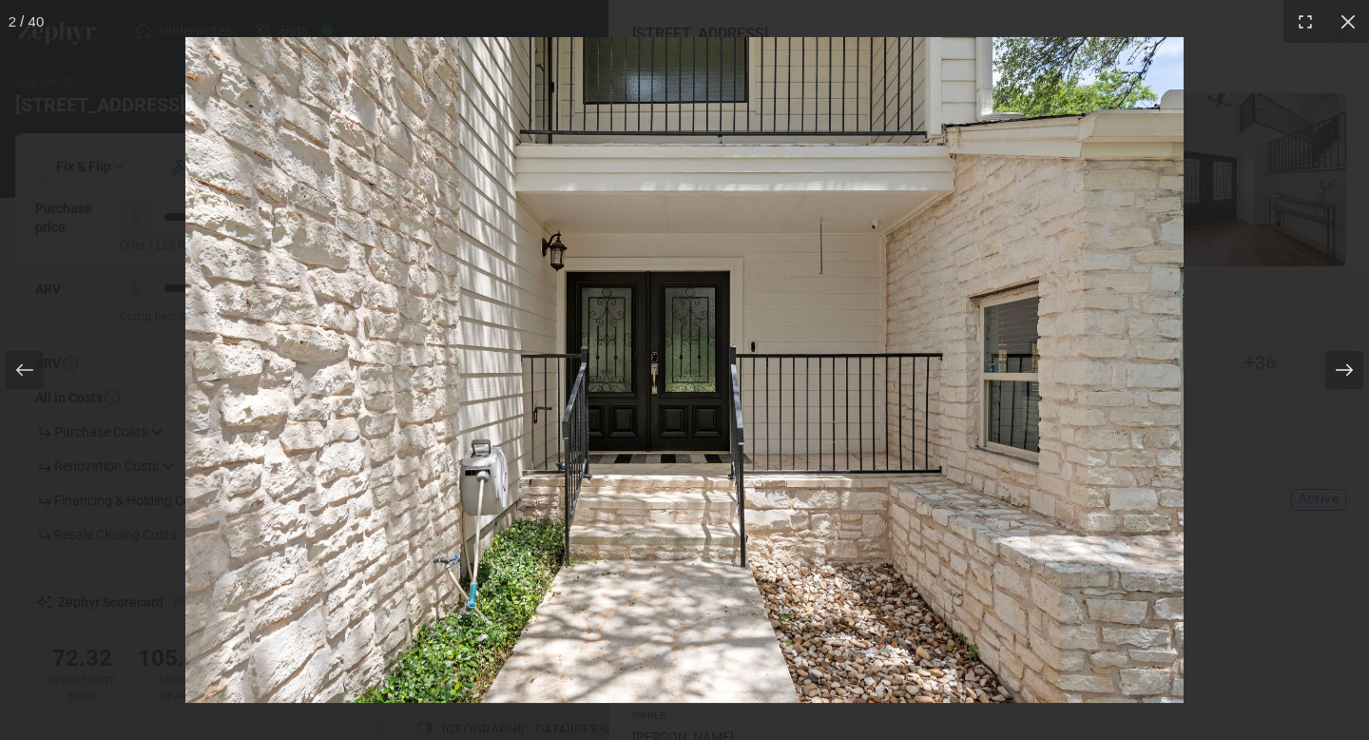
click at [1356, 367] on div at bounding box center [1344, 370] width 38 height 38
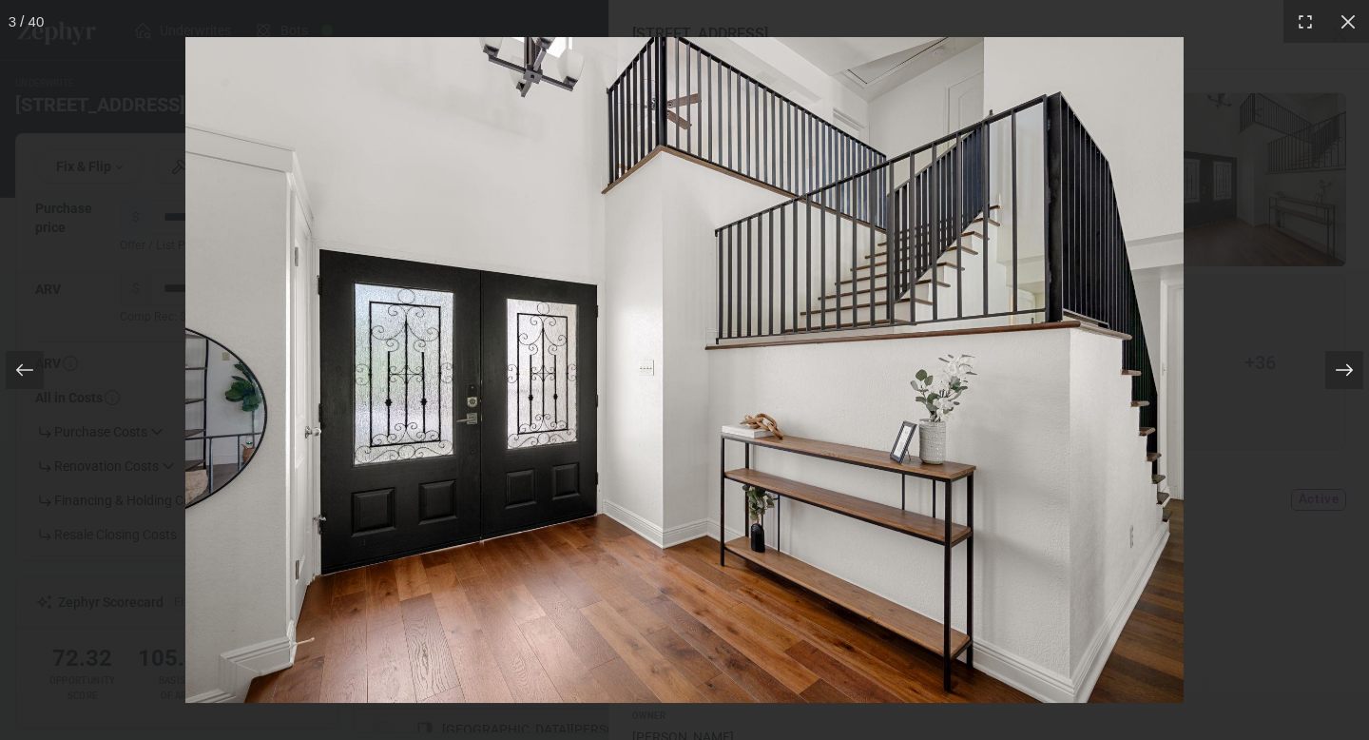
click at [1356, 367] on div at bounding box center [1344, 370] width 38 height 38
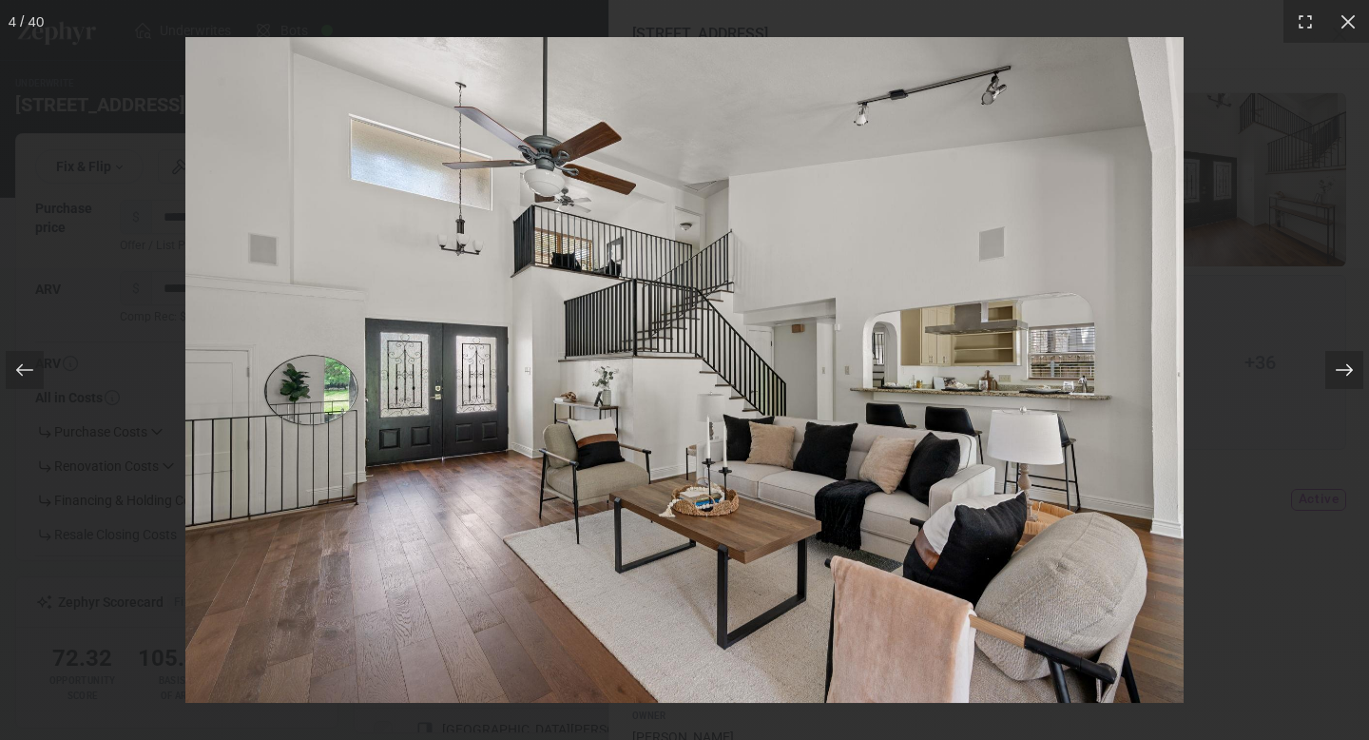
click at [1356, 367] on div at bounding box center [1344, 370] width 38 height 38
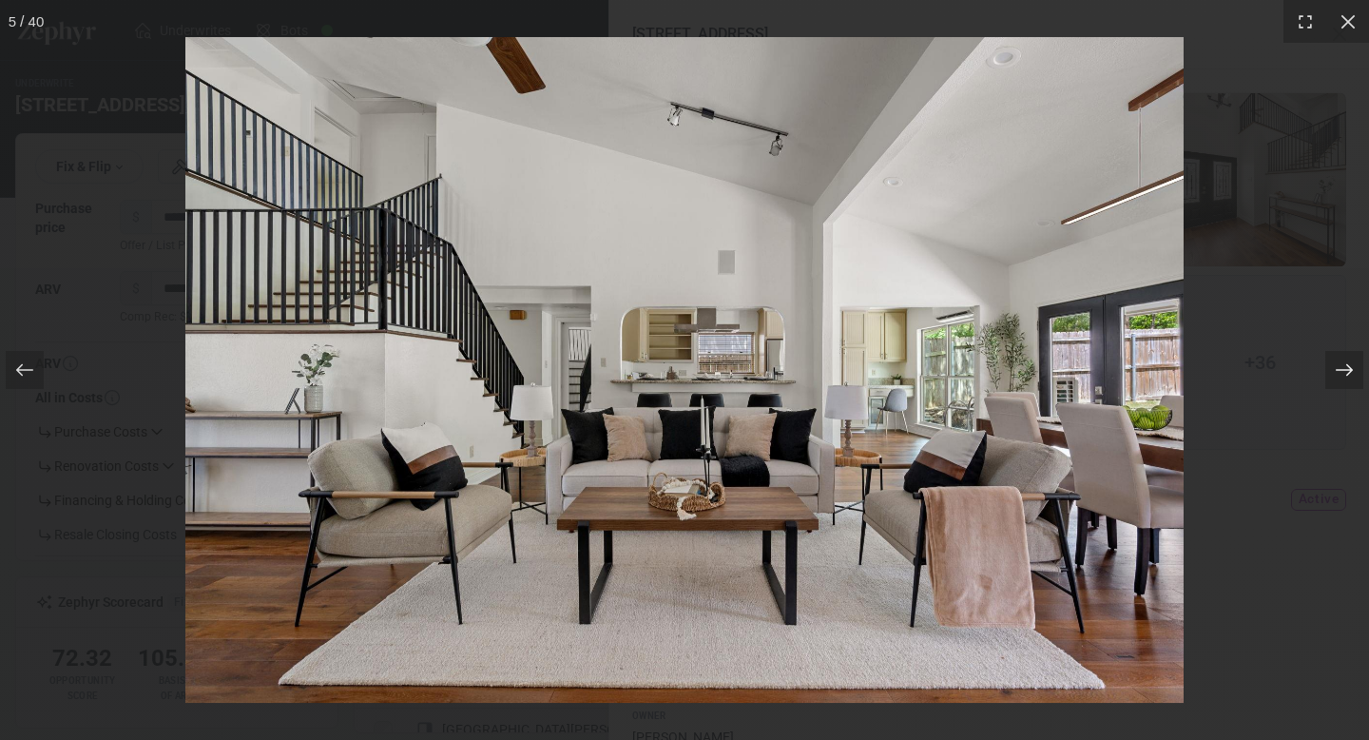
click at [1356, 367] on div at bounding box center [1344, 370] width 38 height 38
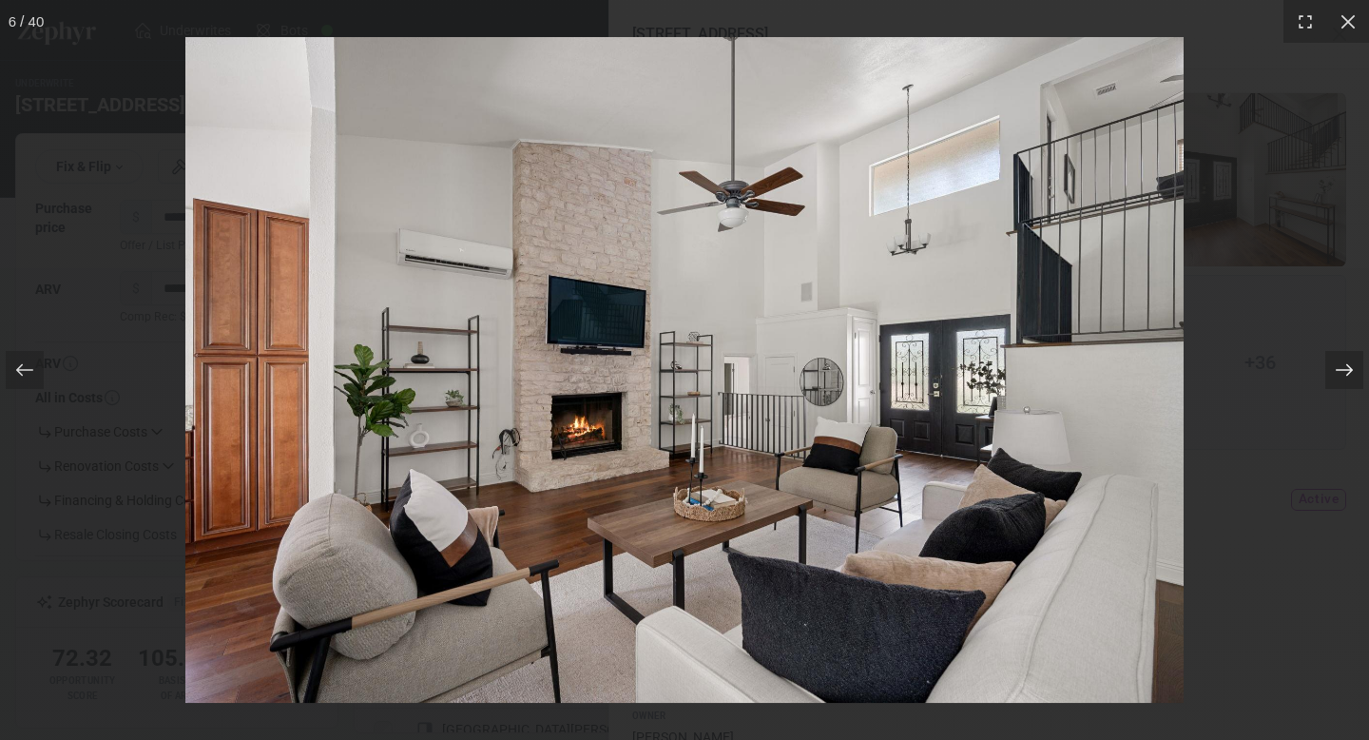
click at [1356, 367] on div at bounding box center [1344, 370] width 38 height 38
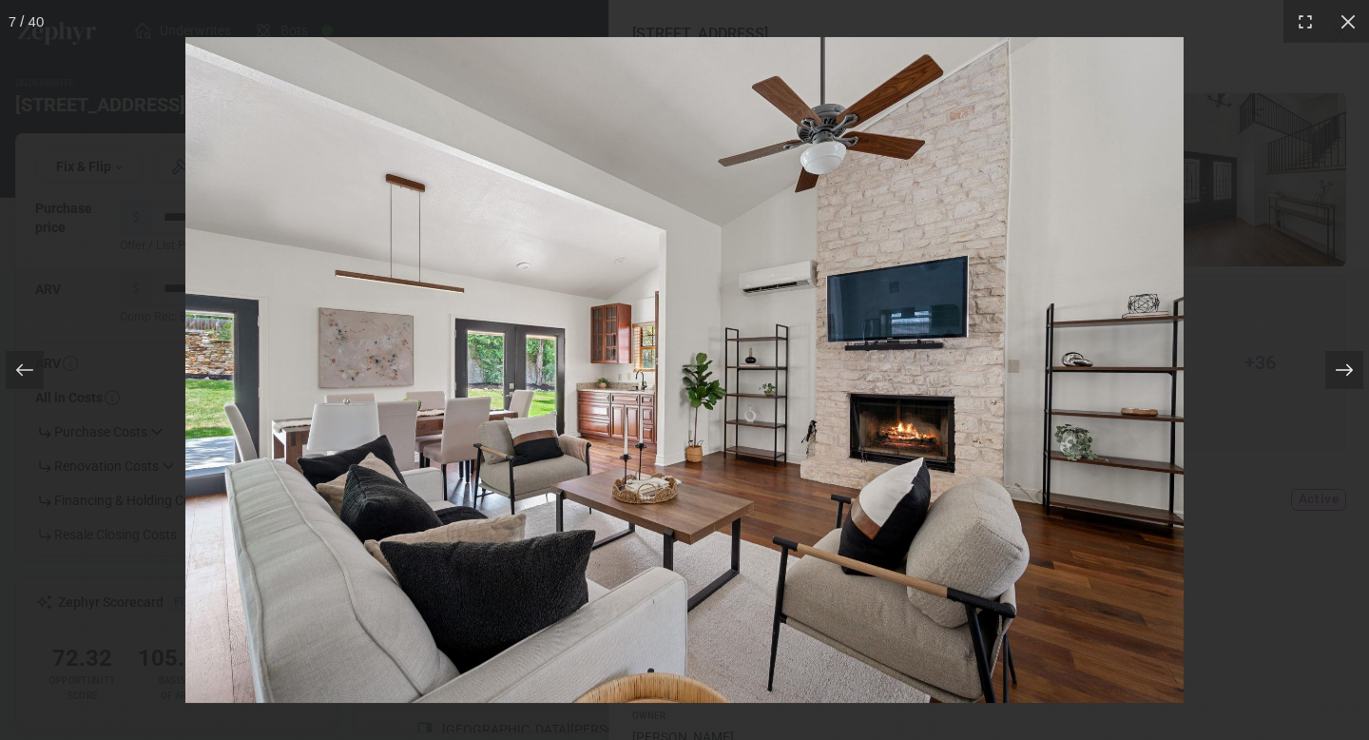
click at [1356, 367] on div at bounding box center [1344, 370] width 38 height 38
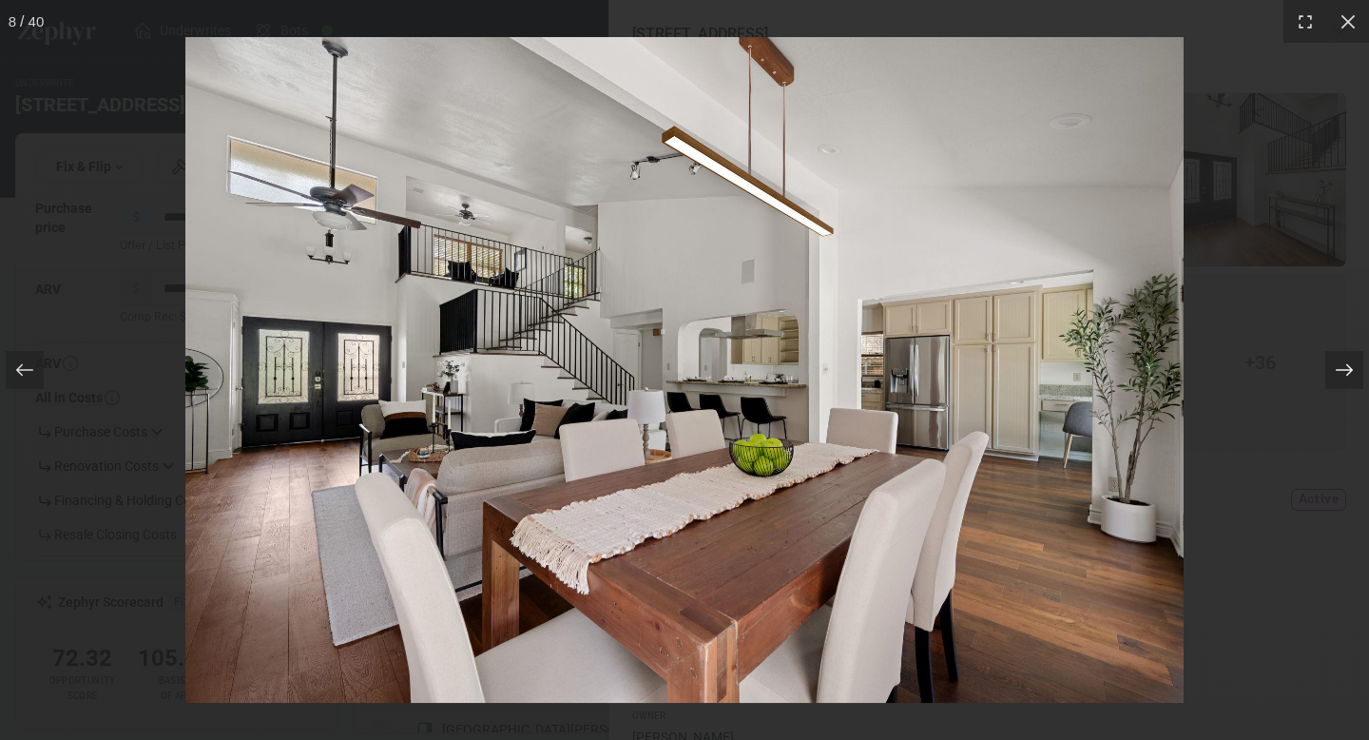
click at [1356, 367] on div at bounding box center [1344, 370] width 38 height 38
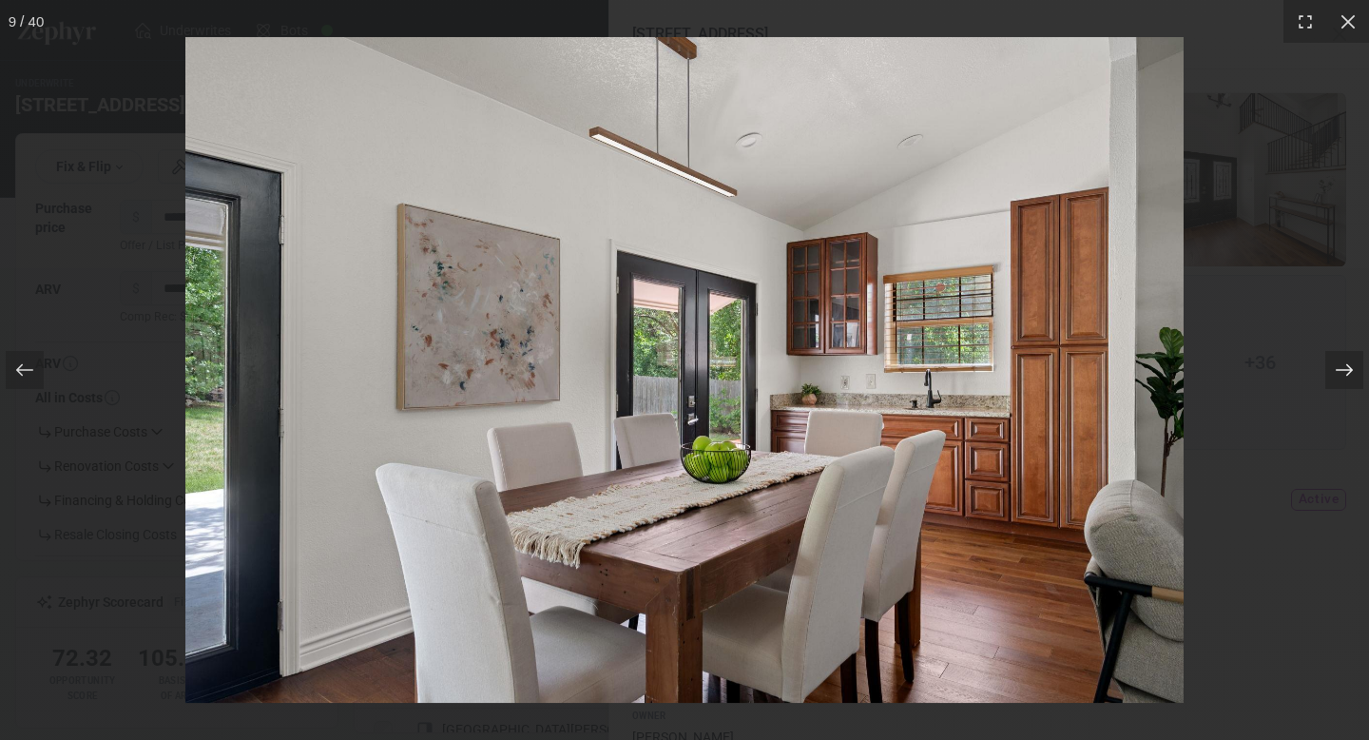
click at [1356, 367] on div at bounding box center [1344, 370] width 38 height 38
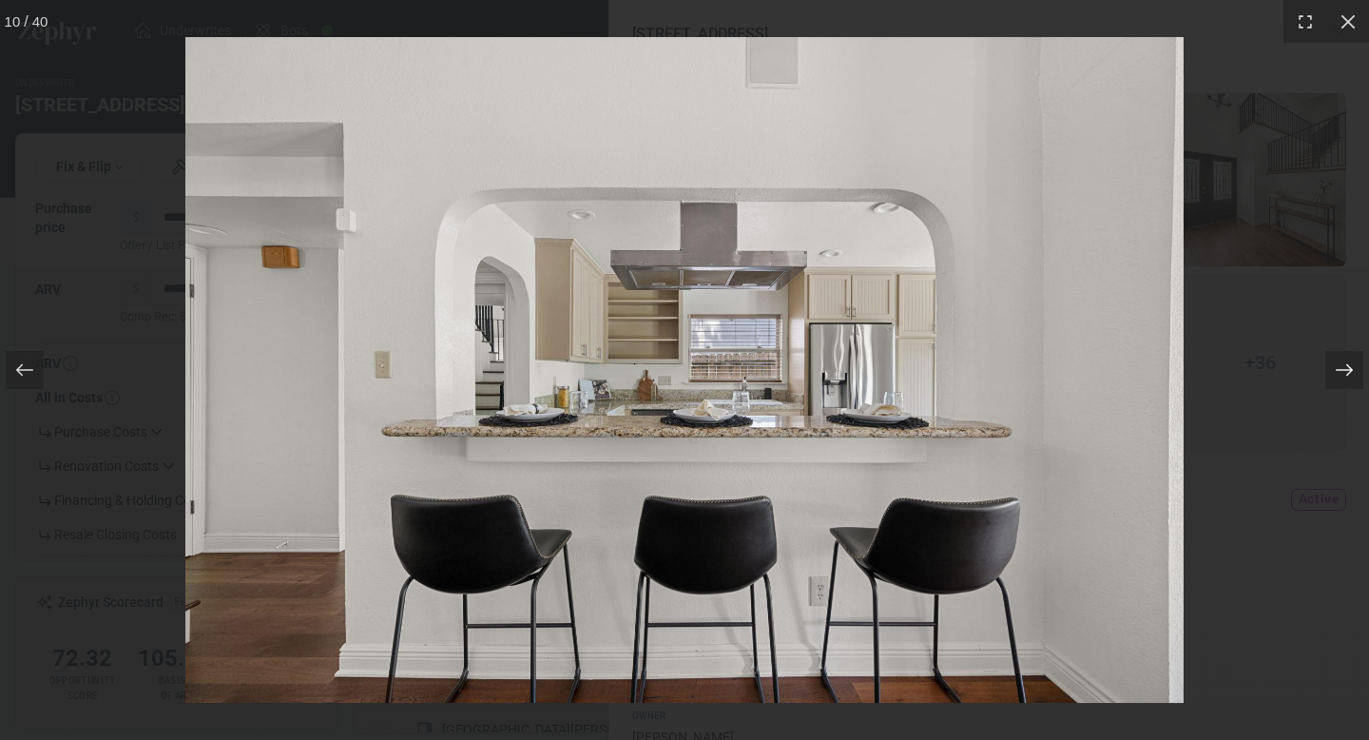
click at [1356, 367] on div at bounding box center [1344, 370] width 38 height 38
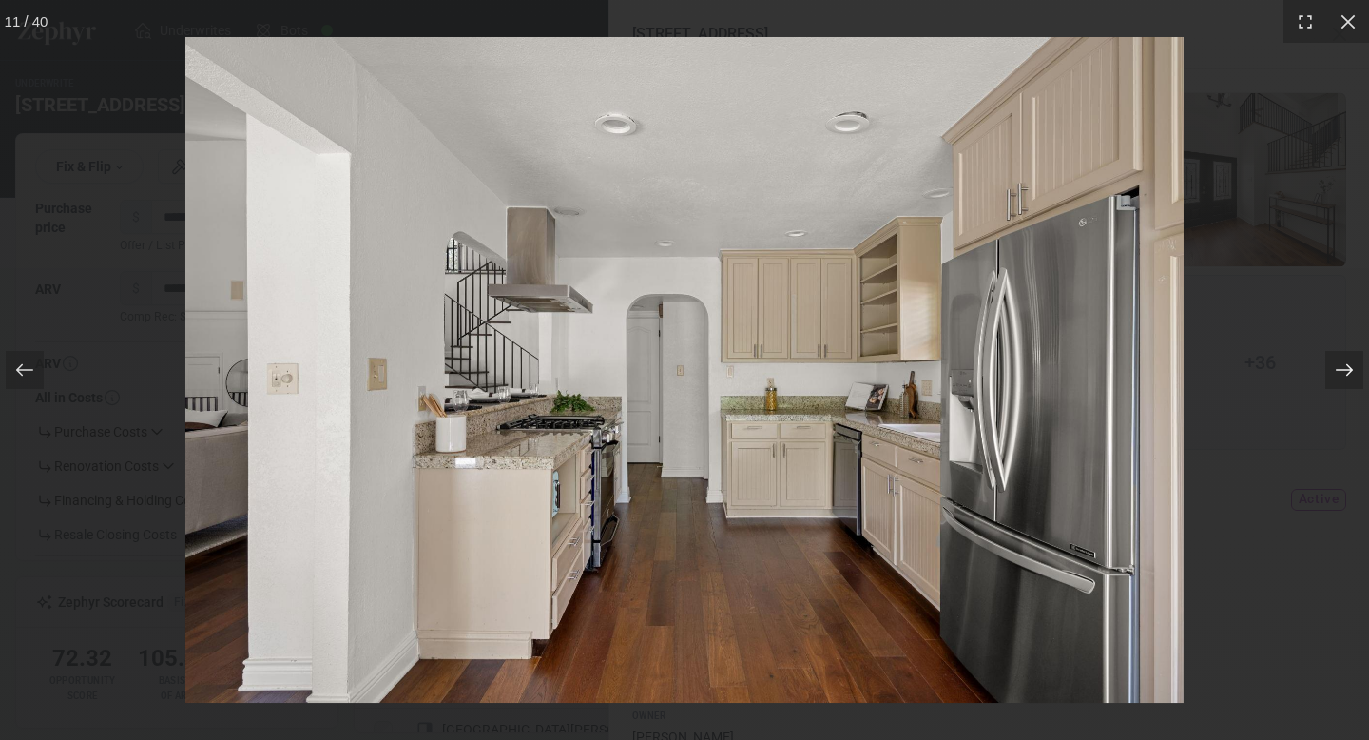
click at [1356, 367] on div at bounding box center [1344, 370] width 38 height 38
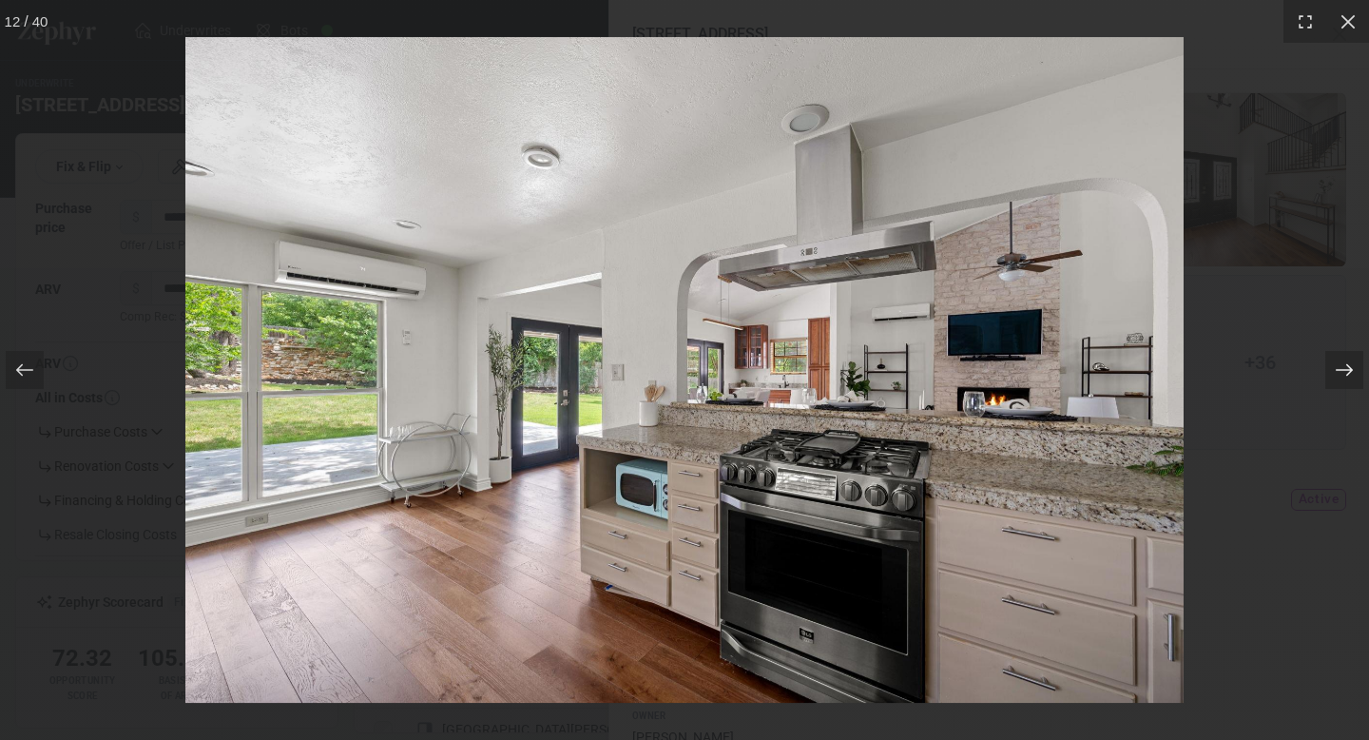
click at [1356, 367] on div at bounding box center [1344, 370] width 38 height 38
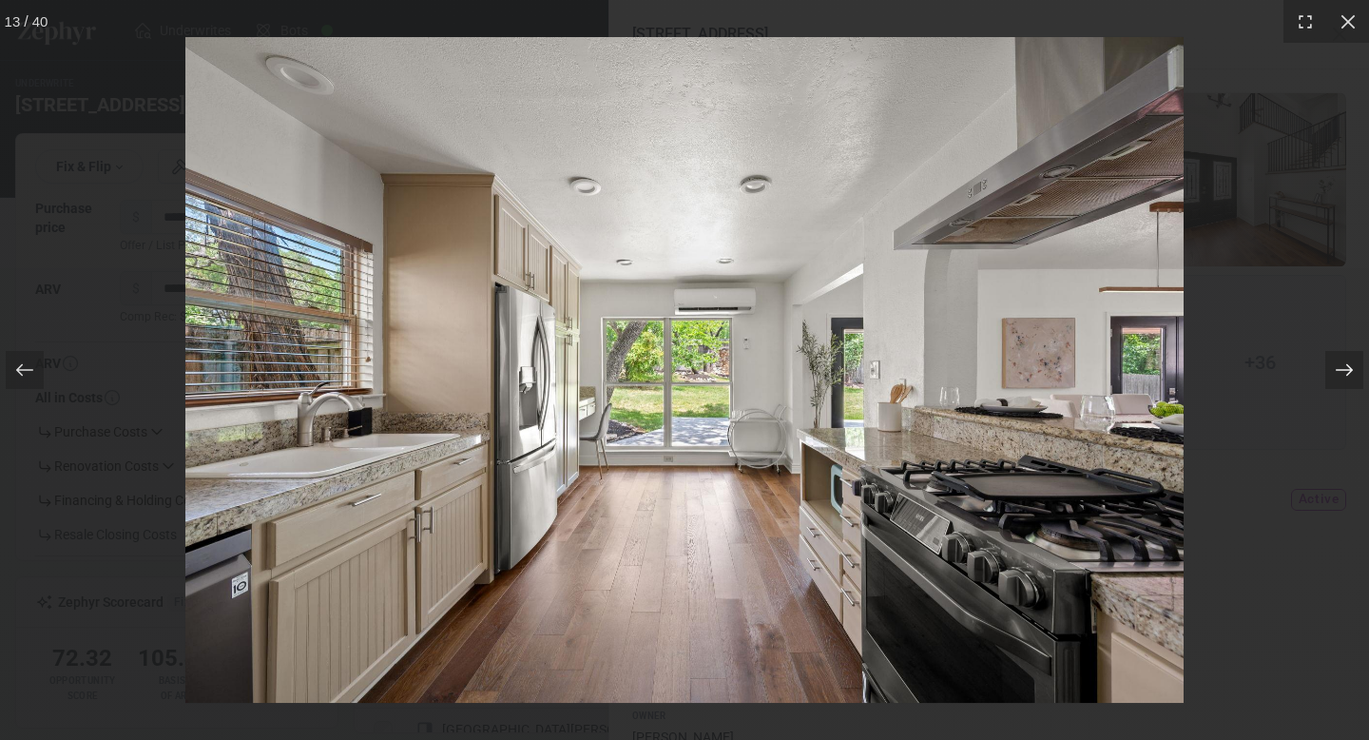
click at [1356, 367] on div at bounding box center [1344, 370] width 38 height 38
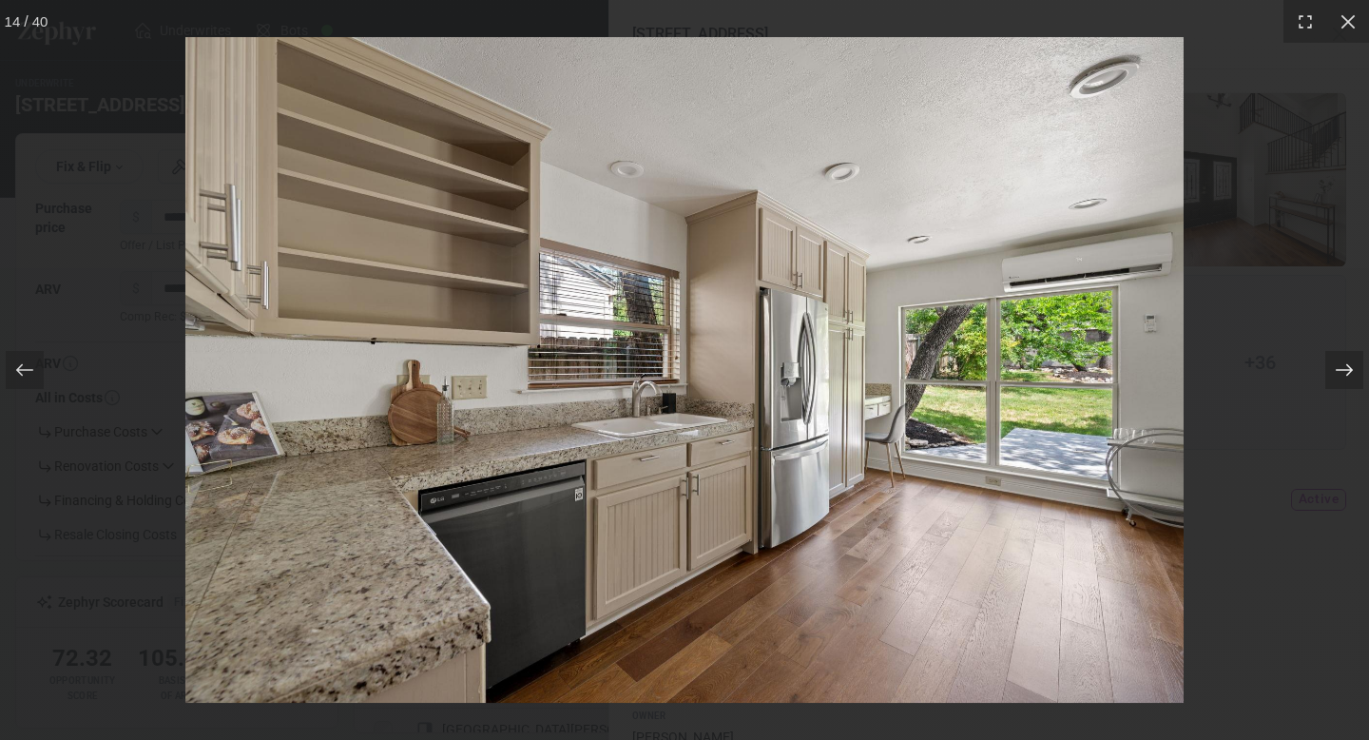
click at [1356, 367] on div at bounding box center [1344, 370] width 38 height 38
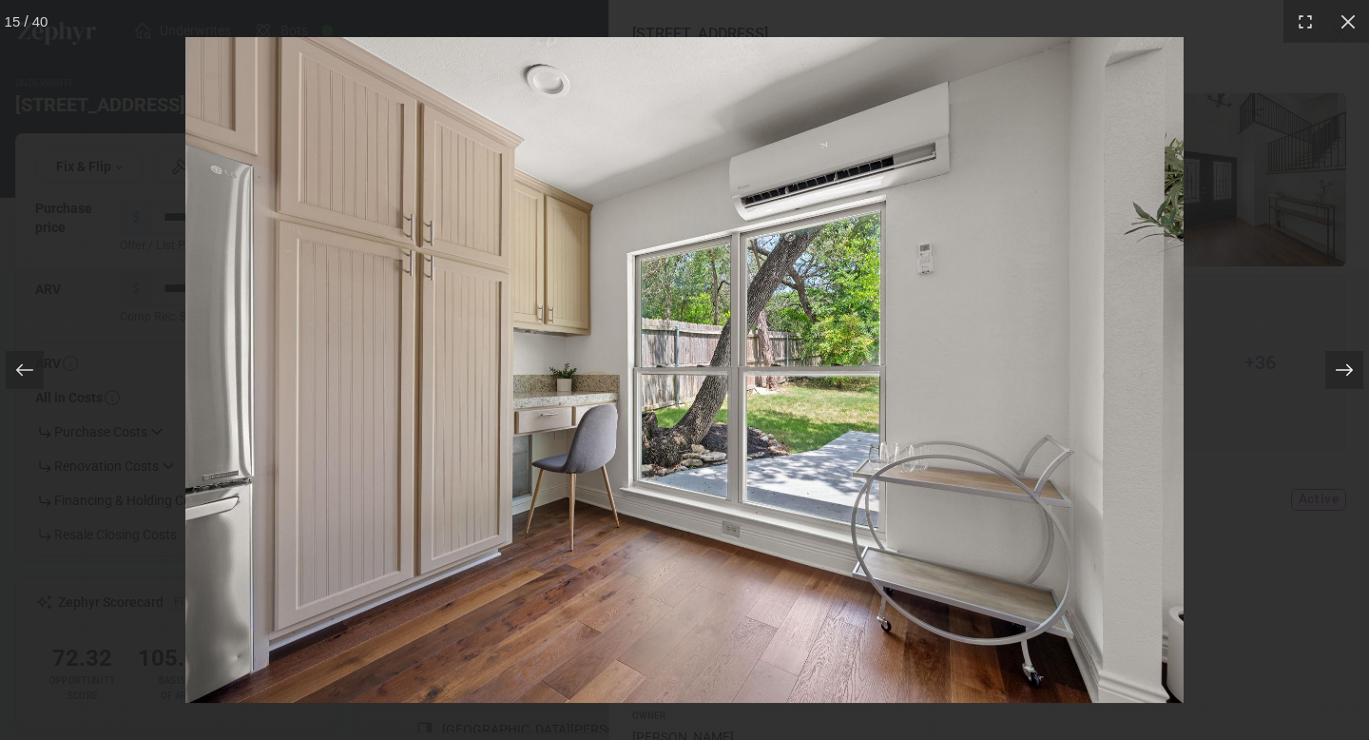
click at [1356, 367] on div at bounding box center [1344, 370] width 38 height 38
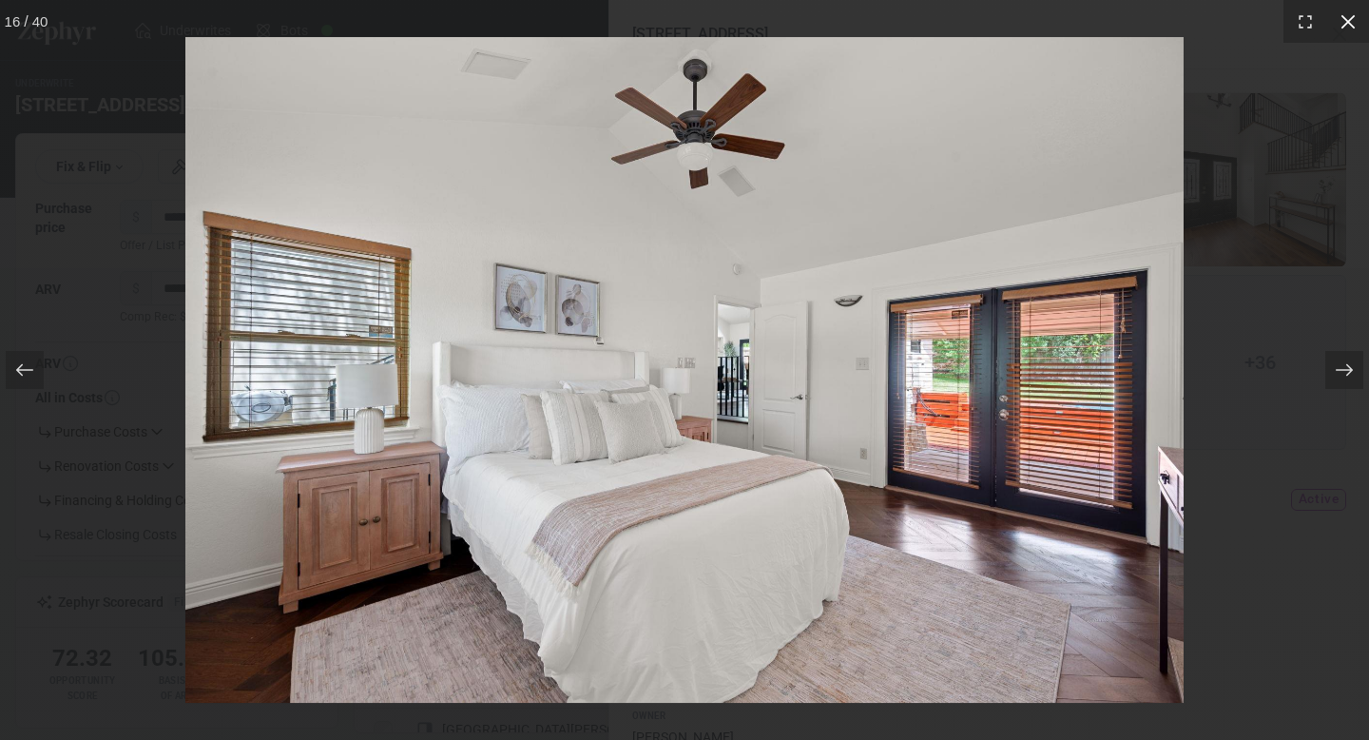
click at [1358, 21] on div at bounding box center [1347, 21] width 43 height 43
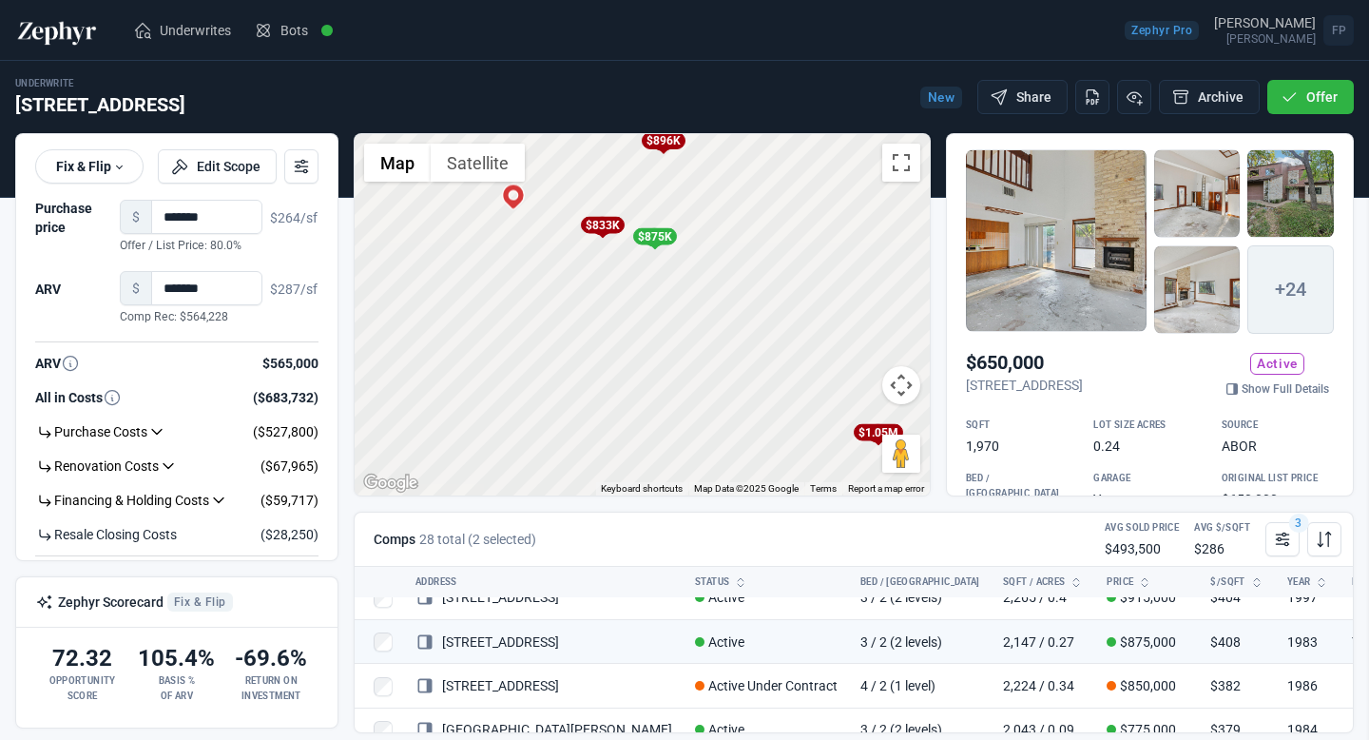
click at [484, 377] on div at bounding box center [684, 370] width 1369 height 740
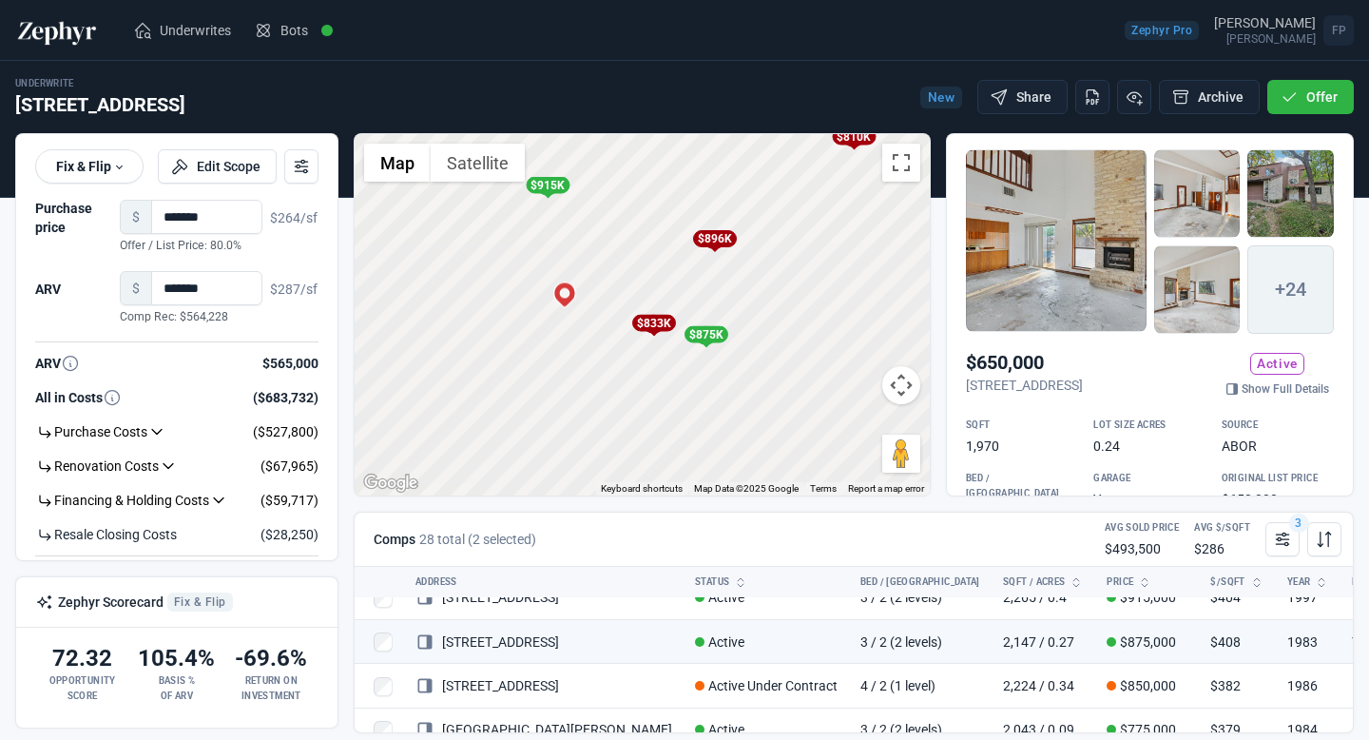
drag, startPoint x: 704, startPoint y: 309, endPoint x: 760, endPoint y: 420, distance: 124.6
click at [759, 420] on div "To activate drag with keyboard, press Alt + Enter. Once in keyboard drag state,…" at bounding box center [642, 314] width 575 height 361
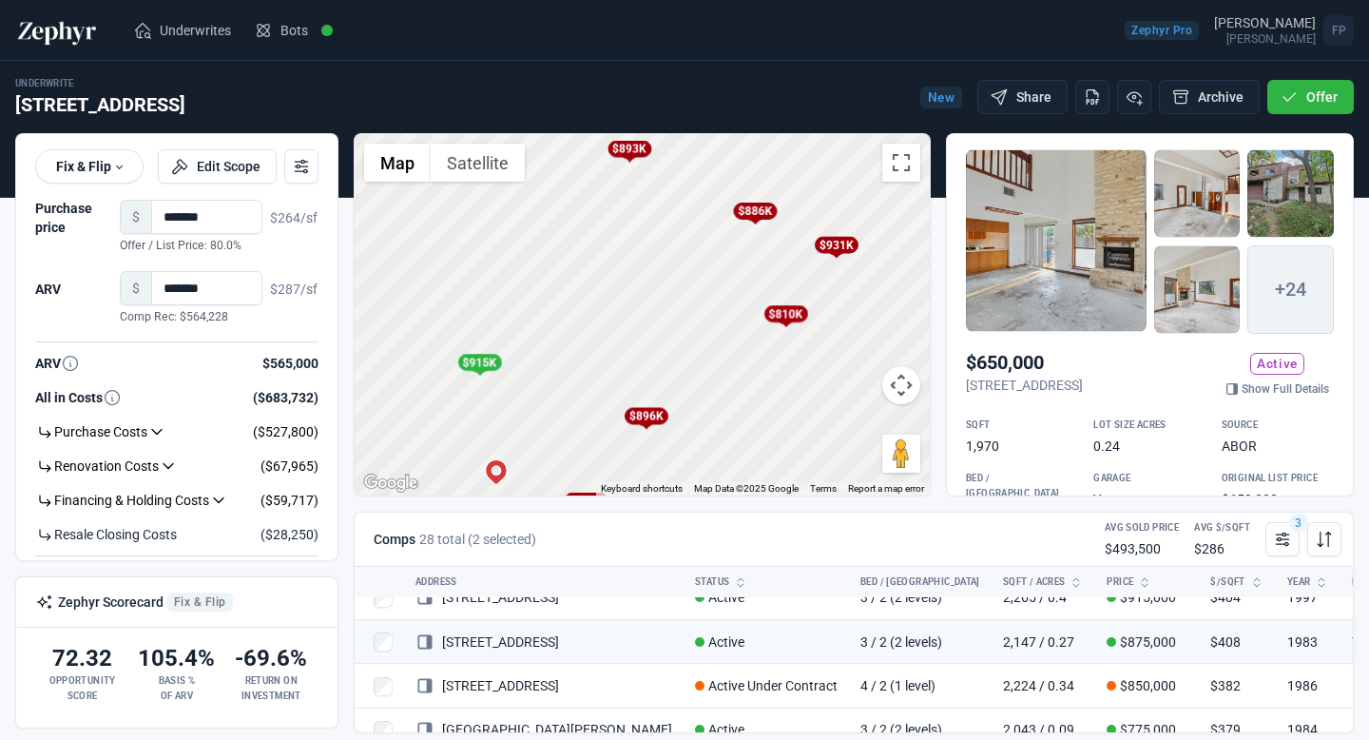
drag, startPoint x: 883, startPoint y: 286, endPoint x: 811, endPoint y: 473, distance: 199.9
click at [811, 473] on div "To activate drag with keyboard, press Alt + Enter. Once in keyboard drag state,…" at bounding box center [642, 314] width 575 height 361
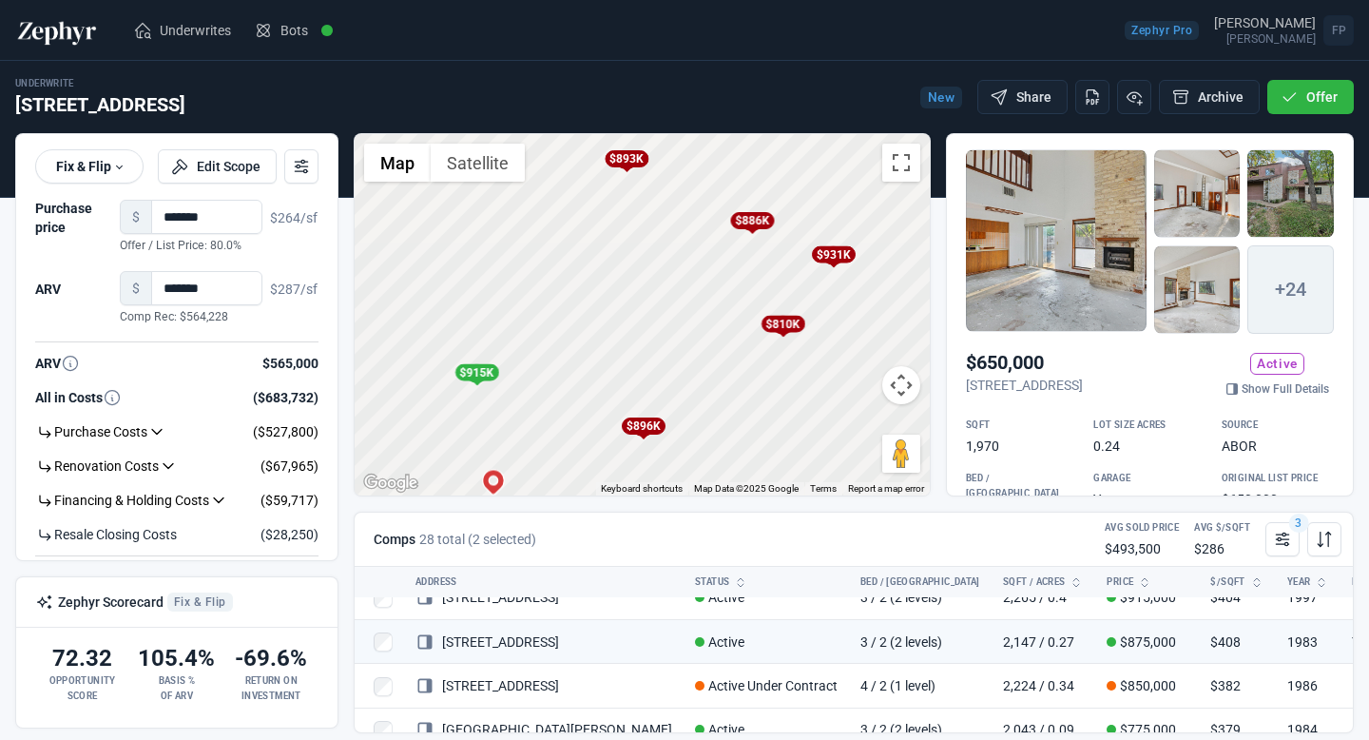
click at [626, 157] on div "$893K" at bounding box center [627, 158] width 44 height 17
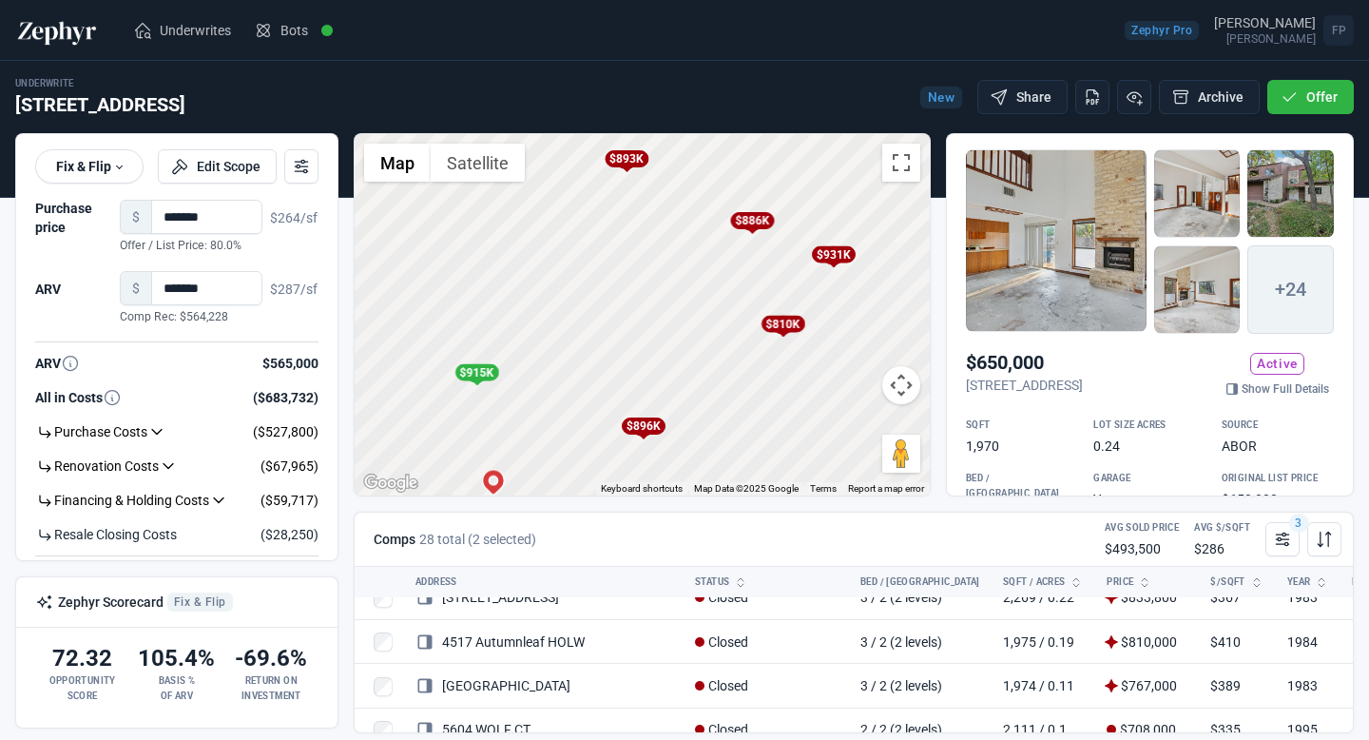
scroll to position [330, 0]
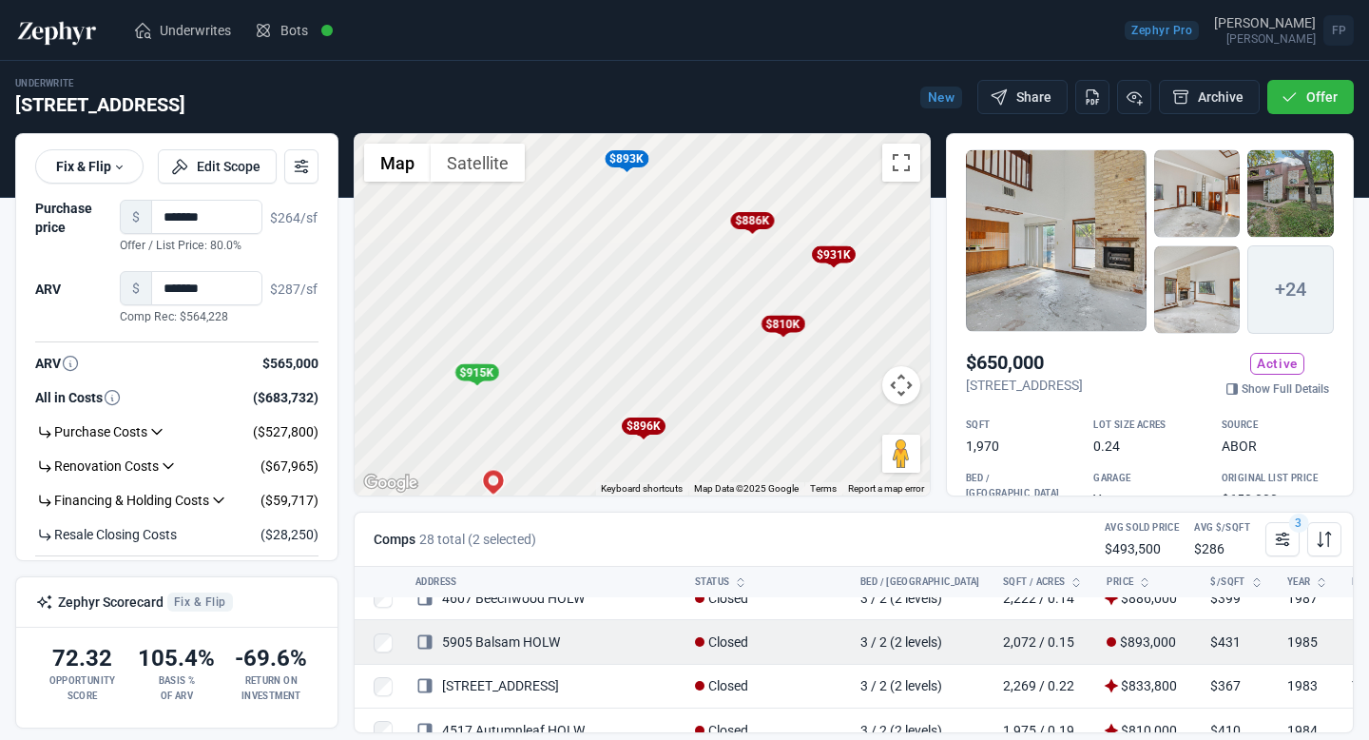
click at [528, 646] on link "5905 Balsam HOLW" at bounding box center [487, 641] width 145 height 15
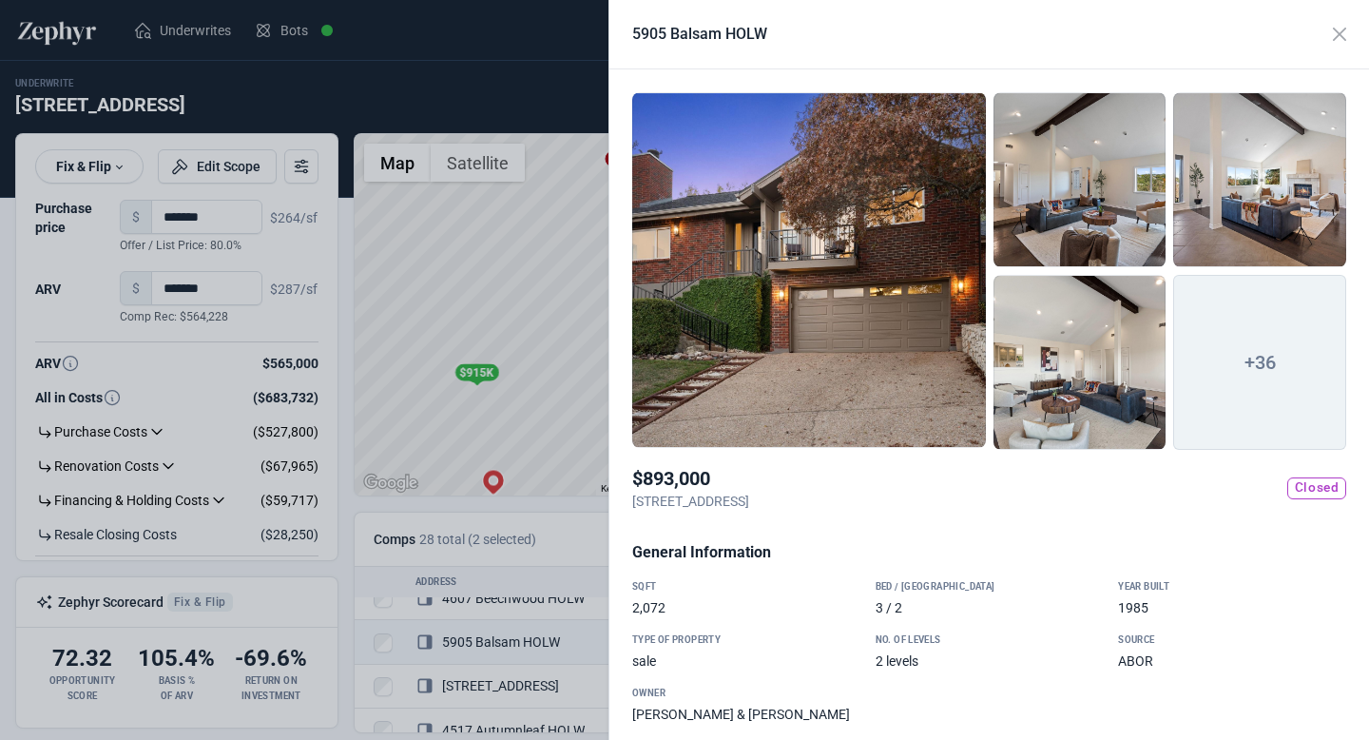
click at [519, 391] on div at bounding box center [684, 370] width 1369 height 740
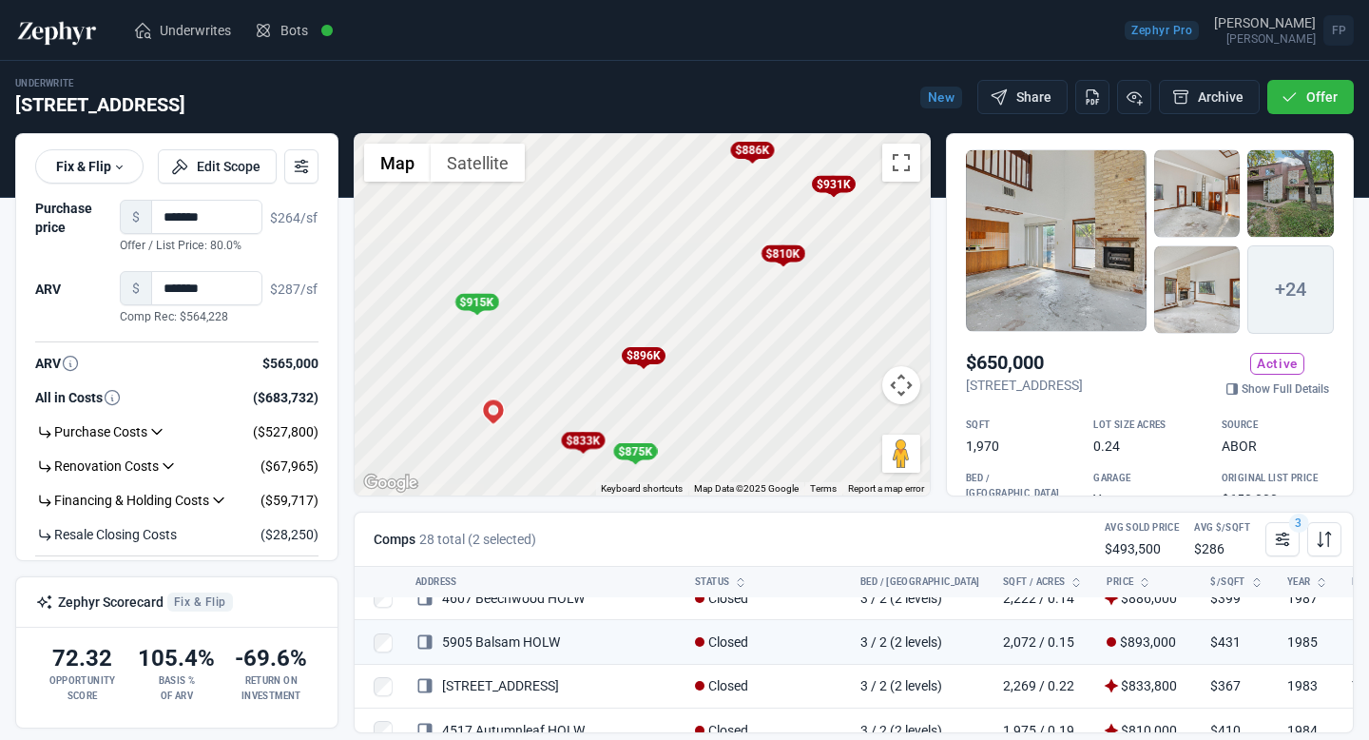
drag, startPoint x: 595, startPoint y: 395, endPoint x: 591, endPoint y: 252, distance: 142.7
click at [592, 252] on div "To activate drag with keyboard, press Alt + Enter. Once in keyboard drag state,…" at bounding box center [642, 314] width 575 height 361
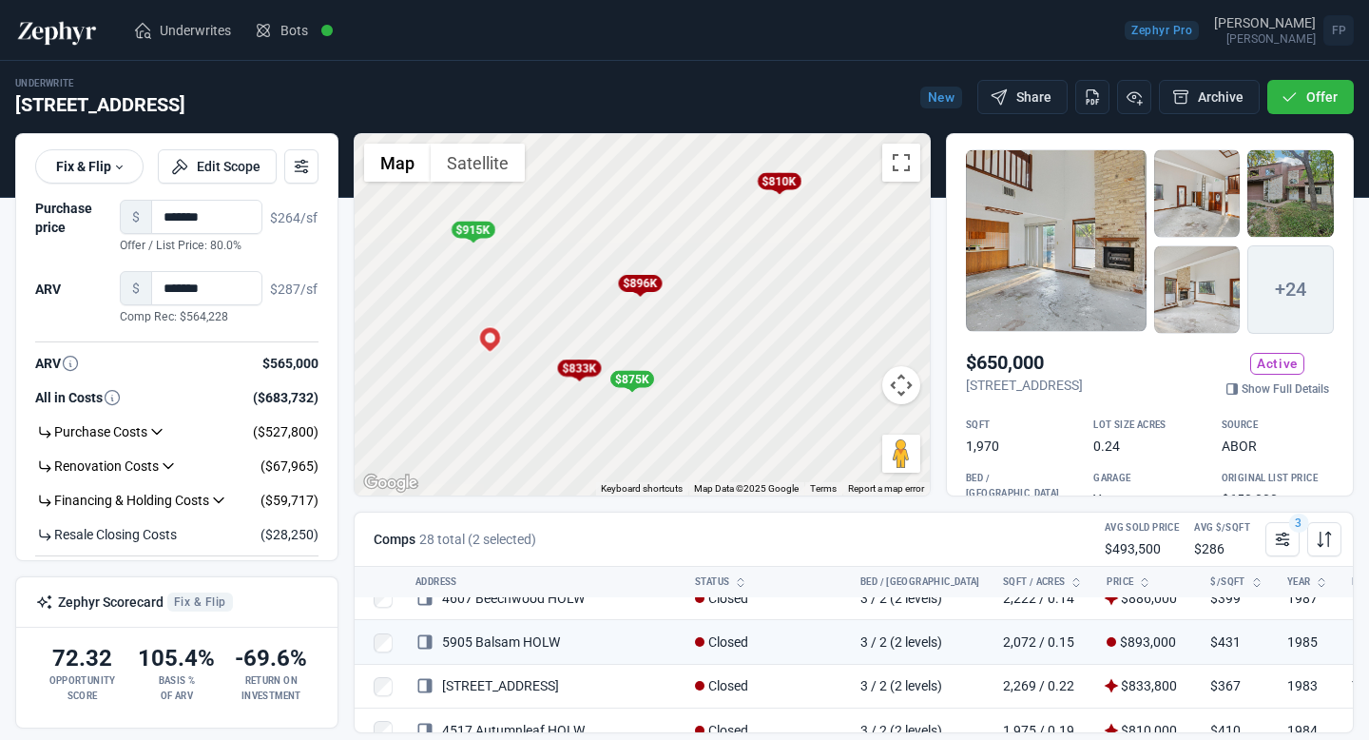
click at [641, 381] on div "$875K" at bounding box center [631, 379] width 44 height 17
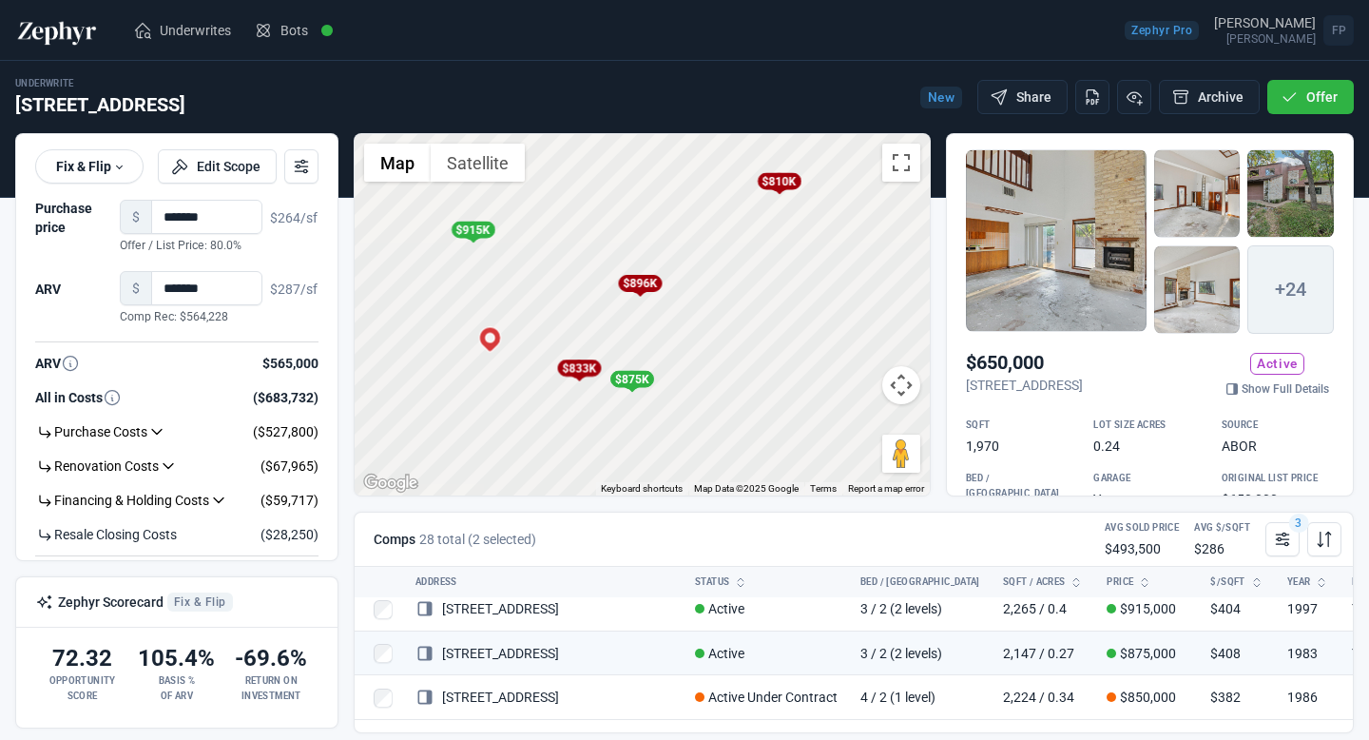
scroll to position [1034, 0]
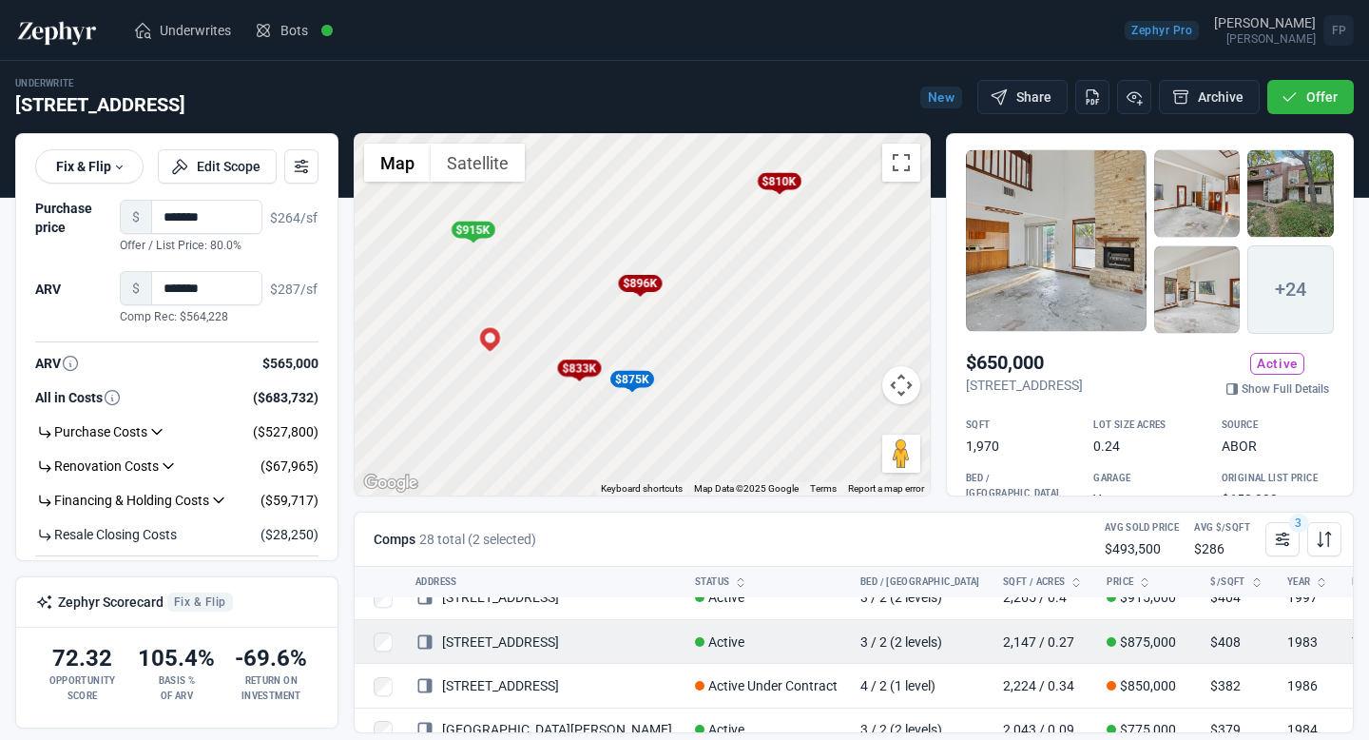
click at [516, 637] on link "[STREET_ADDRESS]" at bounding box center [487, 641] width 144 height 15
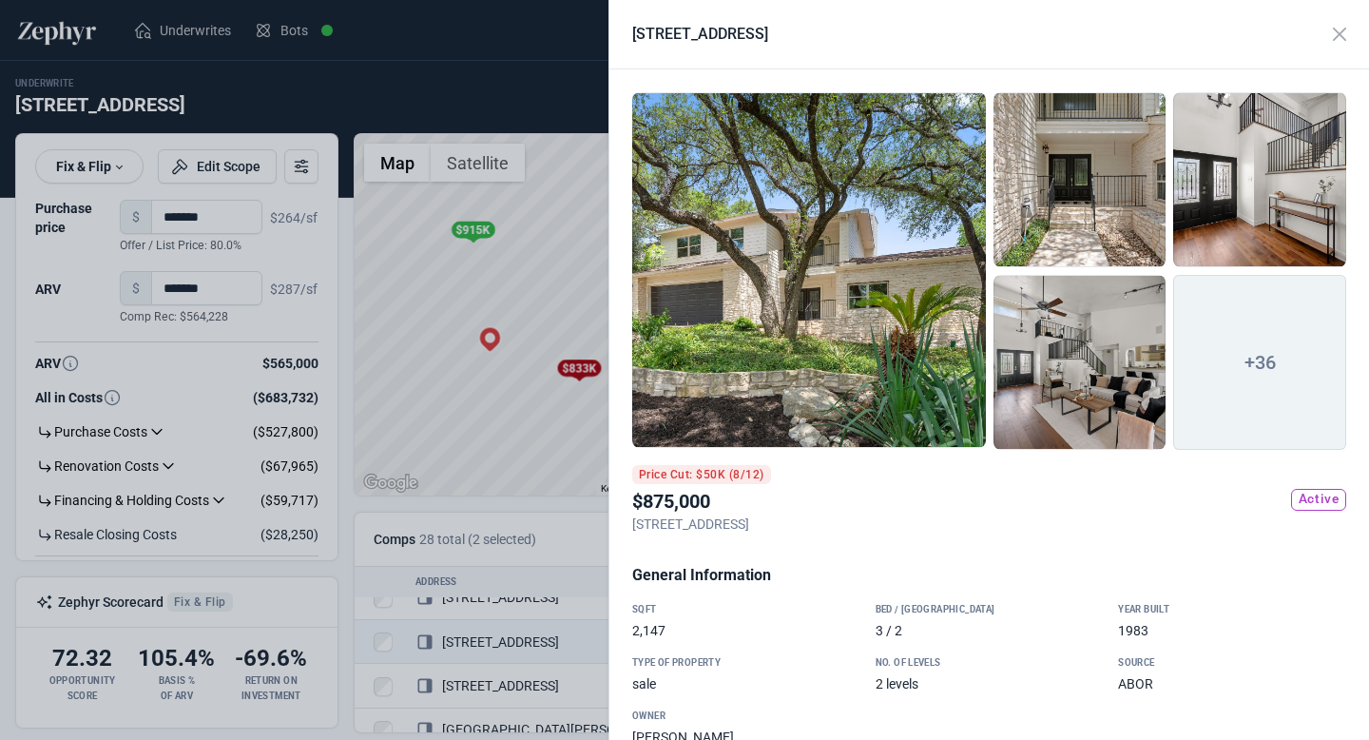
click at [847, 251] on div at bounding box center [809, 270] width 354 height 356
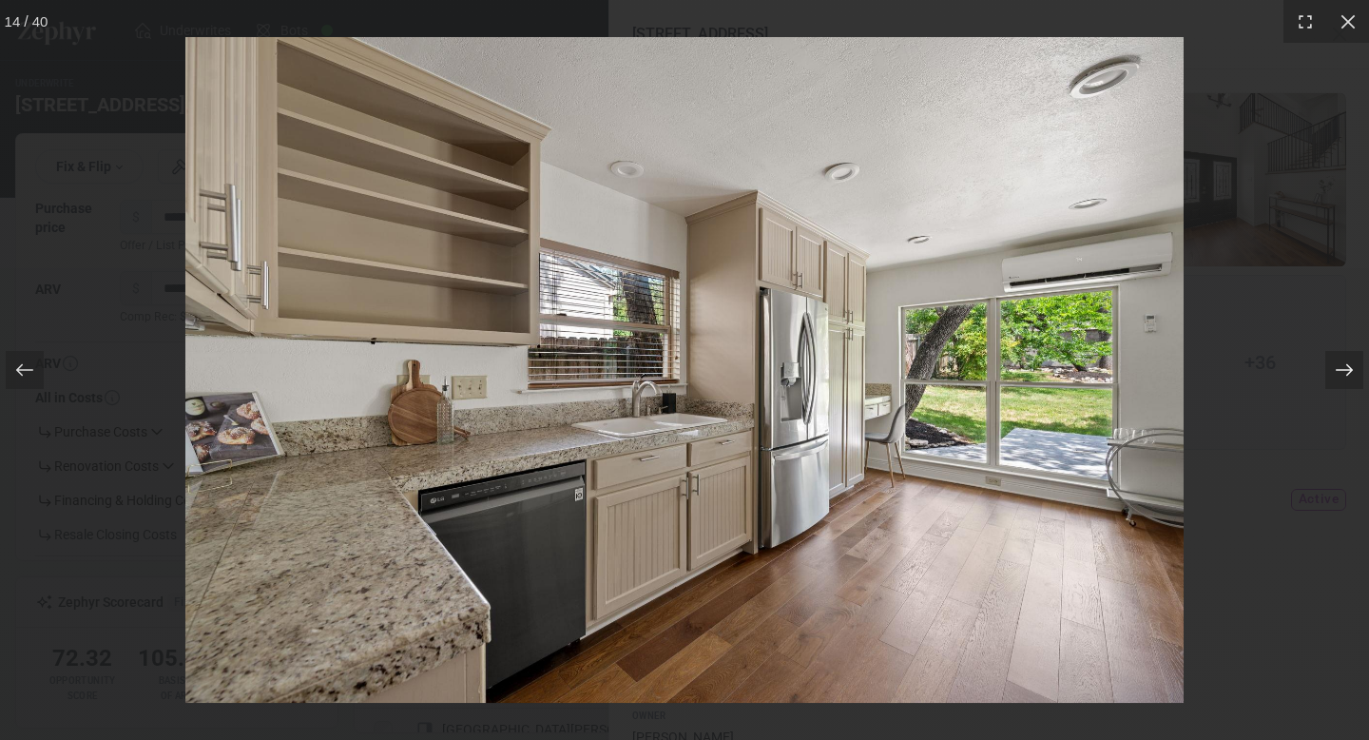
click at [1340, 366] on icon at bounding box center [1344, 369] width 19 height 19
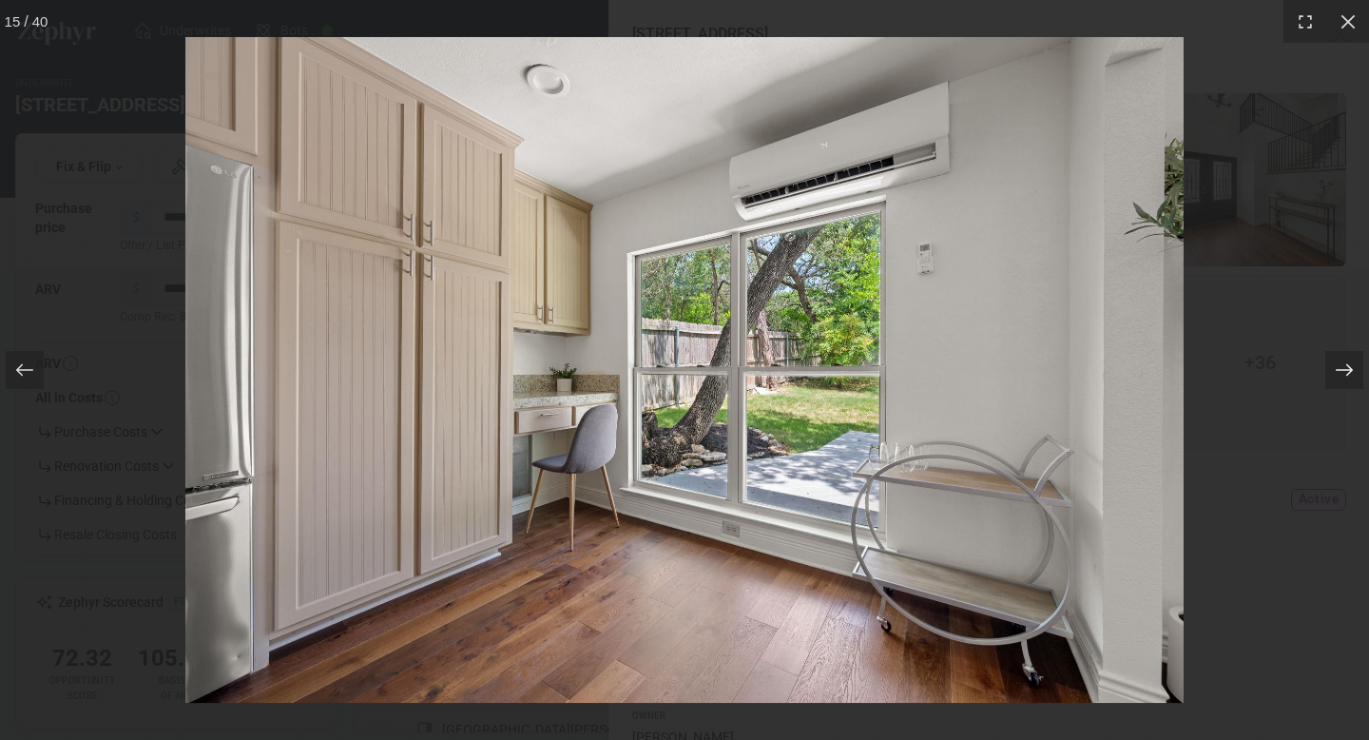
click at [1341, 366] on icon at bounding box center [1344, 369] width 19 height 19
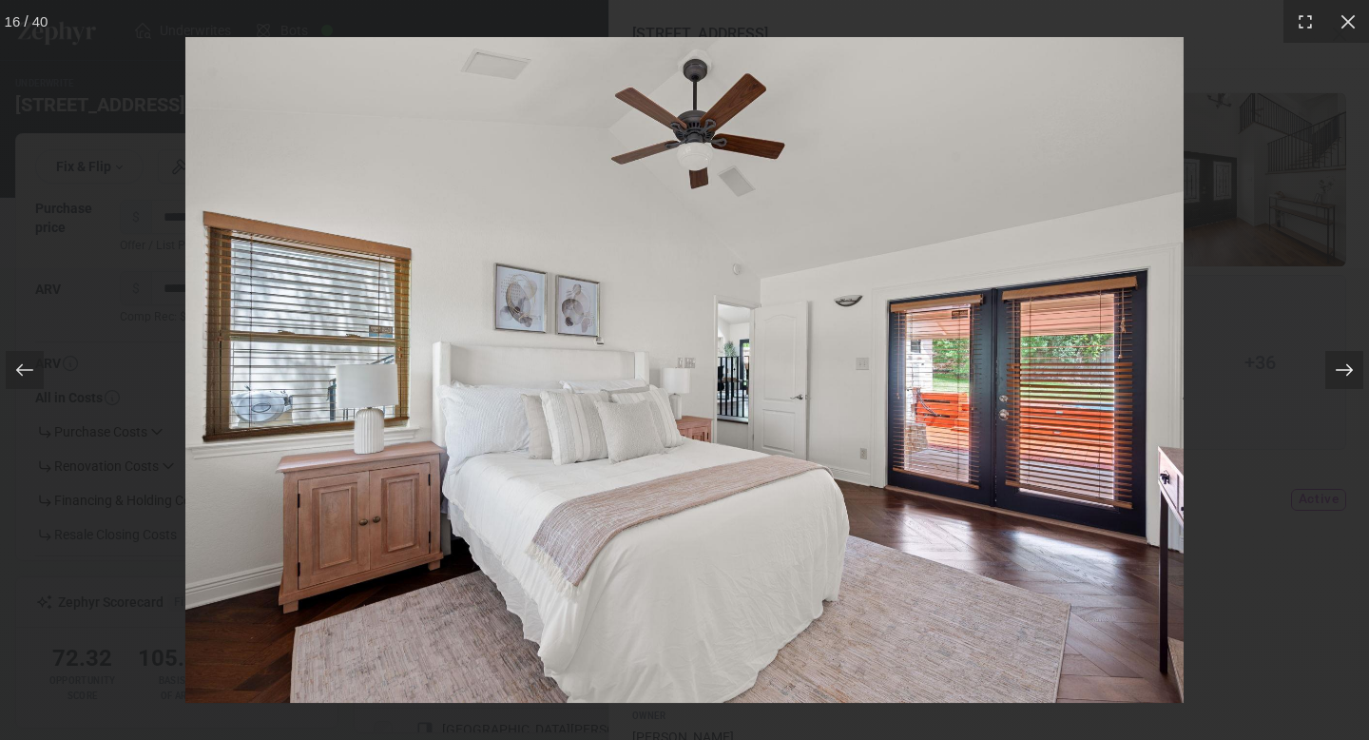
click at [1341, 366] on icon at bounding box center [1344, 369] width 19 height 19
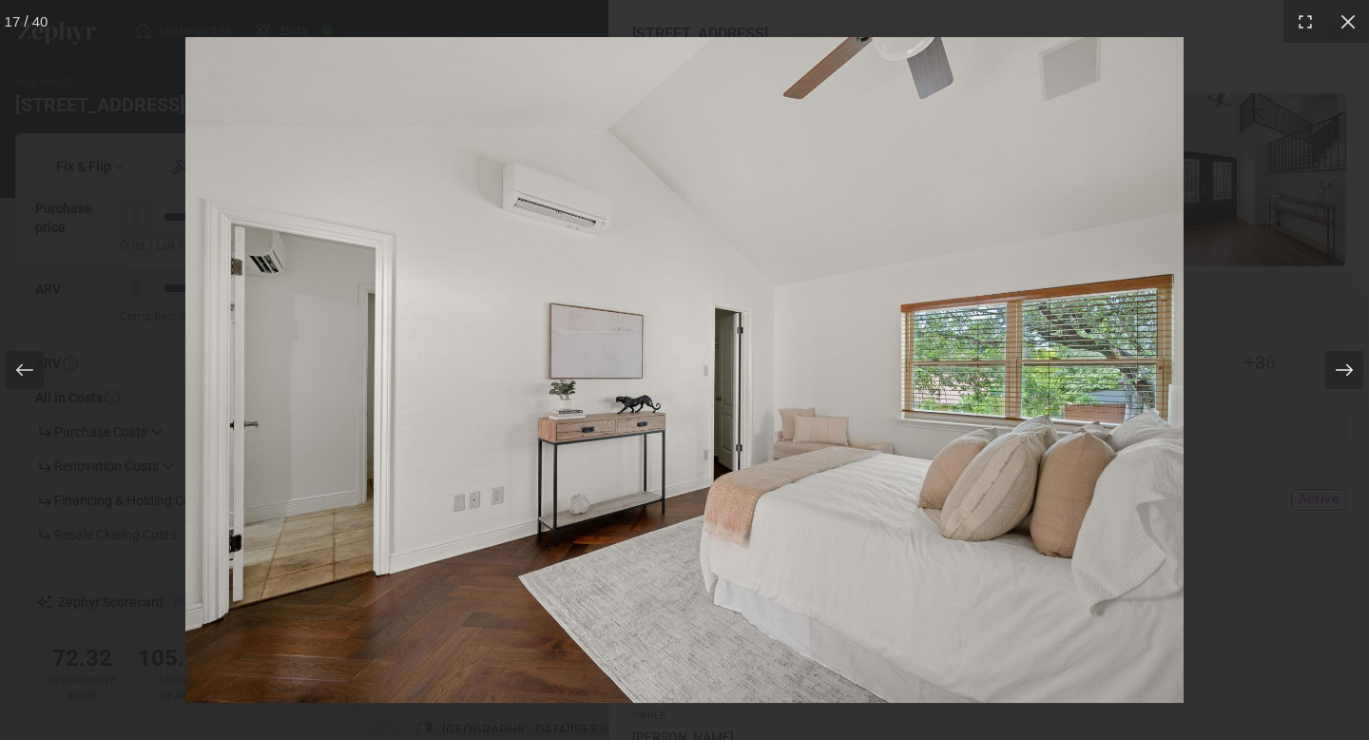
click at [1341, 366] on icon at bounding box center [1344, 369] width 19 height 19
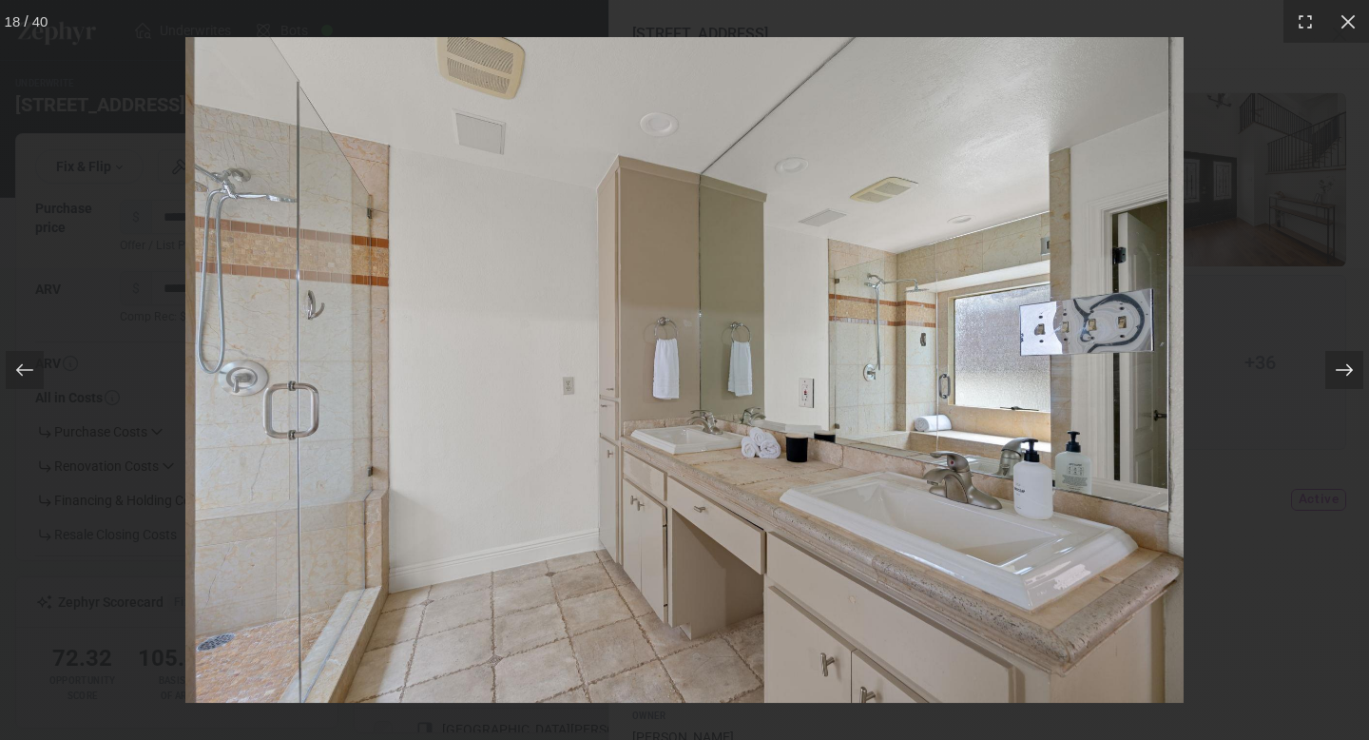
click at [1335, 376] on icon at bounding box center [1344, 369] width 19 height 19
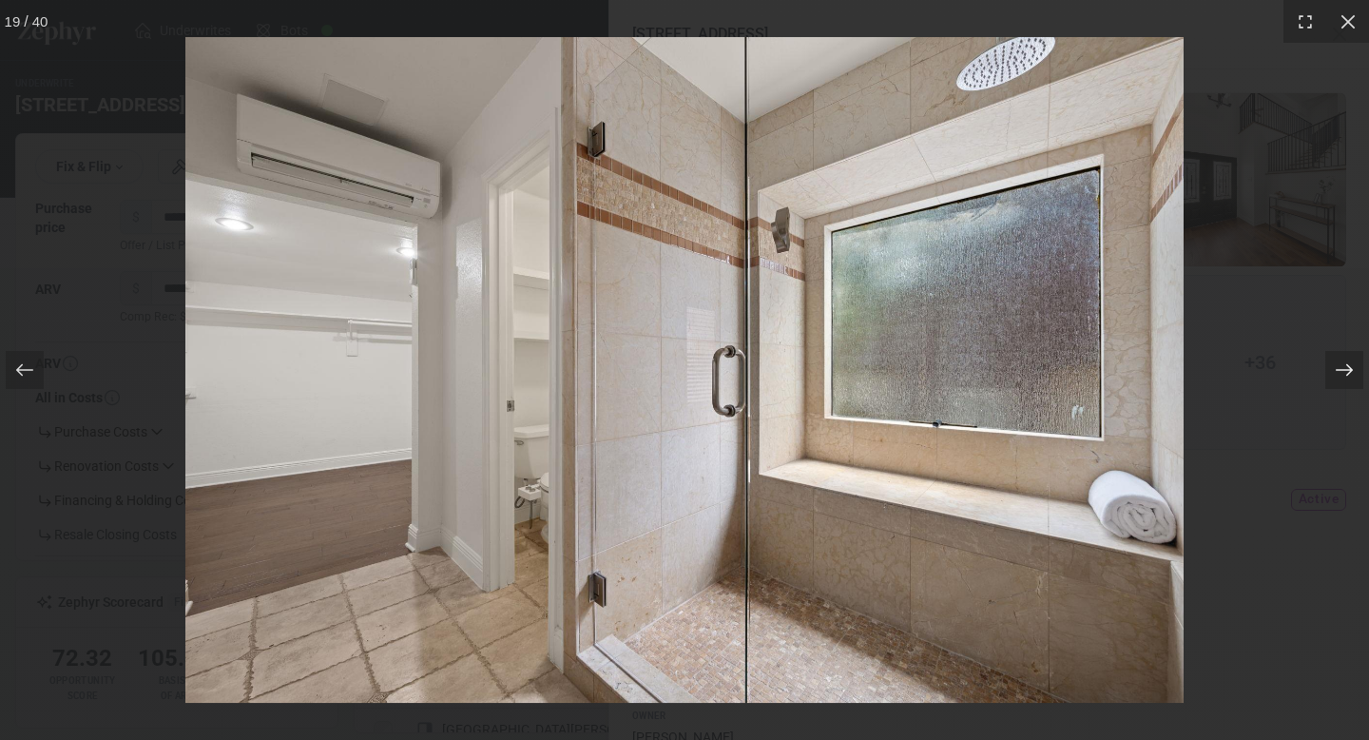
click at [1347, 369] on icon at bounding box center [1344, 369] width 19 height 19
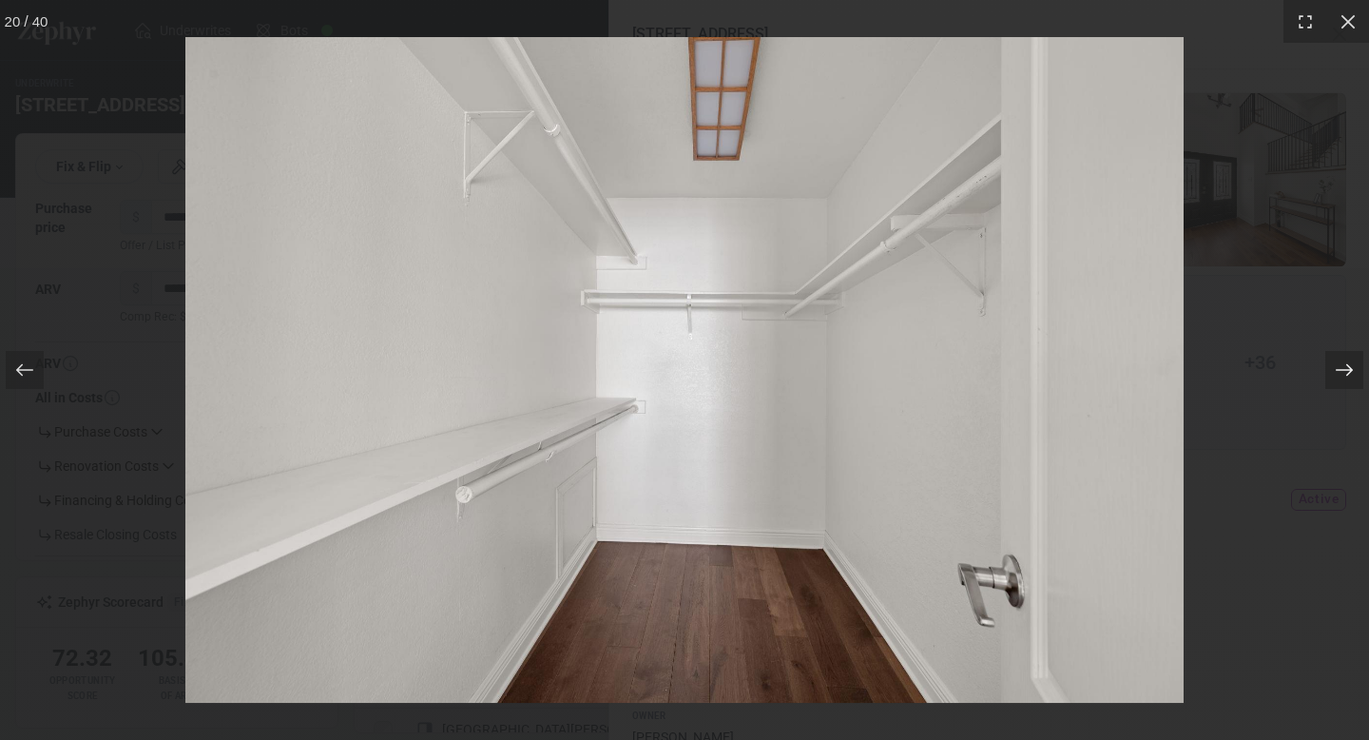
click at [1347, 369] on icon at bounding box center [1344, 369] width 19 height 19
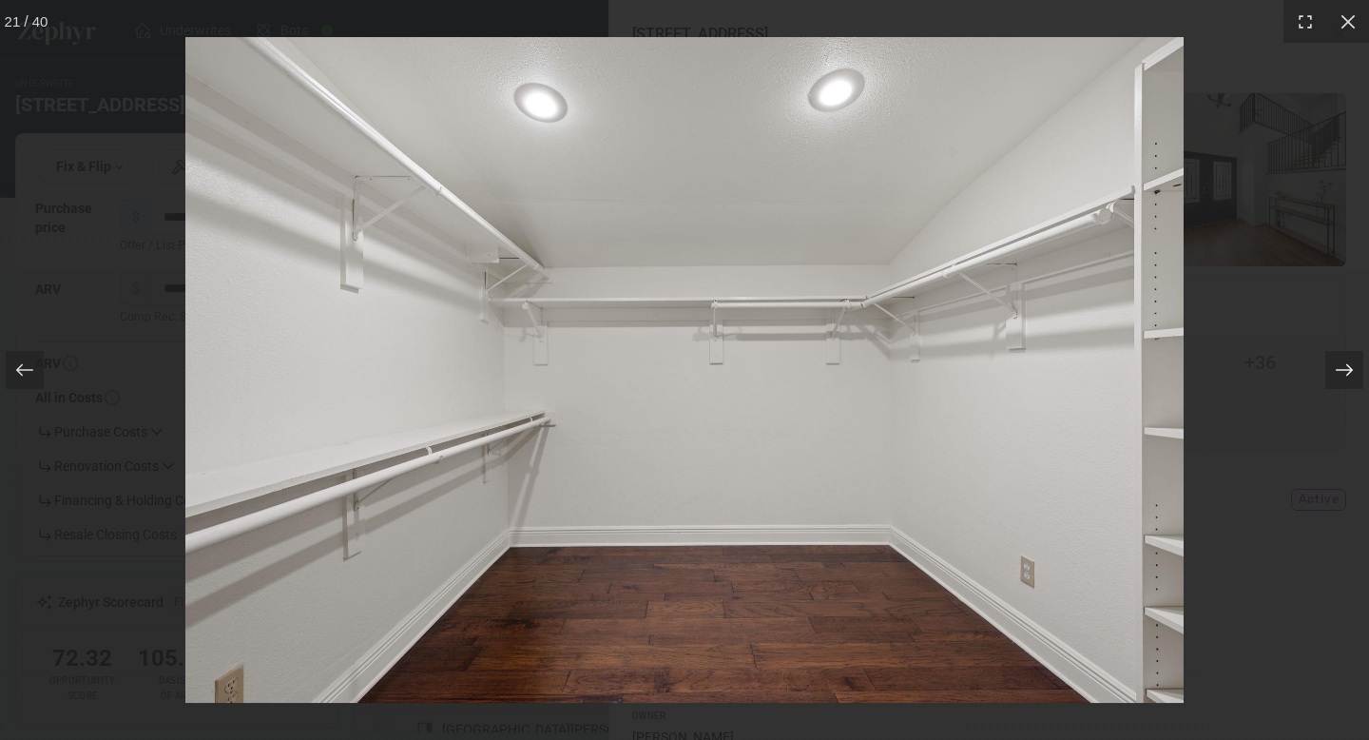
click at [1347, 369] on icon at bounding box center [1344, 369] width 19 height 19
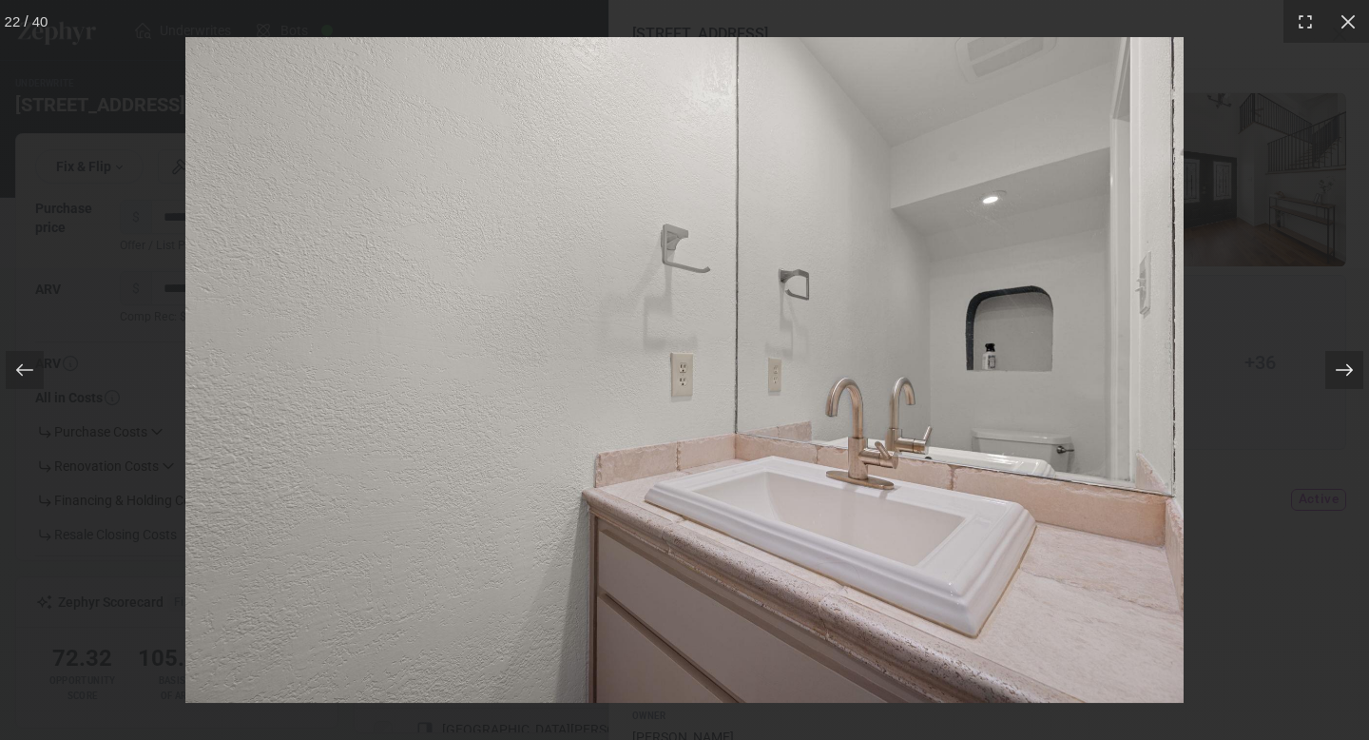
click at [1347, 369] on icon at bounding box center [1344, 369] width 19 height 19
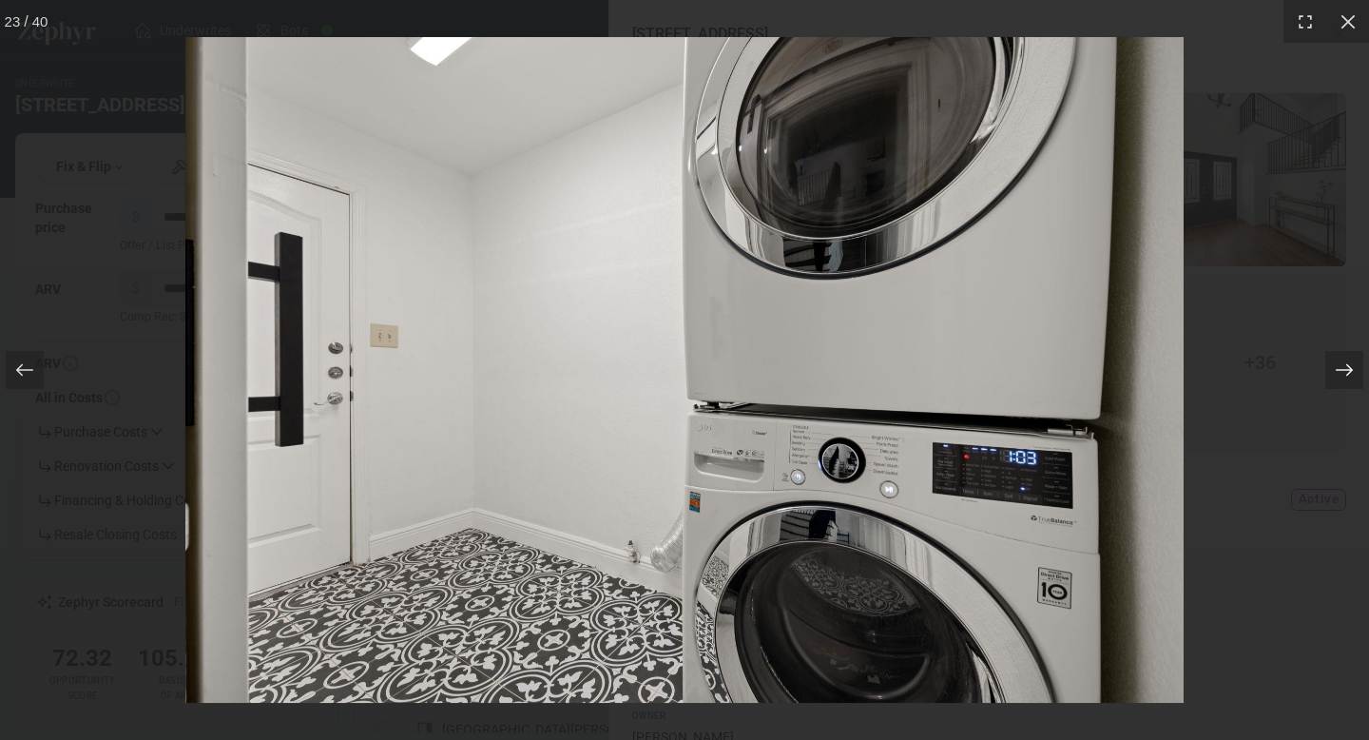
click at [1347, 369] on icon at bounding box center [1344, 369] width 19 height 19
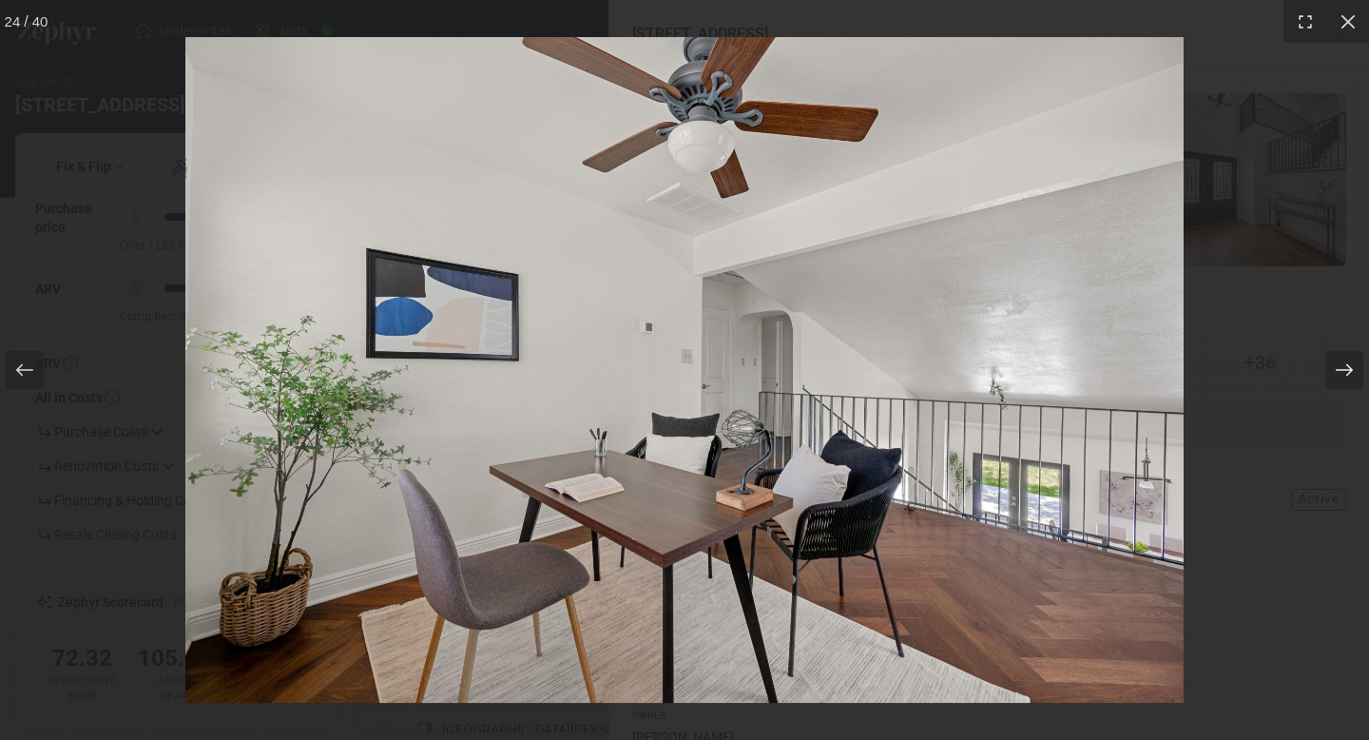
click at [1347, 369] on icon at bounding box center [1344, 369] width 19 height 19
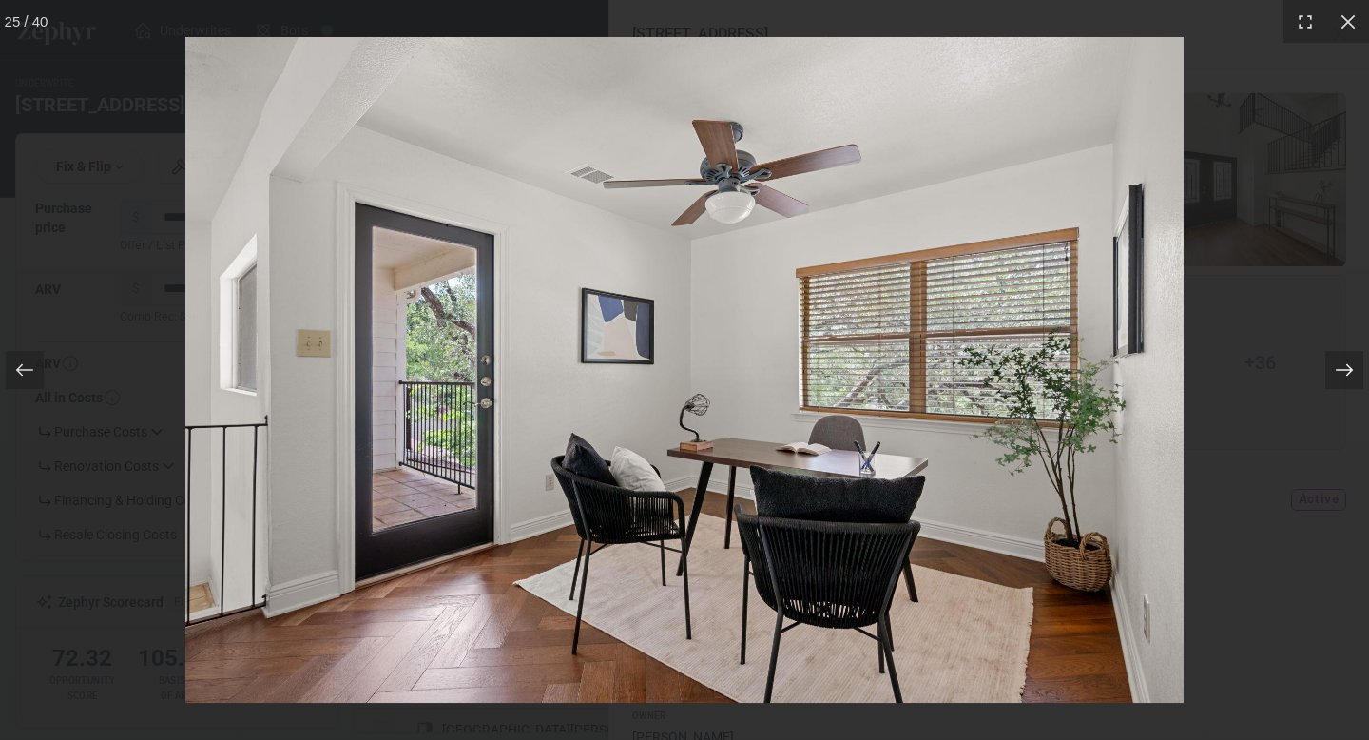
click at [1347, 369] on icon at bounding box center [1344, 369] width 19 height 19
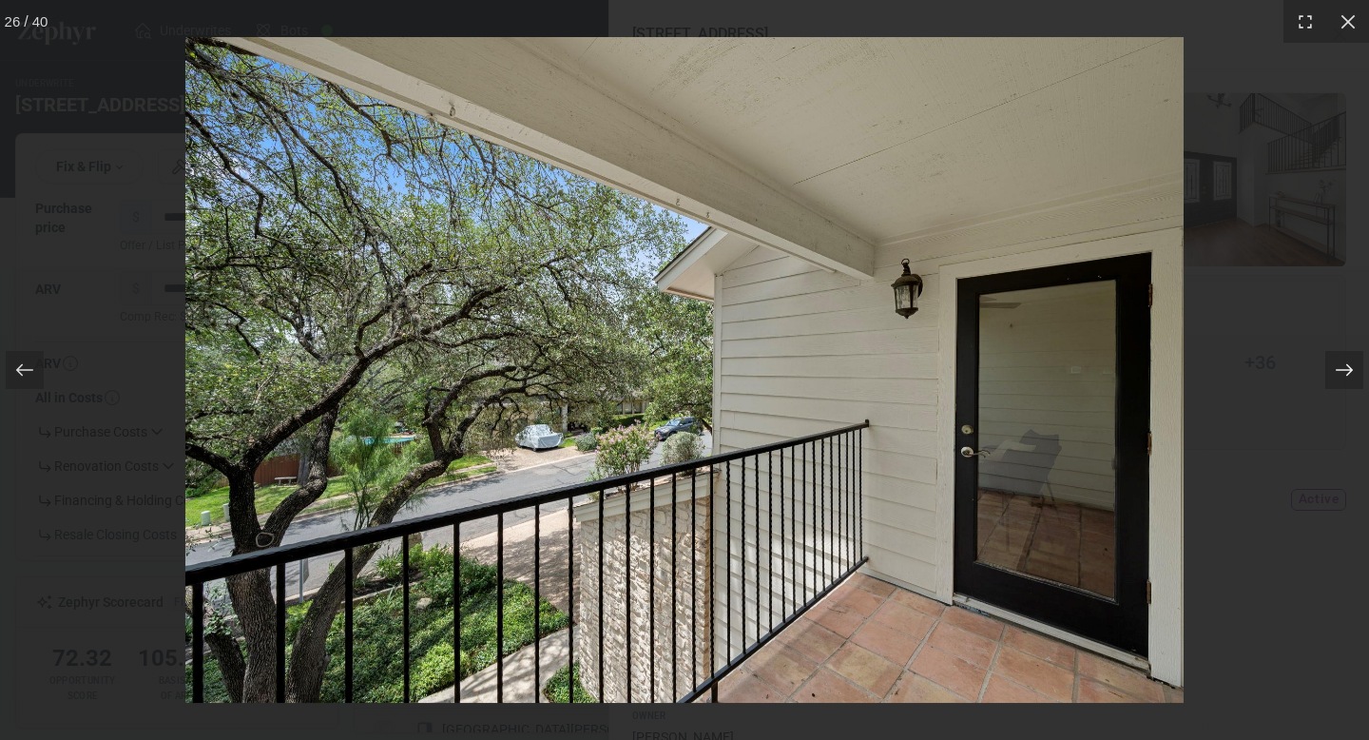
click at [1347, 369] on icon at bounding box center [1344, 369] width 19 height 19
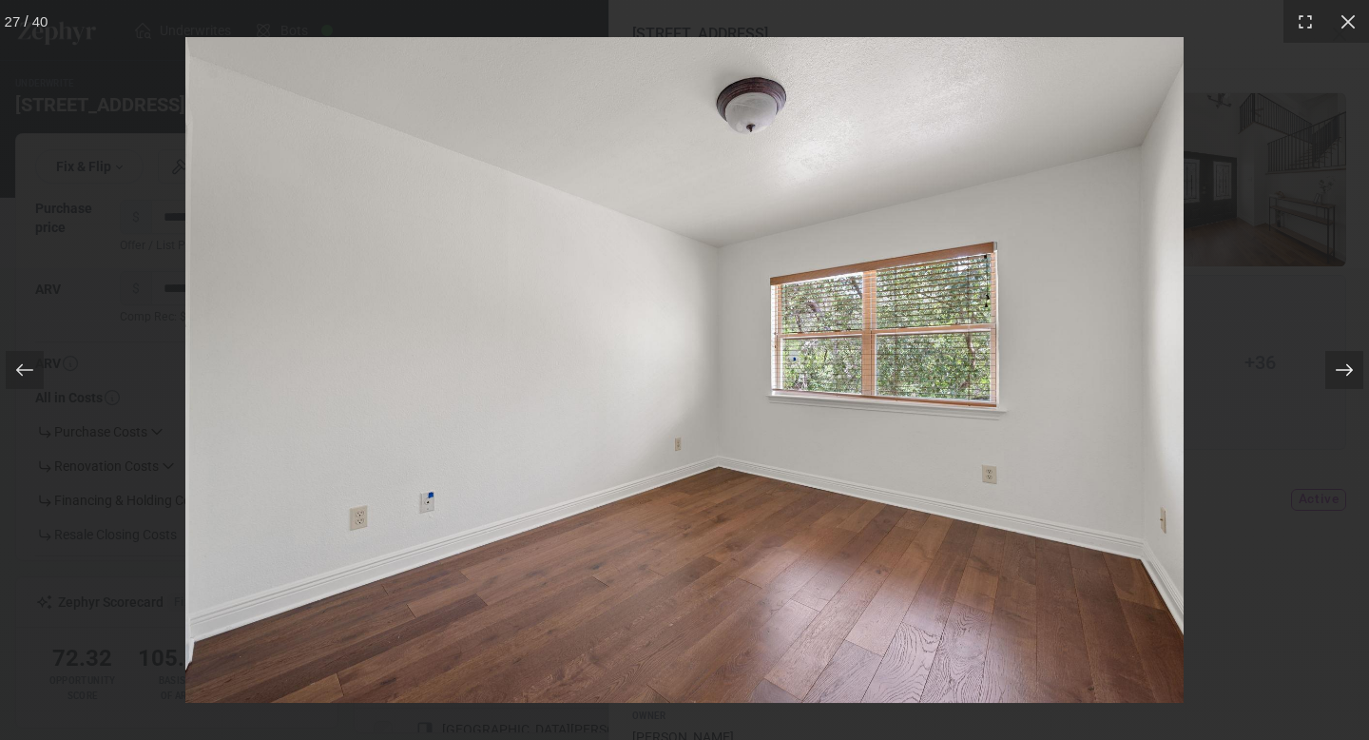
click at [1347, 369] on icon at bounding box center [1344, 369] width 19 height 19
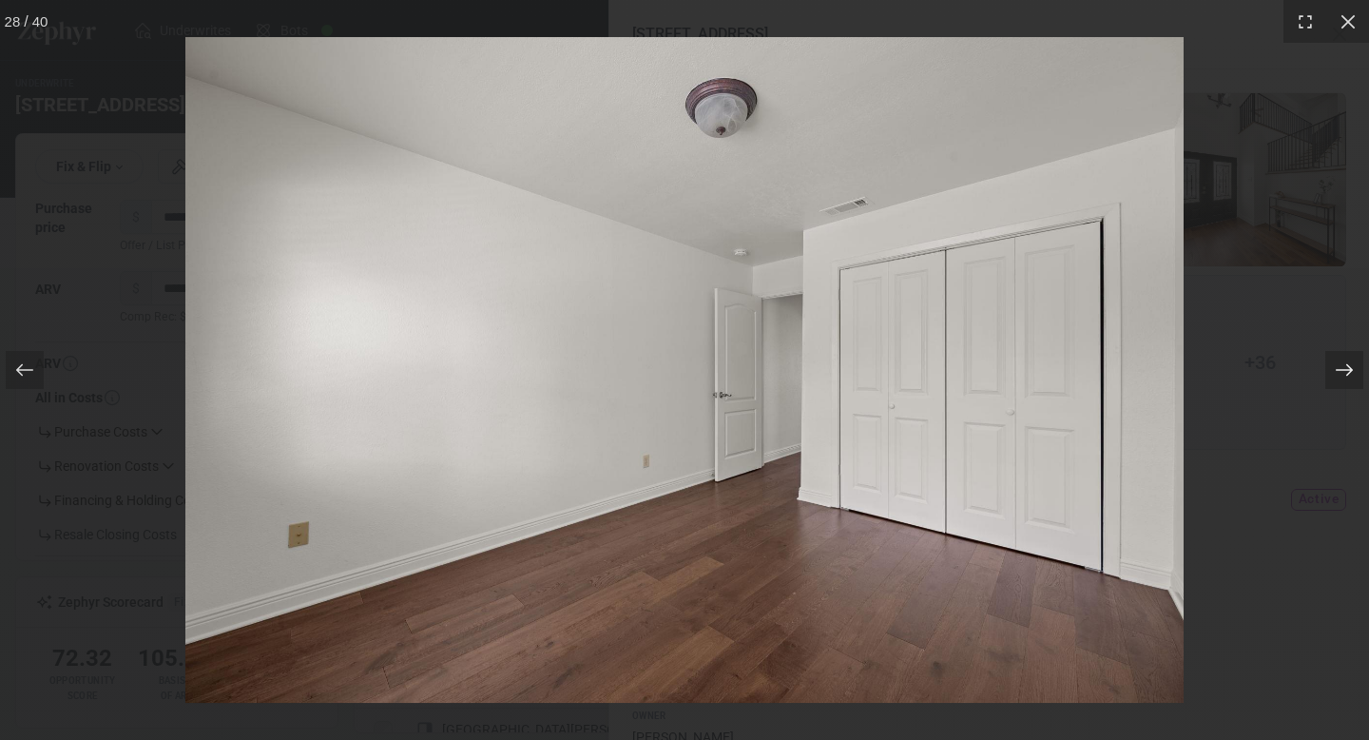
click at [1347, 369] on icon at bounding box center [1344, 369] width 19 height 19
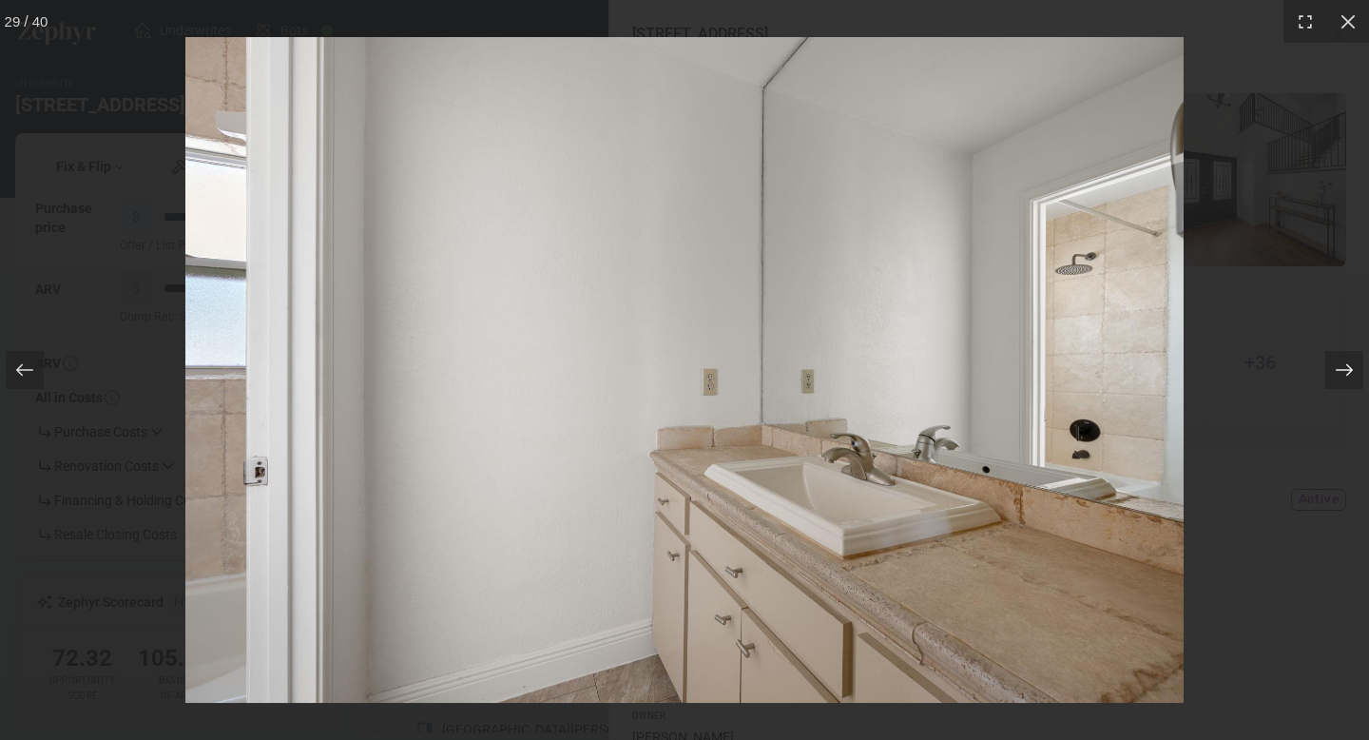
click at [1347, 369] on icon at bounding box center [1344, 369] width 19 height 19
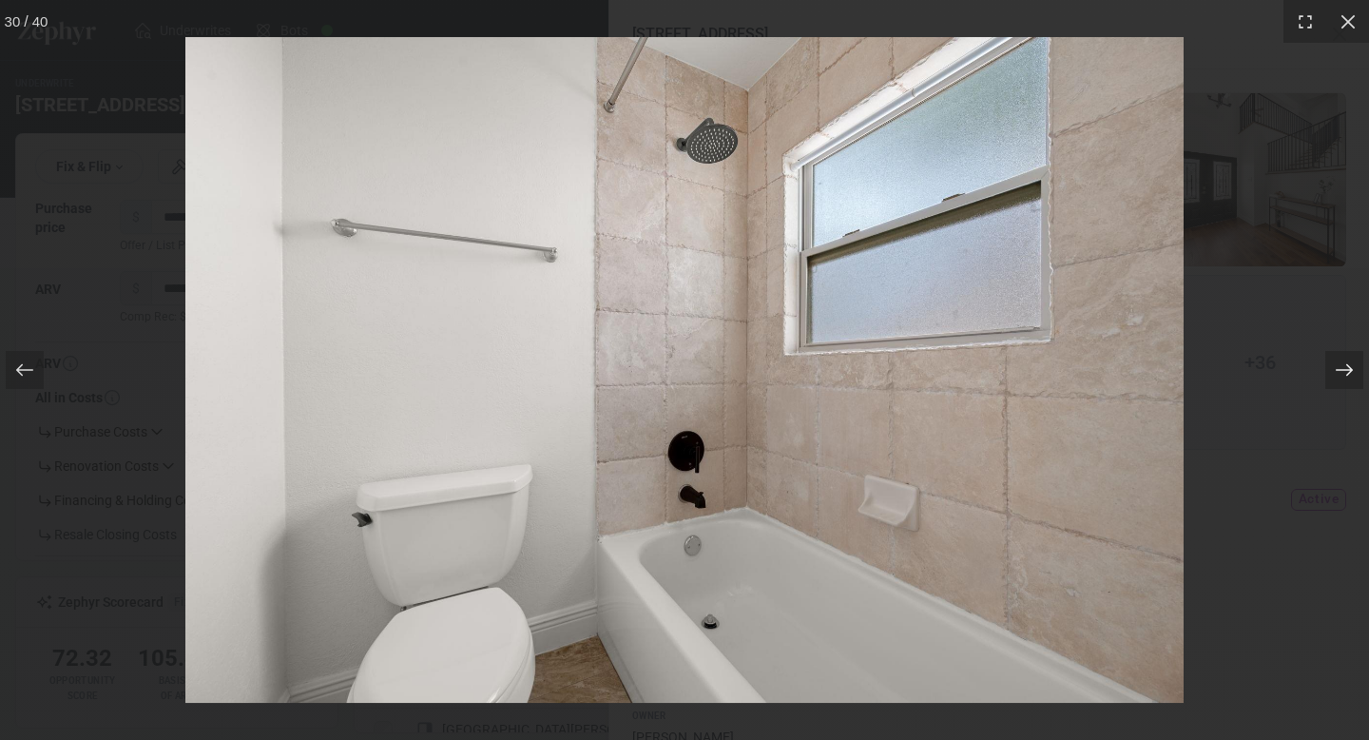
click at [1347, 369] on icon at bounding box center [1344, 369] width 19 height 19
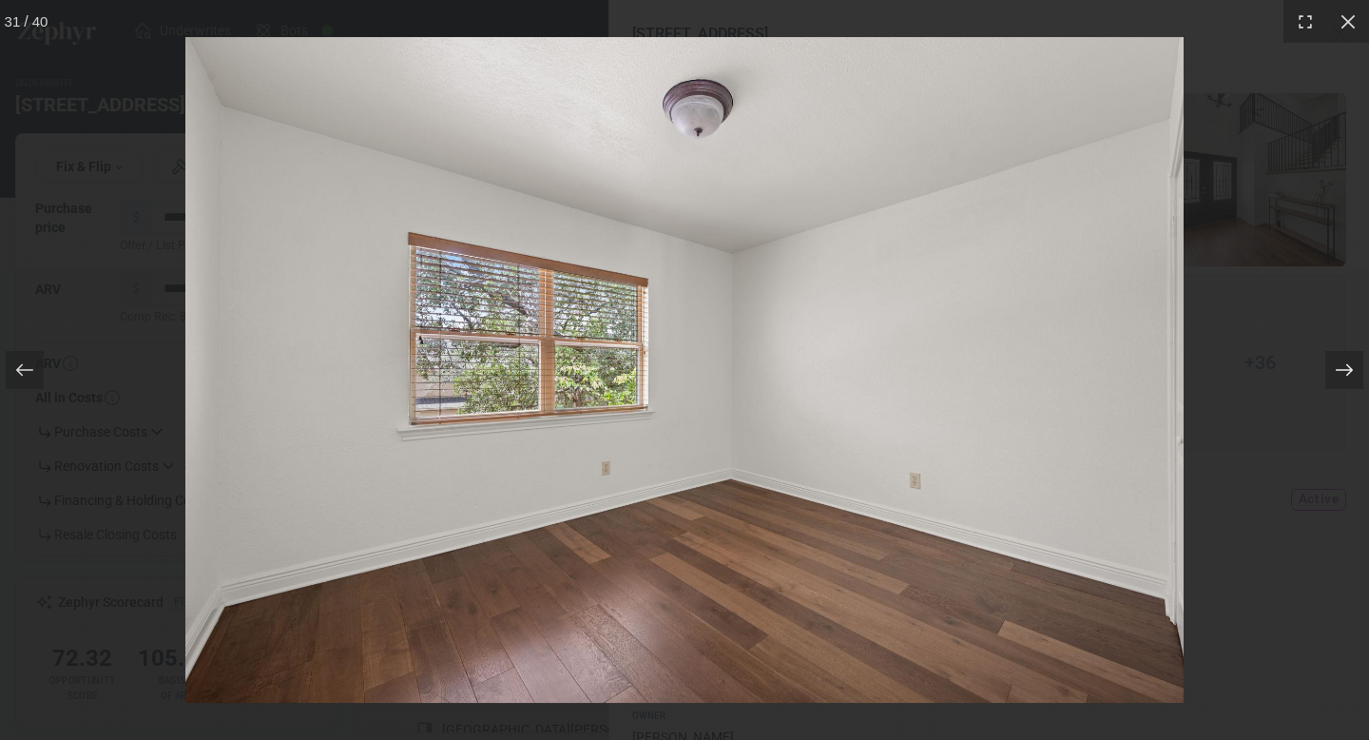
click at [1347, 369] on icon at bounding box center [1344, 369] width 19 height 19
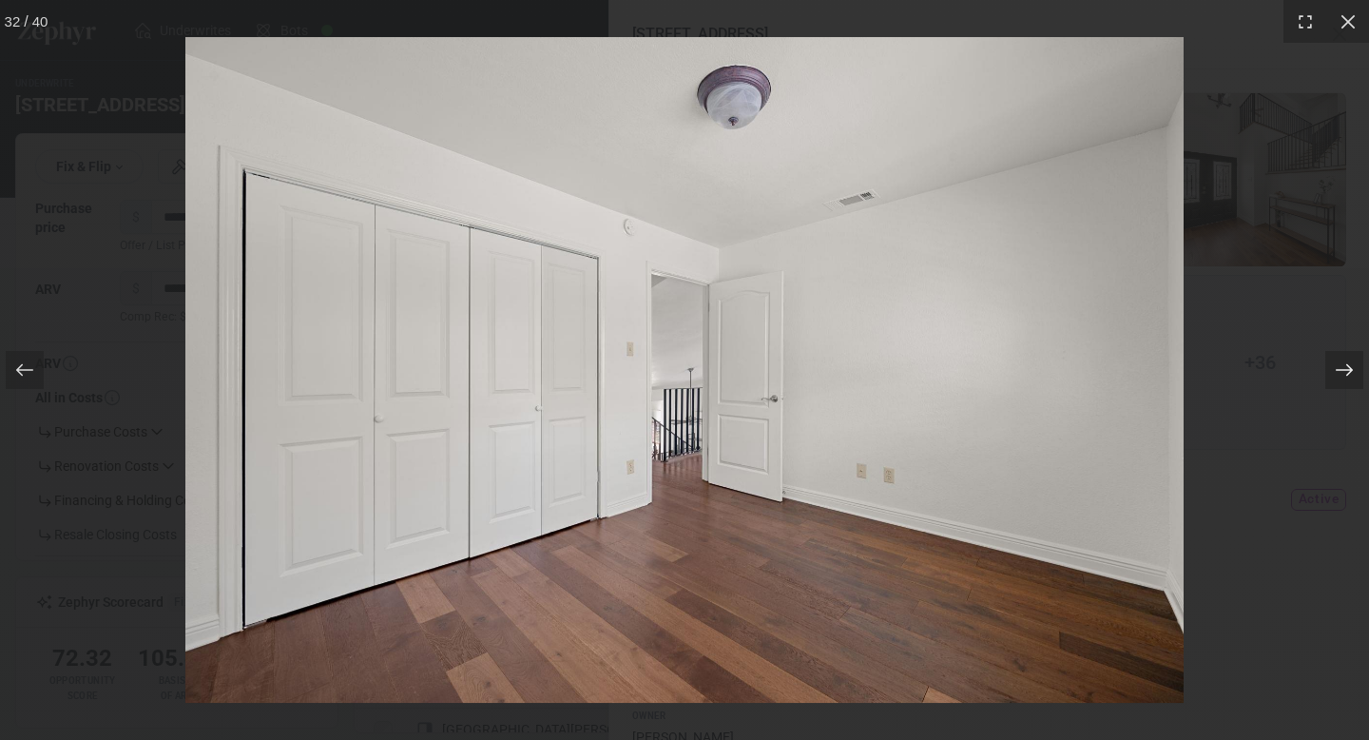
click at [1347, 369] on icon at bounding box center [1344, 369] width 19 height 19
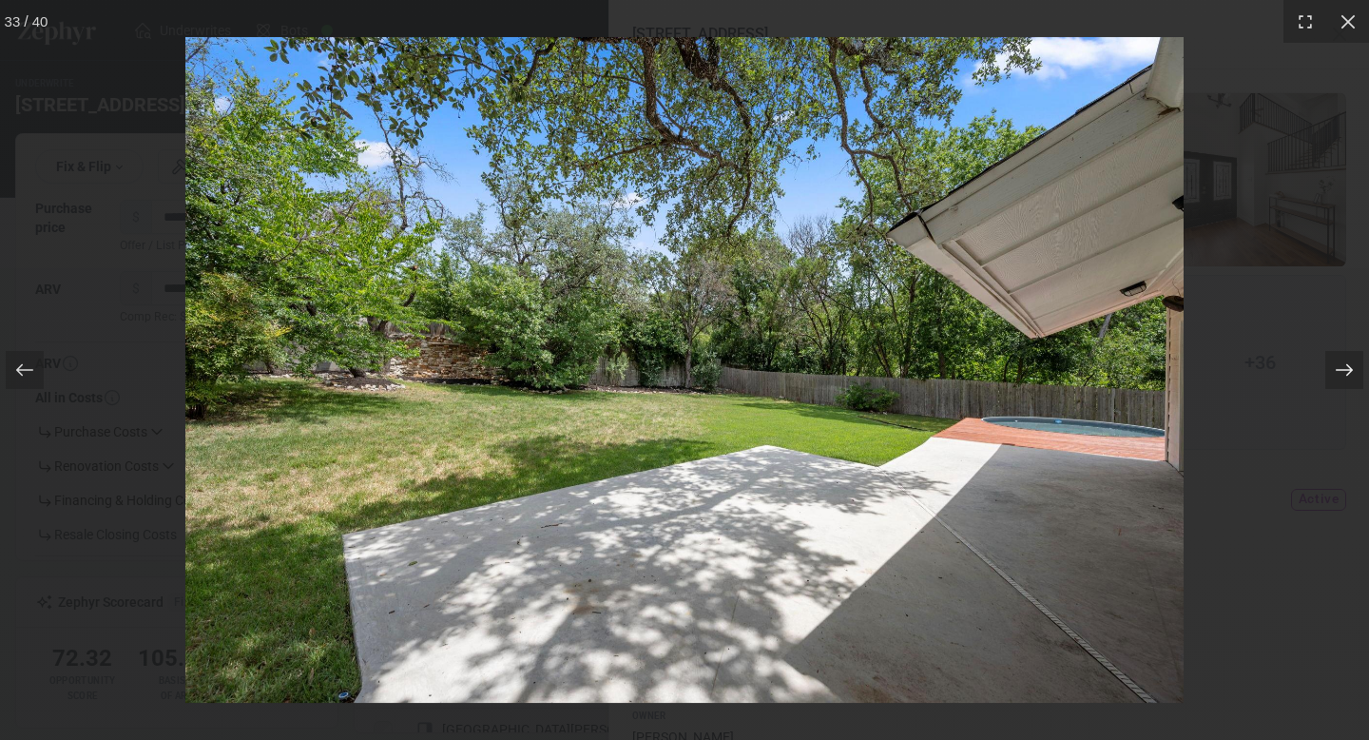
click at [1347, 369] on icon at bounding box center [1344, 369] width 19 height 19
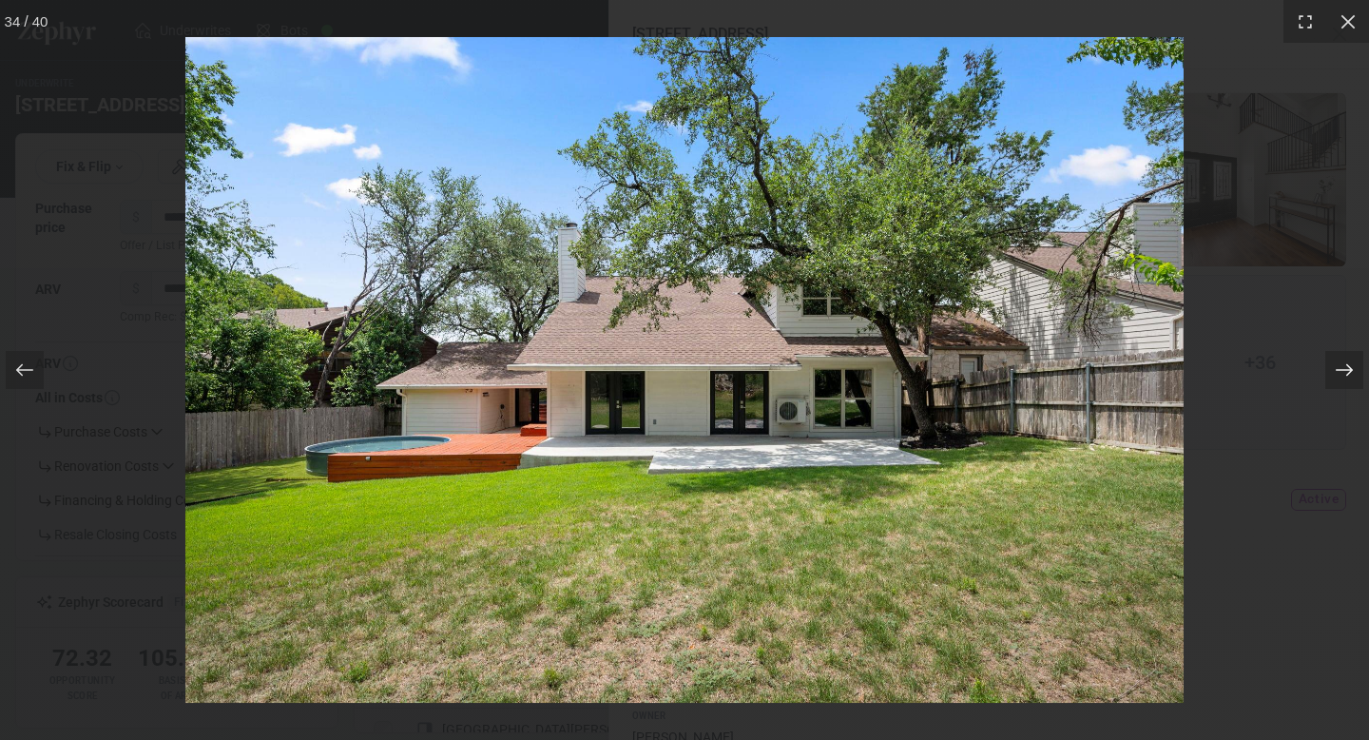
click at [1343, 364] on icon at bounding box center [1344, 369] width 19 height 19
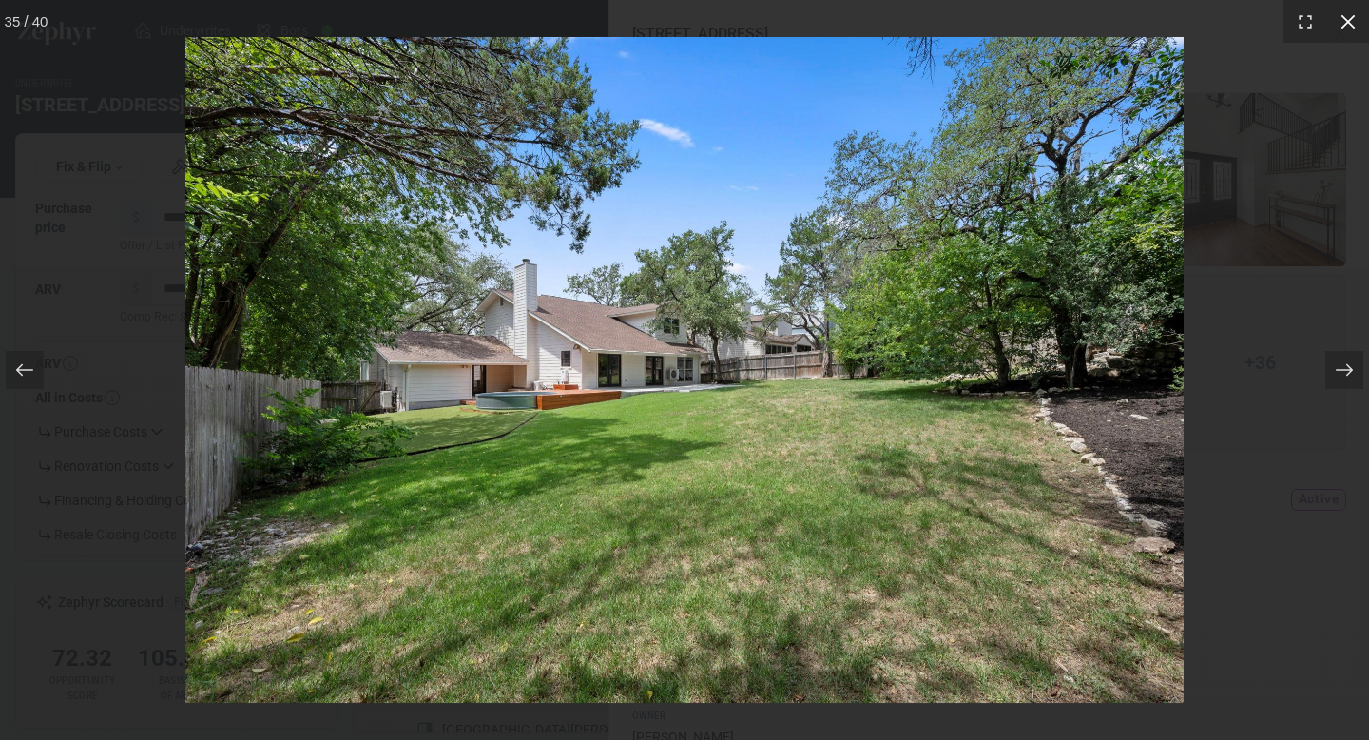
click at [1347, 30] on icon at bounding box center [1348, 21] width 19 height 19
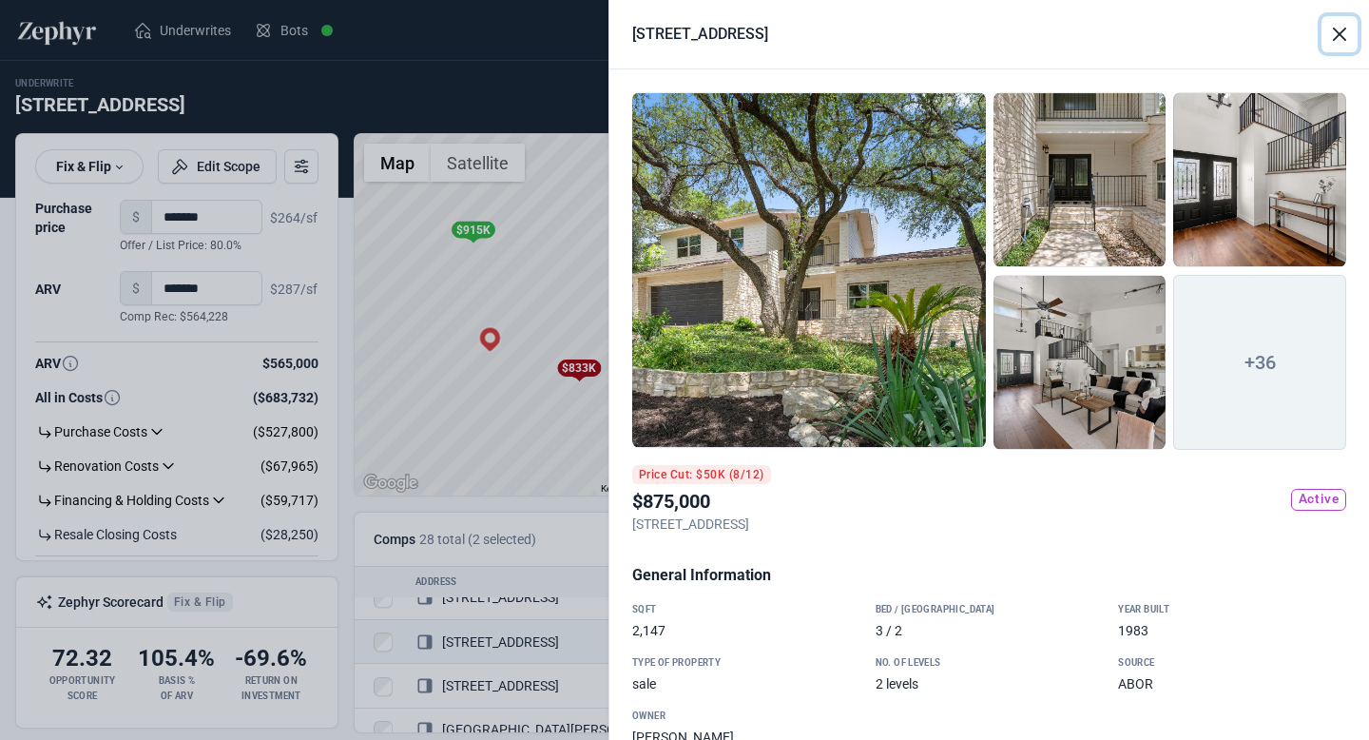
click at [1329, 31] on button "Close" at bounding box center [1340, 34] width 36 height 36
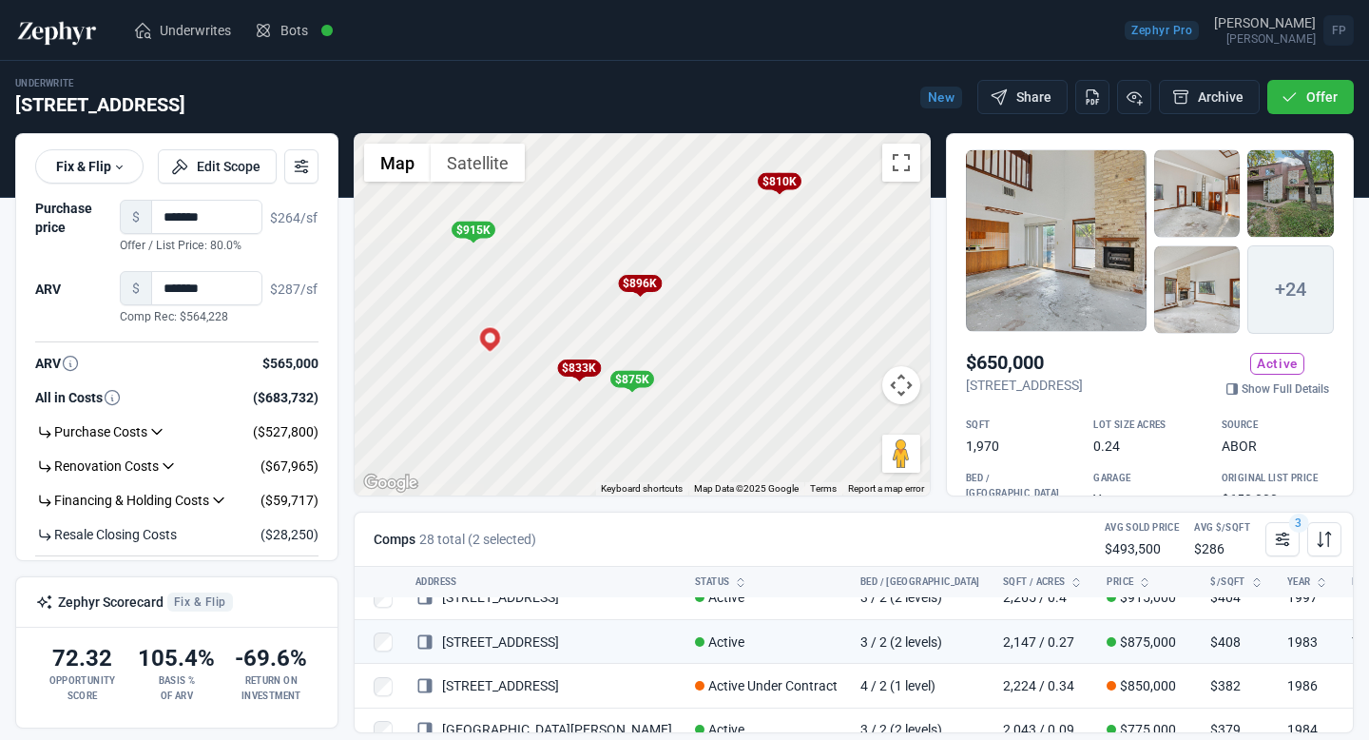
click at [1025, 203] on div at bounding box center [1056, 240] width 181 height 183
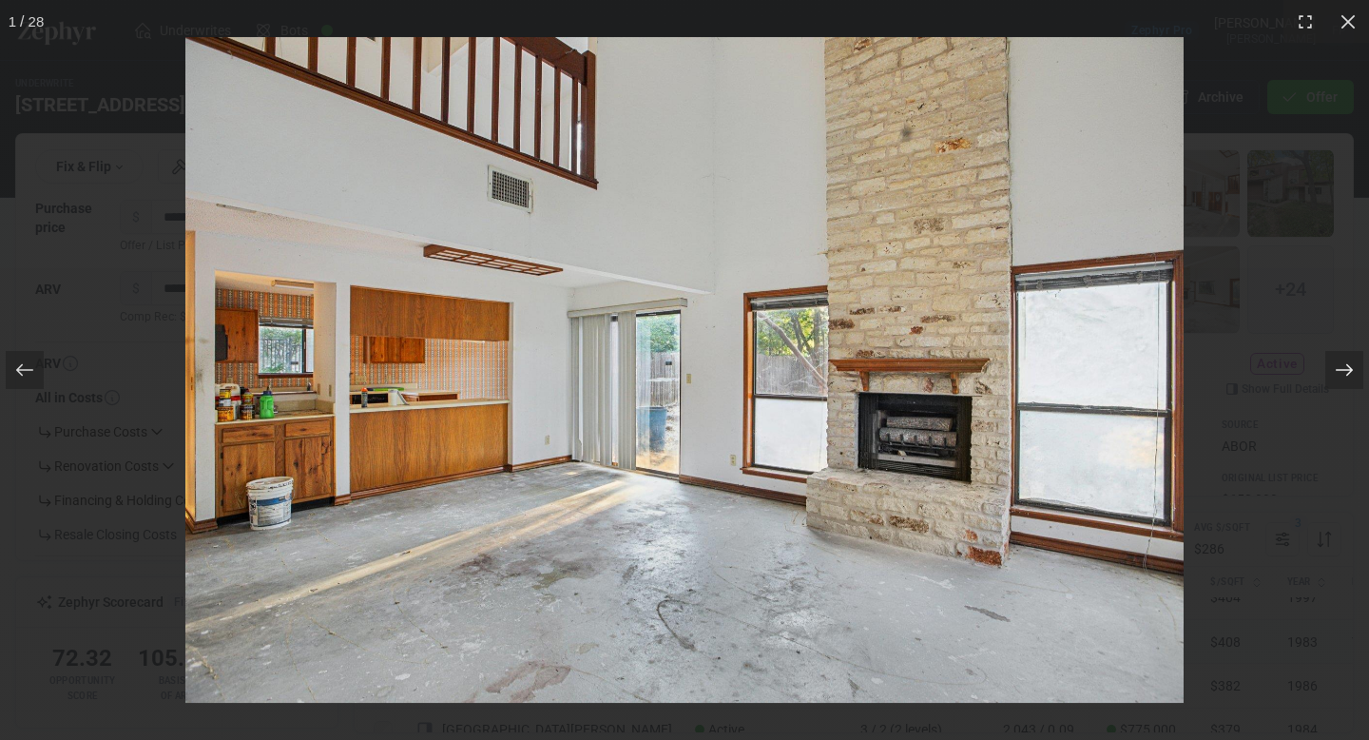
click at [1362, 387] on div at bounding box center [1344, 370] width 38 height 38
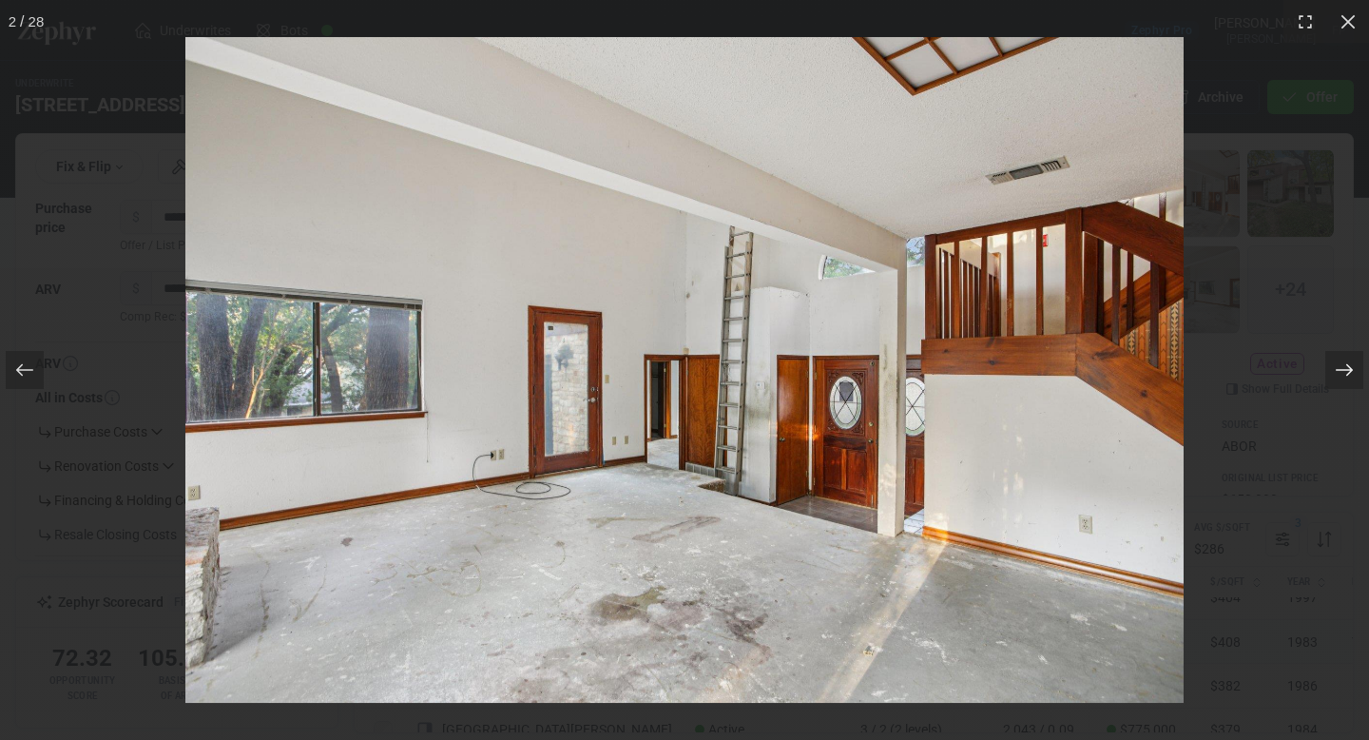
click at [1356, 381] on div at bounding box center [1344, 370] width 38 height 38
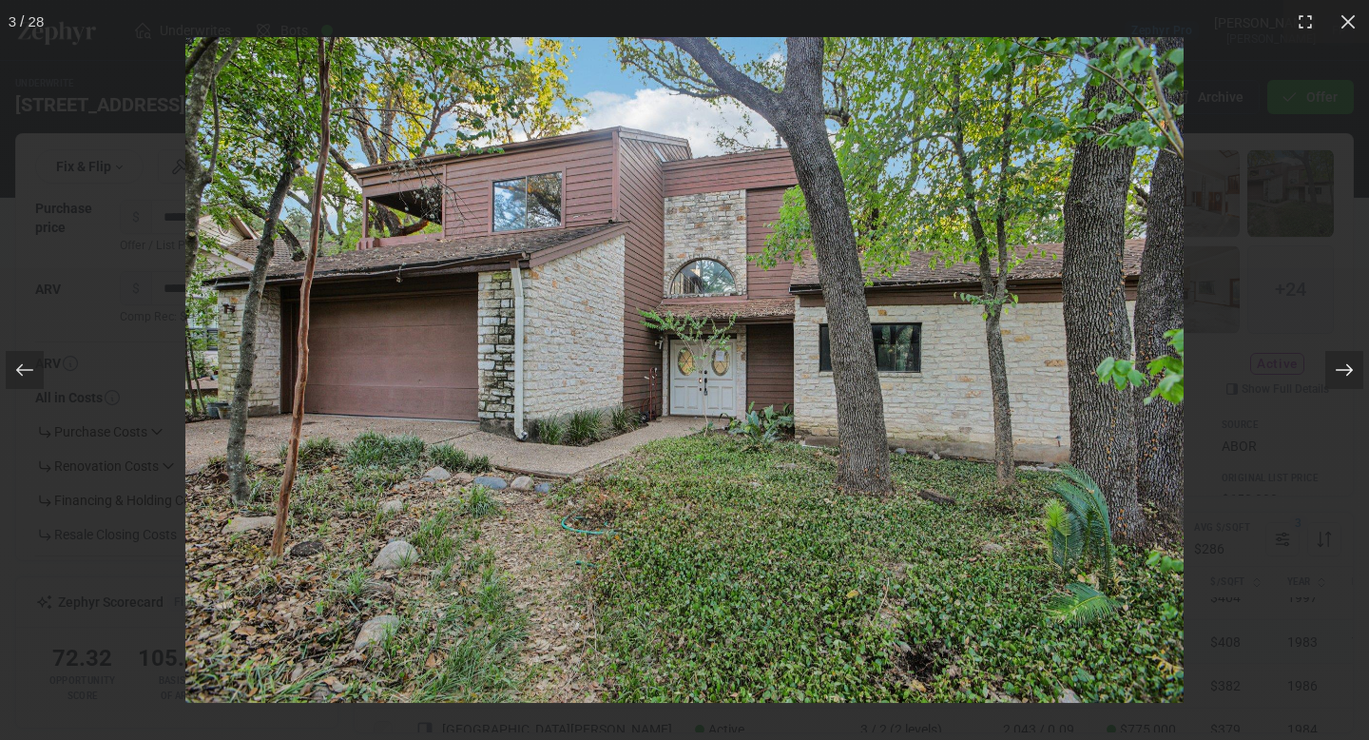
click at [1356, 381] on div at bounding box center [1344, 370] width 38 height 38
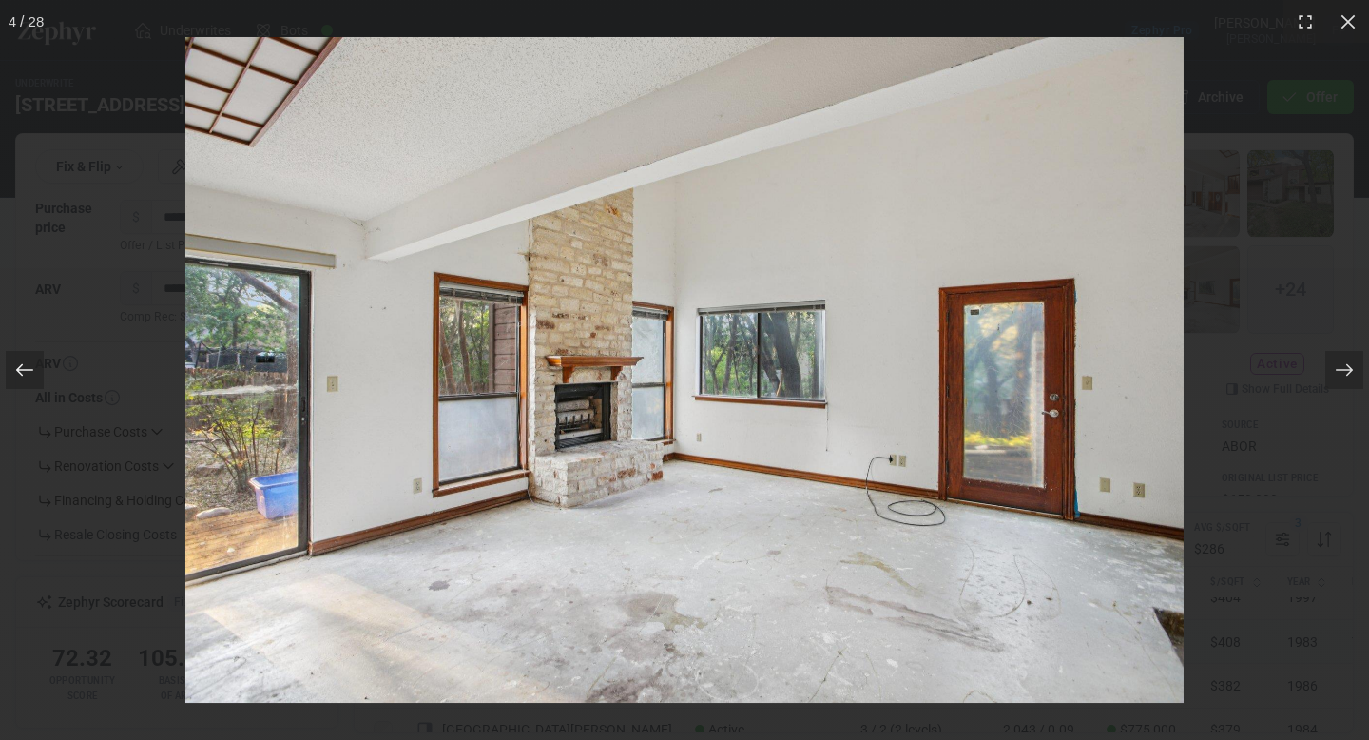
click at [0, 380] on div at bounding box center [36, 369] width 72 height 95
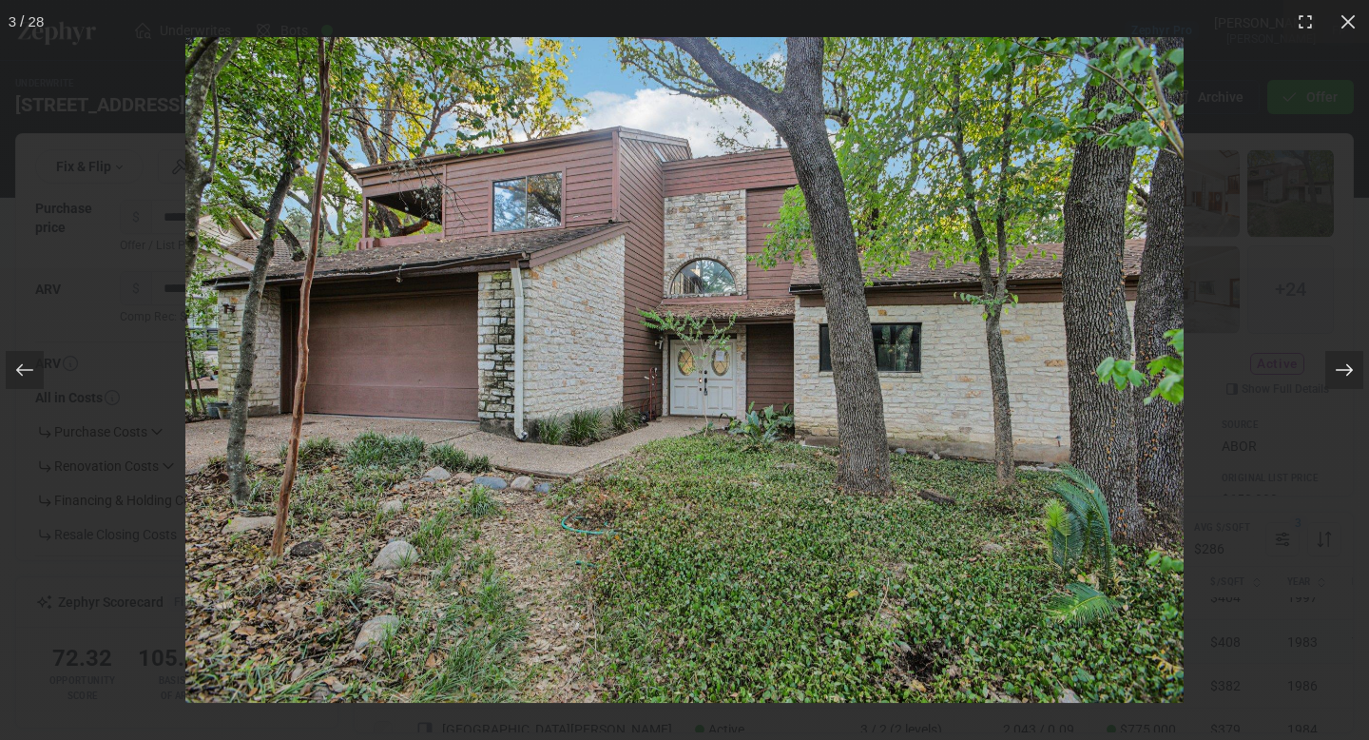
click at [1355, 359] on div at bounding box center [1344, 370] width 38 height 38
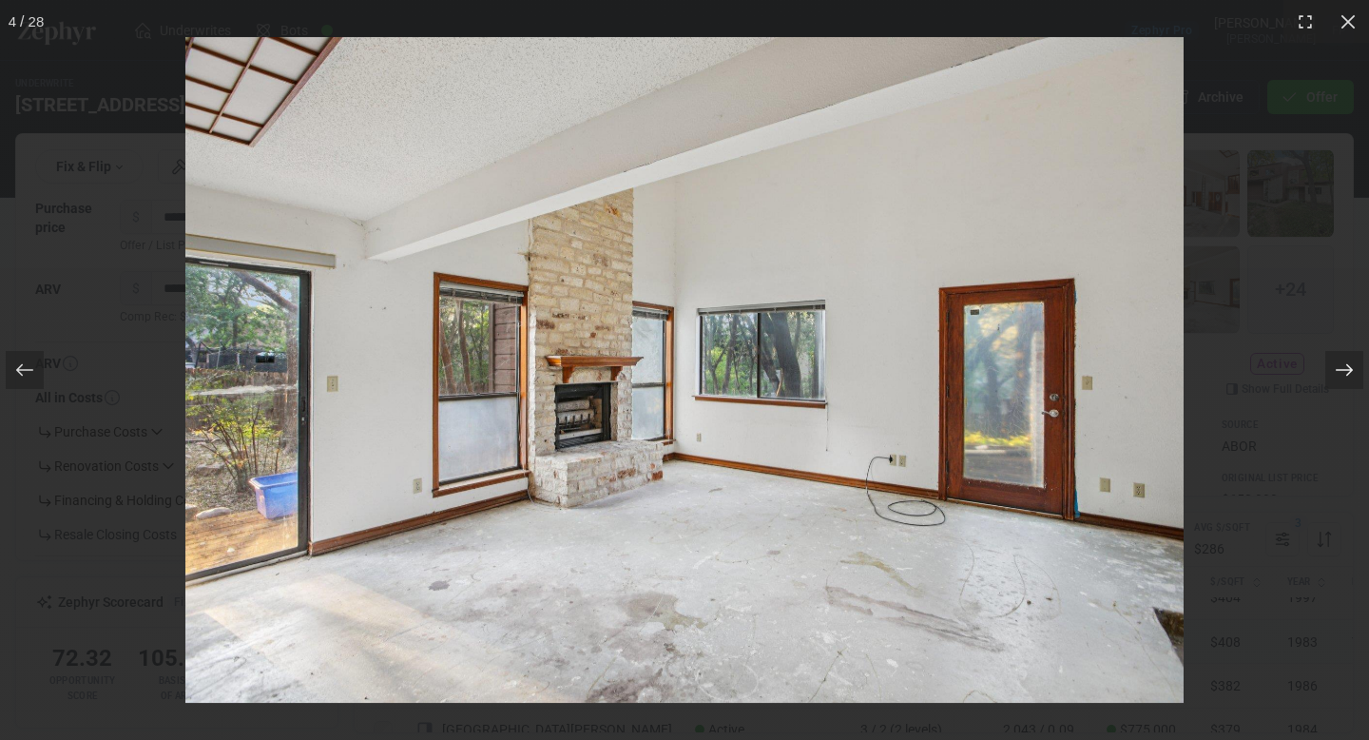
click at [1354, 359] on div at bounding box center [1344, 370] width 38 height 38
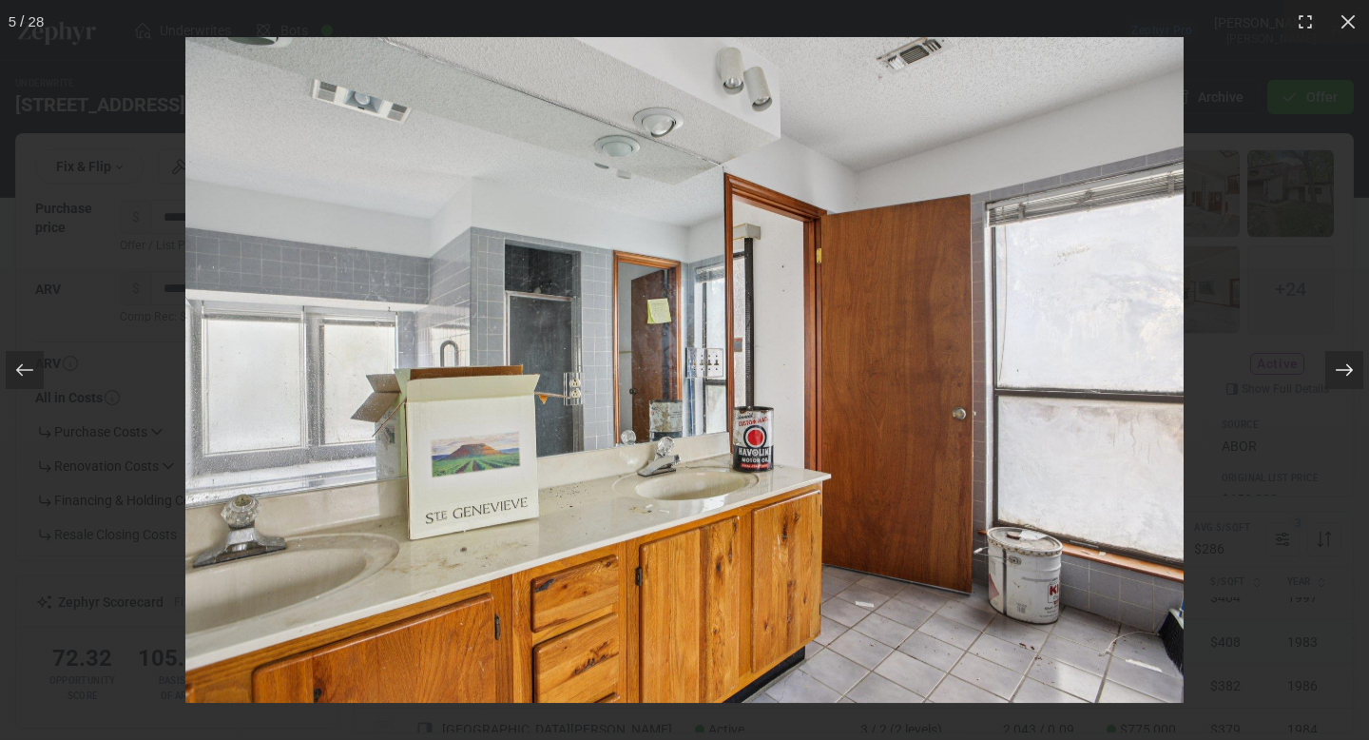
click at [1354, 359] on div at bounding box center [1344, 370] width 38 height 38
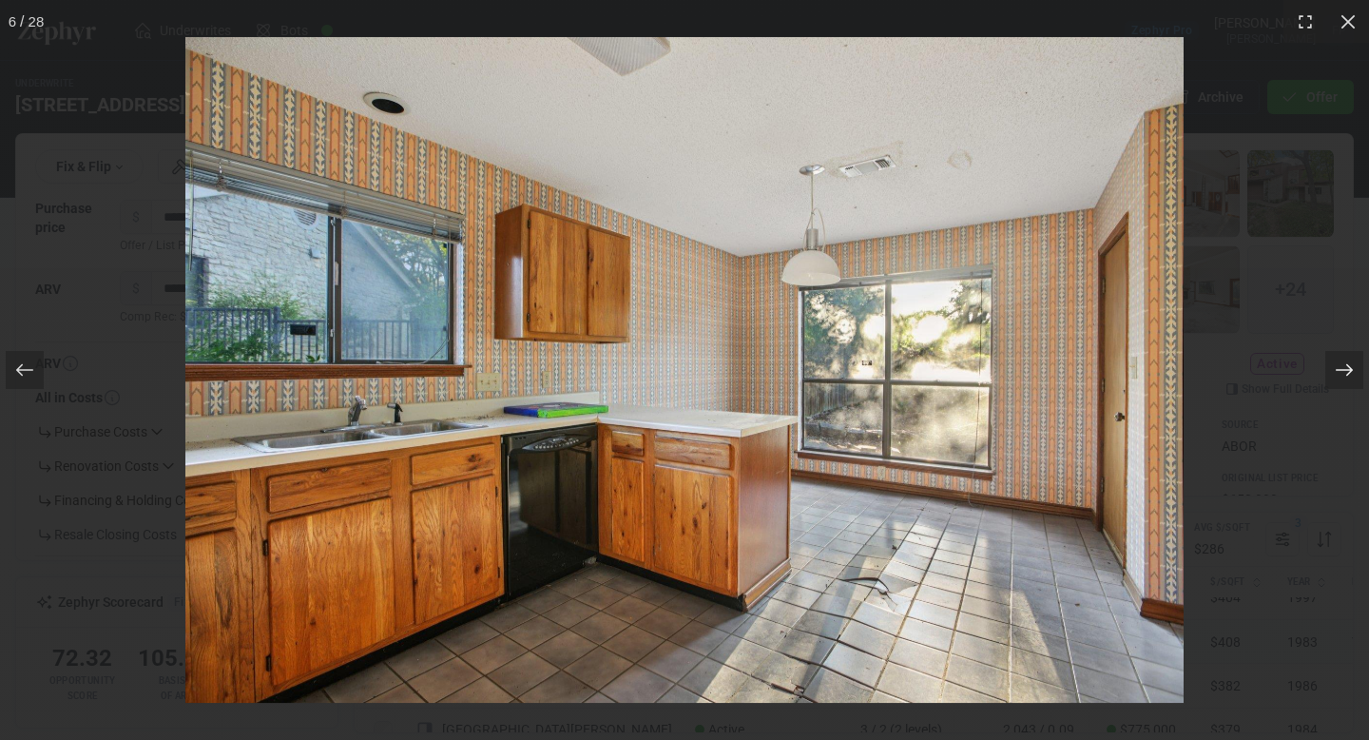
click at [1354, 358] on div at bounding box center [1344, 370] width 38 height 38
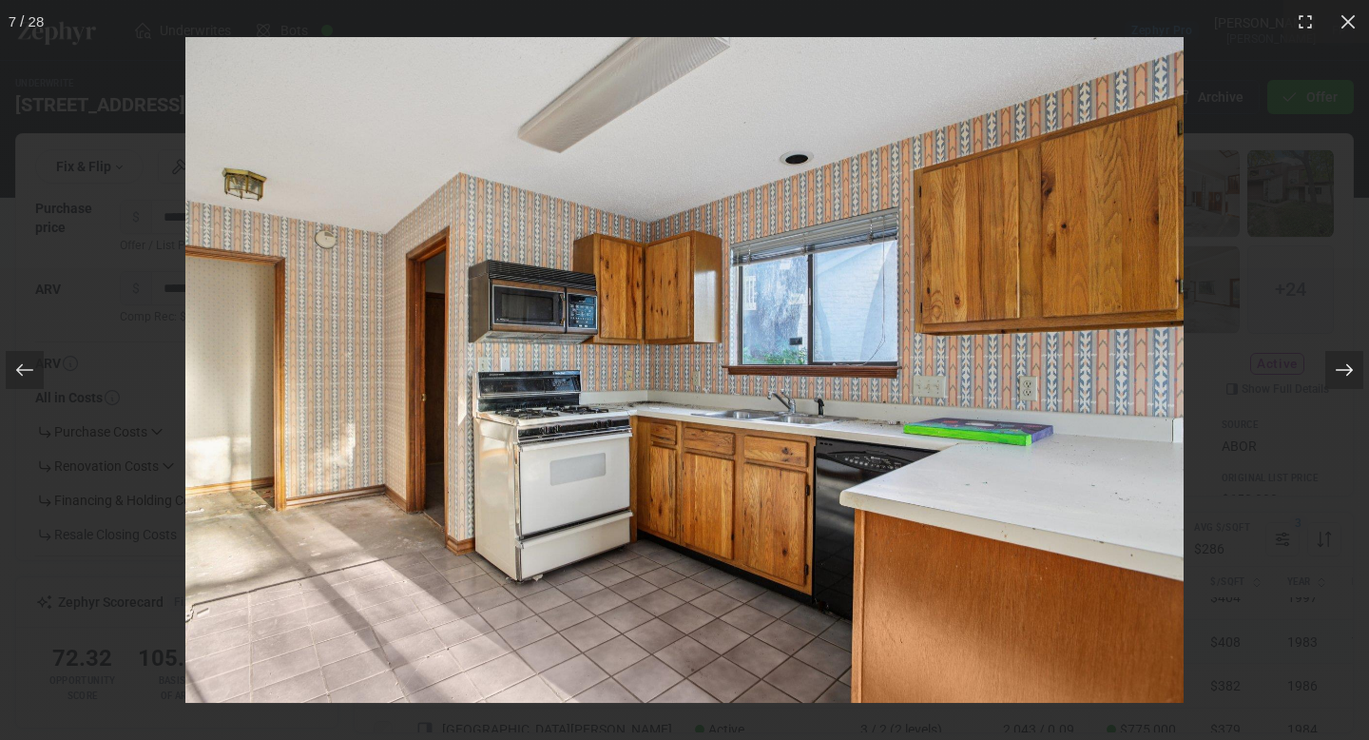
click at [1354, 358] on div at bounding box center [1344, 370] width 38 height 38
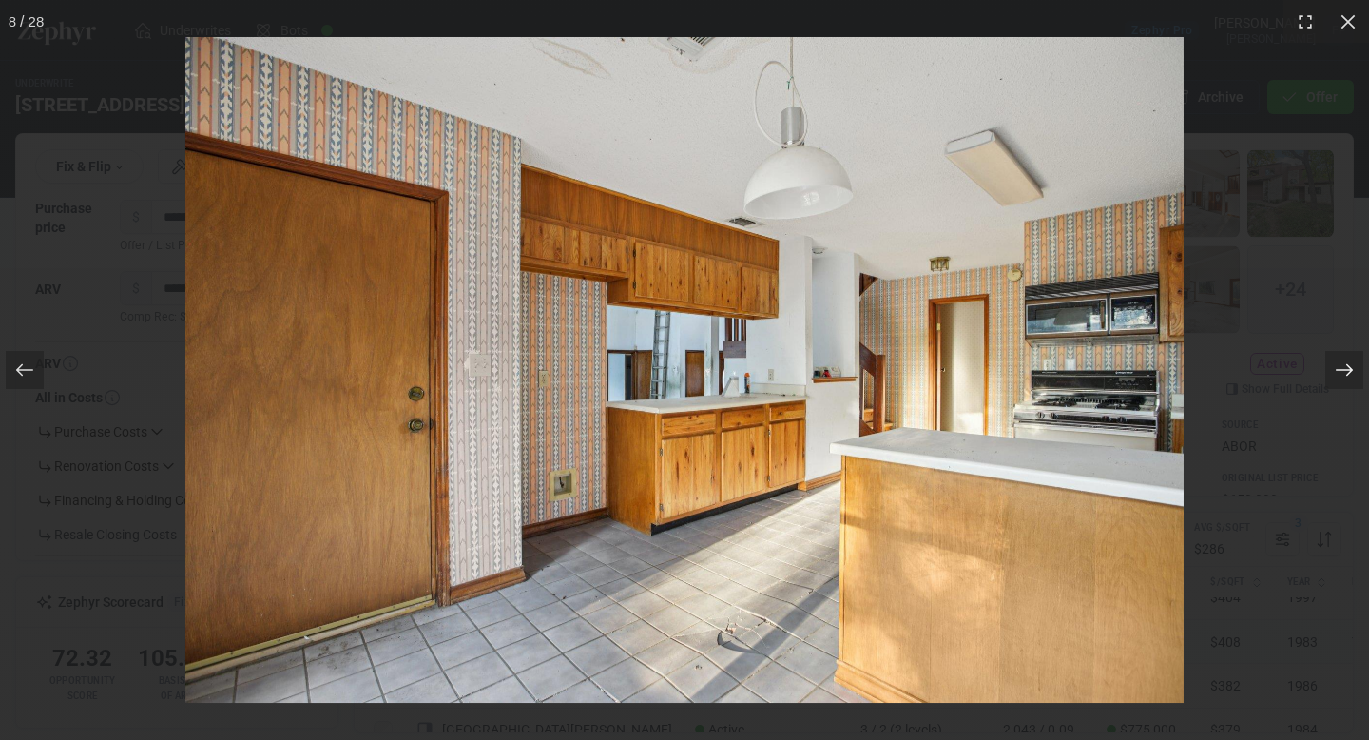
click at [1354, 358] on div at bounding box center [1344, 370] width 38 height 38
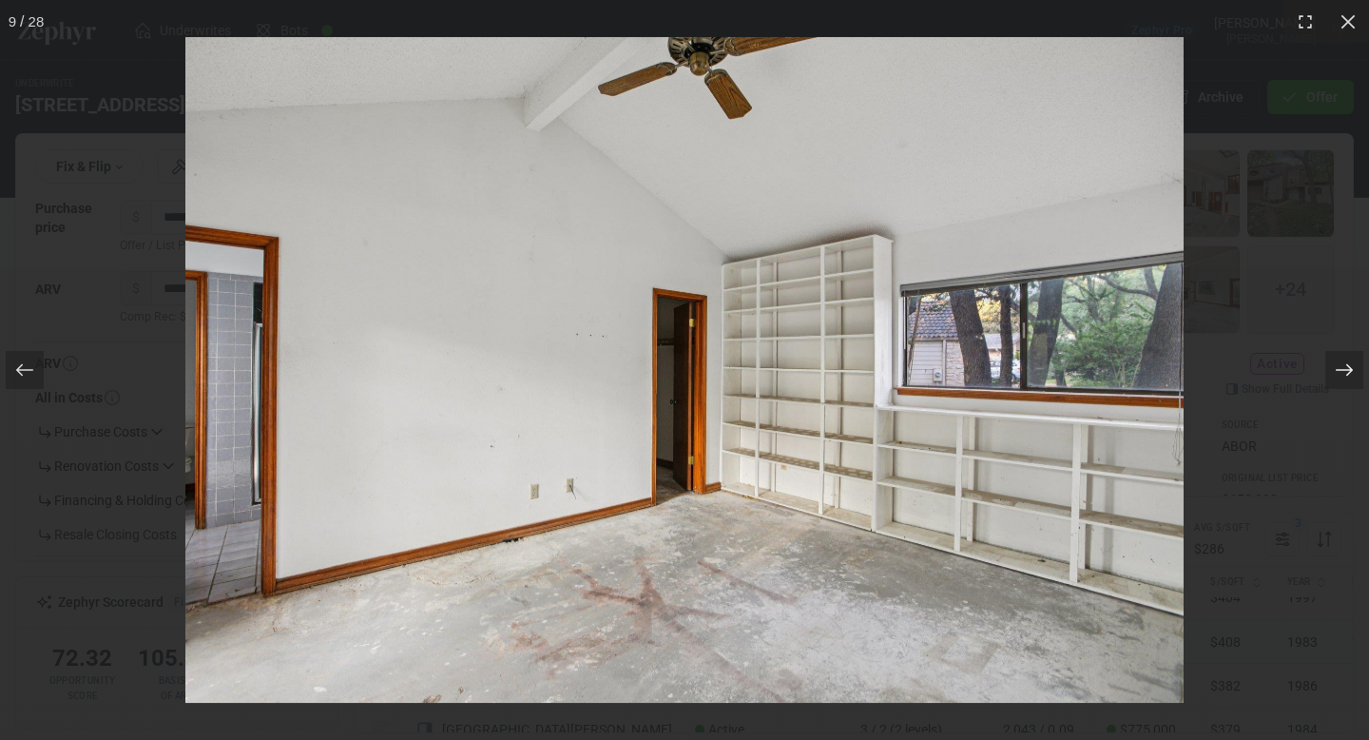
click at [1354, 358] on div at bounding box center [1344, 370] width 38 height 38
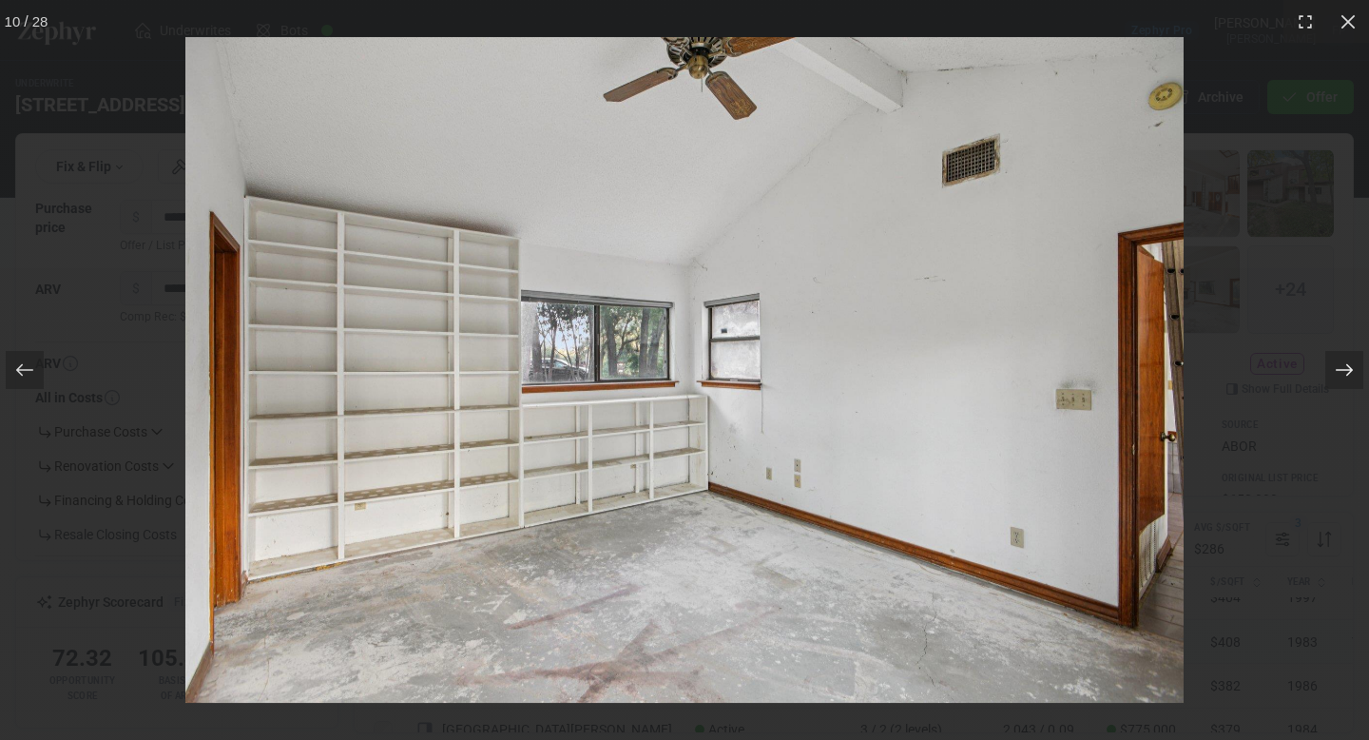
click at [1354, 357] on div at bounding box center [1344, 370] width 38 height 38
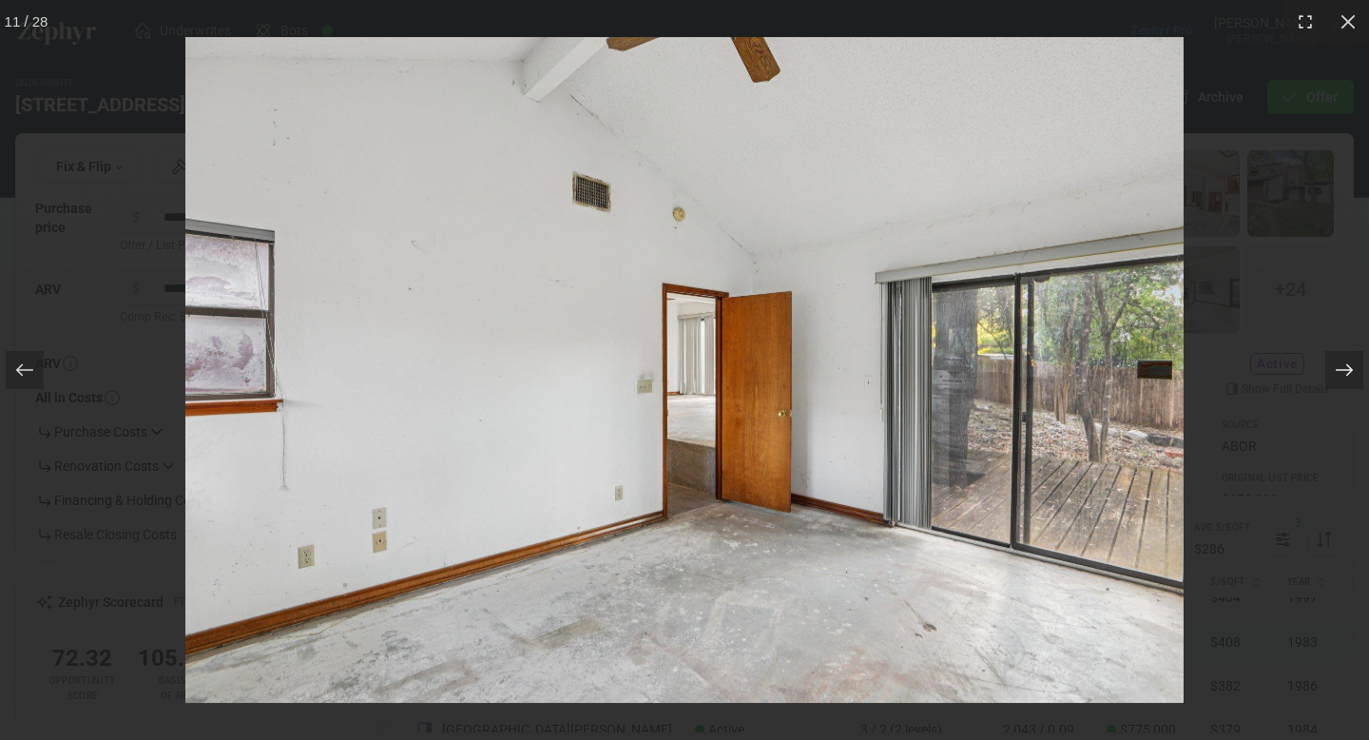
click at [1354, 355] on div at bounding box center [1344, 370] width 38 height 38
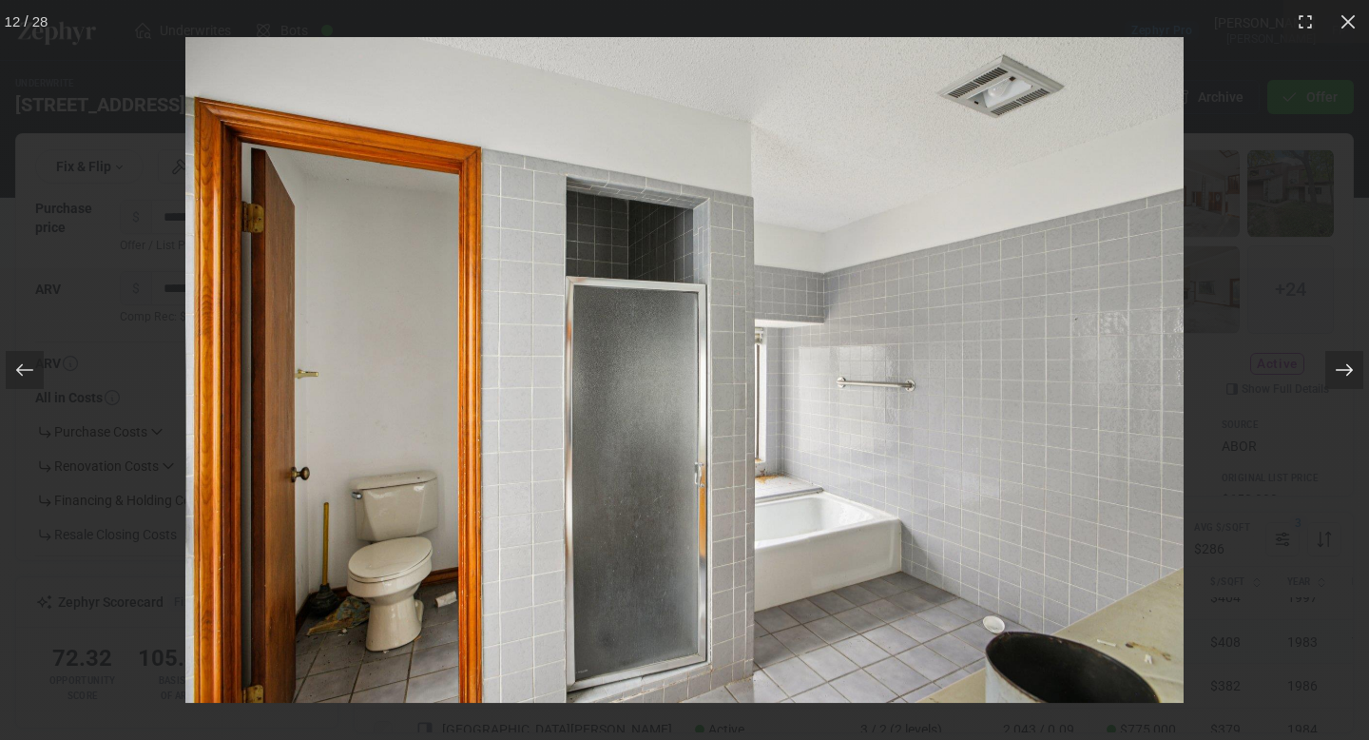
click at [1354, 355] on div at bounding box center [1344, 370] width 38 height 38
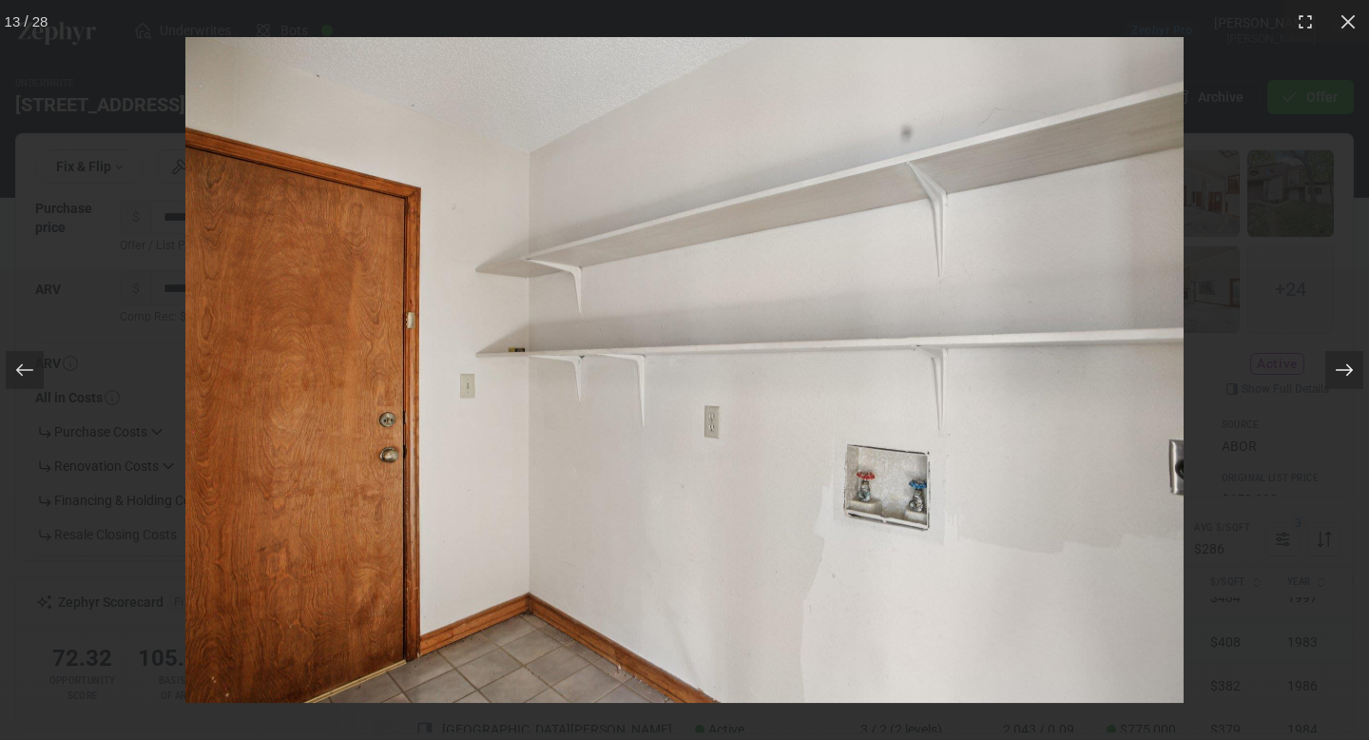
click at [1354, 355] on div at bounding box center [1344, 370] width 38 height 38
